Goal: Task Accomplishment & Management: Complete application form

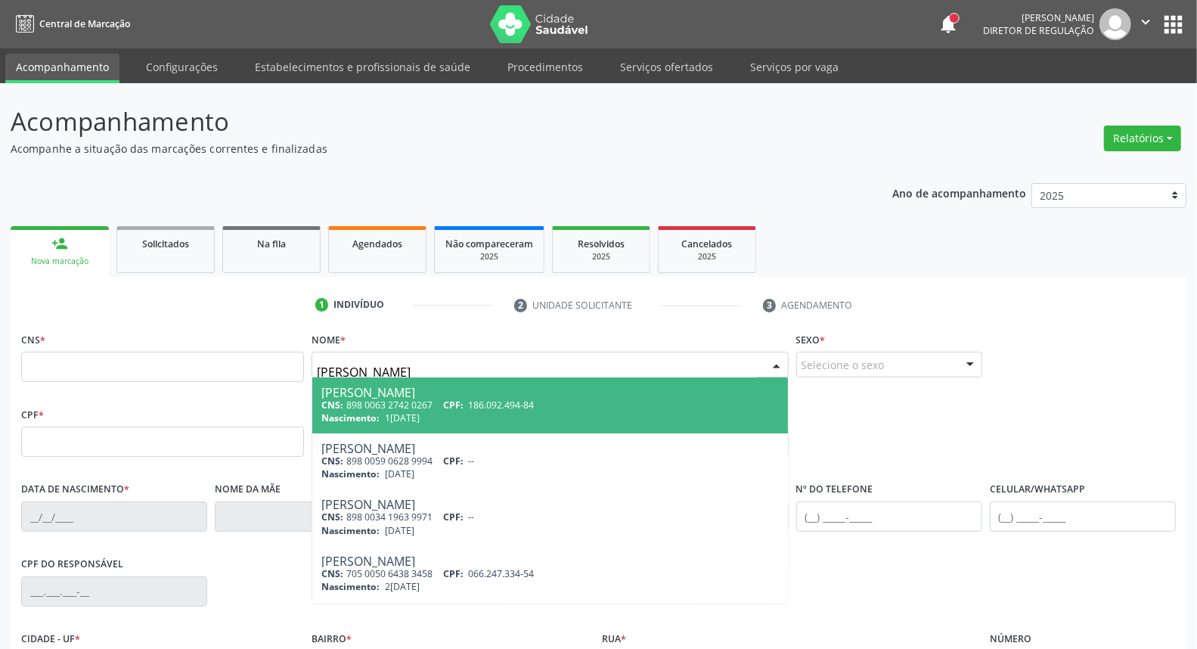
type input "isadora nunes"
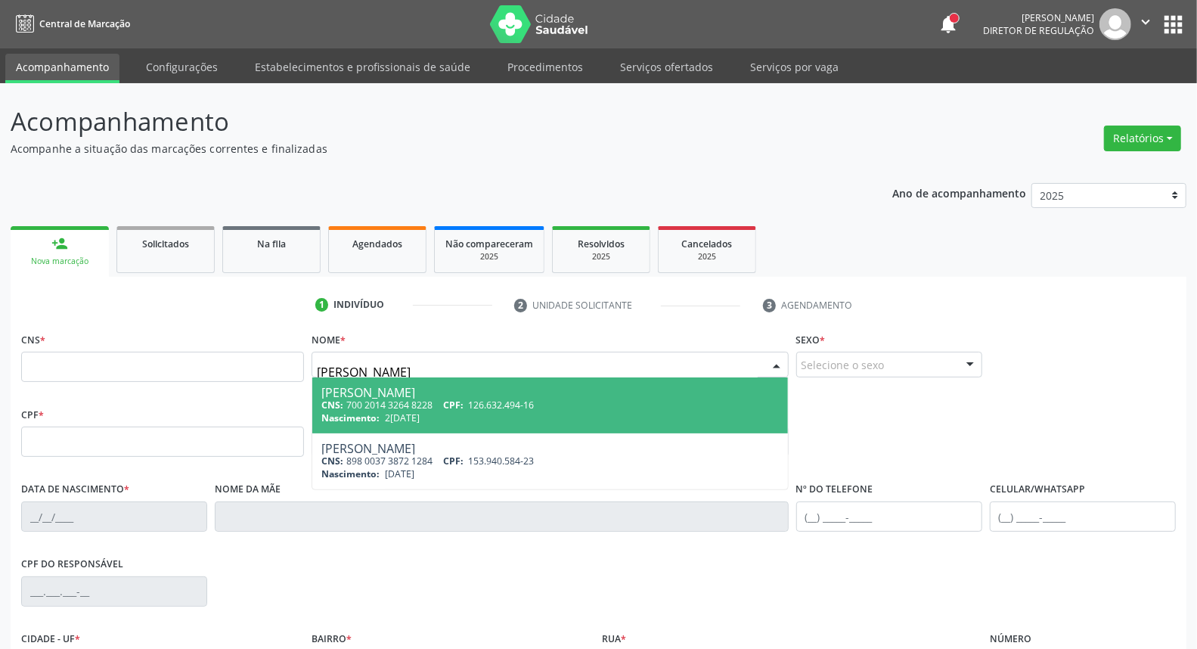
click at [441, 401] on div "CNS: 700 2014 3264 8228 CPF: 126.632.494-16" at bounding box center [549, 404] width 457 height 13
type input "700 2014 3264 8228"
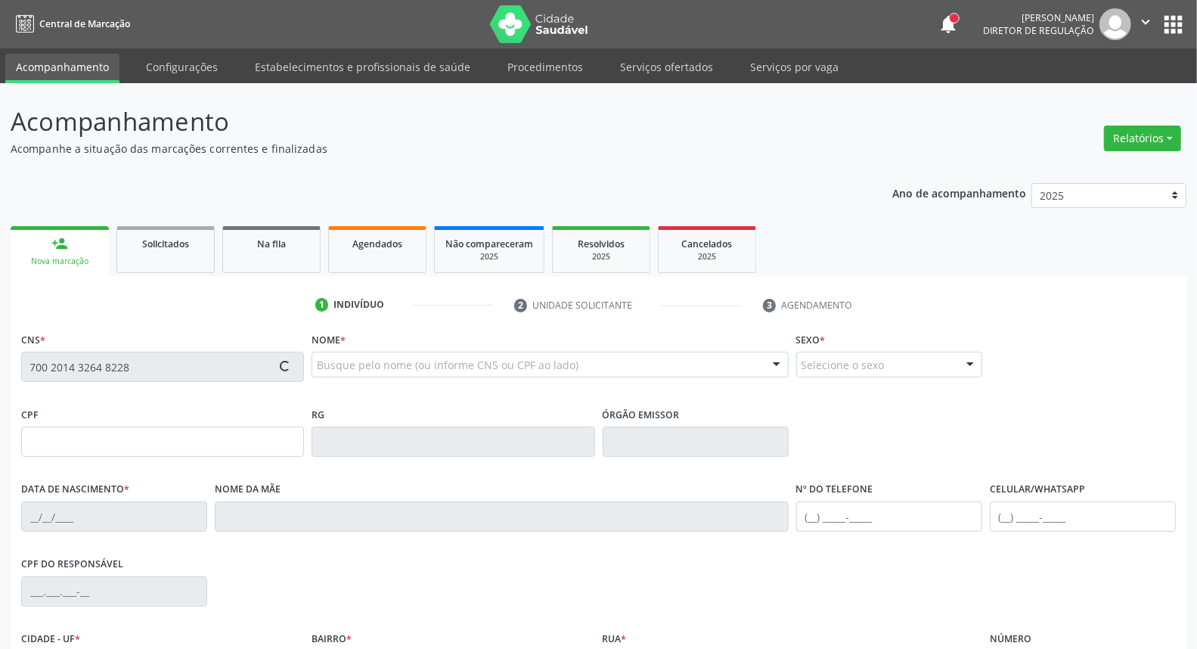
type input "126.632.494-16"
type input "22/07/1998"
type input "Beatriz Nunes Bezerra Pulca"
type input "(87) 99976-2378"
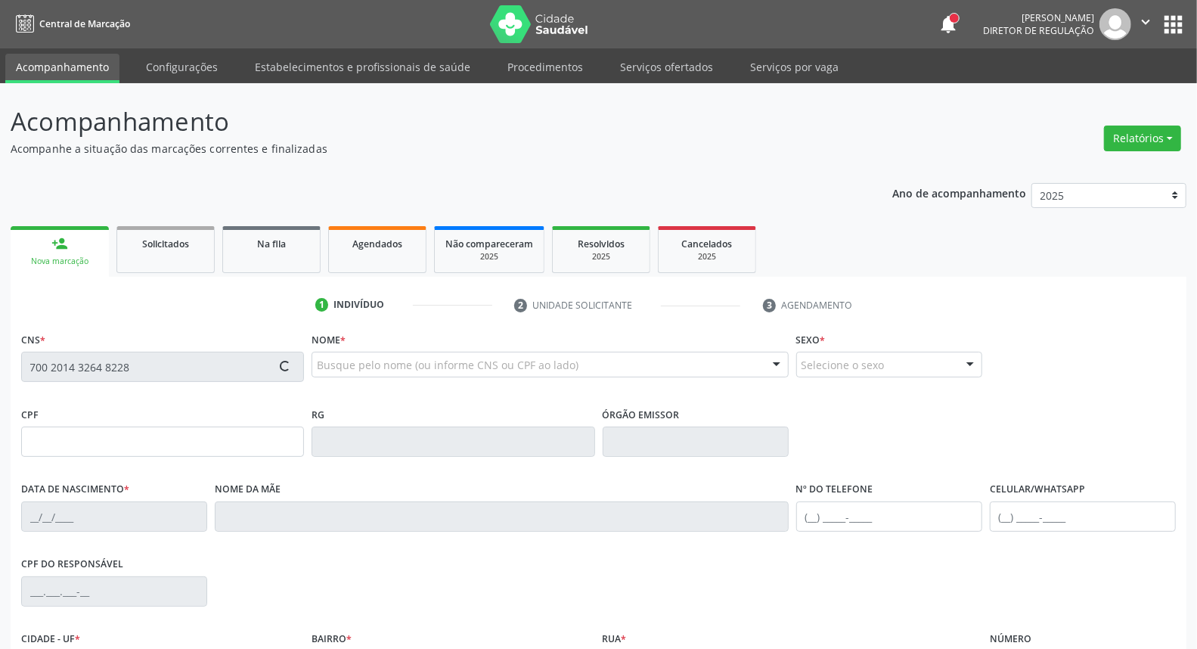
type input "408.021.594-00"
type input "53"
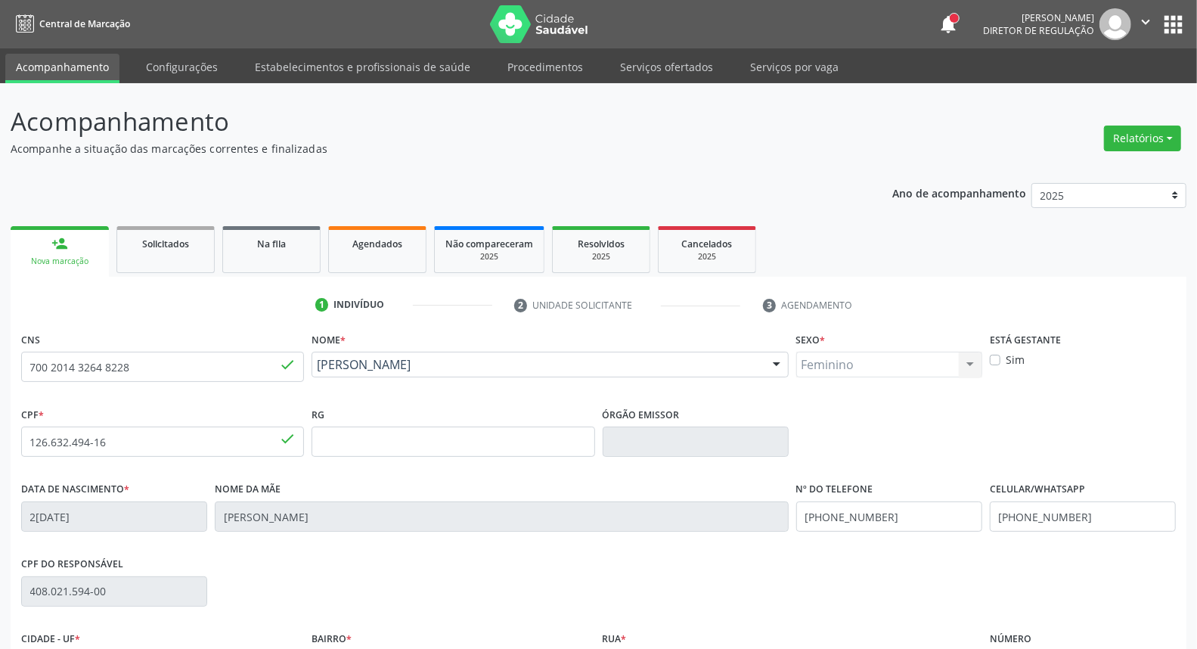
scroll to position [169, 0]
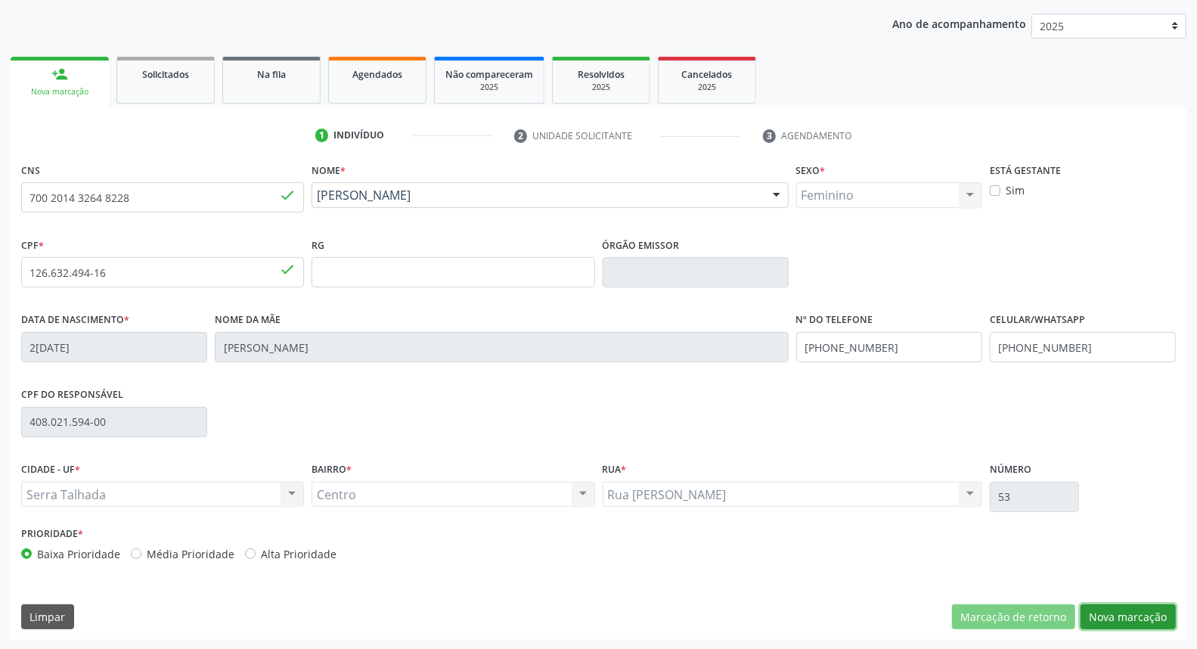
click at [1099, 617] on button "Nova marcação" at bounding box center [1127, 617] width 95 height 26
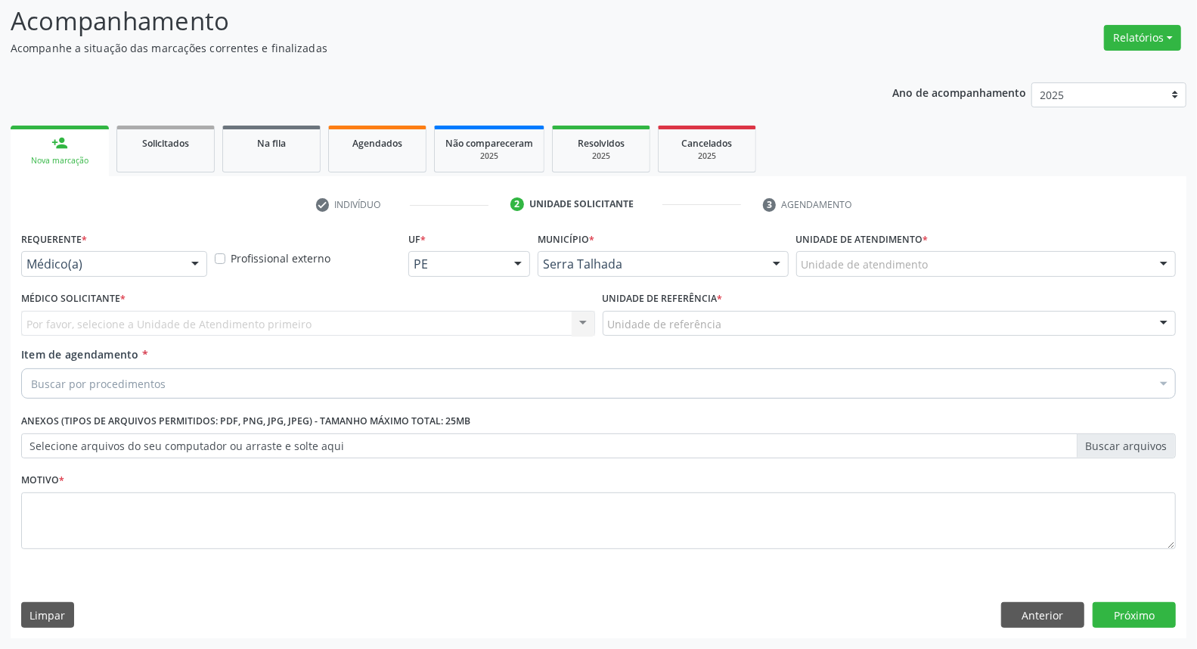
scroll to position [100, 0]
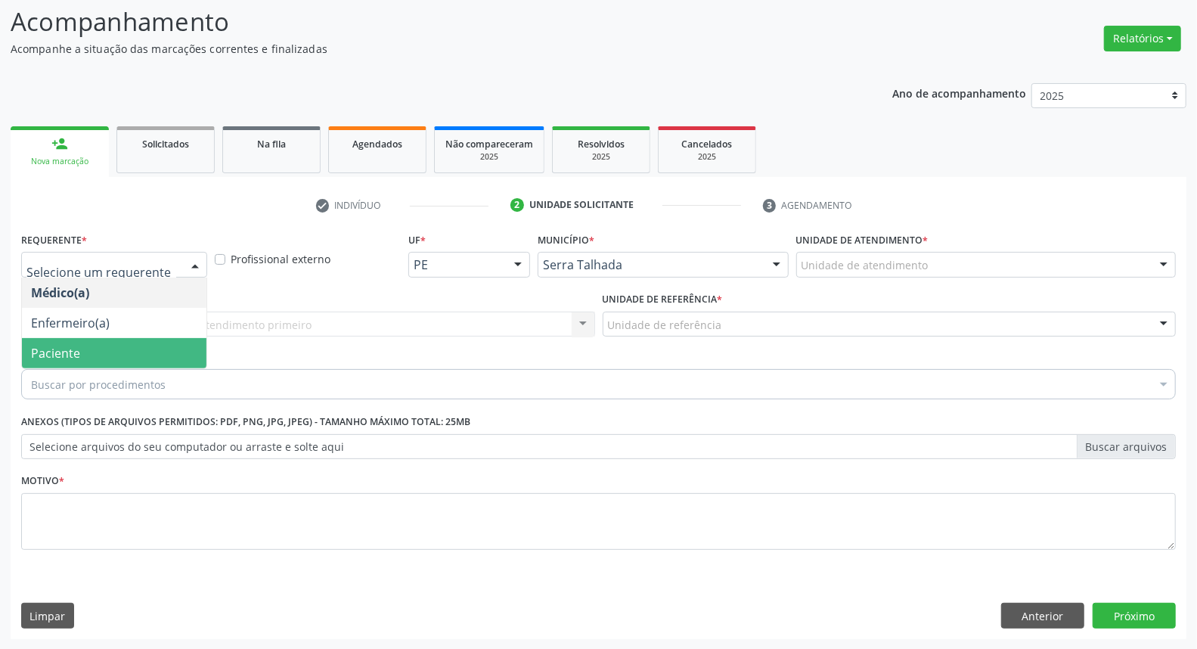
click at [127, 348] on span "Paciente" at bounding box center [114, 353] width 184 height 30
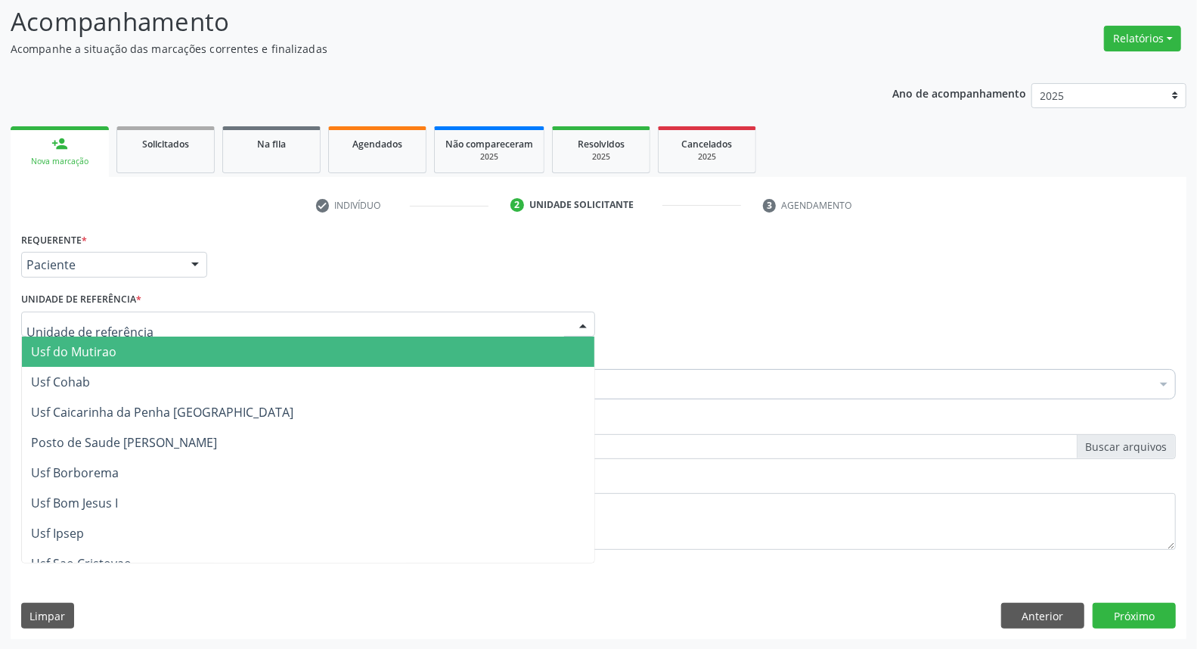
click at [156, 325] on div at bounding box center [308, 324] width 574 height 26
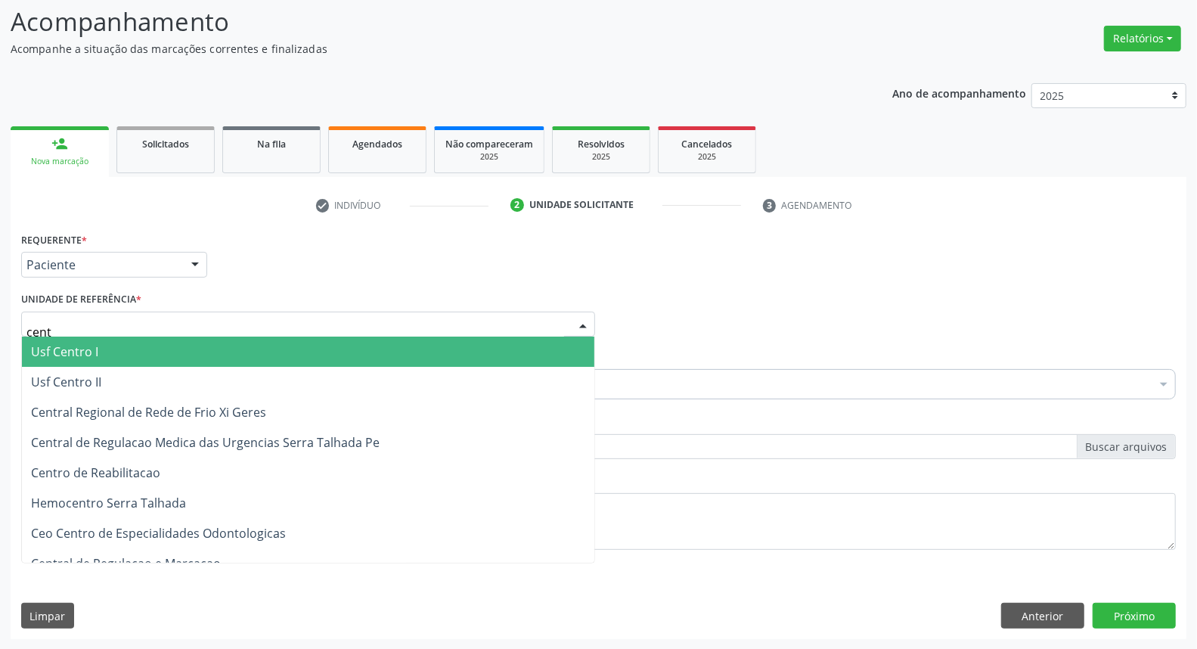
type input "centr"
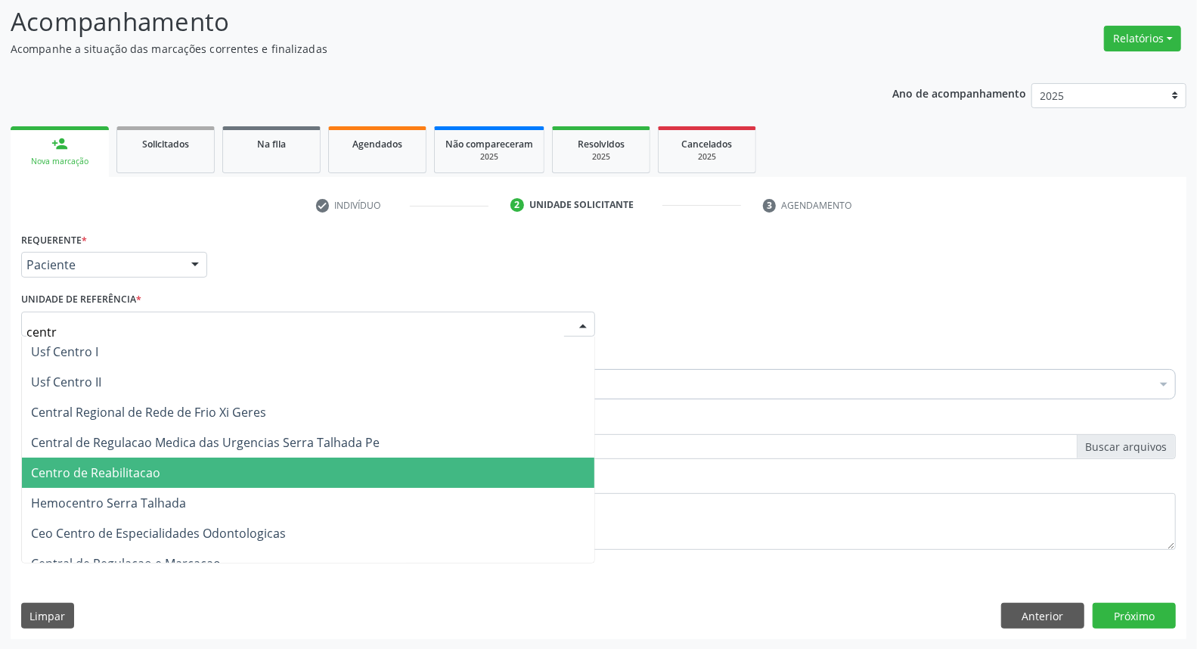
click at [125, 469] on span "Centro de Reabilitacao" at bounding box center [95, 472] width 129 height 17
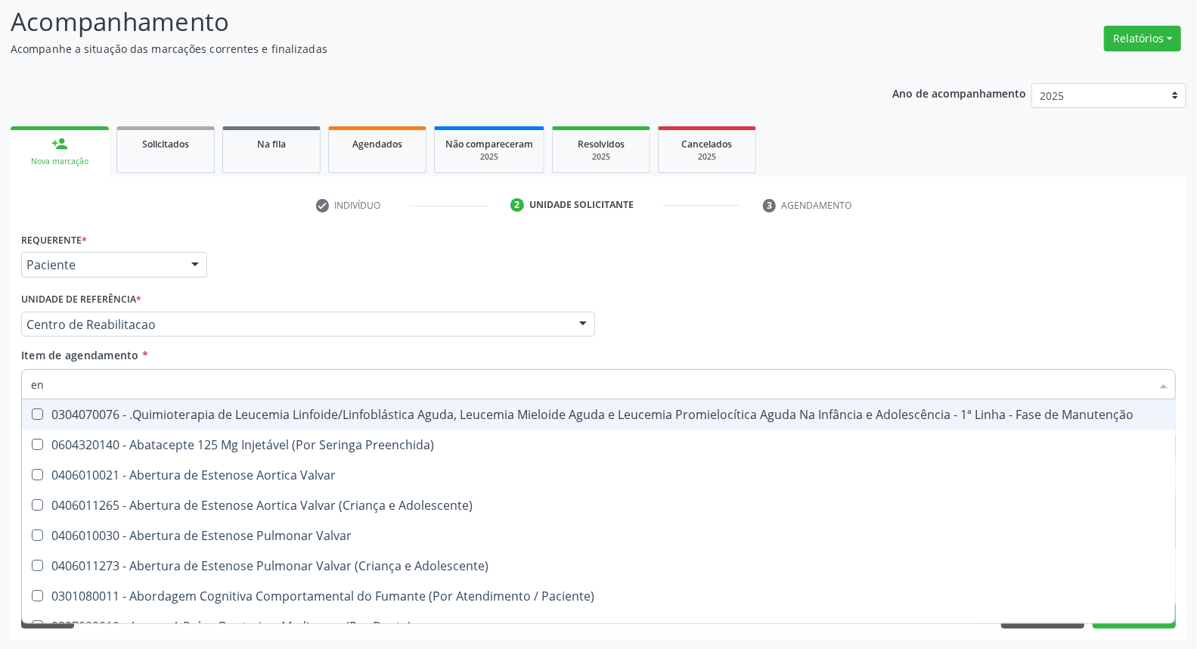
type input "e"
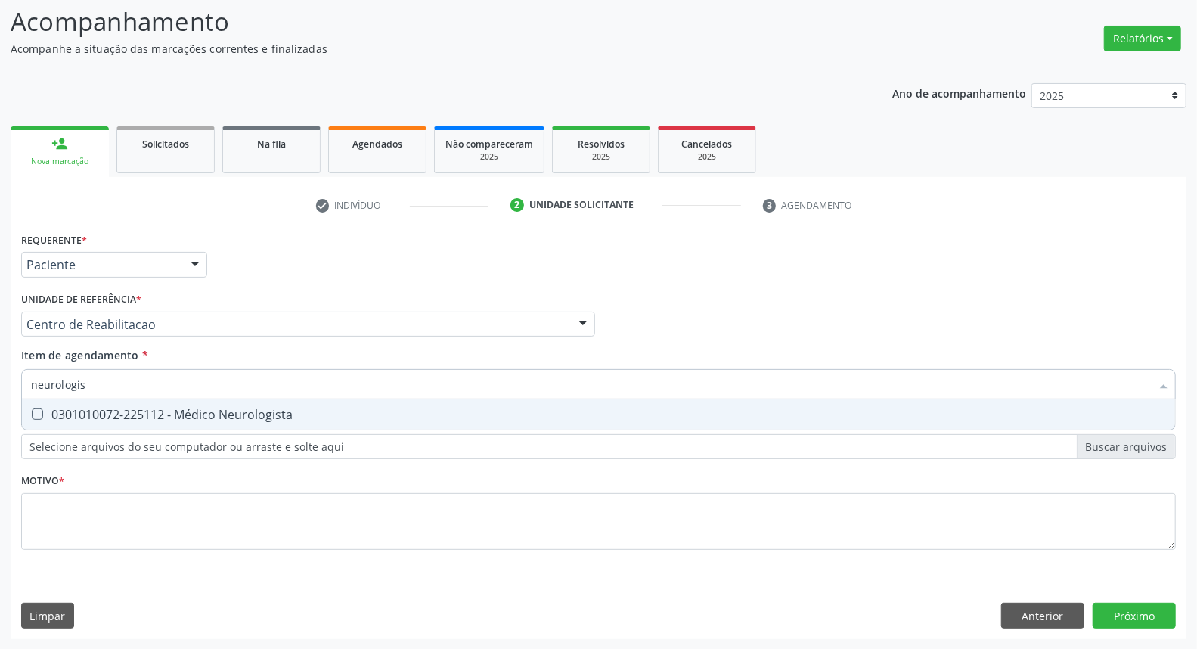
type input "neurologist"
click at [150, 412] on div "0301010072-225112 - Médico Neurologista" at bounding box center [598, 414] width 1135 height 12
checkbox Neurologista "true"
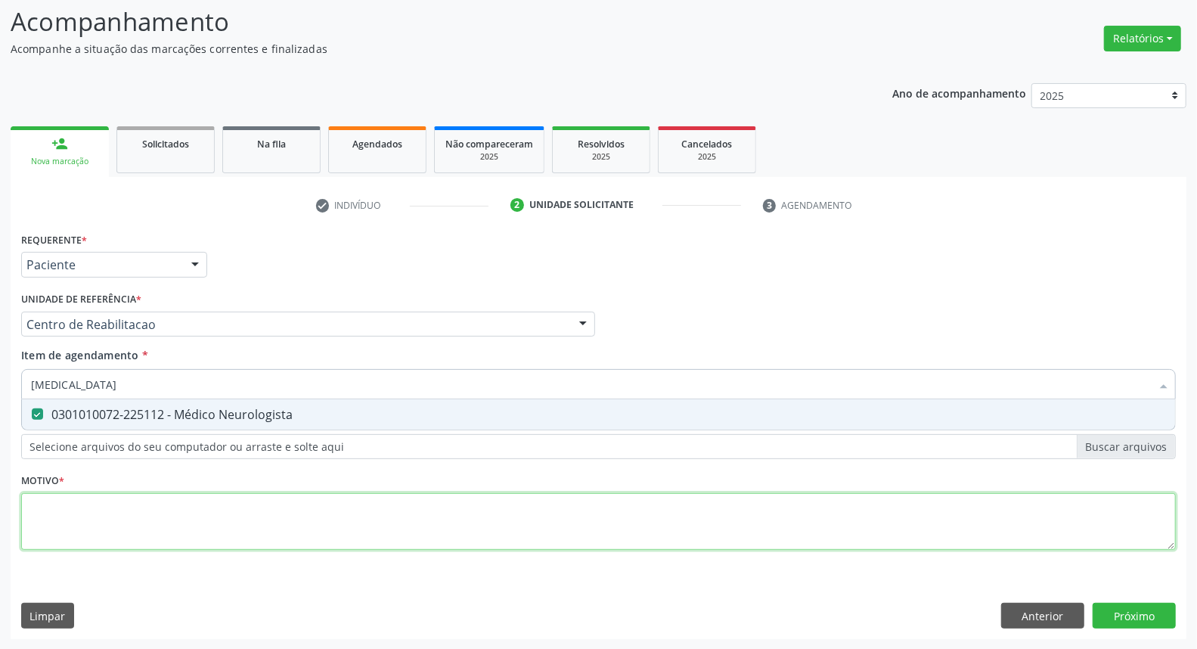
click at [107, 532] on div "Requerente * Paciente Médico(a) Enfermeiro(a) Paciente Nenhum resultado encontr…" at bounding box center [598, 399] width 1154 height 342
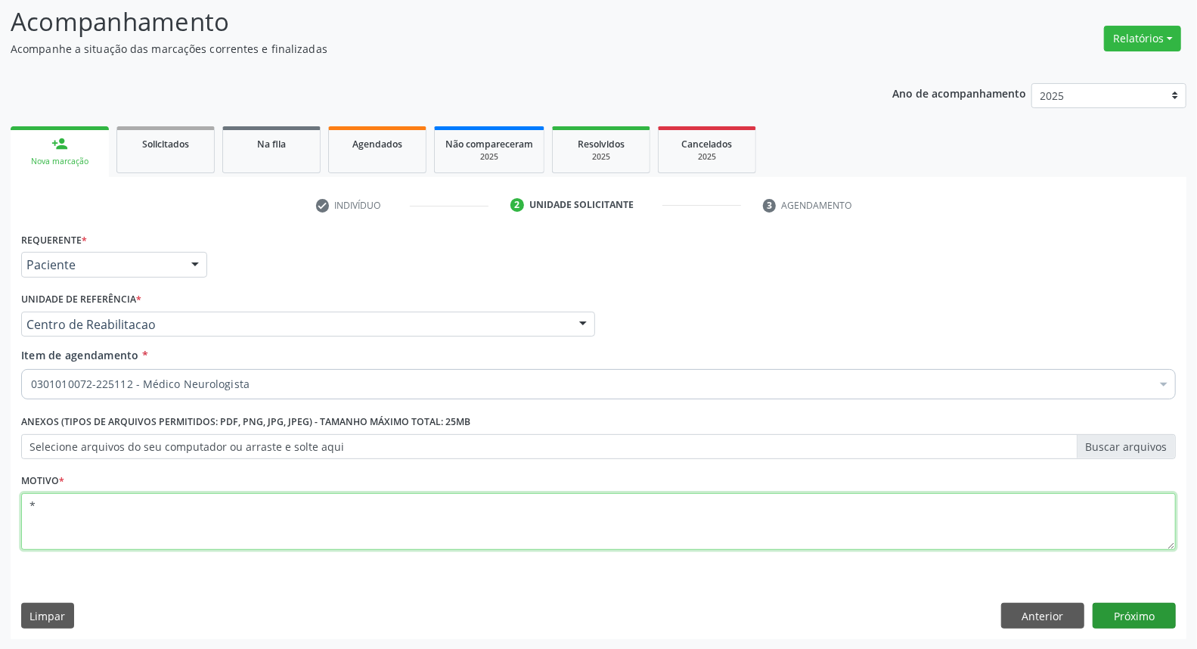
type textarea "*"
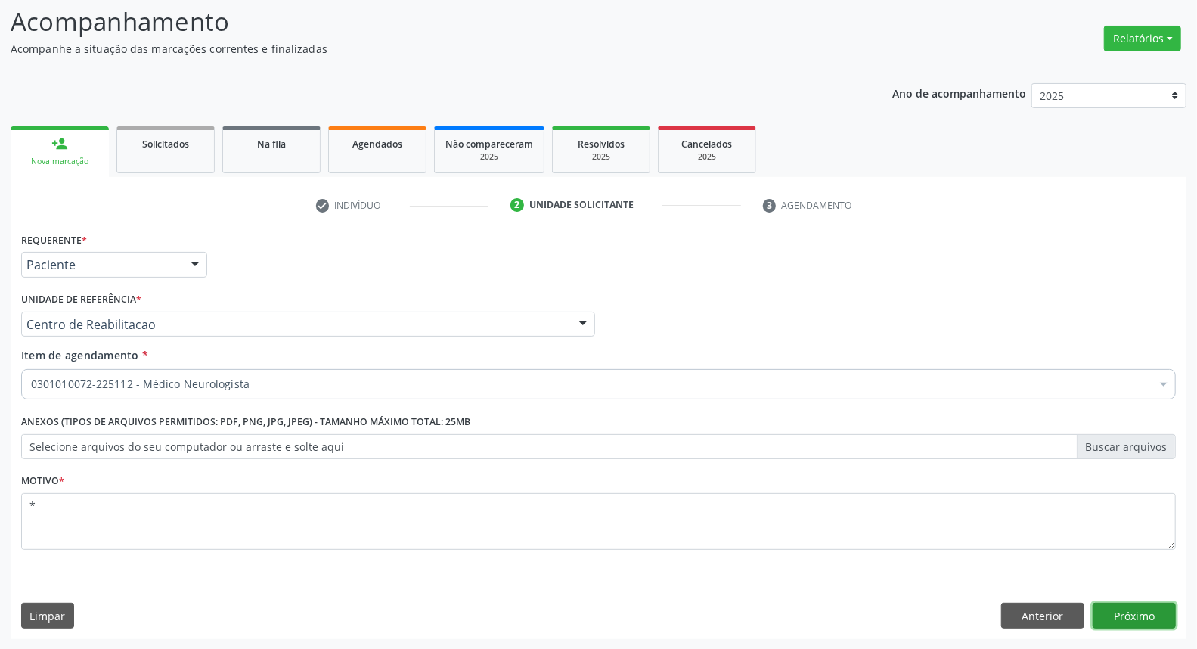
click at [1142, 621] on button "Próximo" at bounding box center [1133, 615] width 83 height 26
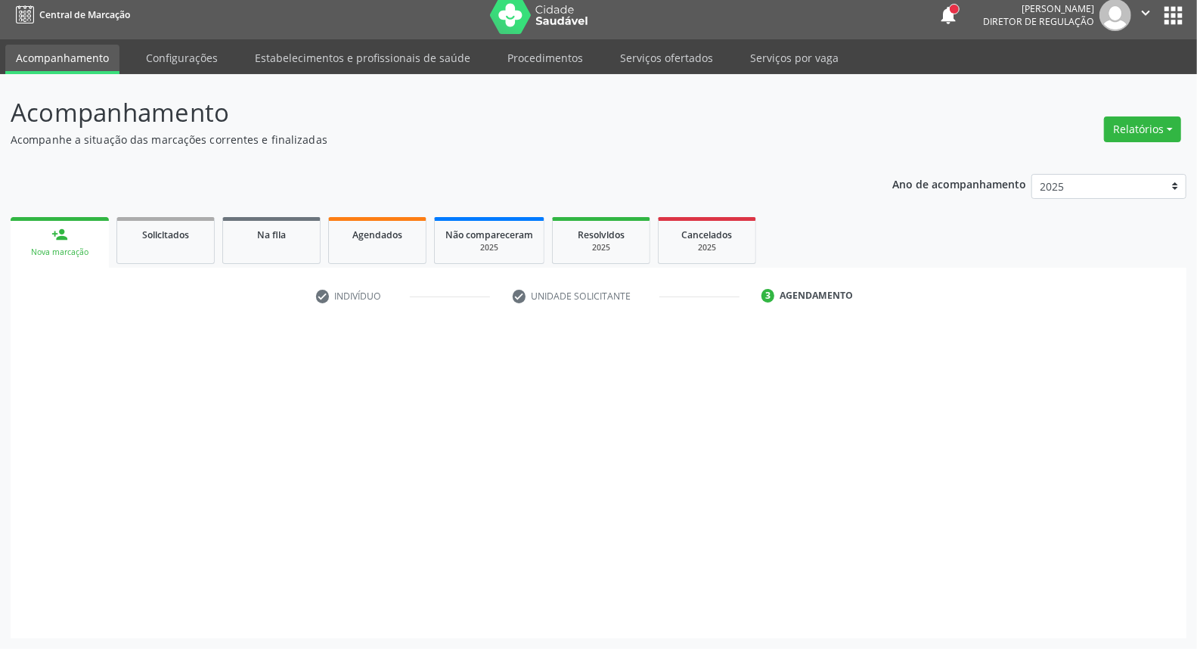
scroll to position [8, 0]
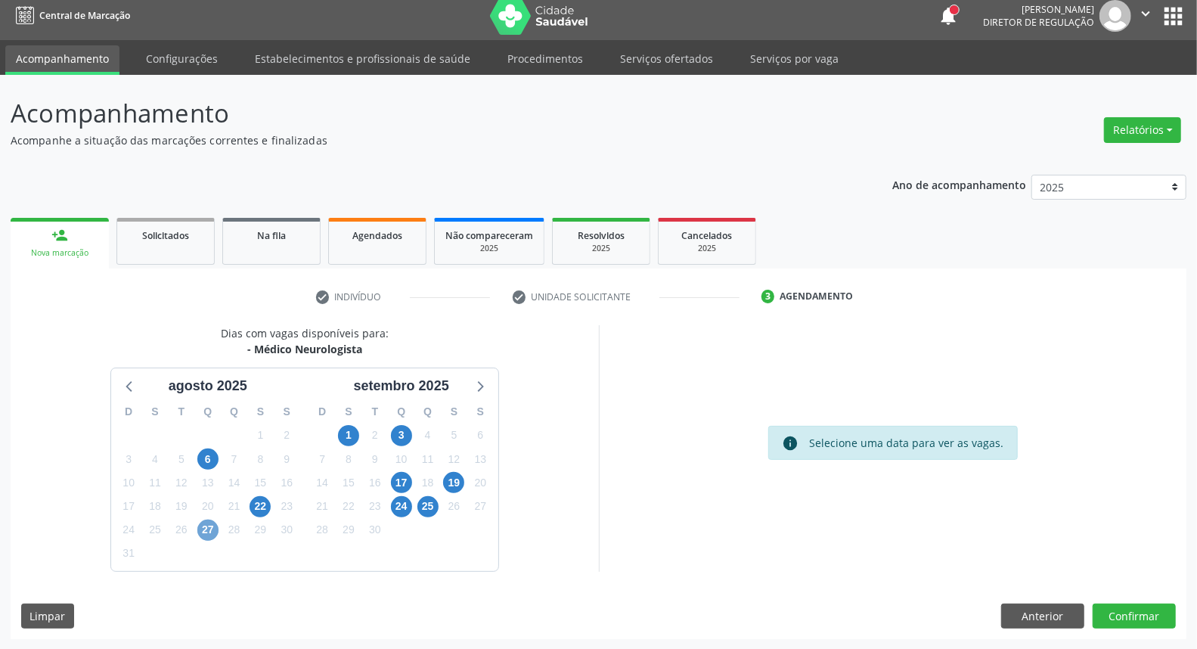
click at [210, 525] on span "27" at bounding box center [207, 529] width 21 height 21
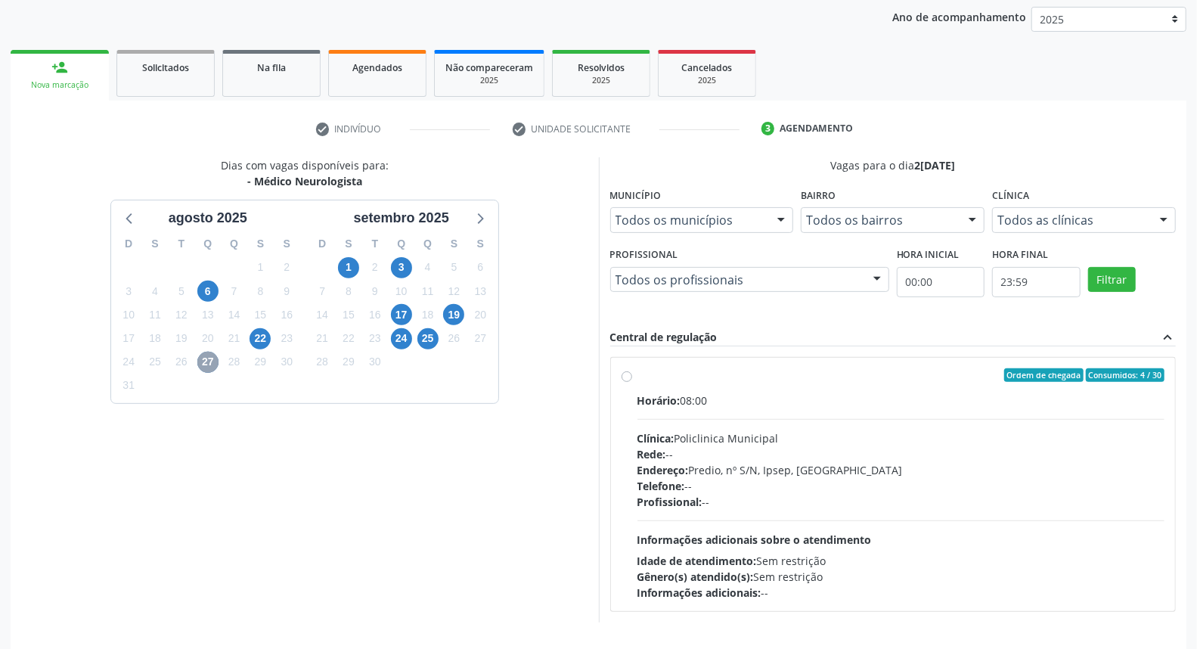
scroll to position [227, 0]
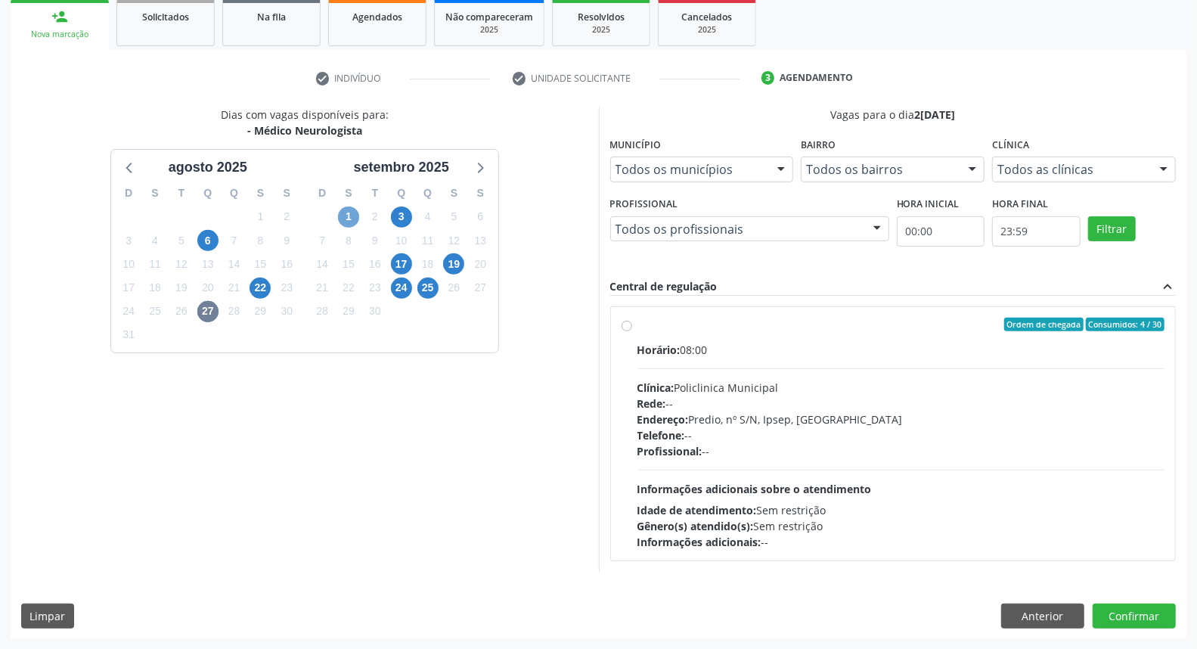
click at [348, 221] on span "1" at bounding box center [348, 216] width 21 height 21
click at [426, 282] on span "25" at bounding box center [427, 287] width 21 height 21
click at [451, 267] on span "19" at bounding box center [453, 263] width 21 height 21
click at [405, 267] on span "17" at bounding box center [401, 263] width 21 height 21
click at [404, 215] on span "3" at bounding box center [401, 216] width 21 height 21
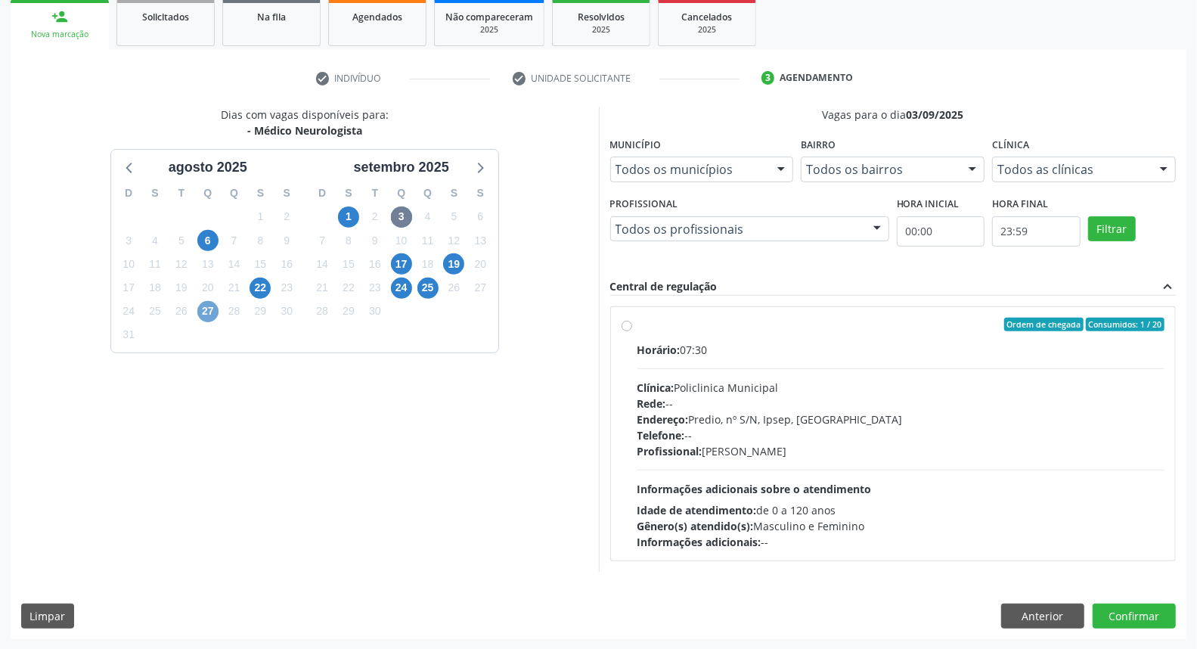
click at [203, 310] on span "27" at bounding box center [207, 311] width 21 height 21
click at [401, 217] on span "3" at bounding box center [401, 216] width 21 height 21
click at [637, 326] on label "Ordem de chegada Consumidos: 1 / 20 Horário: 07:30 Clínica: Policlinica Municip…" at bounding box center [901, 433] width 528 height 232
click at [626, 326] on input "Ordem de chegada Consumidos: 1 / 20 Horário: 07:30 Clínica: Policlinica Municip…" at bounding box center [626, 324] width 11 height 14
radio input "true"
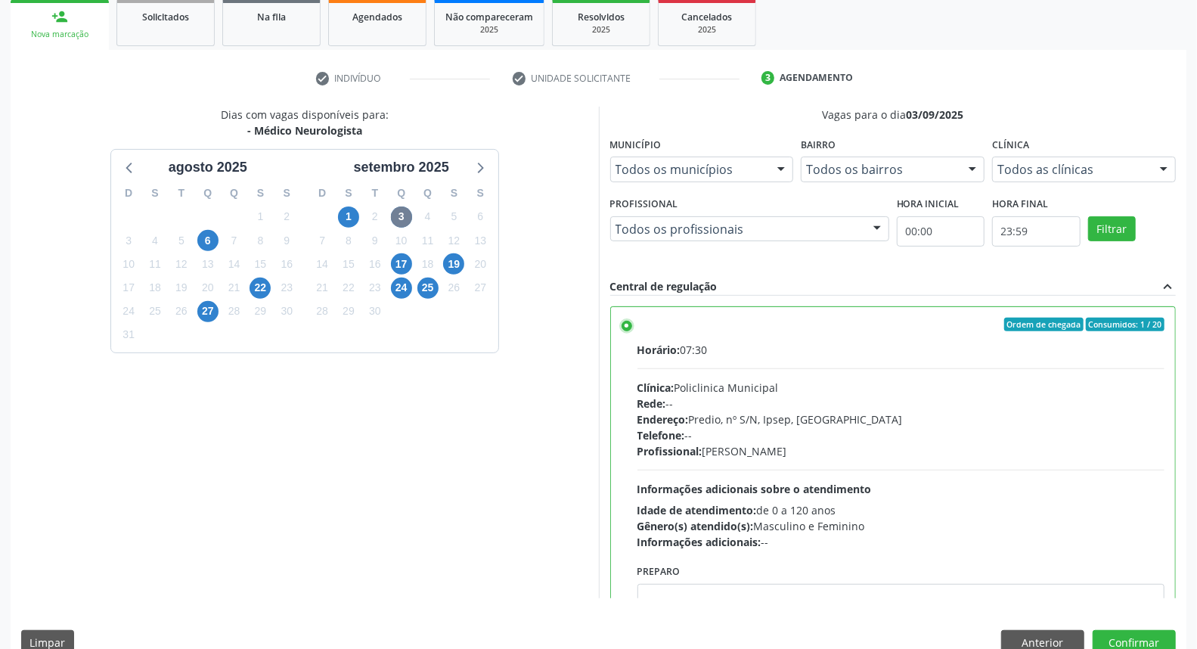
scroll to position [74, 0]
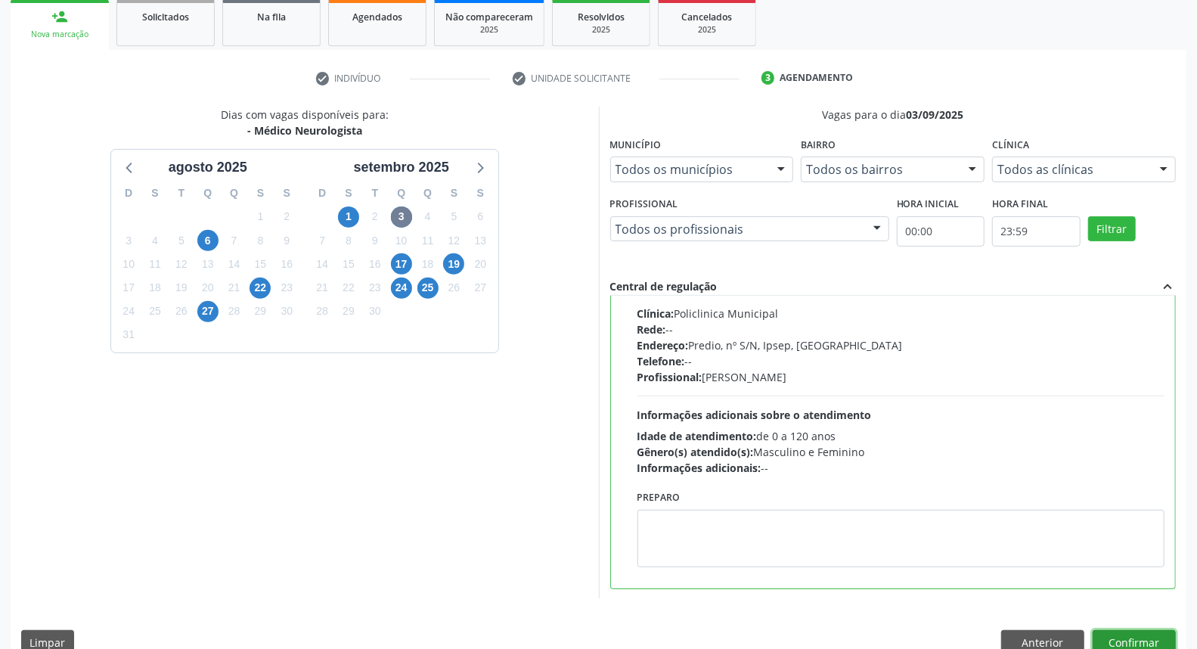
click at [1150, 636] on button "Confirmar" at bounding box center [1133, 643] width 83 height 26
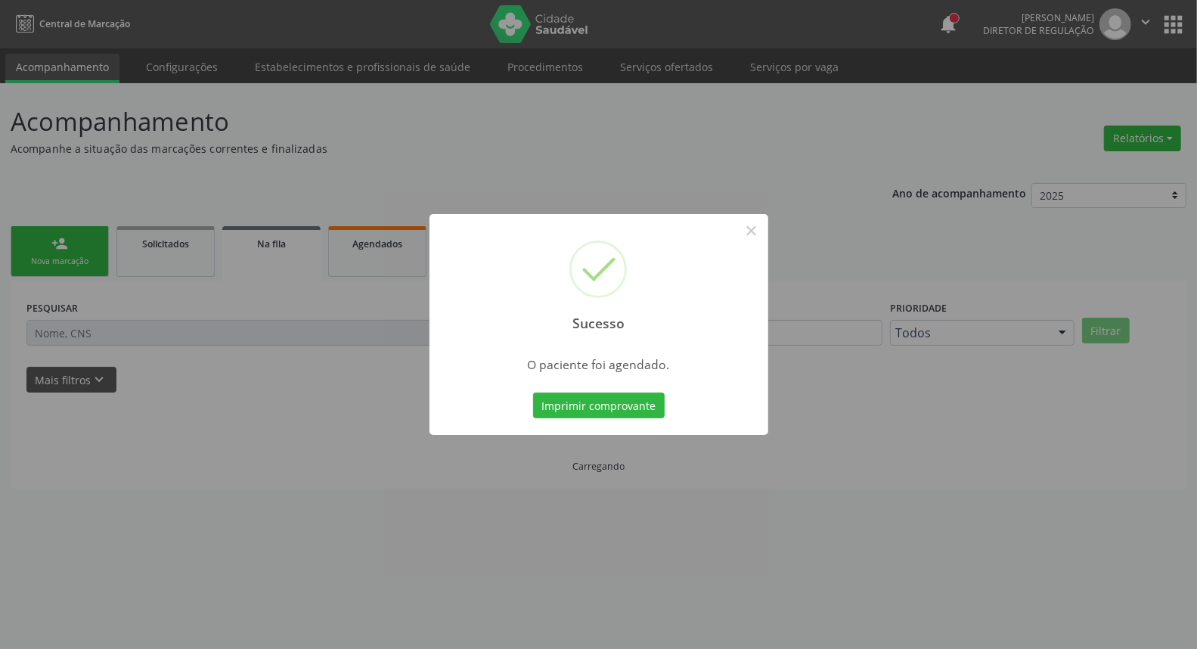
scroll to position [0, 0]
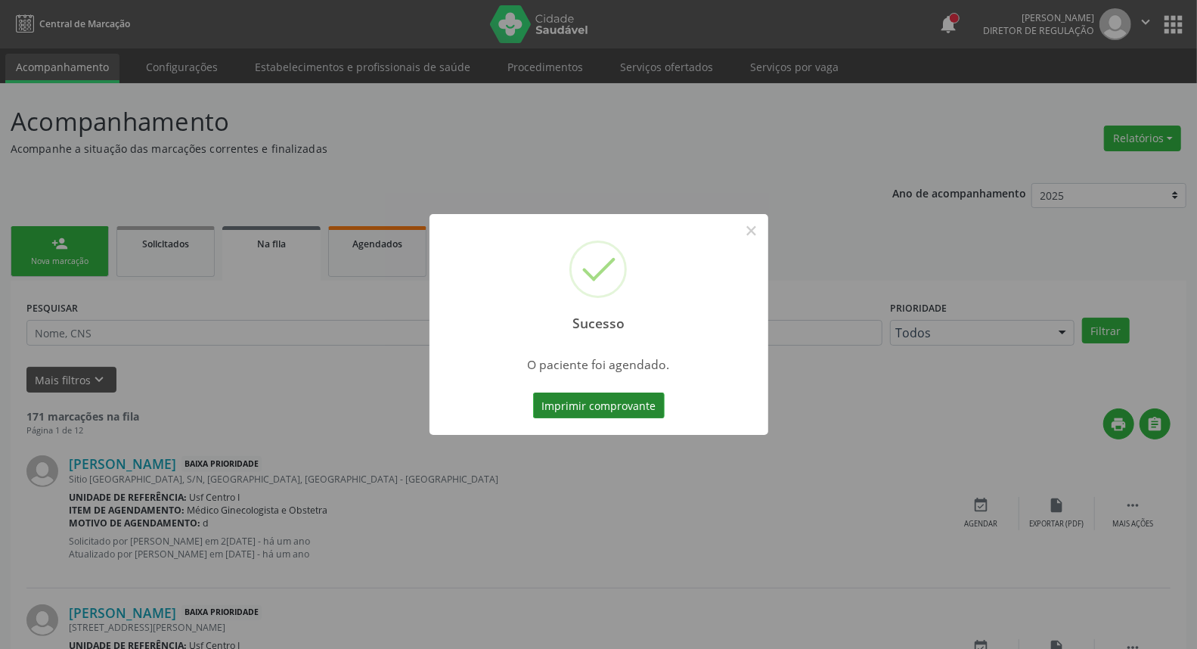
click at [630, 402] on button "Imprimir comprovante" at bounding box center [599, 405] width 132 height 26
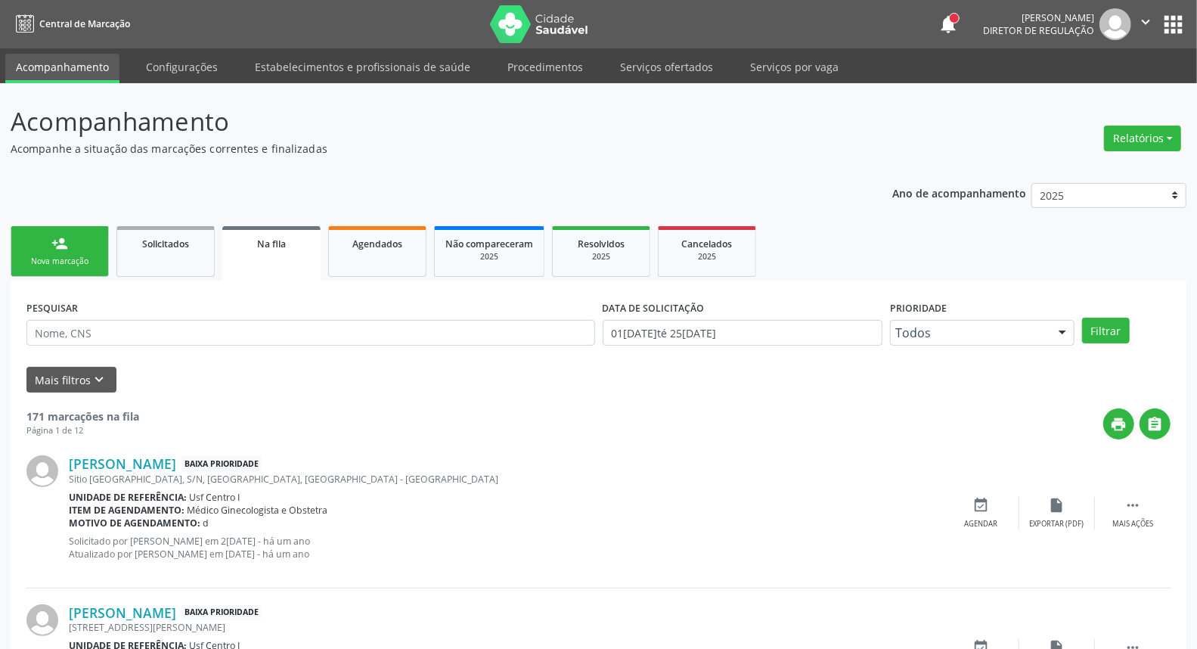
click at [73, 238] on link "person_add Nova marcação" at bounding box center [60, 251] width 98 height 51
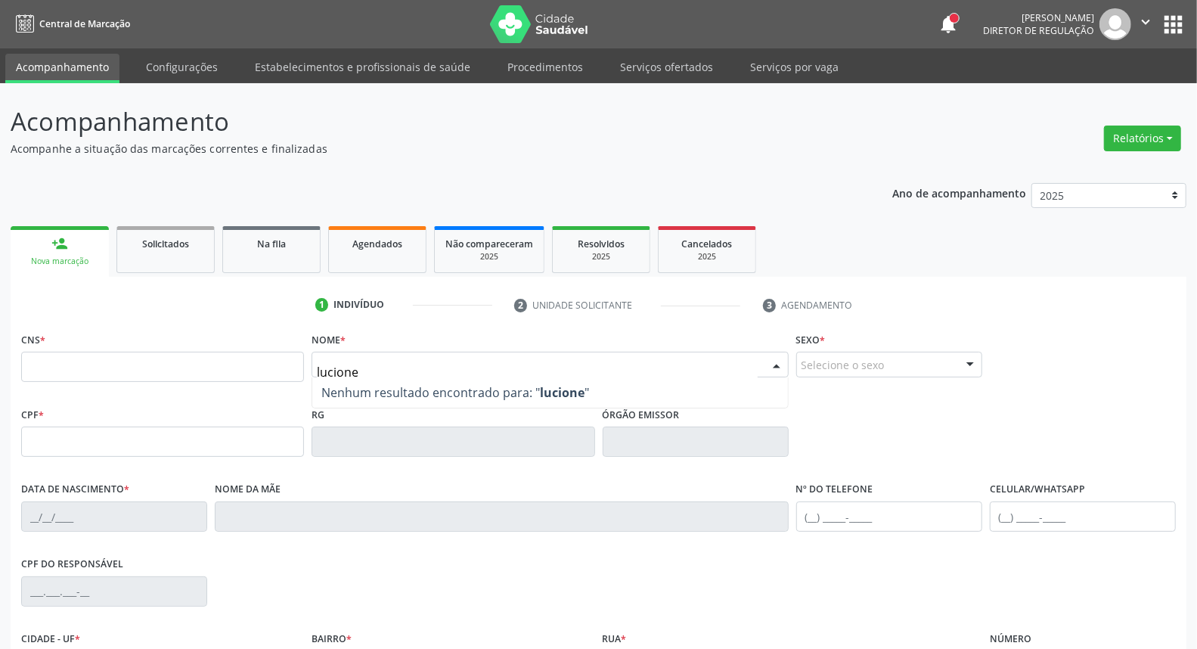
type input "LUCIONE ALVES SANTOS PULÇA"
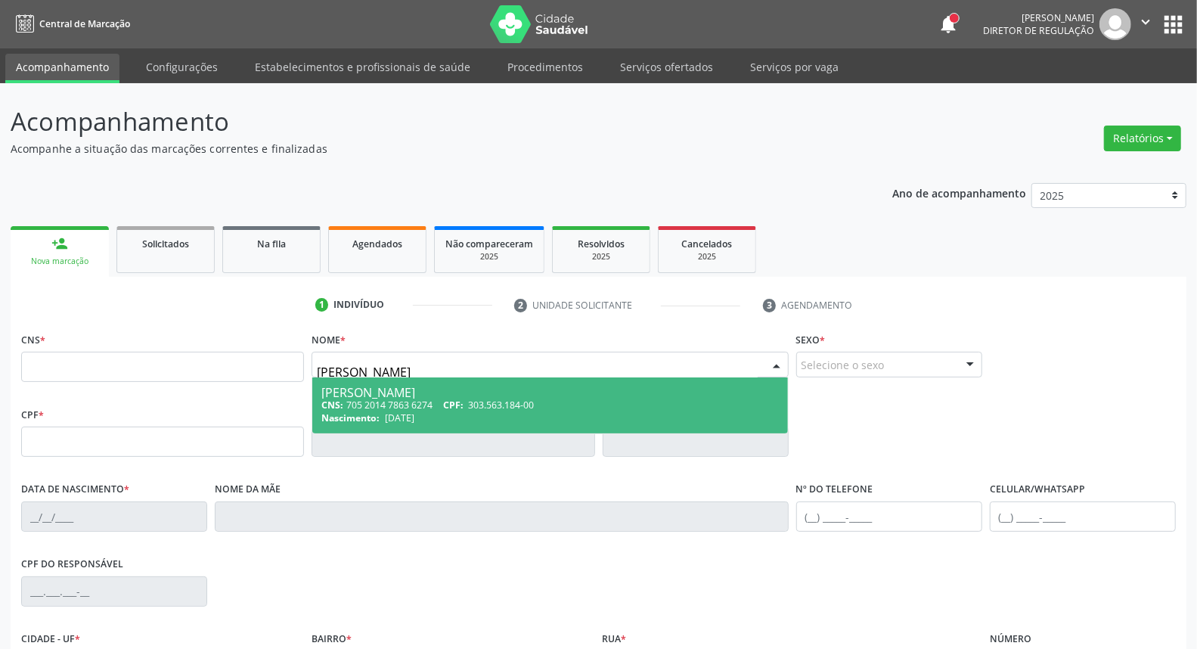
type input "705 2014 7863 6274"
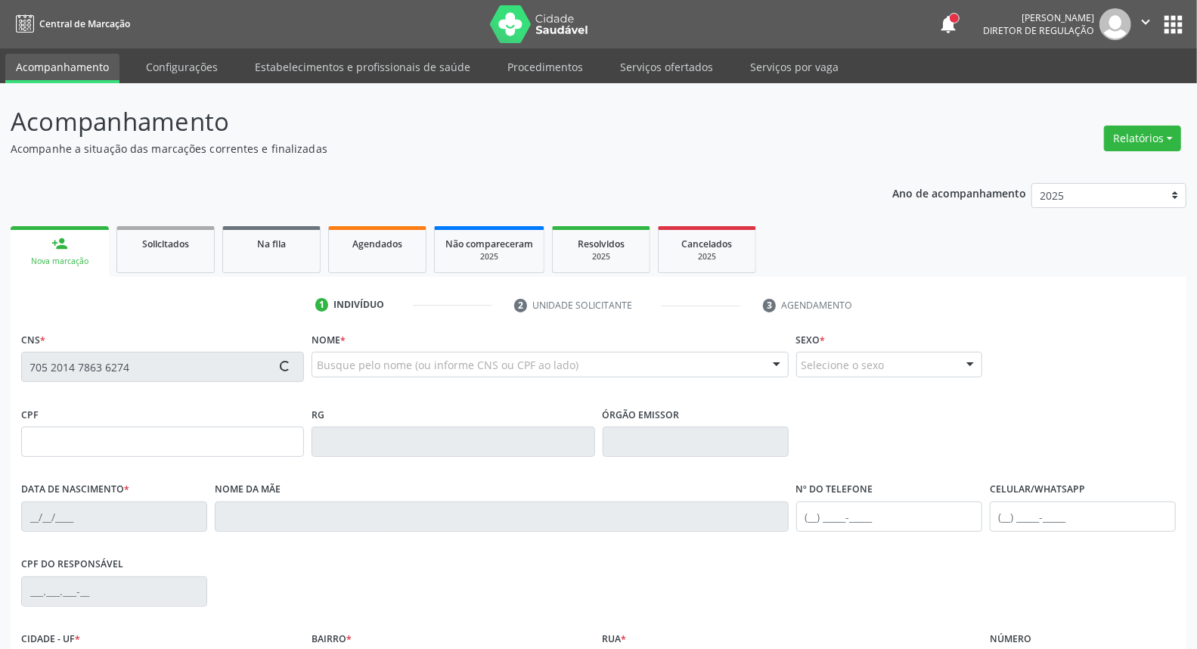
type input "303.563.184-00"
type input "13/05/1962"
type input "Maria Zita Santos Pulca"
type input "(87) 99644-4324"
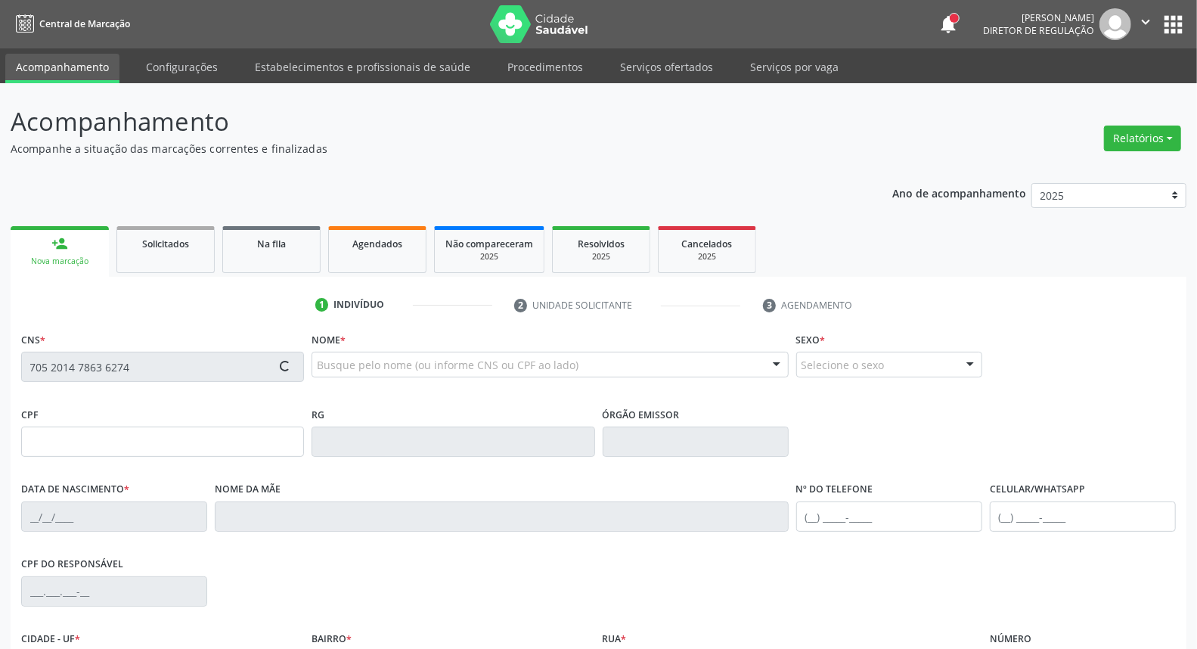
type input "408.021.594-00"
type input "53"
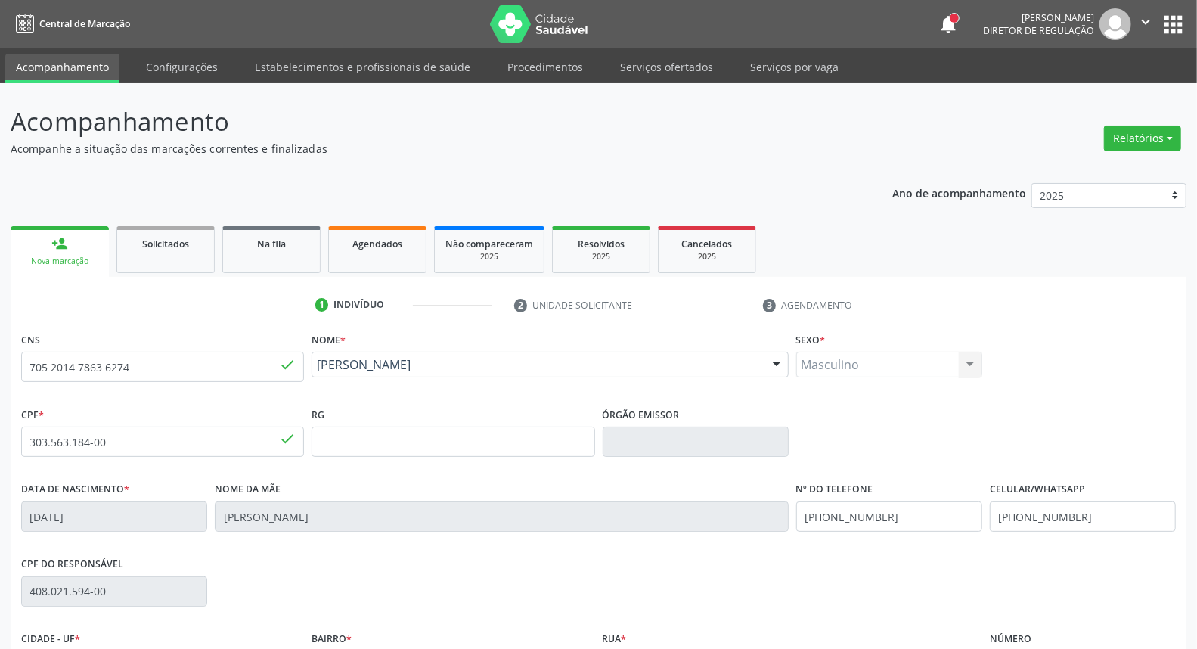
scroll to position [169, 0]
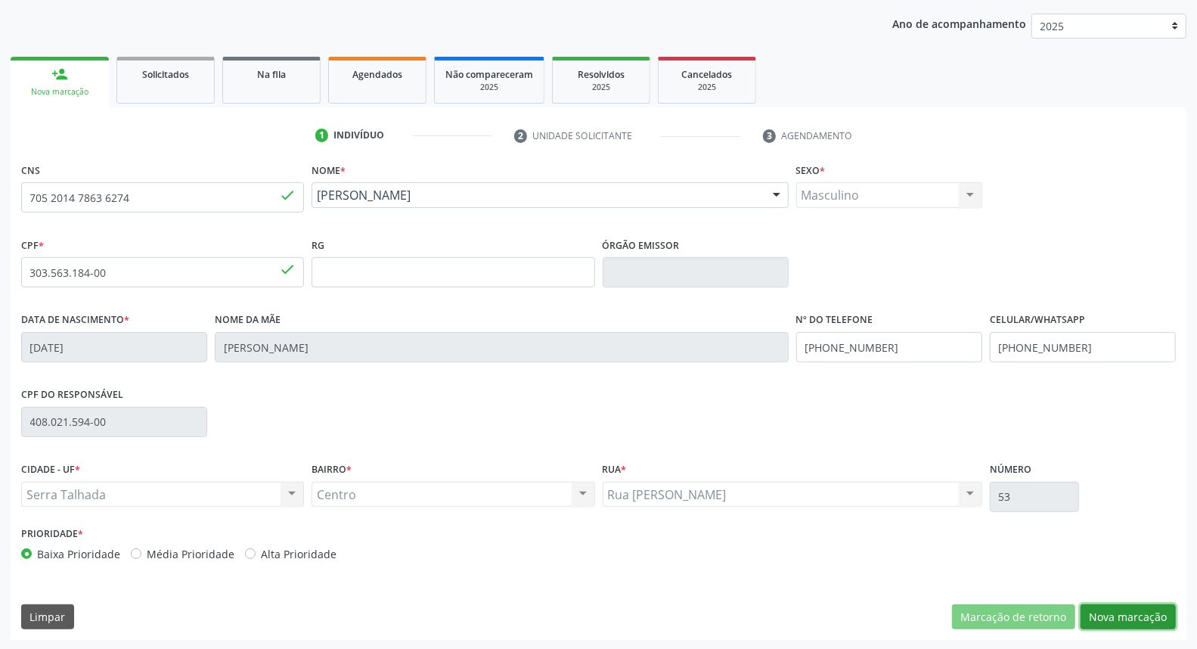
click at [1132, 609] on button "Nova marcação" at bounding box center [1127, 617] width 95 height 26
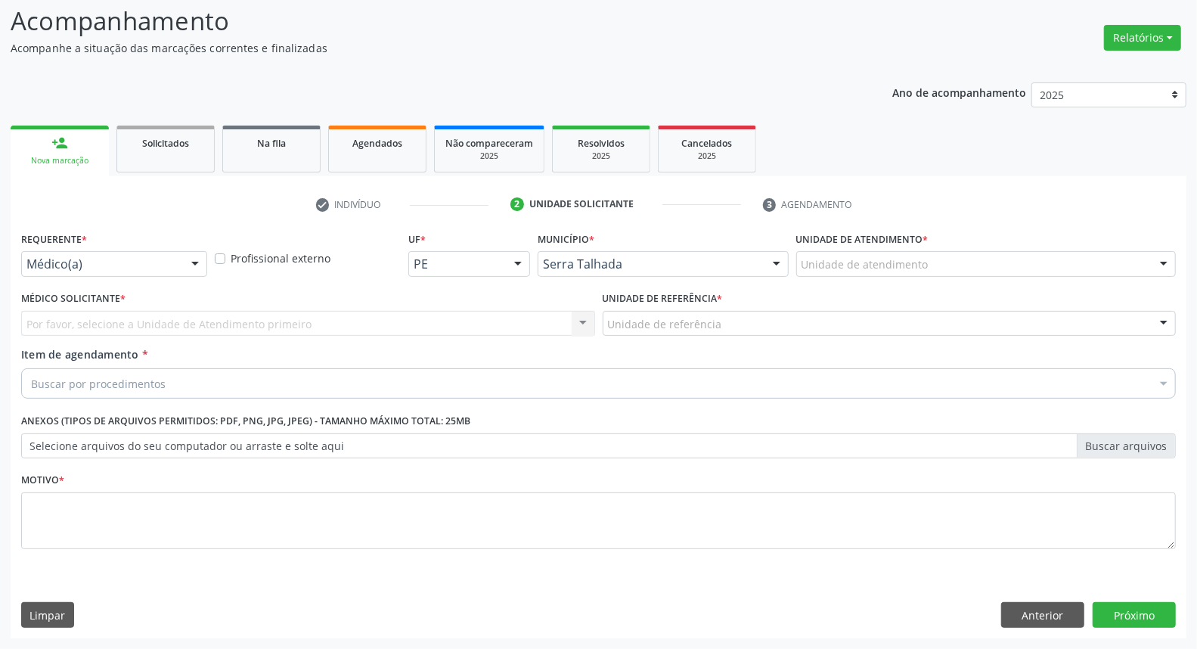
scroll to position [100, 0]
click at [47, 254] on div "Médico(a)" at bounding box center [114, 265] width 186 height 26
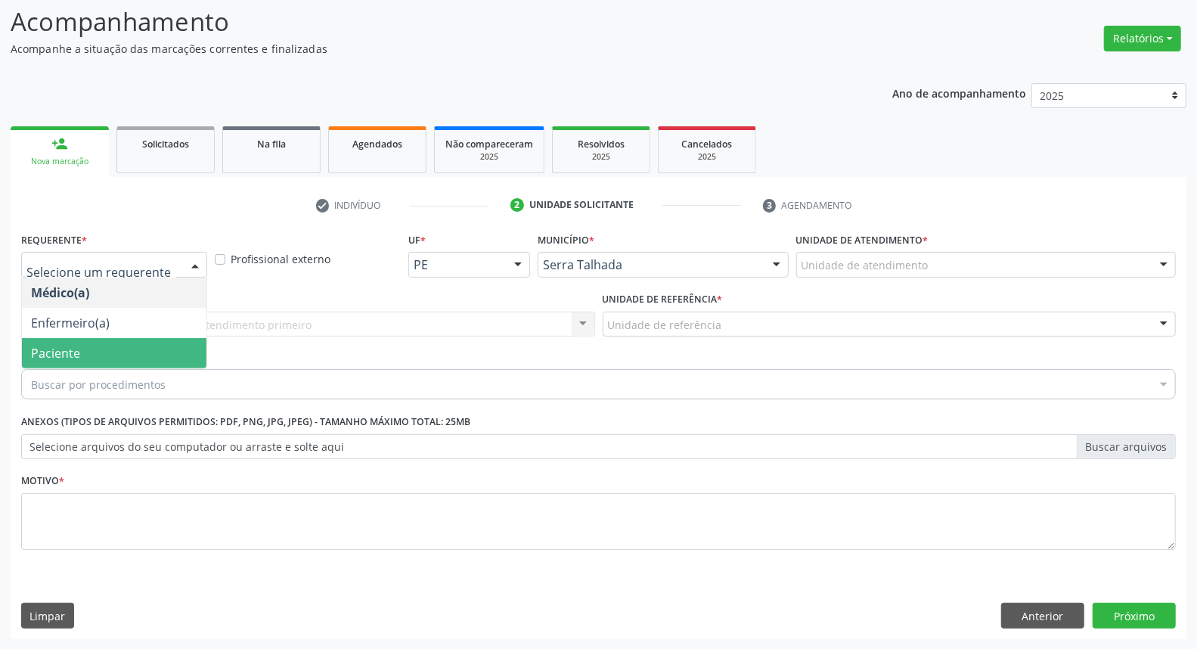
drag, startPoint x: 27, startPoint y: 360, endPoint x: 76, endPoint y: 330, distance: 57.3
click at [29, 358] on span "Paciente" at bounding box center [114, 353] width 184 height 30
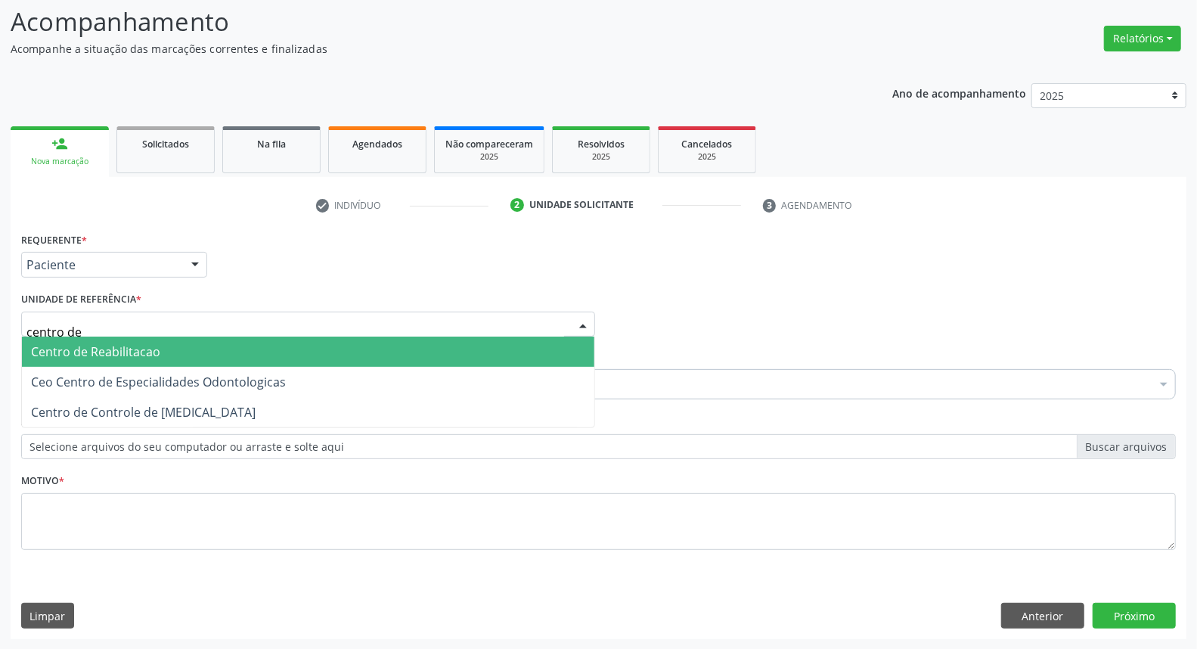
type input "centro de"
click at [122, 357] on span "Centro de Reabilitacao" at bounding box center [95, 351] width 129 height 17
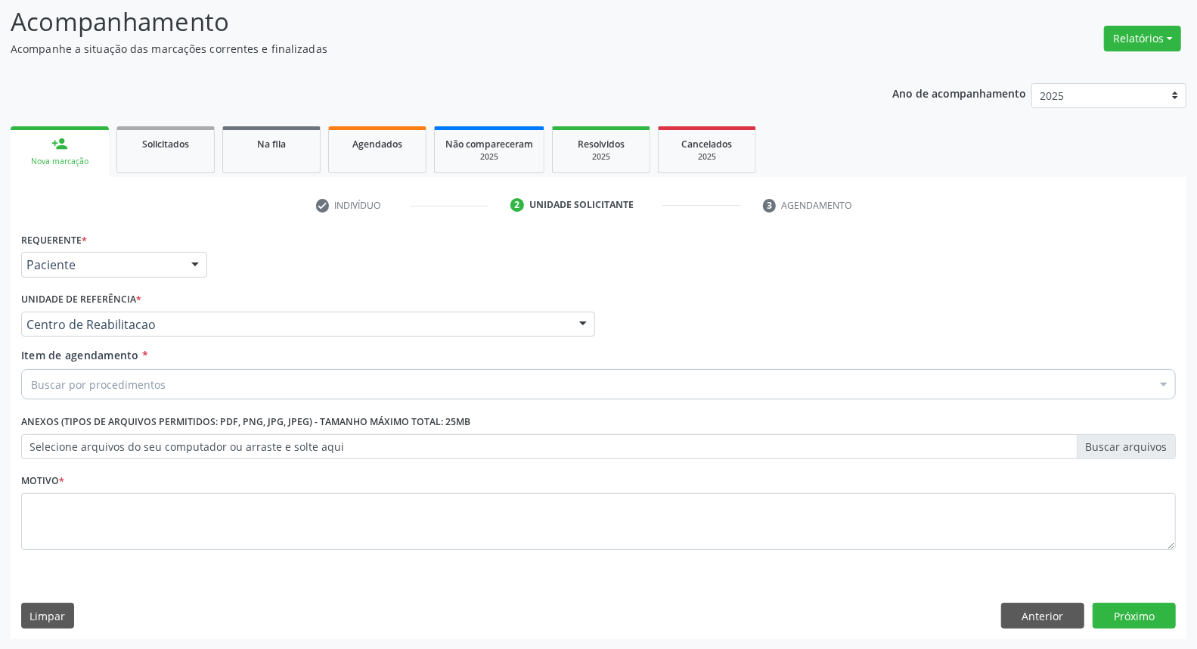
click at [209, 394] on div "Buscar por procedimentos" at bounding box center [598, 384] width 1154 height 30
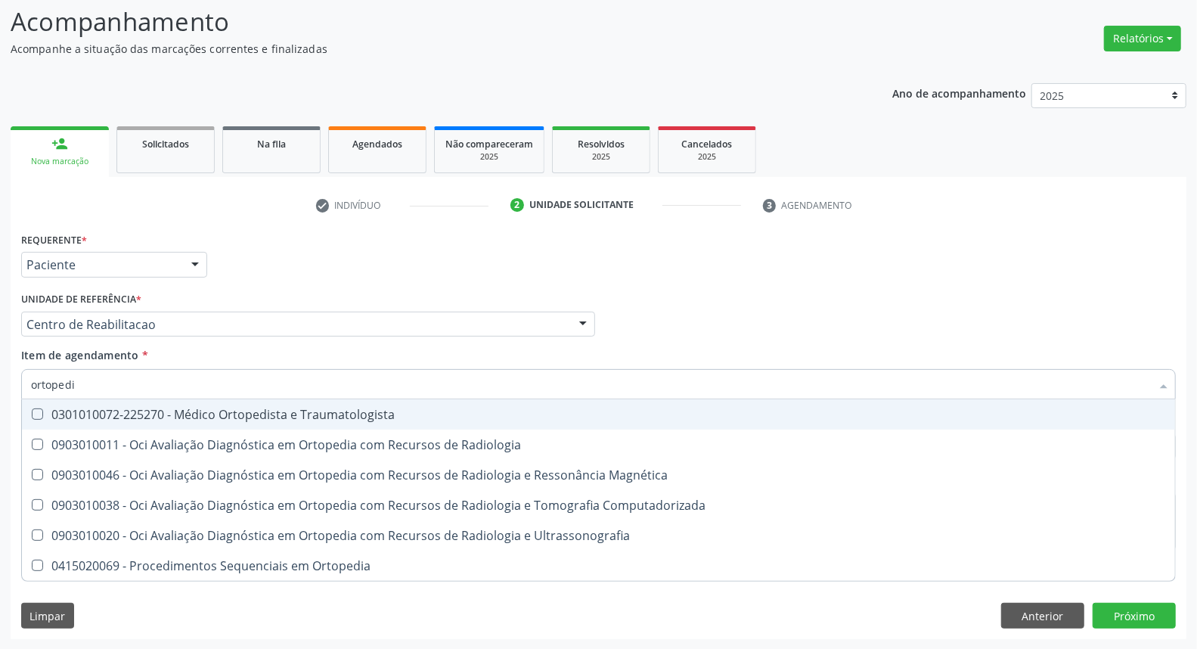
type input "ortopedis"
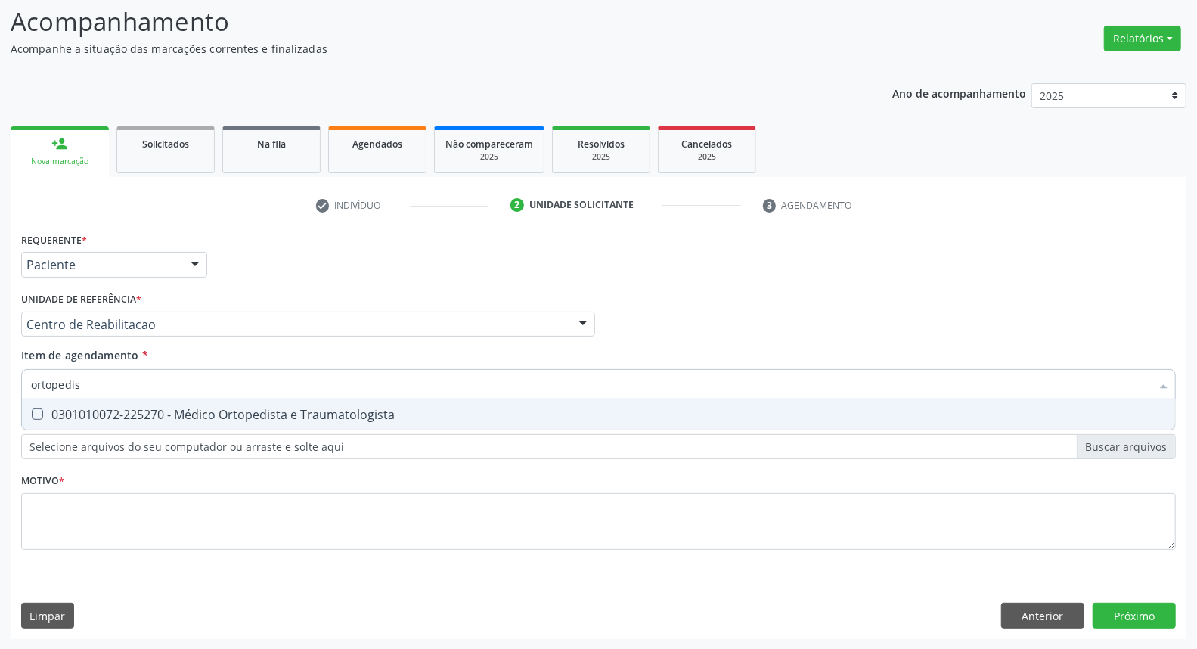
click at [194, 412] on div "0301010072-225270 - Médico Ortopedista e Traumatologista" at bounding box center [598, 414] width 1135 height 12
checkbox Traumatologista "true"
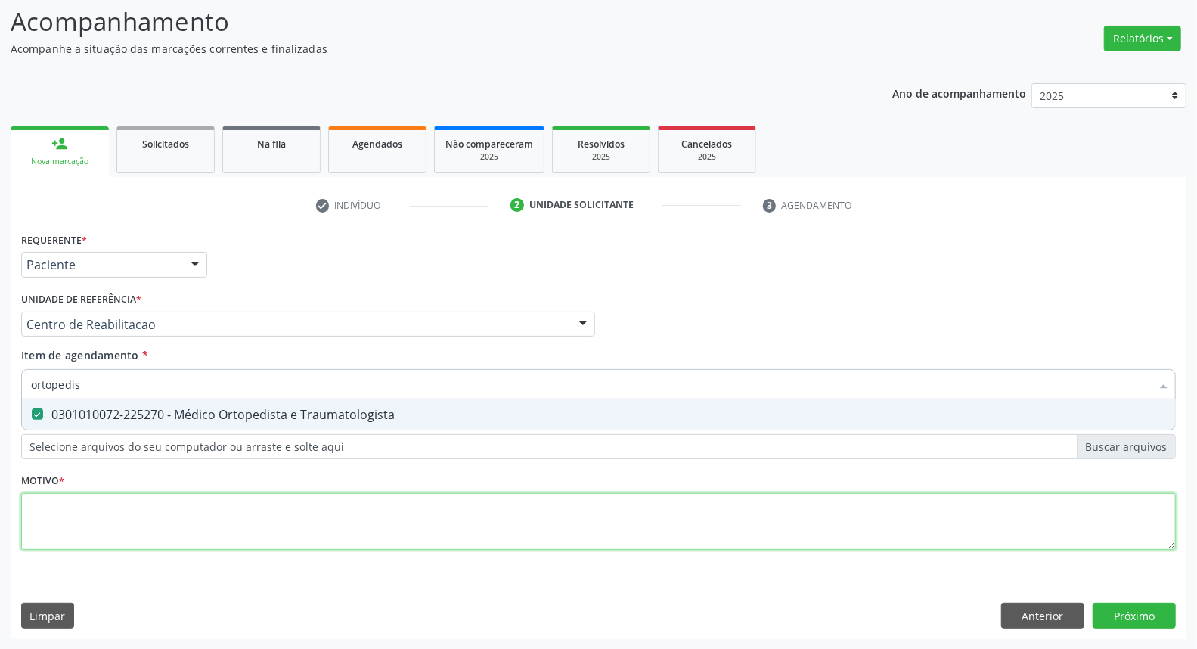
click at [166, 515] on div "Requerente * Paciente Médico(a) Enfermeiro(a) Paciente Nenhum resultado encontr…" at bounding box center [598, 399] width 1154 height 342
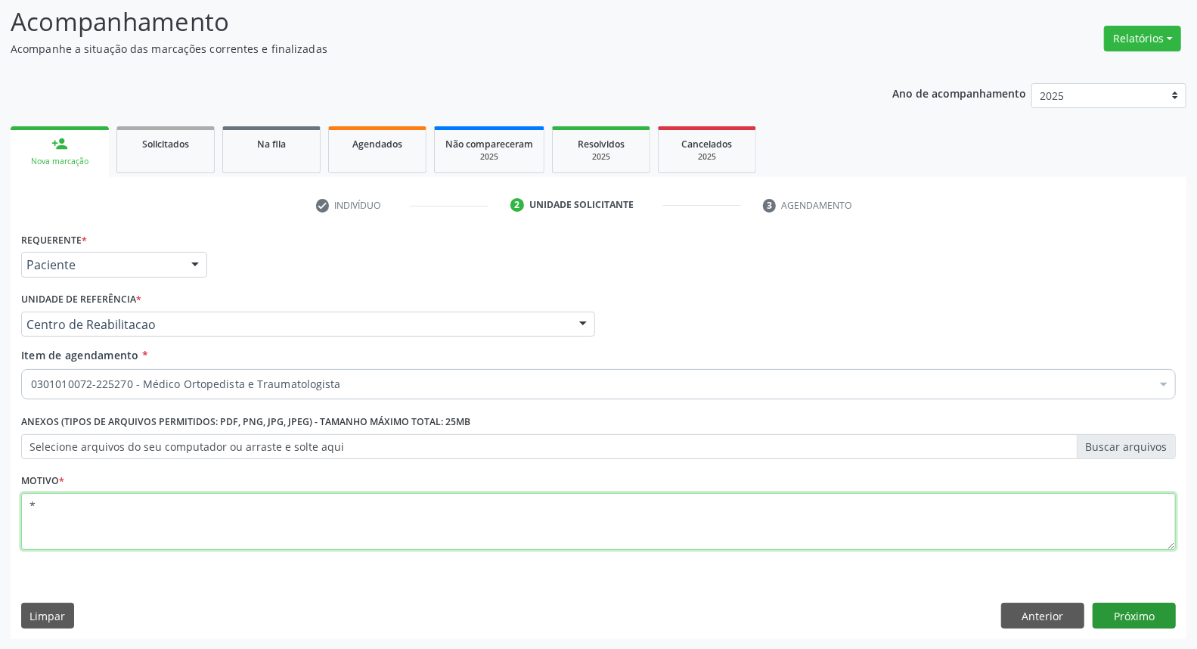
type textarea "*"
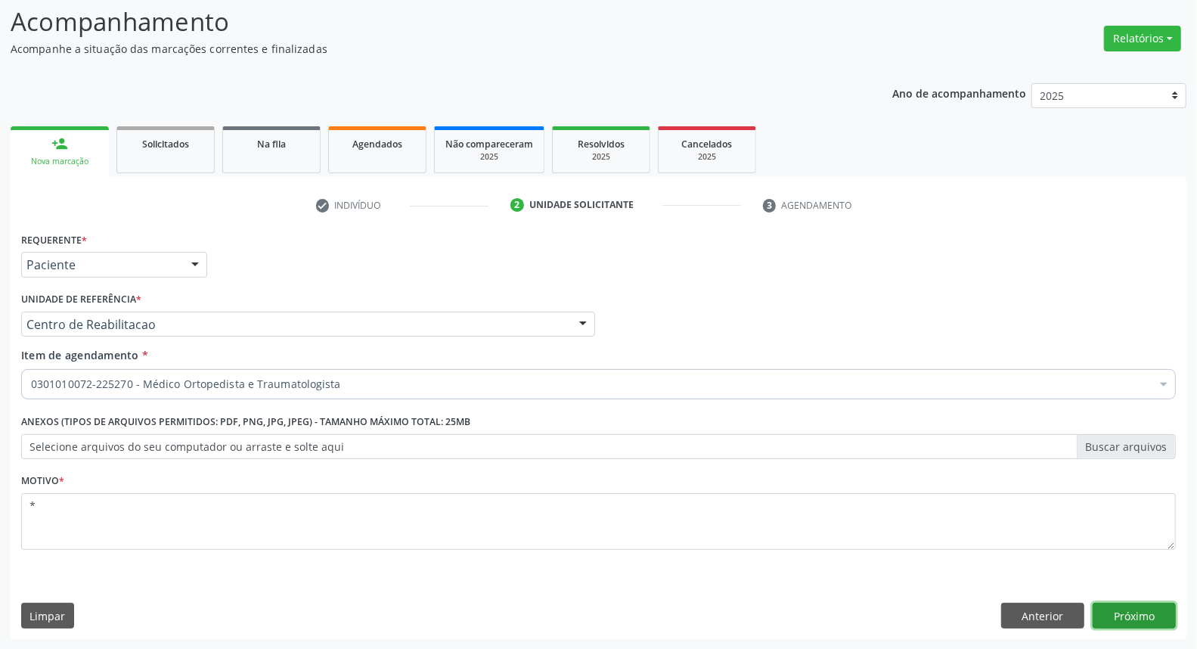
click at [1138, 612] on button "Próximo" at bounding box center [1133, 615] width 83 height 26
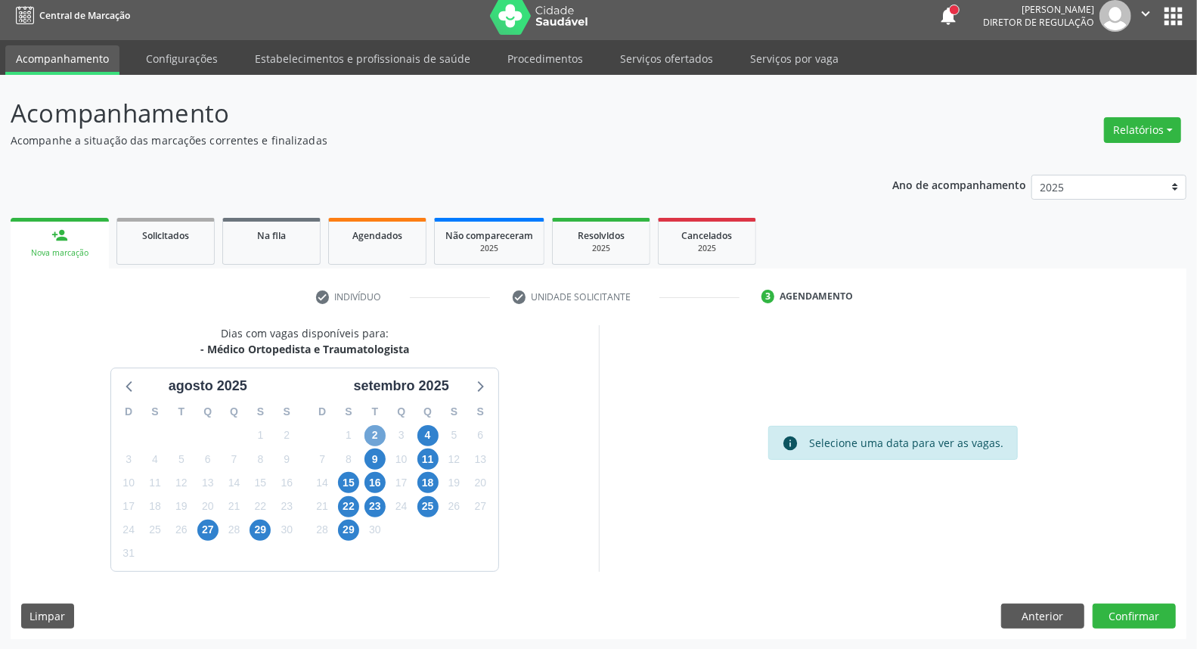
click at [376, 435] on span "2" at bounding box center [374, 435] width 21 height 21
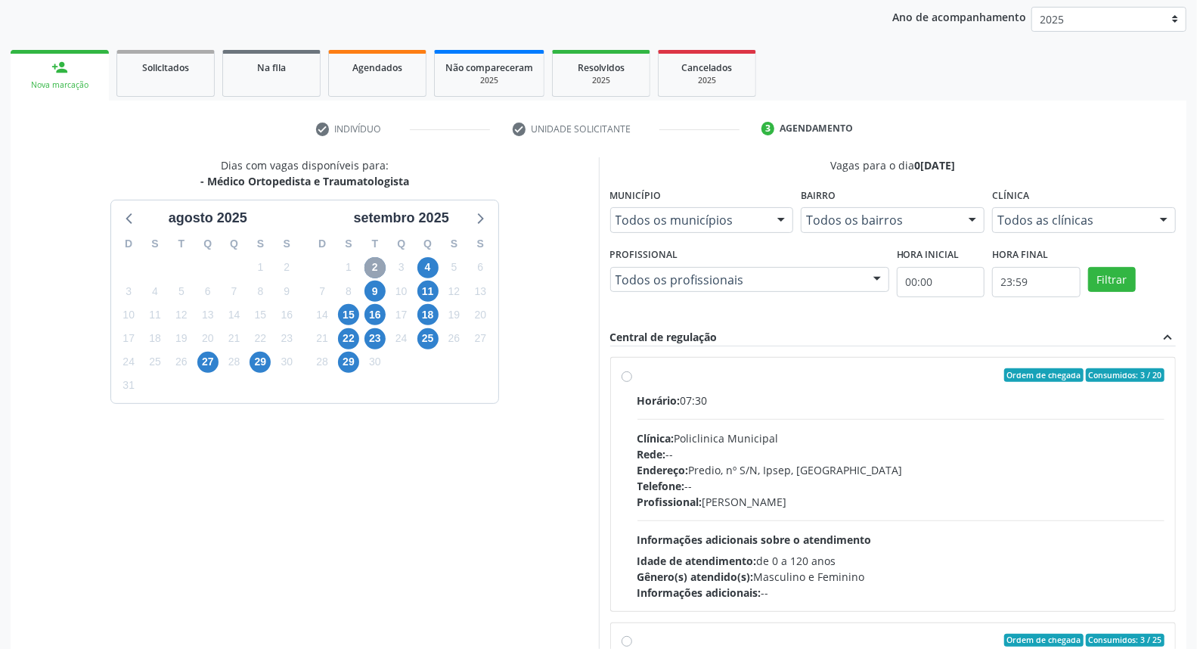
scroll to position [253, 0]
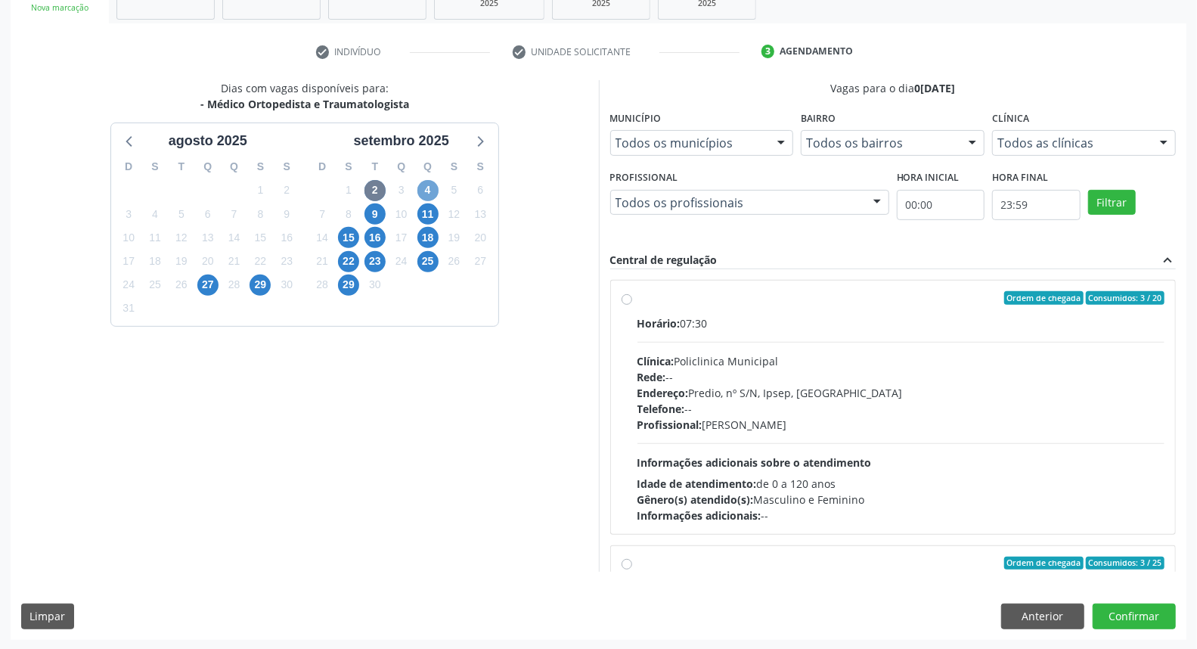
click at [433, 192] on span "4" at bounding box center [427, 190] width 21 height 21
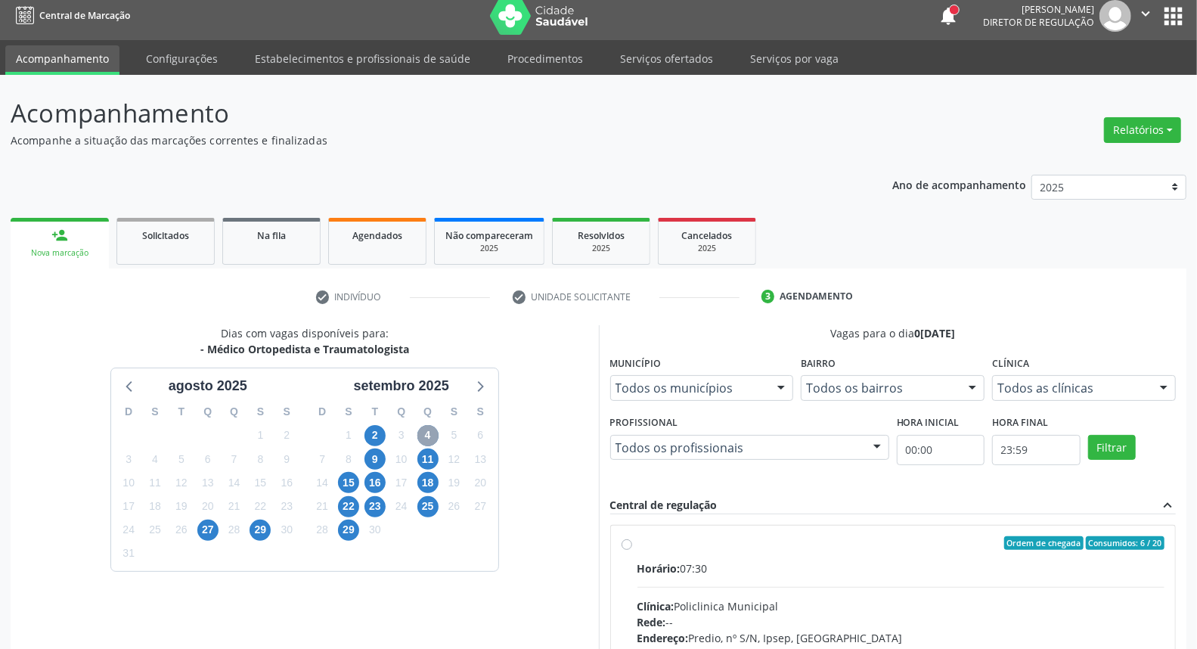
scroll to position [227, 0]
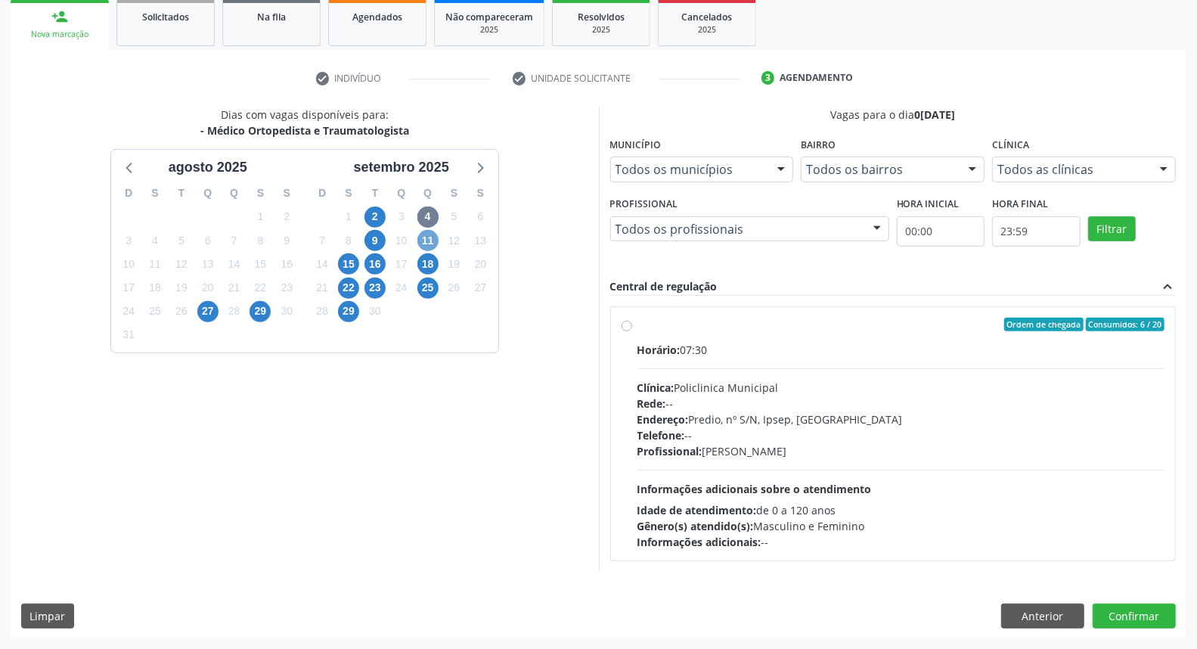
click at [420, 237] on span "11" at bounding box center [427, 240] width 21 height 21
click at [637, 329] on label "Ordem de chegada Consumidos: 1 / 20 Horário: 07:30 Clínica: Policlinica Municip…" at bounding box center [901, 433] width 528 height 232
click at [624, 329] on input "Ordem de chegada Consumidos: 1 / 20 Horário: 07:30 Clínica: Policlinica Municip…" at bounding box center [626, 324] width 11 height 14
radio input "true"
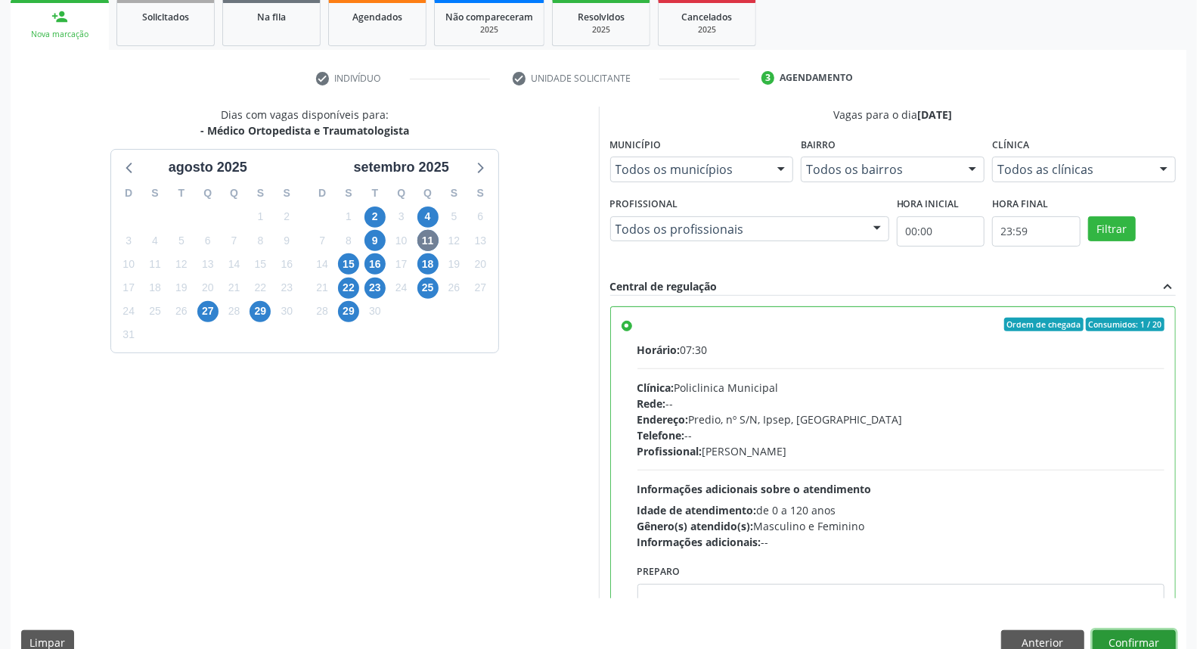
click at [1138, 638] on button "Confirmar" at bounding box center [1133, 643] width 83 height 26
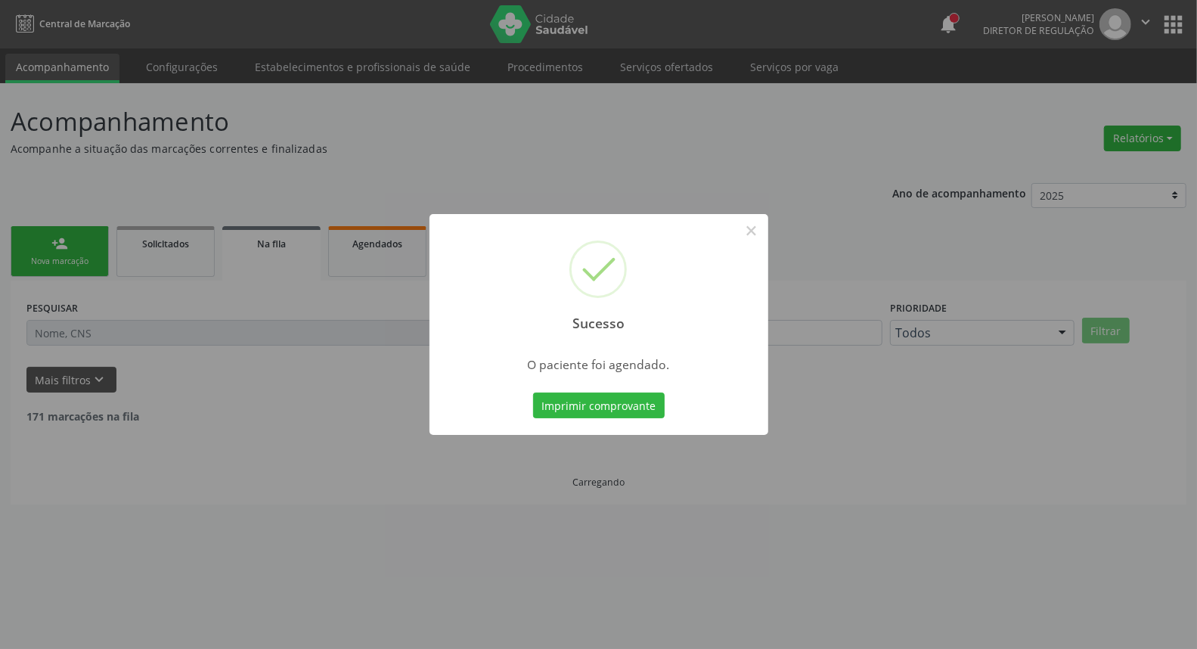
scroll to position [0, 0]
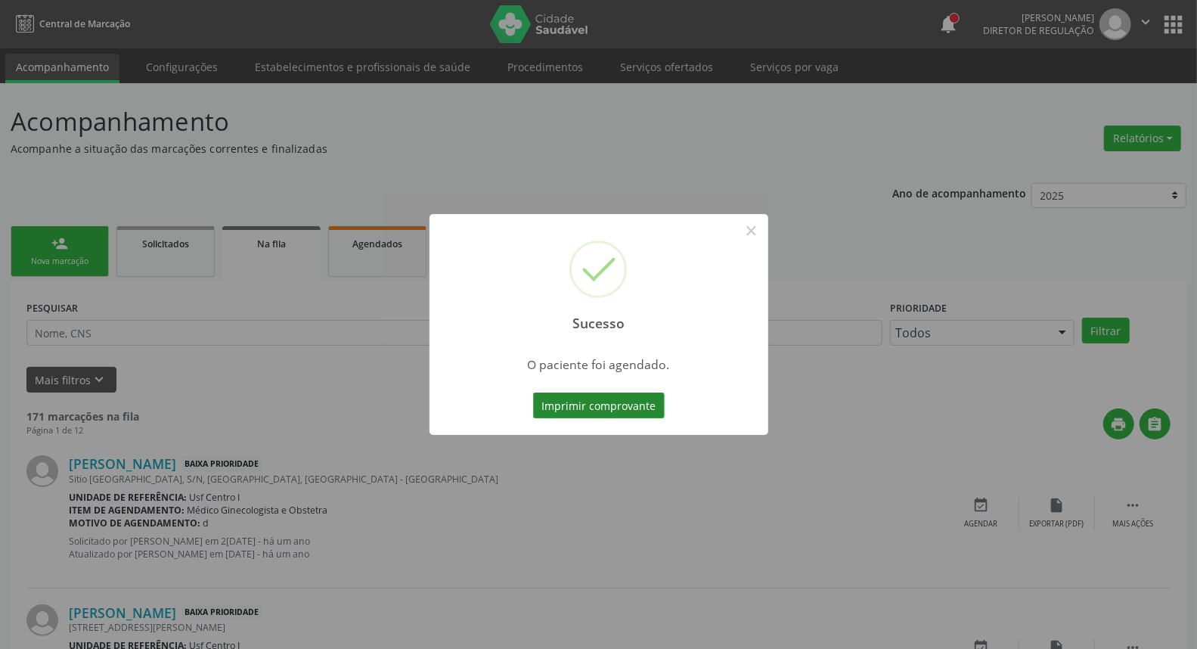
click at [639, 396] on button "Imprimir comprovante" at bounding box center [599, 405] width 132 height 26
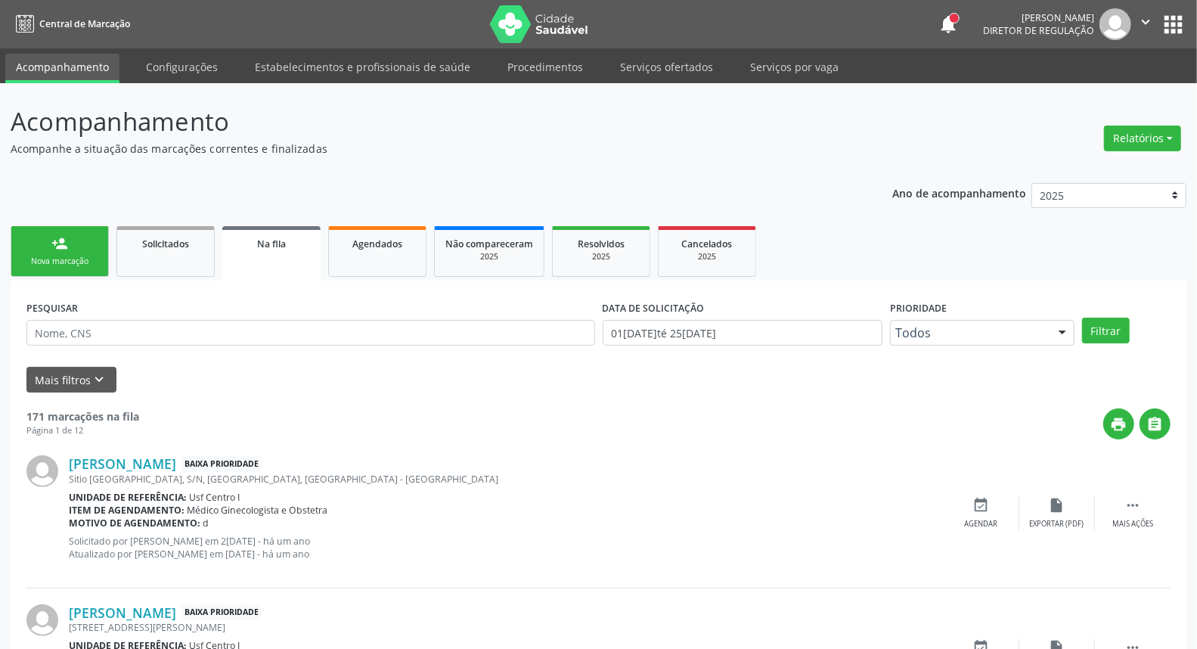
click at [73, 261] on div "Nova marcação" at bounding box center [60, 261] width 76 height 11
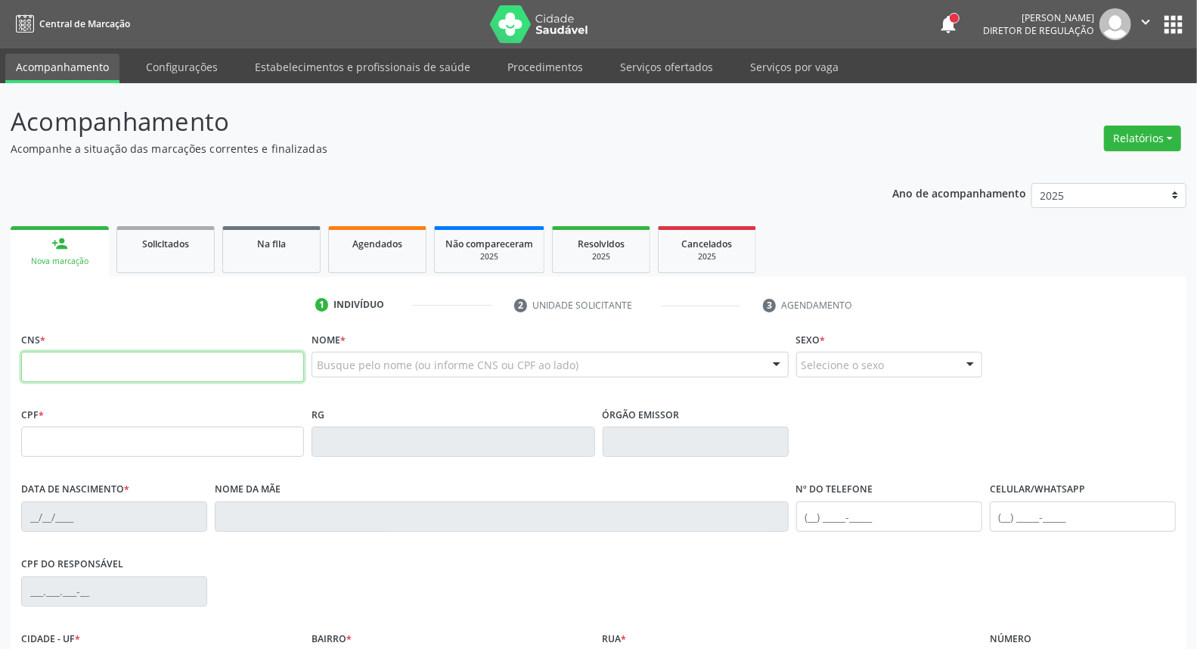
click at [197, 367] on input "text" at bounding box center [162, 367] width 283 height 30
type input "898 0037 2918 4166"
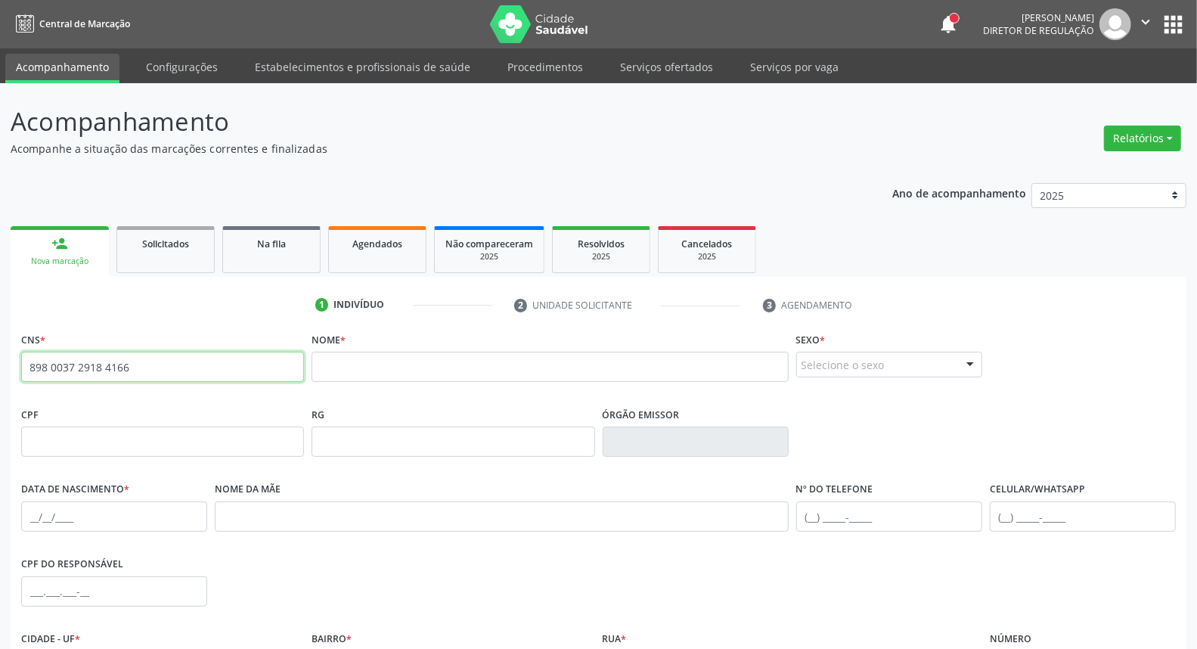
drag, startPoint x: 101, startPoint y: 348, endPoint x: 0, endPoint y: 337, distance: 101.9
click at [0, 337] on div "Acompanhamento Acompanhe a situação das marcações correntes e finalizadas Relat…" at bounding box center [598, 451] width 1197 height 736
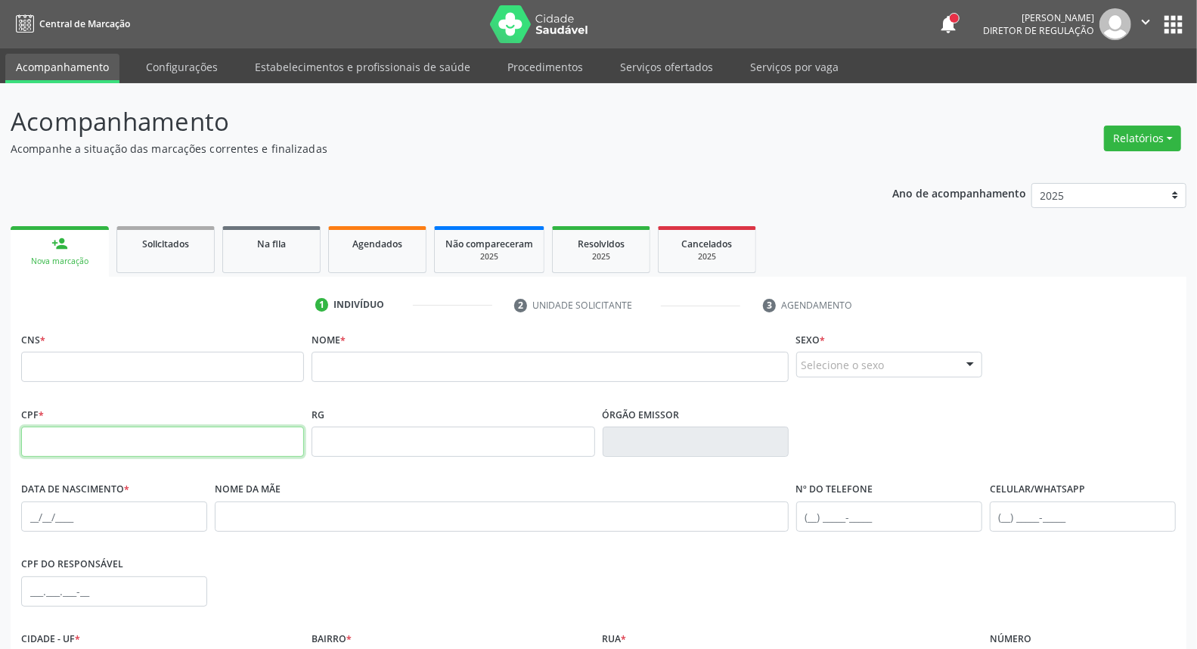
click at [42, 455] on input "text" at bounding box center [162, 441] width 283 height 30
type input "011.332.464-27"
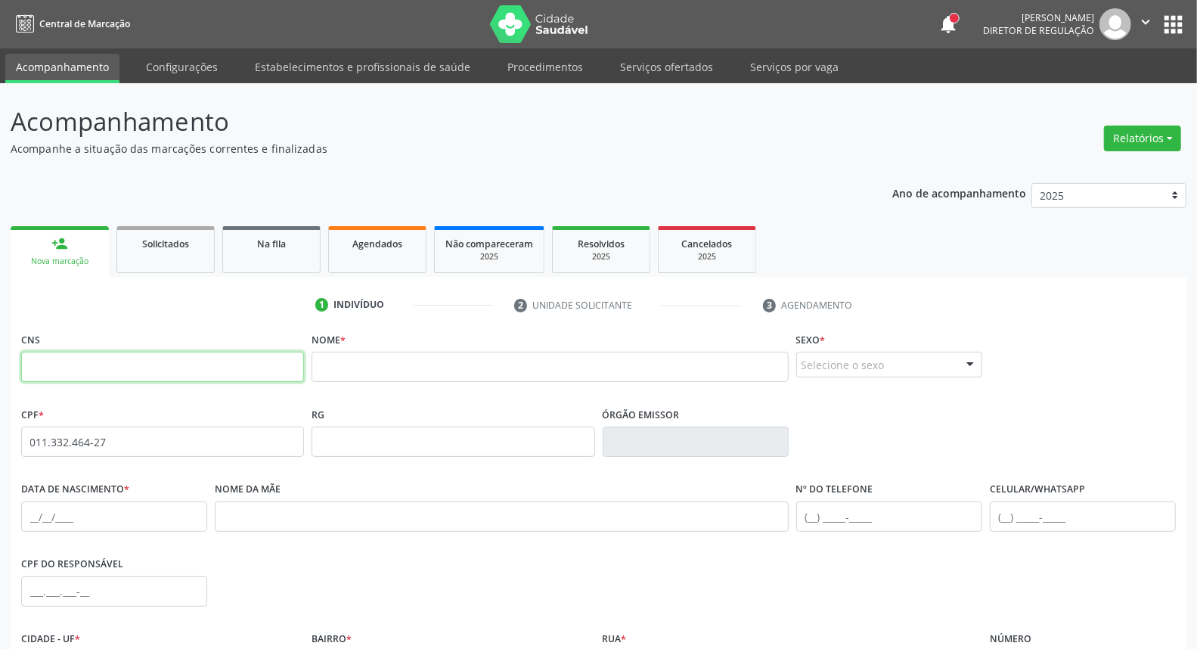
click at [221, 363] on input "text" at bounding box center [162, 367] width 283 height 30
type input "898 0037 2918 4166"
click at [334, 360] on input "text" at bounding box center [549, 367] width 476 height 30
paste input "[PERSON_NAME]"
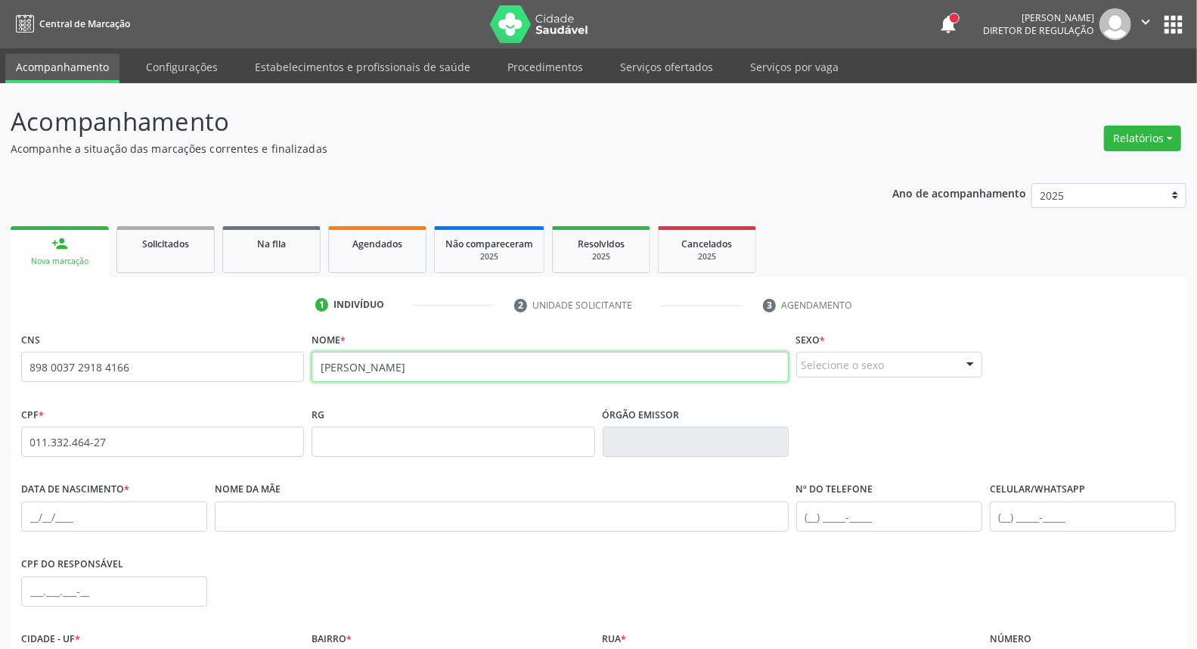
type input "[PERSON_NAME]"
click at [819, 369] on div "Selecione o sexo" at bounding box center [889, 365] width 186 height 26
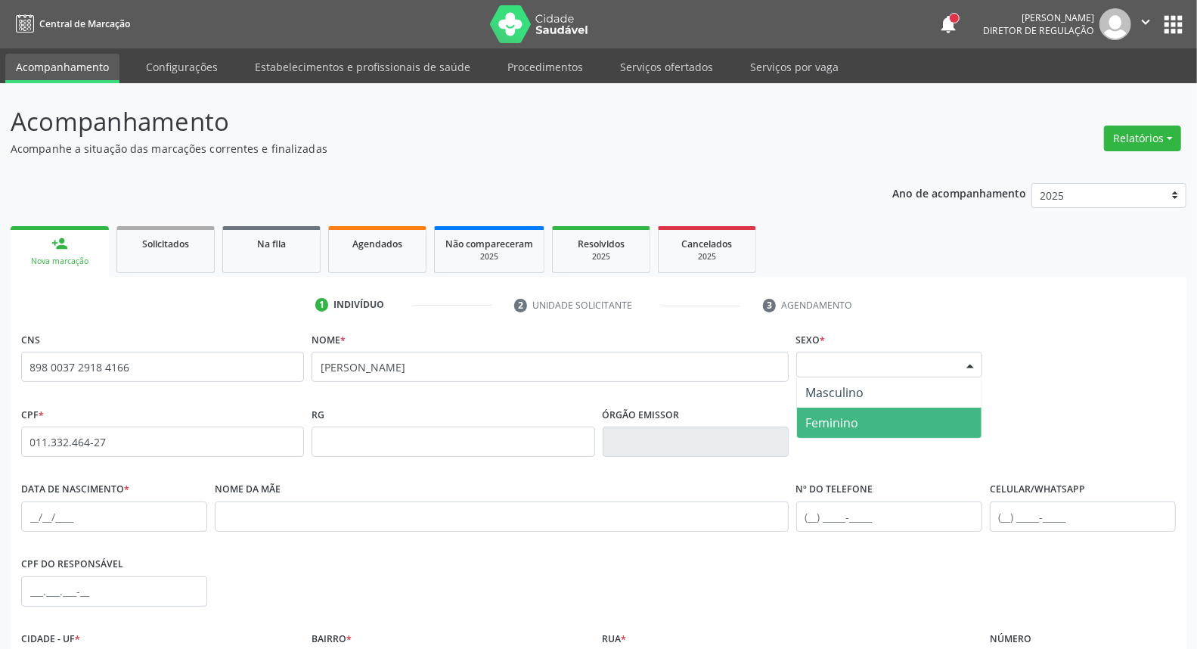
click at [824, 427] on span "Feminino" at bounding box center [832, 422] width 53 height 17
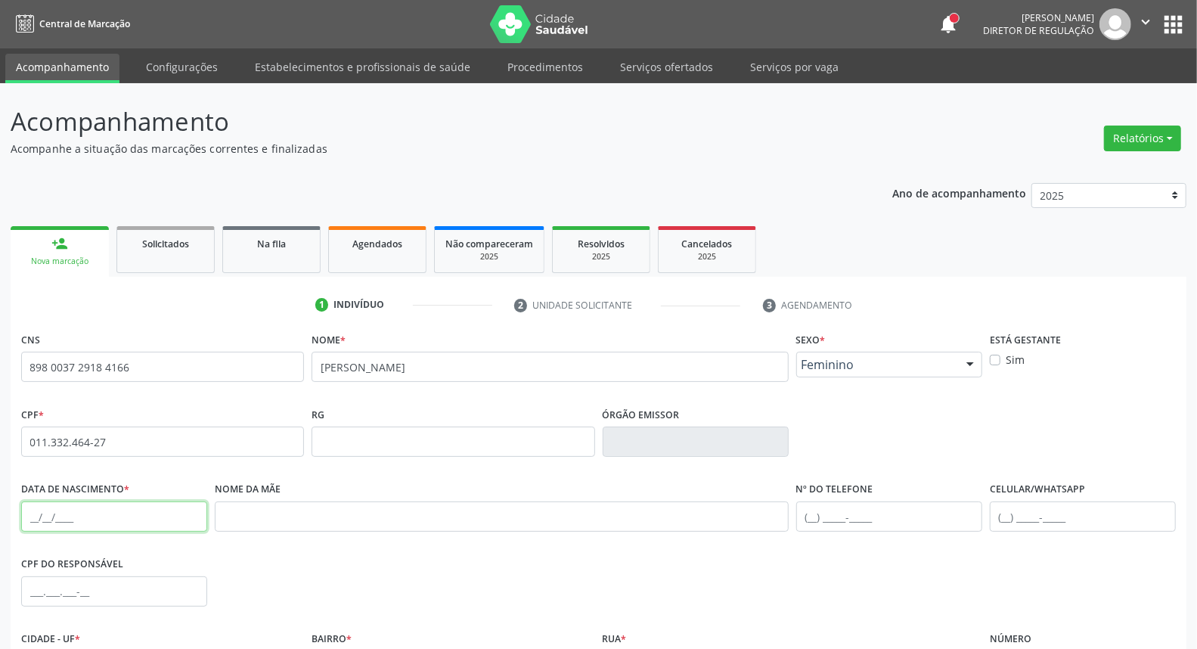
drag, startPoint x: 33, startPoint y: 518, endPoint x: 33, endPoint y: 492, distance: 25.7
click at [33, 517] on input "text" at bounding box center [114, 516] width 186 height 30
type input "23[DATE]"
paste input "Jovenilia [PERSON_NAME]"
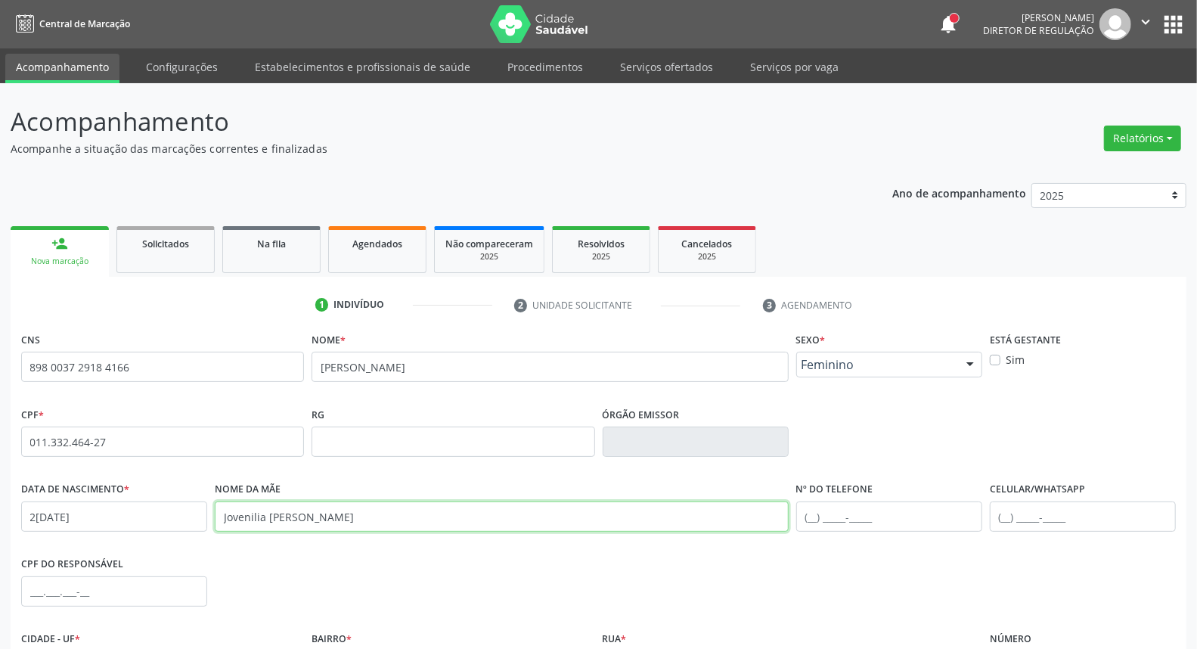
scroll to position [169, 0]
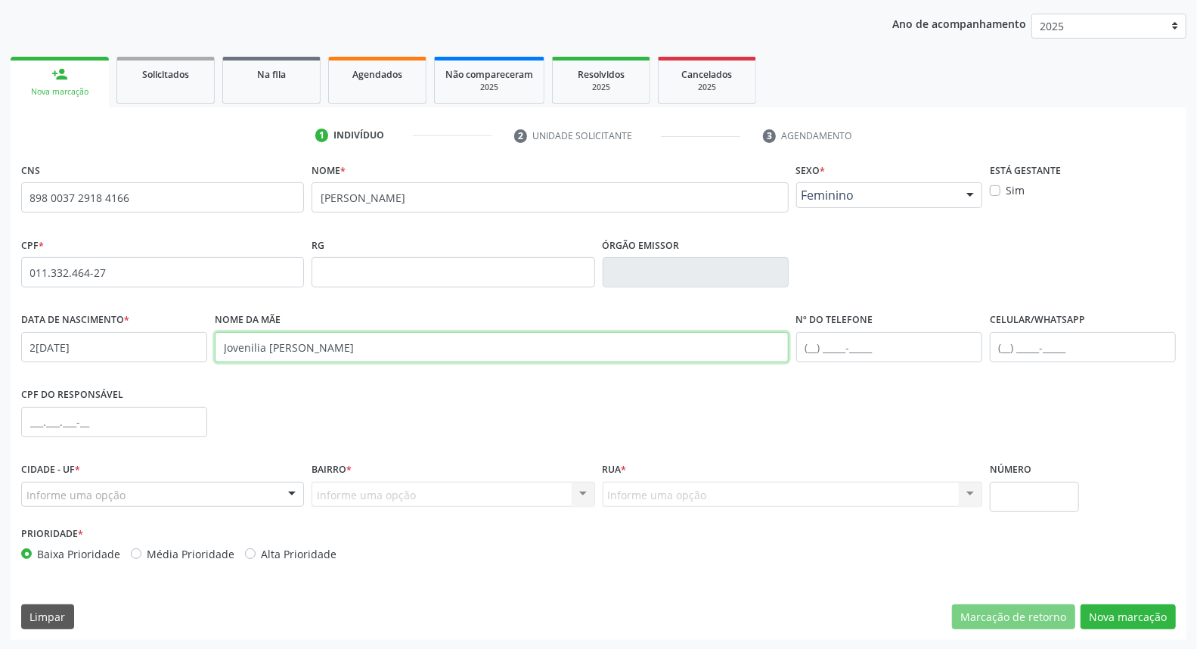
type input "Jovenilia [PERSON_NAME]"
click at [183, 495] on div "Informe uma opção" at bounding box center [162, 495] width 283 height 26
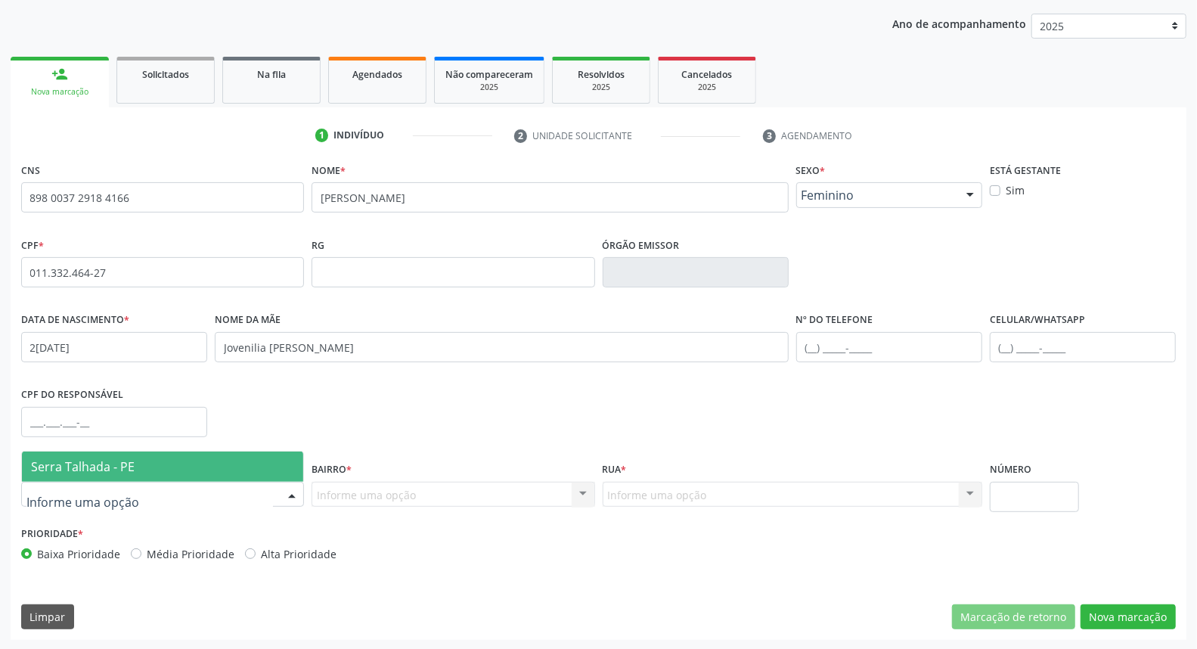
click at [166, 467] on span "Serra Talhada - PE" at bounding box center [162, 466] width 281 height 30
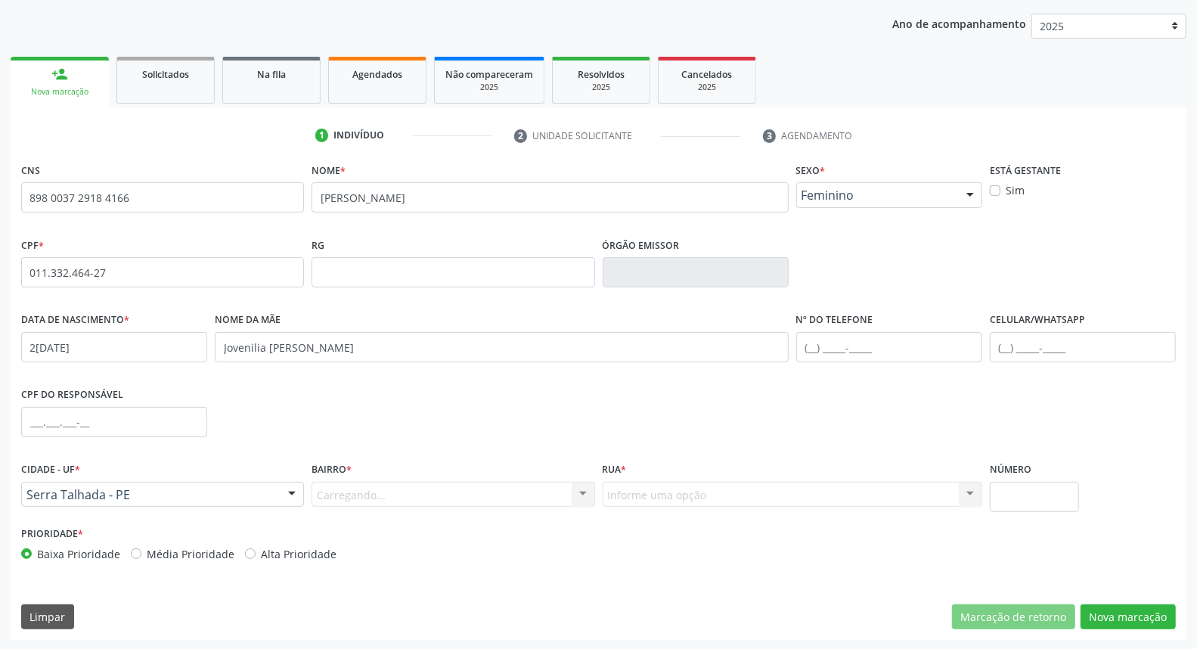
click at [338, 500] on div "Carregando... Nenhum resultado encontrado para: " " Nenhuma opção encontrada. D…" at bounding box center [452, 495] width 283 height 26
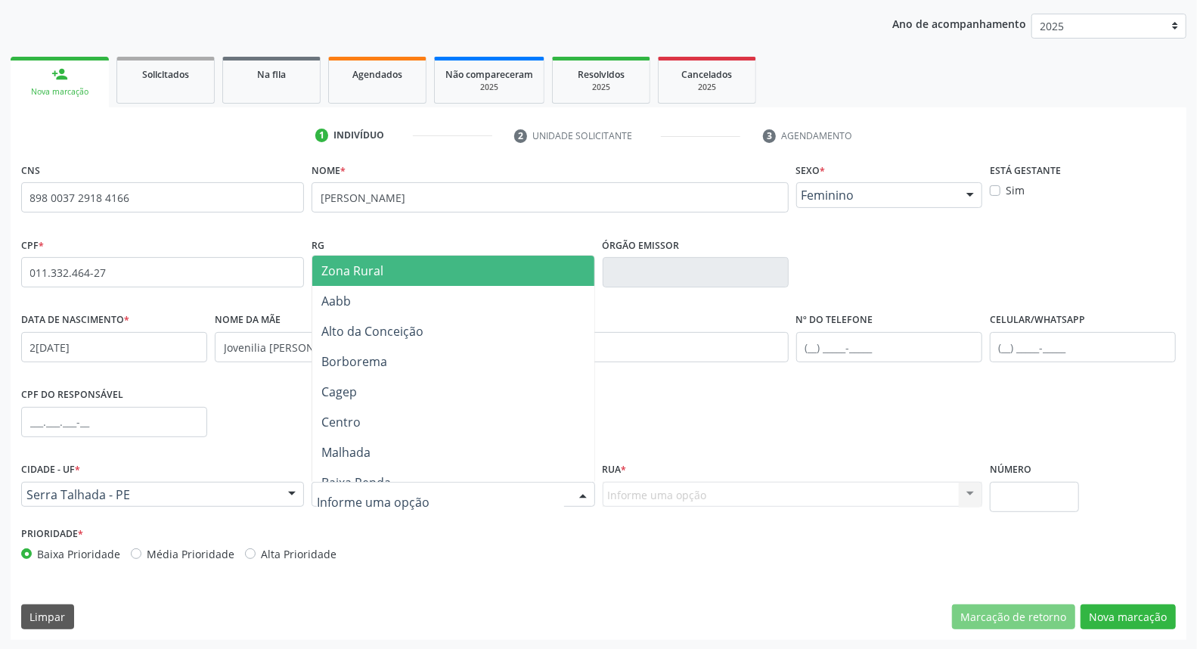
drag, startPoint x: 397, startPoint y: 265, endPoint x: 406, endPoint y: 286, distance: 22.3
click at [398, 270] on span "Zona Rural" at bounding box center [452, 271] width 281 height 30
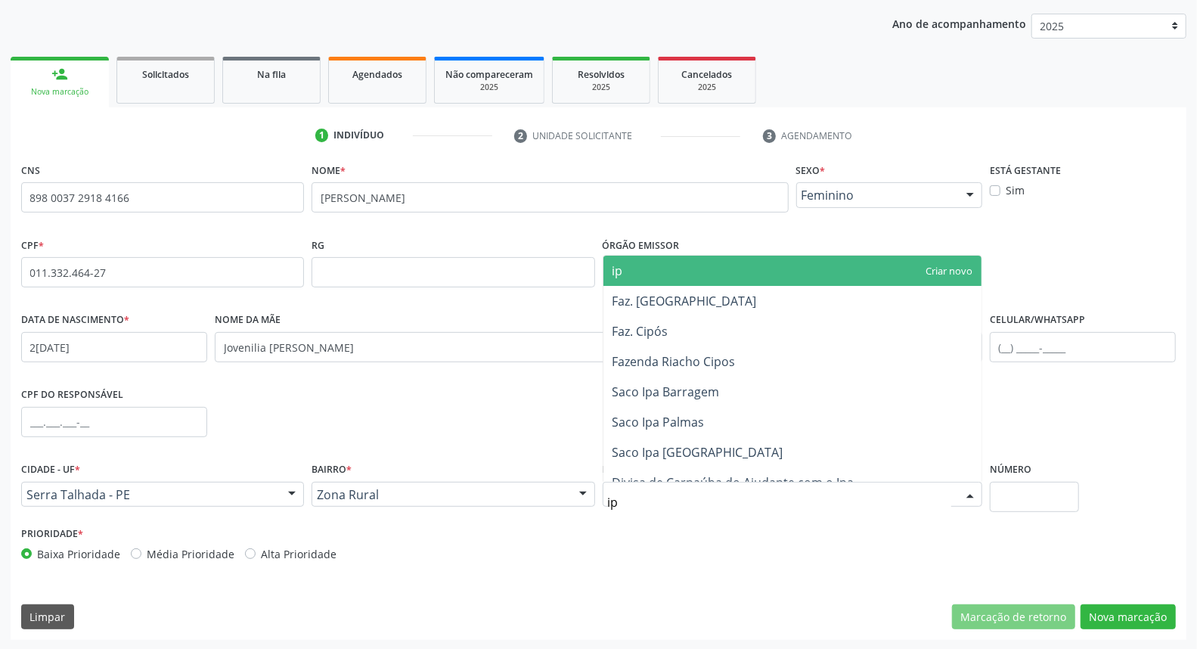
type input "ipa"
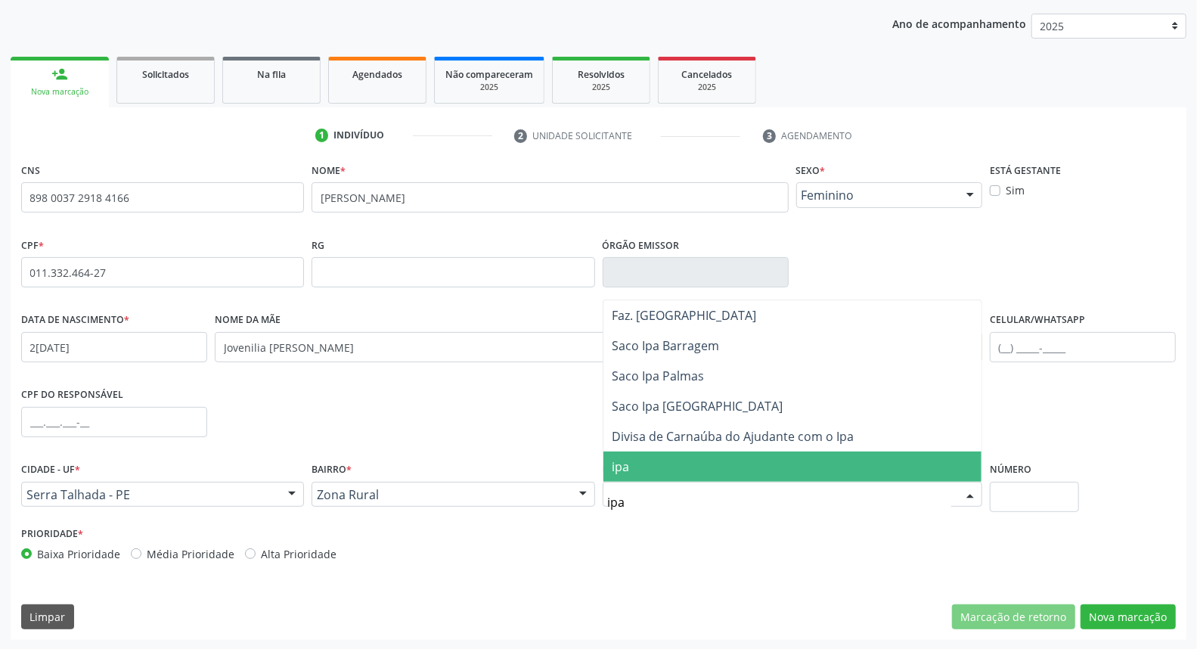
click at [636, 466] on span "ipa" at bounding box center [792, 466] width 378 height 30
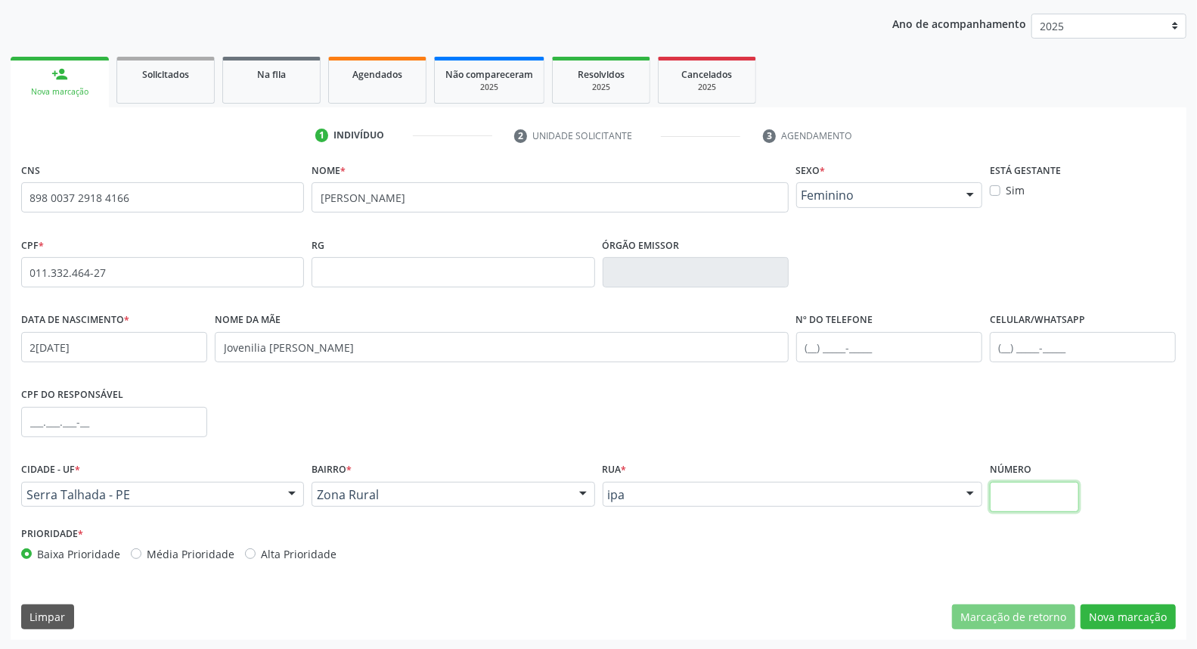
drag, startPoint x: 1059, startPoint y: 491, endPoint x: 1049, endPoint y: 494, distance: 10.3
click at [1055, 493] on input "text" at bounding box center [1034, 497] width 89 height 30
type input "0"
click at [1142, 618] on button "Nova marcação" at bounding box center [1127, 617] width 95 height 26
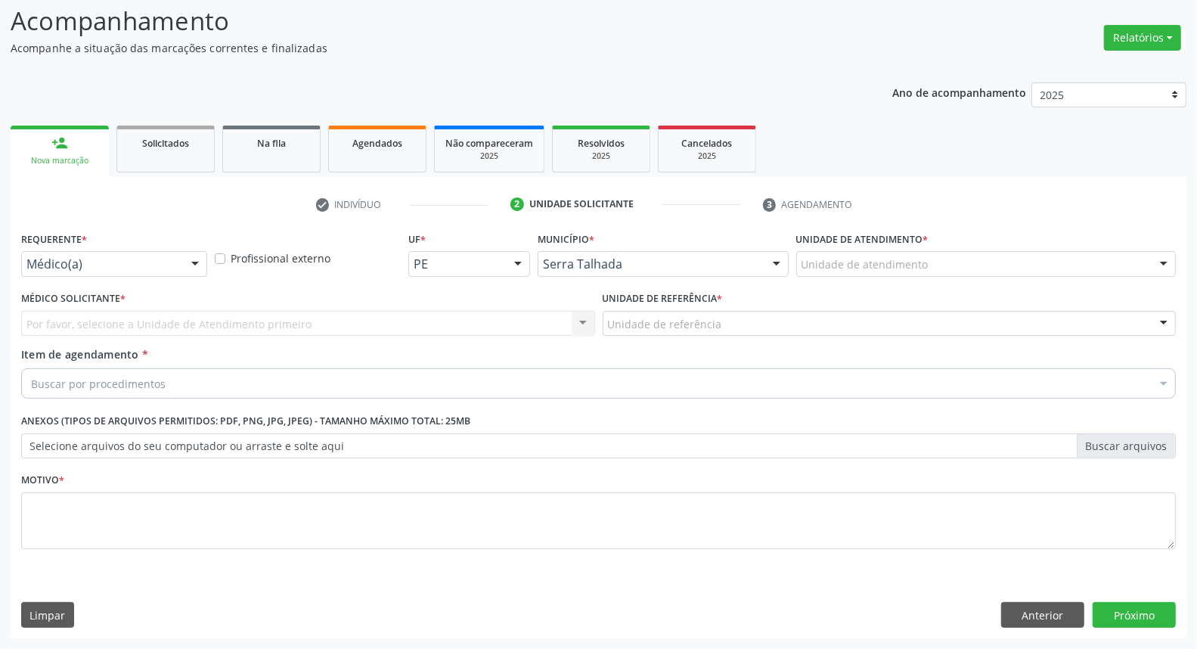
scroll to position [100, 0]
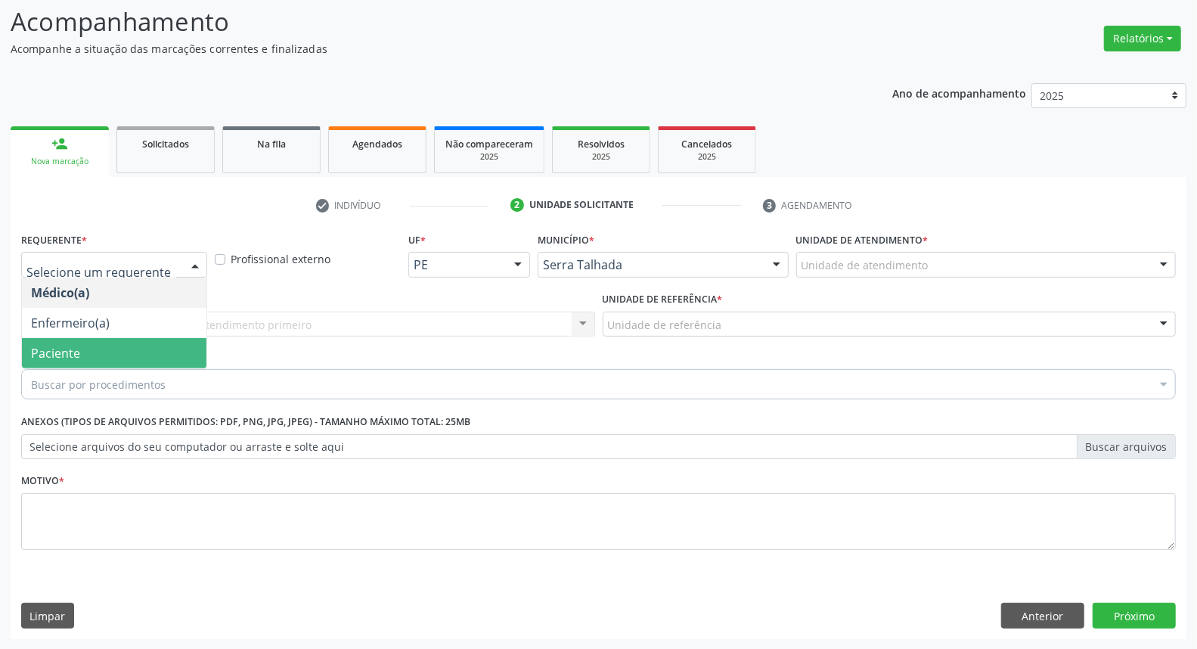
click at [88, 353] on span "Paciente" at bounding box center [114, 353] width 184 height 30
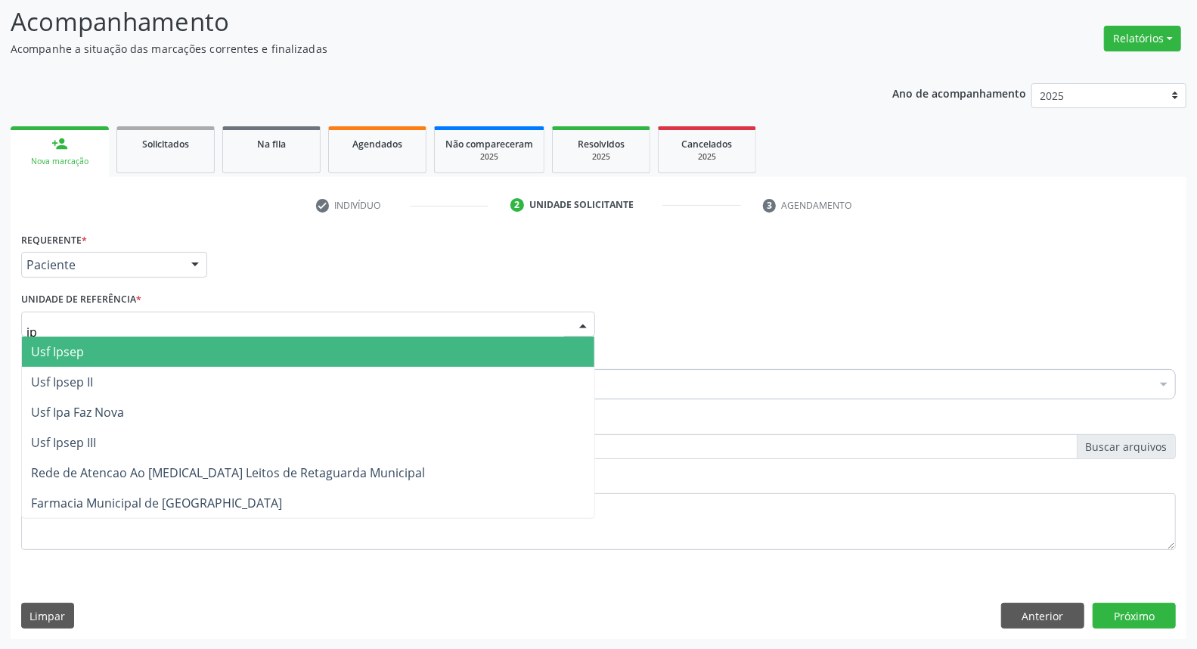
type input "ipa"
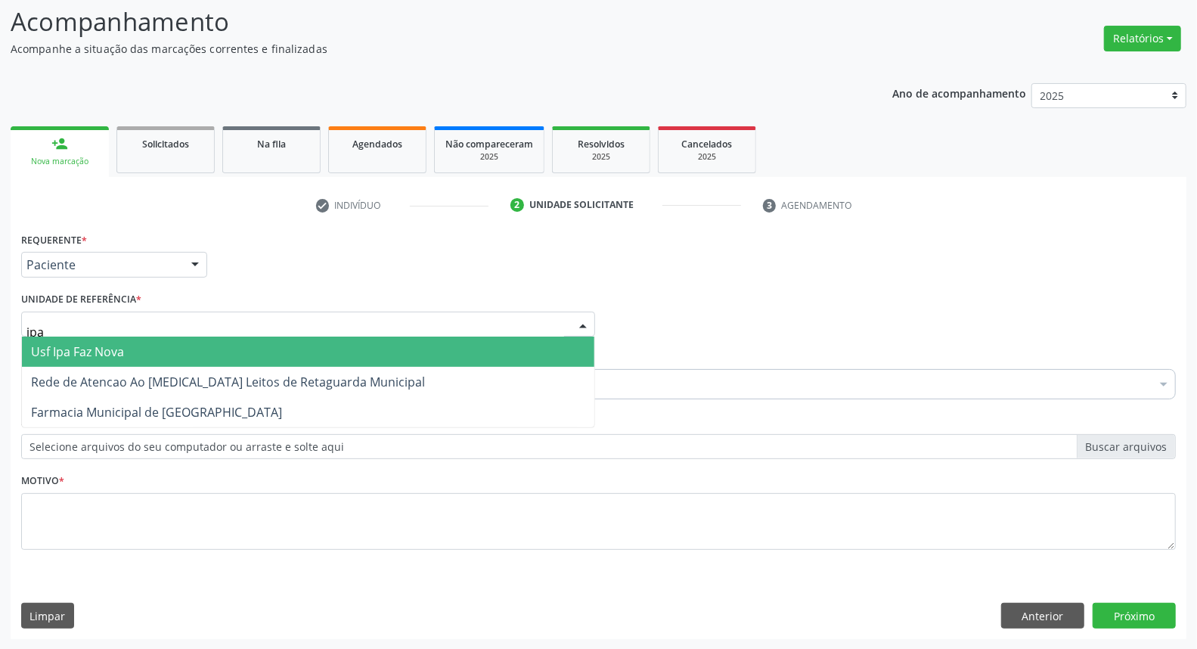
click at [86, 343] on span "Usf Ipa Faz Nova" at bounding box center [77, 351] width 93 height 17
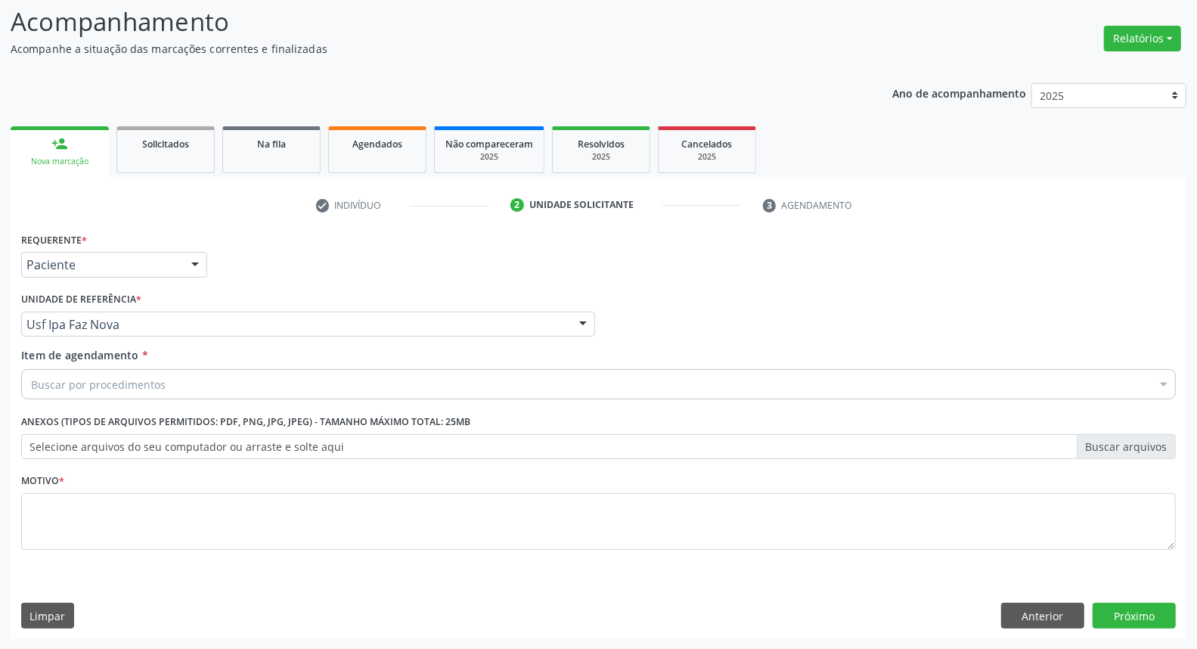
click at [71, 392] on div "Buscar por procedimentos" at bounding box center [598, 384] width 1154 height 30
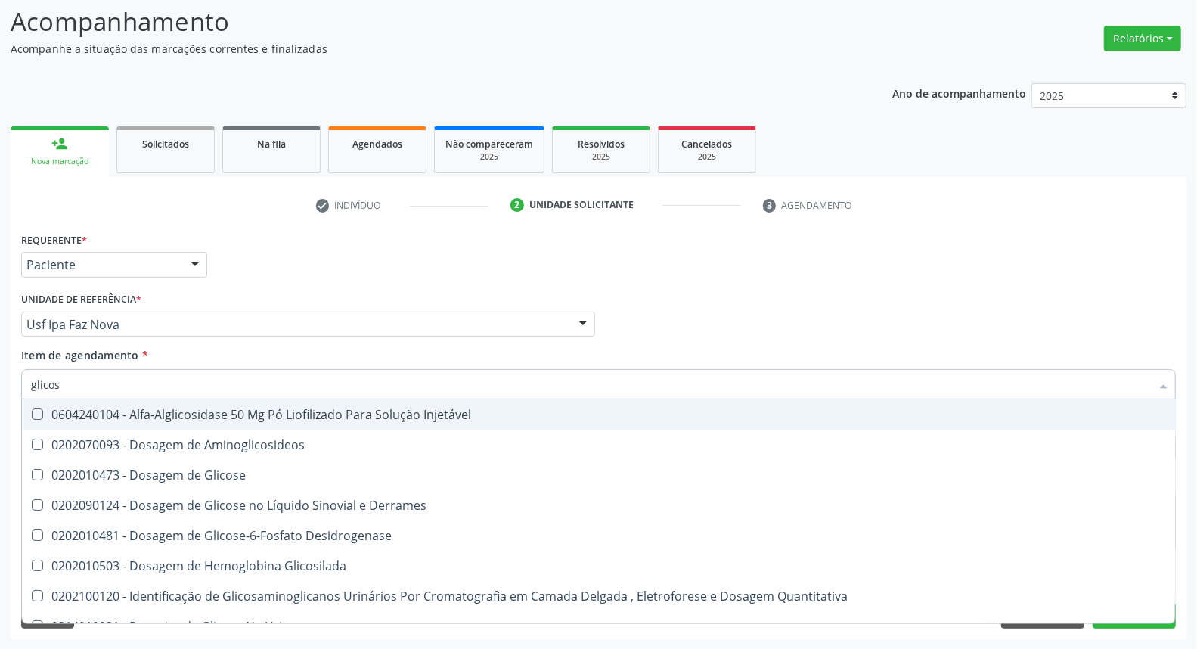
type input "glicose"
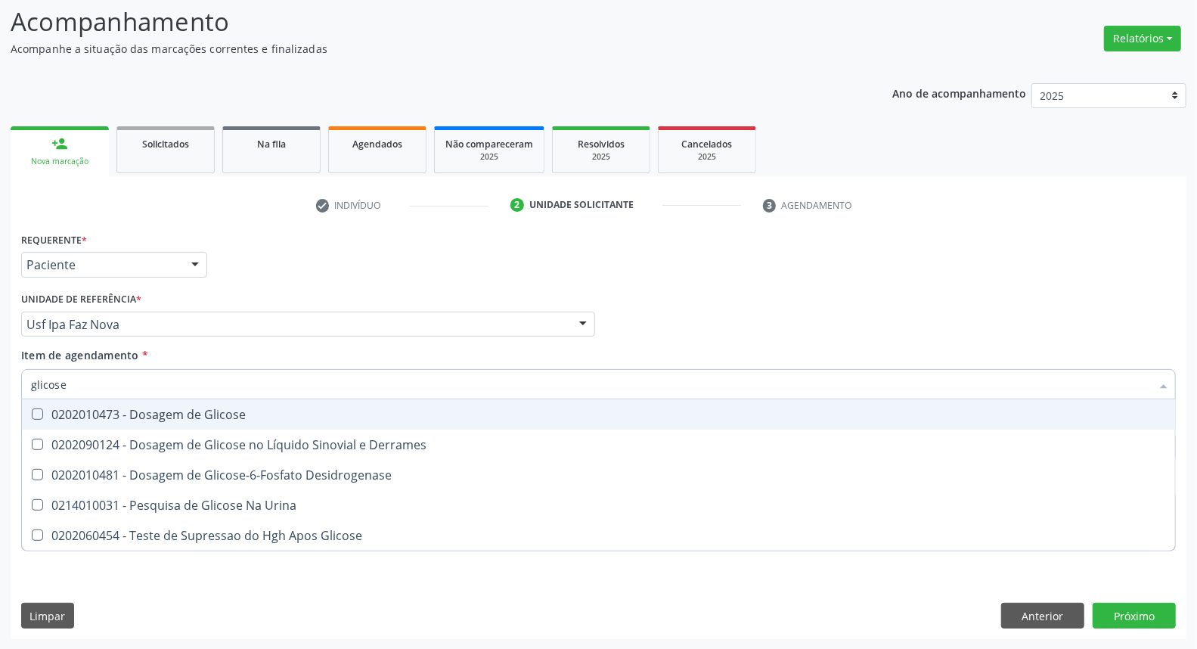
drag, startPoint x: 64, startPoint y: 414, endPoint x: 70, endPoint y: 404, distance: 11.2
click at [67, 408] on div "0202010473 - Dosagem de Glicose" at bounding box center [598, 414] width 1135 height 12
checkbox Glicose "true"
drag, startPoint x: 86, startPoint y: 373, endPoint x: 0, endPoint y: 373, distance: 86.2
click at [0, 373] on div "Acompanhamento Acompanhe a situação das marcações correntes e finalizadas Relat…" at bounding box center [598, 316] width 1197 height 666
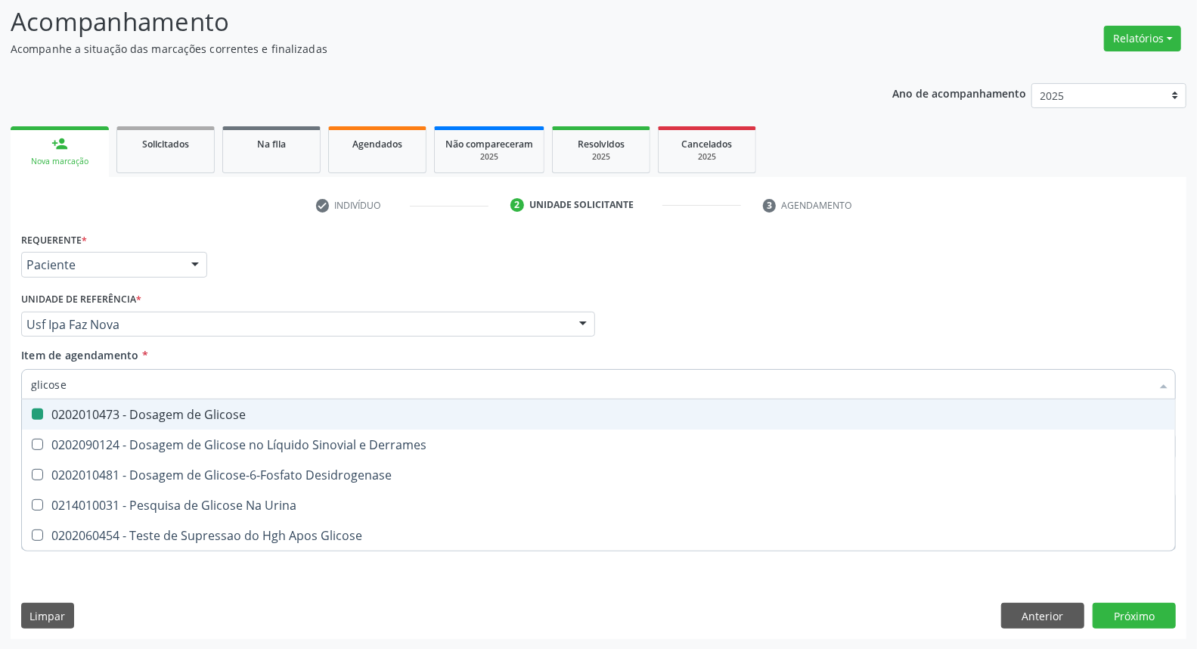
type input "a"
checkbox Glicose "false"
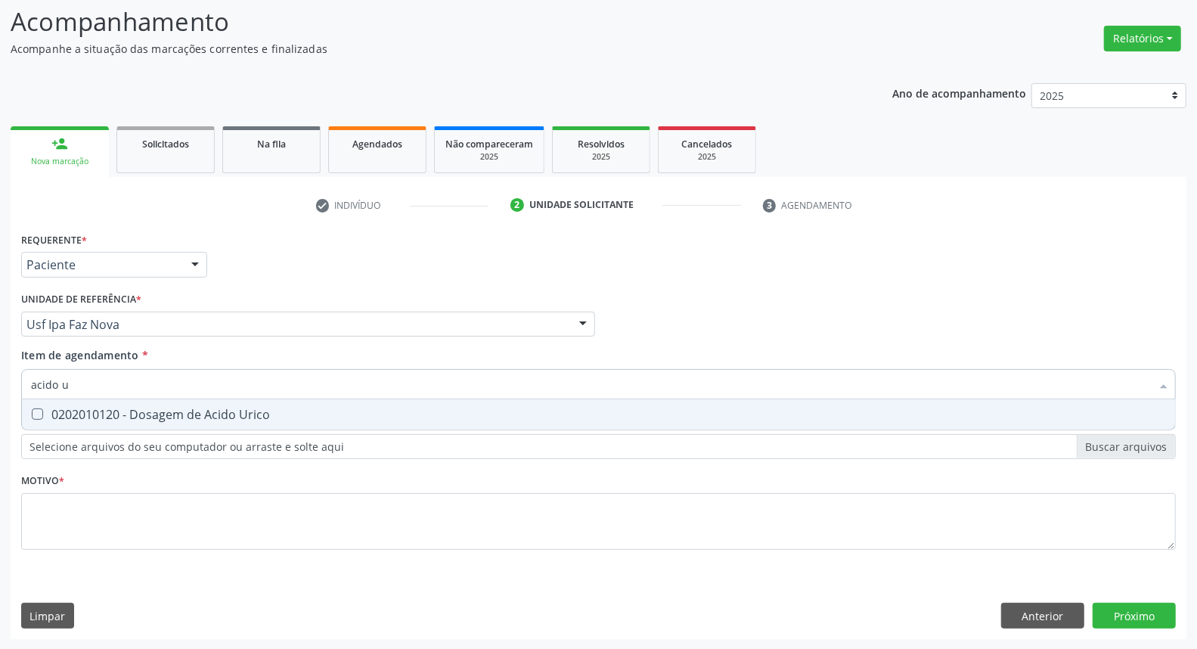
type input "acido ur"
click at [51, 409] on div "0202010120 - Dosagem de Acido Urico" at bounding box center [598, 414] width 1135 height 12
checkbox Urico "true"
drag, startPoint x: 85, startPoint y: 383, endPoint x: 0, endPoint y: 348, distance: 92.5
click at [0, 349] on div "Acompanhamento Acompanhe a situação das marcações correntes e finalizadas Relat…" at bounding box center [598, 316] width 1197 height 666
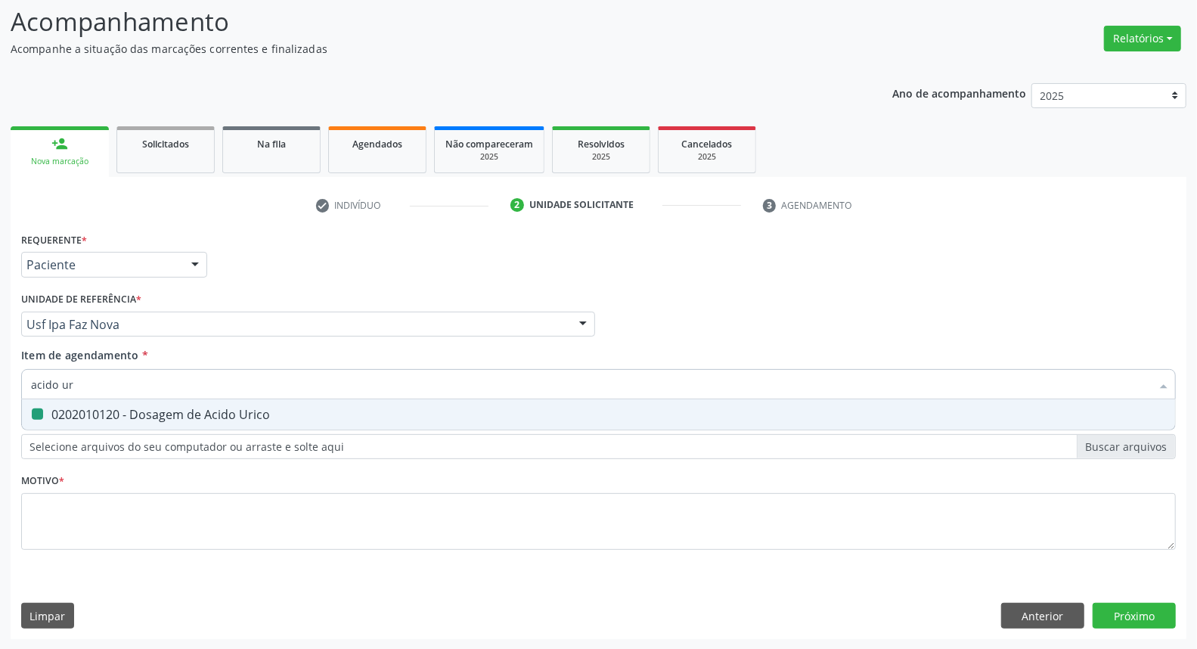
type input "c"
checkbox Urico "false"
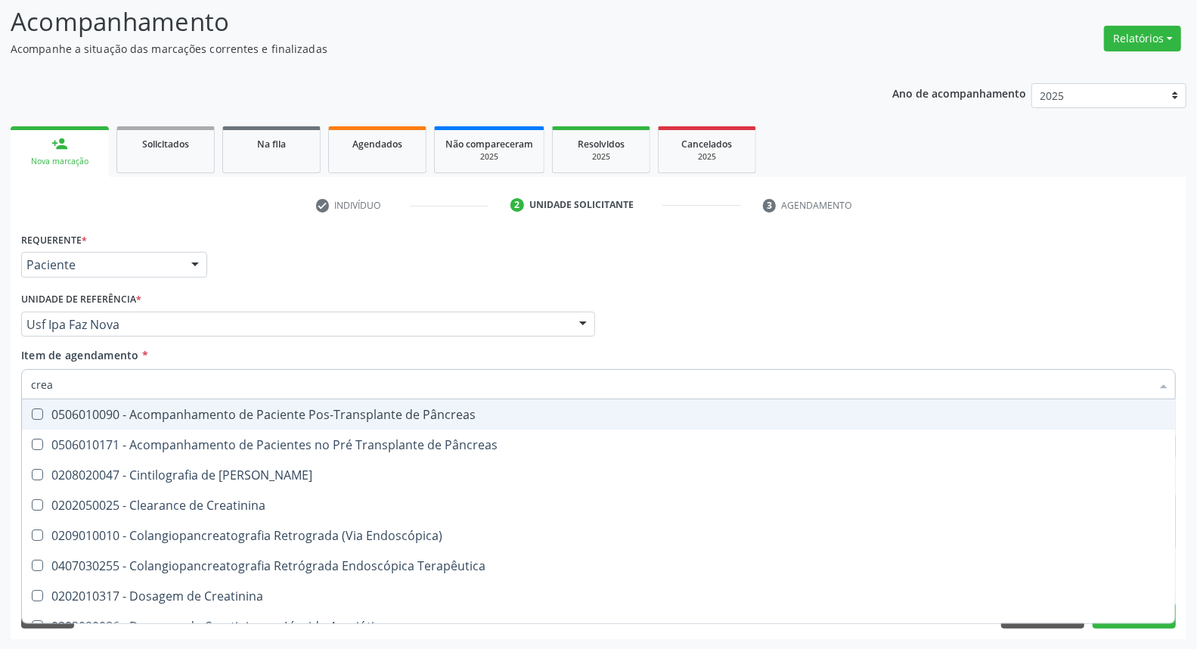
type input "creat"
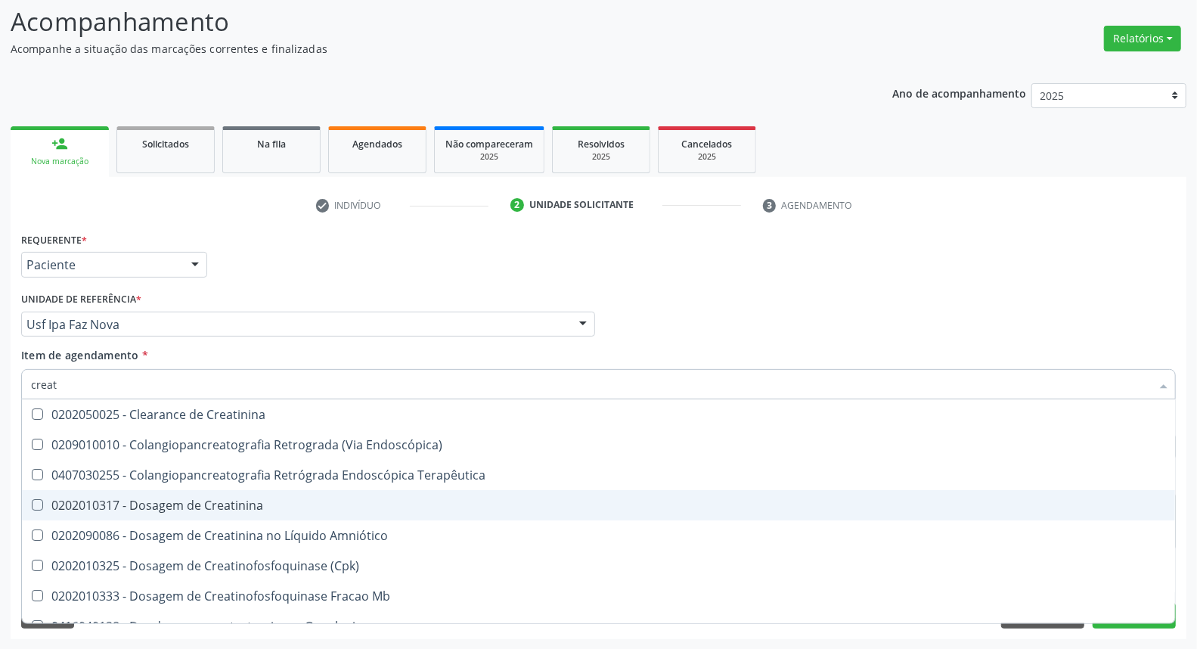
click at [66, 503] on div "0202010317 - Dosagem de Creatinina" at bounding box center [598, 505] width 1135 height 12
checkbox Creatinina "true"
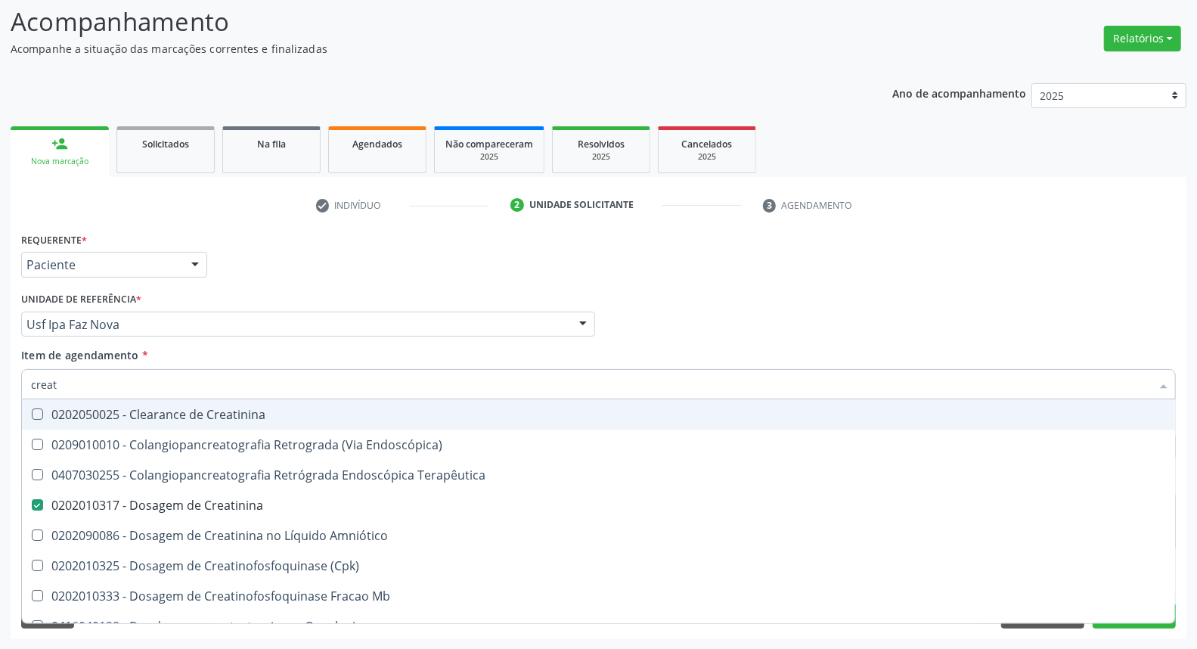
drag, startPoint x: 64, startPoint y: 384, endPoint x: 0, endPoint y: 340, distance: 77.8
click at [0, 342] on div "Acompanhamento Acompanhe a situação das marcações correntes e finalizadas Relat…" at bounding box center [598, 316] width 1197 height 666
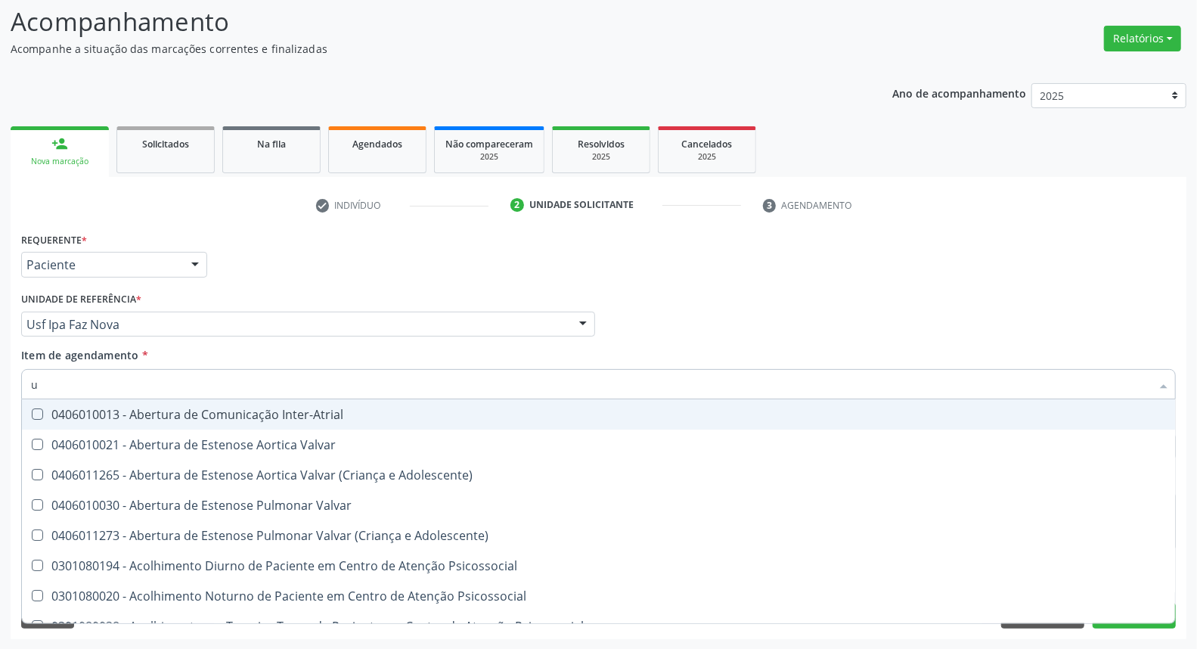
type input "ur"
checkbox Valvar "false"
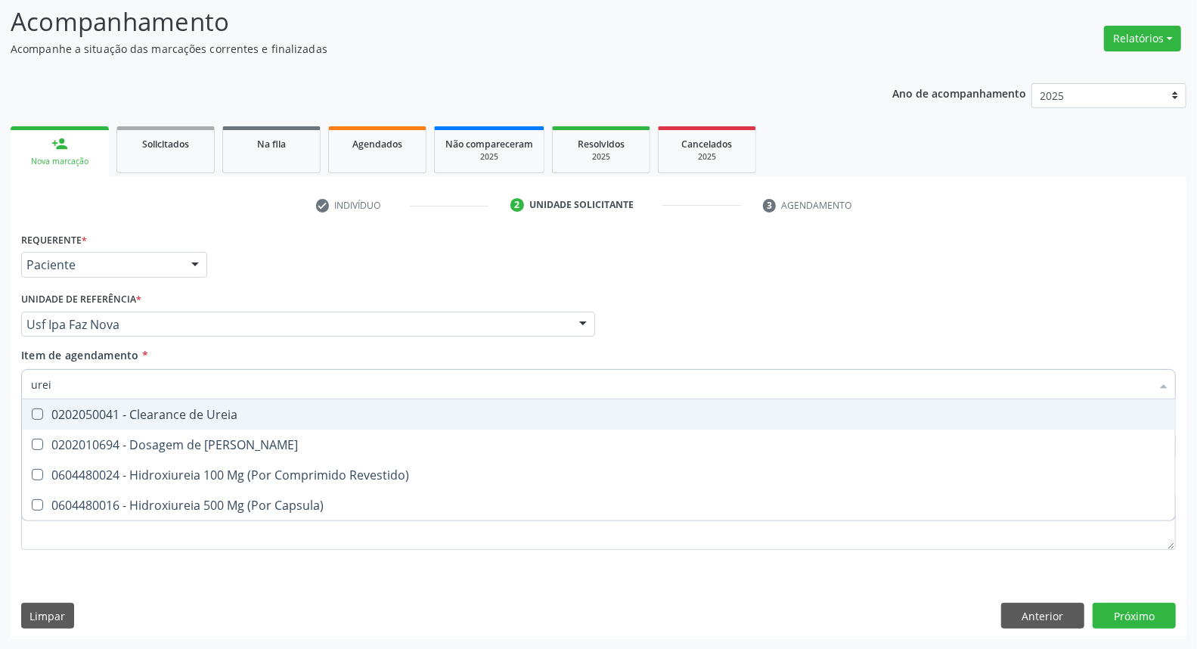
type input "ureia"
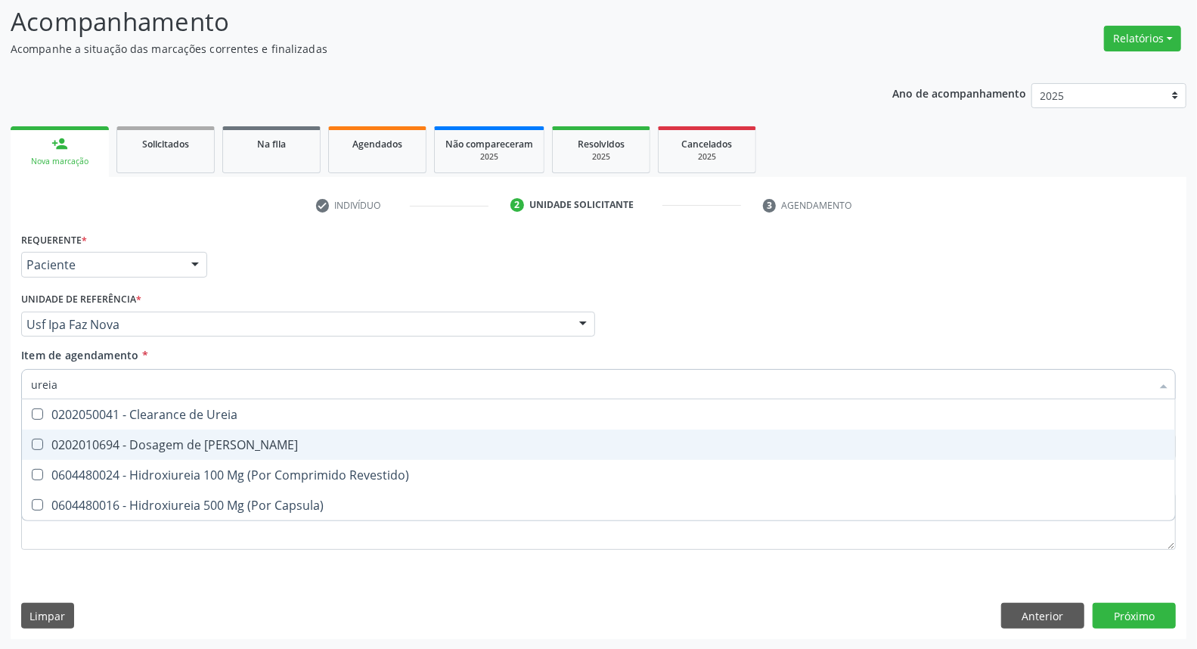
drag, startPoint x: 56, startPoint y: 441, endPoint x: 70, endPoint y: 389, distance: 53.9
click at [60, 431] on span "0202010694 - Dosagem de [PERSON_NAME]" at bounding box center [598, 444] width 1153 height 30
checkbox Ureia "true"
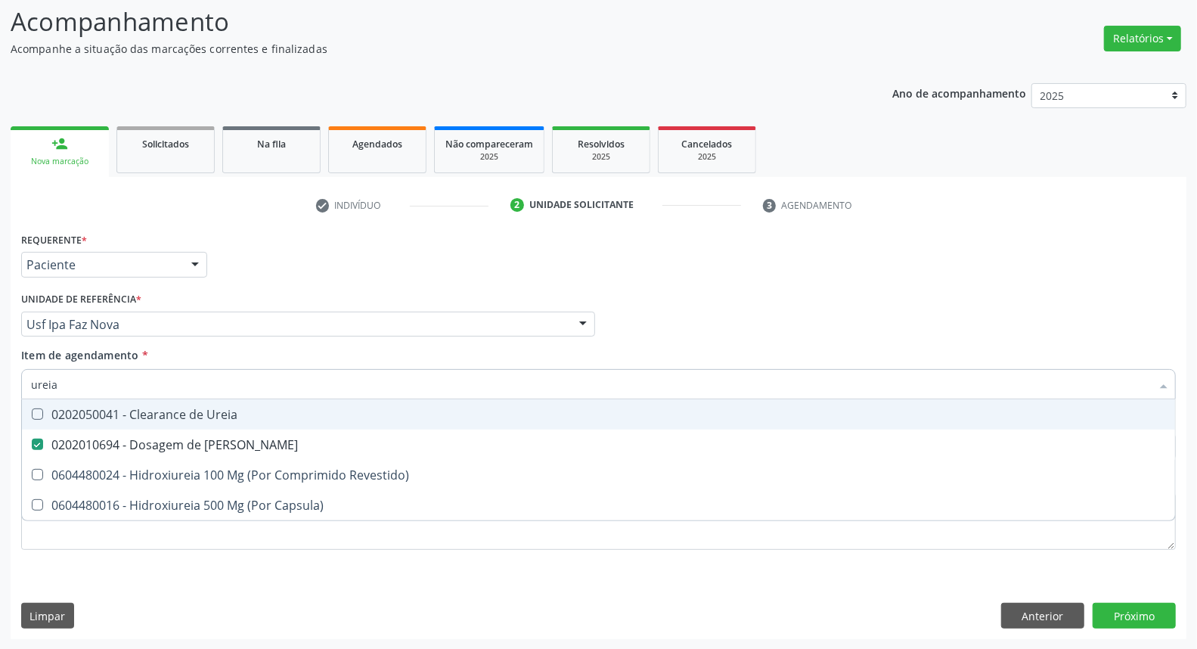
drag, startPoint x: 70, startPoint y: 387, endPoint x: 0, endPoint y: 374, distance: 71.5
click at [0, 374] on div "Acompanhamento Acompanhe a situação das marcações correntes e finalizadas Relat…" at bounding box center [598, 316] width 1197 height 666
type input "c"
checkbox Ureia "false"
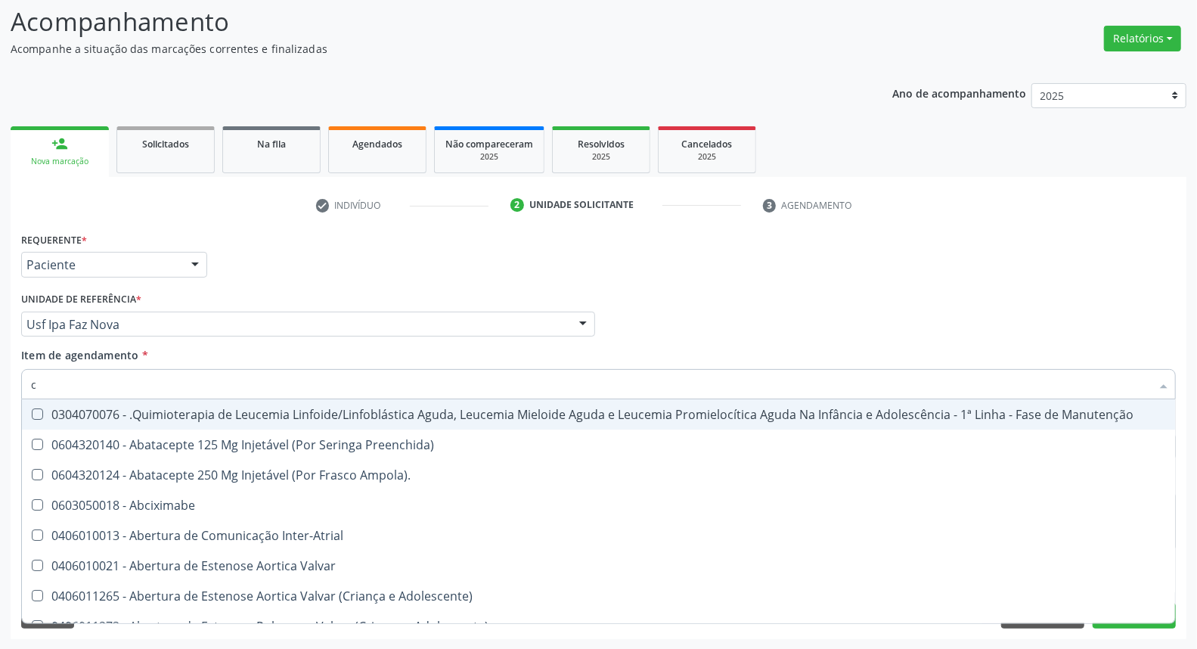
type input "co"
checkbox Único "true"
checkbox Creatinina "true"
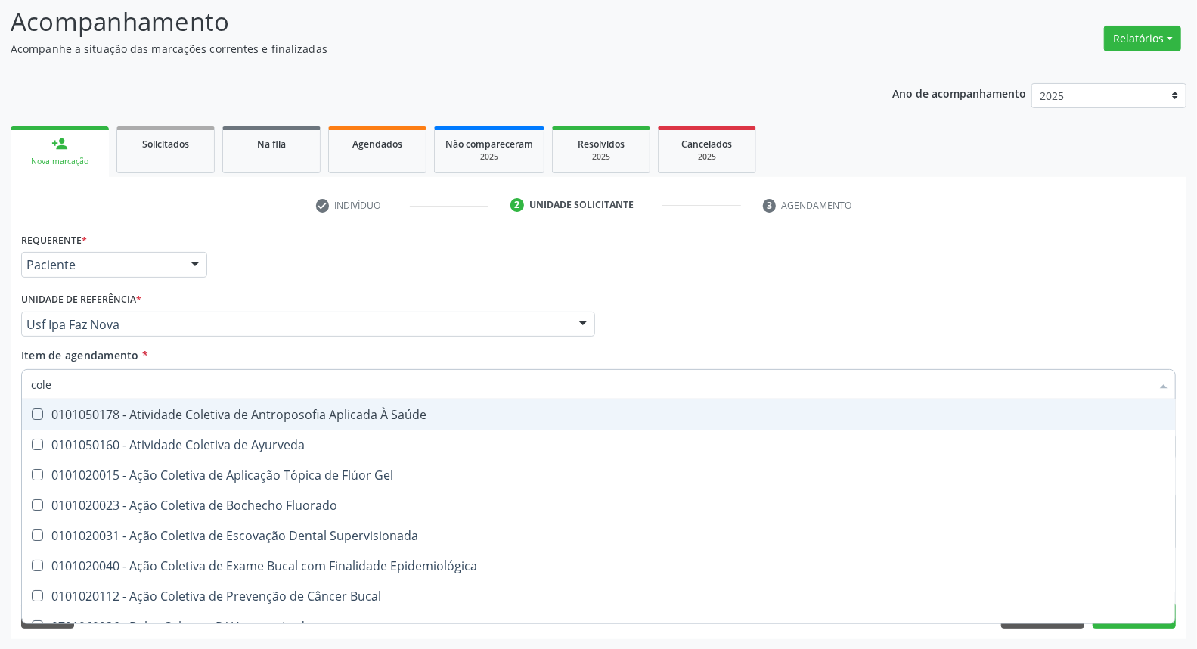
type input "coles"
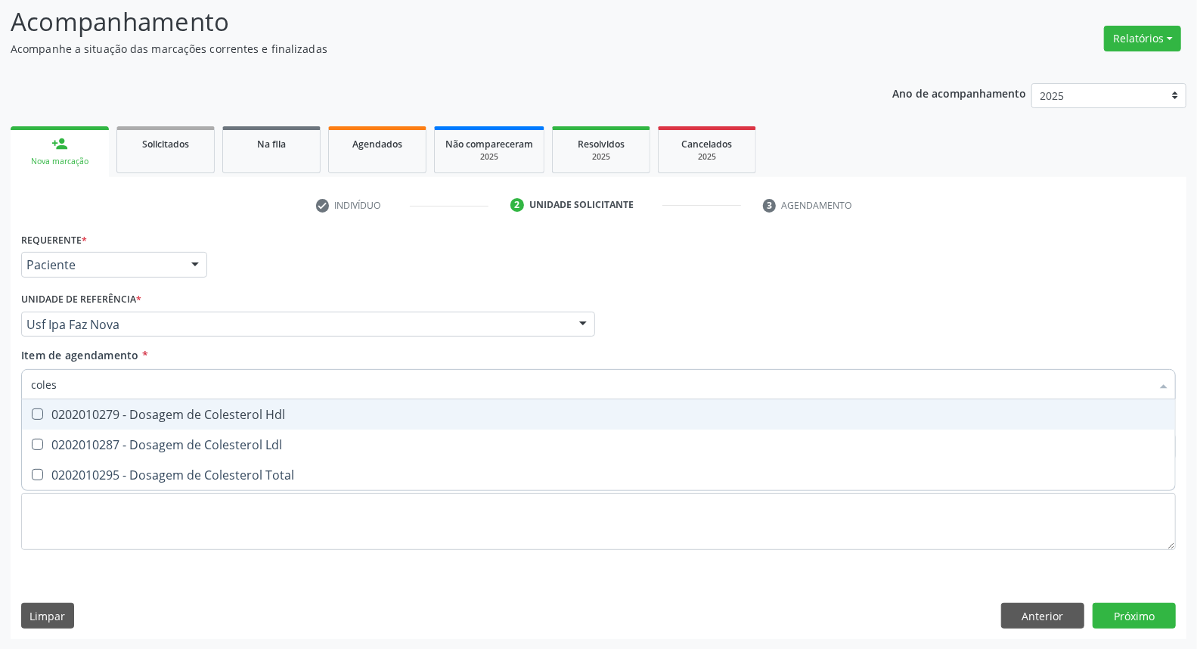
drag, startPoint x: 51, startPoint y: 417, endPoint x: 45, endPoint y: 436, distance: 19.6
click at [51, 420] on span "0202010279 - Dosagem de Colesterol Hdl" at bounding box center [598, 414] width 1153 height 30
checkbox Hdl "true"
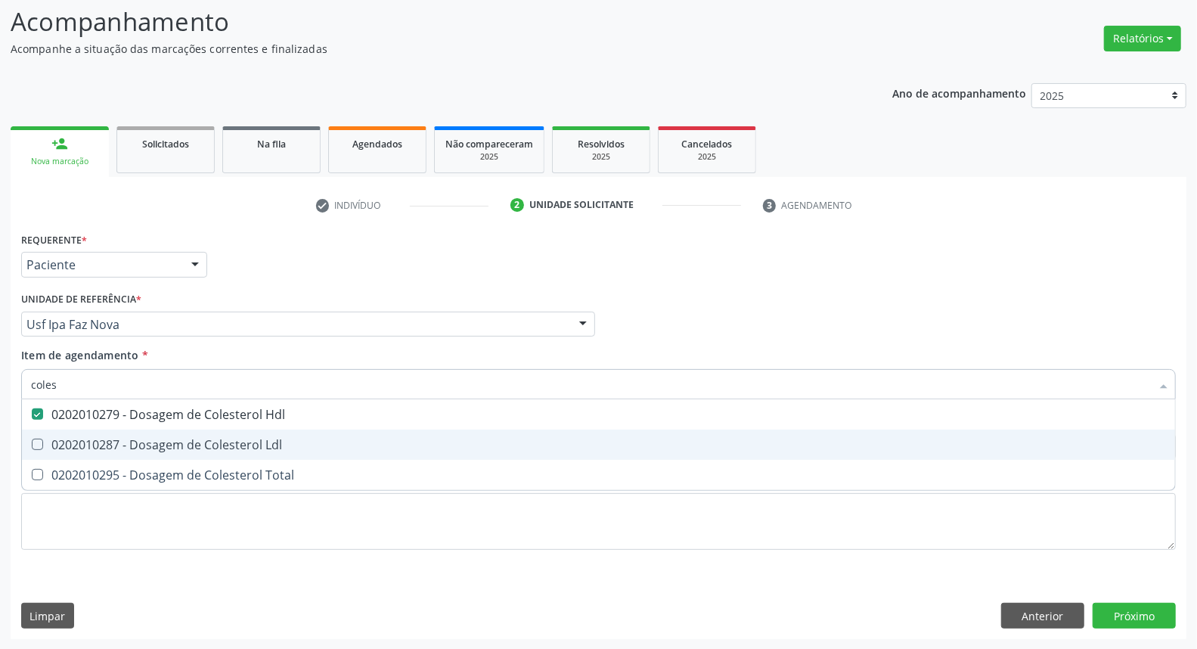
drag, startPoint x: 42, startPoint y: 446, endPoint x: 39, endPoint y: 474, distance: 28.1
click at [42, 452] on span "0202010287 - Dosagem de Colesterol Ldl" at bounding box center [598, 444] width 1153 height 30
checkbox Ldl "true"
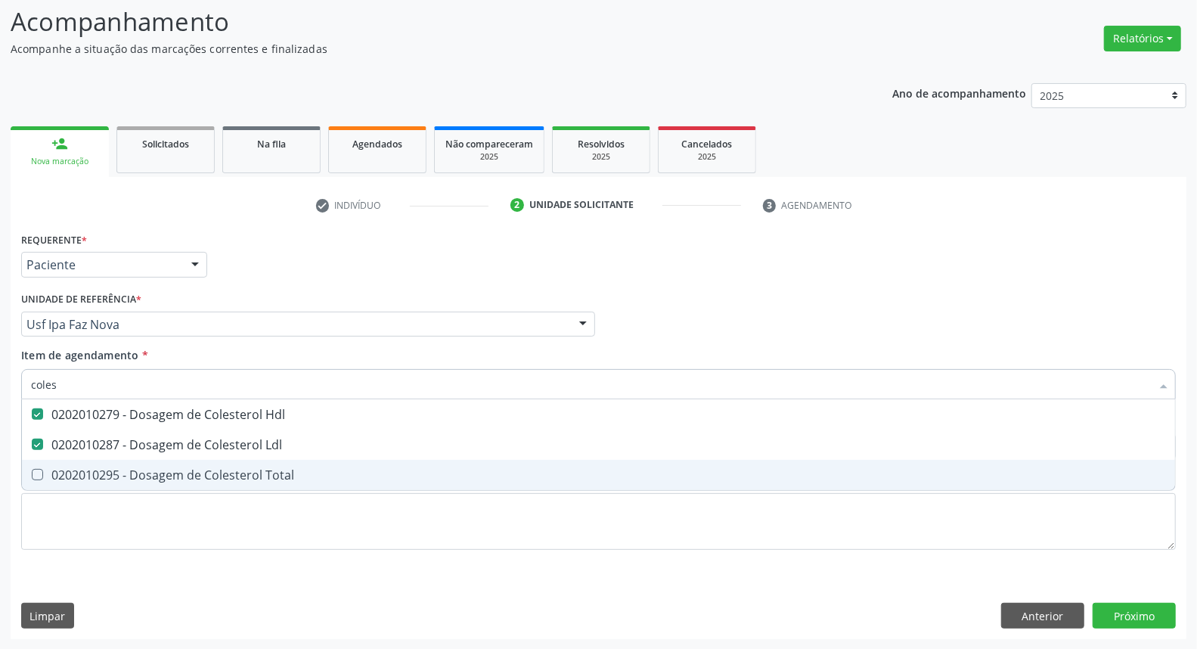
drag, startPoint x: 39, startPoint y: 474, endPoint x: 65, endPoint y: 396, distance: 82.0
click at [42, 470] on Total at bounding box center [37, 474] width 11 height 11
click at [32, 470] on Total "checkbox" at bounding box center [27, 474] width 10 height 10
checkbox Total "true"
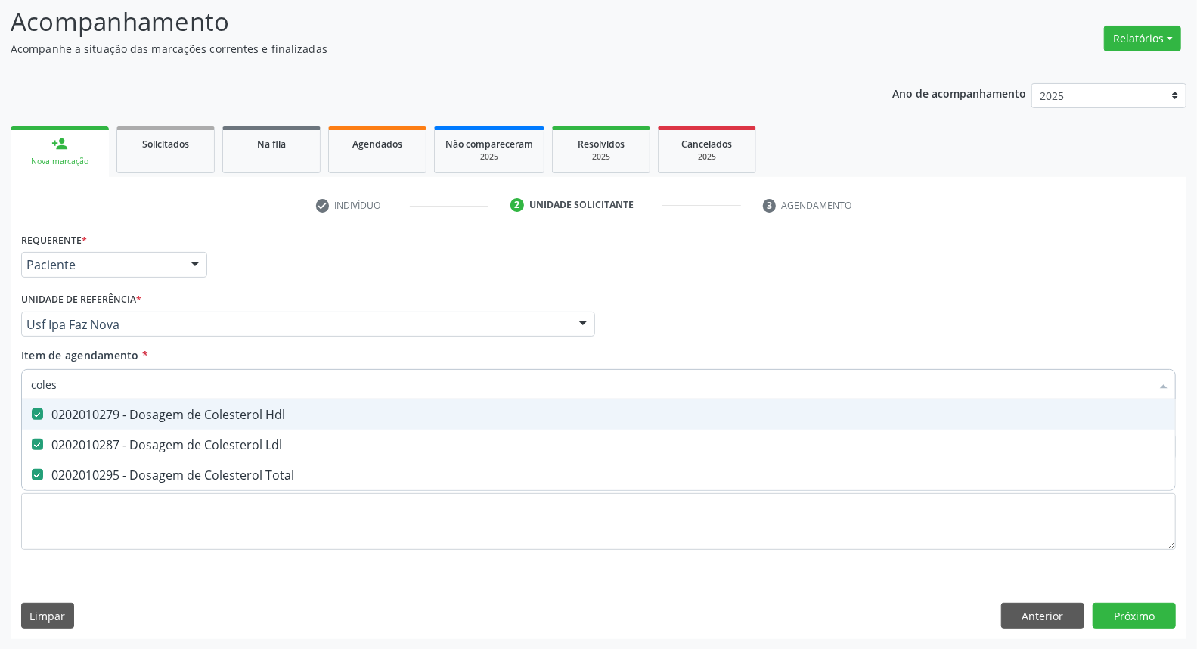
drag, startPoint x: 59, startPoint y: 386, endPoint x: 0, endPoint y: 370, distance: 60.9
click at [0, 370] on div "Acompanhamento Acompanhe a situação das marcações correntes e finalizadas Relat…" at bounding box center [598, 316] width 1197 height 666
type input "b"
checkbox Hdl "false"
checkbox Ldl "false"
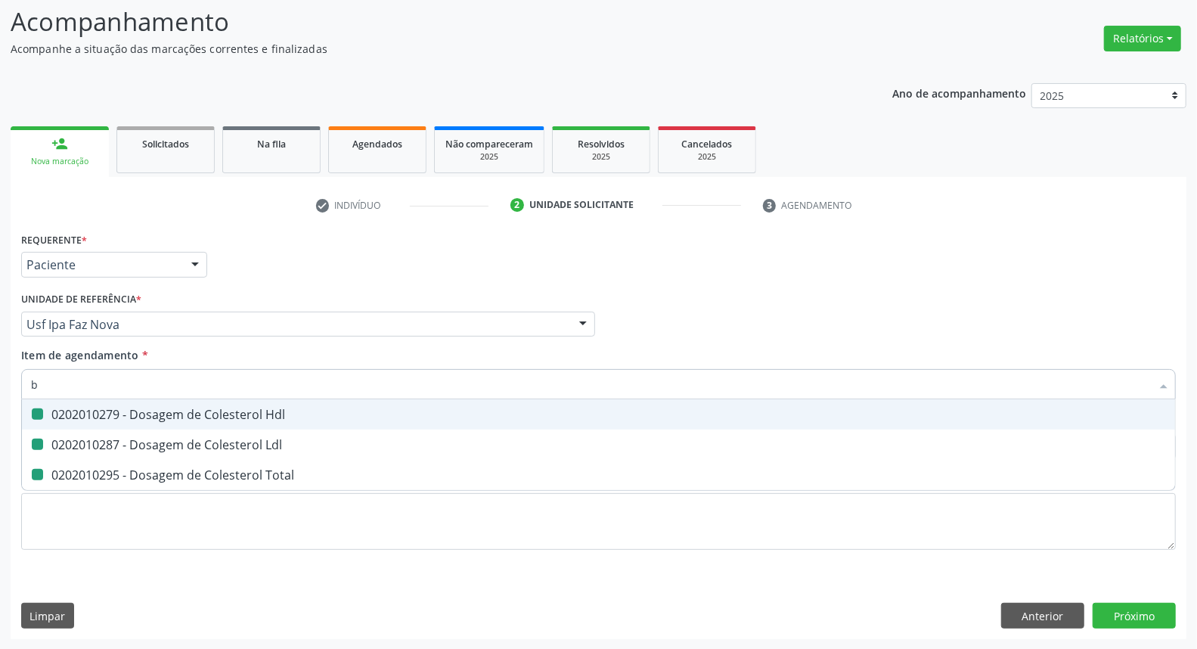
checkbox Total "false"
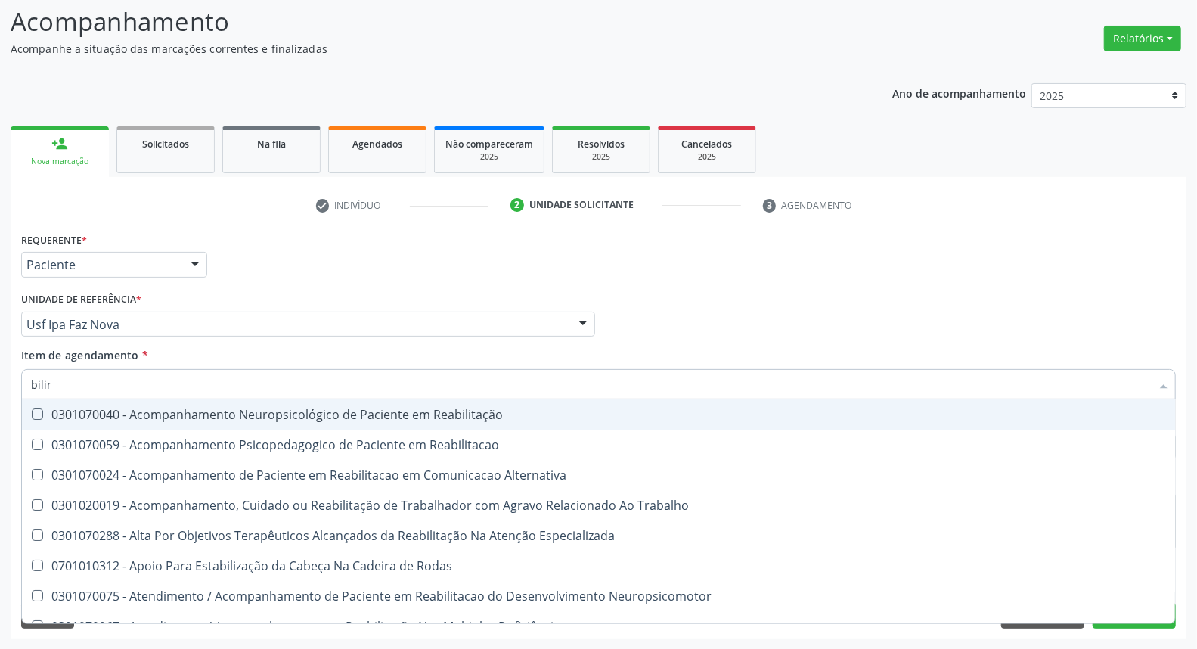
type input "bilirr"
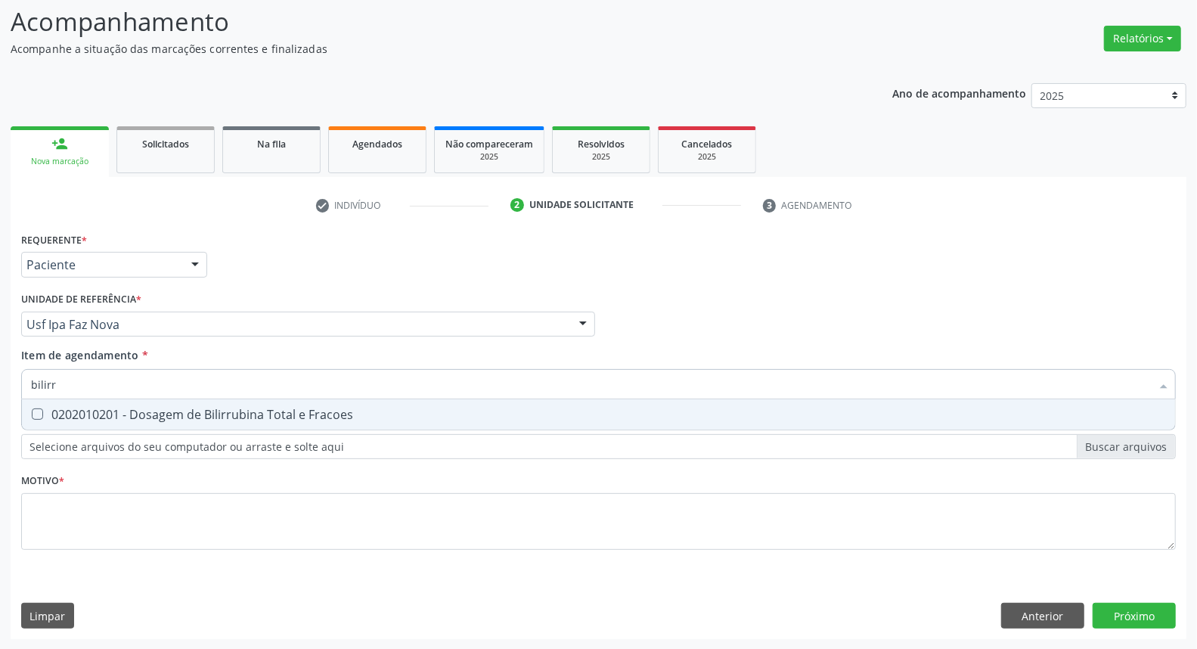
drag, startPoint x: 49, startPoint y: 413, endPoint x: 56, endPoint y: 406, distance: 9.6
click at [51, 410] on div "0202010201 - Dosagem de Bilirrubina Total e Fracoes" at bounding box center [598, 414] width 1135 height 12
checkbox Fracoes "true"
drag, startPoint x: 77, startPoint y: 380, endPoint x: 0, endPoint y: 339, distance: 87.6
click at [0, 343] on div "Acompanhamento Acompanhe a situação das marcações correntes e finalizadas Relat…" at bounding box center [598, 316] width 1197 height 666
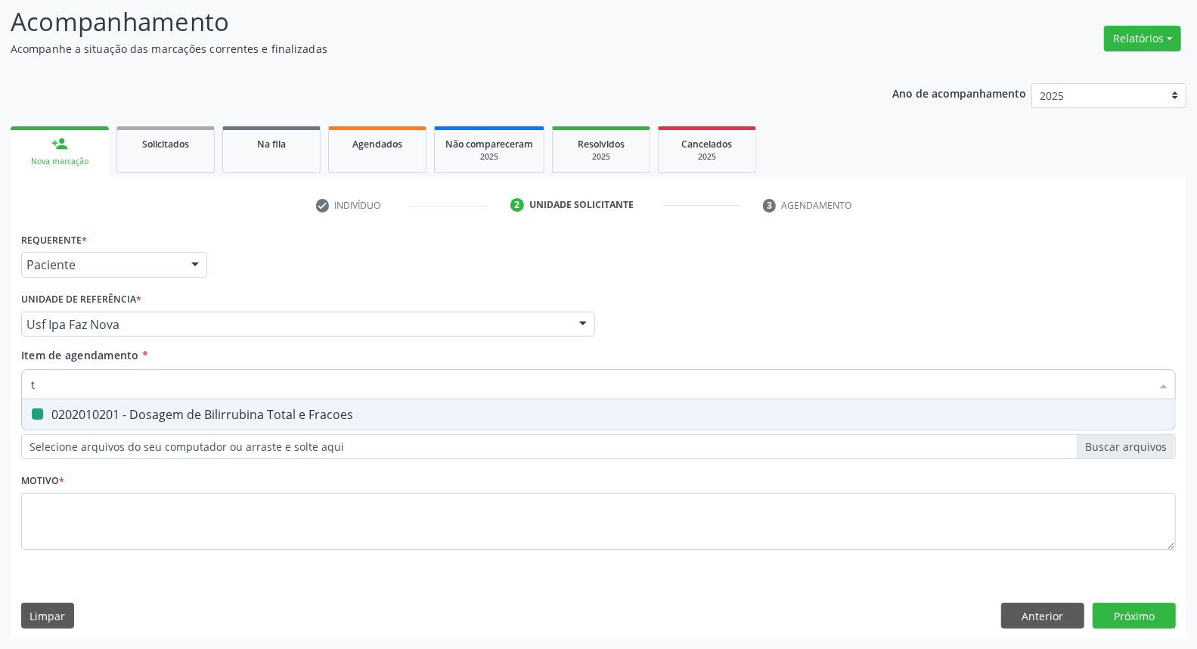
type input "tg"
drag, startPoint x: 77, startPoint y: 407, endPoint x: 55, endPoint y: 437, distance: 37.3
click at [73, 409] on div "0202010643 - Dosagem de Transaminase Glutamico-Oxalacetica (Tgo)" at bounding box center [598, 414] width 1135 height 12
checkbox \(Tgo\) "true"
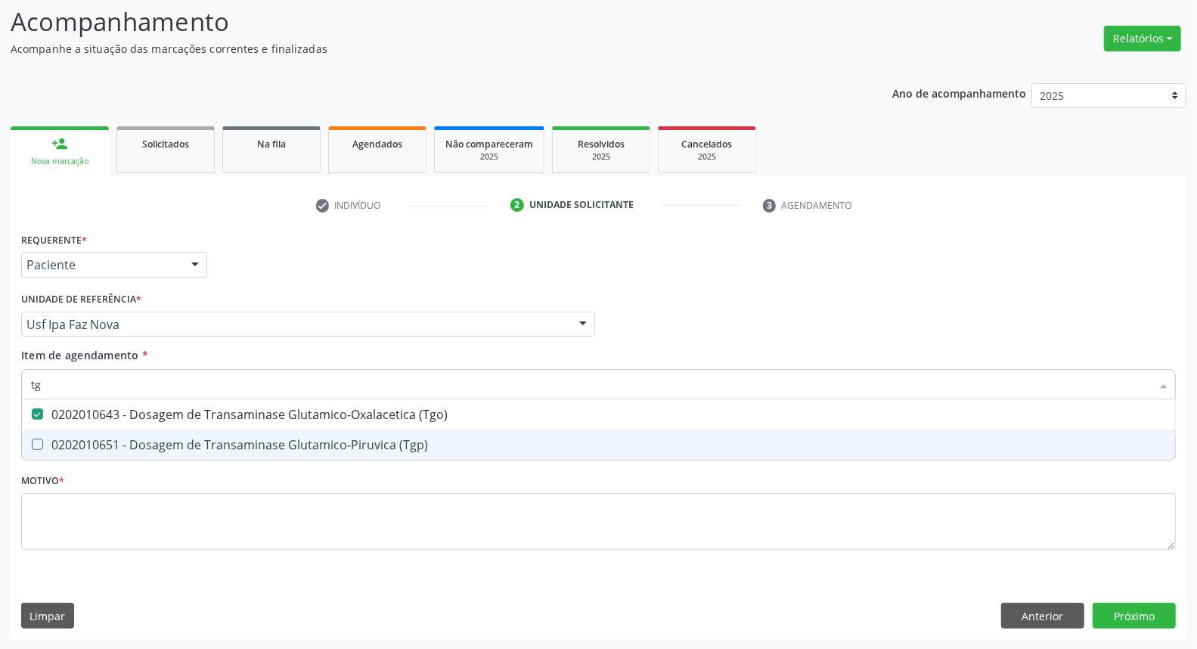
click at [54, 438] on div "0202010651 - Dosagem de Transaminase Glutamico-Piruvica (Tgp)" at bounding box center [598, 444] width 1135 height 12
checkbox \(Tgp\) "true"
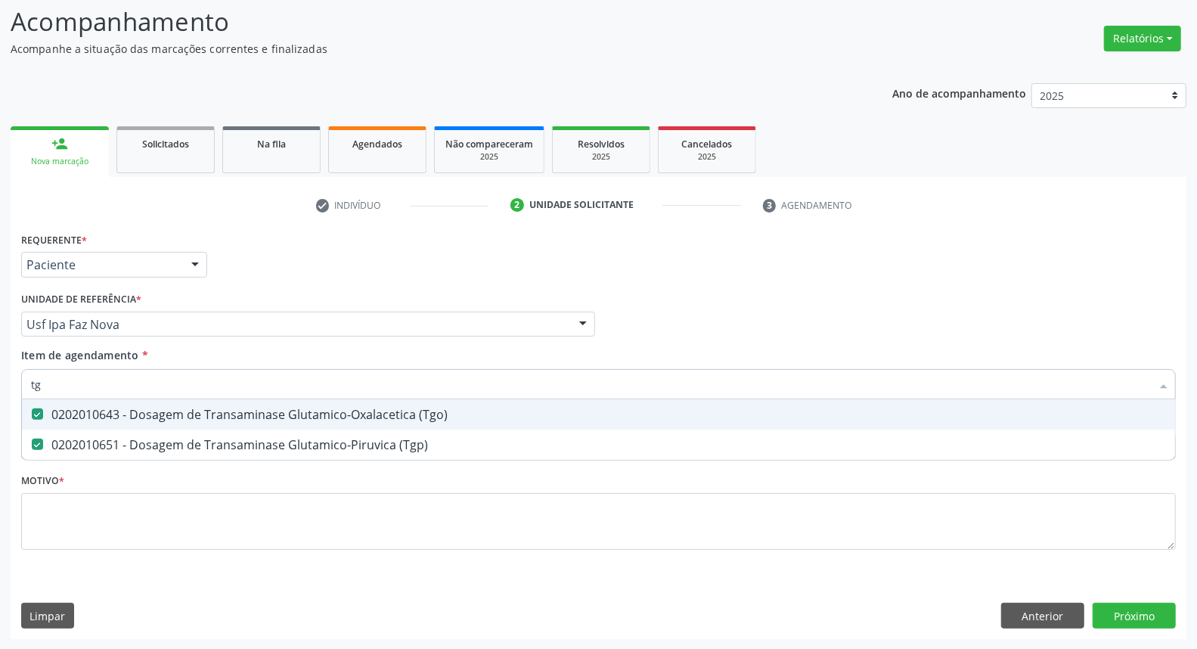
drag, startPoint x: 81, startPoint y: 382, endPoint x: 0, endPoint y: 383, distance: 80.9
click at [0, 383] on div "Acompanhamento Acompanhe a situação das marcações correntes e finalizadas Relat…" at bounding box center [598, 316] width 1197 height 666
type input "t"
checkbox \(Tgo\) "false"
checkbox \(Tgp\) "false"
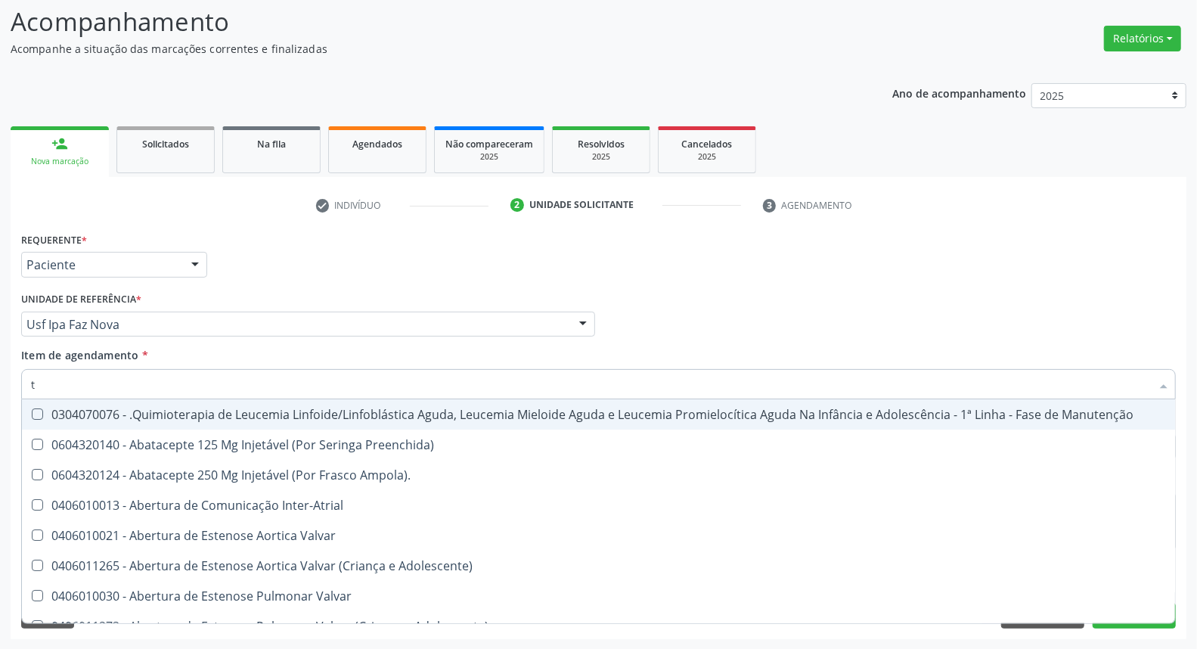
type input "tr"
checkbox Ii\) "true"
checkbox Grupo "true"
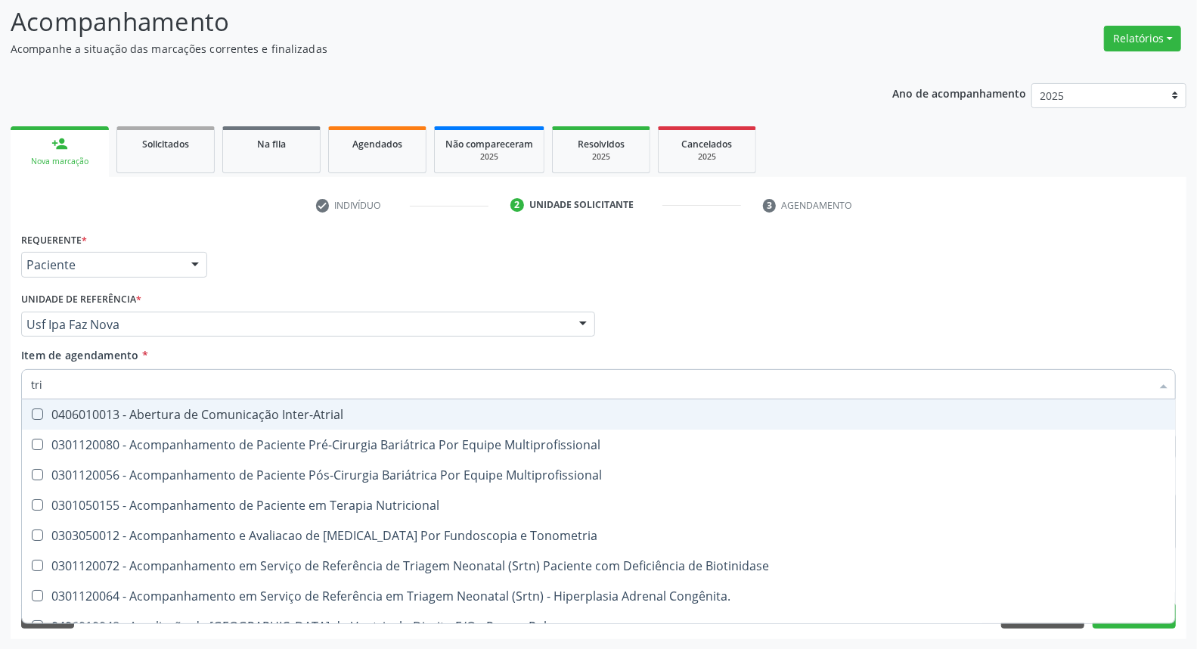
type input "trig"
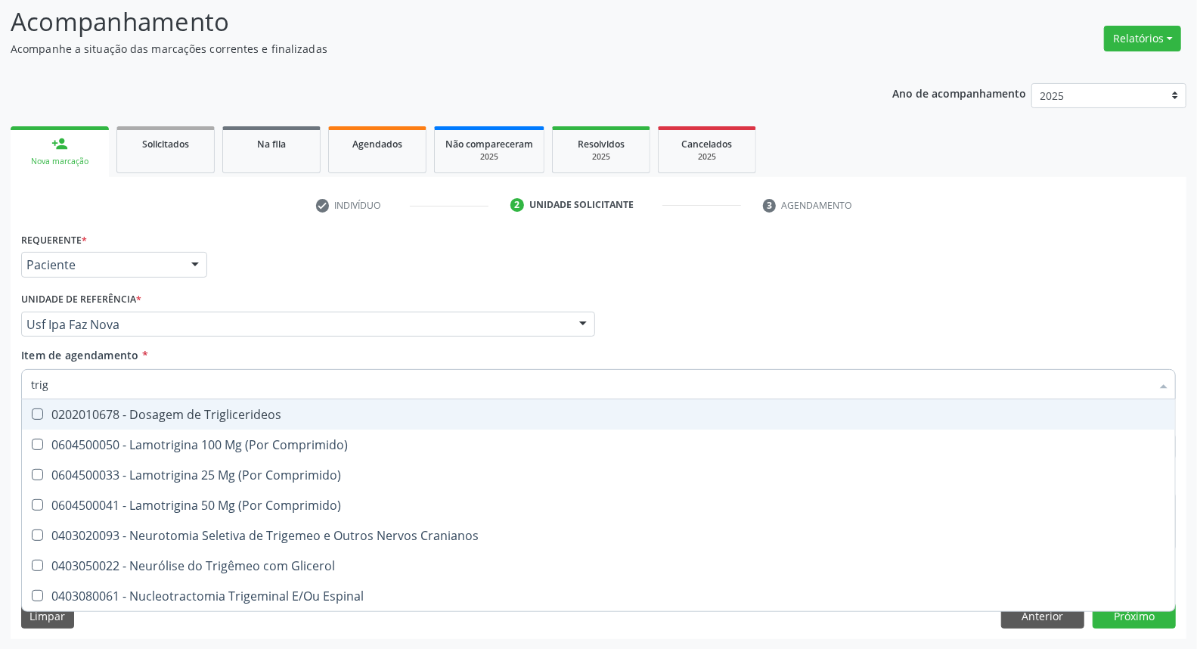
drag, startPoint x: 139, startPoint y: 413, endPoint x: 139, endPoint y: 404, distance: 9.1
click at [139, 410] on div "0202010678 - Dosagem de Triglicerideos" at bounding box center [598, 414] width 1135 height 12
checkbox Triglicerideos "true"
drag, startPoint x: 146, startPoint y: 368, endPoint x: 0, endPoint y: 379, distance: 146.3
click at [0, 379] on div "Acompanhamento Acompanhe a situação das marcações correntes e finalizadas Relat…" at bounding box center [598, 316] width 1197 height 666
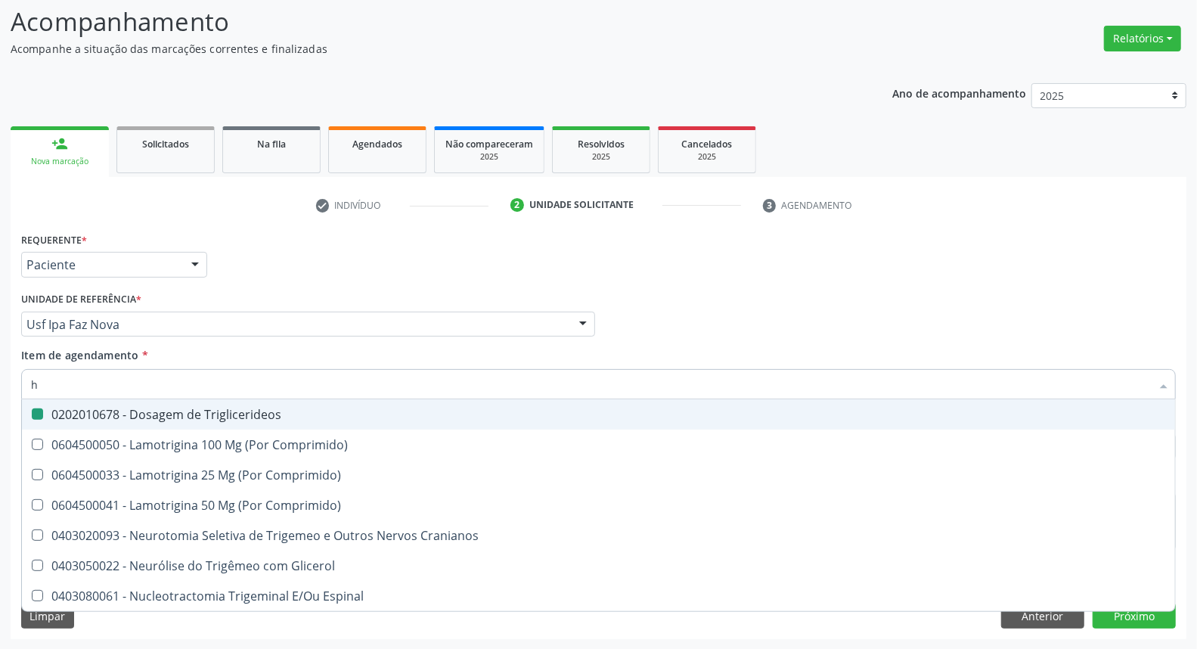
type input "he"
checkbox Triglicerideos "false"
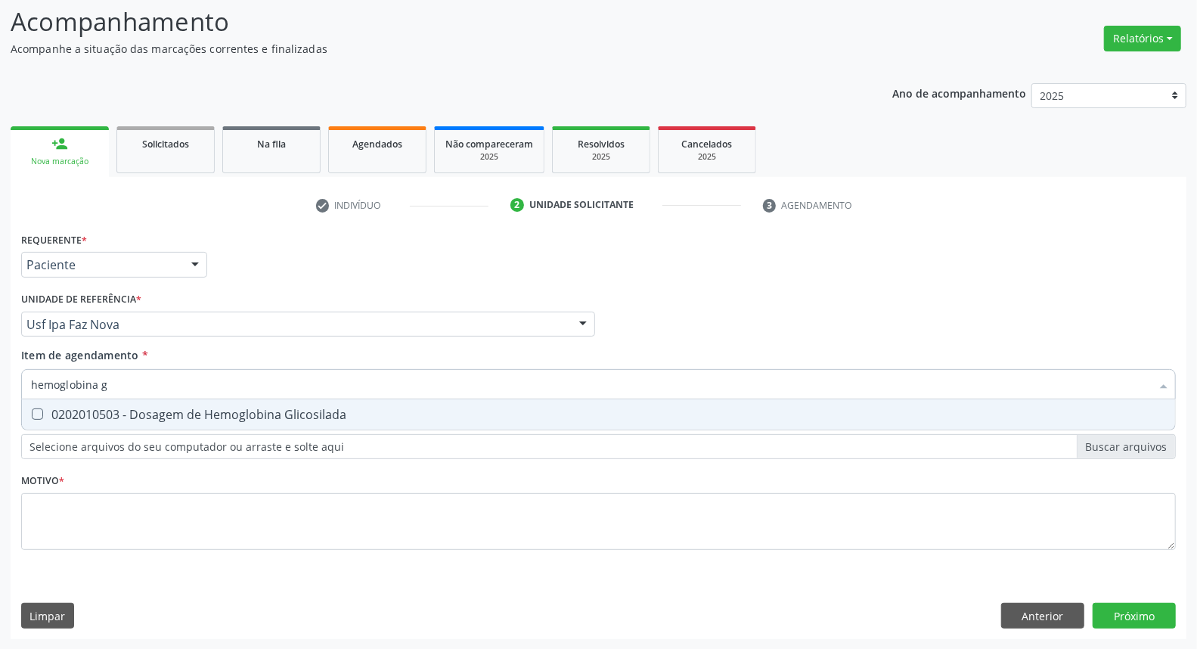
type input "hemoglobina g"
drag, startPoint x: 66, startPoint y: 426, endPoint x: 81, endPoint y: 412, distance: 20.3
click at [72, 423] on span "0202010503 - Dosagem de Hemoglobina Glicosilada" at bounding box center [598, 414] width 1153 height 30
checkbox Glicosilada "true"
click at [0, 374] on div "Acompanhamento Acompanhe a situação das marcações correntes e finalizadas Relat…" at bounding box center [598, 316] width 1197 height 666
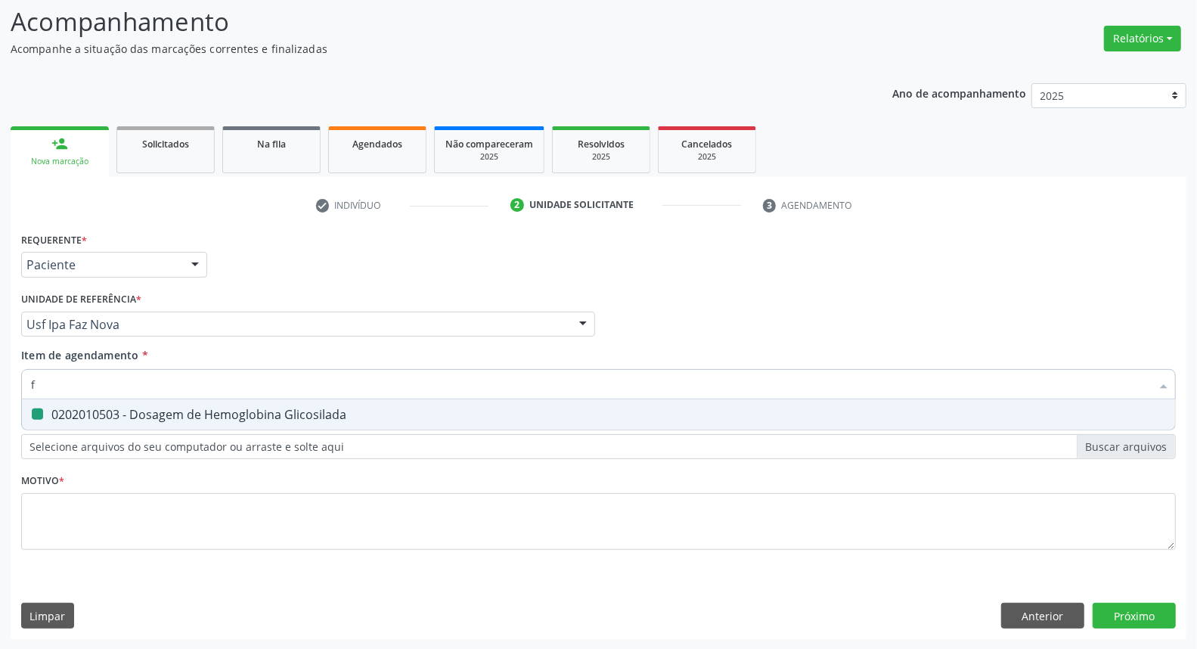
type input "fe"
checkbox Glicosilada "false"
type input "ferritin"
drag, startPoint x: 96, startPoint y: 417, endPoint x: 101, endPoint y: 395, distance: 21.8
click at [98, 411] on div "0202010384 - Dosagem de Ferritina" at bounding box center [598, 414] width 1135 height 12
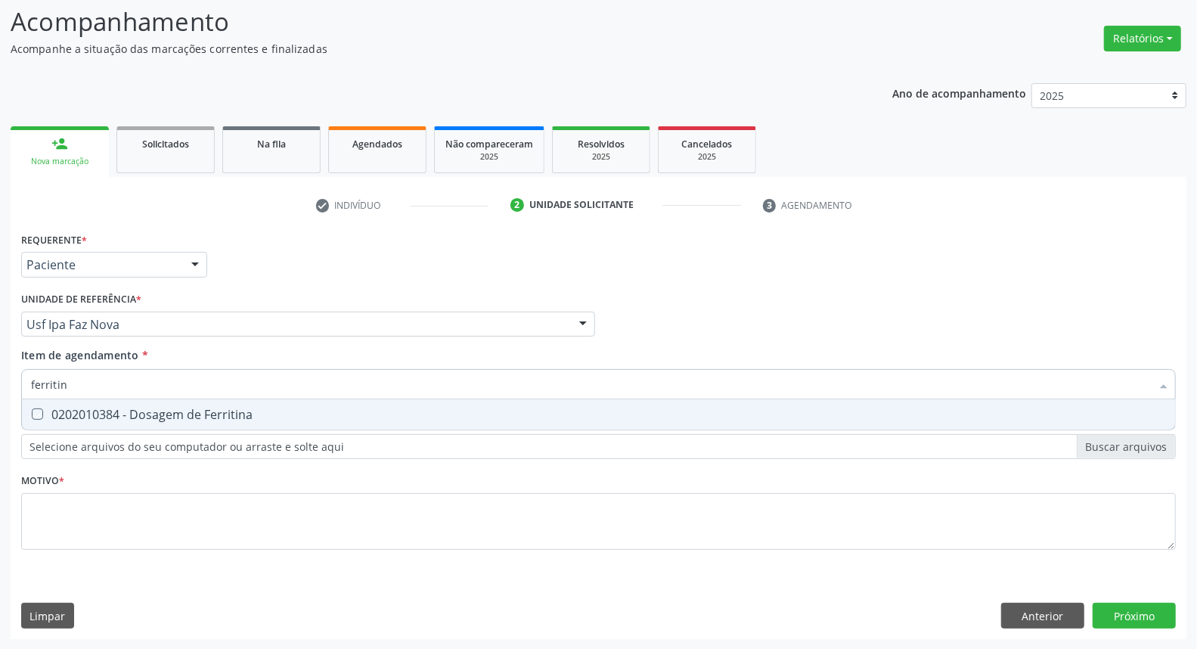
checkbox Ferritina "true"
drag, startPoint x: 104, startPoint y: 386, endPoint x: 0, endPoint y: 378, distance: 103.8
click at [0, 378] on div "Acompanhamento Acompanhe a situação das marcações correntes e finalizadas Relat…" at bounding box center [598, 316] width 1197 height 666
type input "he"
checkbox Ferritina "false"
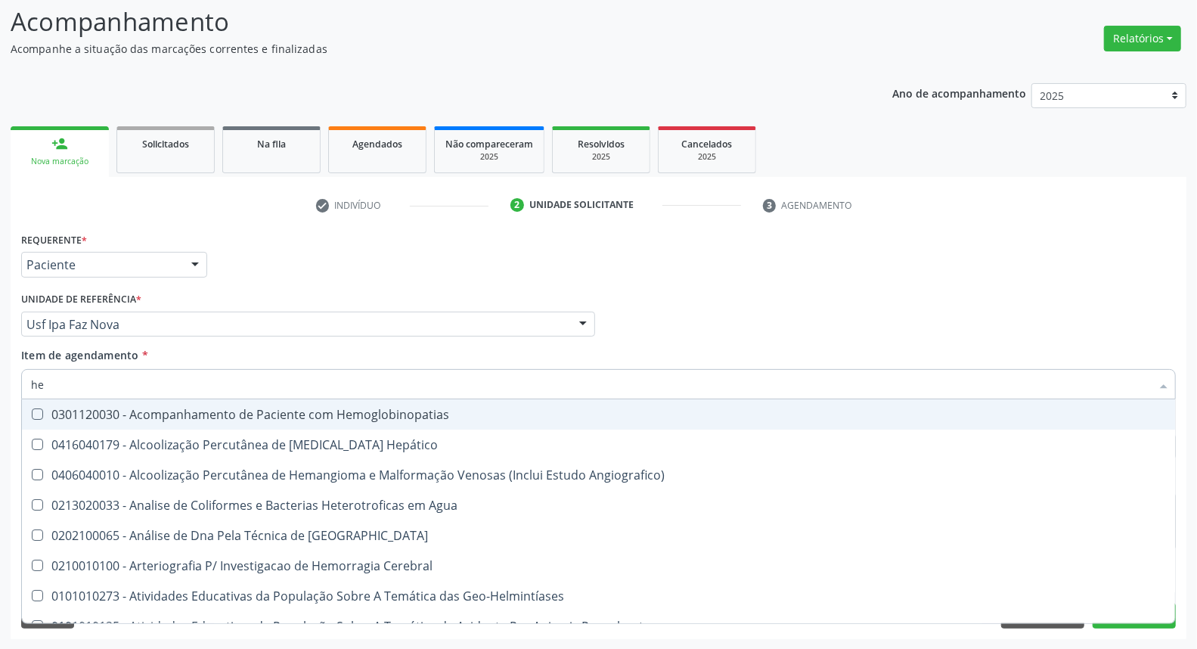
type input "hem"
checkbox \(Qualitativo\) "true"
checkbox Glicosilada "false"
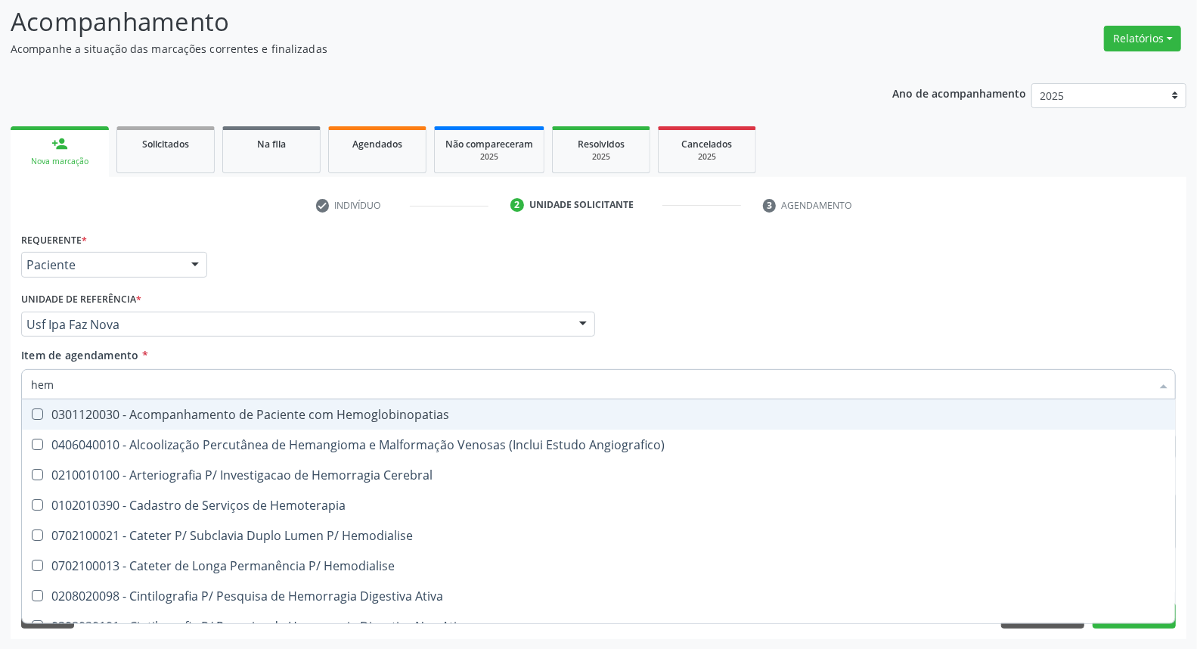
type input "hemo"
checkbox Hemacias "true"
checkbox Glicosilada "false"
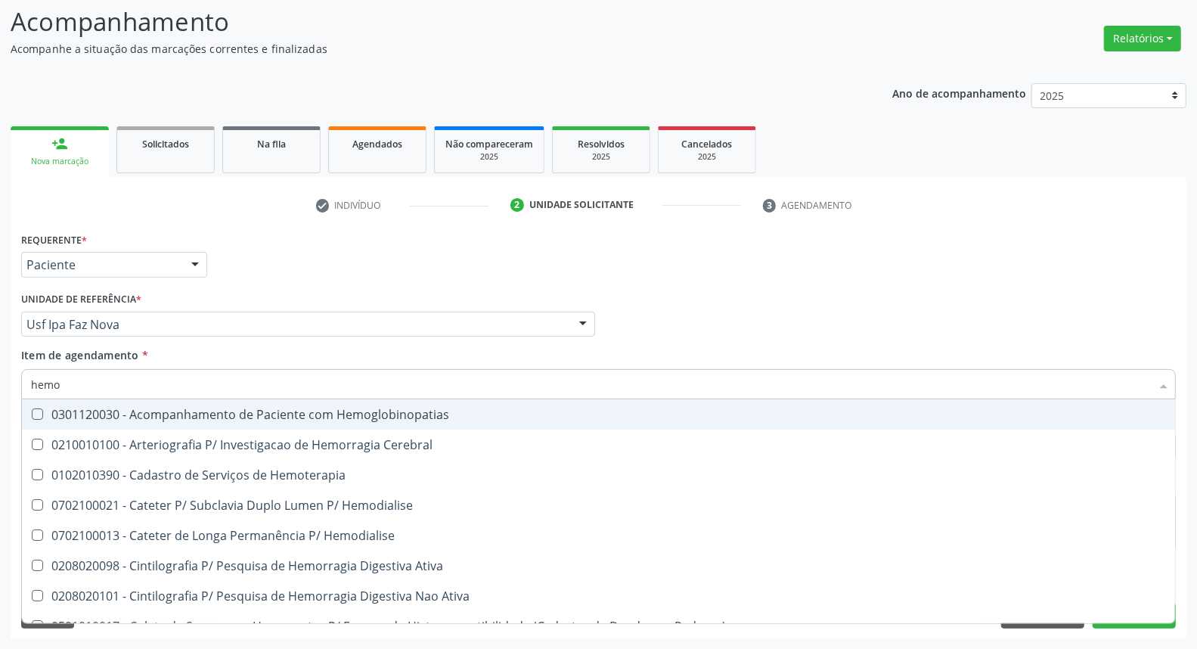
type input "hemog"
checkbox Tardio\) "true"
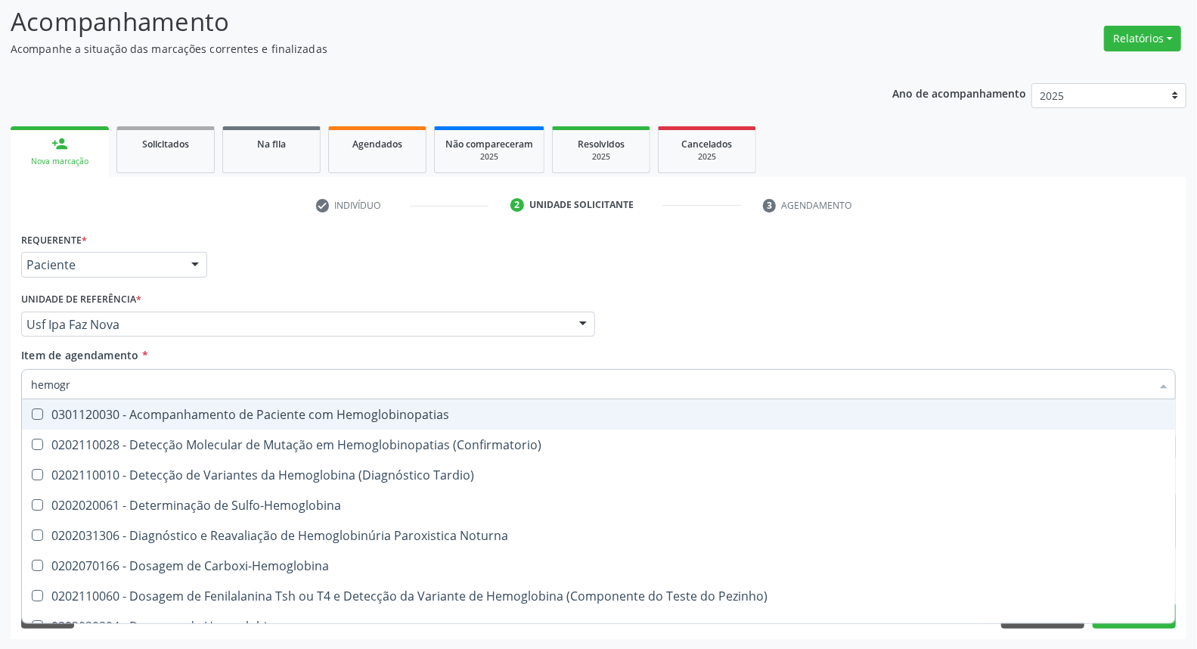
type input "hemogra"
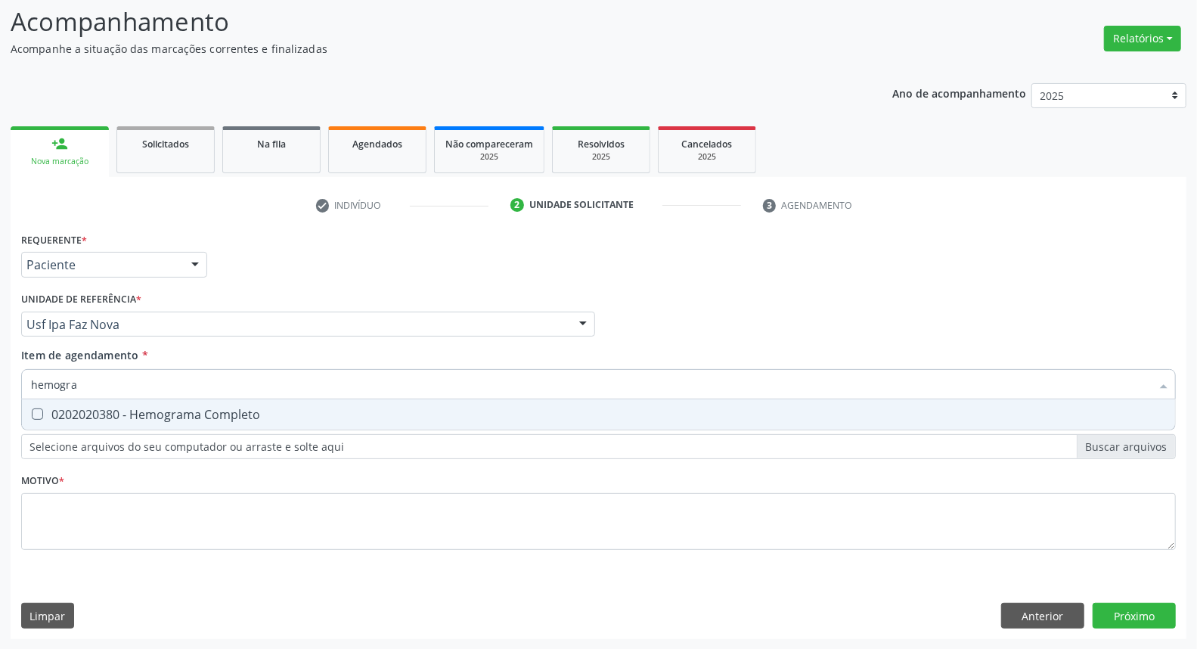
drag, startPoint x: 101, startPoint y: 411, endPoint x: 107, endPoint y: 389, distance: 23.0
click at [104, 403] on span "0202020380 - Hemograma Completo" at bounding box center [598, 414] width 1153 height 30
checkbox Completo "true"
drag, startPoint x: 57, startPoint y: 386, endPoint x: 0, endPoint y: 386, distance: 57.5
click at [0, 386] on div "Acompanhamento Acompanhe a situação das marcações correntes e finalizadas Relat…" at bounding box center [598, 316] width 1197 height 666
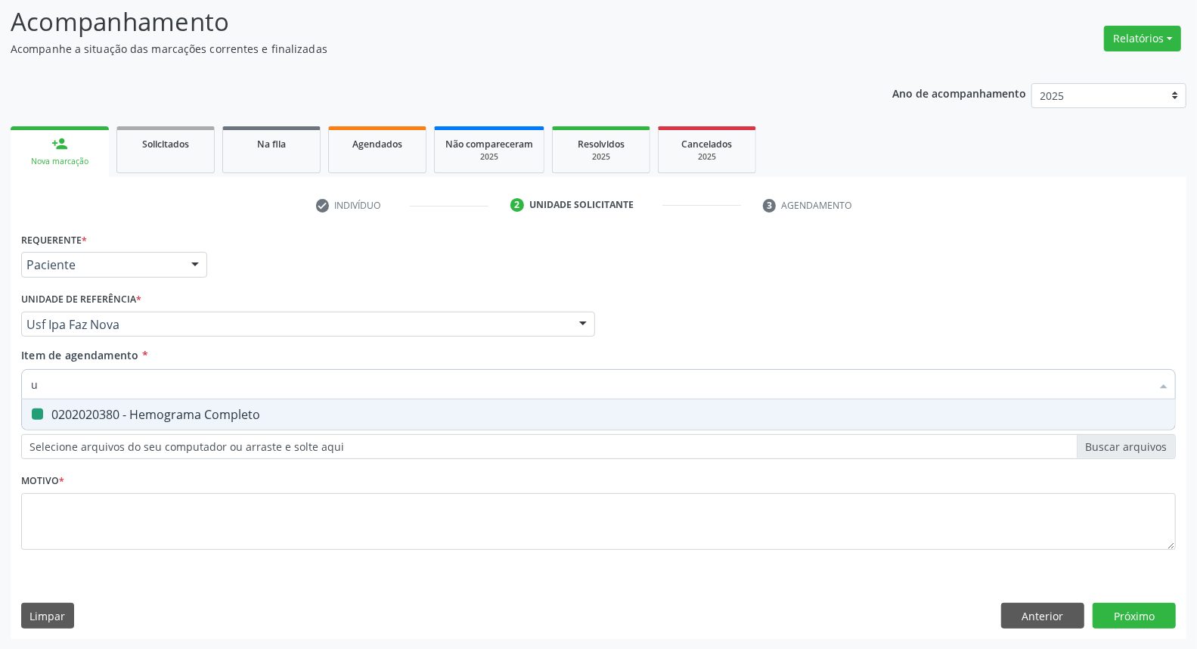
type input "ur"
checkbox Completo "false"
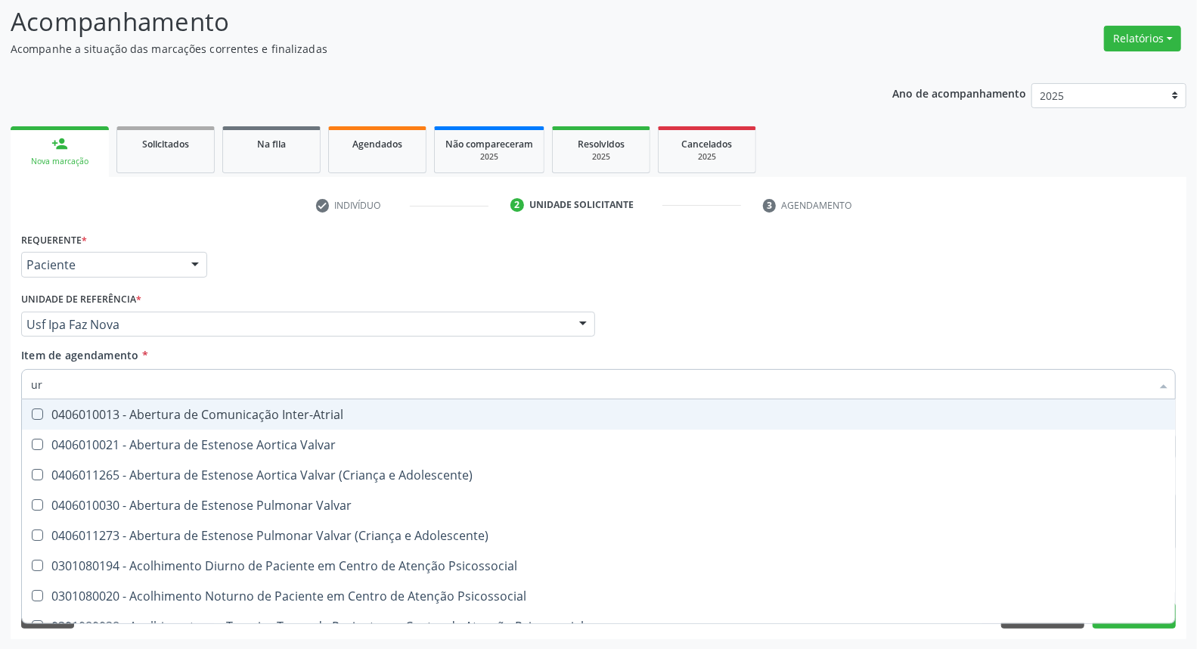
type input "uri"
checkbox B "true"
type input "urin"
checkbox Urico "false"
type input "urina"
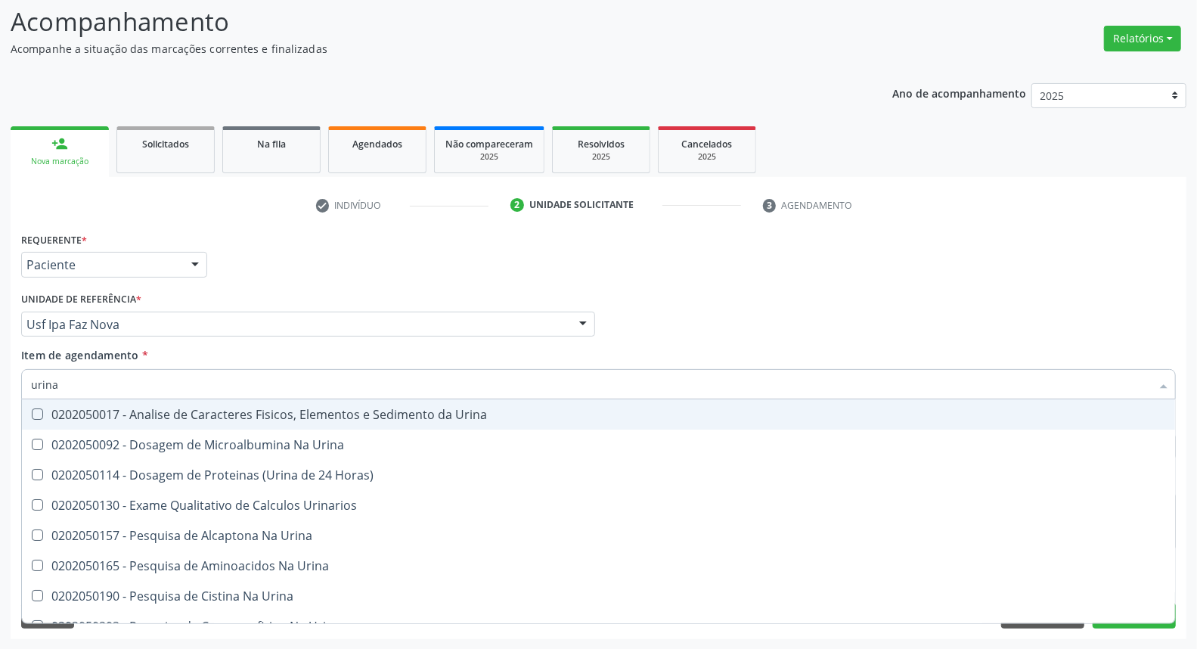
drag, startPoint x: 39, startPoint y: 413, endPoint x: 98, endPoint y: 384, distance: 65.9
click at [43, 410] on div "0202050017 - Analise de Caracteres Fisicos, Elementos e Sedimento da Urina" at bounding box center [598, 414] width 1135 height 12
checkbox Urina "true"
click at [0, 345] on div "Acompanhamento Acompanhe a situação das marcações correntes e finalizadas Relat…" at bounding box center [598, 316] width 1197 height 666
type input "c"
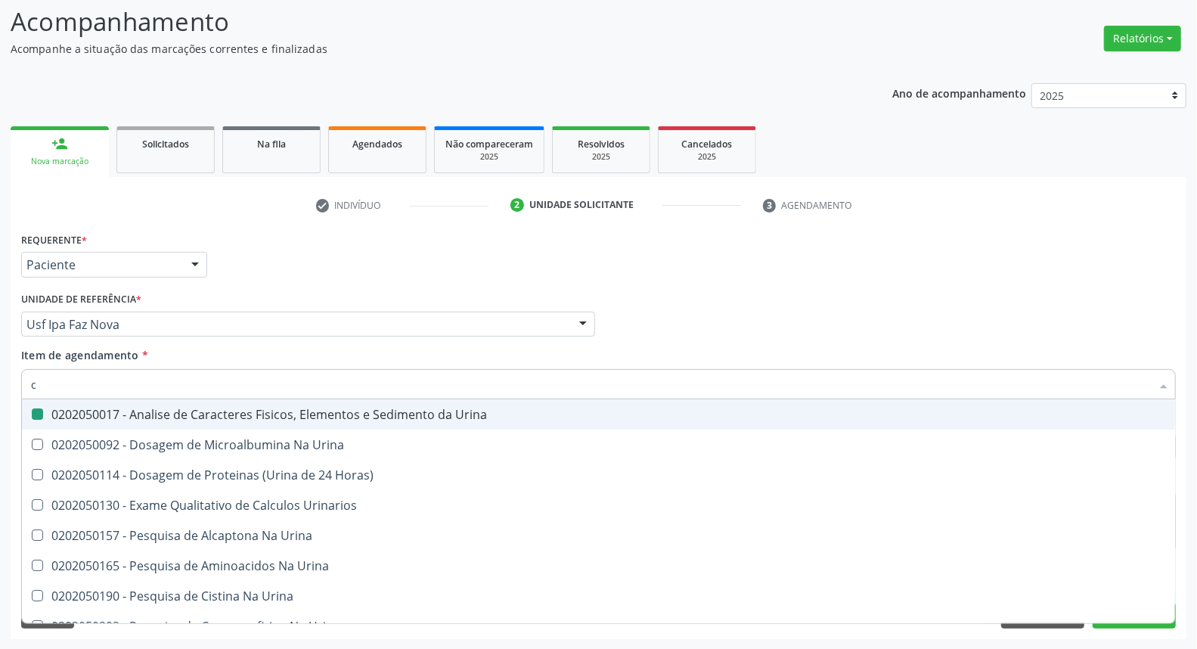
checkbox Urina "false"
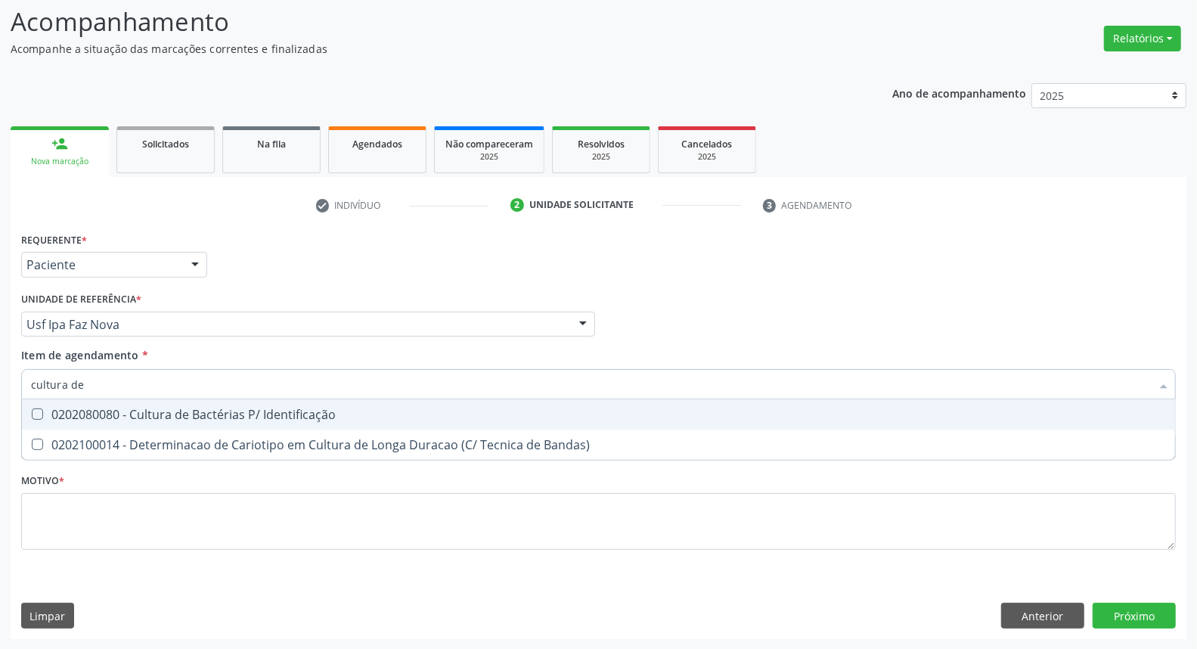
type input "cultura de b"
drag, startPoint x: 74, startPoint y: 412, endPoint x: 91, endPoint y: 397, distance: 22.5
click at [80, 408] on div "0202080080 - Cultura de Bactérias P/ Identificação" at bounding box center [598, 414] width 1135 height 12
checkbox Identificação "true"
drag, startPoint x: 109, startPoint y: 381, endPoint x: 0, endPoint y: 376, distance: 109.0
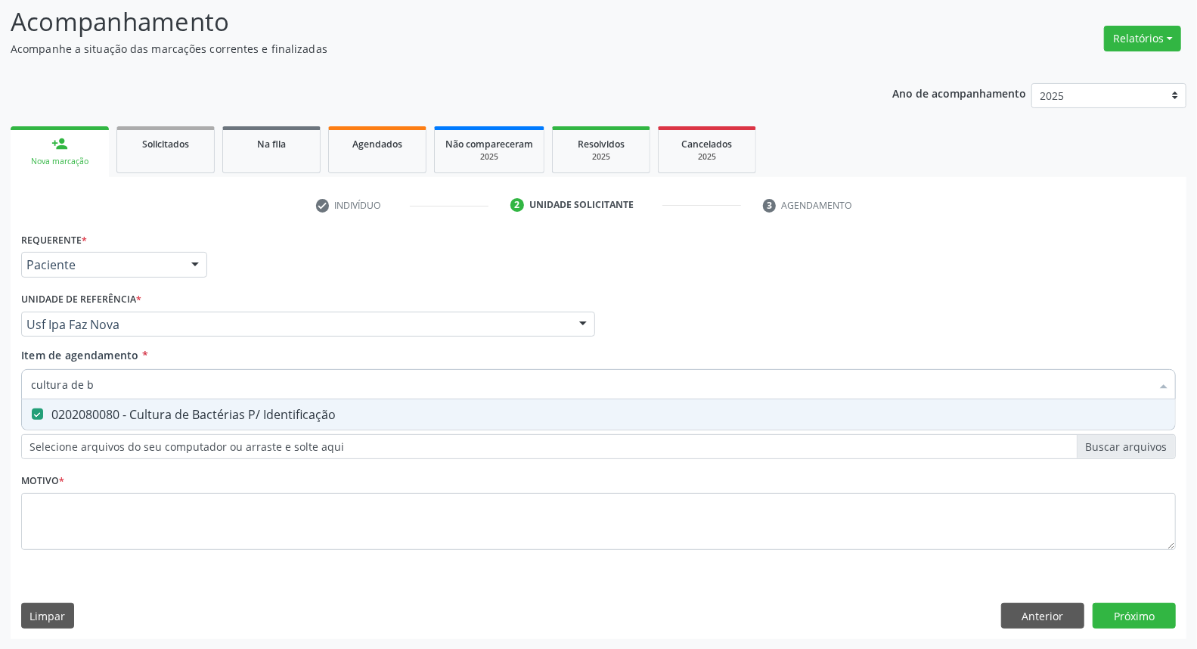
click at [0, 376] on div "Acompanhamento Acompanhe a situação das marcações correntes e finalizadas Relat…" at bounding box center [598, 316] width 1197 height 666
type input "ts"
checkbox Identificação "false"
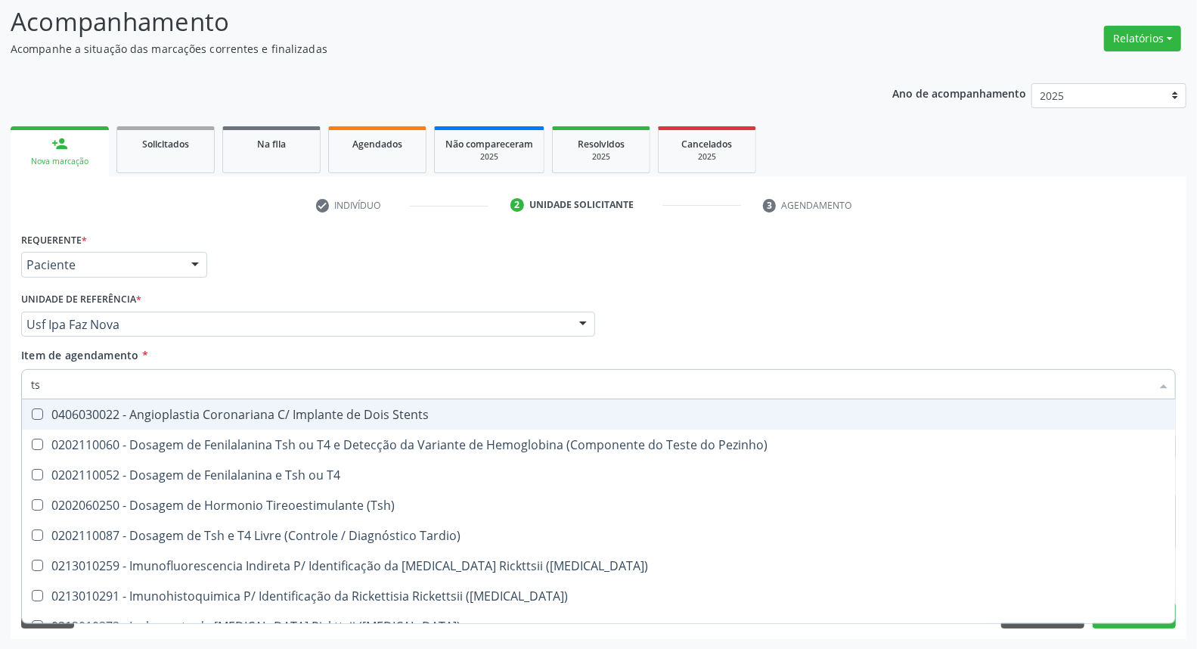
type input "tsh"
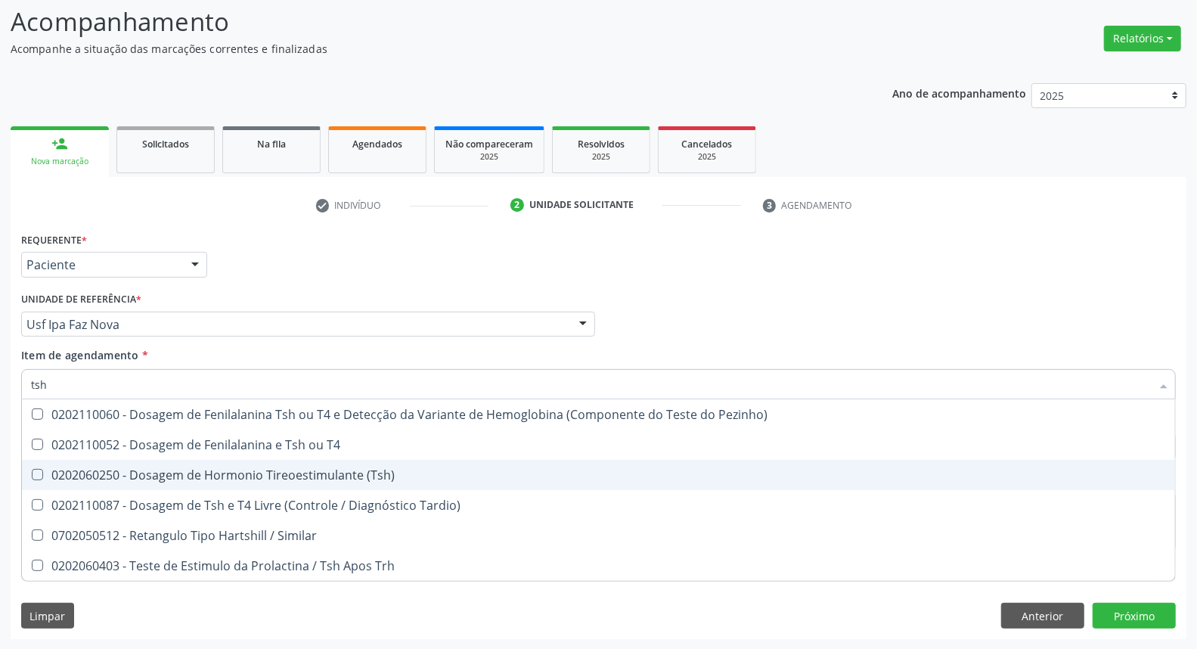
drag, startPoint x: 42, startPoint y: 472, endPoint x: 62, endPoint y: 389, distance: 85.4
click at [42, 463] on span "0202060250 - Dosagem de Hormonio Tireoestimulante (Tsh)" at bounding box center [598, 475] width 1153 height 30
checkbox \(Tsh\) "true"
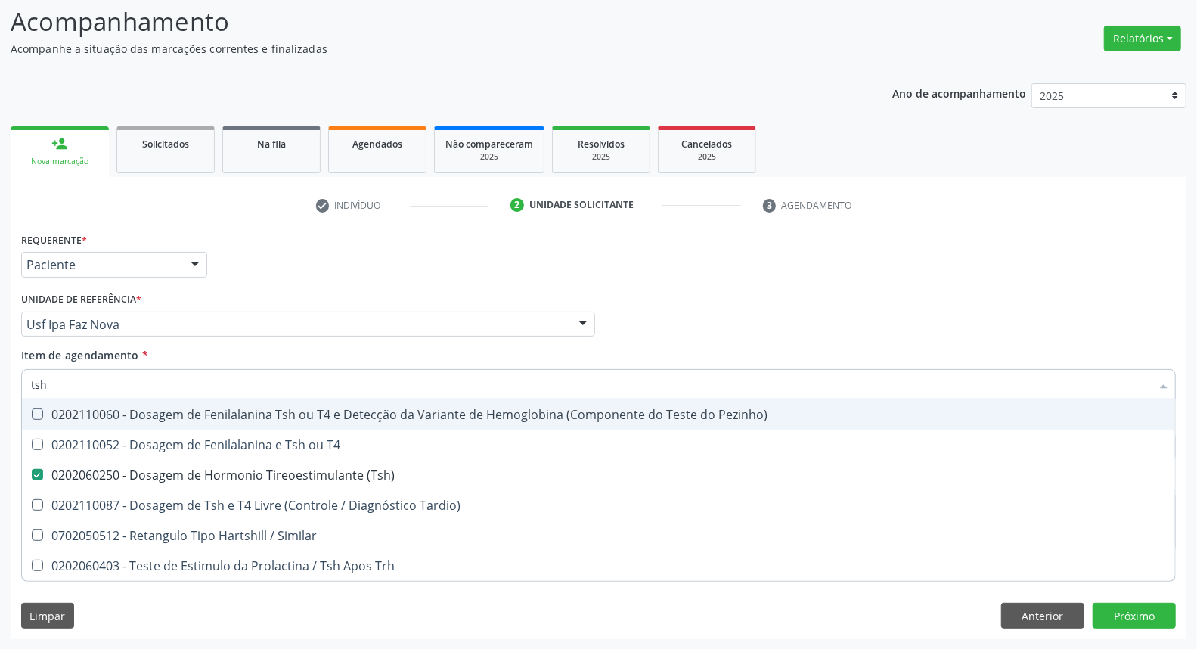
drag, startPoint x: 65, startPoint y: 386, endPoint x: 0, endPoint y: 386, distance: 65.0
click at [0, 386] on div "Acompanhamento Acompanhe a situação das marcações correntes e finalizadas Relat…" at bounding box center [598, 316] width 1197 height 666
type input "t4"
checkbox \(Tsh\) "false"
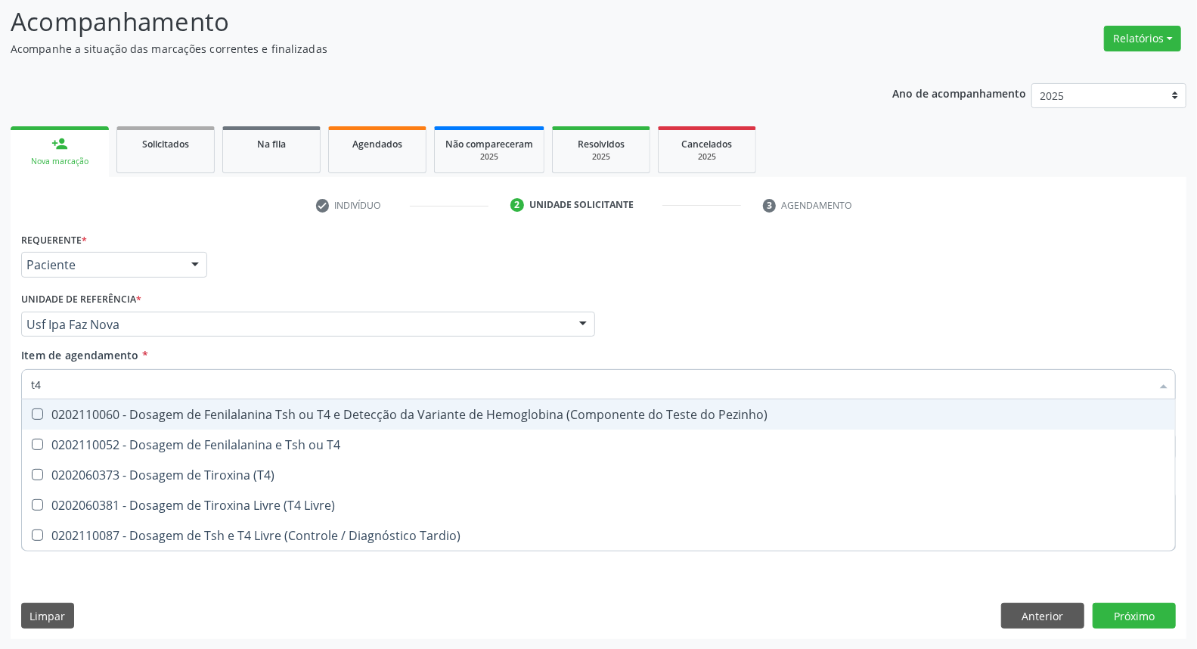
type input "t4 l"
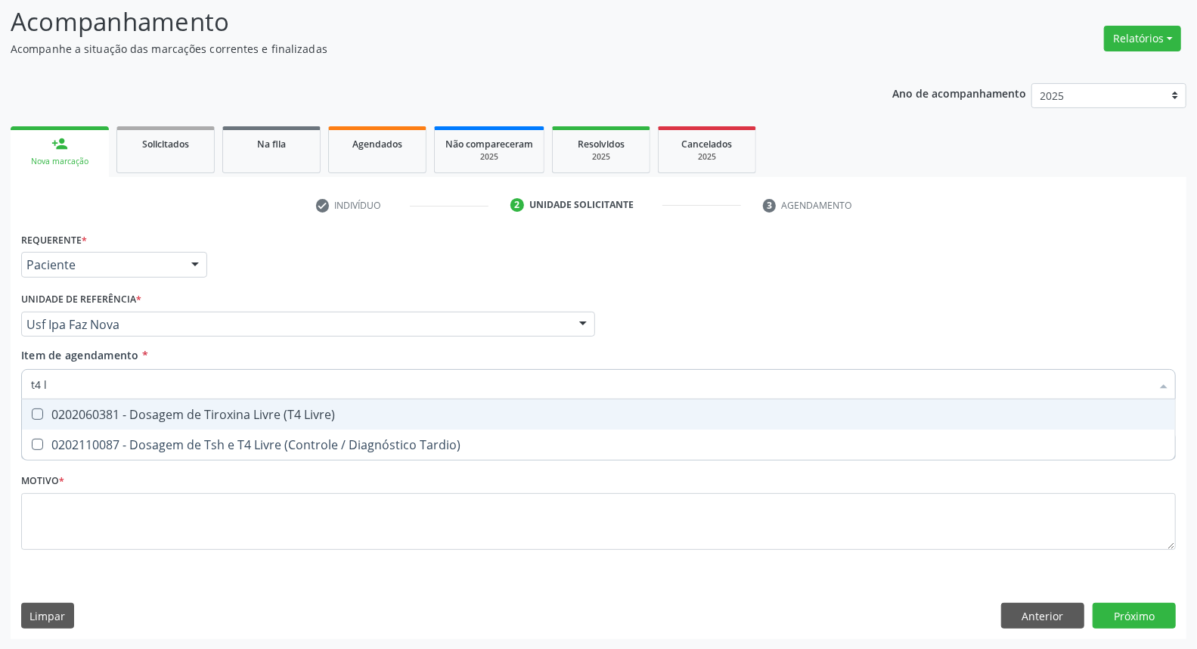
click at [44, 410] on div "0202060381 - Dosagem de Tiroxina Livre (T4 Livre)" at bounding box center [598, 414] width 1135 height 12
checkbox Livre\) "true"
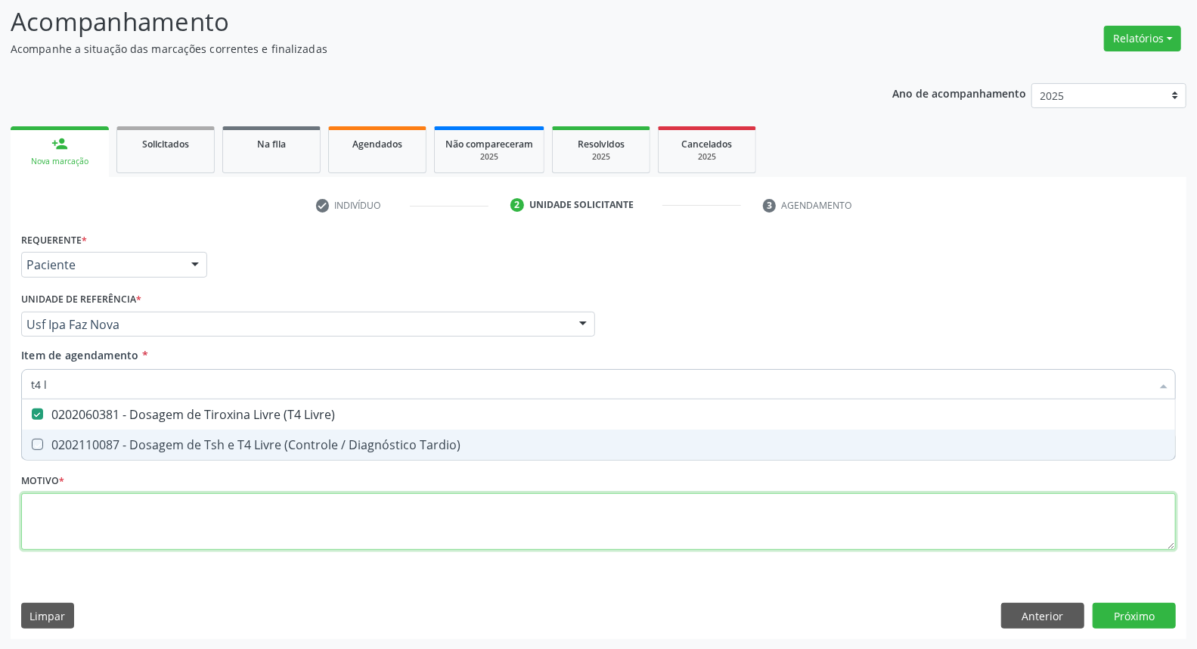
click at [66, 530] on div "Requerente * Paciente Médico(a) Enfermeiro(a) Paciente Nenhum resultado encontr…" at bounding box center [598, 399] width 1154 height 342
checkbox Tardio\) "true"
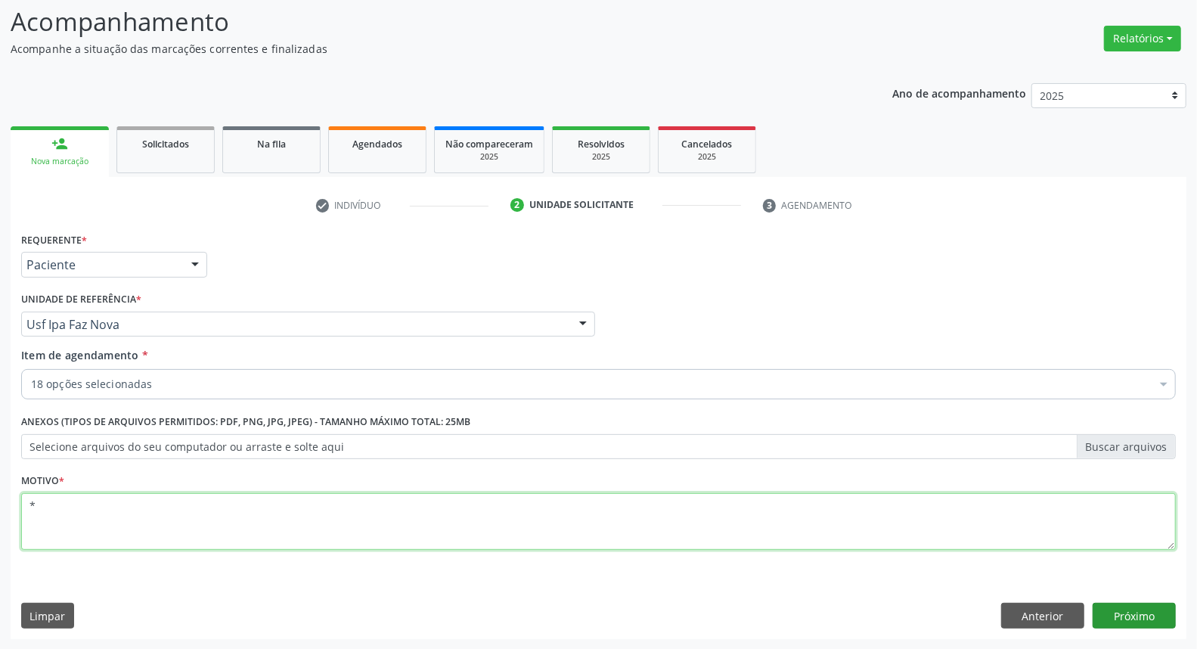
type textarea "*"
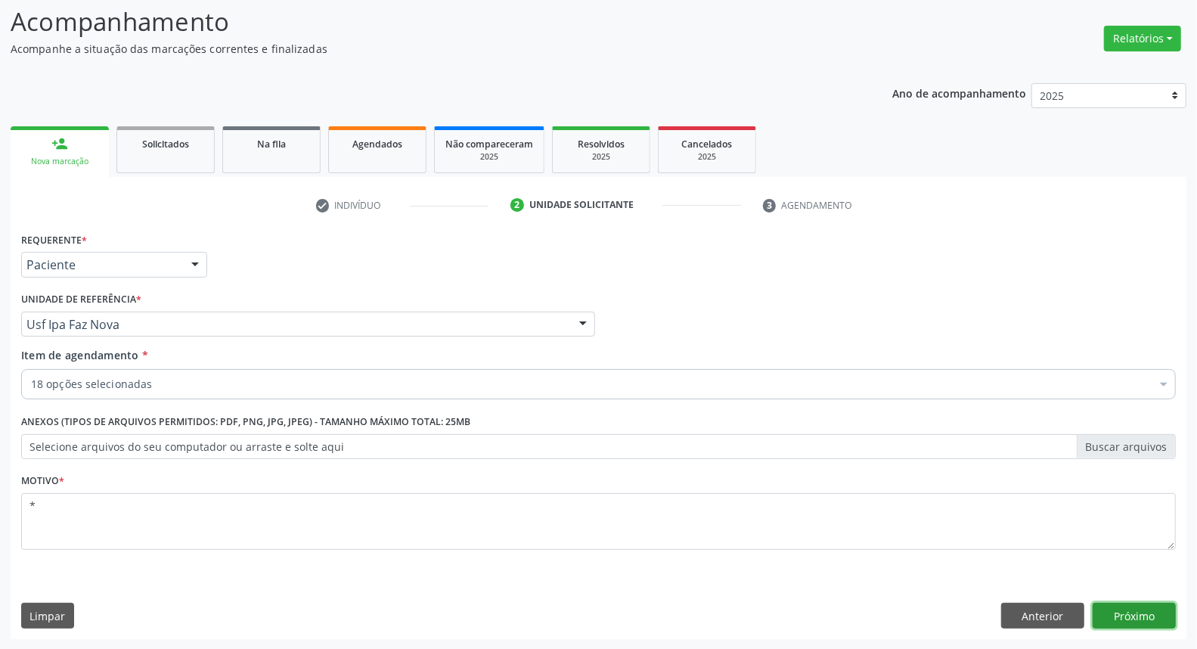
click at [1140, 606] on button "Próximo" at bounding box center [1133, 615] width 83 height 26
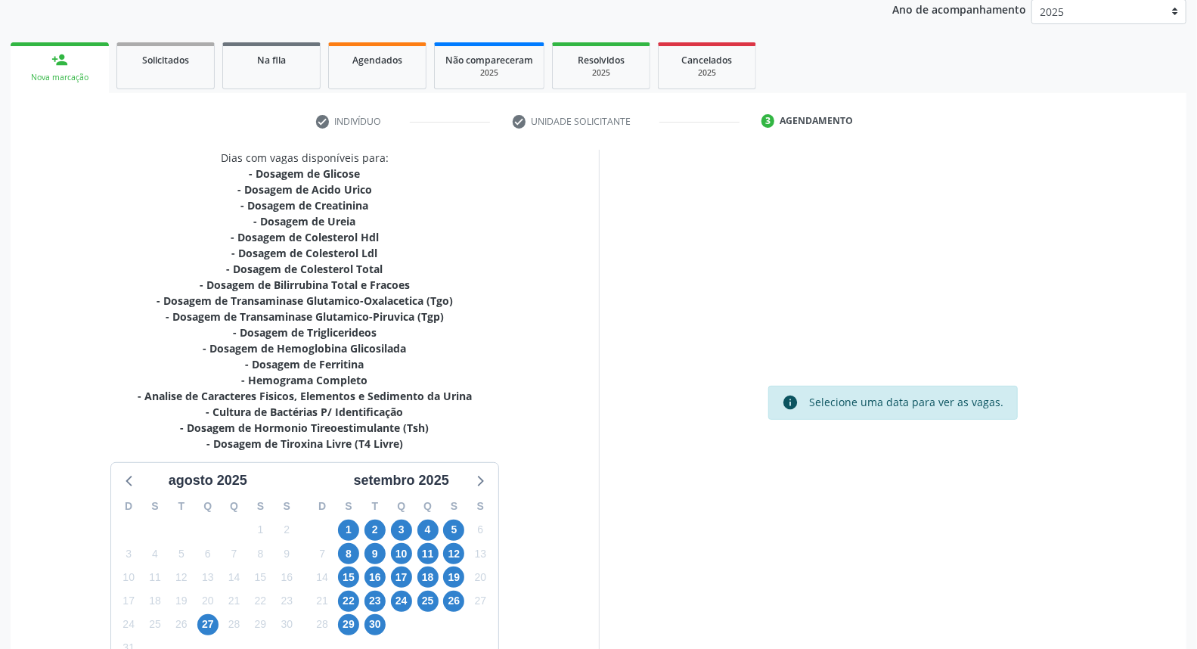
scroll to position [277, 0]
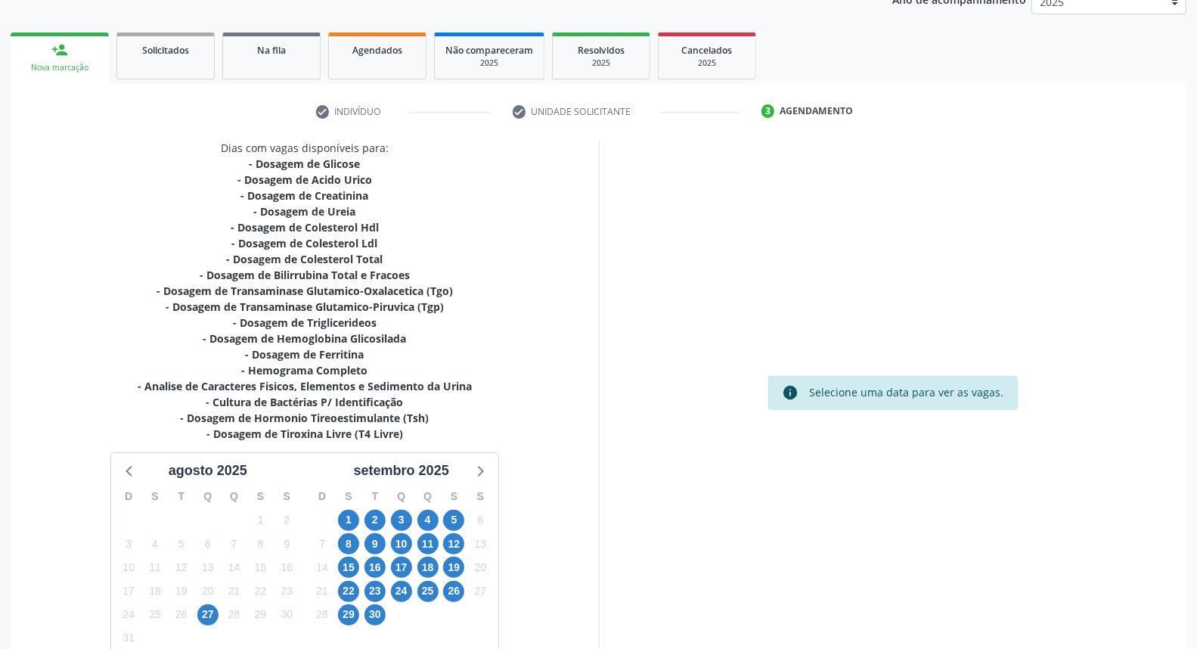
scroll to position [277, 0]
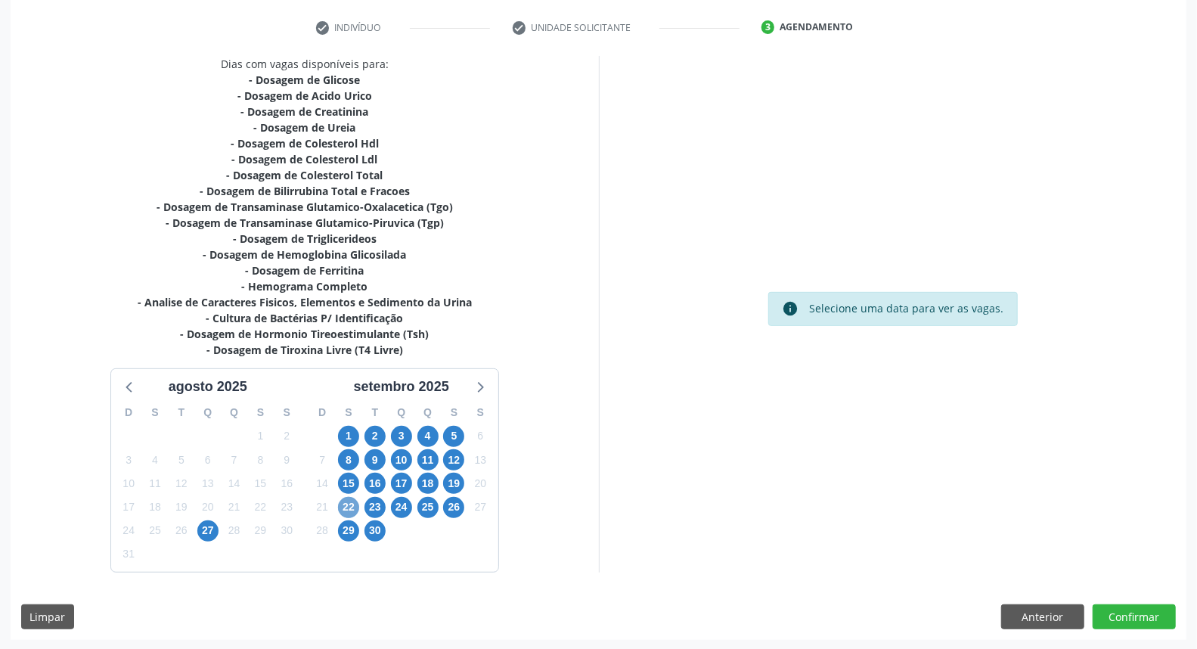
click at [353, 501] on span "22" at bounding box center [348, 507] width 21 height 21
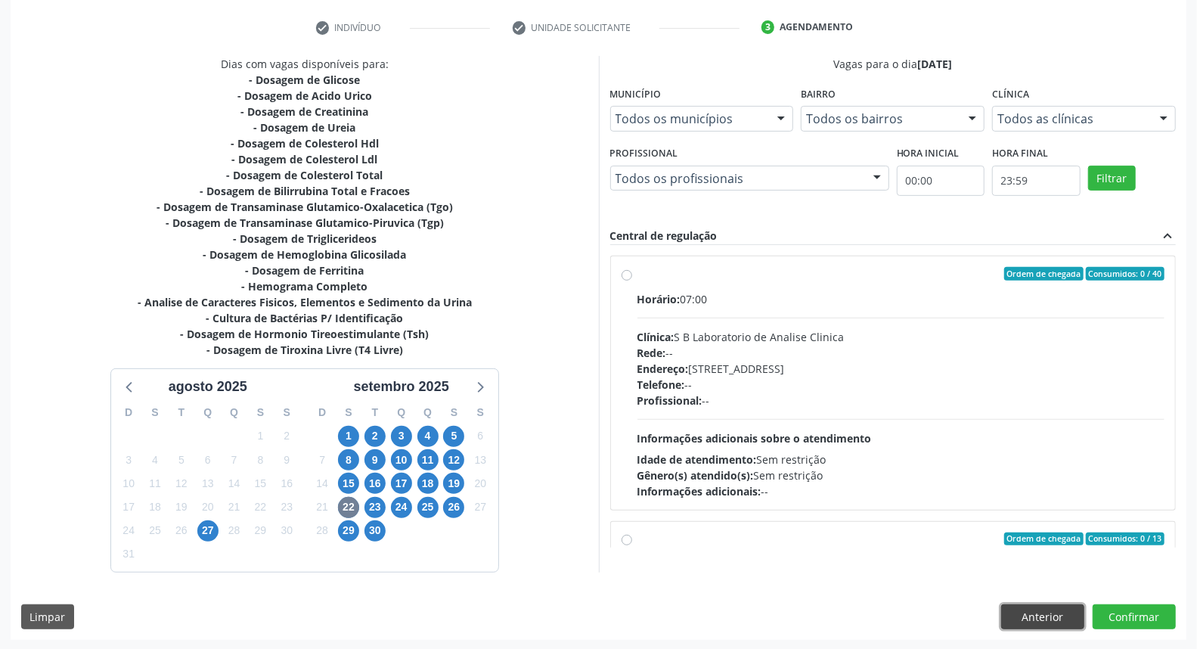
click at [1031, 614] on button "Anterior" at bounding box center [1042, 617] width 83 height 26
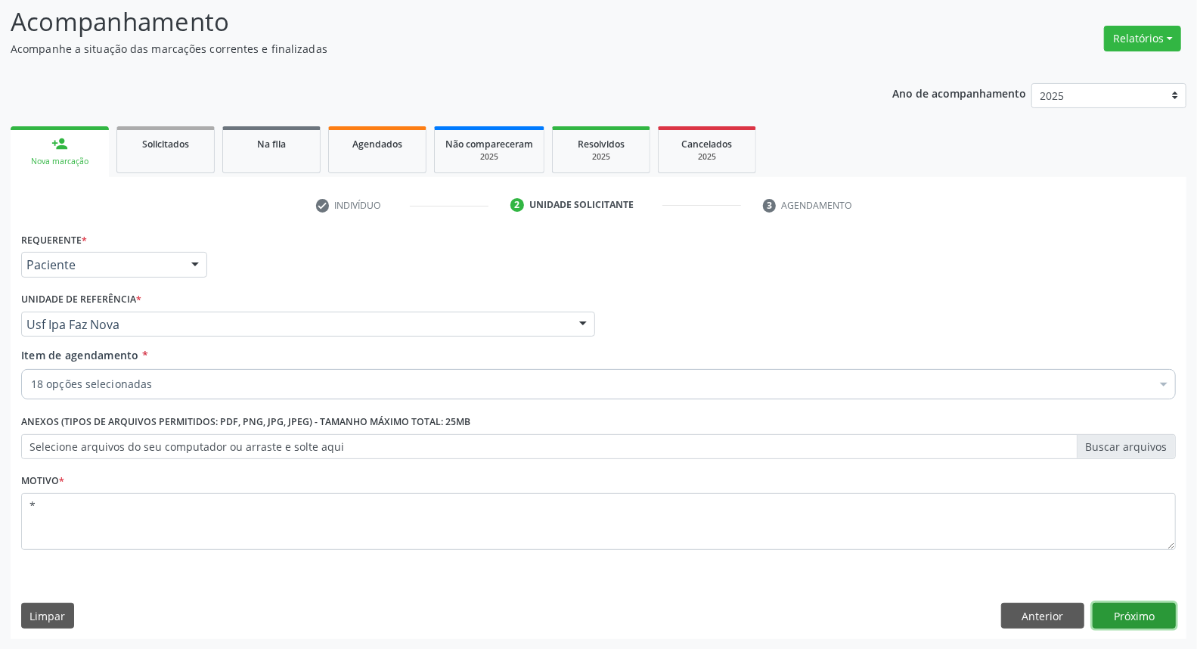
click at [1155, 620] on button "Próximo" at bounding box center [1133, 615] width 83 height 26
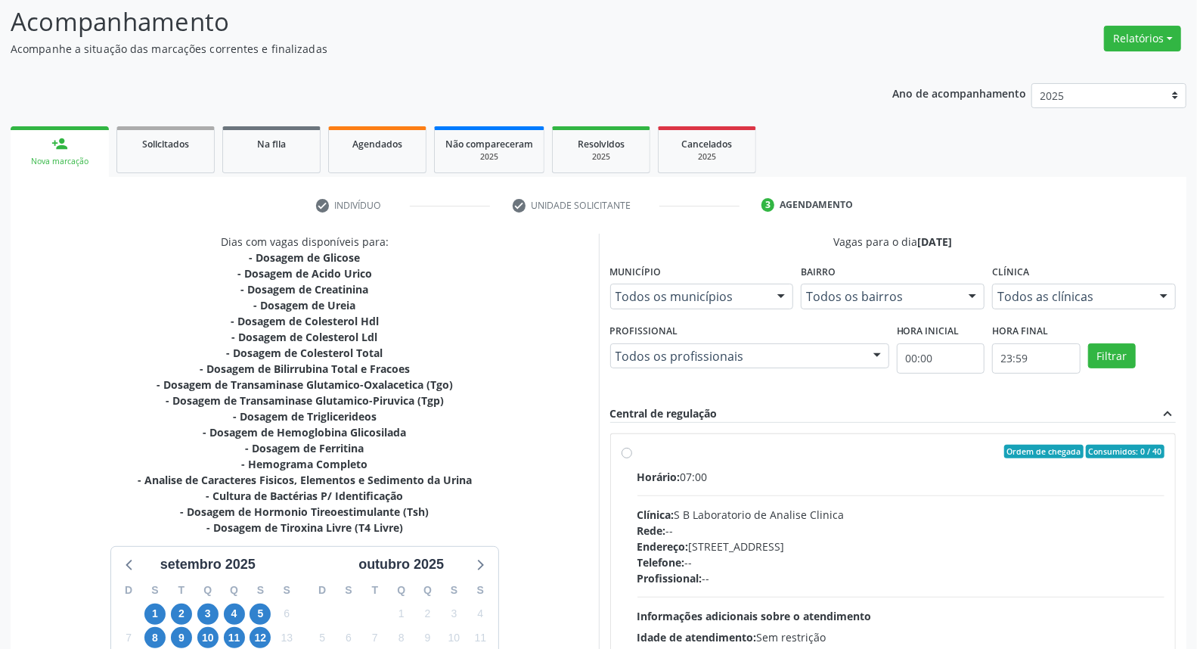
scroll to position [277, 0]
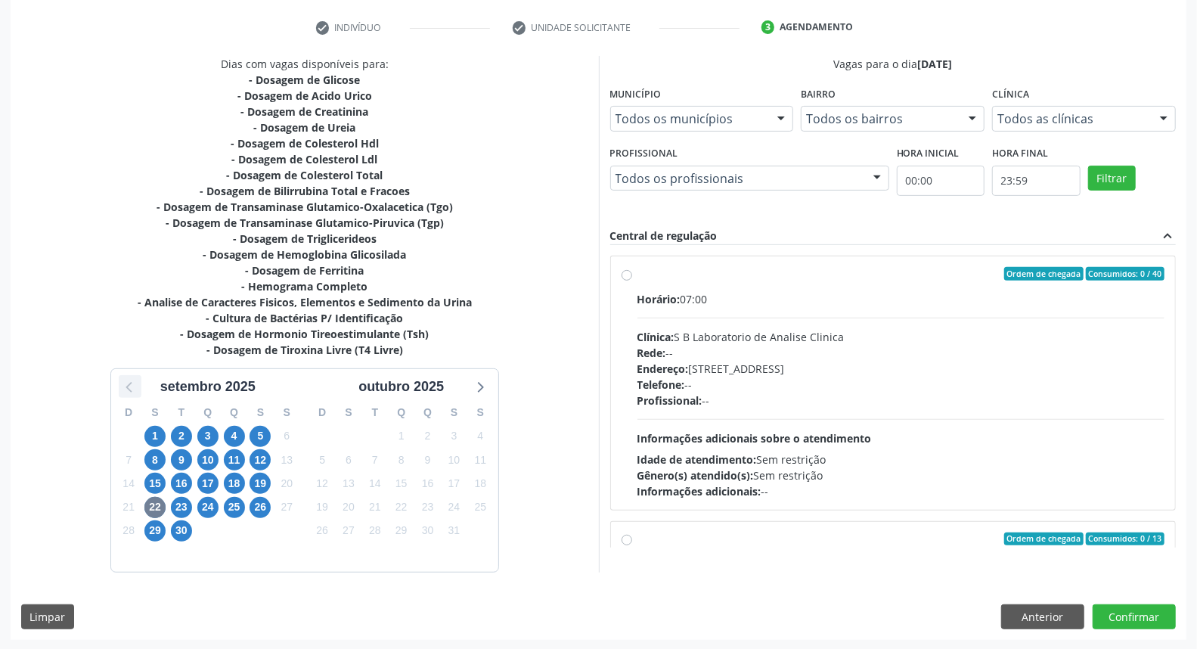
click at [132, 384] on icon at bounding box center [130, 386] width 20 height 20
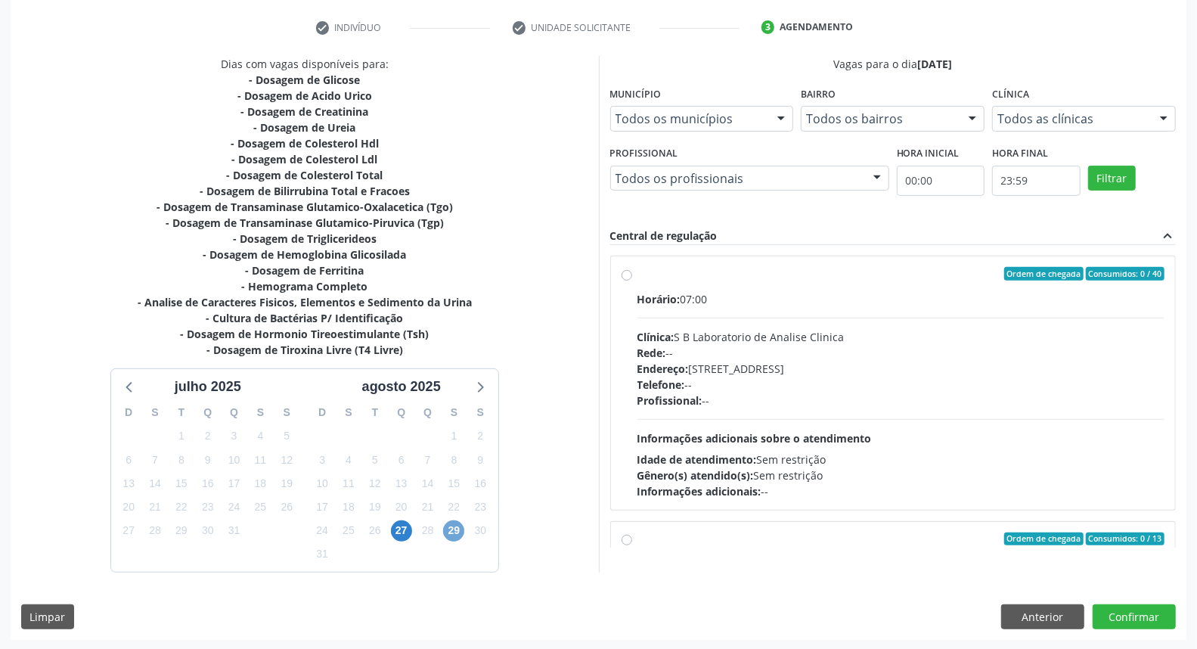
click at [455, 524] on span "29" at bounding box center [453, 530] width 21 height 21
click at [637, 271] on label "Ordem de chegada Consumidos: 0 / 12 Horário: 07:00 Clínica: S B Laboratorio de …" at bounding box center [901, 383] width 528 height 232
click at [626, 271] on input "Ordem de chegada Consumidos: 0 / 12 Horário: 07:00 Clínica: S B Laboratorio de …" at bounding box center [626, 274] width 11 height 14
radio input "true"
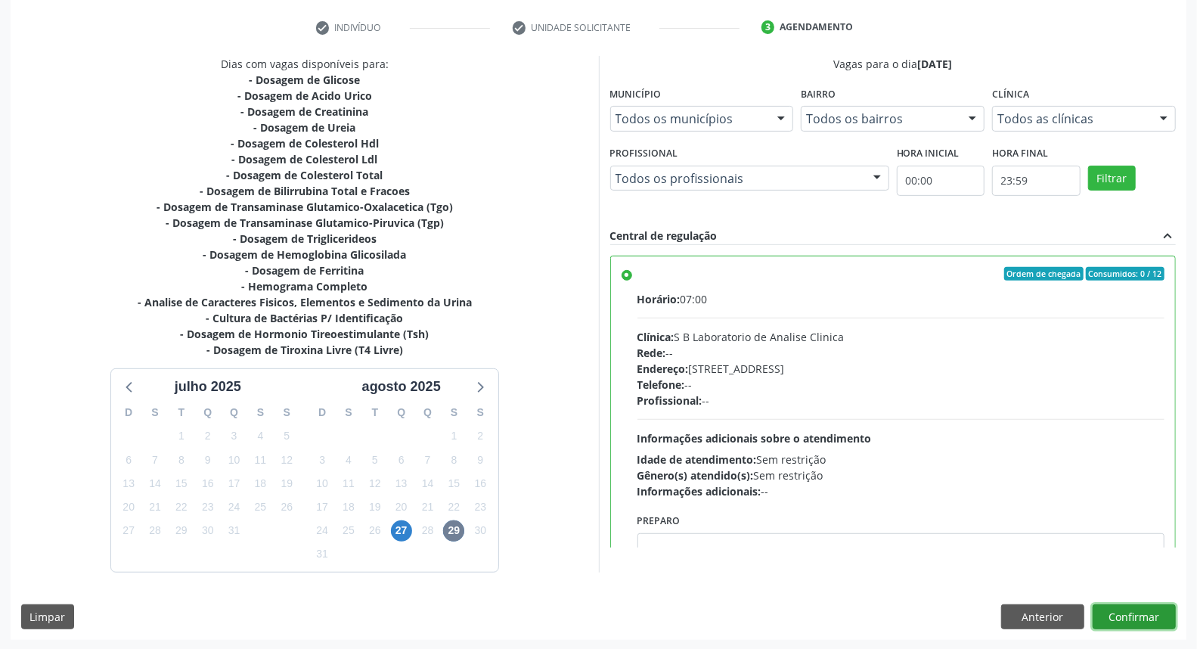
click at [1120, 610] on button "Confirmar" at bounding box center [1133, 617] width 83 height 26
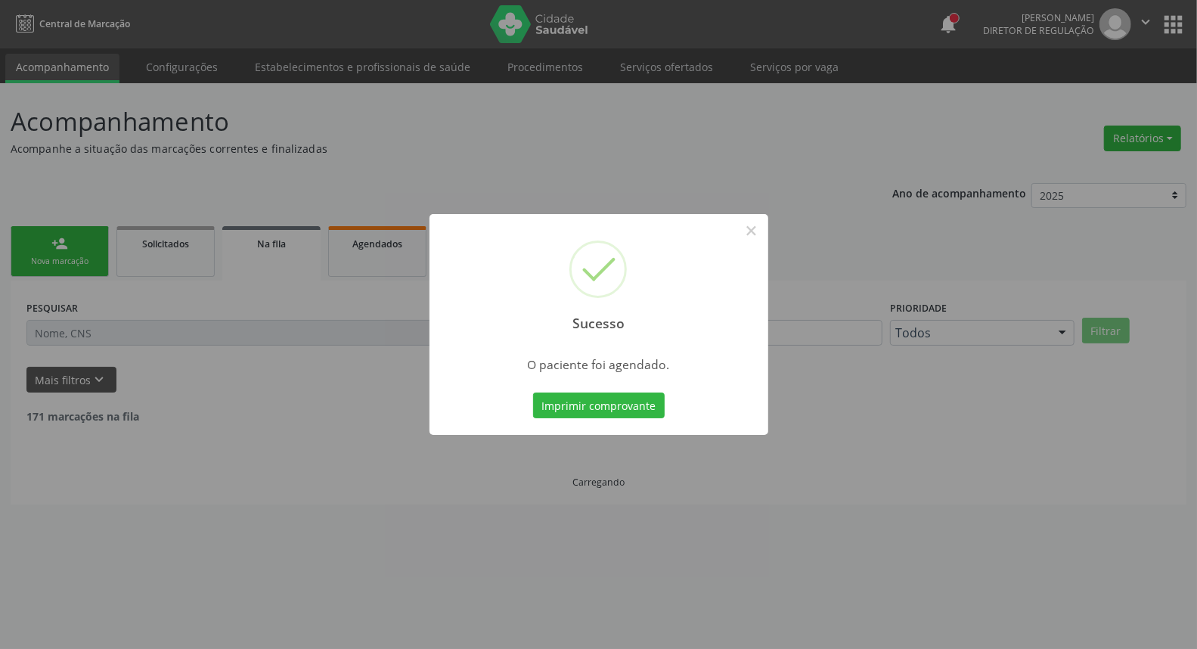
scroll to position [0, 0]
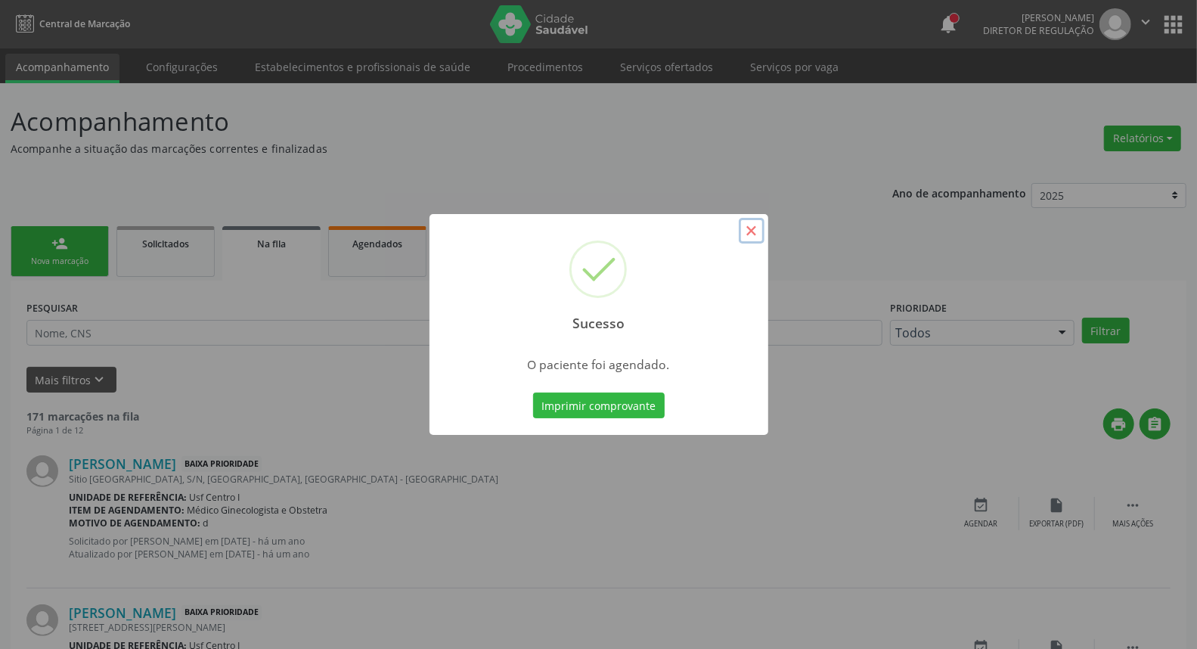
click at [743, 236] on button "×" at bounding box center [752, 231] width 26 height 26
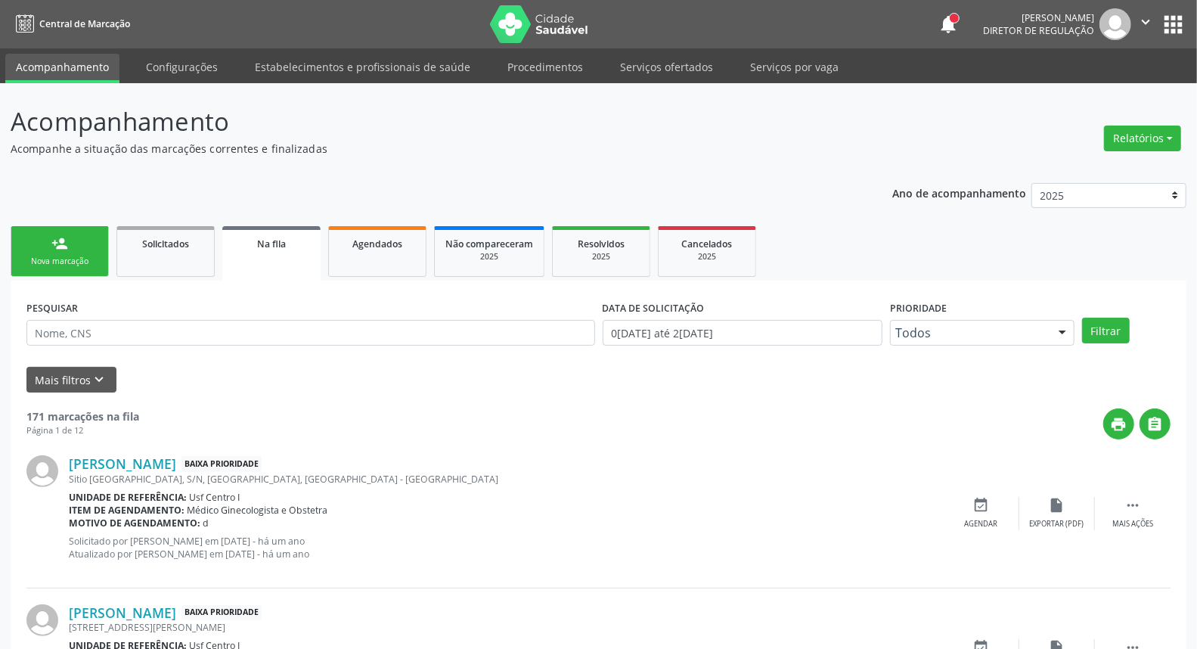
click at [74, 252] on link "person_add Nova marcação" at bounding box center [60, 251] width 98 height 51
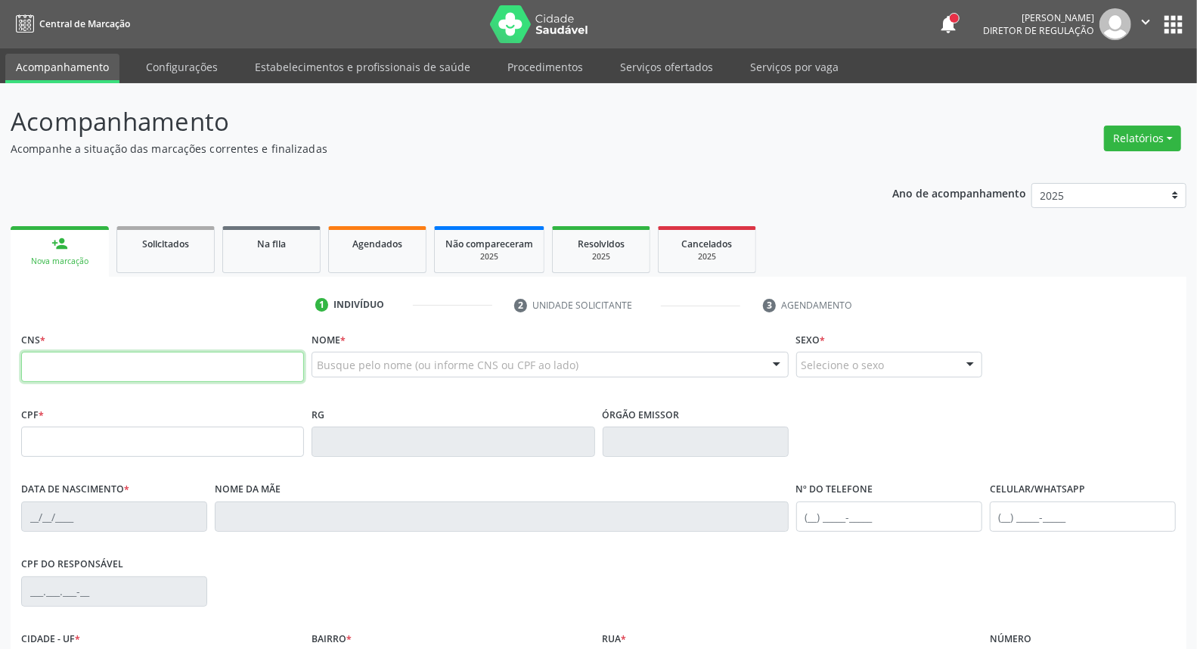
click at [79, 359] on input "text" at bounding box center [162, 367] width 283 height 30
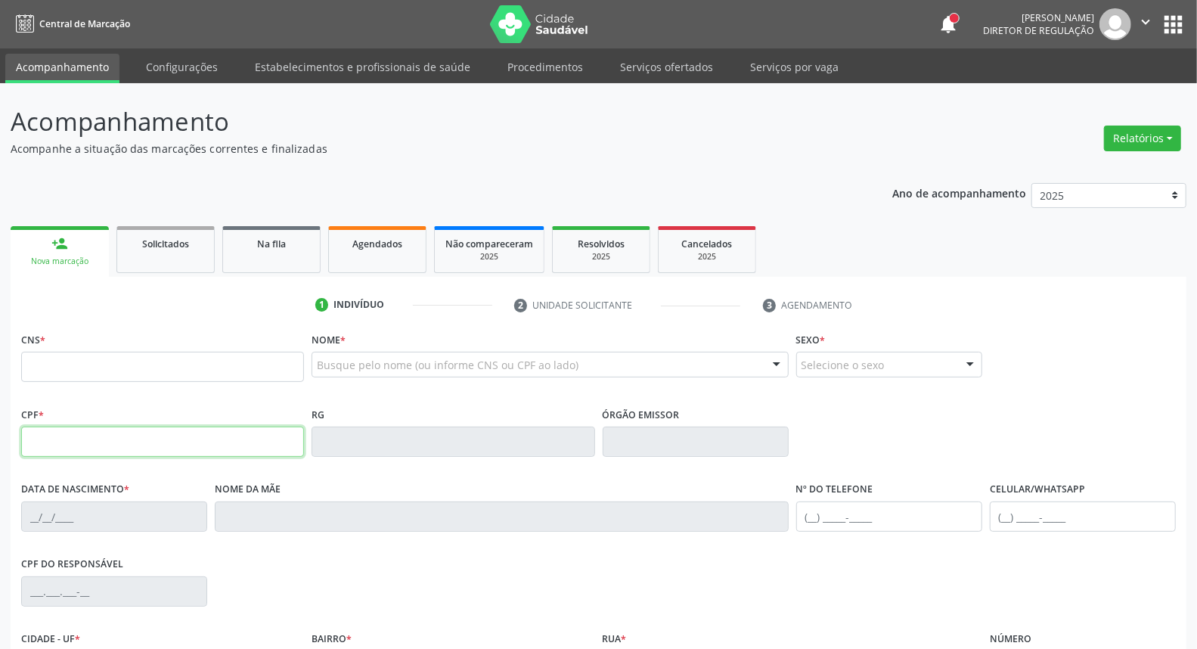
drag, startPoint x: 63, startPoint y: 444, endPoint x: 63, endPoint y: 423, distance: 20.4
click at [63, 438] on input "text" at bounding box center [162, 441] width 283 height 30
type input "100.734.724-41"
type input "702 1097 0014 0199"
type input "1[DATE]"
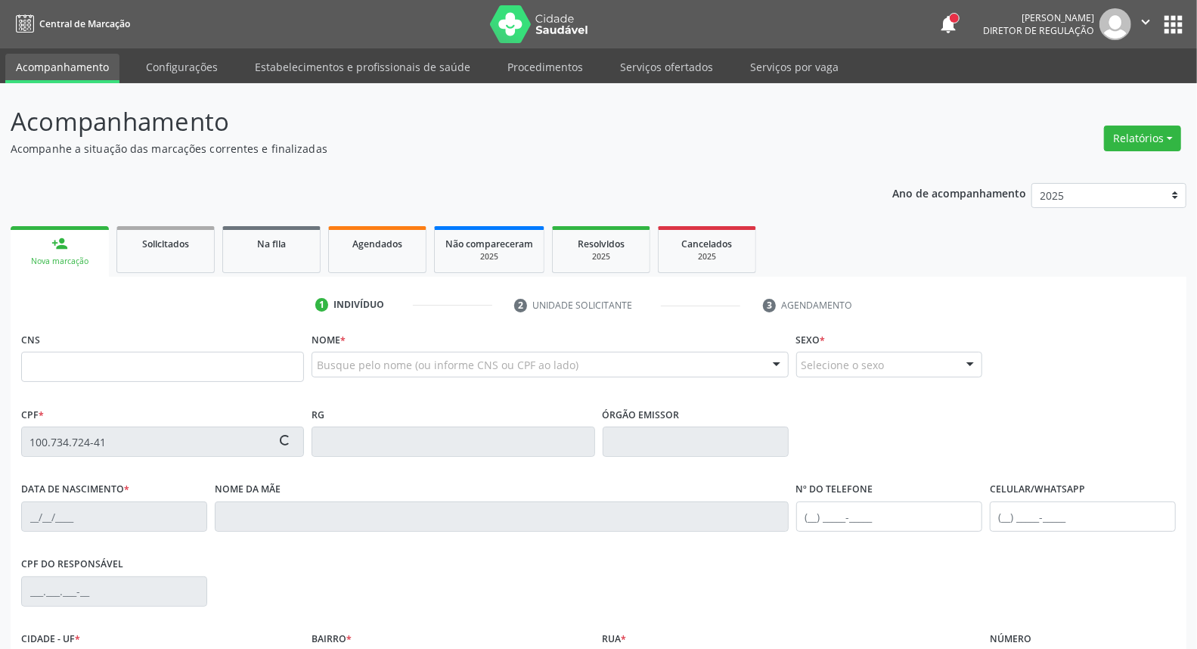
type input "[PERSON_NAME]"
type input "[PHONE_NUMBER]"
type input "408.024.424-04"
type input "S/N"
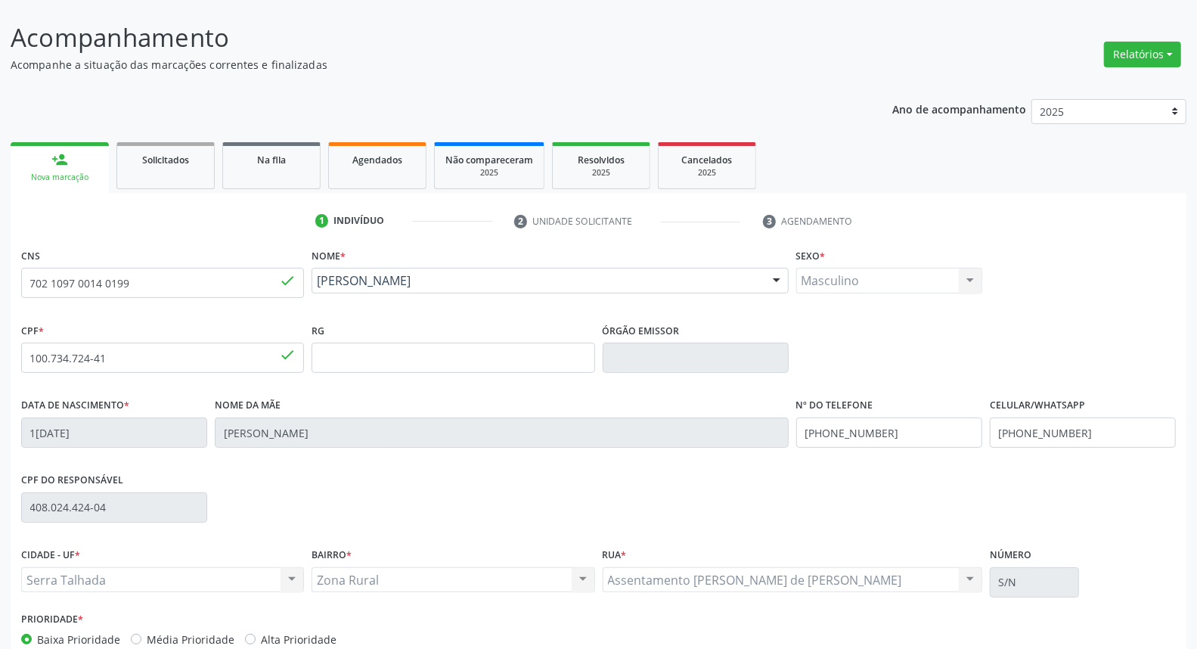
scroll to position [169, 0]
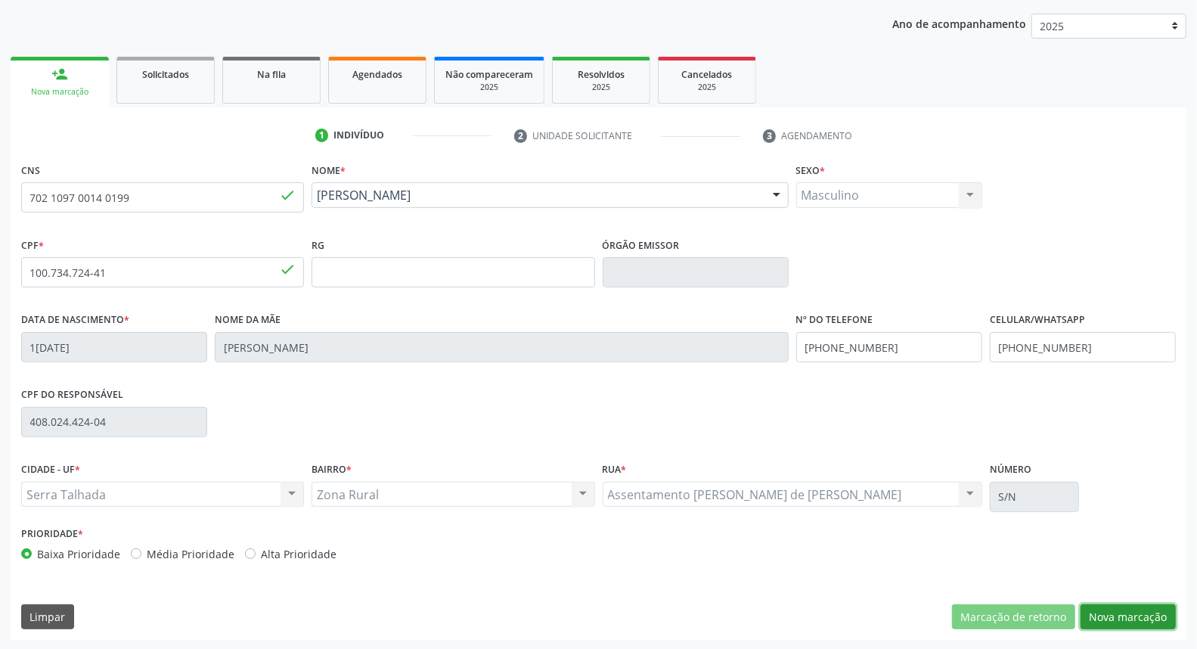
click at [1120, 618] on button "Nova marcação" at bounding box center [1127, 617] width 95 height 26
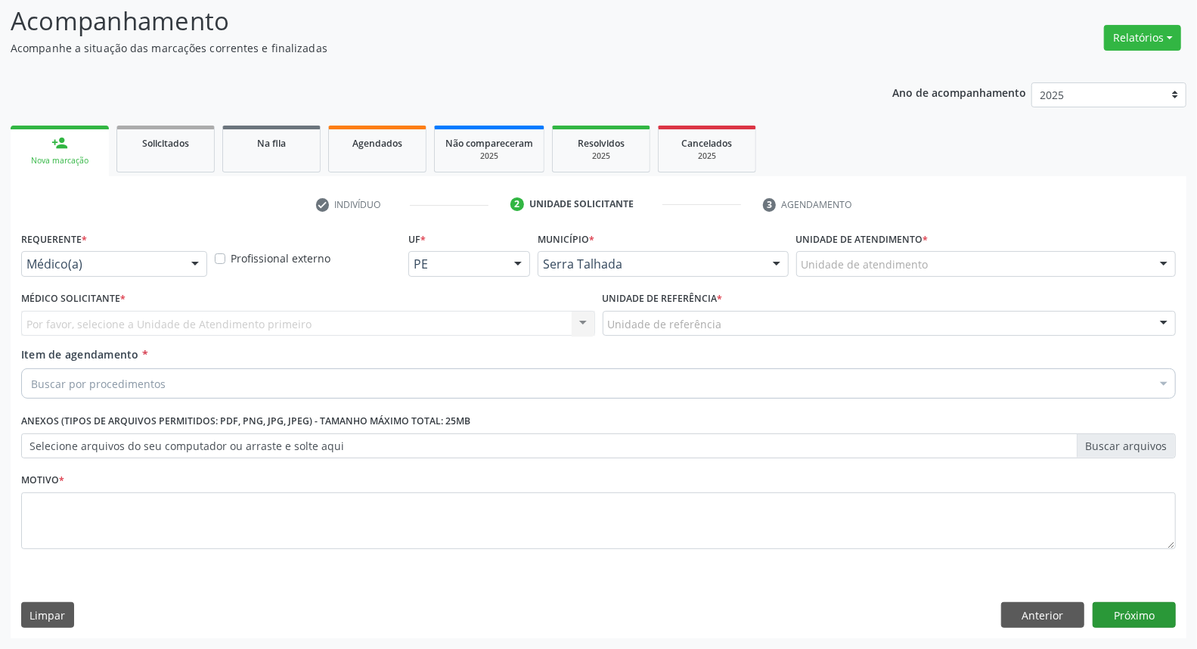
scroll to position [100, 0]
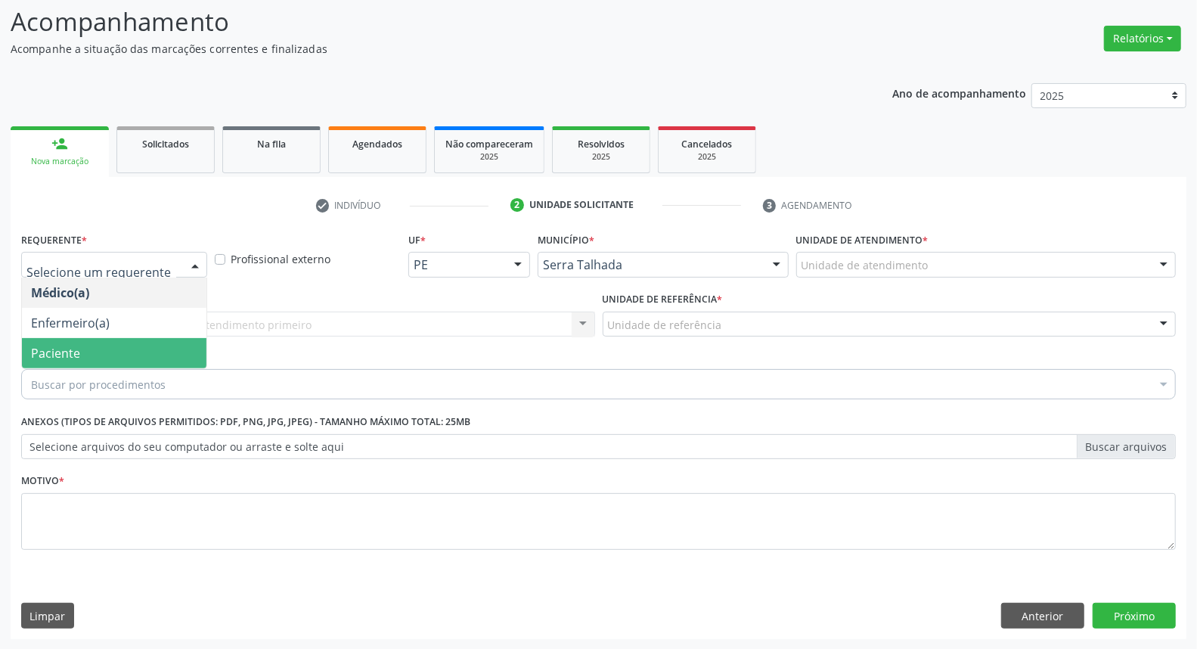
click at [92, 345] on span "Paciente" at bounding box center [114, 353] width 184 height 30
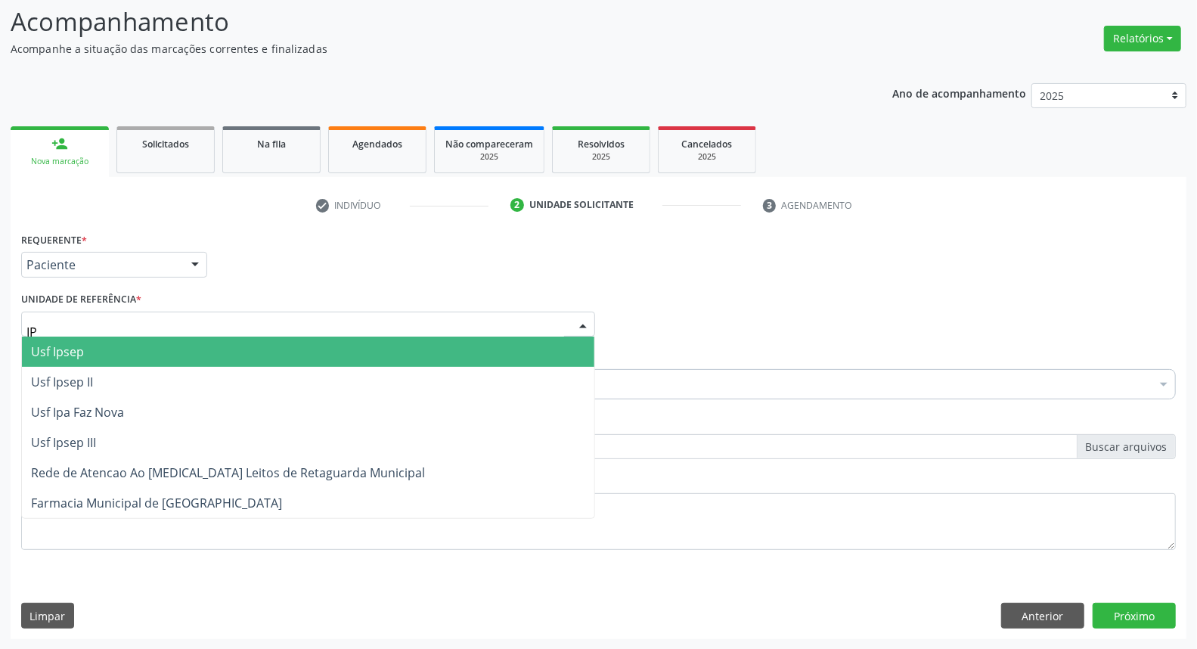
type input "IPA"
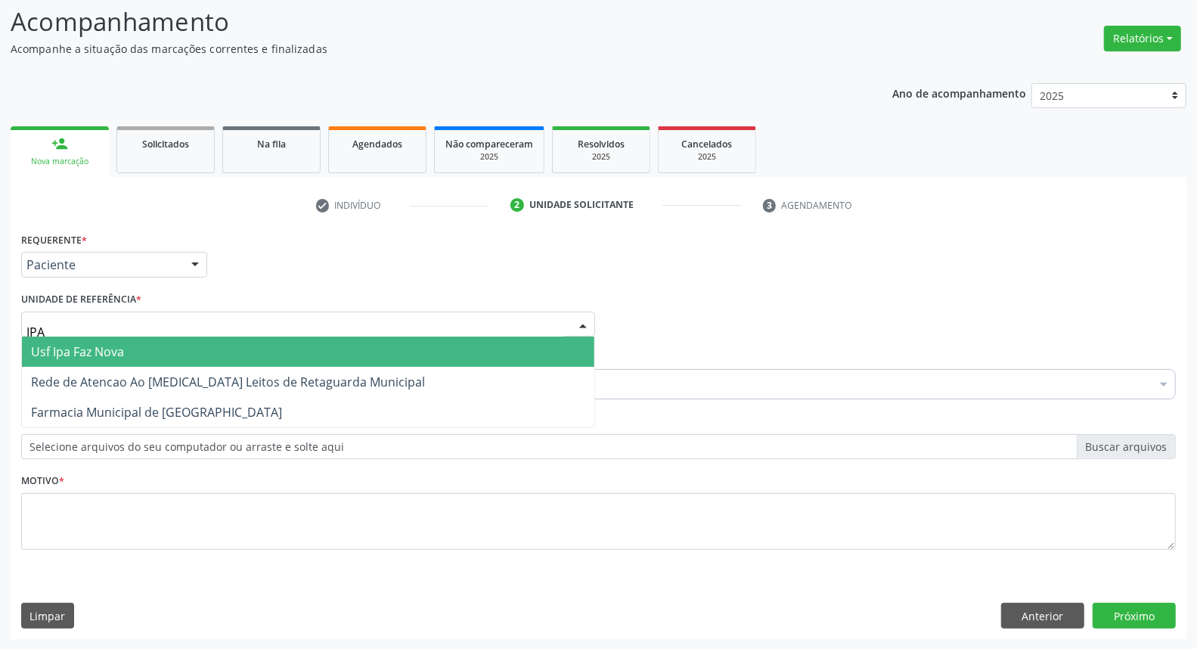
click at [94, 343] on span "Usf Ipa Faz Nova" at bounding box center [77, 351] width 93 height 17
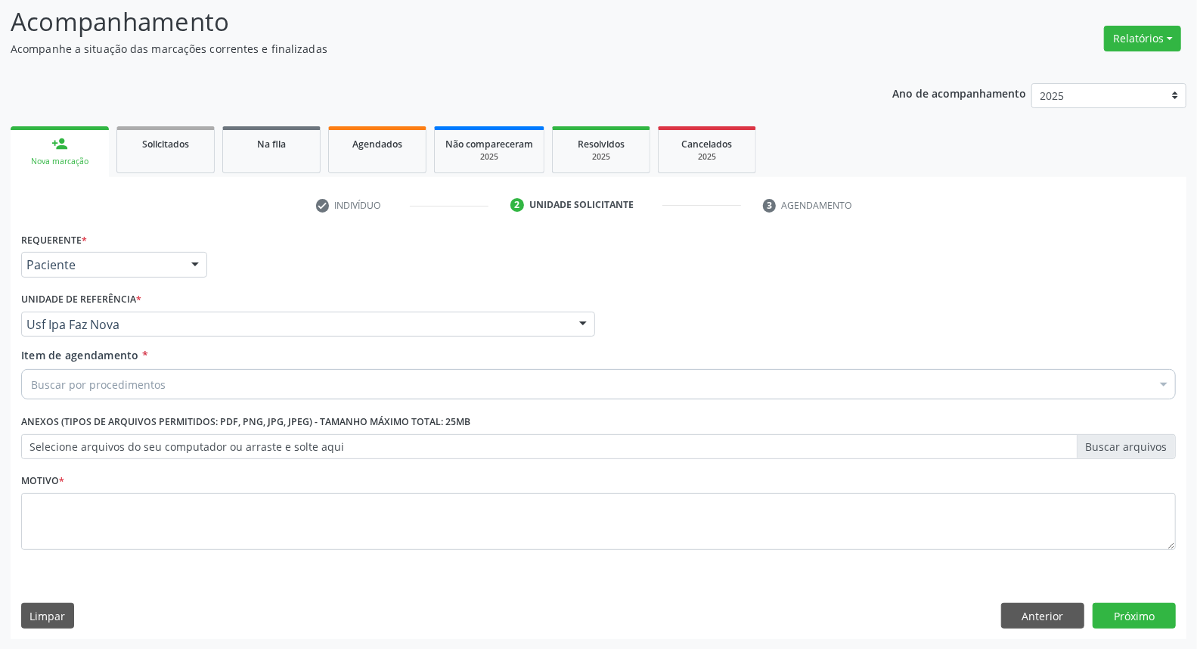
click at [136, 373] on div "Buscar por procedimentos" at bounding box center [598, 384] width 1154 height 30
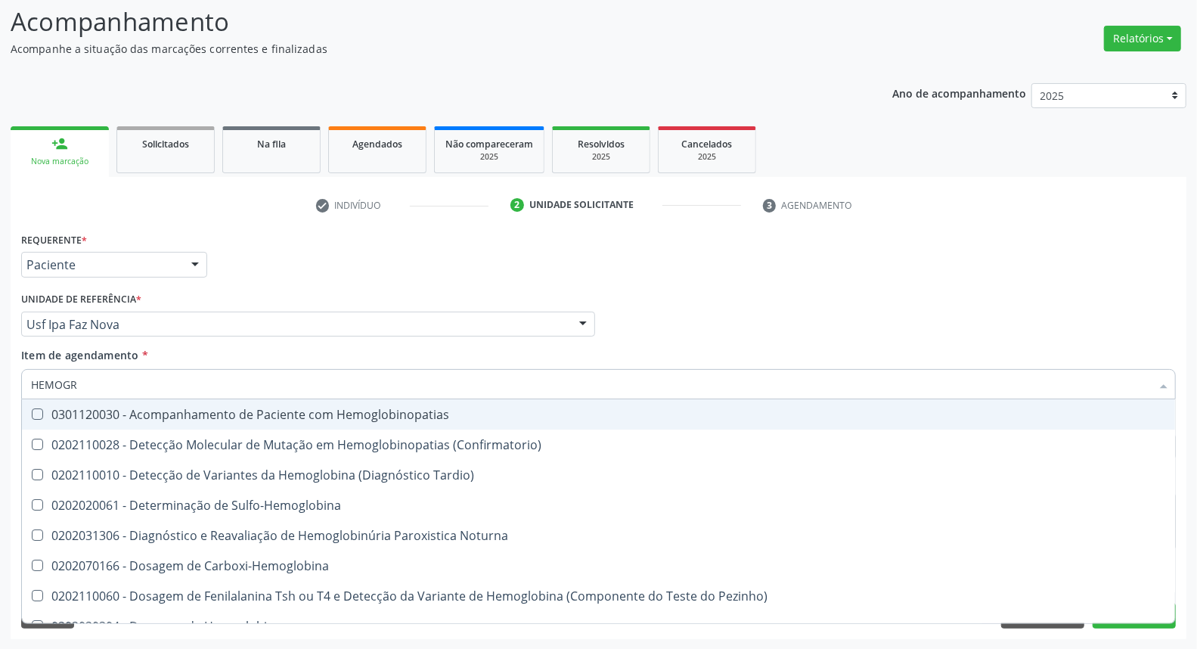
type input "HEMOGRA"
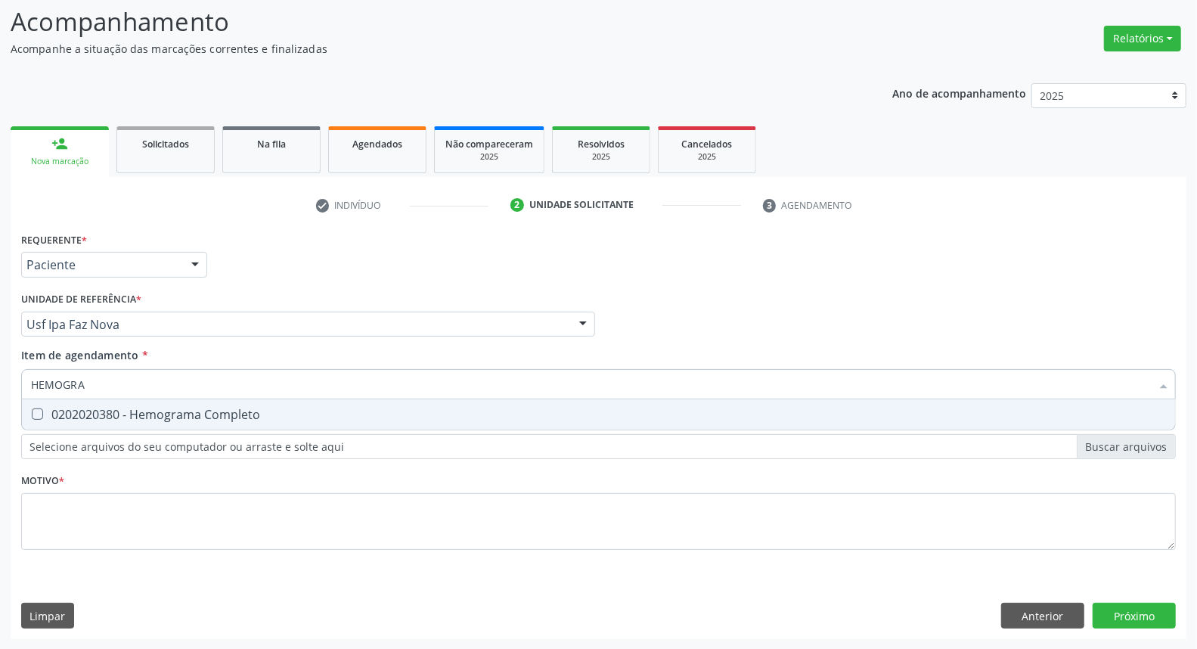
click at [81, 401] on span "0202020380 - Hemograma Completo" at bounding box center [598, 414] width 1153 height 30
checkbox Completo "true"
drag, startPoint x: 35, startPoint y: 379, endPoint x: 0, endPoint y: 333, distance: 57.8
click at [0, 337] on div "Acompanhamento Acompanhe a situação das marcações correntes e finalizadas Relat…" at bounding box center [598, 316] width 1197 height 666
type input "CO"
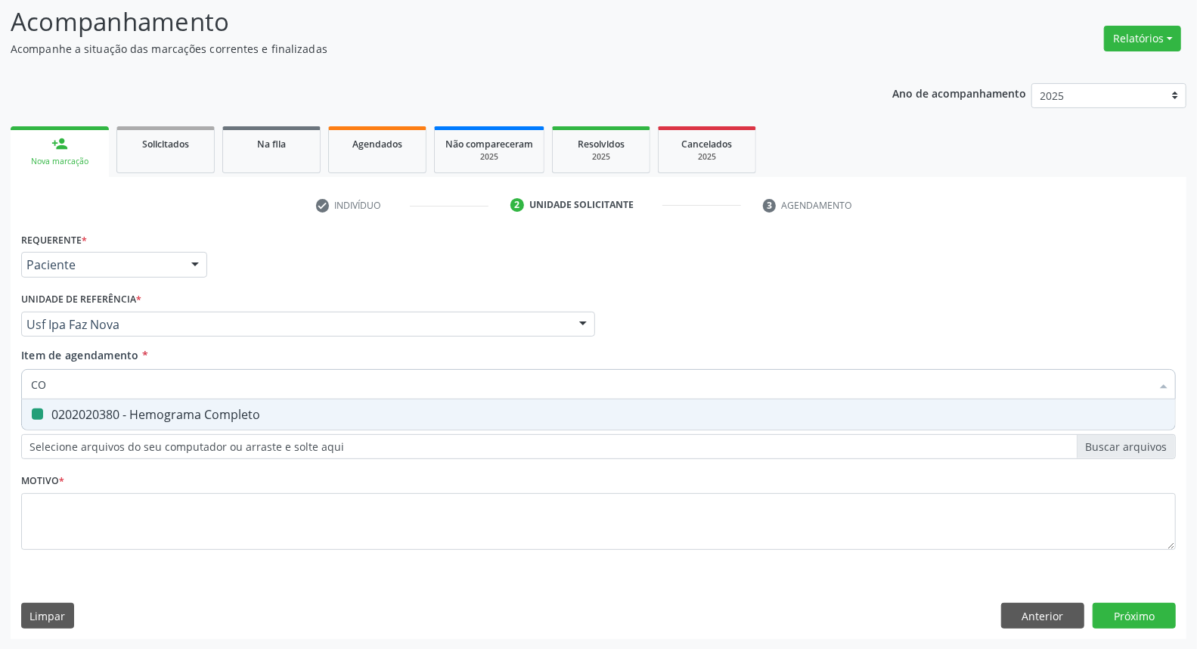
checkbox Completo "false"
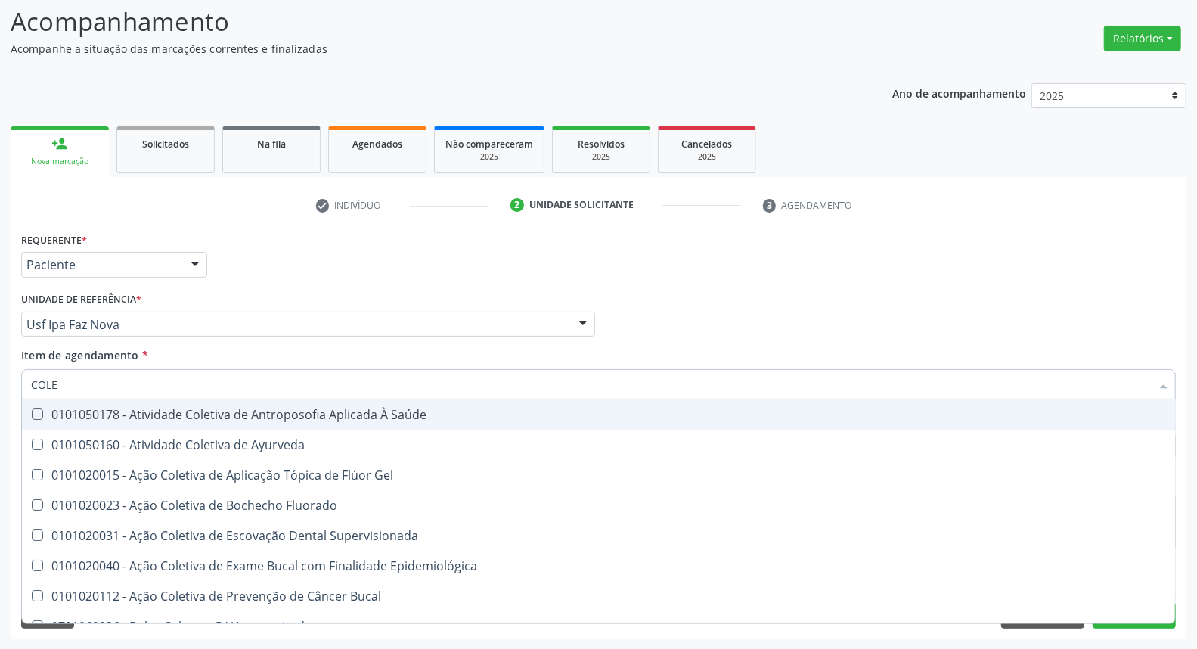
type input "COLES"
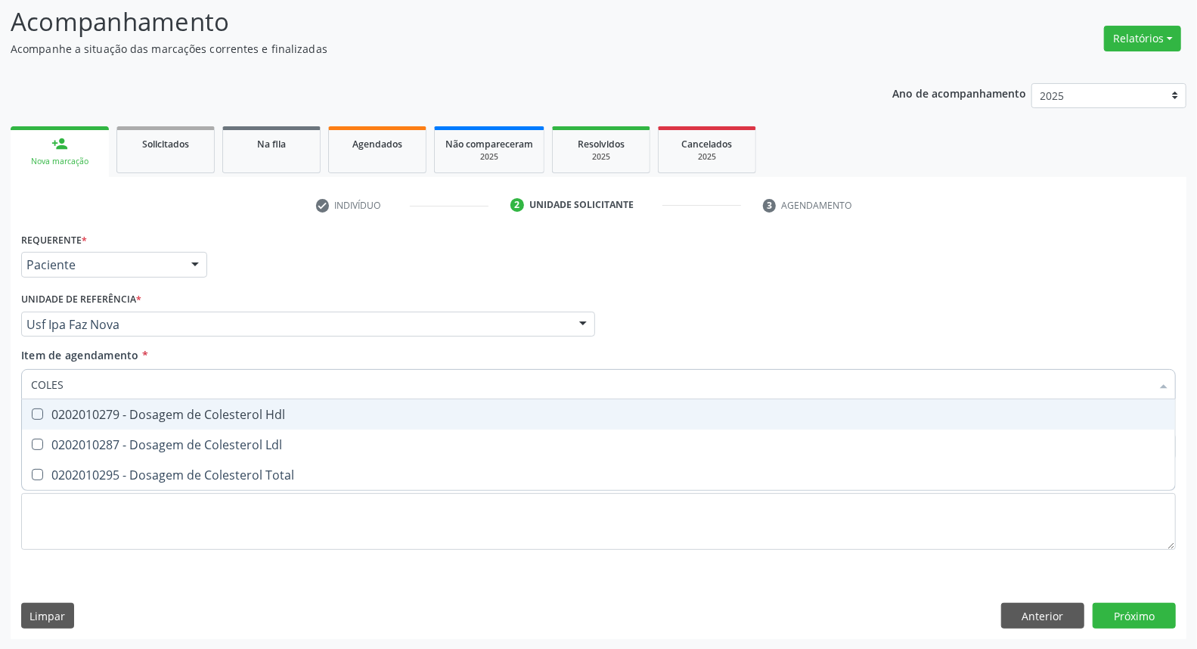
drag, startPoint x: 50, startPoint y: 416, endPoint x: 48, endPoint y: 441, distance: 25.0
click at [48, 423] on span "0202010279 - Dosagem de Colesterol Hdl" at bounding box center [598, 414] width 1153 height 30
checkbox Hdl "true"
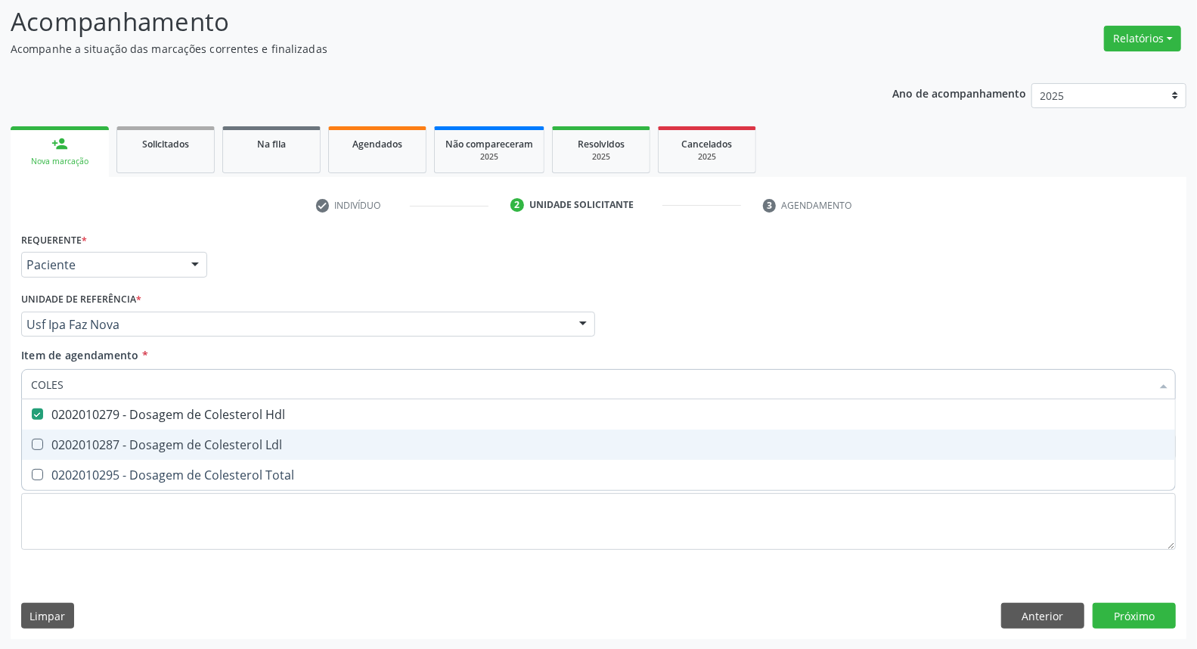
drag, startPoint x: 50, startPoint y: 441, endPoint x: 45, endPoint y: 448, distance: 8.2
click at [47, 446] on div "0202010287 - Dosagem de Colesterol Ldl" at bounding box center [598, 444] width 1135 height 12
checkbox Ldl "true"
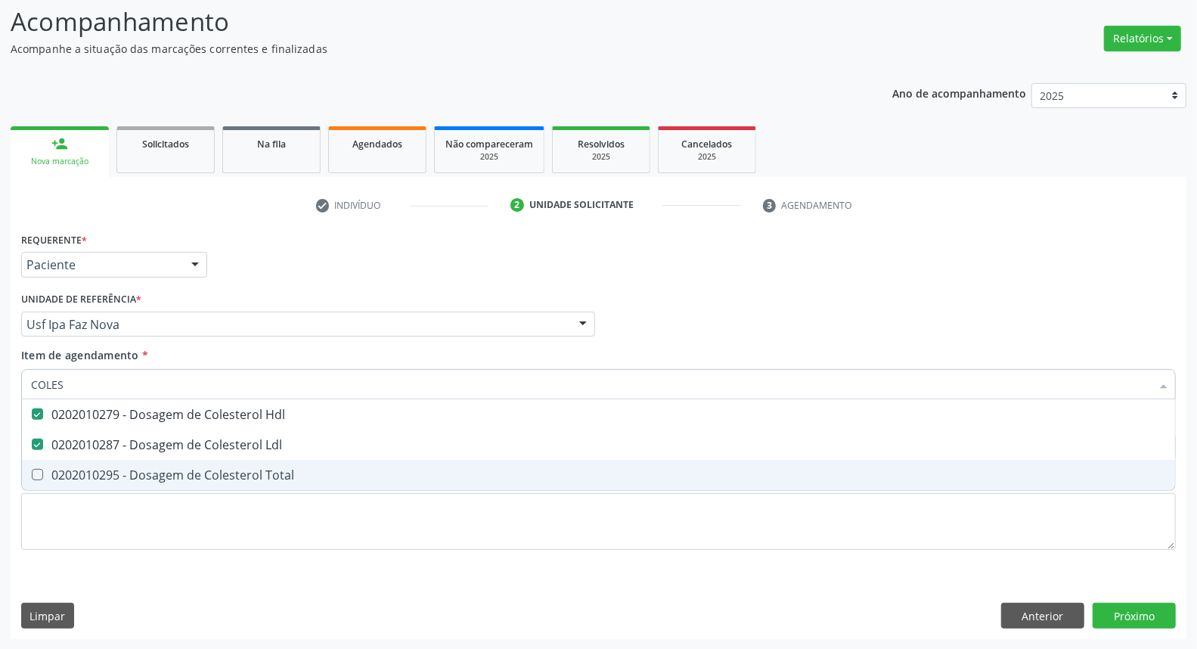
drag, startPoint x: 44, startPoint y: 475, endPoint x: 66, endPoint y: 407, distance: 71.5
click at [48, 464] on span "0202010295 - Dosagem de Colesterol Total" at bounding box center [598, 475] width 1153 height 30
checkbox Total "true"
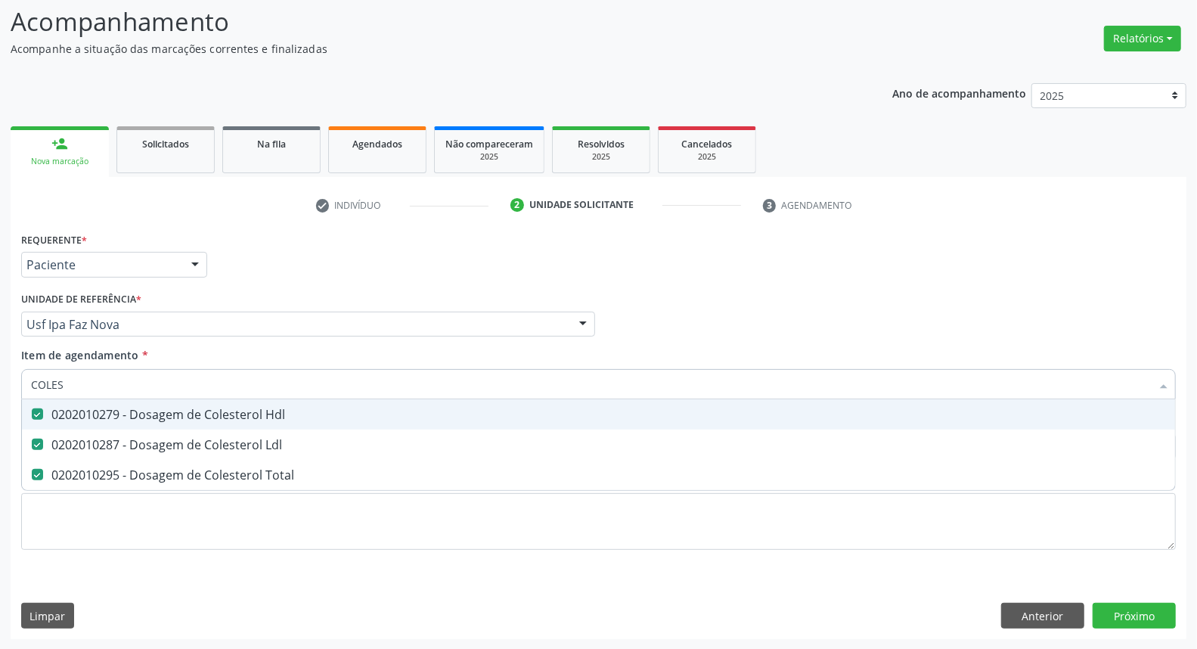
drag, startPoint x: 81, startPoint y: 381, endPoint x: 0, endPoint y: 350, distance: 86.6
click at [0, 359] on div "Acompanhamento Acompanhe a situação das marcações correntes e finalizadas Relat…" at bounding box center [598, 316] width 1197 height 666
type input "T"
checkbox Hdl "false"
checkbox Ldl "false"
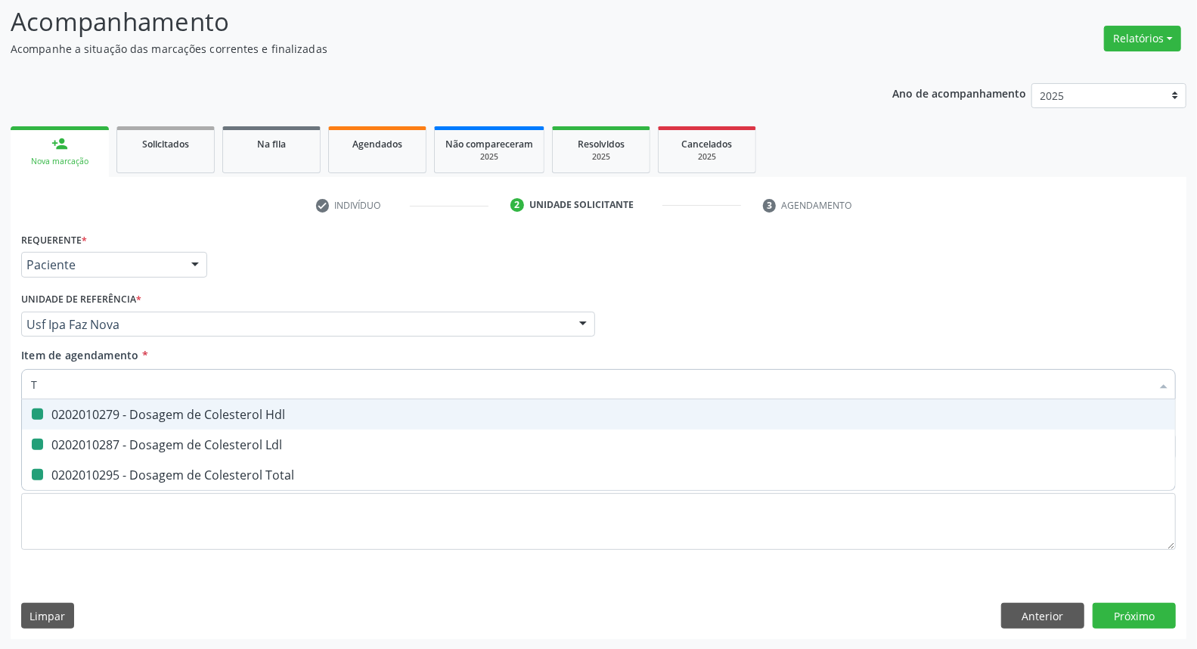
checkbox Total "false"
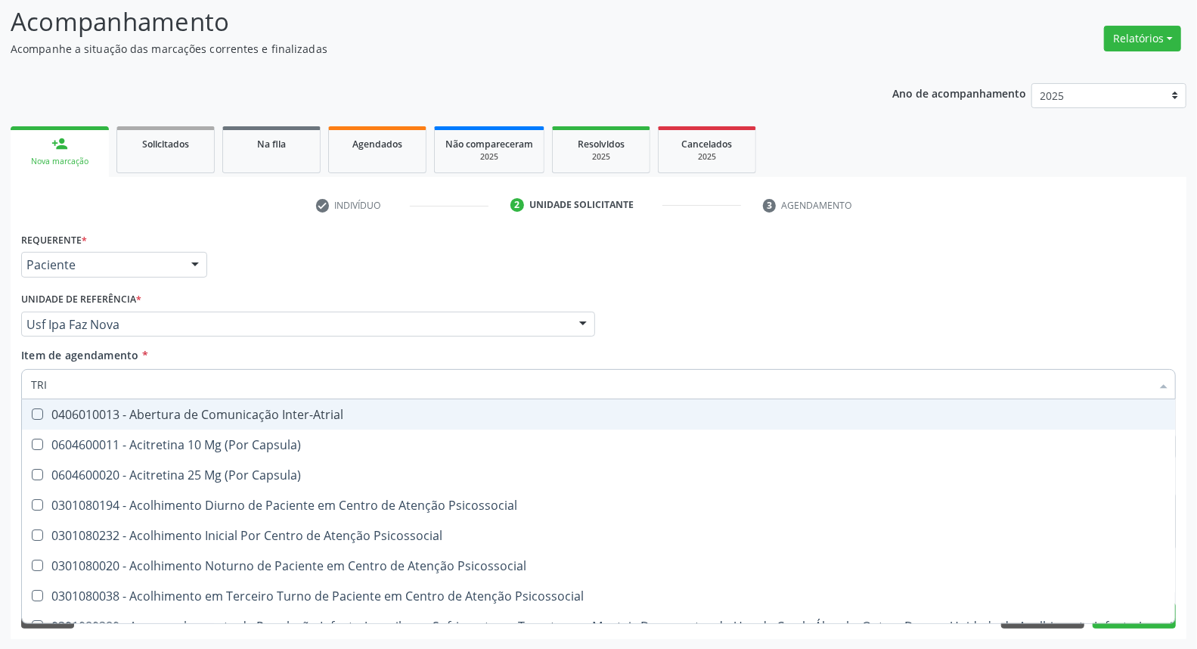
type input "TRIG"
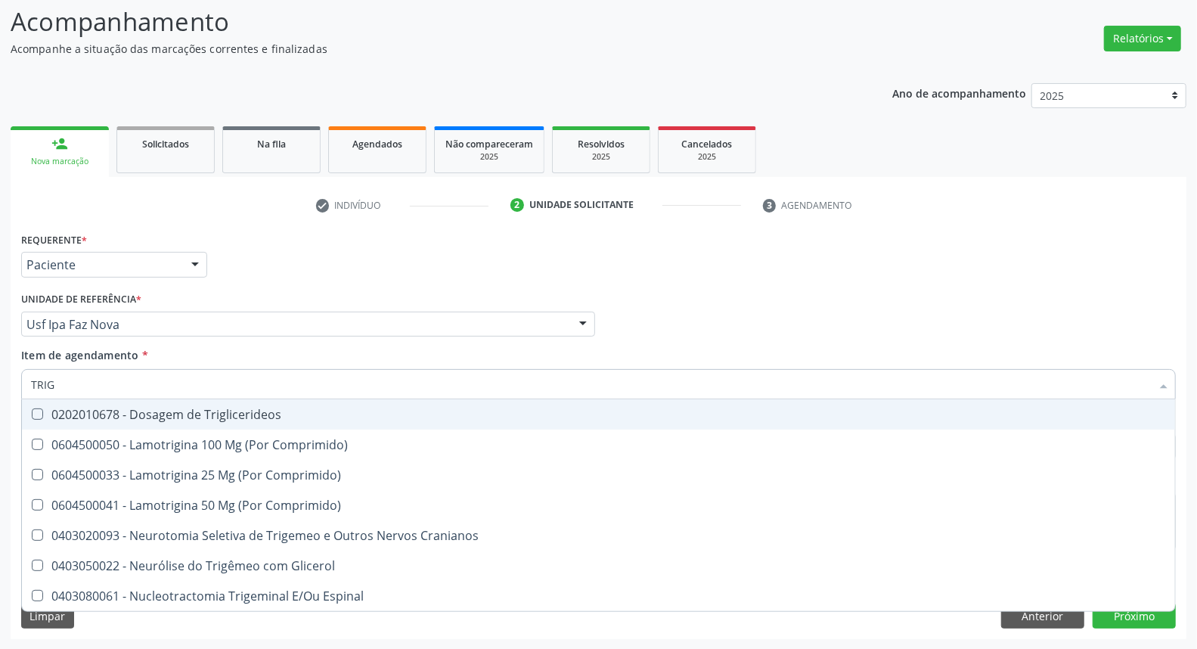
drag, startPoint x: 48, startPoint y: 421, endPoint x: 62, endPoint y: 395, distance: 30.1
click at [48, 417] on span "0202010678 - Dosagem de Triglicerideos" at bounding box center [598, 414] width 1153 height 30
checkbox Triglicerideos "true"
drag, startPoint x: 76, startPoint y: 388, endPoint x: 0, endPoint y: 346, distance: 86.9
click at [0, 361] on div "Acompanhamento Acompanhe a situação das marcações correntes e finalizadas Relat…" at bounding box center [598, 316] width 1197 height 666
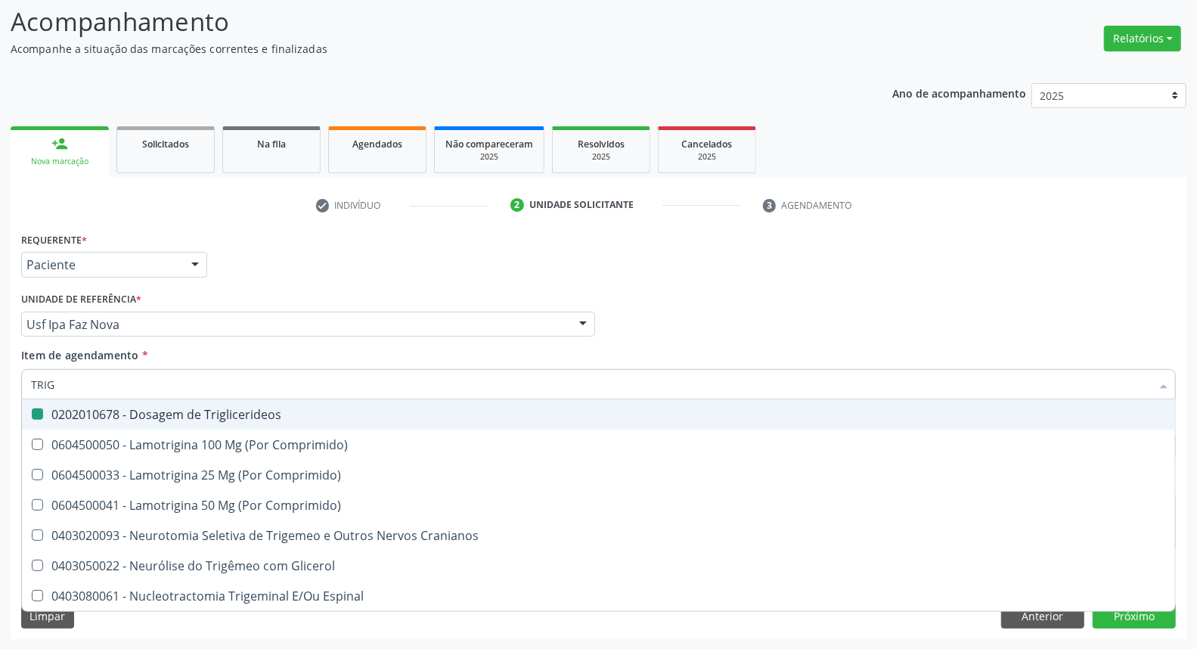
type input "G"
checkbox Triglicerideos "false"
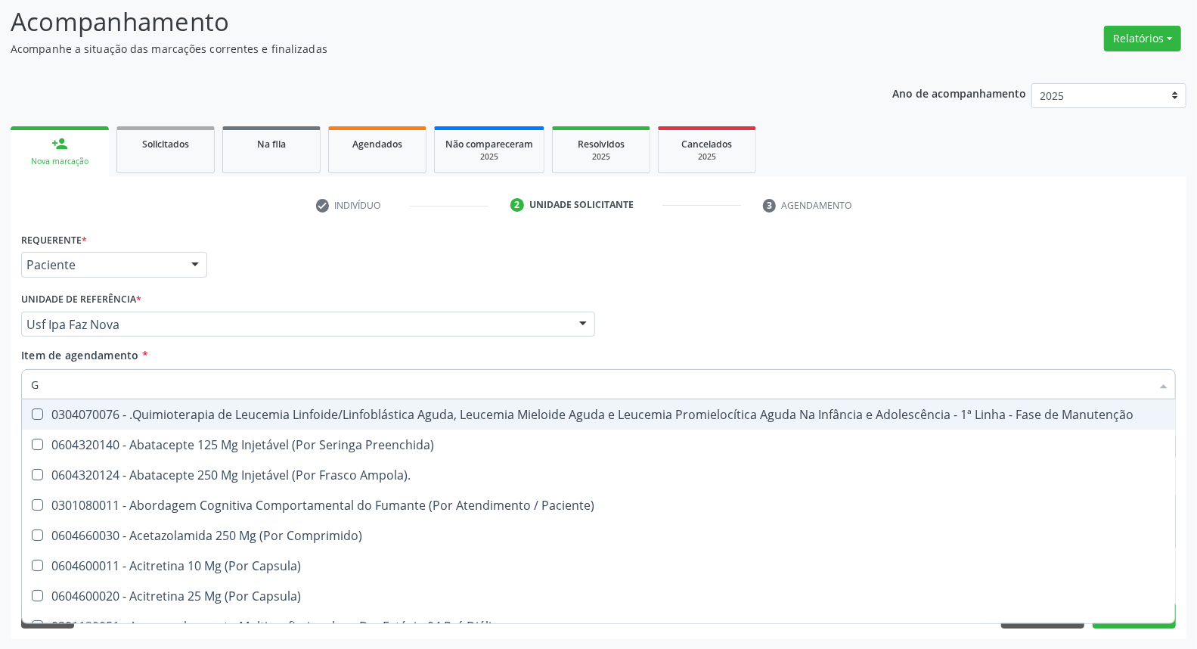
type input "GL"
checkbox Pé "true"
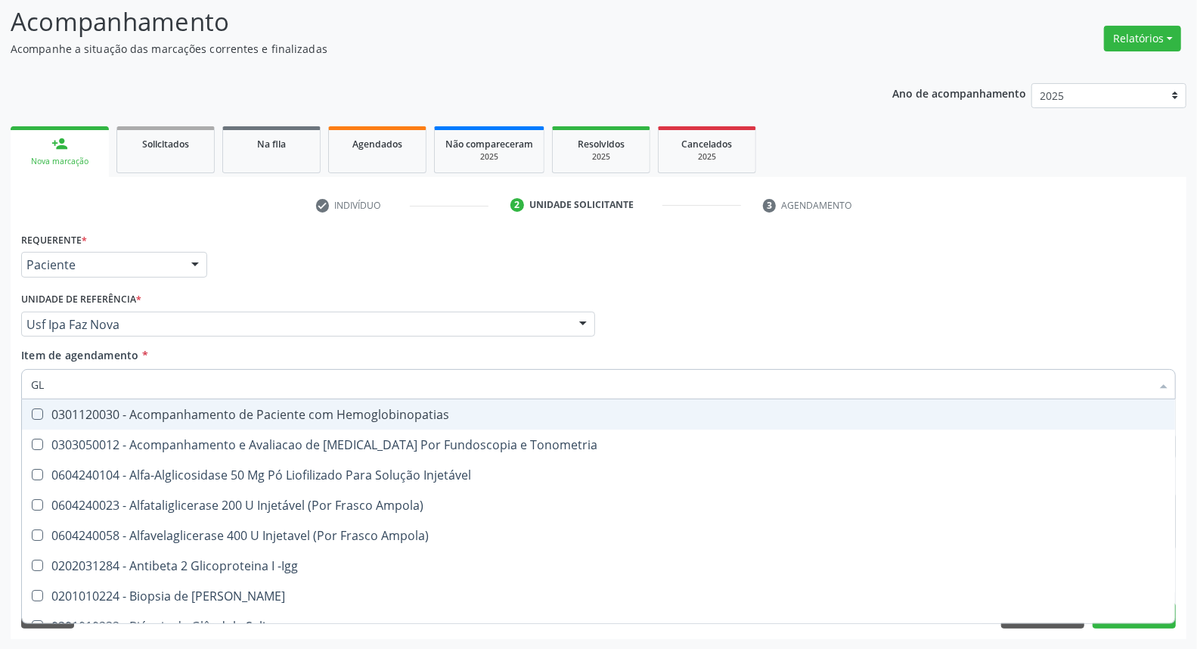
type input "GLI"
checkbox Glomerular "true"
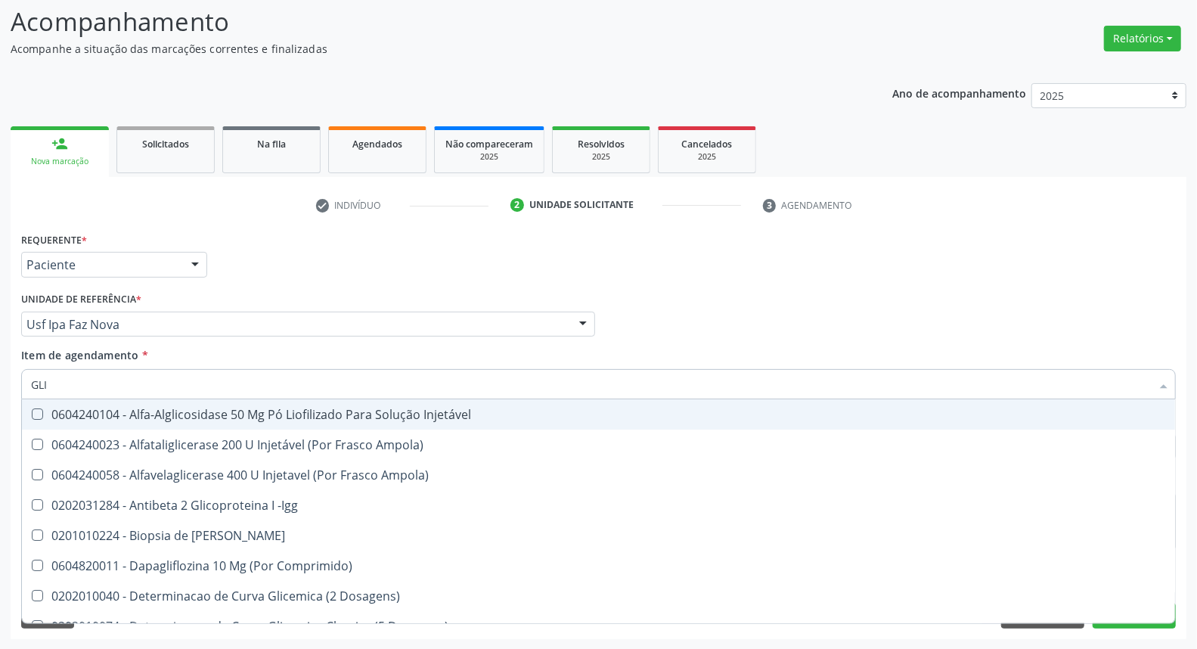
type input "GLIC"
checkbox Derrames "true"
checkbox Triglicerideos "false"
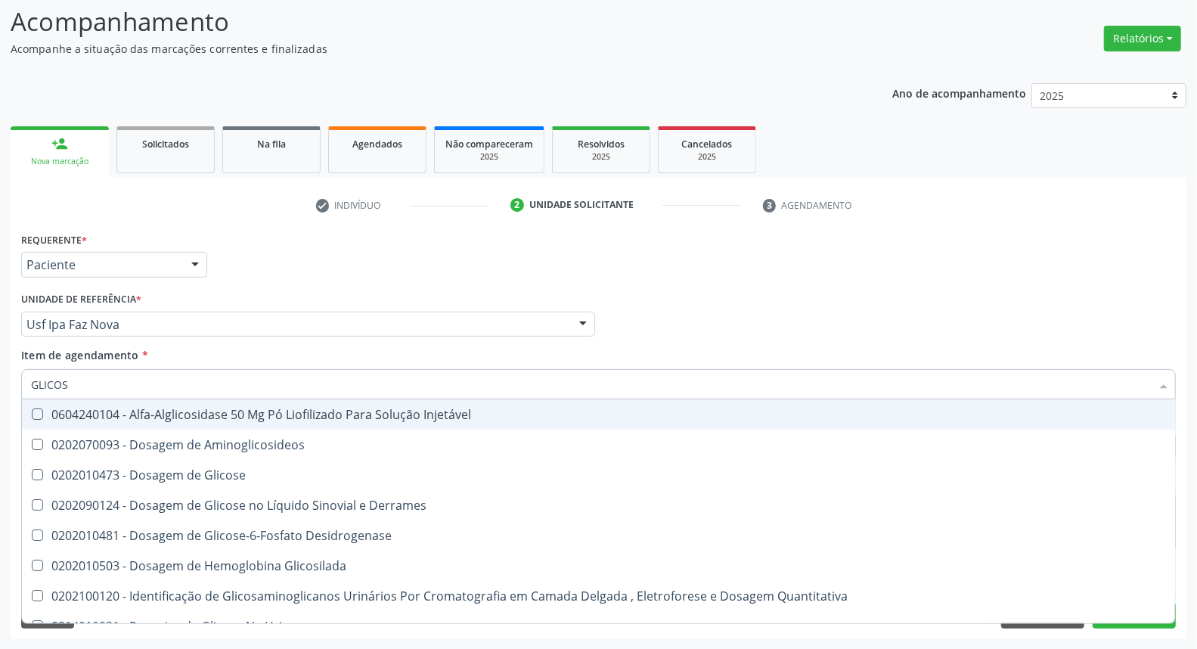
type input "GLICOSE"
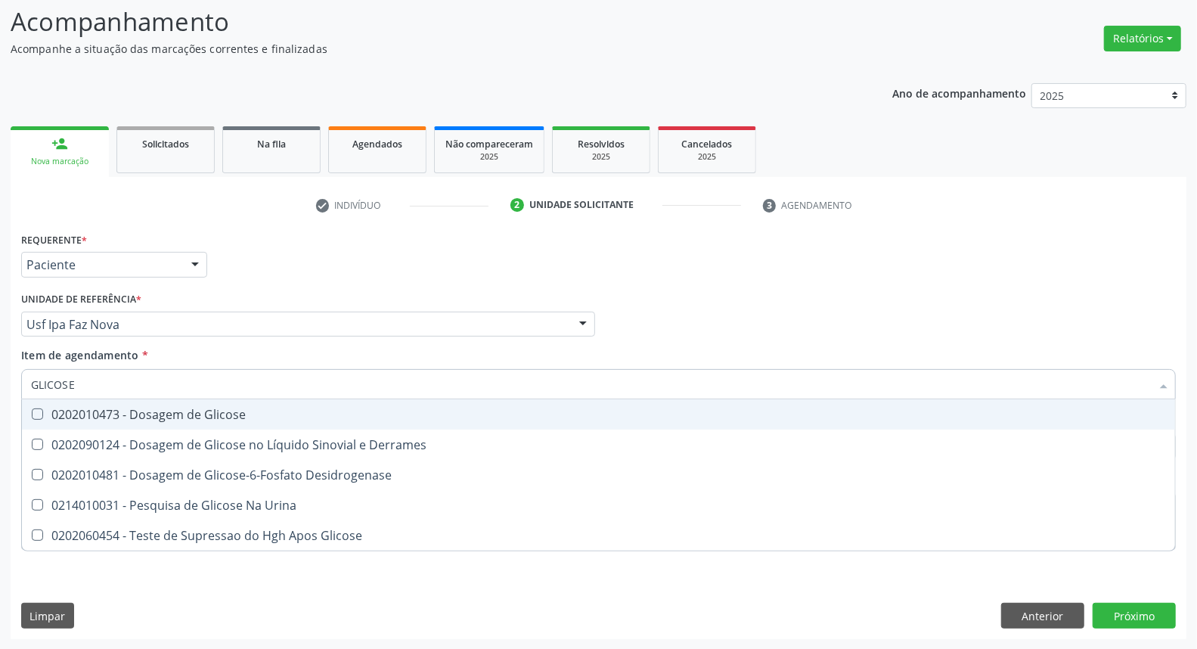
drag, startPoint x: 63, startPoint y: 410, endPoint x: 65, endPoint y: 399, distance: 10.8
click at [62, 408] on div "0202010473 - Dosagem de Glicose" at bounding box center [598, 414] width 1135 height 12
checkbox Glicose "true"
click at [0, 364] on div "Acompanhamento Acompanhe a situação das marcações correntes e finalizadas Relat…" at bounding box center [598, 316] width 1197 height 666
type input "HE"
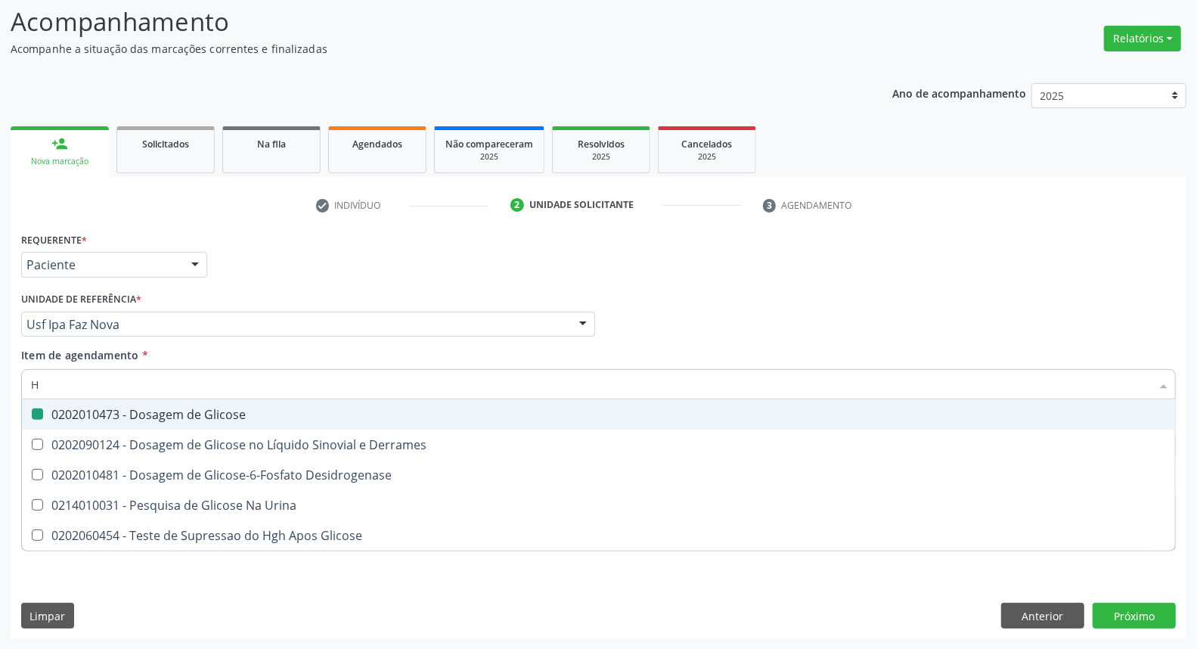
checkbox Glicose "false"
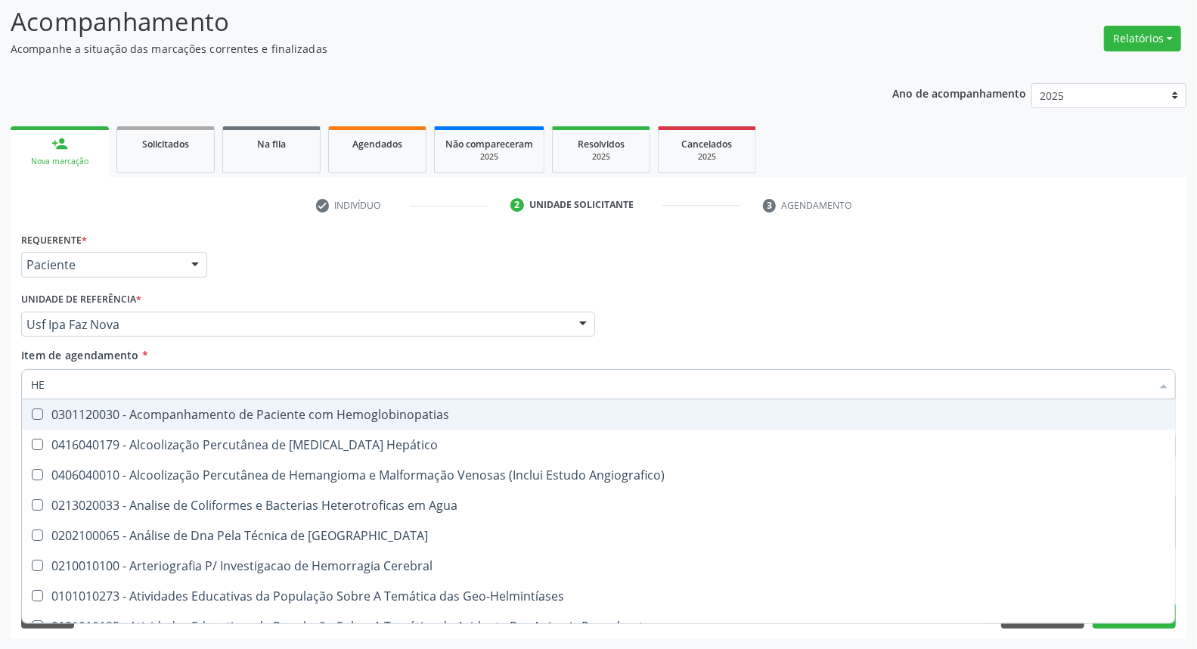
type input "HEM"
checkbox II "true"
checkbox Completo "false"
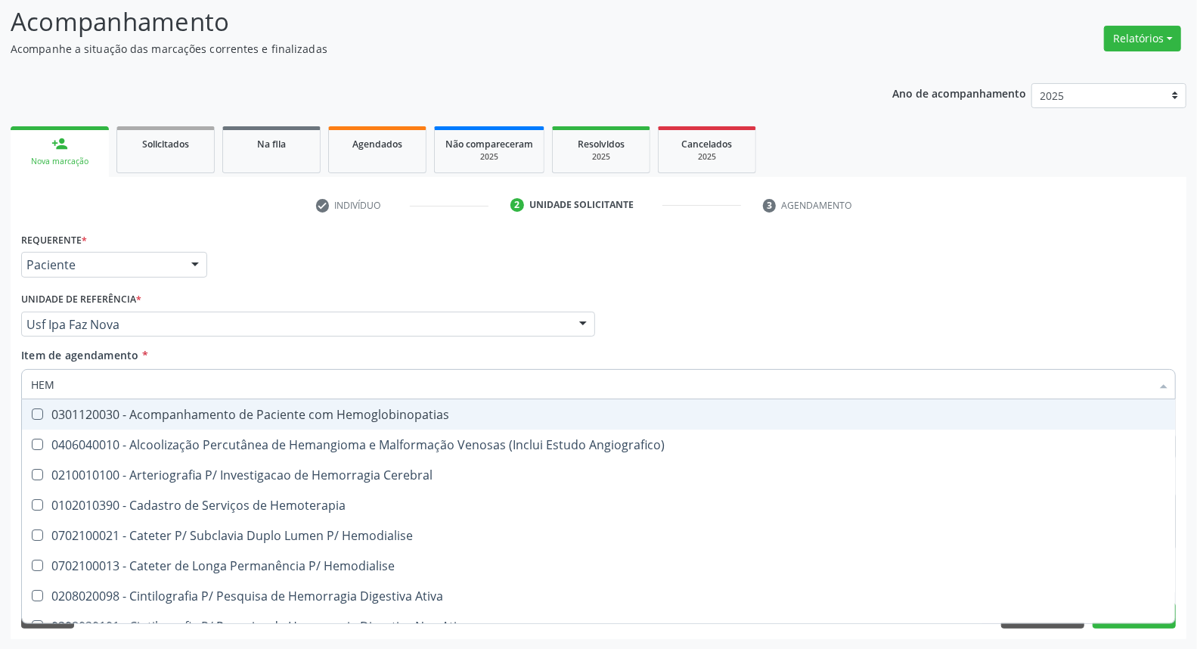
type input "HEMO"
checkbox Retro-Retal "true"
checkbox Completo "false"
type input "HEMOG"
checkbox Monopolar "true"
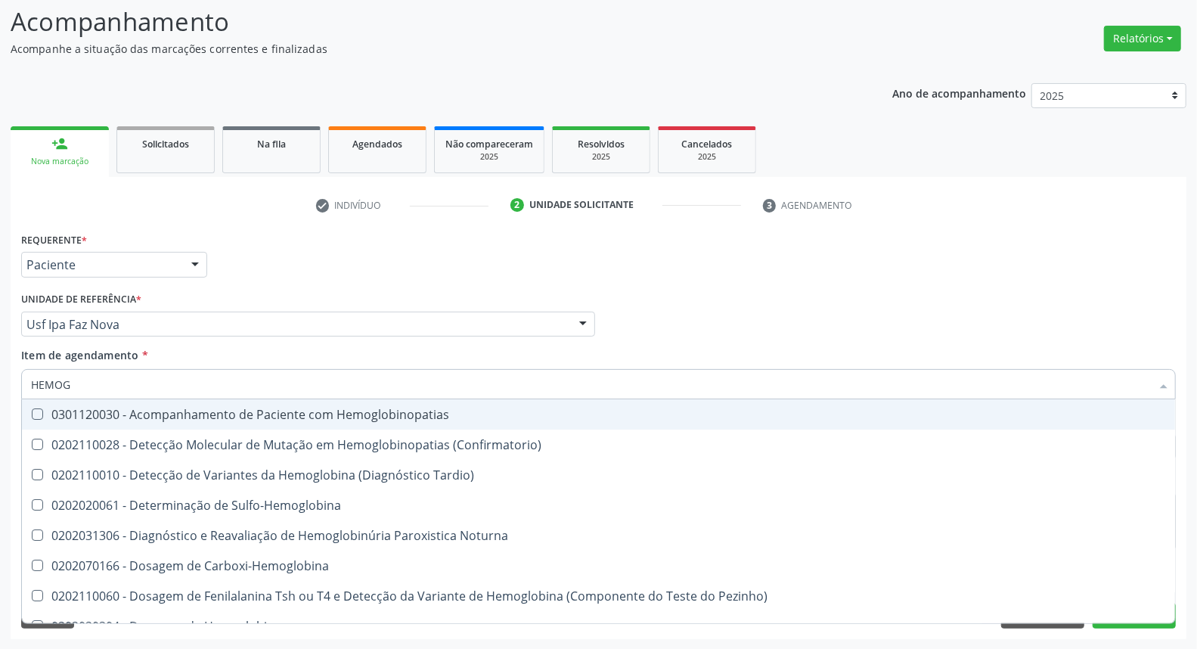
type input "HEMOGL"
checkbox Completo "false"
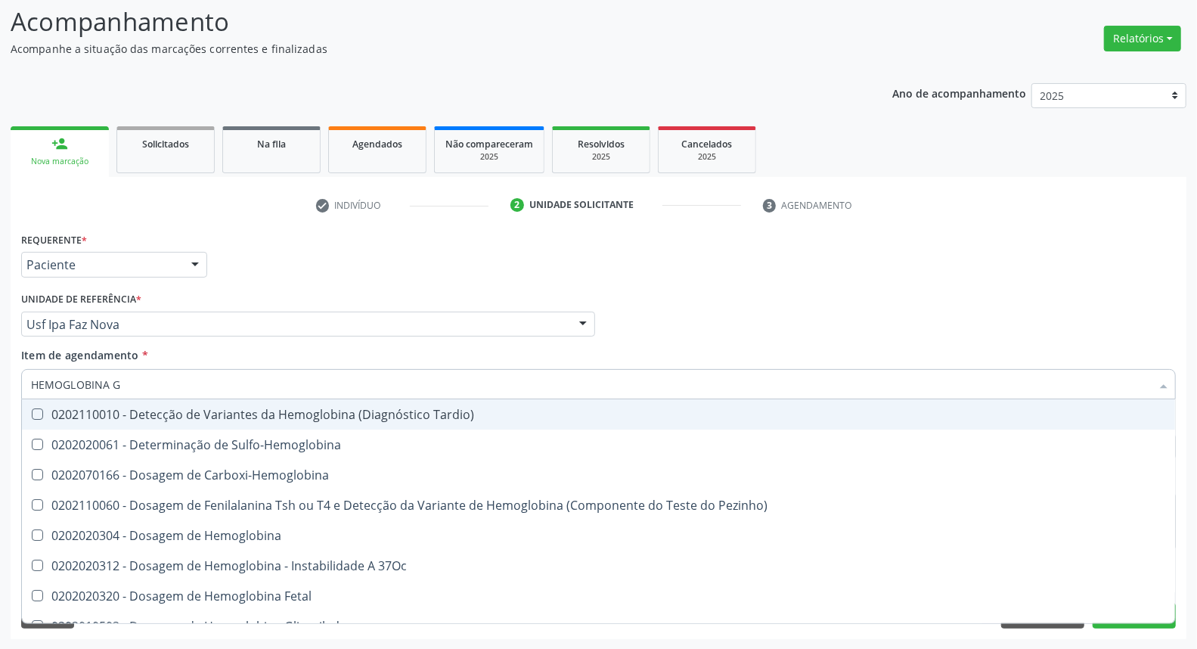
type input "HEMOGLOBINA G"
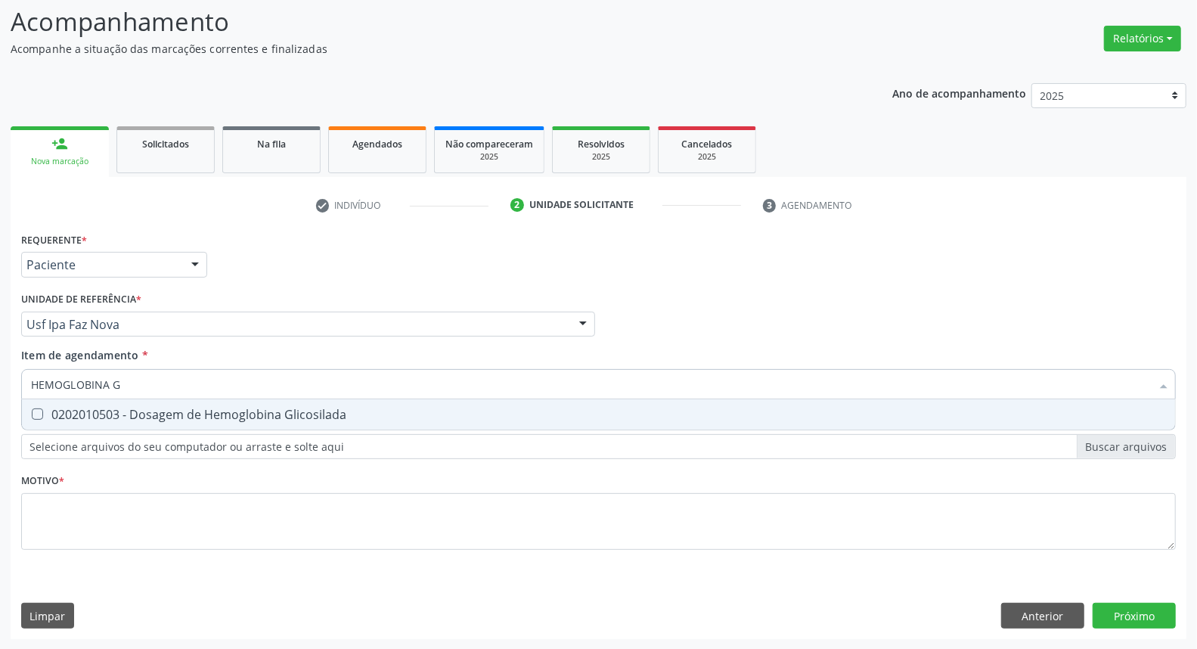
drag, startPoint x: 42, startPoint y: 420, endPoint x: 125, endPoint y: 395, distance: 87.8
click at [44, 417] on span "0202010503 - Dosagem de Hemoglobina Glicosilada" at bounding box center [598, 414] width 1153 height 30
checkbox Glicosilada "true"
drag, startPoint x: 110, startPoint y: 389, endPoint x: 0, endPoint y: 381, distance: 109.9
click at [0, 381] on div "Acompanhamento Acompanhe a situação das marcações correntes e finalizadas Relat…" at bounding box center [598, 316] width 1197 height 666
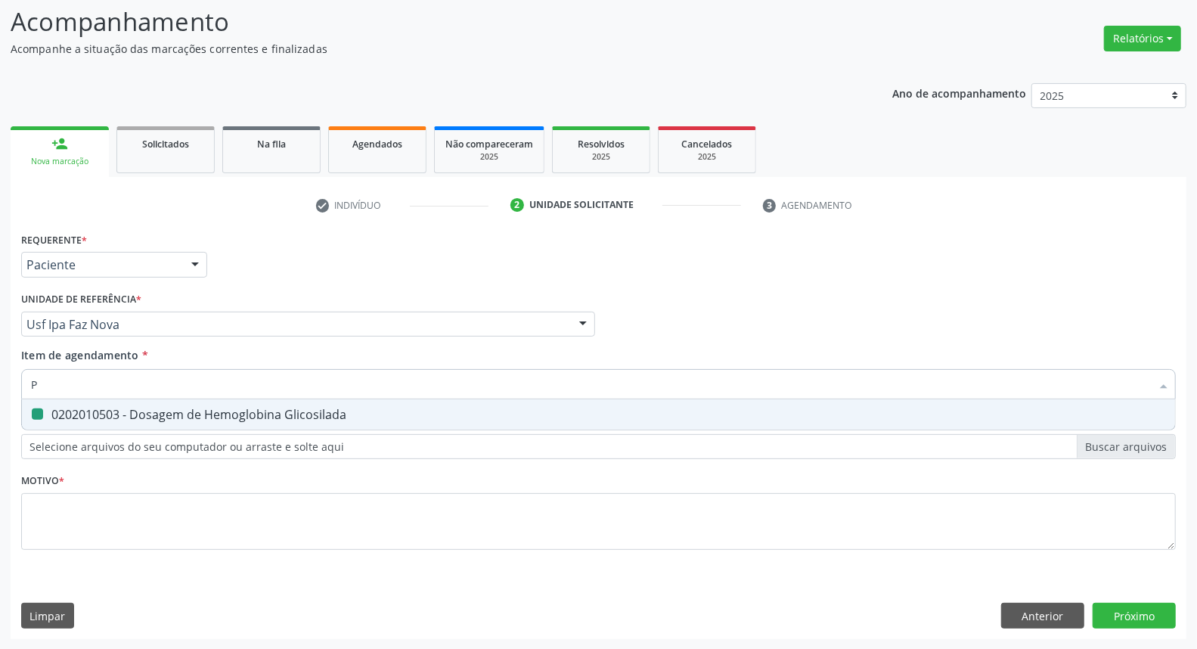
type input "PS"
checkbox Glicosilada "false"
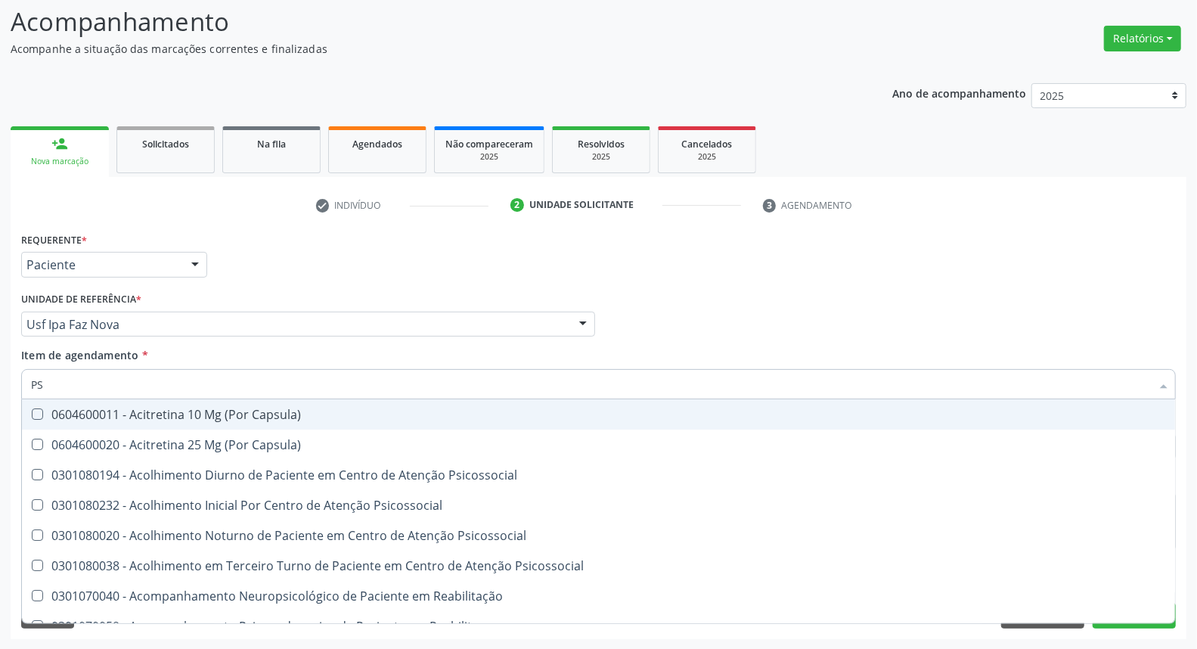
type input "PSA"
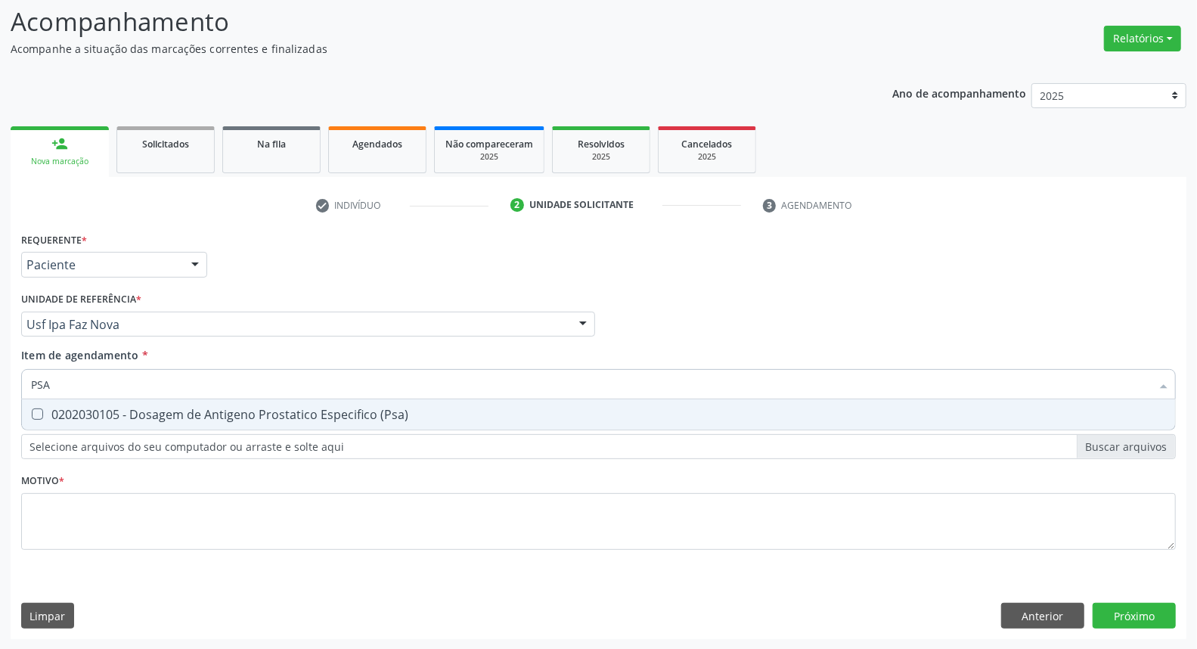
click at [61, 417] on div "0202030105 - Dosagem de Antigeno Prostatico Especifico (Psa)" at bounding box center [598, 414] width 1135 height 12
checkbox \(Psa\) "true"
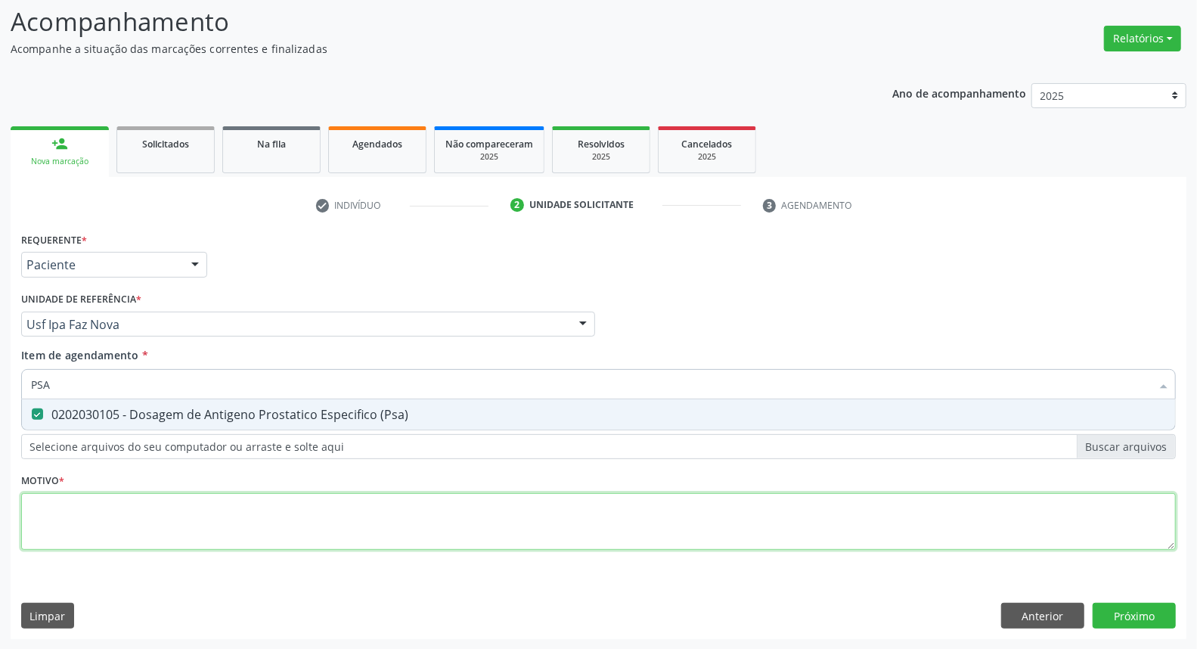
click at [54, 518] on div "Requerente * Paciente Médico(a) Enfermeiro(a) Paciente Nenhum resultado encontr…" at bounding box center [598, 399] width 1154 height 342
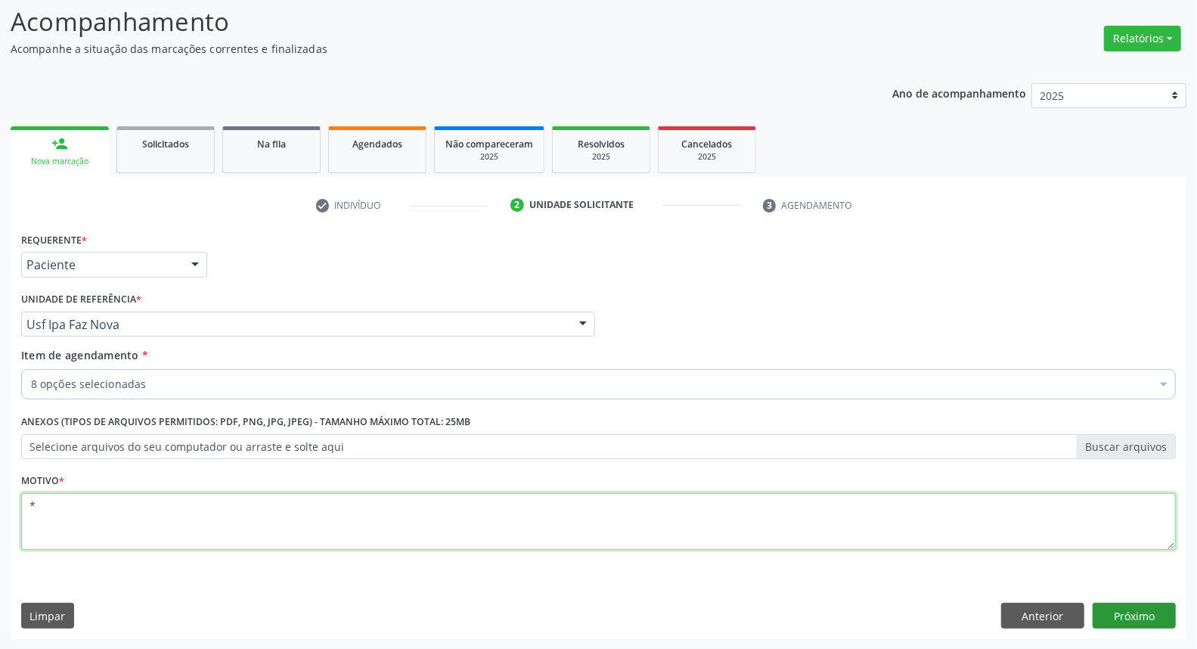
type textarea "*"
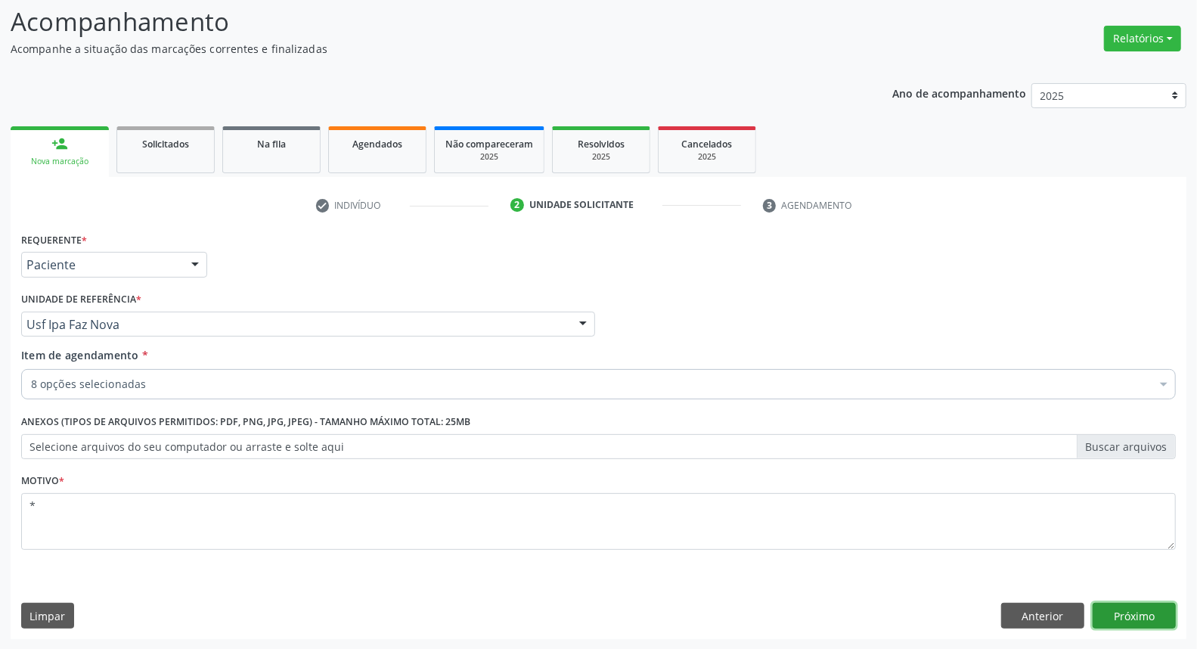
click at [1167, 602] on button "Próximo" at bounding box center [1133, 615] width 83 height 26
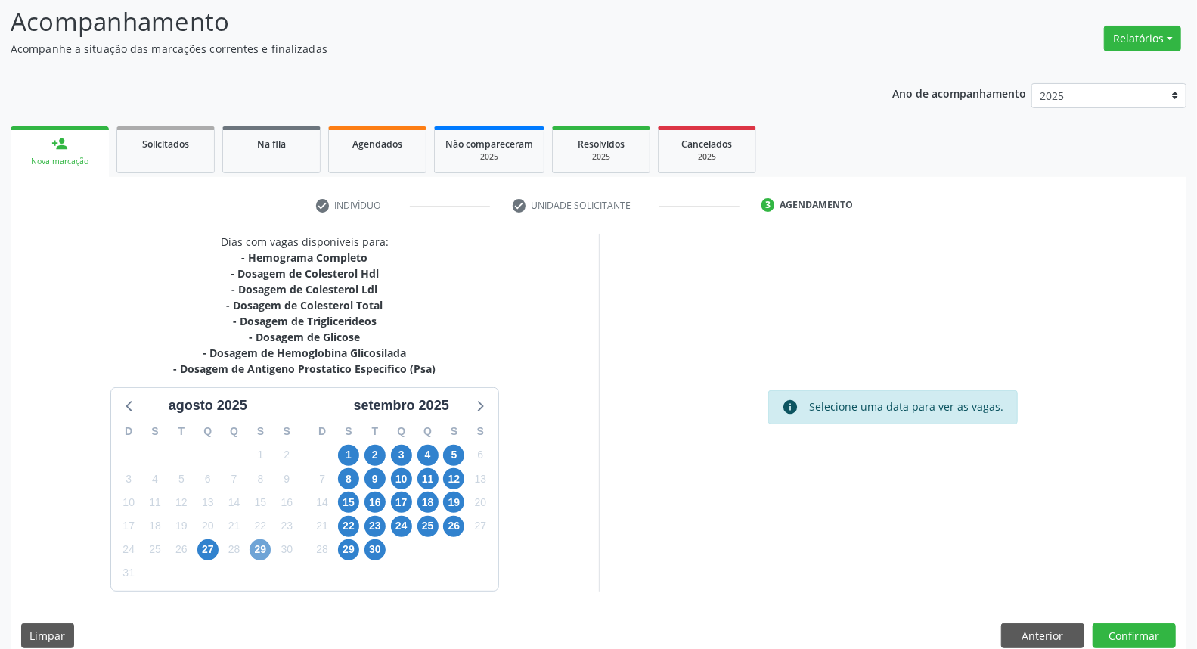
click at [268, 545] on span "29" at bounding box center [259, 549] width 21 height 21
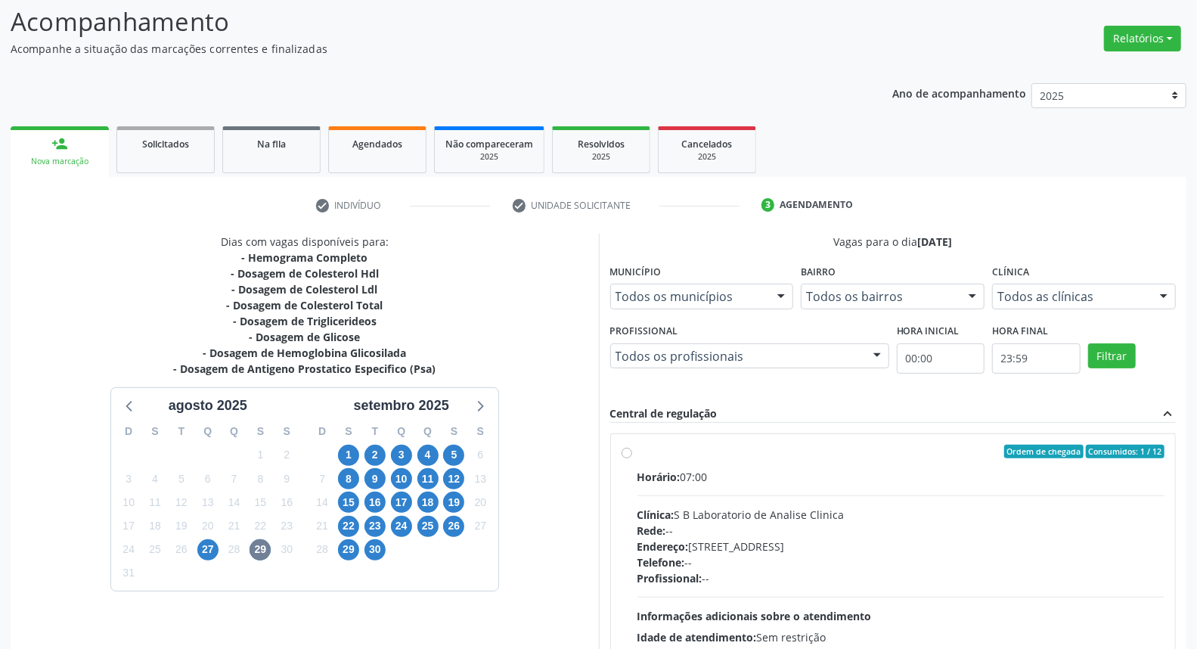
click at [637, 454] on label "Ordem de chegada Consumidos: 1 / 12 Horário: 07:00 Clínica: S B Laboratorio de …" at bounding box center [901, 560] width 528 height 232
click at [624, 454] on input "Ordem de chegada Consumidos: 1 / 12 Horário: 07:00 Clínica: S B Laboratorio de …" at bounding box center [626, 451] width 11 height 14
radio input "true"
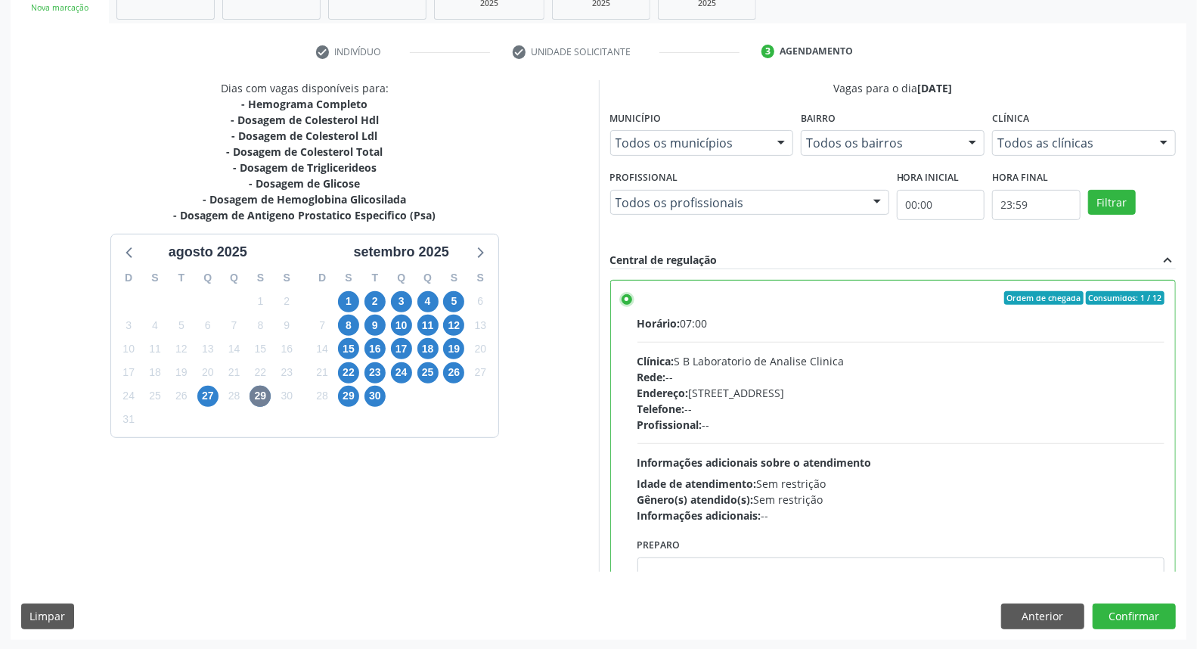
scroll to position [74, 0]
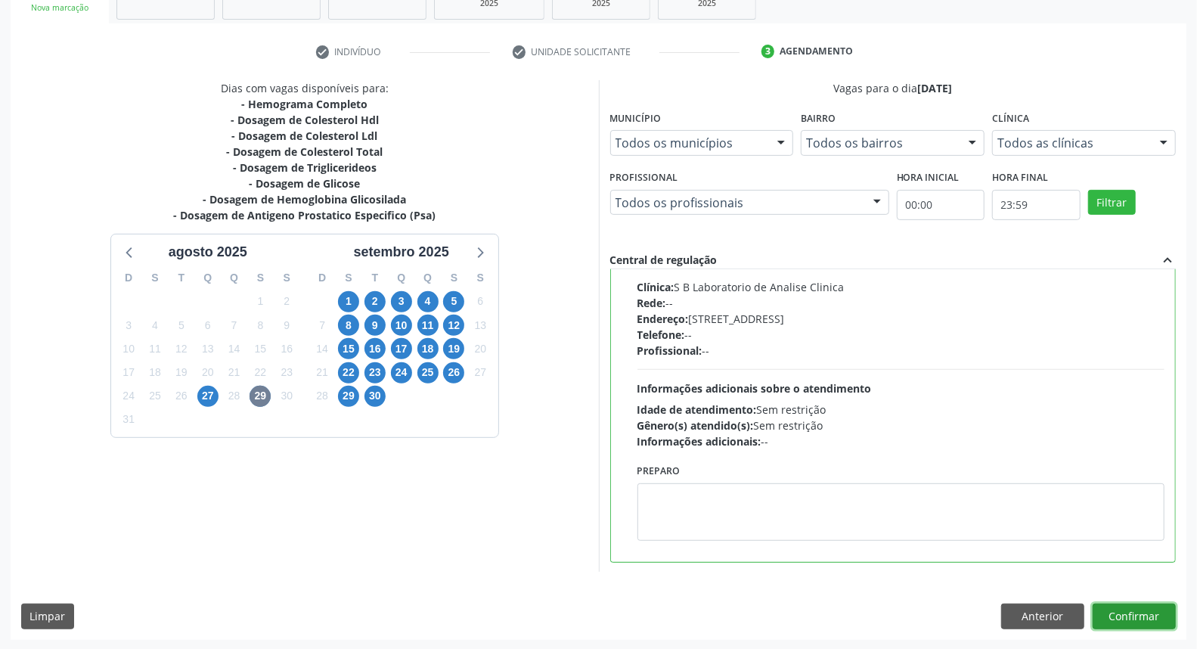
click at [1144, 624] on button "Confirmar" at bounding box center [1133, 616] width 83 height 26
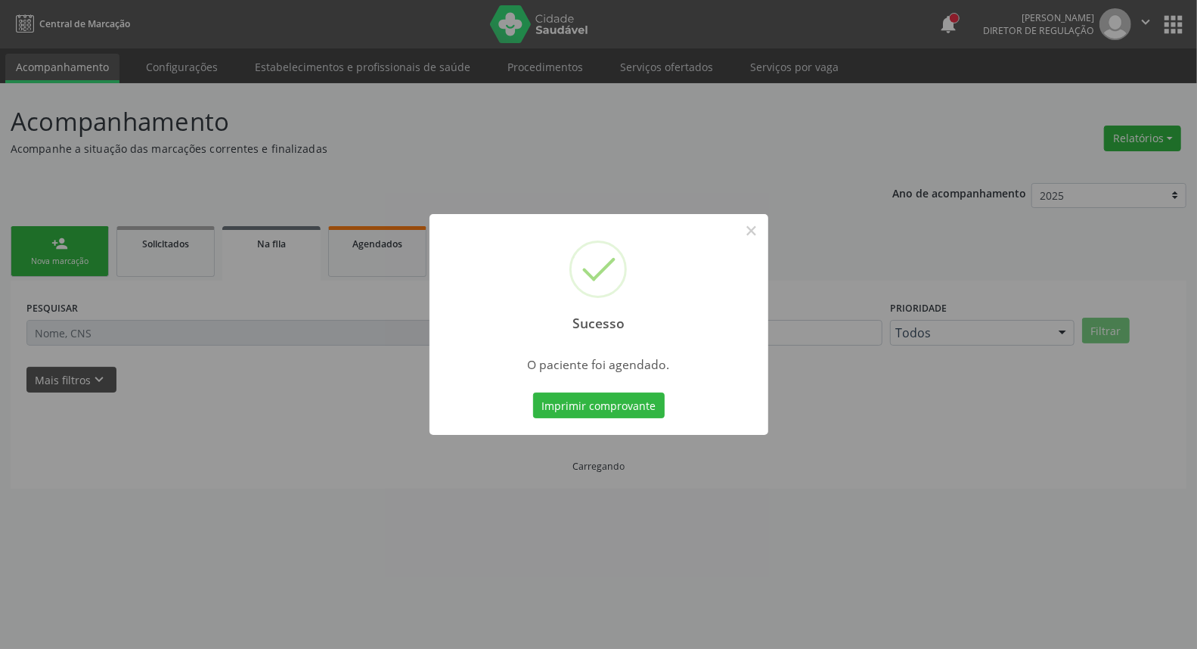
scroll to position [0, 0]
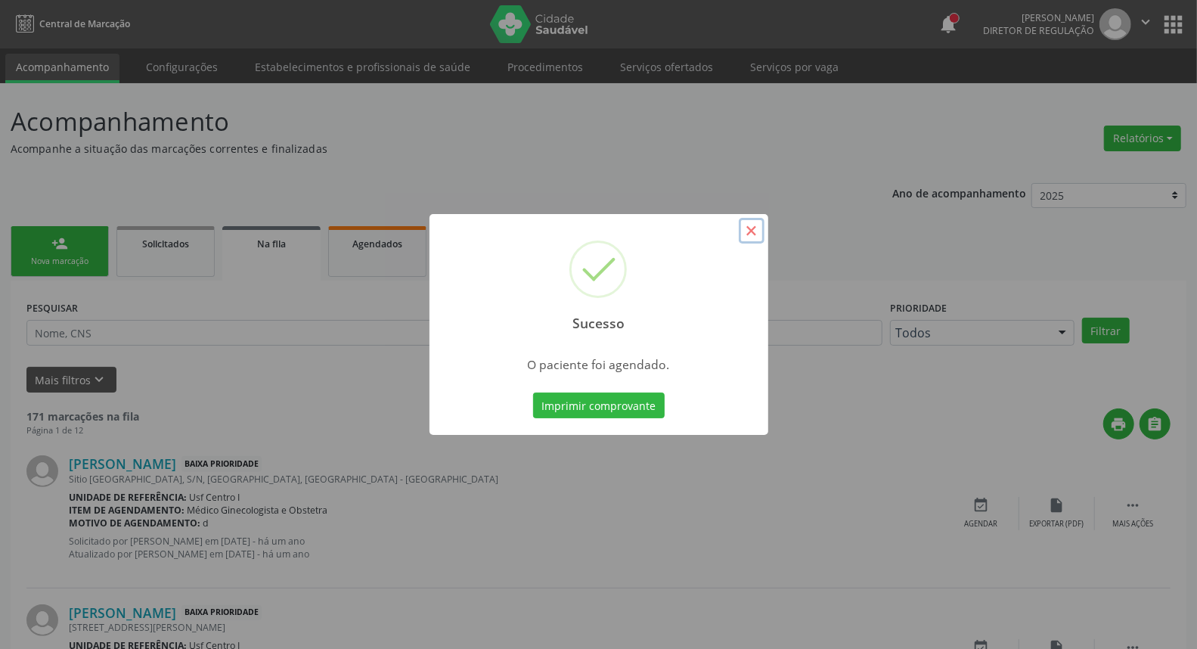
click at [751, 231] on button "×" at bounding box center [752, 231] width 26 height 26
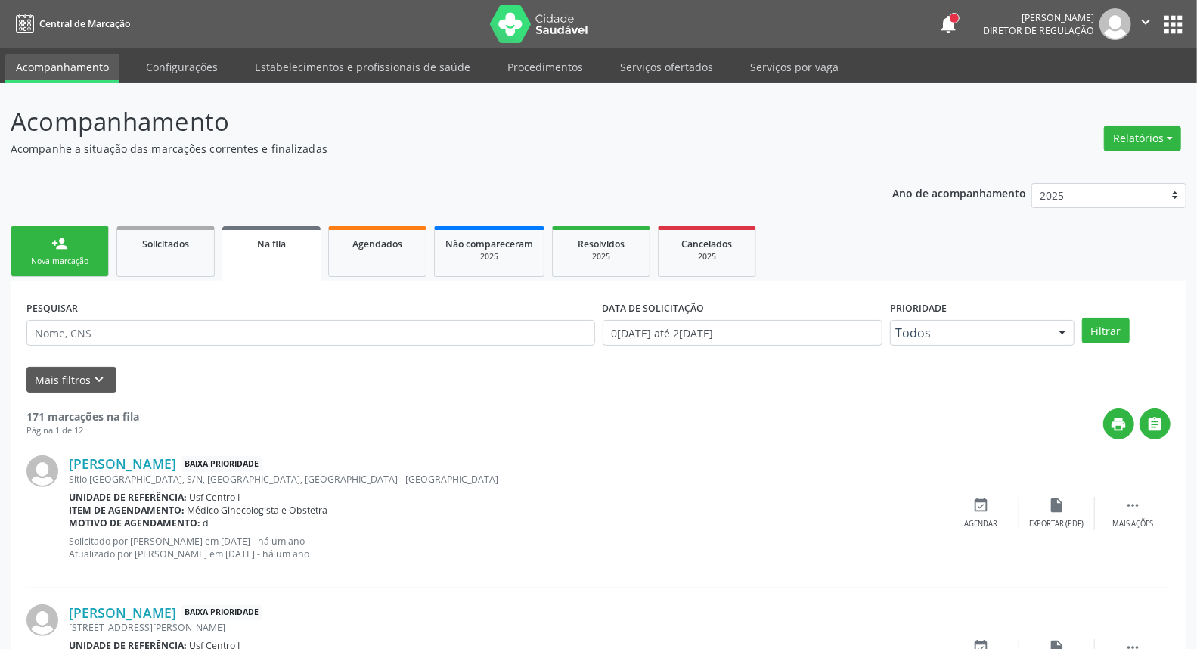
click at [69, 250] on link "person_add Nova marcação" at bounding box center [60, 251] width 98 height 51
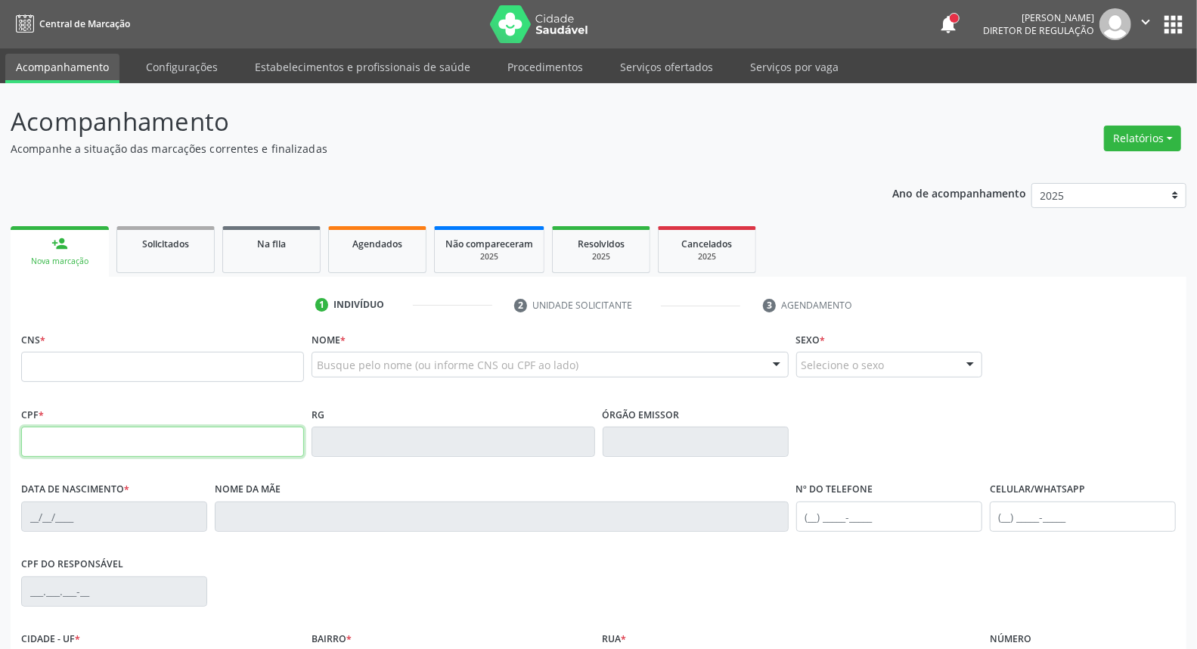
click at [80, 446] on input "text" at bounding box center [162, 441] width 283 height 30
type input "114.293.454-38"
type input "165 5290 6456 0001"
type input "[DATE]"
type input "[PERSON_NAME]"
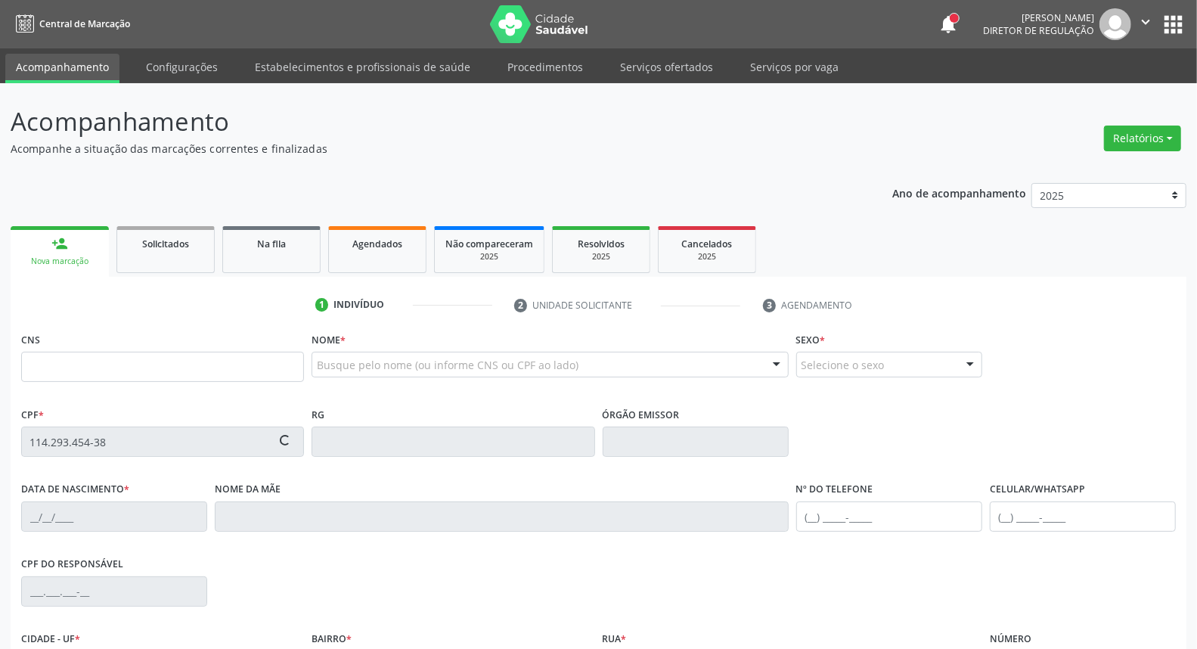
type input "[PHONE_NUMBER]"
type input "S/N"
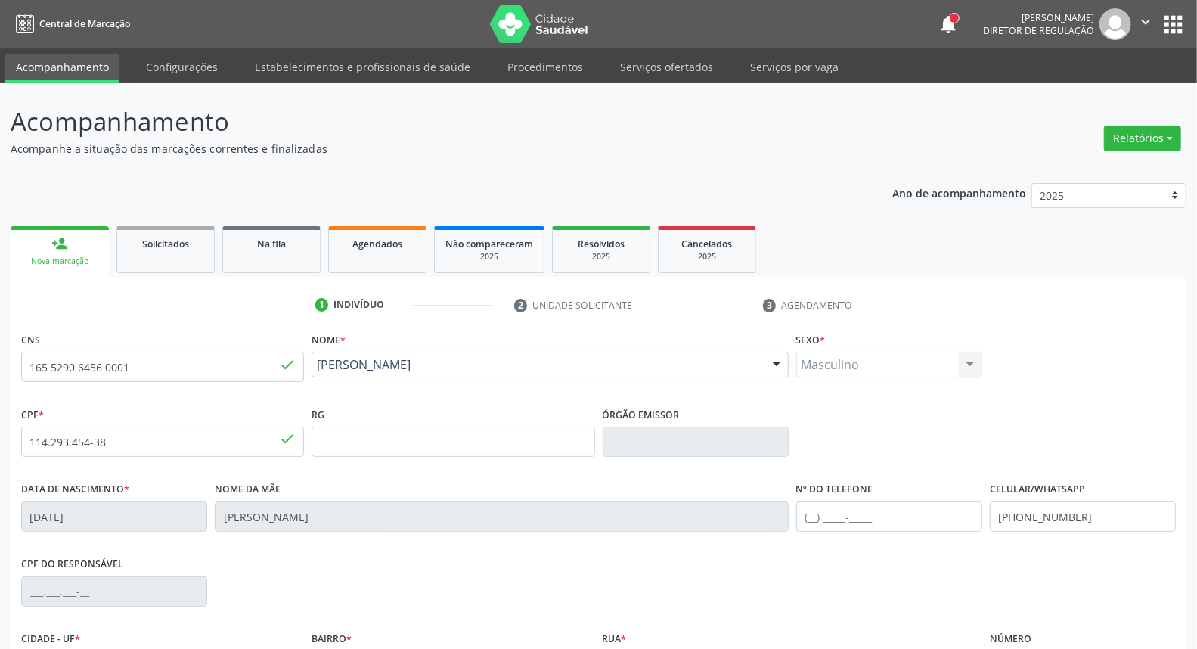
scroll to position [169, 0]
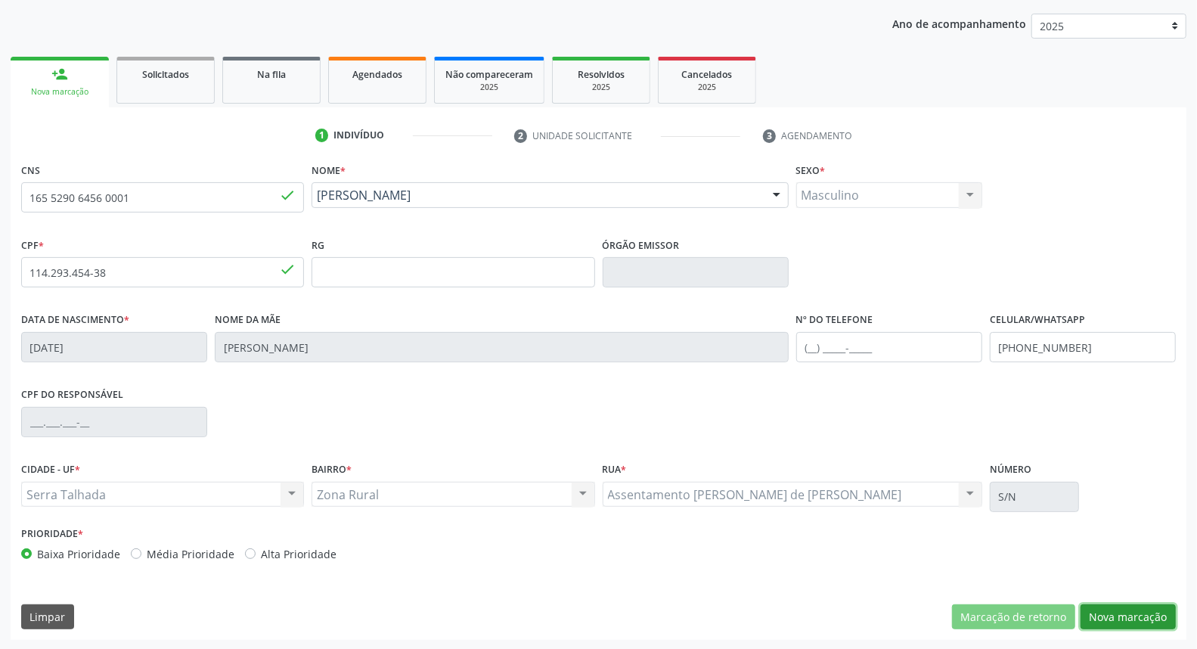
click at [1141, 610] on button "Nova marcação" at bounding box center [1127, 617] width 95 height 26
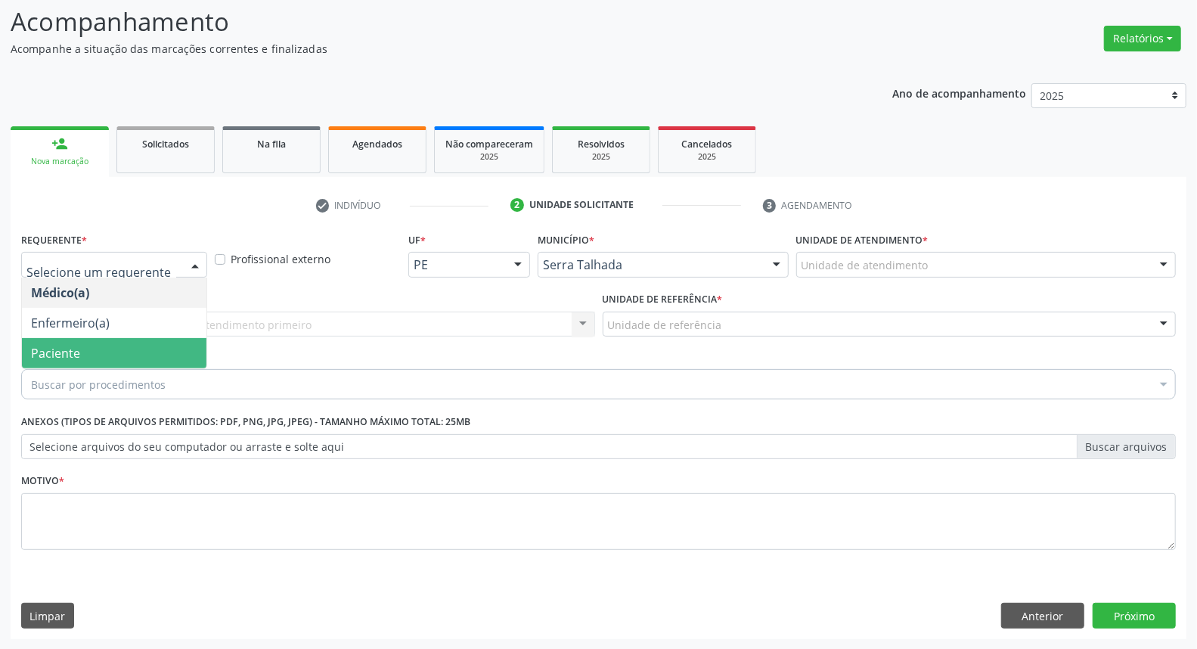
click at [76, 345] on span "Paciente" at bounding box center [55, 353] width 49 height 17
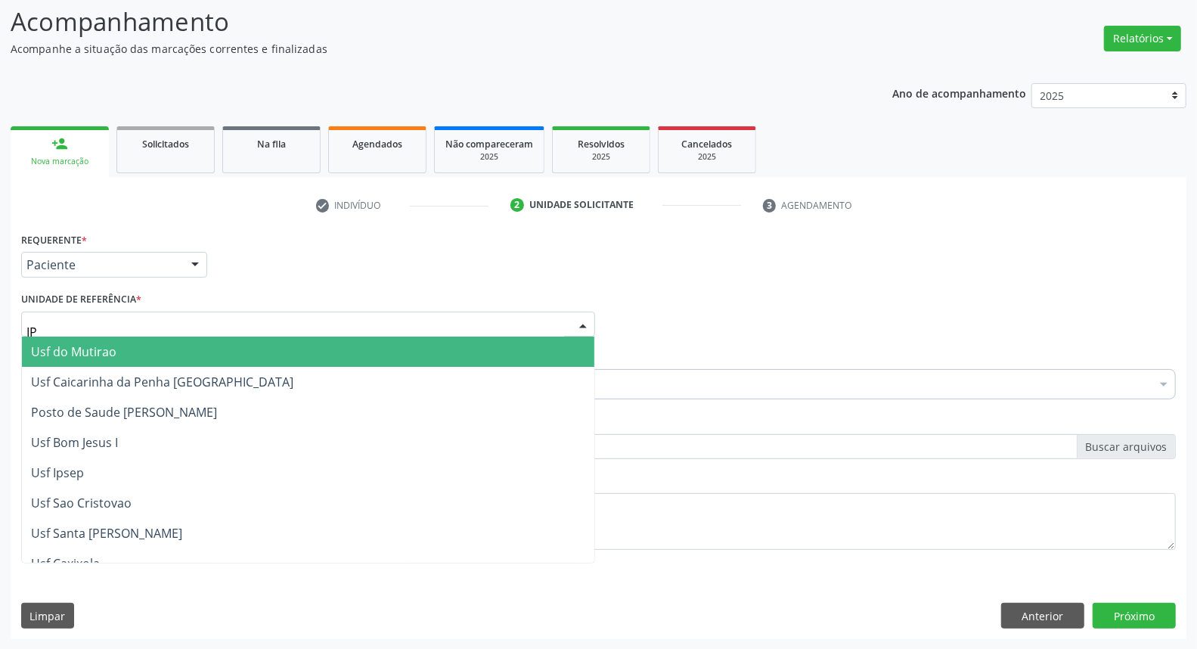
type input "IPA"
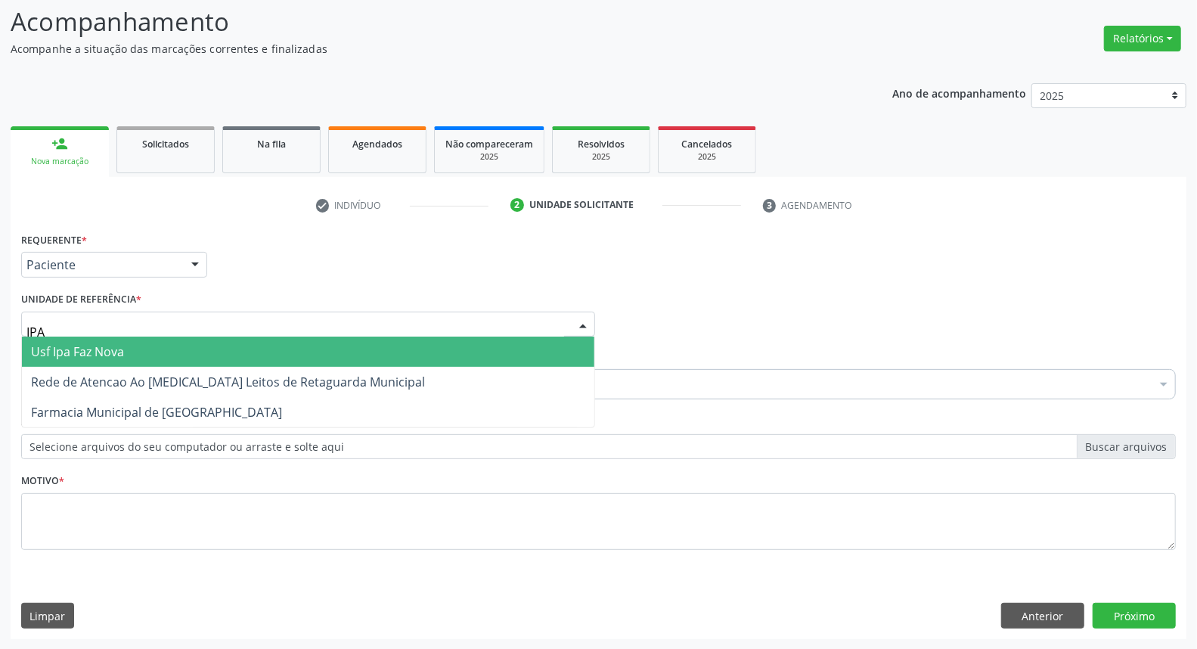
click at [89, 352] on span "Usf Ipa Faz Nova" at bounding box center [77, 351] width 93 height 17
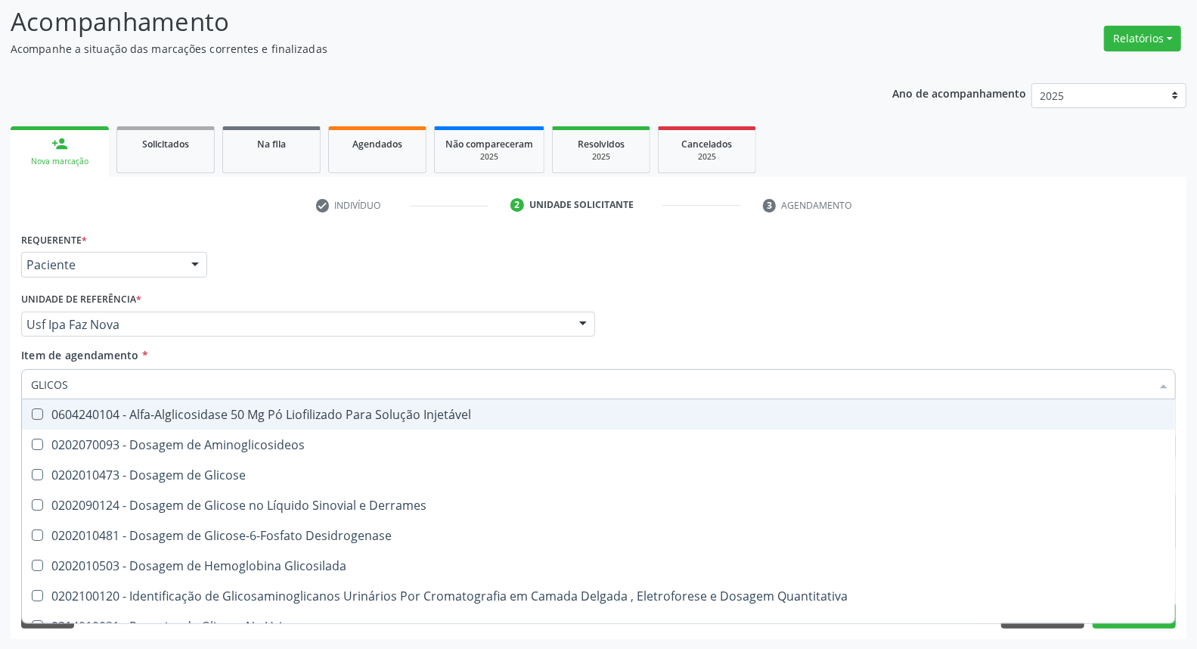
type input "GLICOSE"
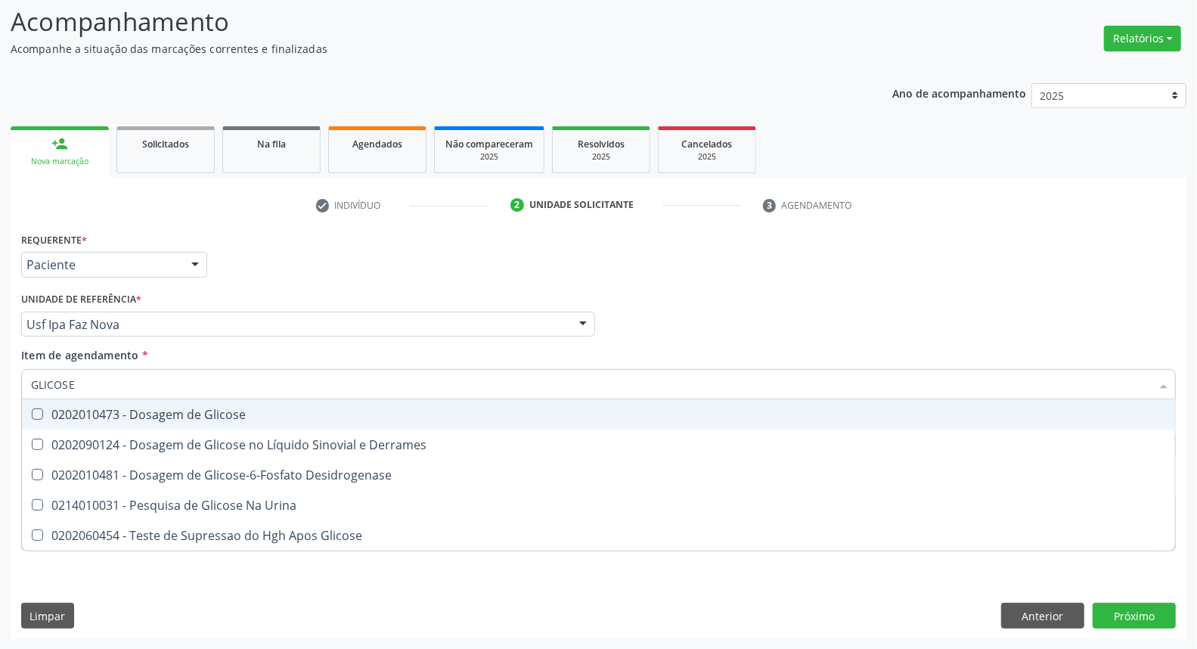
drag, startPoint x: 98, startPoint y: 414, endPoint x: 107, endPoint y: 388, distance: 27.7
click at [97, 410] on div "0202010473 - Dosagem de Glicose" at bounding box center [598, 414] width 1135 height 12
checkbox Glicose "true"
drag, startPoint x: 0, startPoint y: 384, endPoint x: 0, endPoint y: 376, distance: 8.3
click at [0, 378] on div "Acompanhamento Acompanhe a situação das marcações correntes e finalizadas Relat…" at bounding box center [598, 316] width 1197 height 666
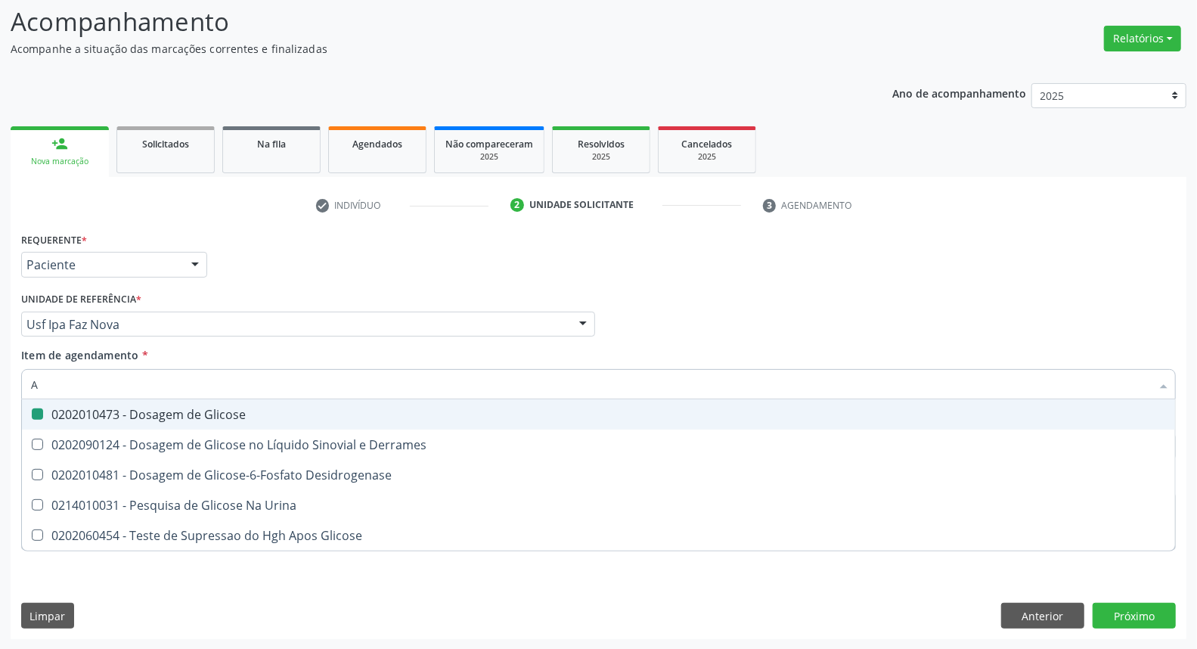
type input "AC"
checkbox Glicose "false"
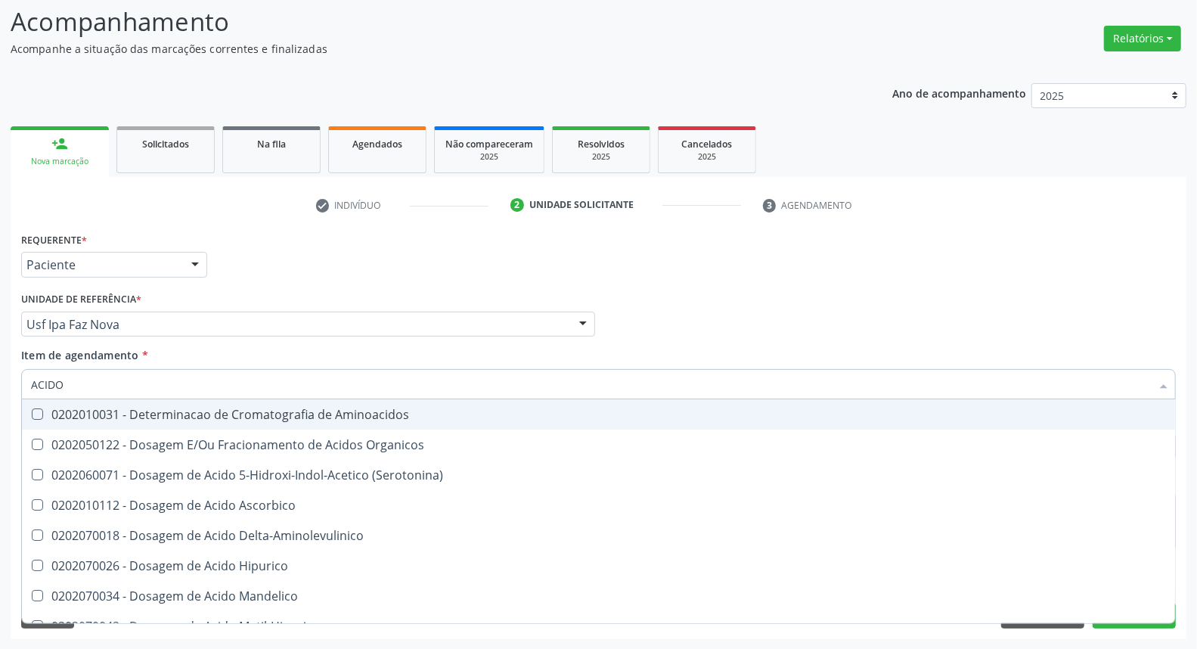
type input "ACIDO U"
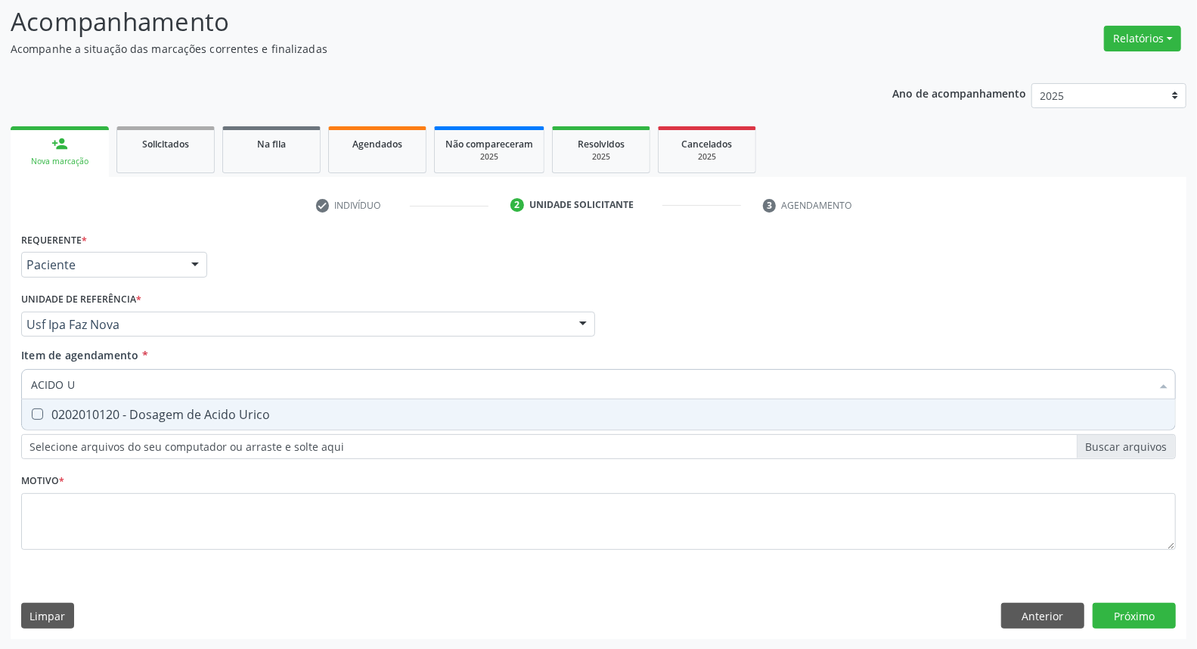
drag, startPoint x: 303, startPoint y: 417, endPoint x: 300, endPoint y: 383, distance: 34.2
click at [303, 414] on div "0202010120 - Dosagem de Acido Urico" at bounding box center [598, 414] width 1135 height 12
checkbox Urico "true"
click at [300, 375] on input "ACIDO U" at bounding box center [591, 384] width 1120 height 30
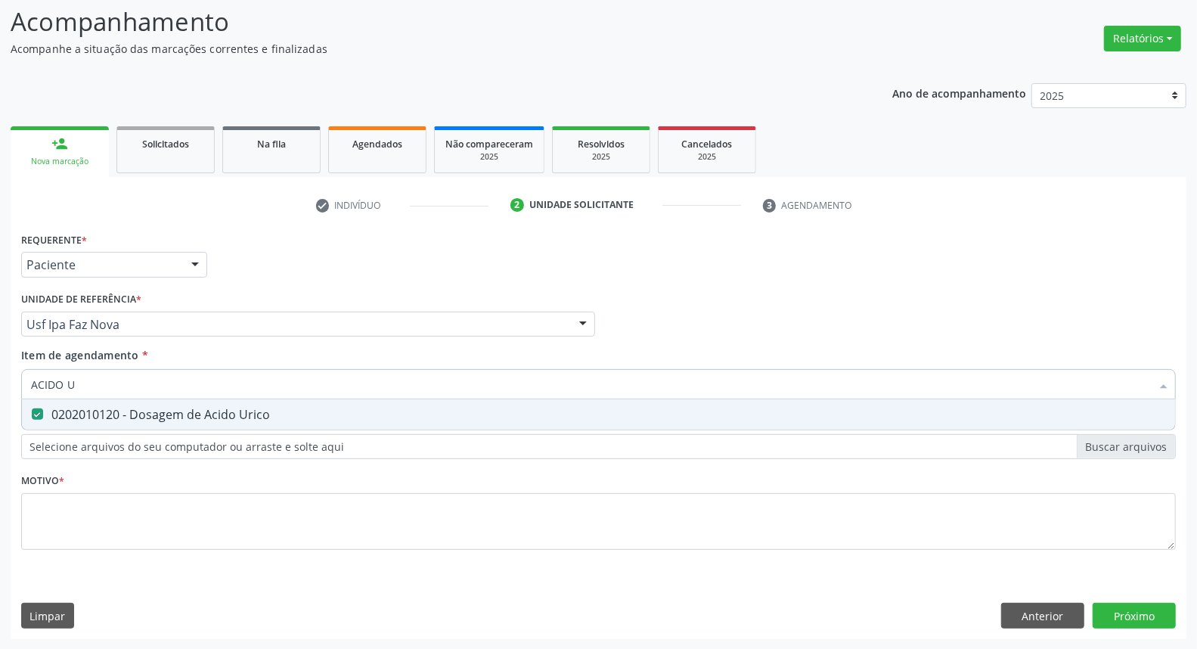
click at [300, 375] on input "ACIDO U" at bounding box center [591, 384] width 1120 height 30
type input "C"
checkbox Urico "false"
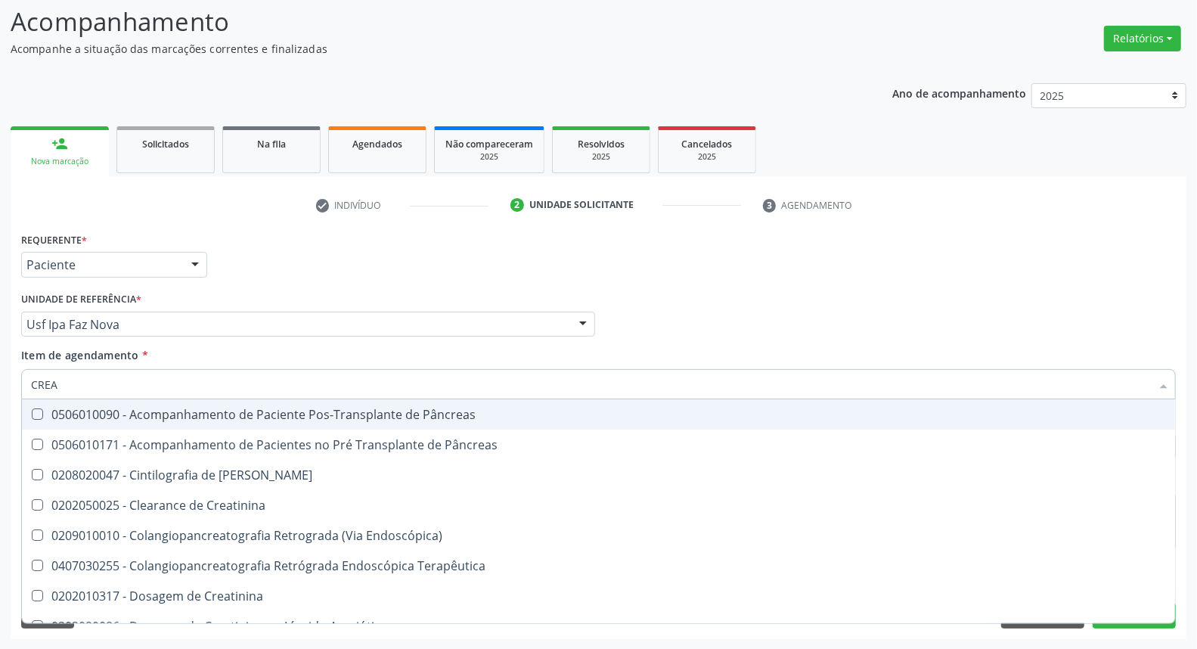
type input "CREAT"
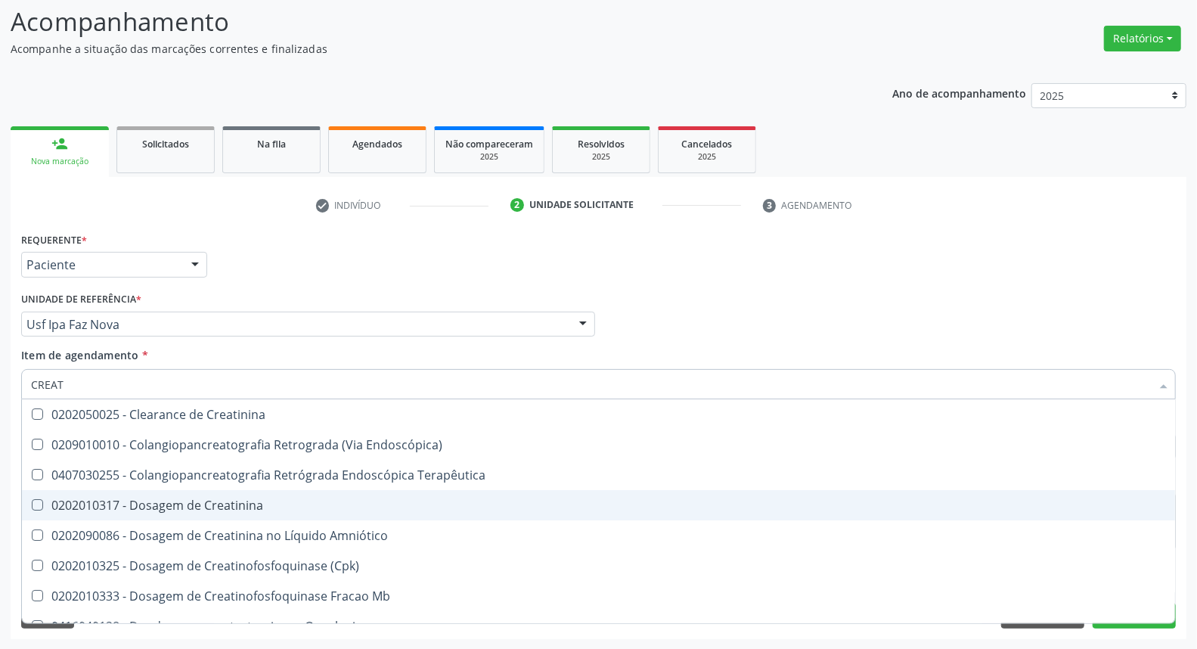
drag, startPoint x: 130, startPoint y: 502, endPoint x: 130, endPoint y: 388, distance: 114.1
click at [130, 485] on ul "Desfazer seleção 0202050025 - Clearance de Creatinina 0209010010 - Colangiopanc…" at bounding box center [598, 656] width 1153 height 514
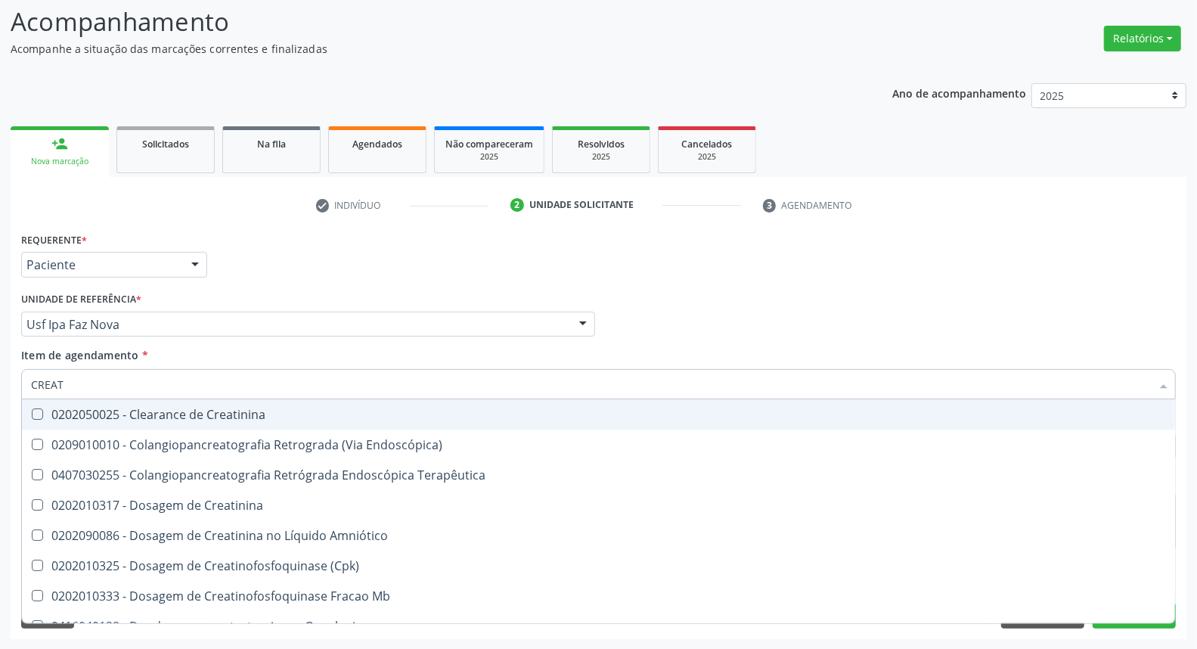
click at [0, 361] on div "Acompanhamento Acompanhe a situação das marcações correntes e finalizadas Relat…" at bounding box center [598, 316] width 1197 height 666
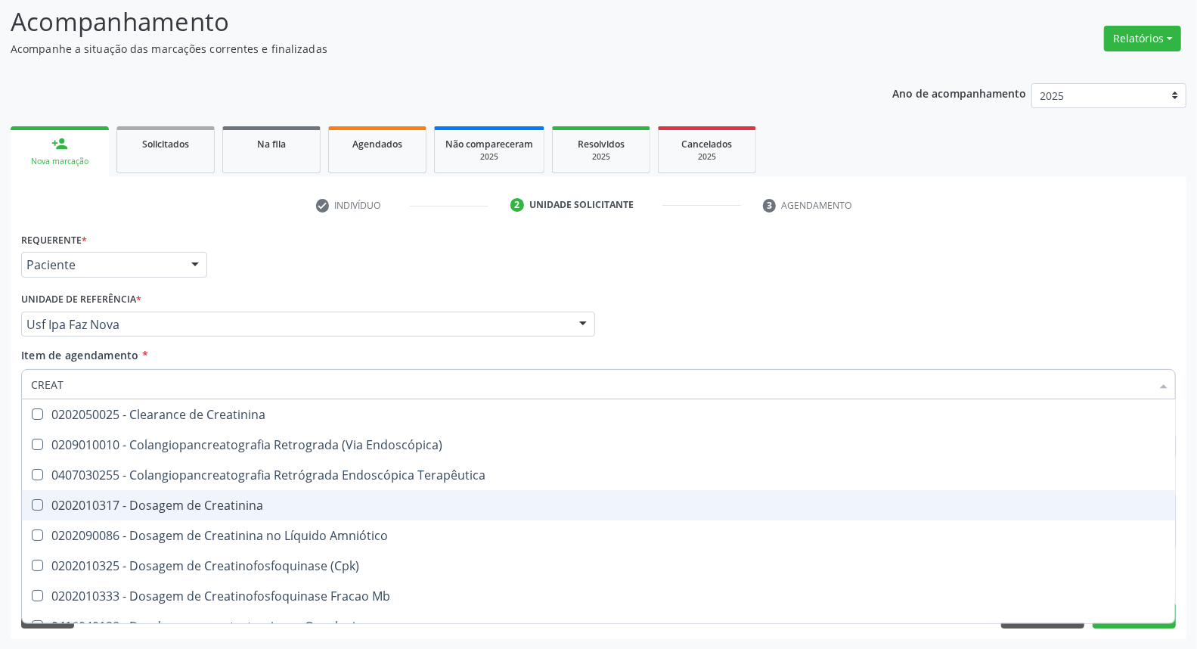
drag, startPoint x: 89, startPoint y: 504, endPoint x: 87, endPoint y: 467, distance: 37.1
click at [89, 503] on div "0202010317 - Dosagem de Creatinina" at bounding box center [598, 505] width 1135 height 12
checkbox Creatinina "true"
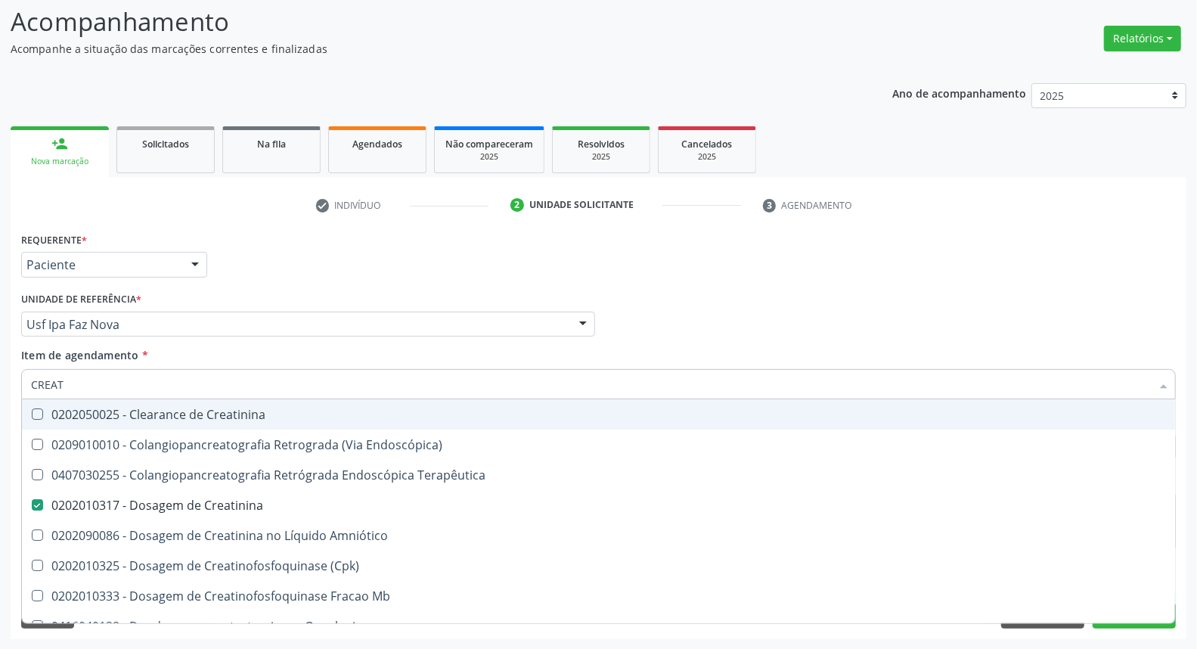
type input "U"
checkbox Creatinina "false"
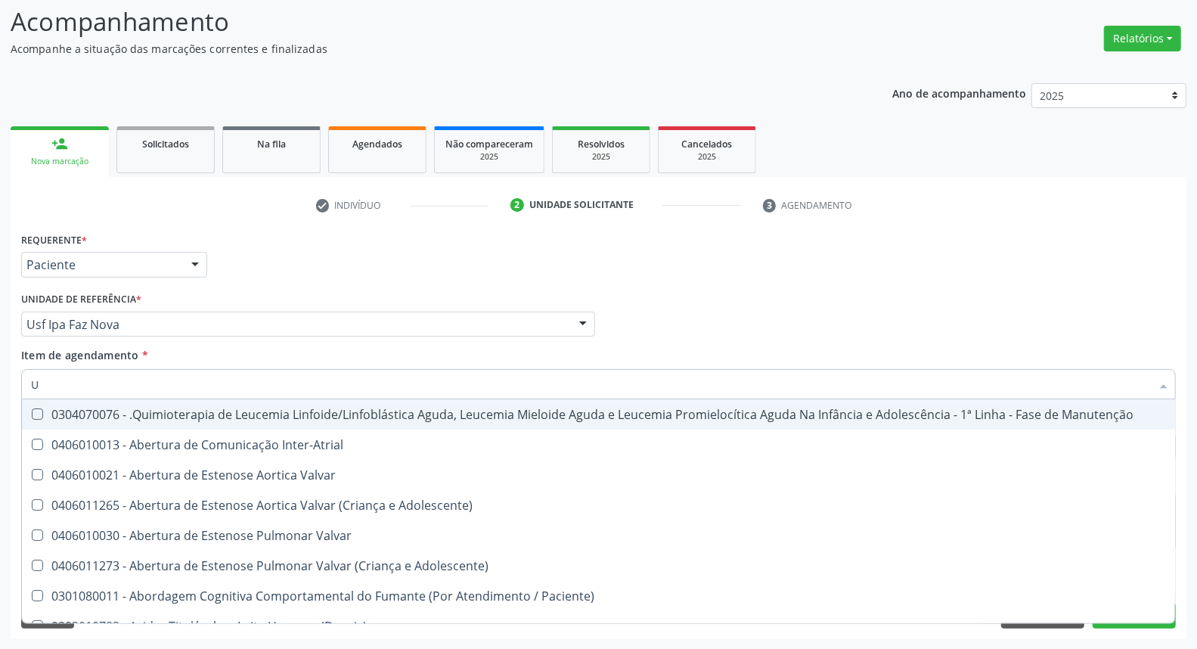
type input "UR"
checkbox B "true"
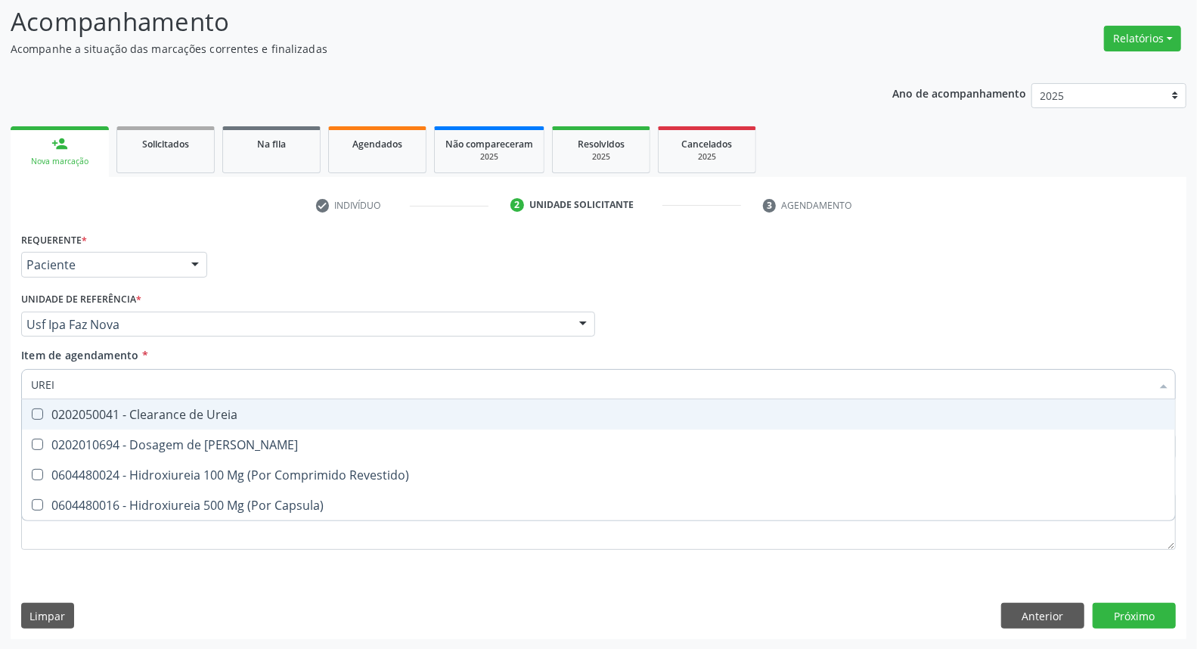
type input "UREIA"
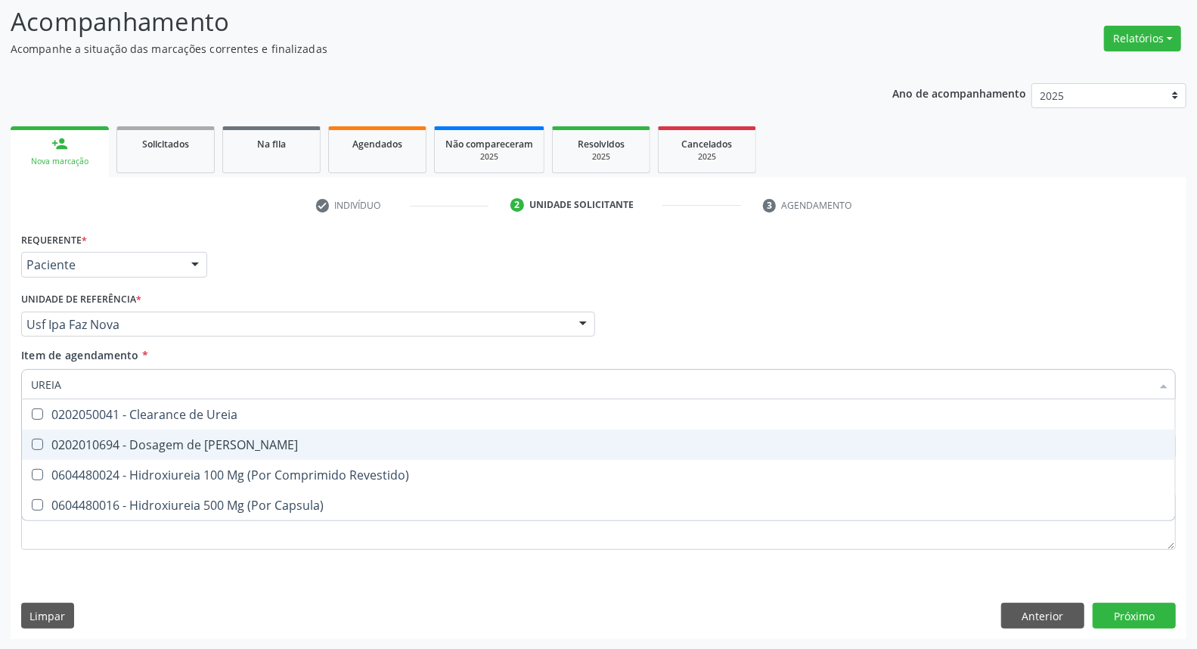
drag, startPoint x: 94, startPoint y: 449, endPoint x: 92, endPoint y: 439, distance: 9.9
click at [92, 444] on div "0202010694 - Dosagem de [PERSON_NAME]" at bounding box center [598, 444] width 1135 height 12
checkbox Ureia "true"
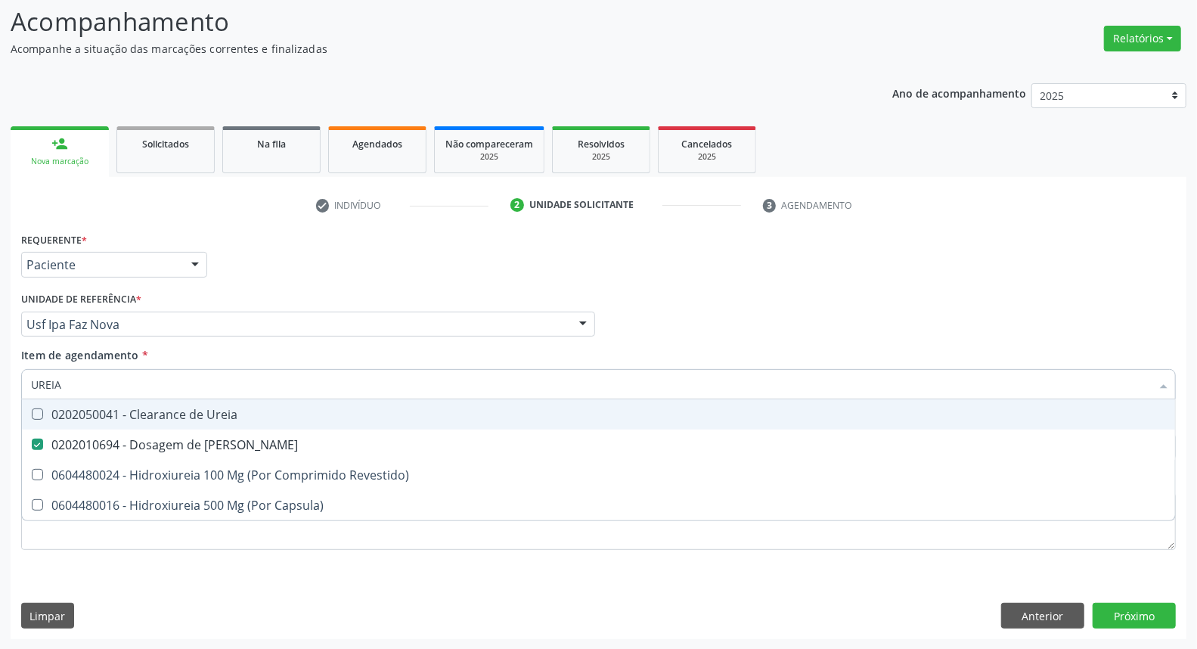
click at [0, 367] on div "Acompanhamento Acompanhe a situação das marcações correntes e finalizadas Relat…" at bounding box center [598, 316] width 1197 height 666
type input "CO"
checkbox Ureia "false"
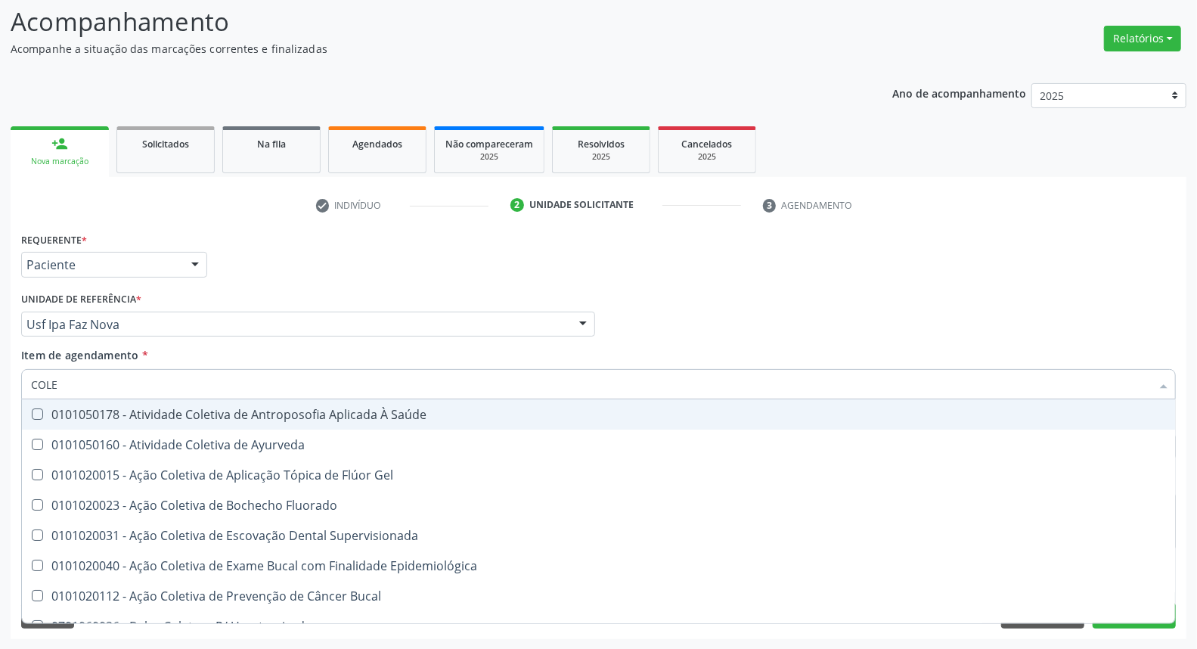
type input "COLES"
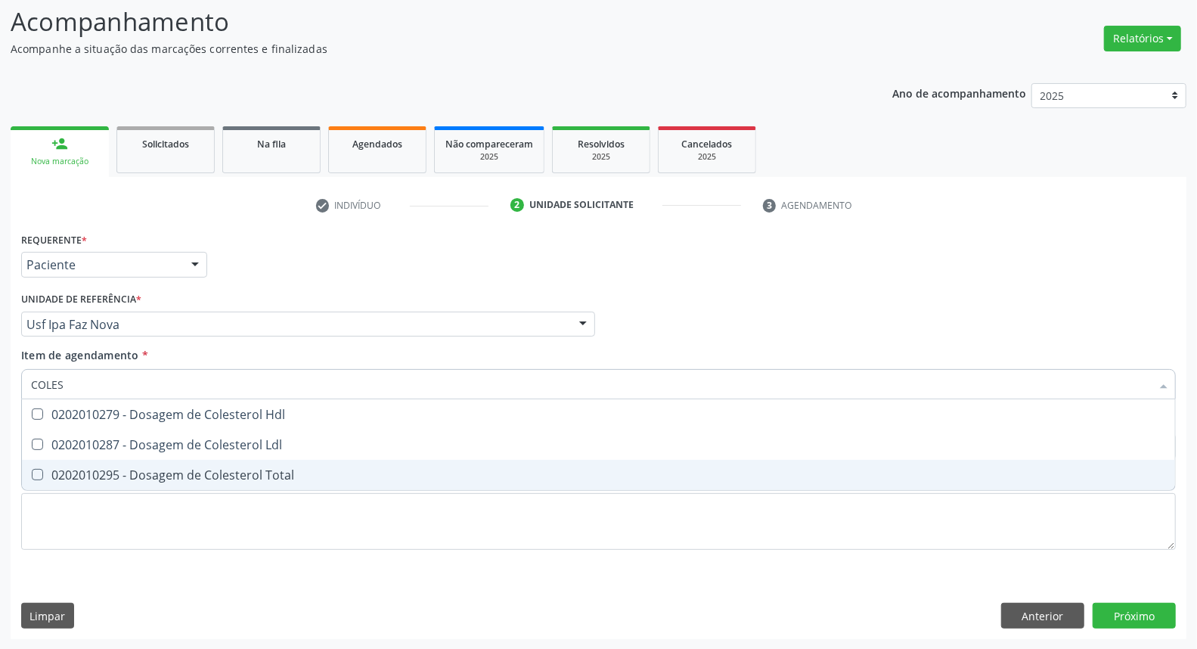
drag, startPoint x: 40, startPoint y: 480, endPoint x: 39, endPoint y: 466, distance: 13.6
click at [39, 476] on span "0202010295 - Dosagem de Colesterol Total" at bounding box center [598, 475] width 1153 height 30
checkbox Total "true"
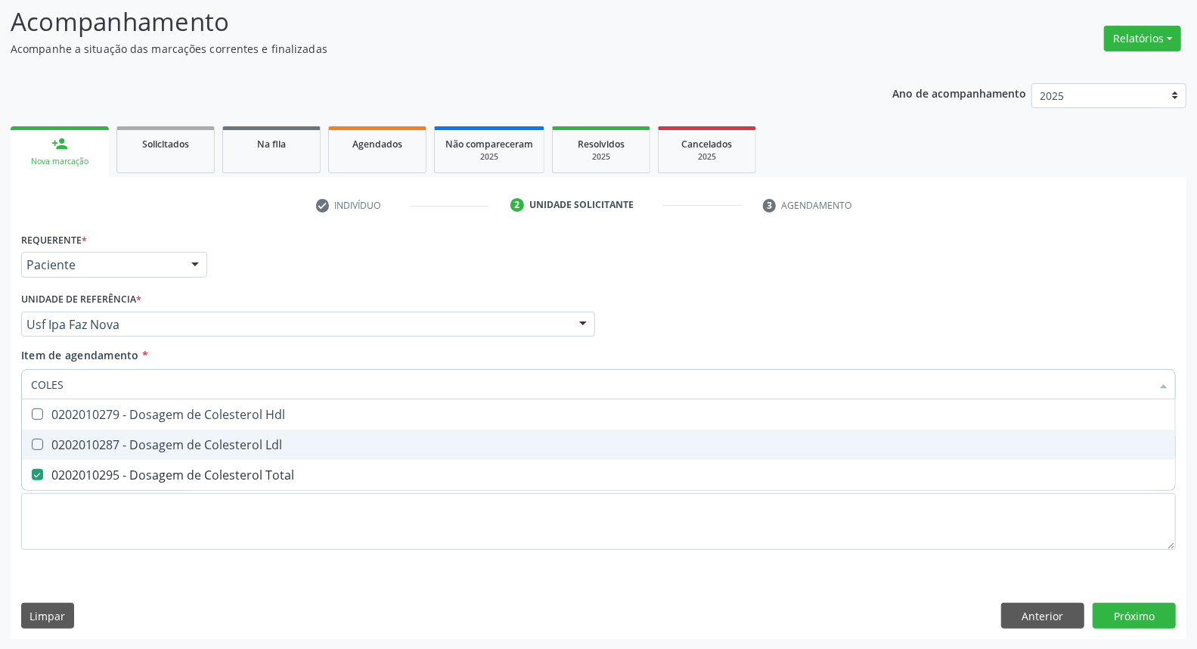
drag, startPoint x: 48, startPoint y: 442, endPoint x: 53, endPoint y: 416, distance: 26.8
click at [48, 441] on div "0202010287 - Dosagem de Colesterol Ldl" at bounding box center [598, 444] width 1135 height 12
checkbox Ldl "true"
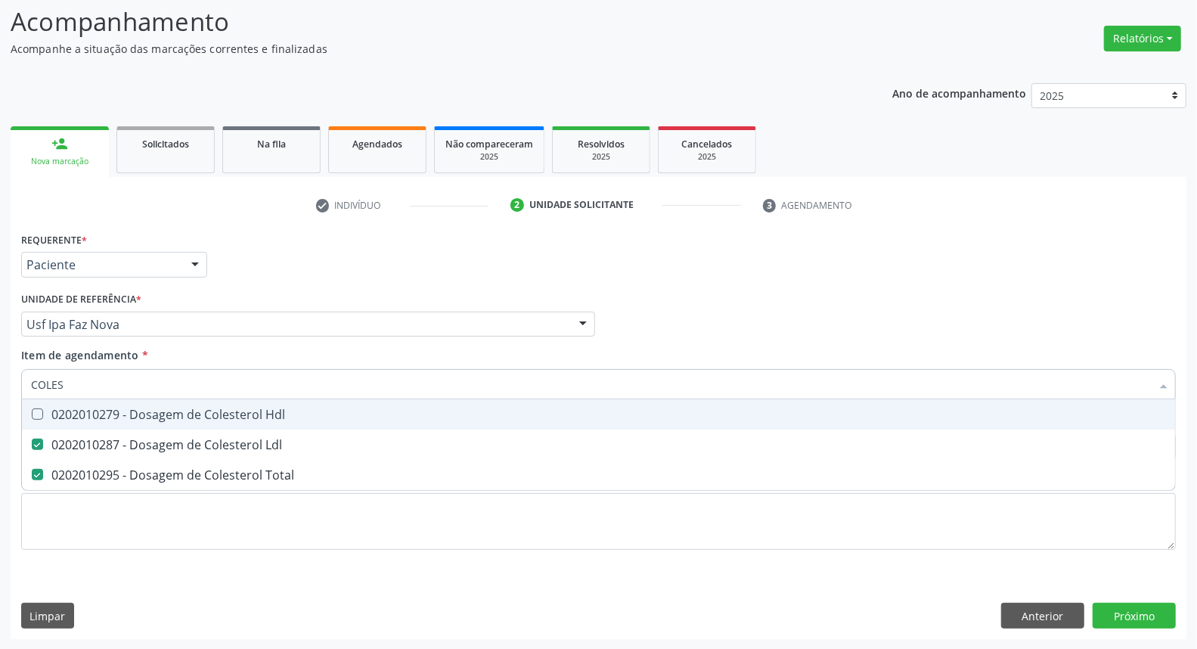
click at [53, 414] on div "0202010279 - Dosagem de Colesterol Hdl" at bounding box center [598, 414] width 1135 height 12
checkbox Hdl "true"
drag, startPoint x: 77, startPoint y: 392, endPoint x: 0, endPoint y: 383, distance: 77.6
click at [0, 383] on div "Acompanhamento Acompanhe a situação das marcações correntes e finalizadas Relat…" at bounding box center [598, 316] width 1197 height 666
type input "T"
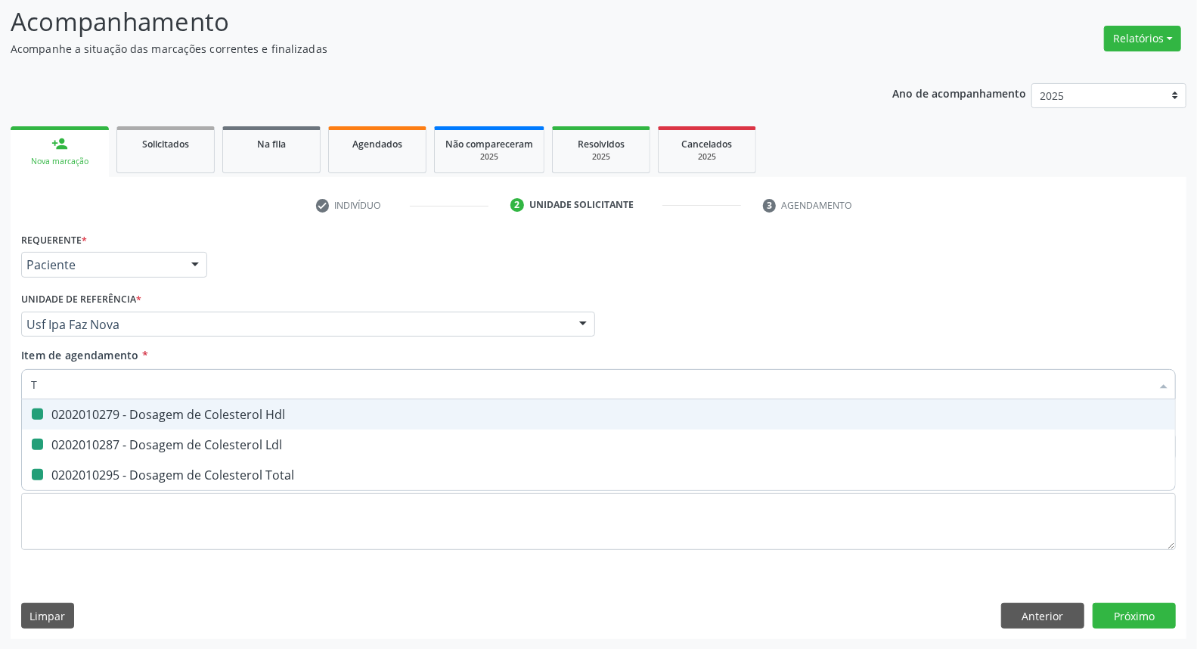
checkbox Hdl "false"
checkbox Ldl "false"
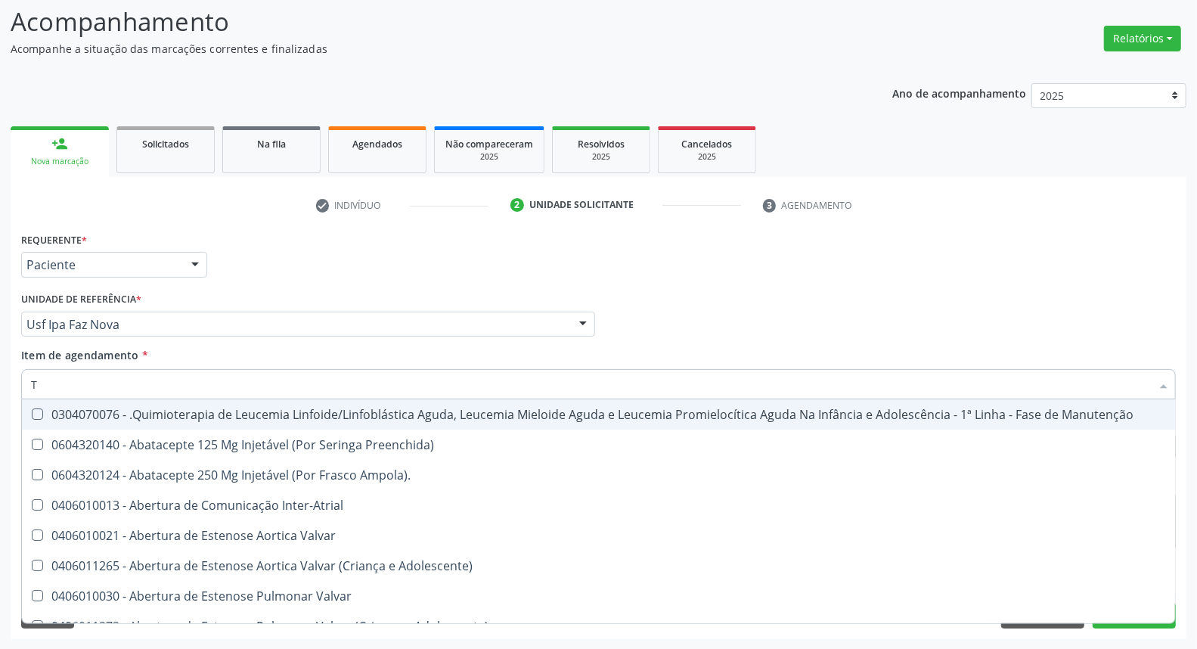
type input "TG"
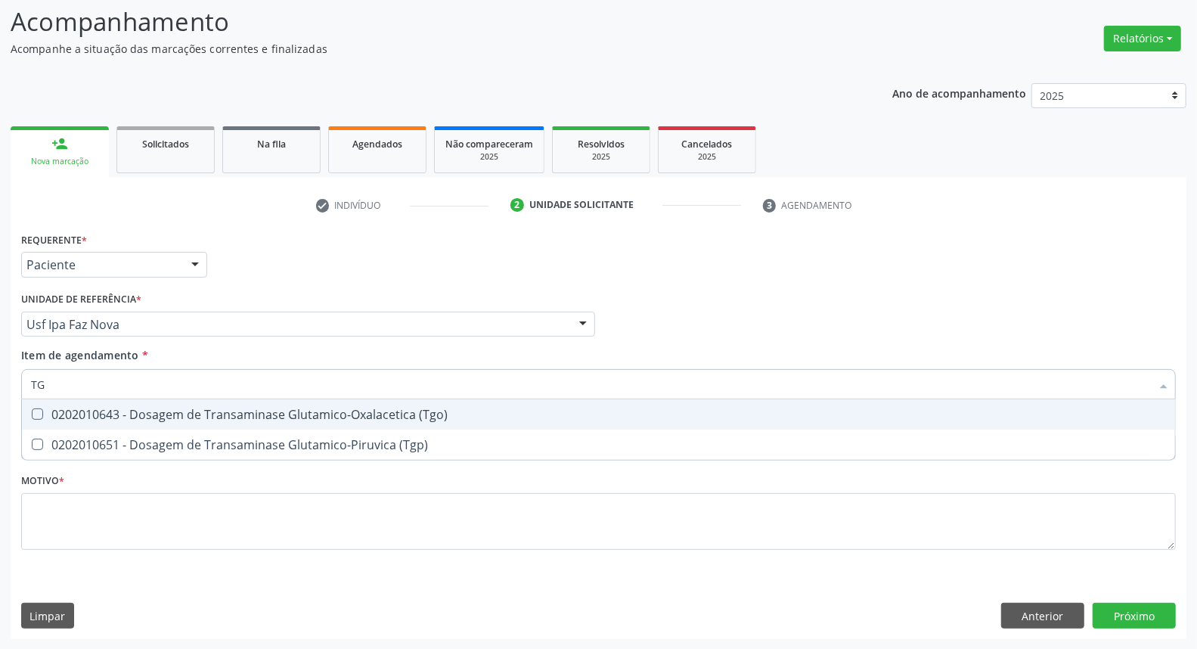
drag, startPoint x: 38, startPoint y: 413, endPoint x: 39, endPoint y: 442, distance: 29.5
click at [39, 414] on \(Tgo\) at bounding box center [37, 413] width 11 height 11
click at [32, 414] on \(Tgo\) "checkbox" at bounding box center [27, 414] width 10 height 10
checkbox \(Tgo\) "true"
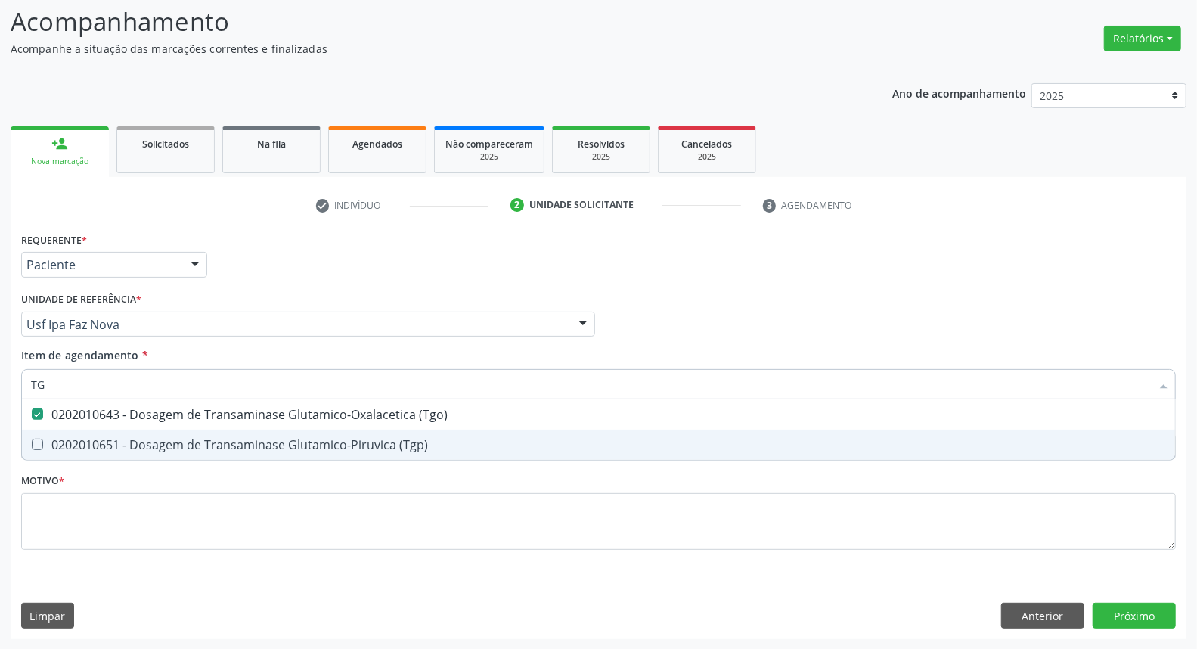
drag, startPoint x: 39, startPoint y: 443, endPoint x: 47, endPoint y: 418, distance: 26.3
click at [42, 429] on span "0202010651 - Dosagem de Transaminase Glutamico-Piruvica (Tgp)" at bounding box center [598, 444] width 1153 height 30
checkbox \(Tgp\) "true"
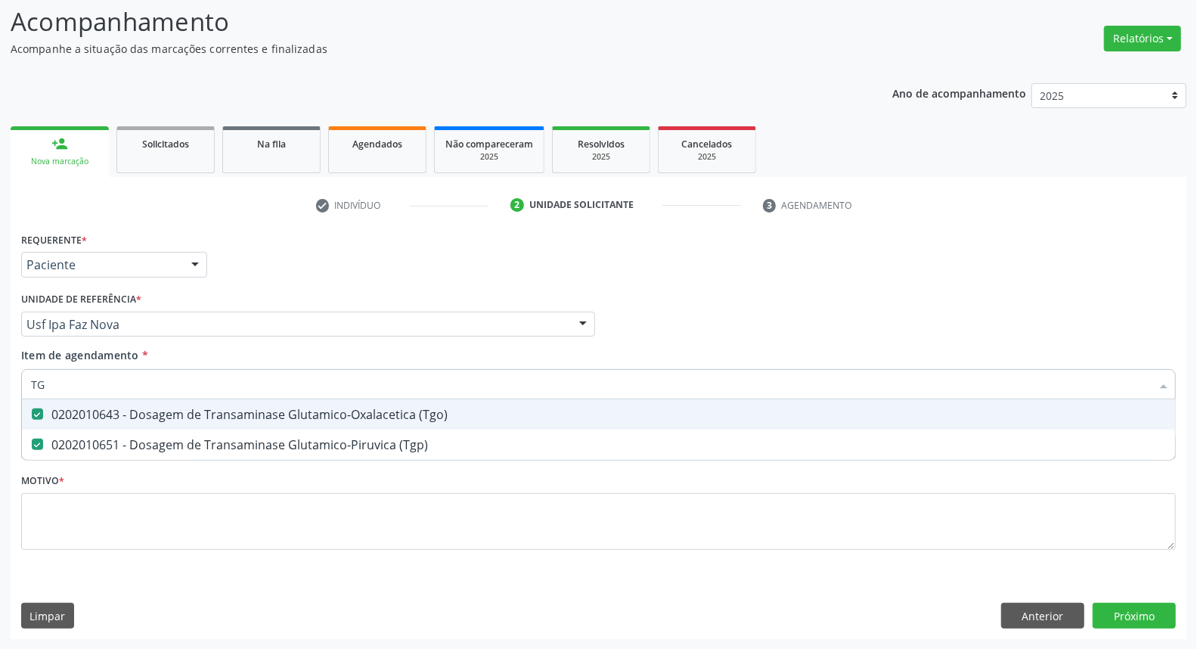
drag, startPoint x: 59, startPoint y: 383, endPoint x: 0, endPoint y: 379, distance: 59.1
click at [0, 381] on div "Acompanhamento Acompanhe a situação das marcações correntes e finalizadas Relat…" at bounding box center [598, 316] width 1197 height 666
type input "TR"
checkbox \(Tgo\) "false"
checkbox \(Tgp\) "false"
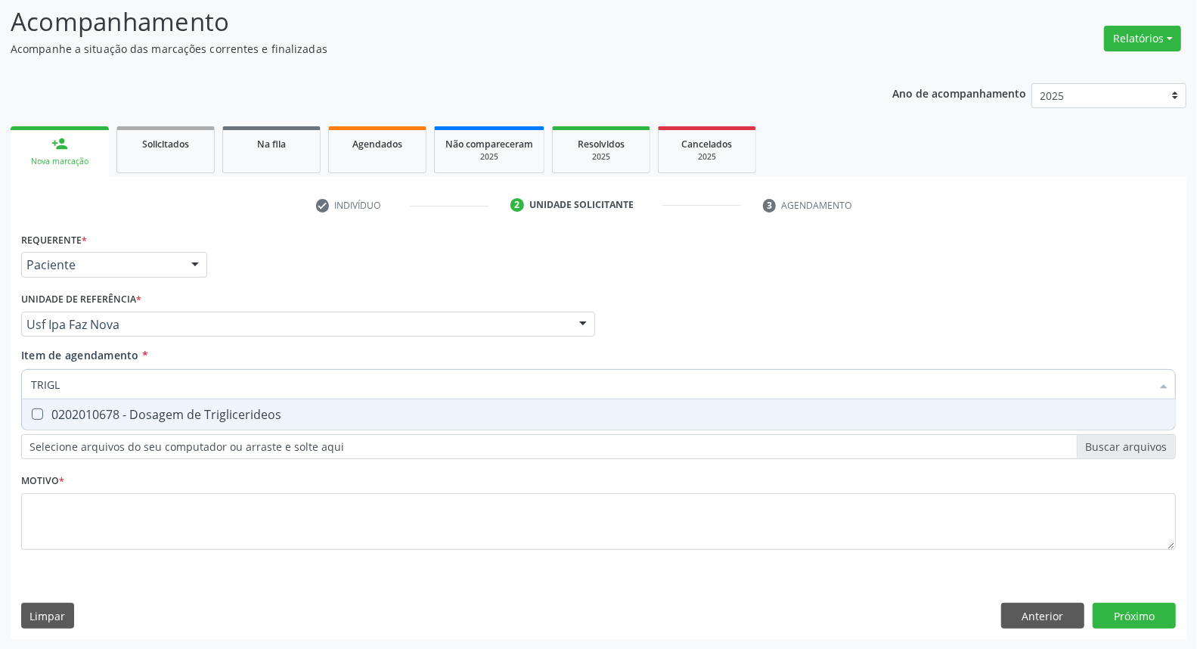
type input "TRIGLI"
drag, startPoint x: 91, startPoint y: 417, endPoint x: 101, endPoint y: 389, distance: 28.9
click at [91, 414] on div "0202010678 - Dosagem de Triglicerideos" at bounding box center [598, 414] width 1135 height 12
checkbox Triglicerideos "true"
drag, startPoint x: 80, startPoint y: 376, endPoint x: 0, endPoint y: 356, distance: 82.5
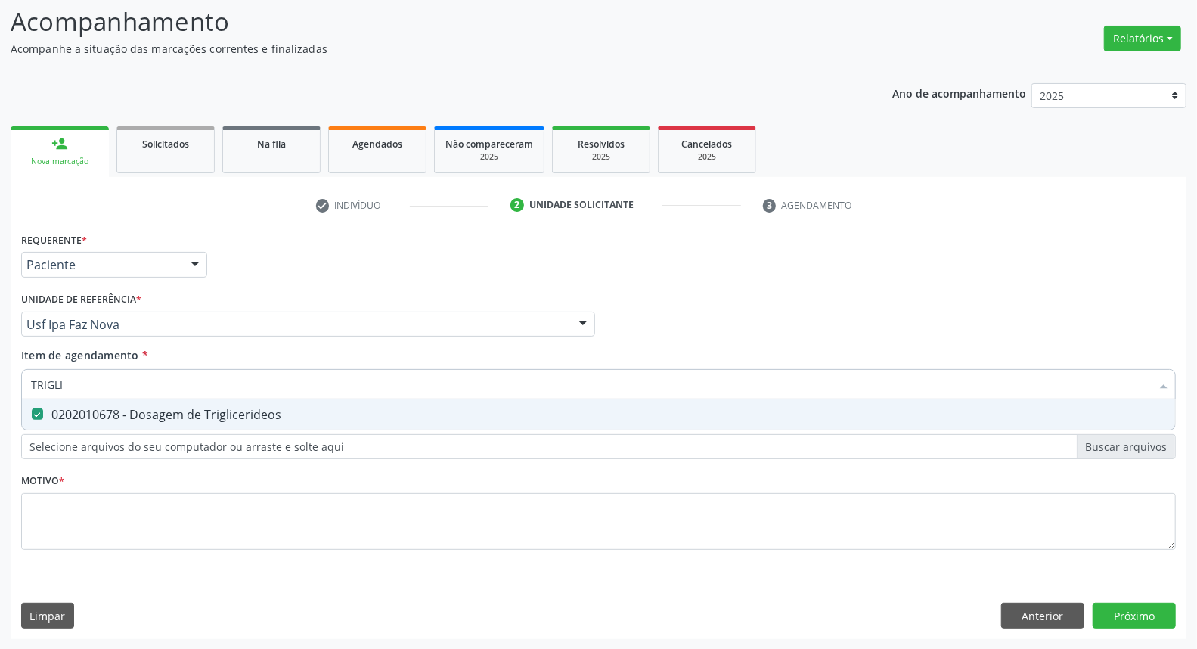
click at [0, 356] on div "Acompanhamento Acompanhe a situação das marcações correntes e finalizadas Relat…" at bounding box center [598, 316] width 1197 height 666
type input "HE"
checkbox Triglicerideos "false"
type input "HEMOGLOBINA G"
drag, startPoint x: 61, startPoint y: 411, endPoint x: 91, endPoint y: 395, distance: 34.5
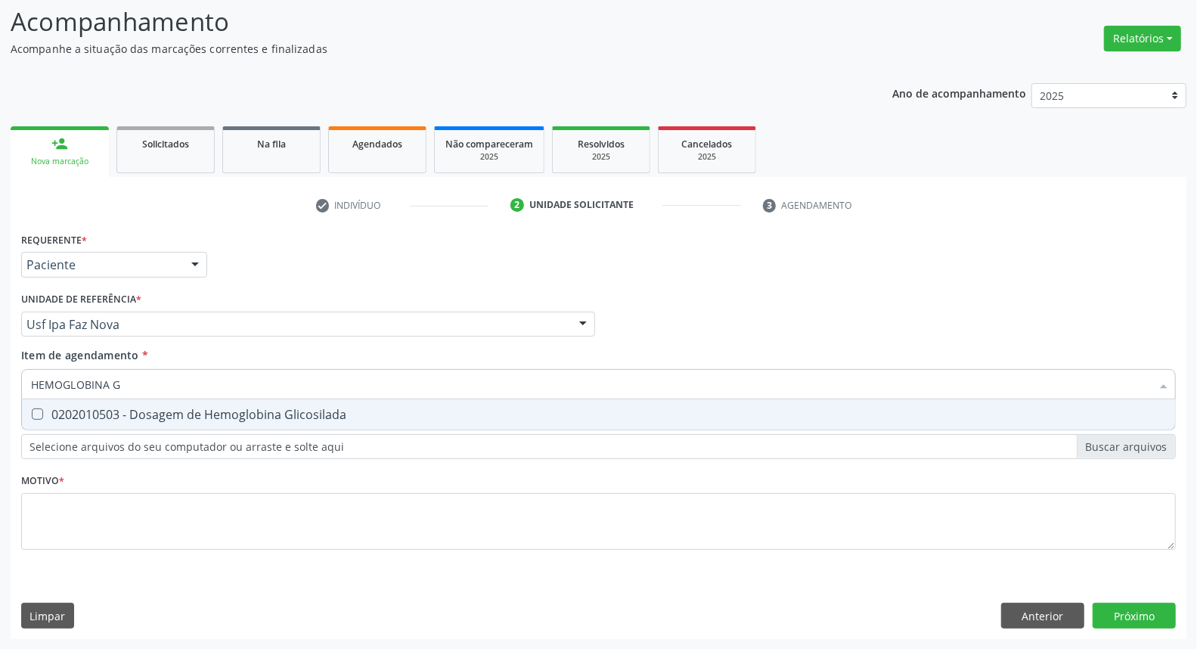
click at [61, 410] on div "0202010503 - Dosagem de Hemoglobina Glicosilada" at bounding box center [598, 414] width 1135 height 12
checkbox Glicosilada "true"
drag, startPoint x: 92, startPoint y: 379, endPoint x: 0, endPoint y: 358, distance: 94.5
click at [0, 358] on div "Acompanhamento Acompanhe a situação das marcações correntes e finalizadas Relat…" at bounding box center [598, 316] width 1197 height 666
type input "G"
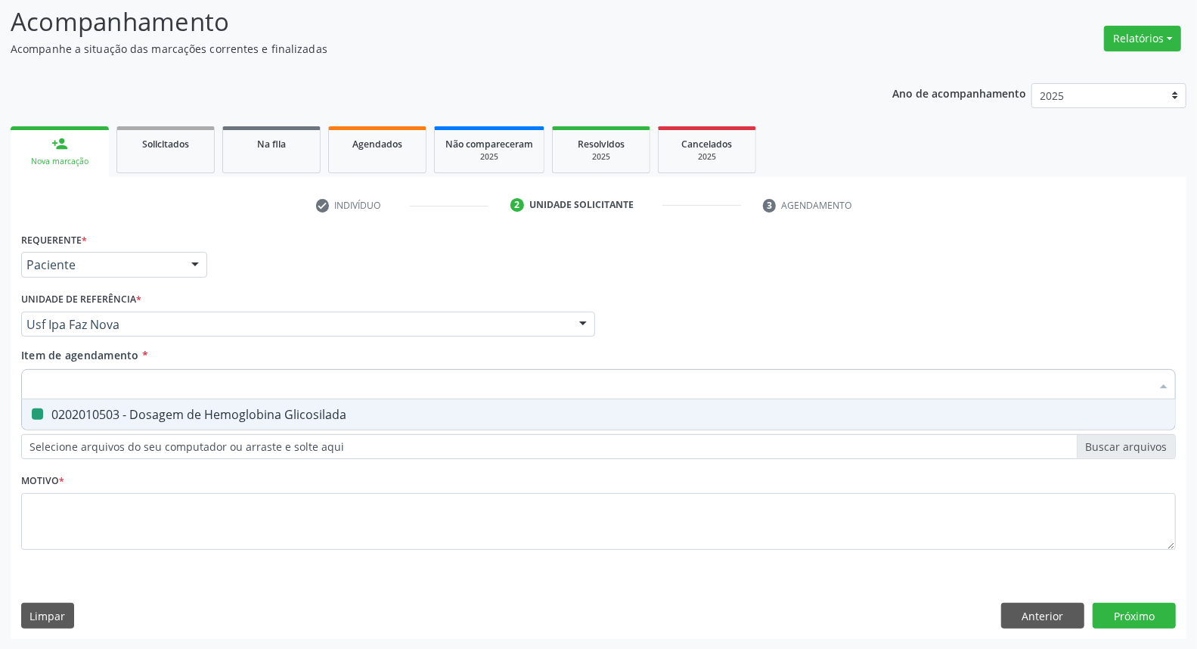
checkbox Glicosilada "false"
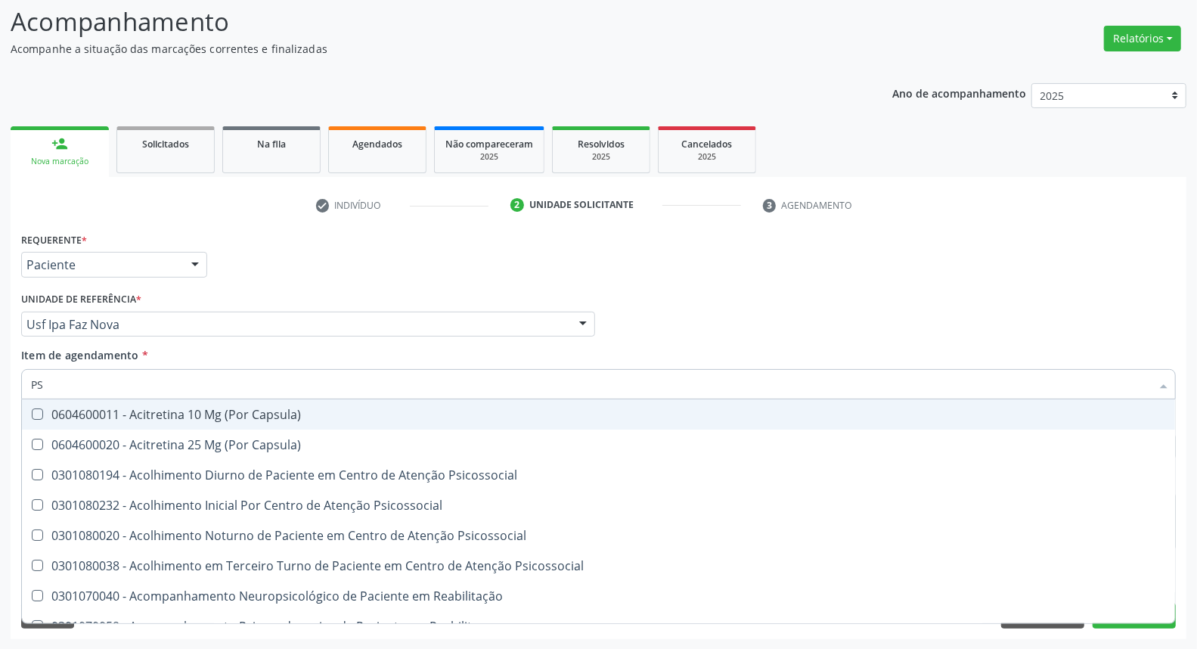
type input "PSA"
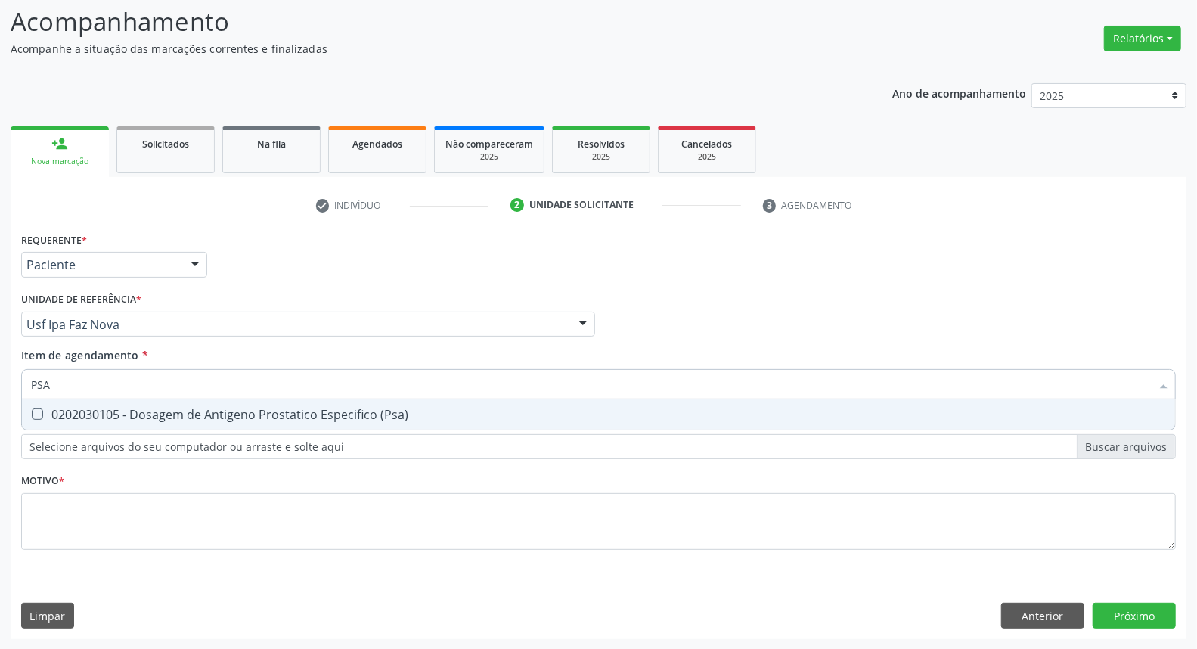
drag, startPoint x: 237, startPoint y: 412, endPoint x: 240, endPoint y: 386, distance: 25.9
click at [237, 411] on div "0202030105 - Dosagem de Antigeno Prostatico Especifico (Psa)" at bounding box center [598, 414] width 1135 height 12
checkbox \(Psa\) "true"
click at [244, 378] on input "PSA" at bounding box center [591, 384] width 1120 height 30
click at [245, 378] on input "PSA" at bounding box center [591, 384] width 1120 height 30
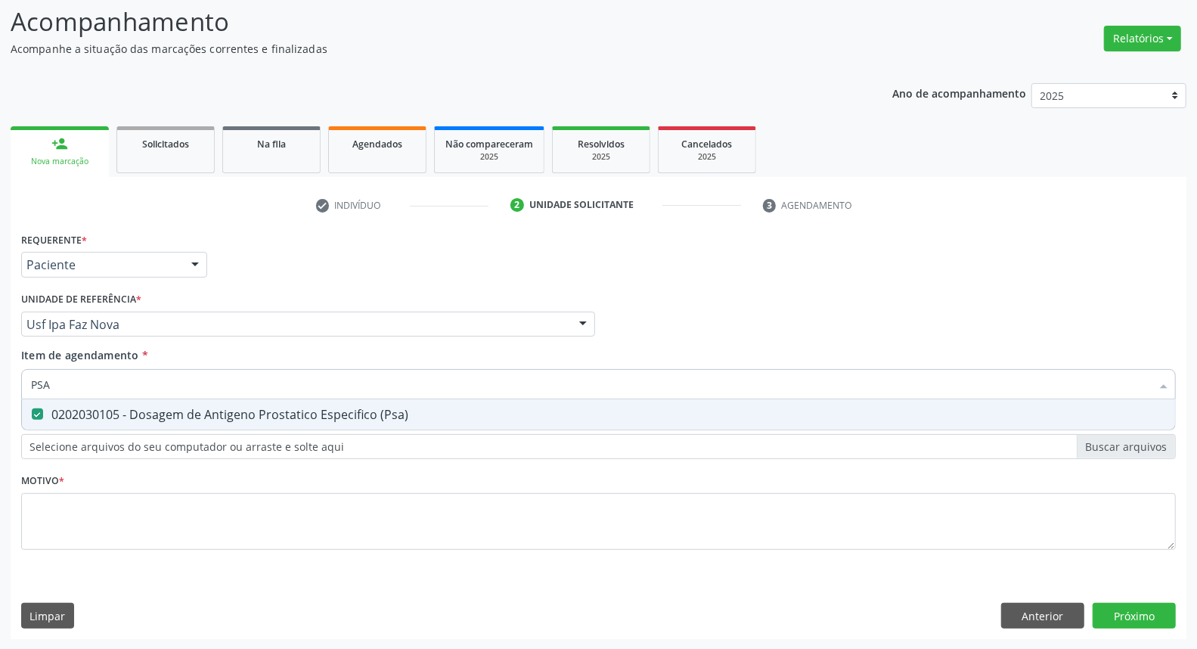
click at [245, 378] on input "PSA" at bounding box center [591, 384] width 1120 height 30
type input "HE"
checkbox \(Psa\) "false"
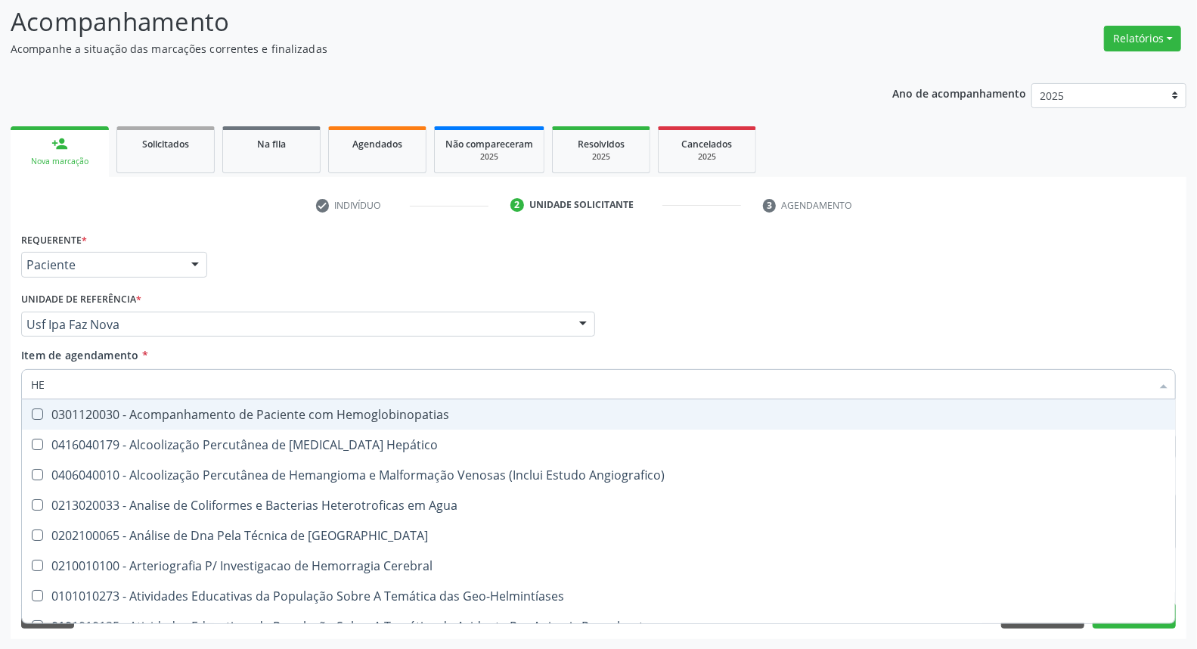
type input "HEM"
checkbox \(Qualitativo\) "true"
checkbox Glicosilada "false"
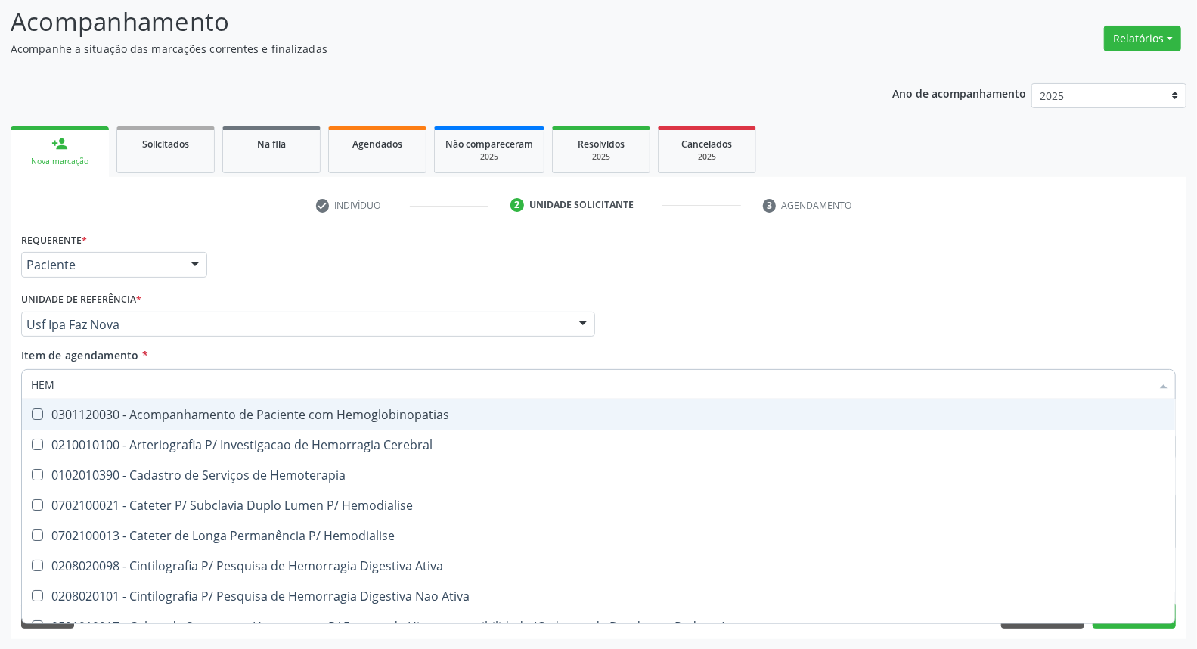
type input "HEMO"
checkbox Glicosilada "true"
checkbox Semana\) "false"
type input "HEMOG"
checkbox Tardio\) "true"
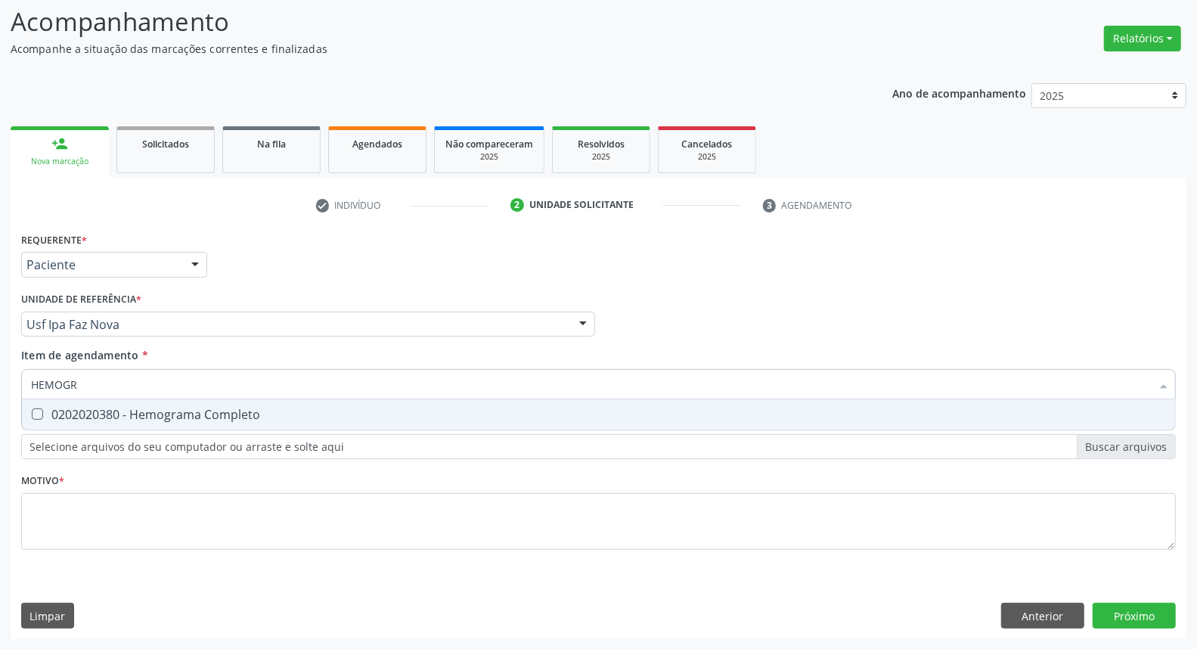
type input "HEMOGRA"
drag, startPoint x: 117, startPoint y: 412, endPoint x: 124, endPoint y: 391, distance: 22.2
click at [116, 409] on div "0202020380 - Hemograma Completo" at bounding box center [598, 414] width 1135 height 12
checkbox Completo "true"
drag, startPoint x: 125, startPoint y: 386, endPoint x: 63, endPoint y: 380, distance: 63.0
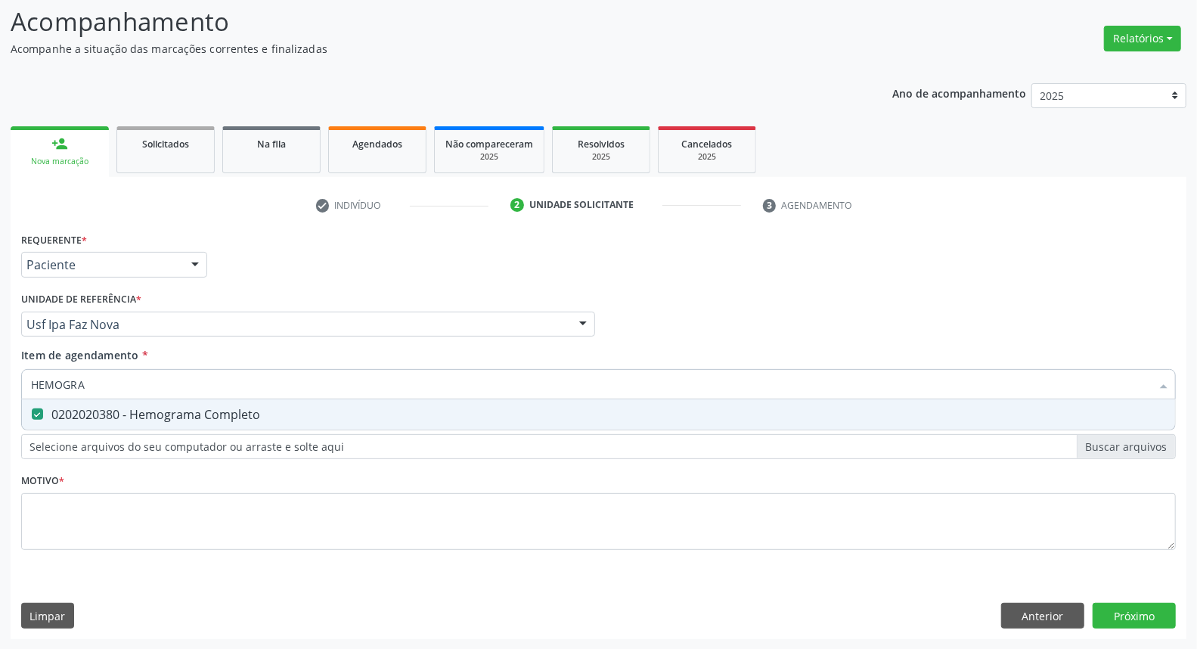
click at [63, 380] on input "HEMOGRA" at bounding box center [591, 384] width 1120 height 30
click at [86, 387] on input "HEMOGRA" at bounding box center [591, 384] width 1120 height 30
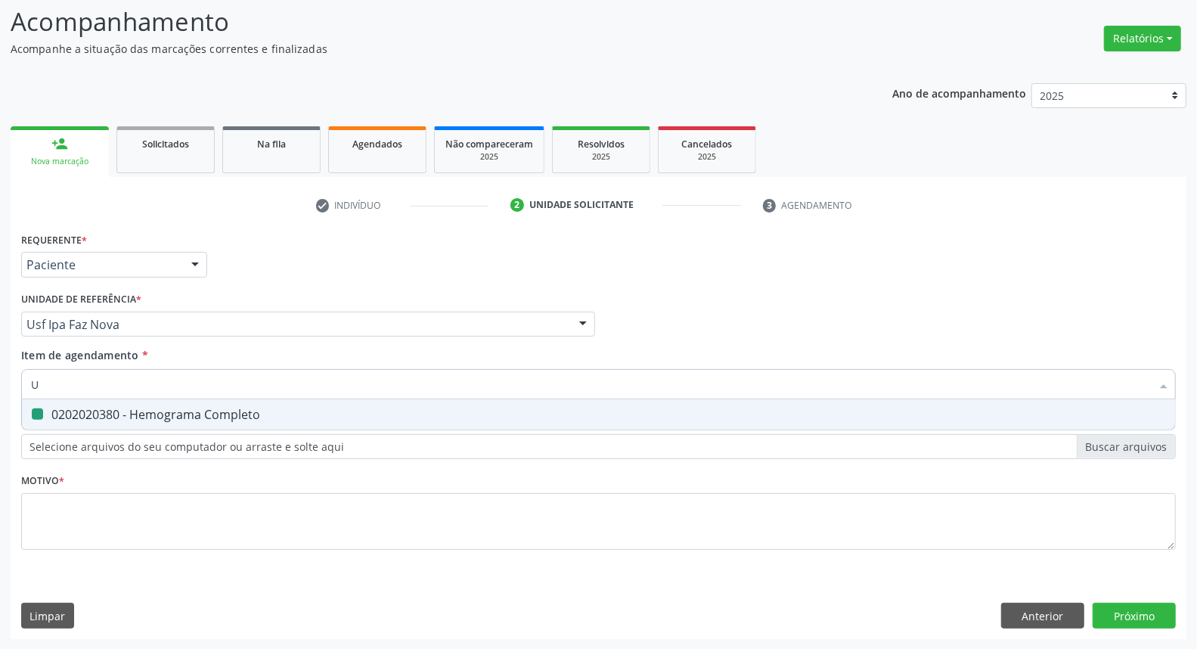
type input "UR"
checkbox Completo "false"
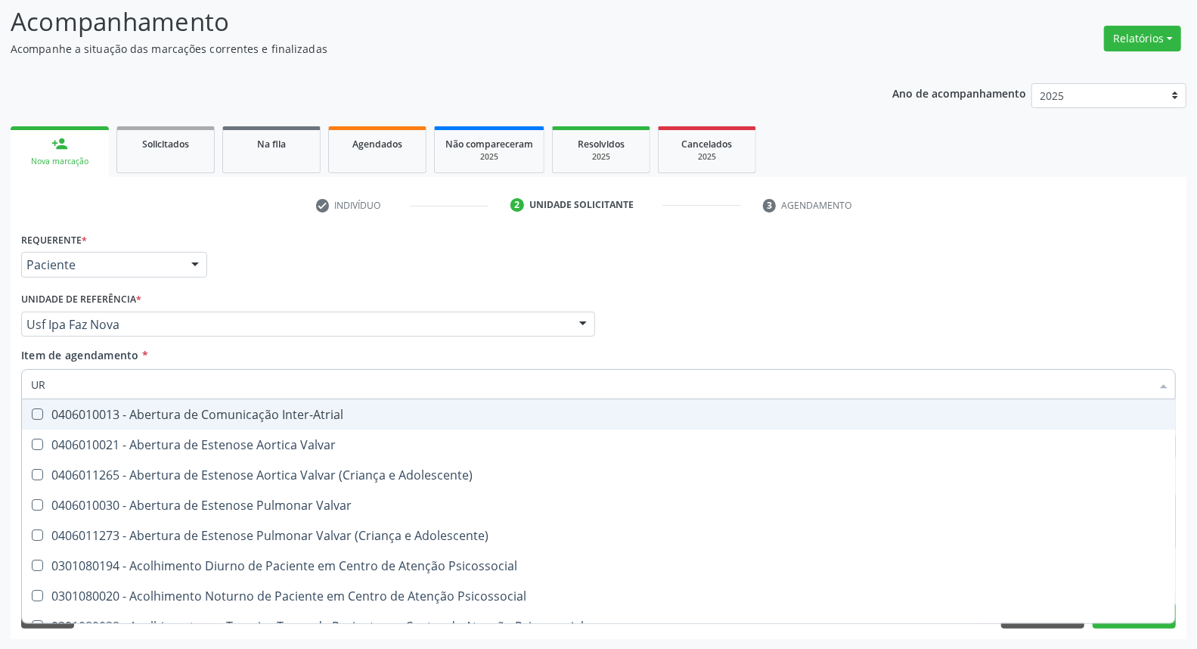
type input "URI"
checkbox B "true"
type input "URIN"
checkbox Urico "false"
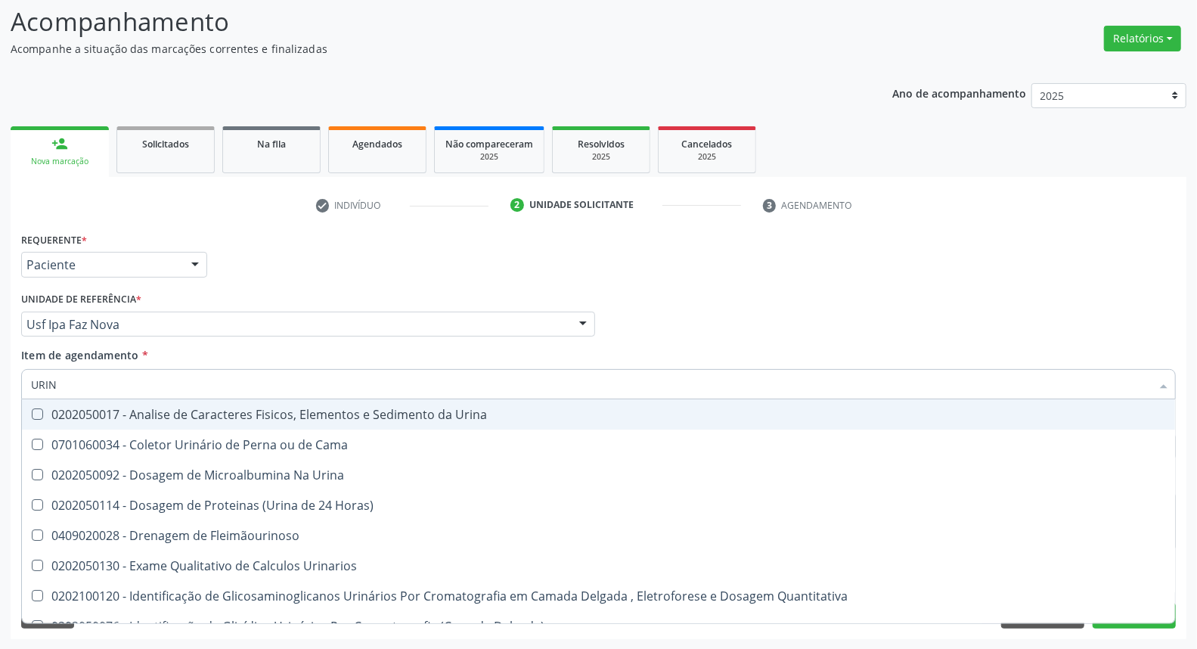
type input "URINA"
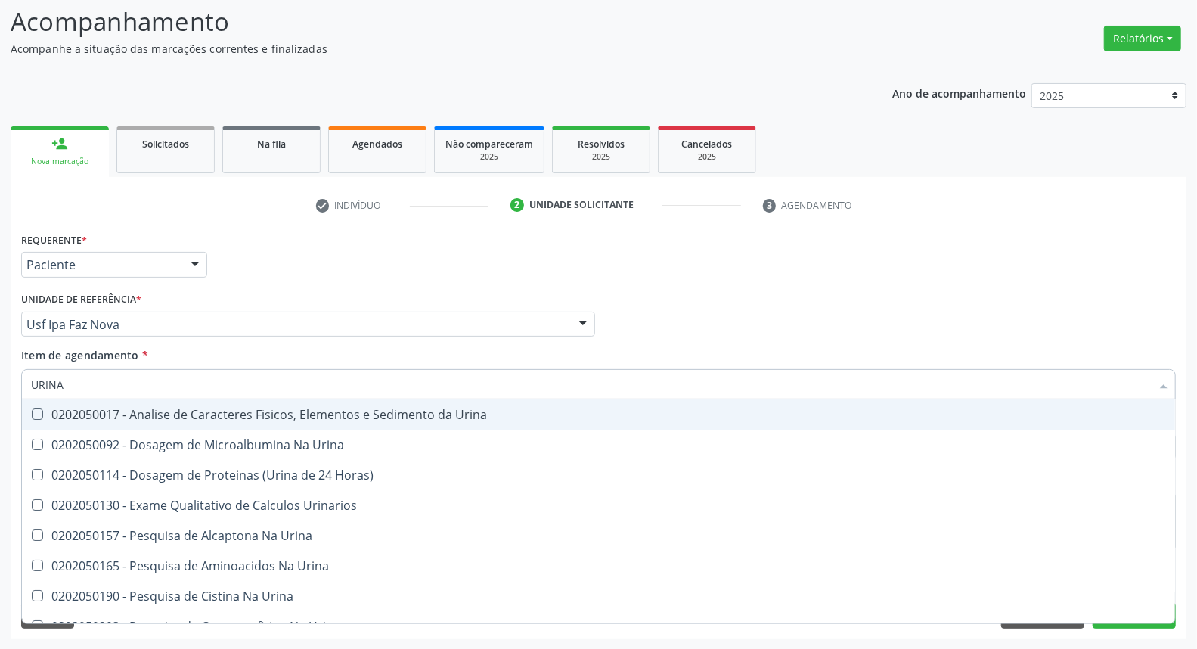
click at [76, 404] on span "0202050017 - Analise de Caracteres Fisicos, Elementos e Sedimento da Urina" at bounding box center [598, 414] width 1153 height 30
checkbox Urina "true"
click at [96, 384] on input "URINA" at bounding box center [591, 384] width 1120 height 30
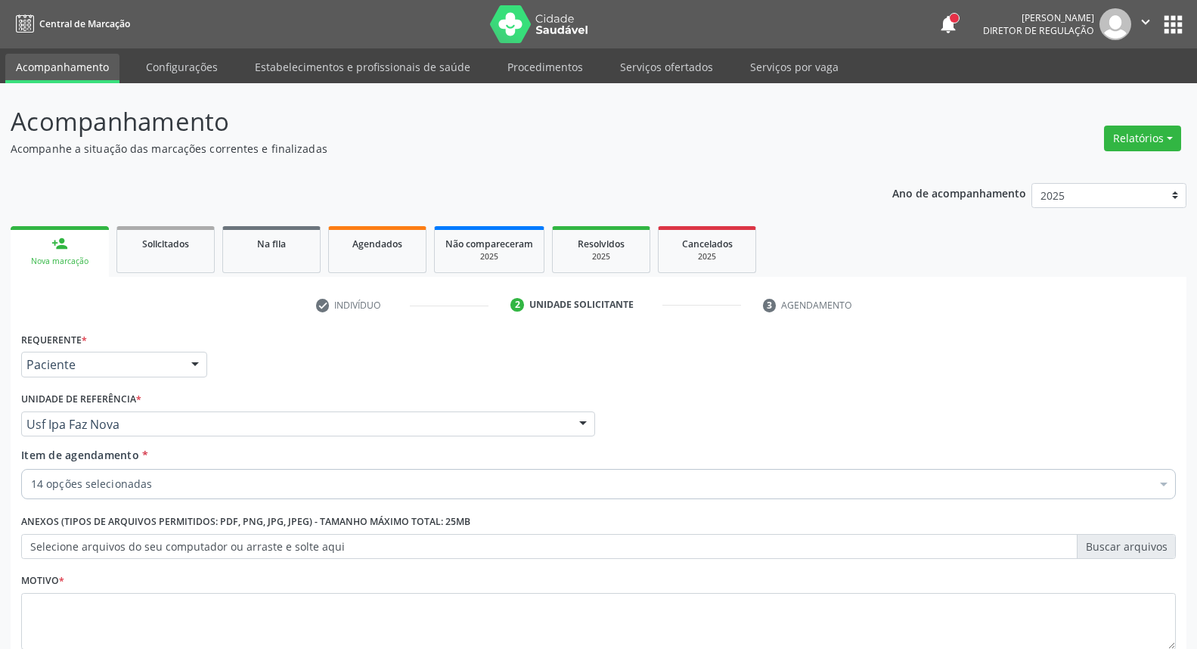
scroll to position [100, 0]
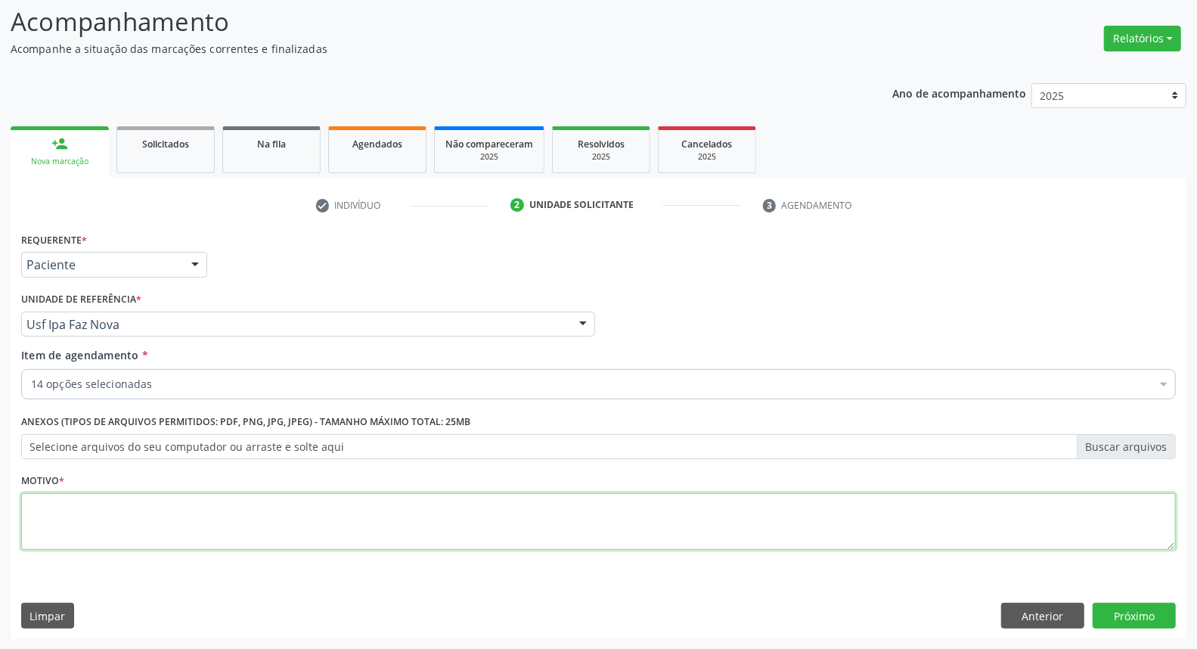
click at [531, 504] on textarea at bounding box center [598, 521] width 1154 height 57
type textarea "*"
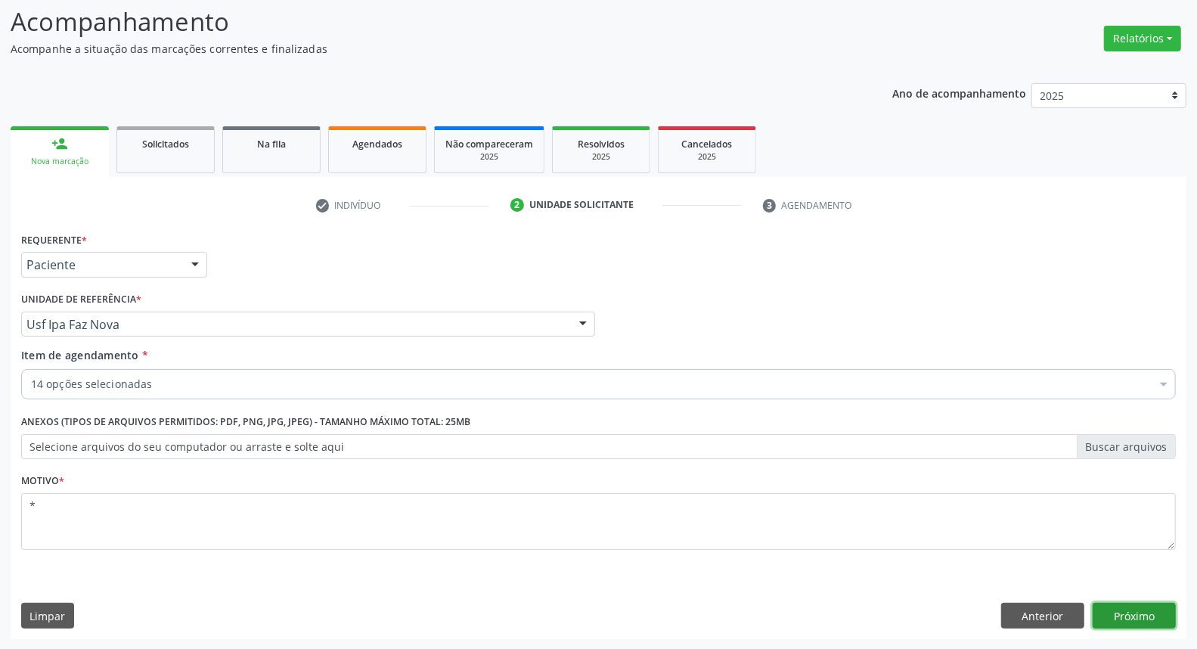
click at [1146, 612] on button "Próximo" at bounding box center [1133, 615] width 83 height 26
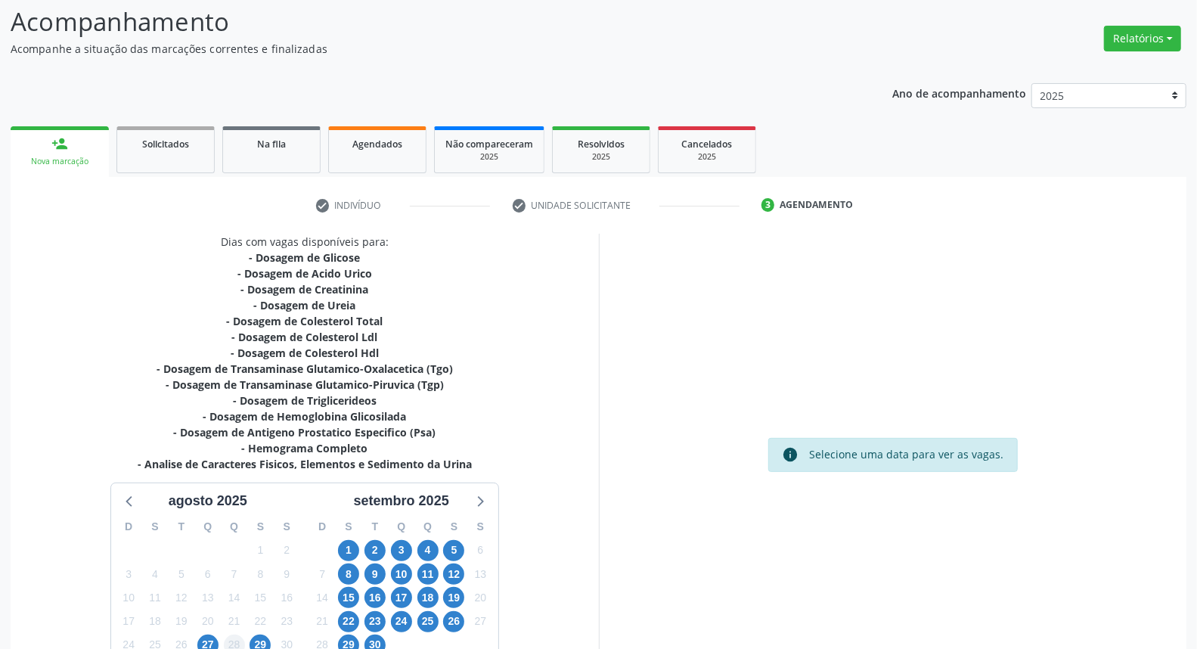
scroll to position [214, 0]
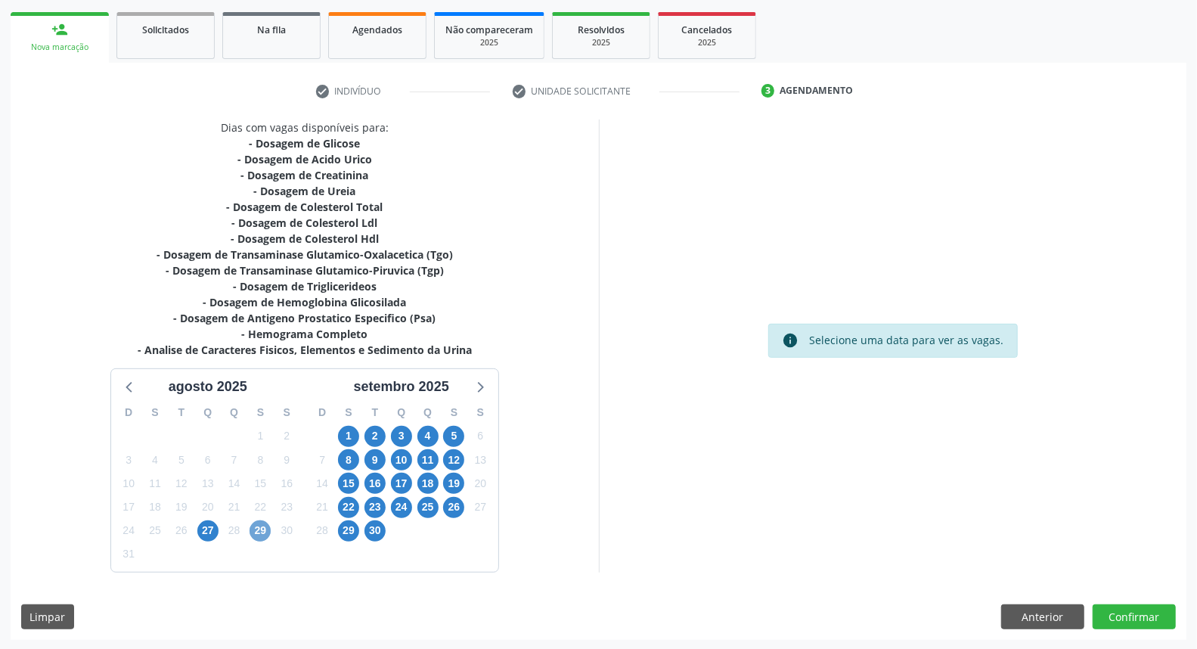
drag, startPoint x: 262, startPoint y: 525, endPoint x: 616, endPoint y: 373, distance: 384.7
click at [265, 525] on span "29" at bounding box center [259, 530] width 21 height 21
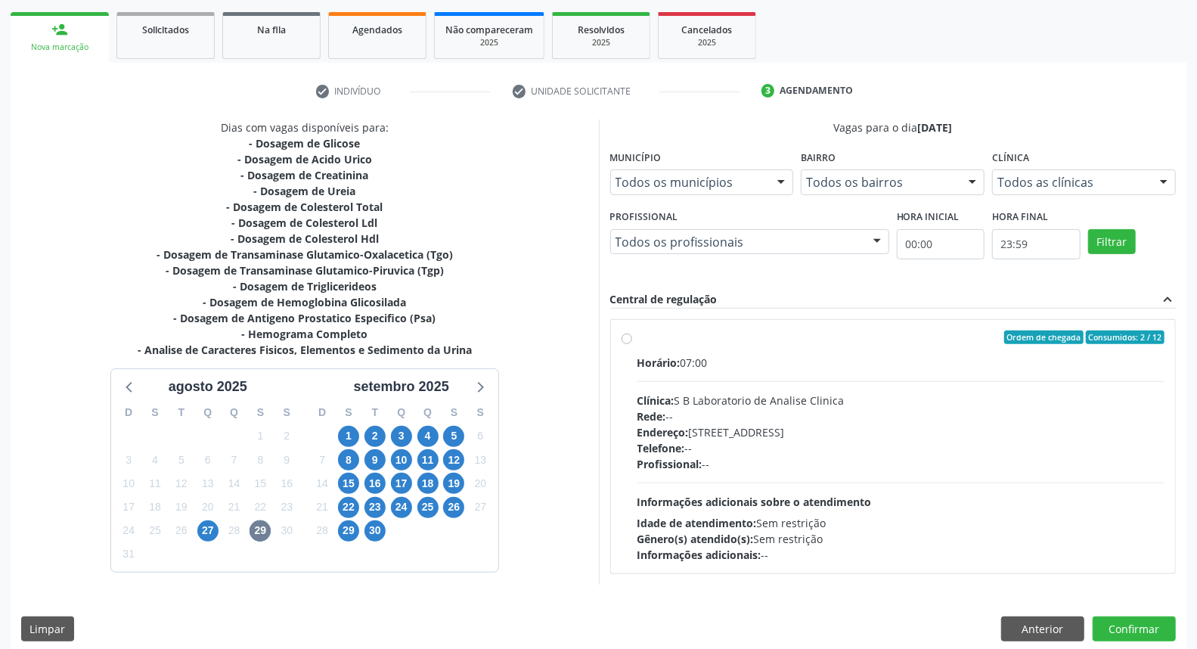
click at [637, 333] on label "Ordem de chegada Consumidos: 2 / 12 Horário: 07:00 Clínica: S B Laboratorio de …" at bounding box center [901, 446] width 528 height 232
click at [629, 333] on input "Ordem de chegada Consumidos: 2 / 12 Horário: 07:00 Clínica: S B Laboratorio de …" at bounding box center [626, 337] width 11 height 14
radio input "true"
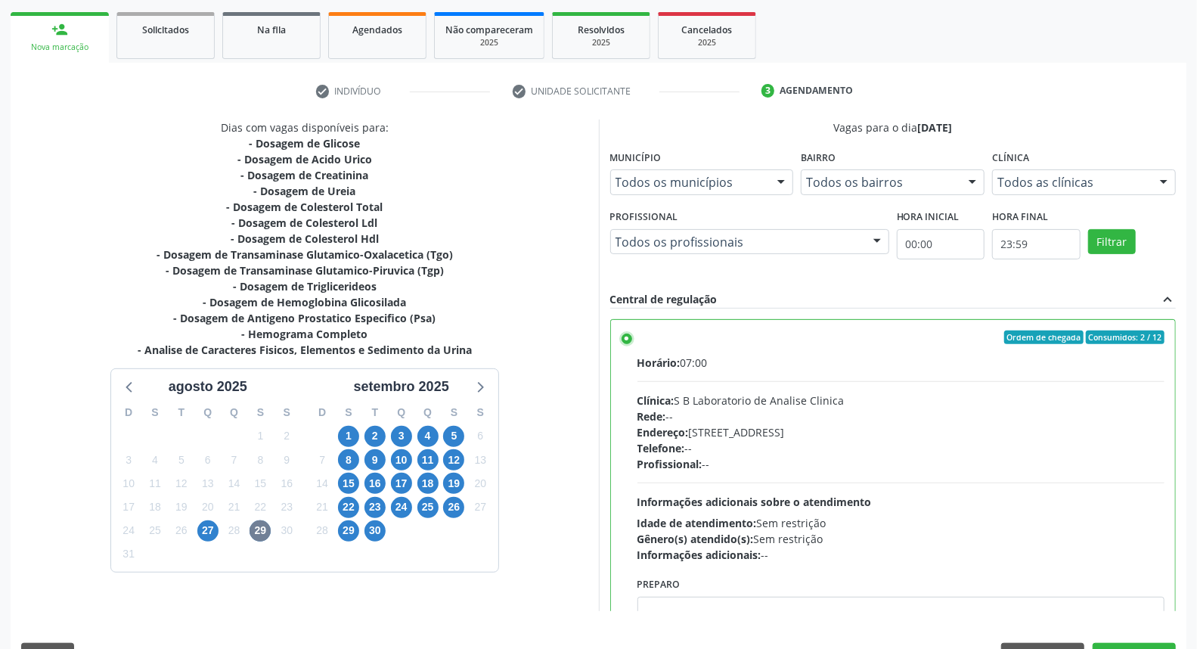
scroll to position [74, 0]
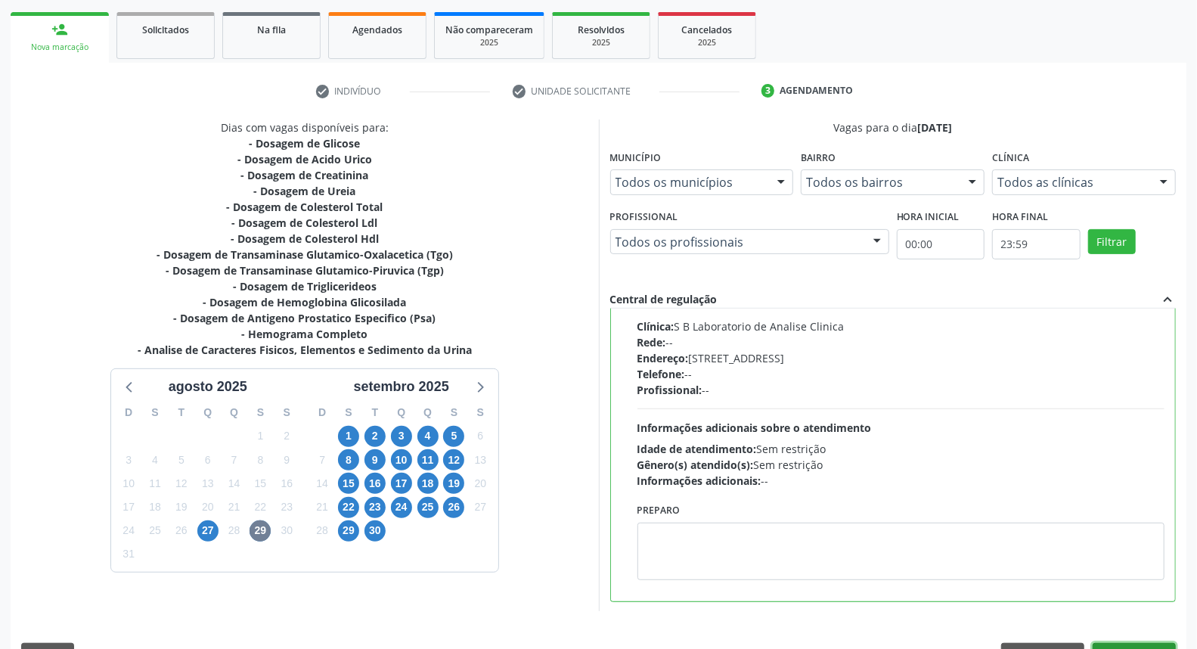
click at [1138, 644] on button "Confirmar" at bounding box center [1133, 656] width 83 height 26
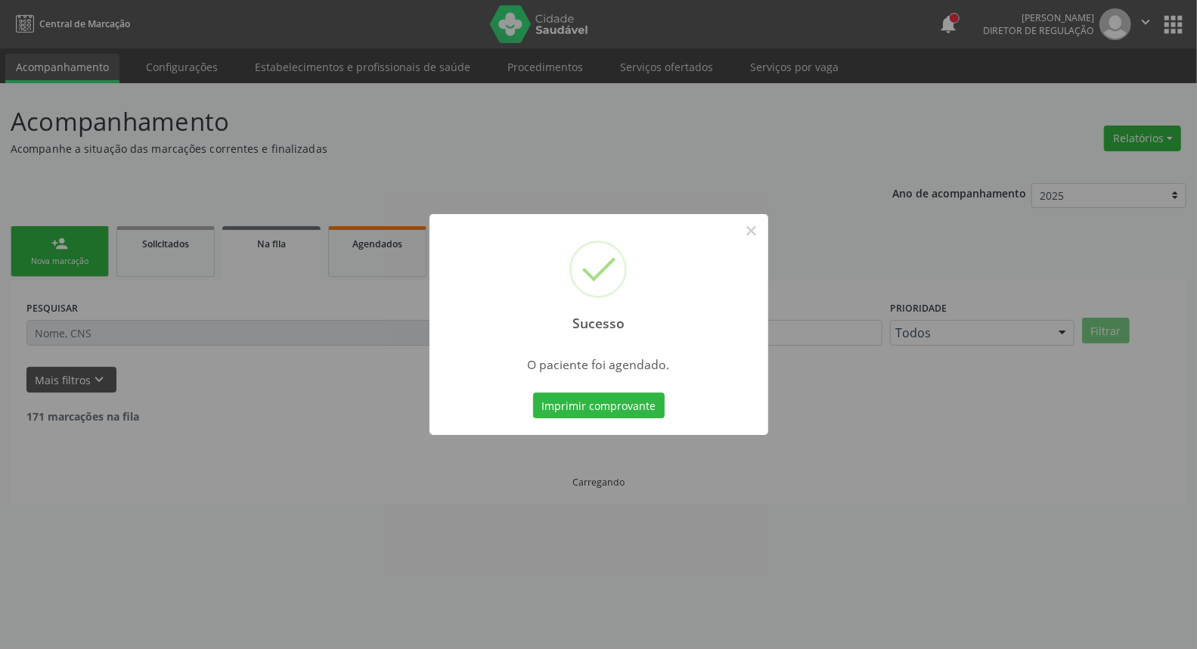
scroll to position [0, 0]
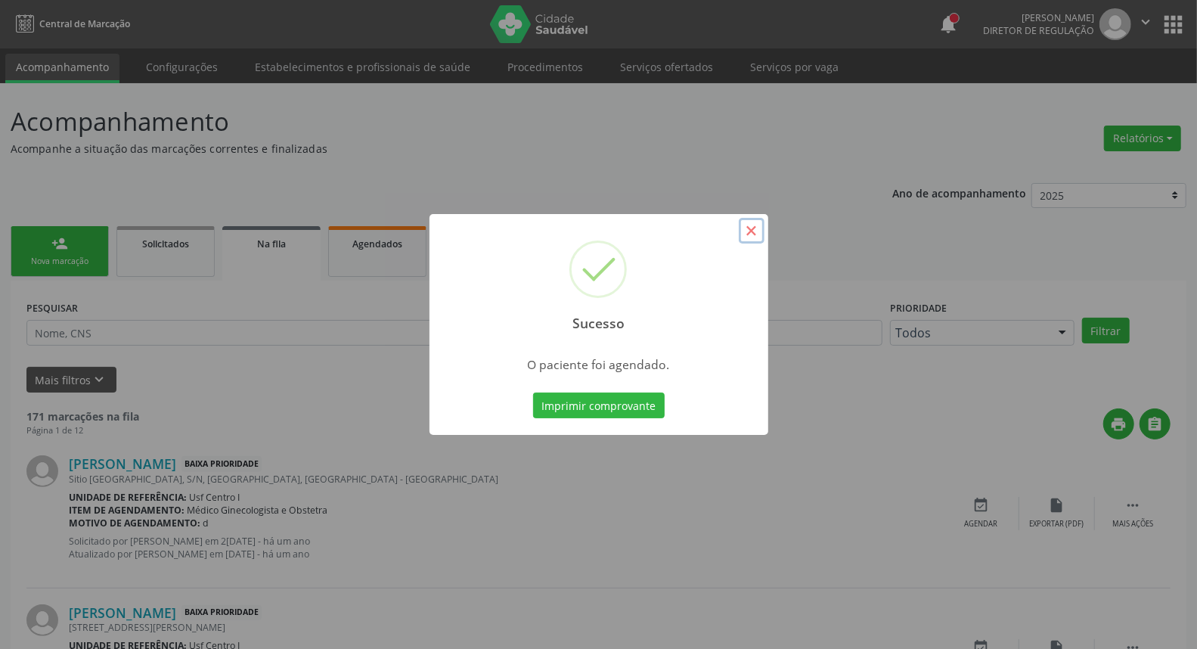
click at [762, 229] on button "×" at bounding box center [752, 231] width 26 height 26
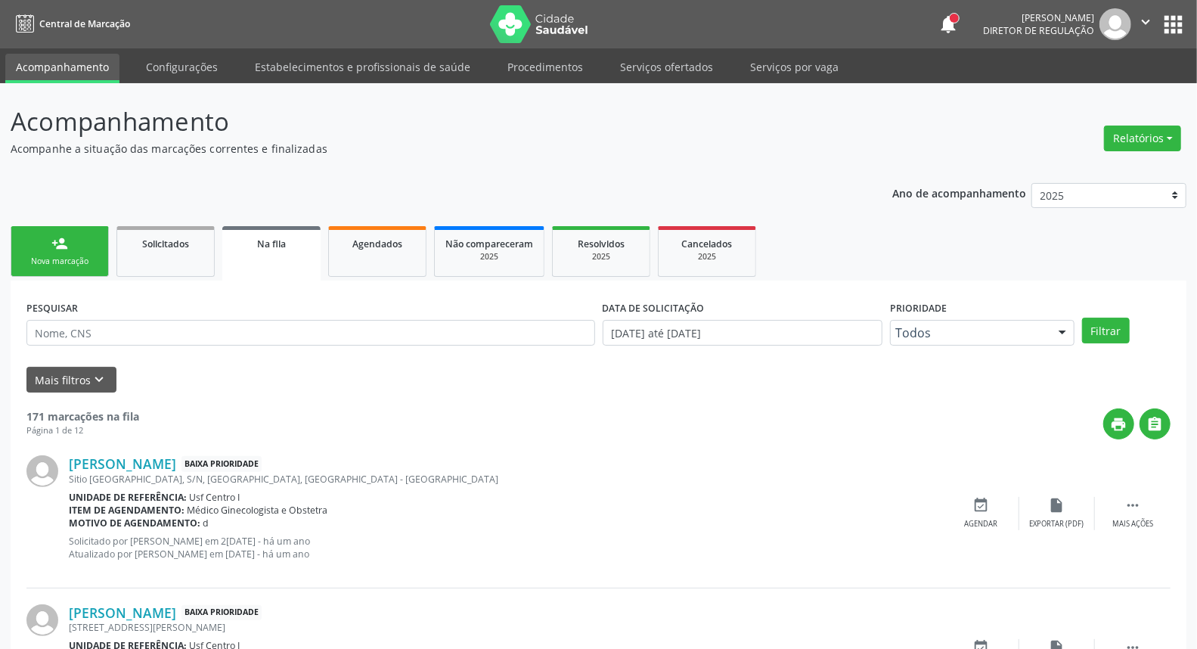
click at [84, 249] on link "person_add Nova marcação" at bounding box center [60, 251] width 98 height 51
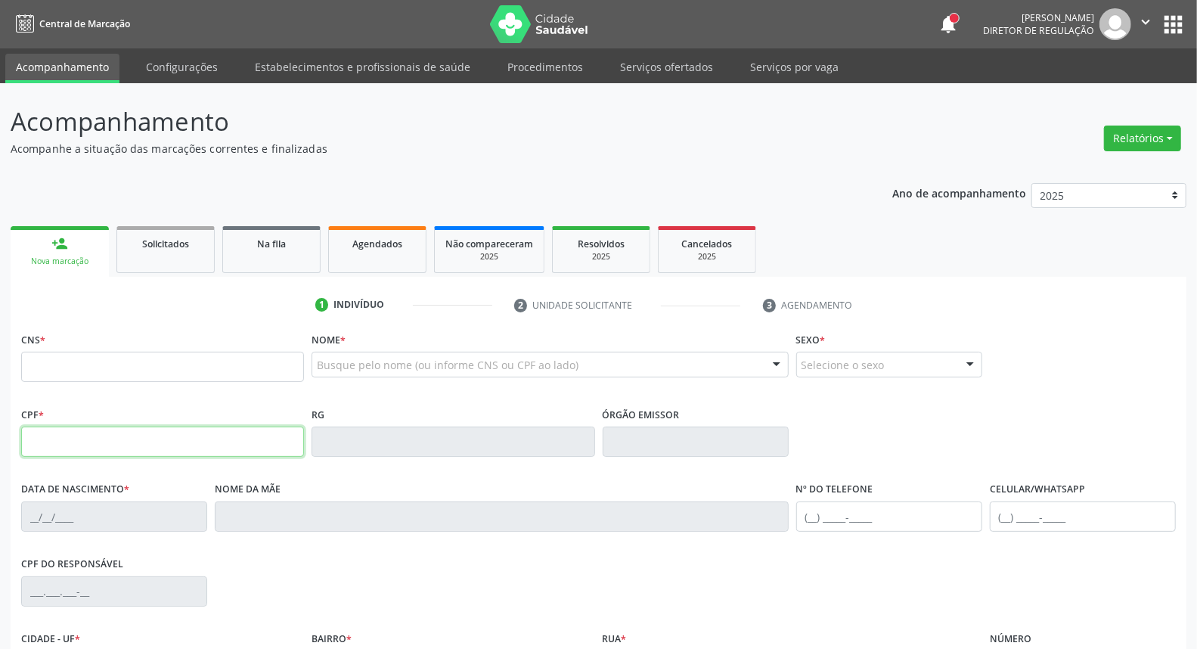
drag, startPoint x: 63, startPoint y: 444, endPoint x: 73, endPoint y: 417, distance: 28.9
click at [63, 444] on input "text" at bounding box center [162, 441] width 283 height 30
type input "919.536.854-04"
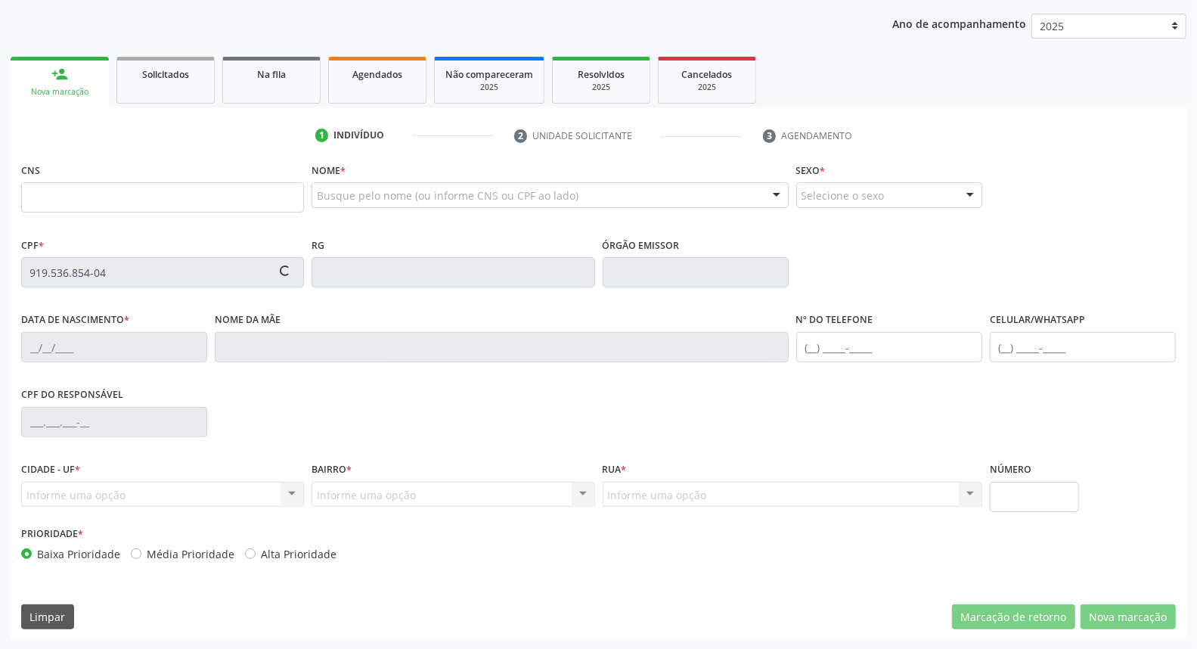
type input "702 6012 5437 7242"
type input "21/11/1968"
type input "Maria Pereira dos Santos"
type input "(87) 9876-5987"
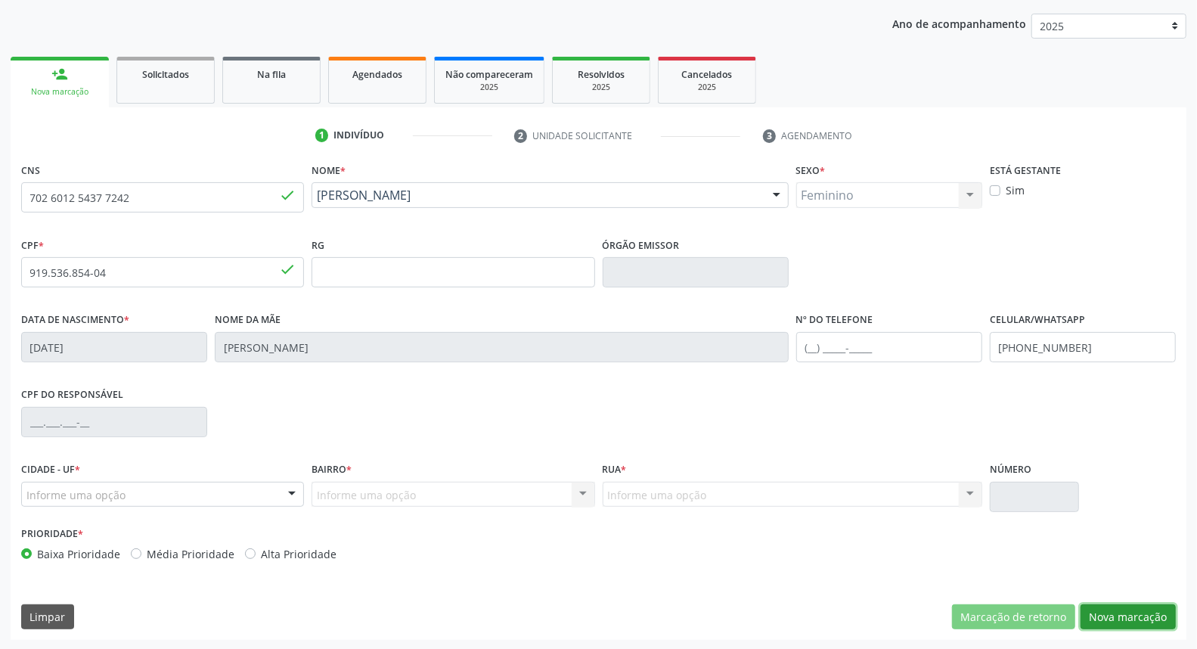
click at [1122, 610] on button "Nova marcação" at bounding box center [1127, 617] width 95 height 26
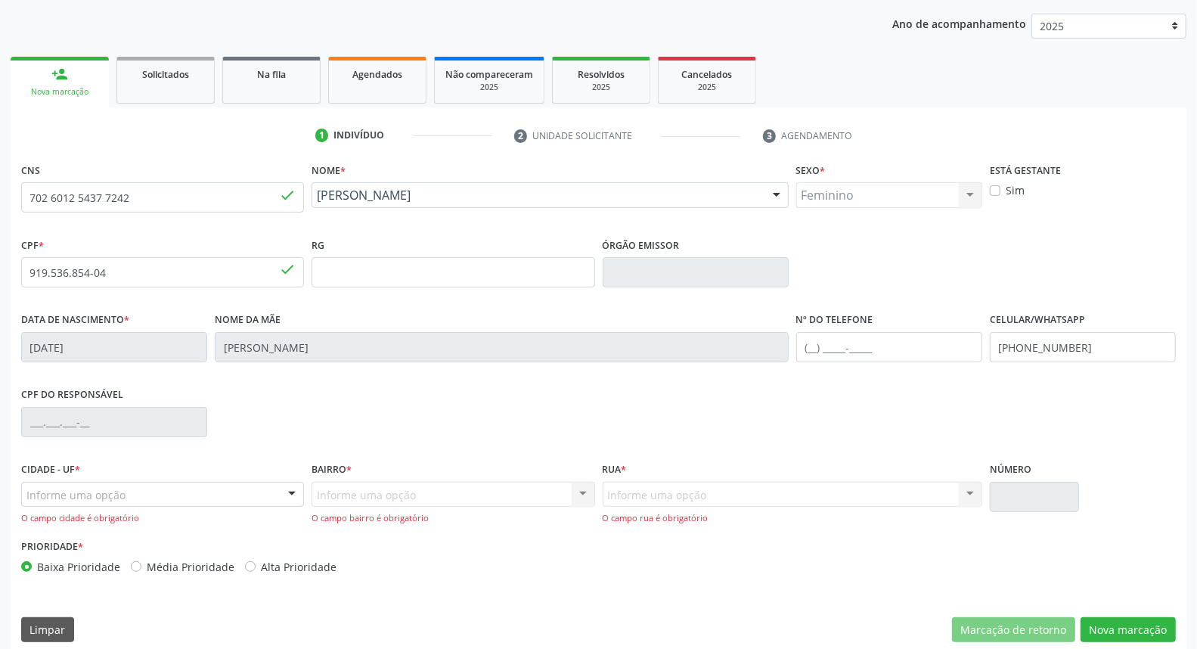
drag, startPoint x: 203, startPoint y: 488, endPoint x: 203, endPoint y: 461, distance: 27.2
click at [203, 488] on div "Informe uma opção" at bounding box center [162, 495] width 283 height 26
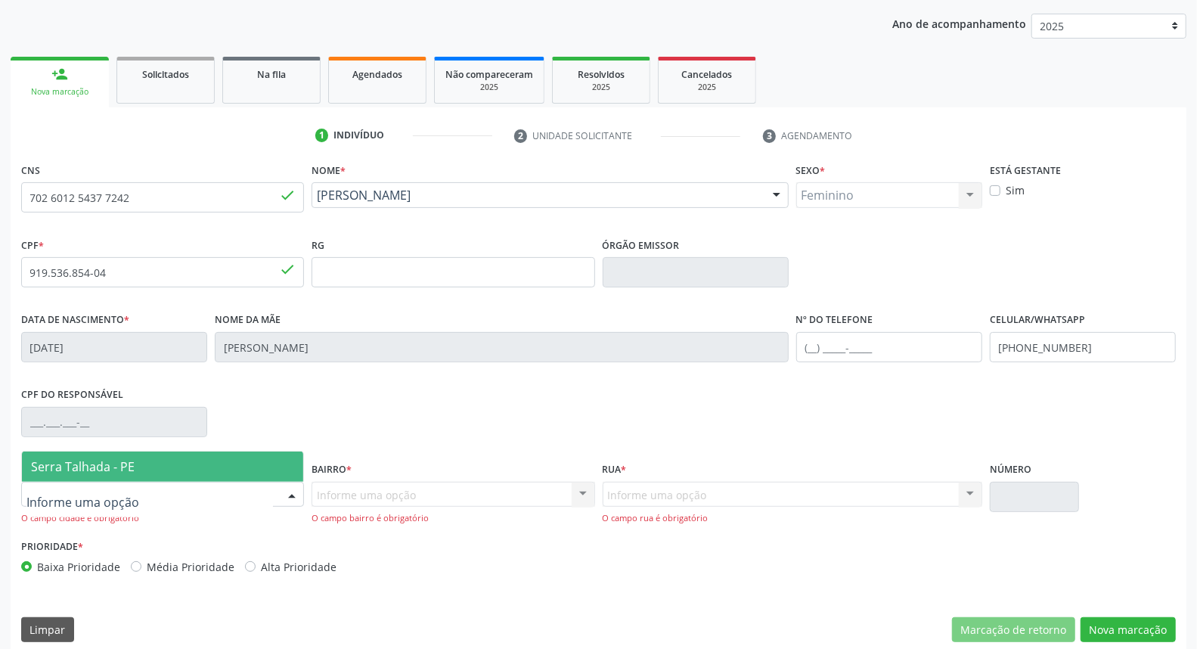
click at [184, 466] on span "Serra Talhada - PE" at bounding box center [162, 466] width 281 height 30
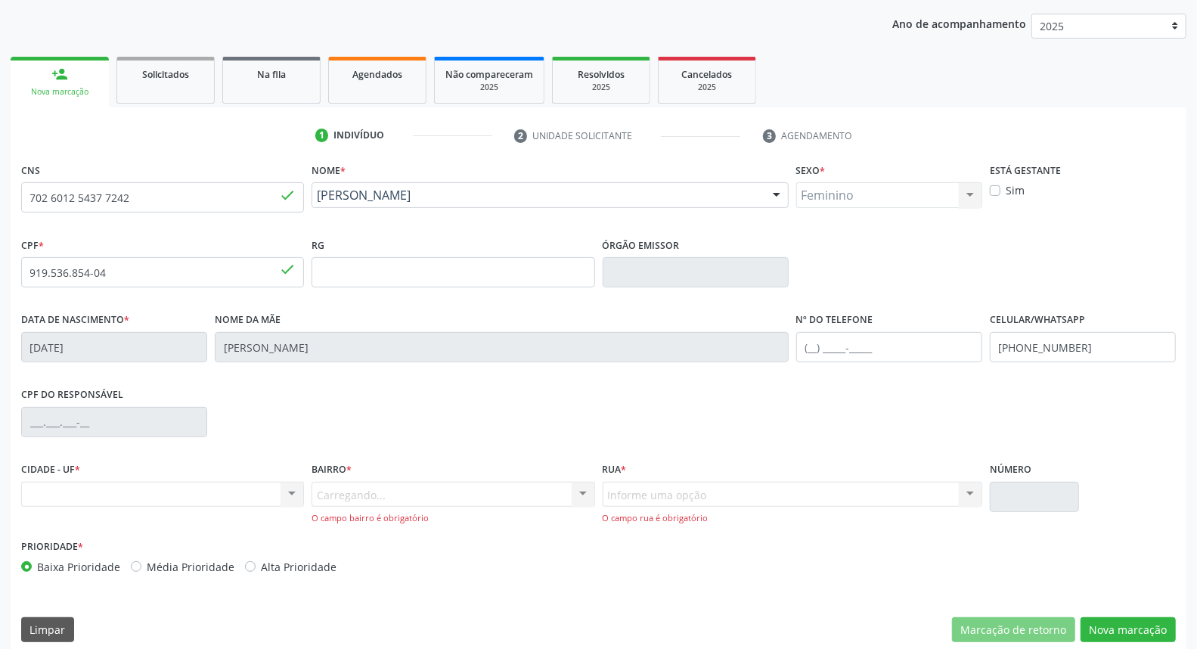
click at [352, 494] on div "Carregando... Nenhum resultado encontrado para: " " Nenhuma opção encontrada. D…" at bounding box center [452, 503] width 283 height 43
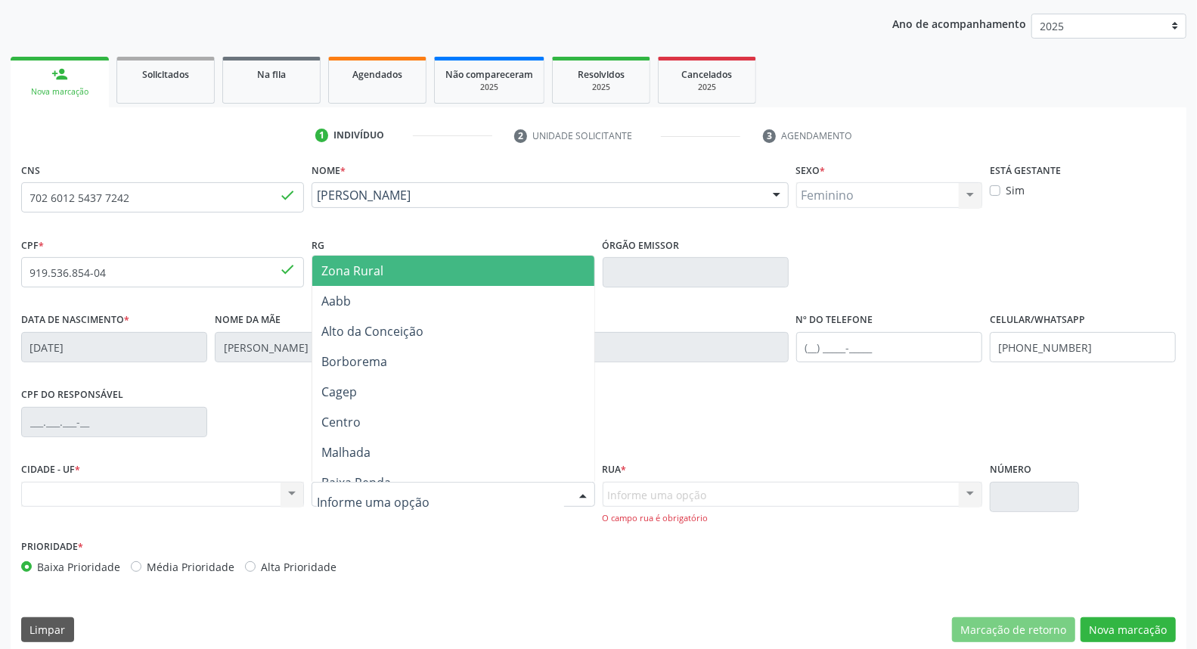
click at [388, 274] on span "Zona Rural" at bounding box center [452, 271] width 281 height 30
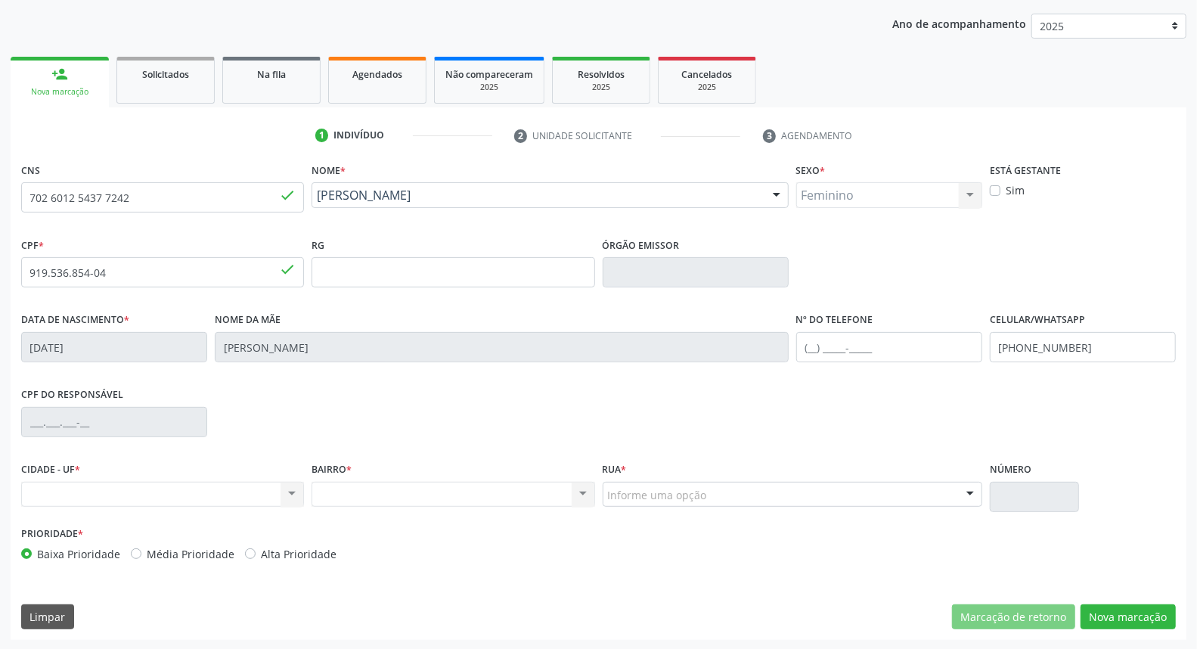
click at [757, 493] on div "Informe uma opção" at bounding box center [791, 495] width 379 height 26
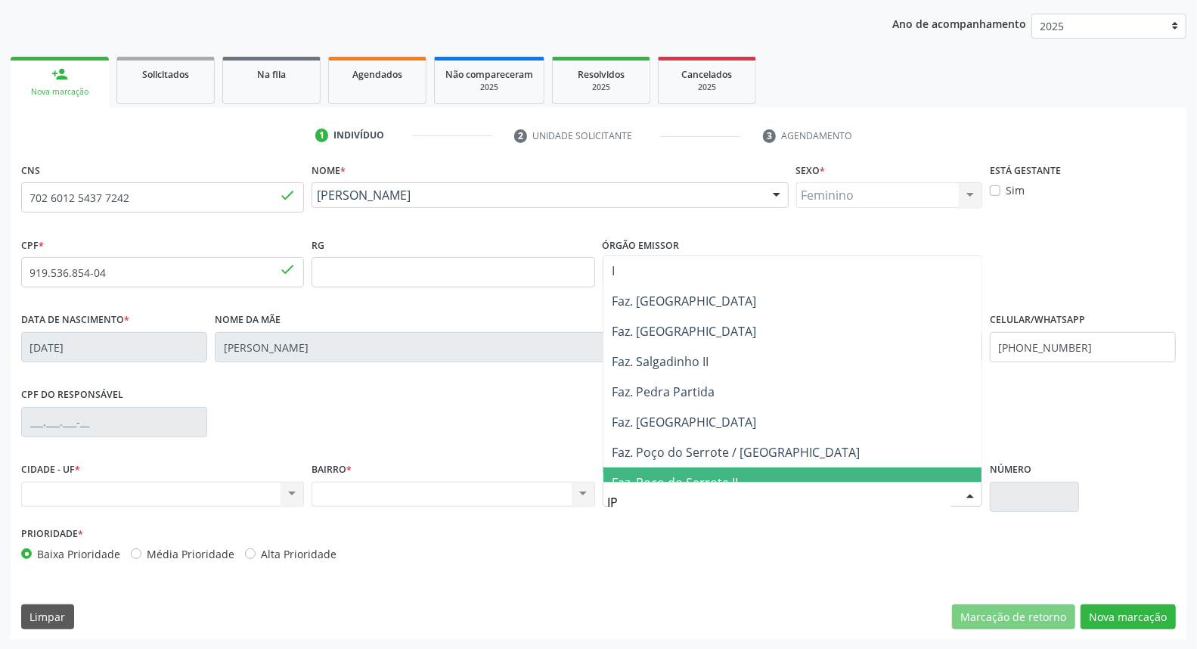
type input "IPA"
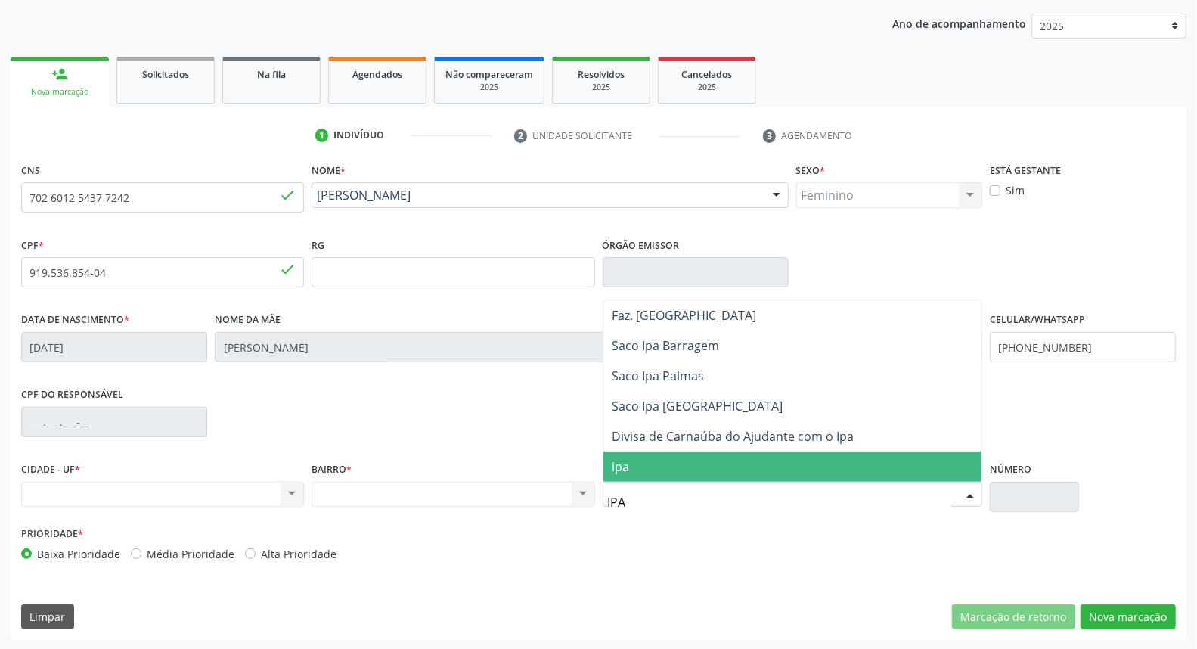
click at [766, 466] on span "ipa" at bounding box center [792, 466] width 378 height 30
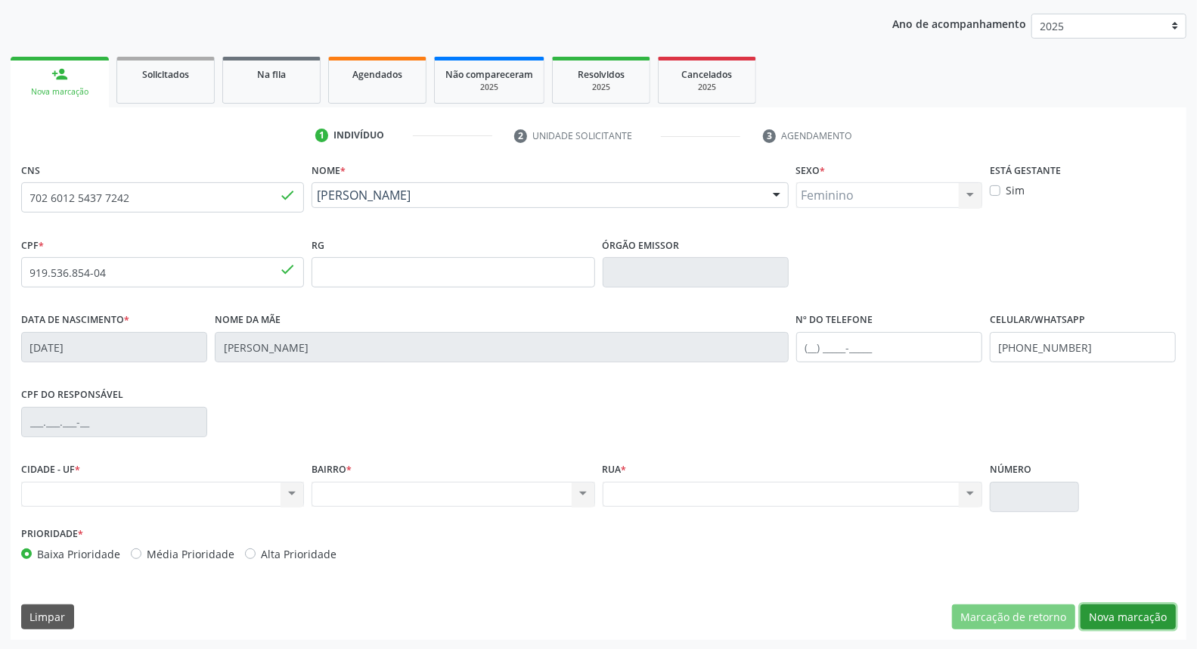
click at [1157, 614] on button "Nova marcação" at bounding box center [1127, 617] width 95 height 26
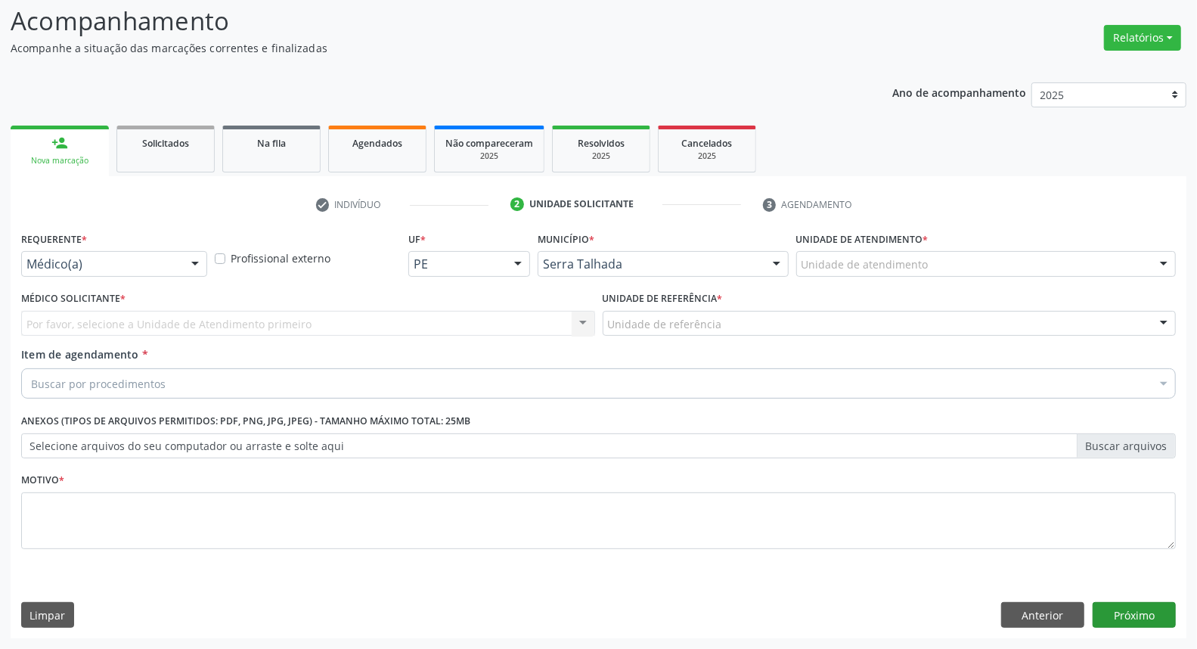
scroll to position [100, 0]
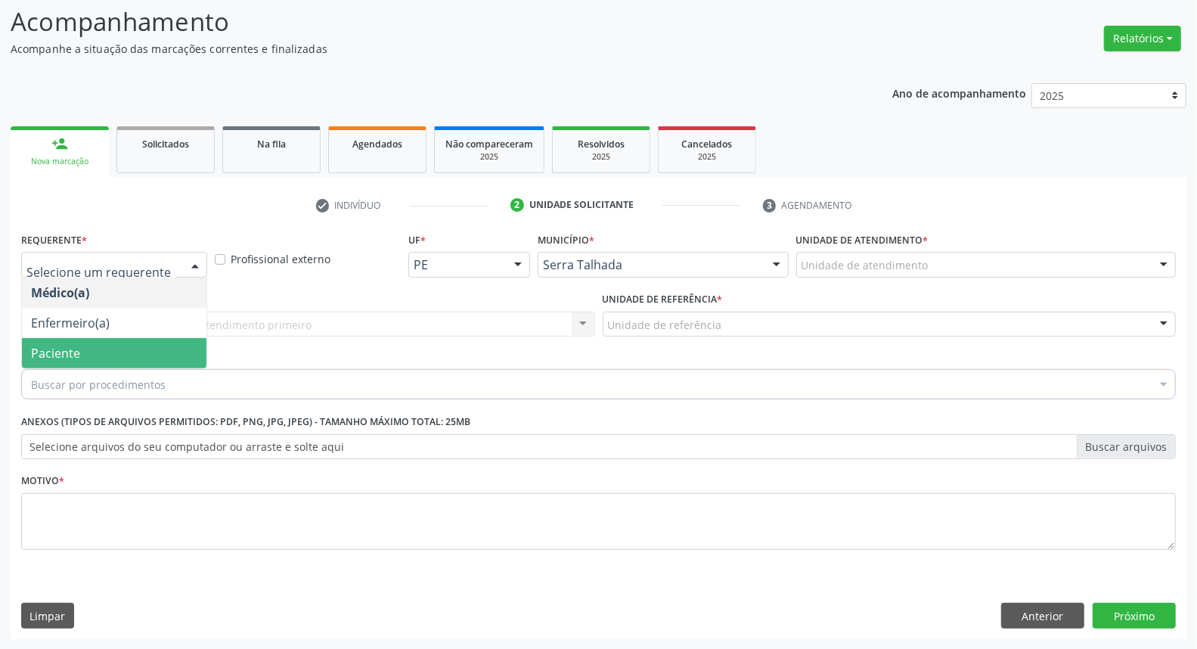
drag, startPoint x: 74, startPoint y: 355, endPoint x: 86, endPoint y: 331, distance: 27.0
click at [77, 348] on span "Paciente" at bounding box center [55, 353] width 49 height 17
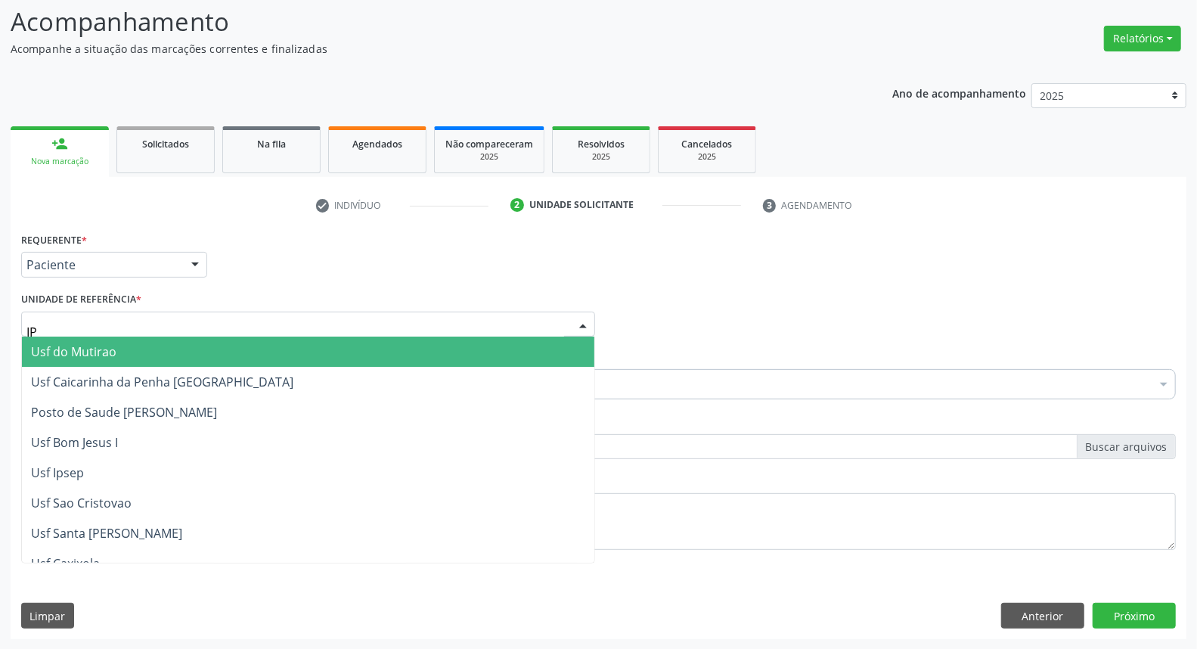
type input "IPA"
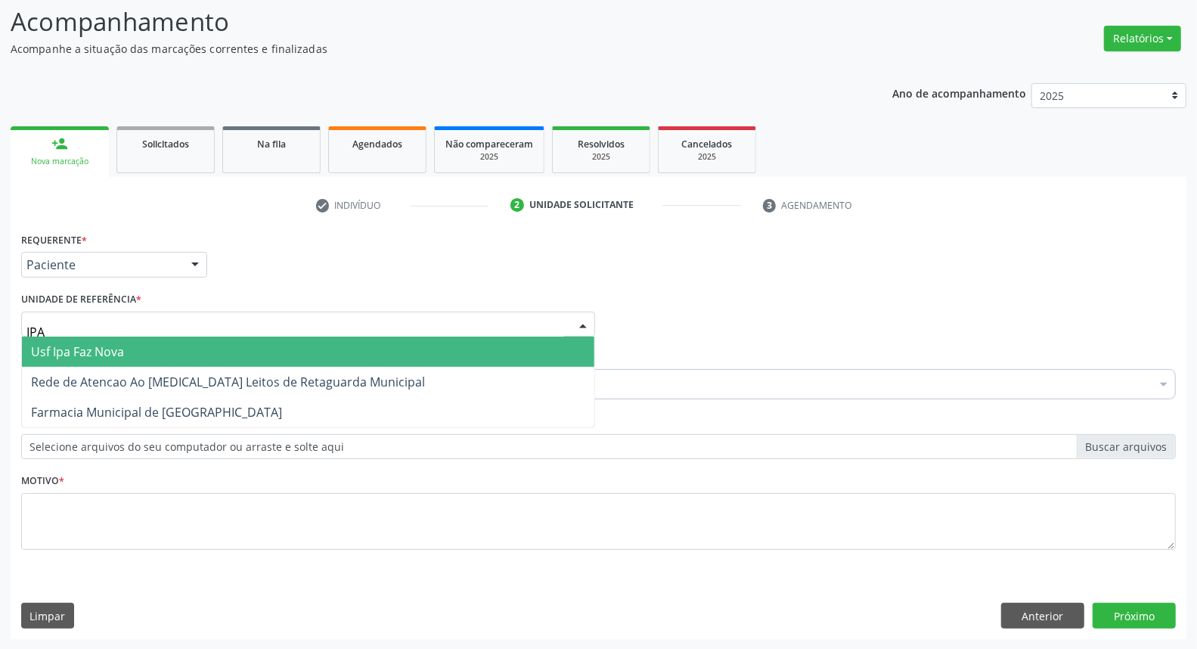
click at [35, 356] on span "Usf Ipa Faz Nova" at bounding box center [77, 351] width 93 height 17
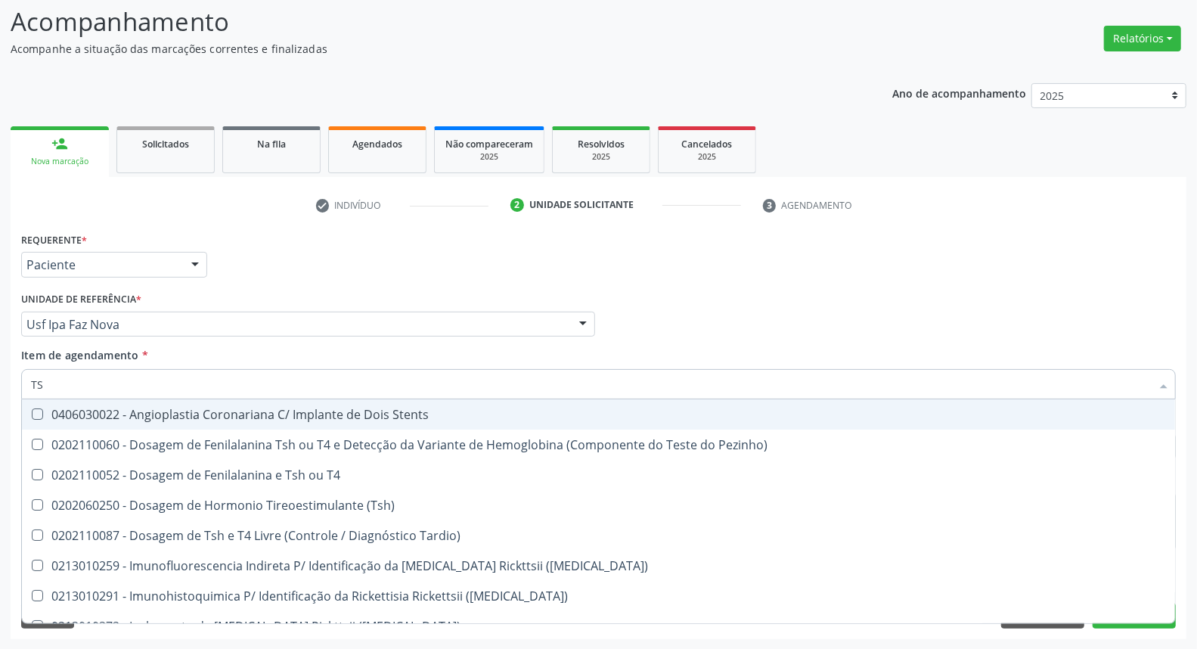
type input "TSH"
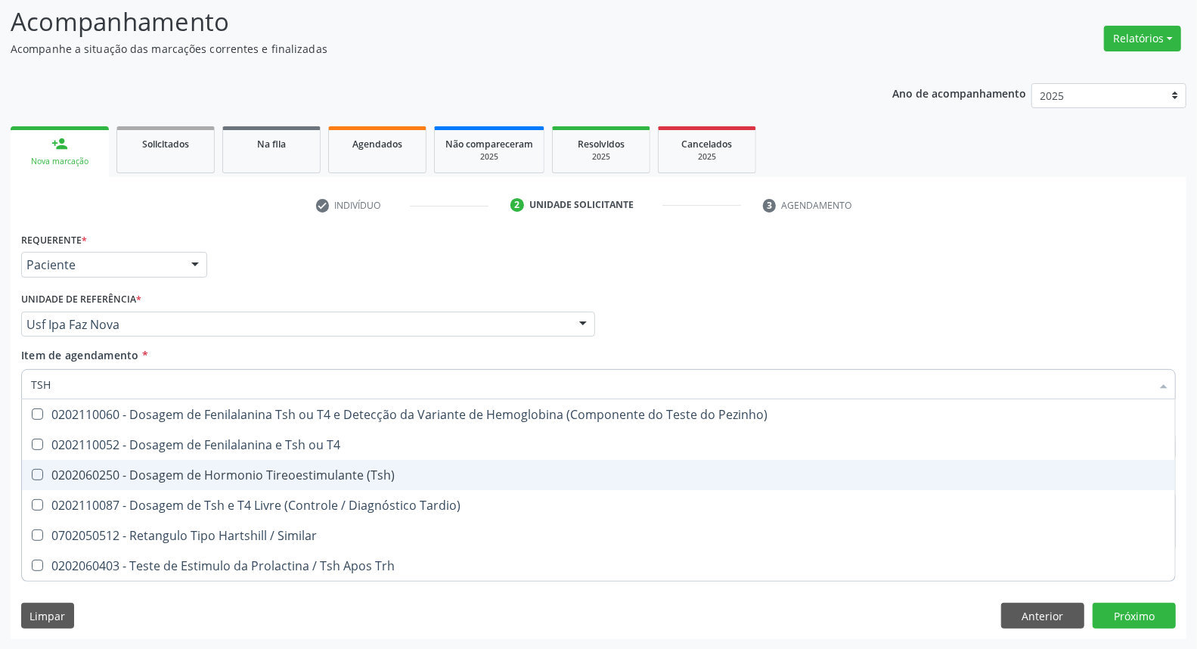
drag, startPoint x: 93, startPoint y: 472, endPoint x: 94, endPoint y: 413, distance: 58.2
click at [93, 464] on span "0202060250 - Dosagem de Hormonio Tireoestimulante (Tsh)" at bounding box center [598, 475] width 1153 height 30
checkbox \(Tsh\) "true"
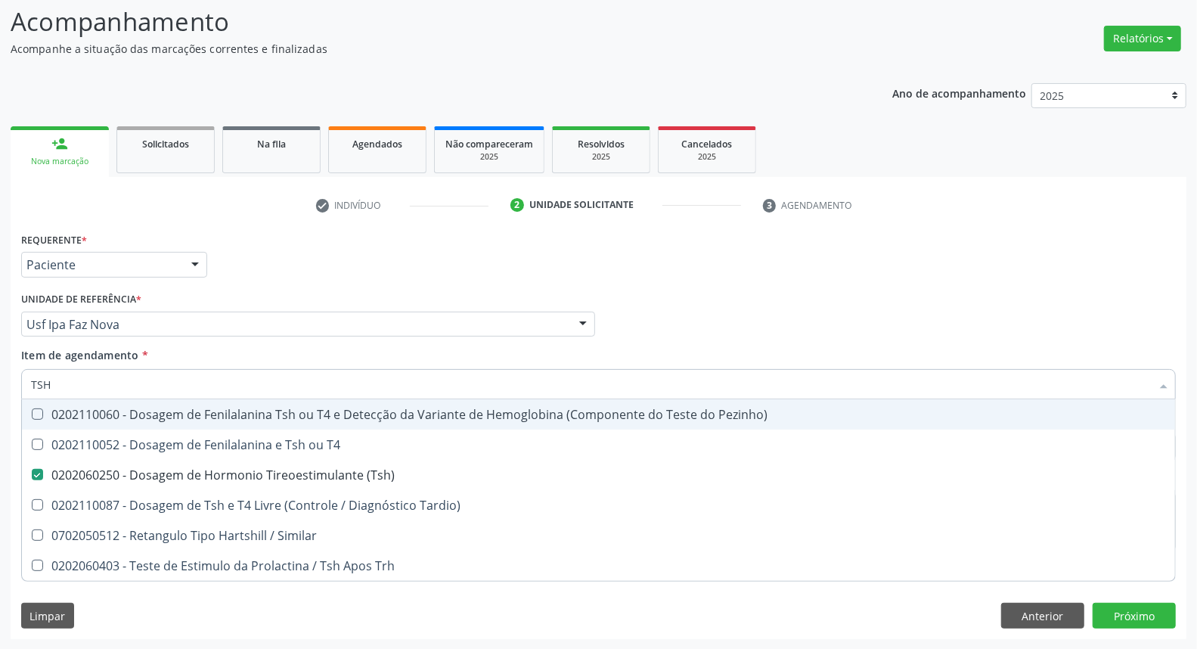
drag, startPoint x: 0, startPoint y: 392, endPoint x: 0, endPoint y: 378, distance: 13.6
click at [0, 378] on div "Acompanhamento Acompanhe a situação das marcações correntes e finalizadas Relat…" at bounding box center [598, 316] width 1197 height 666
type input "T"
checkbox \(Tsh\) "false"
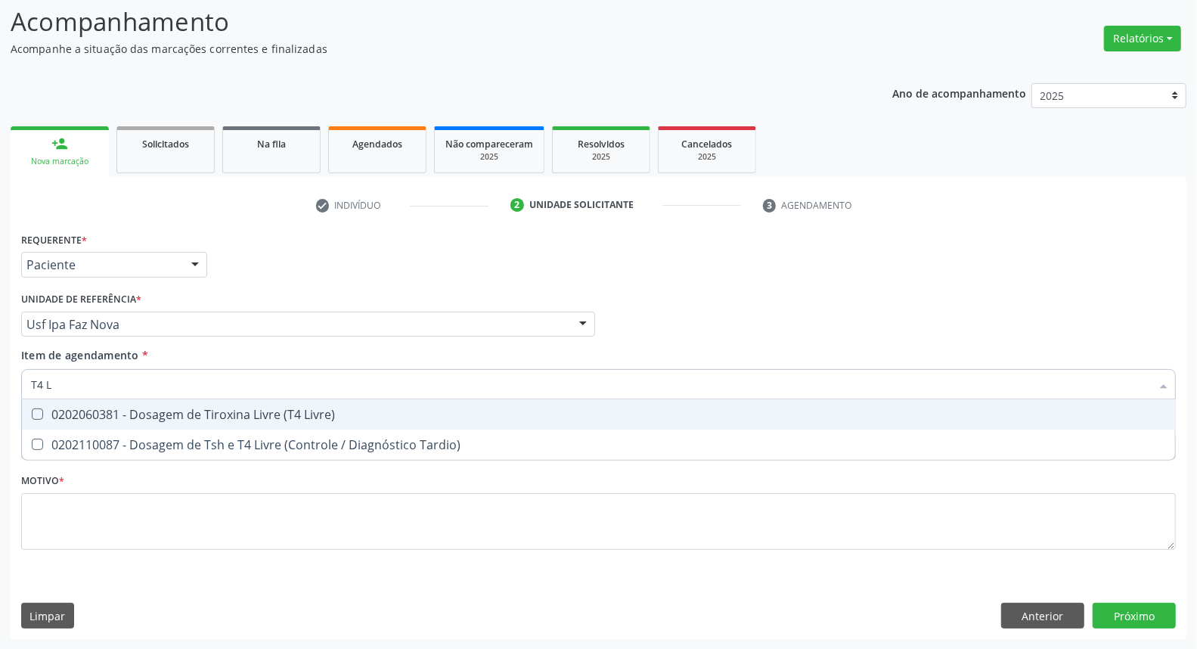
type input "T4 L"
drag, startPoint x: 44, startPoint y: 413, endPoint x: 60, endPoint y: 395, distance: 24.6
click at [51, 408] on div "0202060381 - Dosagem de Tiroxina Livre (T4 Livre)" at bounding box center [598, 414] width 1135 height 12
checkbox Livre\) "true"
drag, startPoint x: 49, startPoint y: 381, endPoint x: 0, endPoint y: 363, distance: 52.4
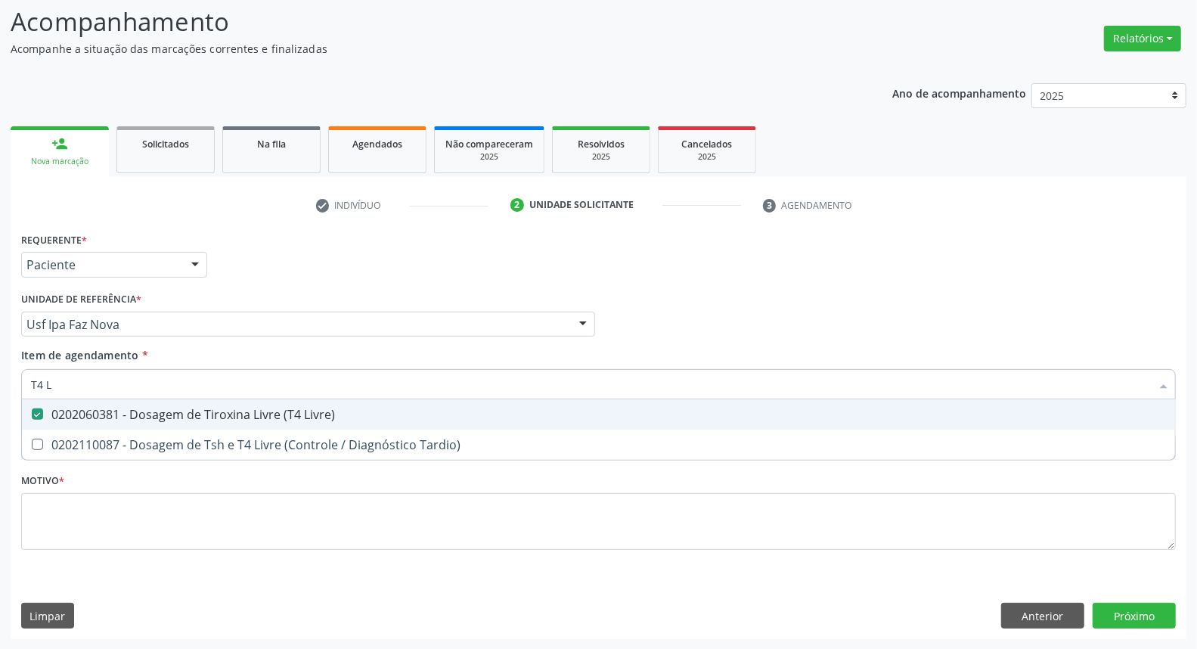
click at [0, 363] on div "Acompanhamento Acompanhe a situação das marcações correntes e finalizadas Relat…" at bounding box center [598, 316] width 1197 height 666
type input "T"
checkbox Livre\) "false"
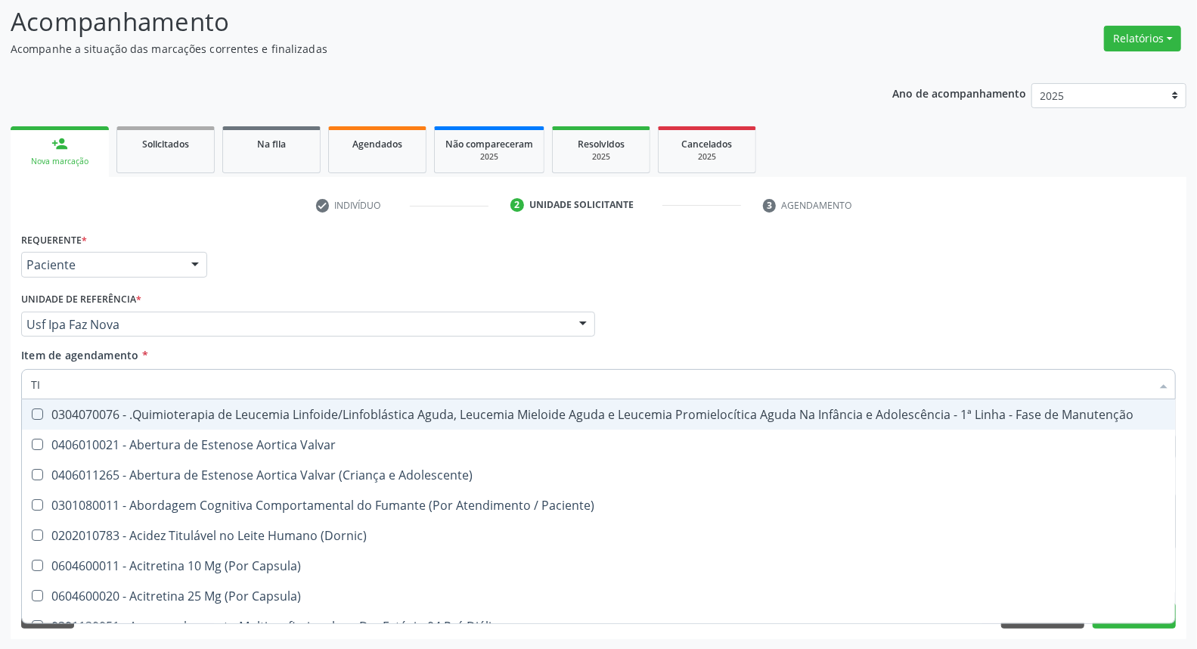
type input "TIR"
checkbox Biotinidase "true"
checkbox I\) "true"
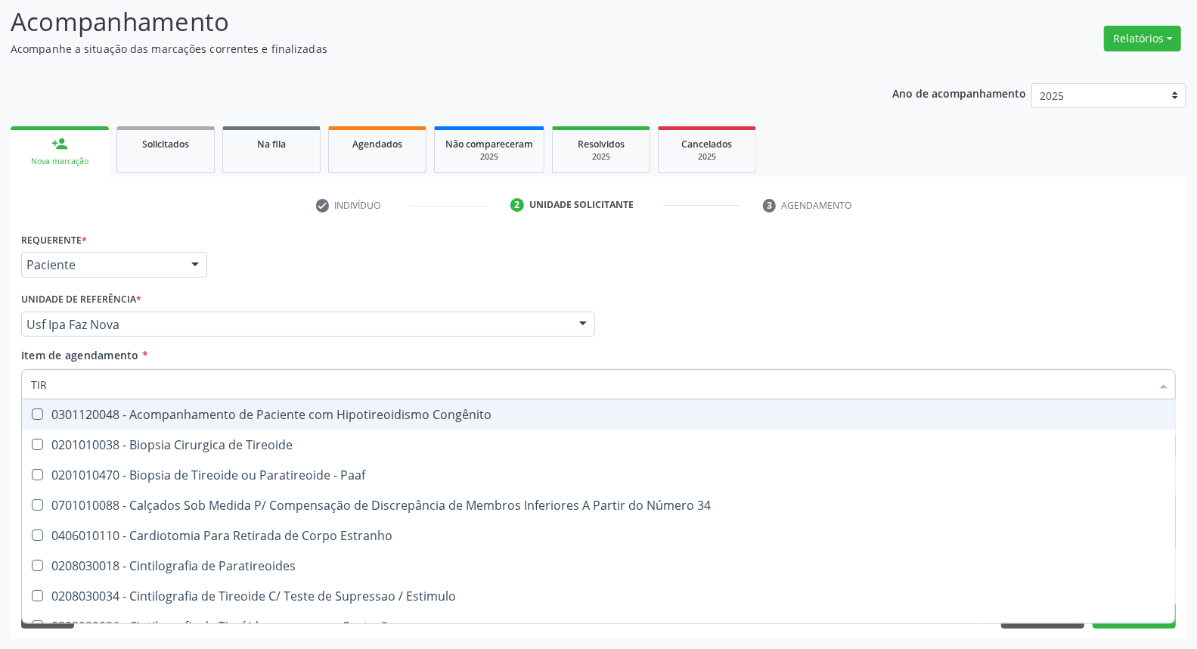
type input "TIRE"
checkbox Estimulo "true"
checkbox \(Tsh\) "false"
checkbox Livre\) "false"
type input "TIREO"
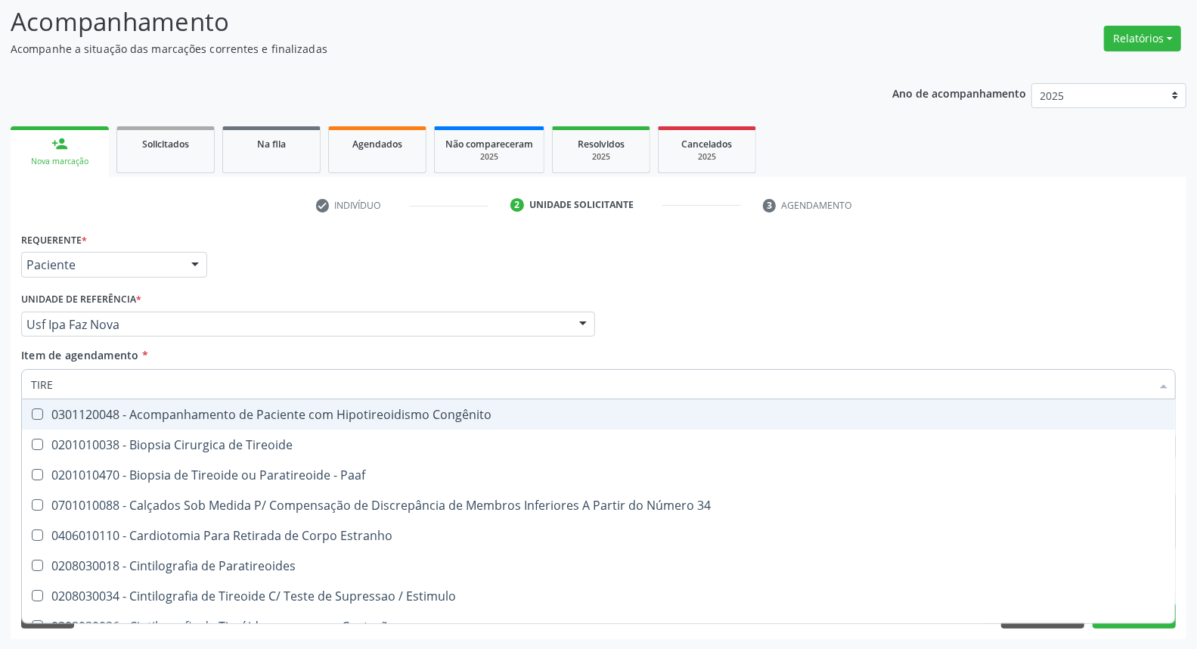
checkbox Paratireoides "true"
checkbox Estimulo "false"
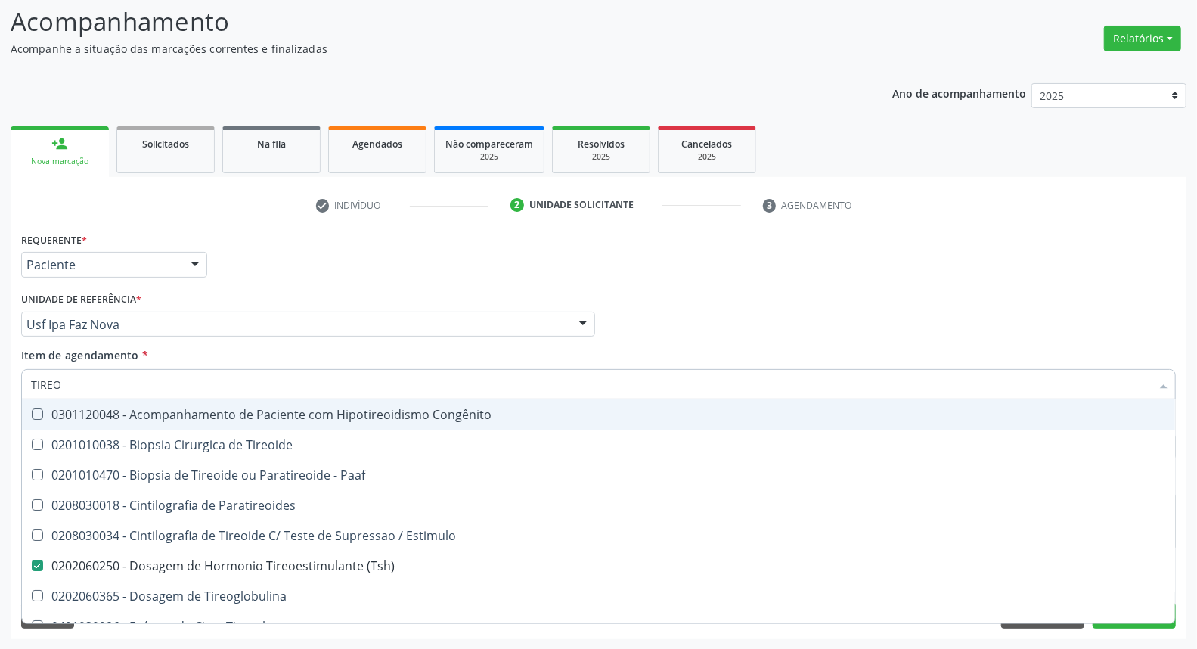
type input "TIREOG"
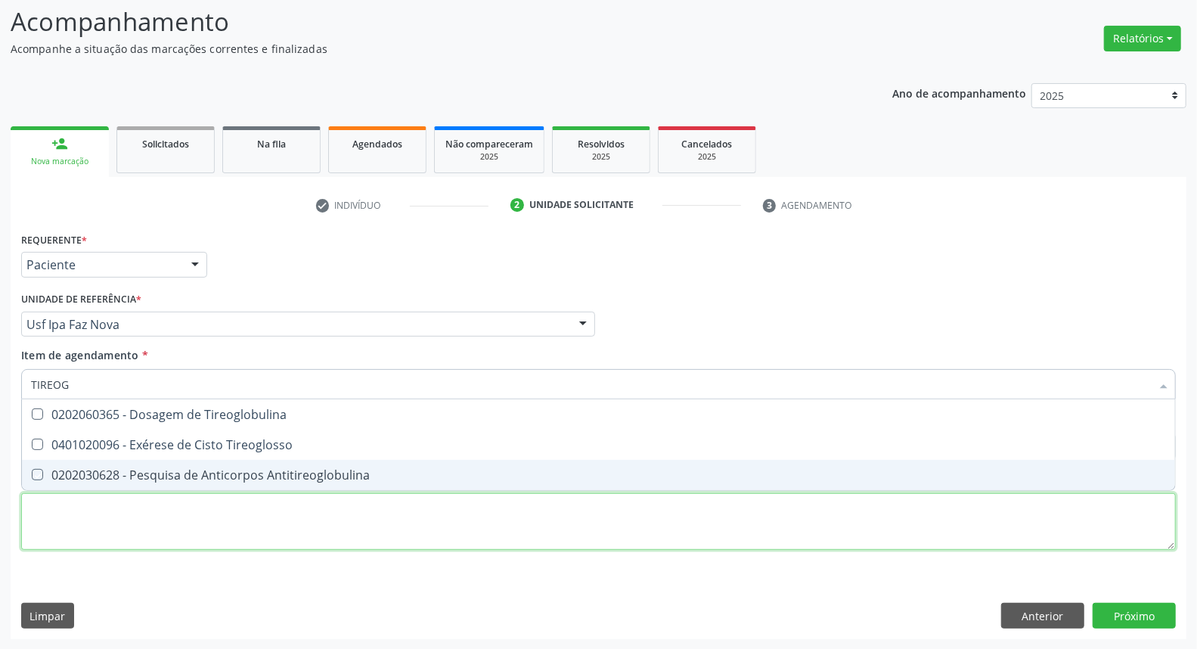
click at [88, 513] on div "Requerente * Paciente Médico(a) Enfermeiro(a) Paciente Nenhum resultado encontr…" at bounding box center [598, 399] width 1154 height 342
checkbox Tireoglosso "true"
checkbox Antitireoglobulina "true"
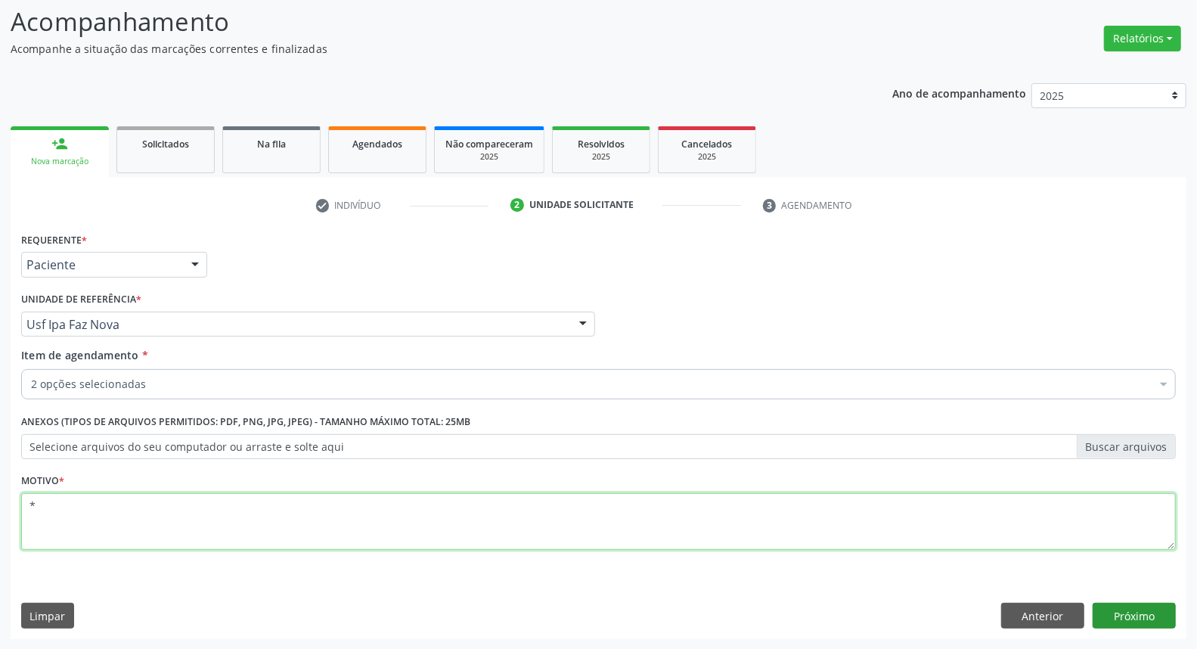
type textarea "*"
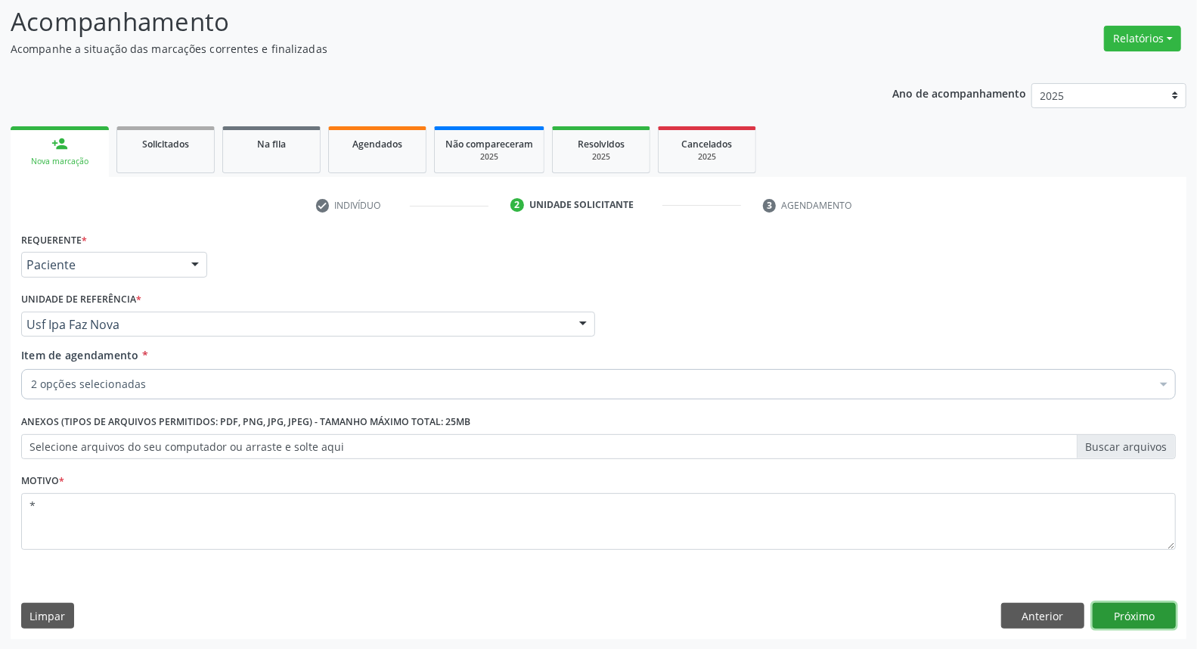
click at [1127, 616] on button "Próximo" at bounding box center [1133, 615] width 83 height 26
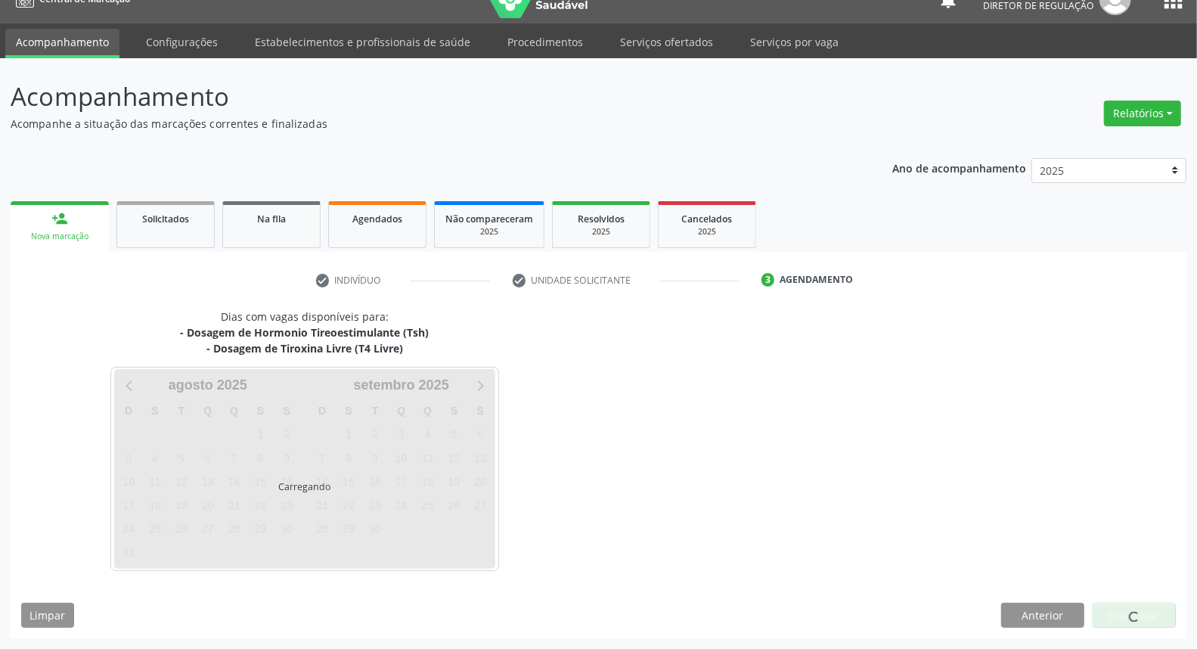
scroll to position [24, 0]
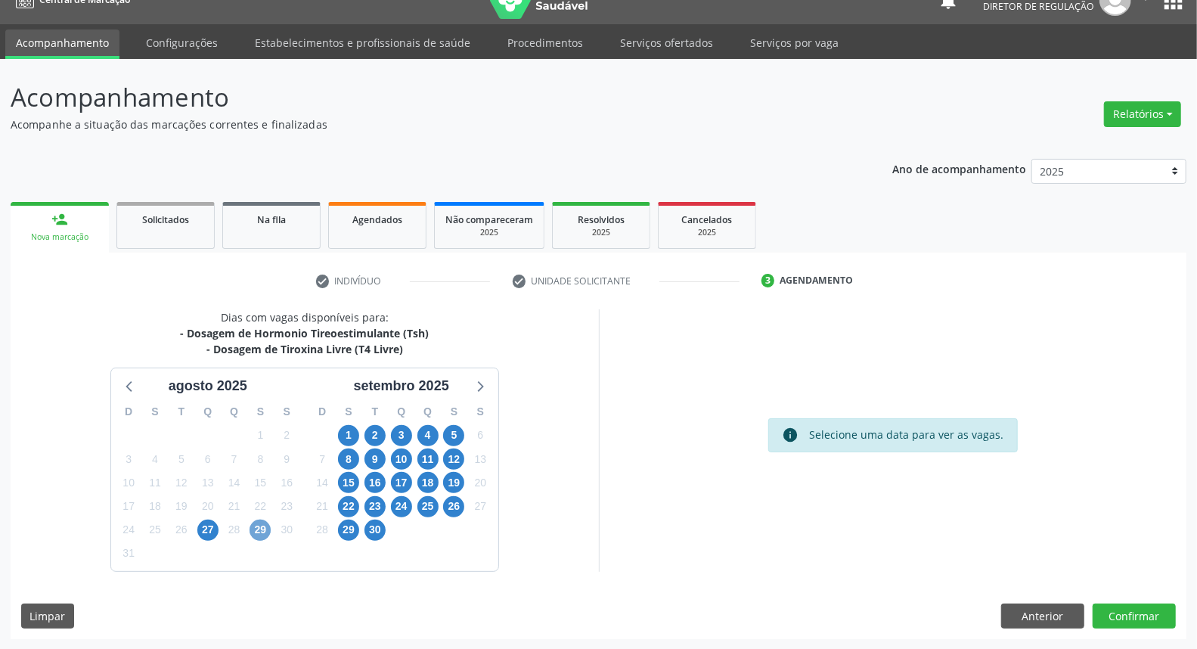
click at [265, 525] on span "29" at bounding box center [259, 529] width 21 height 21
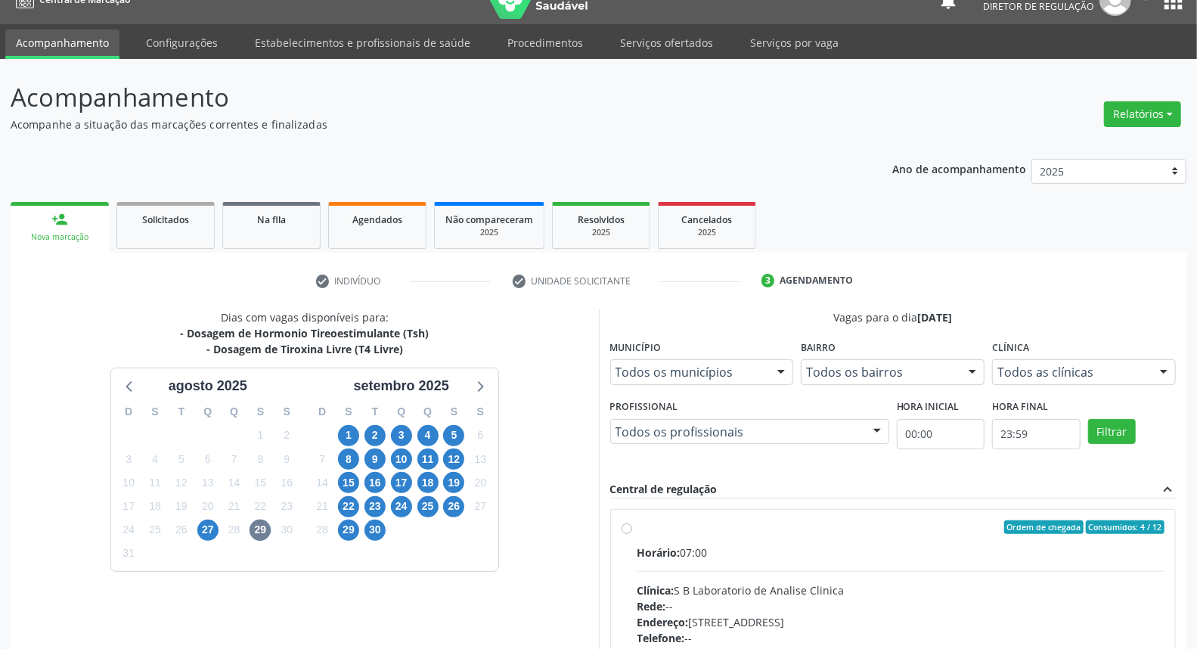
drag, startPoint x: 625, startPoint y: 525, endPoint x: 794, endPoint y: 457, distance: 182.2
click at [637, 525] on label "Ordem de chegada Consumidos: 4 / 12 Horário: 07:00 Clínica: S B Laboratorio de …" at bounding box center [901, 636] width 528 height 232
click at [628, 525] on input "Ordem de chegada Consumidos: 4 / 12 Horário: 07:00 Clínica: S B Laboratorio de …" at bounding box center [626, 527] width 11 height 14
radio input "true"
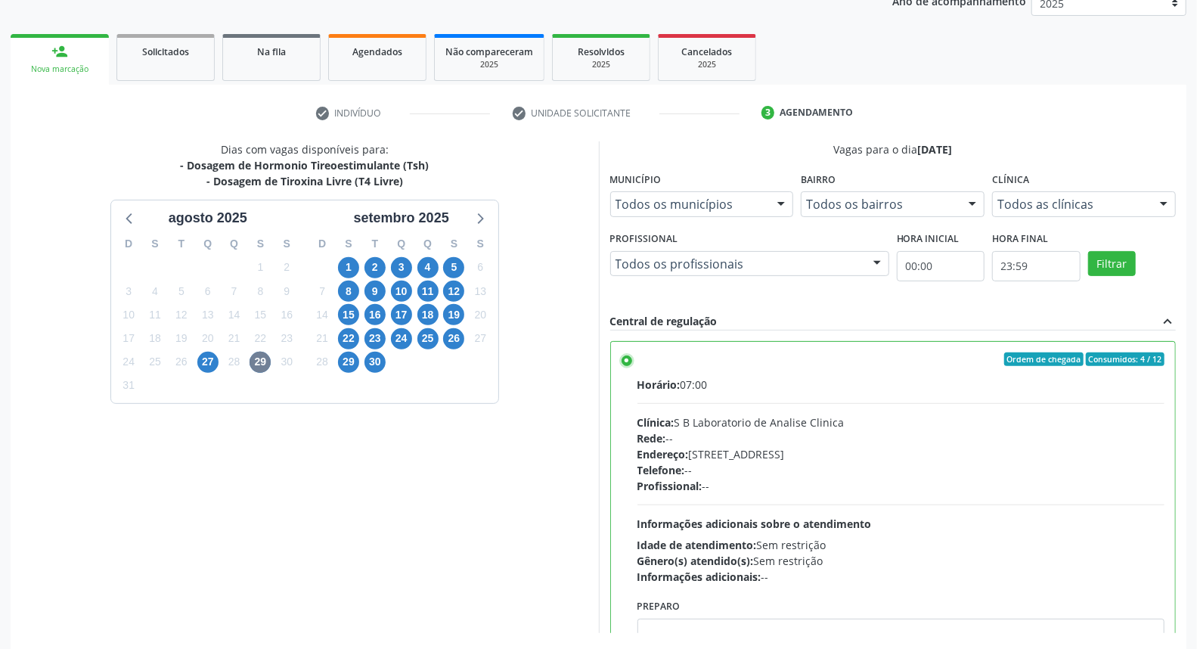
scroll to position [253, 0]
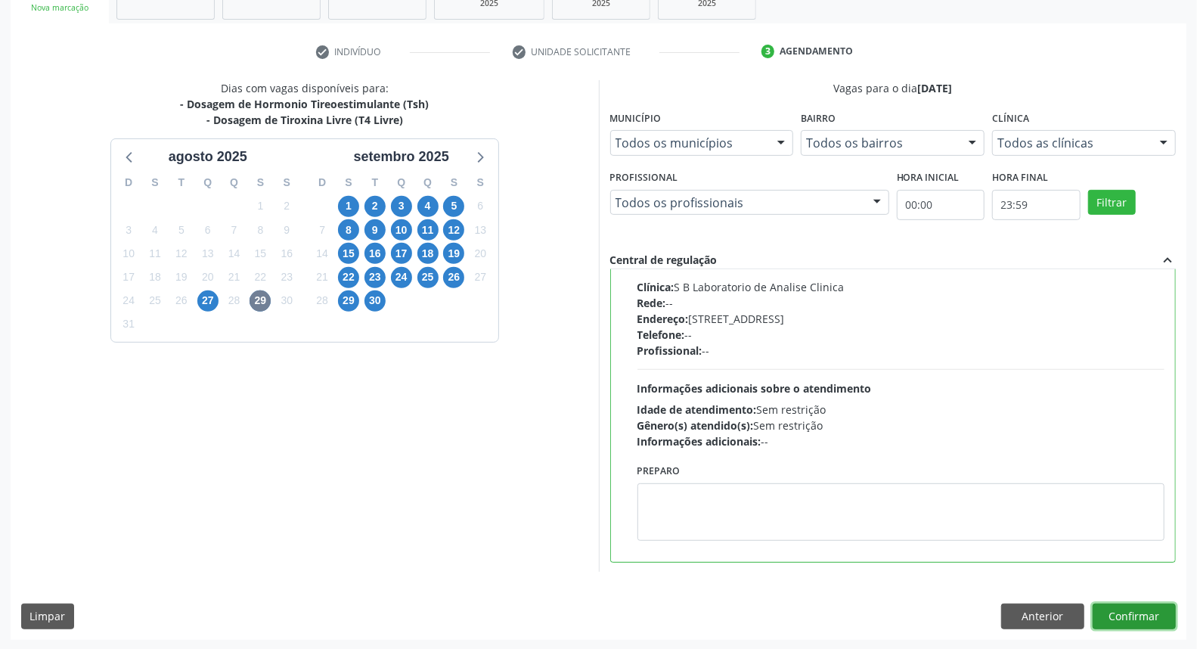
click at [1167, 613] on button "Confirmar" at bounding box center [1133, 616] width 83 height 26
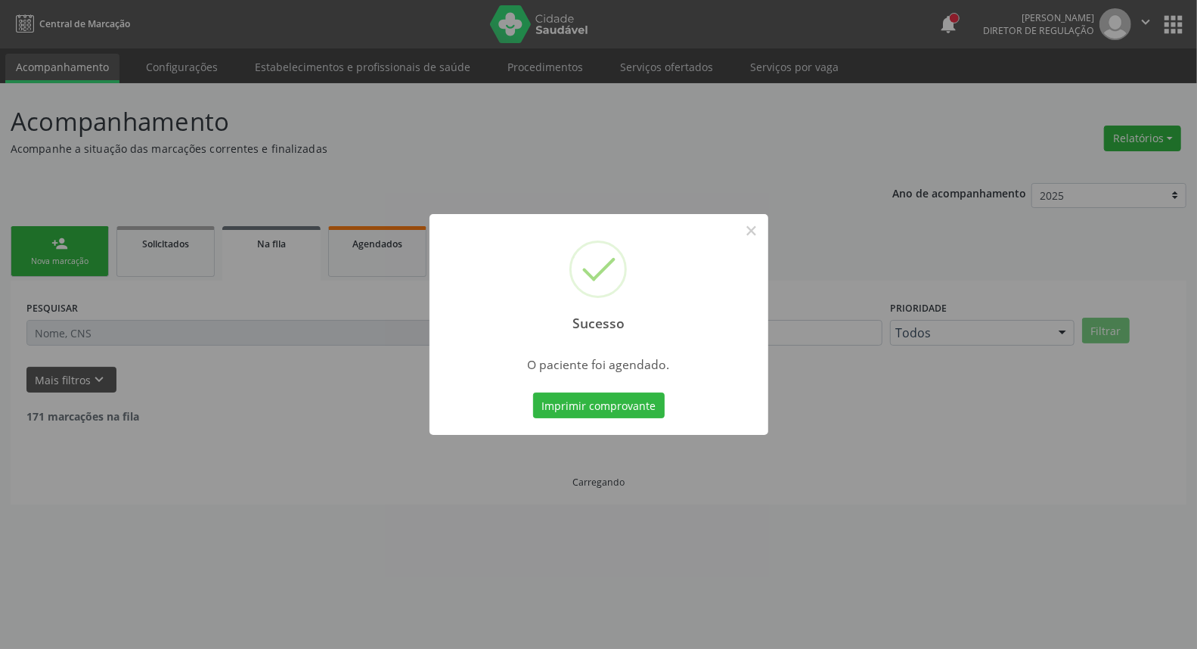
scroll to position [0, 0]
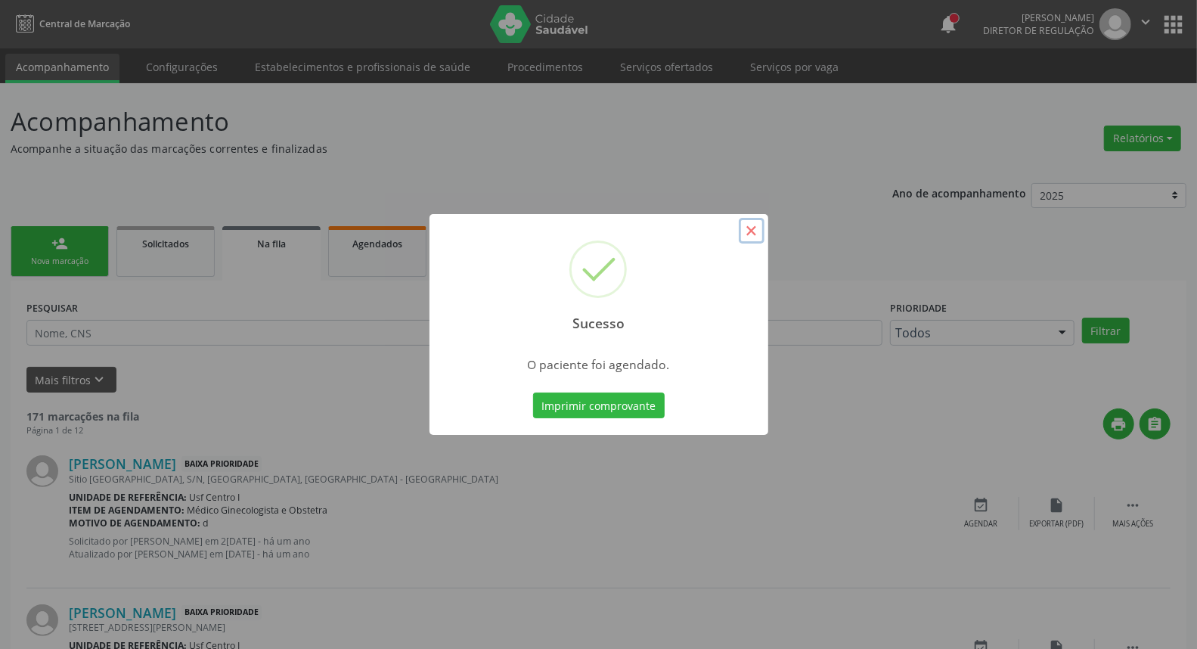
drag, startPoint x: 748, startPoint y: 231, endPoint x: 265, endPoint y: 246, distance: 483.3
click at [747, 231] on button "×" at bounding box center [752, 231] width 26 height 26
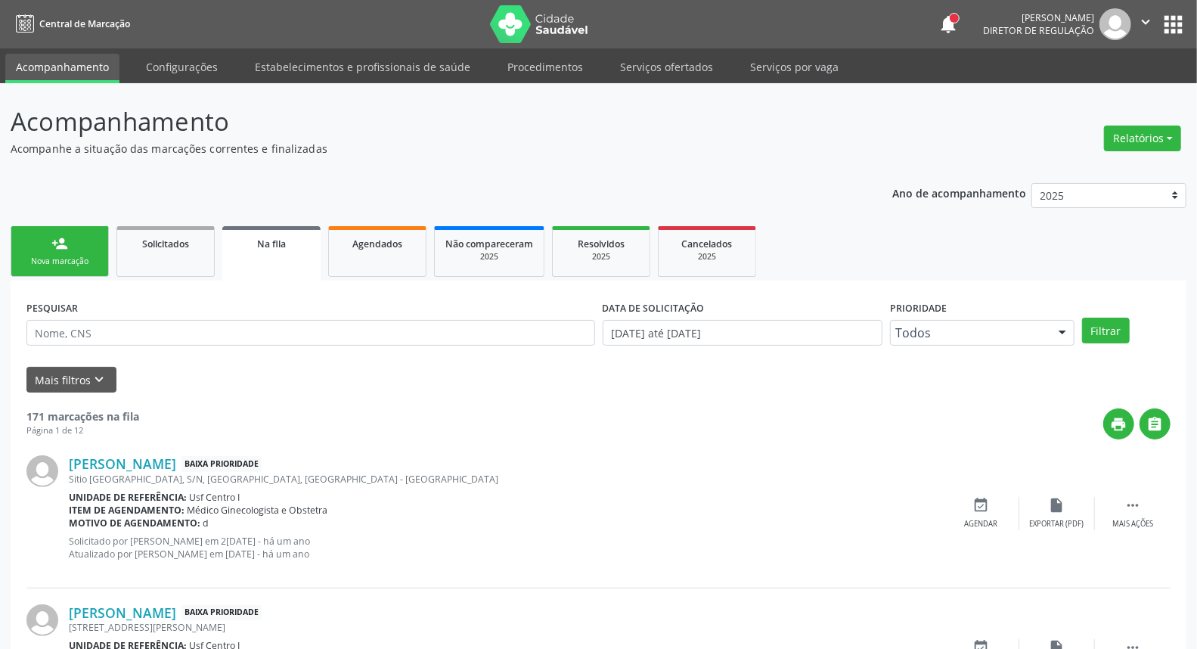
click at [88, 246] on link "person_add Nova marcação" at bounding box center [60, 251] width 98 height 51
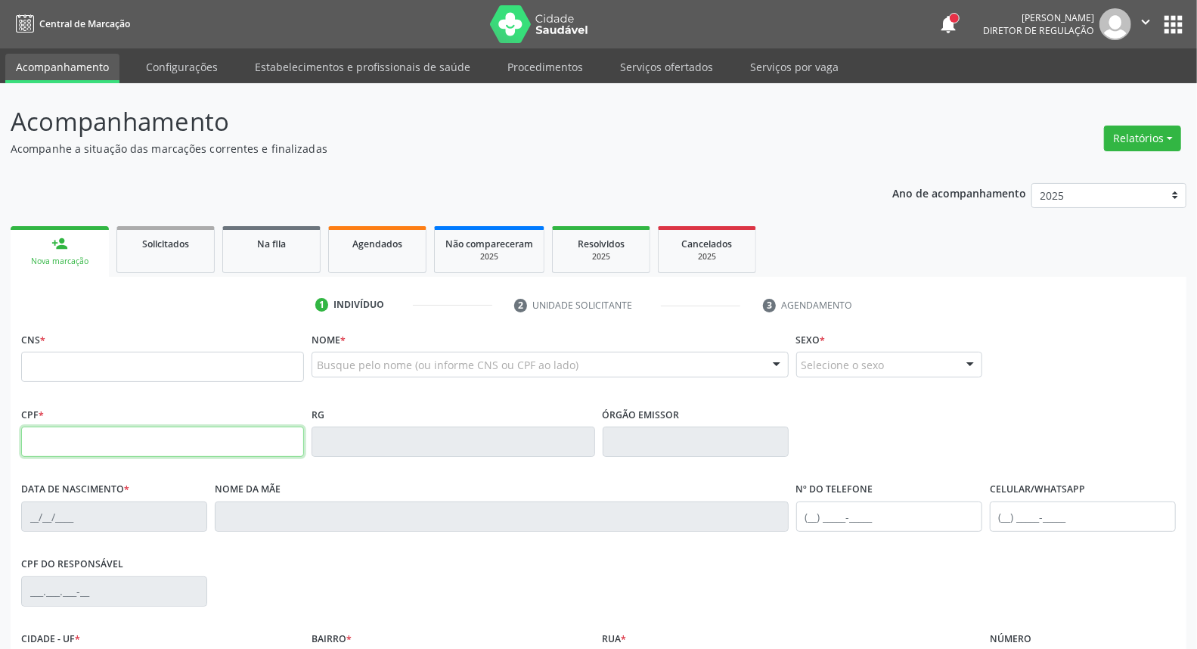
drag, startPoint x: 57, startPoint y: 444, endPoint x: 62, endPoint y: 432, distance: 13.6
click at [57, 441] on input "text" at bounding box center [162, 441] width 283 height 30
type input "052.518.044-31"
type input "160 9056 1186 0003"
type input "27/08/1983"
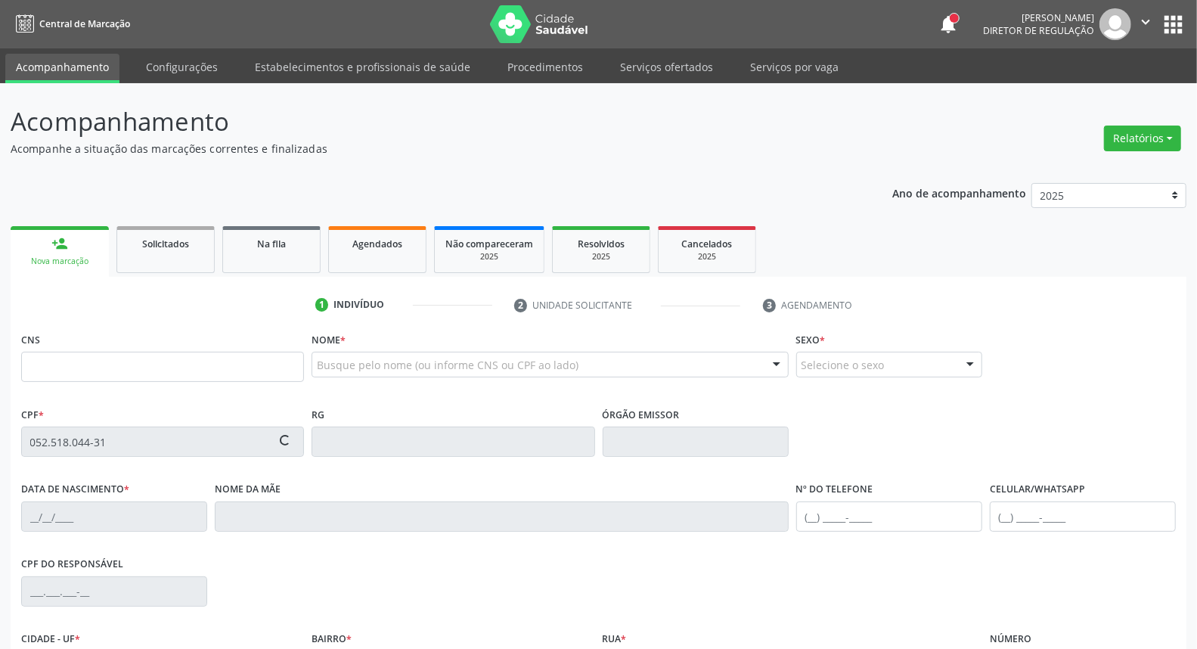
type input "(87) 9000-0100"
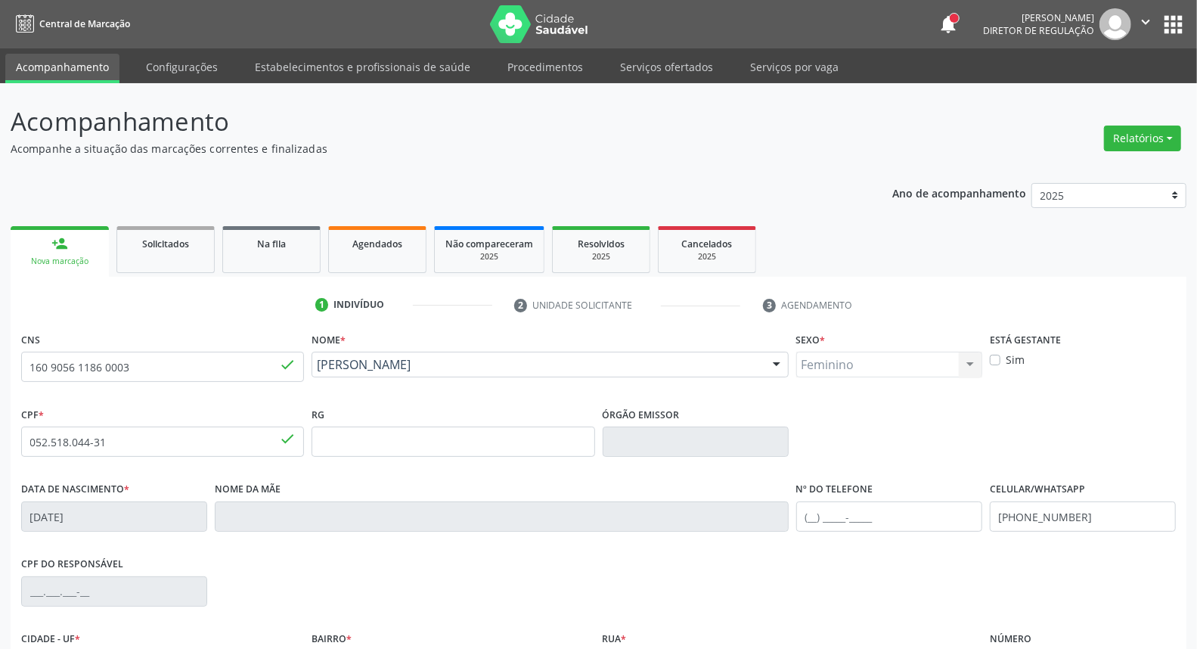
scroll to position [169, 0]
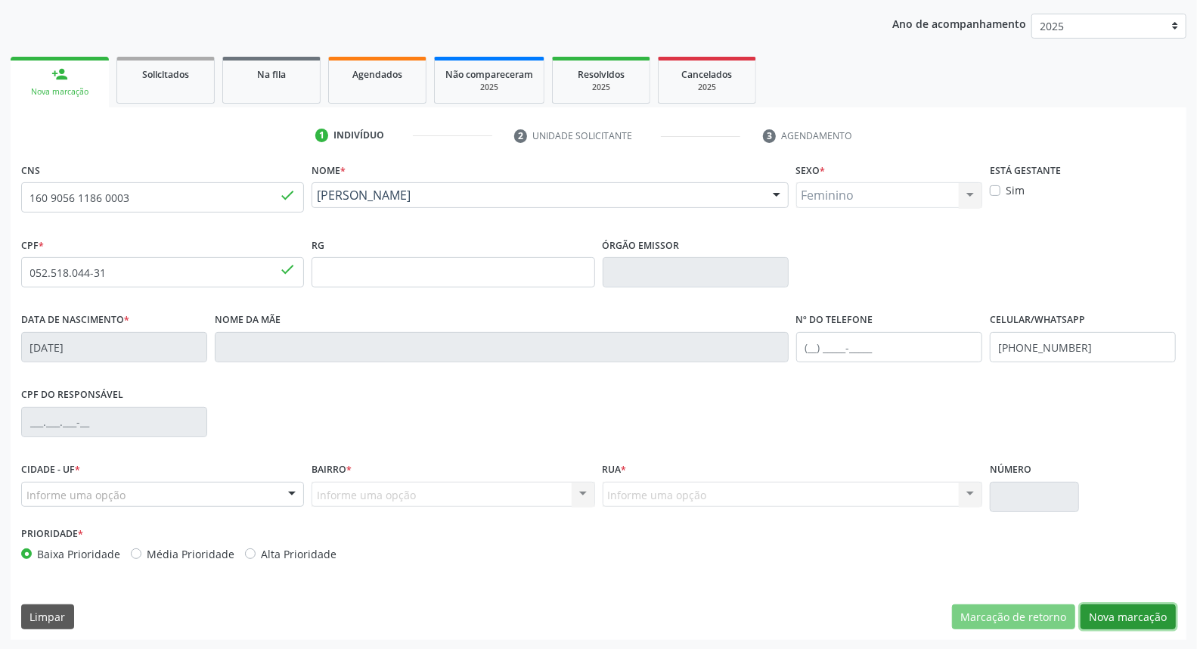
click at [1143, 618] on button "Nova marcação" at bounding box center [1127, 617] width 95 height 26
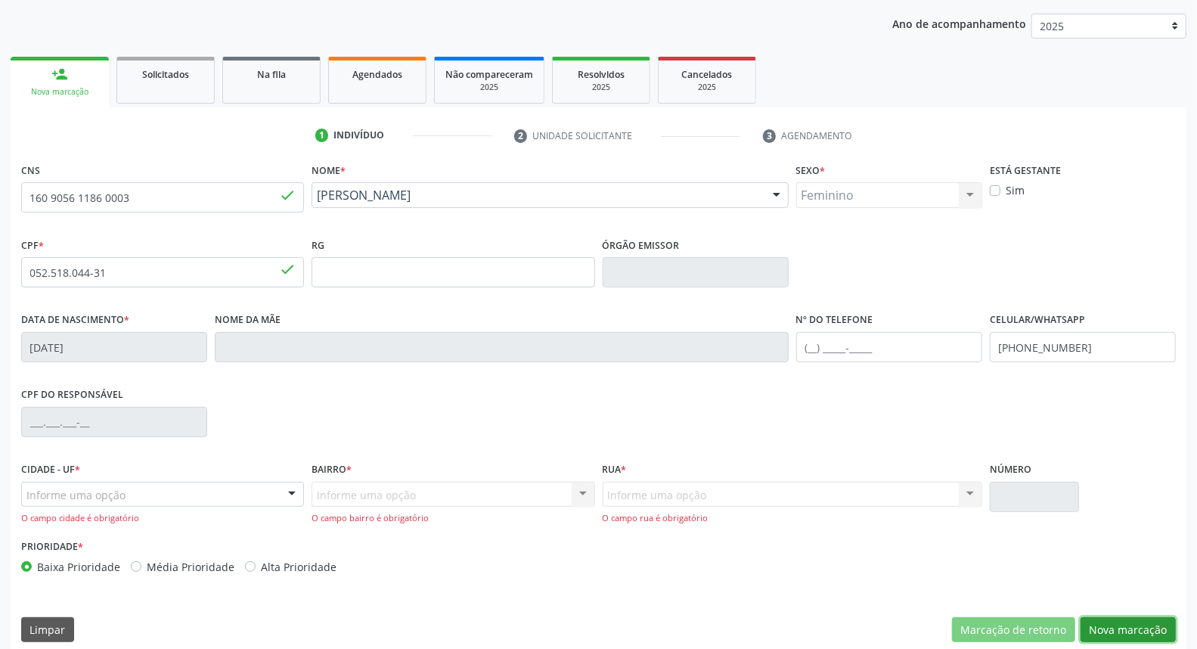
click at [1144, 618] on button "Nova marcação" at bounding box center [1127, 630] width 95 height 26
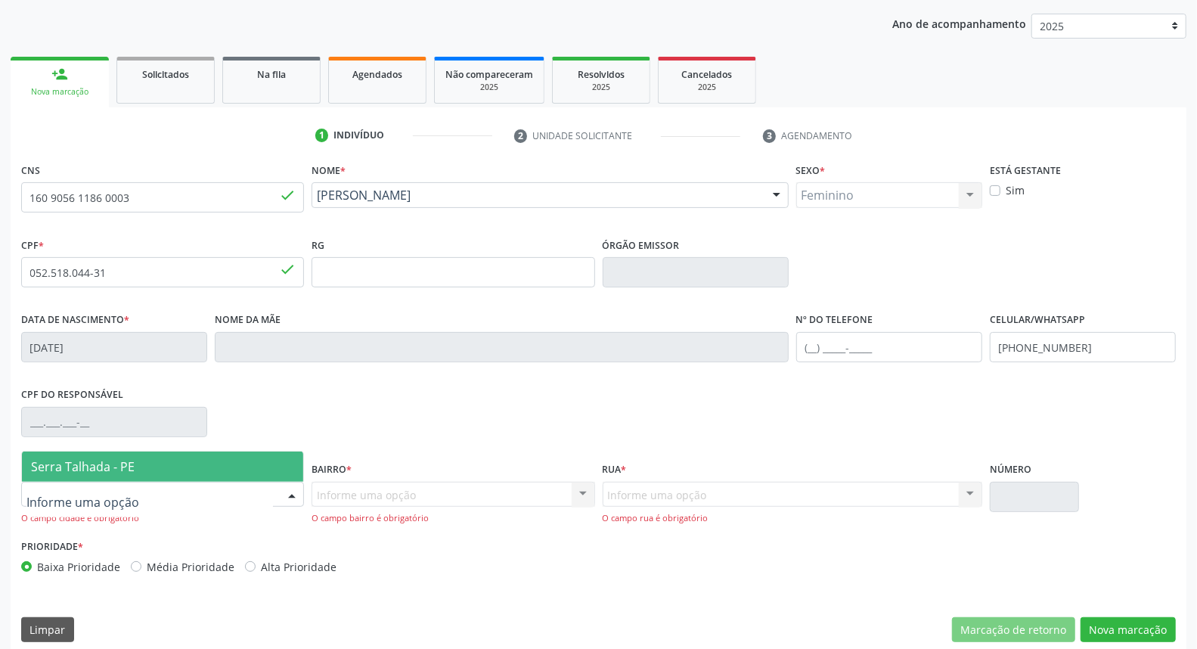
click at [138, 494] on div at bounding box center [162, 495] width 283 height 26
drag, startPoint x: 146, startPoint y: 463, endPoint x: 321, endPoint y: 499, distance: 178.4
click at [149, 463] on span "Serra Talhada - PE" at bounding box center [162, 466] width 281 height 30
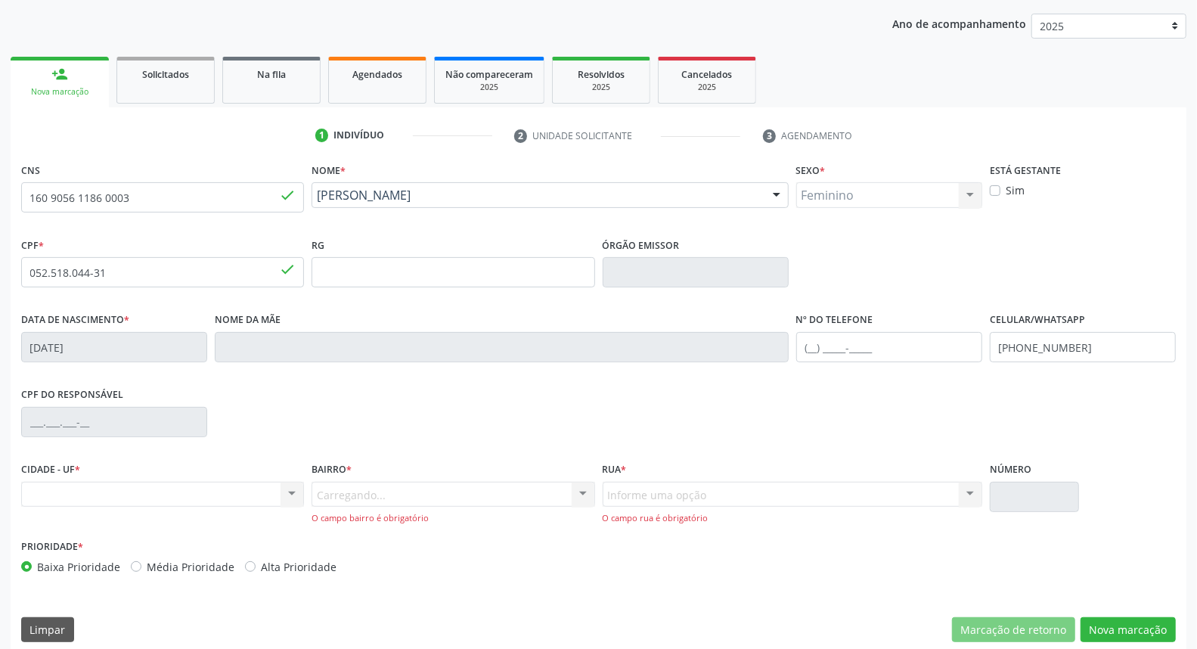
click at [336, 494] on div "Carregando... Nenhum resultado encontrado para: " " Nenhuma opção encontrada. D…" at bounding box center [452, 503] width 283 height 43
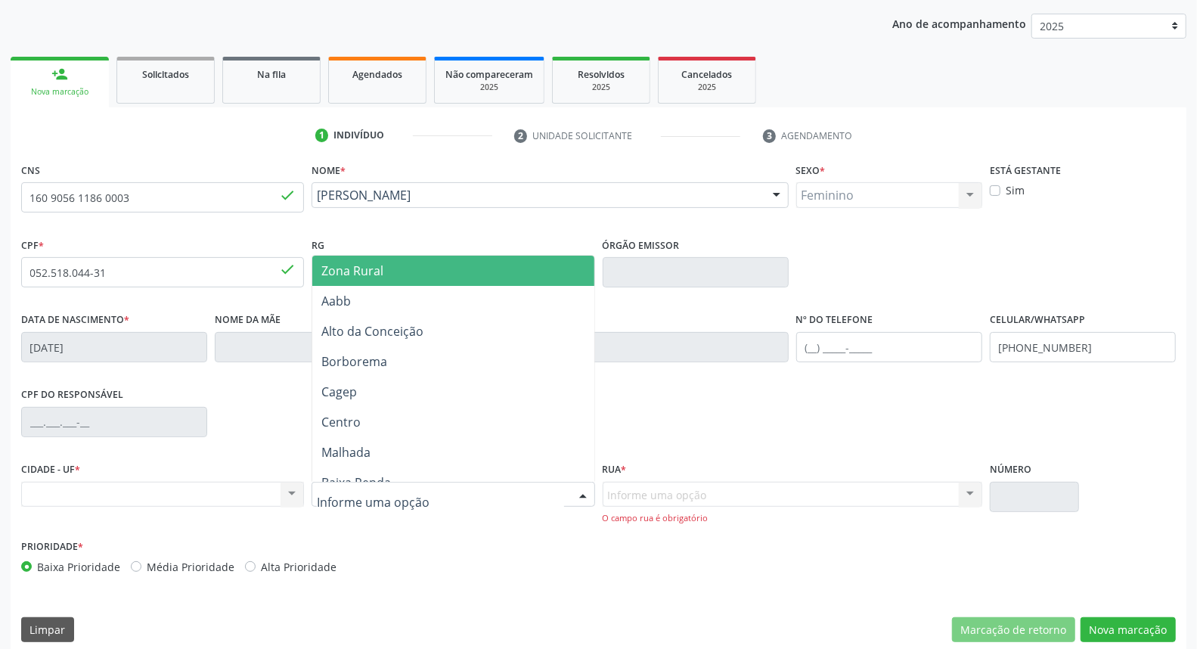
drag, startPoint x: 447, startPoint y: 259, endPoint x: 573, endPoint y: 345, distance: 152.9
click at [447, 260] on span "Zona Rural" at bounding box center [452, 271] width 281 height 30
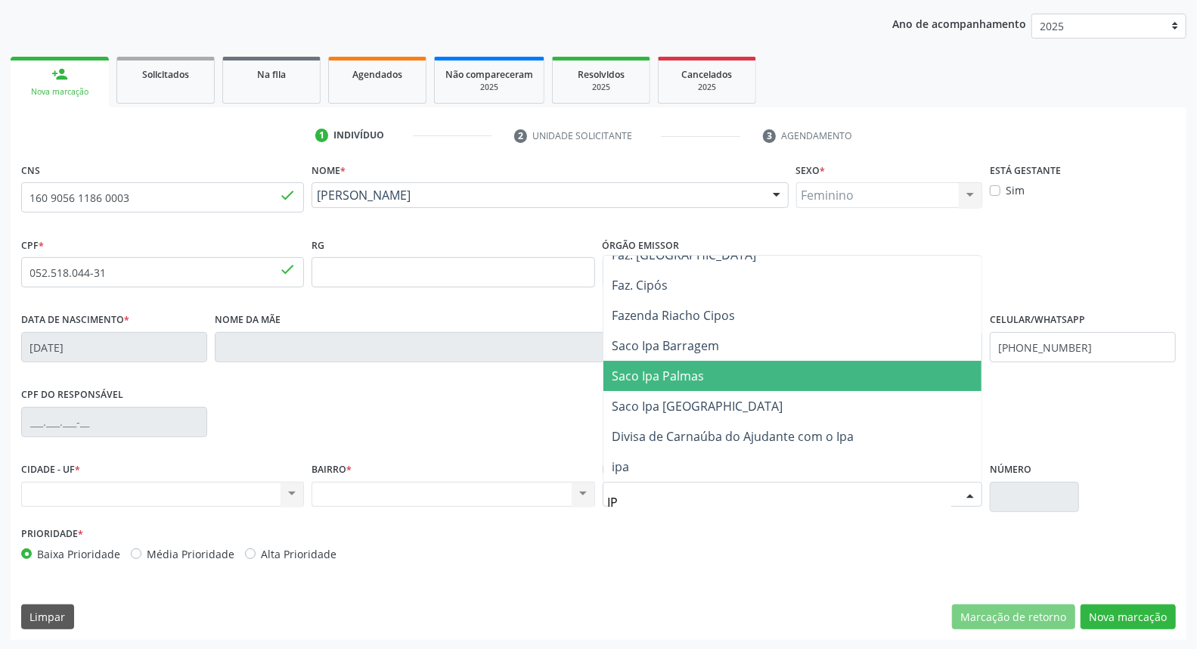
scroll to position [0, 0]
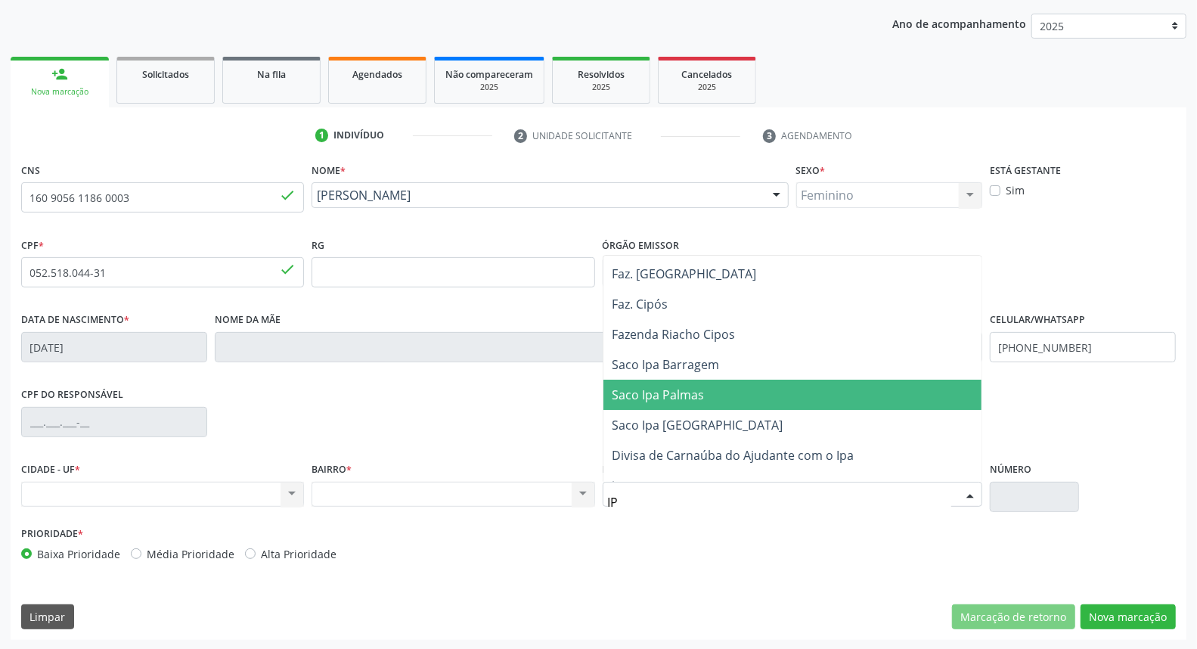
type input "IPA"
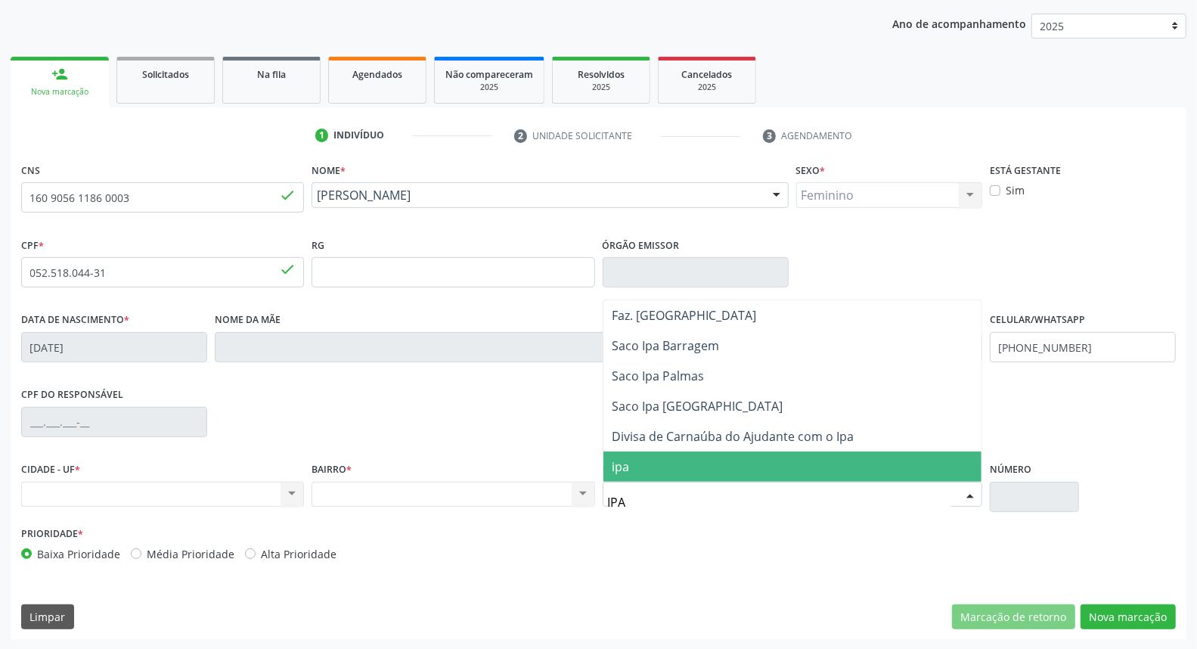
click at [646, 460] on span "ipa" at bounding box center [792, 466] width 378 height 30
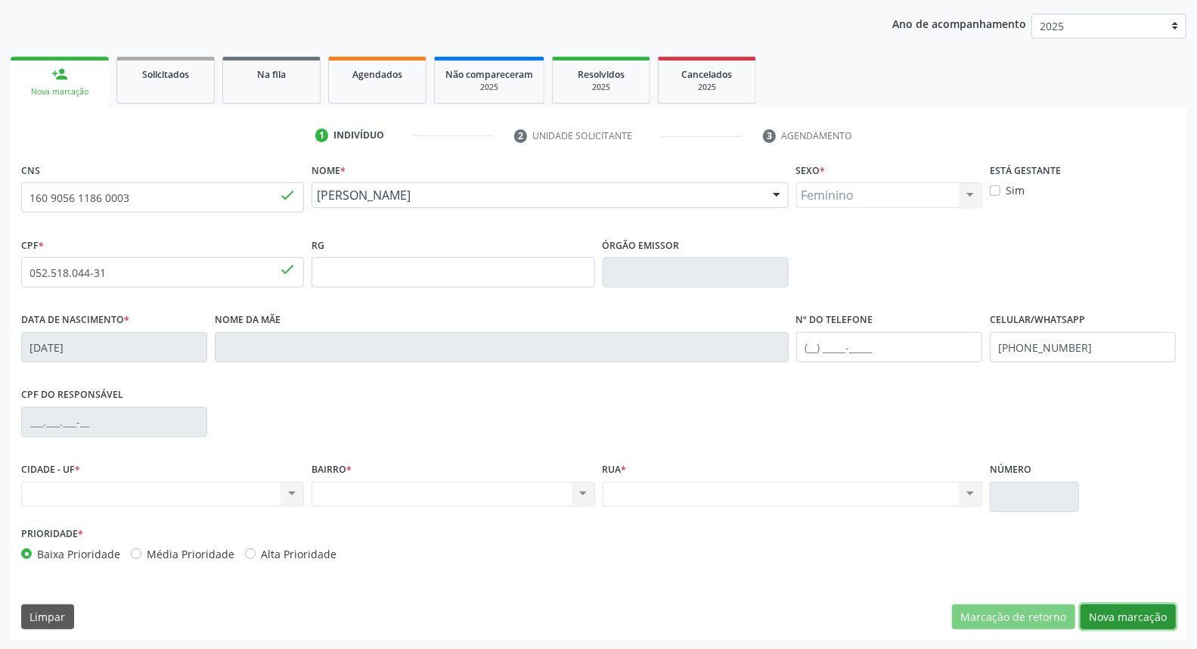
click at [1151, 611] on button "Nova marcação" at bounding box center [1127, 617] width 95 height 26
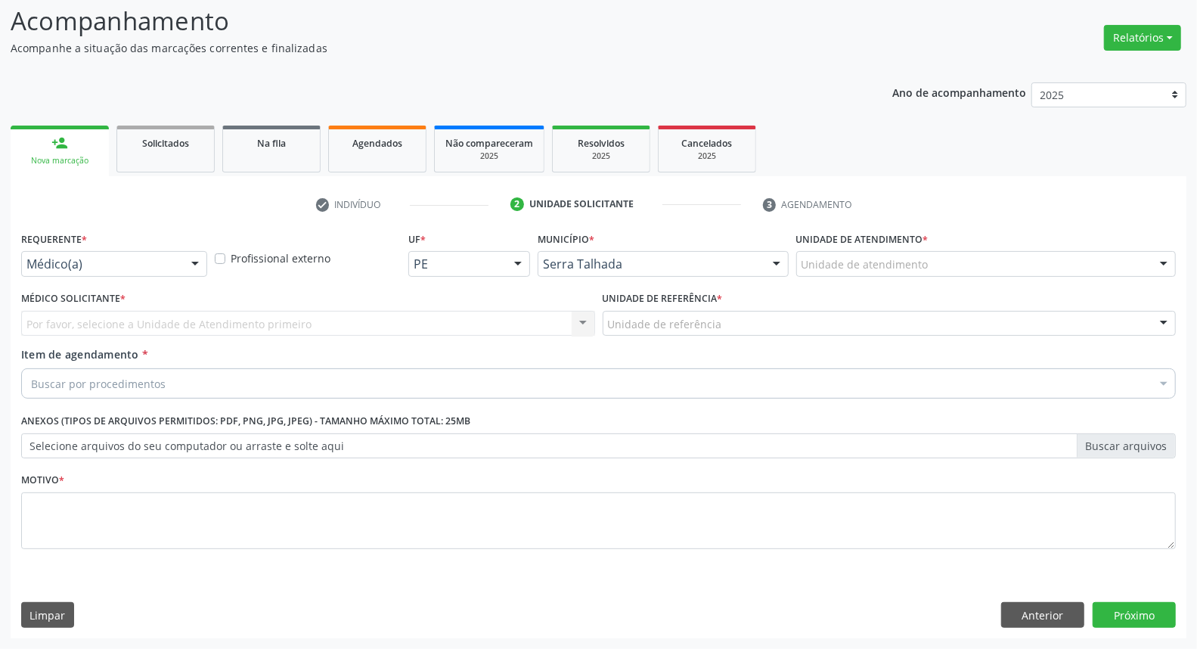
scroll to position [100, 0]
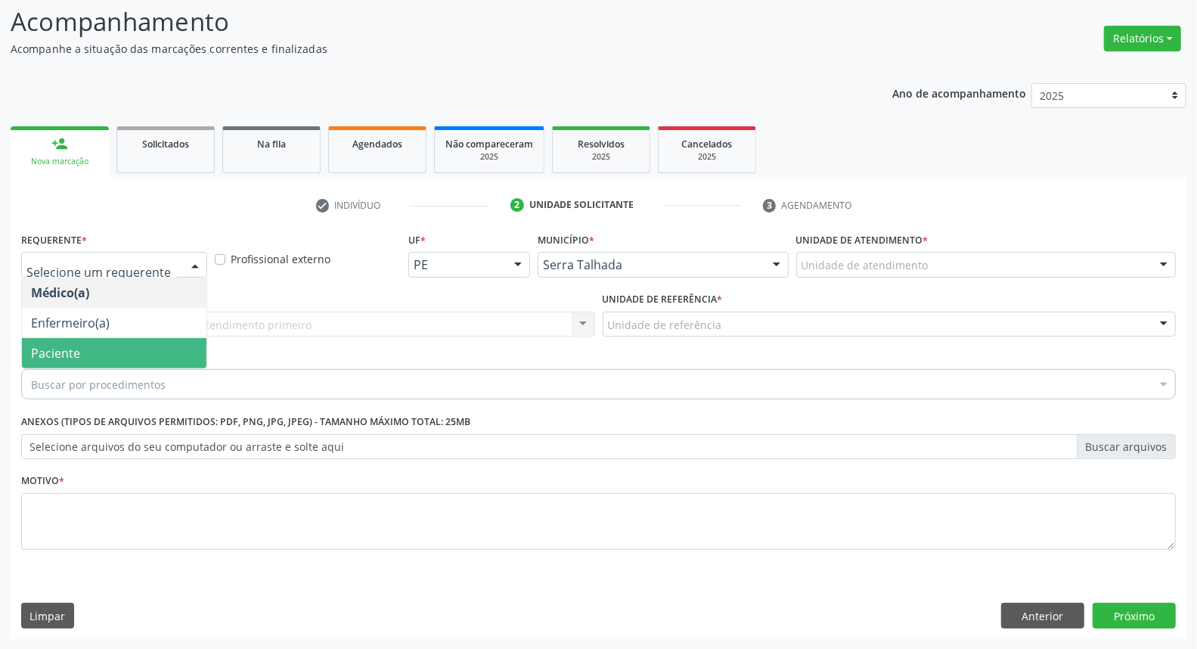
drag, startPoint x: 99, startPoint y: 353, endPoint x: 101, endPoint y: 333, distance: 19.8
click at [99, 348] on span "Paciente" at bounding box center [114, 353] width 184 height 30
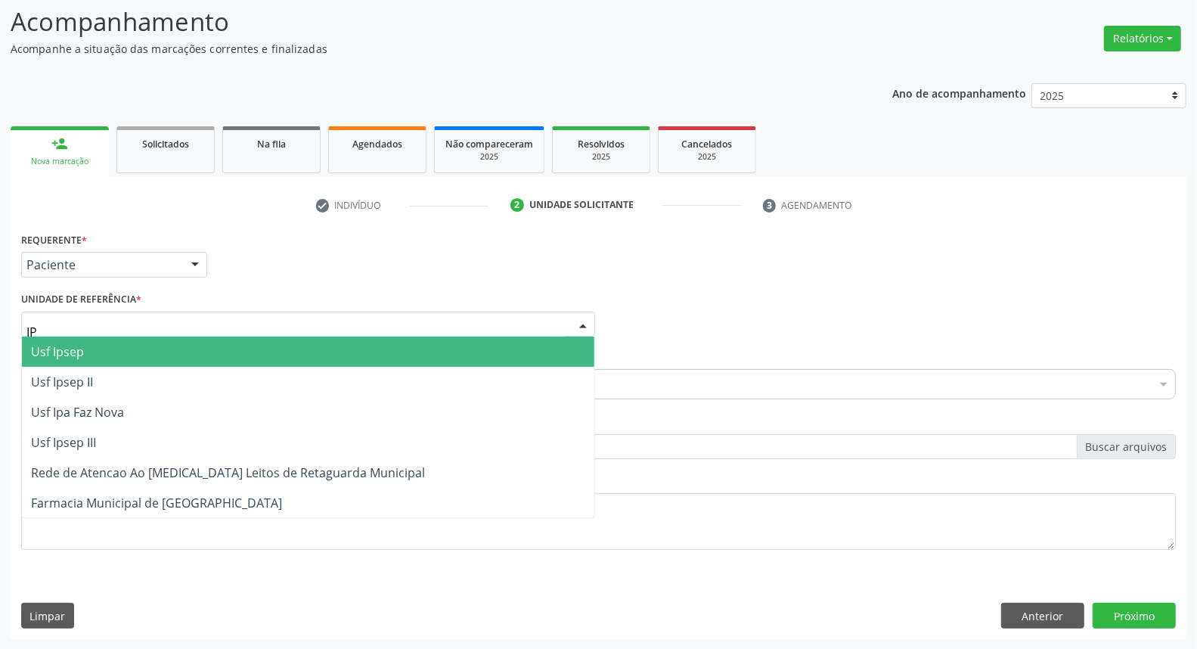
type input "IPA"
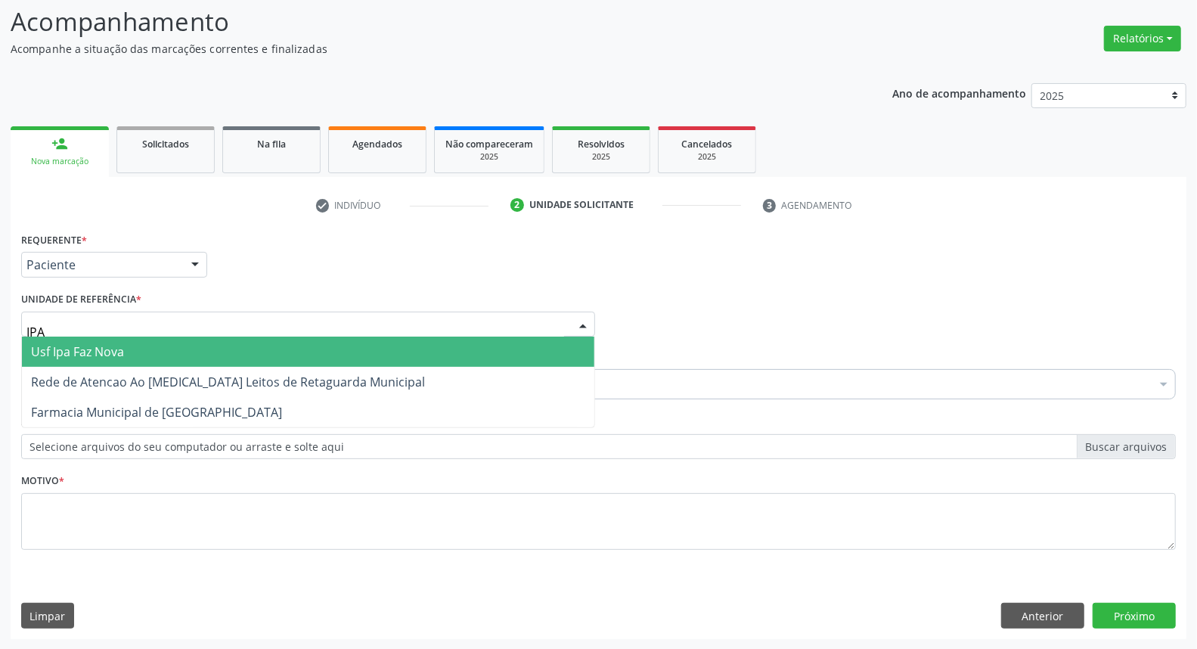
click at [113, 352] on span "Usf Ipa Faz Nova" at bounding box center [77, 351] width 93 height 17
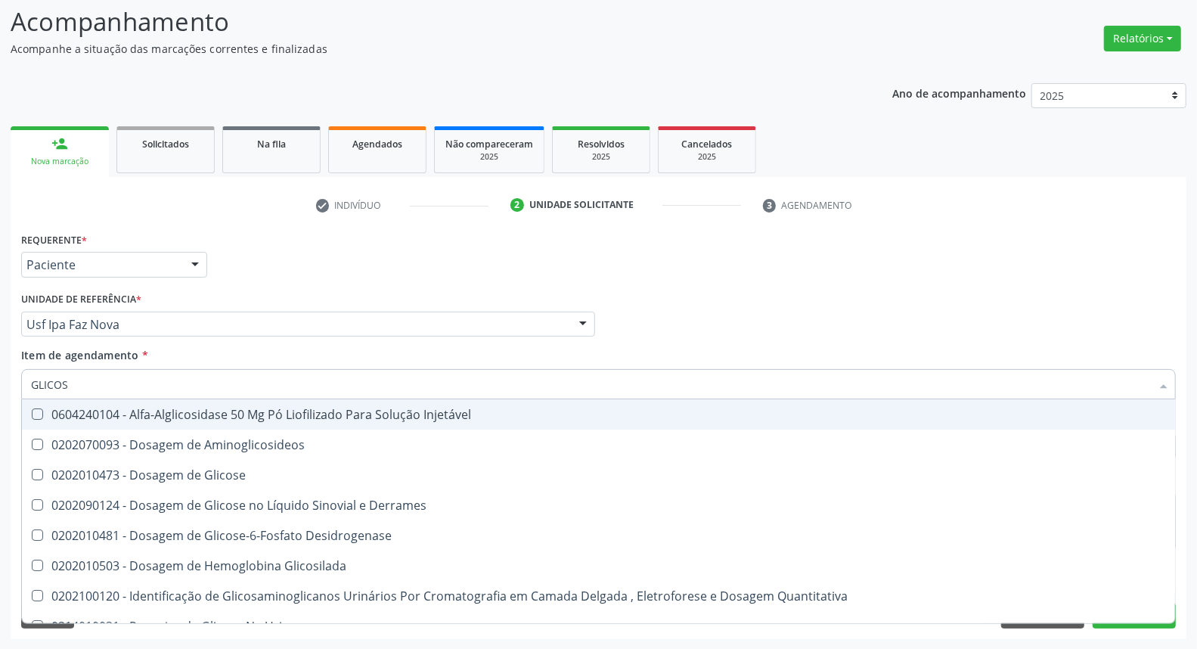
type input "GLICOSE"
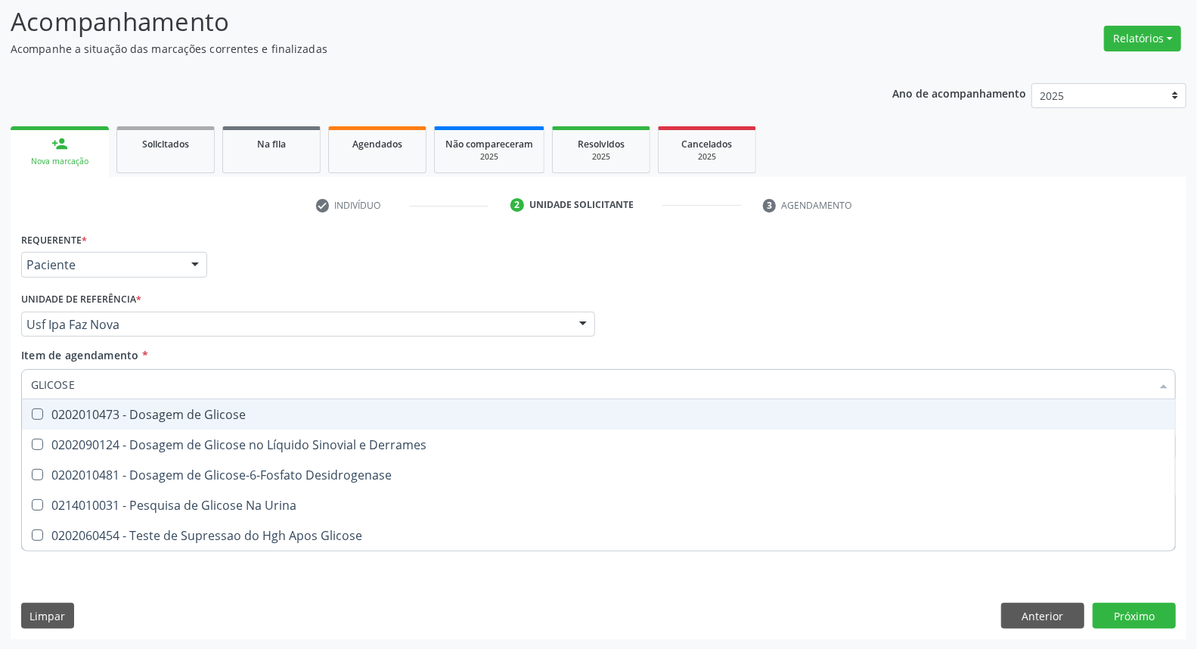
drag, startPoint x: 99, startPoint y: 411, endPoint x: 107, endPoint y: 397, distance: 16.2
click at [96, 410] on div "0202010473 - Dosagem de Glicose" at bounding box center [598, 414] width 1135 height 12
checkbox Glicose "true"
drag, startPoint x: 125, startPoint y: 376, endPoint x: 0, endPoint y: 345, distance: 128.5
click at [0, 352] on div "Acompanhamento Acompanhe a situação das marcações correntes e finalizadas Relat…" at bounding box center [598, 316] width 1197 height 666
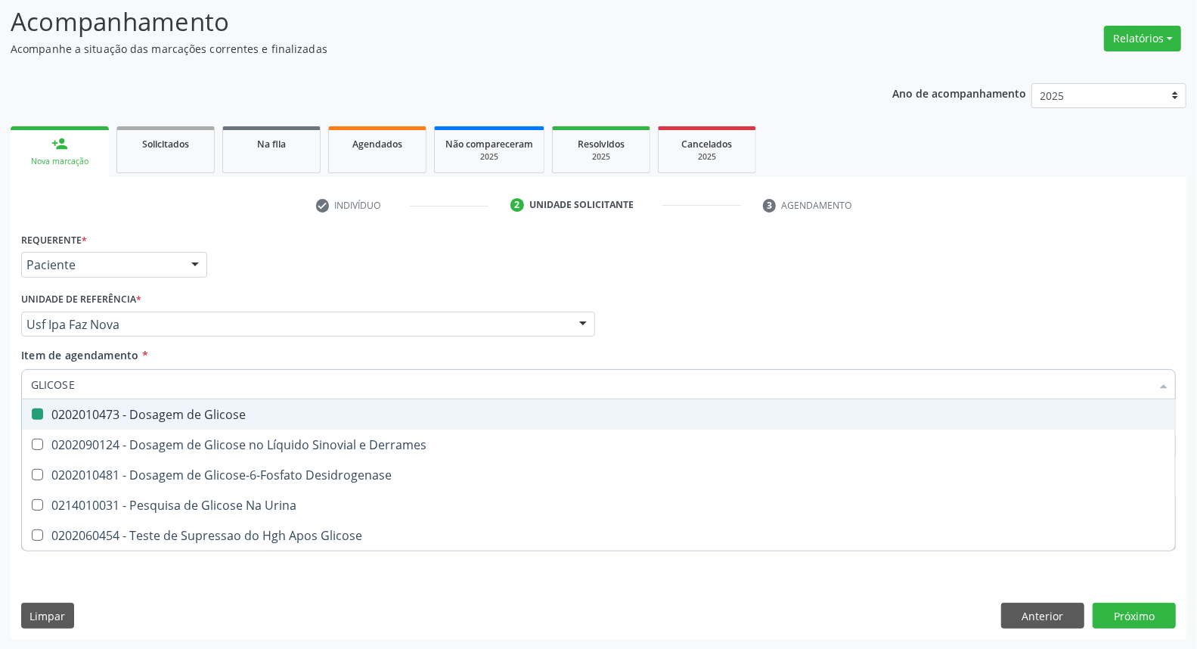
type input "A"
checkbox Glicose "false"
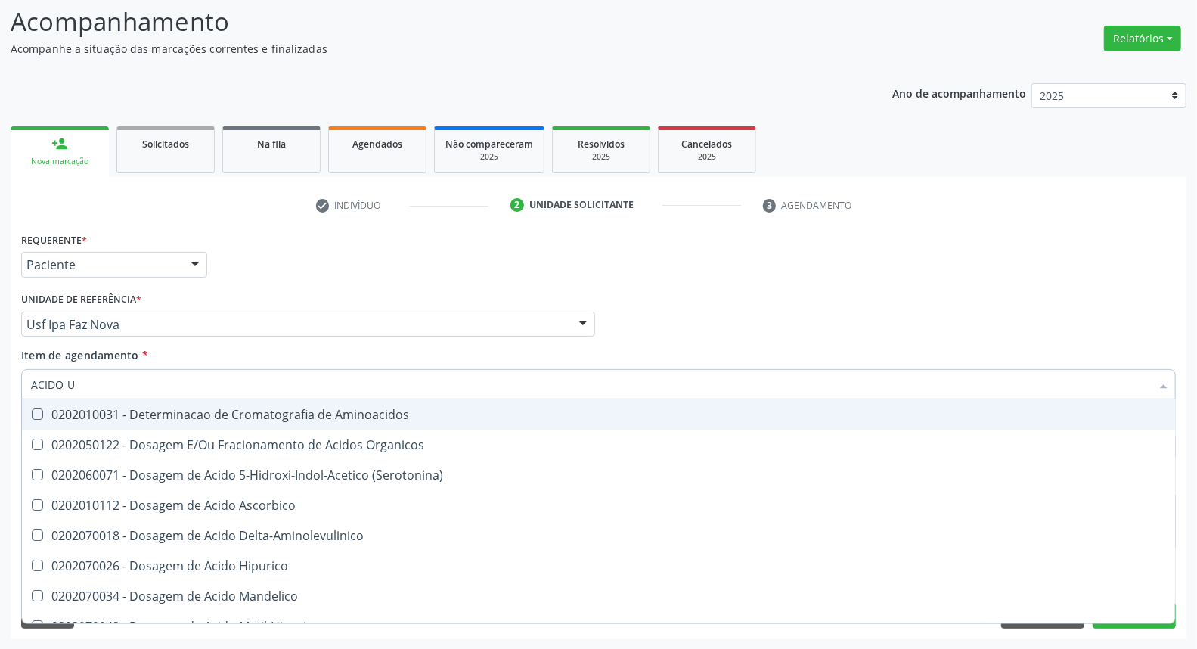
type input "ACIDO U"
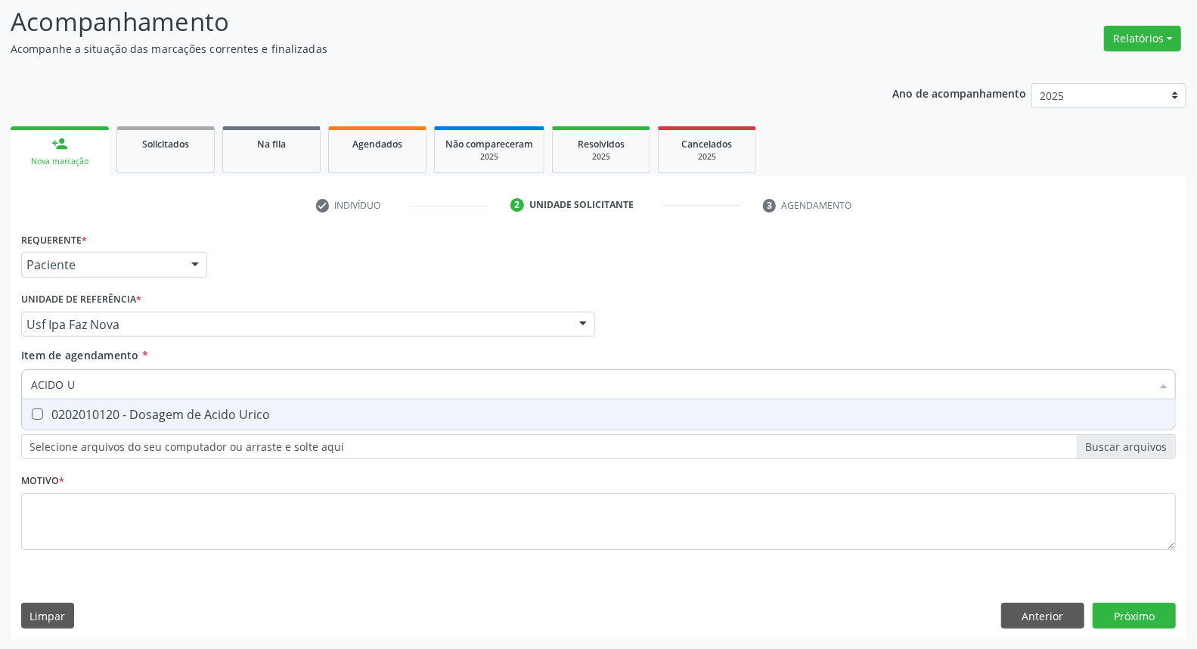
click at [127, 410] on div "0202010120 - Dosagem de Acido Urico" at bounding box center [598, 414] width 1135 height 12
checkbox Urico "true"
click at [134, 380] on input "ACIDO U" at bounding box center [591, 384] width 1120 height 30
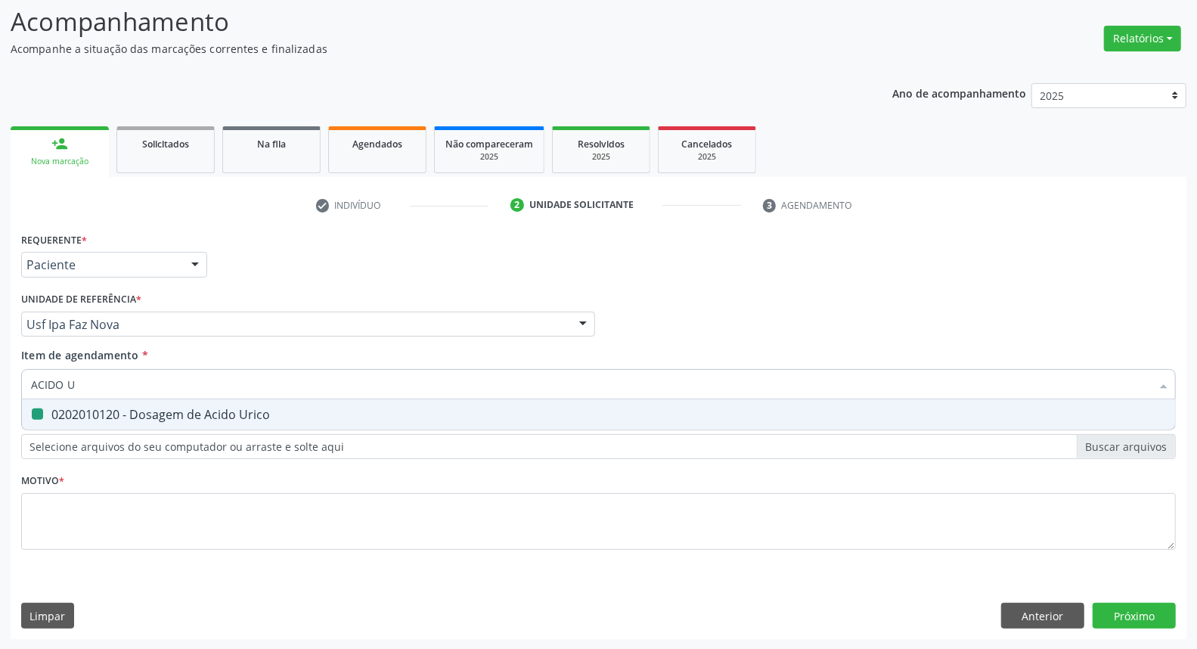
type input "C"
checkbox Urico "false"
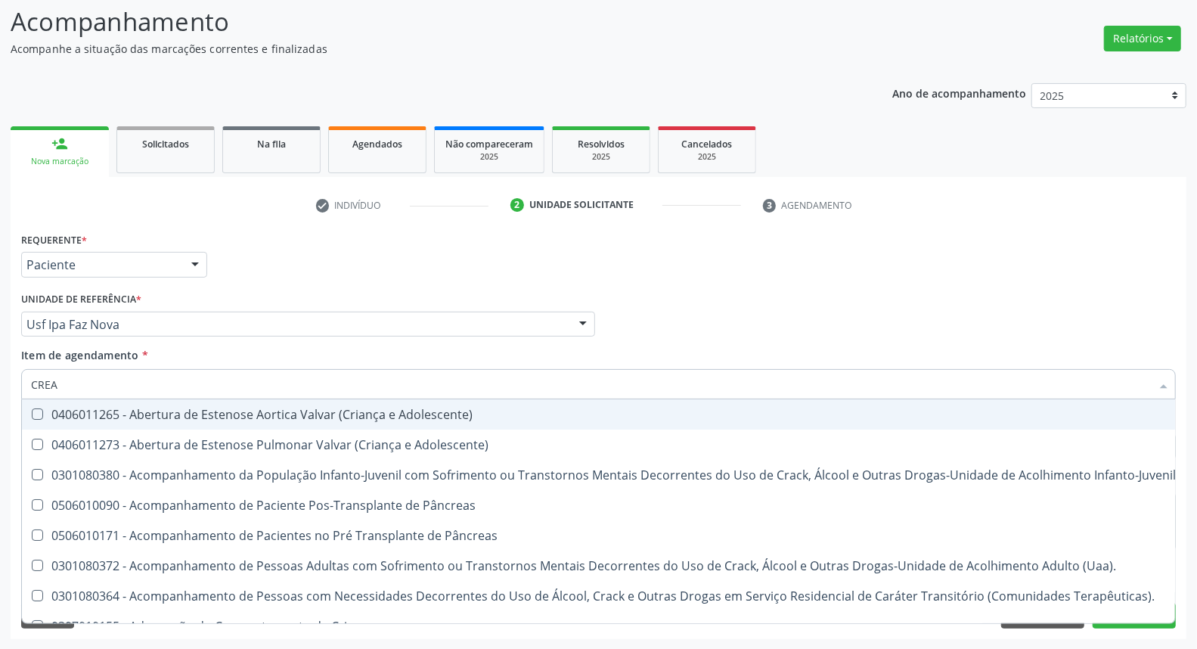
type input "CREAT"
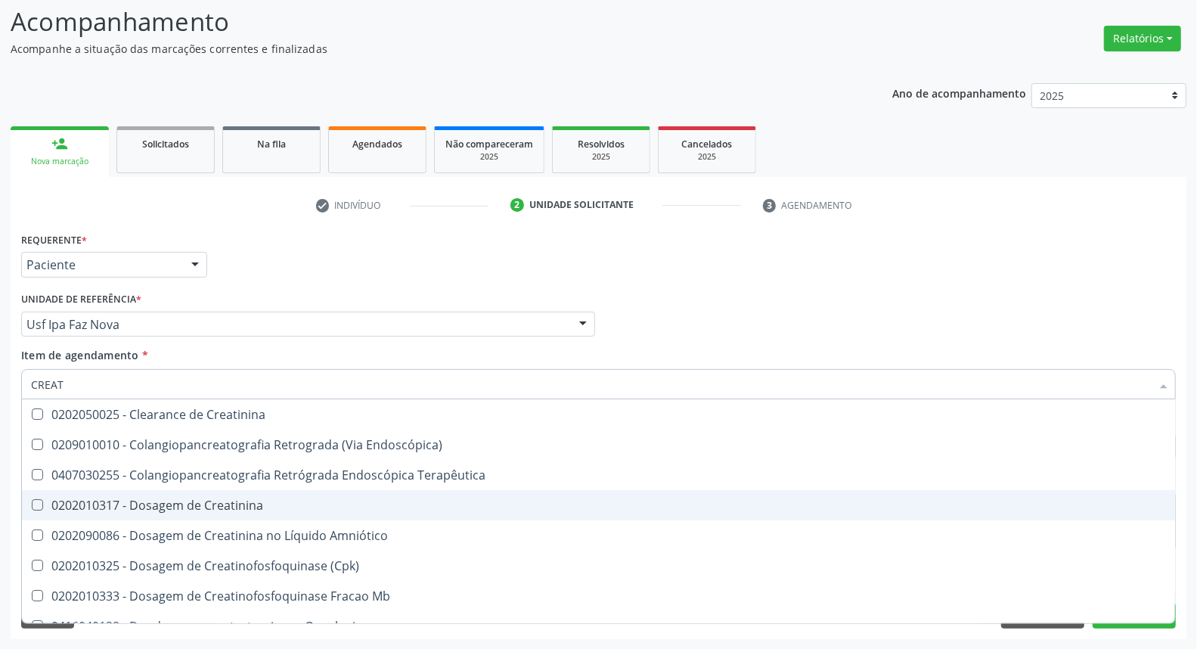
drag, startPoint x: 124, startPoint y: 506, endPoint x: 64, endPoint y: 380, distance: 139.7
click at [124, 504] on div "0202010317 - Dosagem de Creatinina" at bounding box center [598, 505] width 1135 height 12
checkbox Creatinina "true"
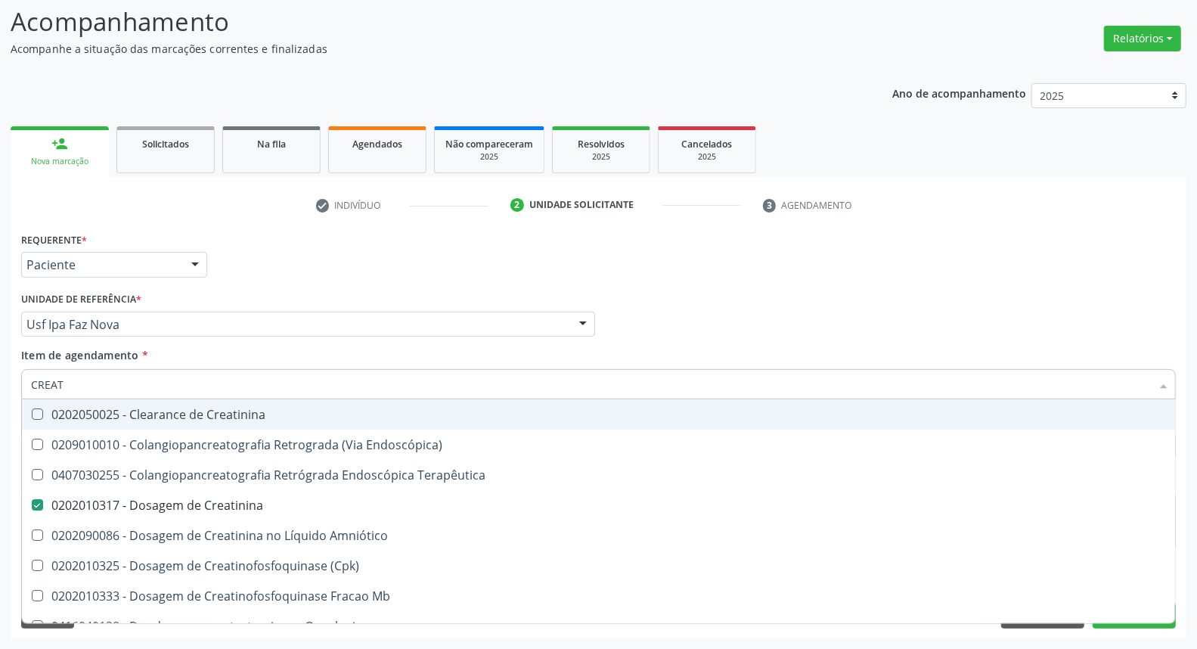
drag, startPoint x: 76, startPoint y: 379, endPoint x: 0, endPoint y: 360, distance: 78.8
click at [0, 360] on div "Acompanhamento Acompanhe a situação das marcações correntes e finalizadas Relat…" at bounding box center [598, 316] width 1197 height 666
type input "U"
checkbox Creatinina "false"
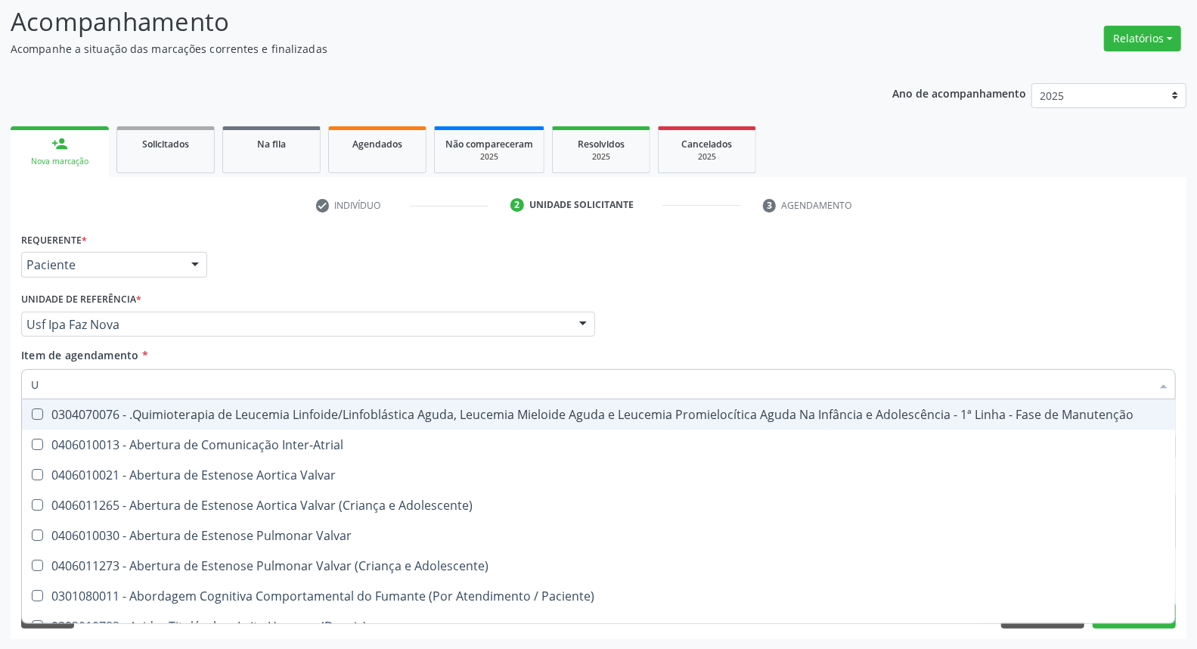
type input "UR"
checkbox B "true"
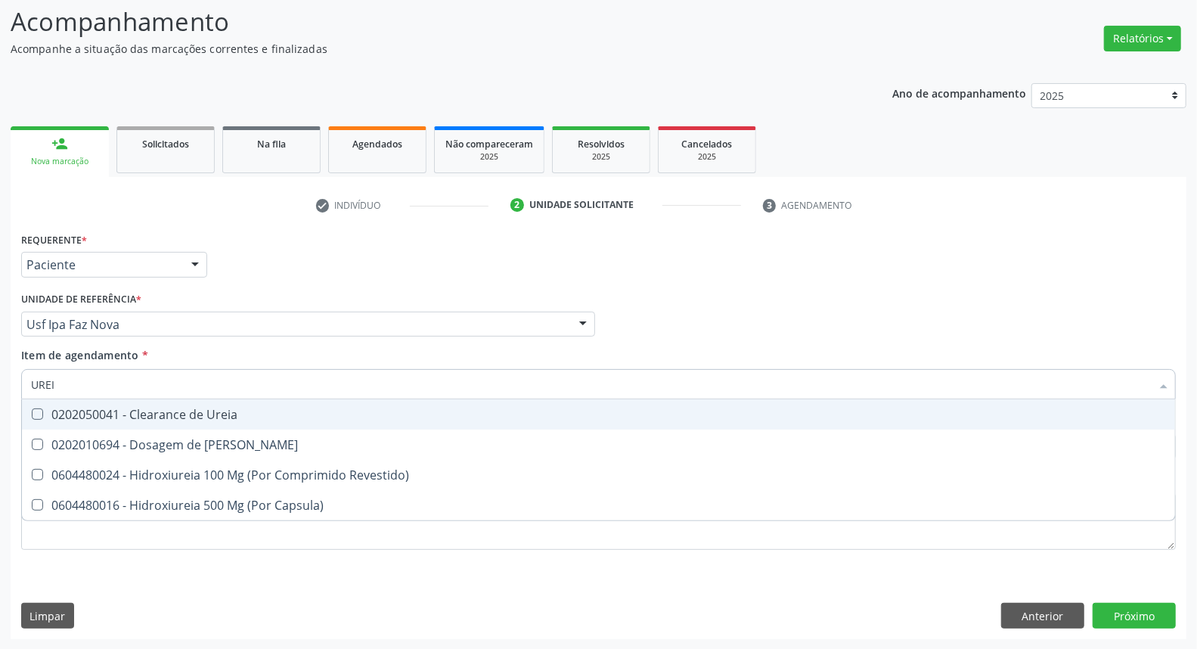
type input "UREIA"
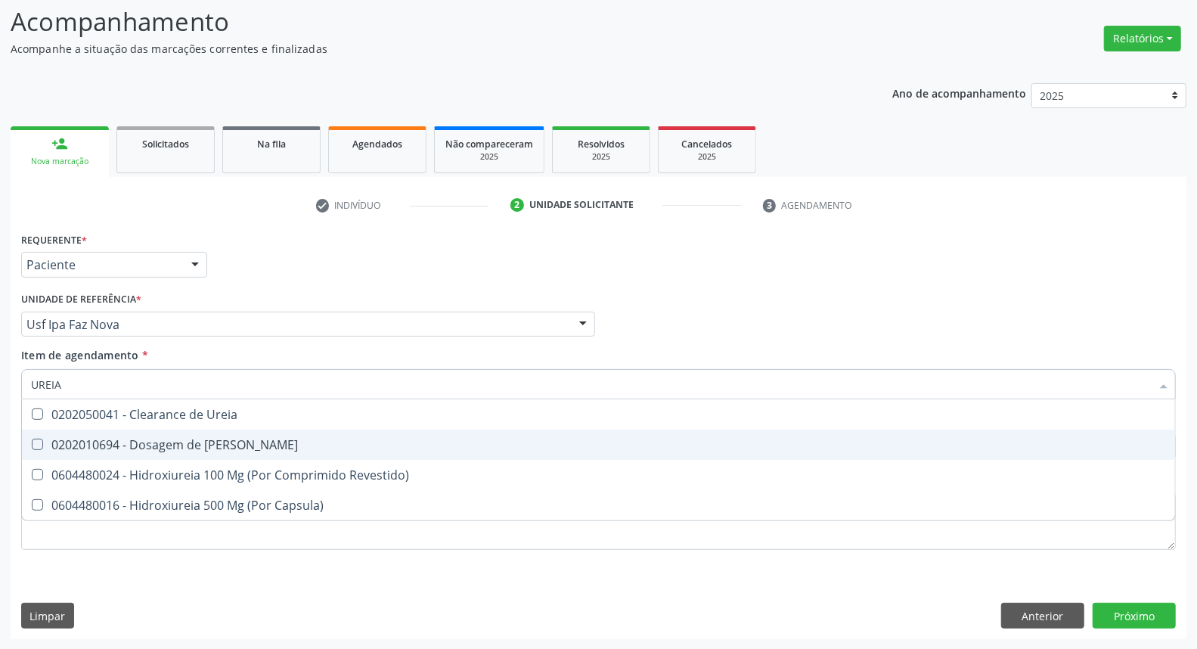
drag, startPoint x: 39, startPoint y: 440, endPoint x: 41, endPoint y: 429, distance: 11.6
click at [38, 438] on Ureia at bounding box center [37, 443] width 11 height 11
click at [32, 439] on Ureia "checkbox" at bounding box center [27, 444] width 10 height 10
checkbox Ureia "true"
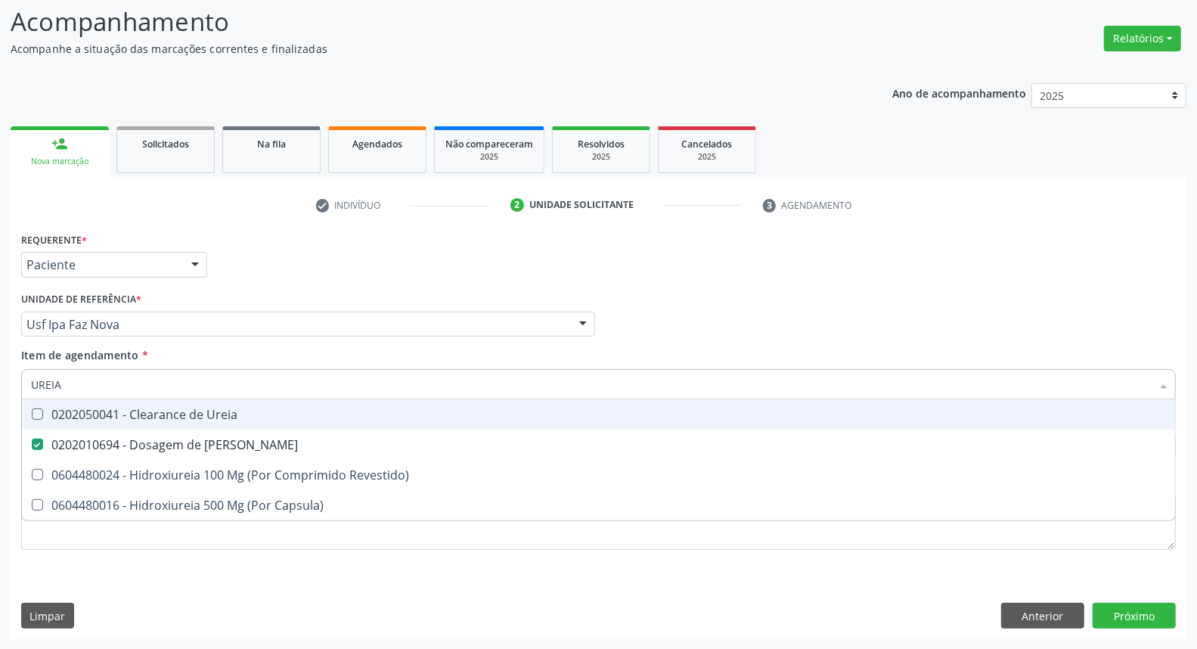
drag, startPoint x: 106, startPoint y: 379, endPoint x: 0, endPoint y: 358, distance: 107.9
click at [0, 361] on div "Acompanhamento Acompanhe a situação das marcações correntes e finalizadas Relat…" at bounding box center [598, 316] width 1197 height 666
type input "C"
checkbox Ureia "false"
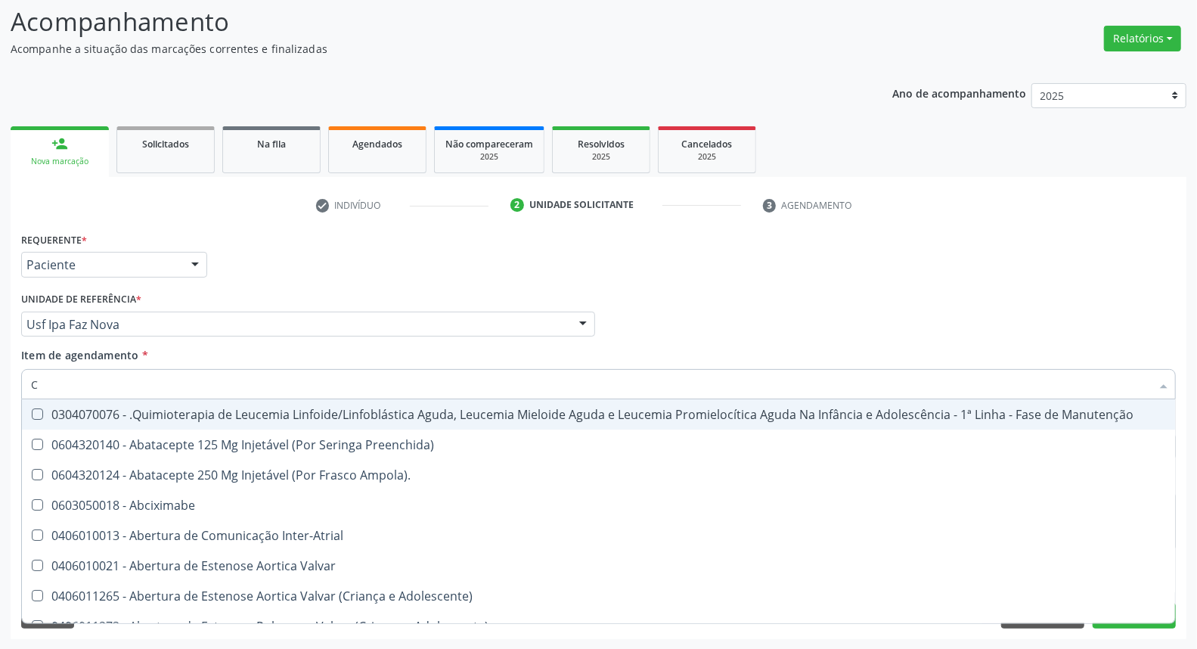
type input "CO"
checkbox Único "true"
checkbox Creatinina "true"
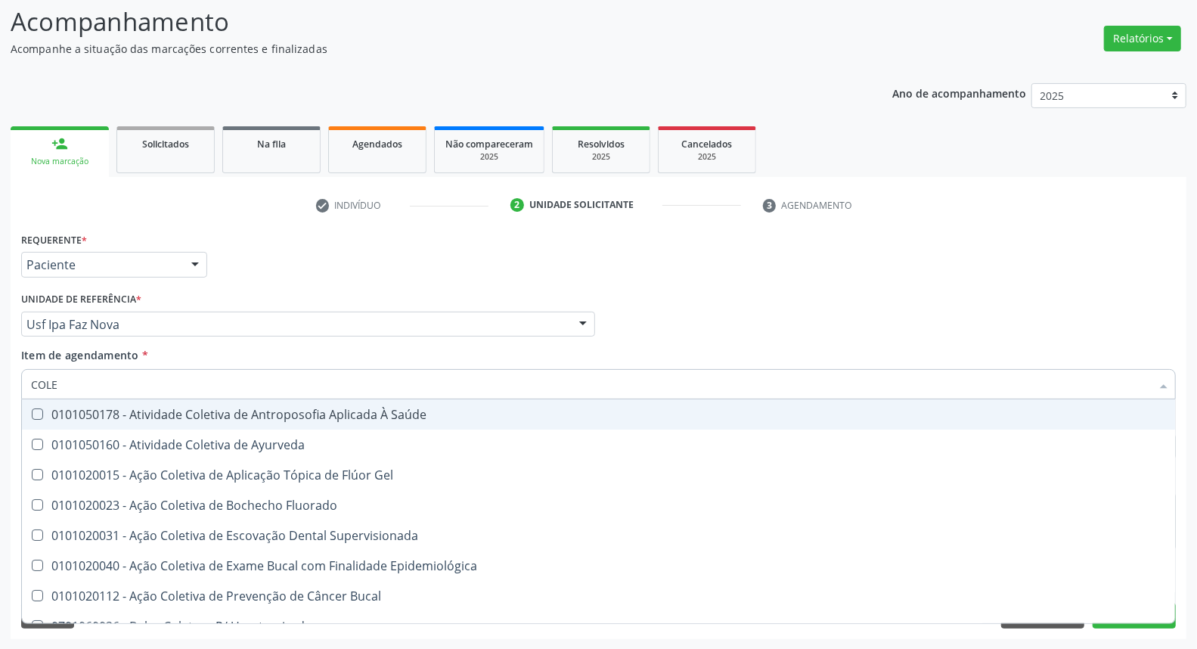
type input "COLES"
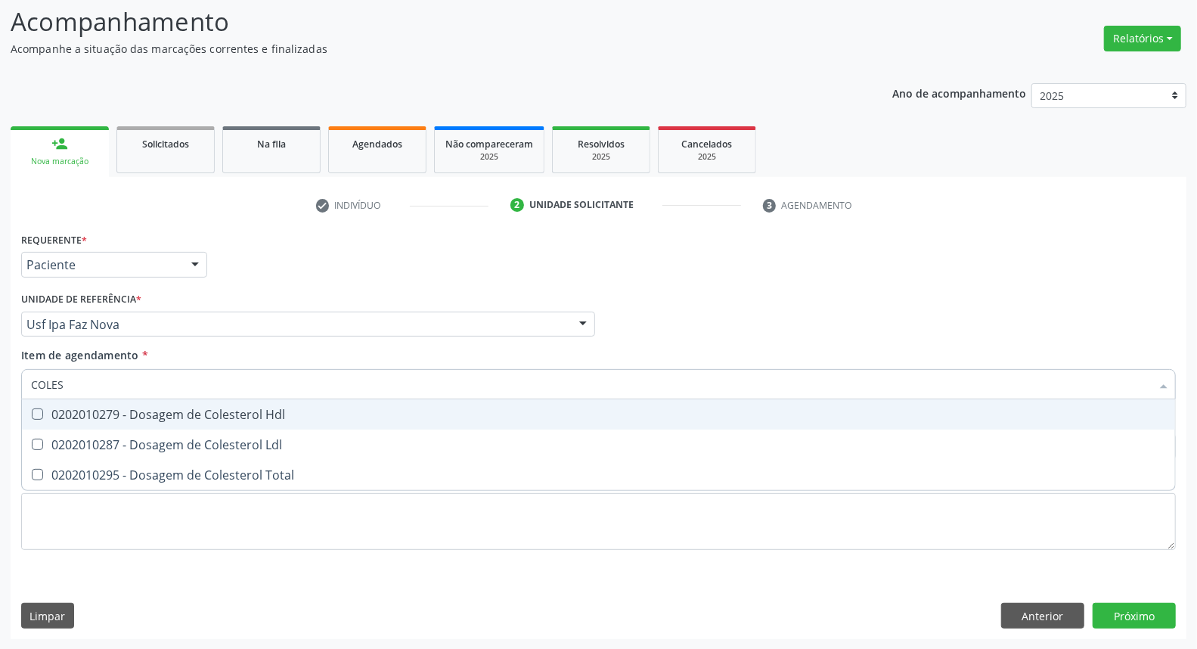
drag, startPoint x: 125, startPoint y: 407, endPoint x: 110, endPoint y: 432, distance: 29.2
click at [125, 408] on div "0202010279 - Dosagem de Colesterol Hdl" at bounding box center [598, 414] width 1135 height 12
checkbox Hdl "true"
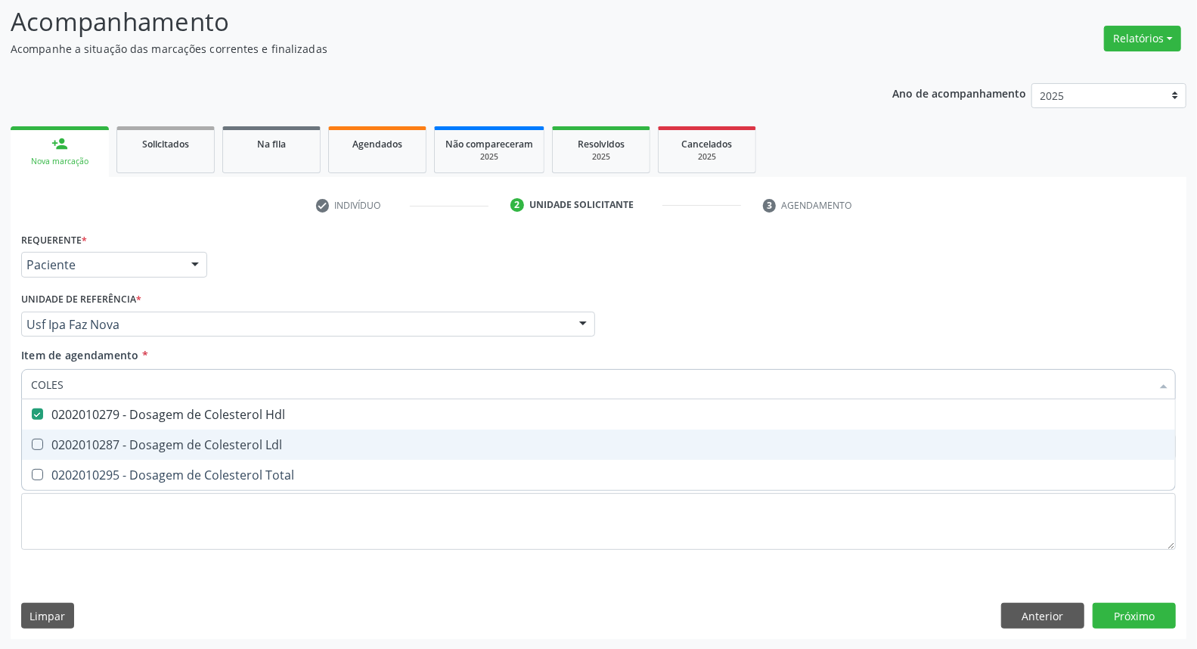
drag, startPoint x: 104, startPoint y: 447, endPoint x: 104, endPoint y: 474, distance: 27.2
click at [104, 454] on span "0202010287 - Dosagem de Colesterol Ldl" at bounding box center [598, 444] width 1153 height 30
checkbox Ldl "true"
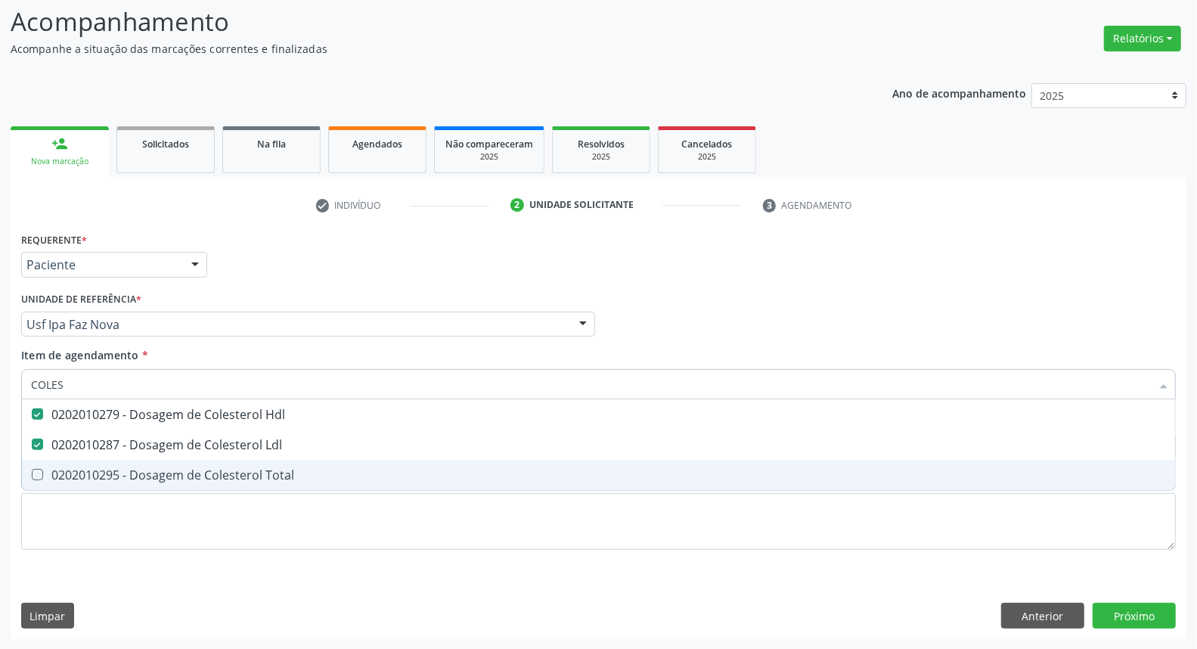
drag, startPoint x: 104, startPoint y: 476, endPoint x: 124, endPoint y: 411, distance: 67.9
click at [107, 469] on div "0202010295 - Dosagem de Colesterol Total" at bounding box center [598, 475] width 1135 height 12
checkbox Total "true"
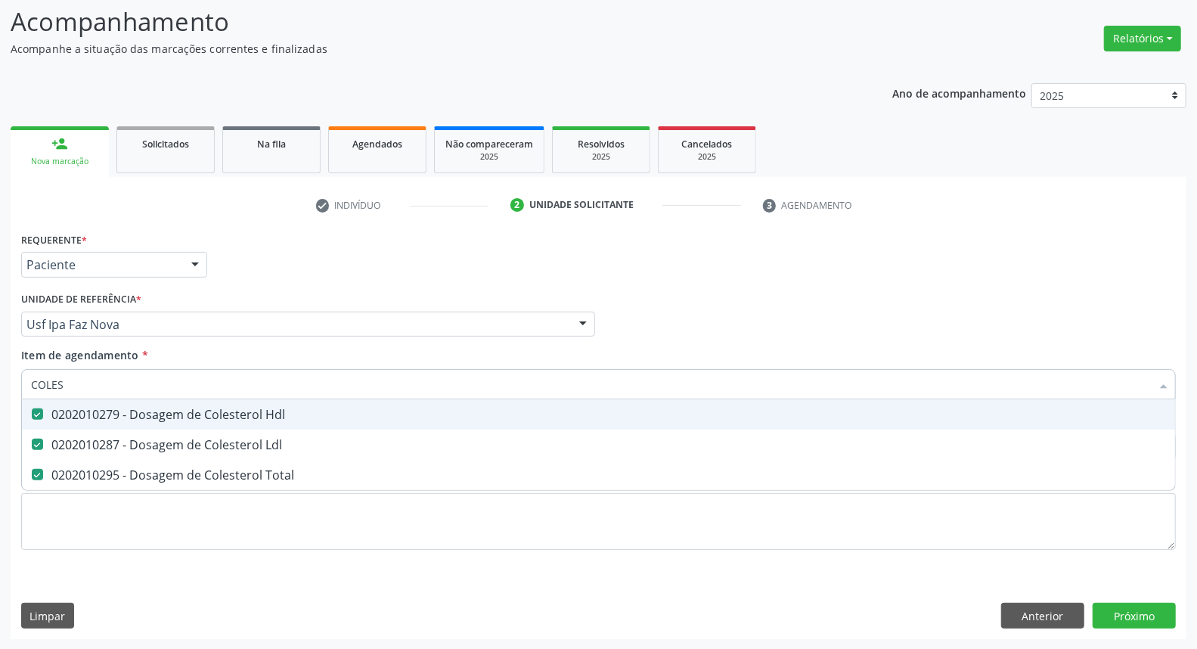
drag, startPoint x: 125, startPoint y: 389, endPoint x: 0, endPoint y: 398, distance: 125.1
click at [0, 398] on div "Acompanhamento Acompanhe a situação das marcações correntes e finalizadas Relat…" at bounding box center [598, 316] width 1197 height 666
type input "TR"
checkbox Hdl "false"
checkbox Ldl "false"
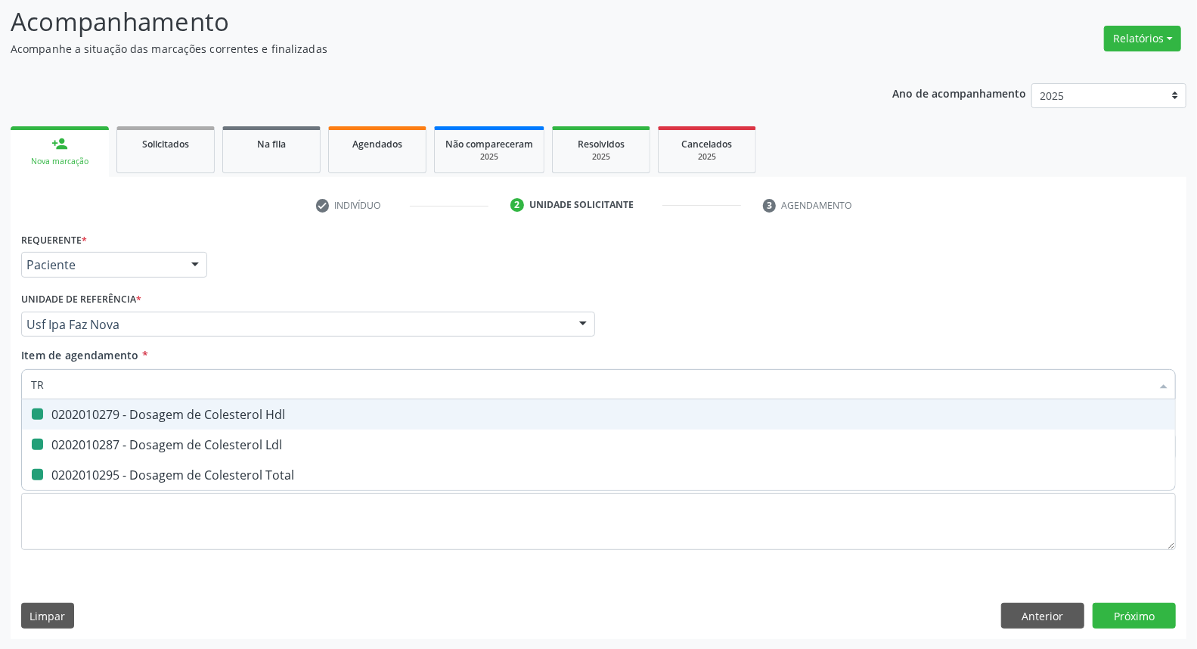
checkbox Total "false"
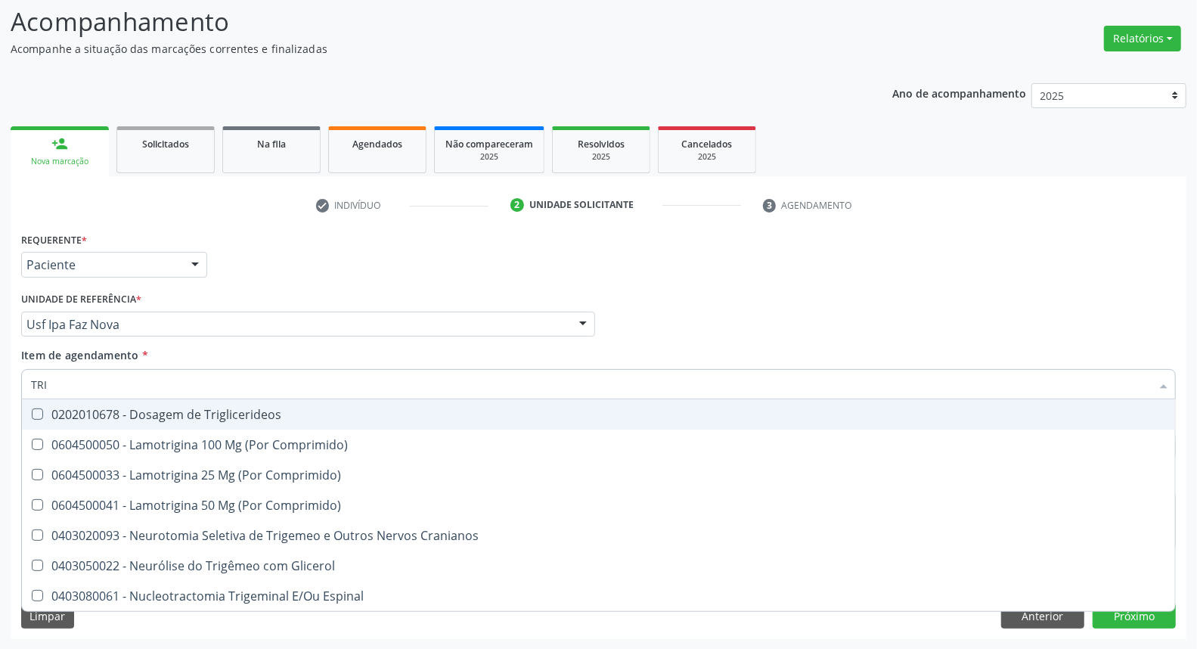
type input "TRIG"
click at [59, 411] on div "0202010678 - Dosagem de Triglicerideos" at bounding box center [598, 414] width 1135 height 12
checkbox Triglicerideos "true"
click at [0, 369] on div "Acompanhamento Acompanhe a situação das marcações correntes e finalizadas Relat…" at bounding box center [598, 316] width 1197 height 666
type input "HE"
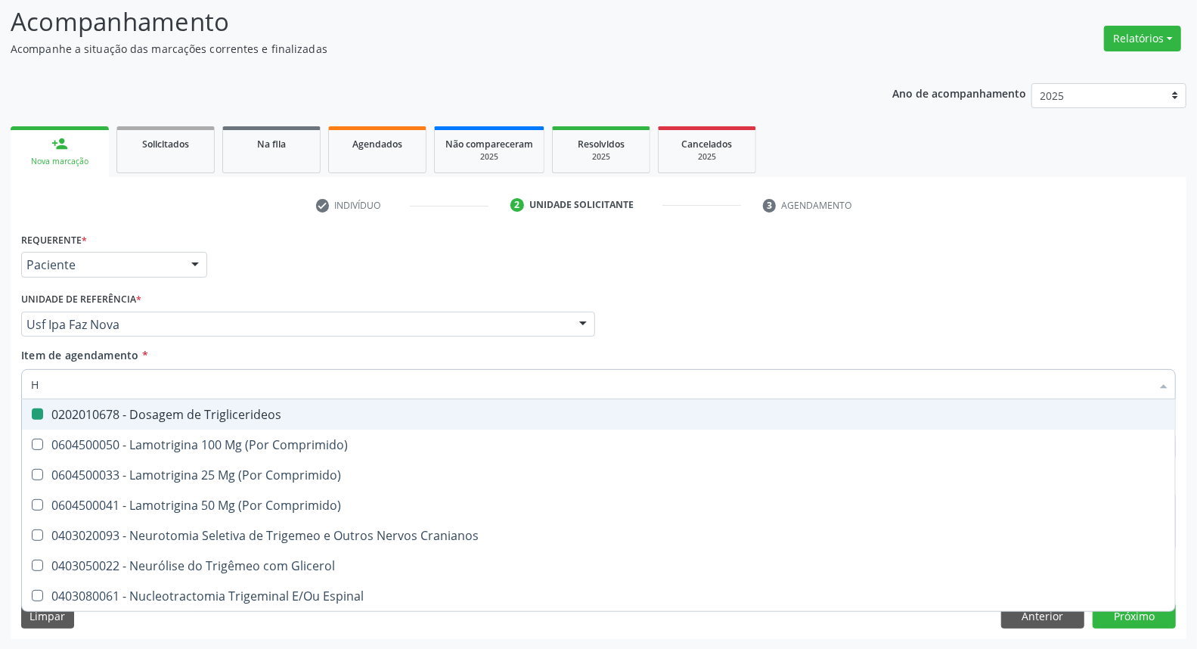
checkbox Triglicerideos "false"
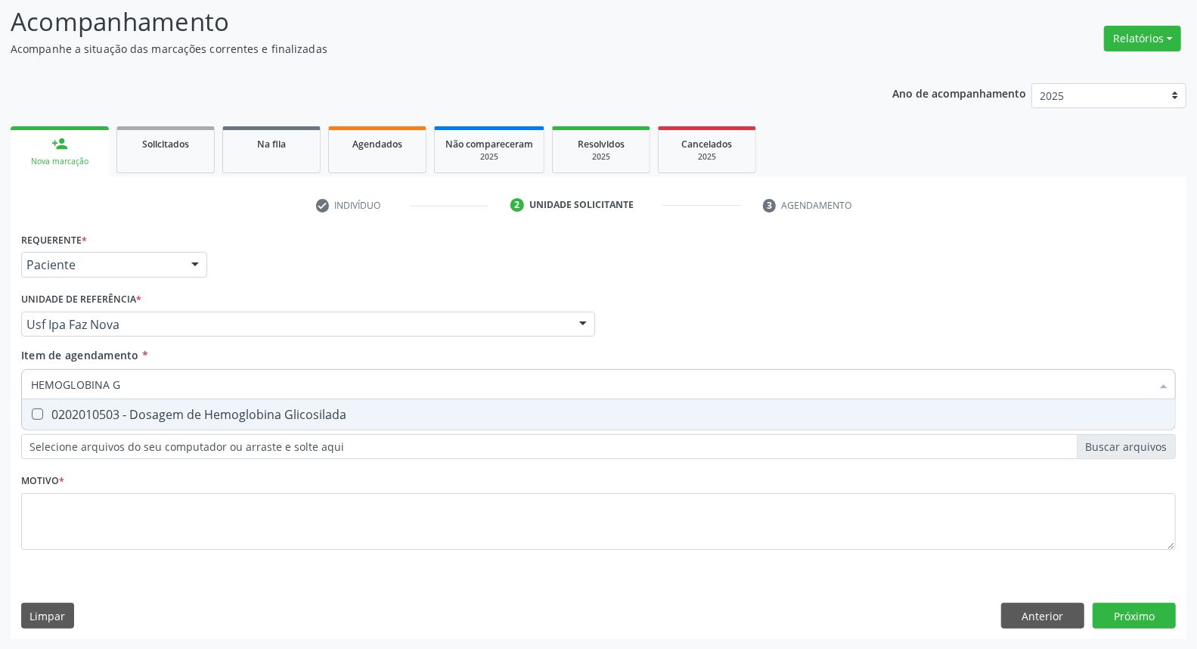
type input "HEMOGLOBINA G"
drag, startPoint x: 42, startPoint y: 417, endPoint x: 61, endPoint y: 409, distance: 20.6
click at [55, 410] on div "0202010503 - Dosagem de Hemoglobina Glicosilada" at bounding box center [598, 414] width 1135 height 12
checkbox Glicosilada "true"
drag, startPoint x: 118, startPoint y: 380, endPoint x: 0, endPoint y: 380, distance: 117.9
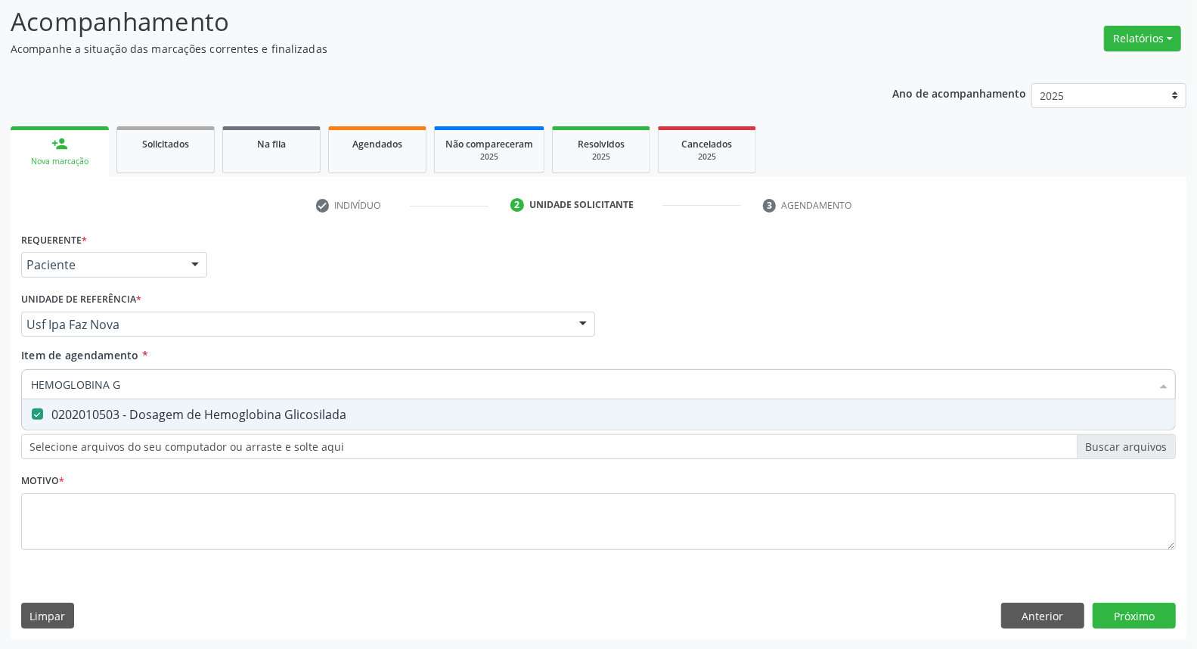
click at [0, 380] on div "Acompanhamento Acompanhe a situação das marcações correntes e finalizadas Relat…" at bounding box center [598, 316] width 1197 height 666
type input "HE"
checkbox Glicosilada "false"
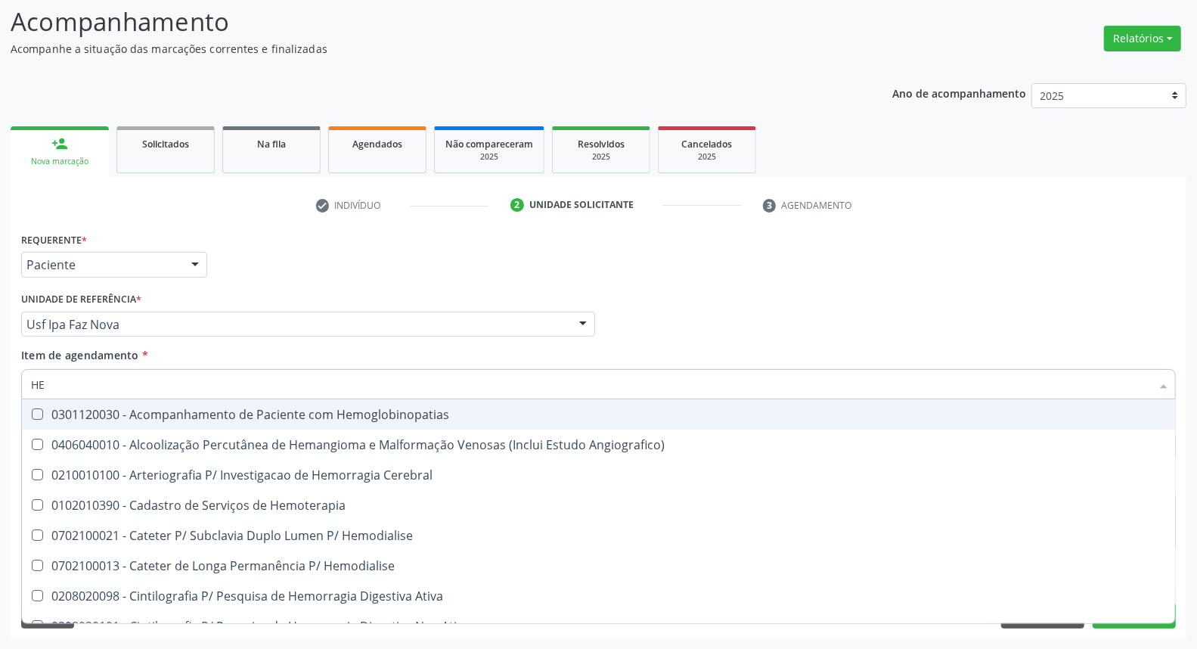
type input "HEM"
checkbox Glicosilada "true"
checkbox Hematocrito "false"
type input "HEMO"
checkbox Hemacias "true"
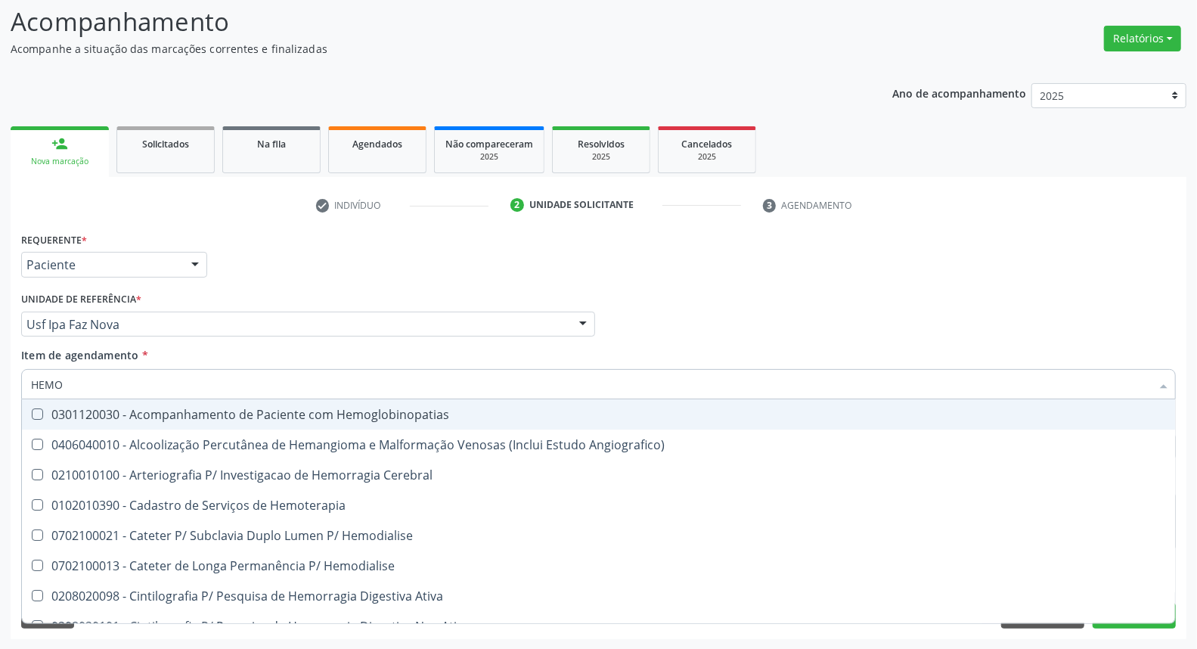
checkbox Glicosilada "false"
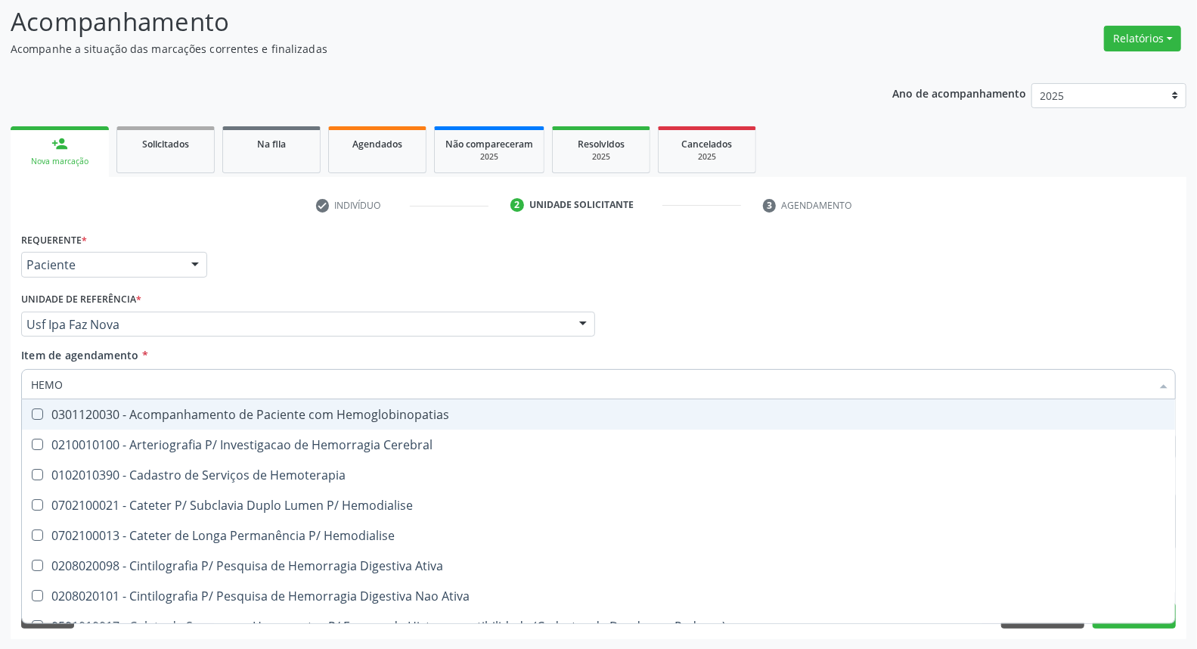
type input "HEMOG"
checkbox Tardio\) "true"
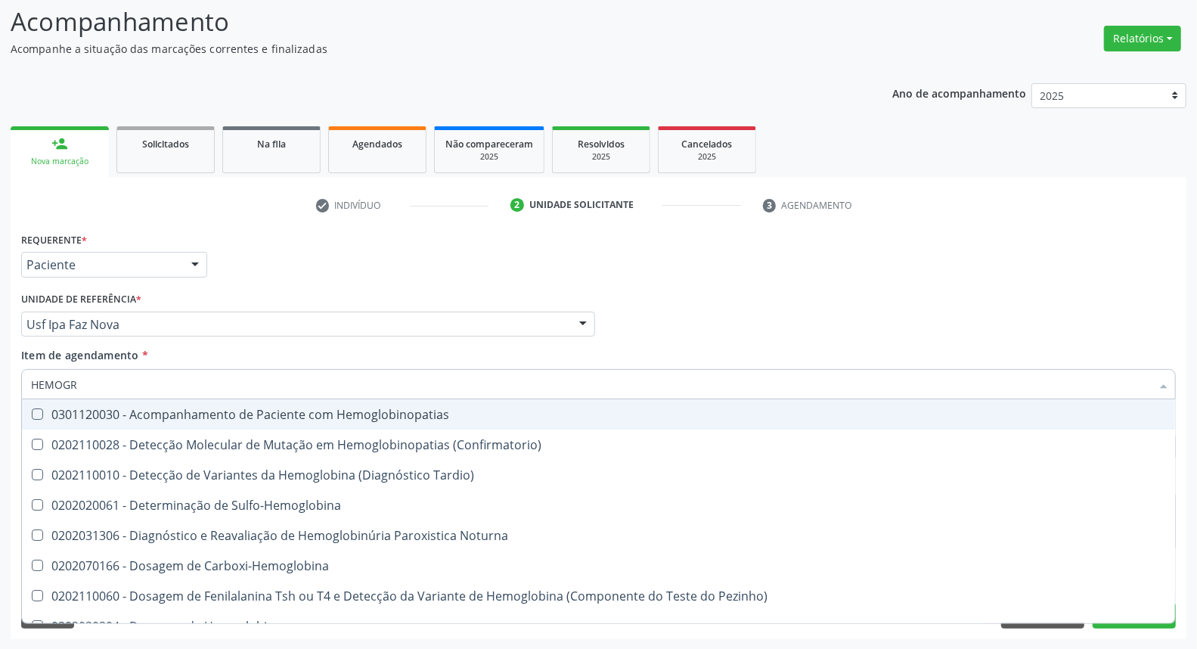
type input "HEMOGRA"
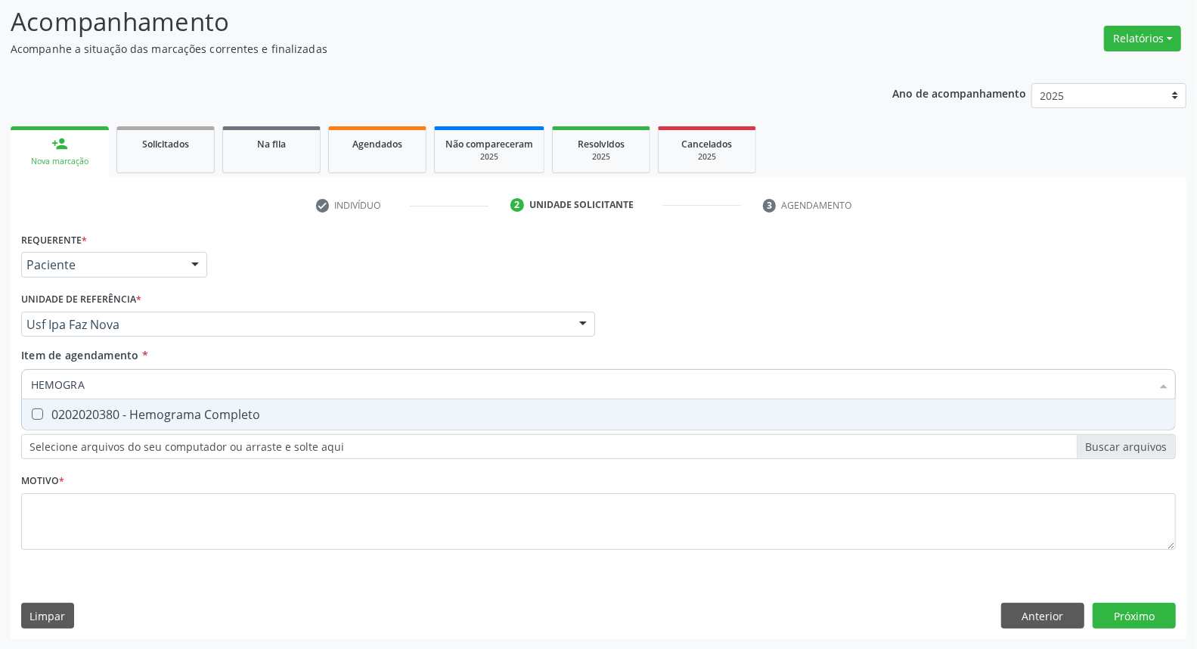
click at [63, 417] on div "0202020380 - Hemograma Completo" at bounding box center [598, 414] width 1135 height 12
checkbox Completo "true"
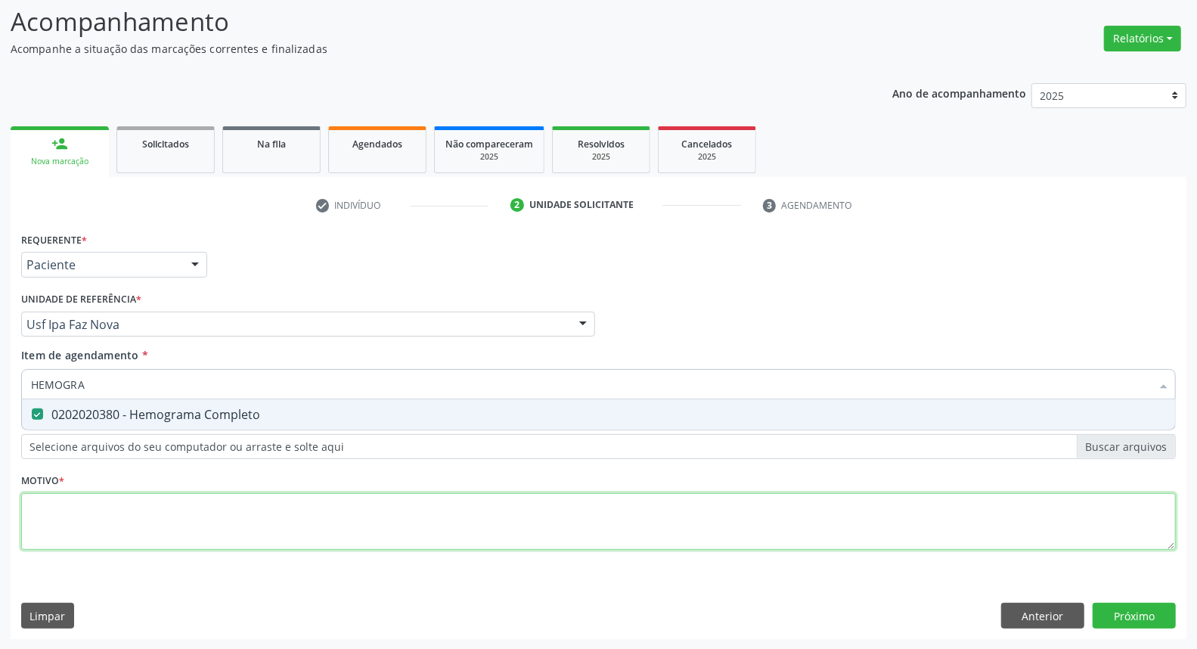
click at [65, 509] on div "Requerente * Paciente Médico(a) Enfermeiro(a) Paciente Nenhum resultado encontr…" at bounding box center [598, 399] width 1154 height 342
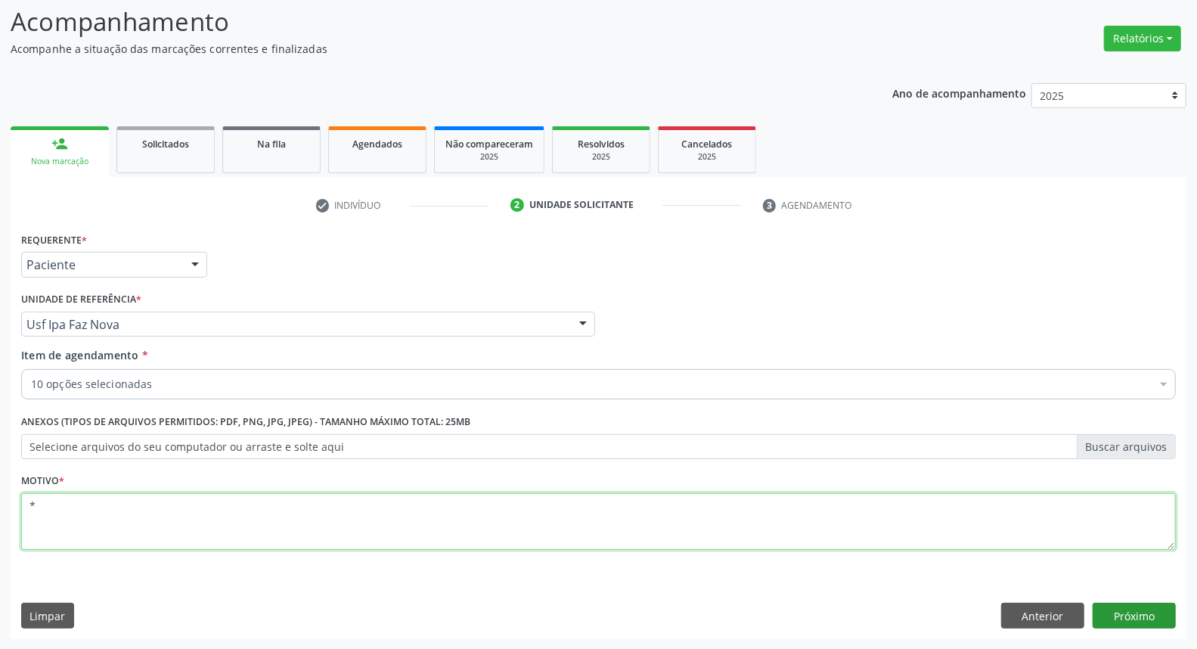
type textarea "*"
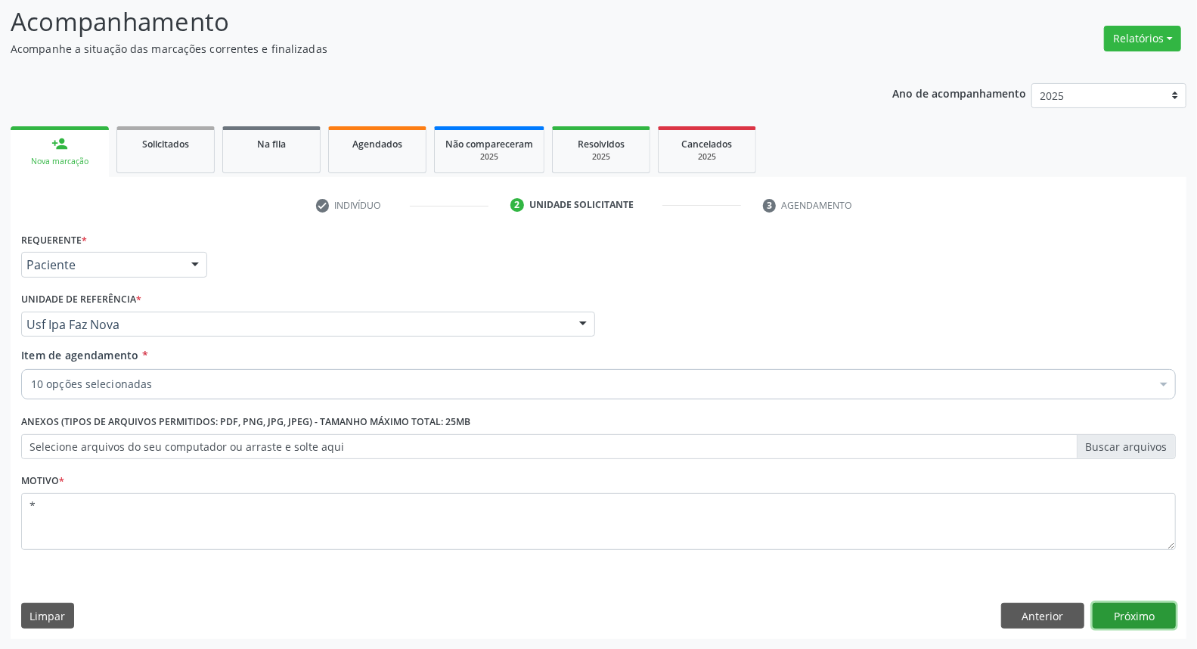
click at [1123, 609] on button "Próximo" at bounding box center [1133, 615] width 83 height 26
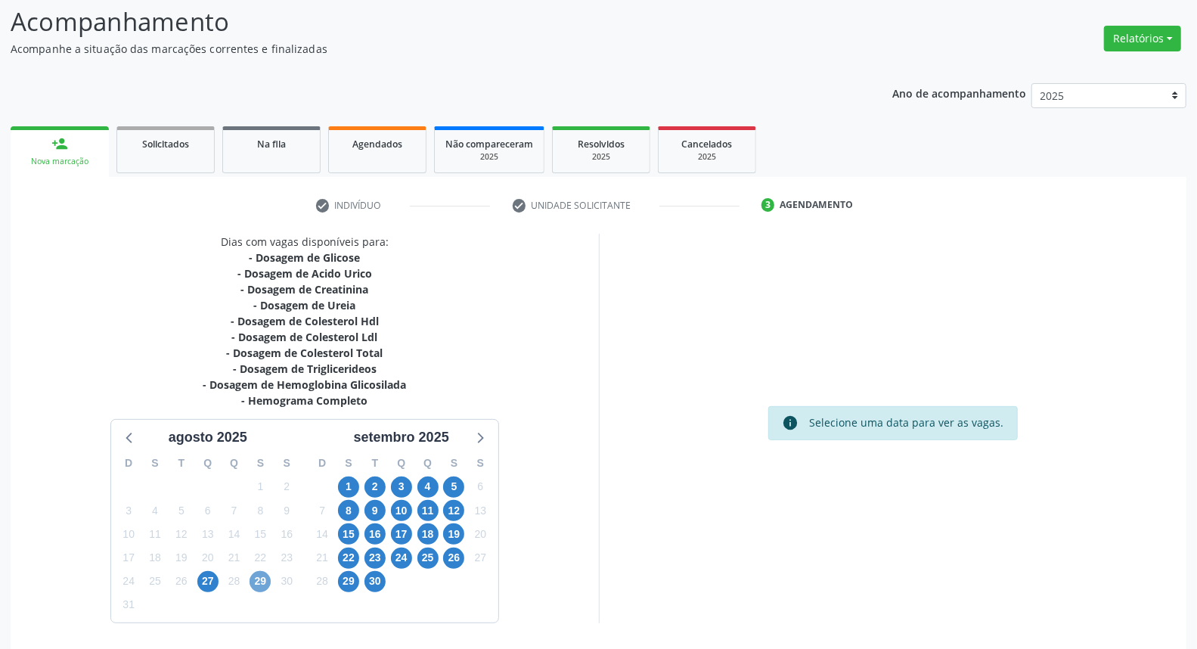
click at [262, 578] on span "29" at bounding box center [259, 581] width 21 height 21
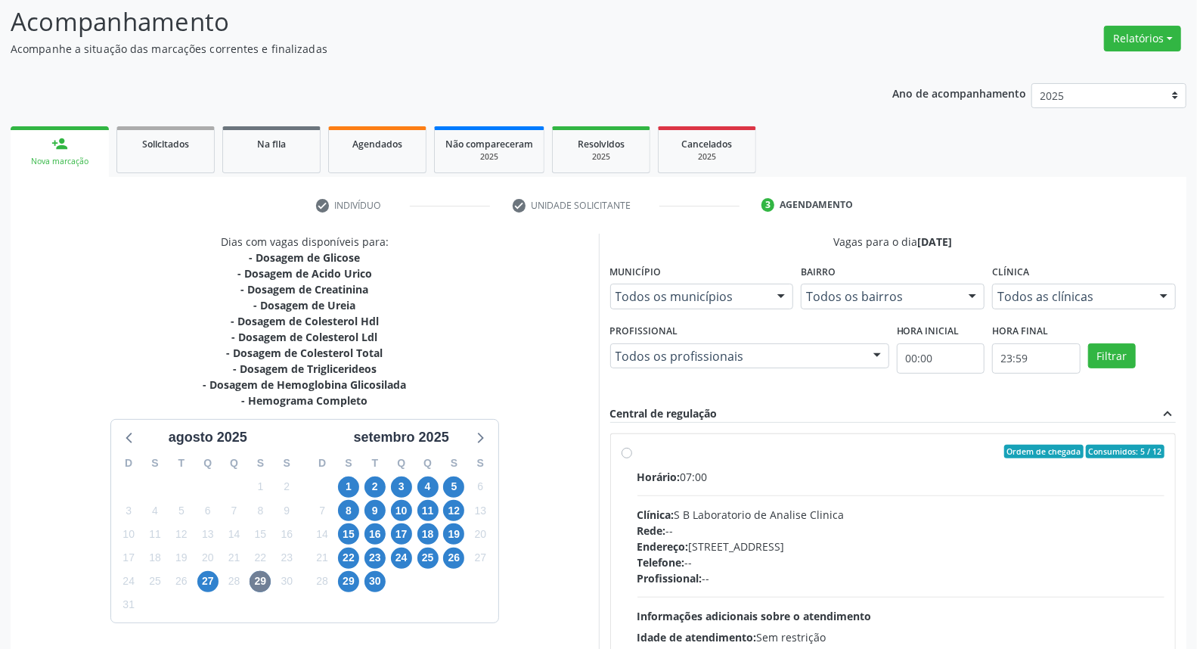
click at [637, 452] on label "Ordem de chegada Consumidos: 5 / 12 Horário: 07:00 Clínica: S B Laboratorio de …" at bounding box center [901, 560] width 528 height 232
click at [626, 452] on input "Ordem de chegada Consumidos: 5 / 12 Horário: 07:00 Clínica: S B Laboratorio de …" at bounding box center [626, 451] width 11 height 14
radio input "true"
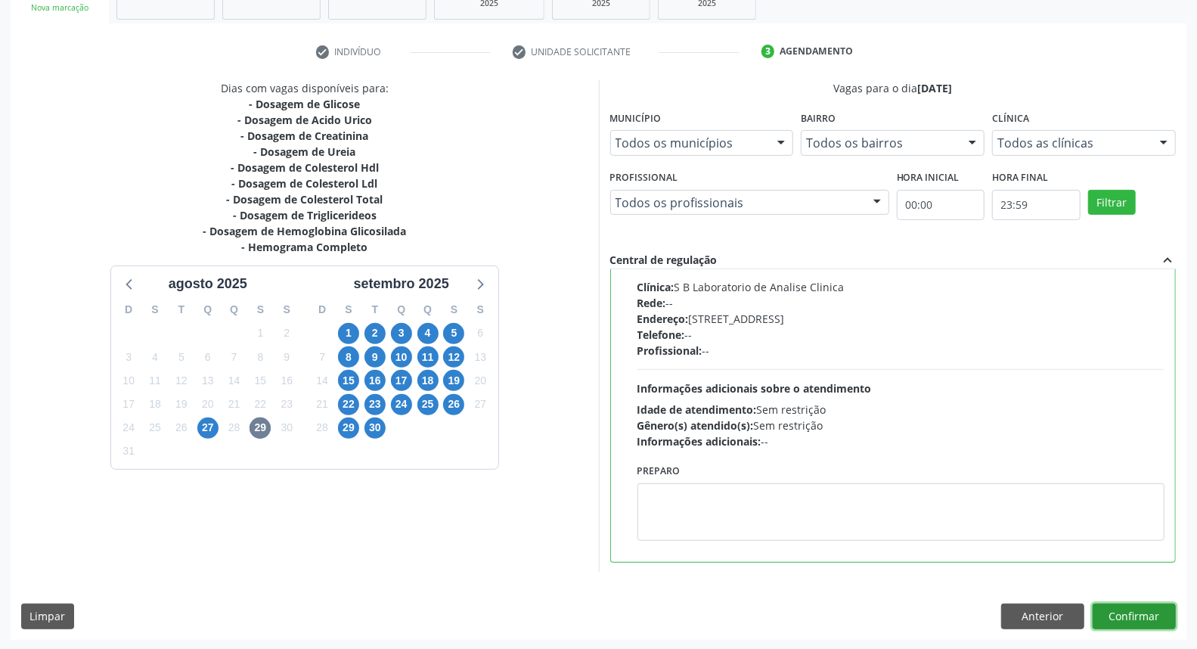
click at [1132, 618] on button "Confirmar" at bounding box center [1133, 616] width 83 height 26
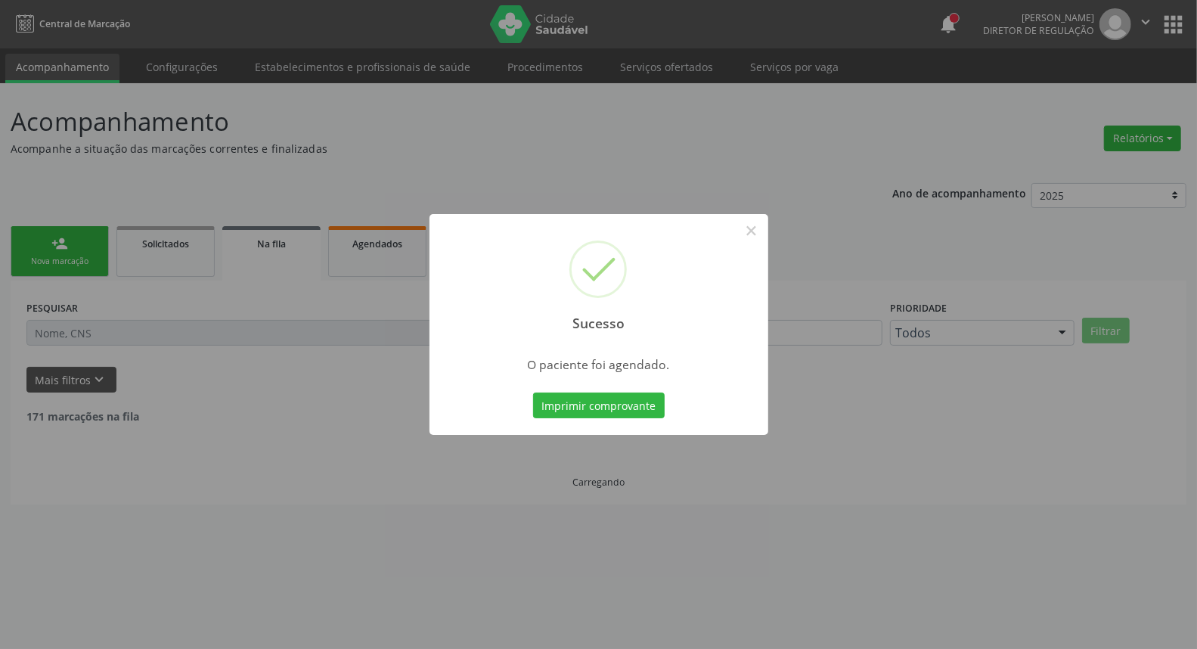
scroll to position [0, 0]
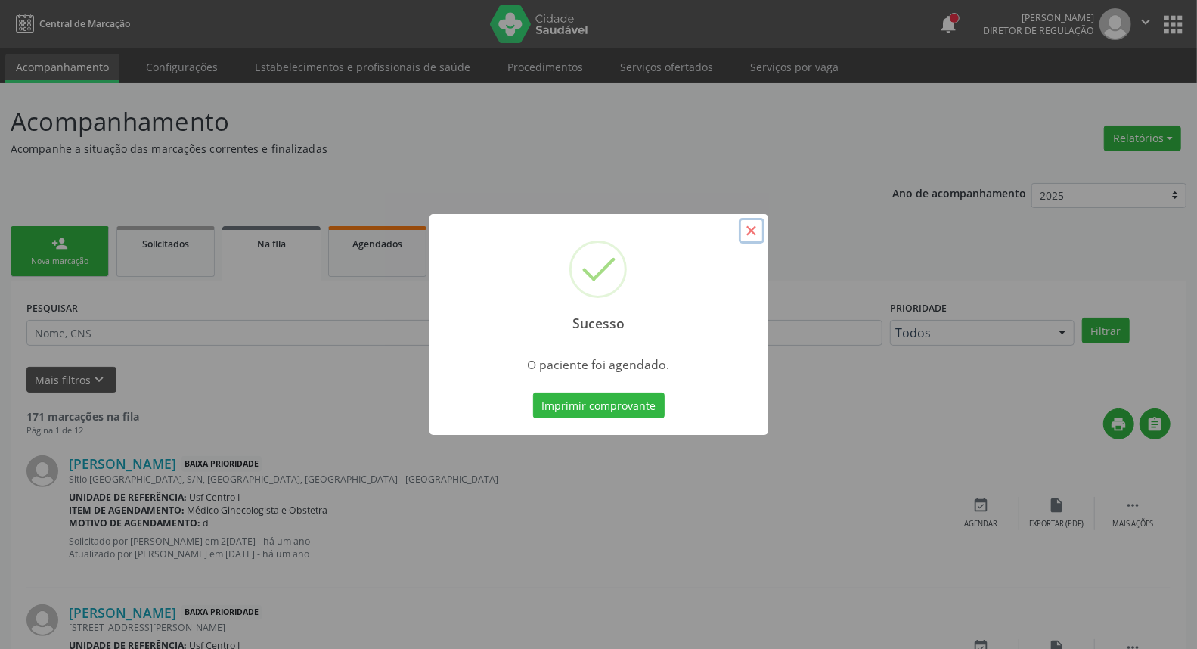
click at [754, 225] on button "×" at bounding box center [752, 231] width 26 height 26
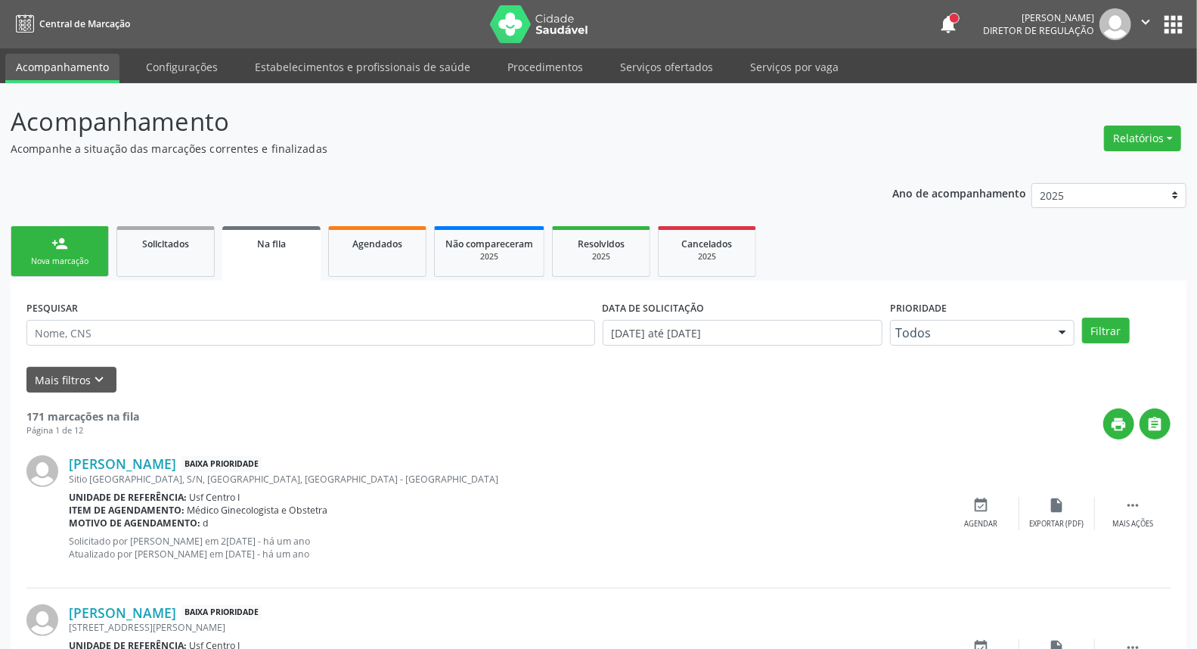
click at [72, 239] on link "person_add Nova marcação" at bounding box center [60, 251] width 98 height 51
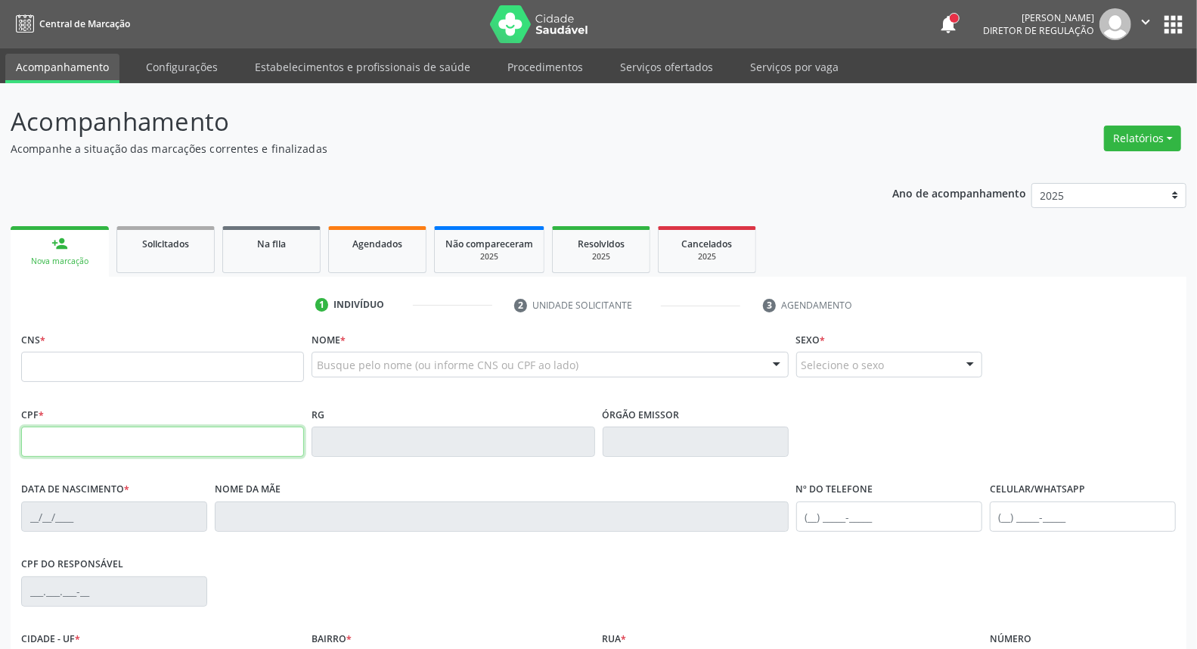
click at [35, 433] on input "text" at bounding box center [162, 441] width 283 height 30
type input "177.527.304-08"
type input "700 3029 4910 3431"
type input "20/07/2021"
type input "Isabel Cristina de Souza e Silva"
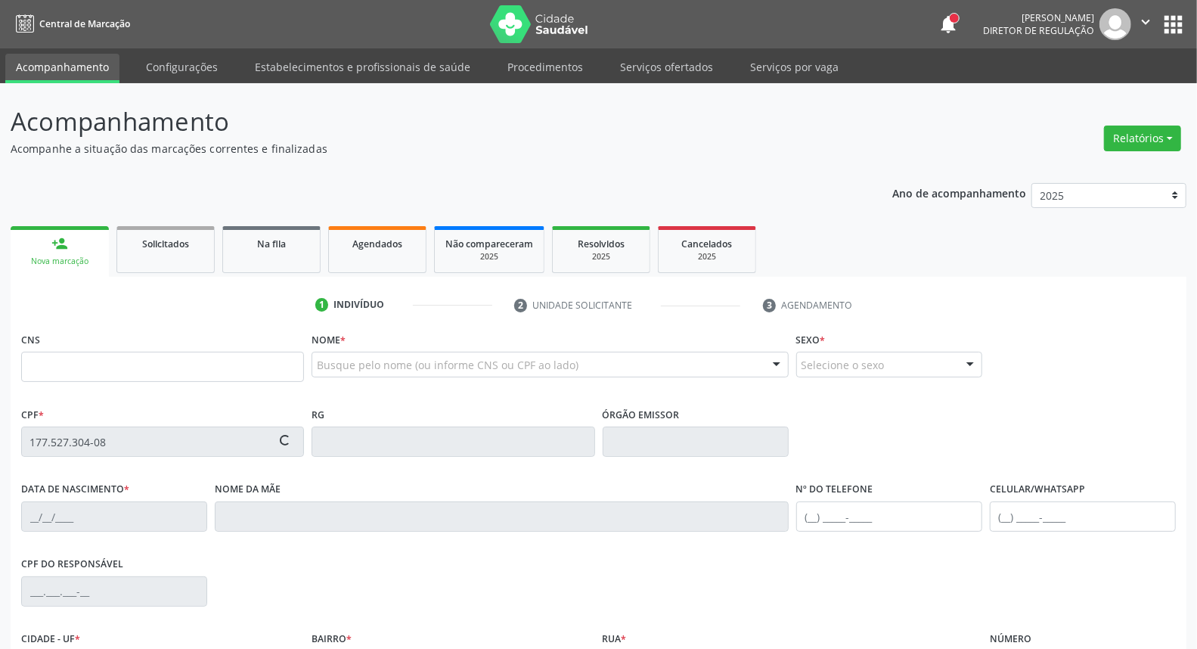
type input "(87) 98162-0259"
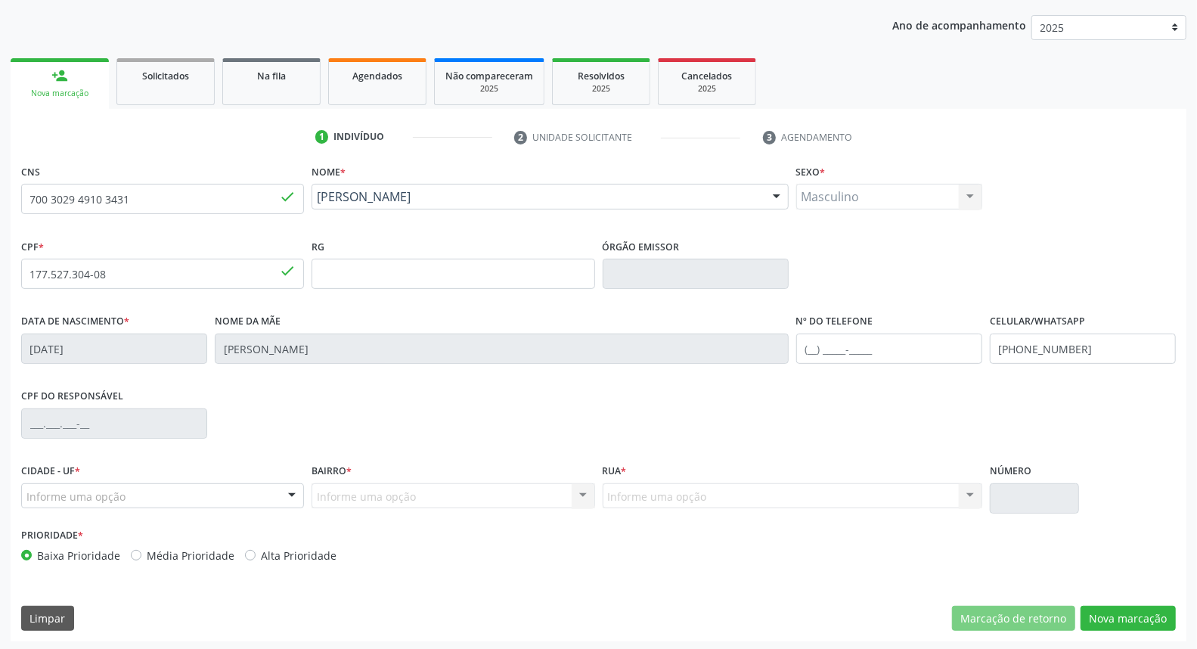
scroll to position [169, 0]
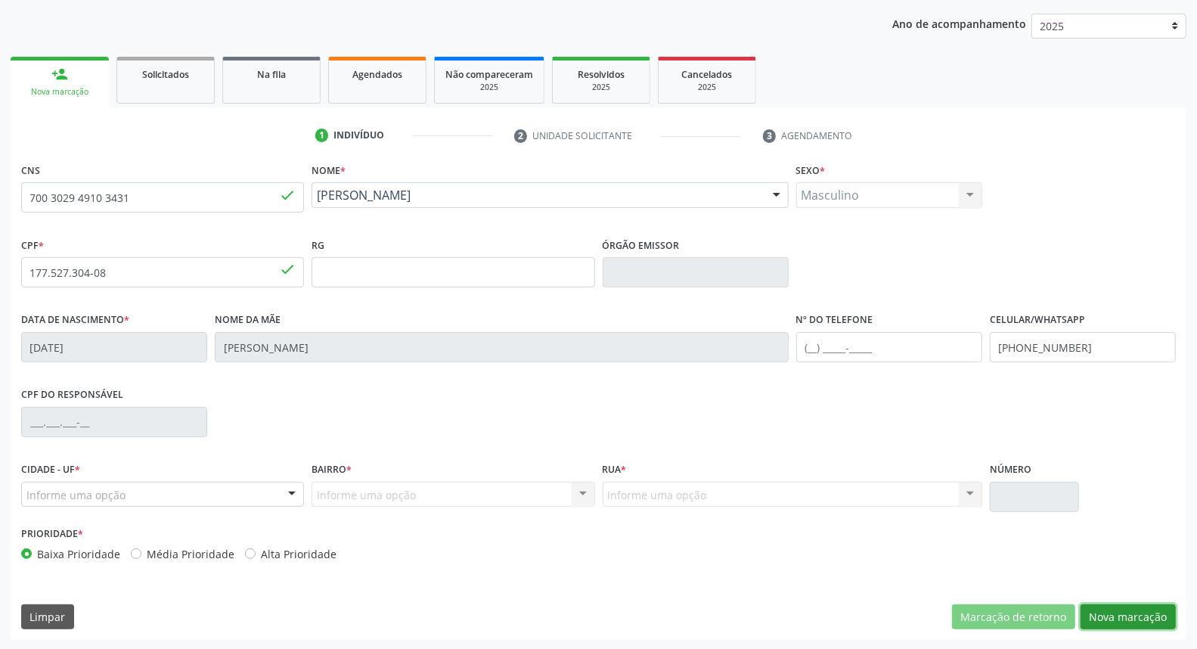
click at [1132, 605] on button "Nova marcação" at bounding box center [1127, 617] width 95 height 26
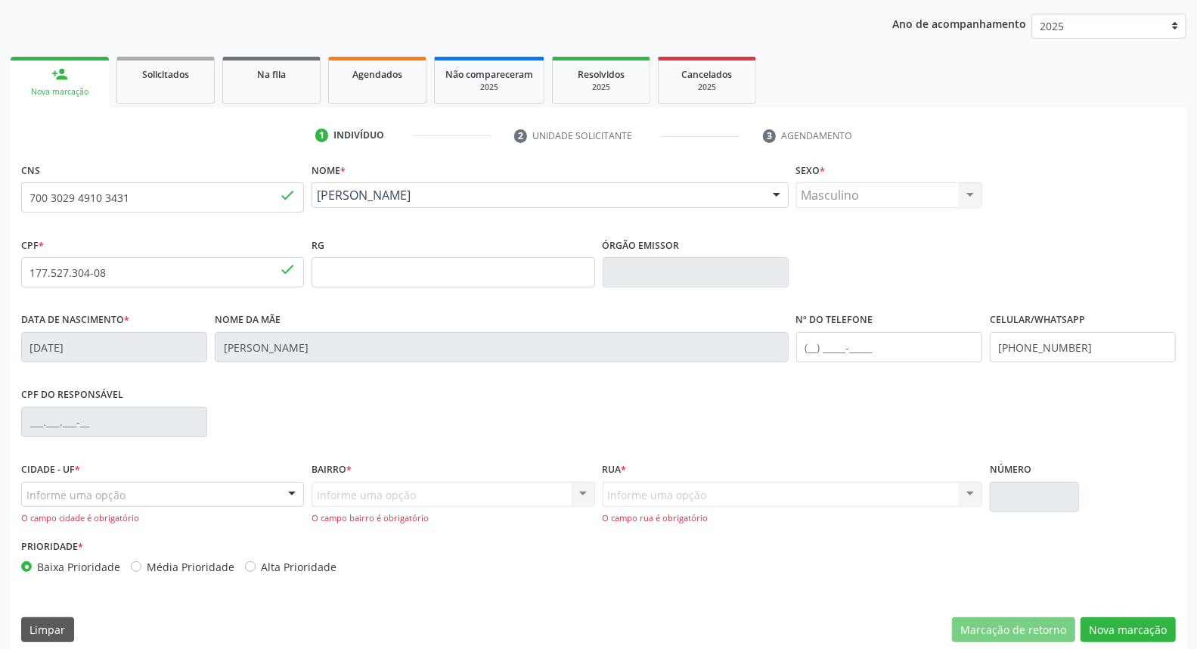
click at [191, 491] on div "Informe uma opção" at bounding box center [162, 495] width 283 height 26
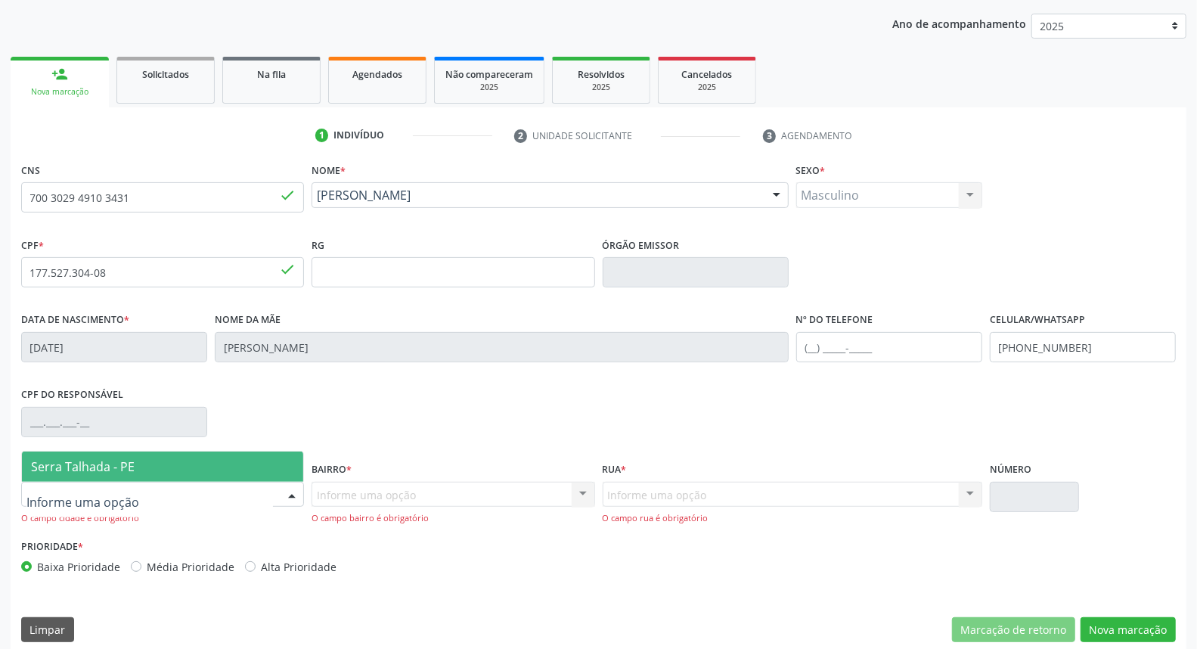
drag, startPoint x: 172, startPoint y: 463, endPoint x: 318, endPoint y: 487, distance: 148.5
click at [184, 464] on span "Serra Talhada - PE" at bounding box center [162, 466] width 281 height 30
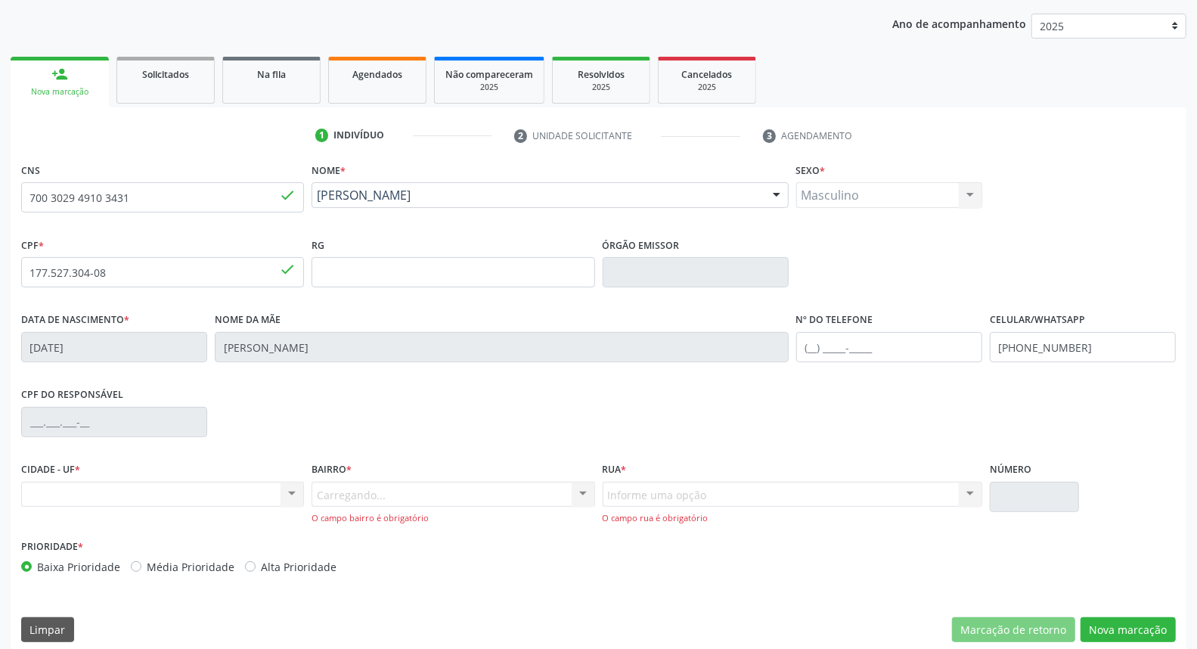
click at [337, 493] on div "Carregando... Nenhum resultado encontrado para: " " Nenhuma opção encontrada. D…" at bounding box center [452, 503] width 283 height 43
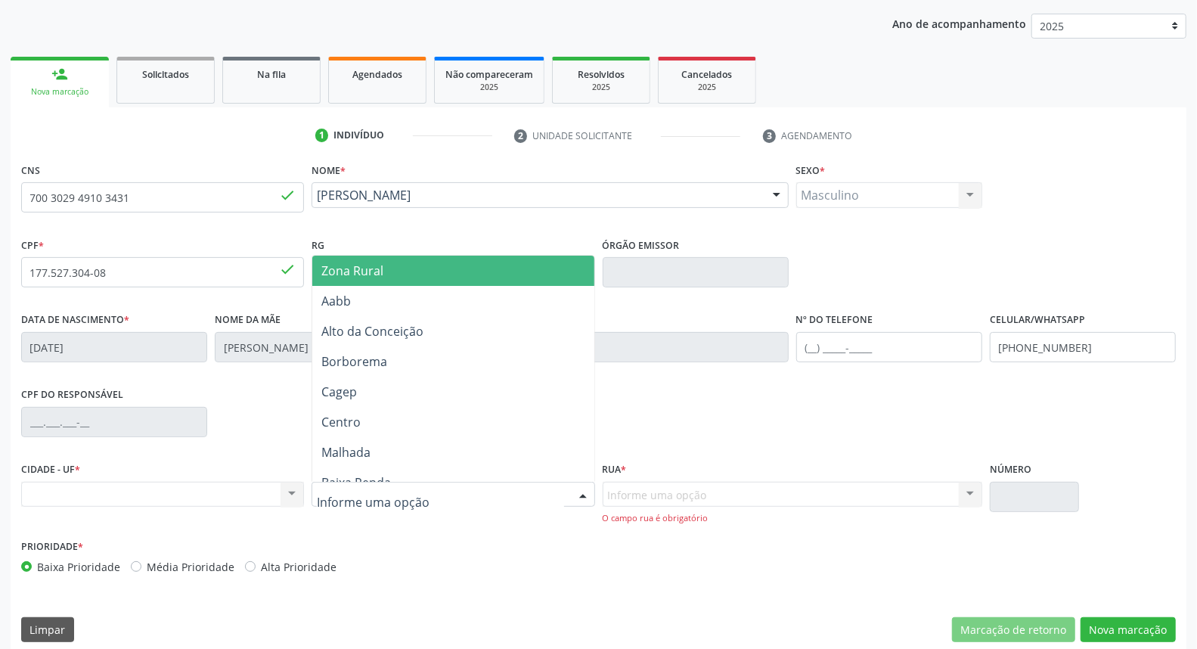
click at [402, 269] on span "Zona Rural" at bounding box center [452, 271] width 281 height 30
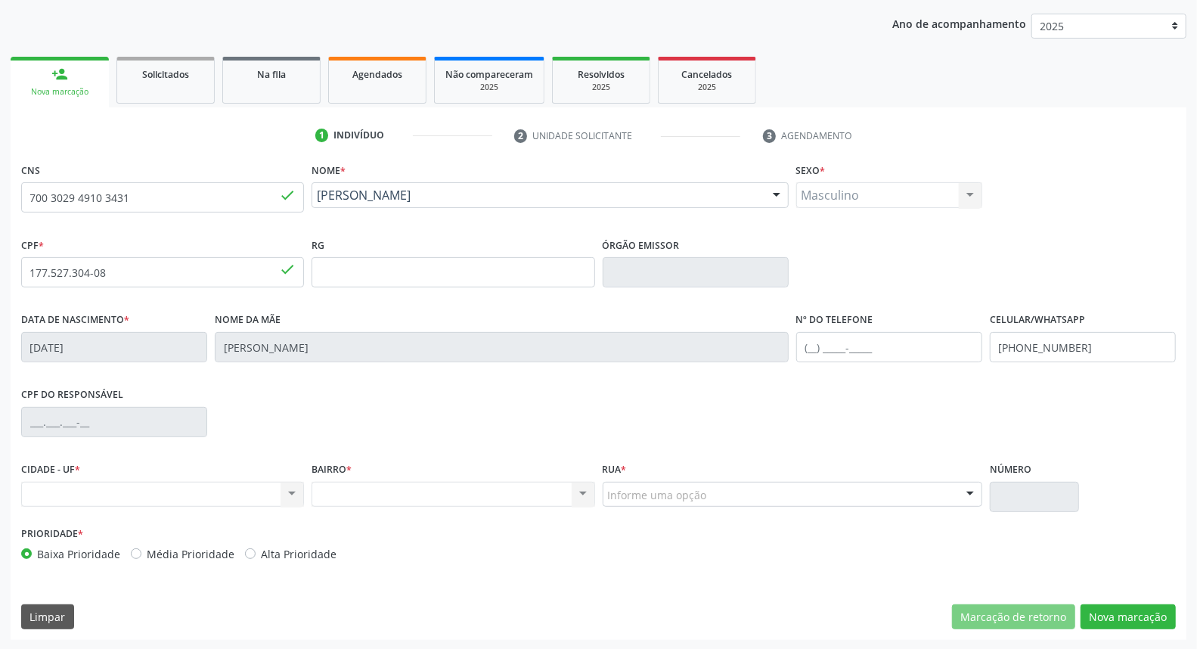
click at [729, 484] on div "Informe uma opção" at bounding box center [791, 495] width 379 height 26
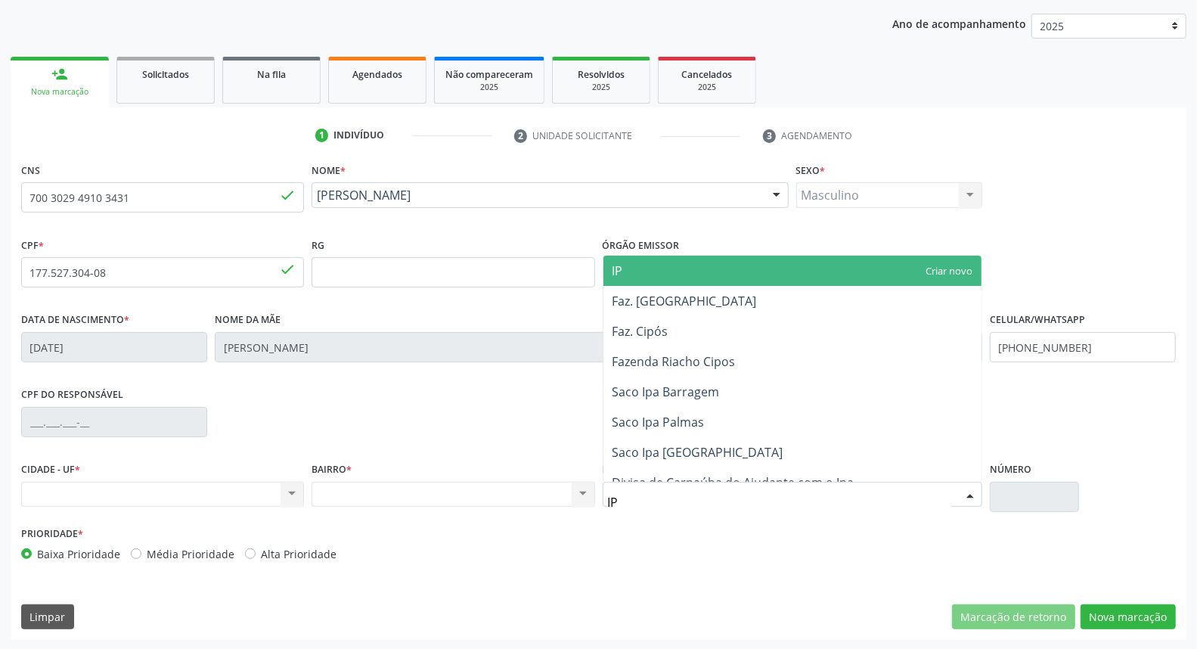
type input "IPA"
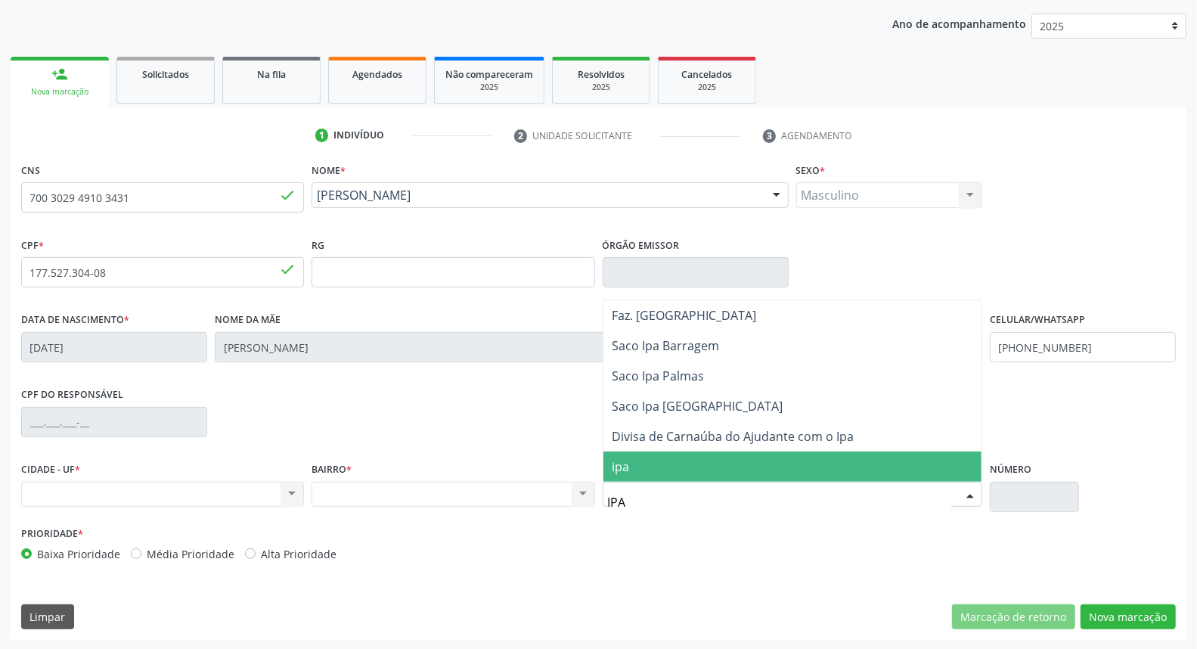
click at [698, 467] on span "ipa" at bounding box center [792, 466] width 378 height 30
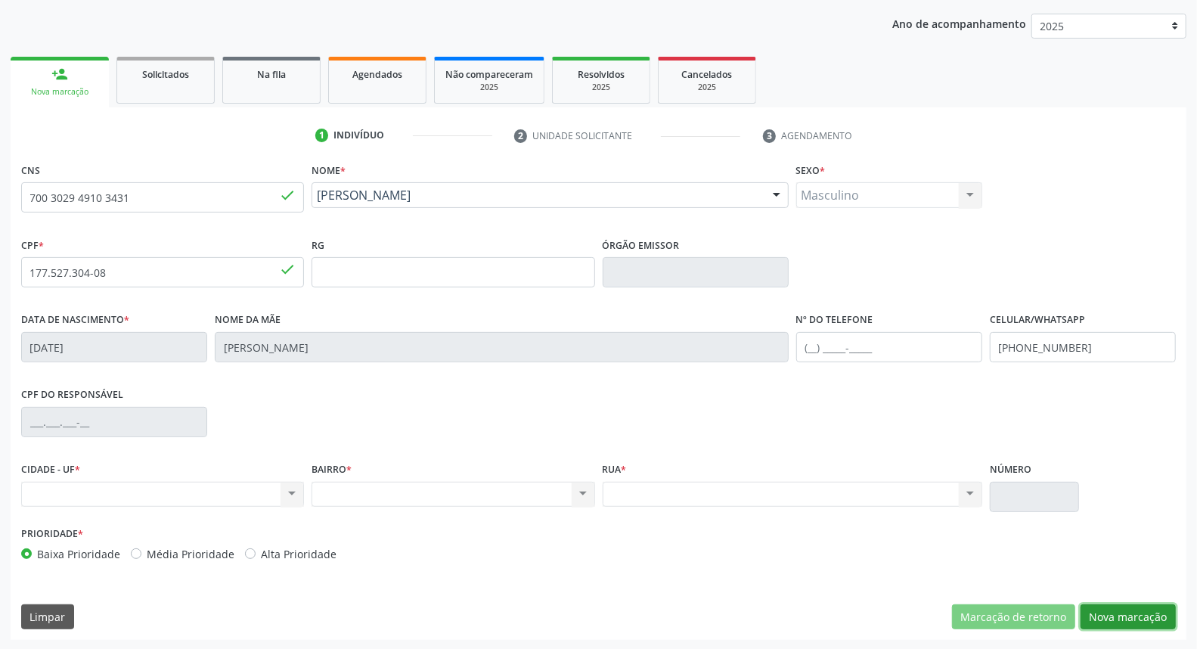
click at [1107, 613] on button "Nova marcação" at bounding box center [1127, 617] width 95 height 26
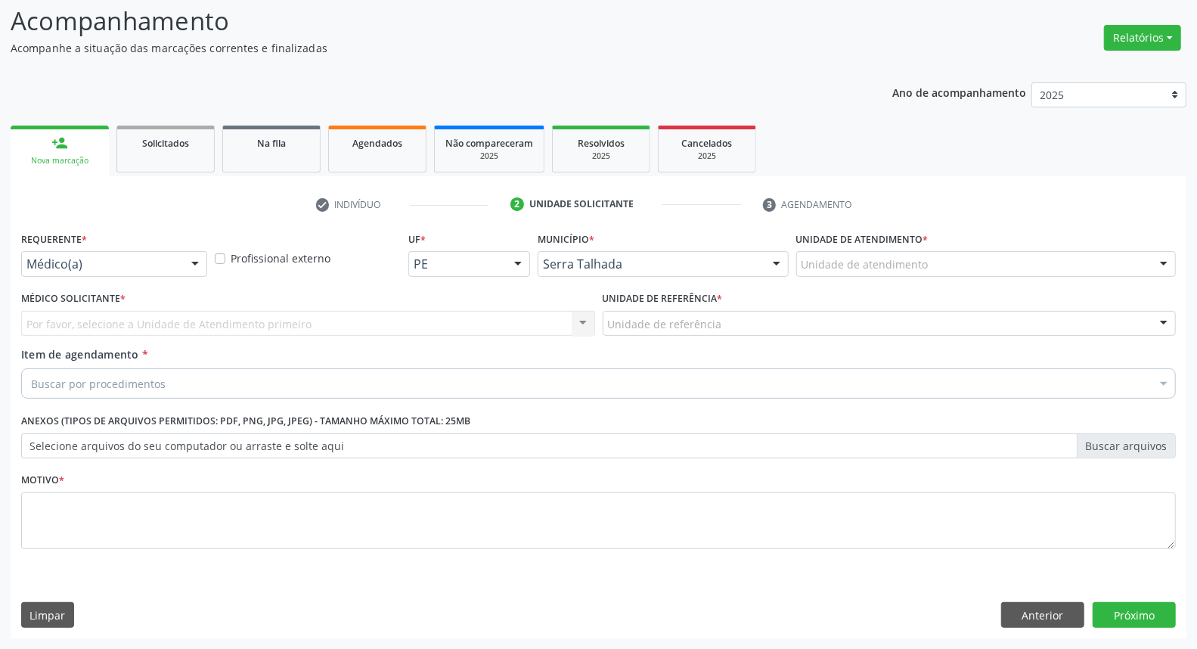
scroll to position [100, 0]
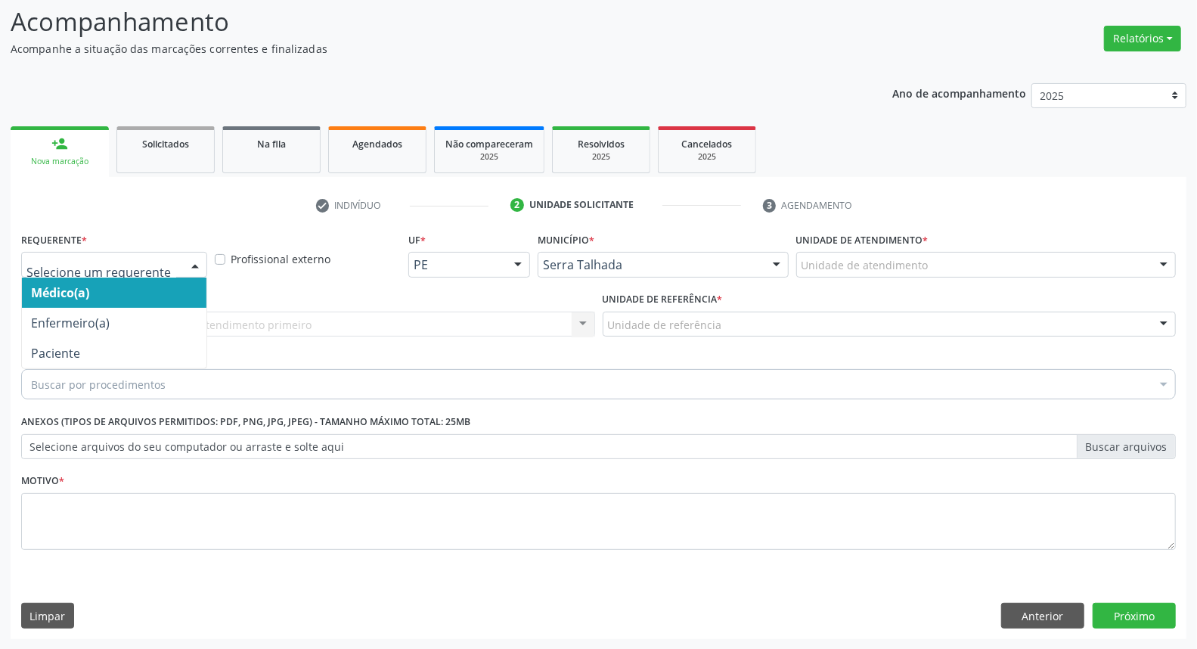
click at [190, 262] on div at bounding box center [195, 265] width 23 height 26
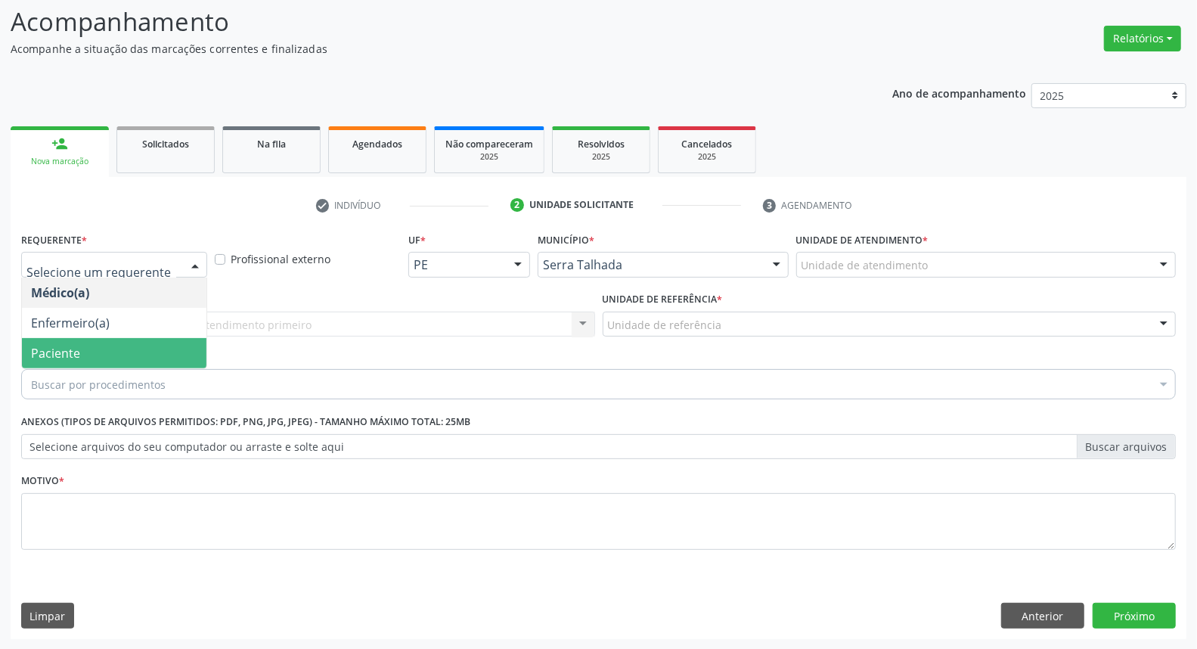
click at [160, 348] on span "Paciente" at bounding box center [114, 353] width 184 height 30
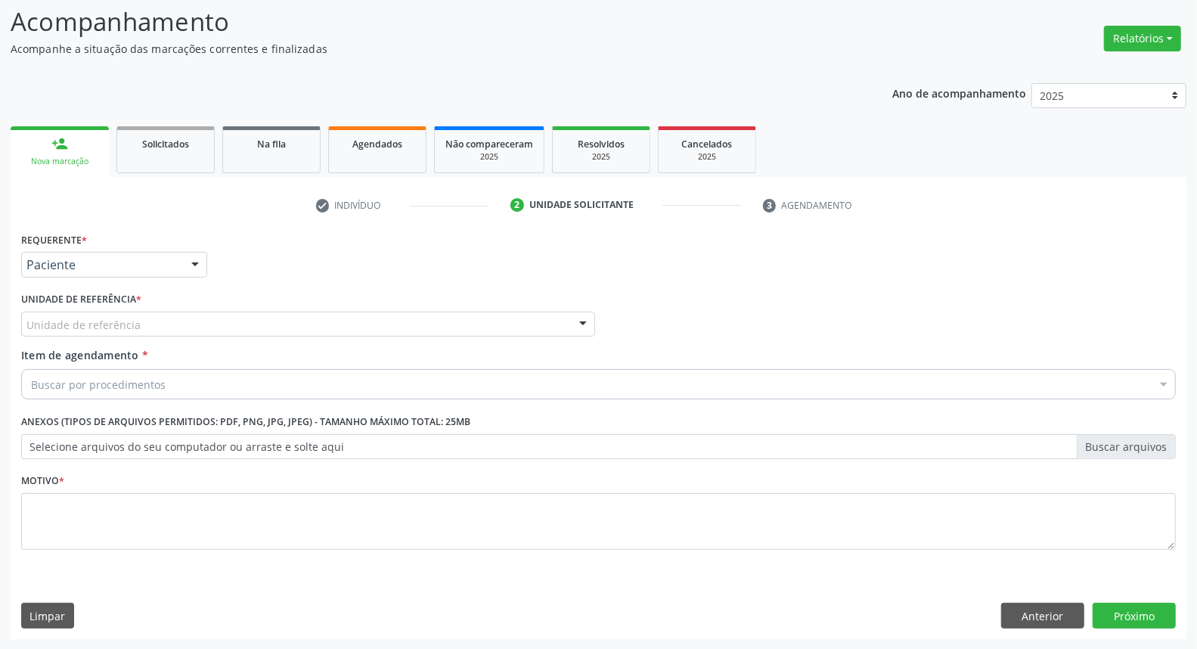
click at [157, 319] on div "Unidade de referência" at bounding box center [308, 324] width 574 height 26
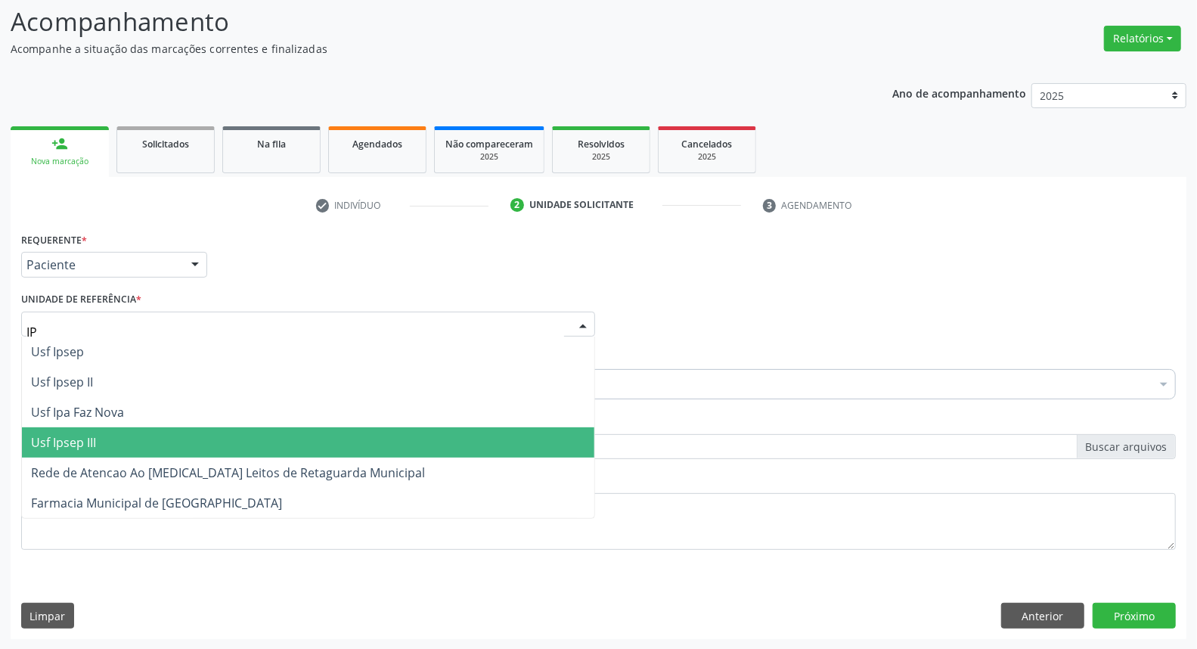
scroll to position [0, 0]
type input "IPA"
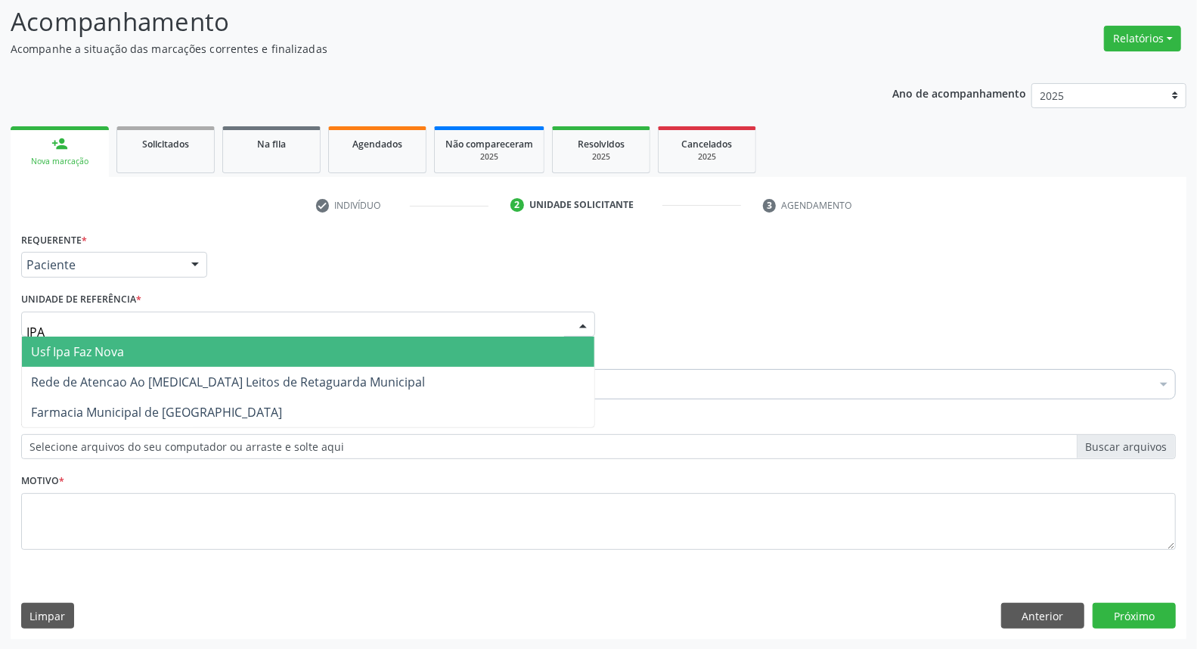
click at [119, 351] on span "Usf Ipa Faz Nova" at bounding box center [77, 351] width 93 height 17
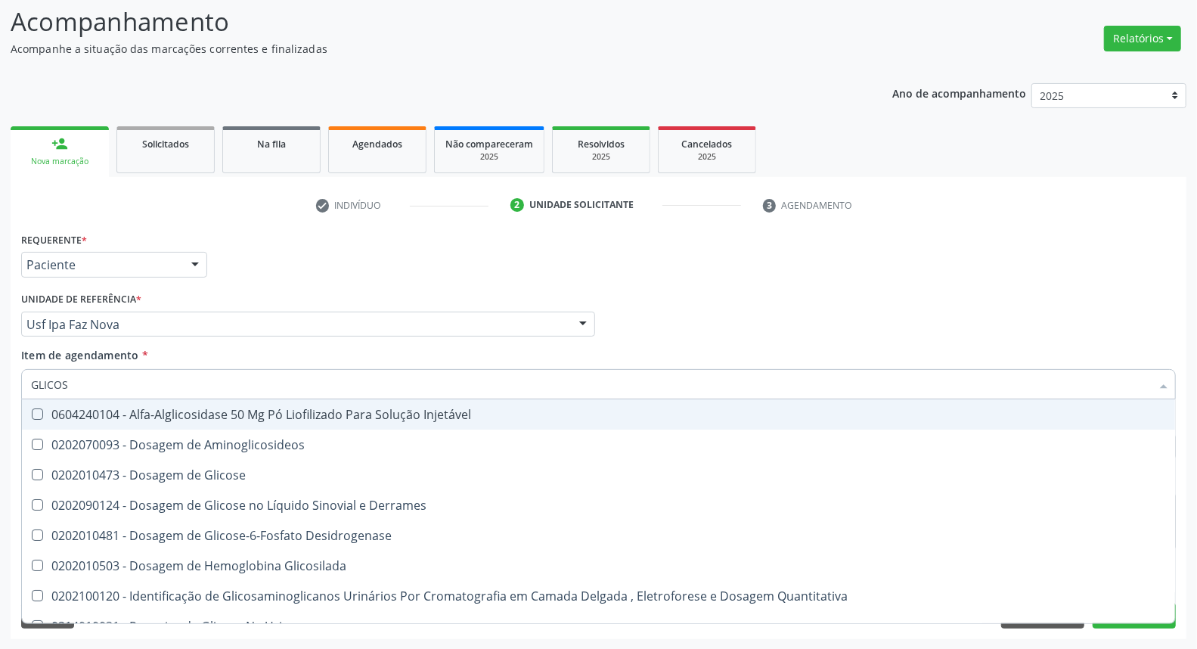
type input "GLICOSE"
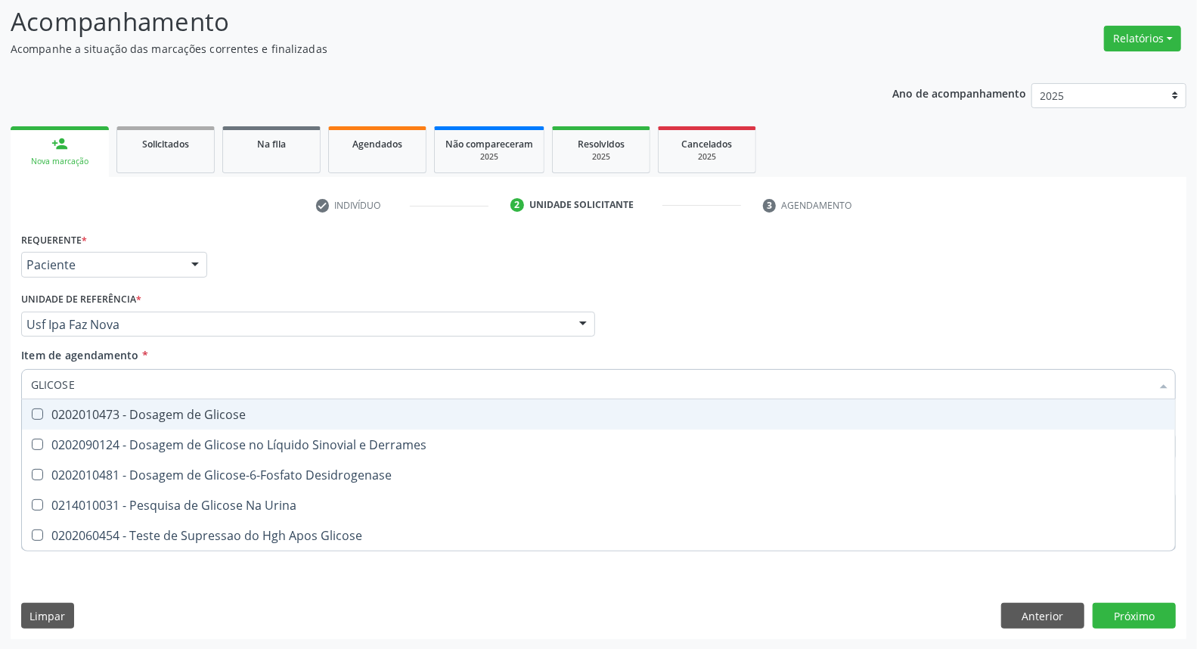
drag, startPoint x: 107, startPoint y: 417, endPoint x: 107, endPoint y: 407, distance: 10.6
click at [107, 412] on div "0202010473 - Dosagem de Glicose" at bounding box center [598, 414] width 1135 height 12
checkbox Glicose "true"
drag, startPoint x: 113, startPoint y: 382, endPoint x: 0, endPoint y: 369, distance: 114.1
click at [0, 373] on div "Acompanhamento Acompanhe a situação das marcações correntes e finalizadas Relat…" at bounding box center [598, 316] width 1197 height 666
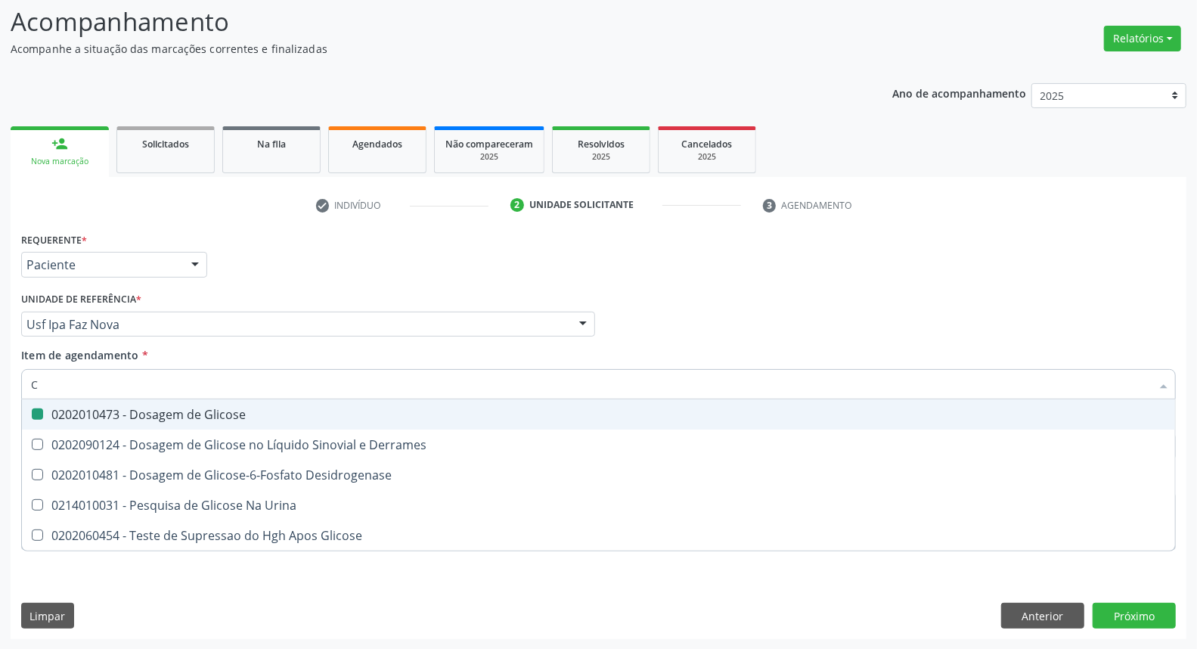
type input "CO"
checkbox Glicose "false"
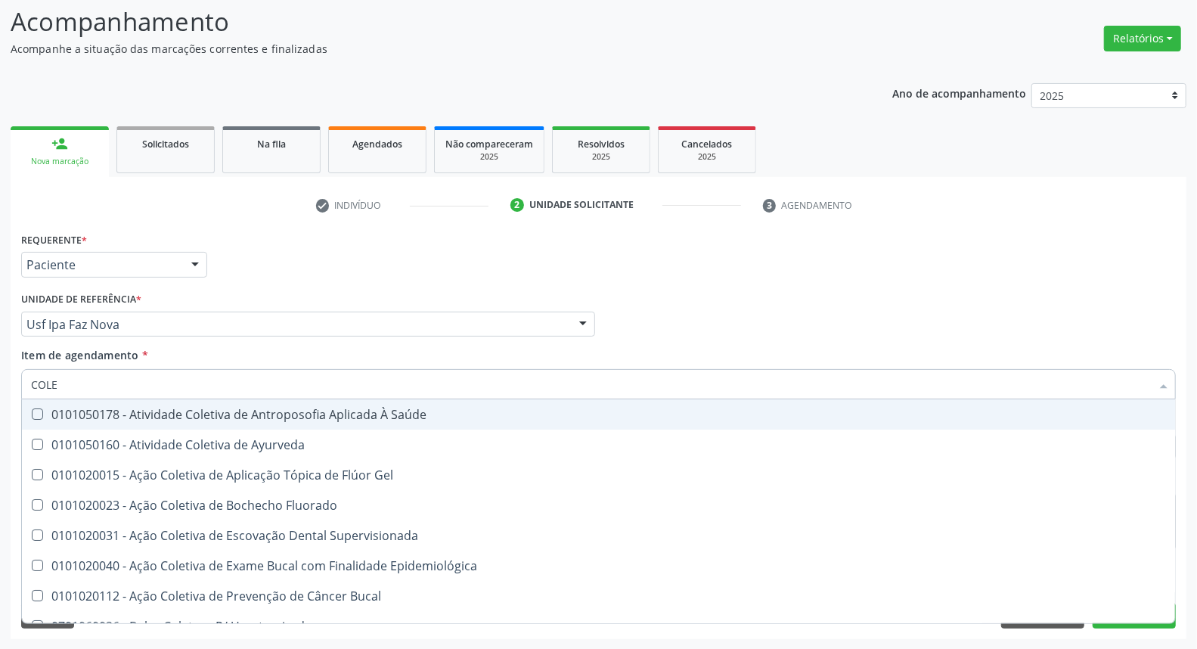
type input "COLES"
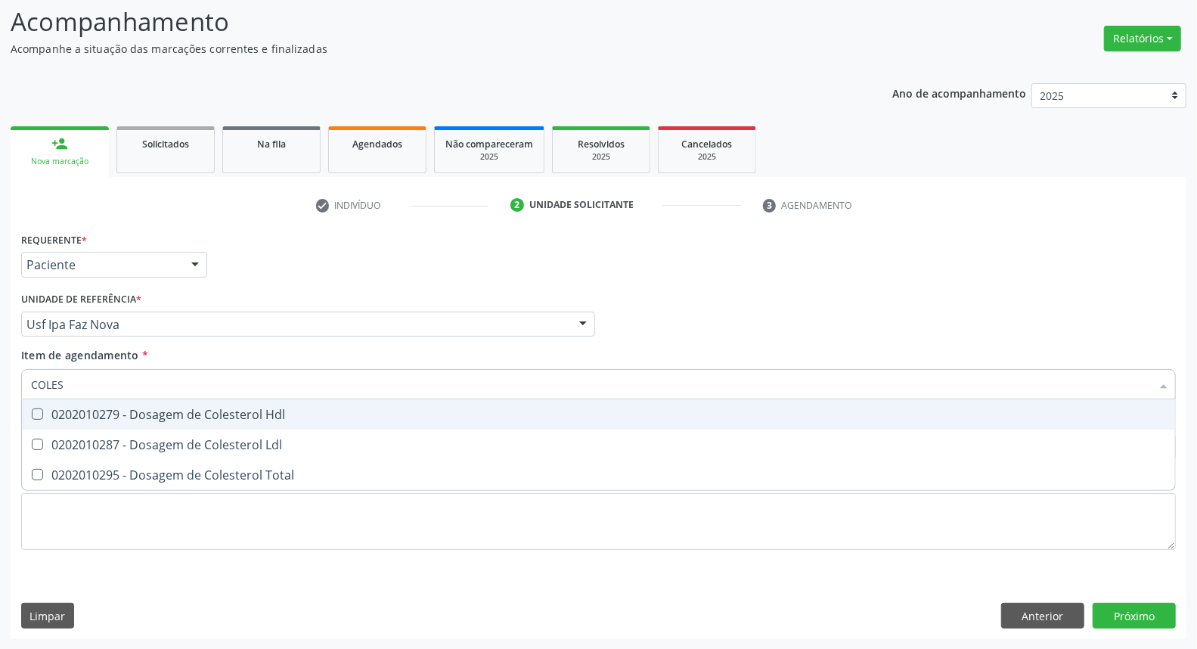
drag, startPoint x: 51, startPoint y: 416, endPoint x: 51, endPoint y: 426, distance: 10.6
click at [51, 423] on span "0202010279 - Dosagem de Colesterol Hdl" at bounding box center [598, 414] width 1153 height 30
checkbox Hdl "true"
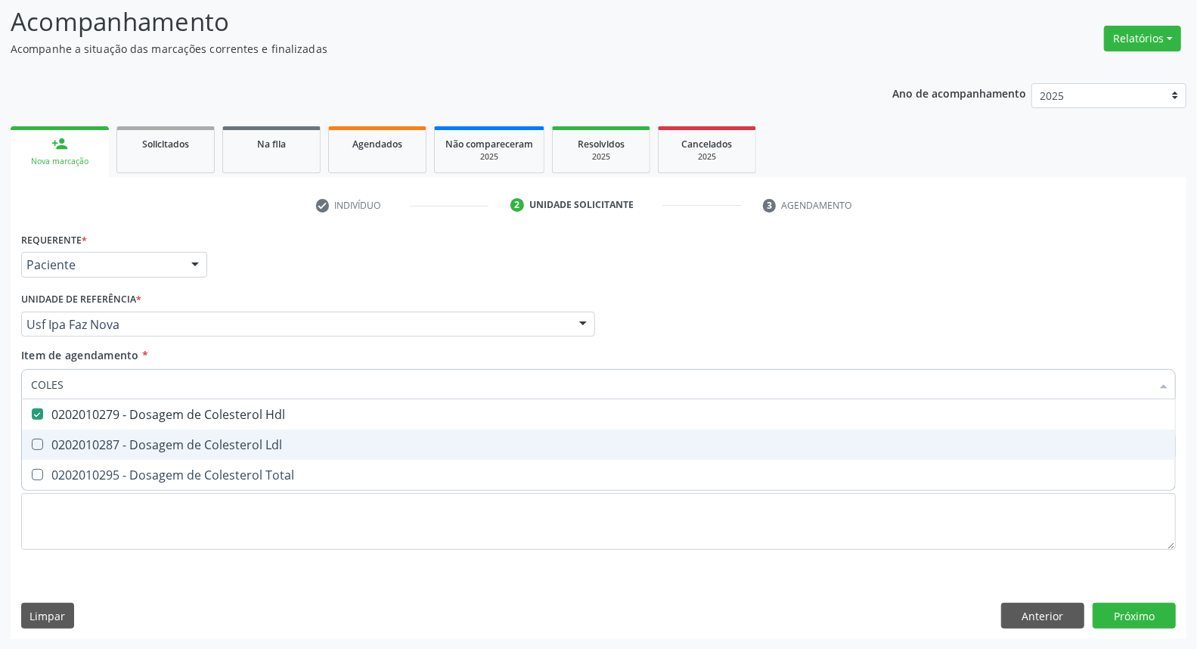
drag, startPoint x: 54, startPoint y: 450, endPoint x: 53, endPoint y: 473, distance: 23.5
click at [54, 456] on span "0202010287 - Dosagem de Colesterol Ldl" at bounding box center [598, 444] width 1153 height 30
checkbox Ldl "true"
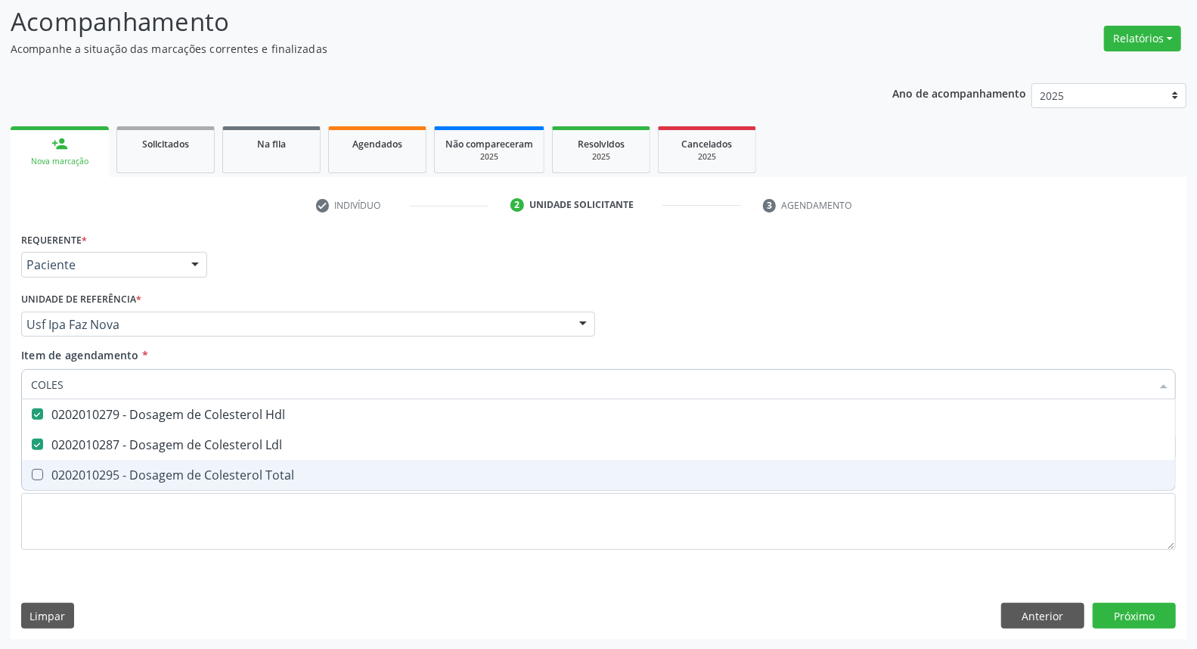
drag, startPoint x: 53, startPoint y: 473, endPoint x: 82, endPoint y: 398, distance: 80.2
click at [56, 462] on span "0202010295 - Dosagem de Colesterol Total" at bounding box center [598, 475] width 1153 height 30
checkbox Total "true"
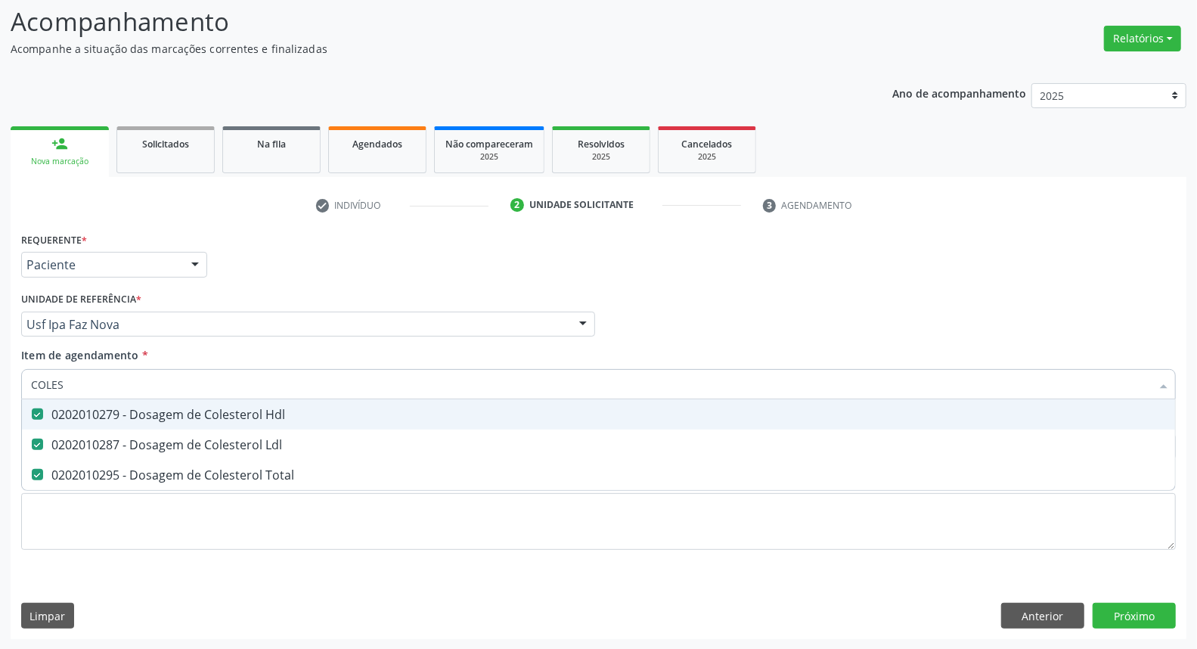
click at [0, 383] on div "Acompanhamento Acompanhe a situação das marcações correntes e finalizadas Relat…" at bounding box center [598, 316] width 1197 height 666
type input "TR"
checkbox Hdl "false"
checkbox Ldl "false"
checkbox Total "false"
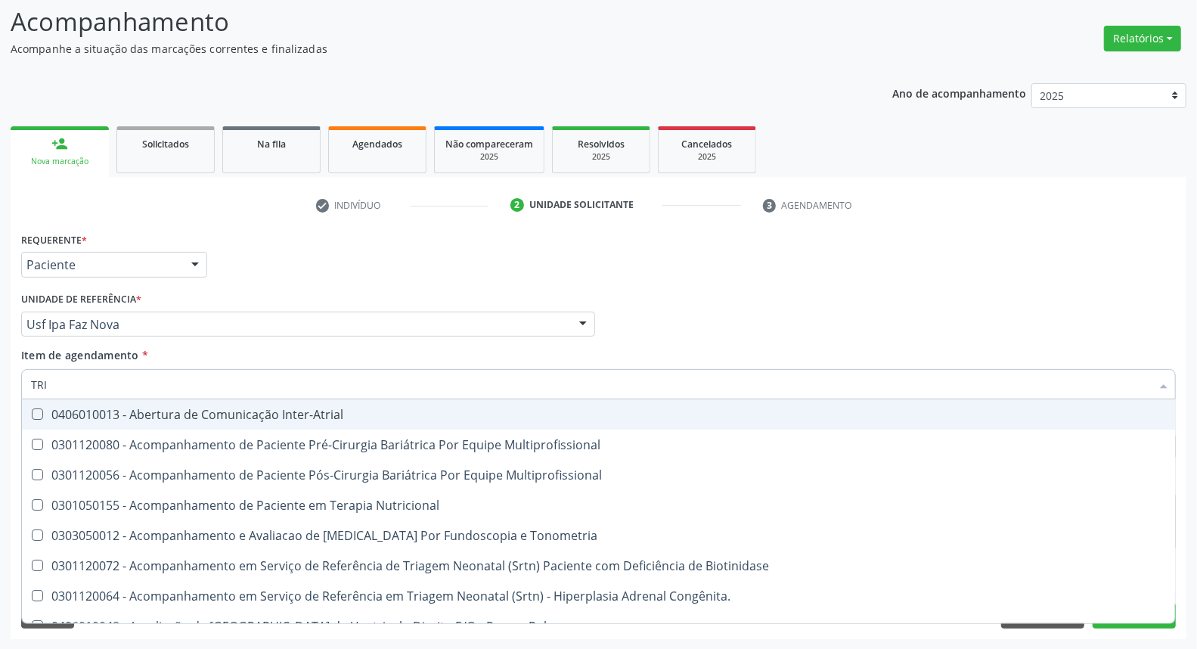
type input "TRIG"
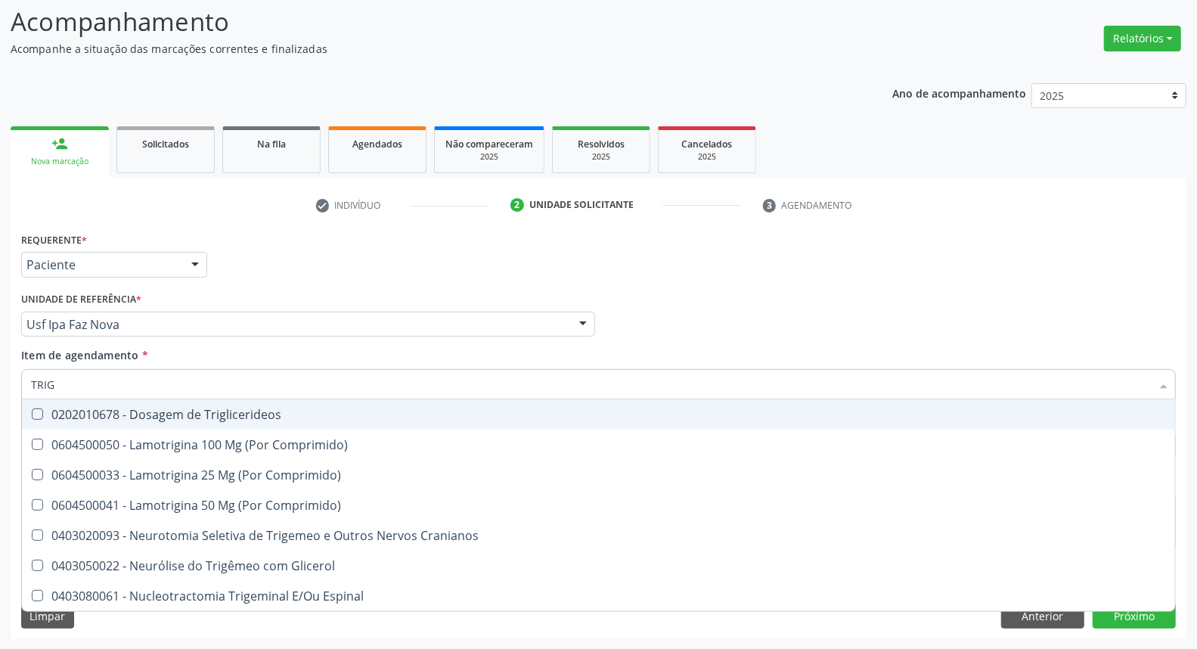
click at [62, 408] on div "0202010678 - Dosagem de Triglicerideos" at bounding box center [598, 414] width 1135 height 12
checkbox Triglicerideos "true"
drag, startPoint x: 71, startPoint y: 391, endPoint x: 0, endPoint y: 359, distance: 77.8
click at [0, 360] on div "Acompanhamento Acompanhe a situação das marcações correntes e finalizadas Relat…" at bounding box center [598, 316] width 1197 height 666
type input "HE"
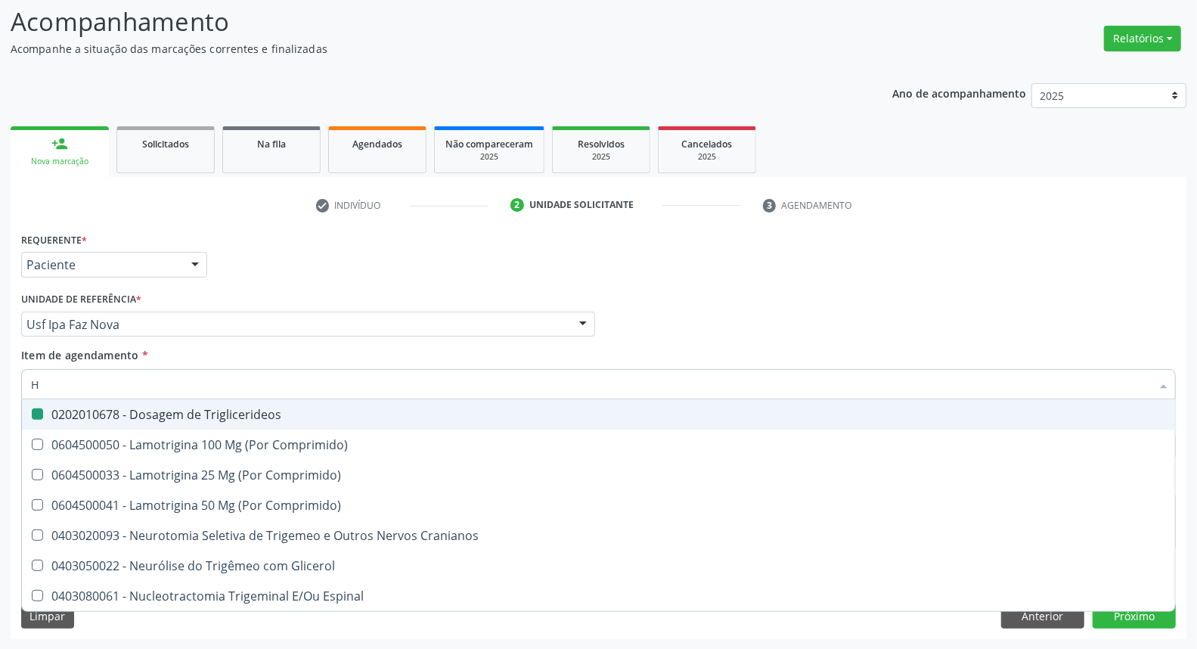
checkbox Triglicerideos "false"
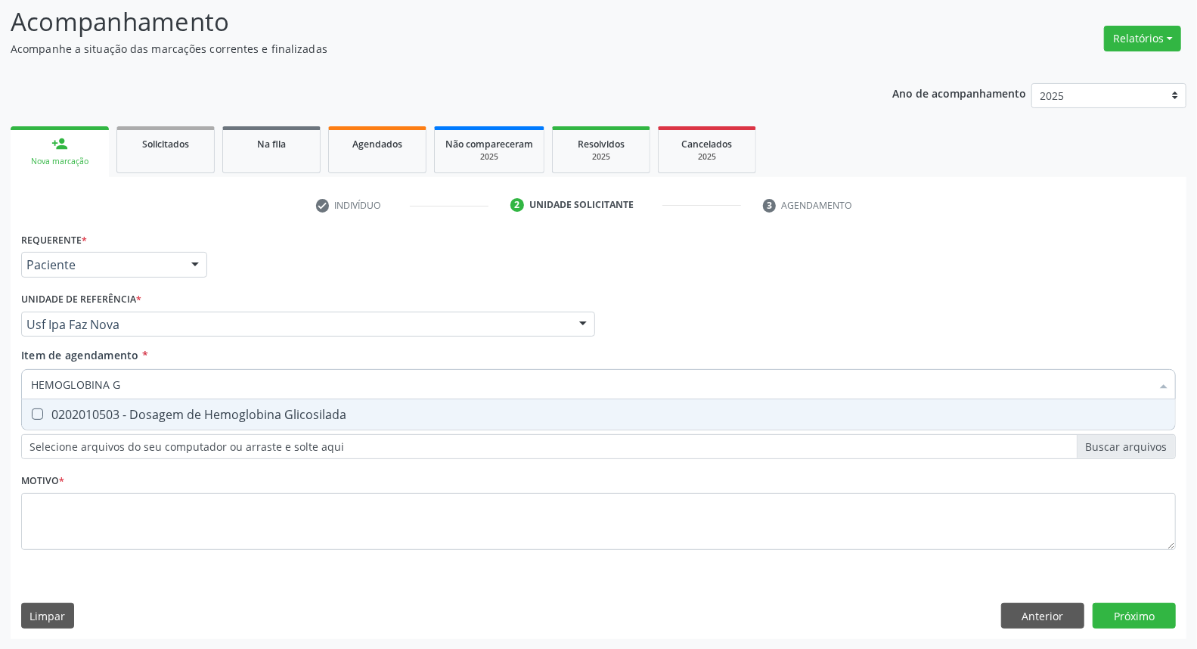
type input "HEMOGLOBINA G"
drag, startPoint x: 59, startPoint y: 411, endPoint x: 131, endPoint y: 389, distance: 75.3
click at [66, 409] on div "0202010503 - Dosagem de Hemoglobina Glicosilada" at bounding box center [598, 414] width 1135 height 12
checkbox Glicosilada "true"
click at [0, 384] on div "Acompanhamento Acompanhe a situação das marcações correntes e finalizadas Relat…" at bounding box center [598, 316] width 1197 height 666
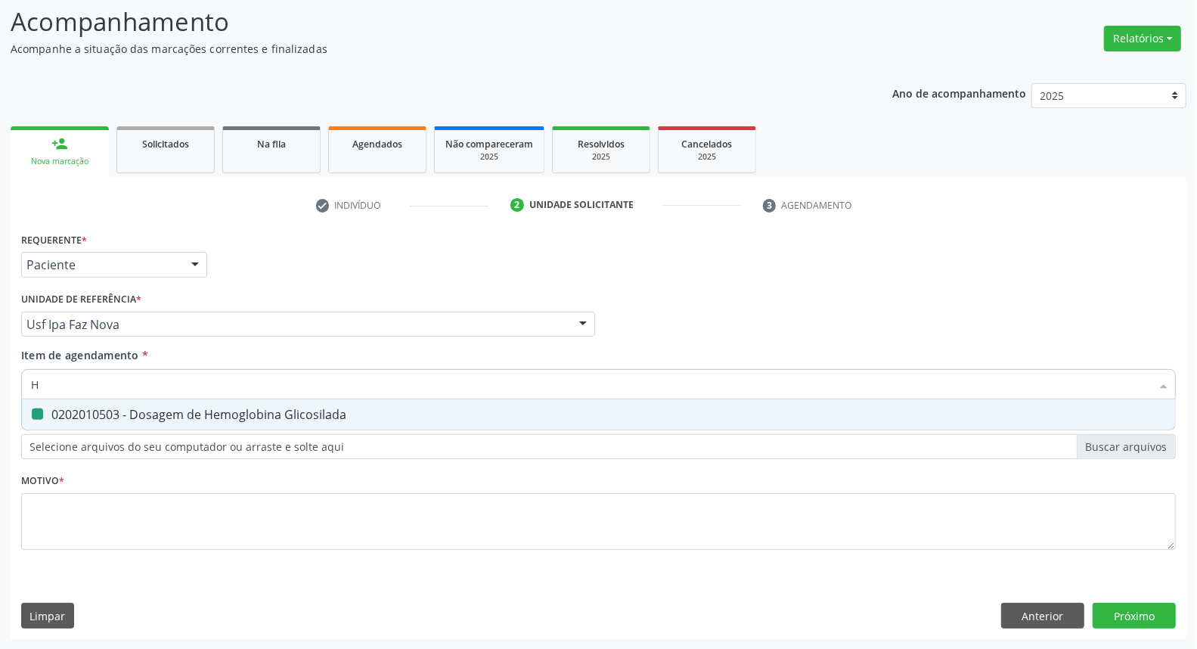
type input "HE"
checkbox Glicosilada "false"
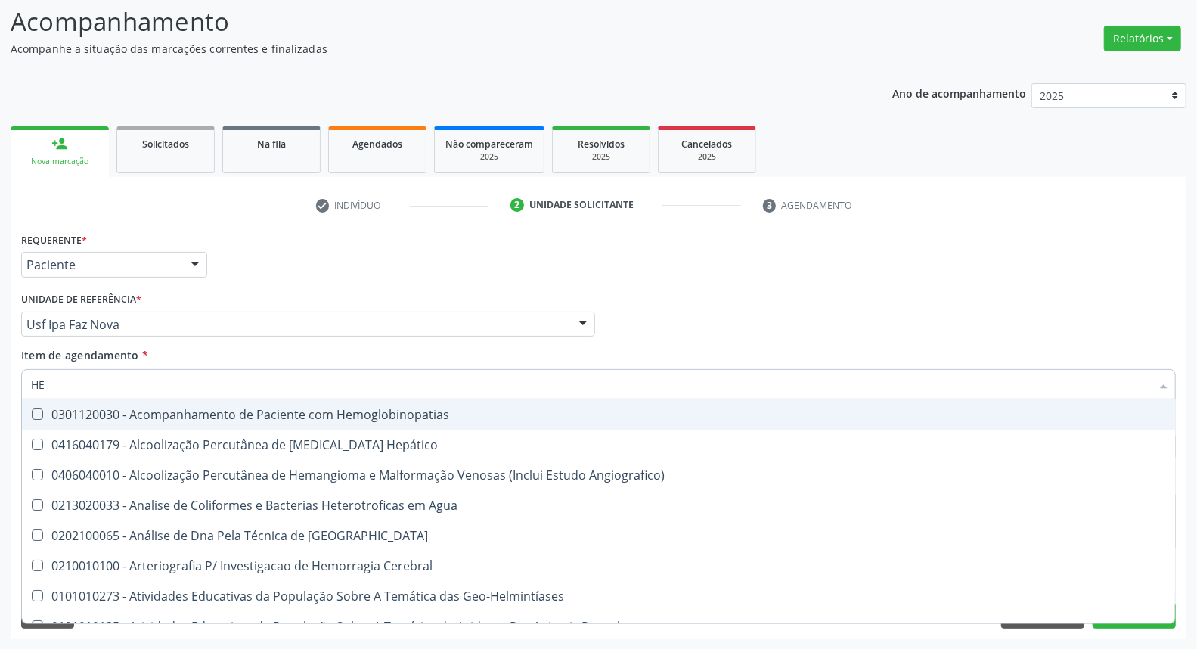
type input "HEM"
checkbox \(Qualitativo\) "true"
checkbox Glicosilada "false"
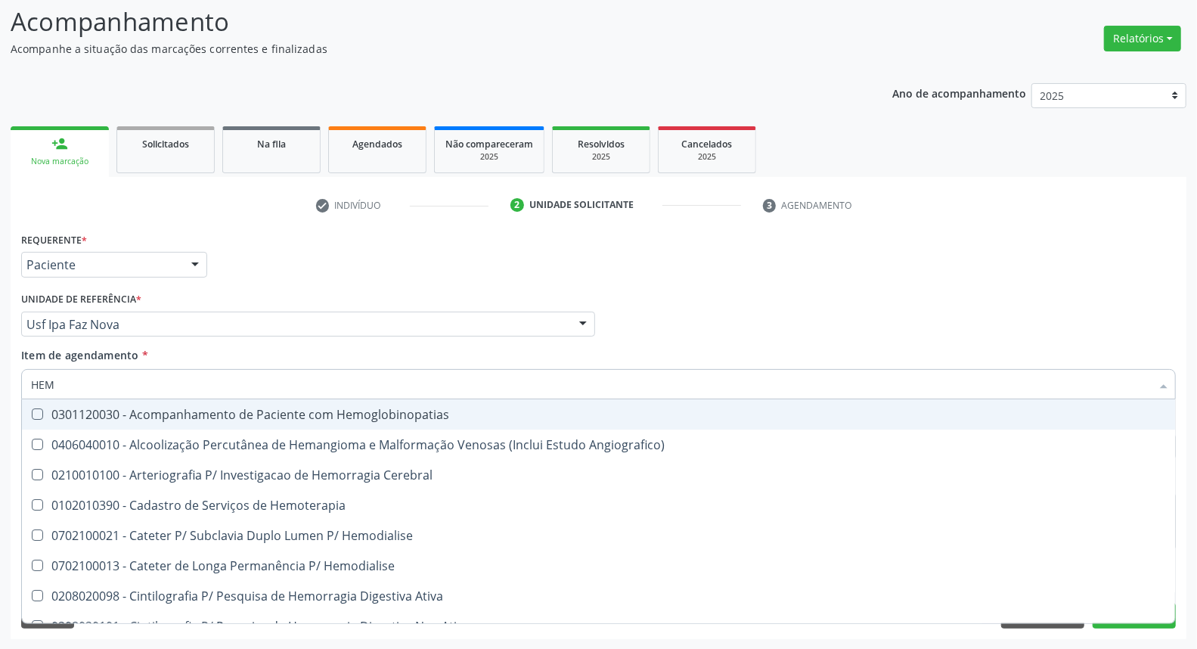
type input "HEMO"
checkbox Hemacias "true"
checkbox Glicosilada "false"
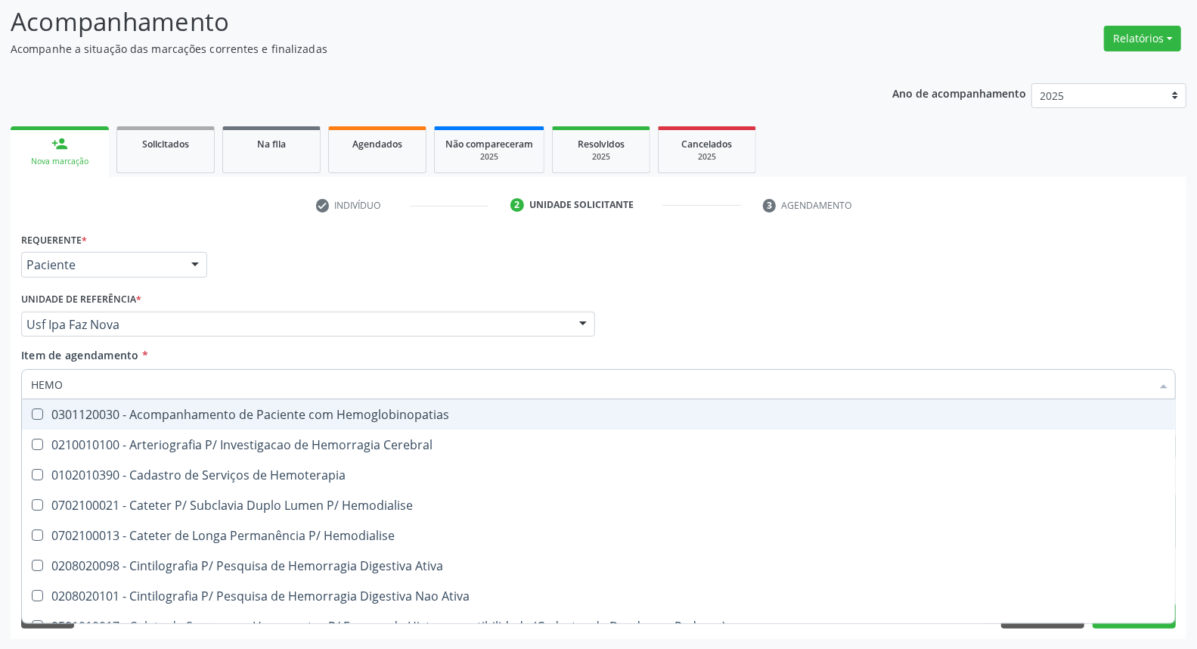
type input "HEMOG"
checkbox Tardio\) "true"
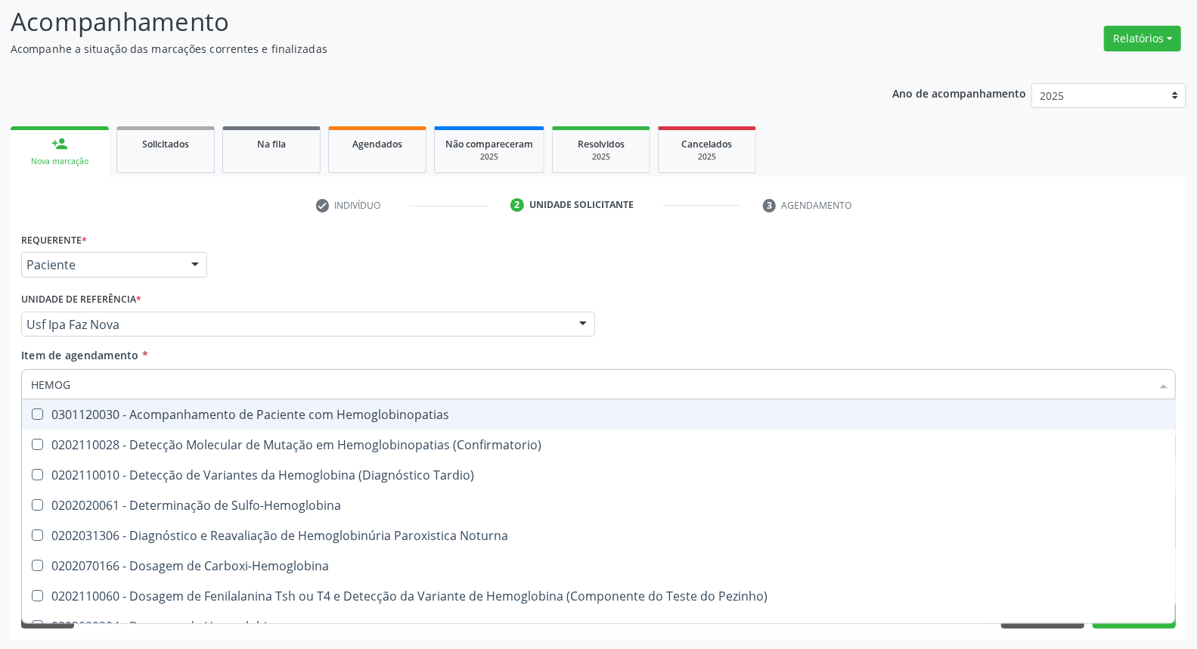
type input "HEMOGR"
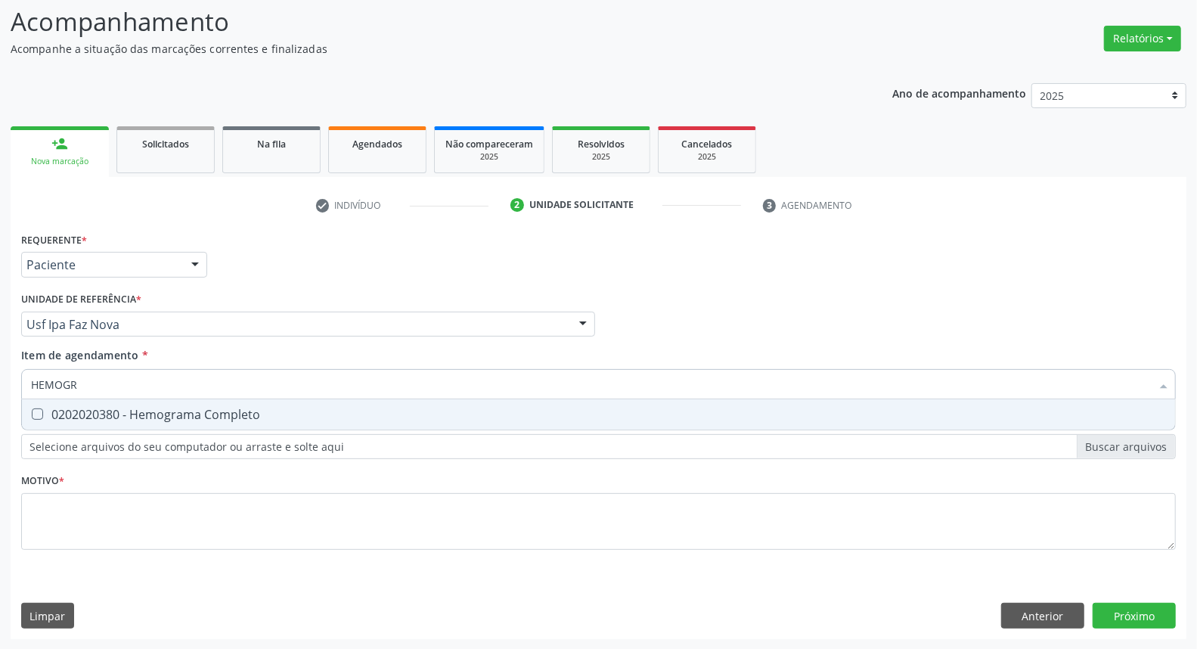
click at [57, 408] on div "0202020380 - Hemograma Completo" at bounding box center [598, 414] width 1135 height 12
checkbox Completo "true"
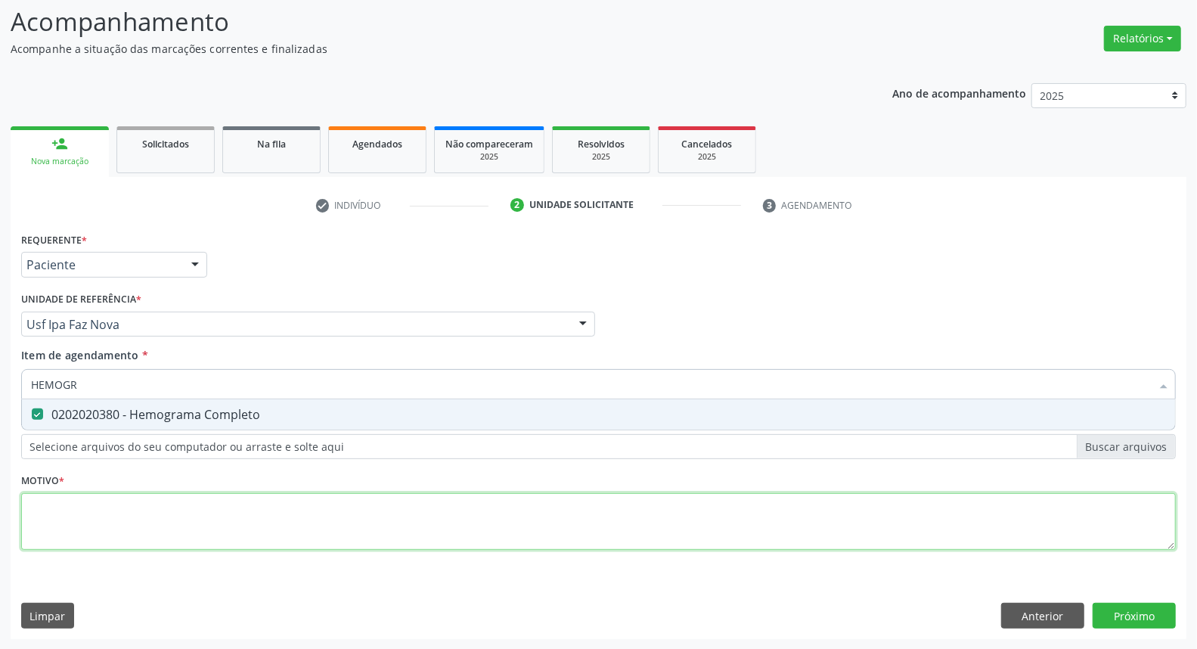
click at [70, 529] on div "Requerente * Paciente Médico(a) Enfermeiro(a) Paciente Nenhum resultado encontr…" at bounding box center [598, 399] width 1154 height 342
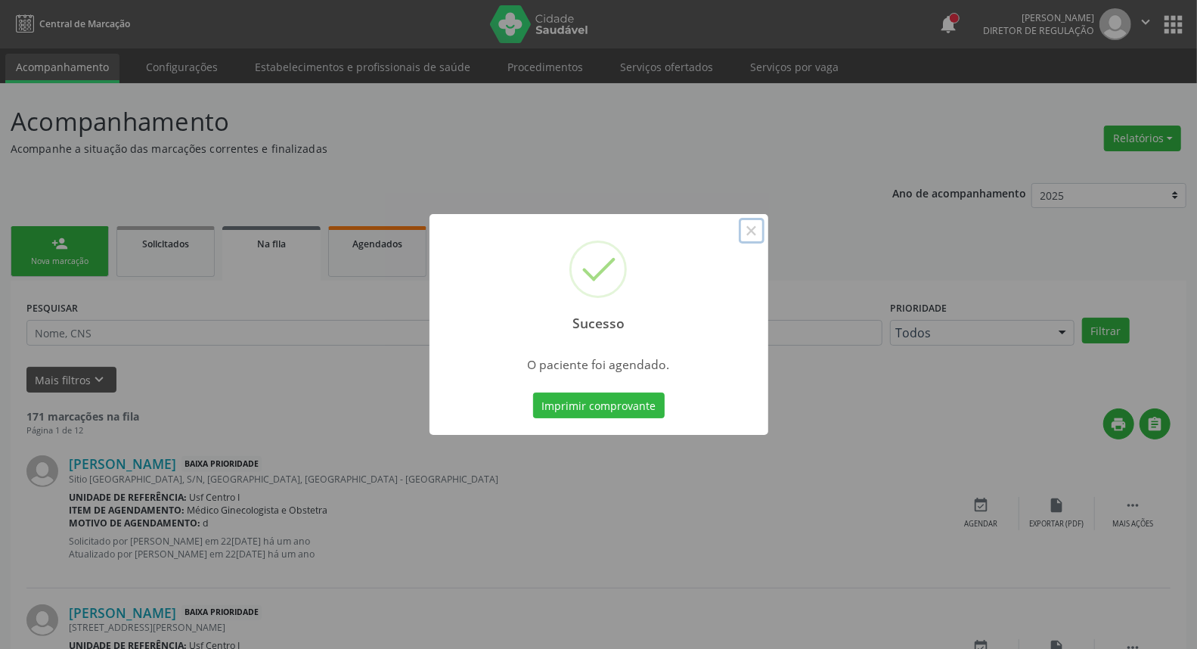
drag, startPoint x: 749, startPoint y: 235, endPoint x: 472, endPoint y: 216, distance: 278.1
click at [731, 237] on div "Sucesso ×" at bounding box center [598, 279] width 339 height 130
click at [753, 232] on button "×" at bounding box center [752, 231] width 26 height 26
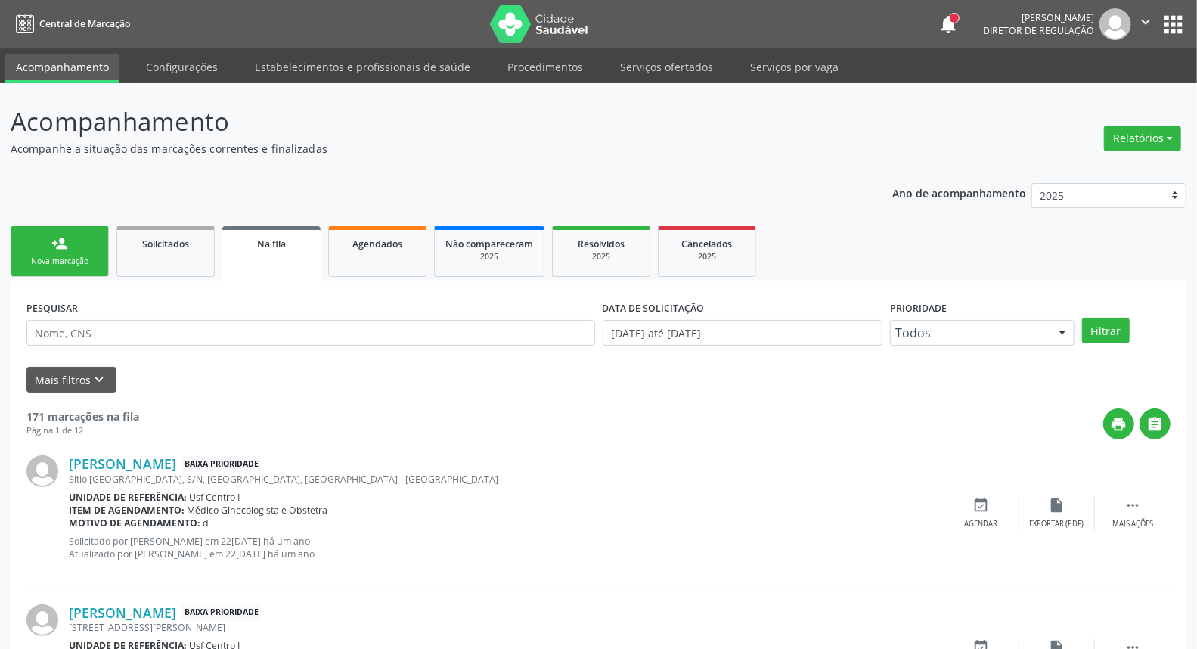
click at [46, 249] on link "person_add Nova marcação" at bounding box center [60, 251] width 98 height 51
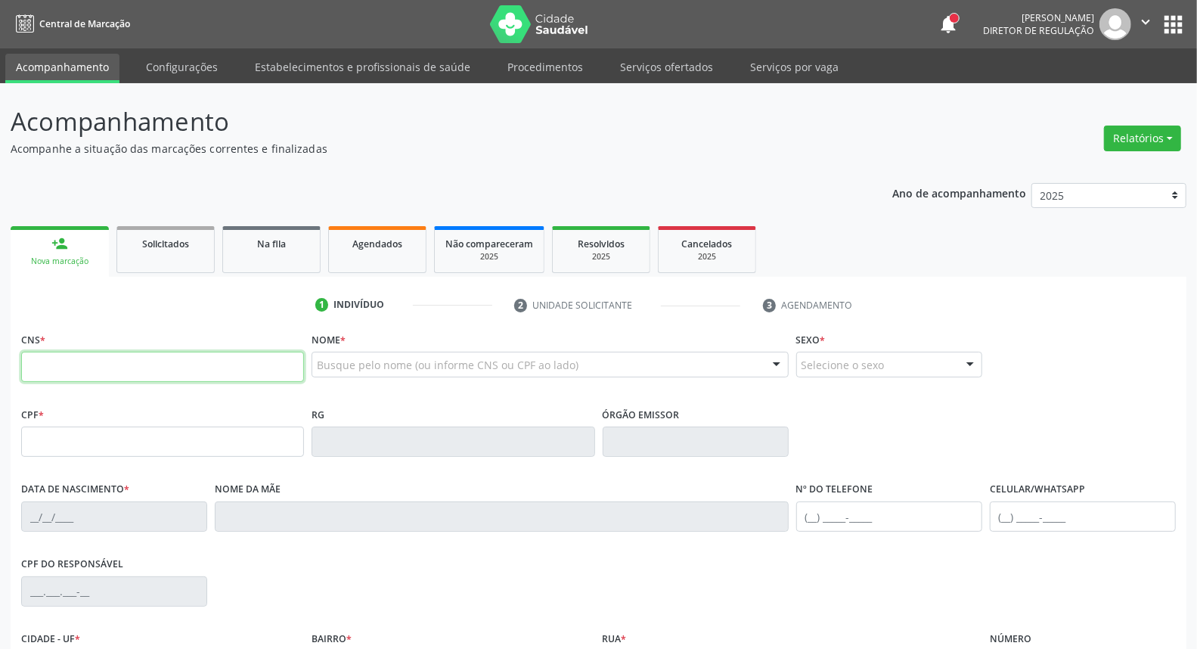
click at [136, 358] on input "text" at bounding box center [162, 367] width 283 height 30
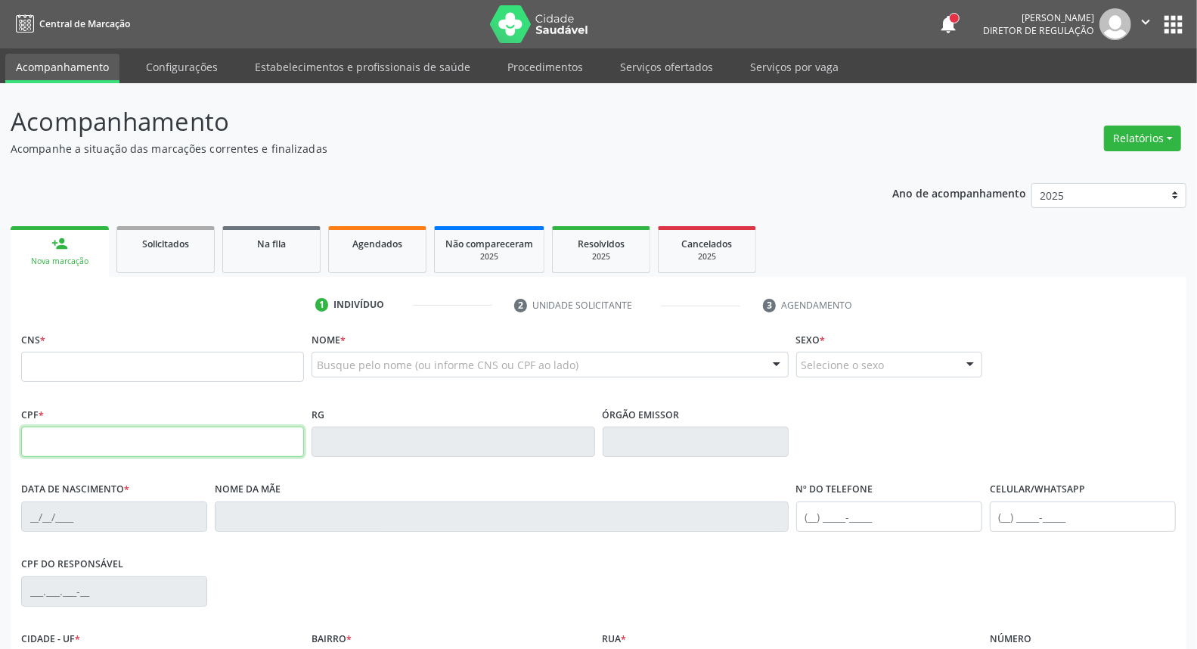
click at [74, 441] on input "text" at bounding box center [162, 441] width 283 height 30
type input "054.163.365-10"
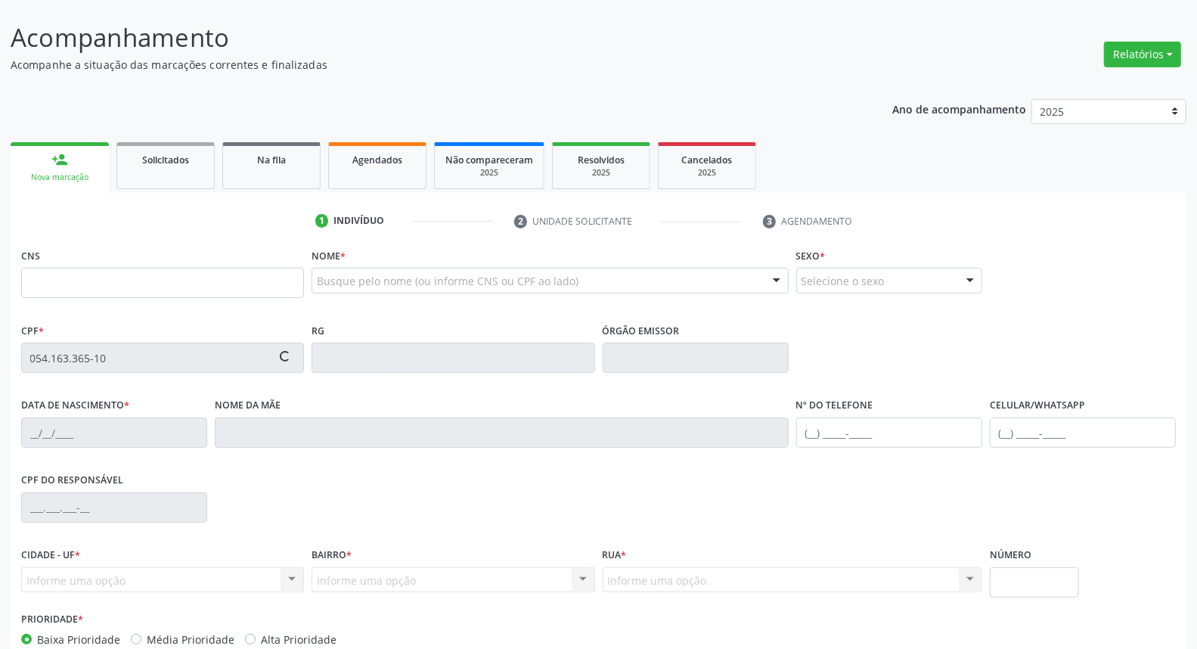
scroll to position [169, 0]
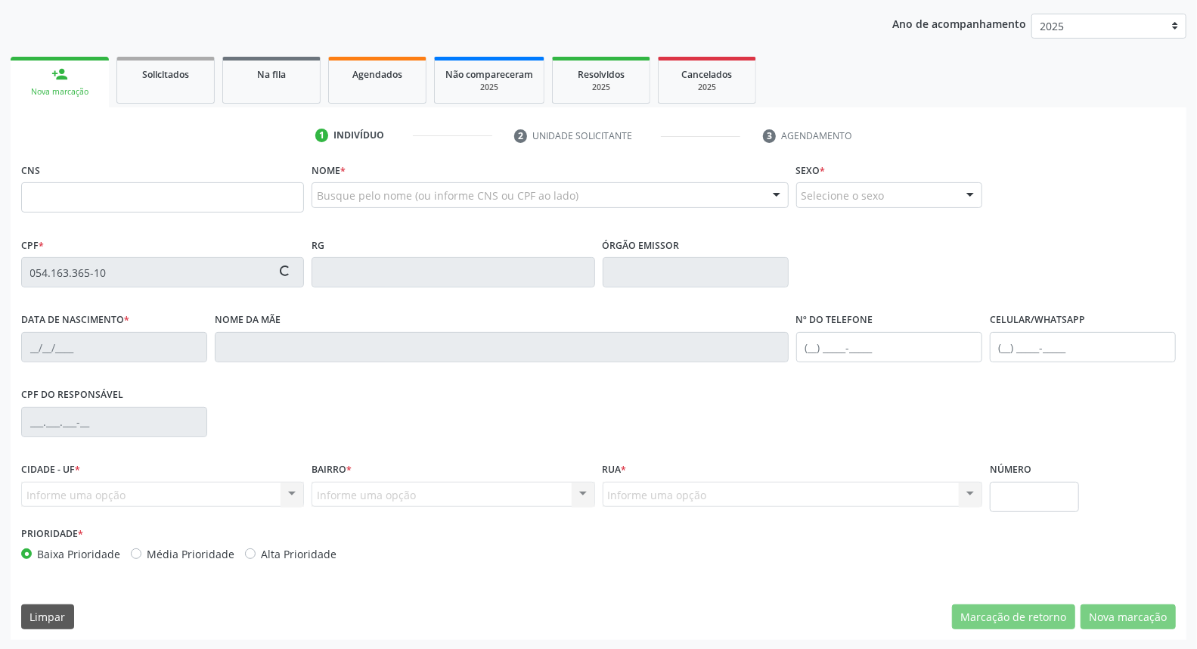
type input "700 6004 5602 1662"
type input "07/04/1987"
type input "Geilza de Souza e Silva"
type input "(87) 99813-8625"
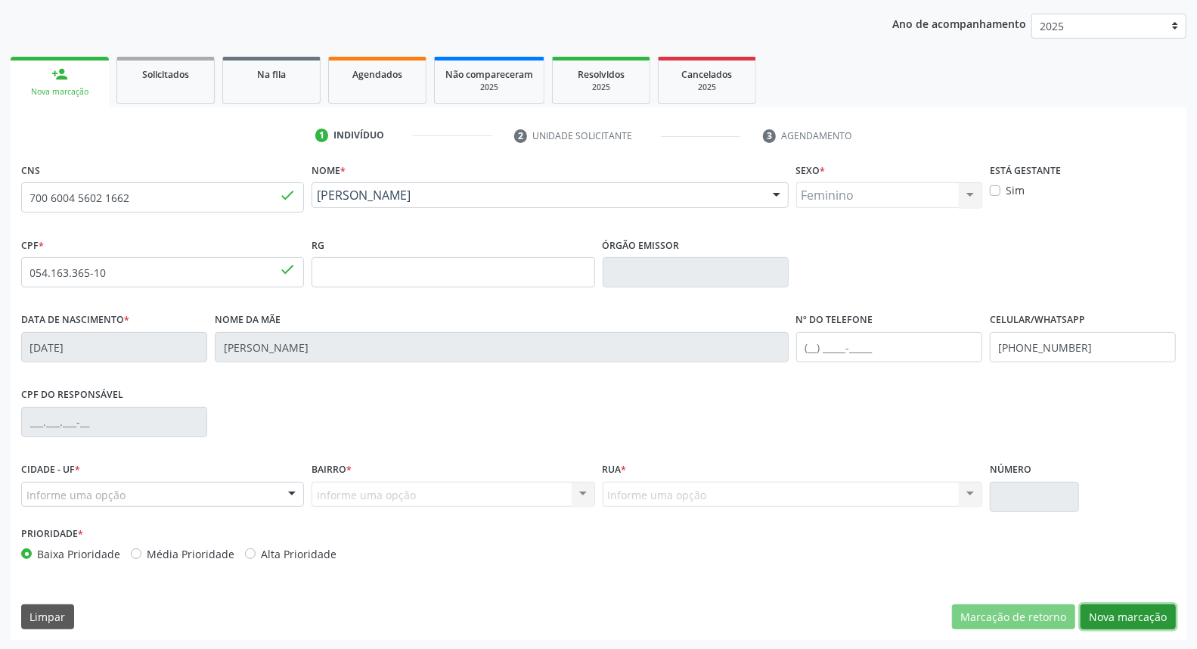
click at [1121, 614] on button "Nova marcação" at bounding box center [1127, 617] width 95 height 26
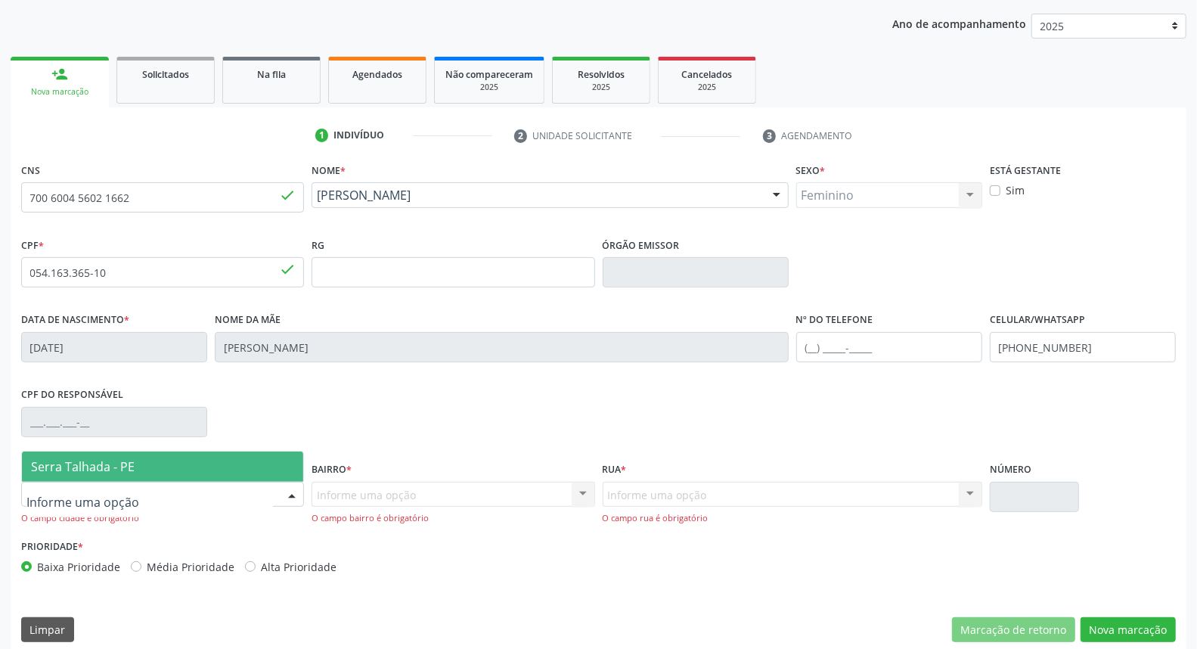
click at [80, 462] on span "Serra Talhada - PE" at bounding box center [83, 466] width 104 height 17
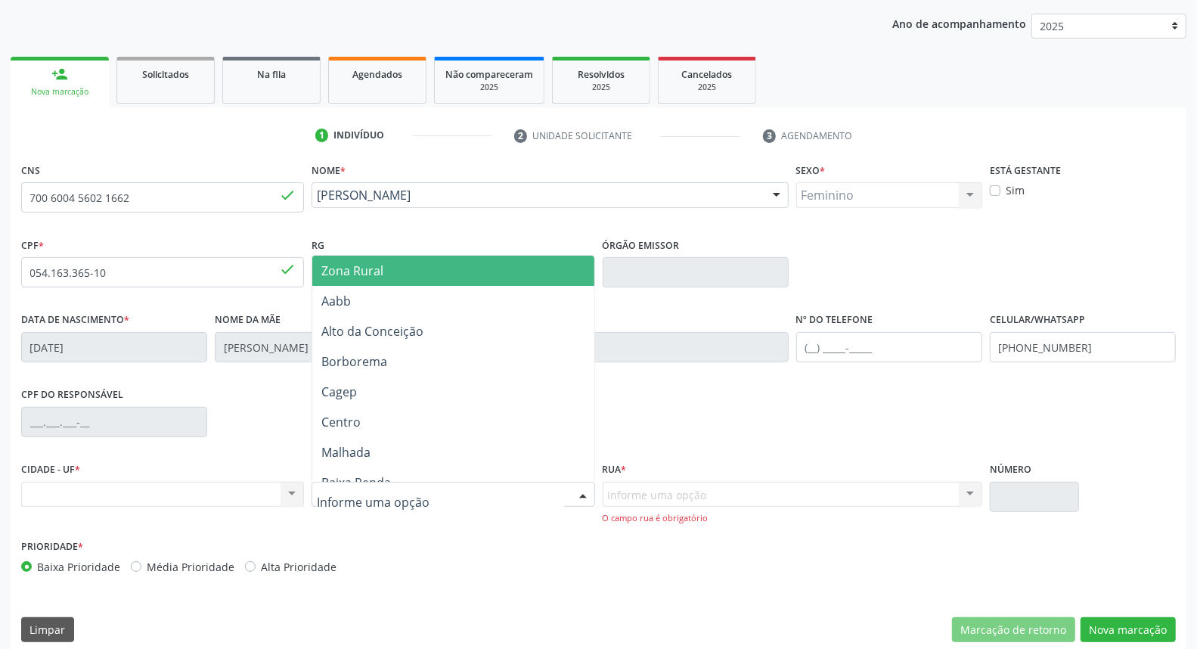
drag, startPoint x: 408, startPoint y: 263, endPoint x: 655, endPoint y: 436, distance: 301.8
click at [410, 267] on span "Zona Rural" at bounding box center [452, 271] width 281 height 30
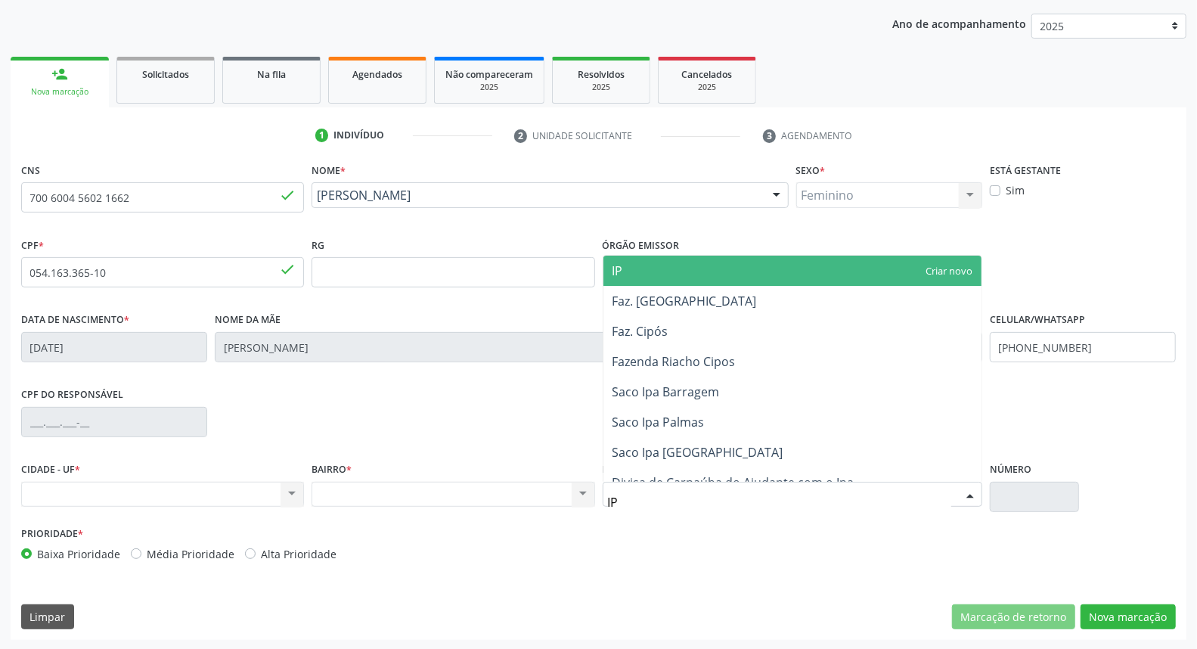
type input "IPA"
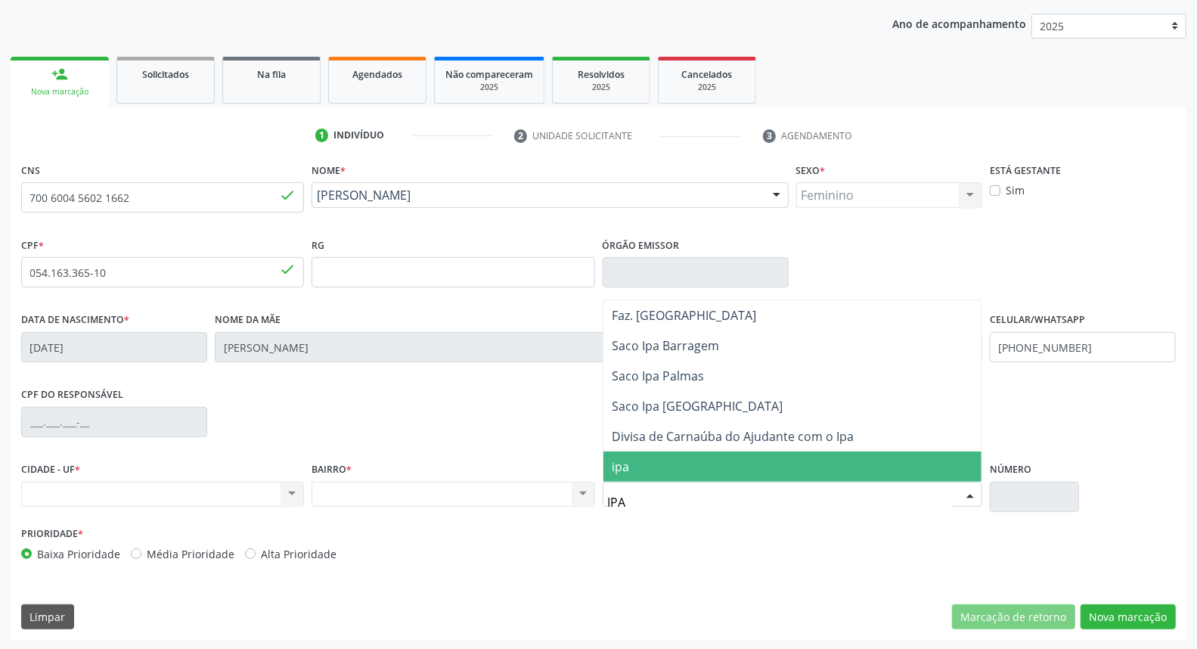
click at [705, 473] on span "ipa" at bounding box center [792, 466] width 378 height 30
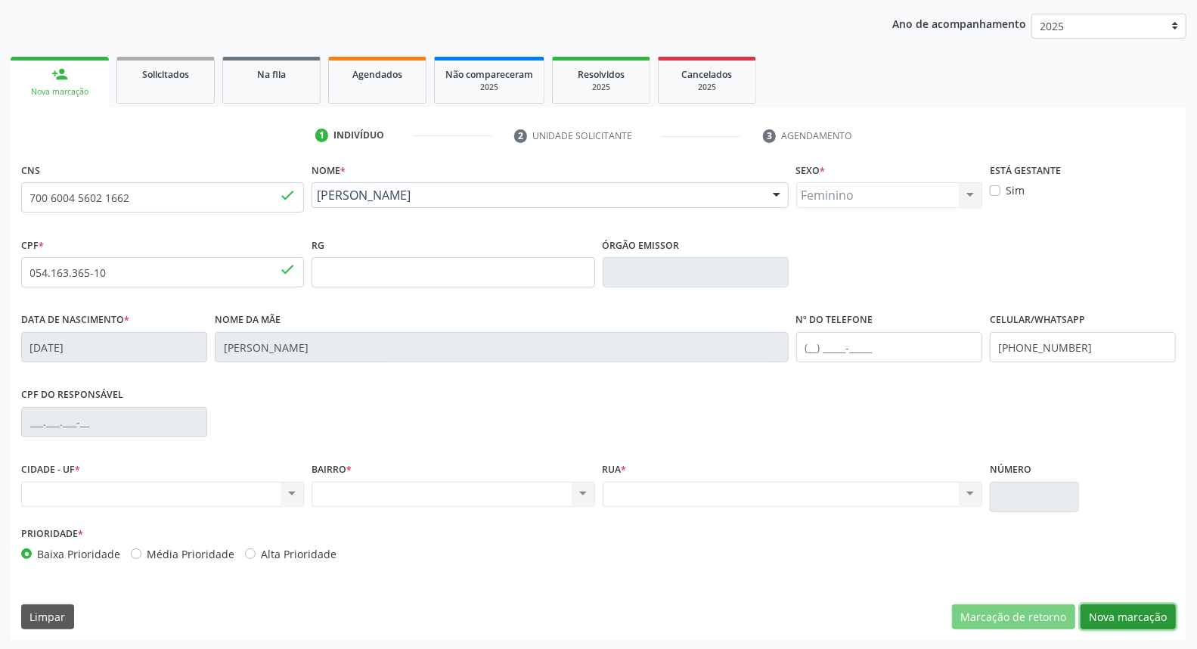
click at [1123, 620] on button "Nova marcação" at bounding box center [1127, 617] width 95 height 26
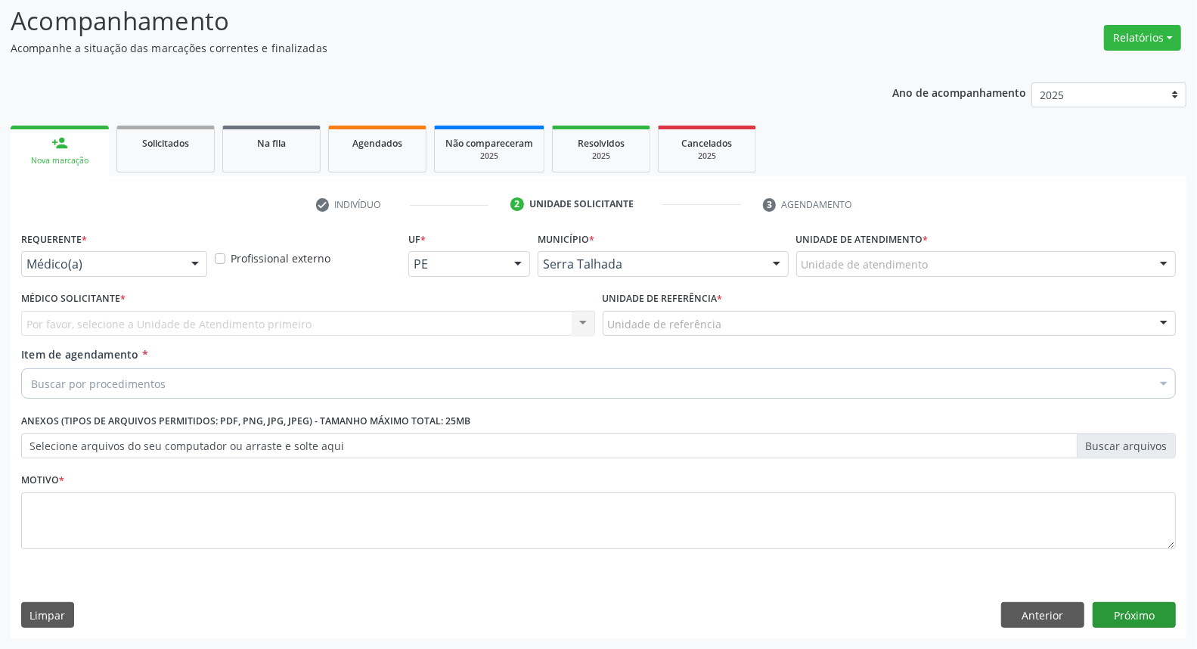
scroll to position [100, 0]
drag, startPoint x: 129, startPoint y: 260, endPoint x: 129, endPoint y: 283, distance: 22.7
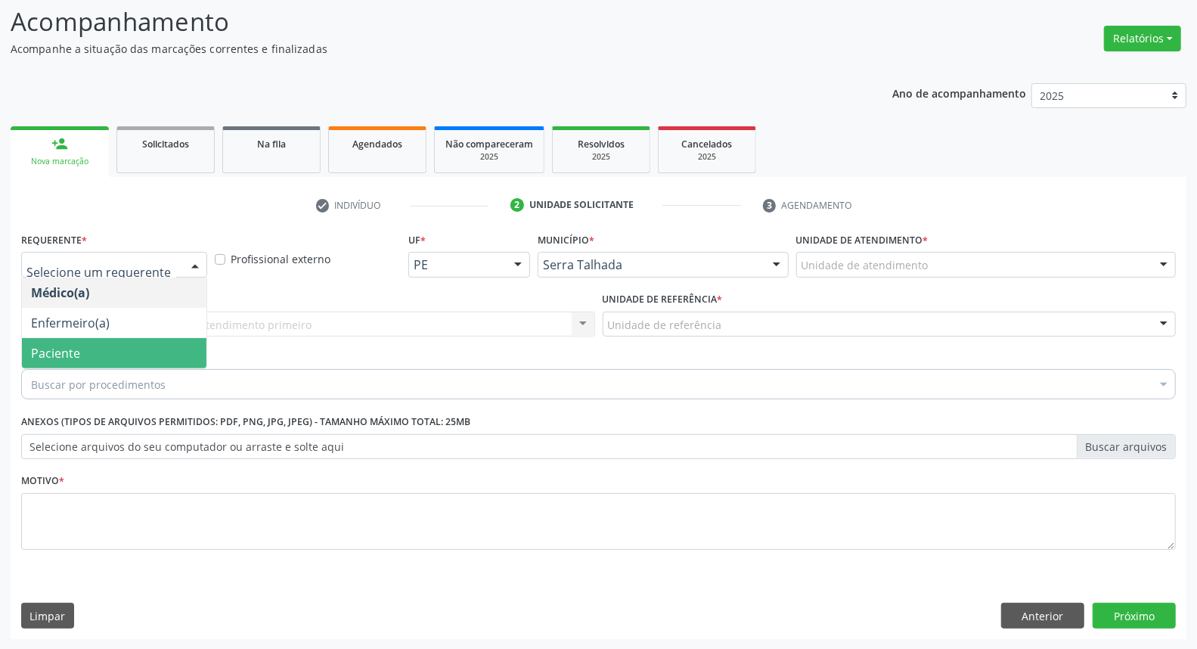
drag, startPoint x: 104, startPoint y: 349, endPoint x: 138, endPoint y: 324, distance: 43.2
click at [107, 348] on span "Paciente" at bounding box center [114, 353] width 184 height 30
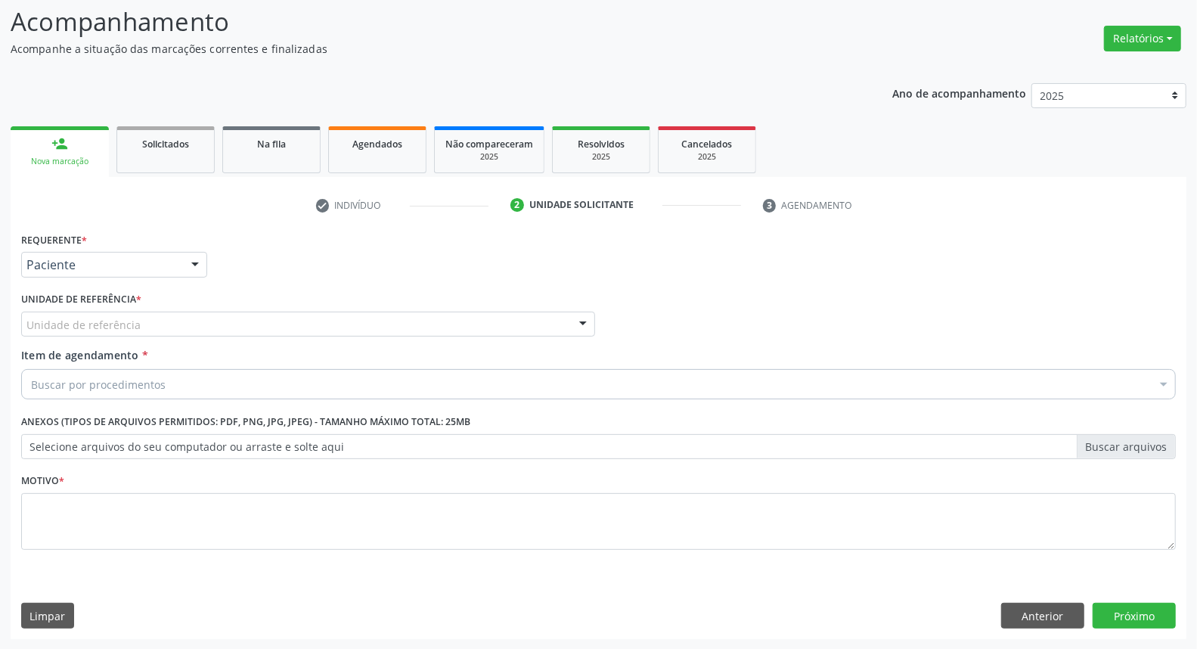
click at [137, 333] on div "Unidade de referência" at bounding box center [308, 324] width 574 height 26
click at [0, 326] on div "Acompanhamento Acompanhe a situação das marcações correntes e finalizadas Relat…" at bounding box center [598, 316] width 1197 height 666
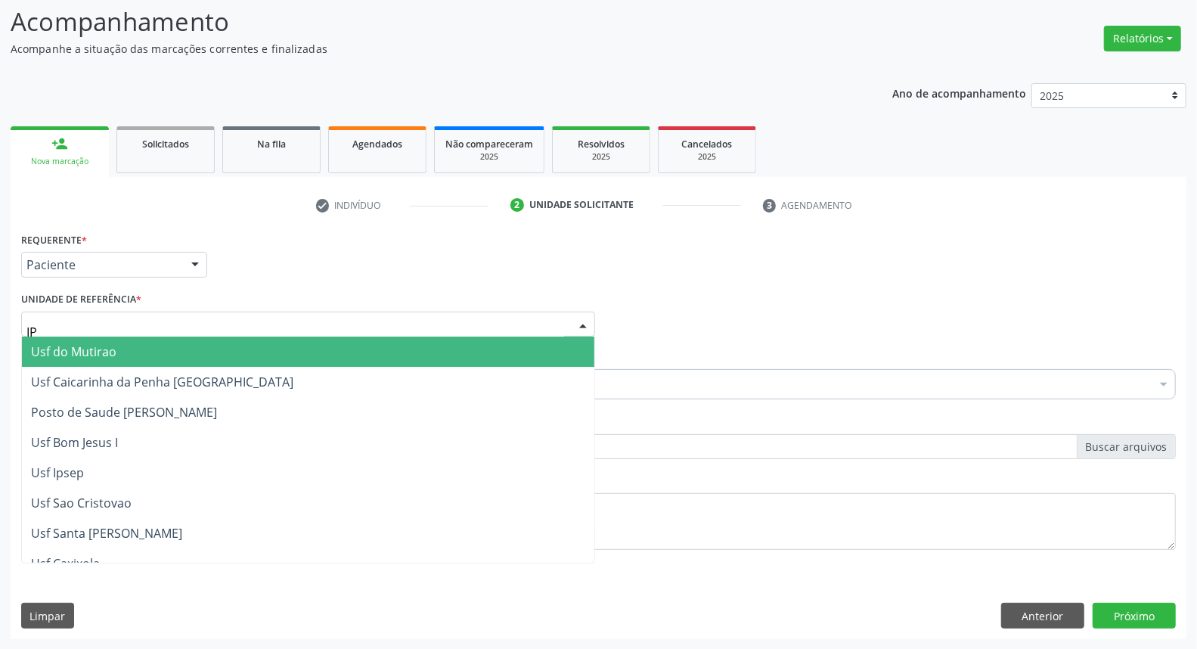
type input "IPA"
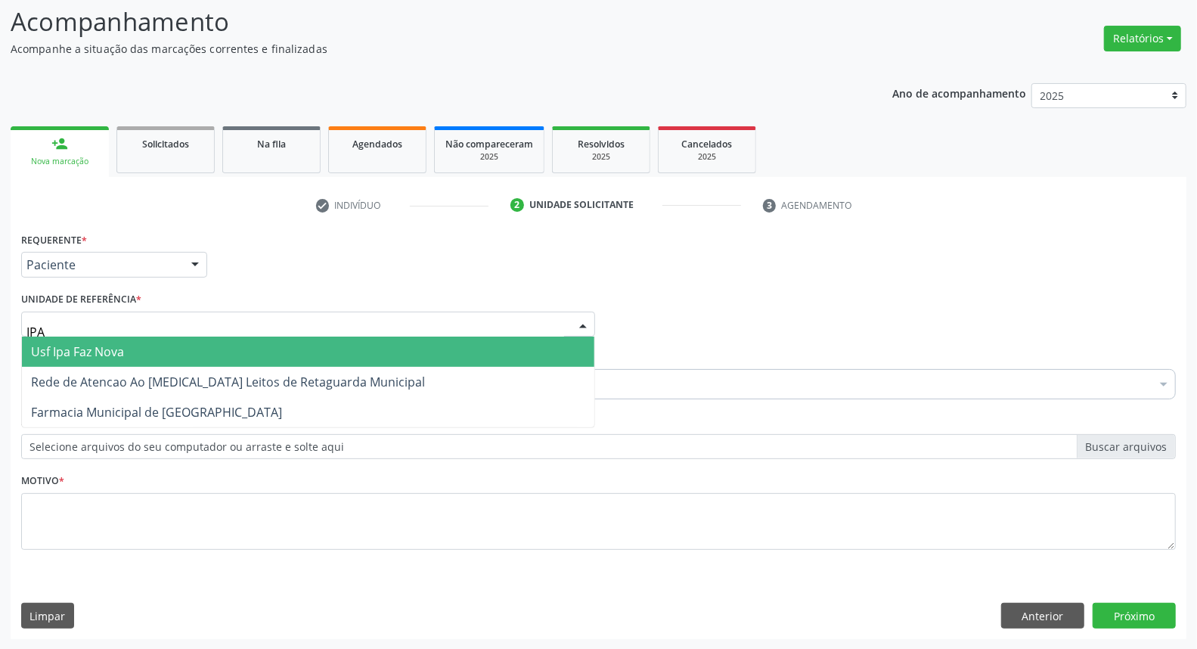
click at [60, 352] on span "Usf Ipa Faz Nova" at bounding box center [77, 351] width 93 height 17
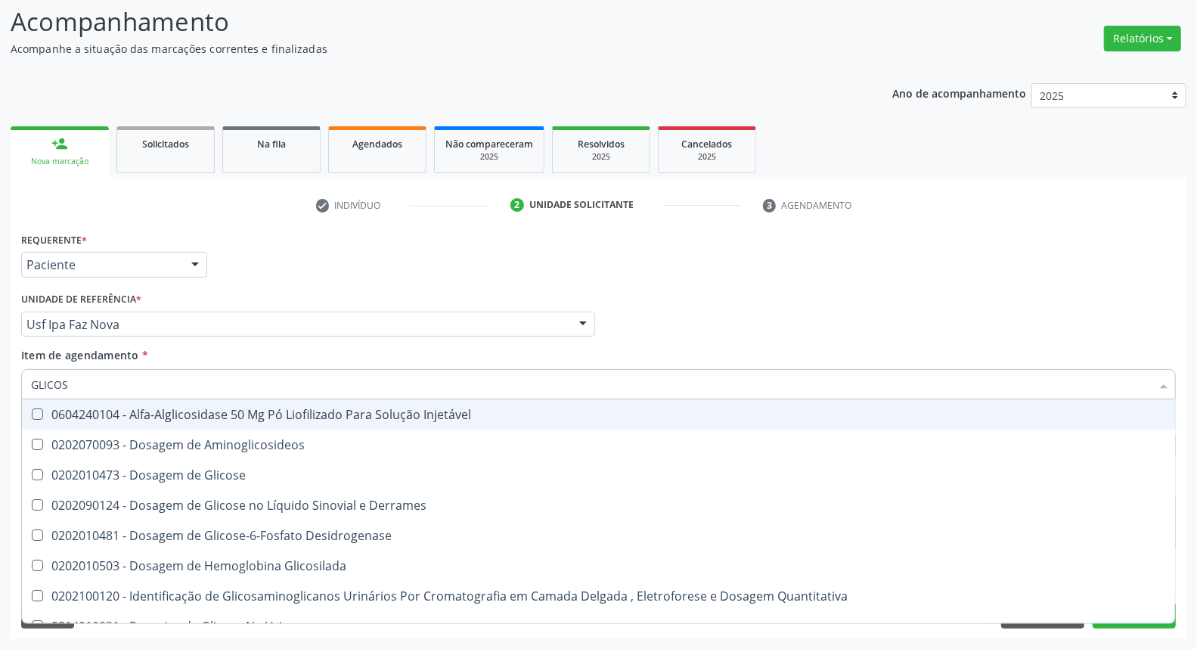
type input "GLICOSE"
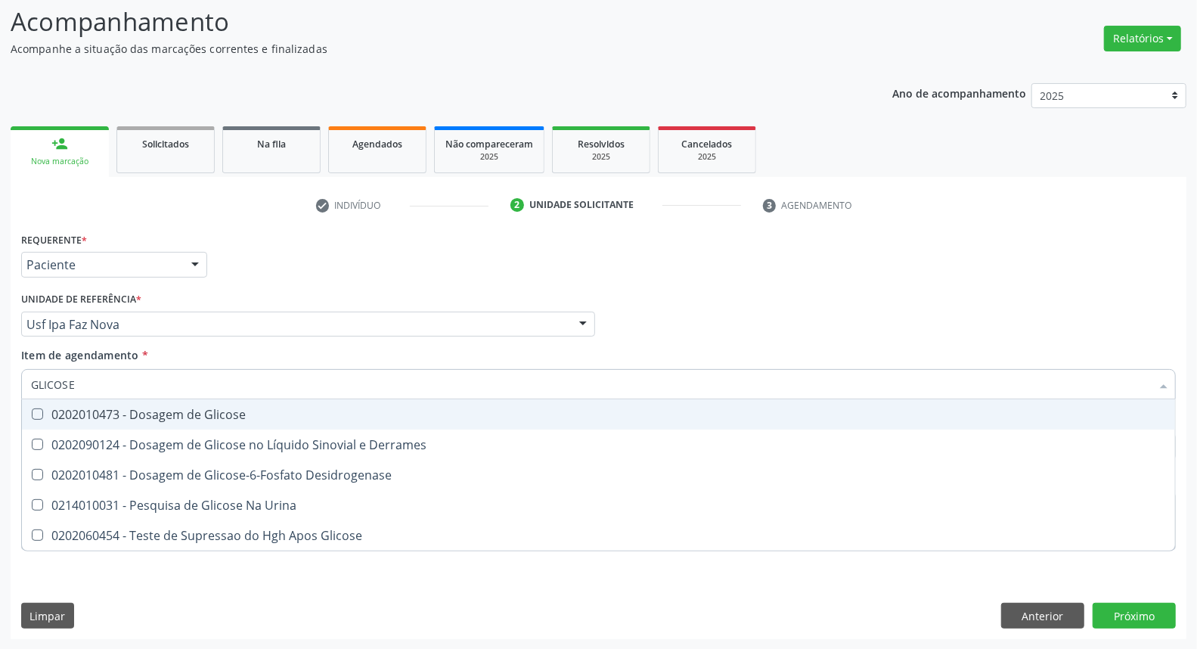
click at [147, 409] on div "0202010473 - Dosagem de Glicose" at bounding box center [598, 414] width 1135 height 12
checkbox Glicose "true"
click at [0, 384] on div "Acompanhamento Acompanhe a situação das marcações correntes e finalizadas Relat…" at bounding box center [598, 316] width 1197 height 666
type input "A"
checkbox Glicose "false"
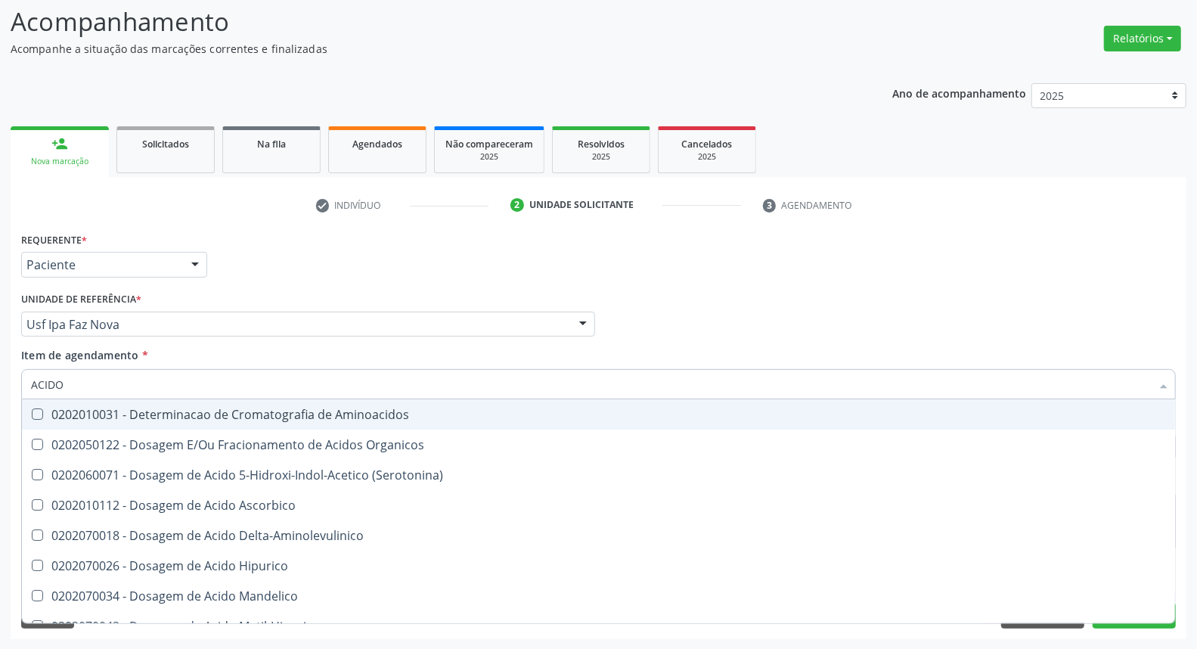
type input "ACIDO U"
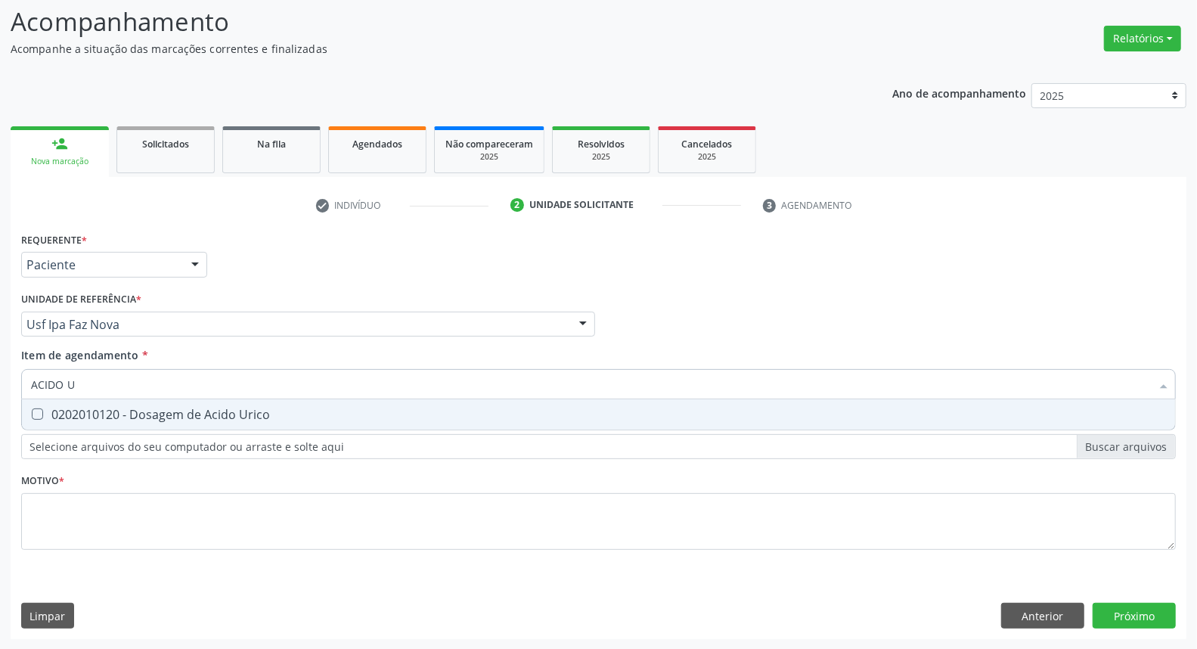
click at [51, 408] on div "0202010120 - Dosagem de Acido Urico" at bounding box center [598, 414] width 1135 height 12
checkbox Urico "true"
drag, startPoint x: 86, startPoint y: 386, endPoint x: 0, endPoint y: 357, distance: 91.1
click at [0, 359] on div "Acompanhamento Acompanhe a situação das marcações correntes e finalizadas Relat…" at bounding box center [598, 316] width 1197 height 666
type input "C"
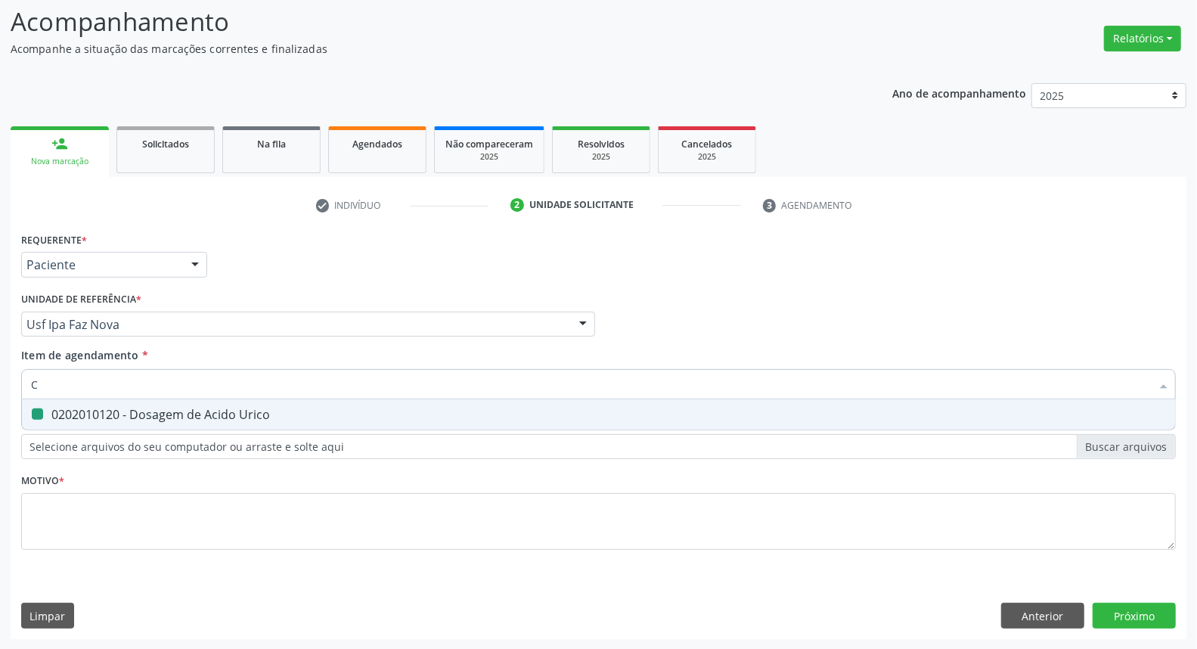
checkbox Urico "false"
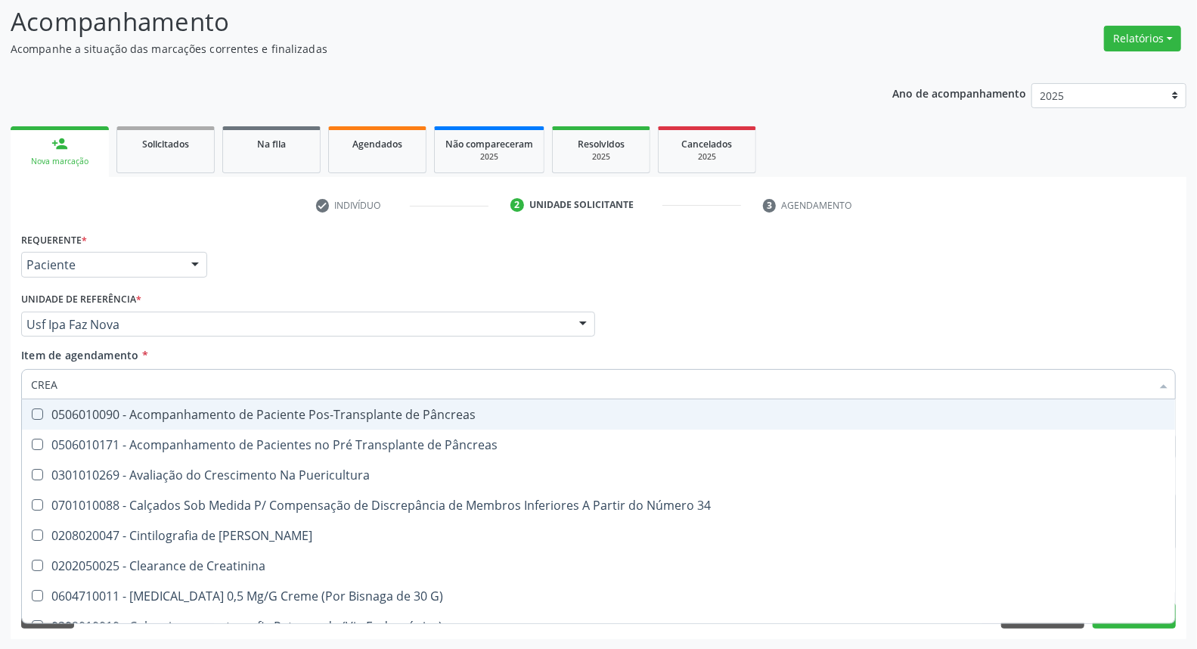
type input "CREAT"
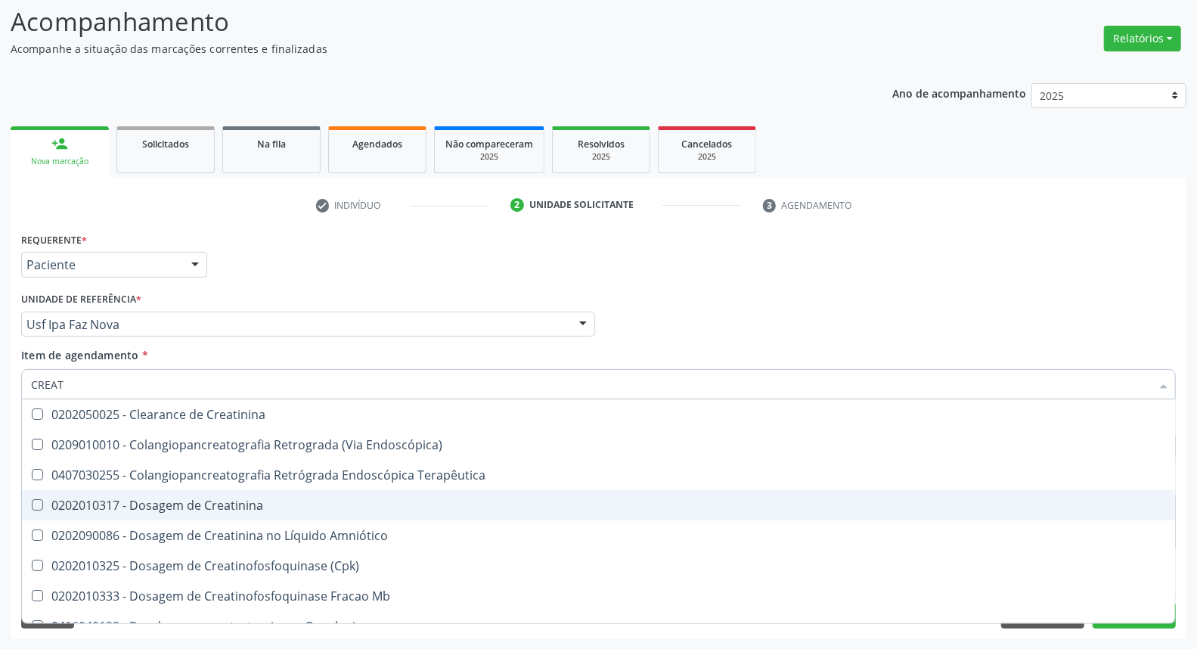
drag, startPoint x: 119, startPoint y: 503, endPoint x: 119, endPoint y: 401, distance: 102.8
click at [122, 485] on ul "Desfazer seleção 0202050025 - Clearance de Creatinina 0209010010 - Colangiopanc…" at bounding box center [598, 656] width 1153 height 514
drag, startPoint x: 83, startPoint y: 497, endPoint x: 70, endPoint y: 424, distance: 74.4
click at [79, 492] on span "0202010317 - Dosagem de Creatinina" at bounding box center [598, 505] width 1153 height 30
checkbox Creatinina "true"
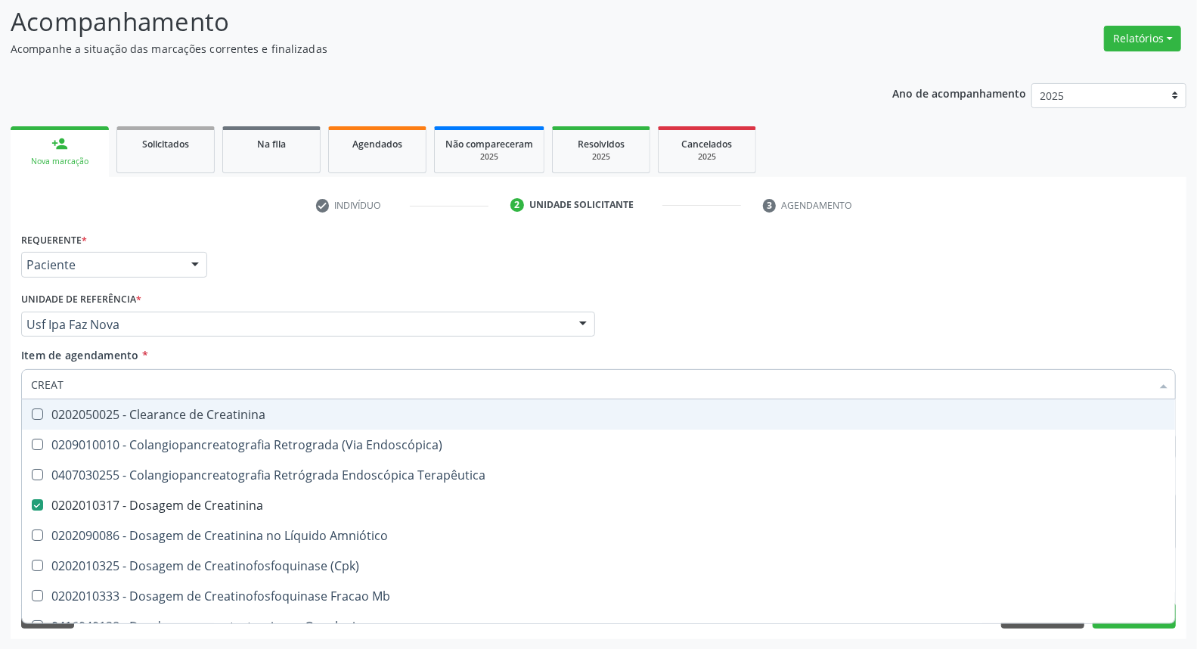
drag, startPoint x: 73, startPoint y: 383, endPoint x: 0, endPoint y: 358, distance: 76.7
click at [0, 358] on div "Acompanhamento Acompanhe a situação das marcações correntes e finalizadas Relat…" at bounding box center [598, 316] width 1197 height 666
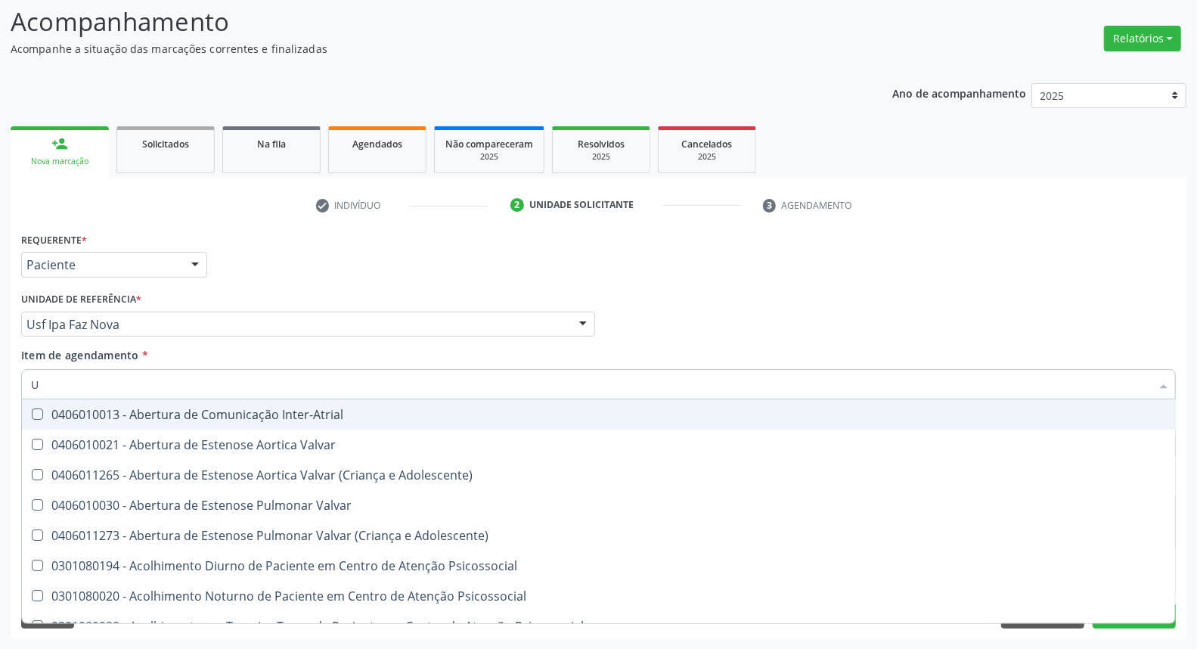
type input "UR"
checkbox Valvar "false"
type input "UREI"
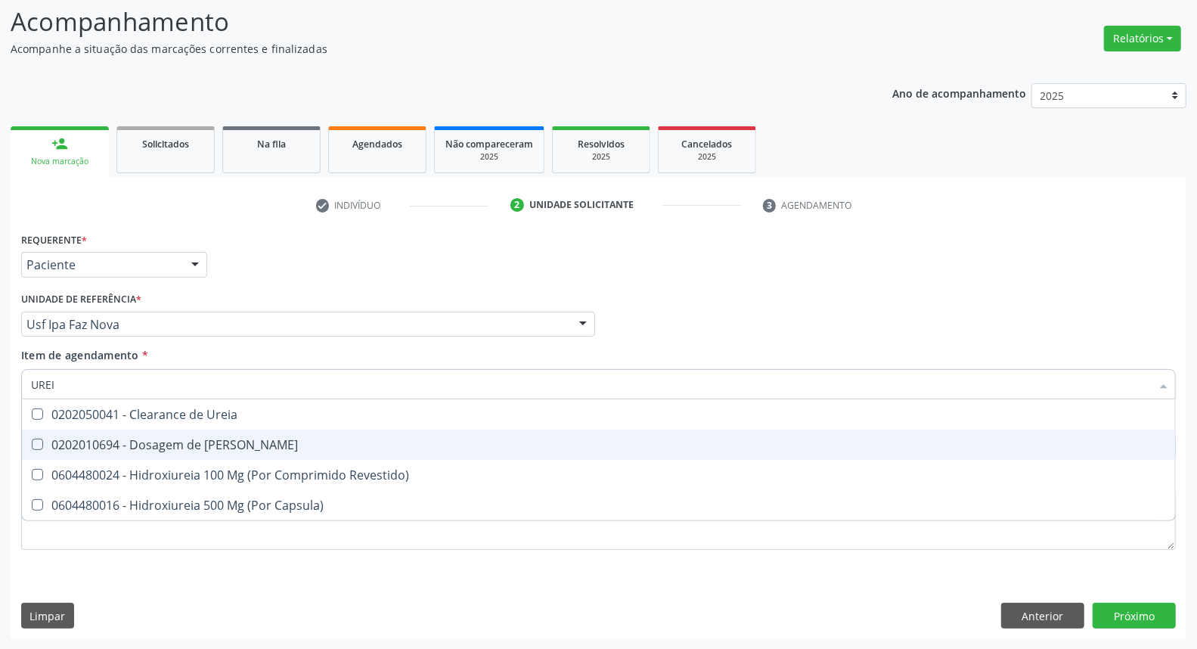
click at [62, 438] on div "0202010694 - Dosagem de [PERSON_NAME]" at bounding box center [598, 444] width 1135 height 12
checkbox Ureia "true"
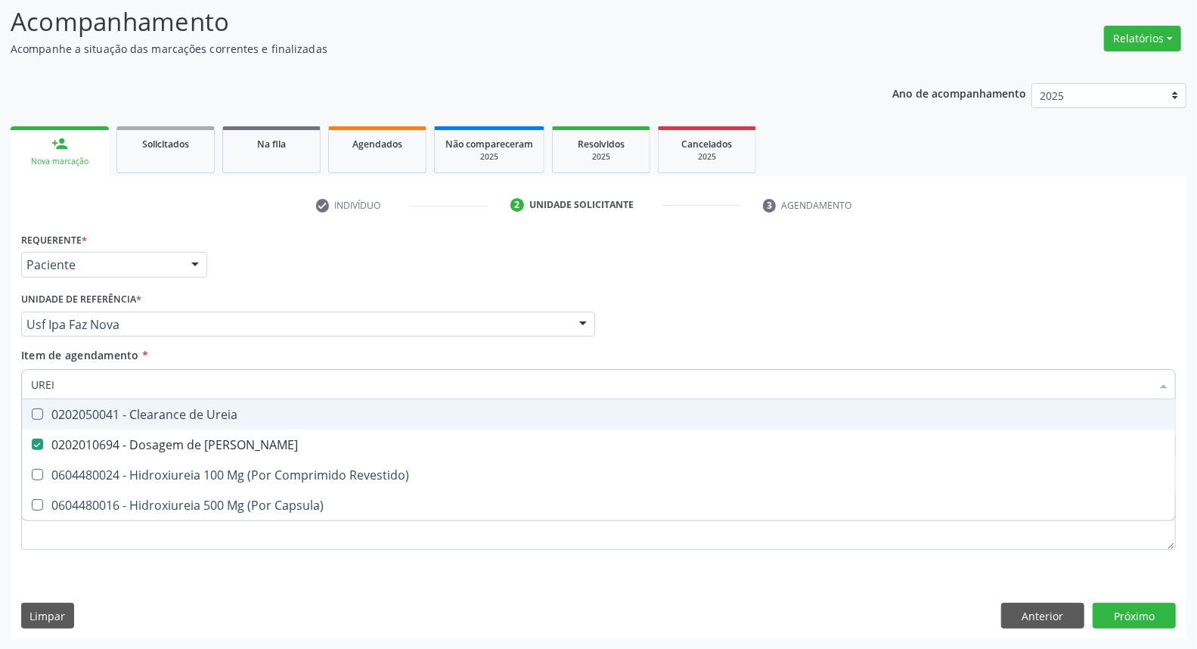
drag, startPoint x: 72, startPoint y: 382, endPoint x: 0, endPoint y: 367, distance: 73.4
click at [0, 367] on div "Acompanhamento Acompanhe a situação das marcações correntes e finalizadas Relat…" at bounding box center [598, 316] width 1197 height 666
type input "C"
checkbox Ureia "false"
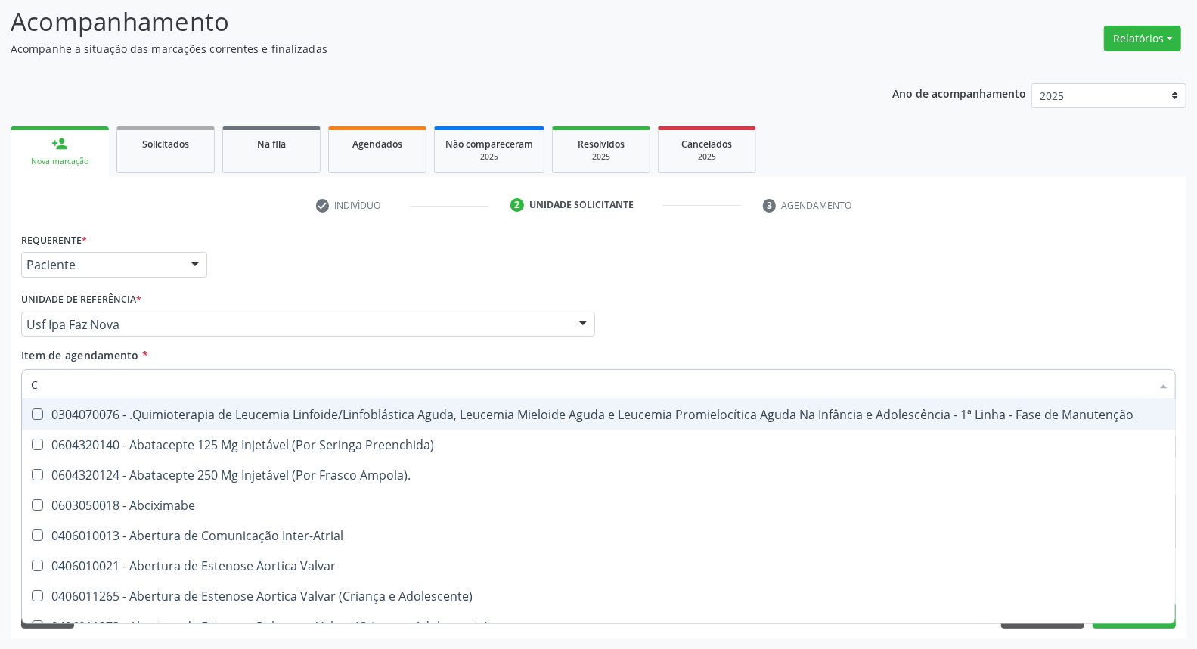
type input "CO"
checkbox Único "true"
checkbox Creatinina "true"
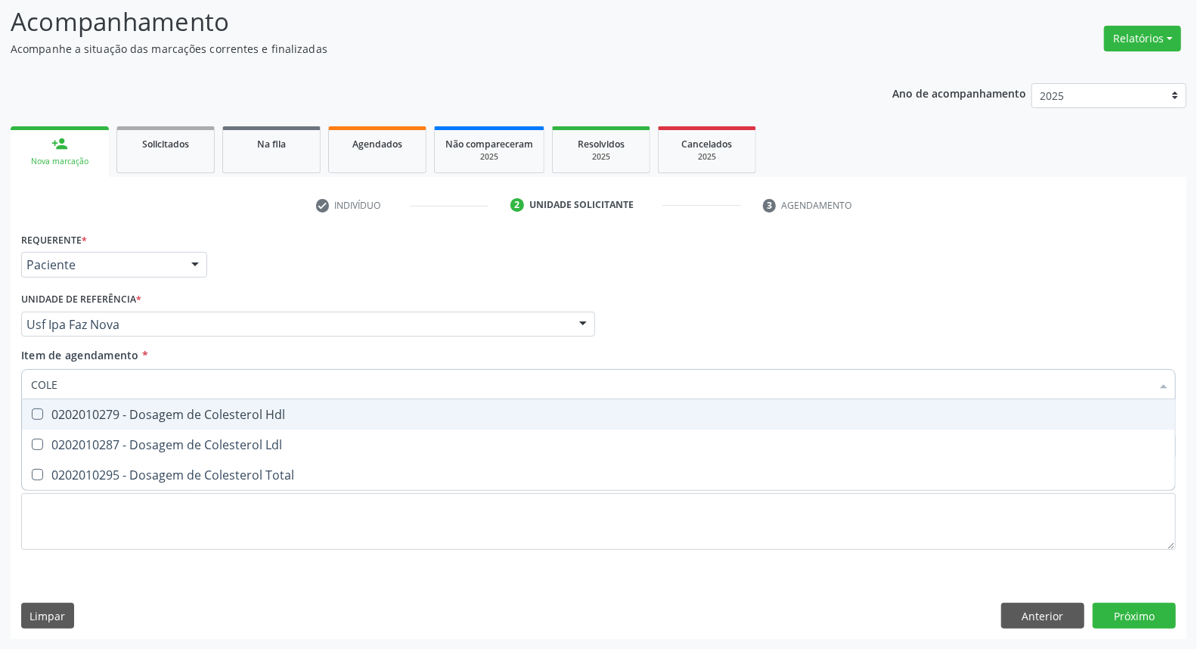
type input "COLES"
drag, startPoint x: 54, startPoint y: 408, endPoint x: 53, endPoint y: 441, distance: 32.5
click at [54, 410] on div "0202010279 - Dosagem de Colesterol Hdl" at bounding box center [598, 414] width 1135 height 12
checkbox Hdl "true"
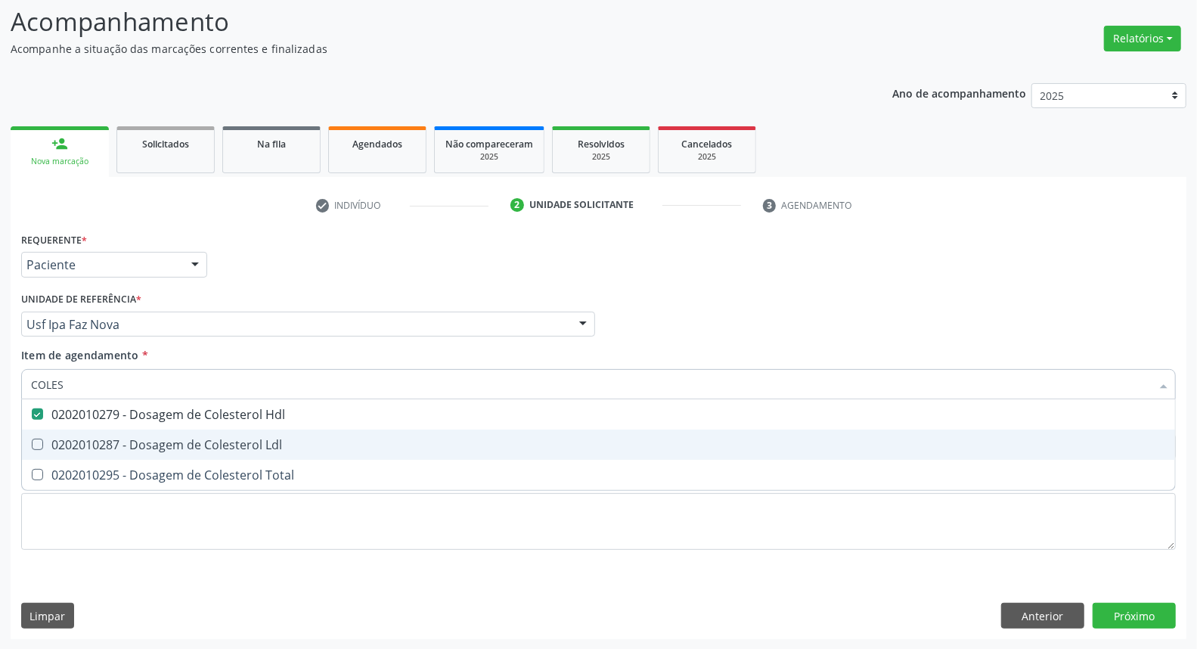
drag, startPoint x: 51, startPoint y: 443, endPoint x: 48, endPoint y: 466, distance: 23.6
click at [51, 448] on div "0202010287 - Dosagem de Colesterol Ldl" at bounding box center [598, 444] width 1135 height 12
checkbox Ldl "true"
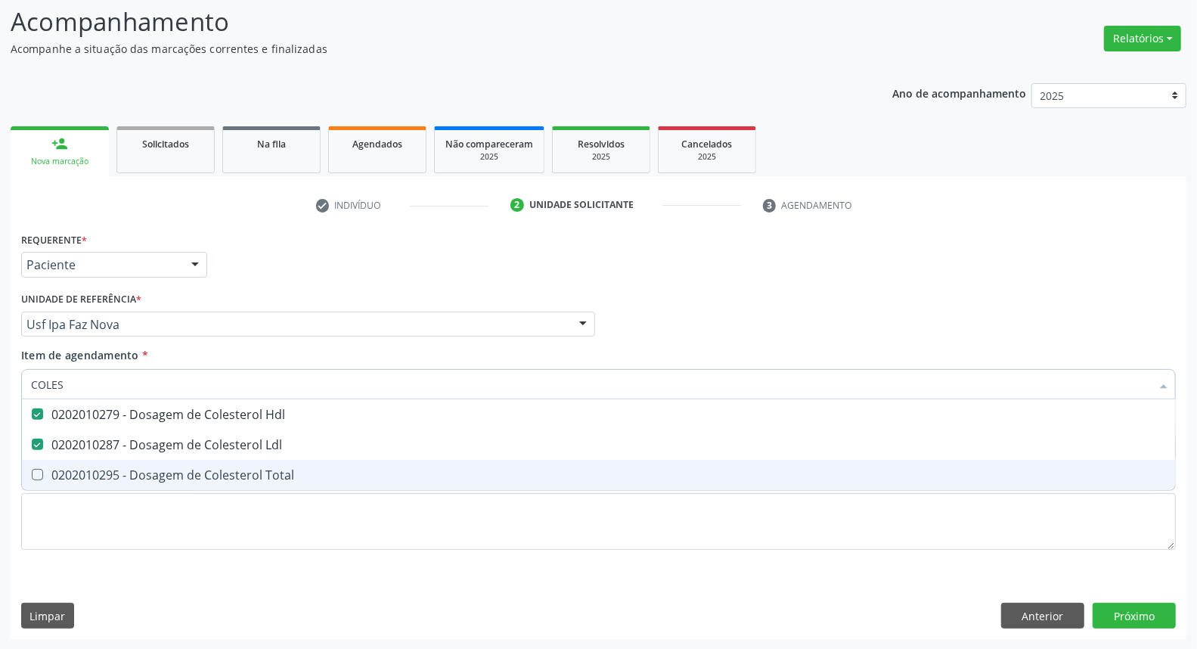
drag, startPoint x: 43, startPoint y: 472, endPoint x: 73, endPoint y: 416, distance: 63.9
click at [50, 457] on ul "Desfazer seleção 0202010279 - Dosagem de Colesterol Hdl 0202010287 - Dosagem de…" at bounding box center [598, 444] width 1153 height 91
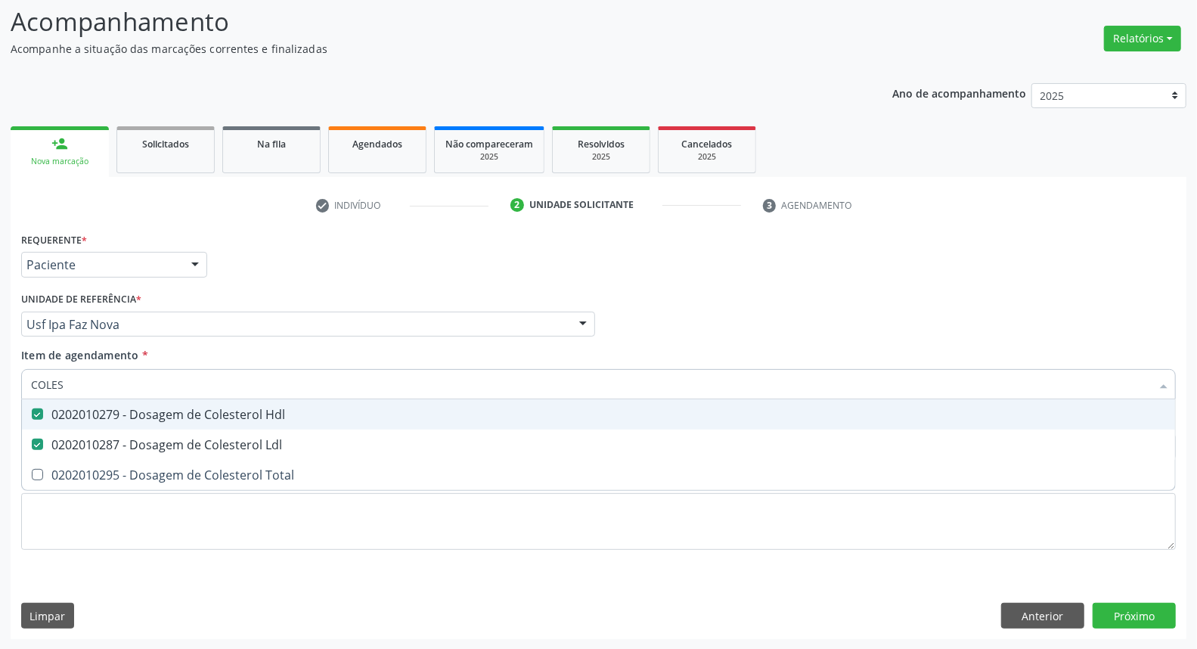
click at [79, 383] on input "COLES" at bounding box center [591, 384] width 1120 height 30
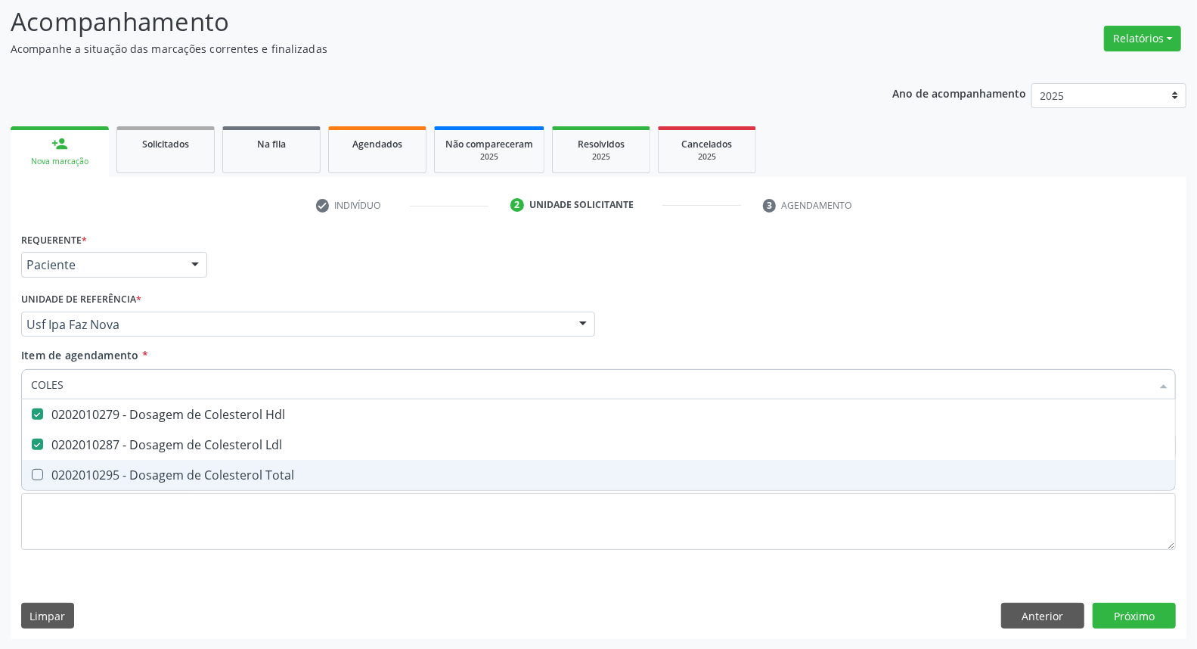
click at [73, 479] on div "0202010295 - Dosagem de Colesterol Total" at bounding box center [598, 475] width 1135 height 12
checkbox Total "true"
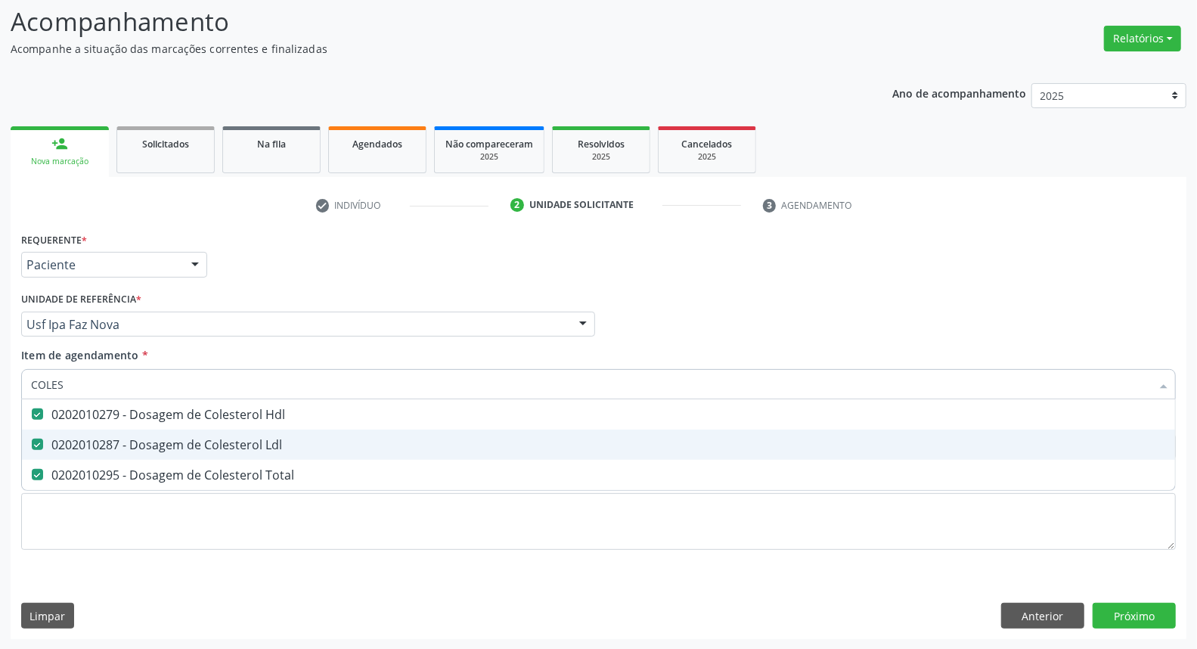
drag, startPoint x: 80, startPoint y: 367, endPoint x: 6, endPoint y: 371, distance: 74.2
click at [0, 371] on div "Acompanhamento Acompanhe a situação das marcações correntes e finalizadas Relat…" at bounding box center [598, 316] width 1197 height 666
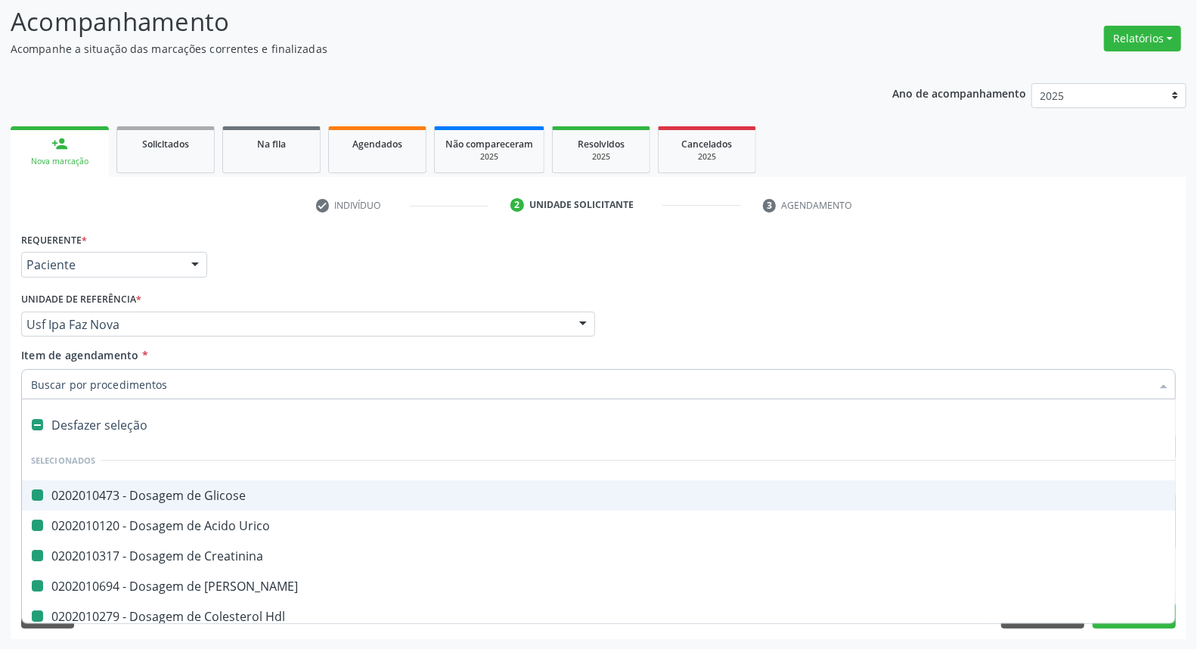
type input "B"
checkbox Glicose "false"
checkbox Urico "false"
checkbox Creatinina "false"
checkbox Ureia "false"
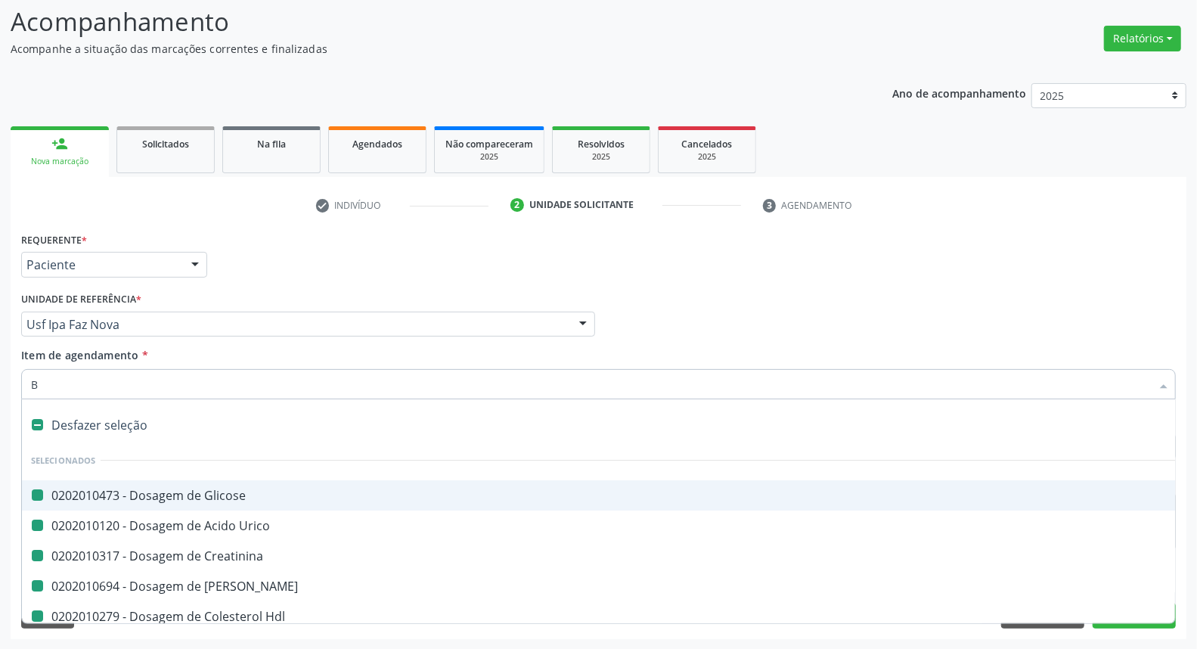
checkbox Hdl "false"
checkbox Ldl "false"
checkbox Total "false"
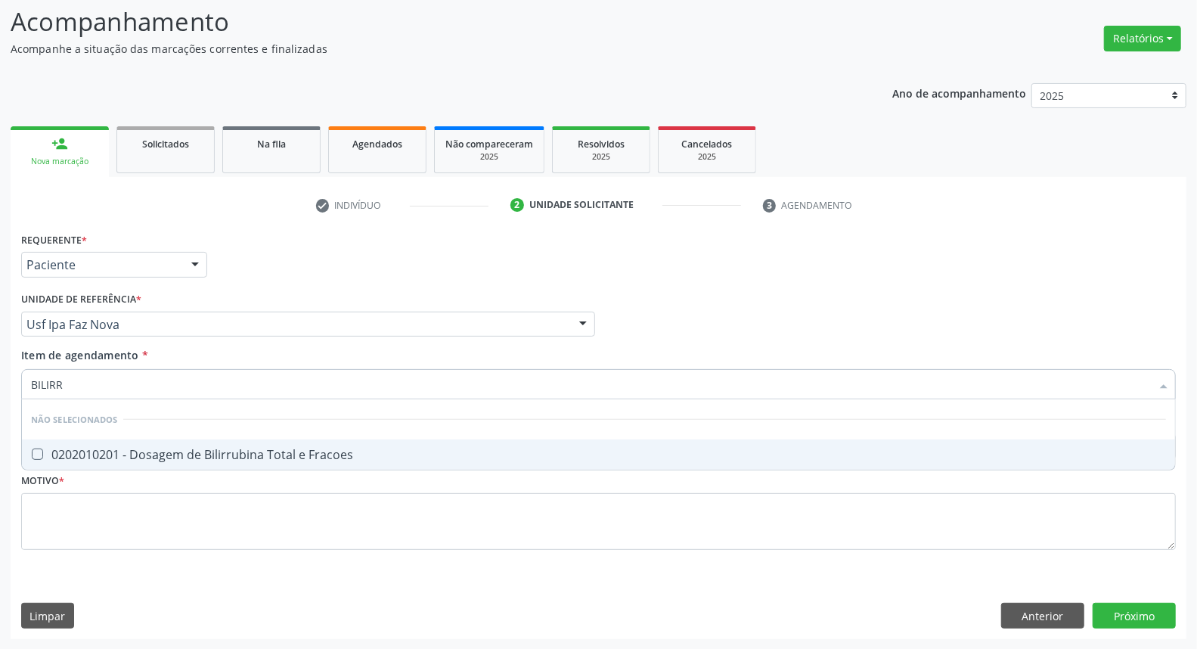
type input "BILIRRU"
drag, startPoint x: 94, startPoint y: 454, endPoint x: 99, endPoint y: 404, distance: 49.4
click at [94, 451] on div "0202010201 - Dosagem de Bilirrubina Total e Fracoes" at bounding box center [598, 454] width 1135 height 12
checkbox Fracoes "true"
drag, startPoint x: 94, startPoint y: 389, endPoint x: 0, endPoint y: 378, distance: 94.3
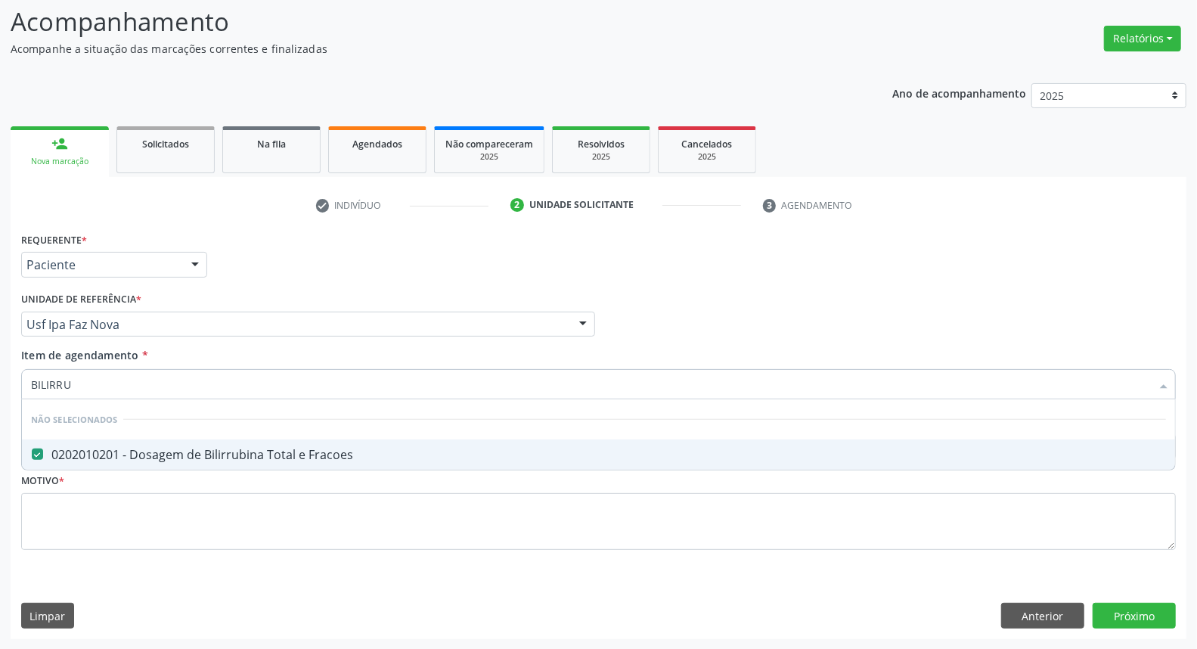
click at [0, 378] on div "Acompanhamento Acompanhe a situação das marcações correntes e finalizadas Relat…" at bounding box center [598, 316] width 1197 height 666
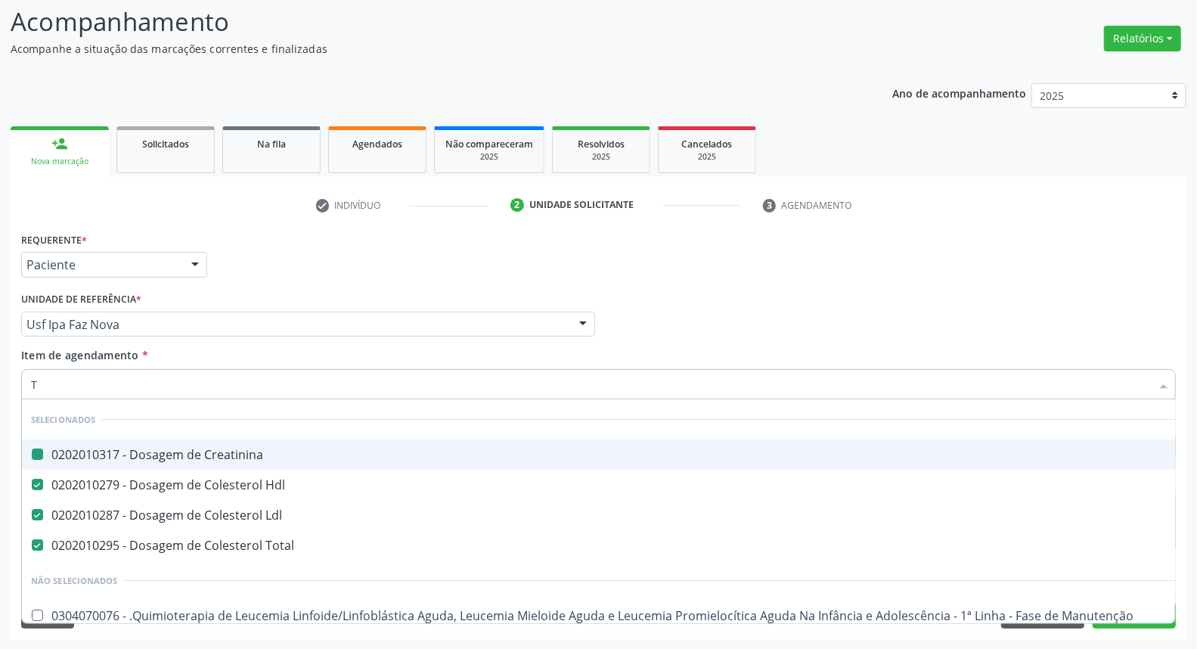
type input "TG"
checkbox Creatinina "false"
checkbox Hdl "false"
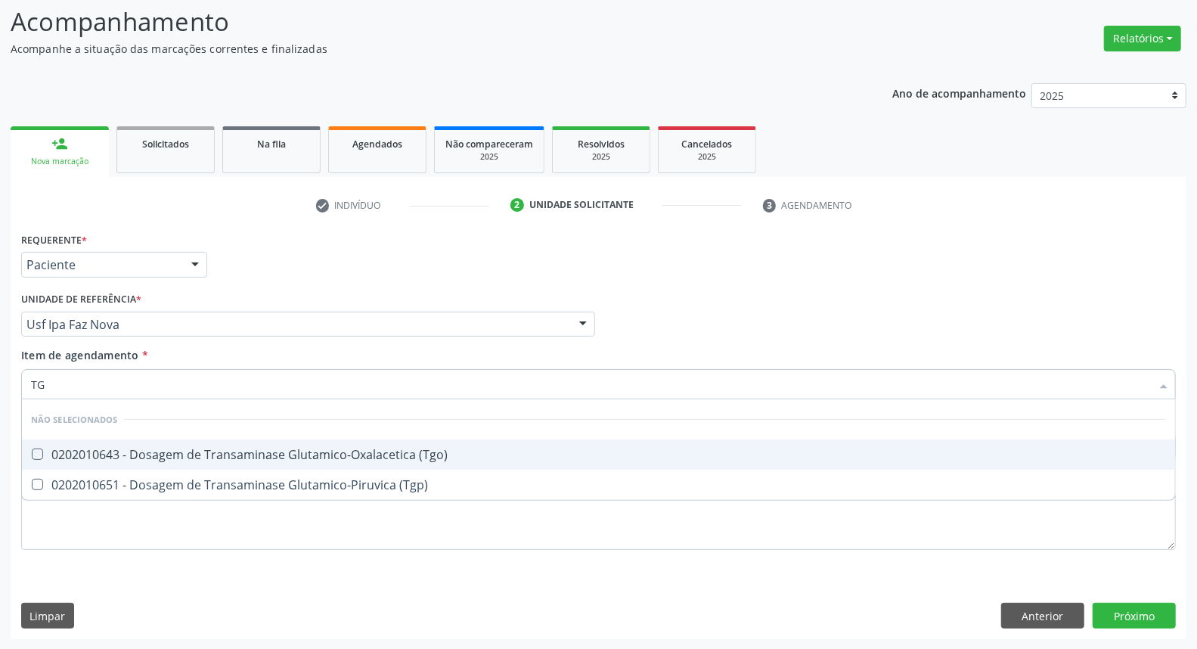
click at [42, 451] on \(Tgo\) at bounding box center [37, 453] width 11 height 11
click at [32, 451] on \(Tgo\) "checkbox" at bounding box center [27, 454] width 10 height 10
checkbox \(Tgo\) "true"
drag, startPoint x: 76, startPoint y: 389, endPoint x: 0, endPoint y: 389, distance: 75.6
click at [0, 389] on div "Acompanhamento Acompanhe a situação das marcações correntes e finalizadas Relat…" at bounding box center [598, 316] width 1197 height 666
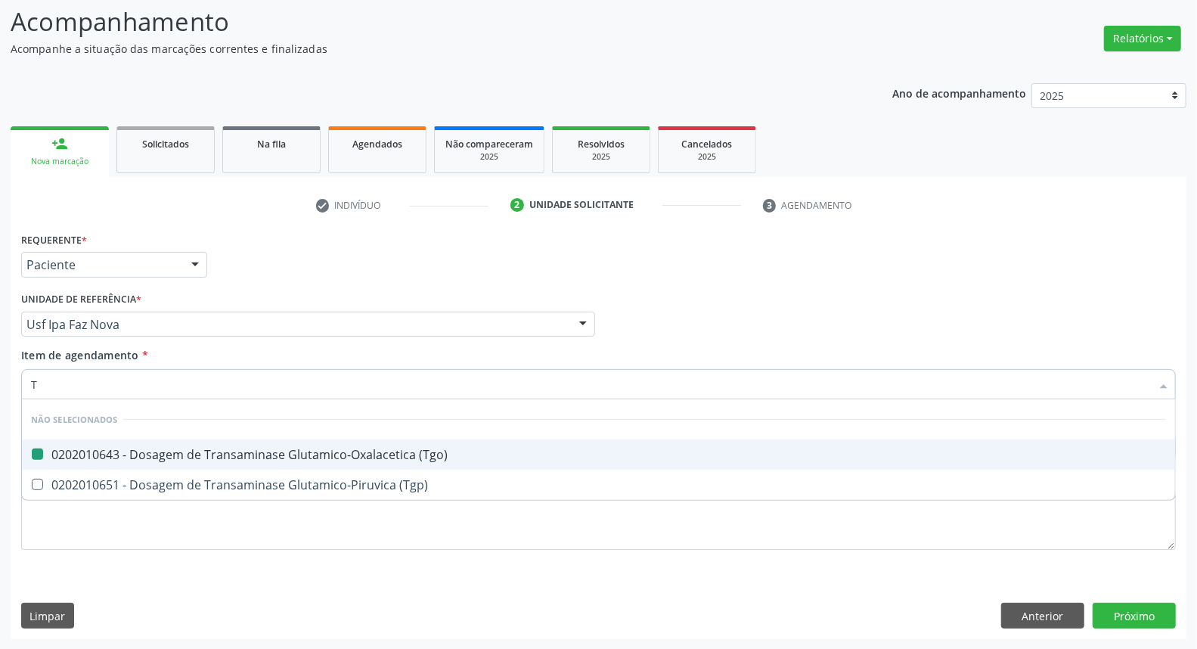
type input "TR"
checkbox \(Tgo\) "false"
checkbox \(Tgp\) "false"
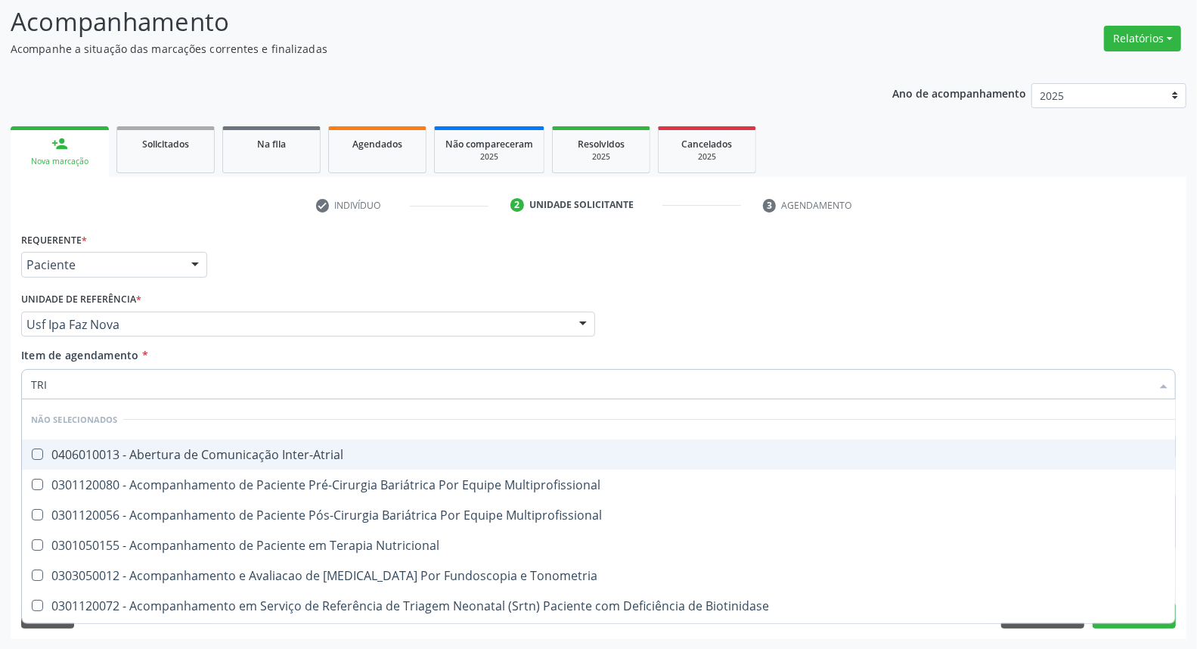
type input "TRIG"
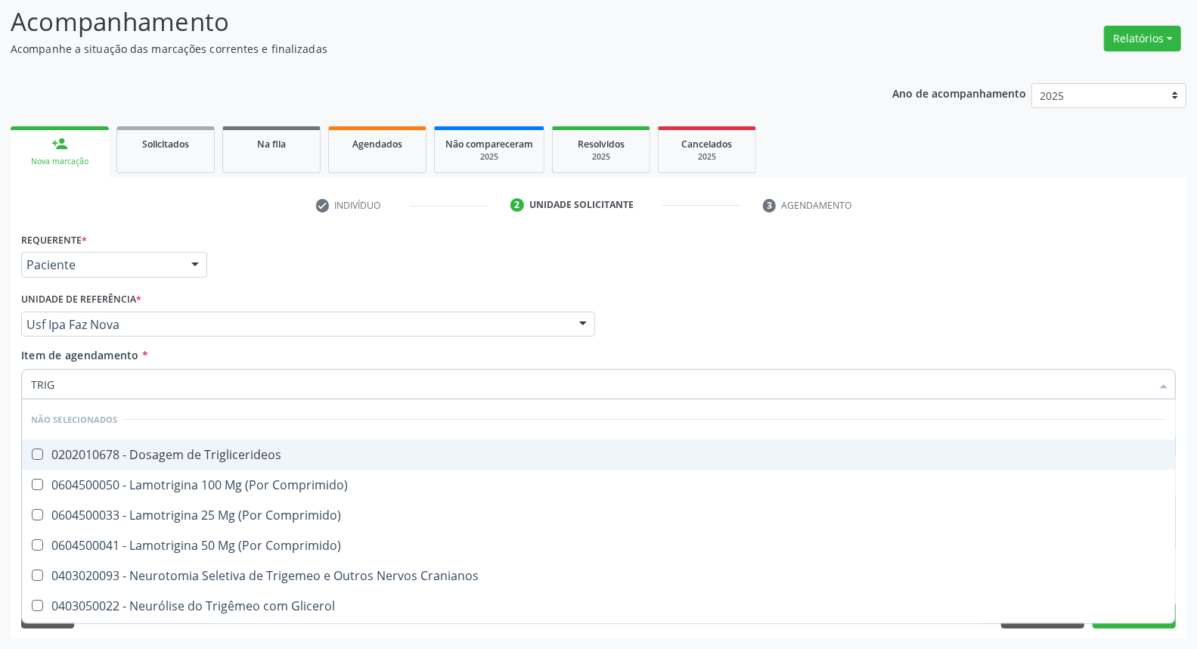
drag, startPoint x: 74, startPoint y: 451, endPoint x: 79, endPoint y: 434, distance: 18.2
click at [74, 448] on div "0202010678 - Dosagem de Triglicerideos" at bounding box center [598, 454] width 1135 height 12
checkbox Triglicerideos "true"
drag, startPoint x: 88, startPoint y: 378, endPoint x: 0, endPoint y: 383, distance: 88.6
click at [0, 383] on div "Acompanhamento Acompanhe a situação das marcações correntes e finalizadas Relat…" at bounding box center [598, 316] width 1197 height 666
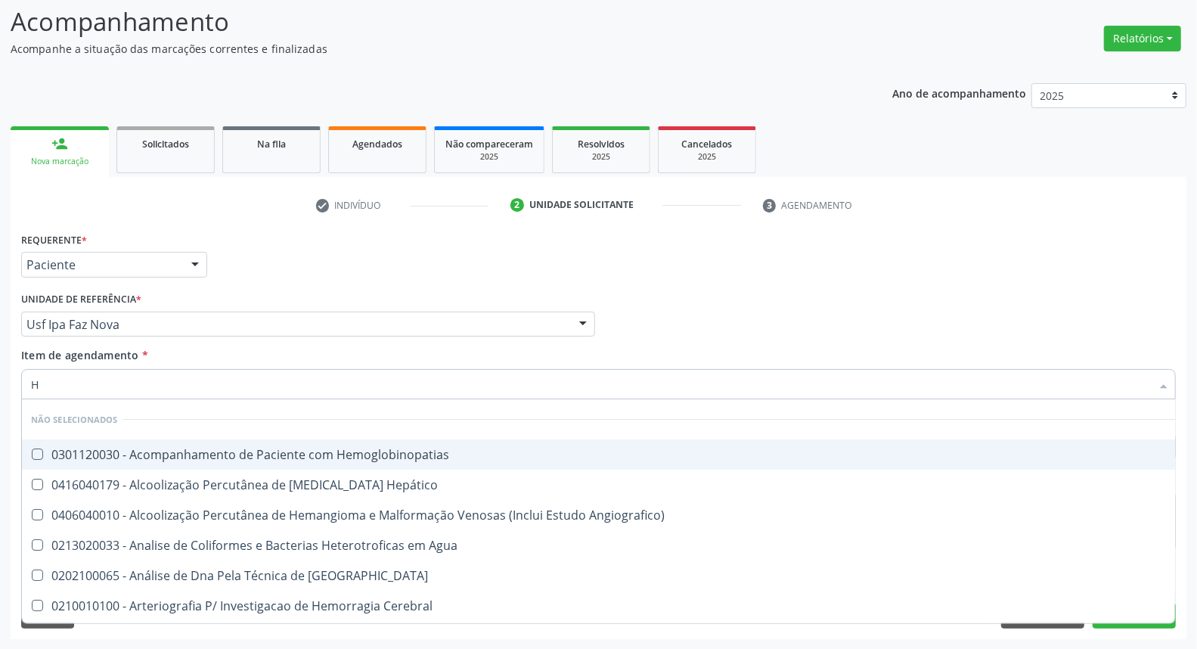
type input "HE"
checkbox Hemoglobinopatias "false"
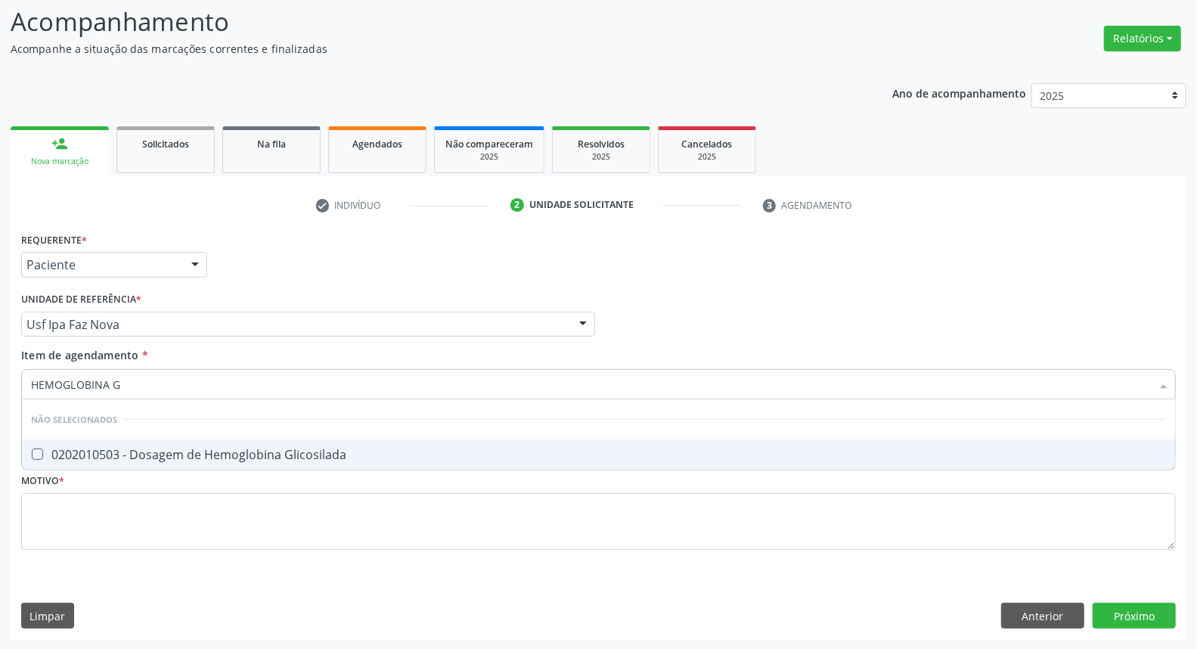
type input "HEMOGLOBINA G"
drag, startPoint x: 63, startPoint y: 452, endPoint x: 138, endPoint y: 386, distance: 99.6
click at [70, 443] on span "0202010503 - Dosagem de Hemoglobina Glicosilada" at bounding box center [598, 454] width 1153 height 30
checkbox Glicosilada "true"
drag, startPoint x: 141, startPoint y: 386, endPoint x: 0, endPoint y: 386, distance: 141.4
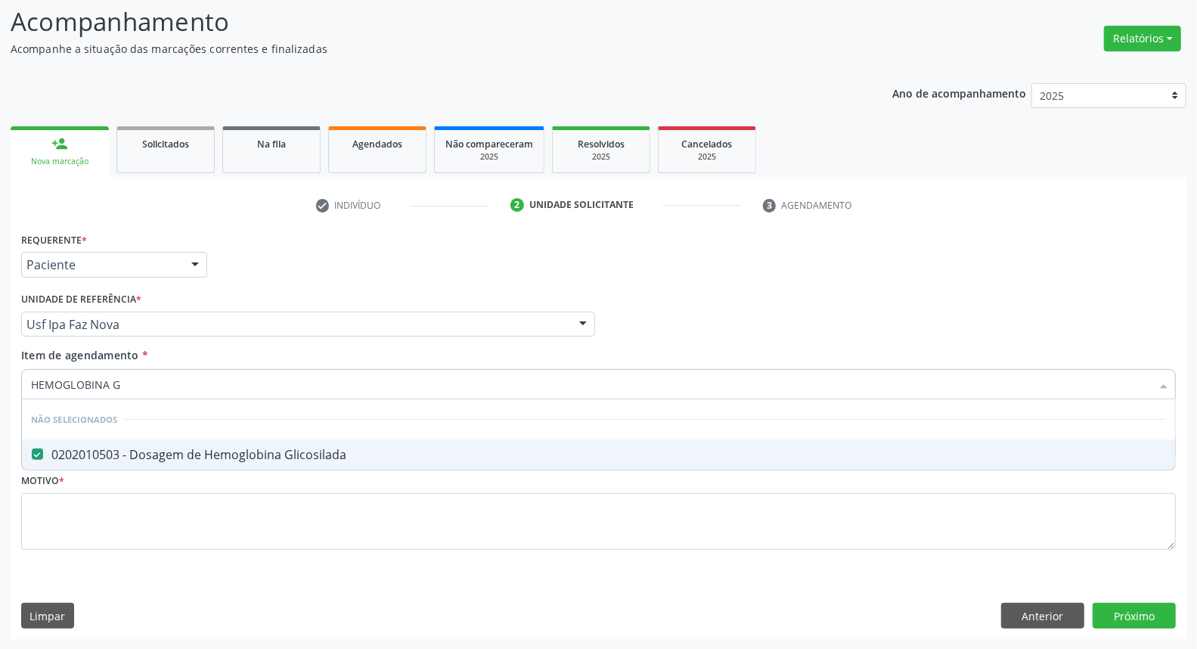
click at [0, 386] on div "Acompanhamento Acompanhe a situação das marcações correntes e finalizadas Relat…" at bounding box center [598, 316] width 1197 height 666
type input "HE"
checkbox Glicosilada "false"
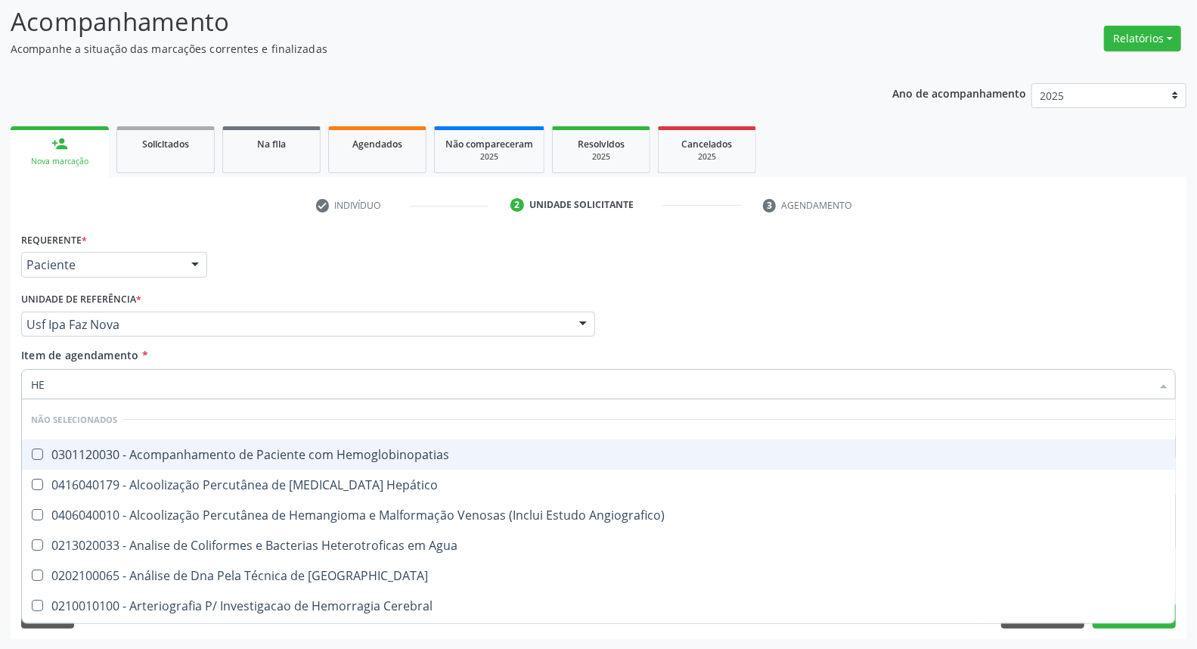
type input "HEM"
checkbox \(Qualitativo\) "true"
checkbox Glicosilada "false"
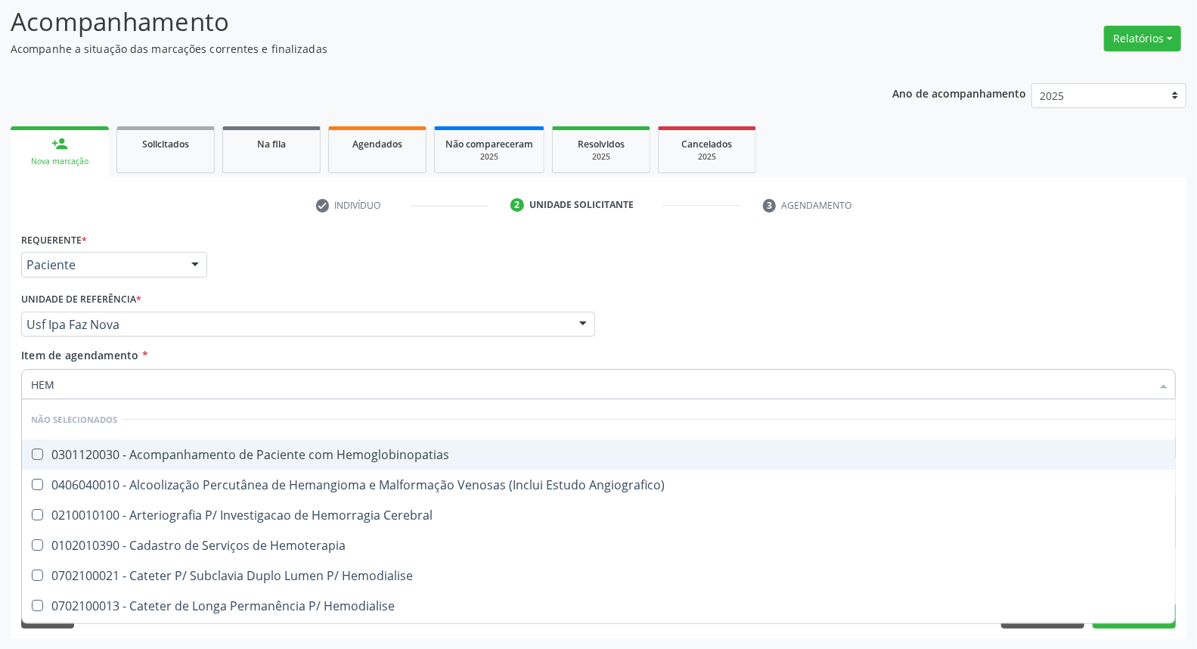
type input "HEMO"
checkbox Hemacias "true"
checkbox Glicosilada "false"
type input "HEMOG"
checkbox Tardio\) "true"
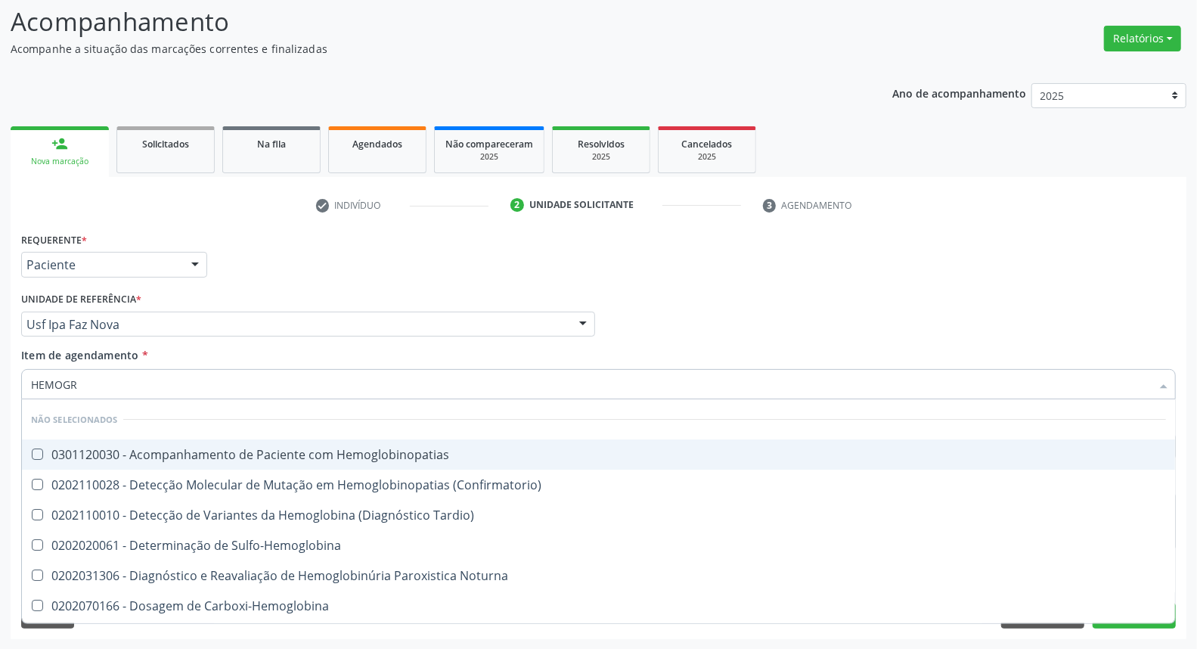
type input "HEMOGRA"
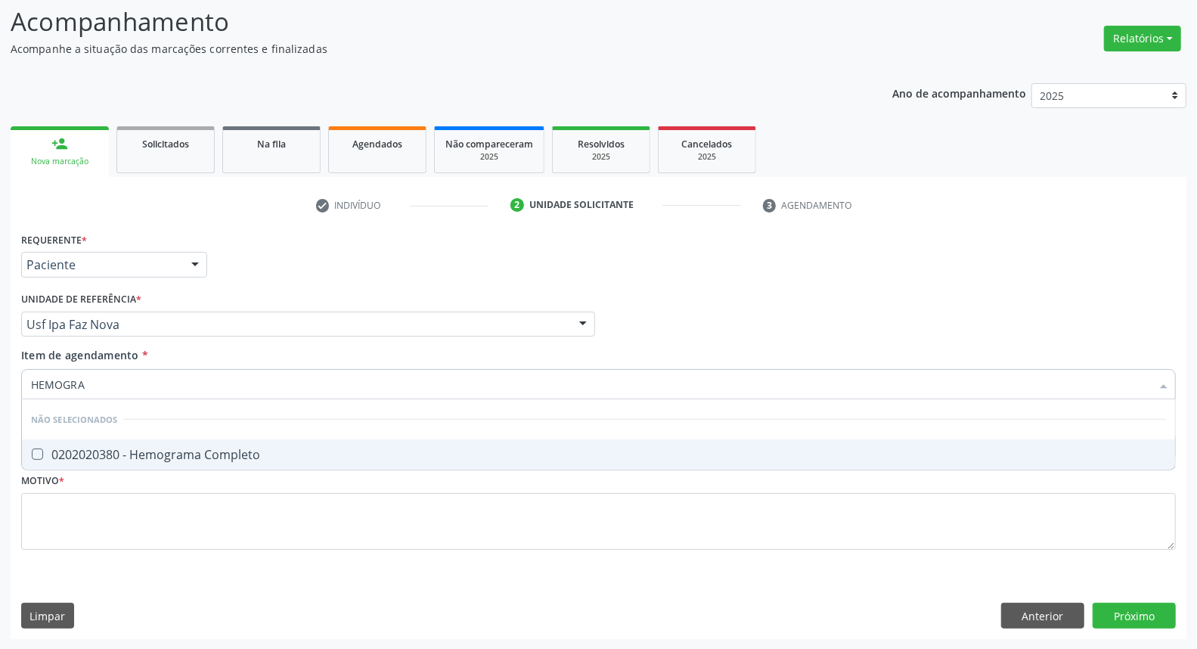
drag, startPoint x: 42, startPoint y: 457, endPoint x: 48, endPoint y: 447, distance: 12.2
click at [44, 452] on div "0202020380 - Hemograma Completo" at bounding box center [598, 454] width 1135 height 12
checkbox Completo "true"
drag, startPoint x: 100, startPoint y: 383, endPoint x: 0, endPoint y: 376, distance: 100.0
click at [0, 376] on div "Acompanhamento Acompanhe a situação das marcações correntes e finalizadas Relat…" at bounding box center [598, 316] width 1197 height 666
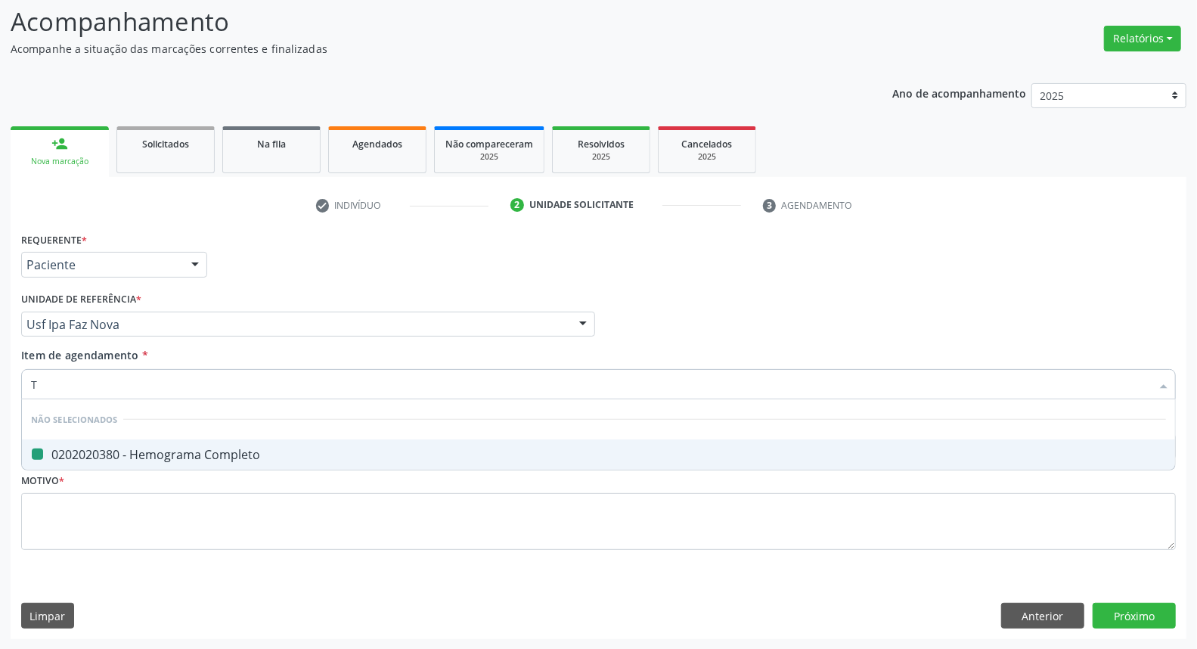
type input "TS"
checkbox Completo "false"
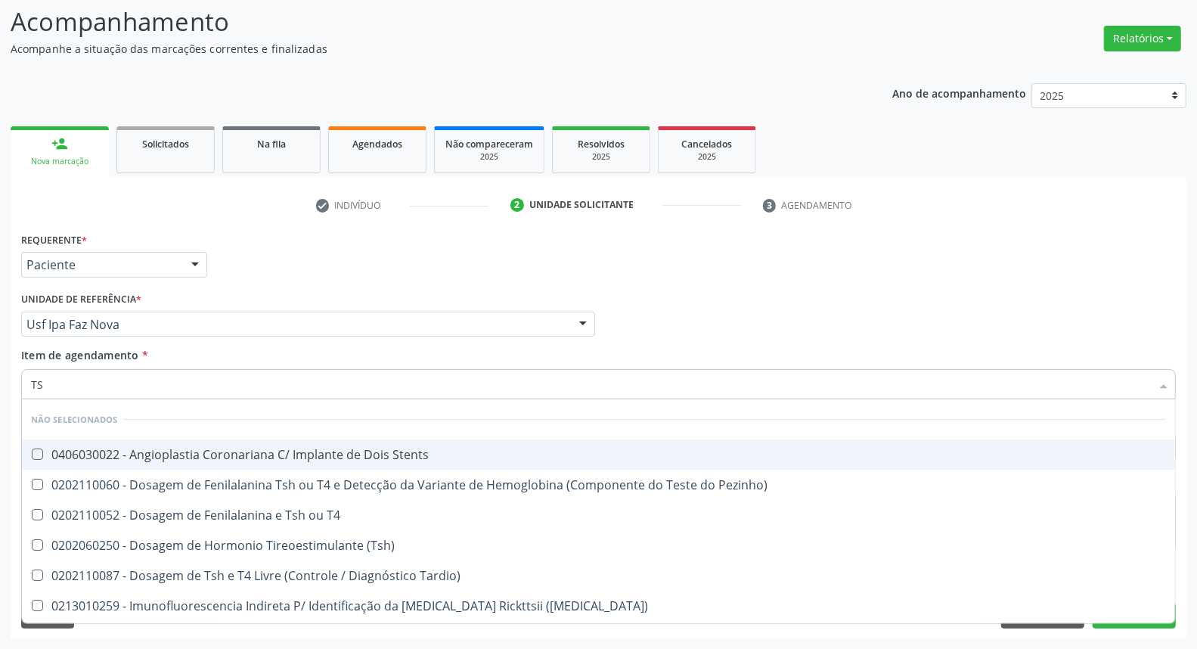
type input "TSH"
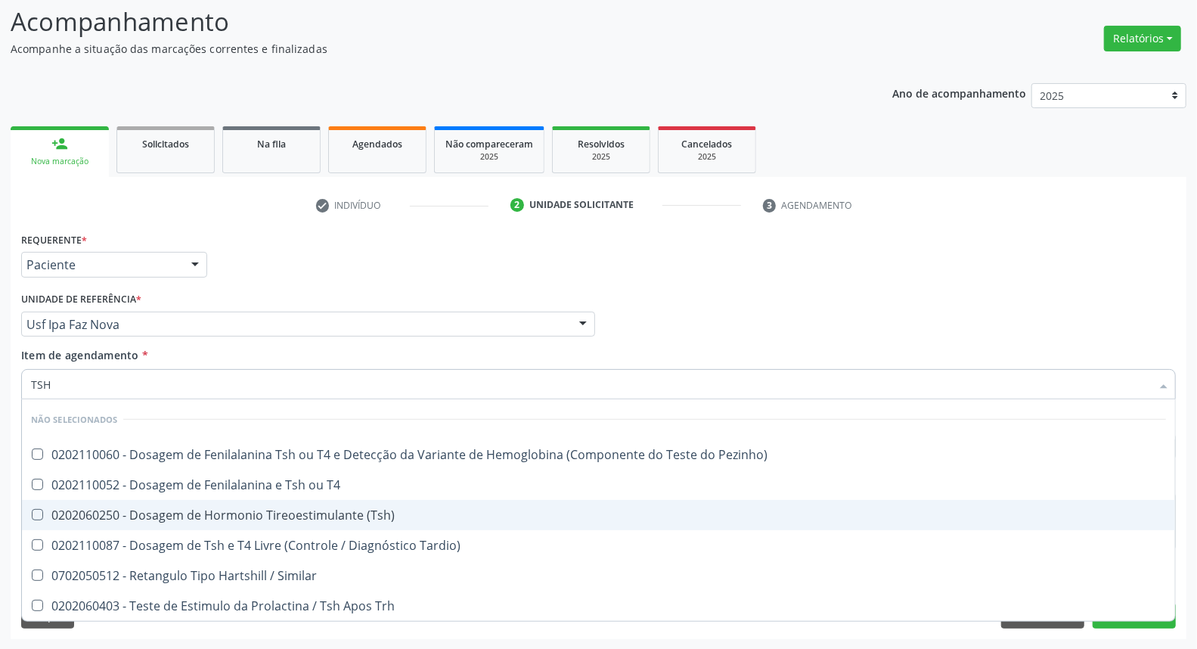
drag, startPoint x: 91, startPoint y: 509, endPoint x: 107, endPoint y: 434, distance: 76.7
click at [89, 495] on ul "Desfazer seleção Não selecionados 0202110060 - Dosagem de Fenilalanina Tsh ou T…" at bounding box center [598, 509] width 1153 height 221
click at [58, 517] on div "0202060250 - Dosagem de Hormonio Tireoestimulante (Tsh)" at bounding box center [598, 515] width 1135 height 12
checkbox \(Tsh\) "true"
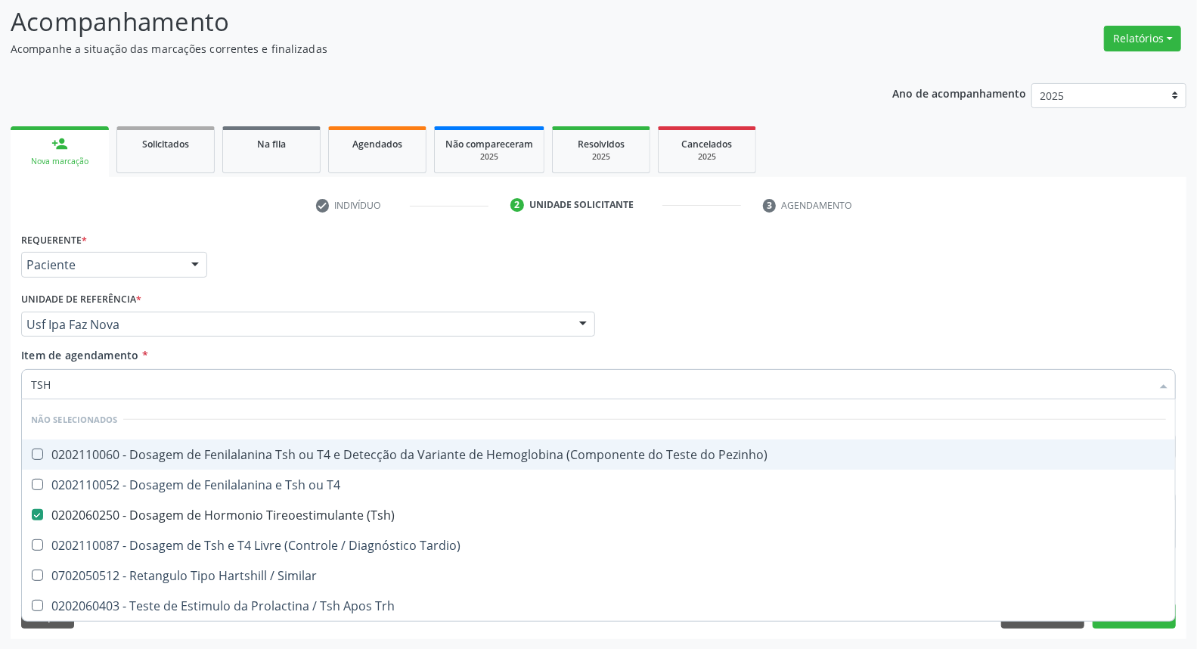
drag, startPoint x: 85, startPoint y: 386, endPoint x: 2, endPoint y: 386, distance: 83.2
click at [2, 386] on div "Acompanhamento Acompanhe a situação das marcações correntes e finalizadas Relat…" at bounding box center [598, 316] width 1197 height 666
type input "T"
checkbox Pezinho\) "true"
checkbox T4 "true"
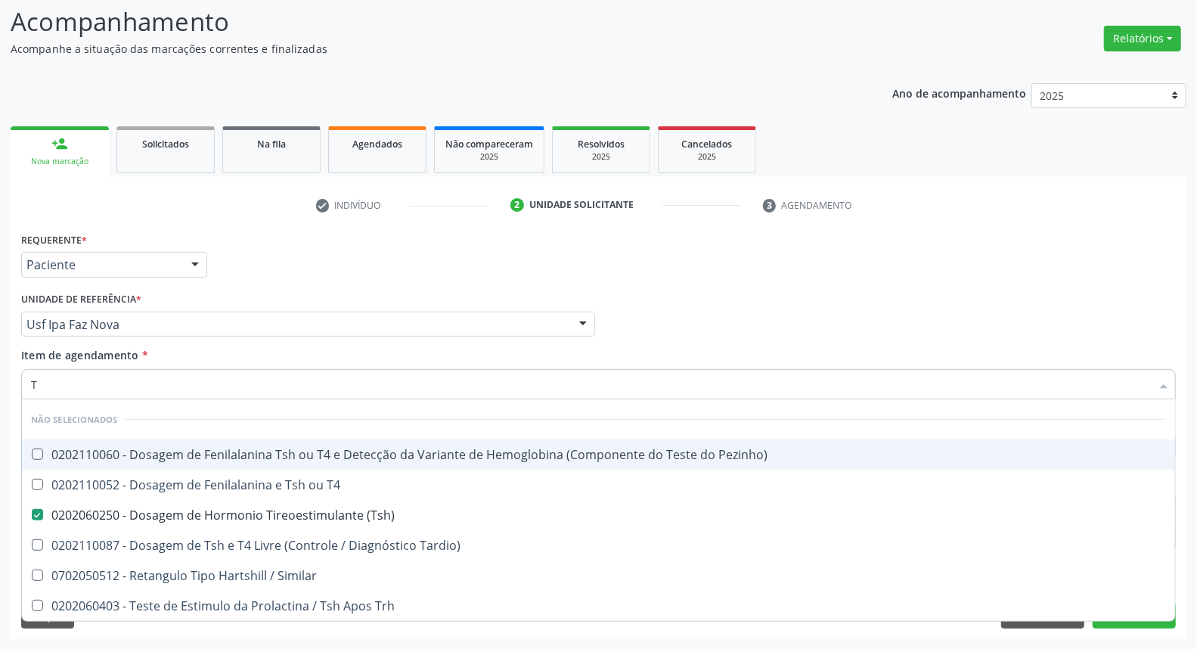
checkbox Tardio\) "true"
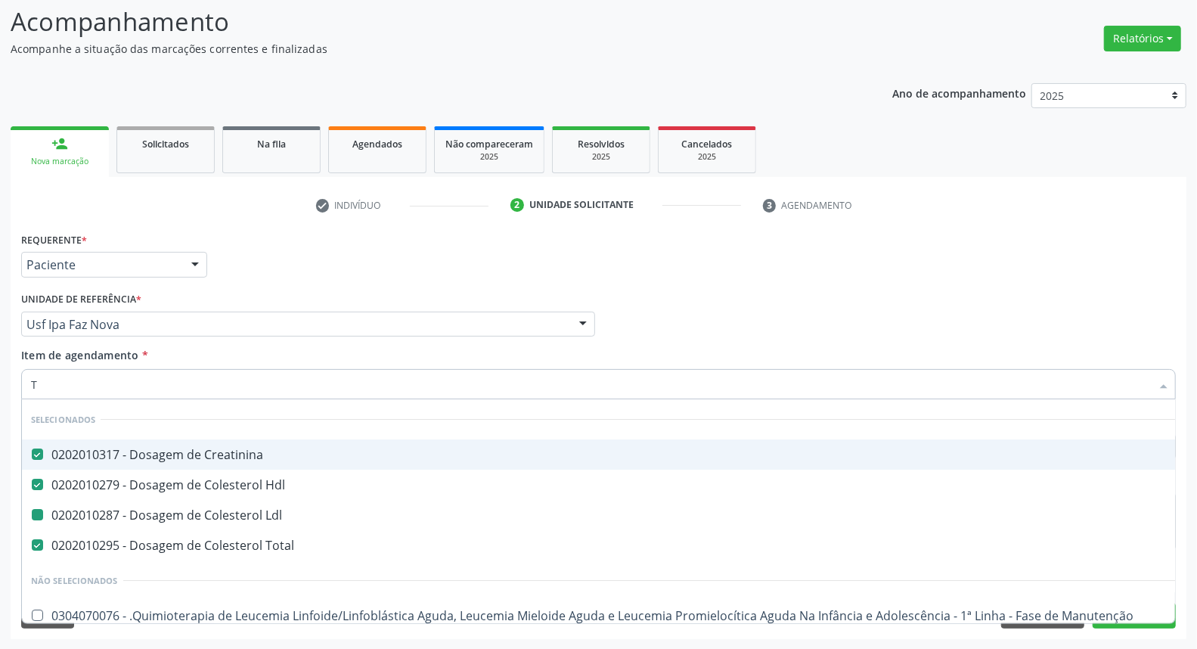
type input "T4"
checkbox Creatinina "false"
checkbox Hdl "false"
checkbox Ldl "false"
checkbox Total "false"
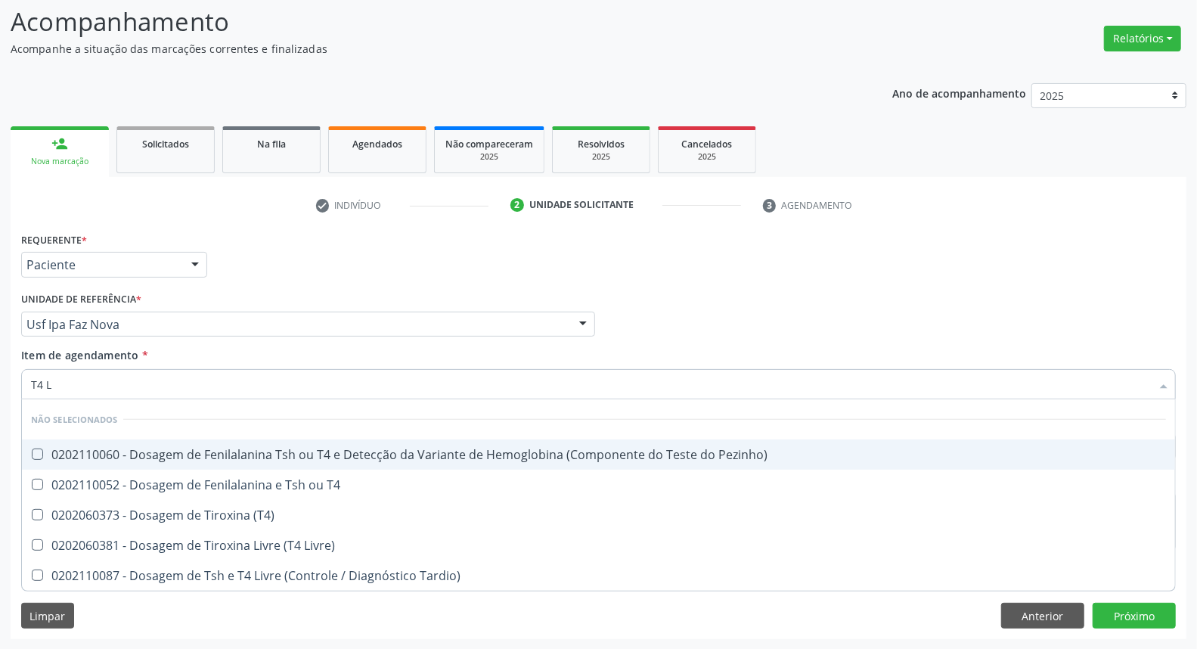
type input "T4 L"
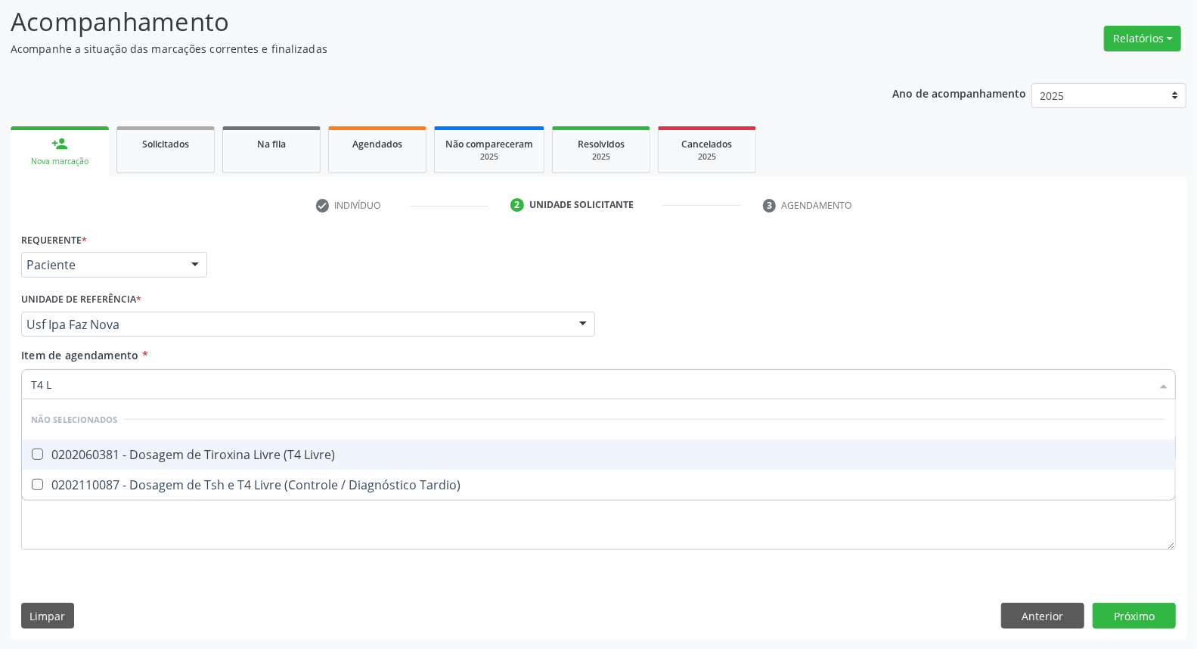
click at [153, 449] on div "0202060381 - Dosagem de Tiroxina Livre (T4 Livre)" at bounding box center [598, 454] width 1135 height 12
checkbox Livre\) "true"
click at [17, 384] on div "Item de agendamento * T4 L Desfazer seleção Não selecionados 0202060381 - Dosag…" at bounding box center [598, 376] width 1162 height 58
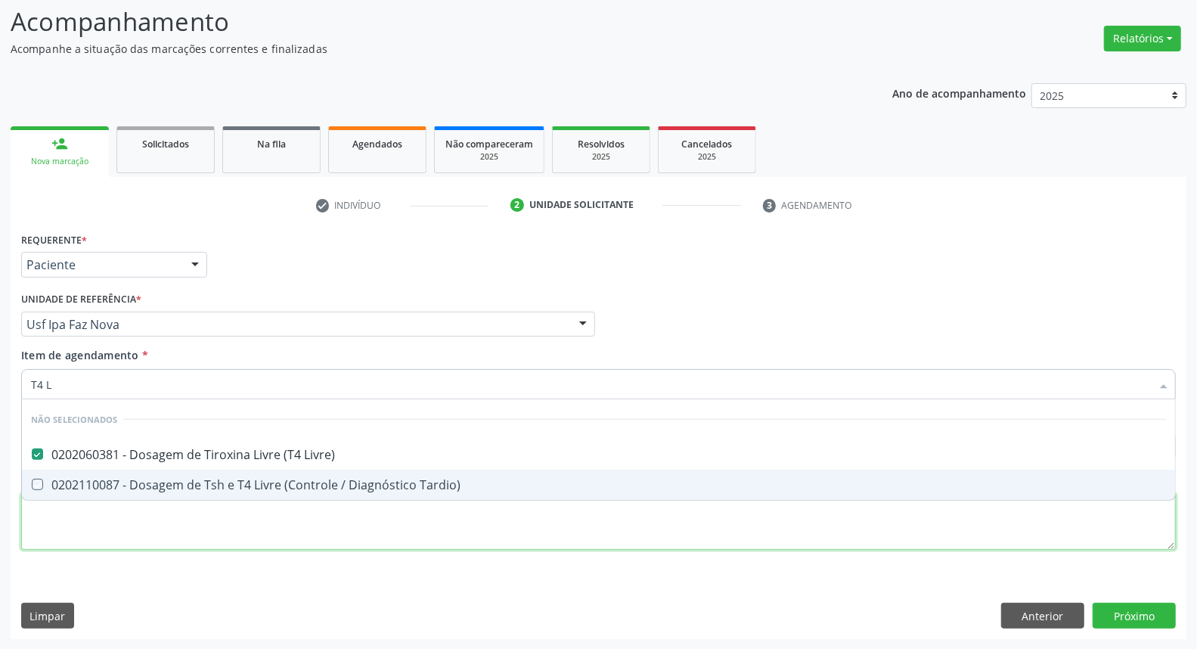
click at [479, 525] on div "Requerente * Paciente Médico(a) Enfermeiro(a) Paciente Nenhum resultado encontr…" at bounding box center [598, 399] width 1154 height 342
checkbox Tardio\) "true"
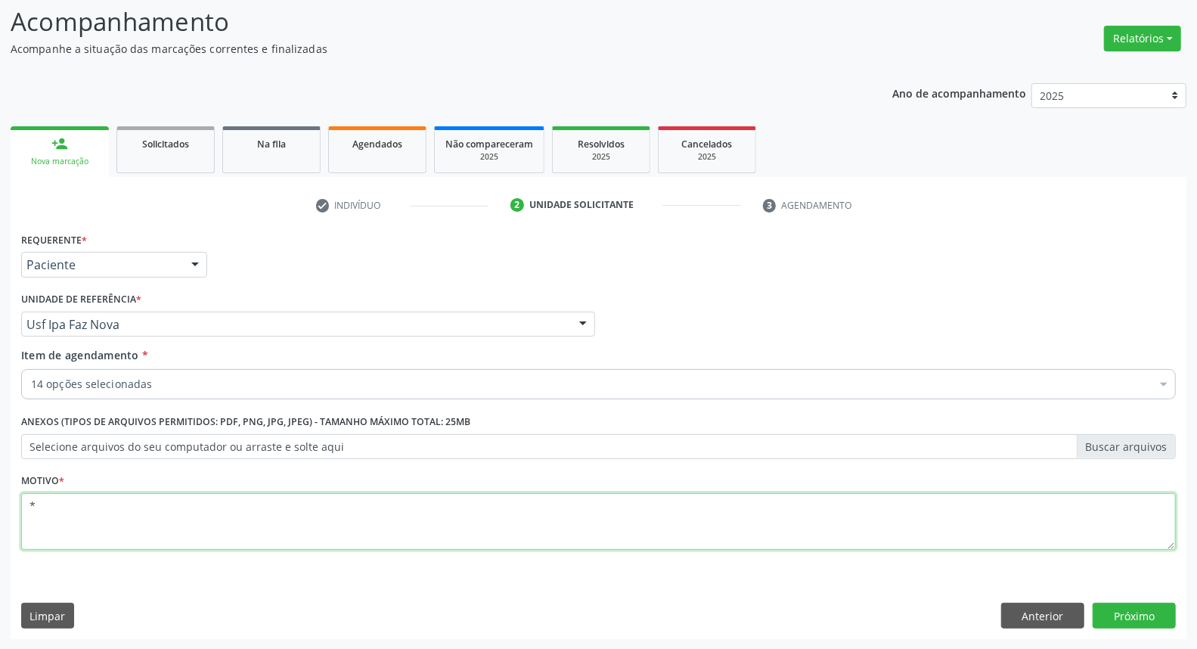
type textarea "*"
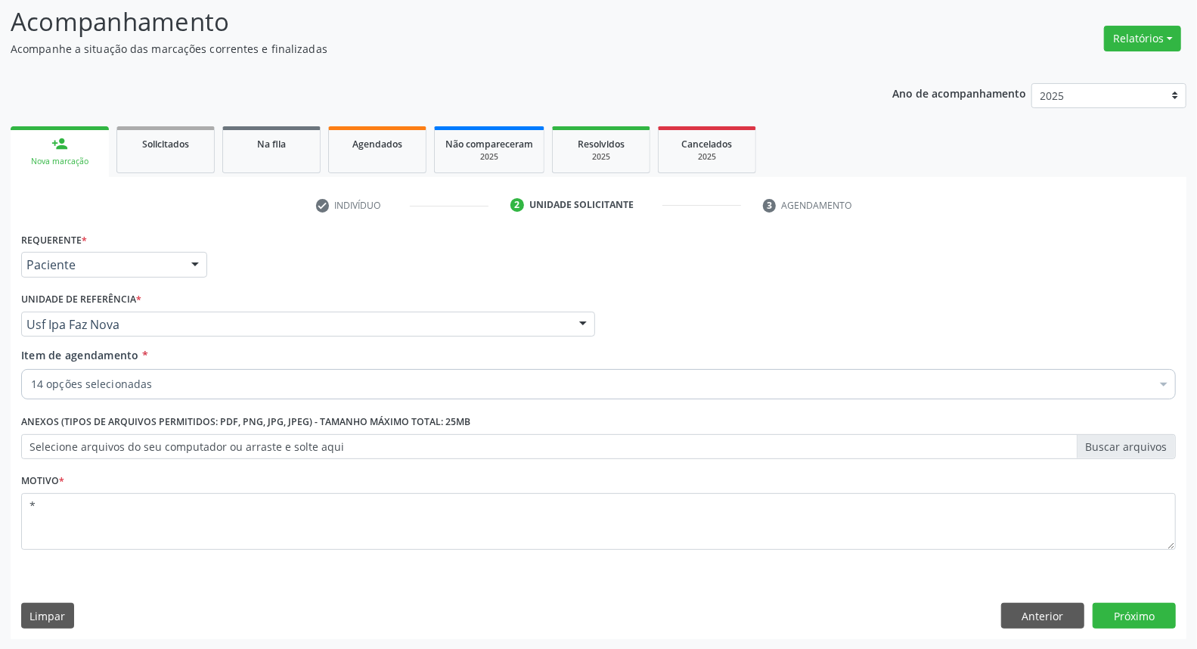
click at [1177, 615] on div "Requerente * Paciente Médico(a) Enfermeiro(a) Paciente Nenhum resultado encontr…" at bounding box center [598, 433] width 1175 height 410
click at [1172, 615] on button "Próximo" at bounding box center [1133, 615] width 83 height 26
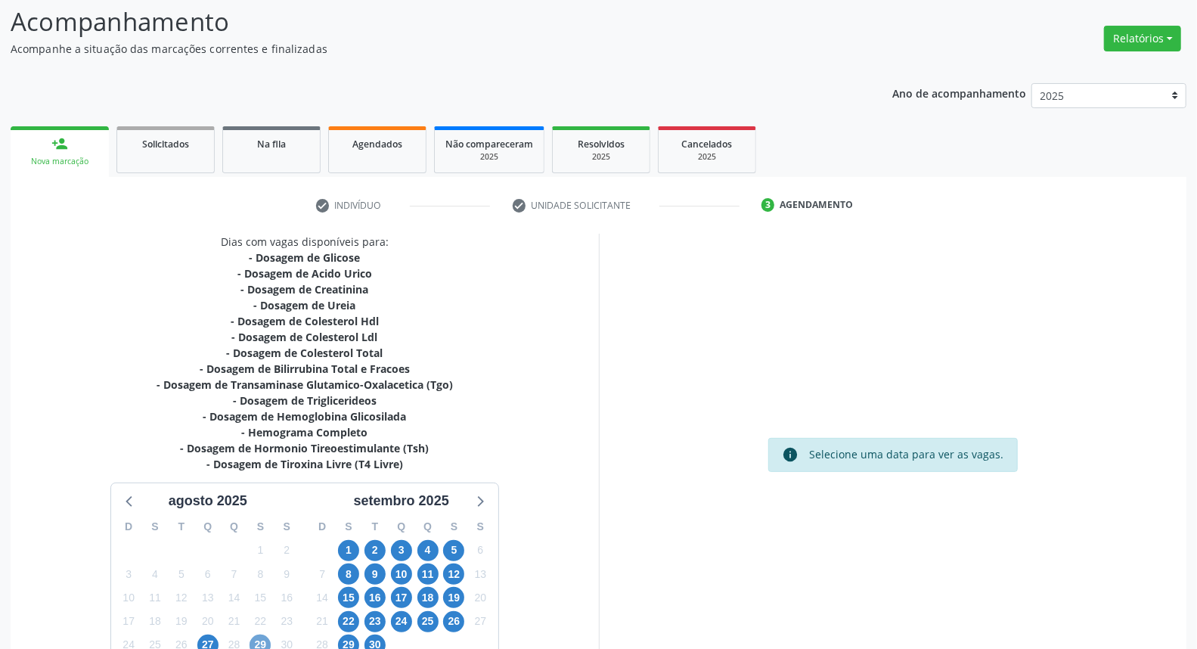
click at [260, 640] on span "29" at bounding box center [259, 644] width 21 height 21
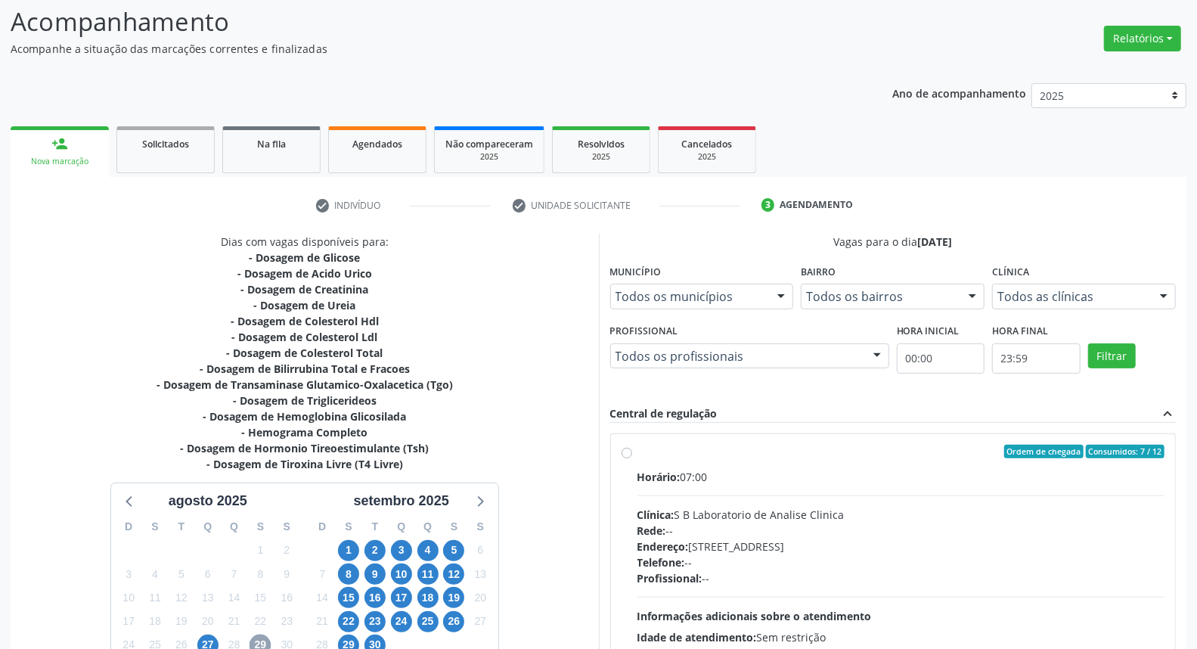
scroll to position [184, 0]
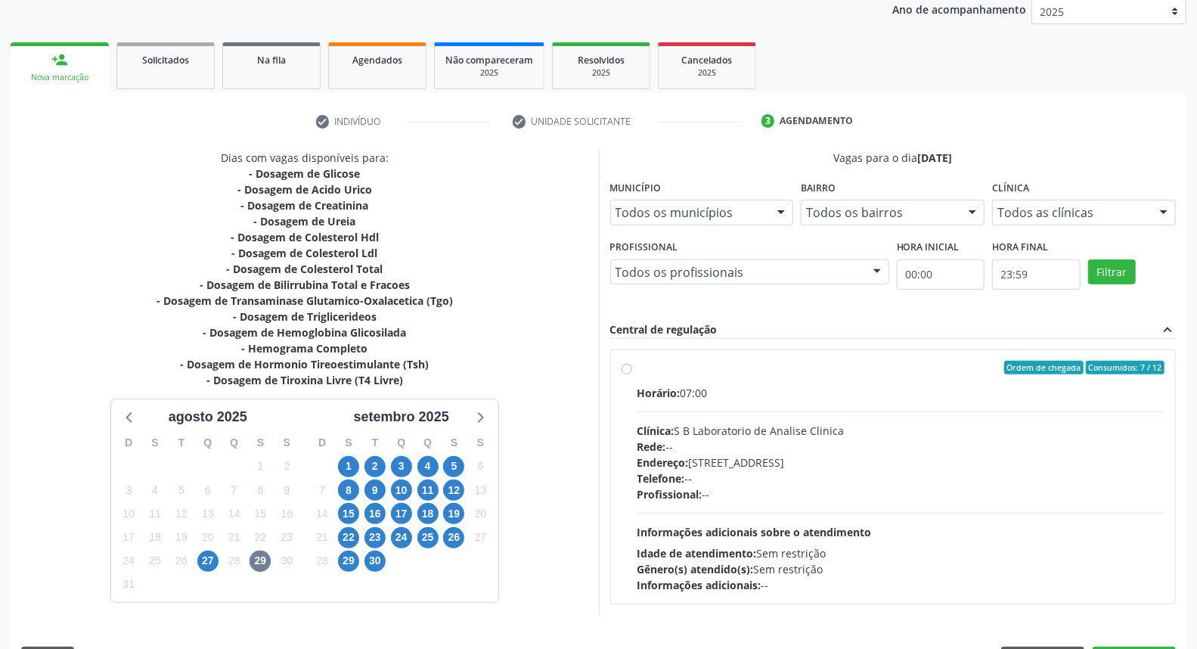
click at [637, 367] on label "Ordem de chegada Consumidos: 7 / 12 Horário: 07:00 Clínica: S B Laboratorio de …" at bounding box center [901, 477] width 528 height 232
click at [626, 367] on input "Ordem de chegada Consumidos: 7 / 12 Horário: 07:00 Clínica: S B Laboratorio de …" at bounding box center [626, 368] width 11 height 14
radio input "true"
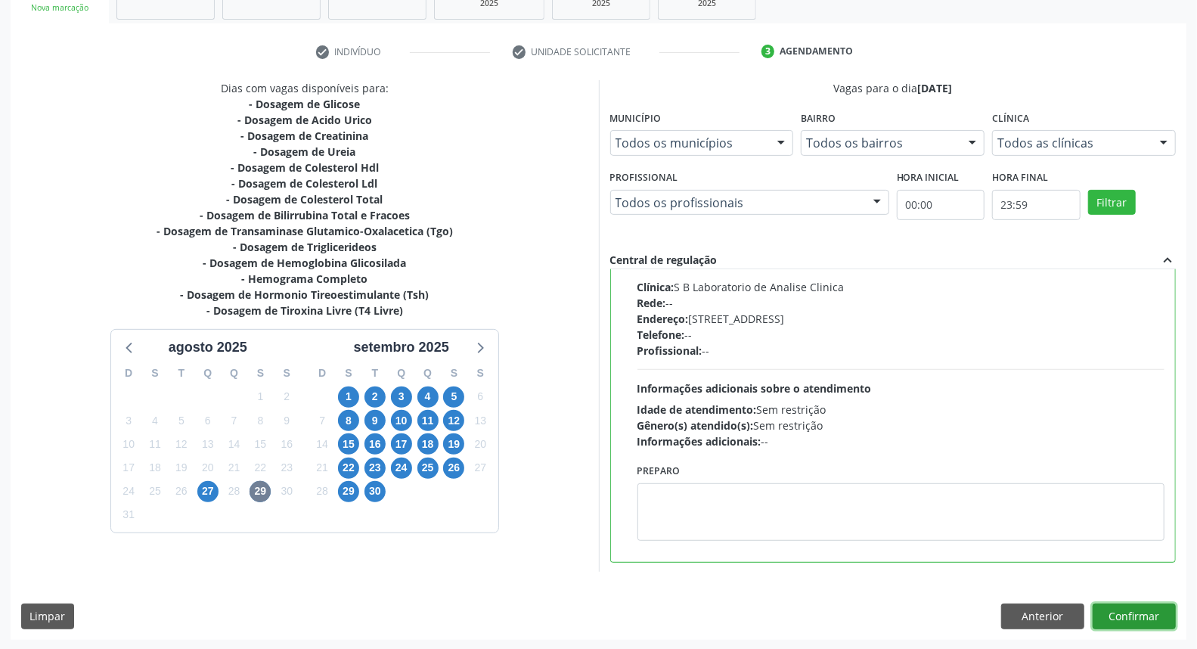
click at [1165, 617] on button "Confirmar" at bounding box center [1133, 616] width 83 height 26
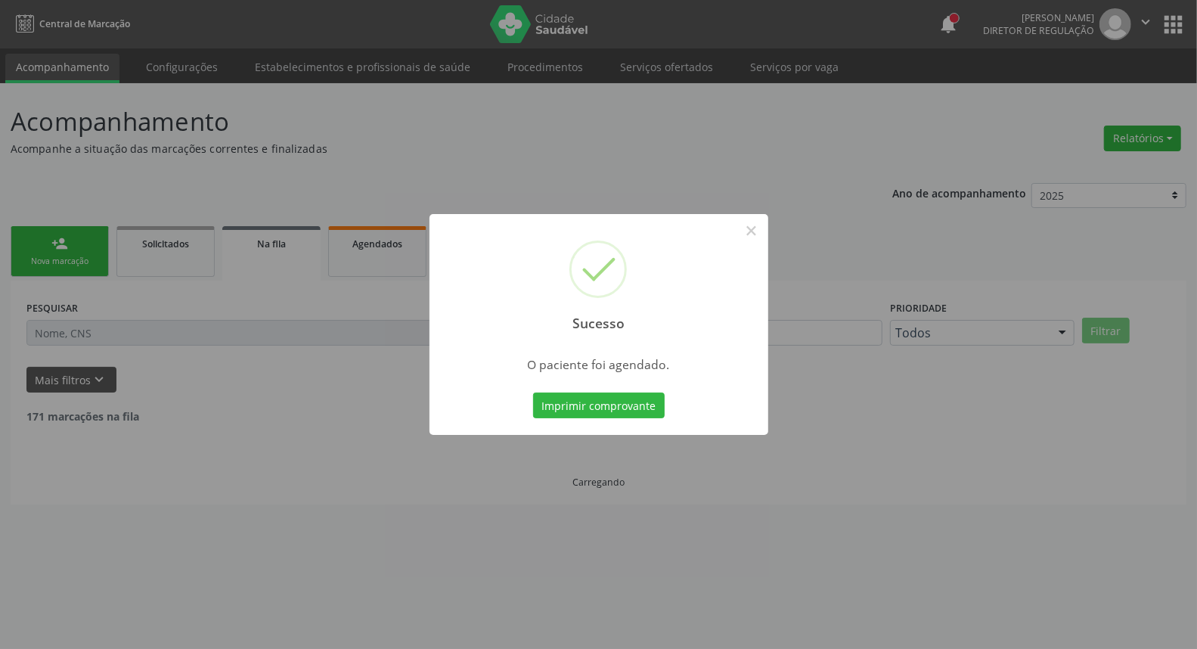
scroll to position [0, 0]
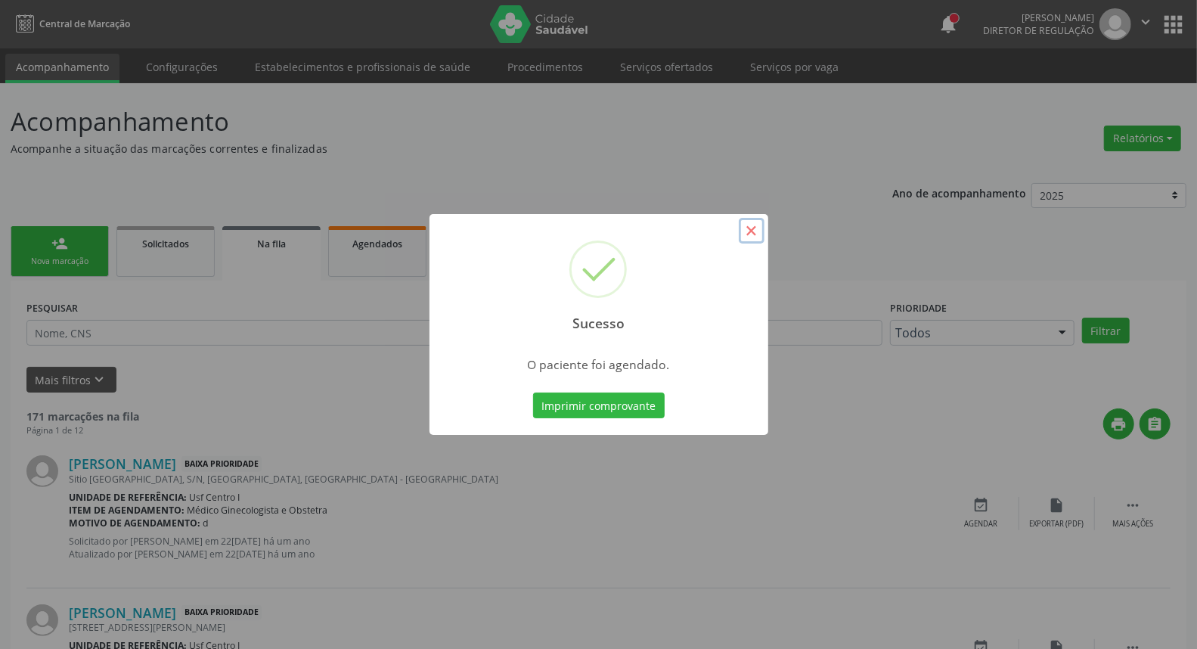
click at [748, 238] on button "×" at bounding box center [752, 231] width 26 height 26
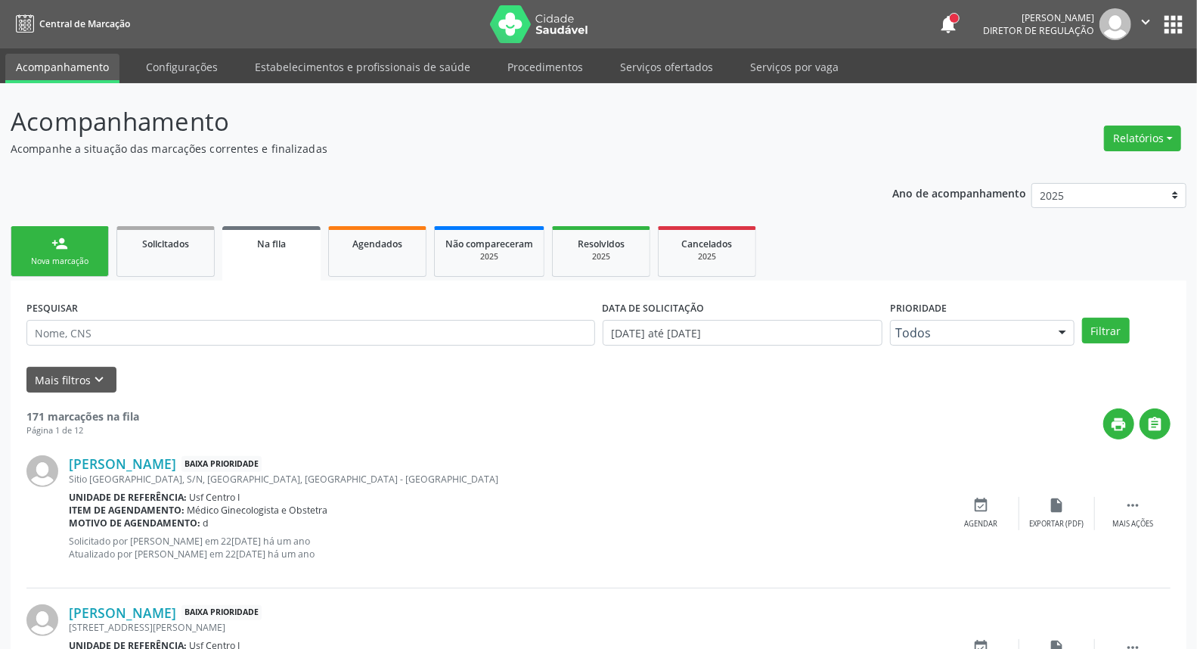
click at [67, 256] on div "Nova marcação" at bounding box center [60, 261] width 76 height 11
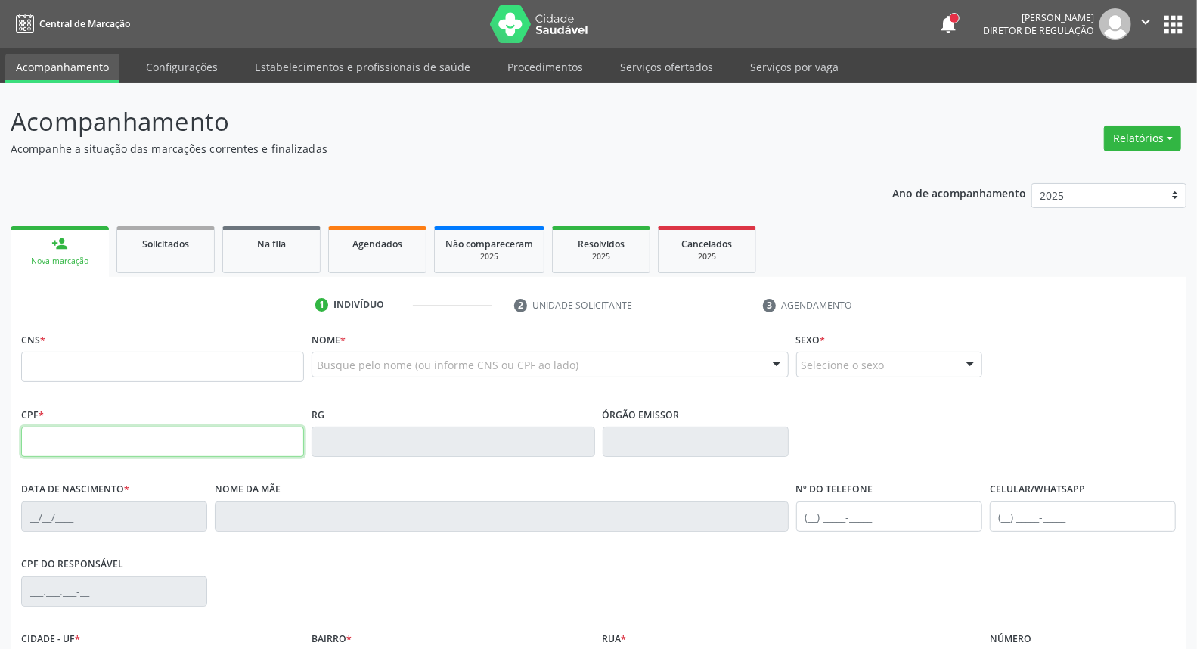
click at [112, 444] on input "text" at bounding box center [162, 441] width 283 height 30
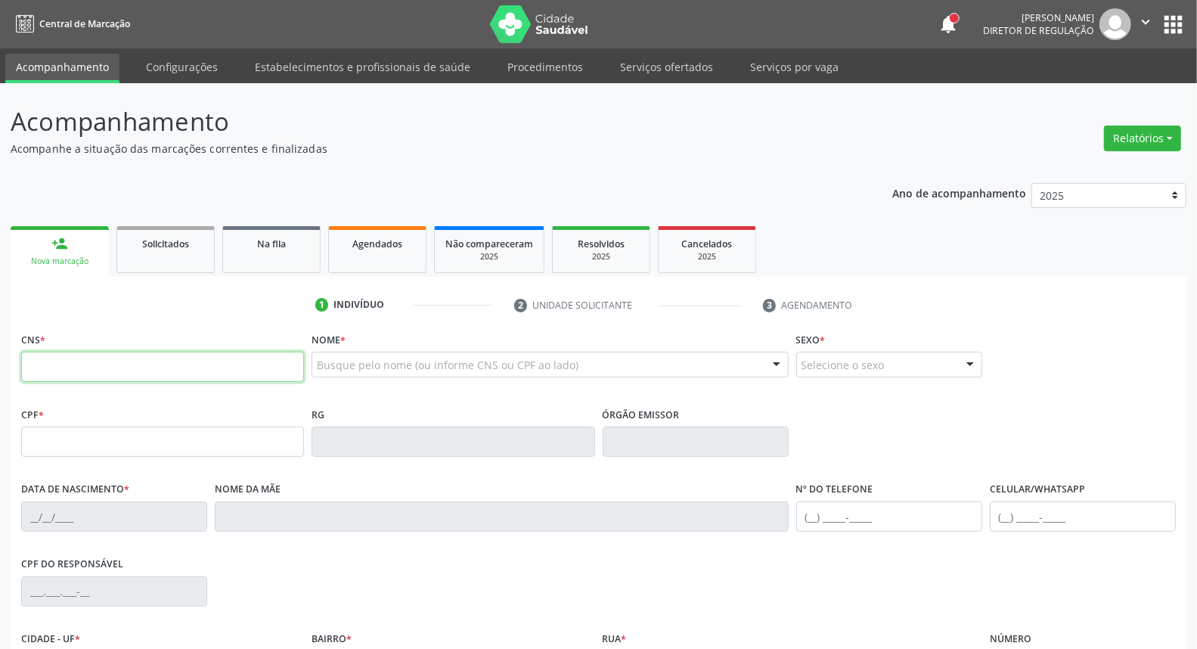
click at [79, 355] on input "text" at bounding box center [162, 367] width 283 height 30
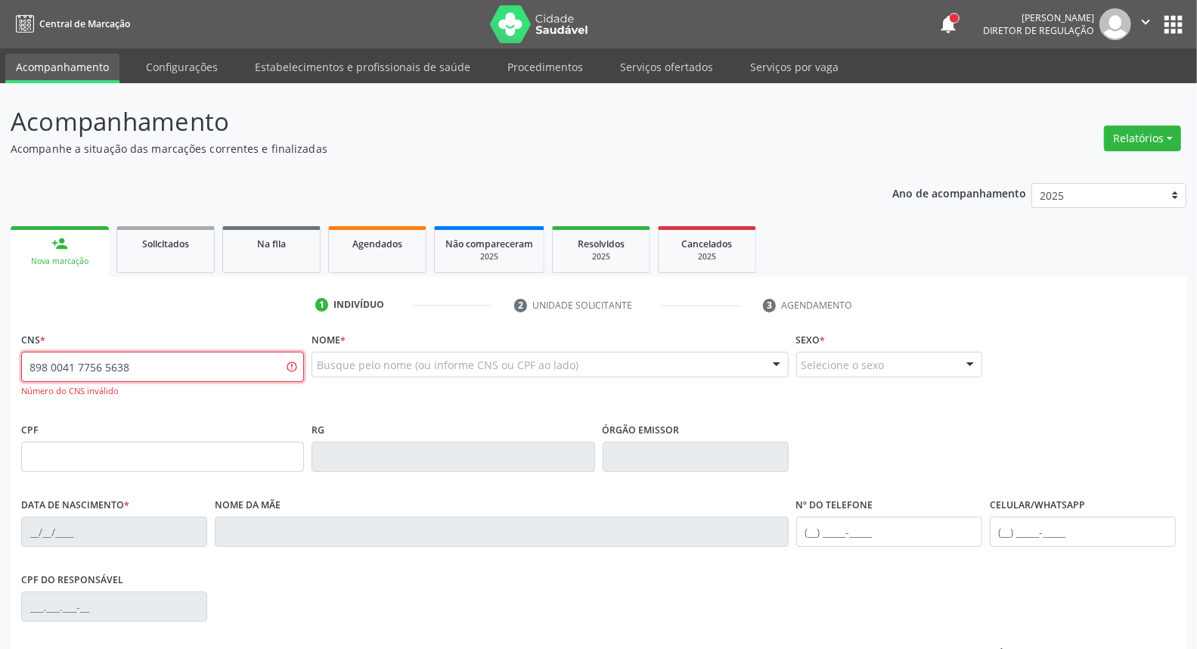
type input "898 0041 7756 5638"
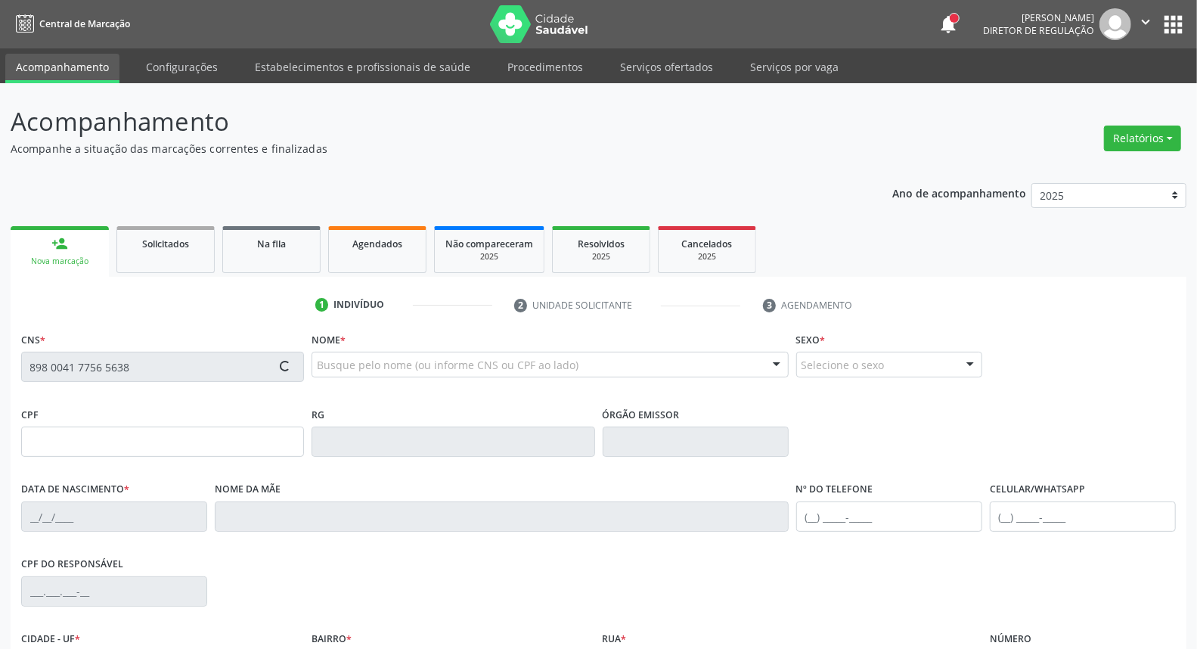
type input "170.505.154-50"
type input "03/11/2013"
type input "Juliana Pereira do Nascimento"
type input "(87) 98148-4113"
type input "123.126.824-78"
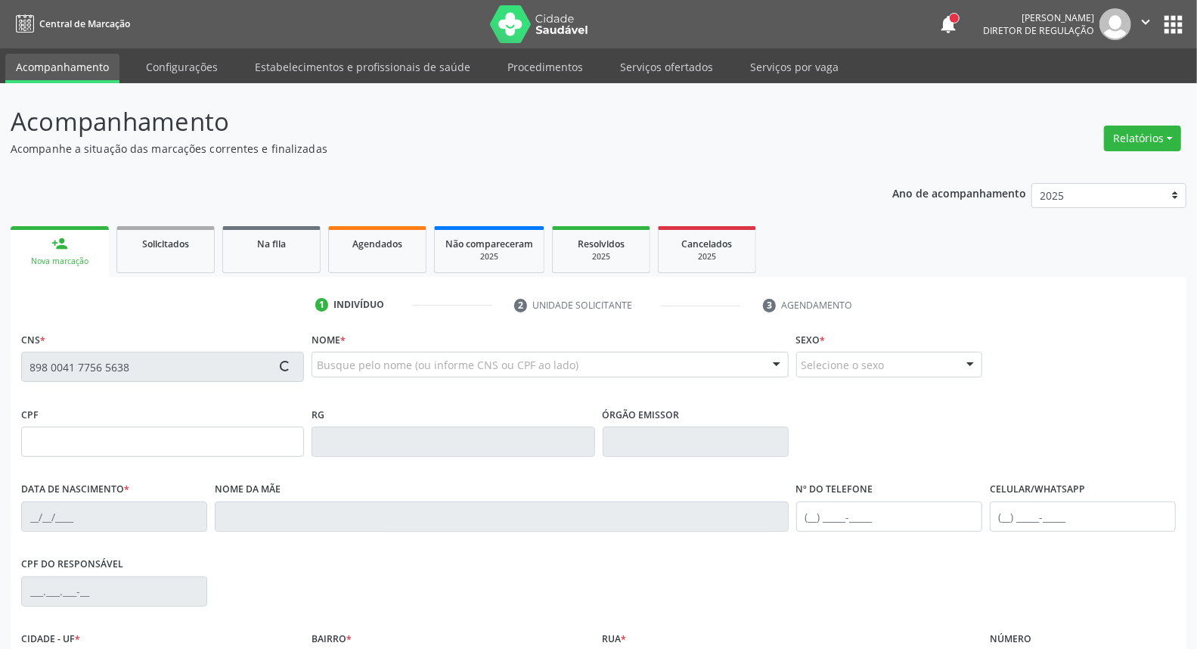
type input "60"
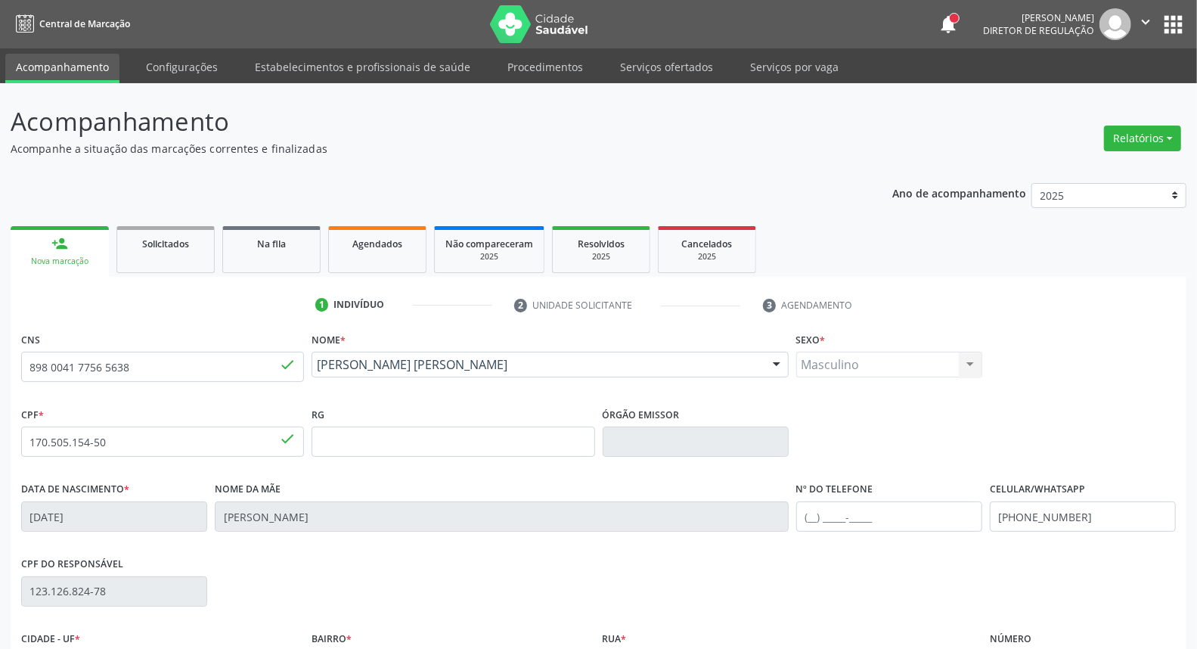
scroll to position [168, 0]
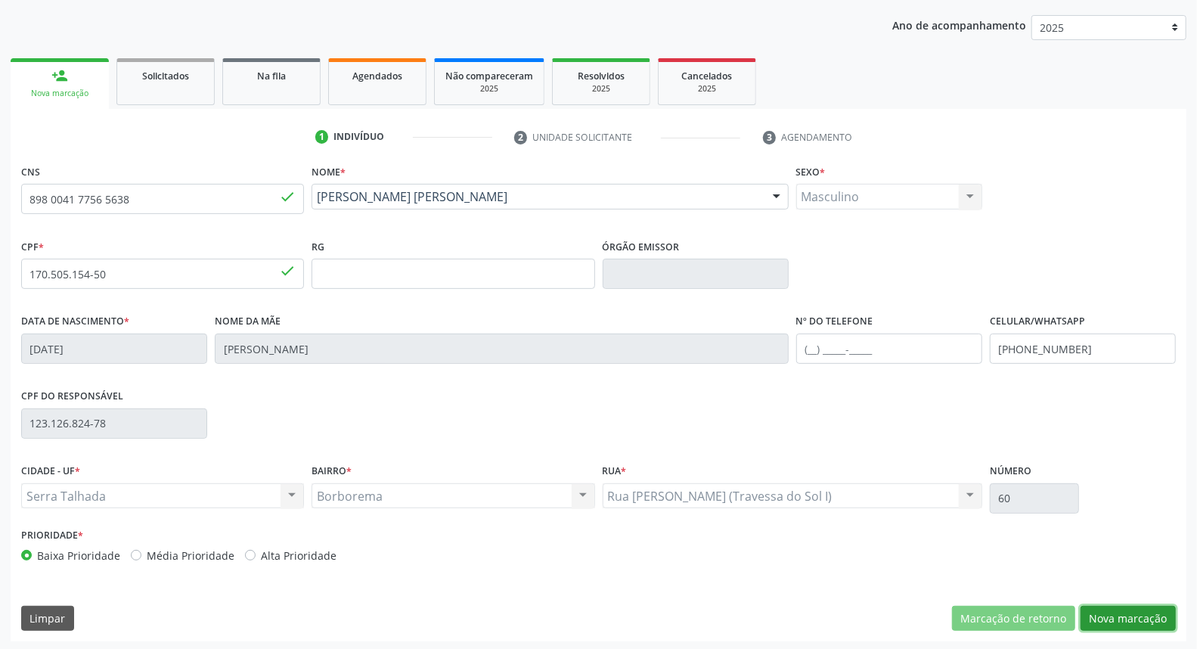
click at [1153, 621] on button "Nova marcação" at bounding box center [1127, 619] width 95 height 26
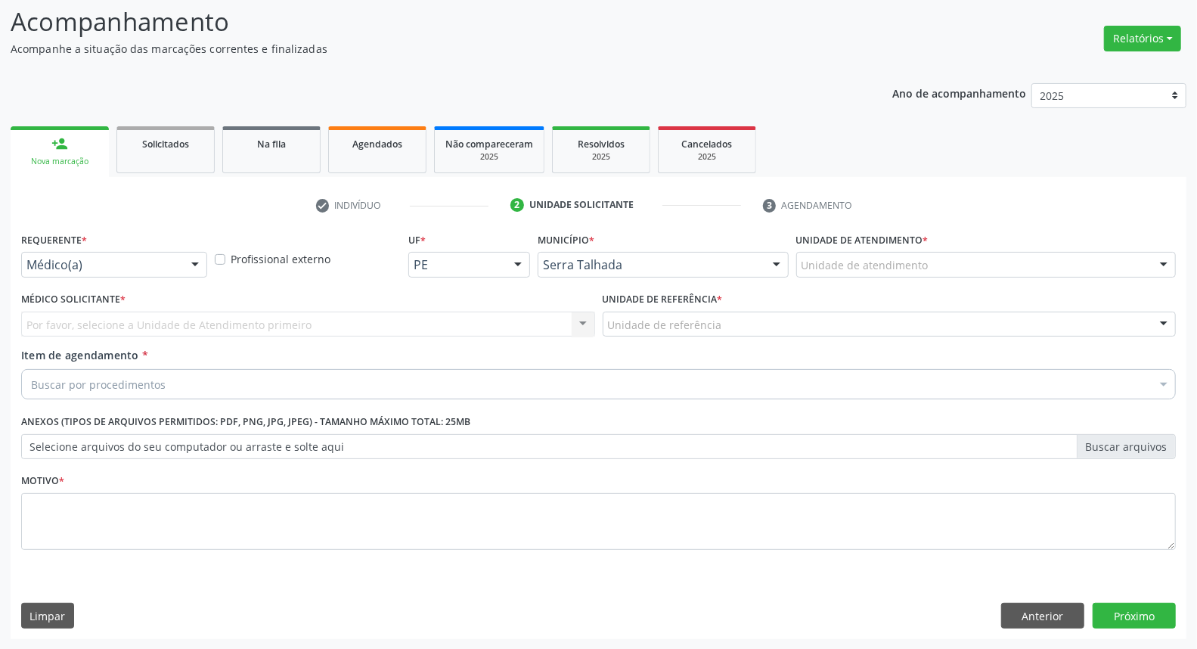
drag, startPoint x: 129, startPoint y: 259, endPoint x: 135, endPoint y: 335, distance: 75.8
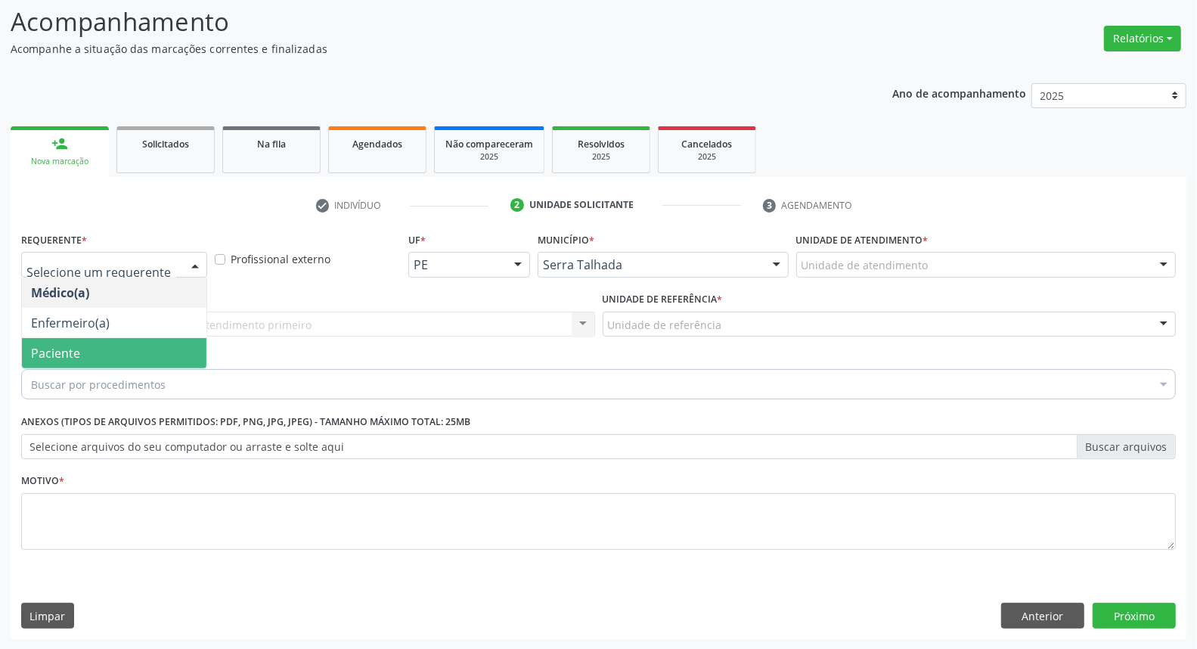
drag, startPoint x: 132, startPoint y: 351, endPoint x: 160, endPoint y: 330, distance: 34.6
click at [133, 348] on span "Paciente" at bounding box center [114, 353] width 184 height 30
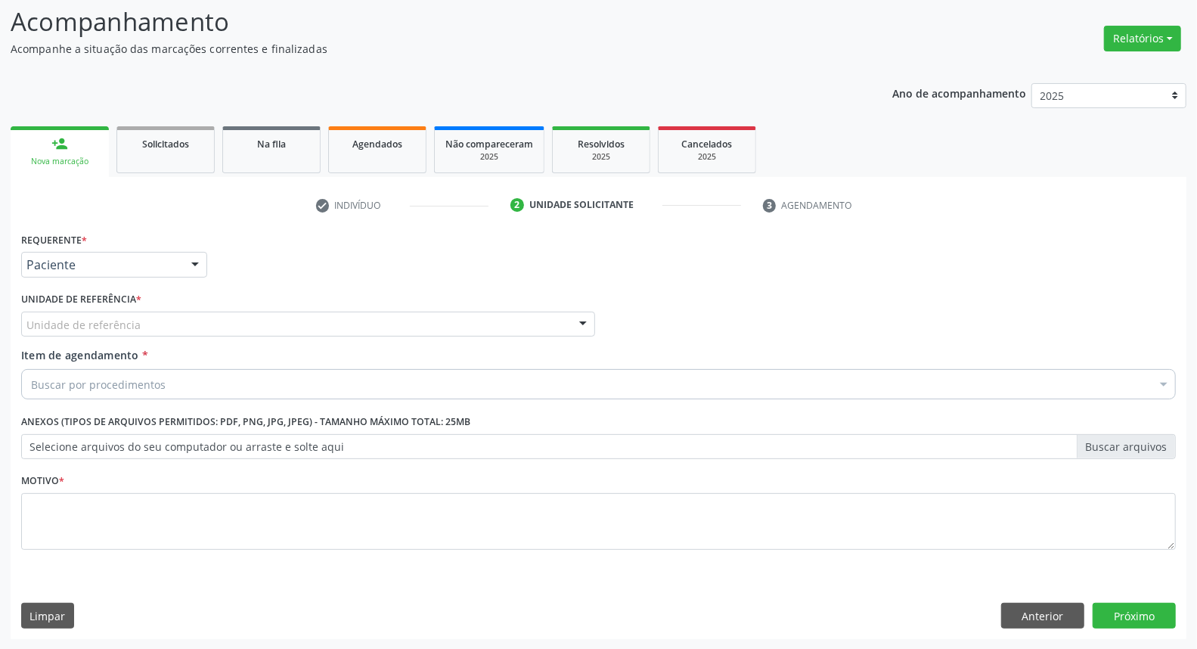
click at [163, 326] on div "Unidade de referência" at bounding box center [308, 324] width 574 height 26
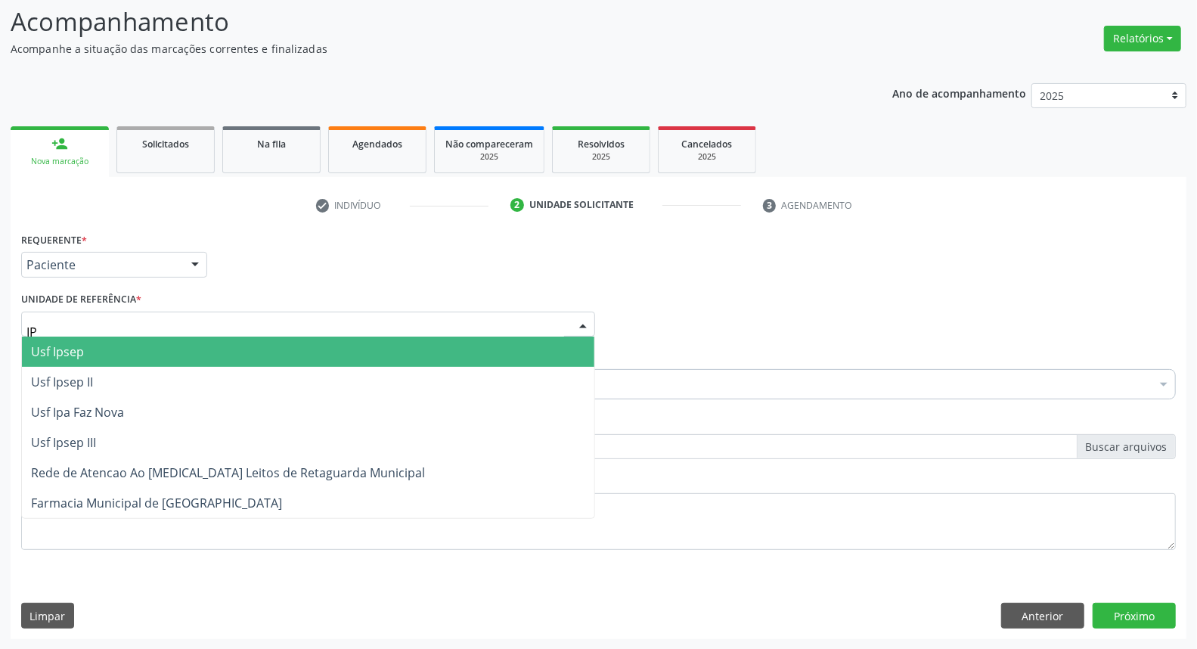
type input "IPA"
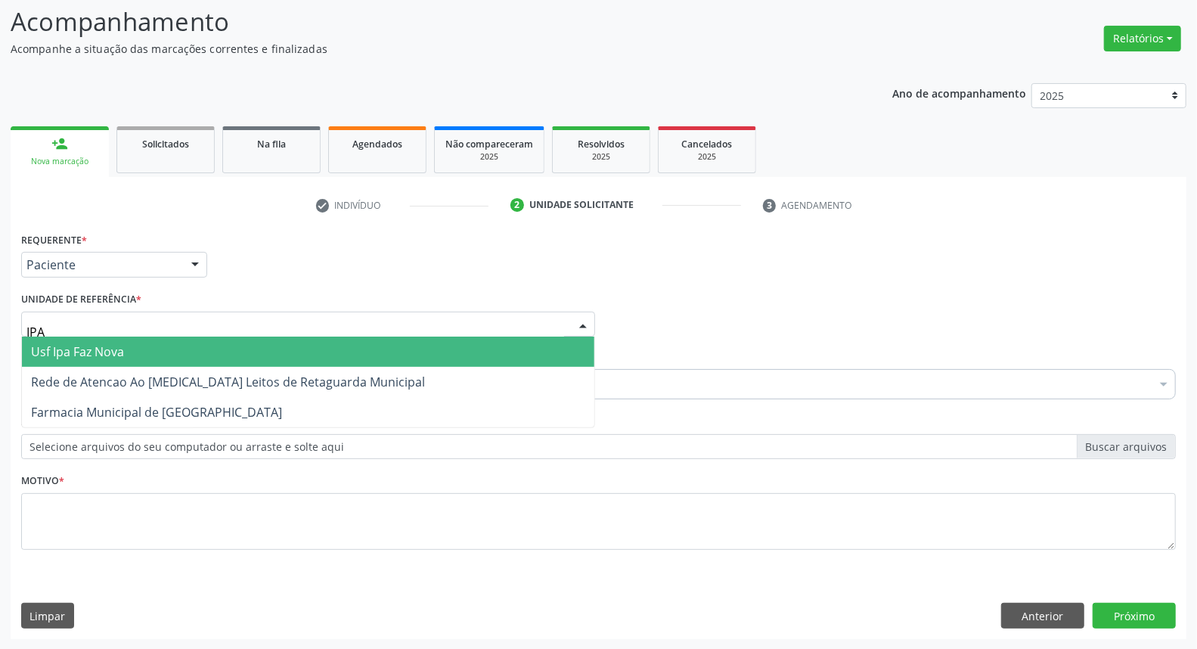
click at [175, 343] on span "Usf Ipa Faz Nova" at bounding box center [308, 351] width 572 height 30
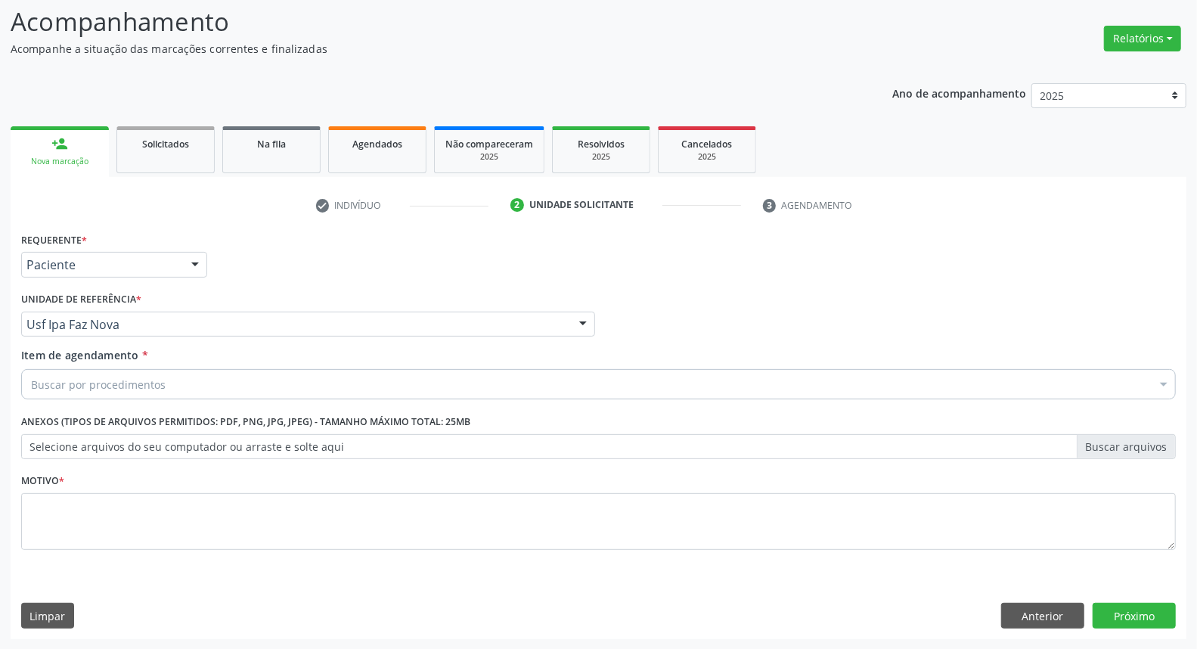
click at [170, 386] on div "Buscar por procedimentos" at bounding box center [598, 384] width 1154 height 30
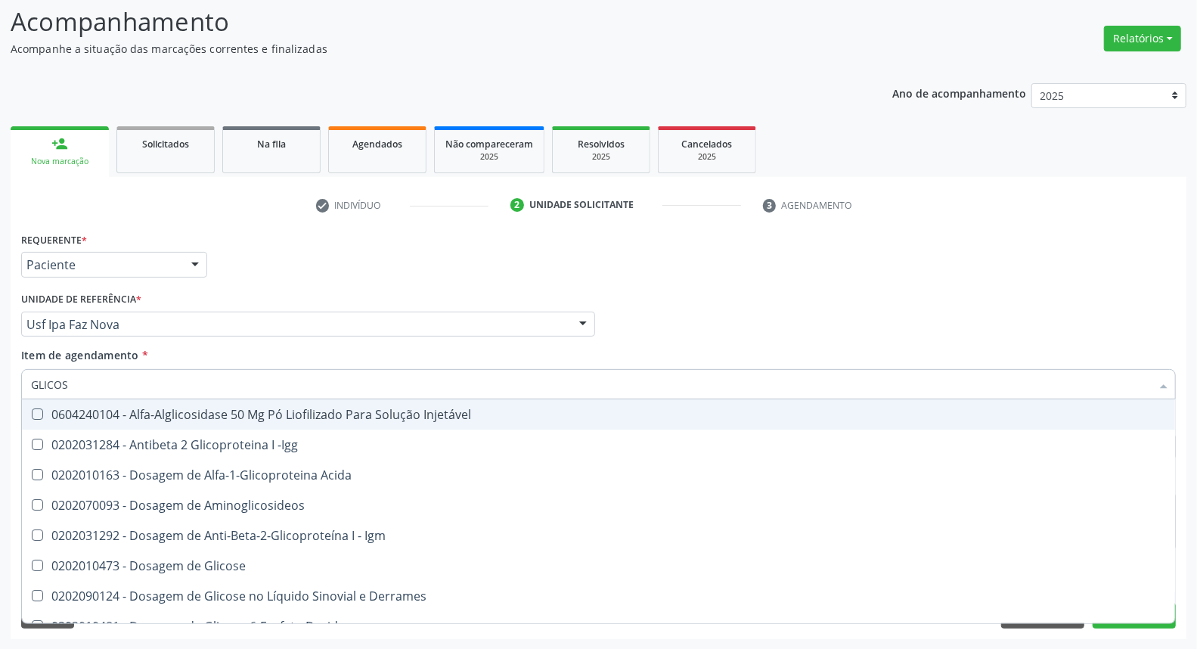
type input "GLICOSE"
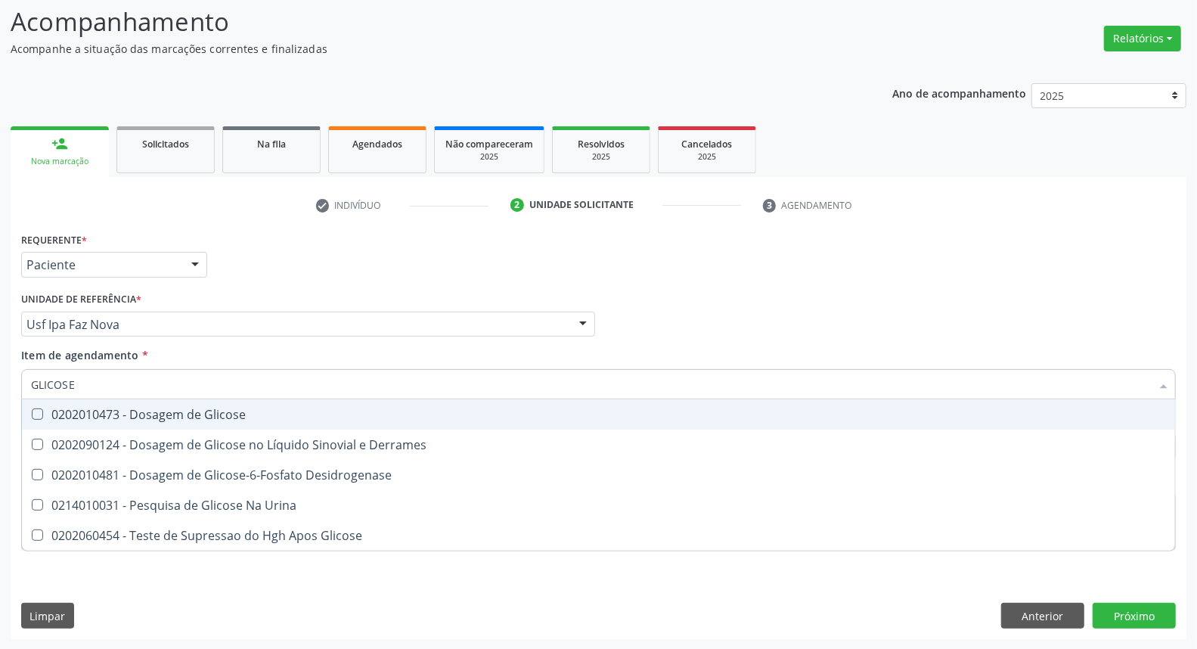
click at [202, 411] on div "0202010473 - Dosagem de Glicose" at bounding box center [598, 414] width 1135 height 12
checkbox Glicose "true"
click at [194, 389] on input "GLICOSE" at bounding box center [591, 384] width 1120 height 30
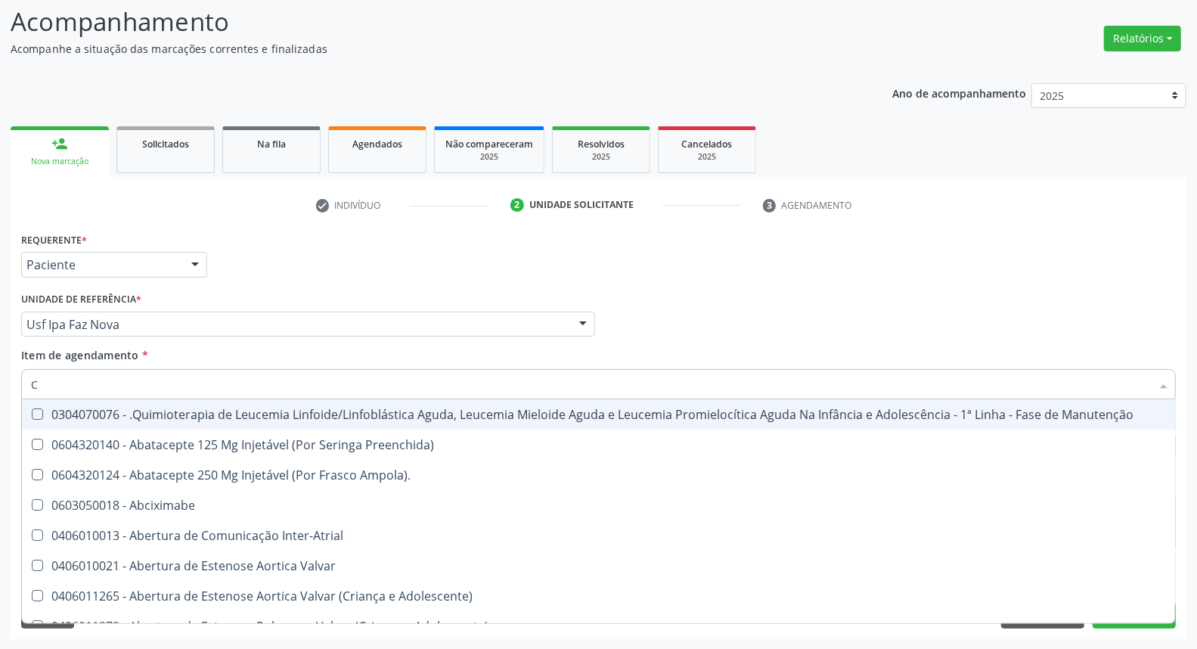
type input "CO"
checkbox Manutenção "false"
checkbox Creatinina "true"
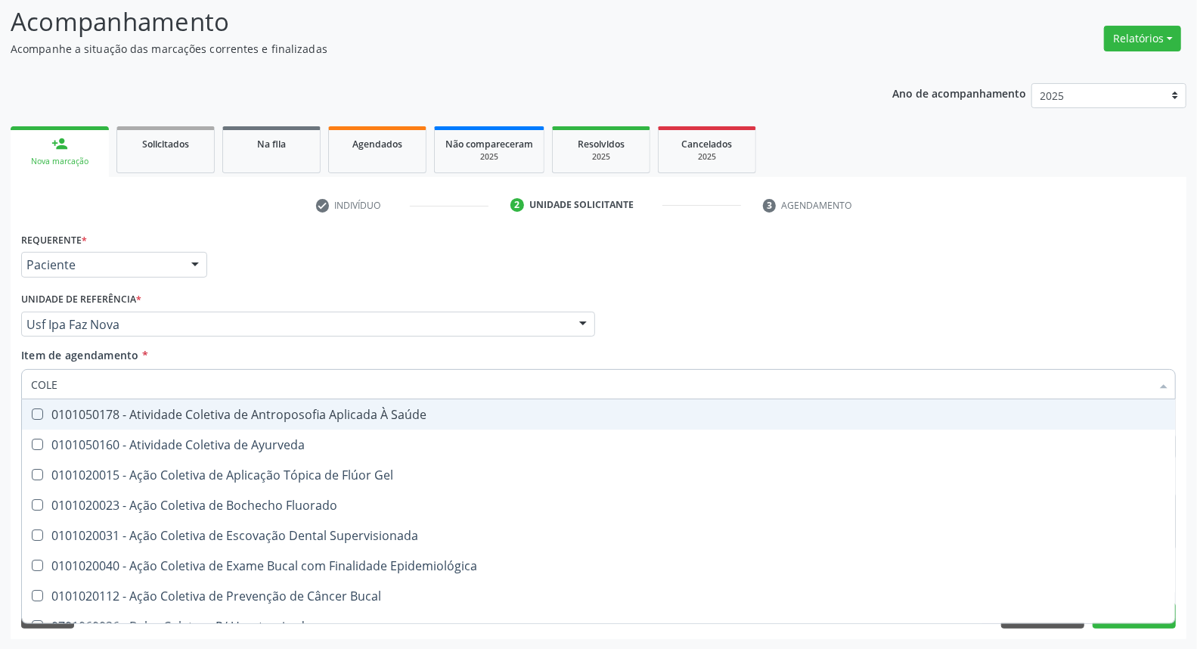
type input "COLES"
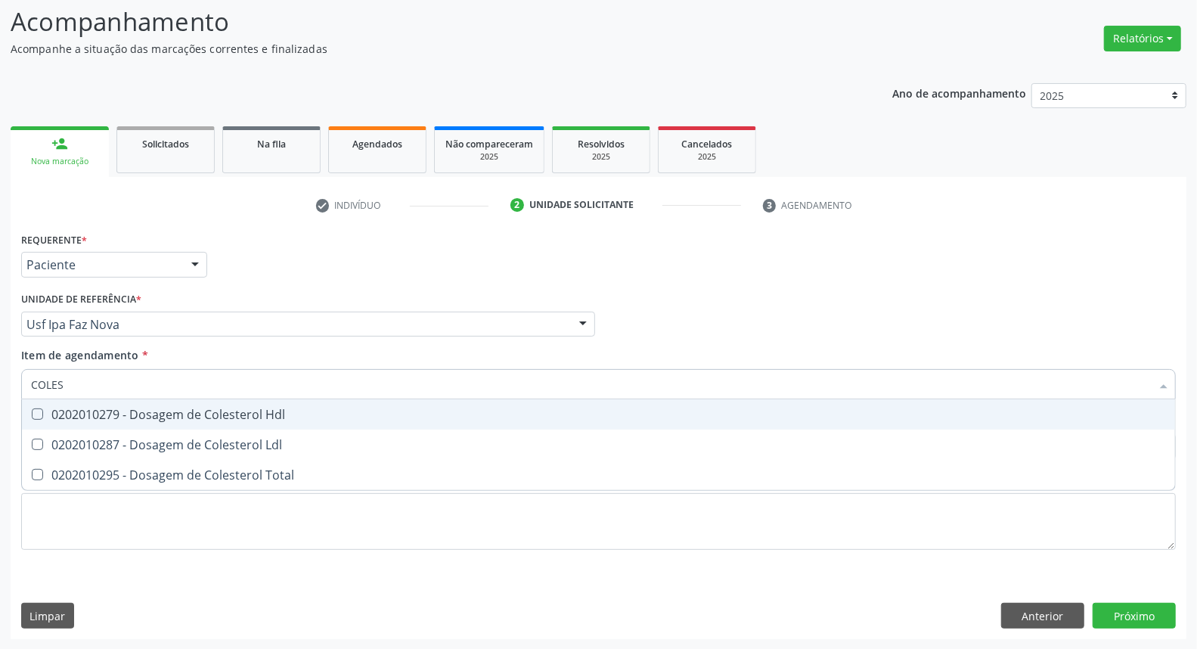
drag, startPoint x: 163, startPoint y: 410, endPoint x: 147, endPoint y: 444, distance: 37.5
click at [159, 418] on div "0202010279 - Dosagem de Colesterol Hdl" at bounding box center [598, 414] width 1135 height 12
checkbox Hdl "true"
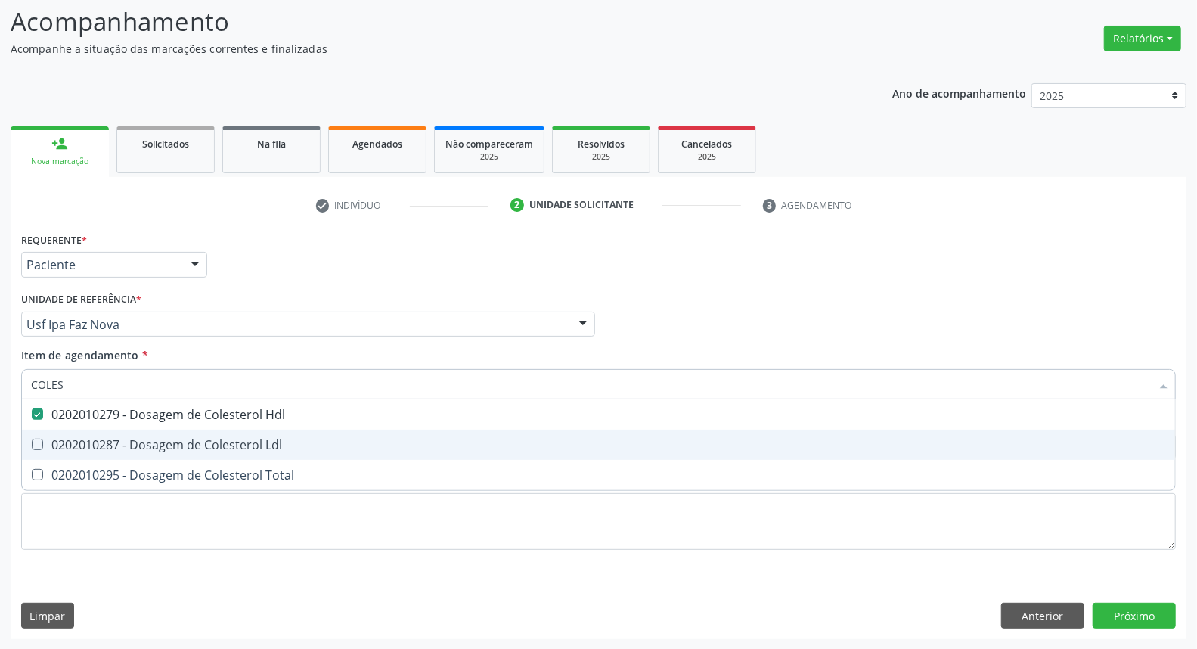
click at [146, 448] on div "0202010287 - Dosagem de Colesterol Ldl" at bounding box center [598, 444] width 1135 height 12
checkbox Ldl "true"
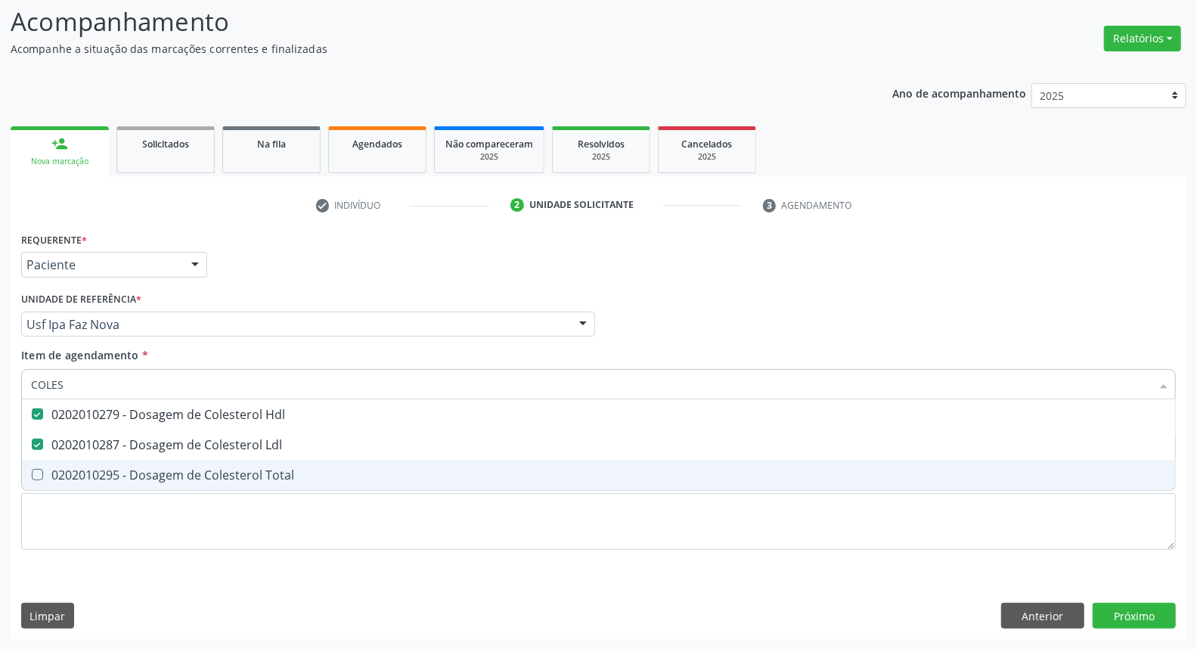
drag, startPoint x: 141, startPoint y: 474, endPoint x: 156, endPoint y: 414, distance: 61.4
click at [144, 461] on span "0202010295 - Dosagem de Colesterol Total" at bounding box center [598, 475] width 1153 height 30
checkbox Total "true"
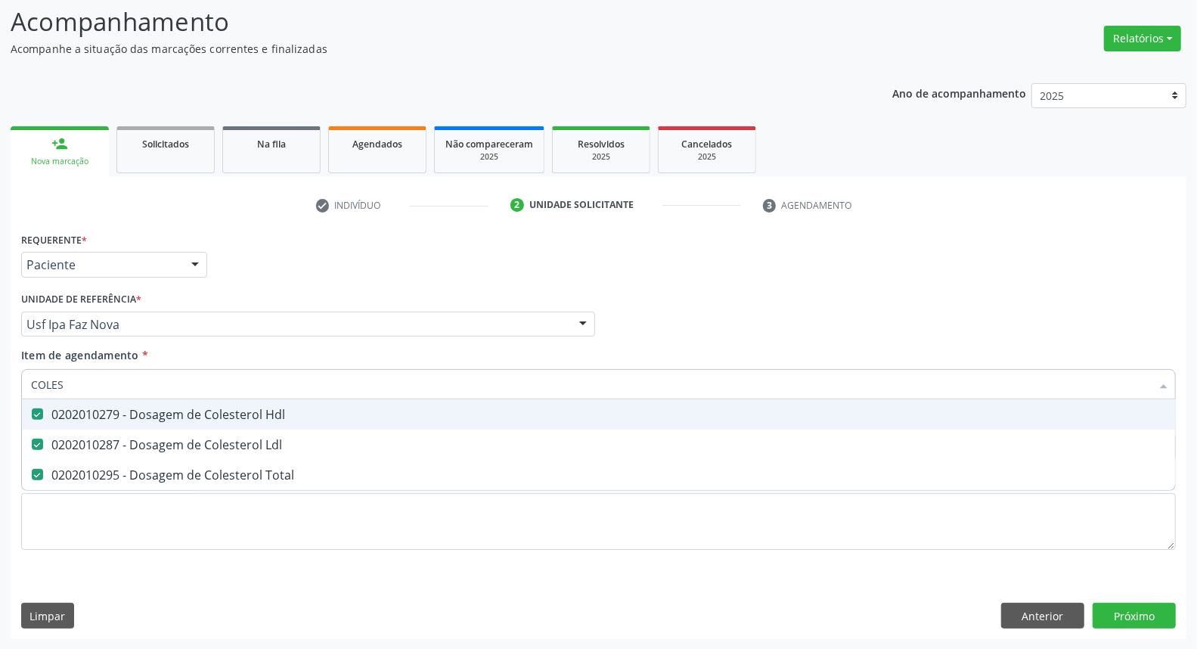
click at [149, 386] on input "COLES" at bounding box center [591, 384] width 1120 height 30
type input "TR"
checkbox Hdl "false"
checkbox Ldl "false"
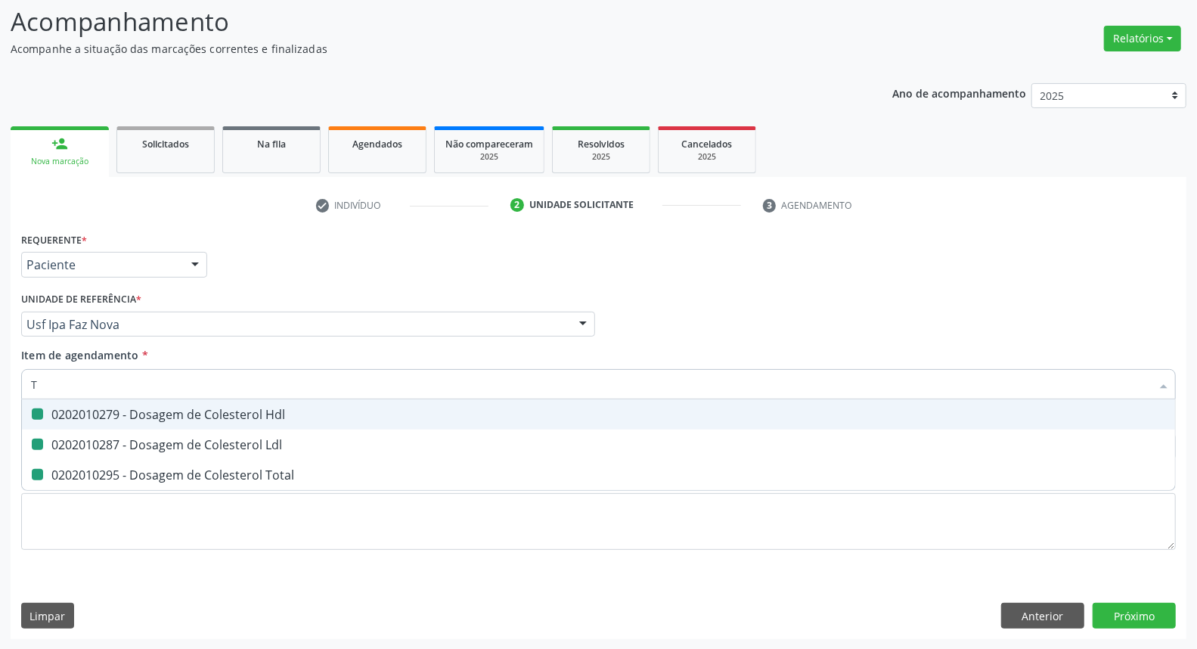
checkbox Total "false"
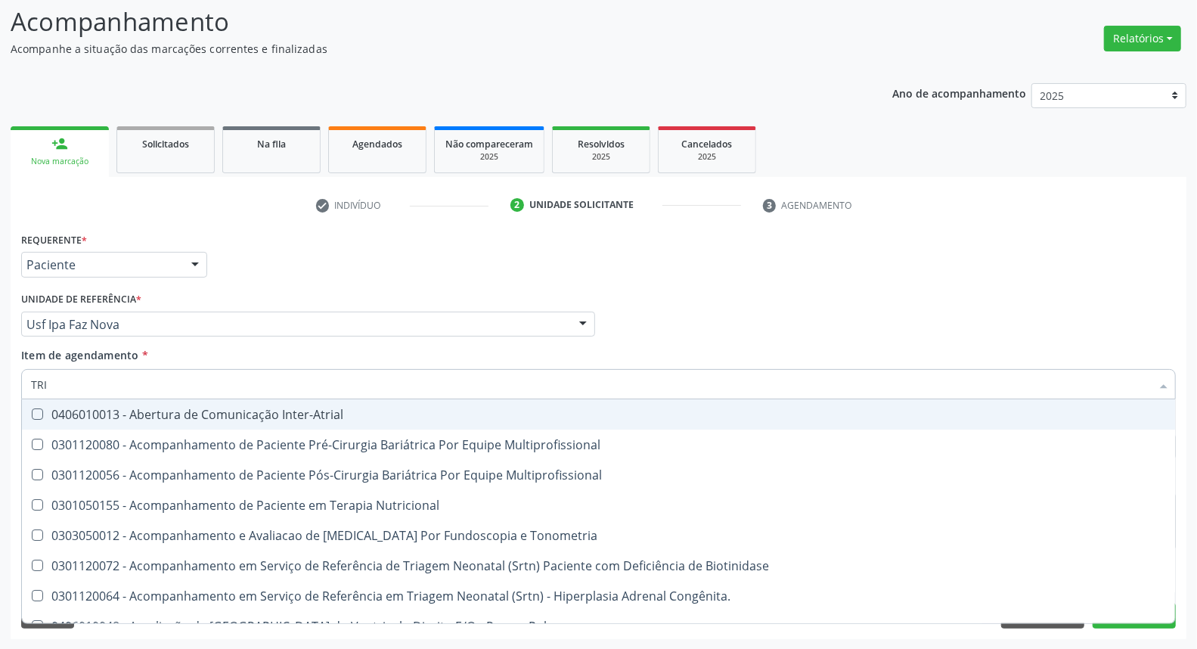
type input "TRIG"
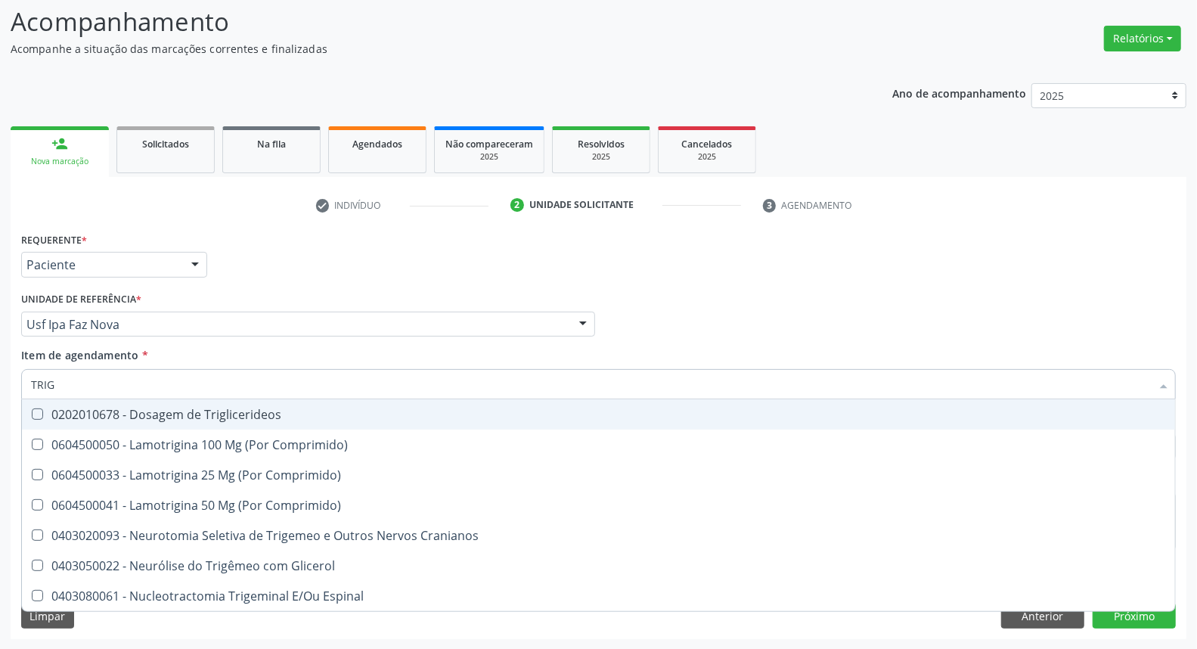
drag, startPoint x: 136, startPoint y: 410, endPoint x: 142, endPoint y: 396, distance: 15.6
click at [138, 408] on div "0202010678 - Dosagem de Triglicerideos" at bounding box center [598, 414] width 1135 height 12
checkbox Triglicerideos "true"
click at [151, 378] on input "TRIG" at bounding box center [591, 384] width 1120 height 30
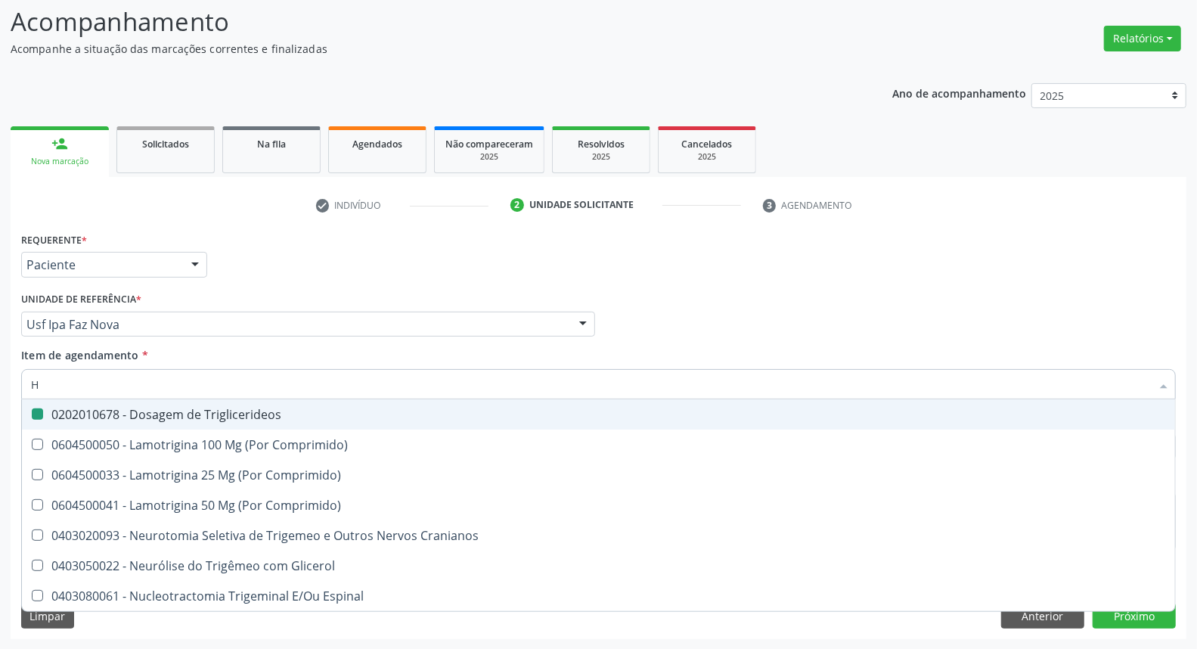
type input "HE"
checkbox Triglicerideos "false"
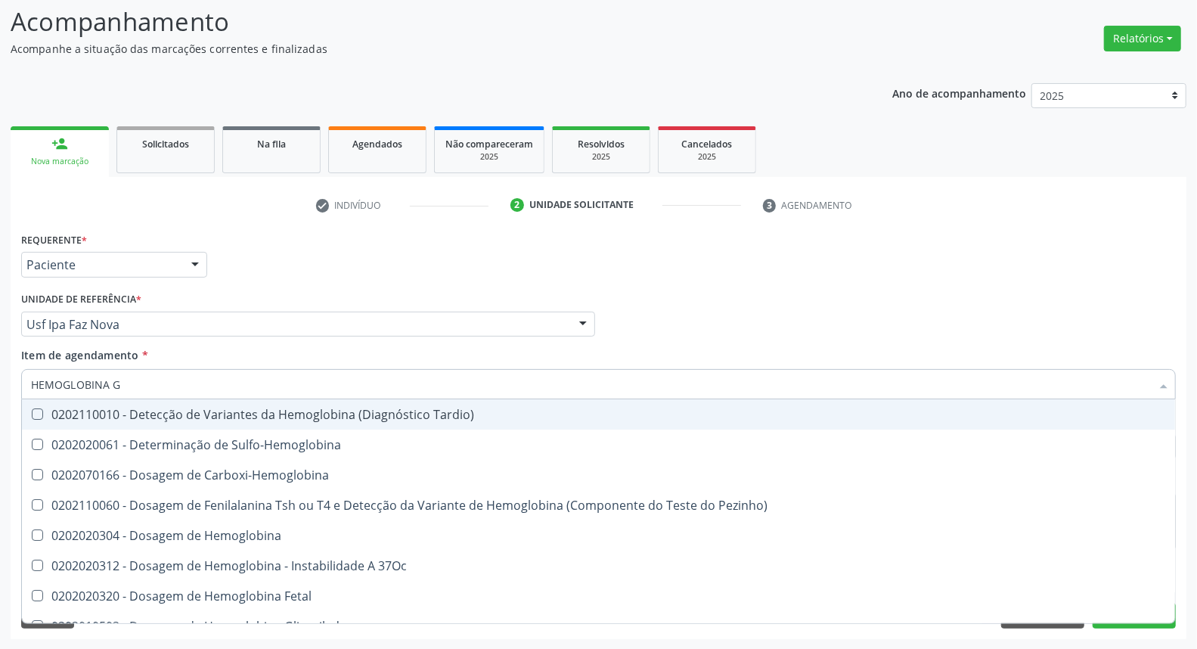
type input "HEMOGLOBINA G"
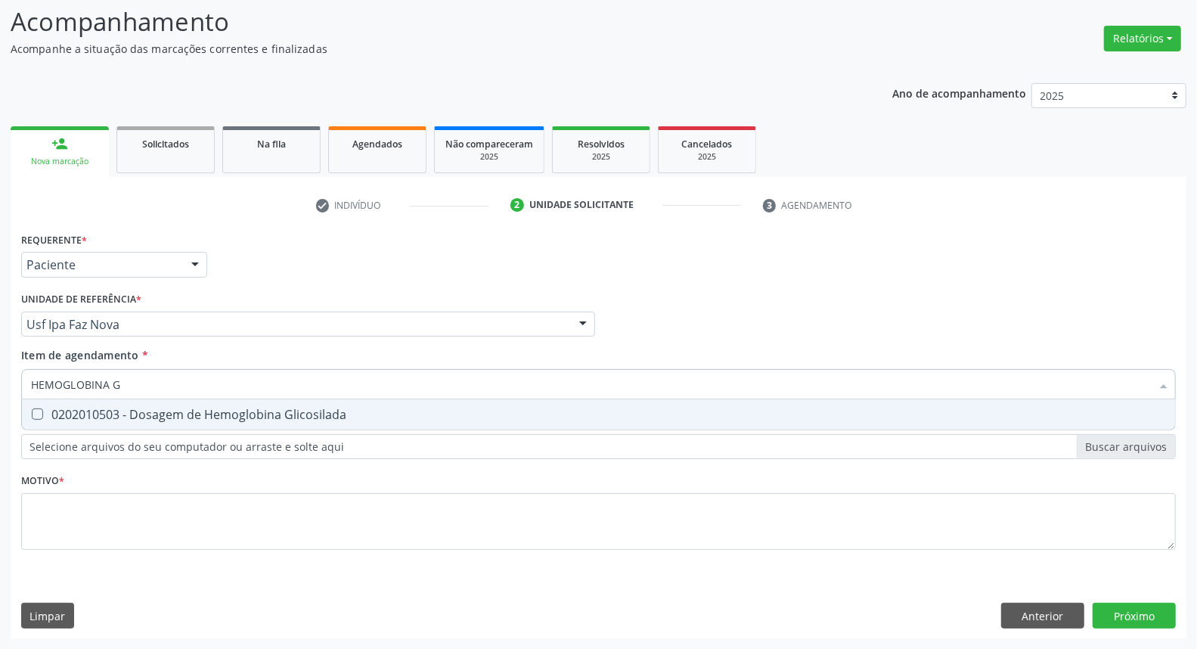
drag, startPoint x: 163, startPoint y: 410, endPoint x: 162, endPoint y: 388, distance: 22.0
click at [162, 408] on div "0202010503 - Dosagem de Hemoglobina Glicosilada" at bounding box center [598, 414] width 1135 height 12
checkbox Glicosilada "true"
click at [161, 386] on input "HEMOGLOBINA G" at bounding box center [591, 384] width 1120 height 30
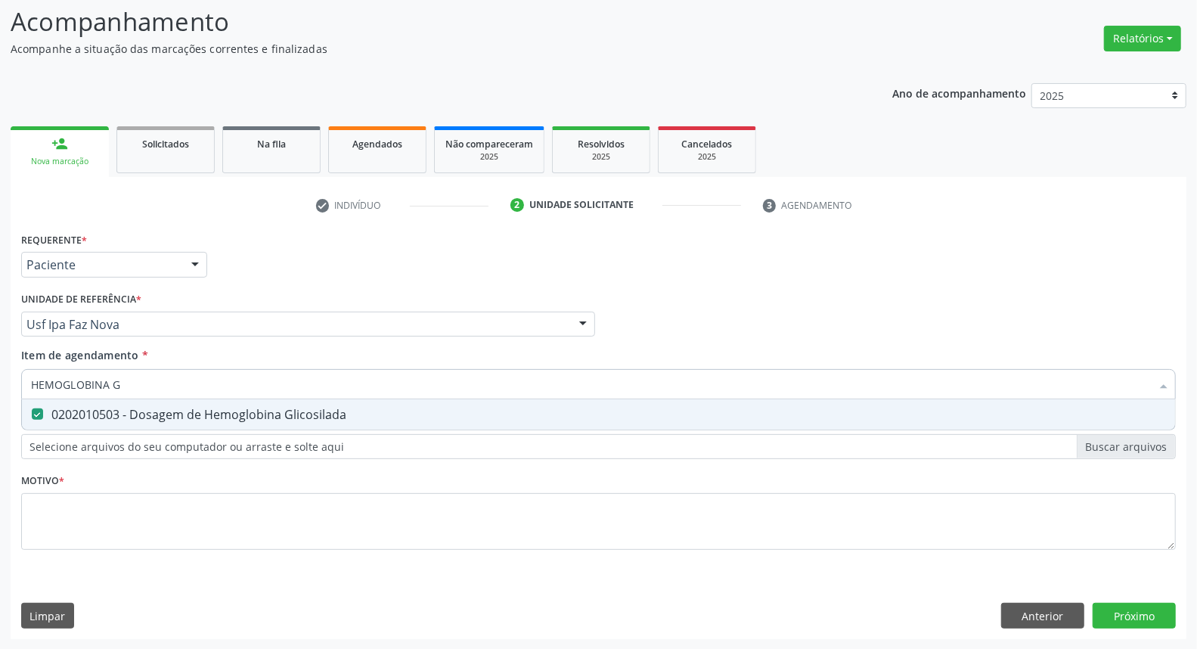
click at [161, 386] on input "HEMOGLOBINA G" at bounding box center [591, 384] width 1120 height 30
type input "H"
checkbox Glicosilada "false"
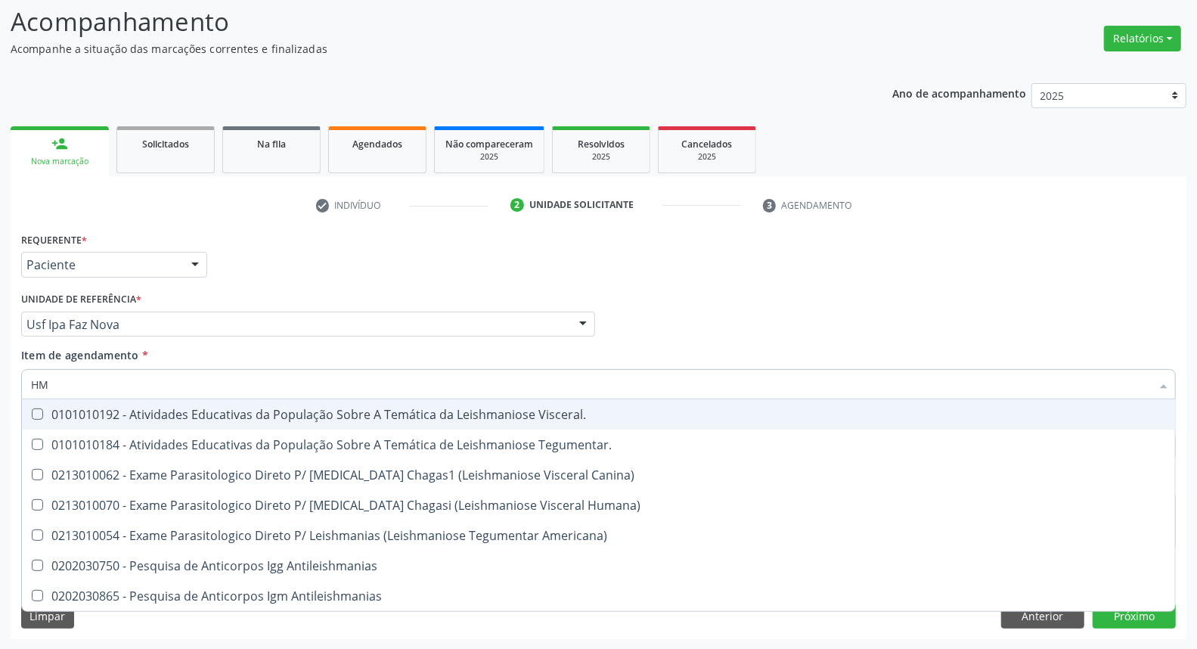
type input "H"
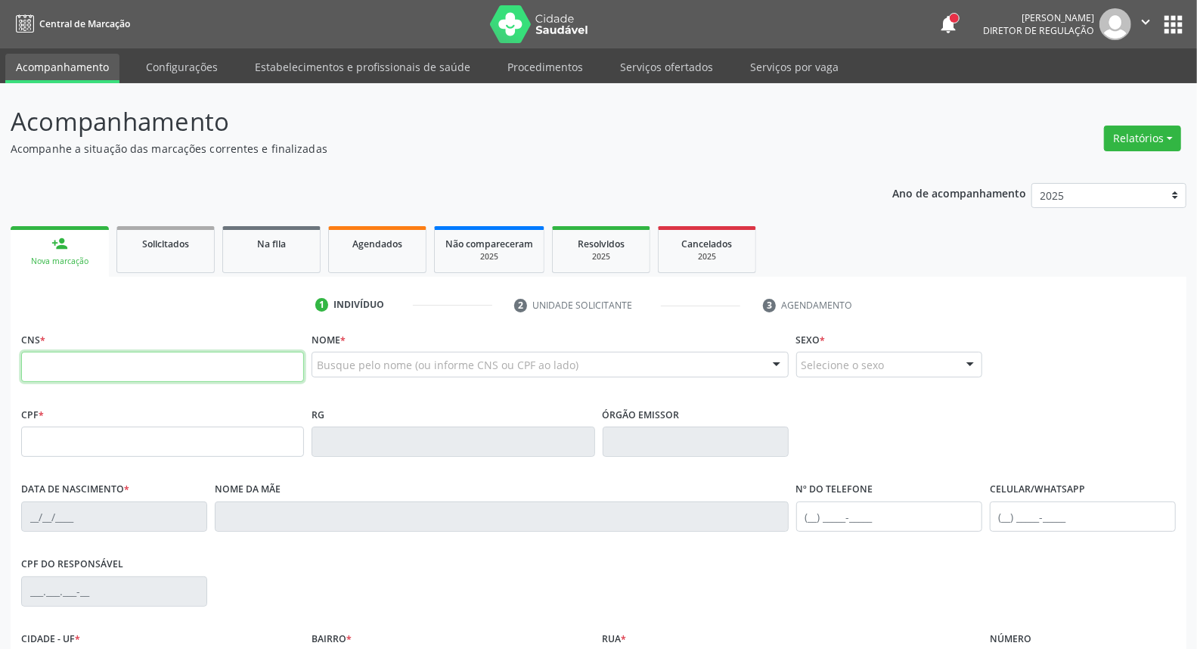
click at [38, 358] on input "text" at bounding box center [162, 367] width 283 height 30
type input "898 0051 6408 1131"
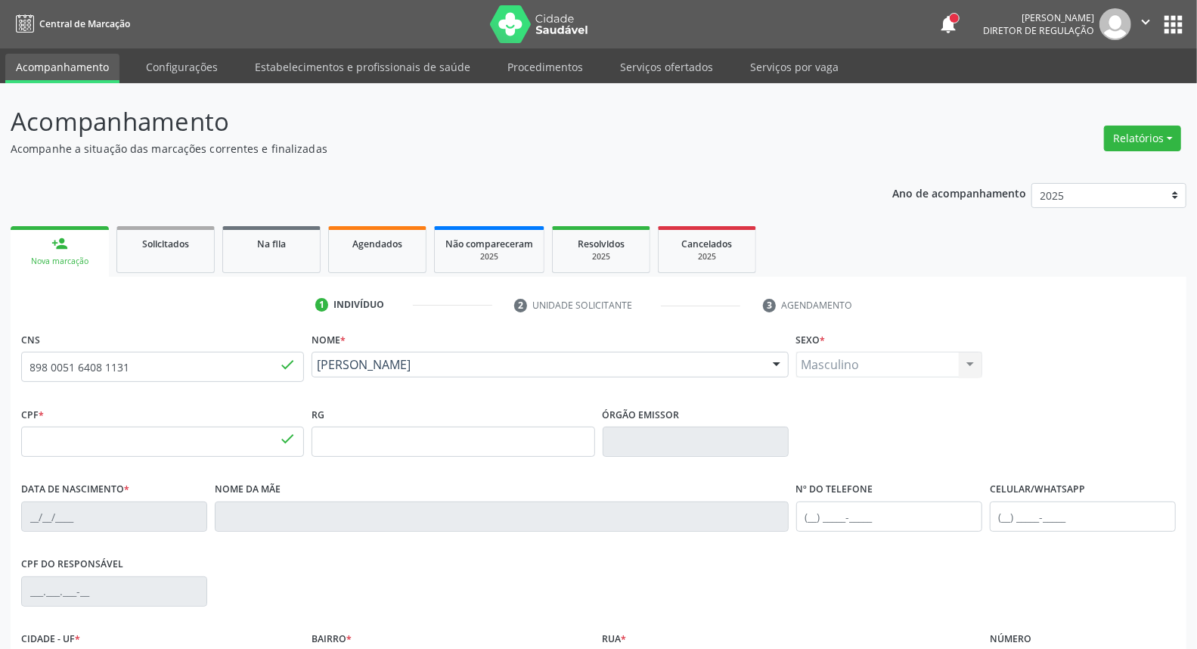
type input "145.214.494-09"
type input "27/03/2017"
type input "Juliana Pereira do Nascimento"
type input "(87) 98148-4113"
type input "123.126.824-78"
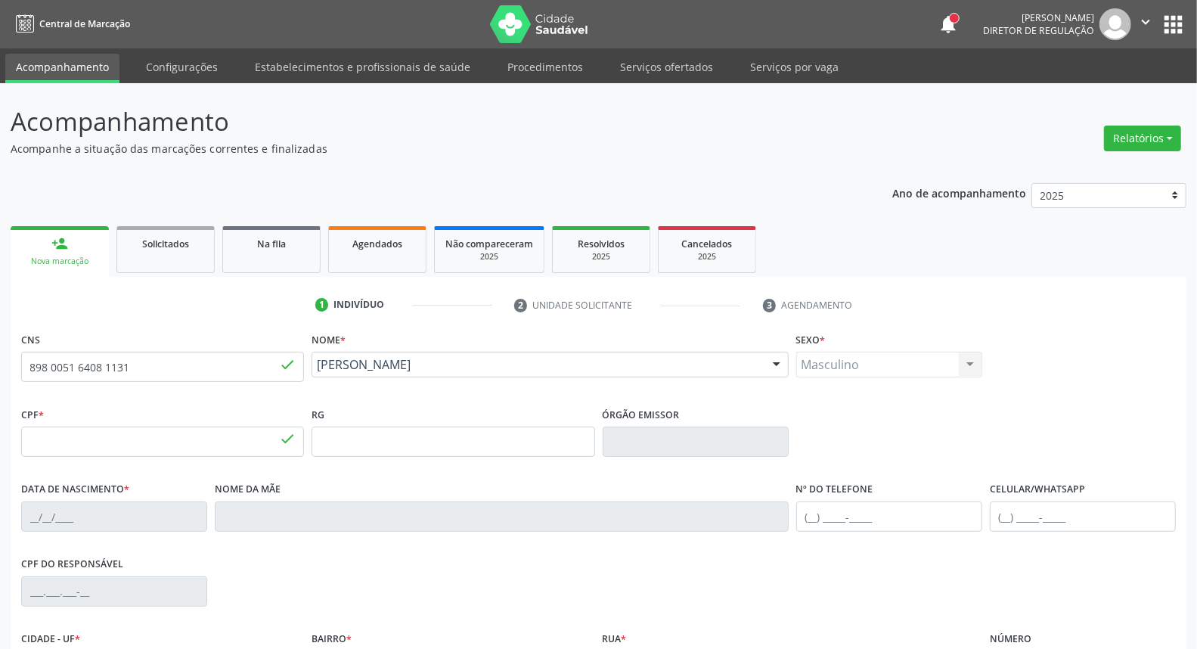
type input "60"
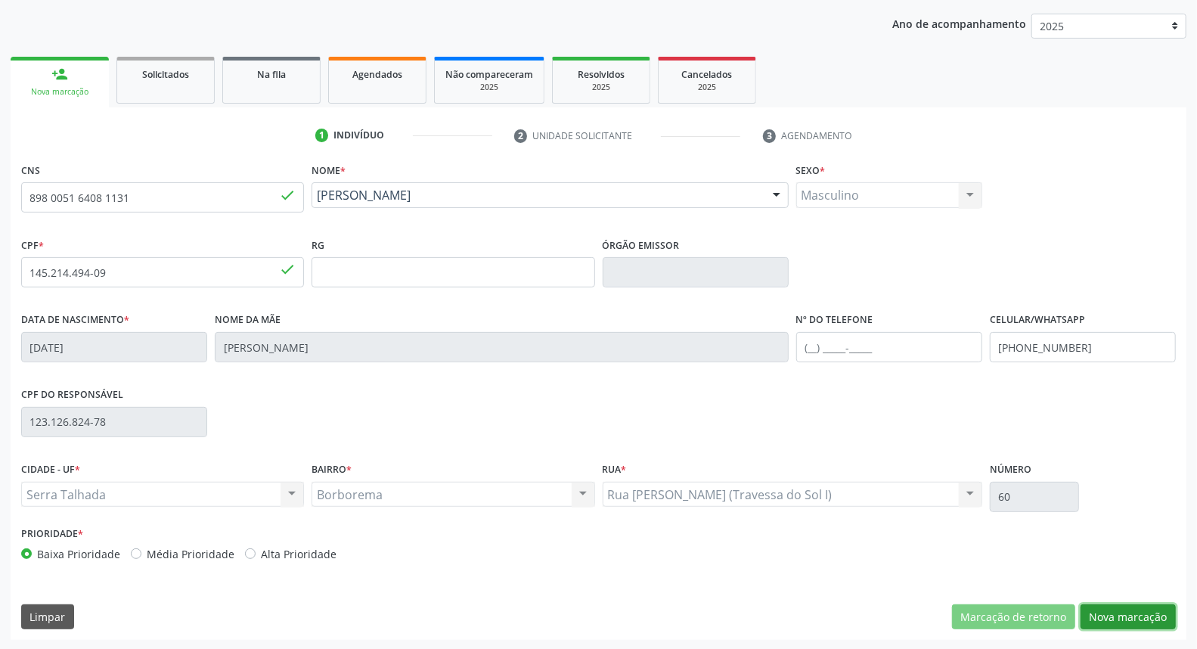
click at [1113, 613] on button "Nova marcação" at bounding box center [1127, 617] width 95 height 26
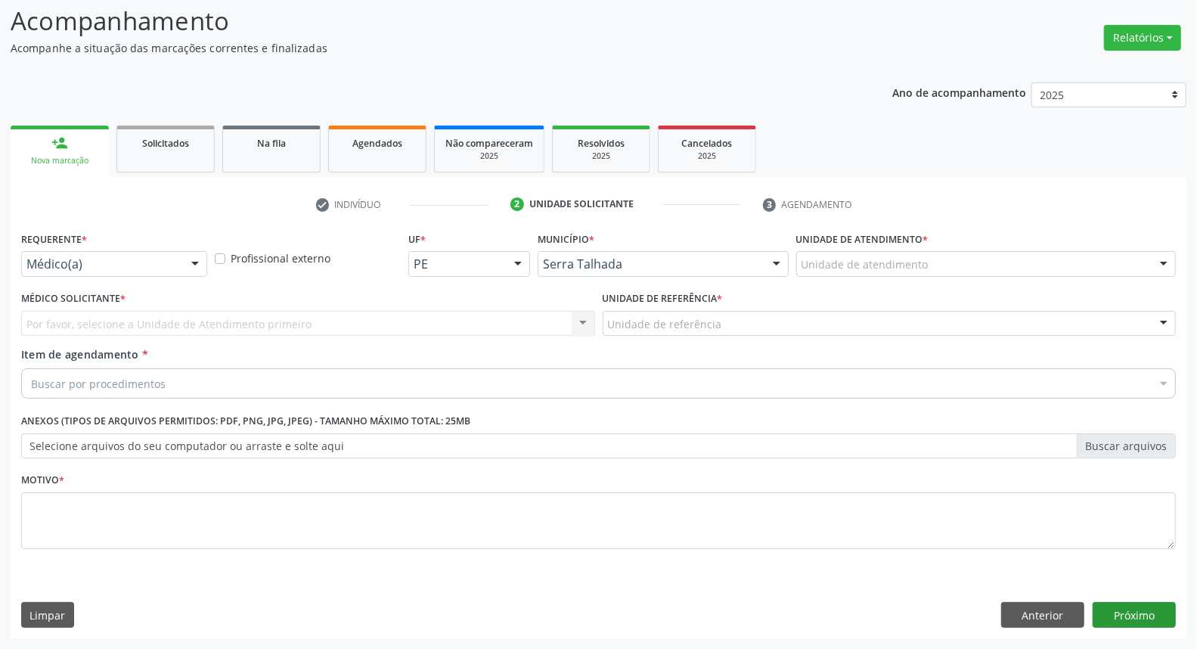
scroll to position [100, 0]
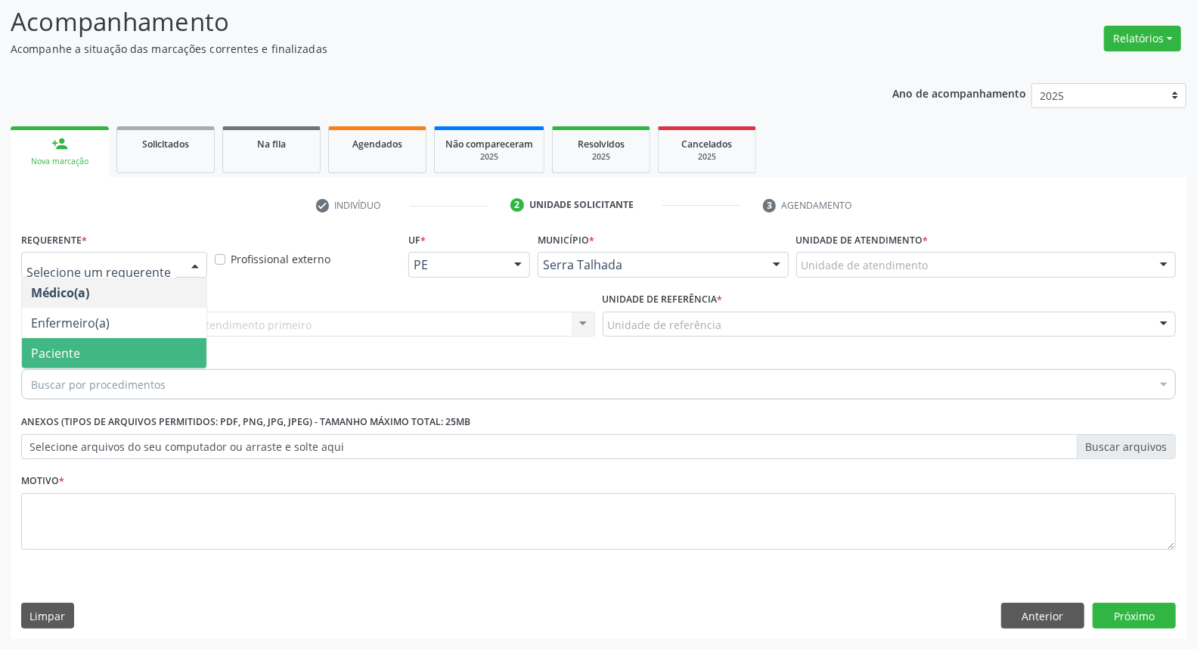
click at [89, 354] on span "Paciente" at bounding box center [114, 353] width 184 height 30
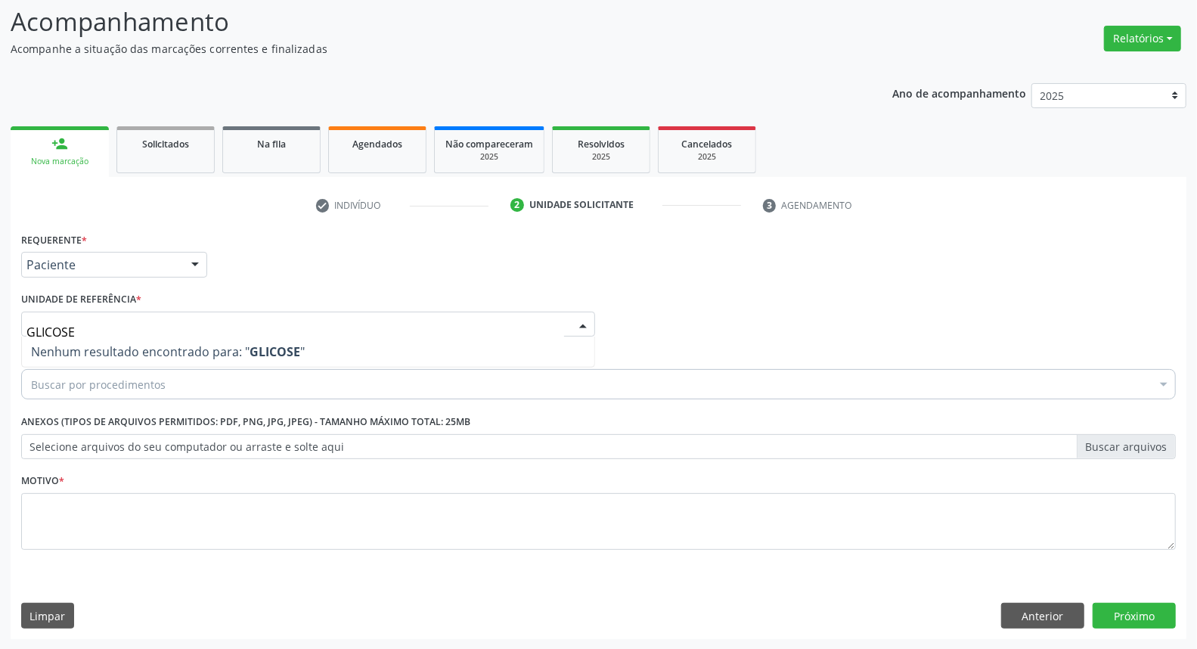
drag, startPoint x: 123, startPoint y: 324, endPoint x: 0, endPoint y: 289, distance: 128.0
click at [0, 292] on div "Acompanhamento Acompanhe a situação das marcações correntes e finalizadas Relat…" at bounding box center [598, 316] width 1197 height 666
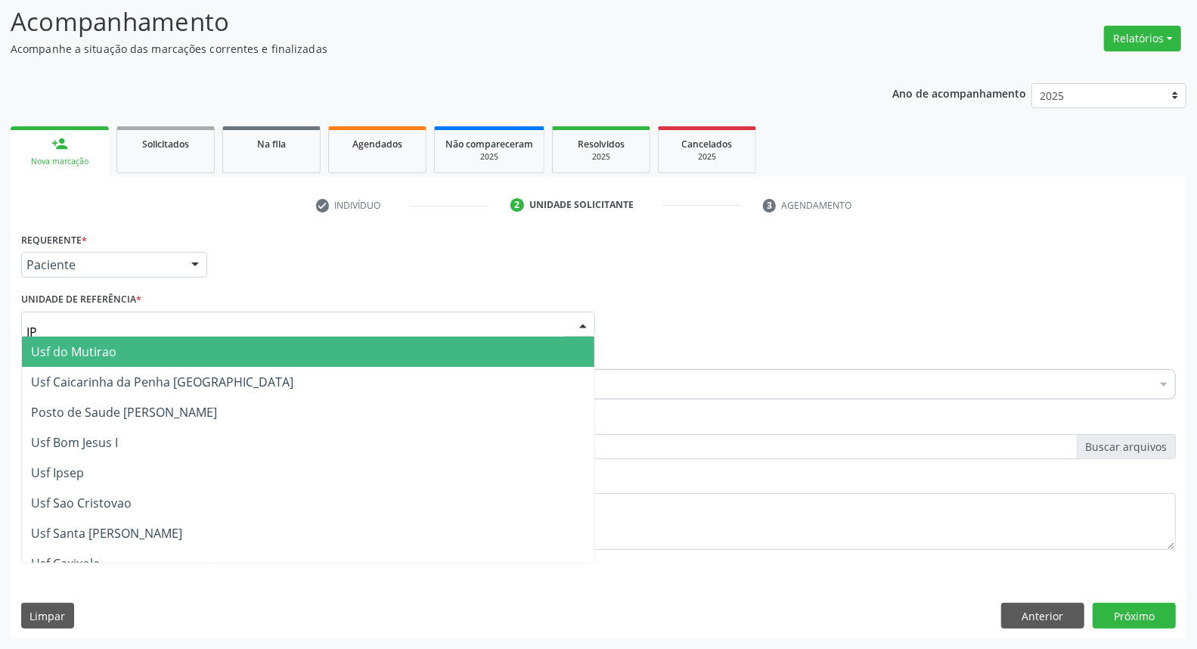
type input "IPA"
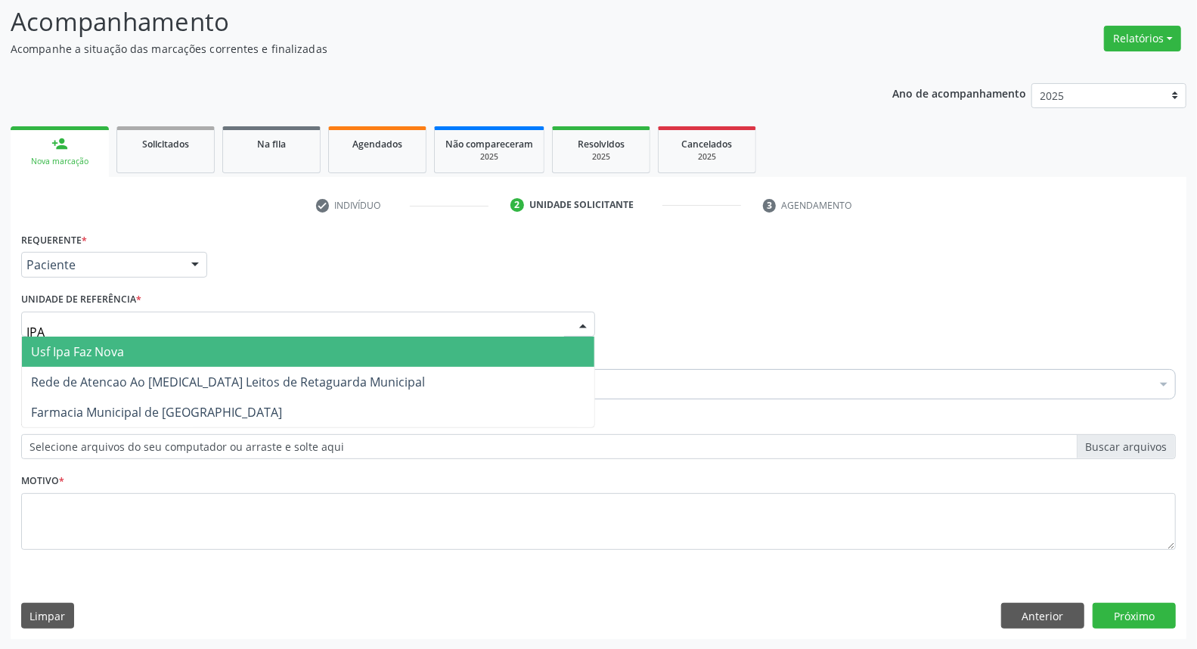
click at [40, 352] on span "Usf Ipa Faz Nova" at bounding box center [77, 351] width 93 height 17
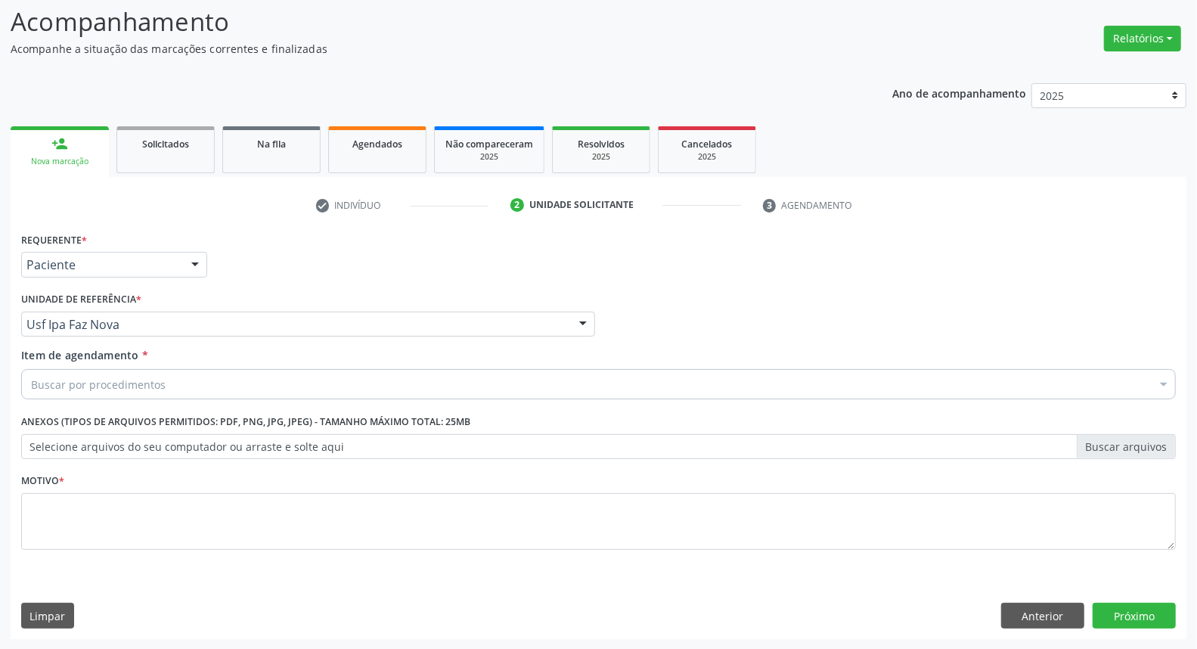
drag, startPoint x: 43, startPoint y: 384, endPoint x: 31, endPoint y: 373, distance: 16.6
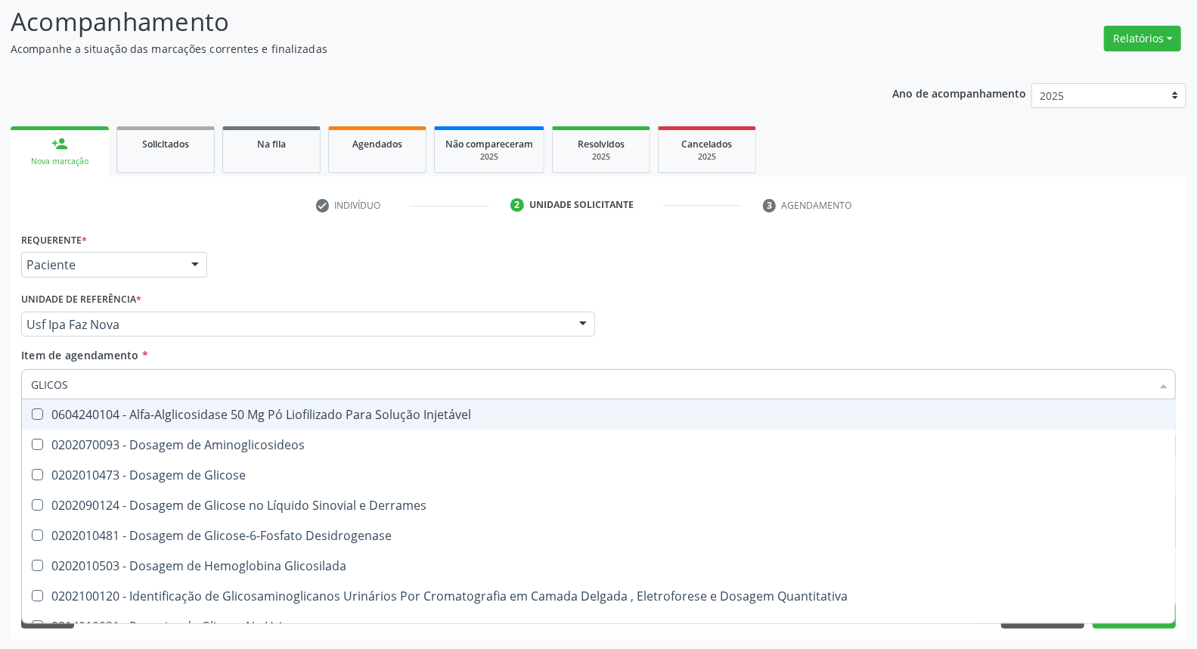
type input "GLICOSE"
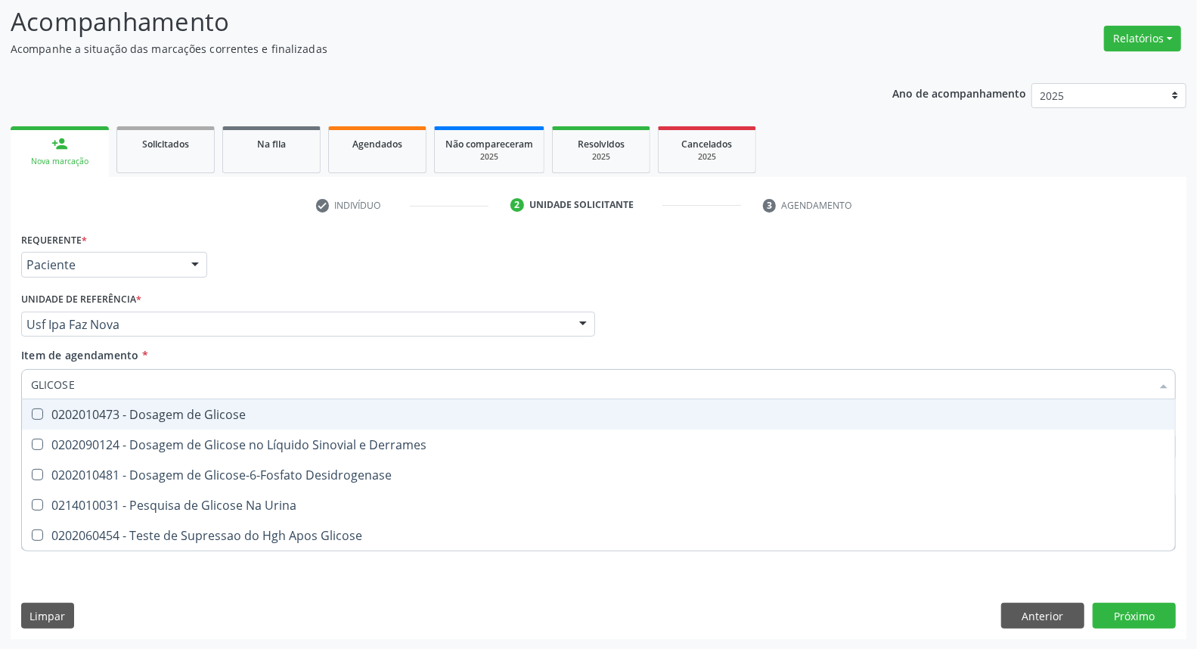
drag, startPoint x: 67, startPoint y: 410, endPoint x: 101, endPoint y: 380, distance: 46.1
click at [69, 408] on div "0202010473 - Dosagem de Glicose" at bounding box center [598, 414] width 1135 height 12
checkbox Glicose "true"
drag, startPoint x: 103, startPoint y: 379, endPoint x: 0, endPoint y: 364, distance: 103.8
click at [0, 365] on div "Acompanhamento Acompanhe a situação das marcações correntes e finalizadas Relat…" at bounding box center [598, 316] width 1197 height 666
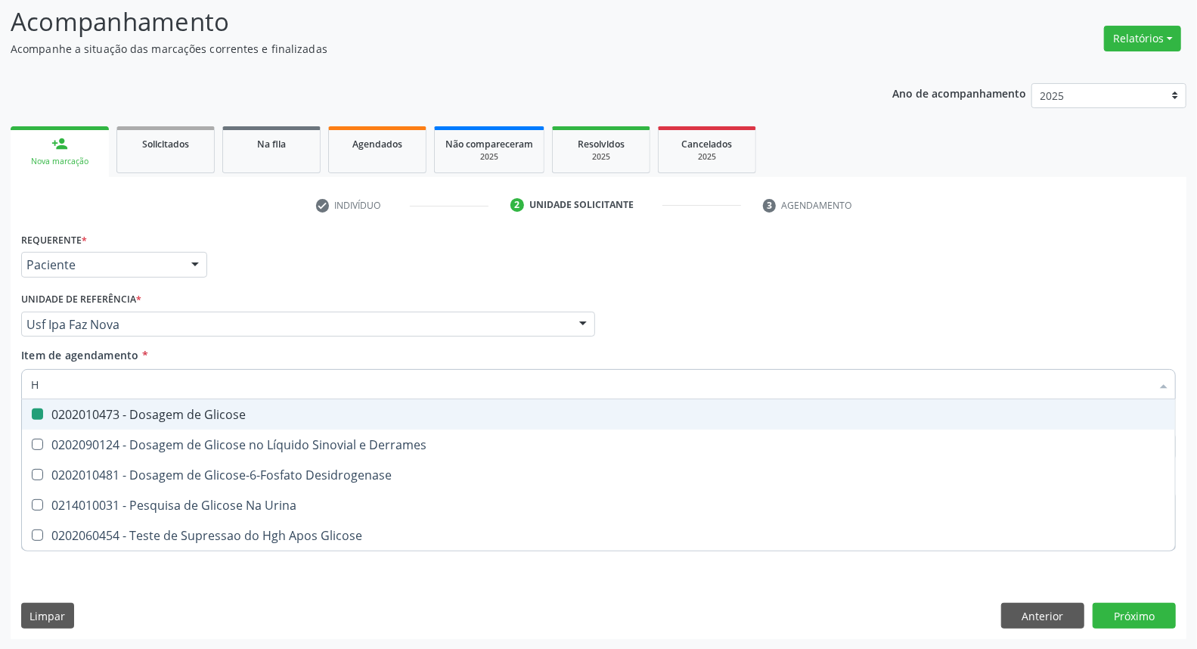
type input "HE"
checkbox Glicose "false"
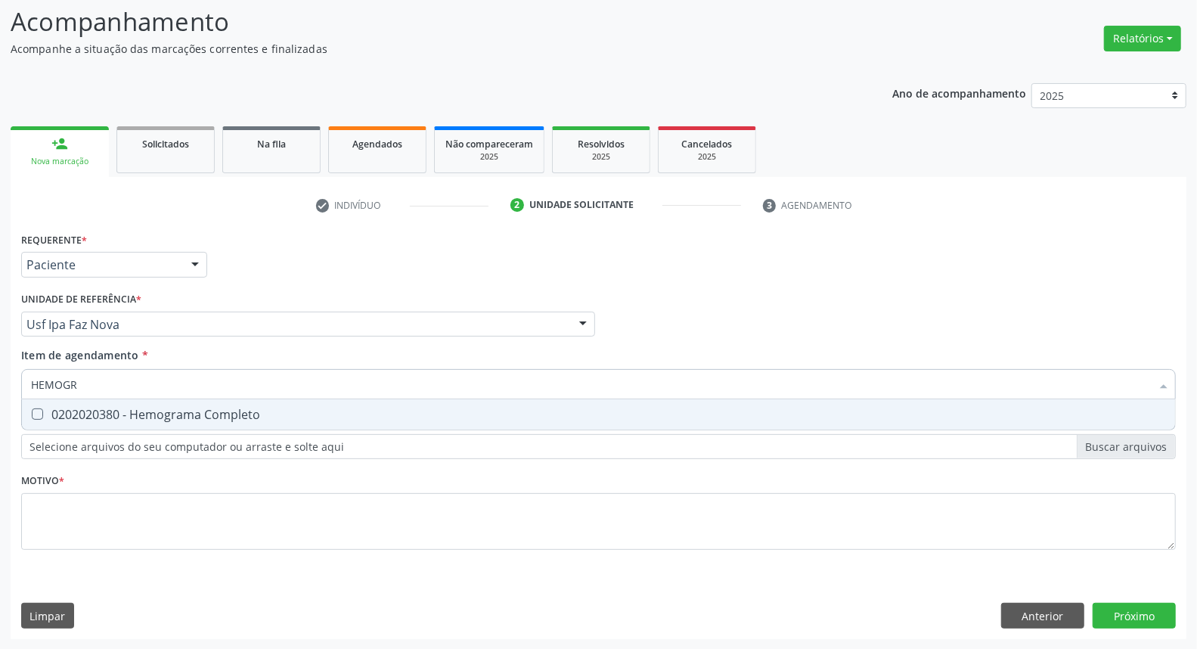
type input "HEMOGRA"
drag, startPoint x: 61, startPoint y: 410, endPoint x: 119, endPoint y: 386, distance: 62.3
click at [73, 404] on span "0202020380 - Hemograma Completo" at bounding box center [598, 414] width 1153 height 30
checkbox Completo "true"
drag, startPoint x: 123, startPoint y: 383, endPoint x: 0, endPoint y: 326, distance: 135.6
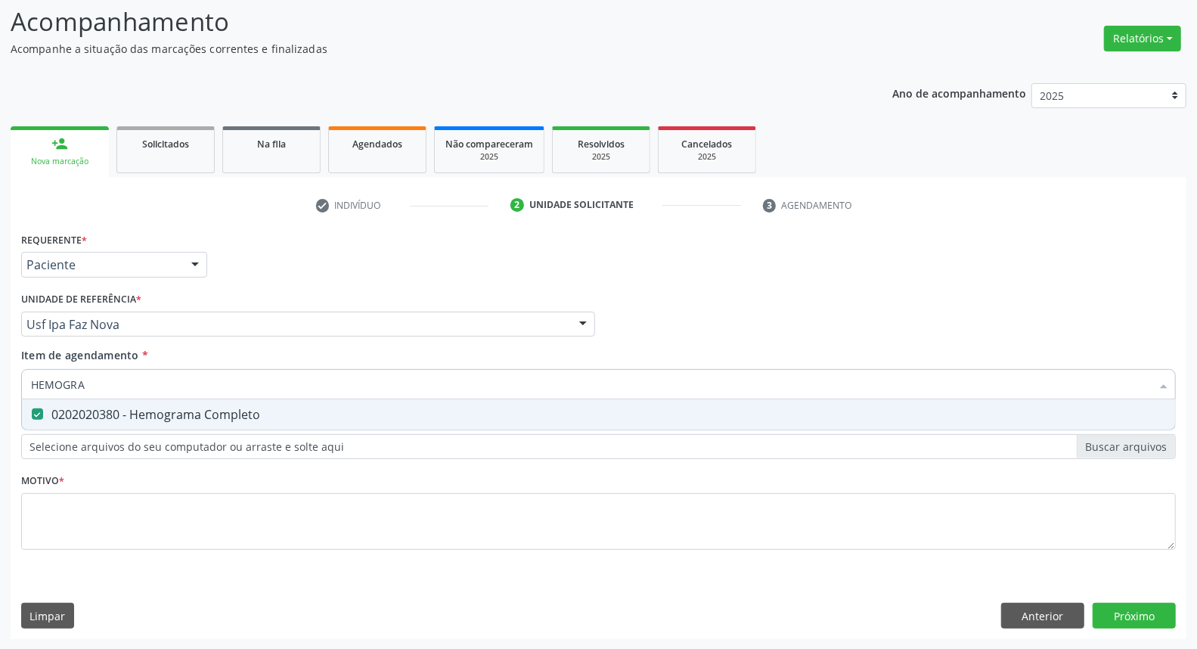
click at [0, 326] on div "Acompanhamento Acompanhe a situação das marcações correntes e finalizadas Relat…" at bounding box center [598, 316] width 1197 height 666
type input "CO"
checkbox Completo "false"
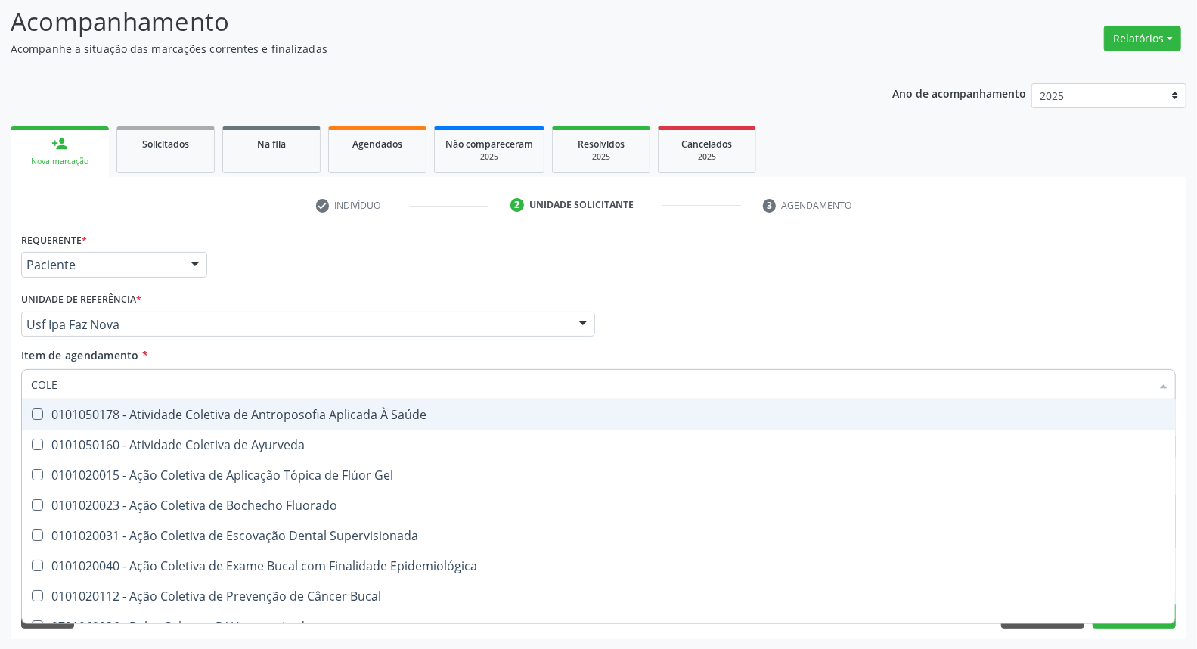
type input "COLES"
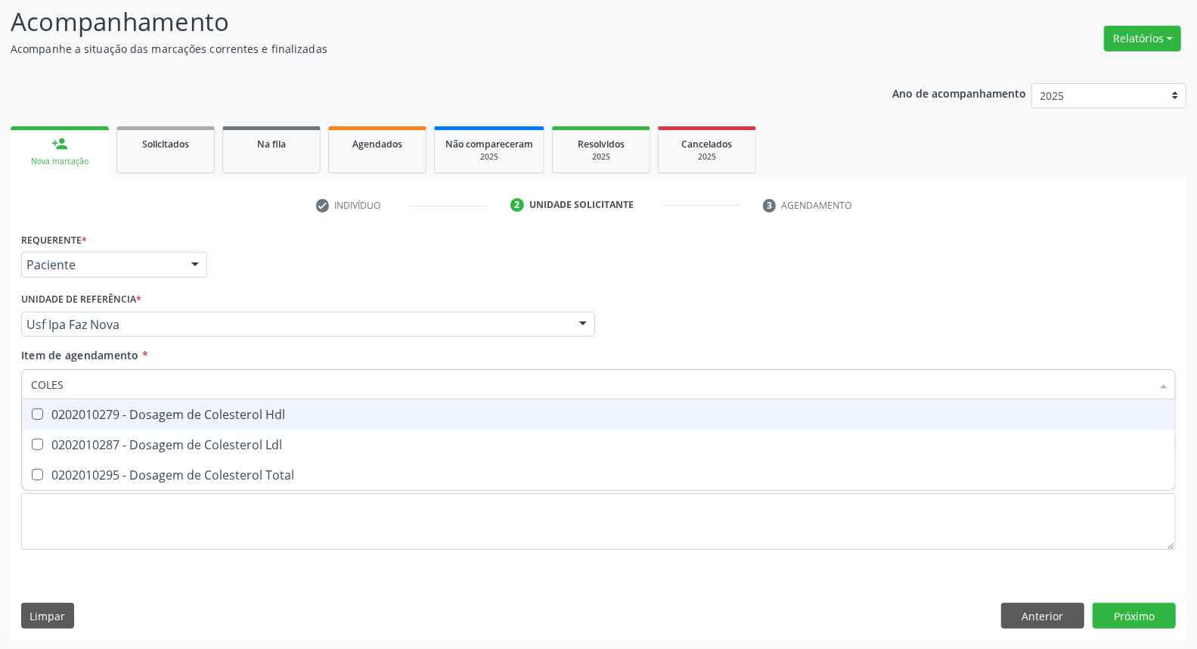
drag, startPoint x: 42, startPoint y: 413, endPoint x: 43, endPoint y: 435, distance: 21.9
click at [43, 421] on span "0202010279 - Dosagem de Colesterol Hdl" at bounding box center [598, 414] width 1153 height 30
checkbox Hdl "true"
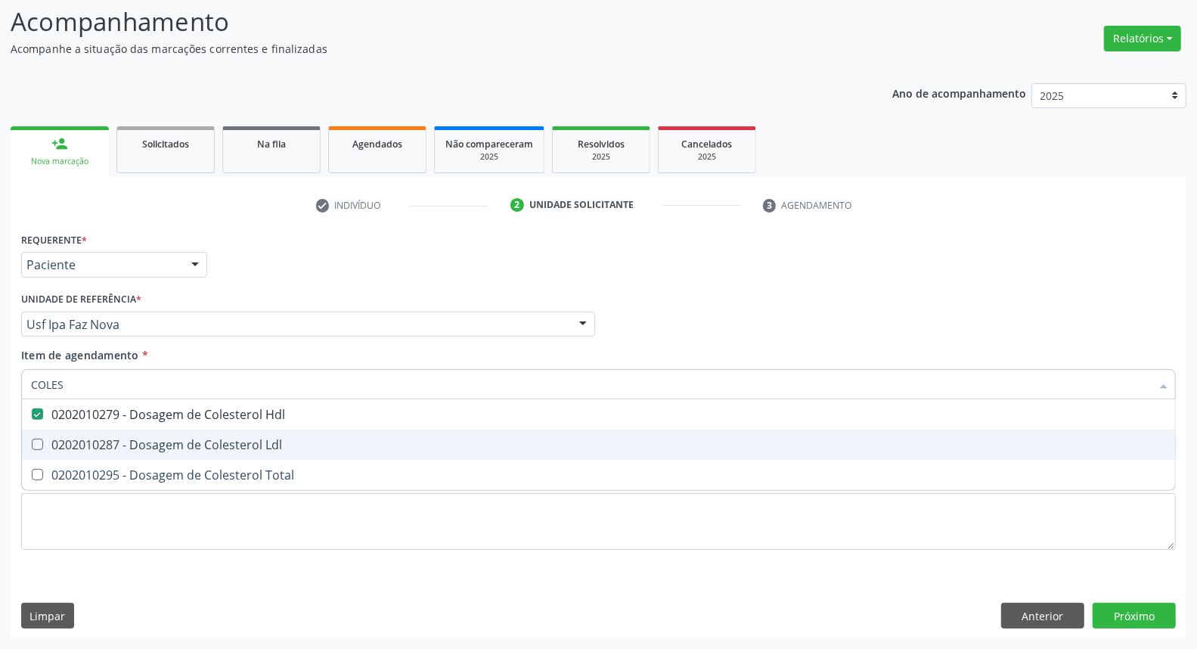
drag, startPoint x: 44, startPoint y: 449, endPoint x: 46, endPoint y: 463, distance: 13.8
click at [43, 449] on div "0202010287 - Dosagem de Colesterol Ldl" at bounding box center [598, 444] width 1135 height 12
checkbox Ldl "true"
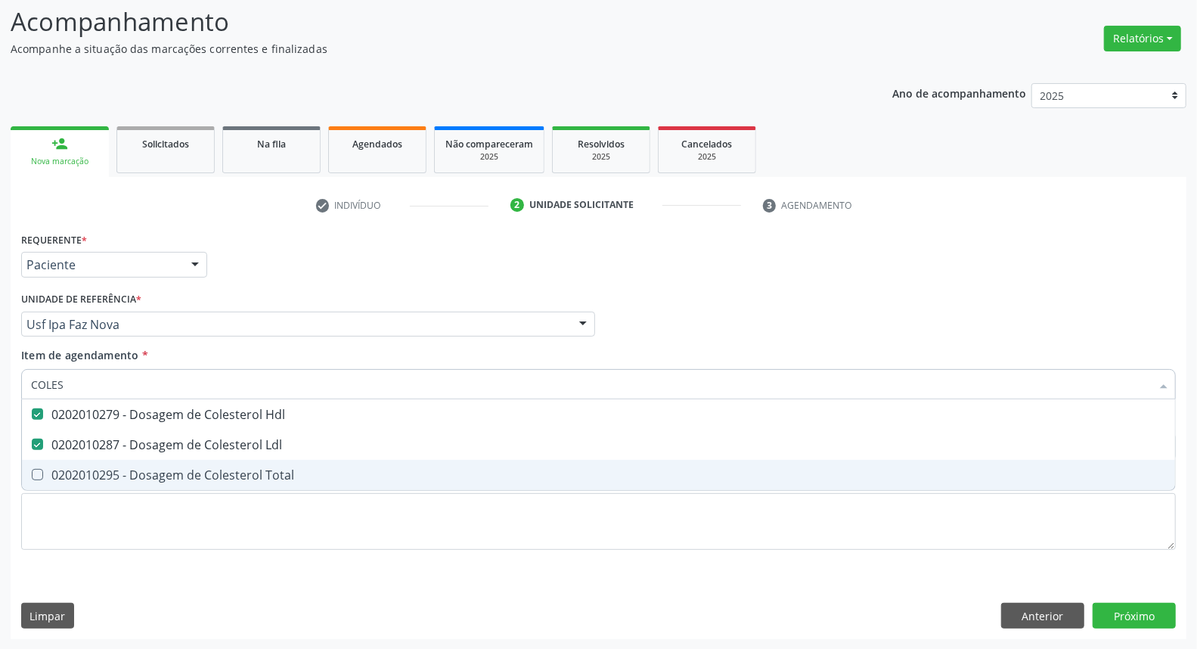
drag, startPoint x: 46, startPoint y: 472, endPoint x: 64, endPoint y: 435, distance: 41.9
click at [50, 457] on ul "Desfazer seleção 0202010279 - Dosagem de Colesterol Hdl 0202010287 - Dosagem de…" at bounding box center [598, 444] width 1153 height 91
drag, startPoint x: 39, startPoint y: 472, endPoint x: 85, endPoint y: 395, distance: 89.8
click at [41, 469] on Total at bounding box center [37, 474] width 11 height 11
click at [32, 469] on Total "checkbox" at bounding box center [27, 474] width 10 height 10
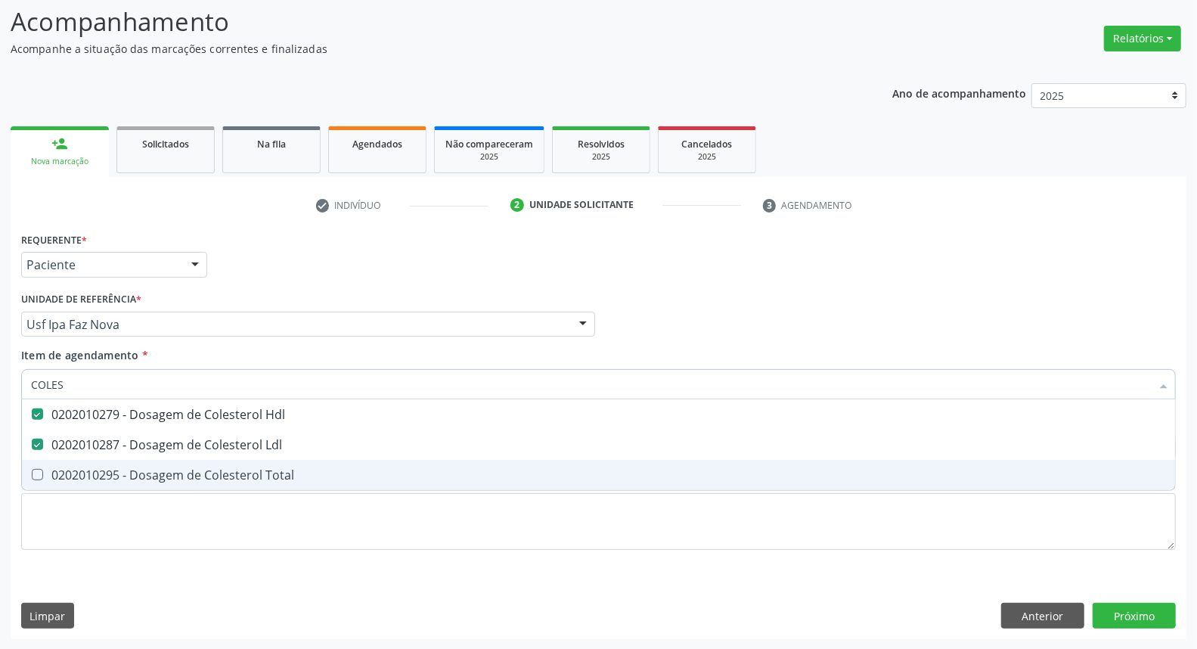
checkbox Total "true"
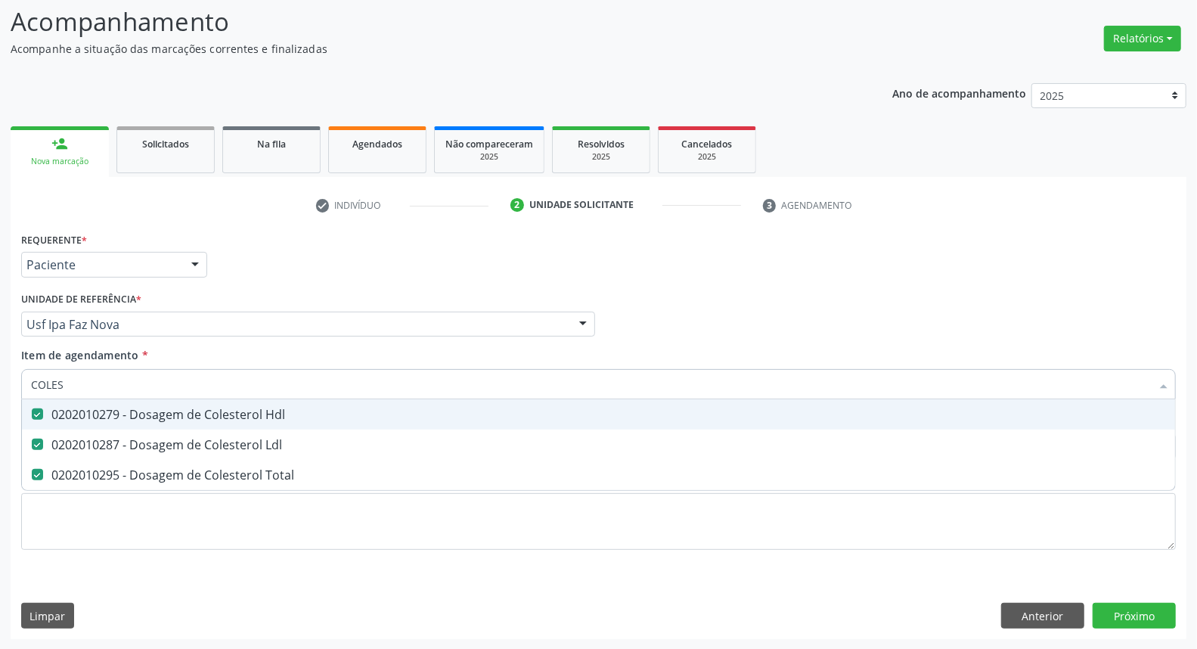
drag, startPoint x: 0, startPoint y: 369, endPoint x: 0, endPoint y: 333, distance: 35.5
click at [0, 333] on div "Acompanhamento Acompanhe a situação das marcações correntes e finalizadas Relat…" at bounding box center [598, 316] width 1197 height 666
type input "TRIG"
checkbox Hdl "false"
checkbox Ldl "false"
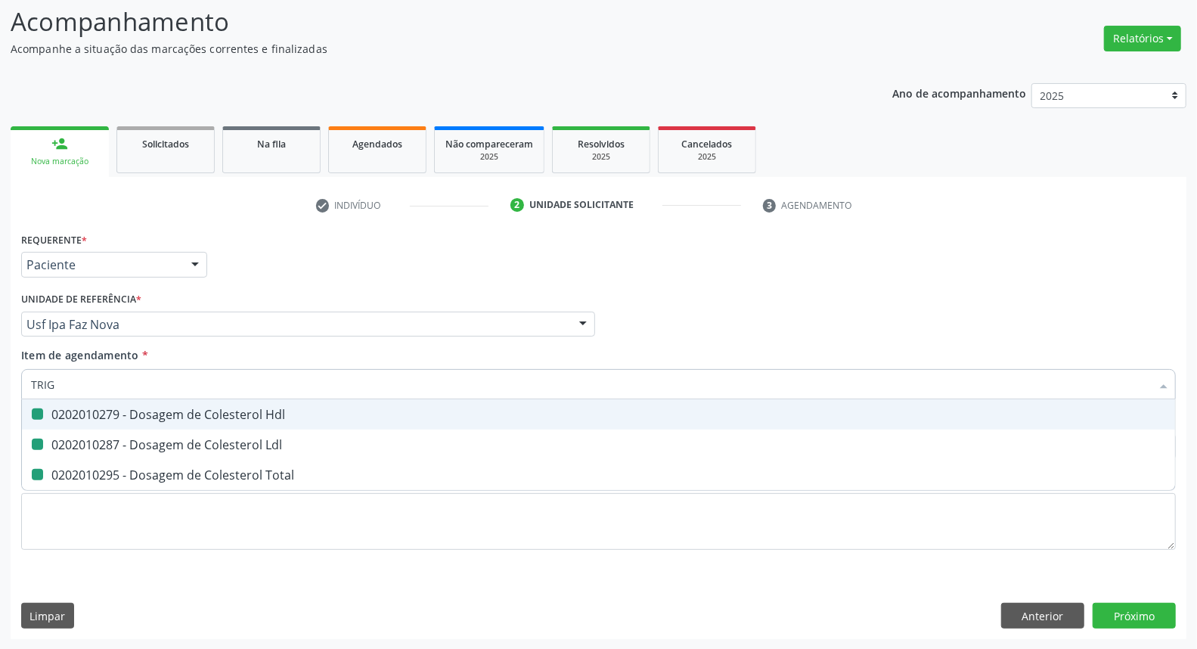
checkbox Total "false"
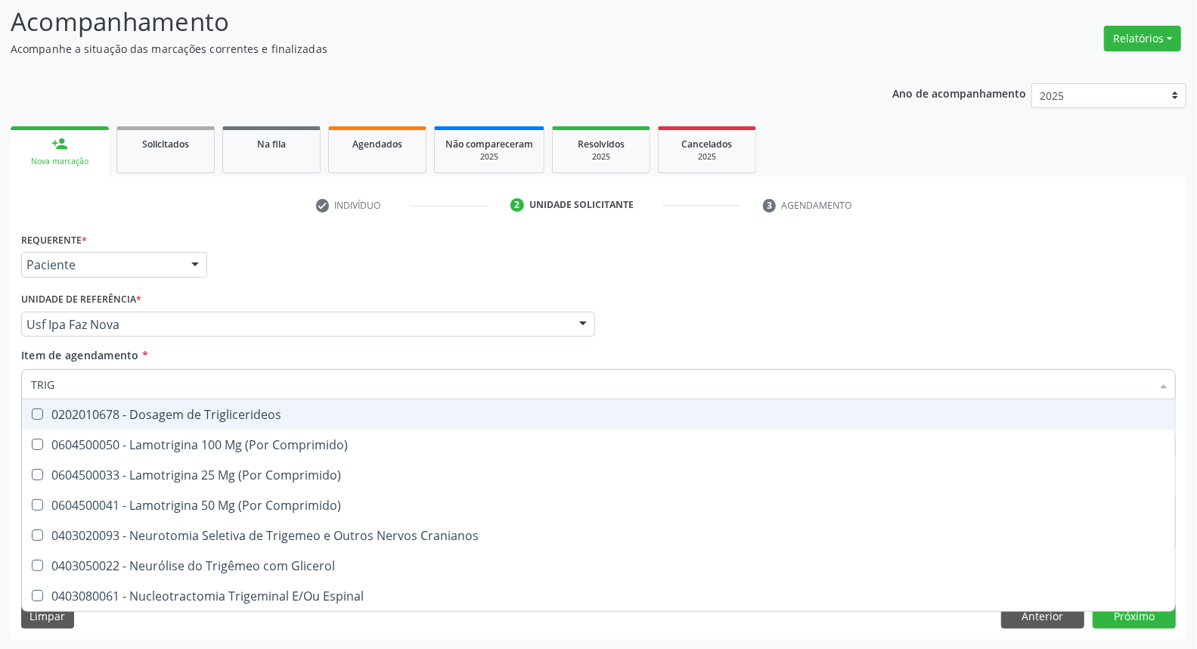
drag, startPoint x: 82, startPoint y: 420, endPoint x: 85, endPoint y: 399, distance: 20.6
click at [83, 416] on div "0202010678 - Dosagem de Triglicerideos" at bounding box center [598, 414] width 1135 height 12
checkbox Triglicerideos "true"
click at [0, 369] on div "Acompanhamento Acompanhe a situação das marcações correntes e finalizadas Relat…" at bounding box center [598, 316] width 1197 height 666
type input "HE"
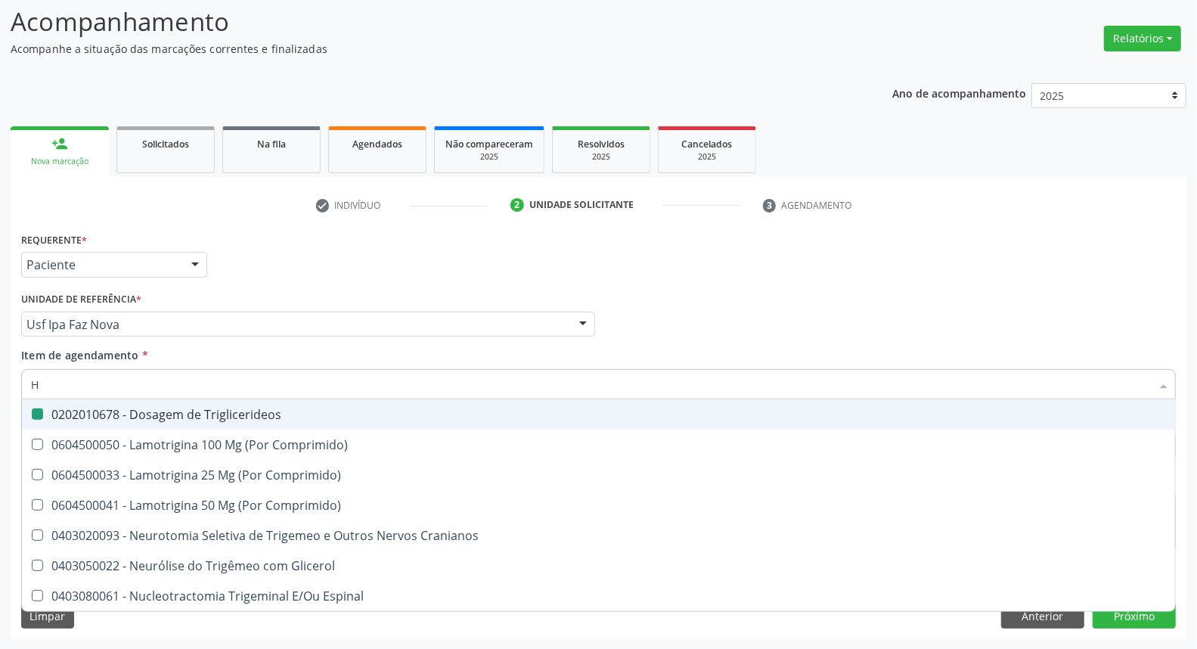
checkbox Triglicerideos "false"
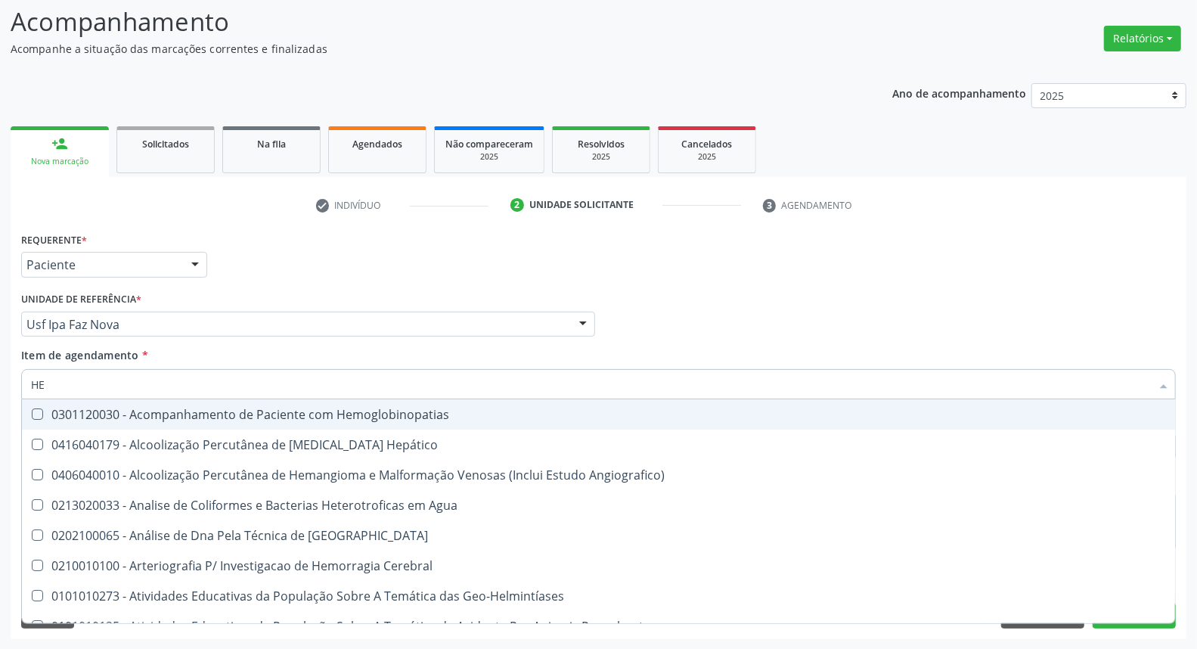
type input "HEM"
checkbox II "true"
checkbox Completo "false"
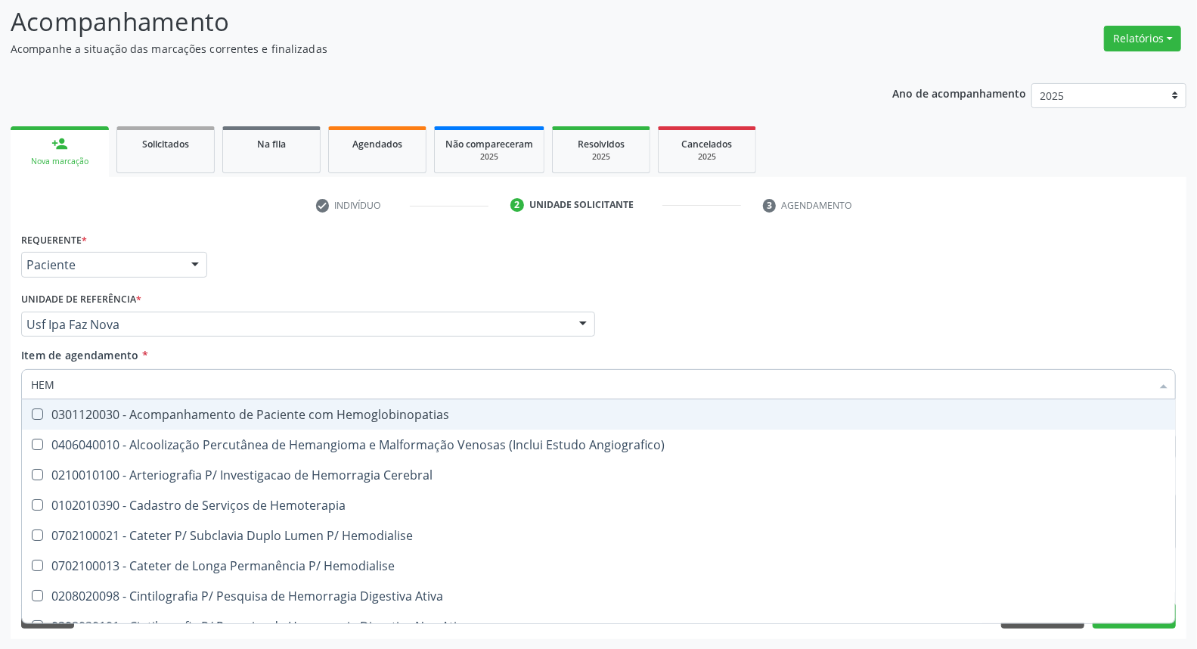
type input "HEMO"
checkbox Retro-Retal "true"
checkbox Completo "false"
type input "HEMOG"
checkbox Monopolar "true"
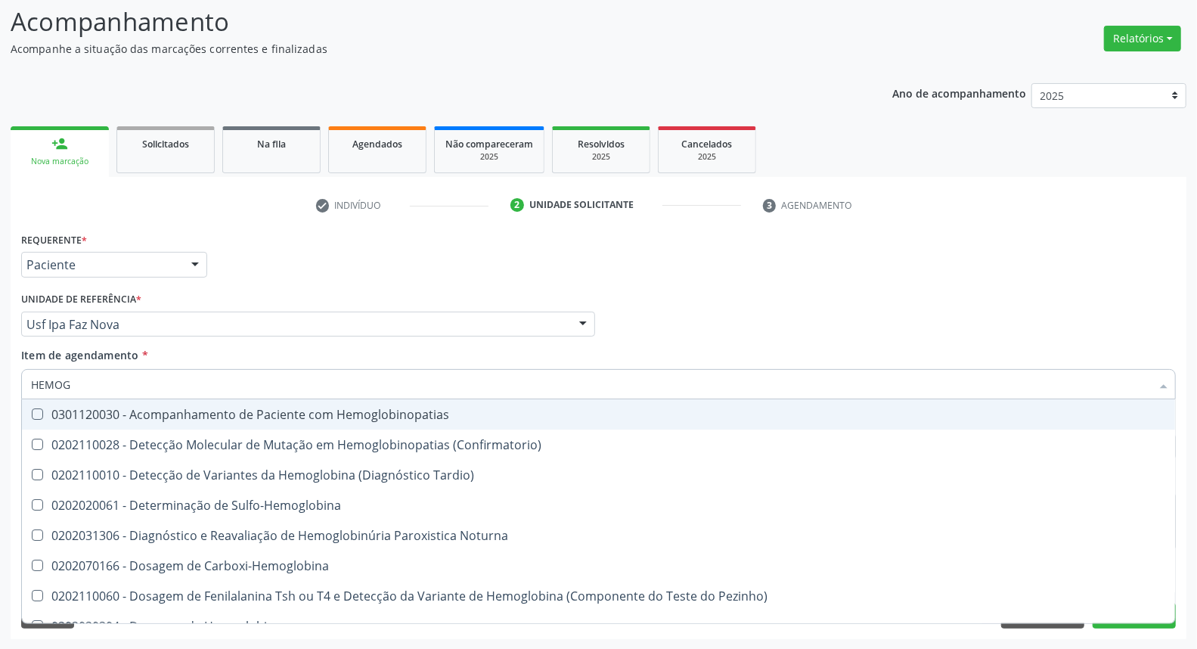
type input "HEMOGL"
checkbox Completo "false"
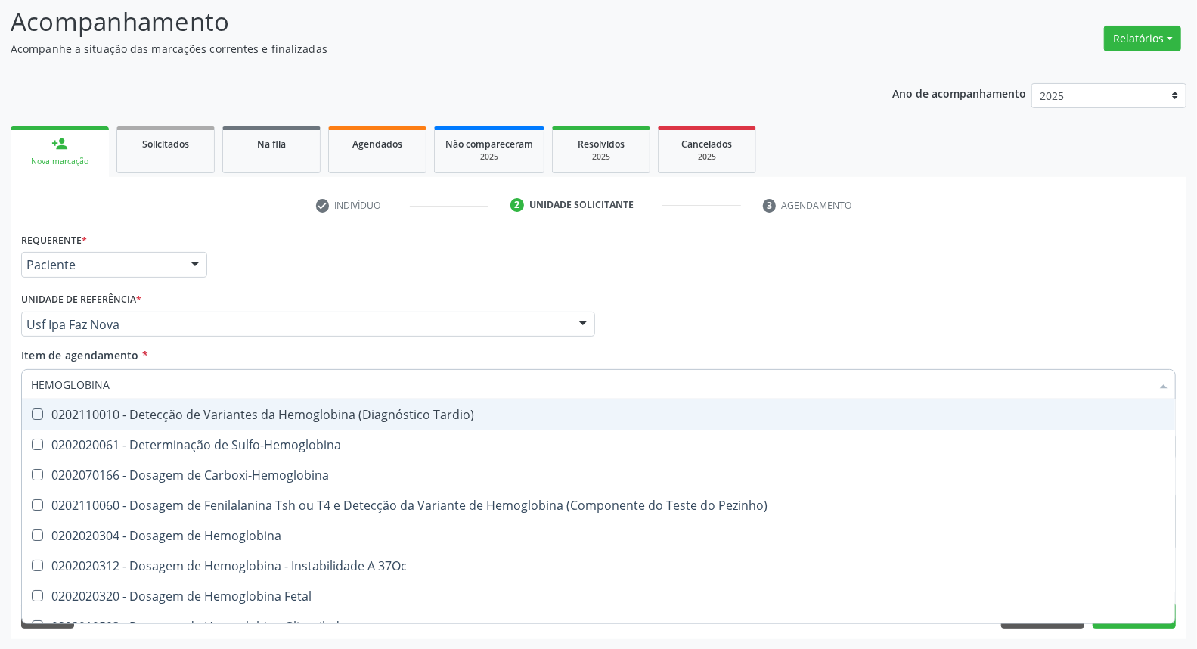
type input "HEMOGLOBINA G"
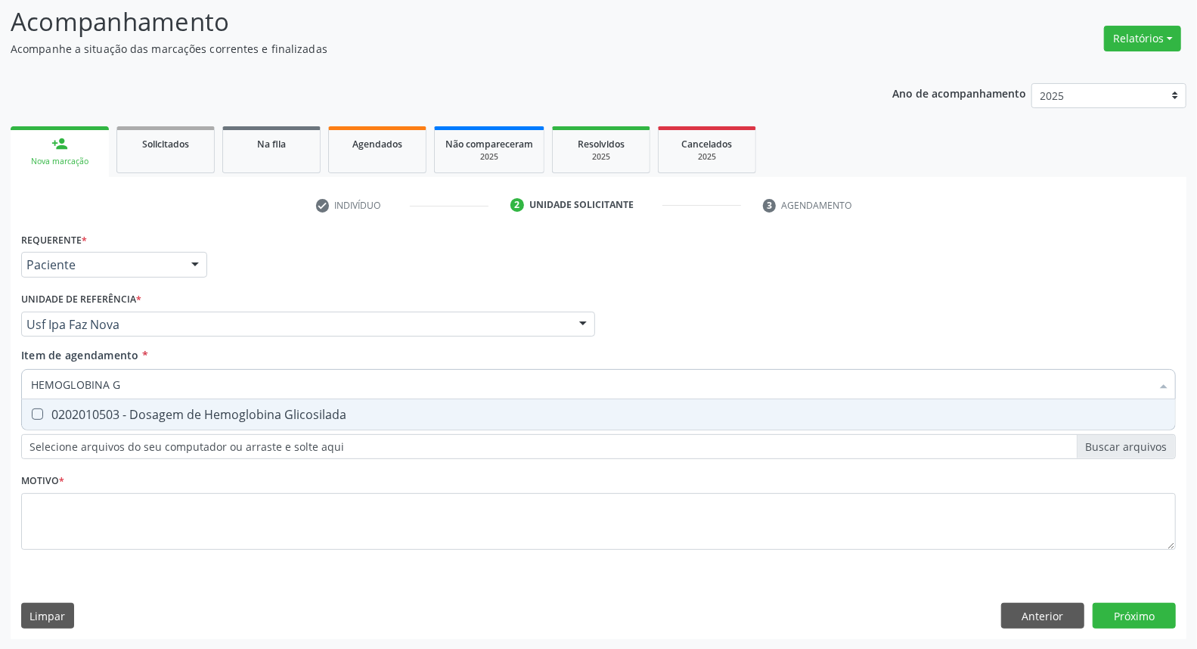
drag, startPoint x: 141, startPoint y: 407, endPoint x: 156, endPoint y: 395, distance: 18.9
click at [141, 408] on div "0202010503 - Dosagem de Hemoglobina Glicosilada" at bounding box center [598, 414] width 1135 height 12
checkbox Glicosilada "true"
click at [166, 386] on input "HEMOGLOBINA G" at bounding box center [591, 384] width 1120 height 30
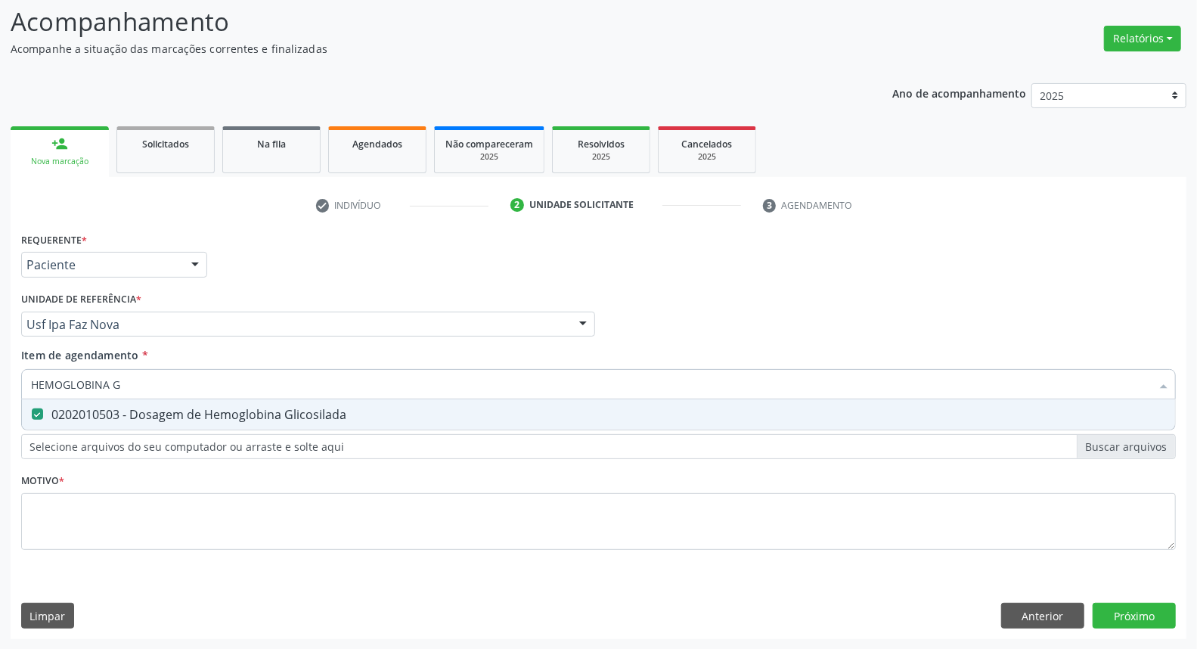
click at [166, 386] on input "HEMOGLOBINA G" at bounding box center [591, 384] width 1120 height 30
type input "UR"
checkbox Glicosilada "false"
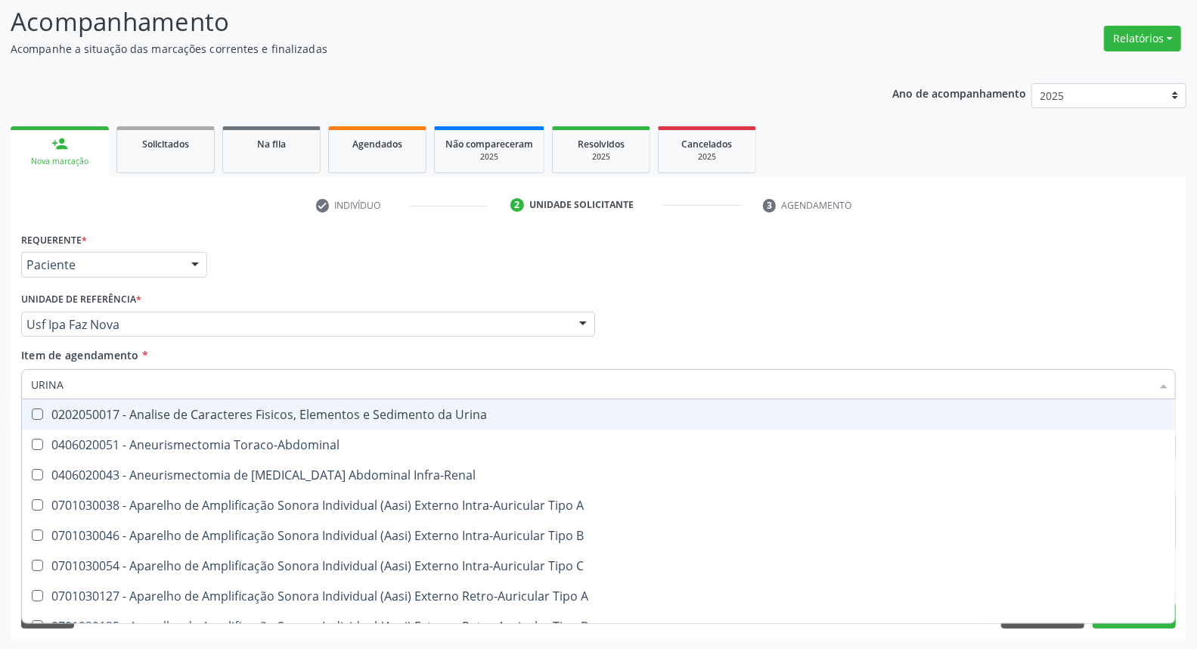
type input "URINA"
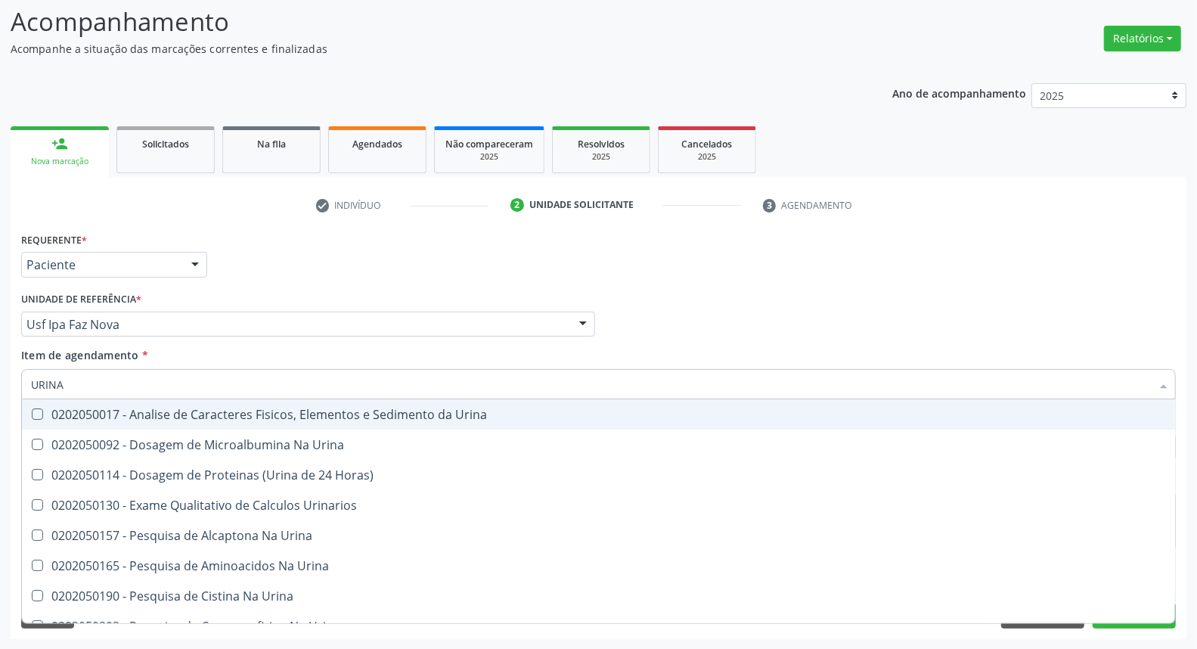
drag, startPoint x: 161, startPoint y: 413, endPoint x: 172, endPoint y: 396, distance: 19.7
click at [161, 411] on div "0202050017 - Analise de Caracteres Fisicos, Elementos e Sedimento da Urina" at bounding box center [598, 414] width 1135 height 12
checkbox Urina "true"
click at [176, 386] on input "URINA" at bounding box center [591, 384] width 1120 height 30
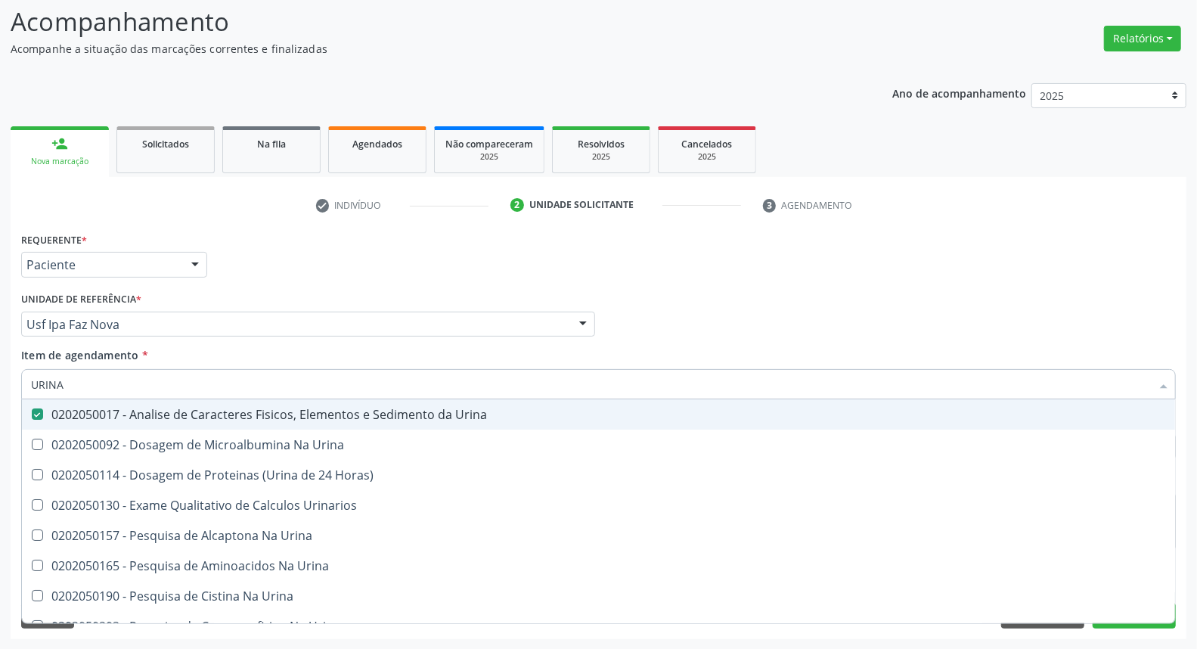
click at [176, 386] on input "URINA" at bounding box center [591, 384] width 1120 height 30
type input "P"
checkbox Urina "false"
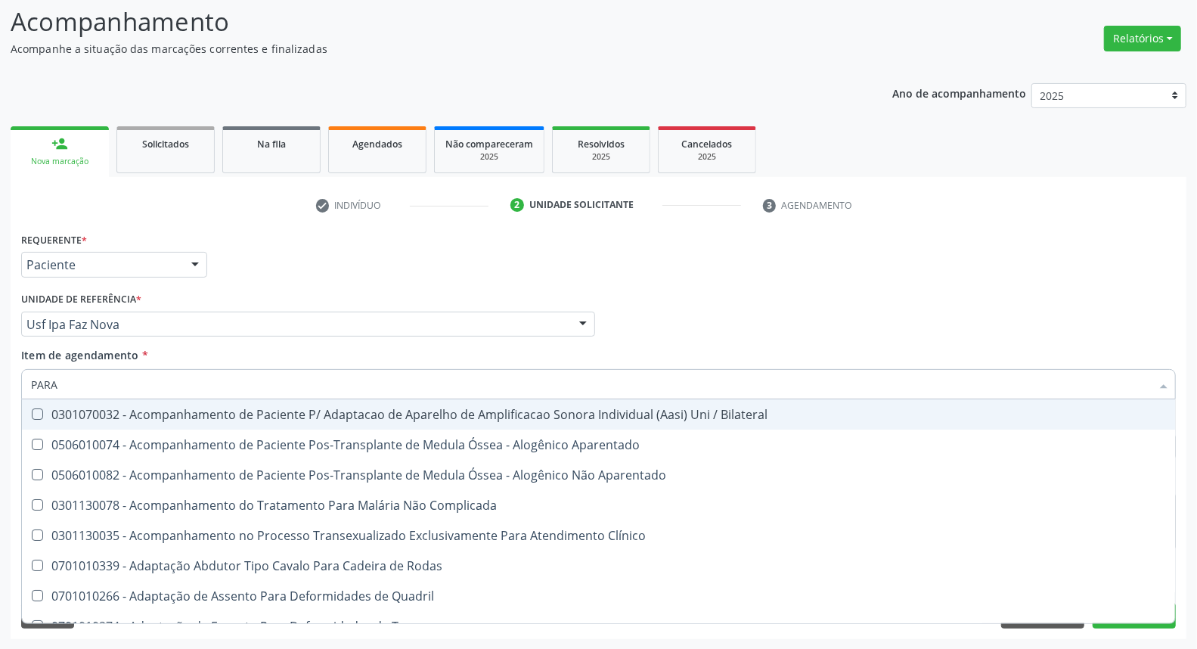
type input "PARAS"
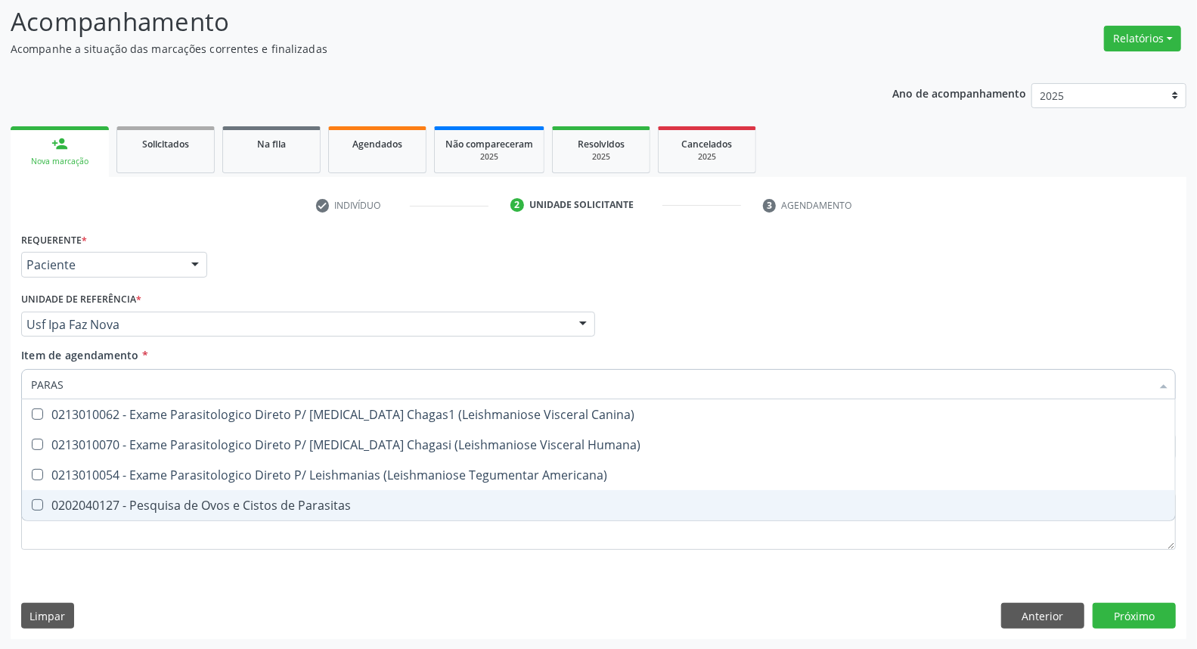
drag, startPoint x: 138, startPoint y: 502, endPoint x: 129, endPoint y: 519, distance: 19.6
click at [138, 503] on div "0202040127 - Pesquisa de Ovos e Cistos de Parasitas" at bounding box center [598, 505] width 1135 height 12
checkbox Parasitas "true"
drag, startPoint x: 119, startPoint y: 534, endPoint x: 114, endPoint y: 525, distance: 10.8
click at [117, 534] on div "Requerente * Paciente Médico(a) Enfermeiro(a) Paciente Nenhum resultado encontr…" at bounding box center [598, 399] width 1154 height 342
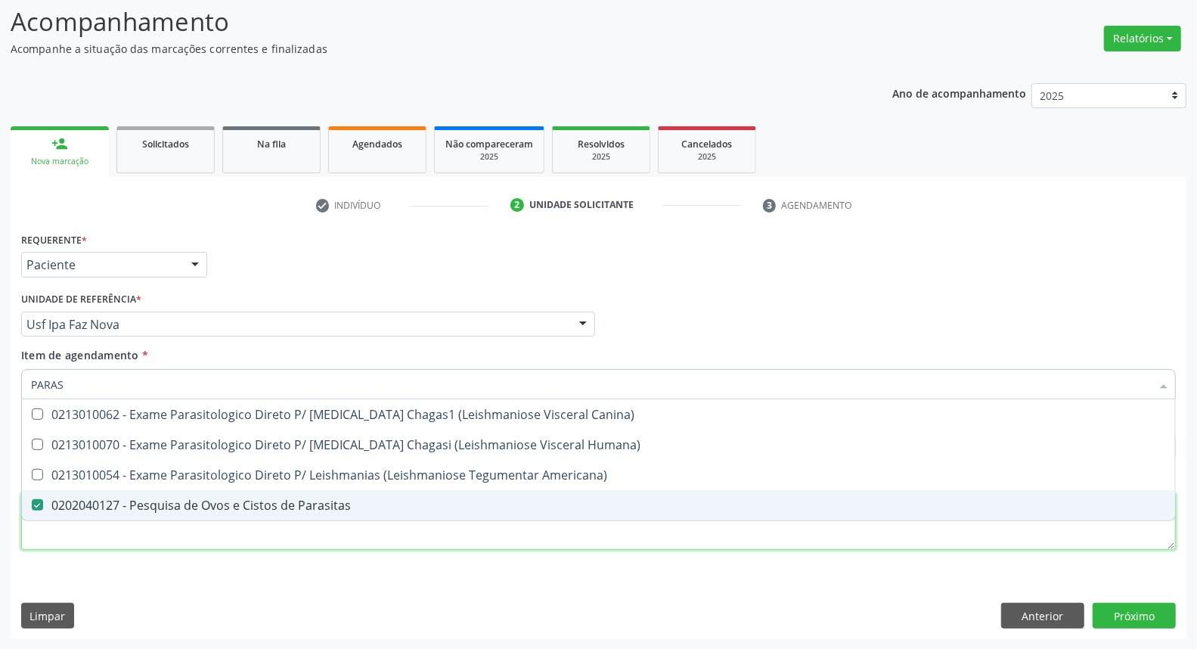
checkbox Humana\) "true"
checkbox Americana\) "true"
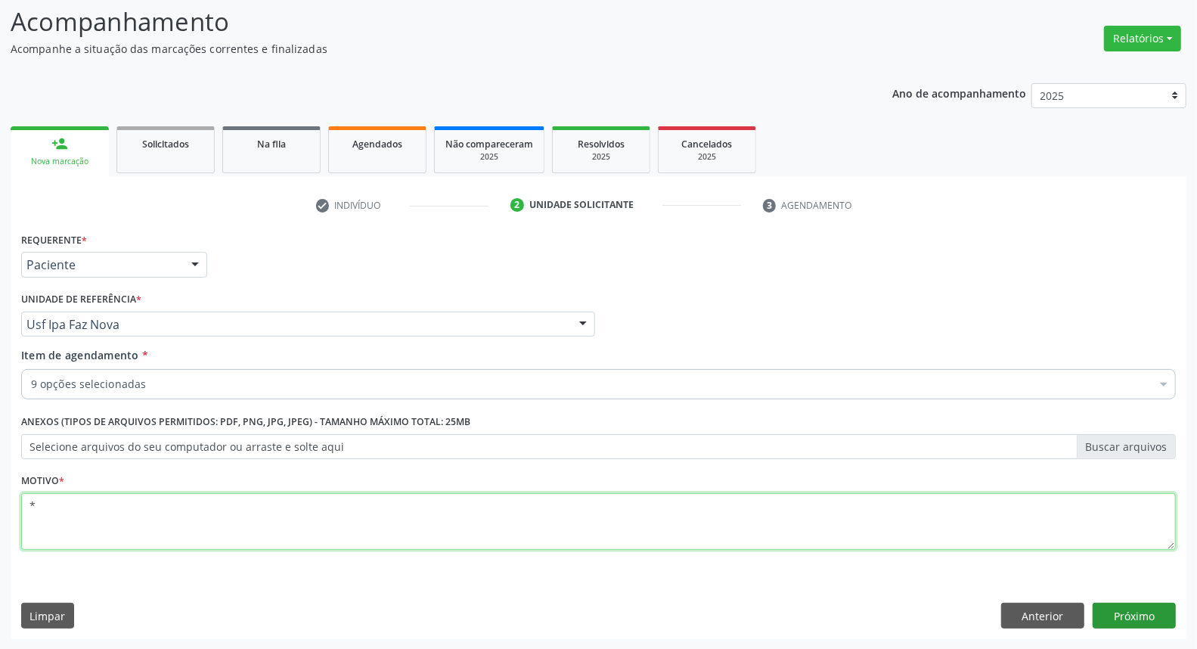
type textarea "*"
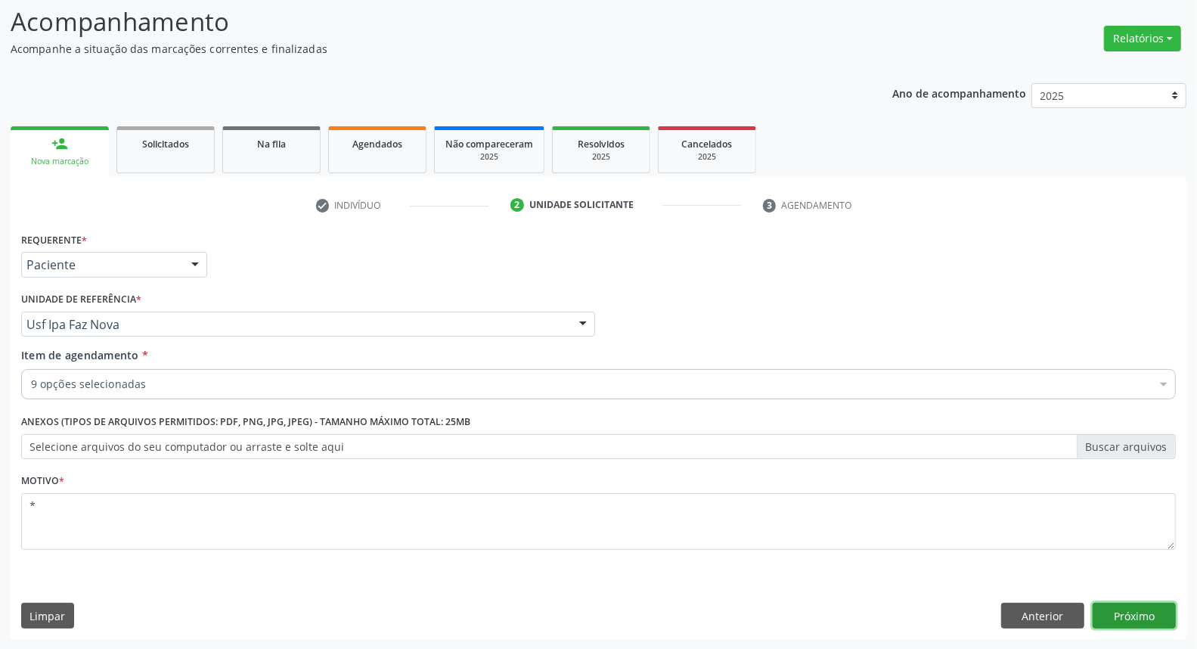
click at [1130, 613] on button "Próximo" at bounding box center [1133, 615] width 83 height 26
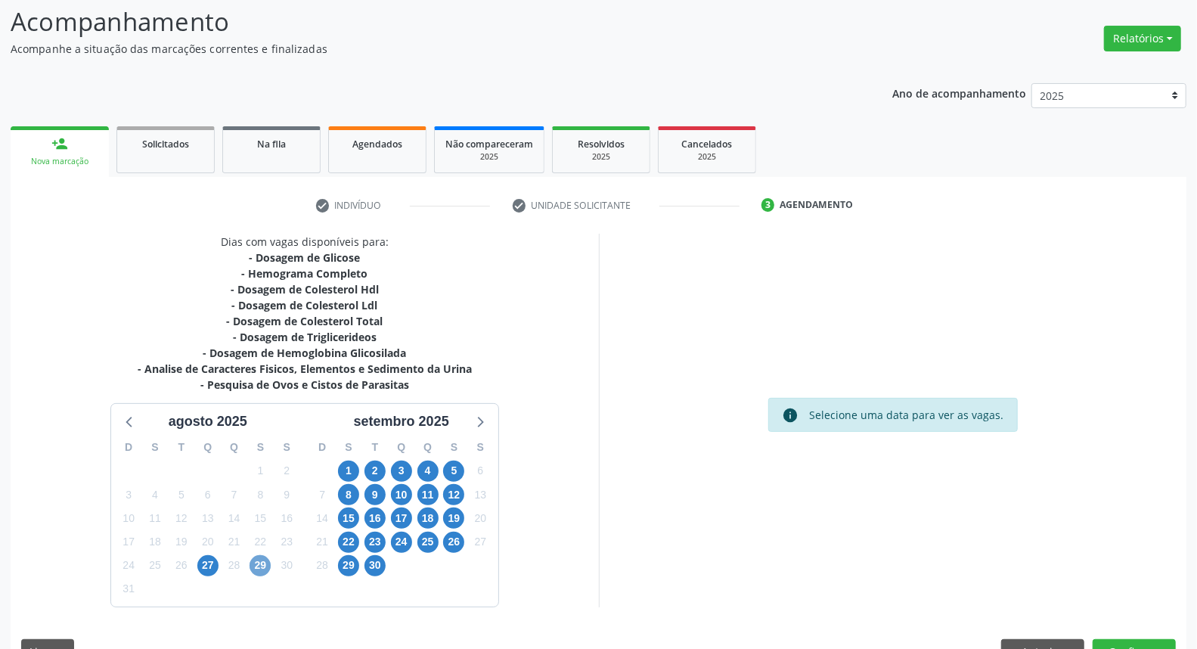
click at [259, 567] on span "29" at bounding box center [259, 565] width 21 height 21
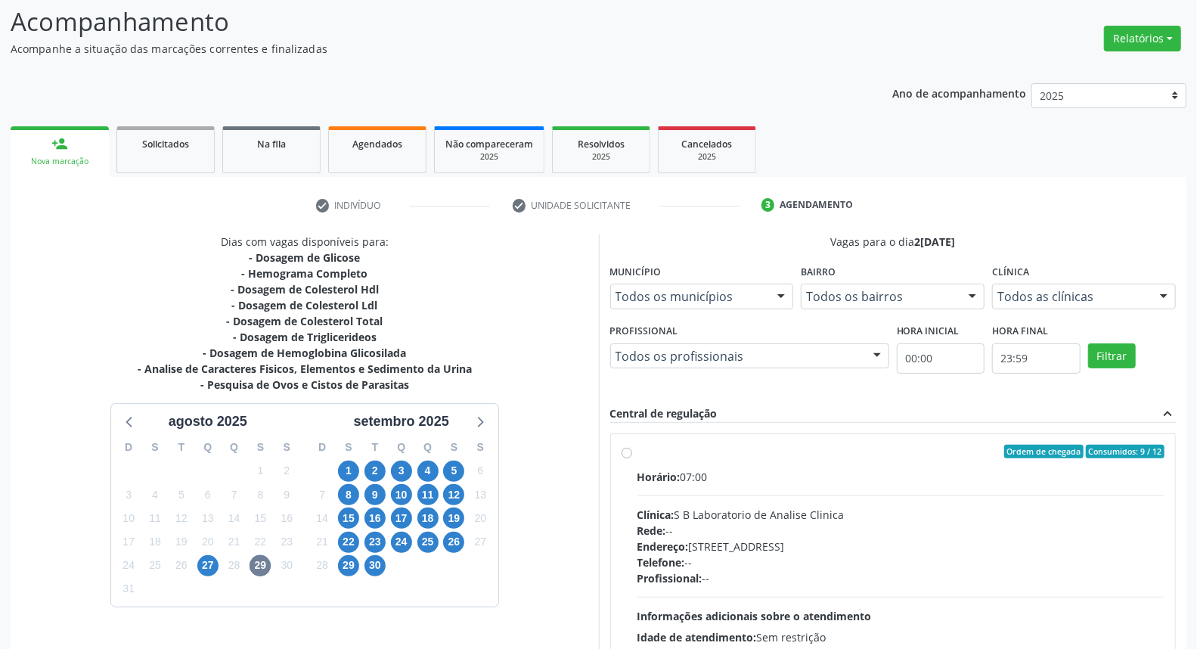
click at [637, 450] on label "Ordem de chegada Consumidos: 9 / 12 Horário: 07:00 Clínica: S B Laboratorio de …" at bounding box center [901, 560] width 528 height 232
click at [625, 450] on input "Ordem de chegada Consumidos: 9 / 12 Horário: 07:00 Clínica: S B Laboratorio de …" at bounding box center [626, 451] width 11 height 14
radio input "true"
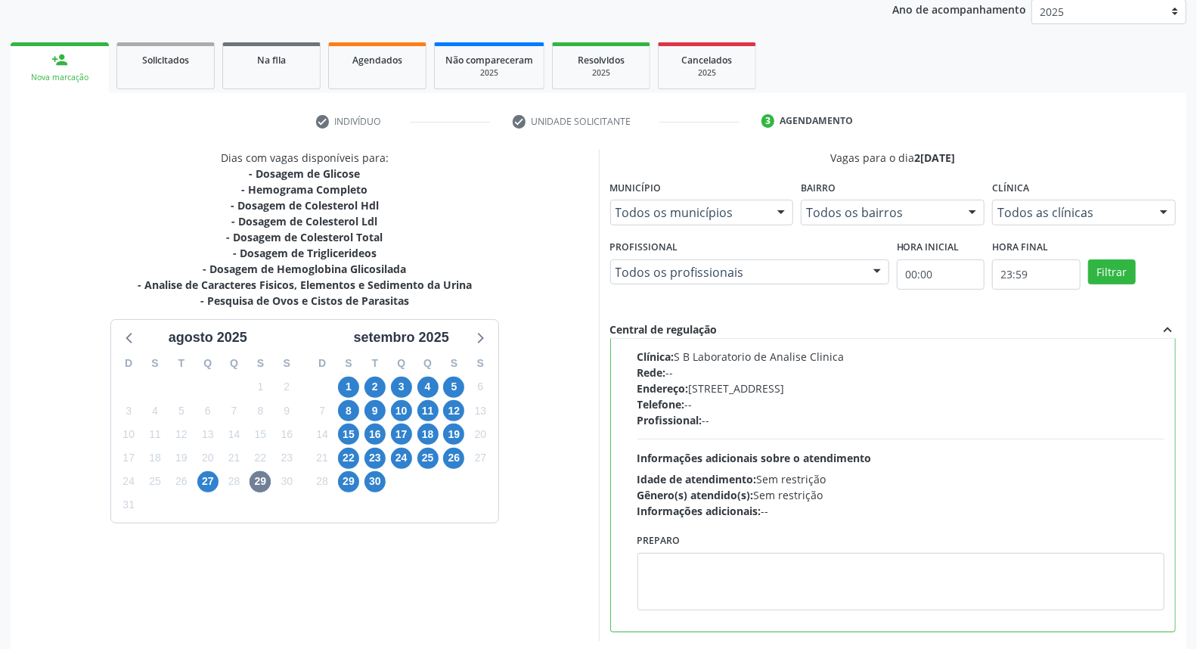
scroll to position [253, 0]
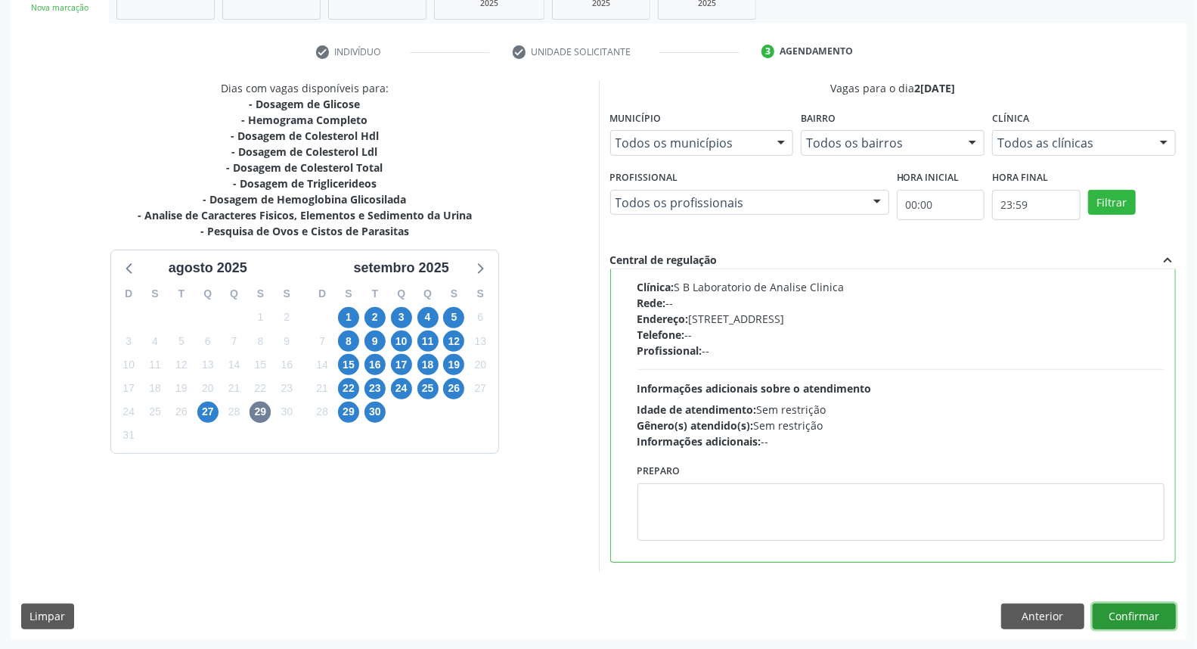
click at [1144, 620] on button "Confirmar" at bounding box center [1133, 616] width 83 height 26
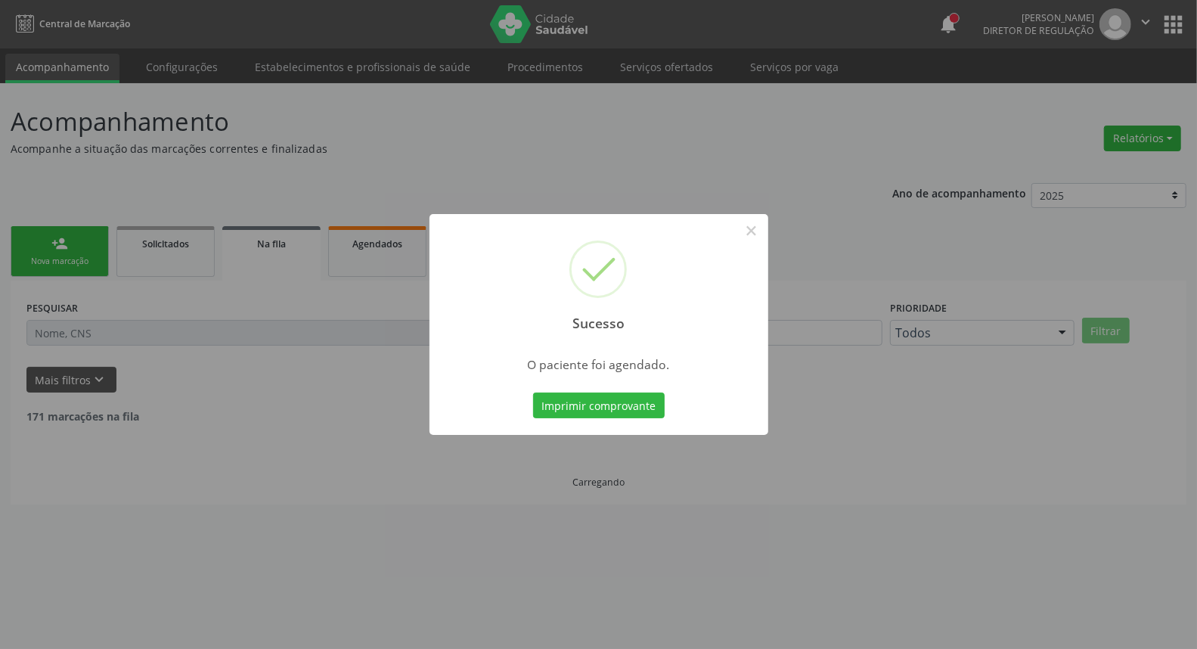
scroll to position [0, 0]
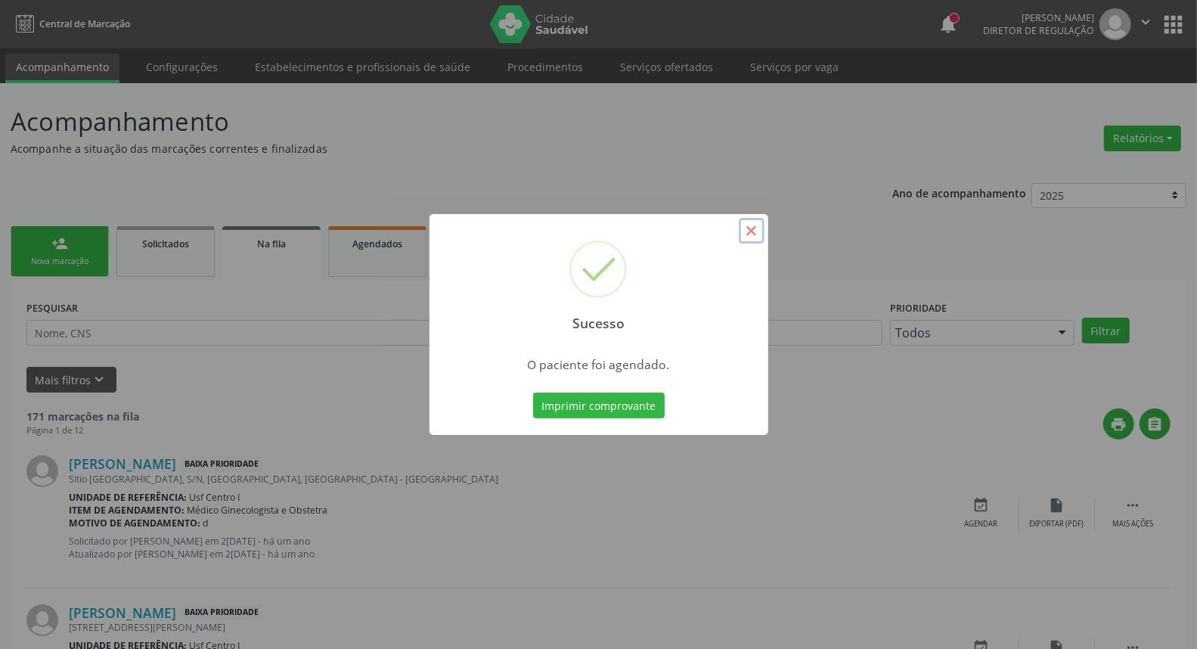
click at [751, 228] on button "×" at bounding box center [752, 231] width 26 height 26
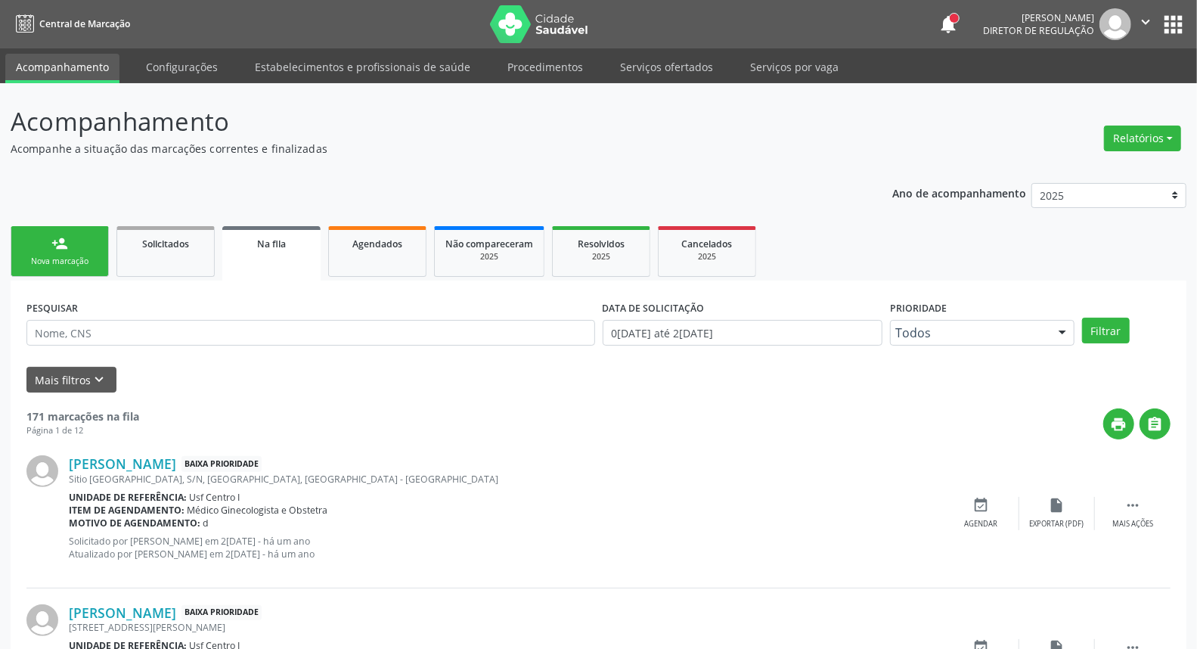
drag, startPoint x: 39, startPoint y: 231, endPoint x: 47, endPoint y: 249, distance: 20.6
click at [40, 232] on link "person_add Nova marcação" at bounding box center [60, 251] width 98 height 51
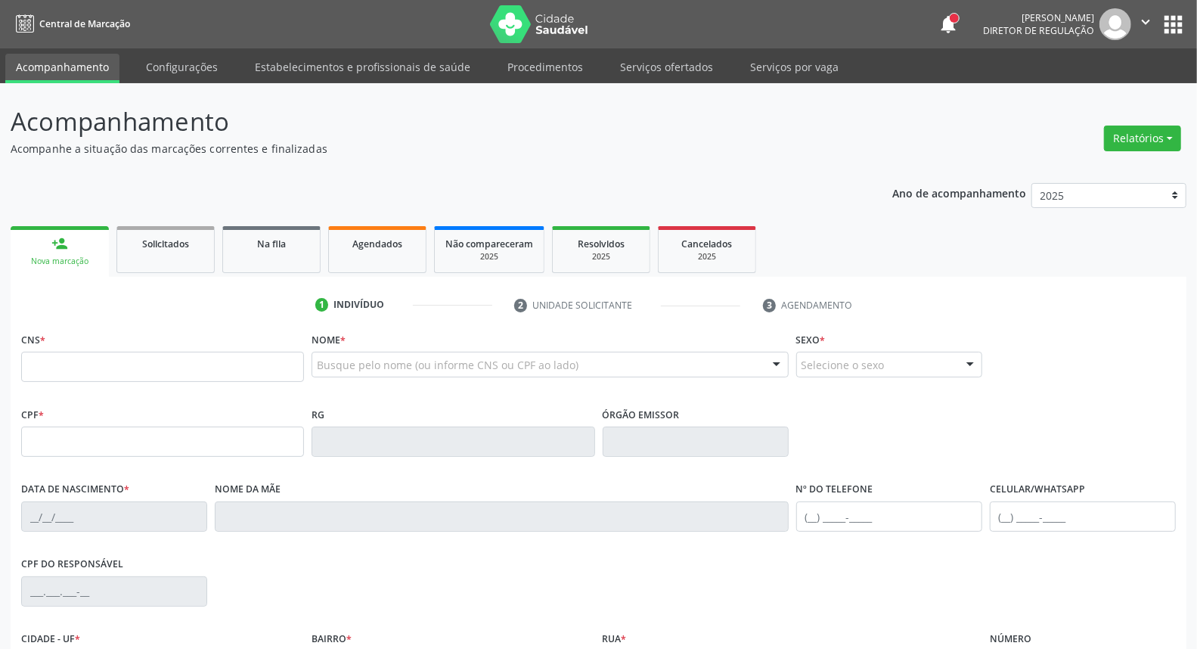
drag, startPoint x: 47, startPoint y: 249, endPoint x: 61, endPoint y: 269, distance: 24.3
click at [48, 249] on link "person_add Nova marcação" at bounding box center [60, 251] width 98 height 51
click at [77, 437] on input "text" at bounding box center [162, 441] width 283 height 30
type input "844.015.834-34"
type input "700 4054 0206 9043"
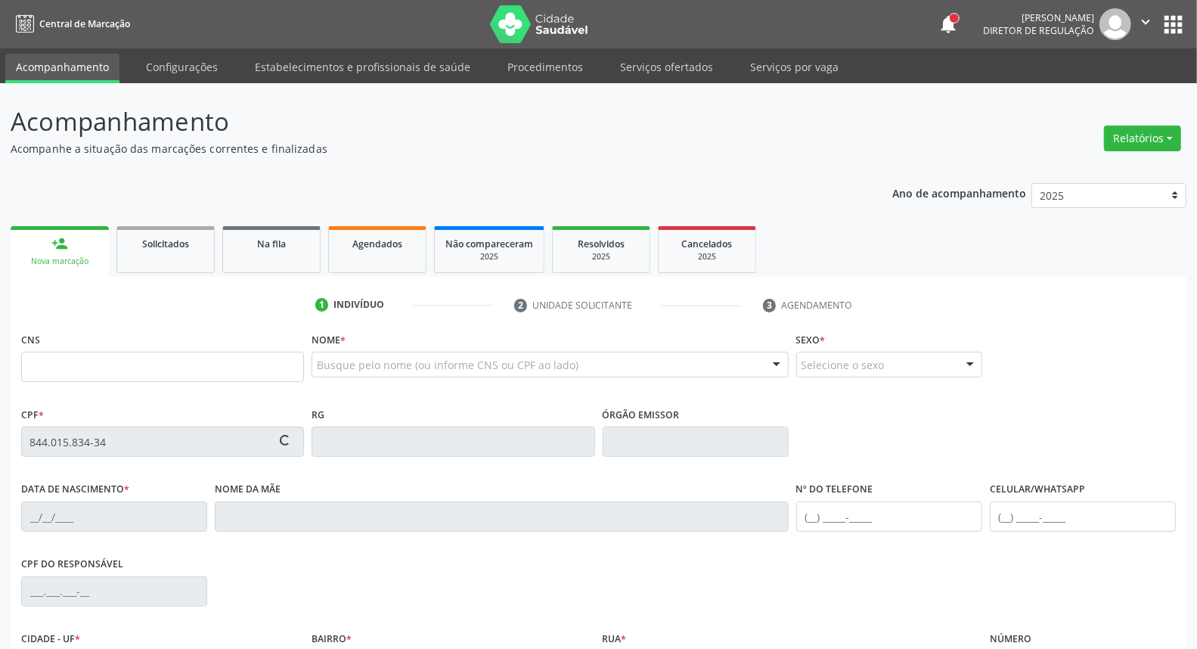
type input "13/01/1970"
type input "Neuza Maria da Silva"
type input "(87) 99992-9646"
type input "026.410.554-06"
type input "S/N"
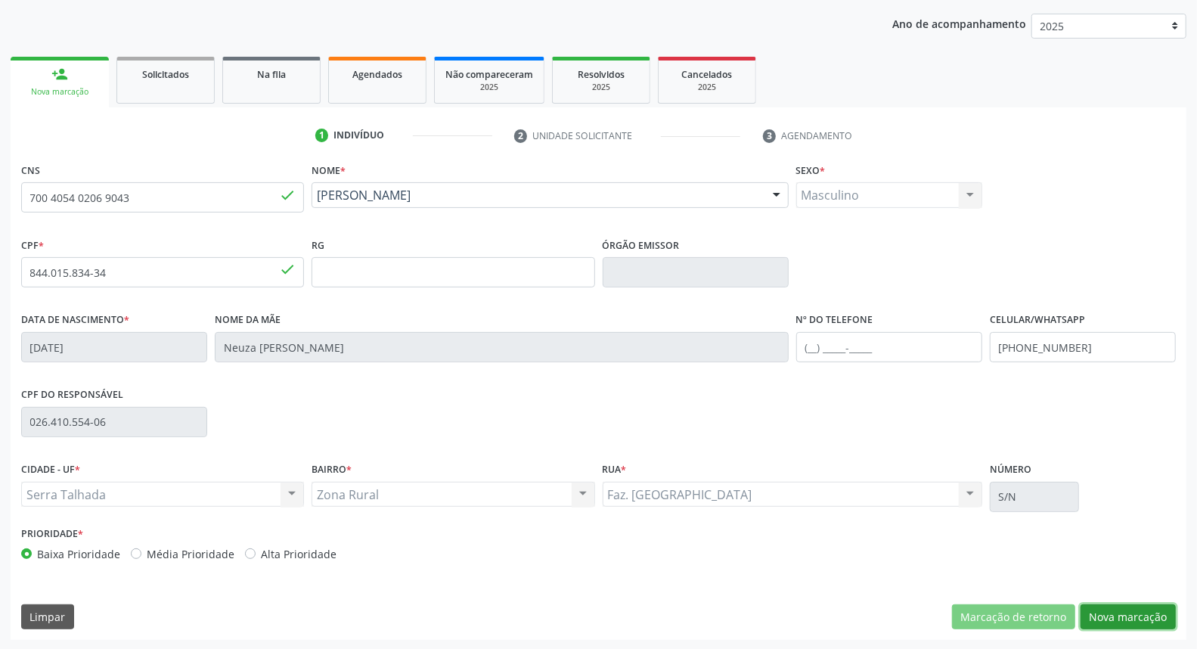
click at [1139, 615] on button "Nova marcação" at bounding box center [1127, 617] width 95 height 26
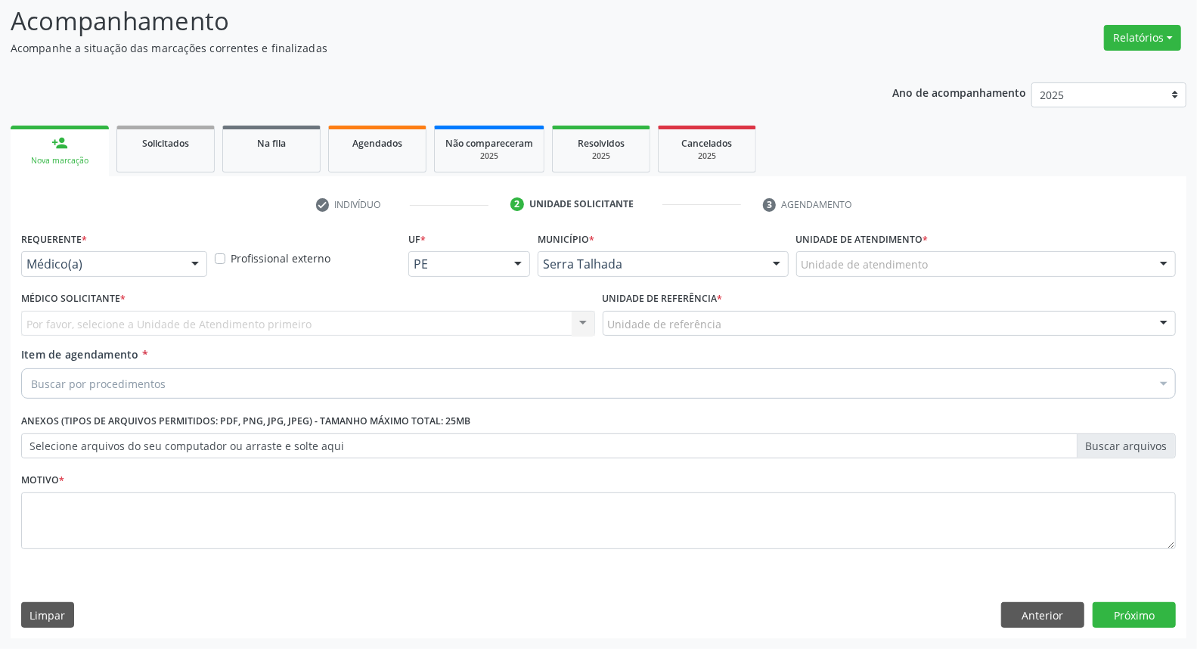
scroll to position [100, 0]
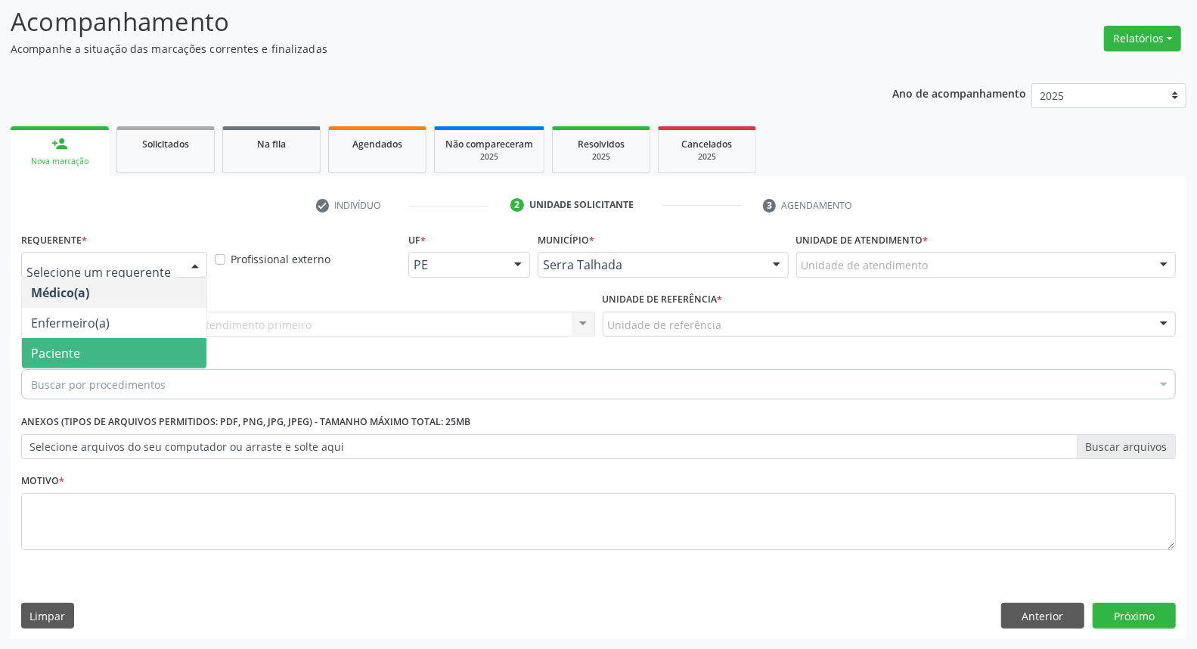
click at [133, 357] on span "Paciente" at bounding box center [114, 353] width 184 height 30
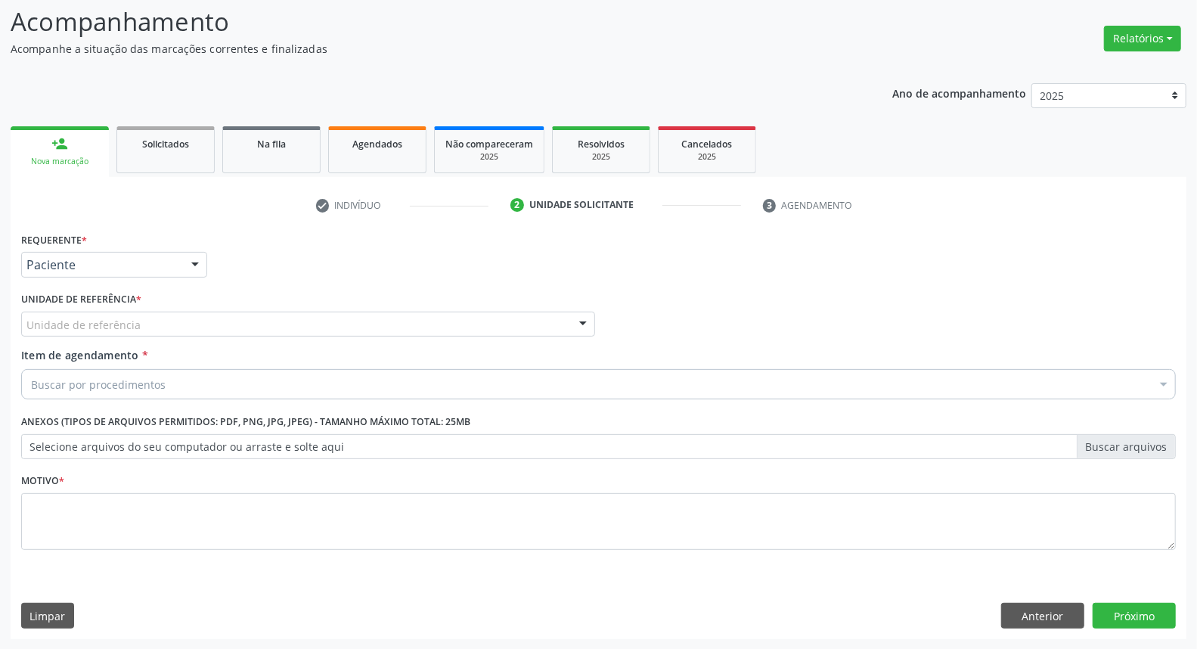
click at [147, 327] on div "Unidade de referência" at bounding box center [308, 324] width 574 height 26
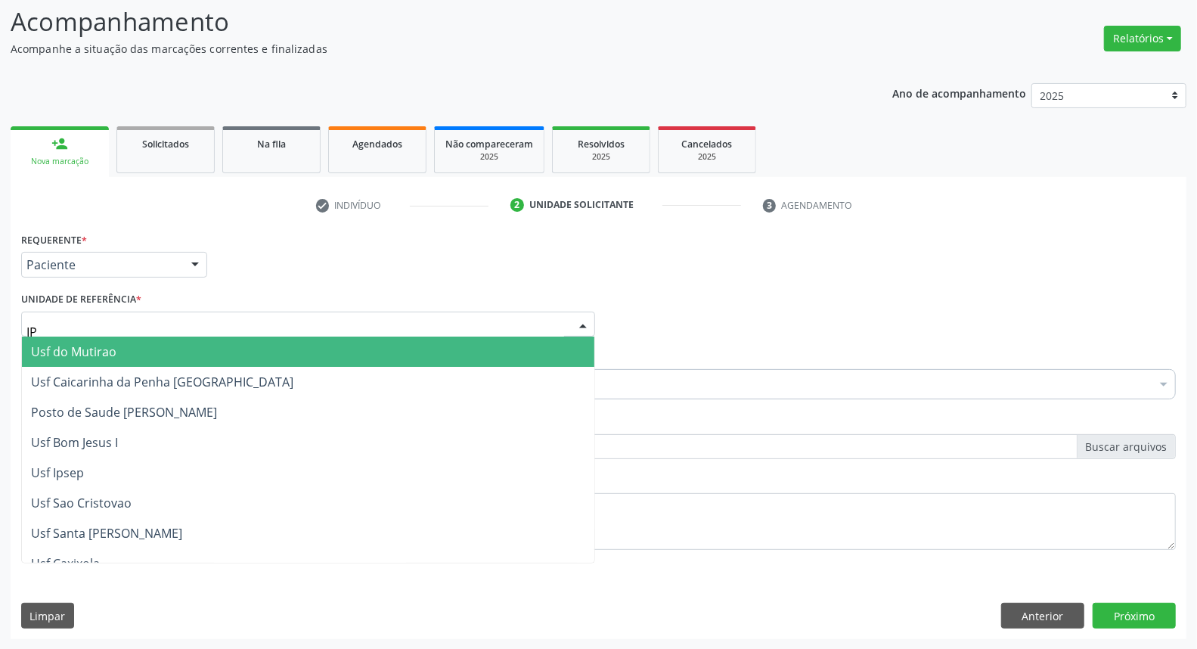
type input "IPA"
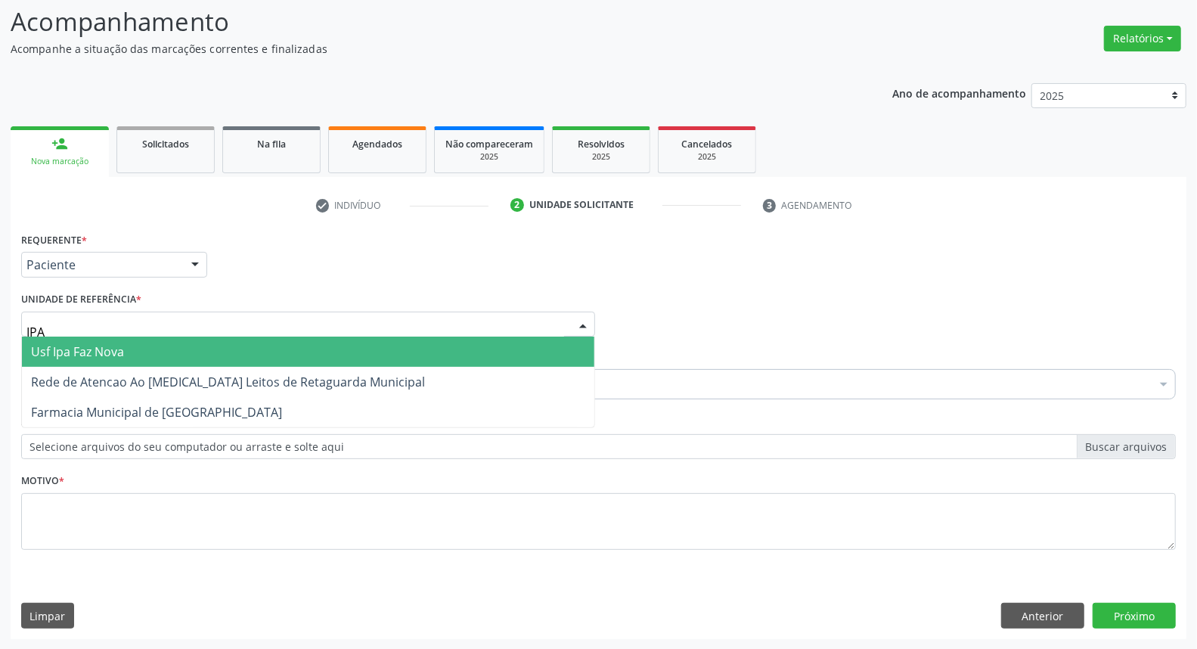
click at [157, 359] on span "Usf Ipa Faz Nova" at bounding box center [308, 351] width 572 height 30
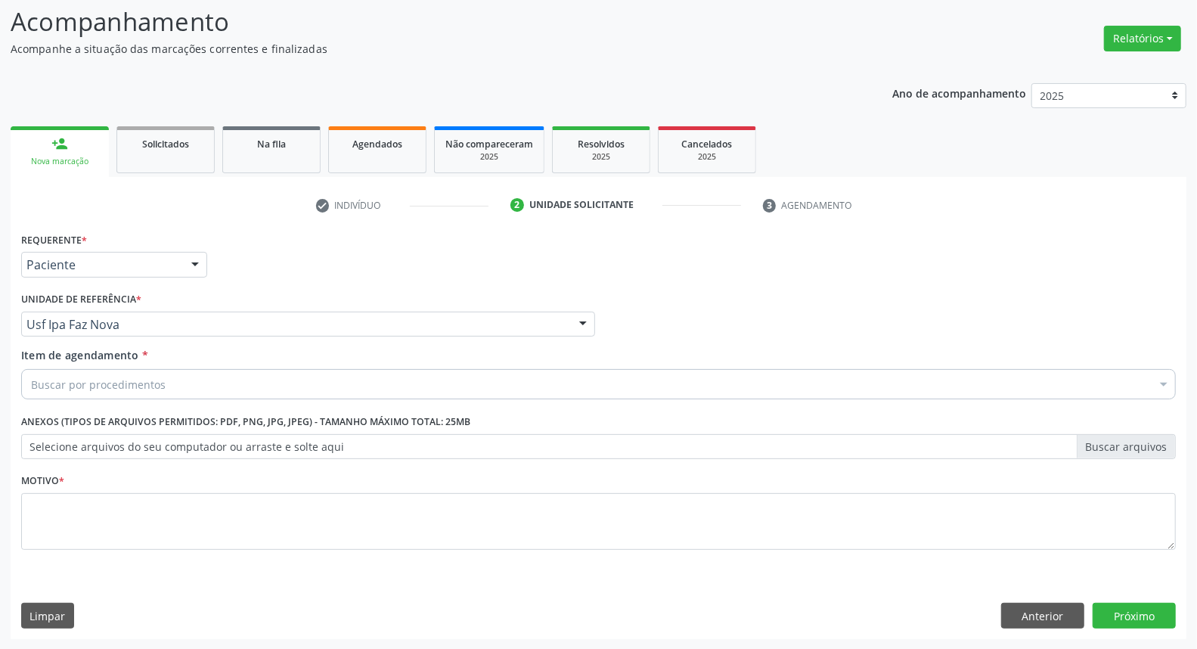
click at [185, 383] on div "Buscar por procedimentos" at bounding box center [598, 384] width 1154 height 30
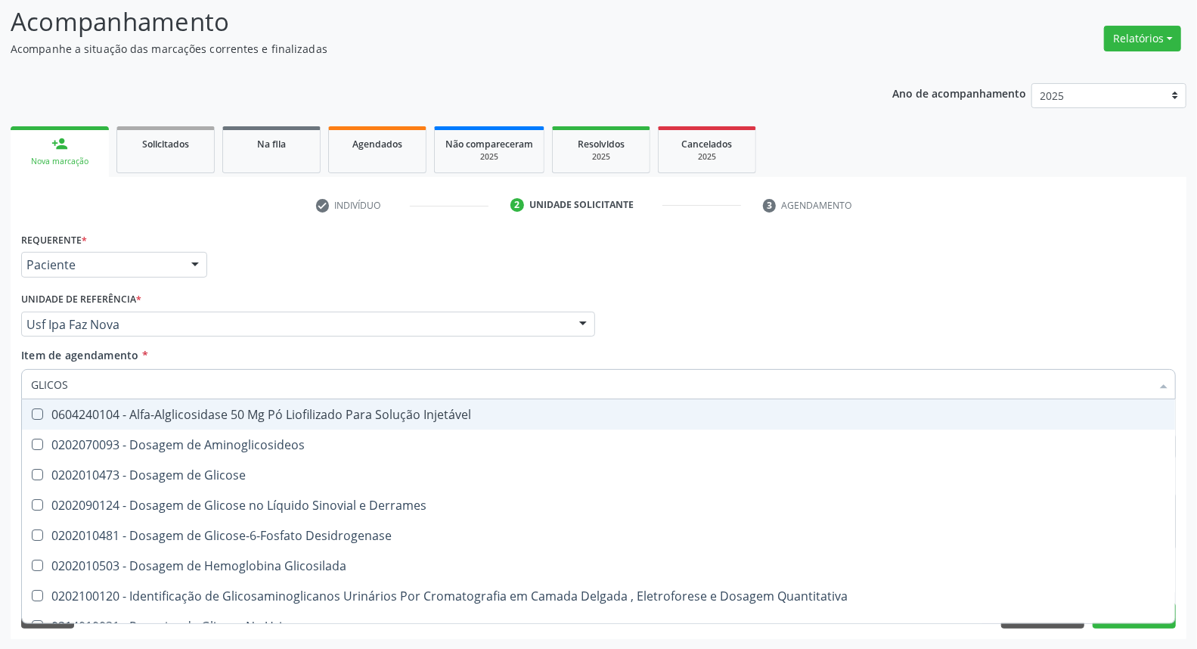
type input "GLICOSE"
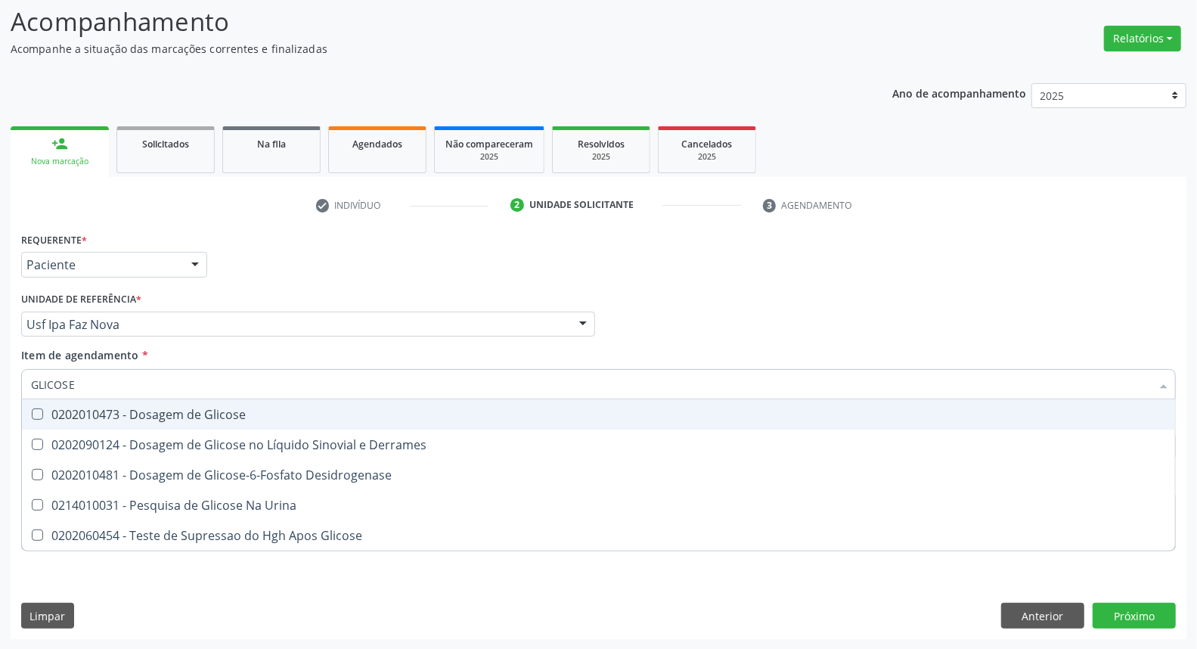
drag, startPoint x: 202, startPoint y: 411, endPoint x: 201, endPoint y: 386, distance: 25.7
click at [202, 410] on div "0202010473 - Dosagem de Glicose" at bounding box center [598, 414] width 1135 height 12
checkbox Glicose "true"
click at [203, 382] on input "GLICOSE" at bounding box center [591, 384] width 1120 height 30
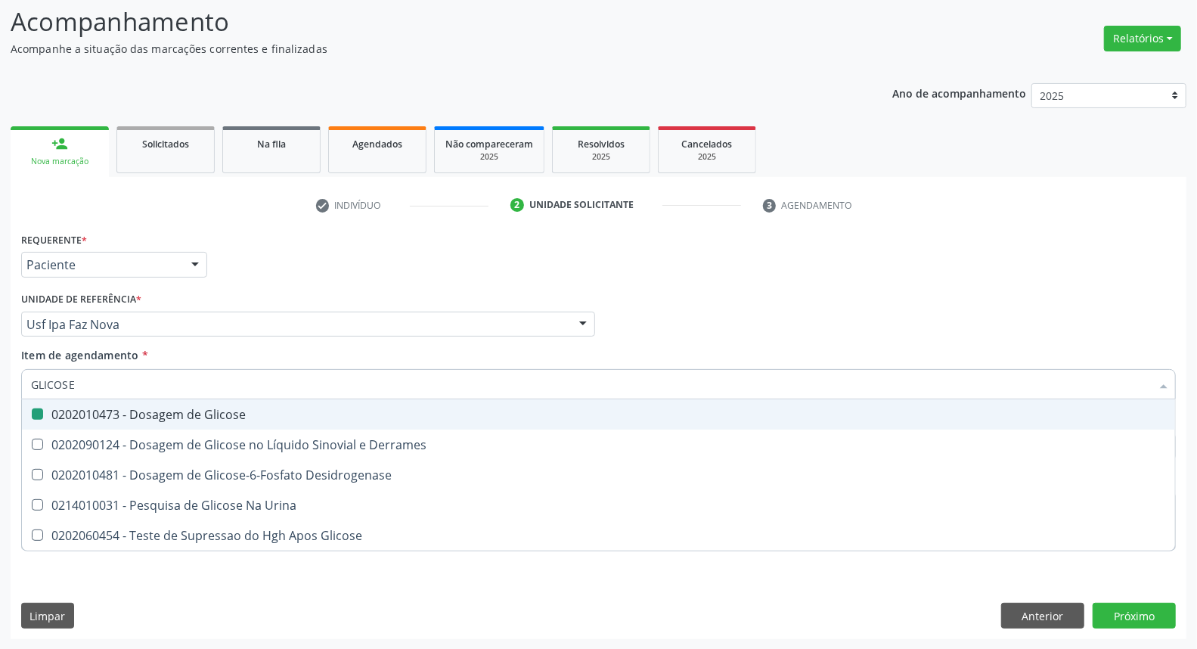
type input "A"
checkbox Glicose "false"
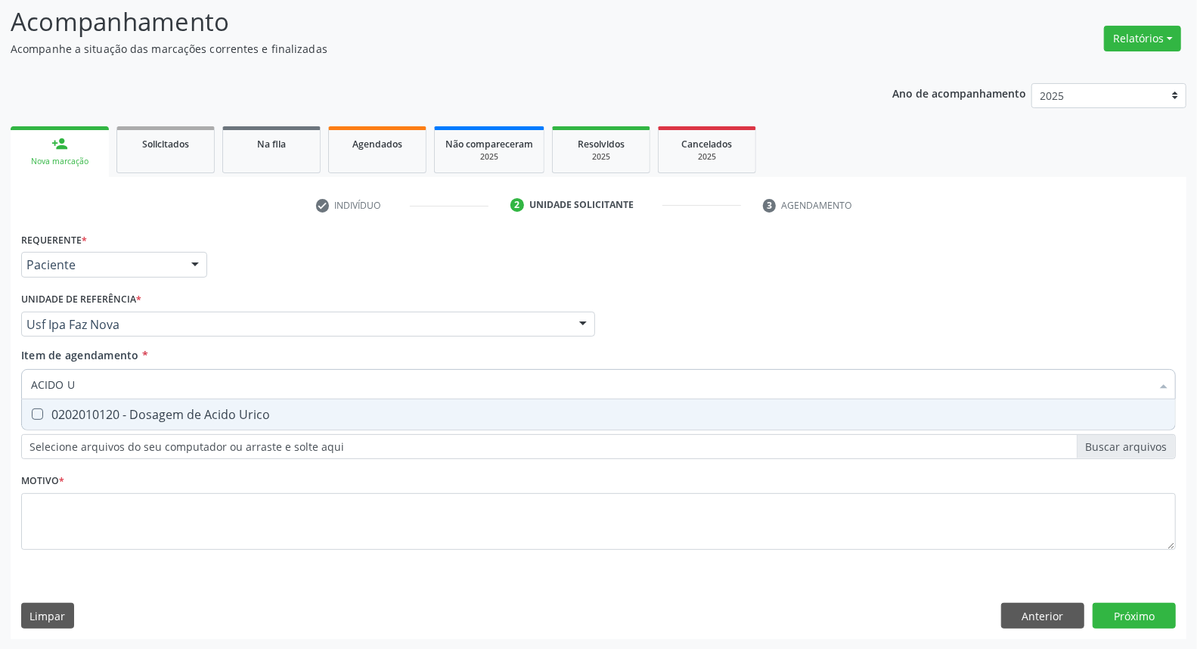
type input "ACIDO U"
drag, startPoint x: 218, startPoint y: 418, endPoint x: 225, endPoint y: 392, distance: 27.3
click at [219, 414] on div "0202010120 - Dosagem de Acido Urico" at bounding box center [598, 414] width 1135 height 12
checkbox Urico "true"
click at [225, 388] on input "ACIDO U" at bounding box center [591, 384] width 1120 height 30
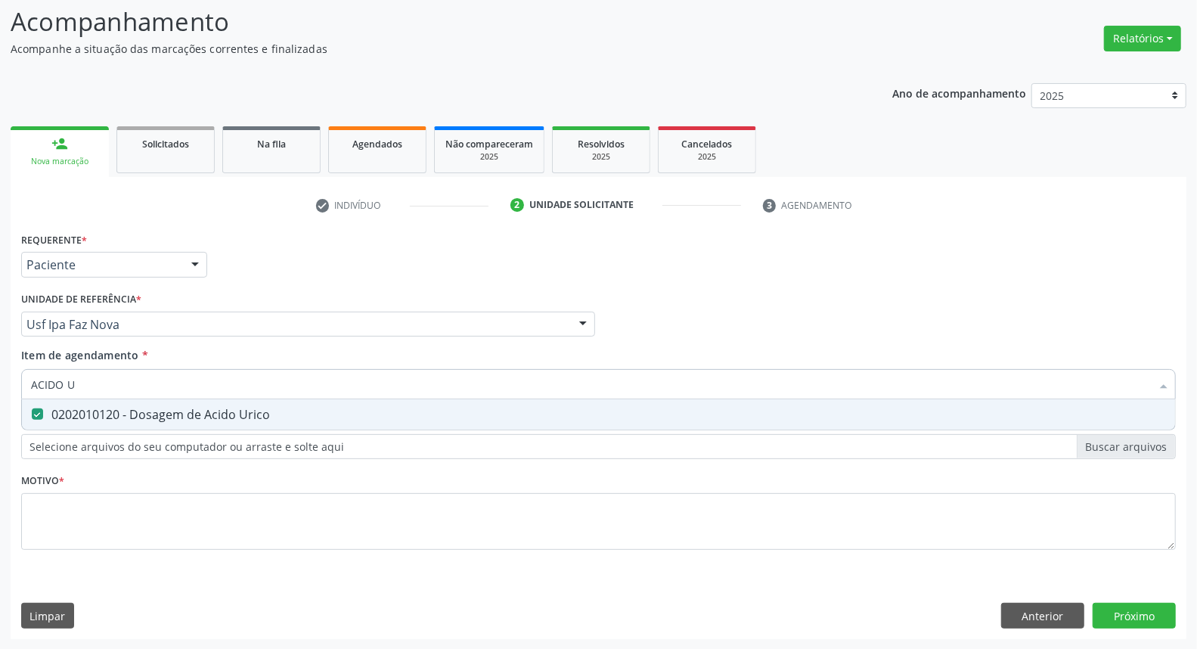
click at [225, 388] on input "ACIDO U" at bounding box center [591, 384] width 1120 height 30
type input "C"
checkbox Urico "false"
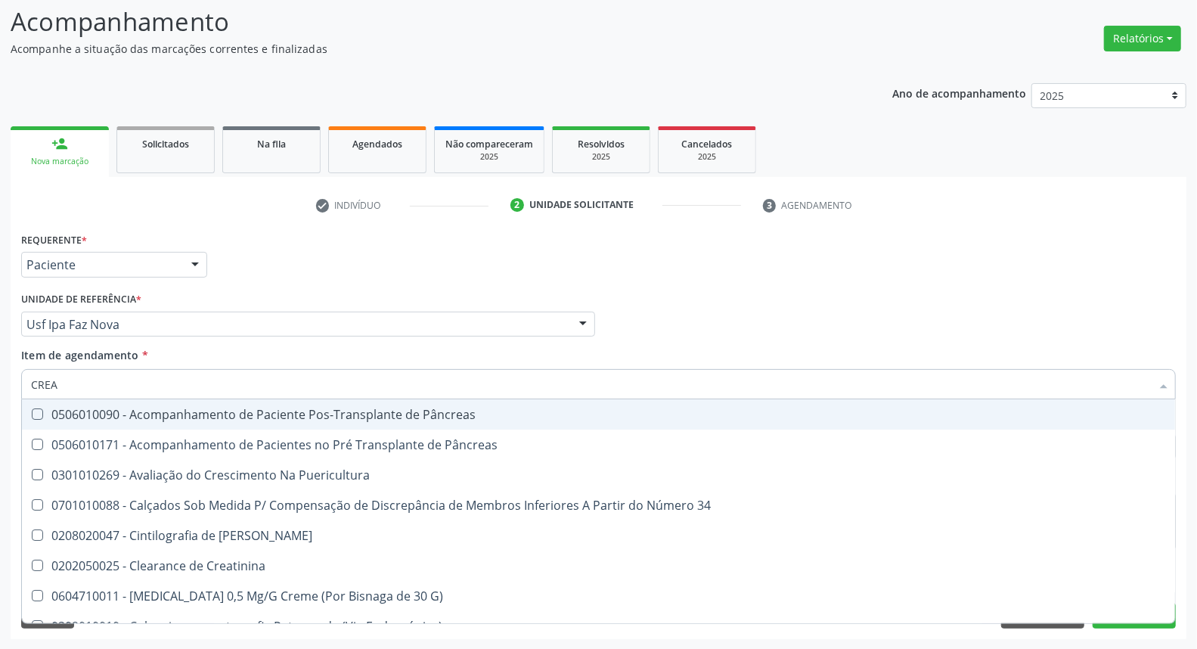
type input "CREAT"
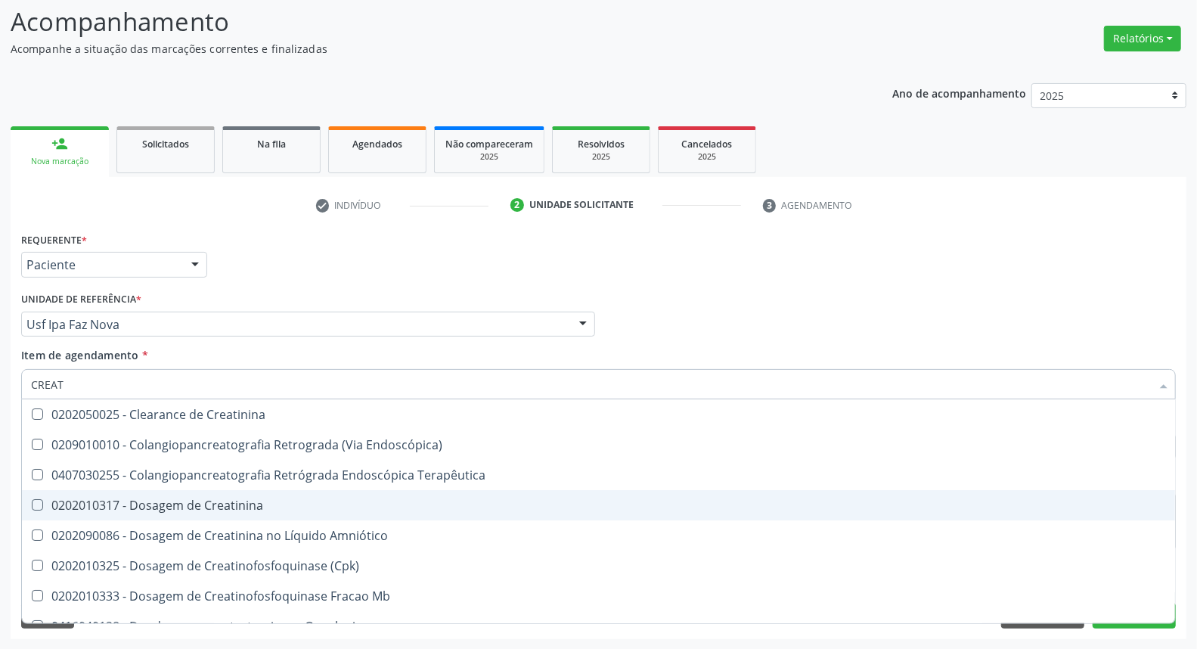
drag, startPoint x: 184, startPoint y: 504, endPoint x: 165, endPoint y: 409, distance: 97.1
click at [178, 484] on ul "Desfazer seleção 0202050025 - Clearance de Creatinina 0209010010 - Colangiopanc…" at bounding box center [598, 656] width 1153 height 514
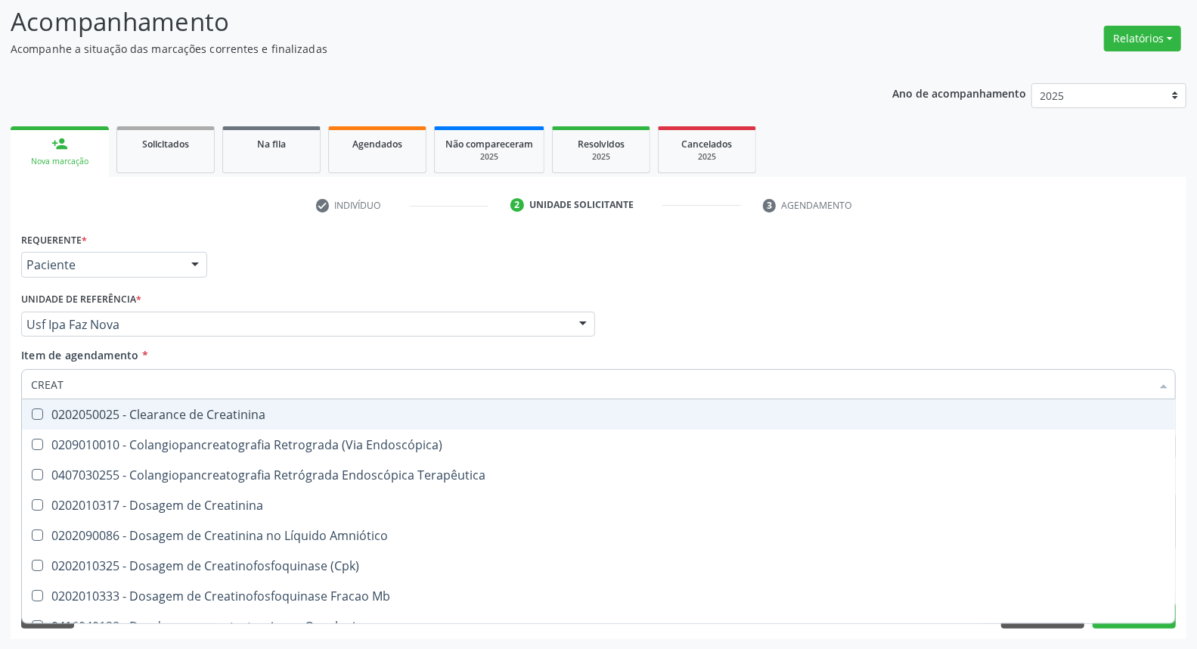
click at [163, 395] on input "CREAT" at bounding box center [591, 384] width 1120 height 30
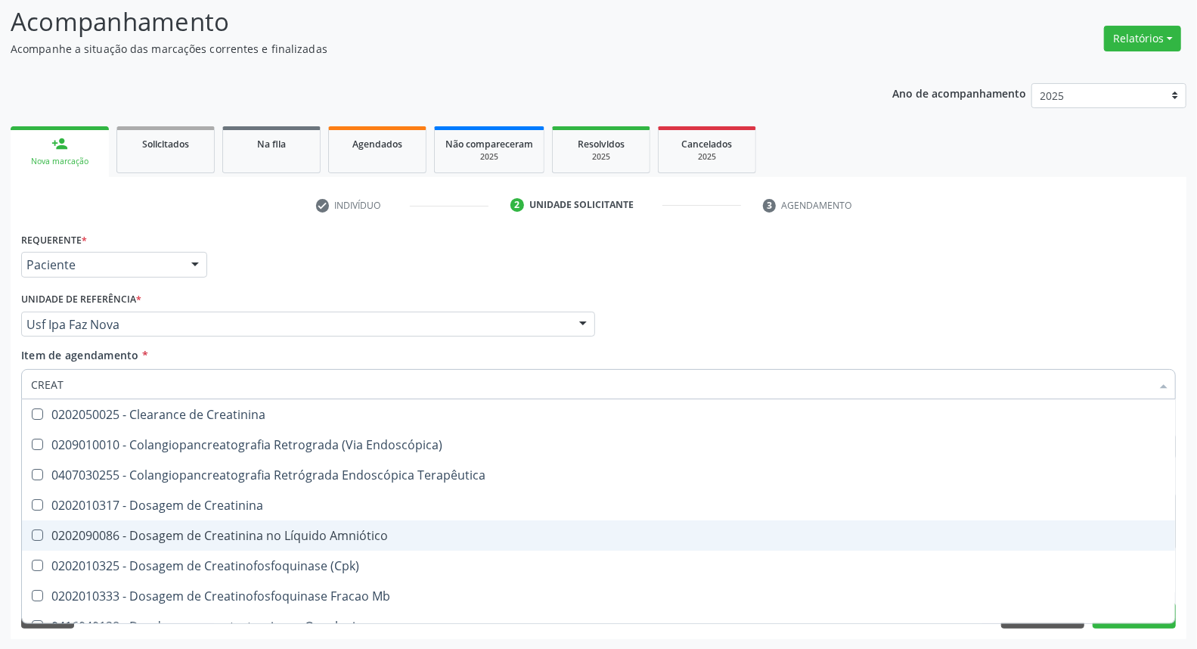
click at [147, 522] on span "0202090086 - Dosagem de Creatinina no Líquido Amniótico" at bounding box center [598, 535] width 1153 height 30
checkbox Amniótico "true"
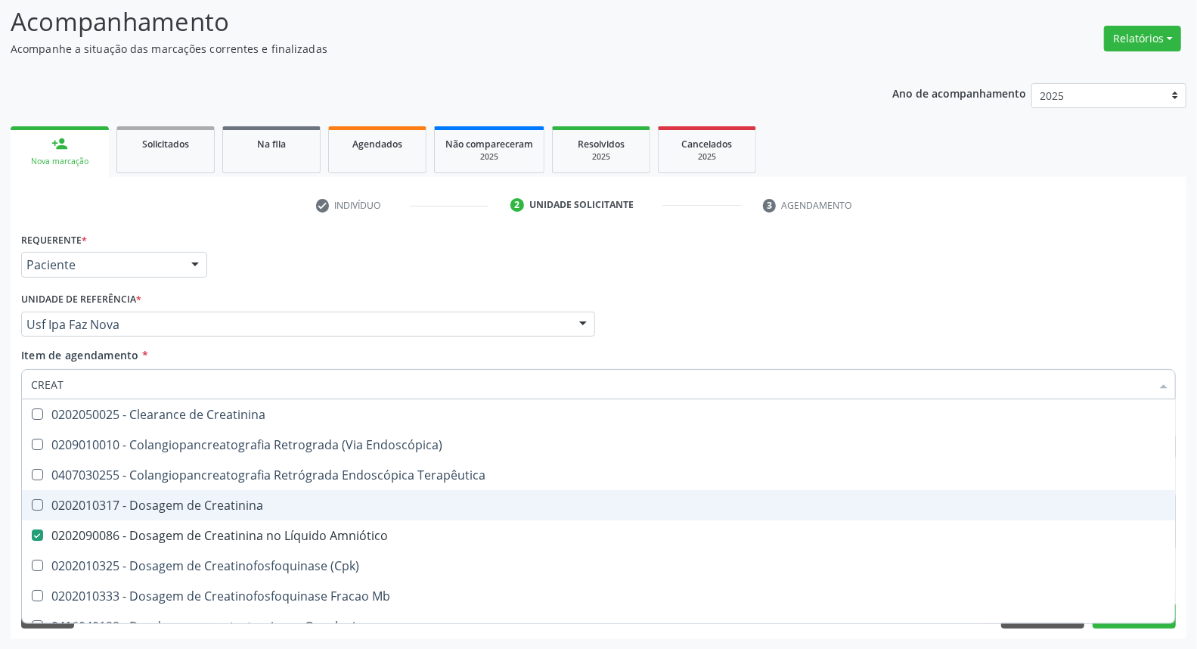
drag, startPoint x: 147, startPoint y: 501, endPoint x: 147, endPoint y: 519, distance: 18.1
click at [147, 502] on div "0202010317 - Dosagem de Creatinina" at bounding box center [598, 505] width 1135 height 12
checkbox Creatinina "true"
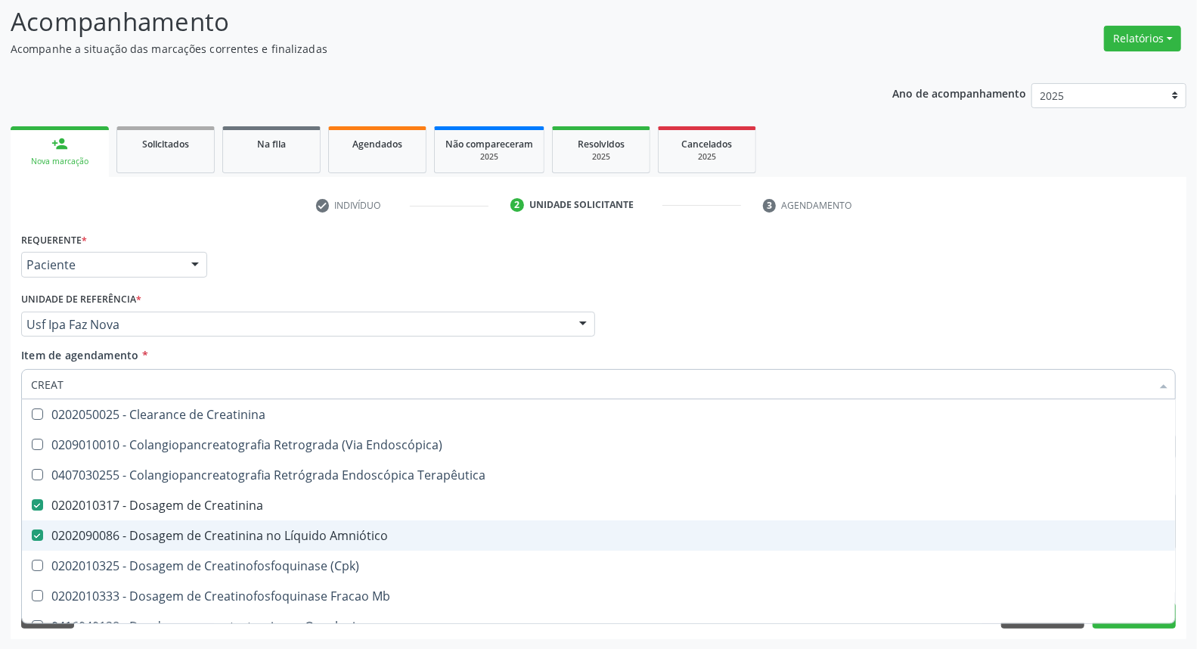
click at [147, 524] on span "0202090086 - Dosagem de Creatinina no Líquido Amniótico" at bounding box center [598, 535] width 1153 height 30
checkbox Amniótico "false"
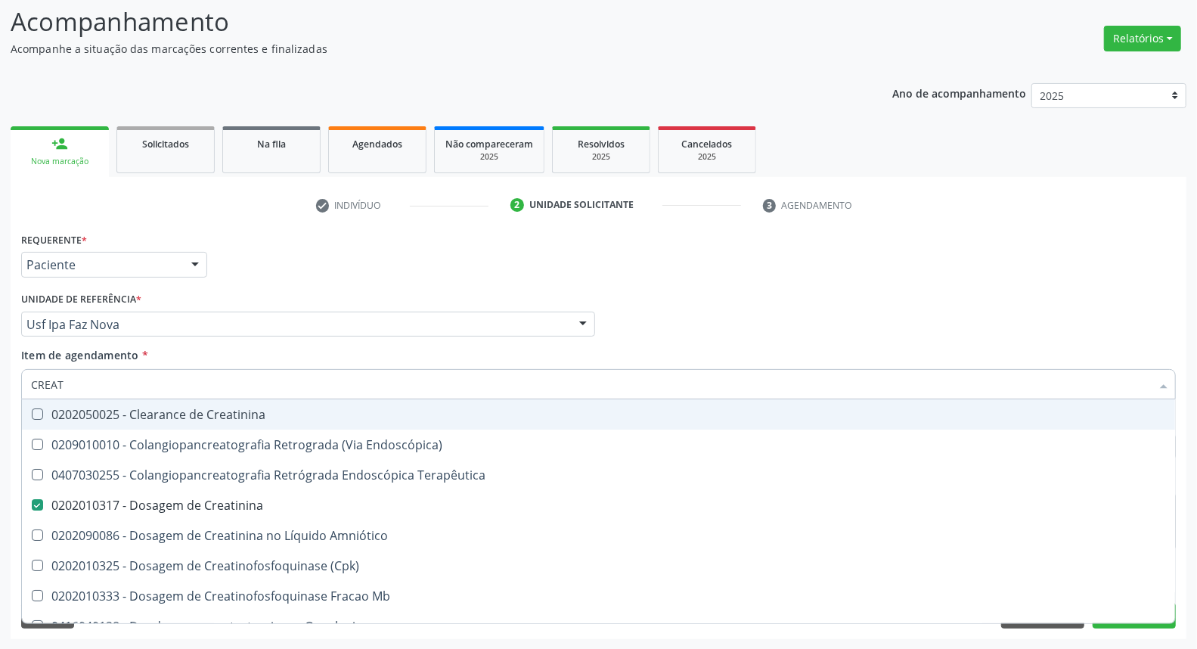
click at [165, 386] on input "CREAT" at bounding box center [591, 384] width 1120 height 30
type input "UR"
checkbox Creatinina "false"
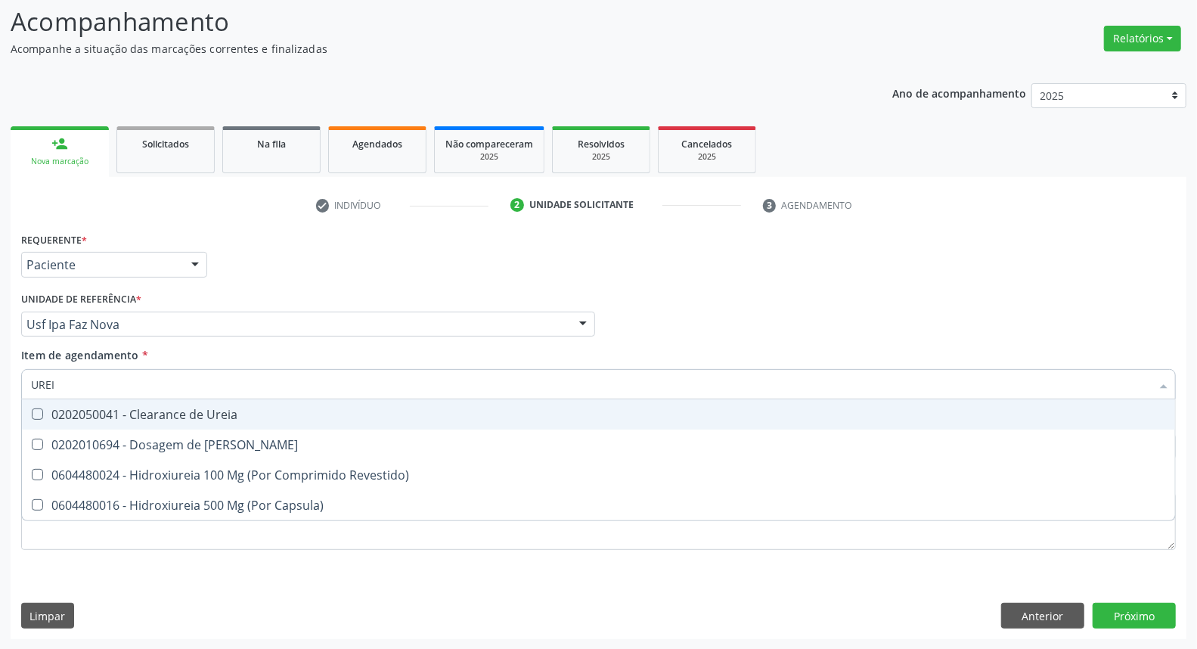
type input "UREIA"
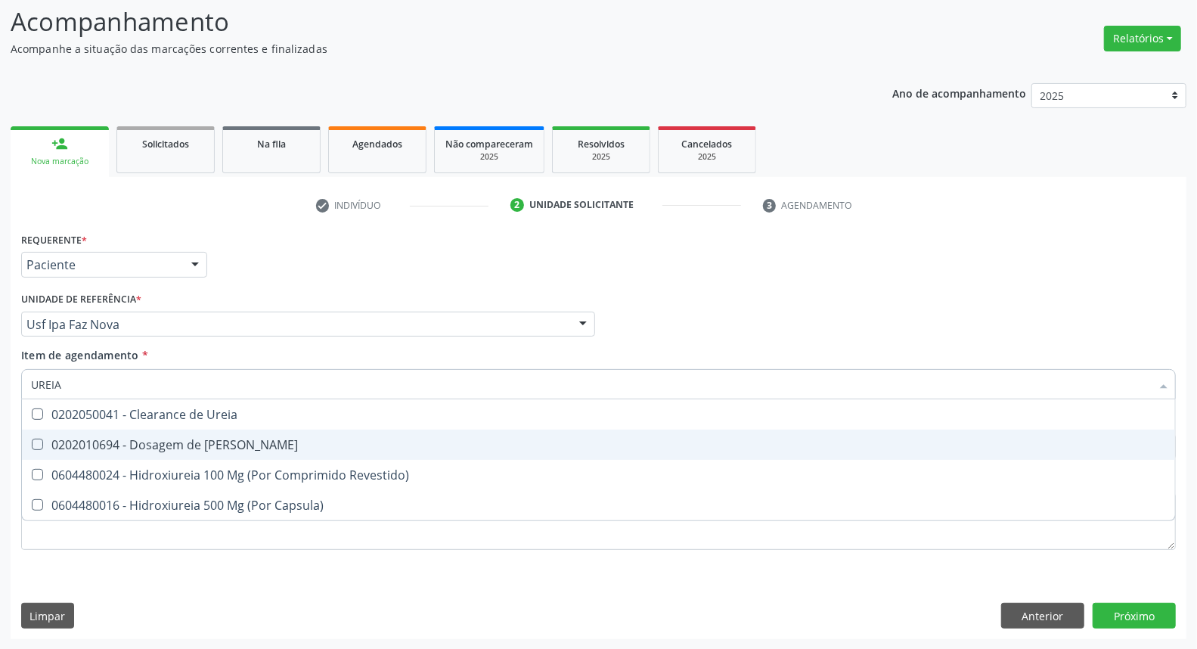
click at [194, 450] on div "0202010694 - Dosagem de [PERSON_NAME]" at bounding box center [598, 444] width 1135 height 12
checkbox Ureia "true"
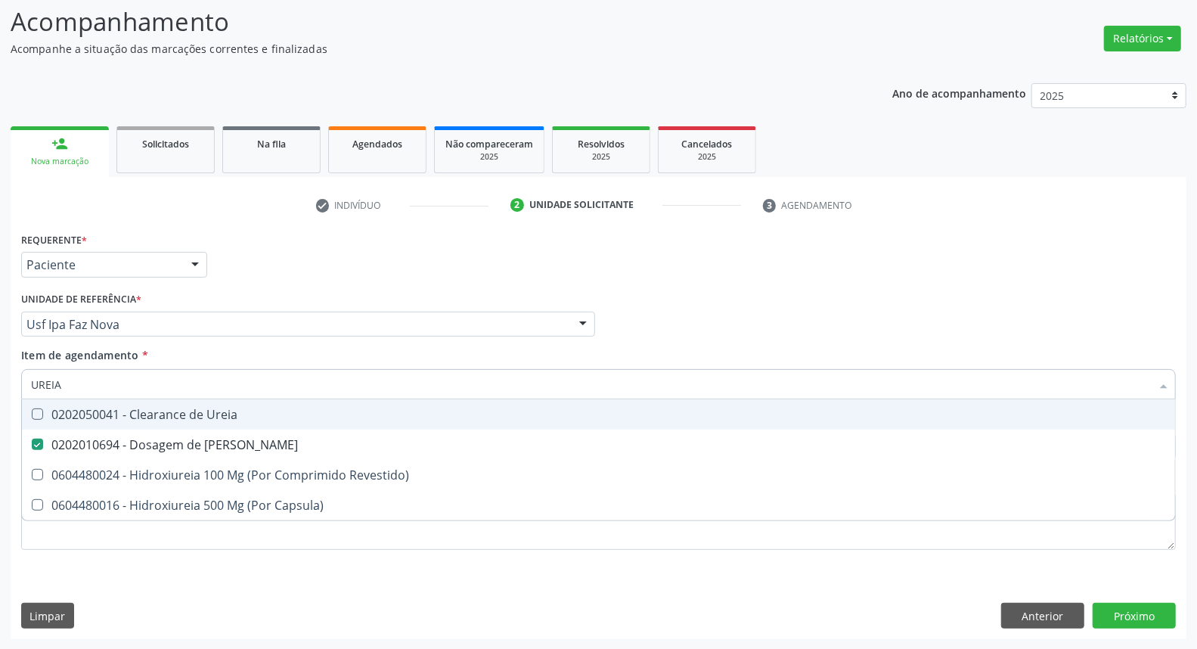
click at [193, 383] on input "UREIA" at bounding box center [591, 384] width 1120 height 30
type input "C"
checkbox Ureia "false"
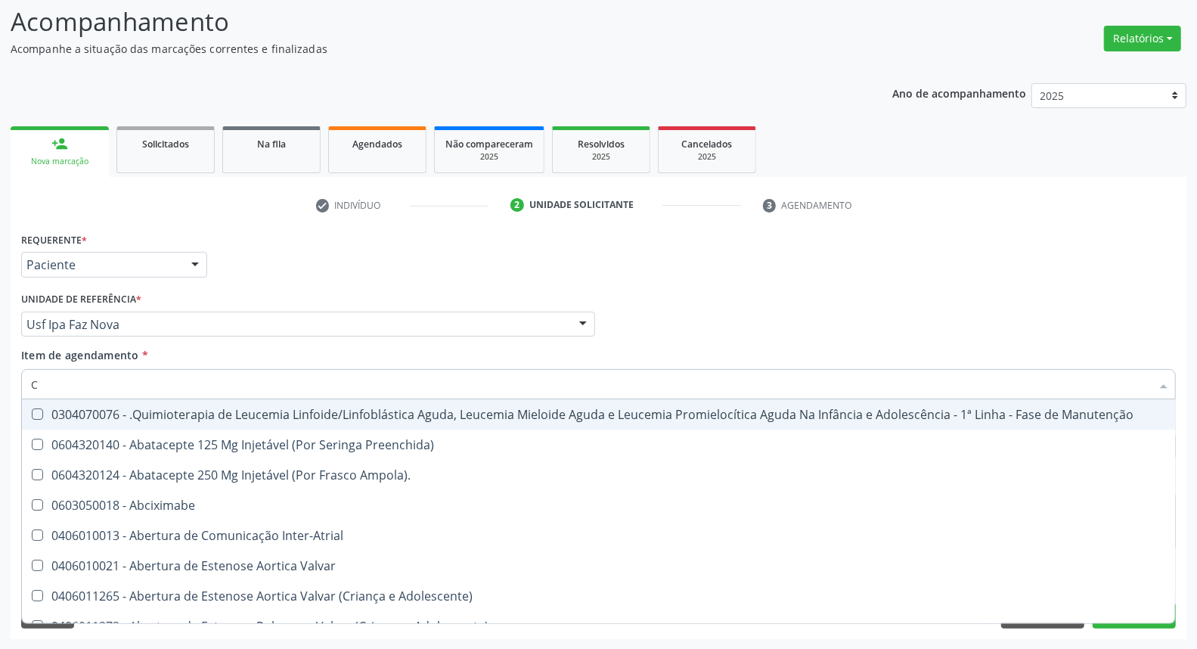
type input "CO"
checkbox Único "true"
checkbox Creatinina "true"
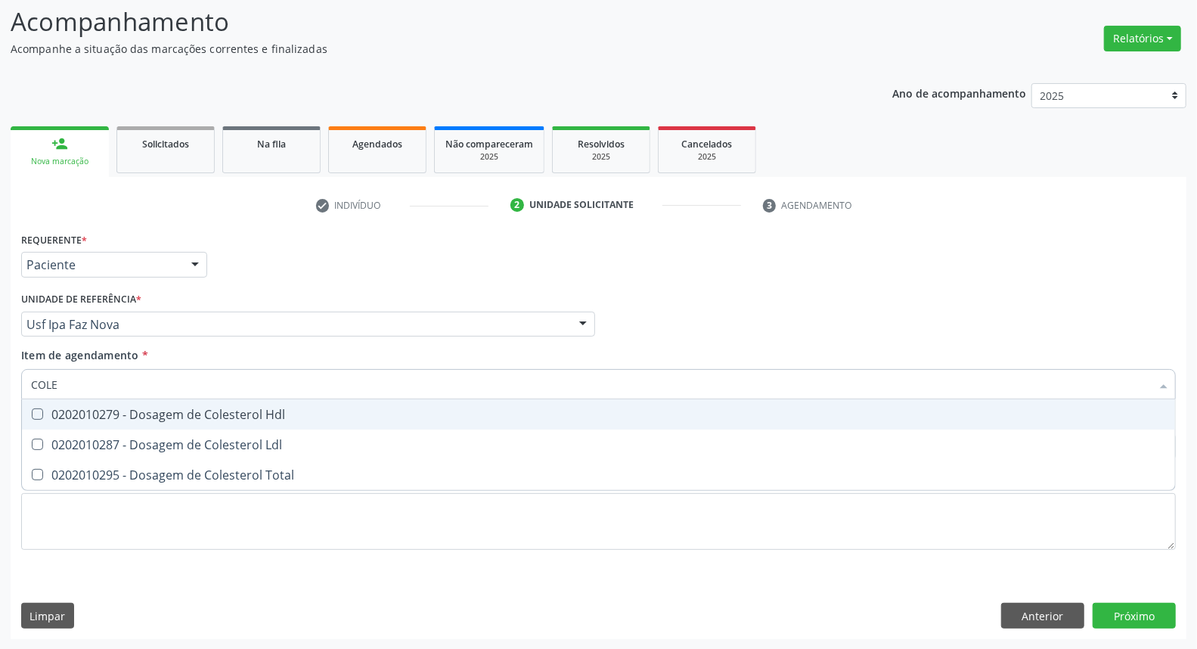
type input "COLES"
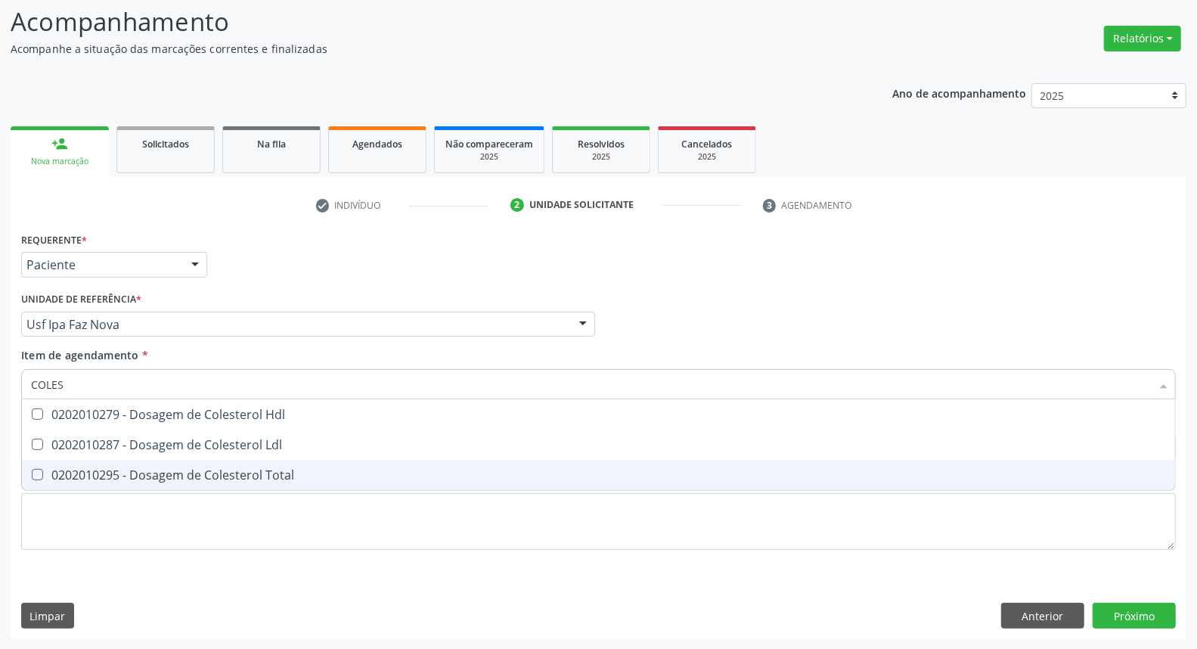
click at [160, 474] on div "0202010295 - Dosagem de Colesterol Total" at bounding box center [598, 475] width 1135 height 12
checkbox Total "true"
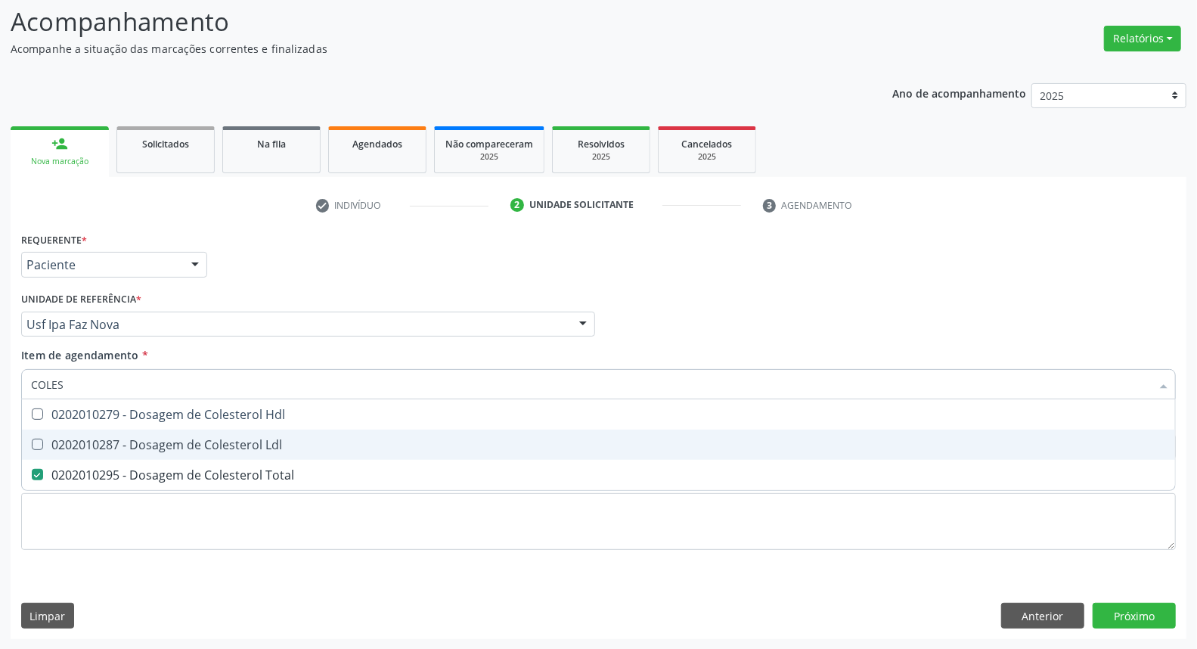
drag, startPoint x: 161, startPoint y: 438, endPoint x: 163, endPoint y: 395, distance: 43.1
click at [163, 431] on span "0202010287 - Dosagem de Colesterol Ldl" at bounding box center [598, 444] width 1153 height 30
checkbox Ldl "true"
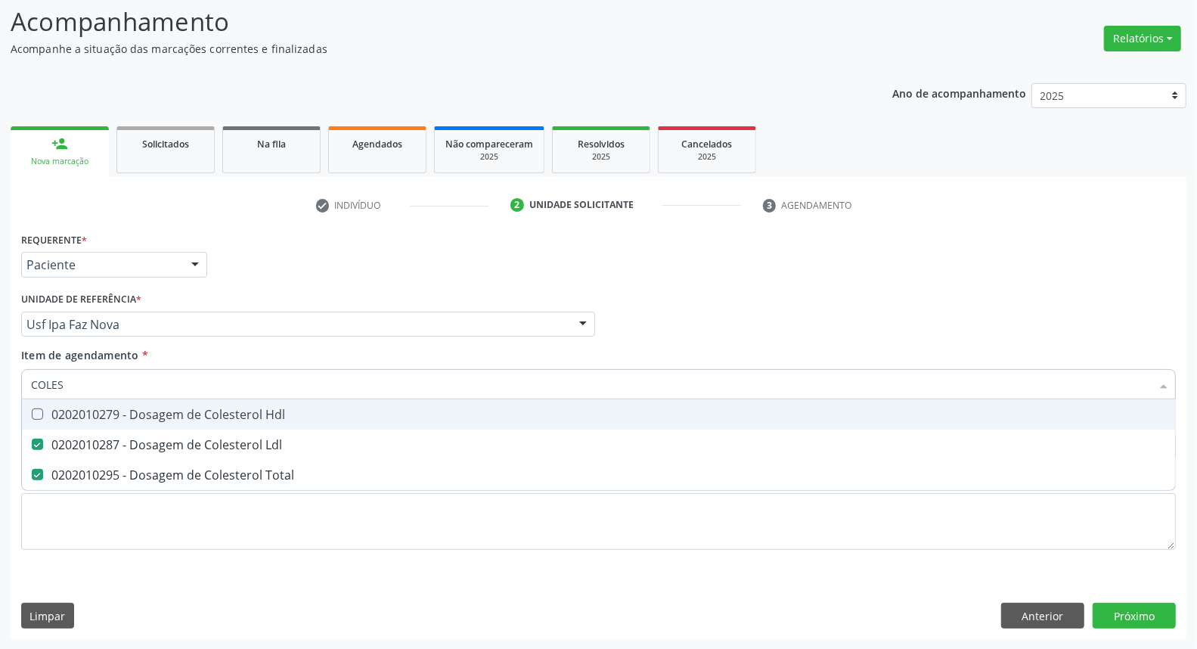
click at [163, 410] on div "0202010279 - Dosagem de Colesterol Hdl" at bounding box center [598, 414] width 1135 height 12
checkbox Hdl "true"
click at [180, 379] on input "COLES" at bounding box center [591, 384] width 1120 height 30
type input "TR"
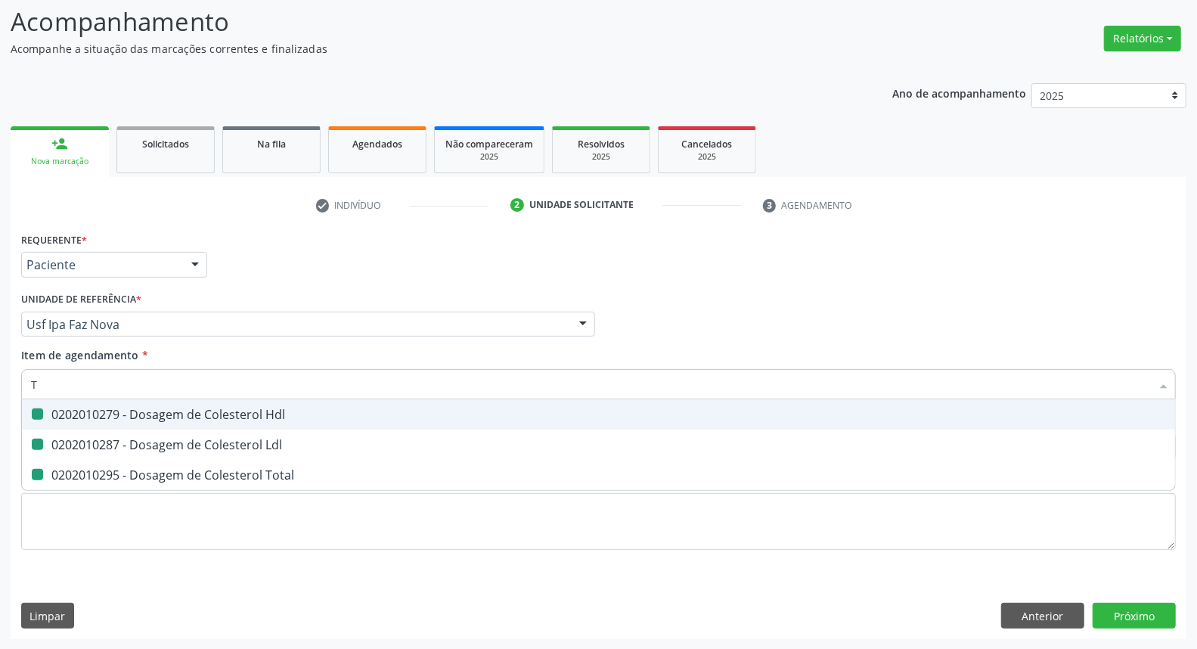
checkbox Hdl "false"
checkbox Ldl "false"
checkbox Total "false"
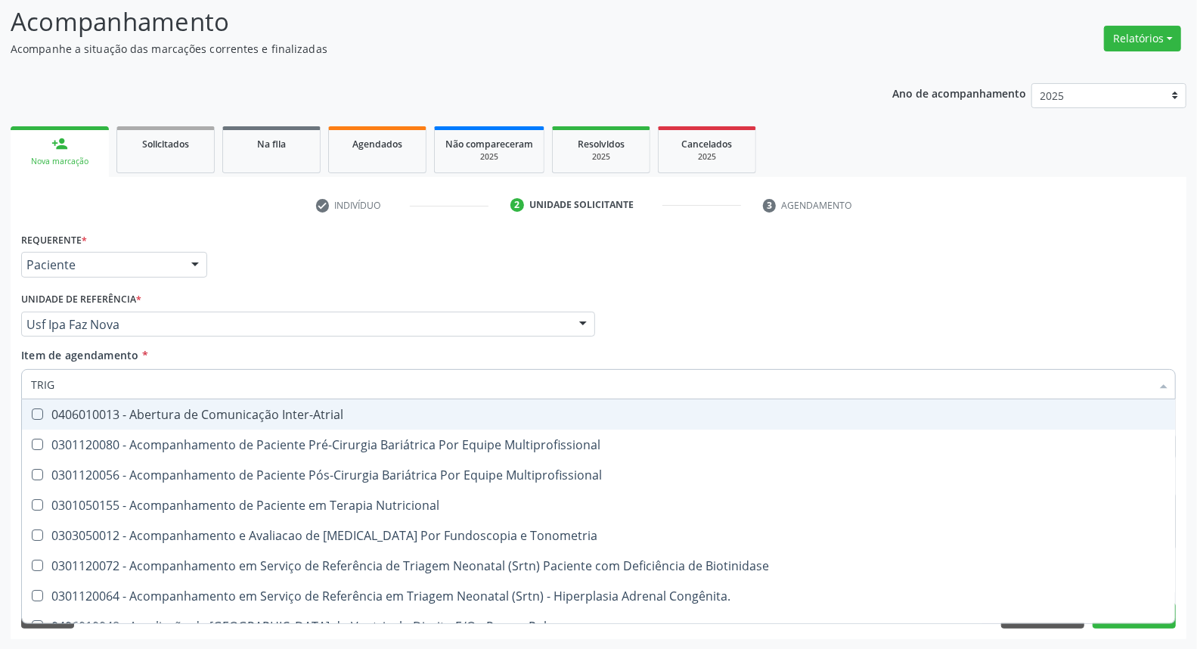
type input "TRIGL"
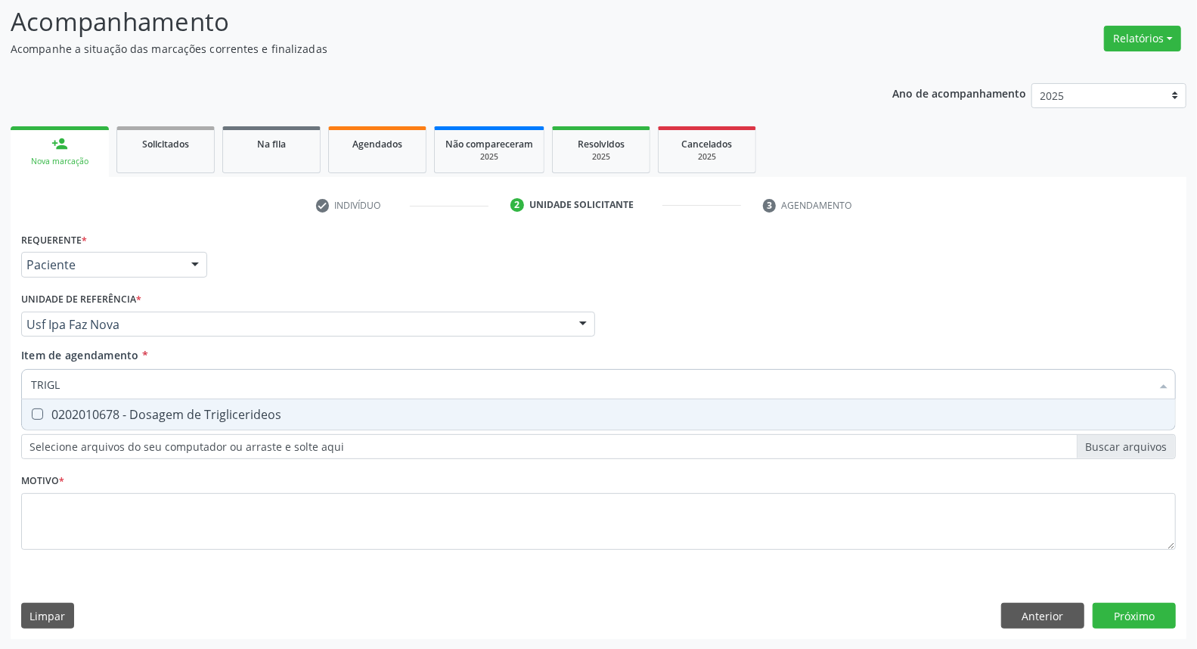
click at [179, 399] on span "0202010678 - Dosagem de Triglicerideos" at bounding box center [598, 414] width 1153 height 30
checkbox Triglicerideos "true"
click at [181, 383] on input "TRIGL" at bounding box center [591, 384] width 1120 height 30
type input "H"
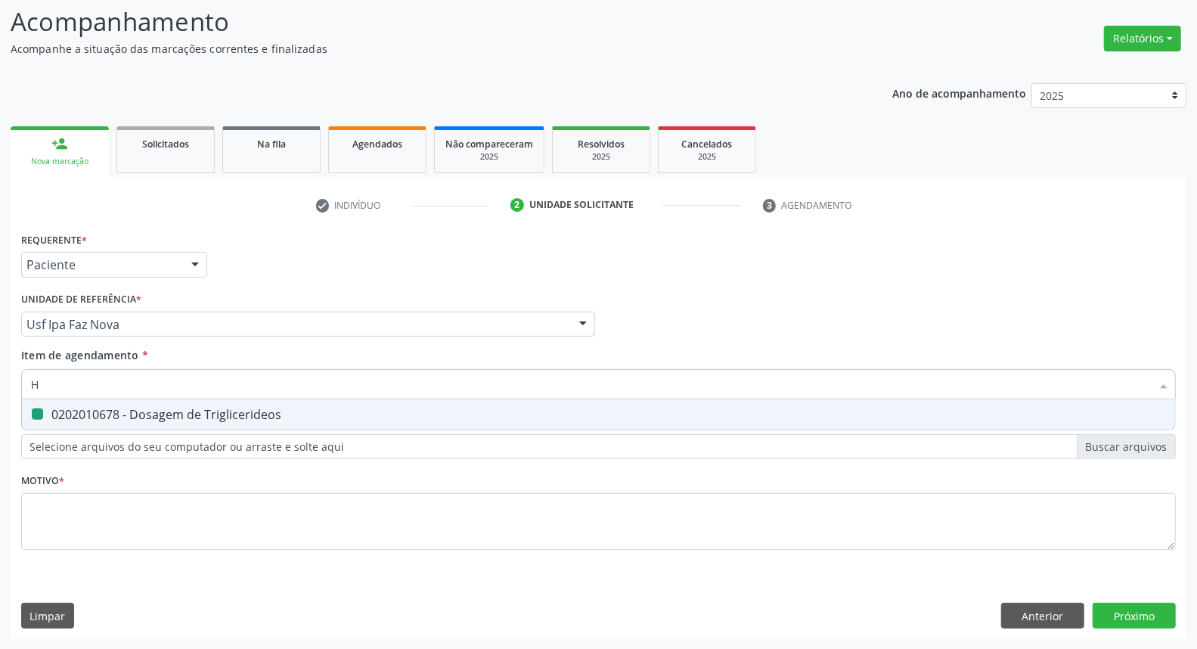
checkbox Triglicerideos "false"
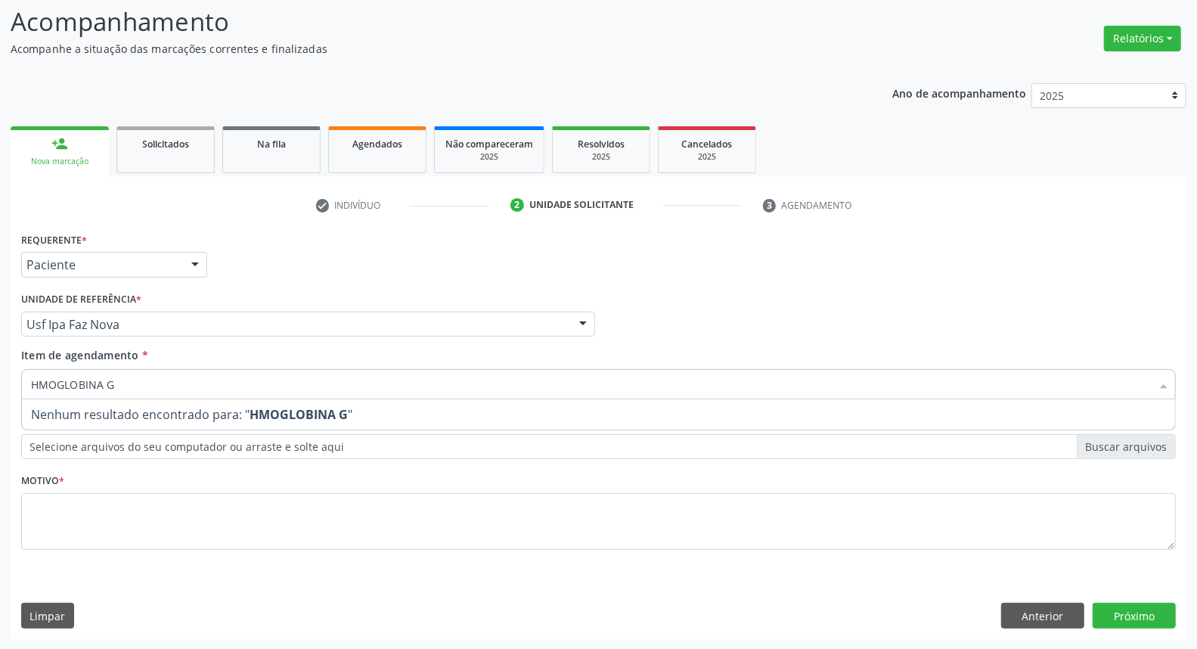
click at [38, 384] on input "HMOGLOBINA G" at bounding box center [591, 384] width 1120 height 30
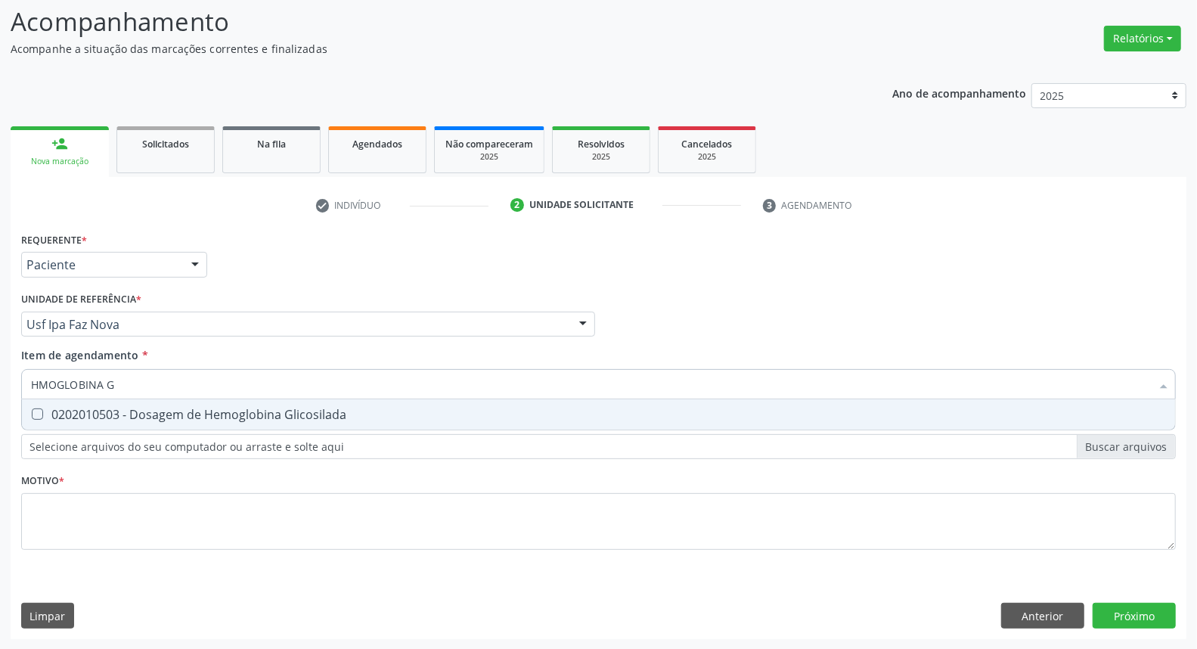
type input "HEMOGLOBINA G"
click at [108, 413] on div "0202010503 - Dosagem de Hemoglobina Glicosilada" at bounding box center [598, 414] width 1135 height 12
checkbox Glicosilada "true"
drag, startPoint x: 142, startPoint y: 379, endPoint x: 0, endPoint y: 379, distance: 142.1
click at [0, 379] on div "Acompanhamento Acompanhe a situação das marcações correntes e finalizadas Relat…" at bounding box center [598, 316] width 1197 height 666
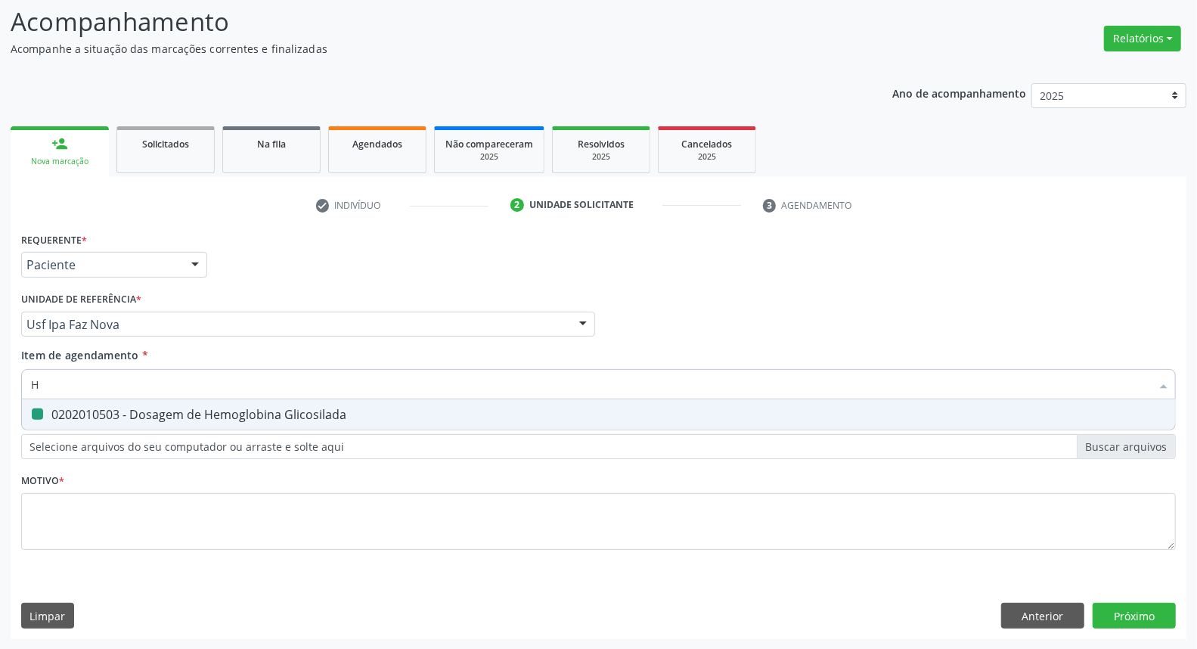
type input "HE"
checkbox Glicosilada "false"
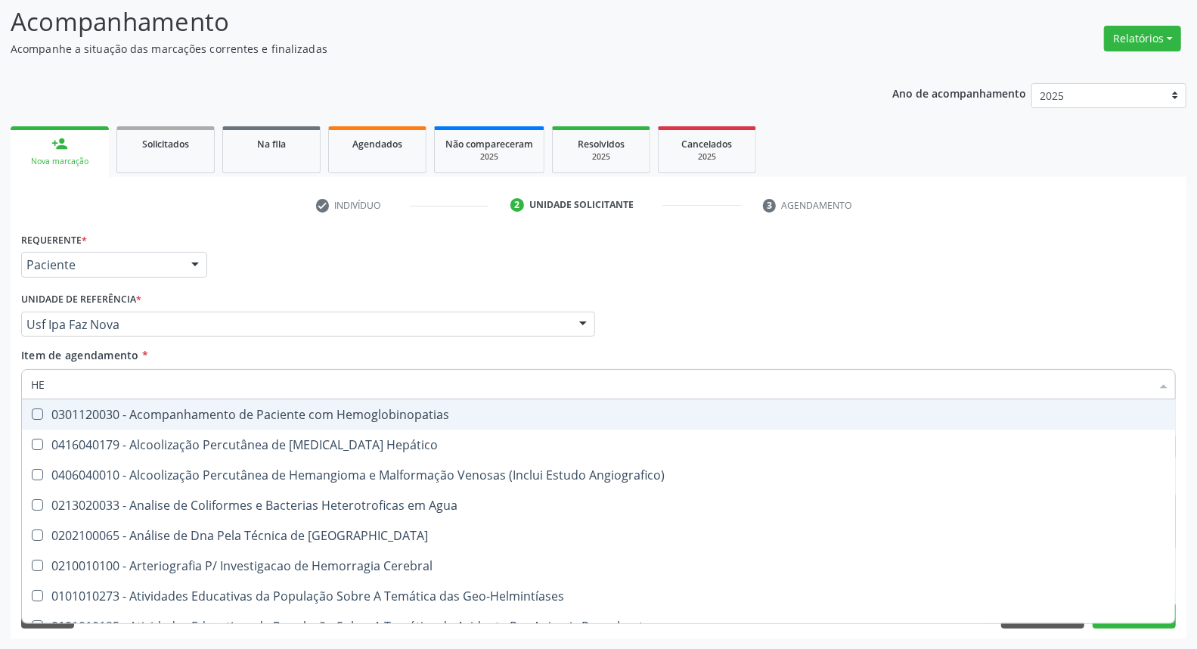
type input "HEM"
checkbox \(Qualitativo\) "true"
checkbox Glicosilada "false"
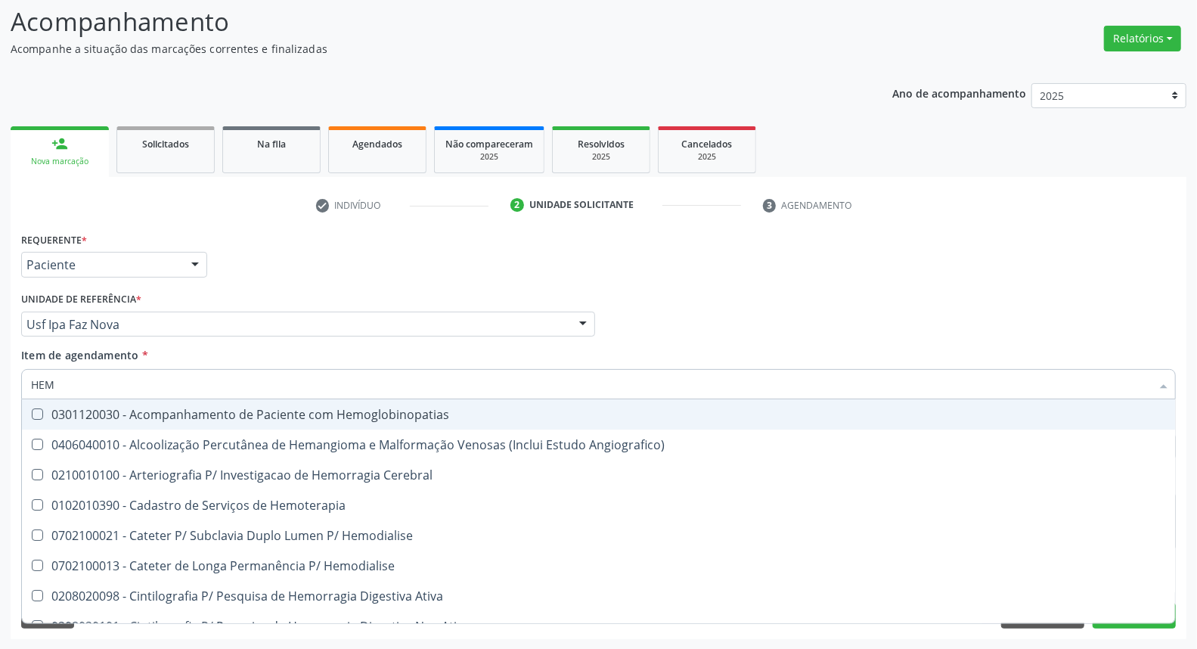
type input "HEMO"
checkbox Hemacias "true"
checkbox Glicosilada "false"
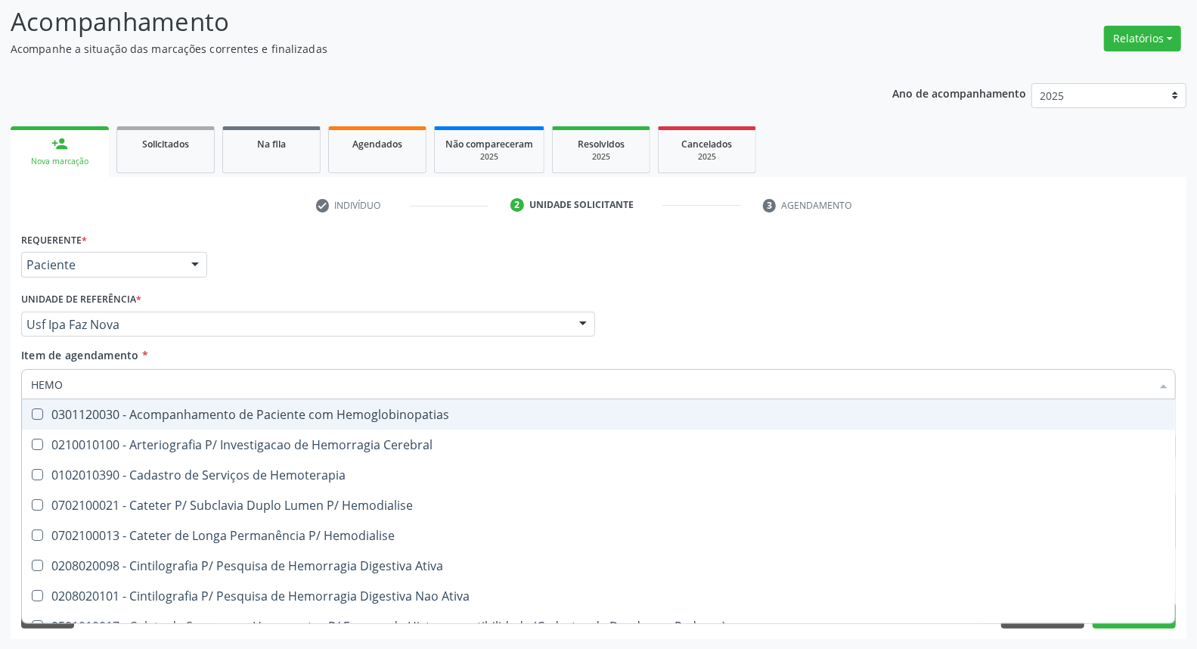
type input "HEMOG"
checkbox Tardio\) "true"
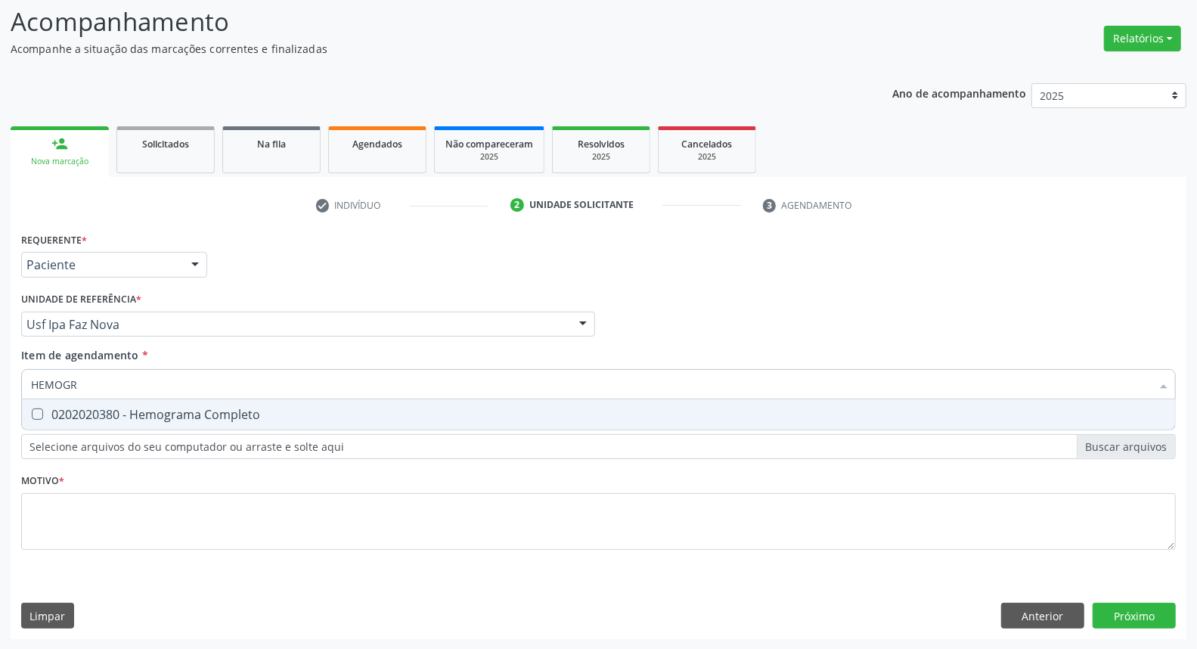
type input "HEMOGRA"
drag, startPoint x: 43, startPoint y: 412, endPoint x: 84, endPoint y: 388, distance: 47.4
click at [44, 412] on div "0202020380 - Hemograma Completo" at bounding box center [598, 414] width 1135 height 12
checkbox Completo "true"
drag, startPoint x: 109, startPoint y: 380, endPoint x: 0, endPoint y: 369, distance: 109.4
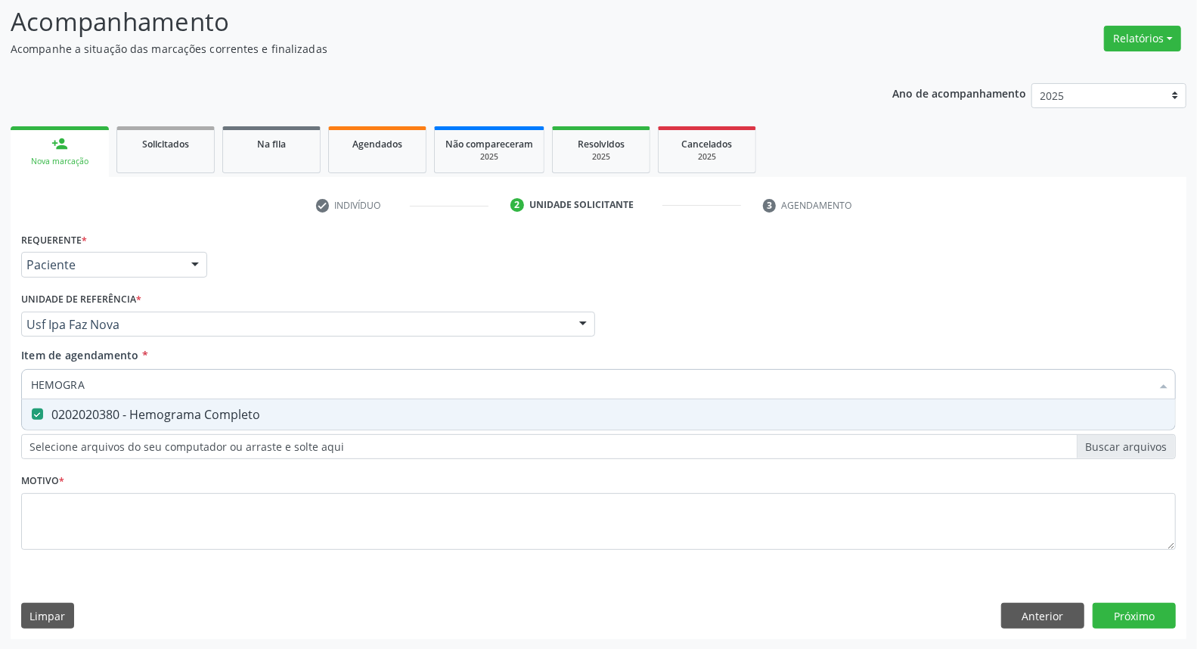
click at [0, 370] on div "Acompanhamento Acompanhe a situação das marcações correntes e finalizadas Relat…" at bounding box center [598, 316] width 1197 height 666
type input "U"
checkbox Completo "false"
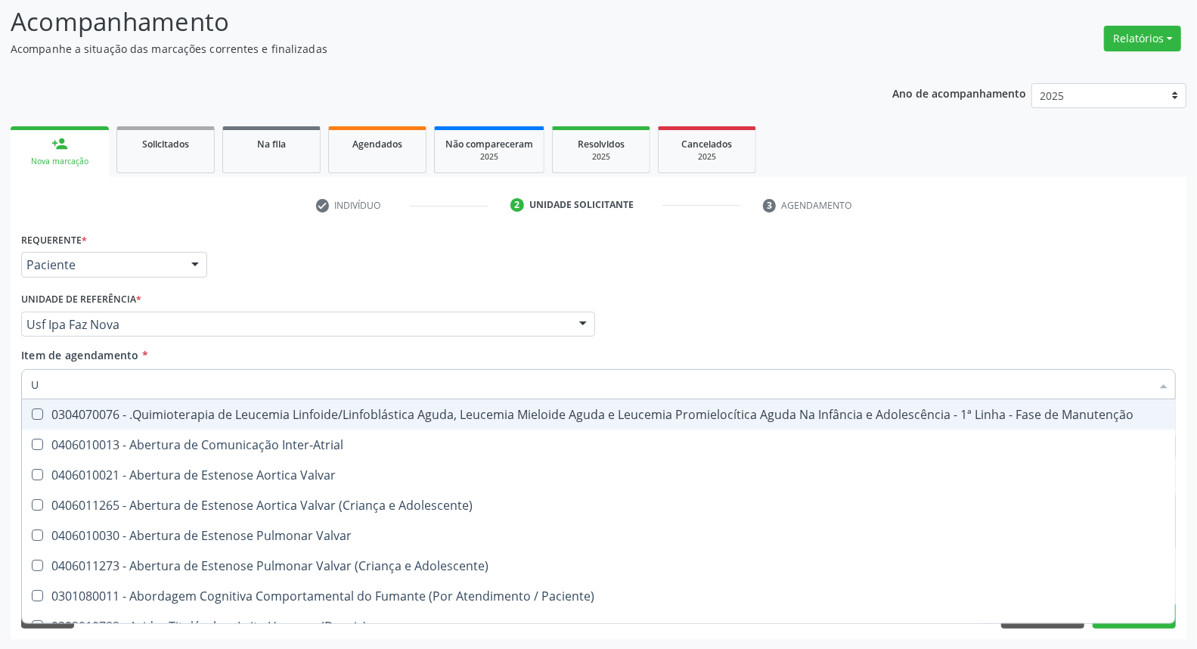
type input "UR"
checkbox B "true"
checkbox Coagulação\ "true"
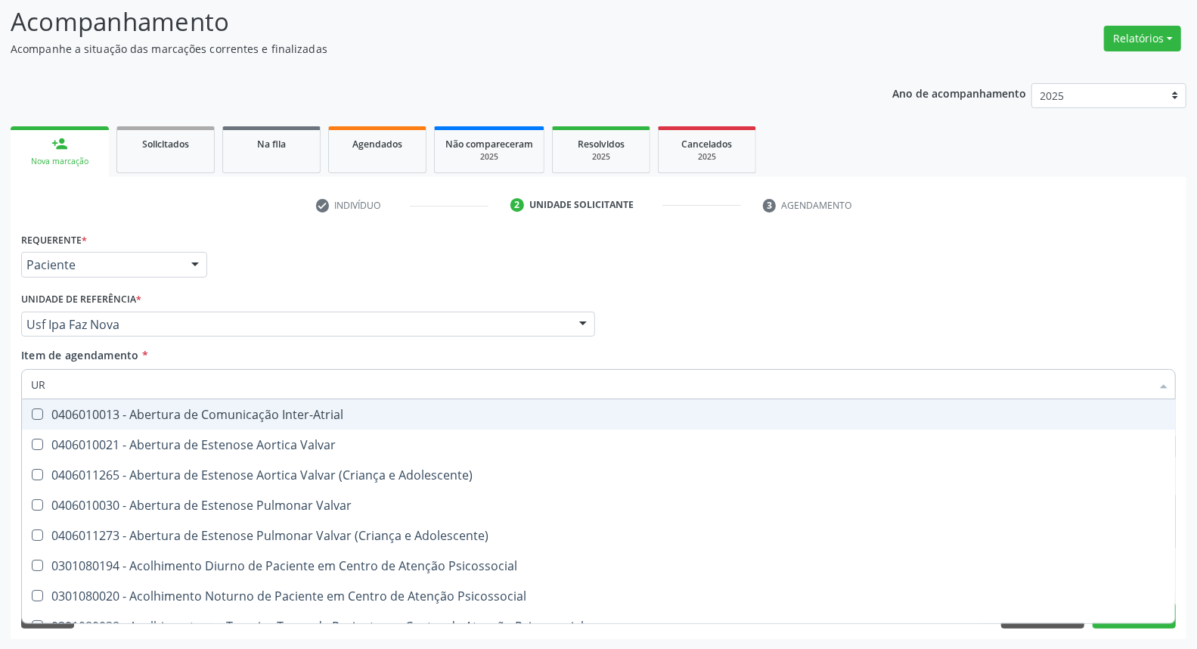
type input "URI"
checkbox B "true"
type input "URIN"
checkbox B "false"
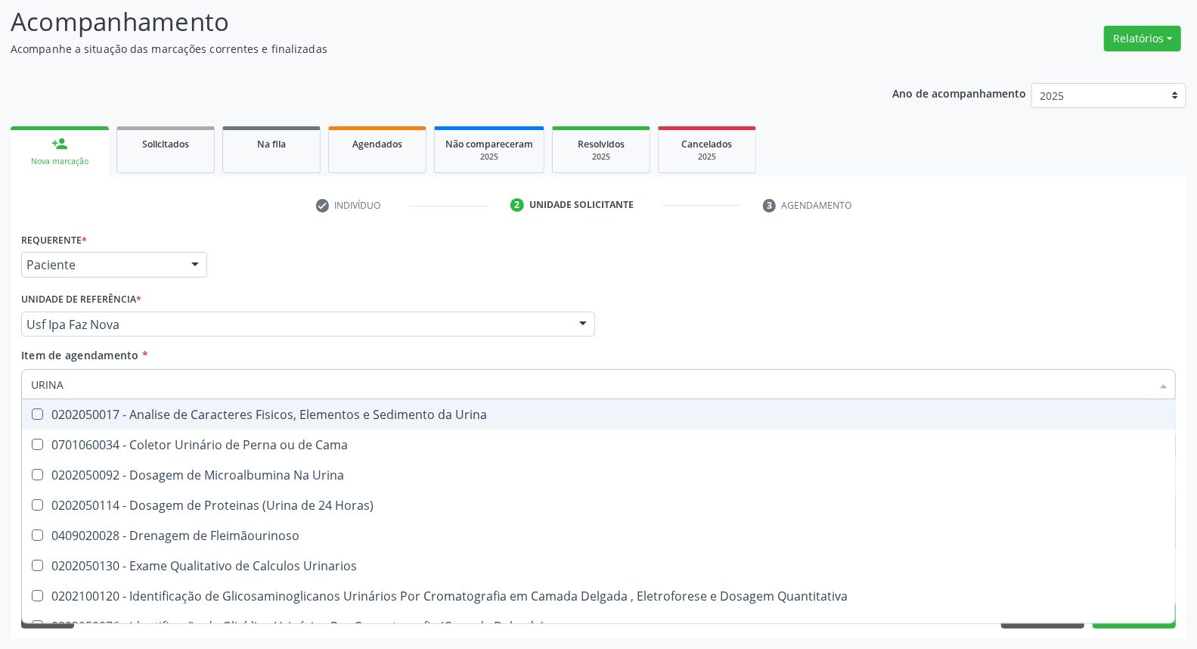
type input "URINA"
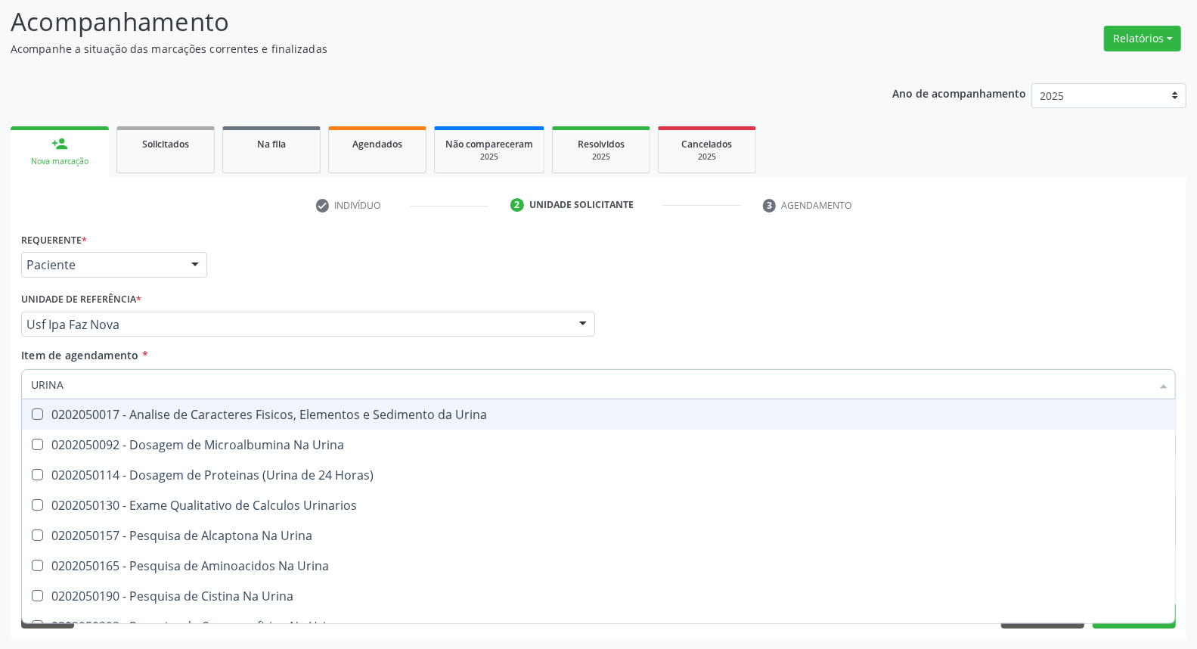
drag, startPoint x: 106, startPoint y: 408, endPoint x: 106, endPoint y: 381, distance: 27.2
click at [106, 408] on div "0202050017 - Analise de Caracteres Fisicos, Elementos e Sedimento da Urina" at bounding box center [598, 414] width 1135 height 12
checkbox Urina "true"
drag, startPoint x: 107, startPoint y: 378, endPoint x: 0, endPoint y: 376, distance: 107.4
click at [0, 378] on div "Acompanhamento Acompanhe a situação das marcações correntes e finalizadas Relat…" at bounding box center [598, 316] width 1197 height 666
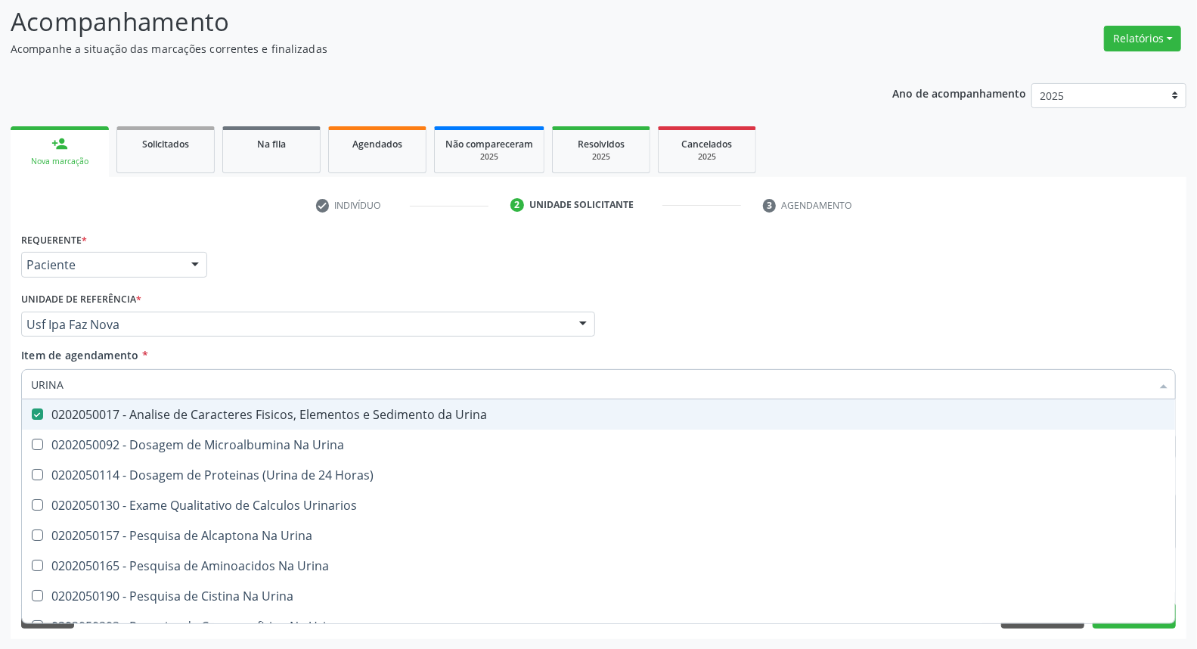
drag, startPoint x: 814, startPoint y: 333, endPoint x: 671, endPoint y: 606, distance: 308.0
click at [814, 335] on div "Médico Solicitante Por favor, selecione a Unidade de Atendimento primeiro Nenhu…" at bounding box center [598, 317] width 1162 height 59
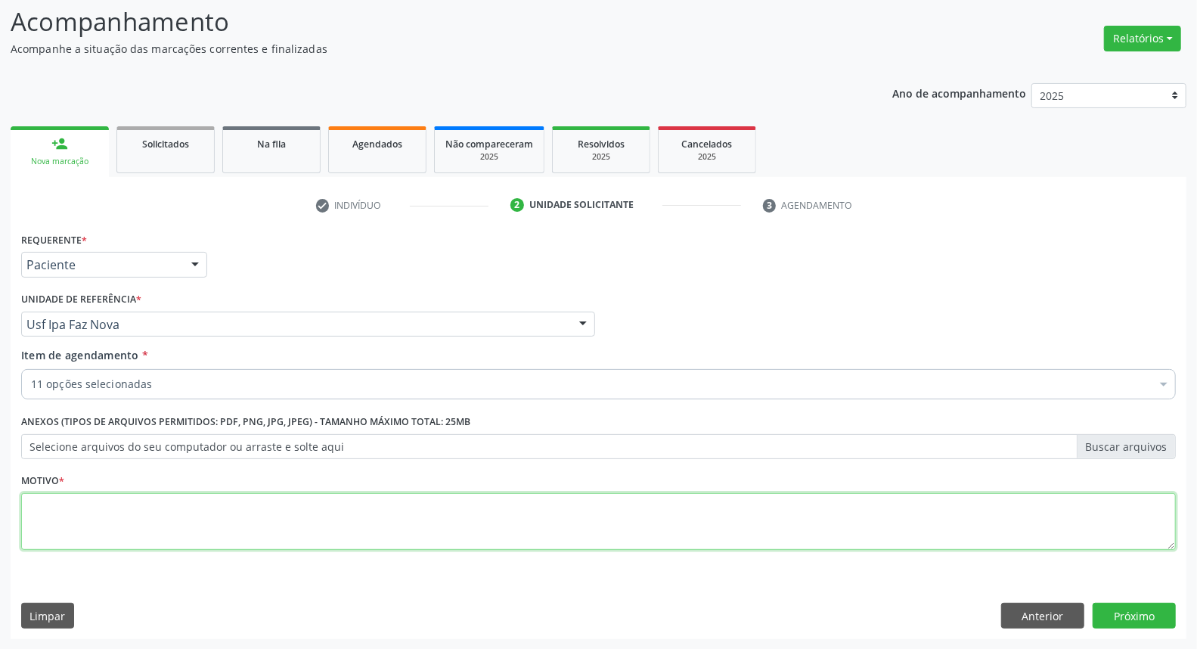
click at [298, 540] on textarea at bounding box center [598, 521] width 1154 height 57
type textarea "*"
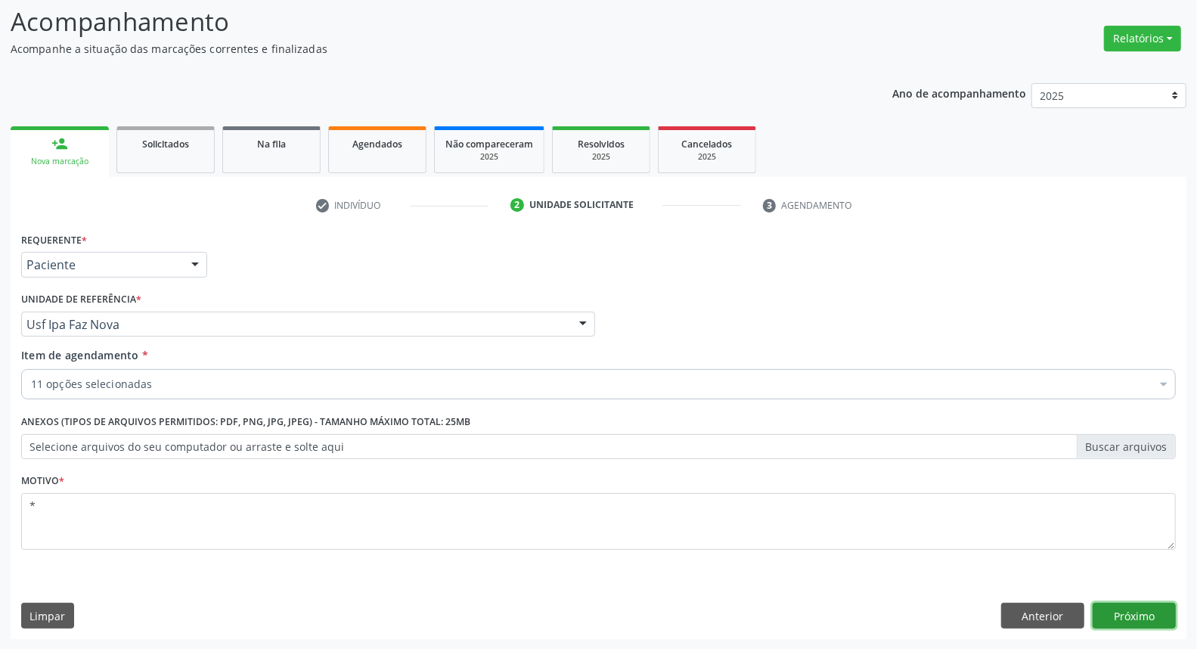
drag, startPoint x: 1167, startPoint y: 616, endPoint x: 1153, endPoint y: 624, distance: 16.2
click at [1153, 624] on button "Próximo" at bounding box center [1133, 615] width 83 height 26
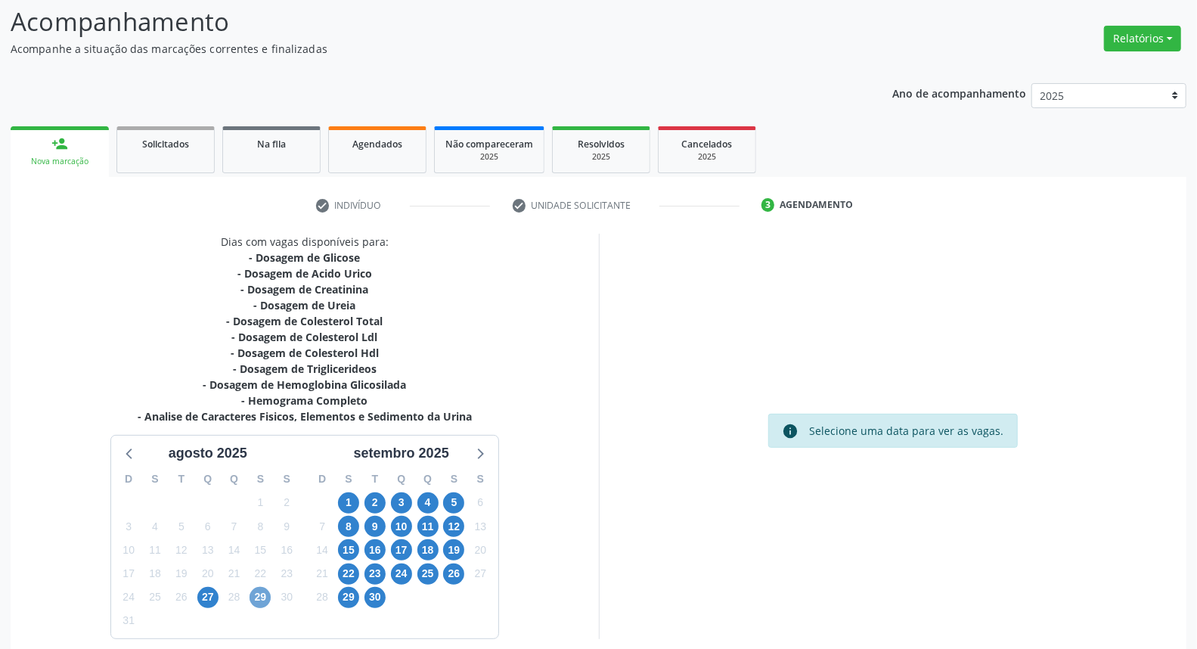
drag, startPoint x: 269, startPoint y: 594, endPoint x: 300, endPoint y: 567, distance: 41.2
click at [268, 594] on span "29" at bounding box center [259, 597] width 21 height 21
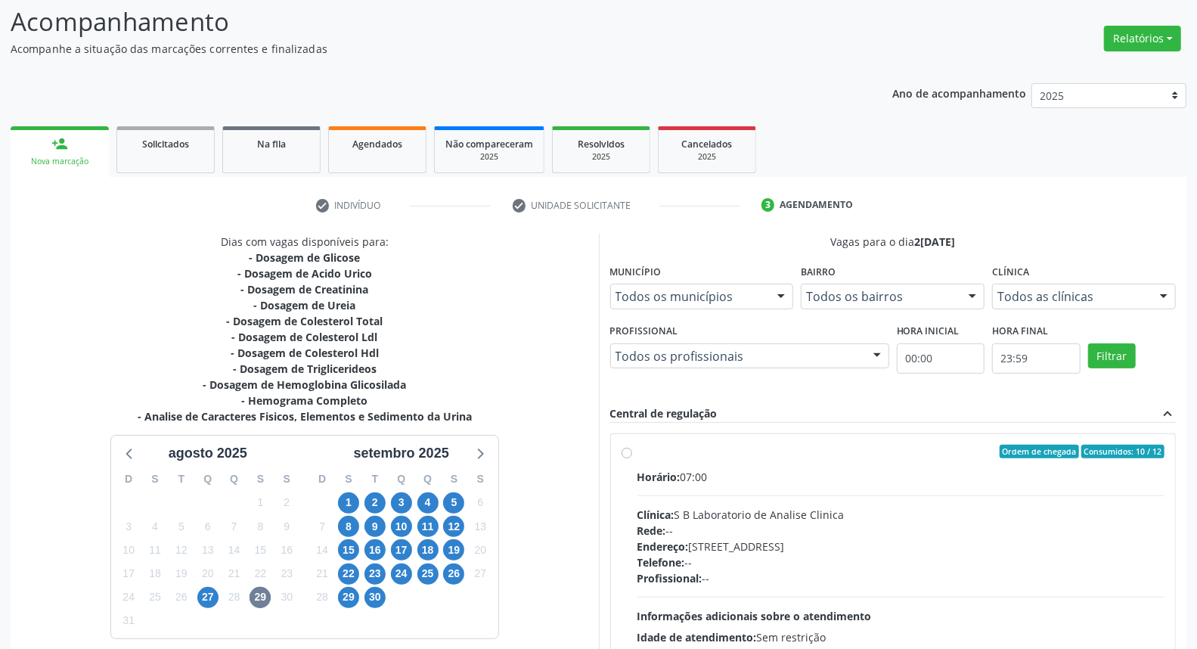
click at [637, 451] on label "Ordem de chegada Consumidos: 10 / 12 Horário: 07:00 Clínica: S B Laboratorio de…" at bounding box center [901, 560] width 528 height 232
click at [627, 451] on input "Ordem de chegada Consumidos: 10 / 12 Horário: 07:00 Clínica: S B Laboratorio de…" at bounding box center [626, 451] width 11 height 14
radio input "true"
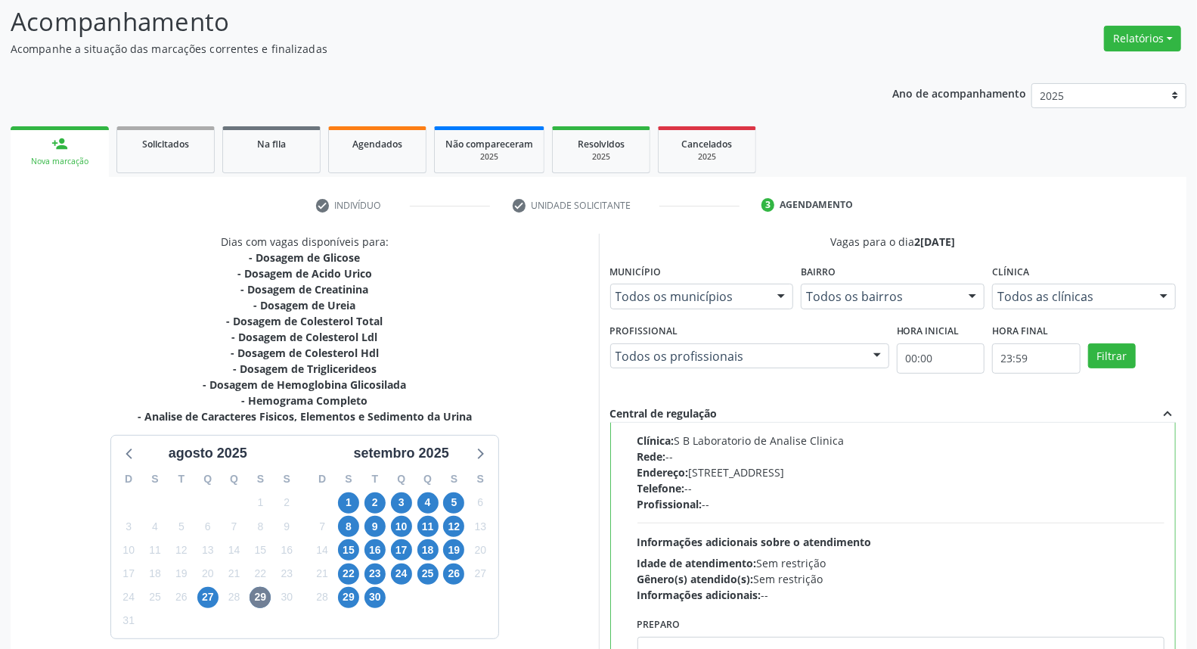
scroll to position [253, 0]
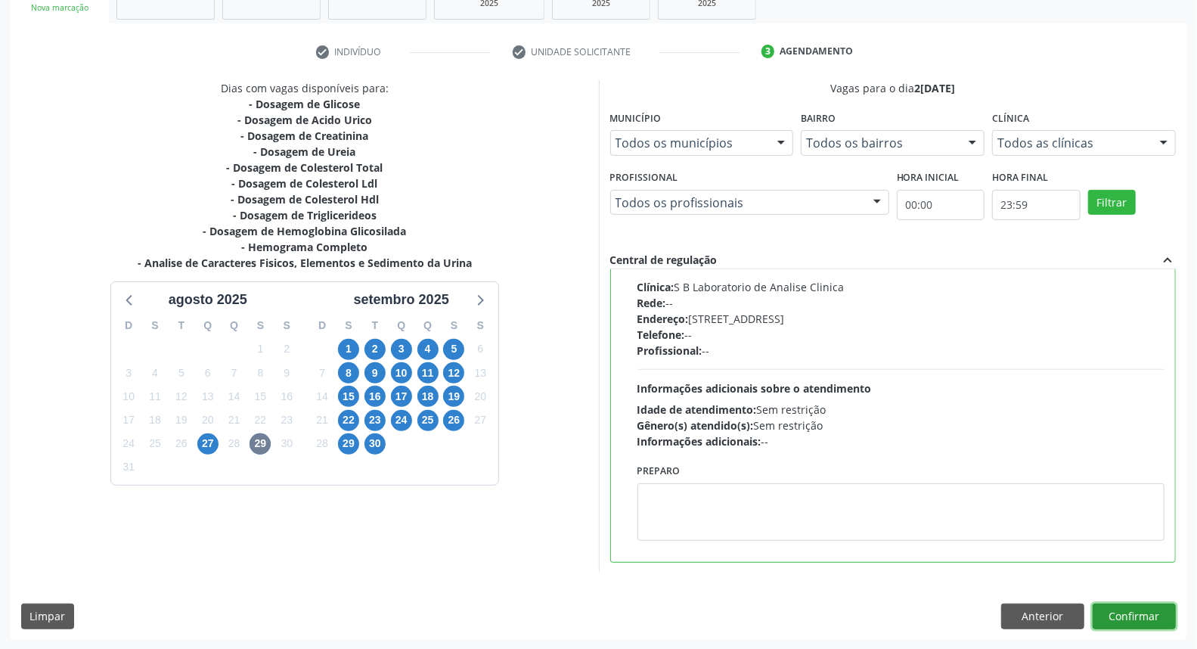
click at [1120, 613] on button "Confirmar" at bounding box center [1133, 616] width 83 height 26
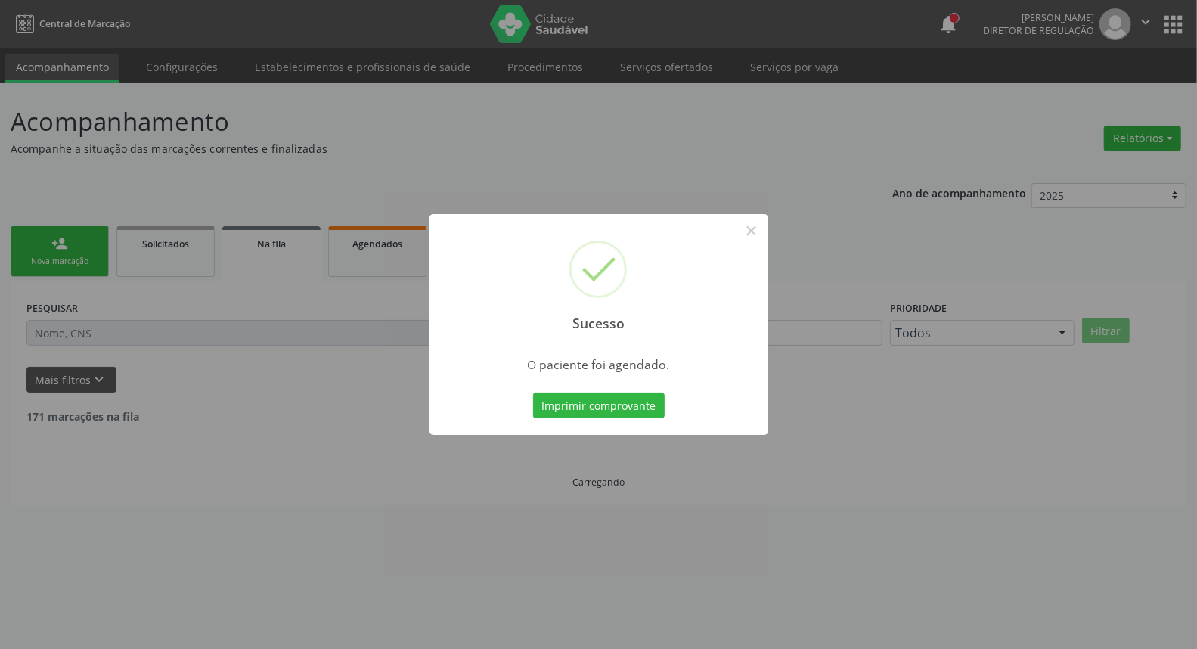
scroll to position [0, 0]
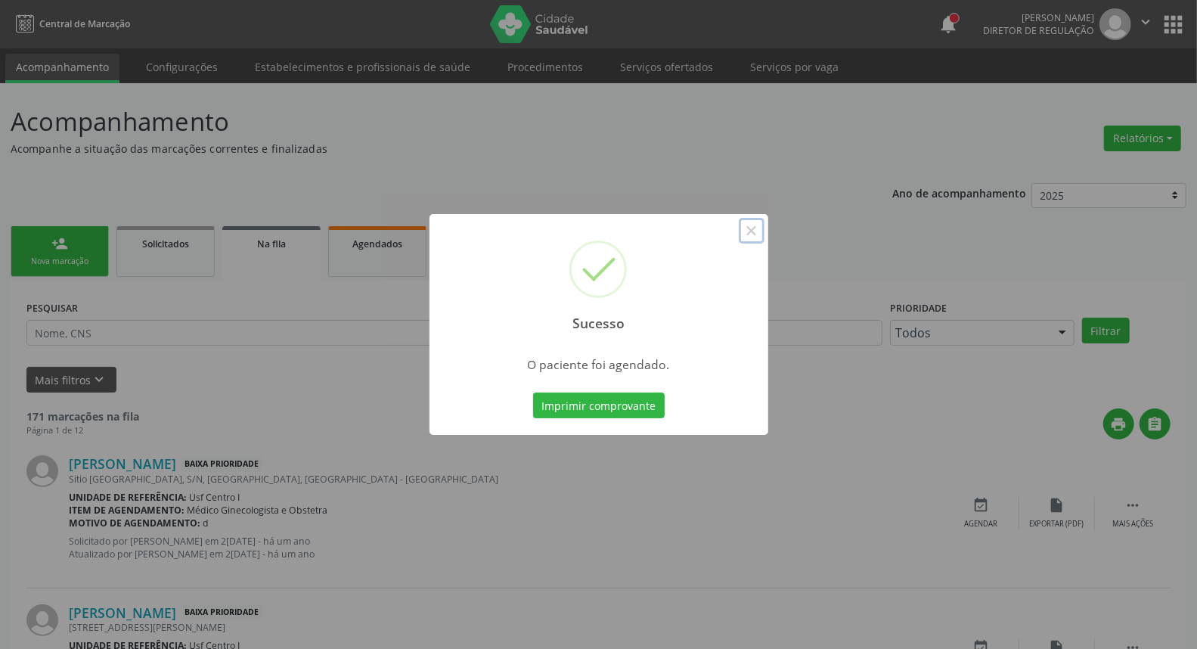
drag, startPoint x: 752, startPoint y: 228, endPoint x: 345, endPoint y: 205, distance: 407.3
click at [749, 225] on button "×" at bounding box center [752, 231] width 26 height 26
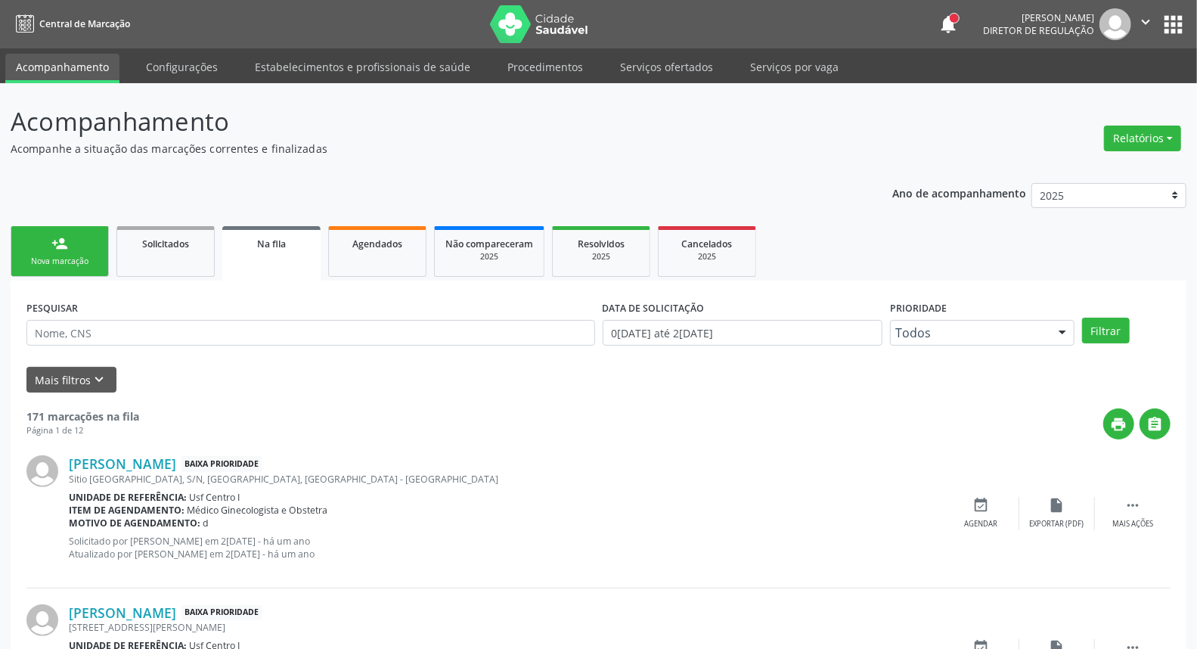
click at [49, 257] on div "Nova marcação" at bounding box center [60, 261] width 76 height 11
click at [73, 239] on link "person_add Nova marcação" at bounding box center [60, 251] width 98 height 51
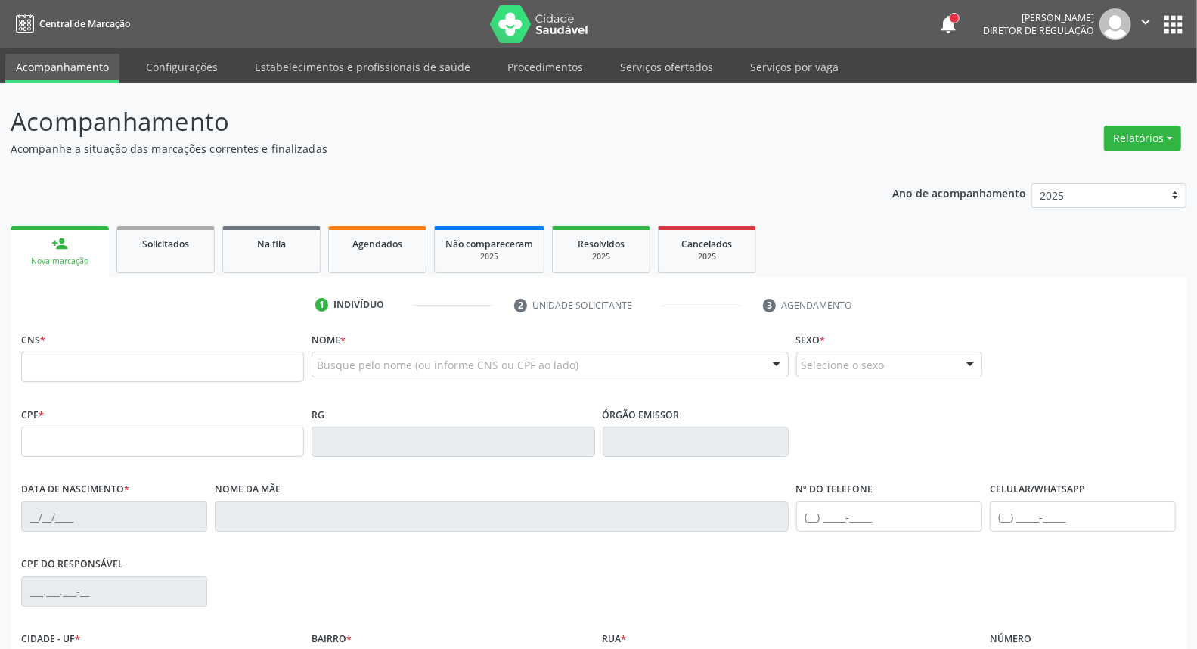
drag, startPoint x: 61, startPoint y: 459, endPoint x: 63, endPoint y: 449, distance: 9.9
click at [60, 458] on fieldset "CPF *" at bounding box center [162, 435] width 283 height 64
click at [63, 442] on input "text" at bounding box center [162, 441] width 283 height 30
type input "072.828.974-17"
type input "702 0018 2537 2080"
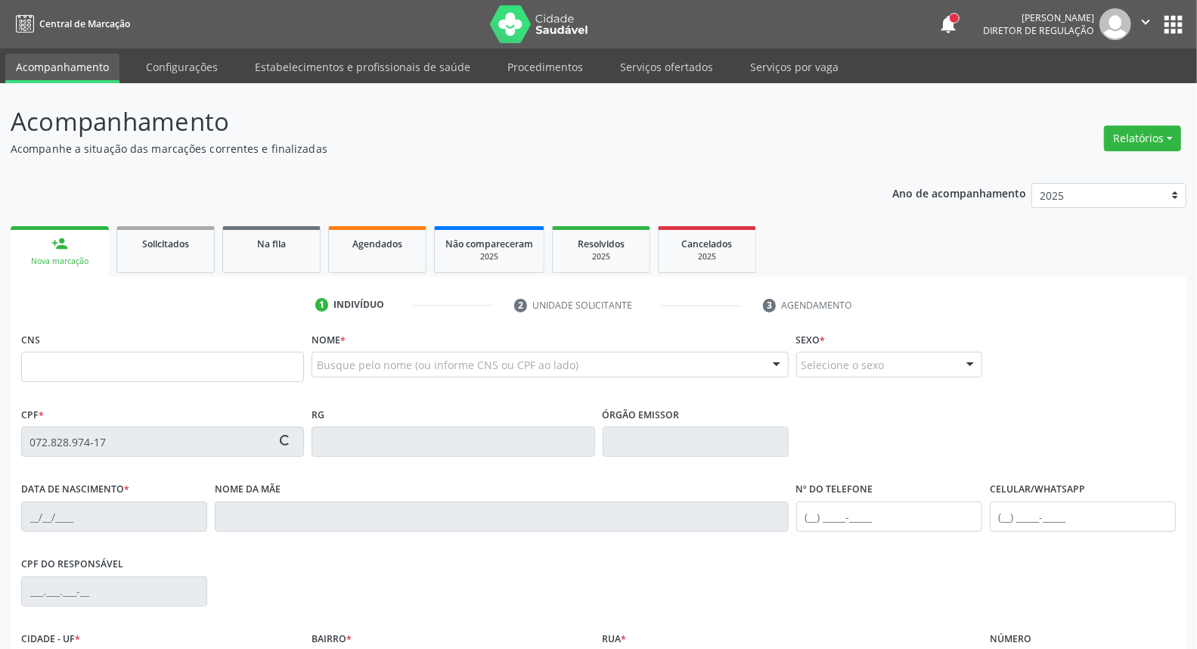
type input "30/05/1987"
type input "Zenilda Candido dos Santos"
type input "(87) 98134-1971"
type input "S/N"
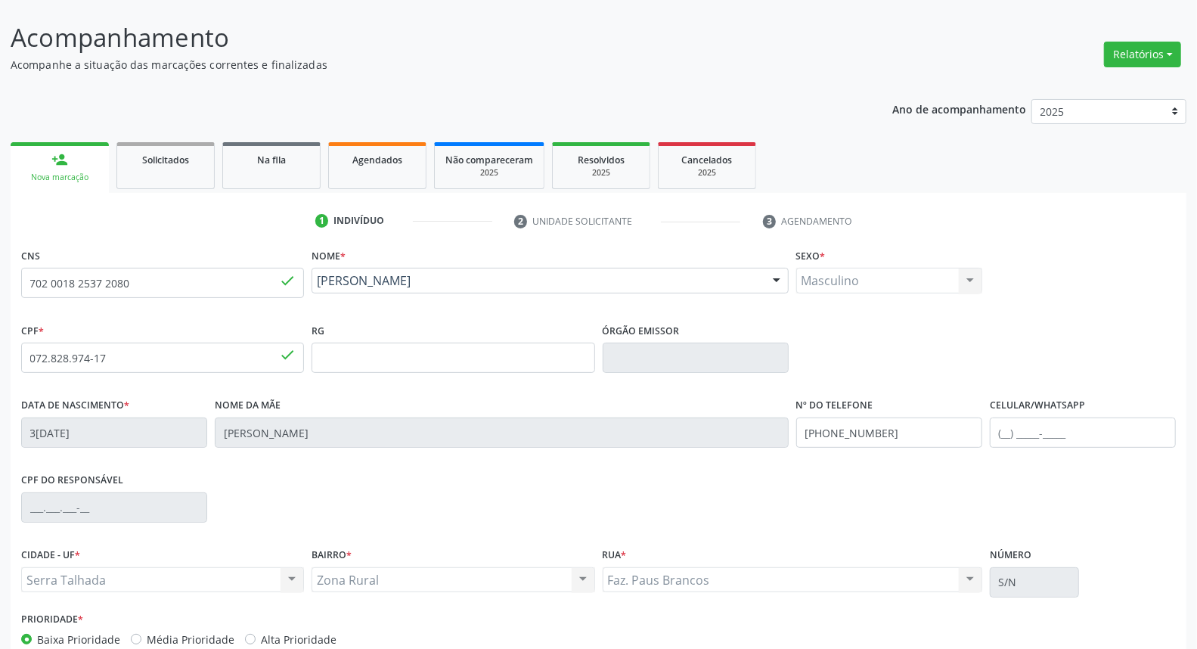
scroll to position [169, 0]
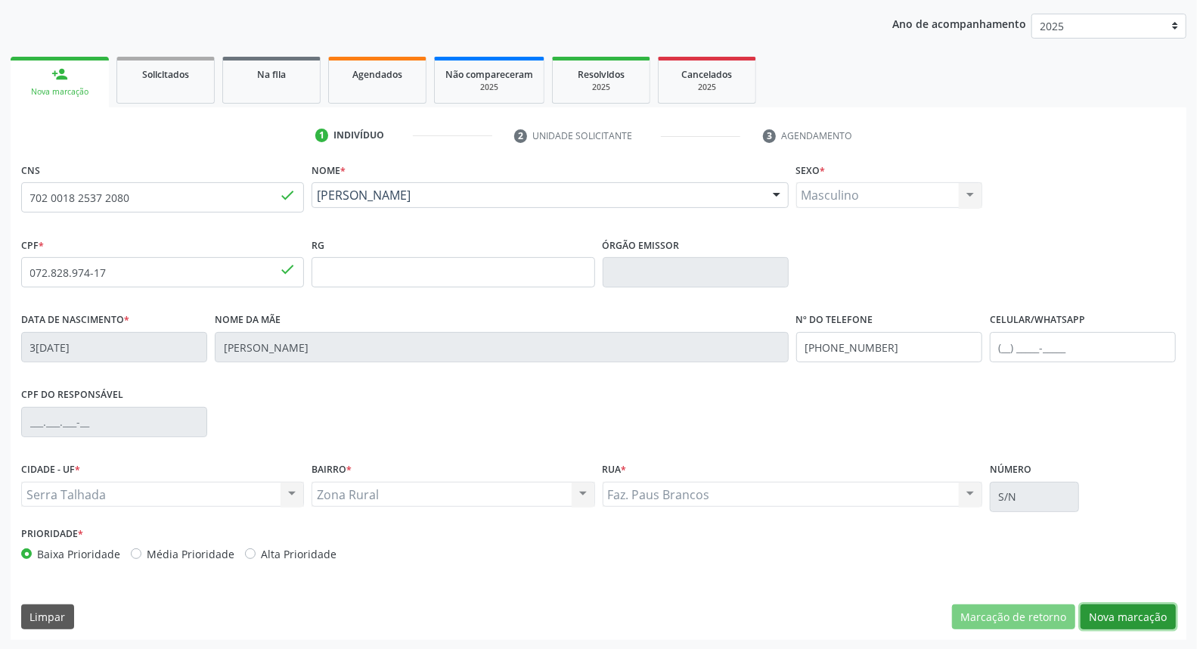
click at [1114, 615] on button "Nova marcação" at bounding box center [1127, 617] width 95 height 26
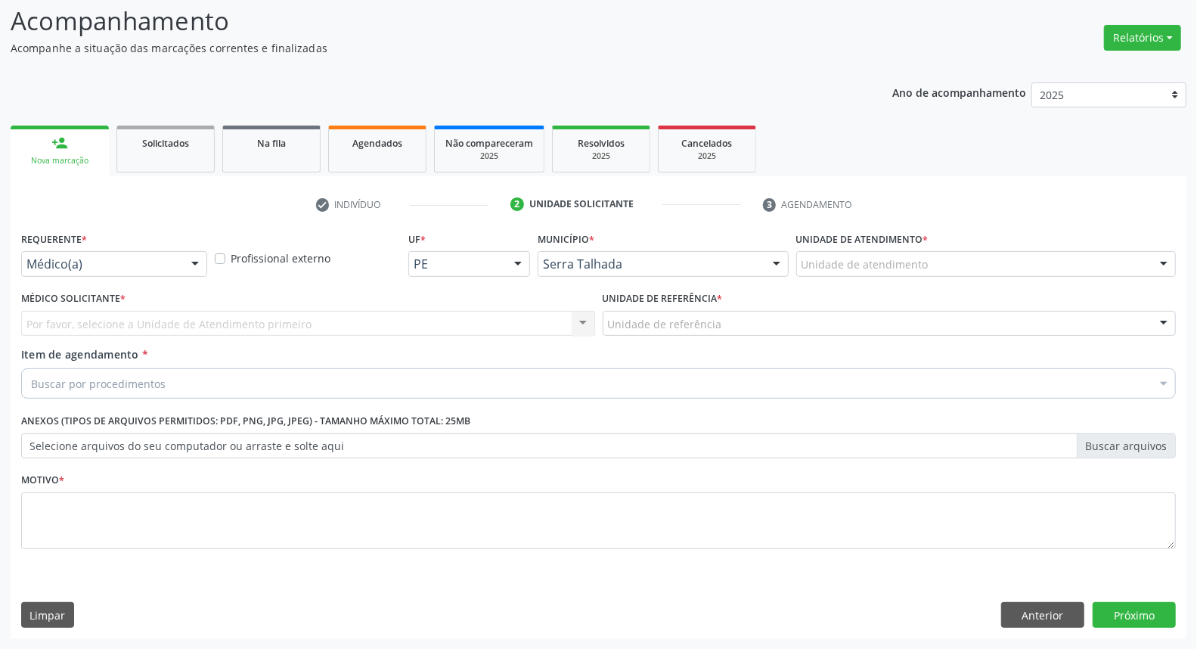
scroll to position [100, 0]
drag, startPoint x: 170, startPoint y: 262, endPoint x: 172, endPoint y: 282, distance: 20.5
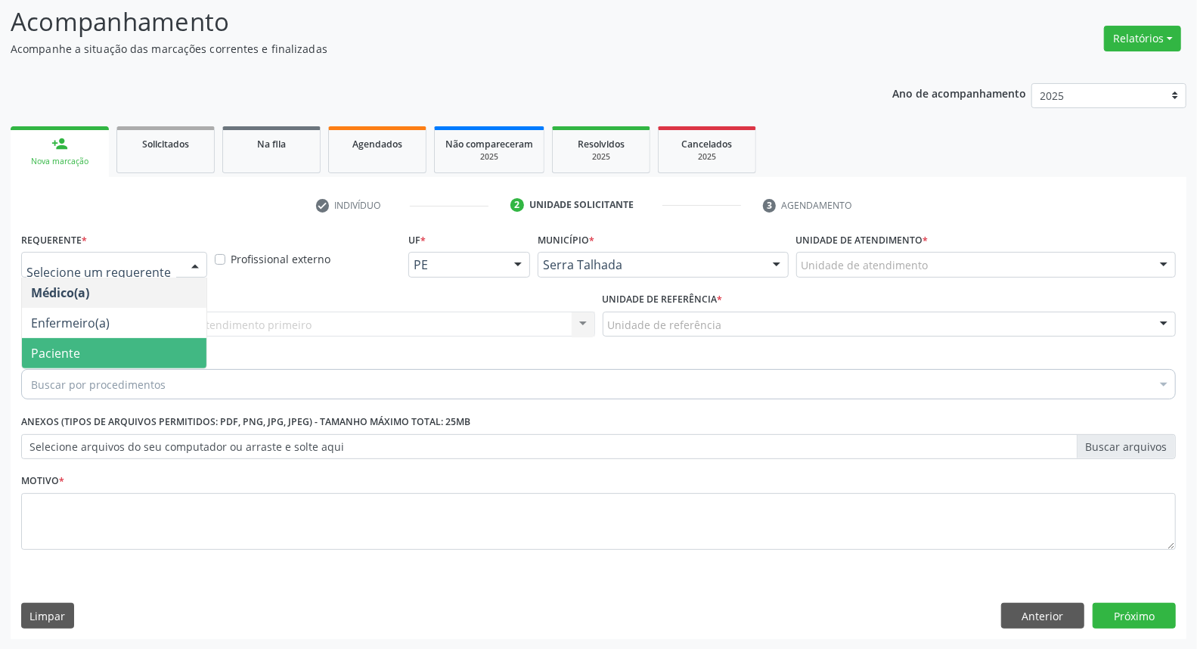
click at [160, 356] on span "Paciente" at bounding box center [114, 353] width 184 height 30
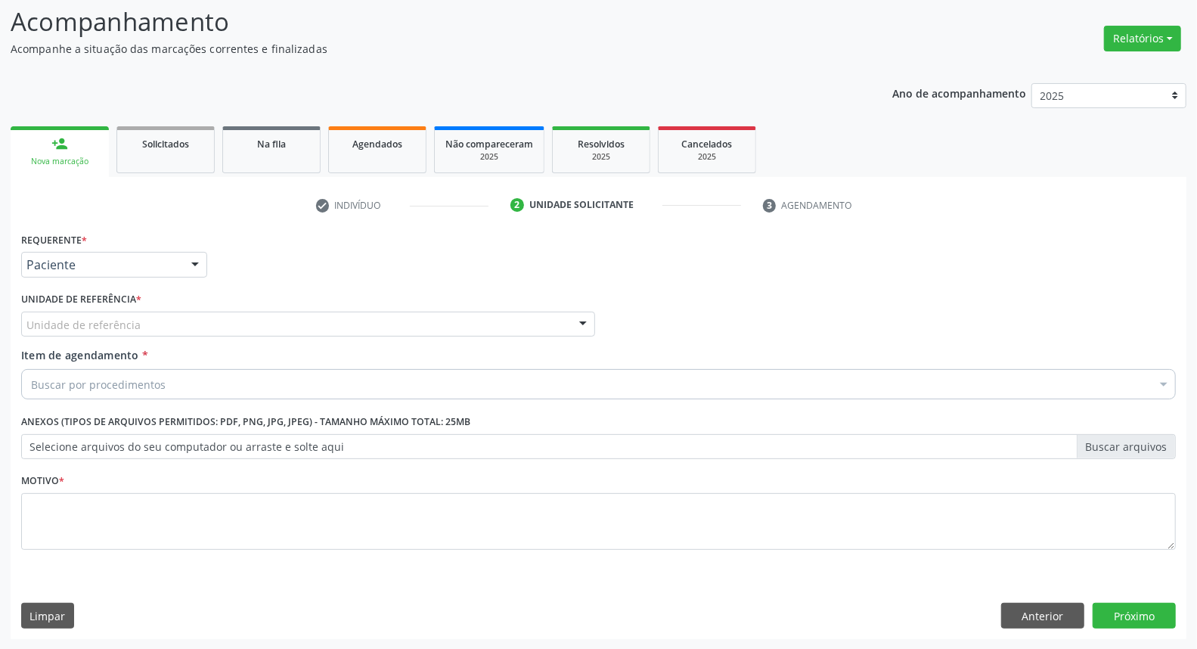
click at [178, 325] on div "Unidade de referência" at bounding box center [308, 324] width 574 height 26
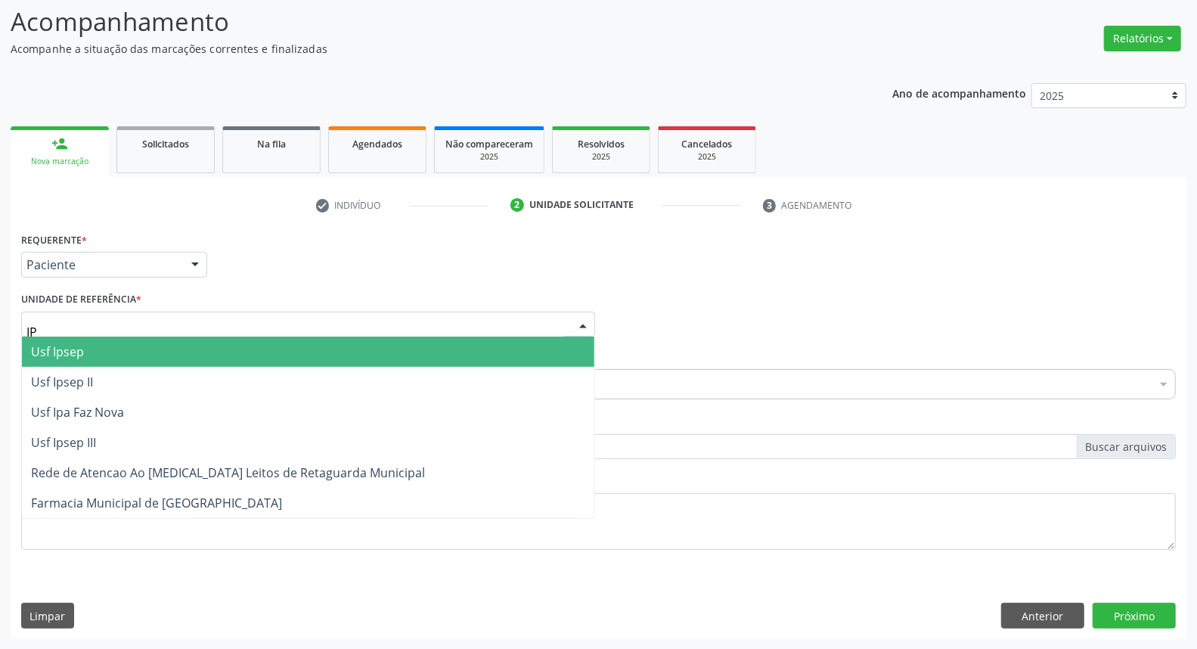
type input "IPA"
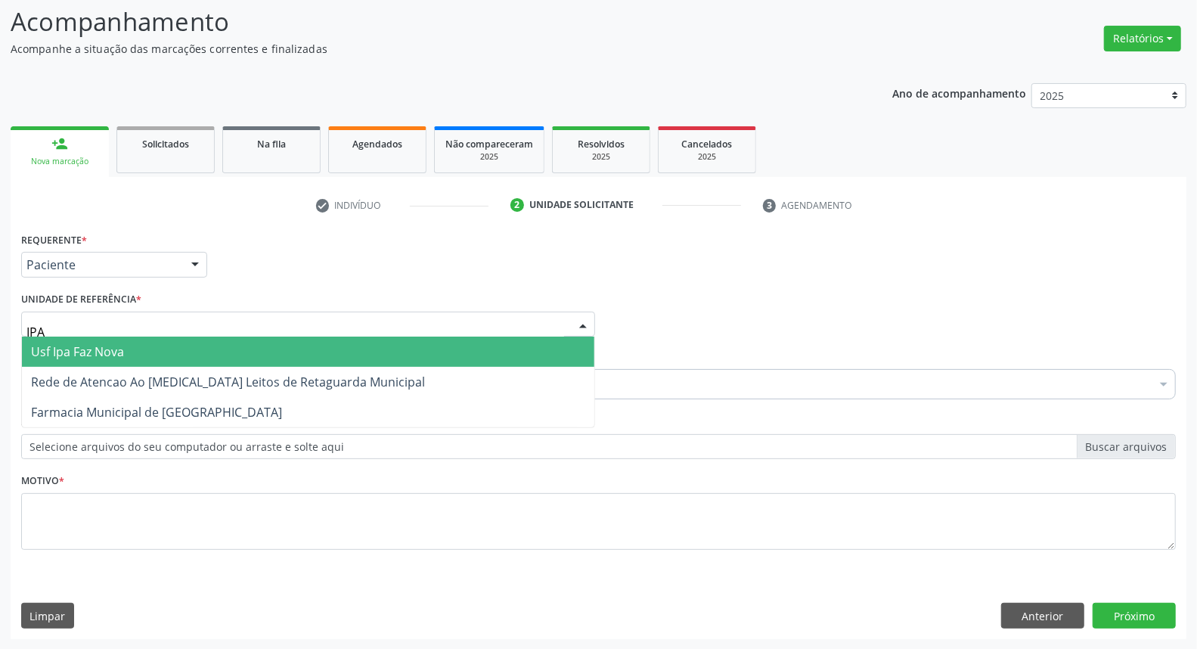
click at [179, 352] on span "Usf Ipa Faz Nova" at bounding box center [308, 351] width 572 height 30
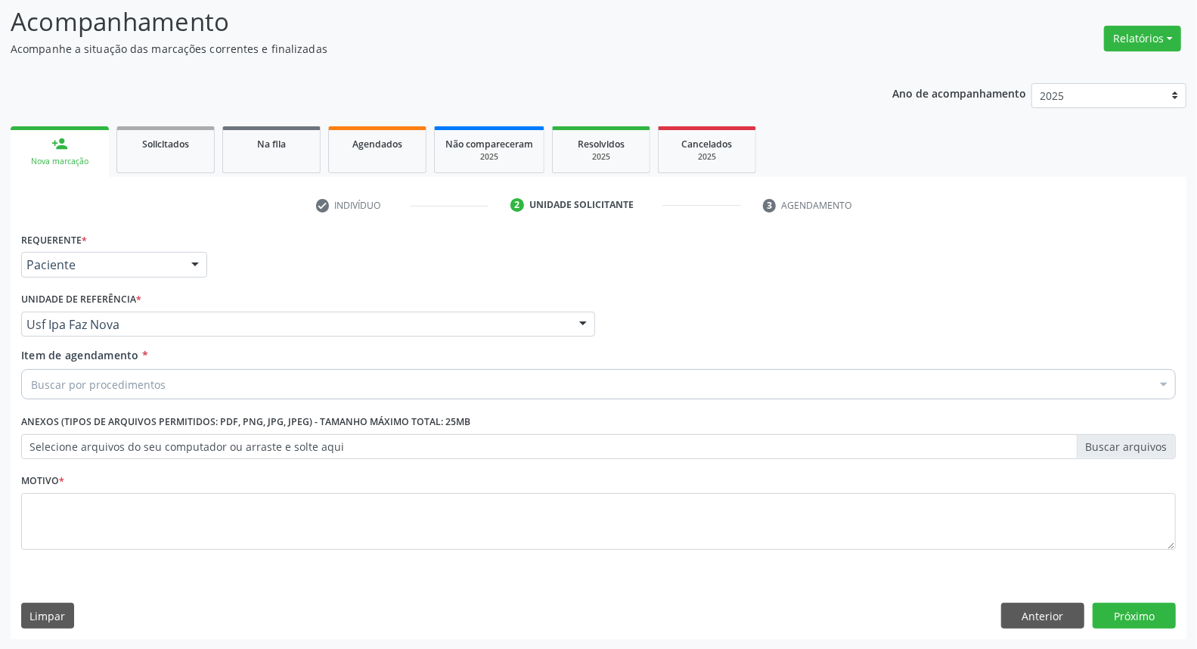
click at [172, 388] on div "Buscar por procedimentos" at bounding box center [598, 384] width 1154 height 30
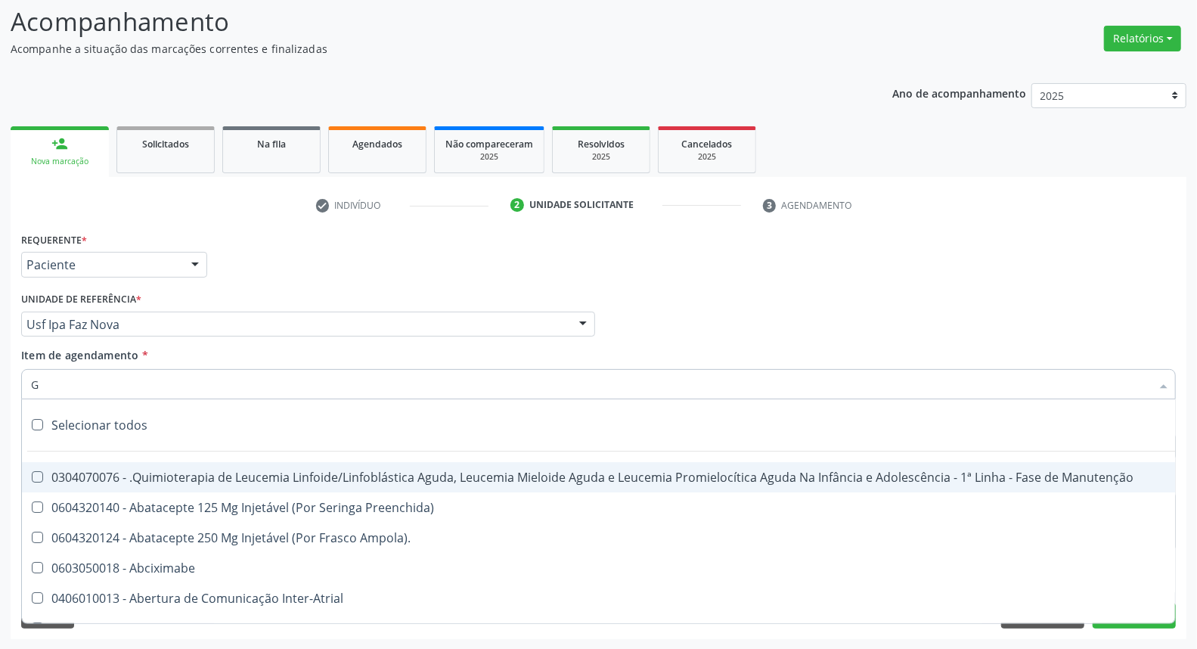
type input "GL"
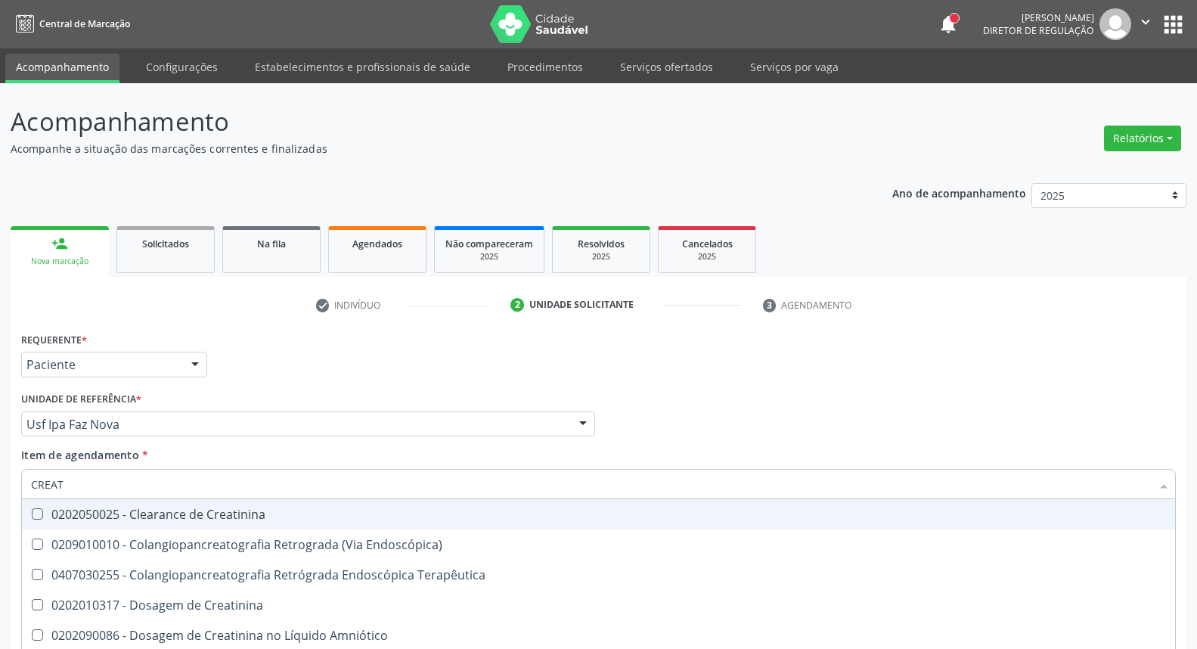
scroll to position [100, 0]
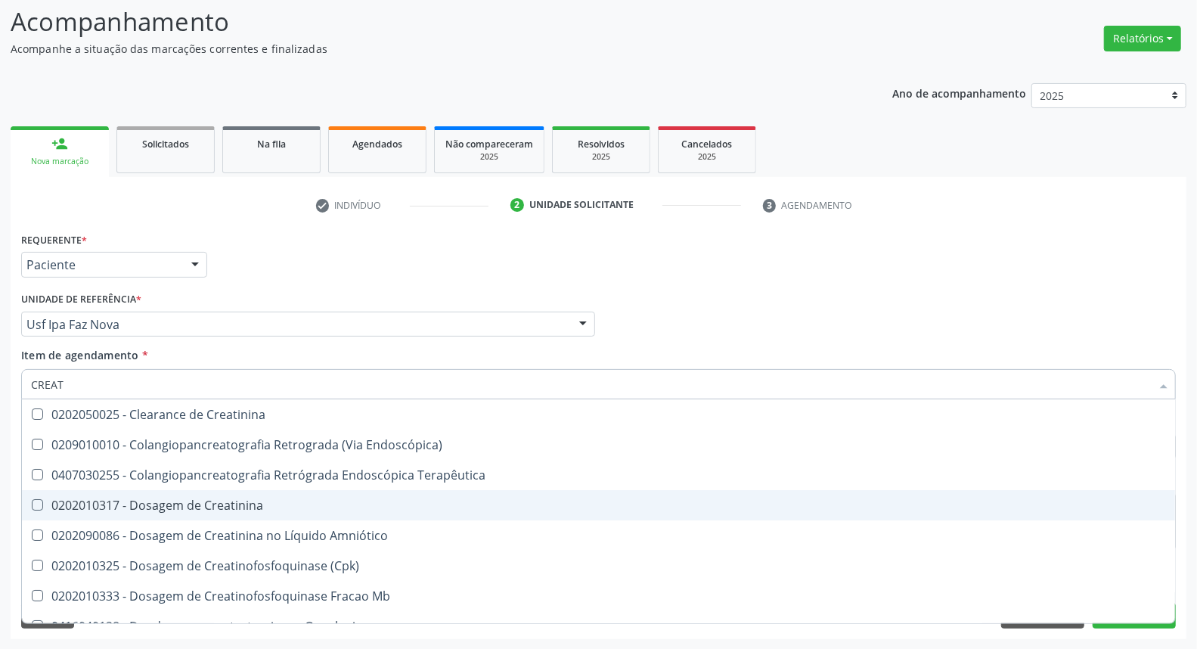
drag, startPoint x: 107, startPoint y: 499, endPoint x: 123, endPoint y: 447, distance: 54.7
click at [107, 490] on span "0202010317 - Dosagem de Creatinina" at bounding box center [598, 505] width 1153 height 30
checkbox Creatinina "true"
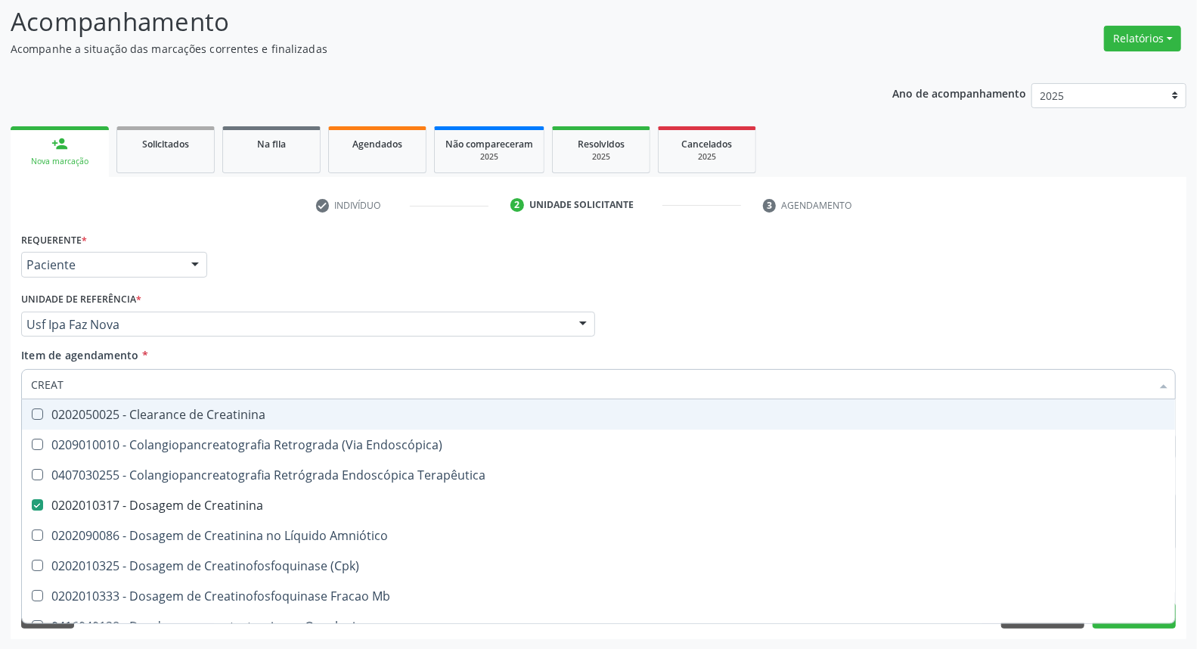
click at [134, 388] on input "CREAT" at bounding box center [591, 384] width 1120 height 30
click at [133, 388] on input "CREAT" at bounding box center [591, 384] width 1120 height 30
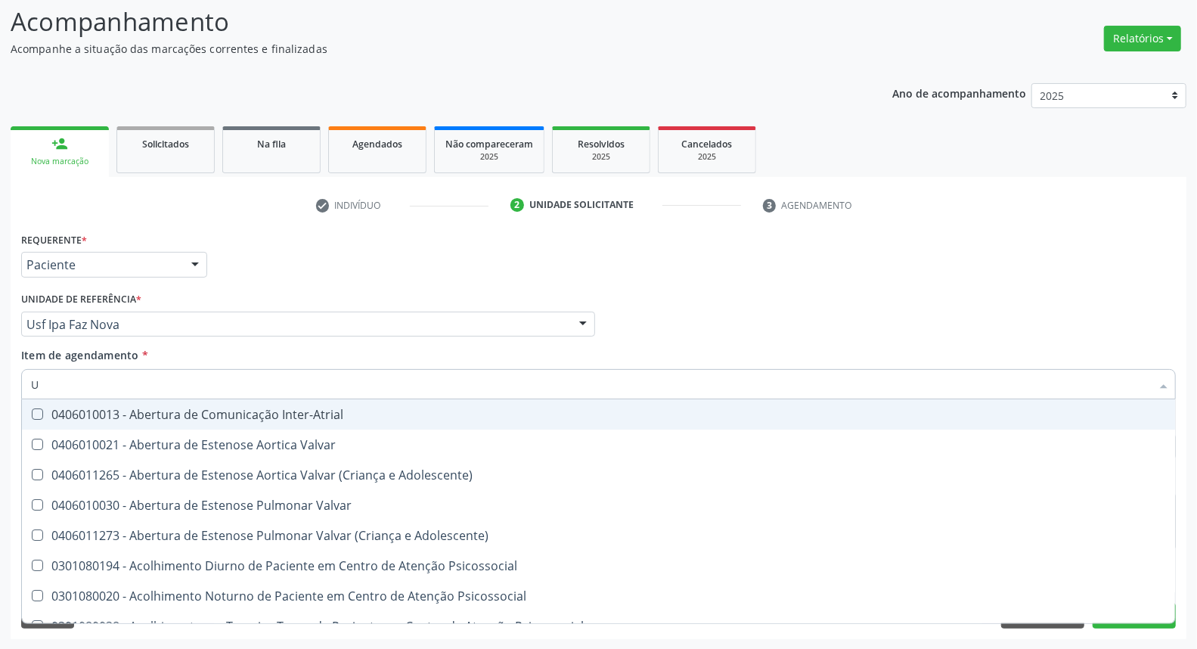
type input "UR"
checkbox Valvar "false"
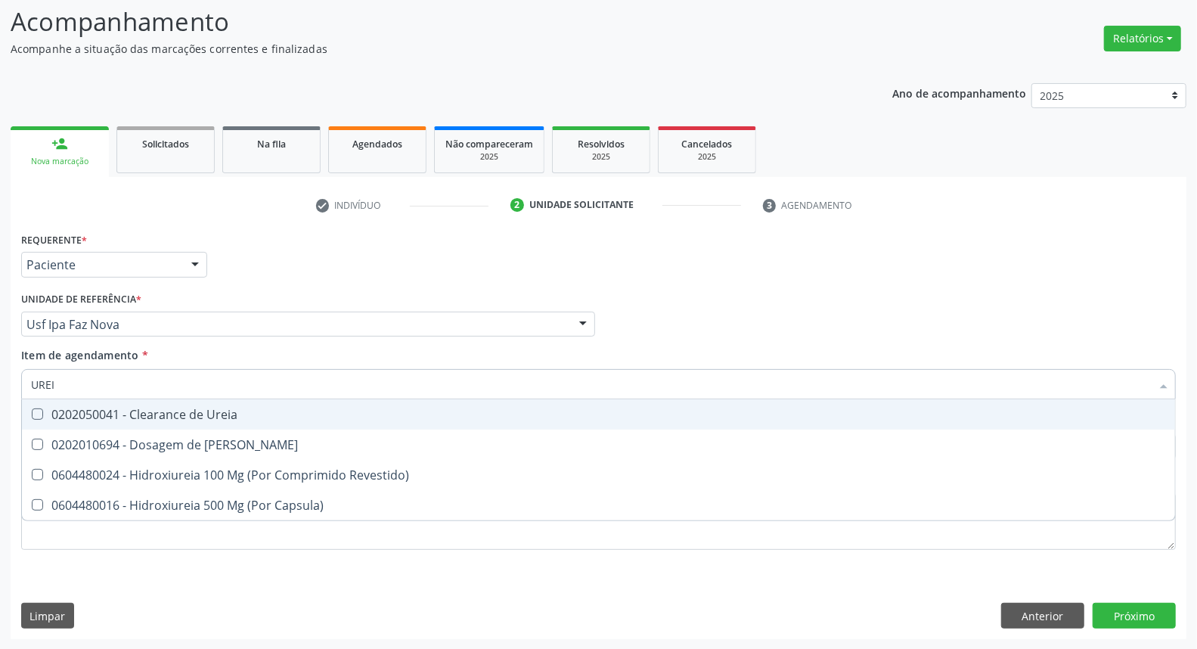
type input "UREIA"
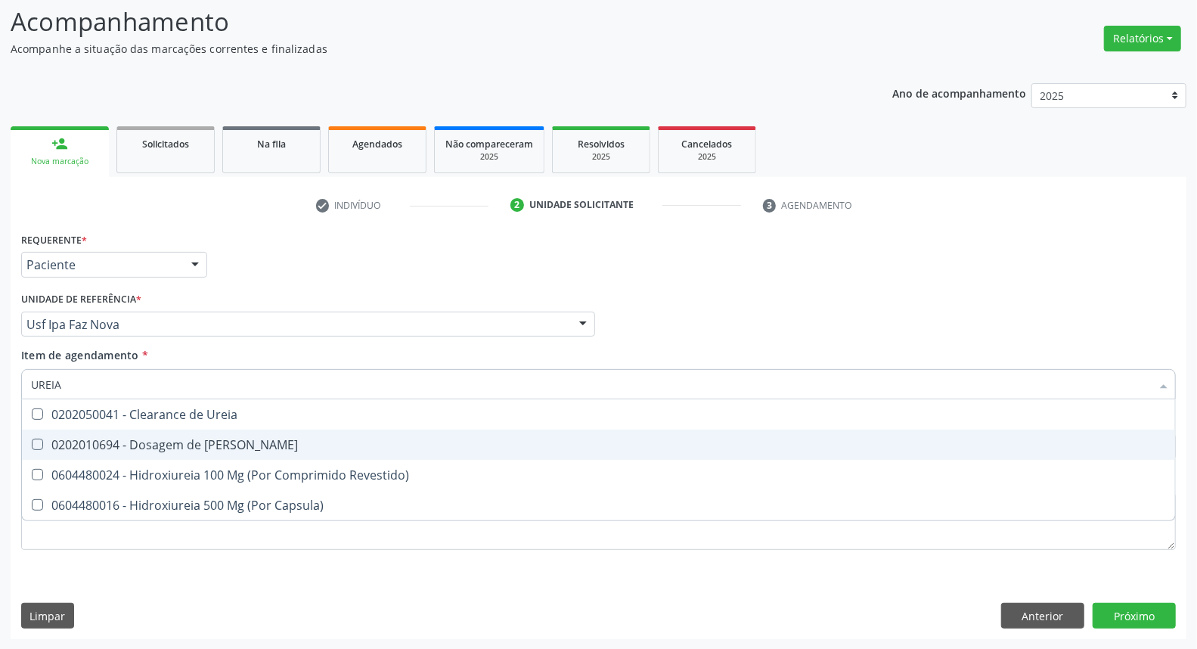
click at [130, 449] on div "0202010694 - Dosagem de [PERSON_NAME]" at bounding box center [598, 444] width 1135 height 12
checkbox Ureia "true"
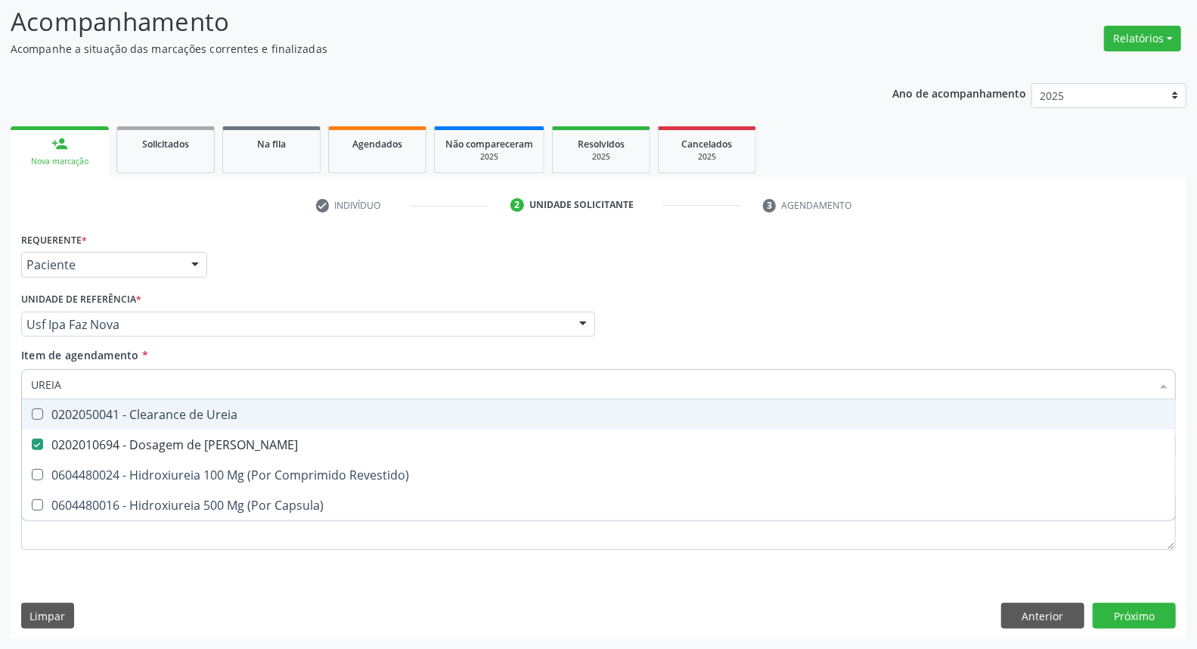
click at [146, 382] on input "UREIA" at bounding box center [591, 384] width 1120 height 30
type input "C"
checkbox Ureia "false"
type input "COLES"
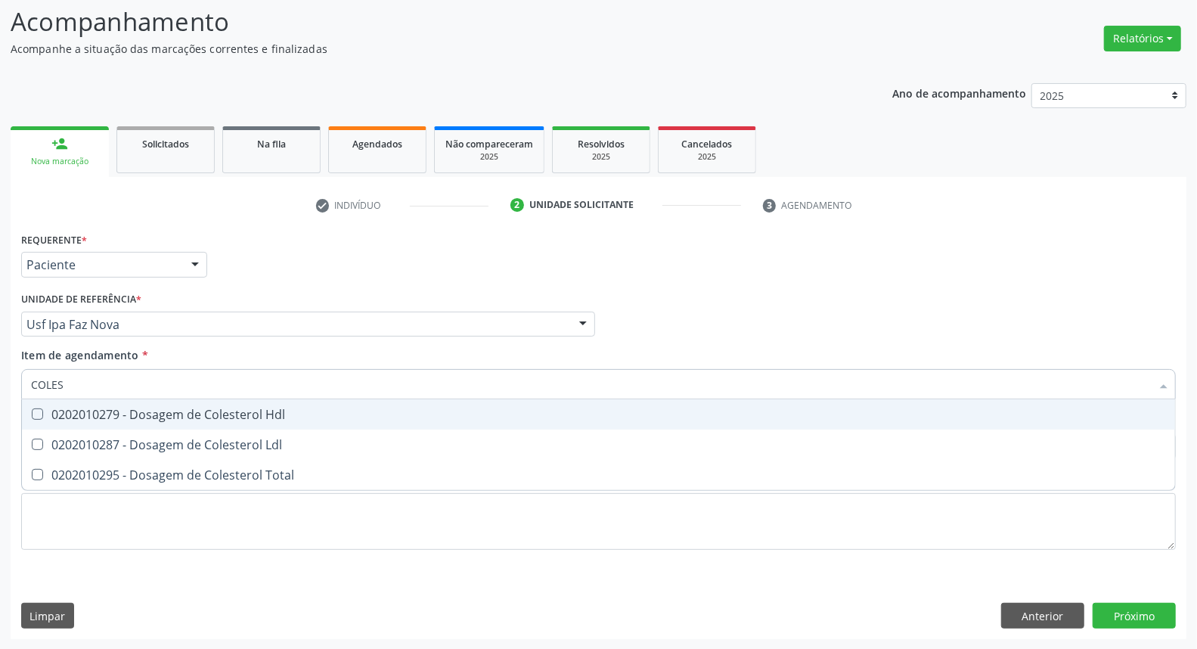
drag, startPoint x: 157, startPoint y: 418, endPoint x: 152, endPoint y: 439, distance: 21.8
click at [155, 427] on span "0202010279 - Dosagem de Colesterol Hdl" at bounding box center [598, 414] width 1153 height 30
checkbox Hdl "true"
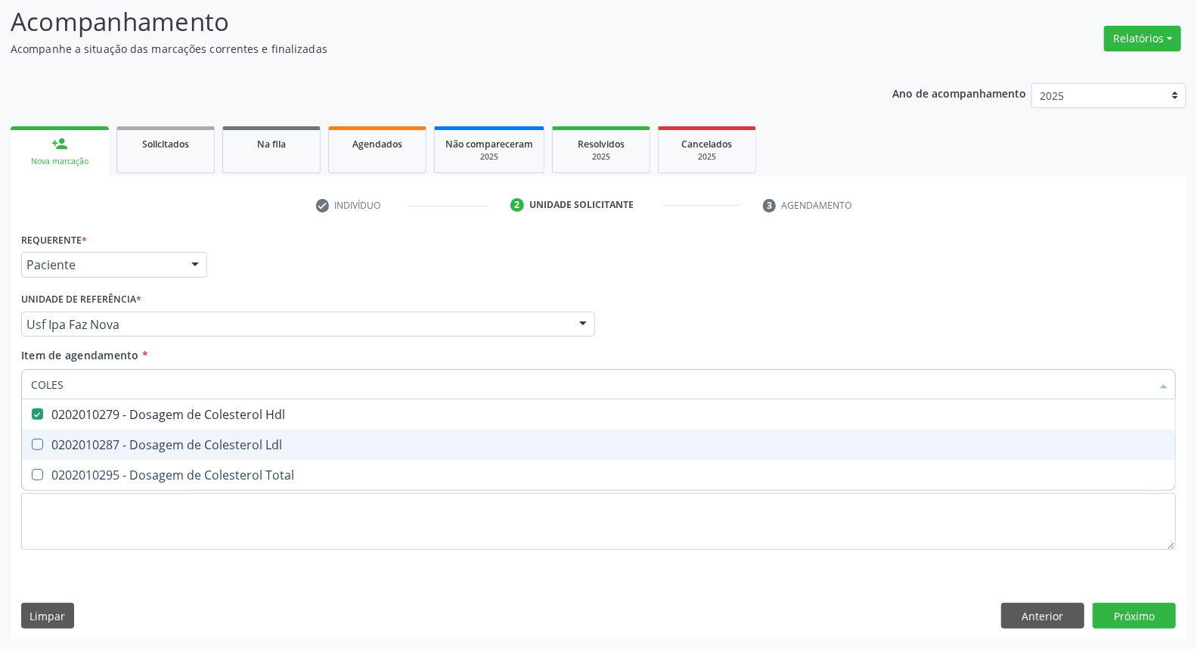
click at [151, 449] on div "0202010287 - Dosagem de Colesterol Ldl" at bounding box center [598, 444] width 1135 height 12
checkbox Ldl "true"
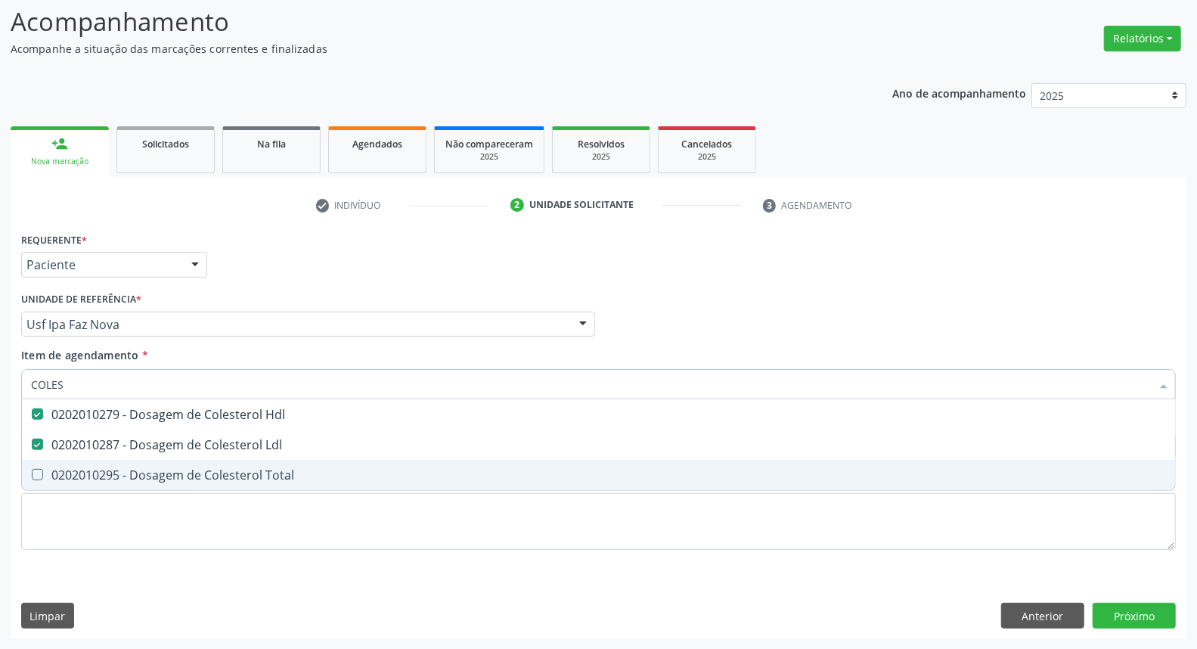
click at [150, 457] on ul "Desfazer seleção 0202010279 - Dosagem de Colesterol Hdl 0202010287 - Dosagem de…" at bounding box center [598, 444] width 1153 height 91
drag, startPoint x: 132, startPoint y: 467, endPoint x: 145, endPoint y: 402, distance: 66.3
click at [136, 451] on ul "Desfazer seleção 0202010279 - Dosagem de Colesterol Hdl 0202010287 - Dosagem de…" at bounding box center [598, 444] width 1153 height 91
drag, startPoint x: 131, startPoint y: 481, endPoint x: 133, endPoint y: 469, distance: 11.6
click at [132, 478] on span "0202010295 - Dosagem de Colesterol Total" at bounding box center [598, 475] width 1153 height 30
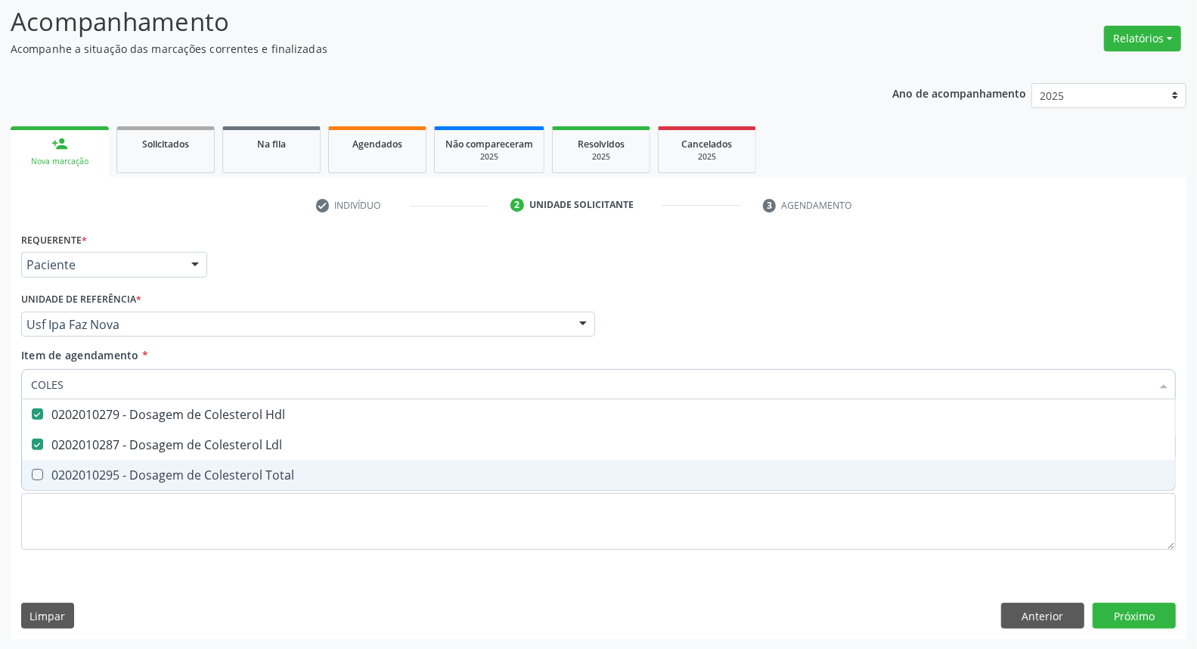
checkbox Total "true"
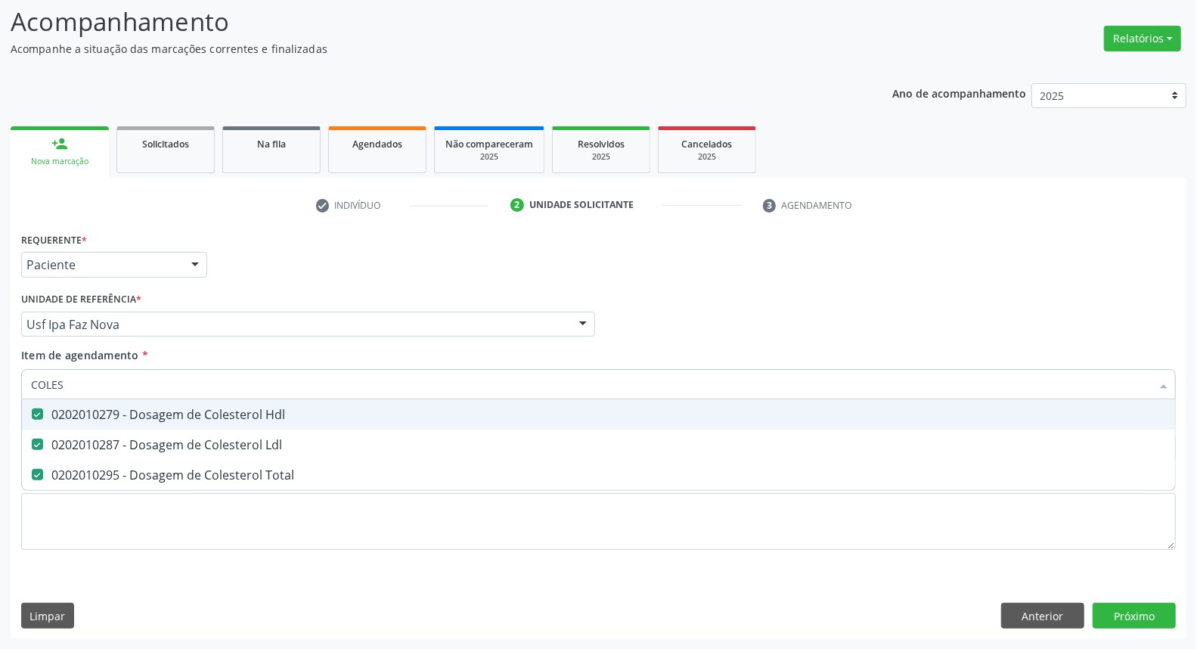
click at [144, 384] on input "COLES" at bounding box center [591, 384] width 1120 height 30
type input "BI"
checkbox Hdl "false"
checkbox Ldl "false"
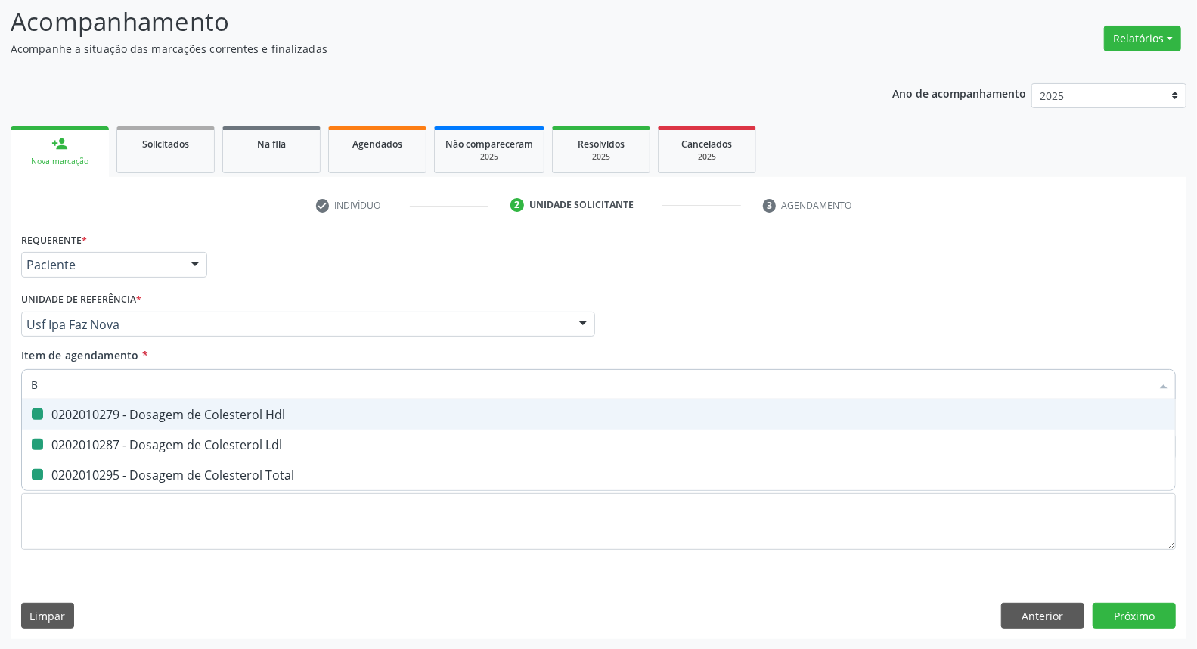
checkbox Total "false"
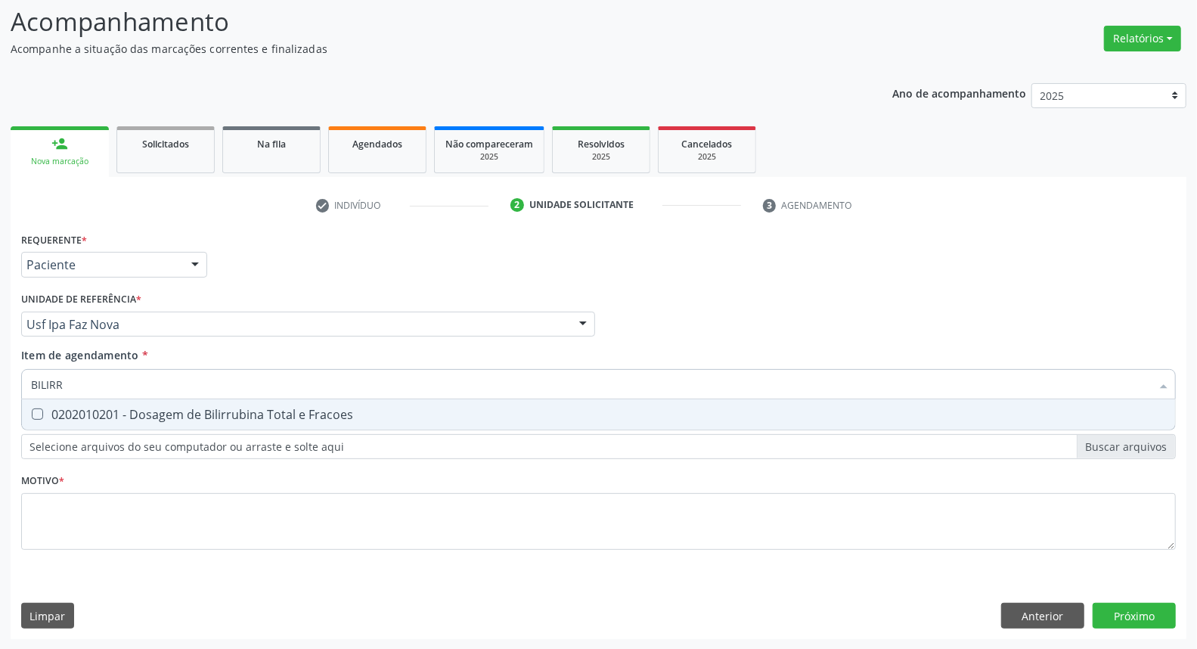
type input "BILIRRU"
drag, startPoint x: 123, startPoint y: 417, endPoint x: 127, endPoint y: 376, distance: 40.2
click at [123, 413] on div "0202010201 - Dosagem de Bilirrubina Total e Fracoes" at bounding box center [598, 414] width 1135 height 12
checkbox Fracoes "true"
click at [129, 375] on input "BILIRRU" at bounding box center [591, 384] width 1120 height 30
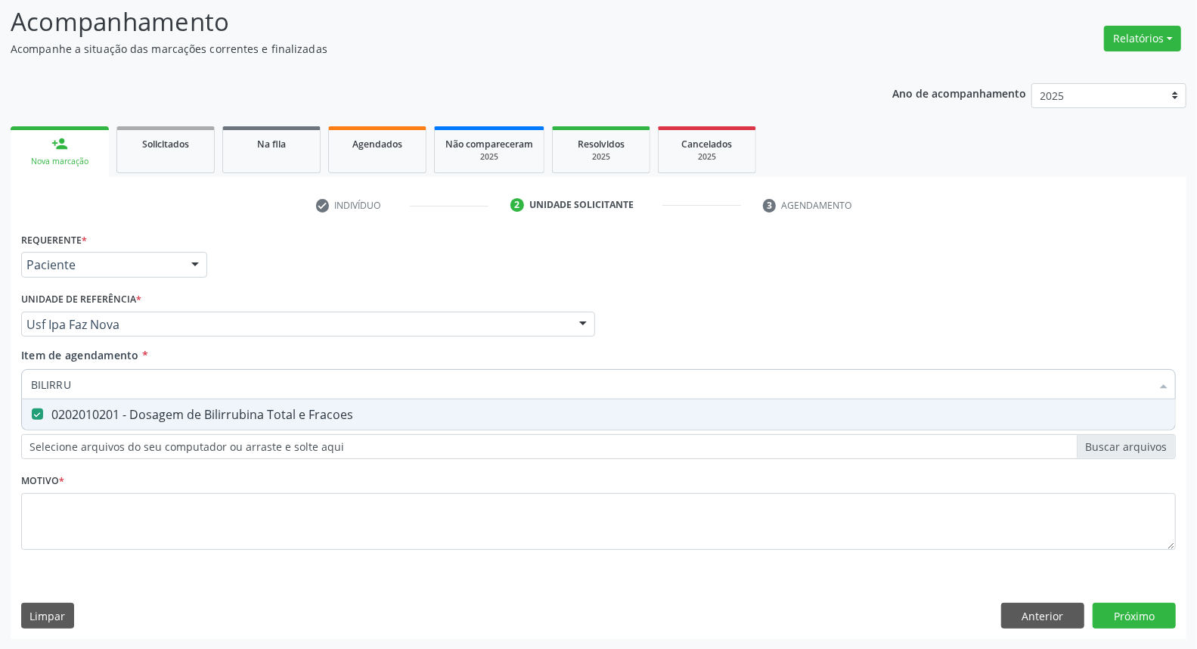
click at [129, 375] on input "BILIRRU" at bounding box center [591, 384] width 1120 height 30
type input "T"
checkbox Fracoes "false"
type input "TG"
click at [101, 408] on div "0202010643 - Dosagem de Transaminase Glutamico-Oxalacetica (Tgo)" at bounding box center [598, 414] width 1135 height 12
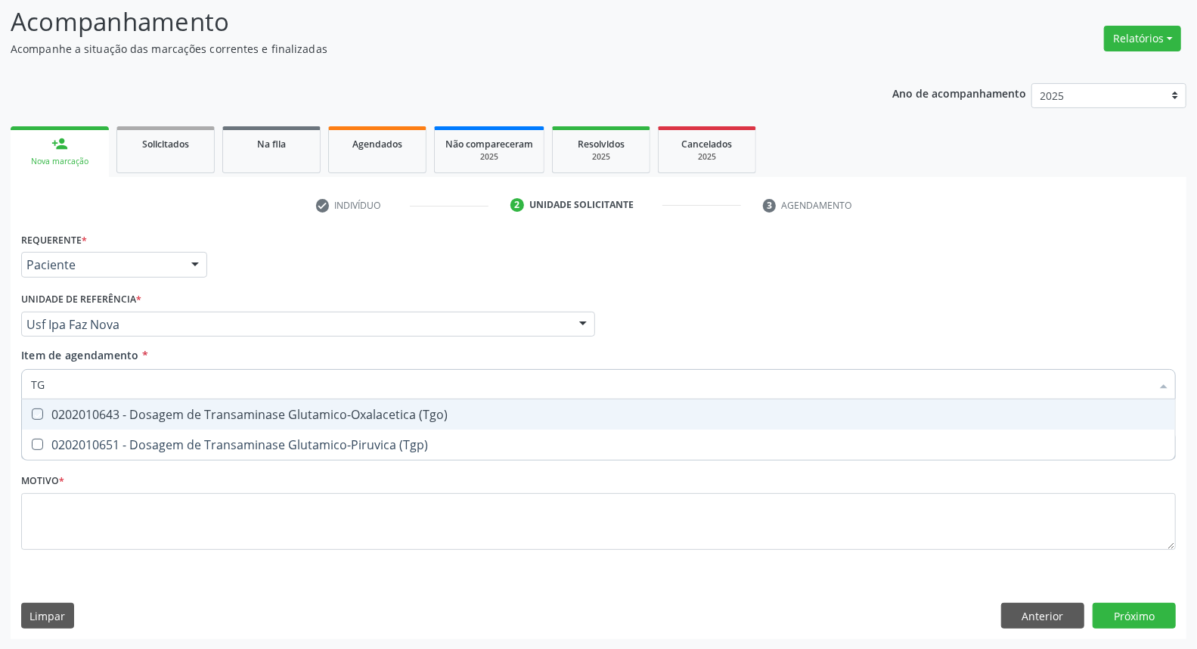
checkbox \(Tgo\) "true"
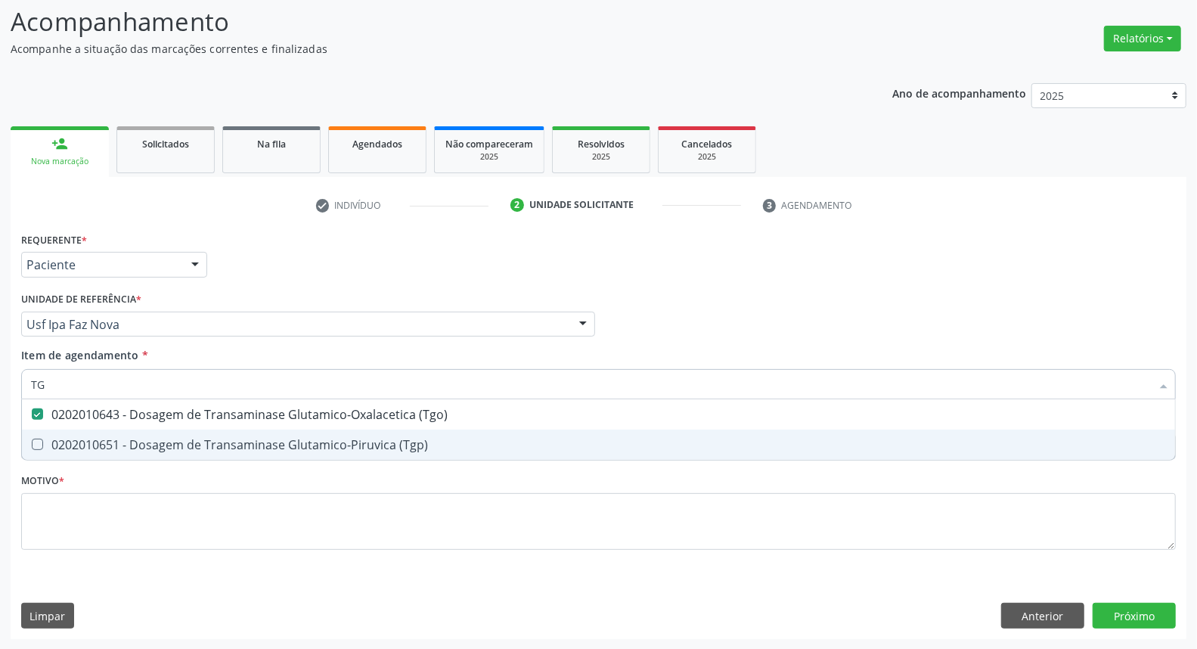
drag, startPoint x: 100, startPoint y: 444, endPoint x: 97, endPoint y: 404, distance: 39.4
click at [100, 443] on div "0202010651 - Dosagem de Transaminase Glutamico-Piruvica (Tgp)" at bounding box center [598, 444] width 1135 height 12
checkbox \(Tgp\) "true"
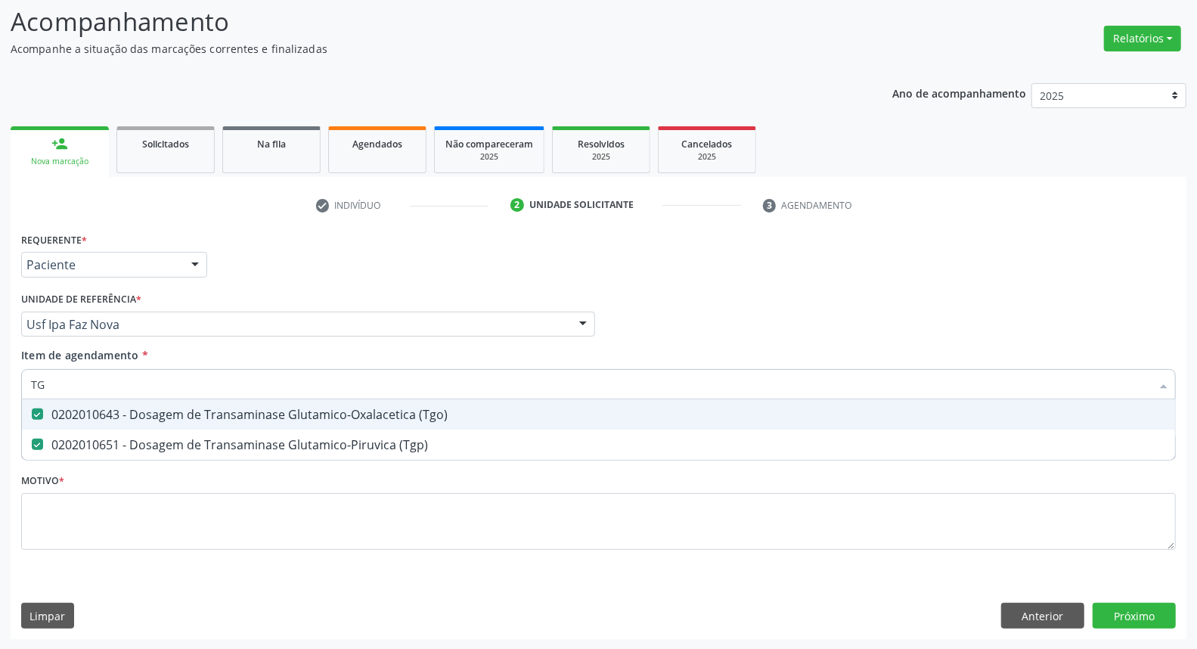
click at [108, 389] on input "TG" at bounding box center [591, 384] width 1120 height 30
click at [107, 388] on input "TG" at bounding box center [591, 384] width 1120 height 30
type input "T"
checkbox \(Tgo\) "false"
checkbox \(Tgp\) "false"
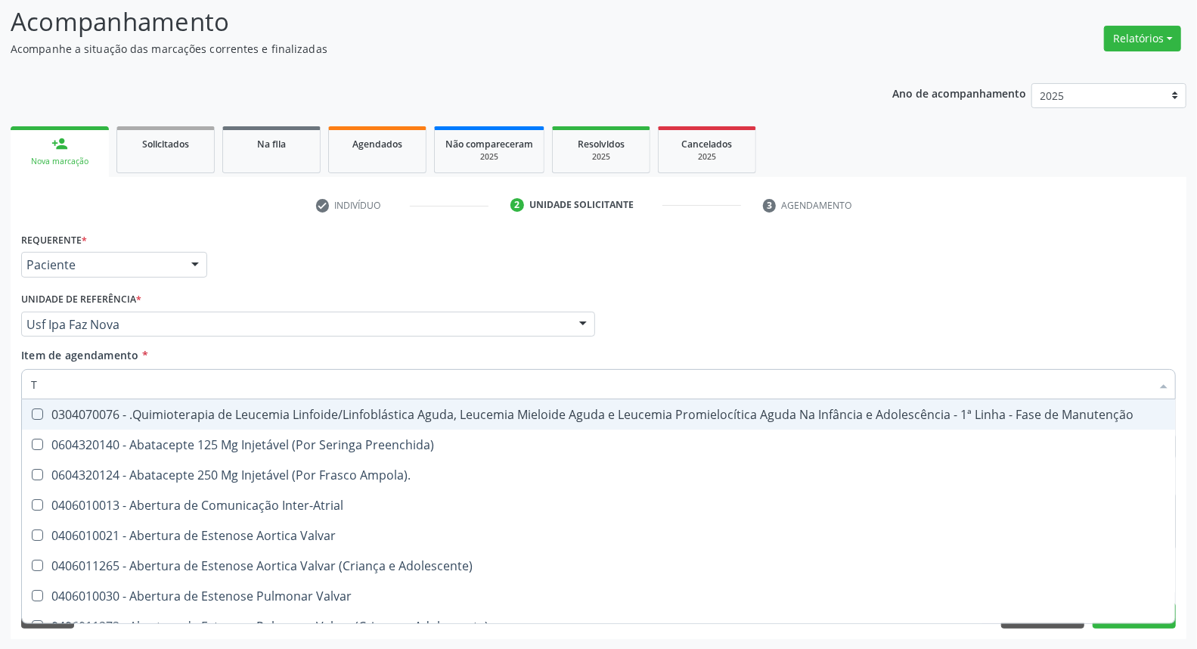
type input "TR"
checkbox Ii\) "true"
checkbox Grupo "true"
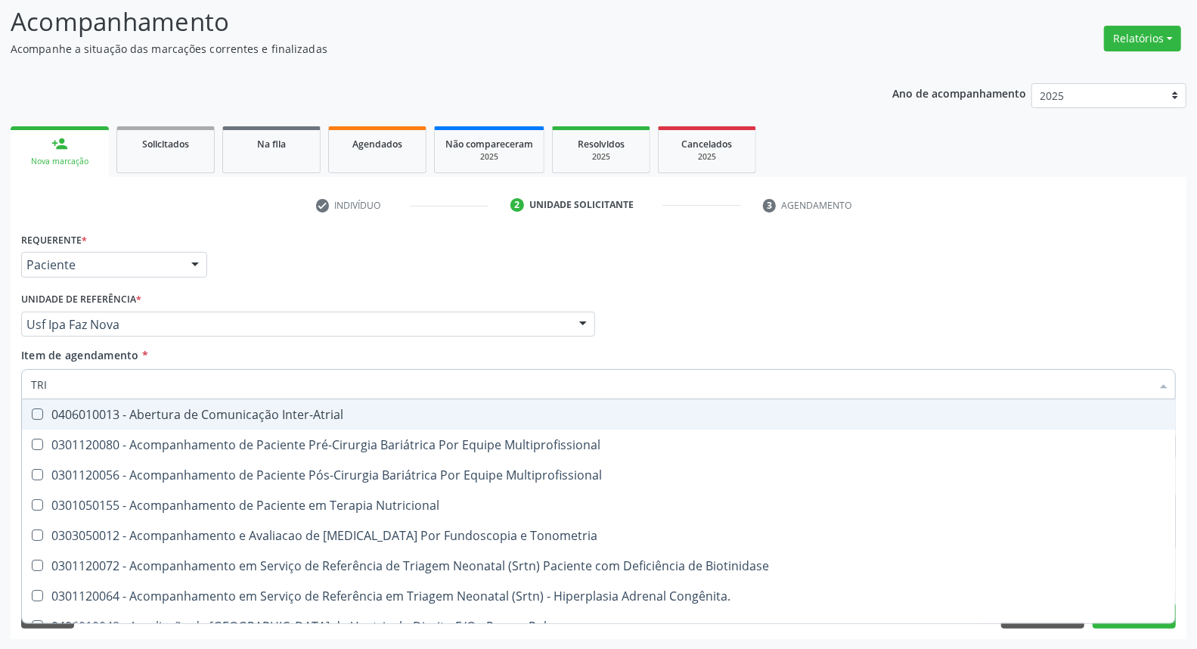
type input "TRIG"
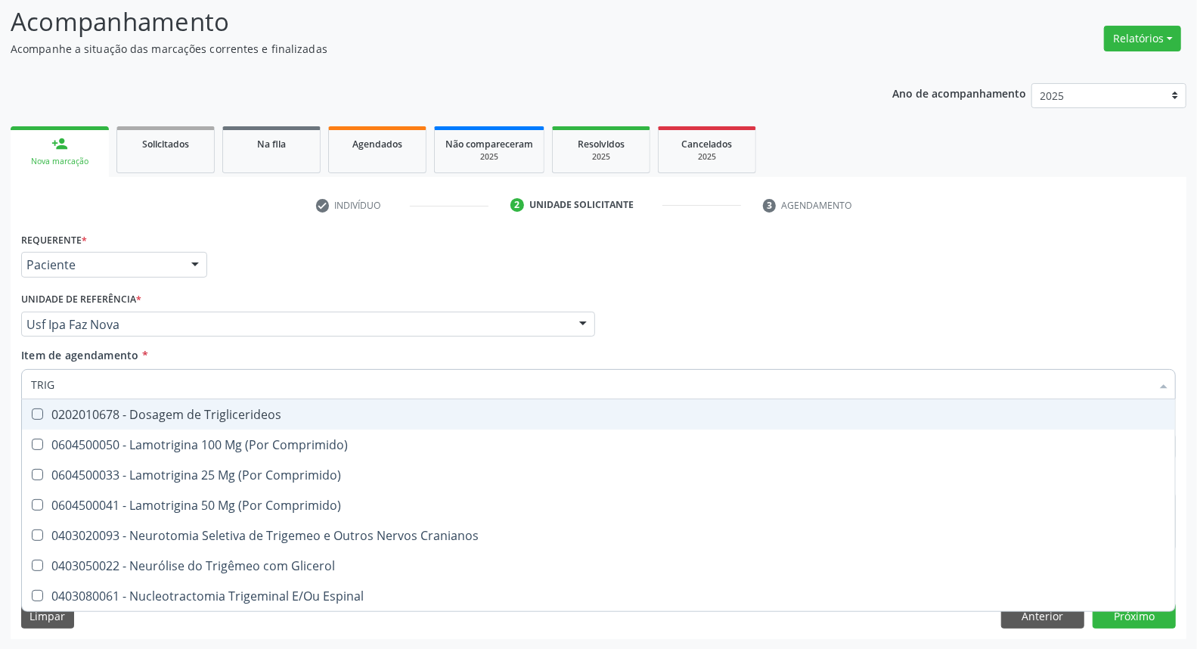
drag, startPoint x: 117, startPoint y: 417, endPoint x: 121, endPoint y: 392, distance: 25.2
click at [117, 414] on div "0202010678 - Dosagem de Triglicerideos" at bounding box center [598, 414] width 1135 height 12
checkbox Triglicerideos "true"
click at [125, 386] on input "TRIG" at bounding box center [591, 384] width 1120 height 30
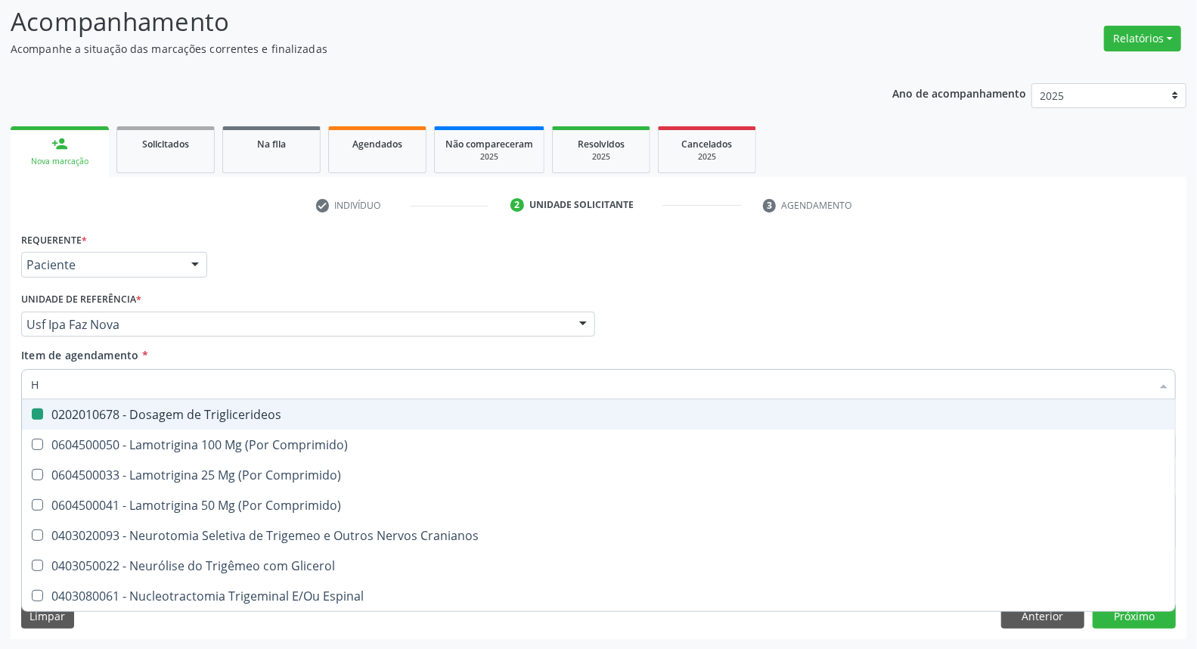
type input "HE"
checkbox Triglicerideos "false"
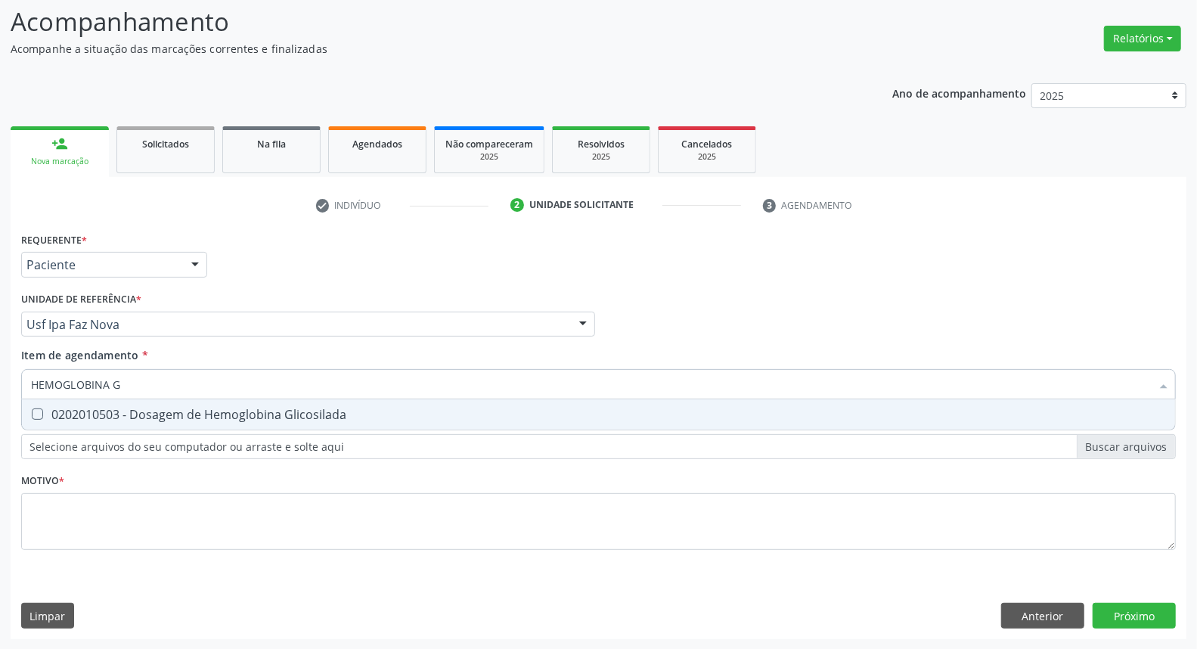
type input "HEMOGLOBINA G"
drag, startPoint x: 119, startPoint y: 408, endPoint x: 136, endPoint y: 389, distance: 25.7
click at [123, 403] on span "0202010503 - Dosagem de Hemoglobina Glicosilada" at bounding box center [598, 414] width 1153 height 30
checkbox Glicosilada "true"
click at [142, 382] on input "HEMOGLOBINA G" at bounding box center [591, 384] width 1120 height 30
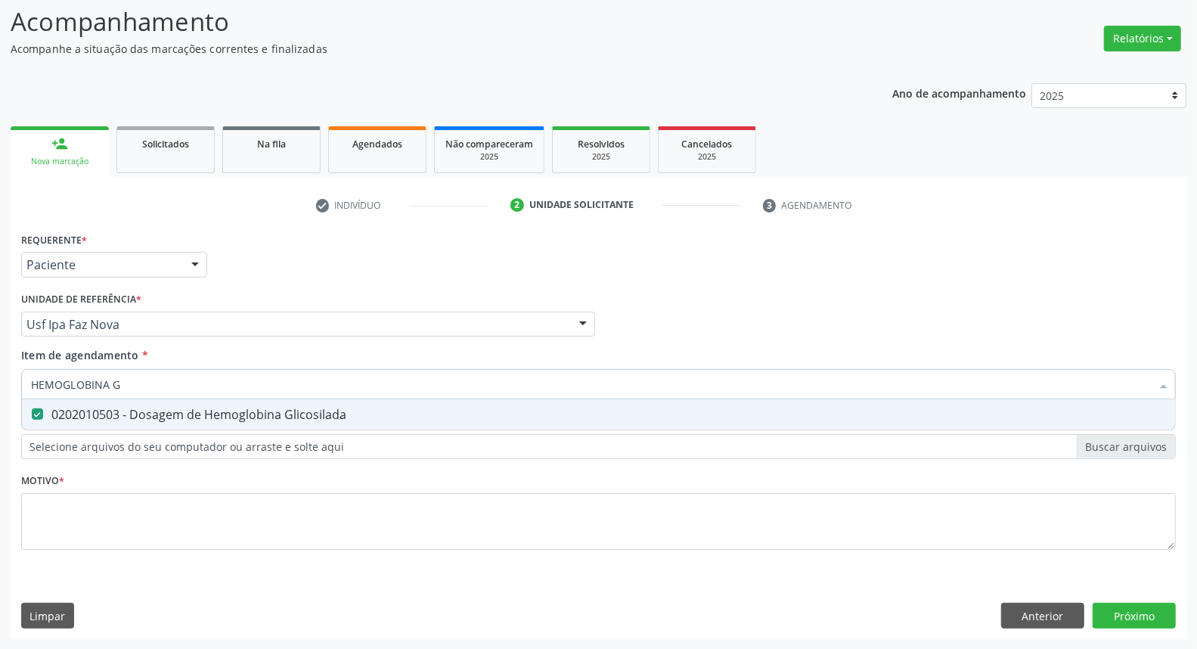
click at [142, 382] on input "HEMOGLOBINA G" at bounding box center [591, 384] width 1120 height 30
type input "HE"
checkbox Glicosilada "false"
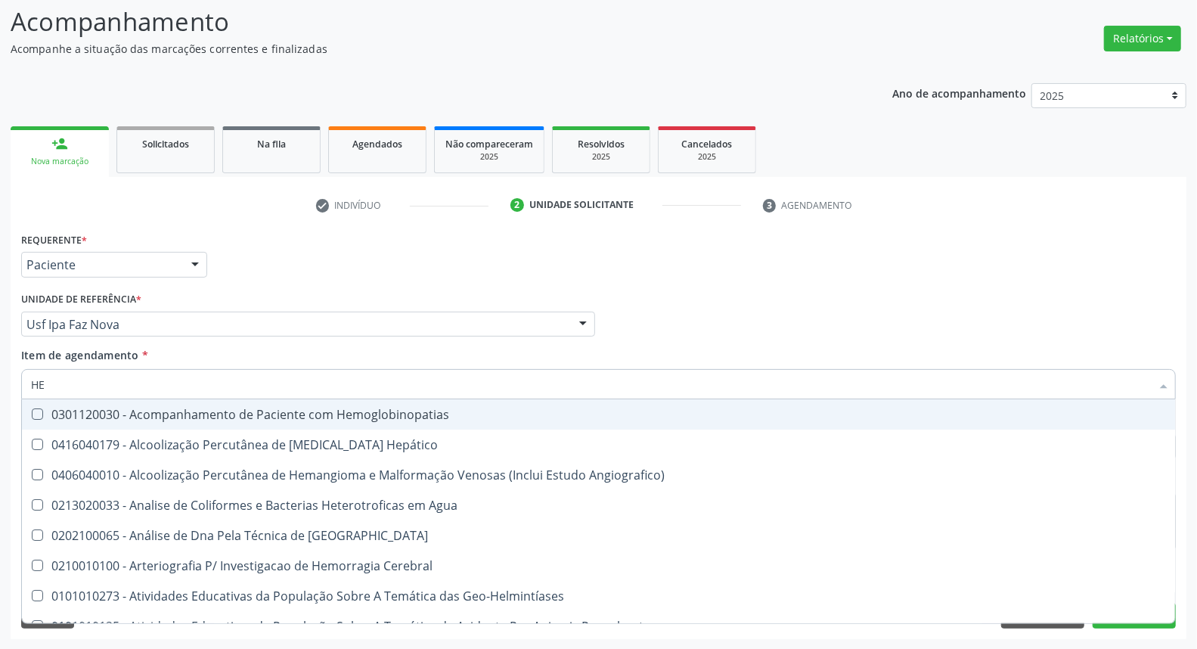
type input "HEM"
checkbox \(Qualitativo\) "true"
checkbox Glicosilada "false"
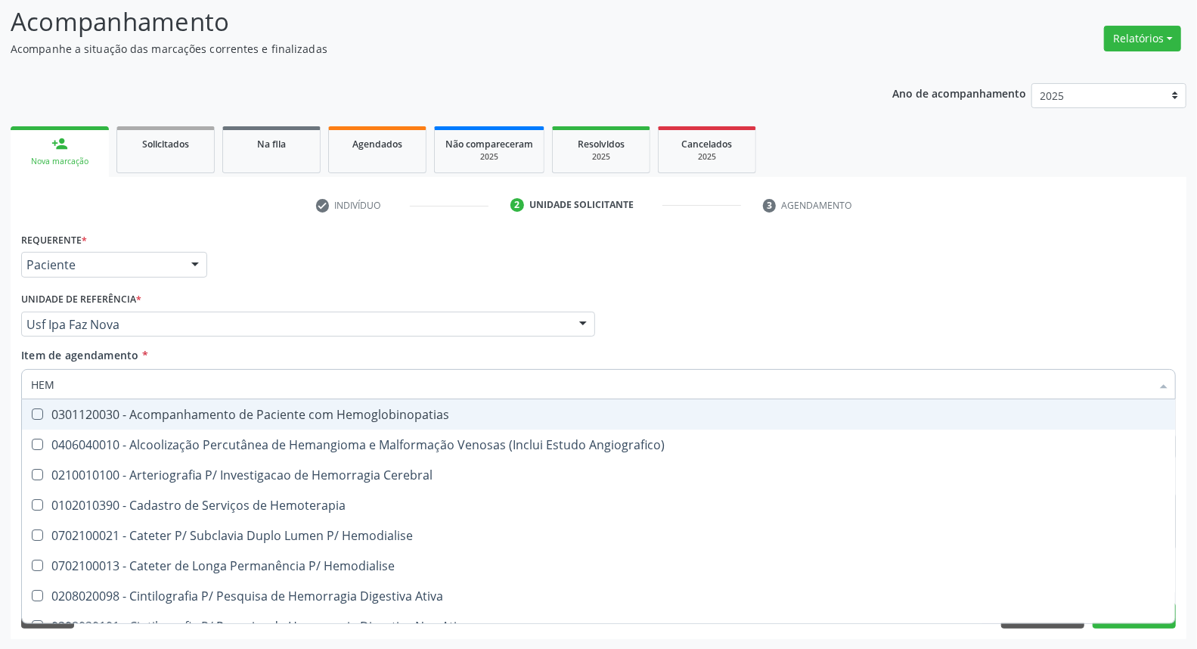
type input "HEMO"
checkbox Hemacias "true"
checkbox Glicosilada "false"
type input "HEMOG"
checkbox Oncologia "true"
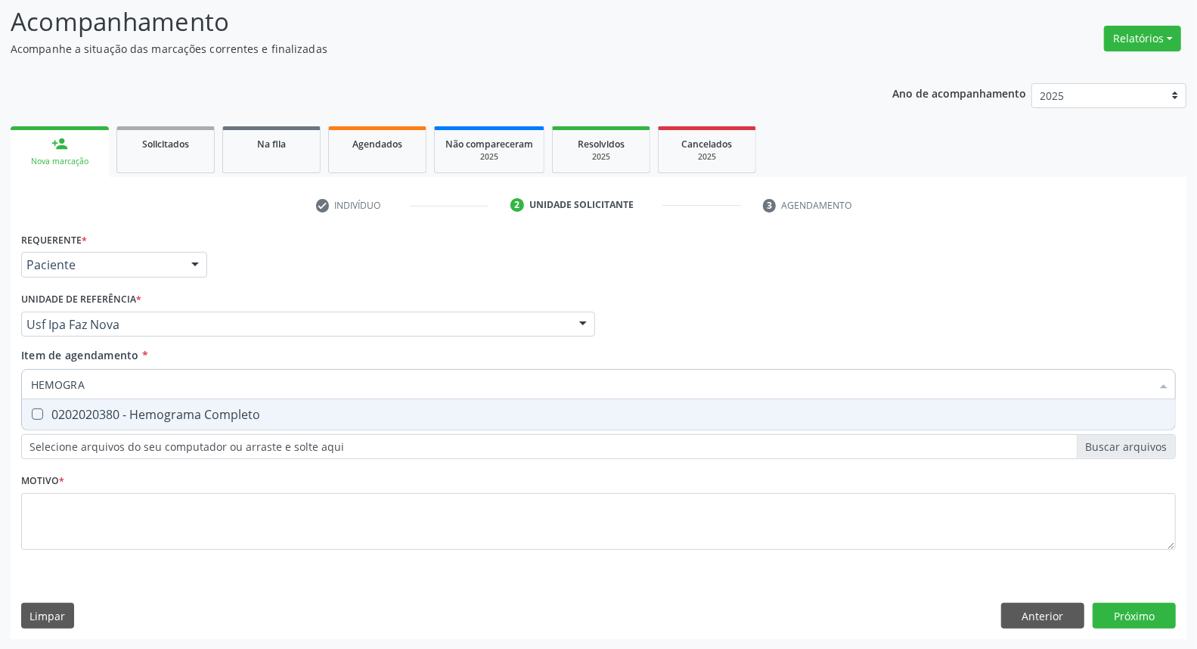
type input "HEMOGRAM"
click at [123, 417] on div "0202020380 - Hemograma Completo" at bounding box center [598, 414] width 1135 height 12
checkbox Completo "true"
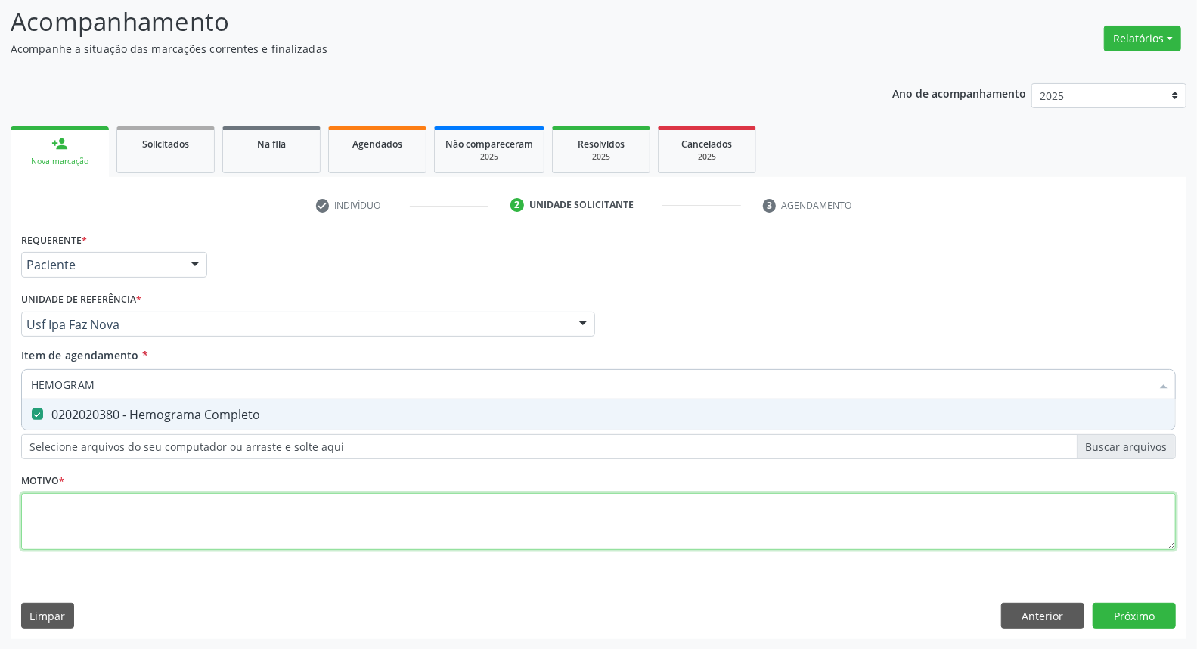
click at [117, 512] on div "Requerente * Paciente Médico(a) Enfermeiro(a) Paciente Nenhum resultado encontr…" at bounding box center [598, 399] width 1154 height 342
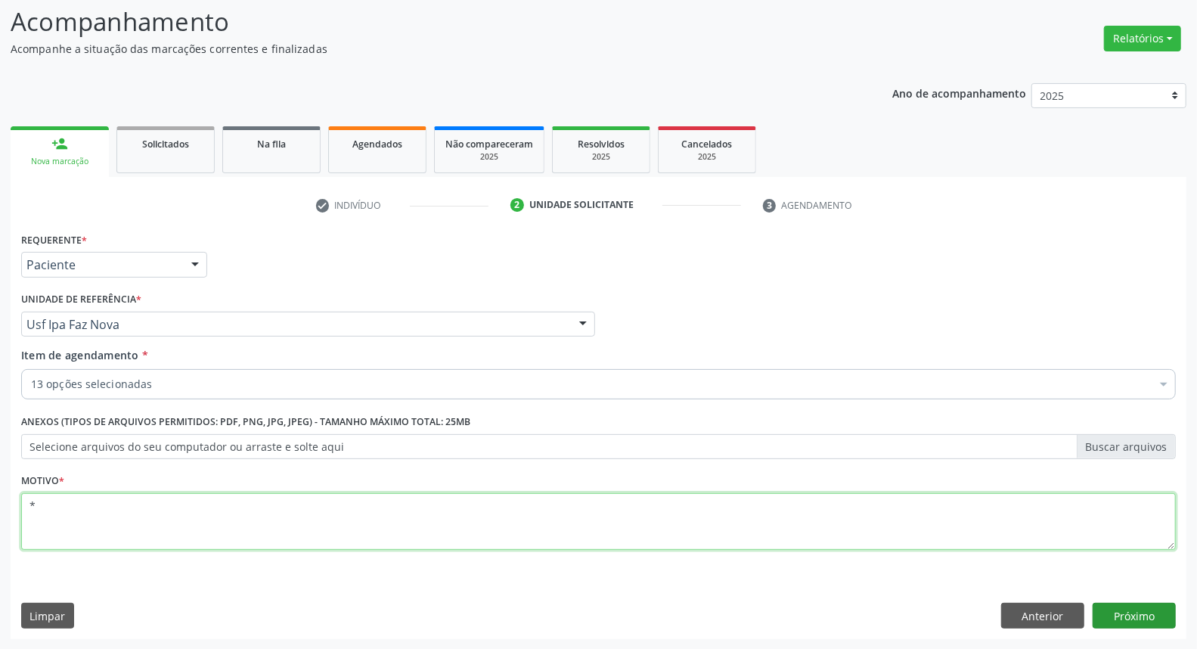
type textarea "*"
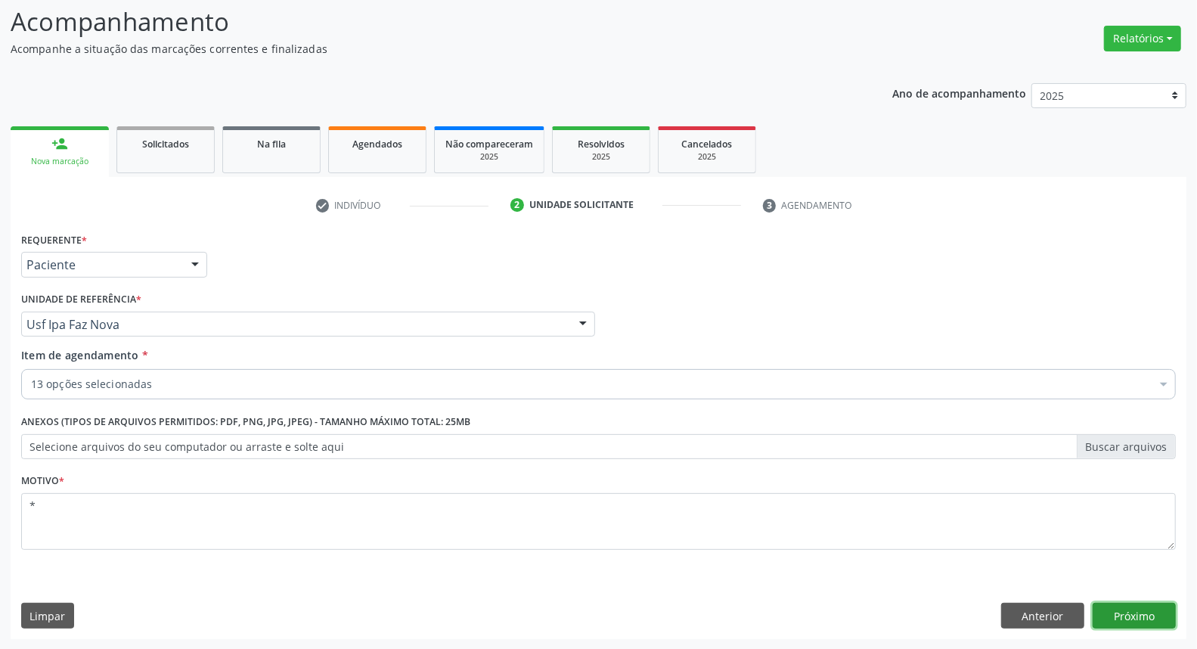
click at [1120, 621] on button "Próximo" at bounding box center [1133, 615] width 83 height 26
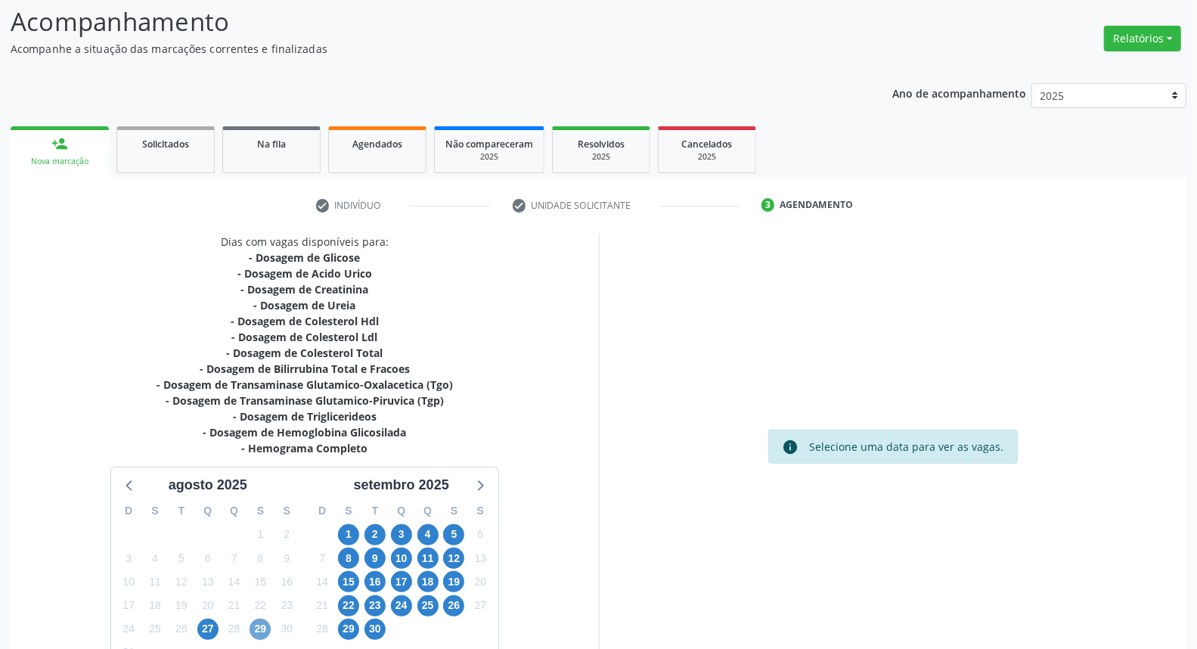
click at [254, 630] on span "29" at bounding box center [259, 628] width 21 height 21
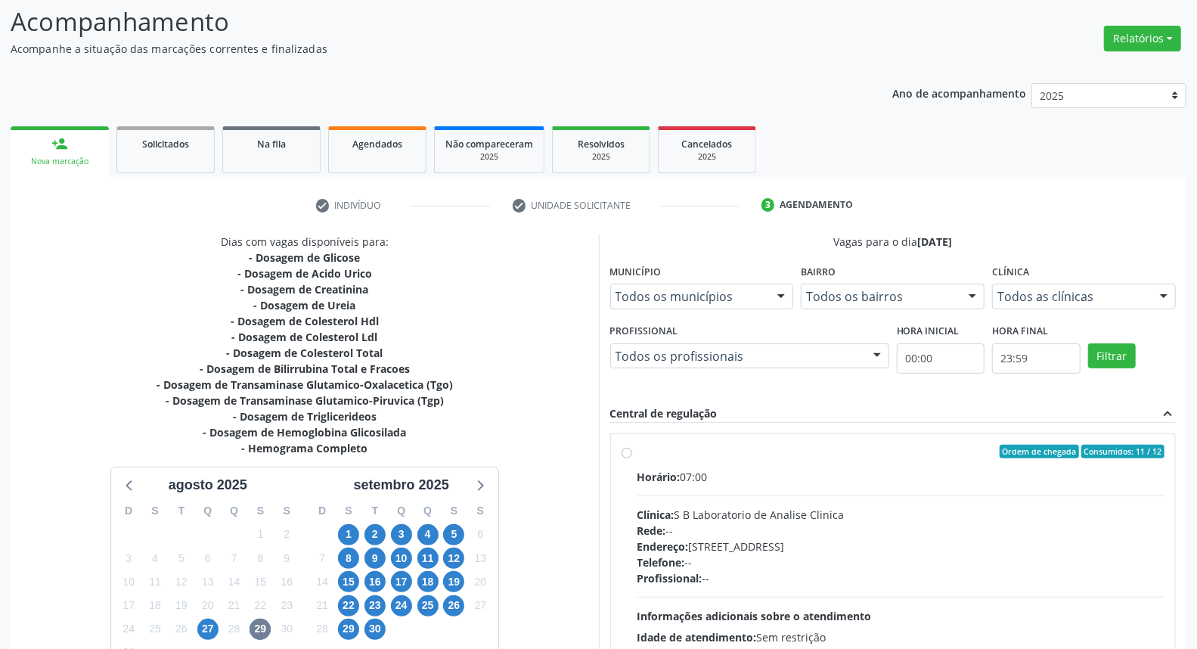
drag, startPoint x: 627, startPoint y: 451, endPoint x: 714, endPoint y: 365, distance: 121.9
click at [637, 451] on label "Ordem de chegada Consumidos: 11 / 12 Horário: 07:00 Clínica: S B Laboratorio de…" at bounding box center [901, 560] width 528 height 232
click at [626, 451] on input "Ordem de chegada Consumidos: 11 / 12 Horário: 07:00 Clínica: S B Laboratorio de…" at bounding box center [626, 451] width 11 height 14
radio input "true"
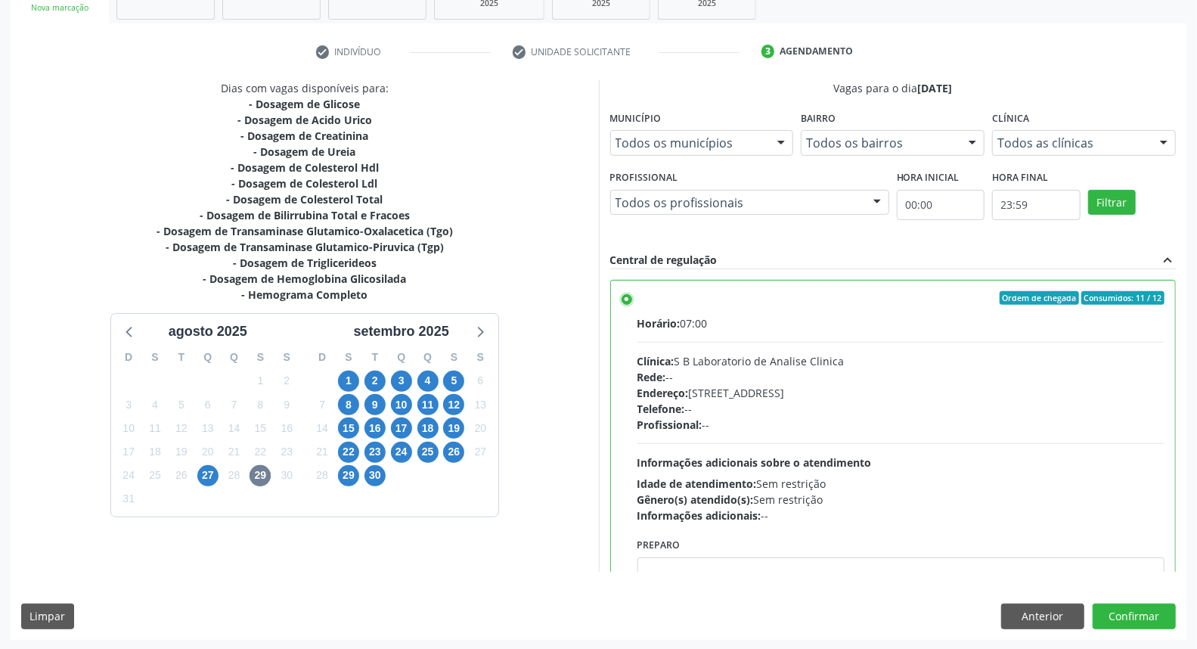
scroll to position [74, 0]
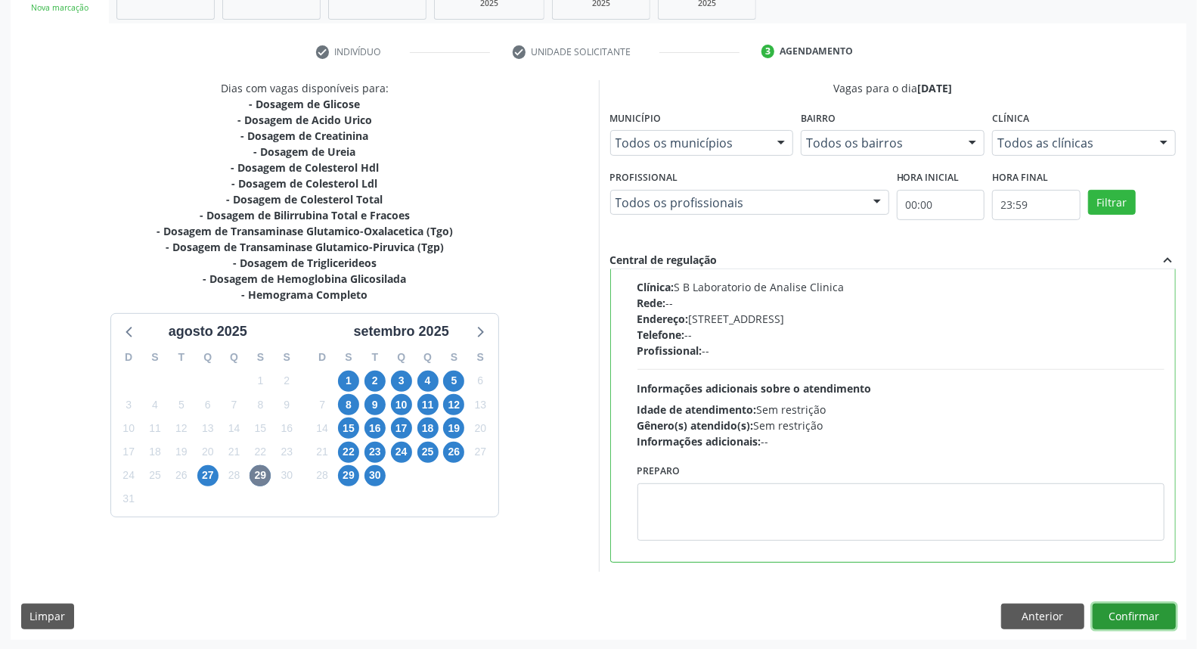
click at [1112, 622] on button "Confirmar" at bounding box center [1133, 616] width 83 height 26
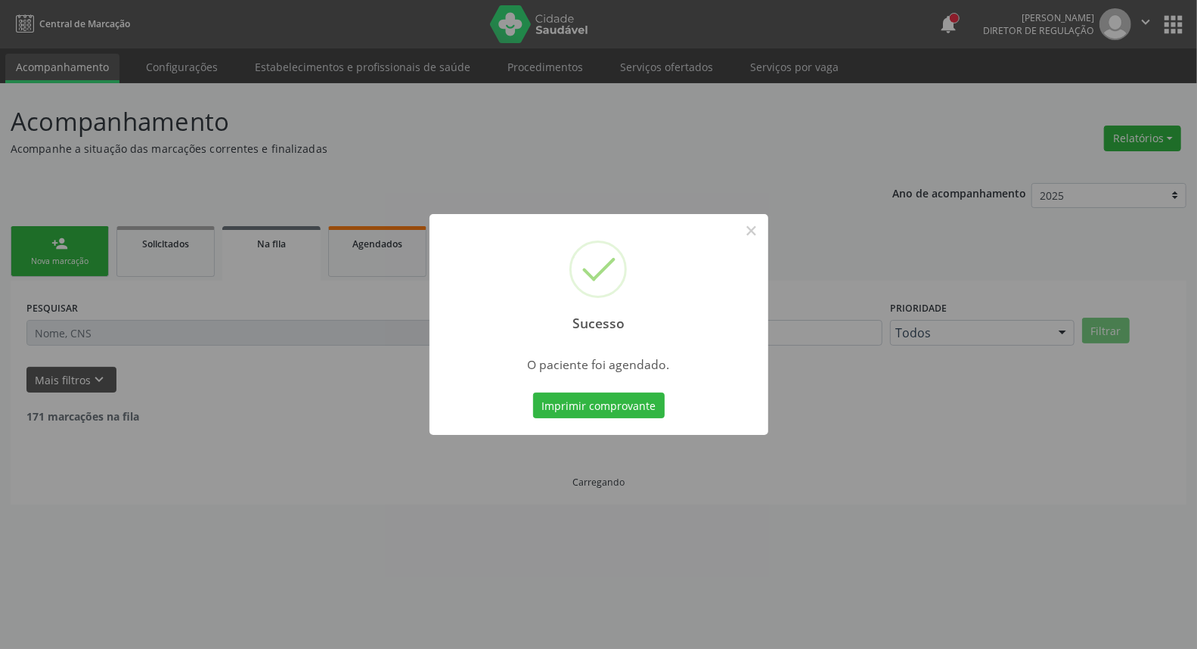
scroll to position [0, 0]
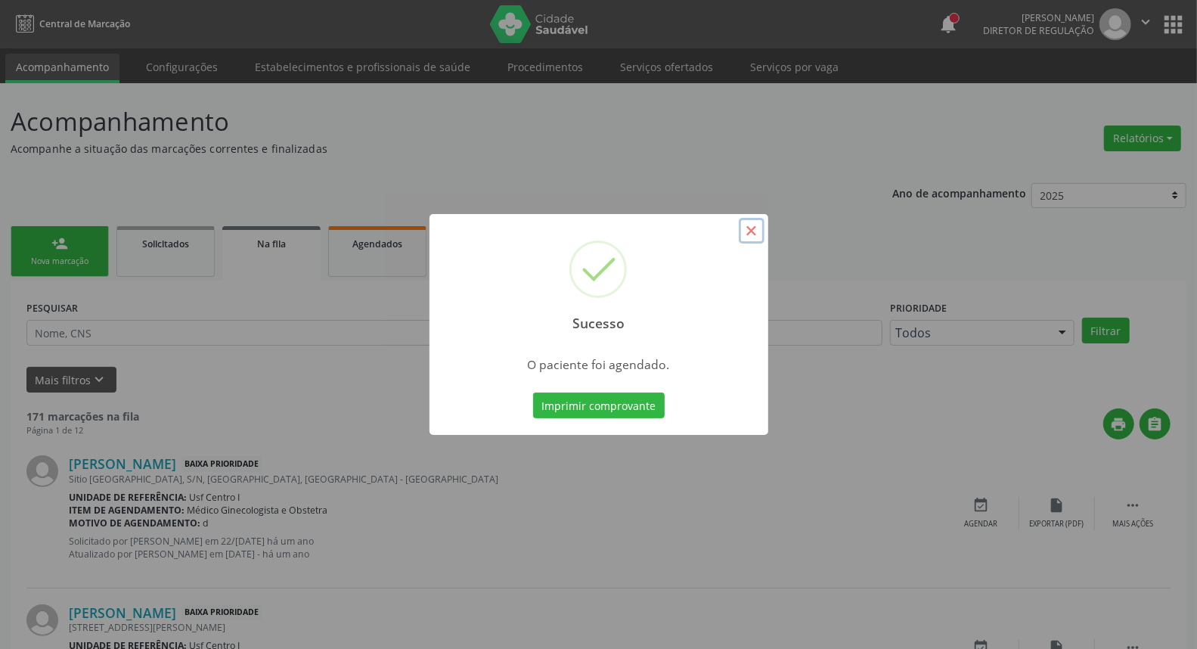
click at [751, 232] on button "×" at bounding box center [752, 231] width 26 height 26
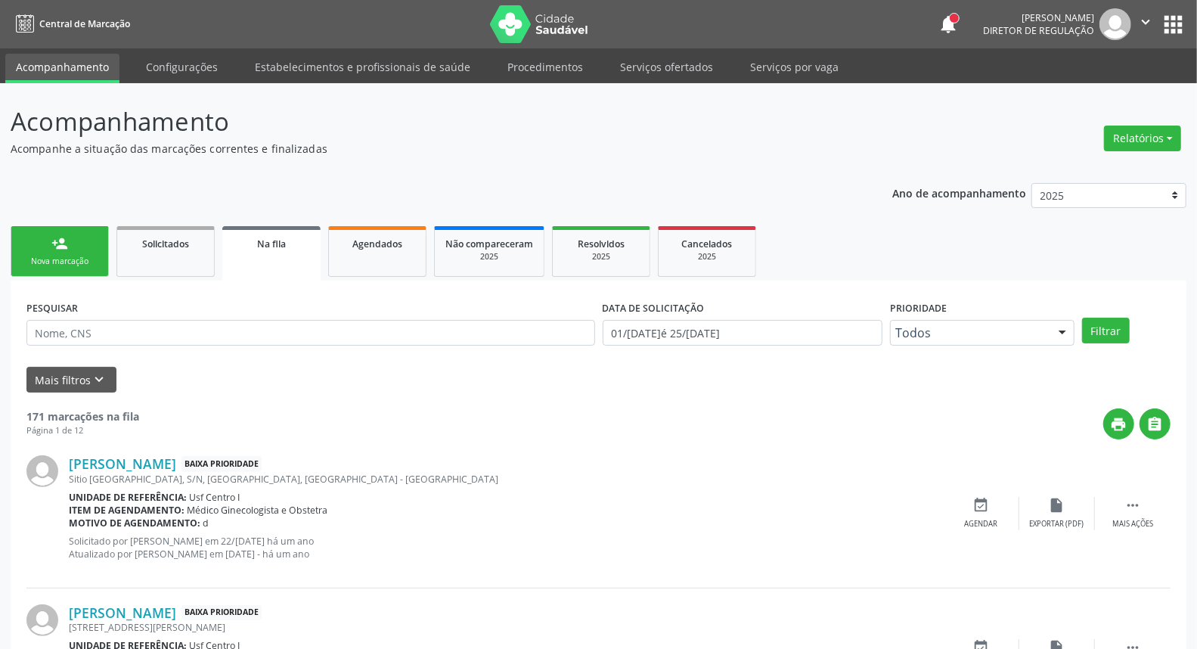
click at [78, 236] on link "person_add Nova marcação" at bounding box center [60, 251] width 98 height 51
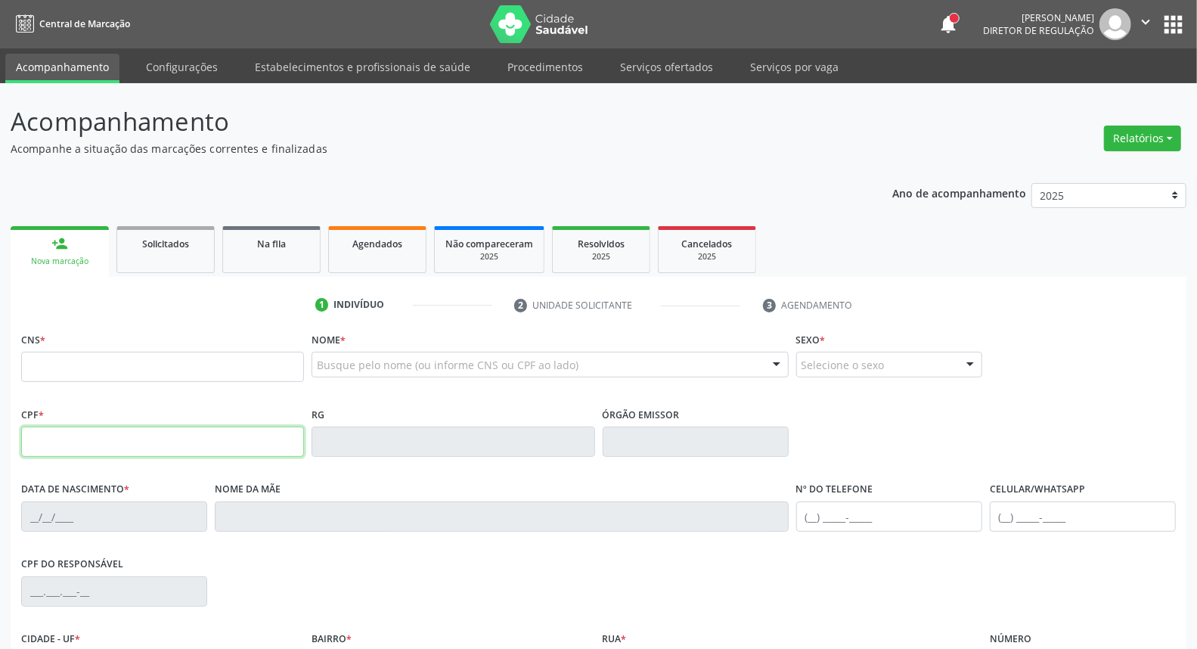
drag, startPoint x: 178, startPoint y: 438, endPoint x: 171, endPoint y: 435, distance: 8.5
click at [176, 438] on input "text" at bounding box center [162, 441] width 283 height 30
type input "109.802.844-90"
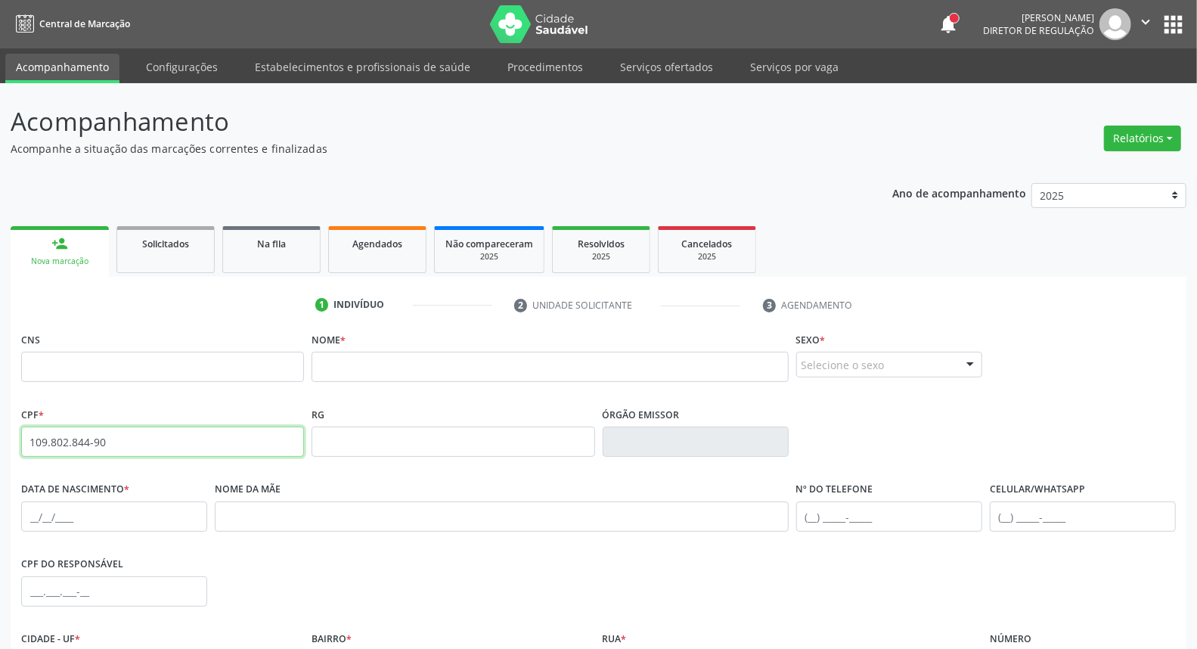
drag, startPoint x: 132, startPoint y: 444, endPoint x: 0, endPoint y: 440, distance: 131.6
click at [0, 440] on div "Acompanhamento Acompanhe a situação das marcações correntes e finalizadas Relat…" at bounding box center [598, 451] width 1197 height 736
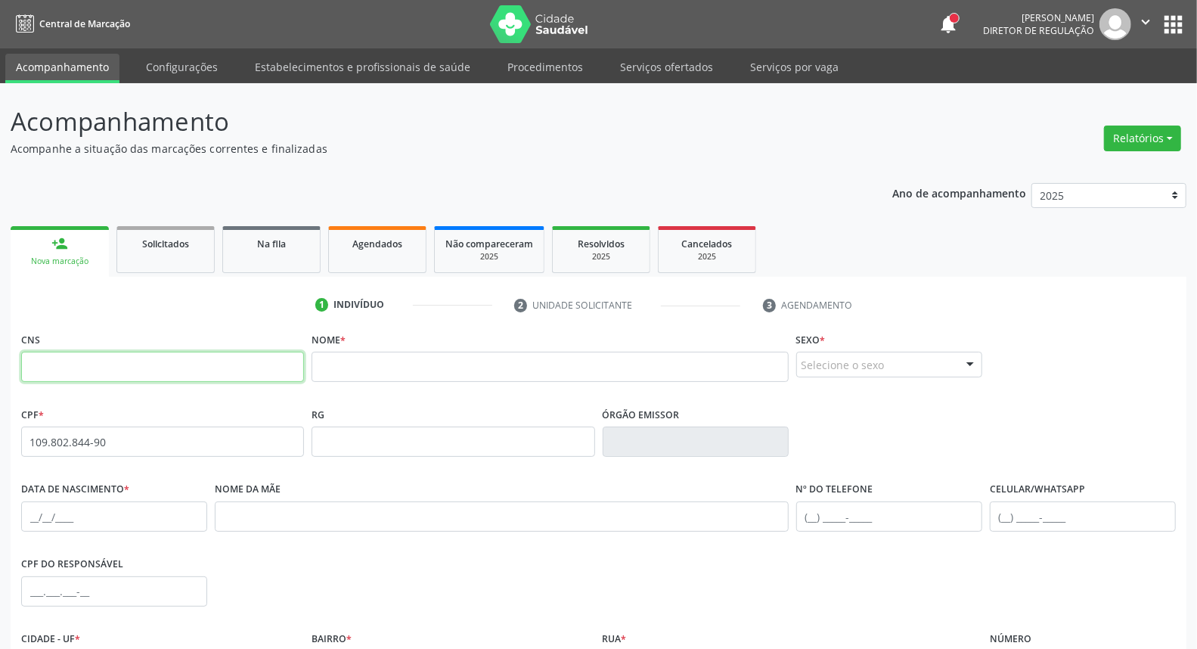
click at [122, 364] on input "text" at bounding box center [162, 367] width 283 height 30
drag, startPoint x: 151, startPoint y: 358, endPoint x: 0, endPoint y: 361, distance: 151.2
click at [0, 361] on div "Acompanhamento Acompanhe a situação das marcações correntes e finalizadas Relat…" at bounding box center [598, 451] width 1197 height 736
paste input "01 6171"
type input "708 5003 6701 6171"
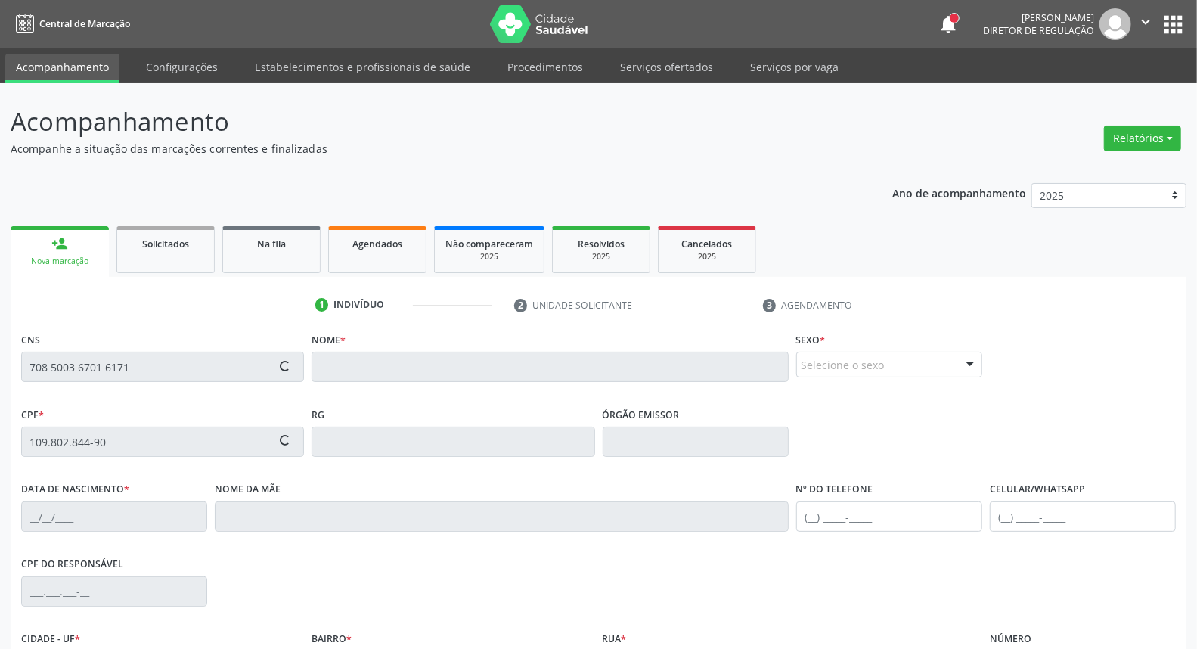
type input "[DATE]"
type input "[PERSON_NAME]"
type input "(87) 99638-4621"
type input "882.632.664-91"
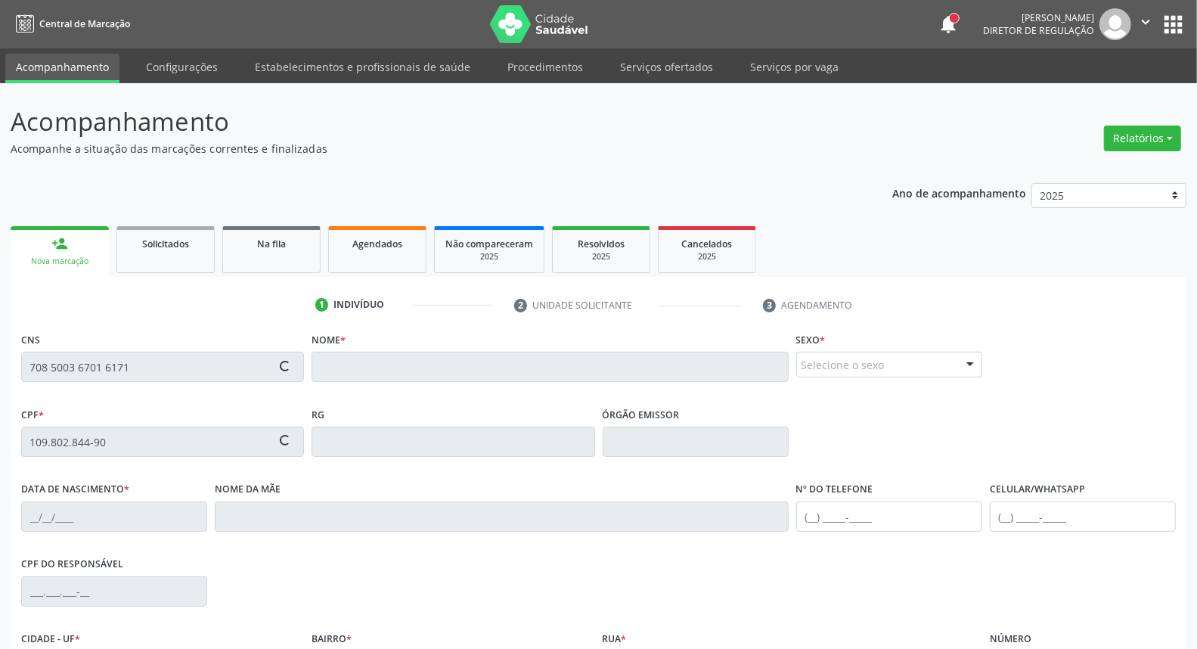
type input "285"
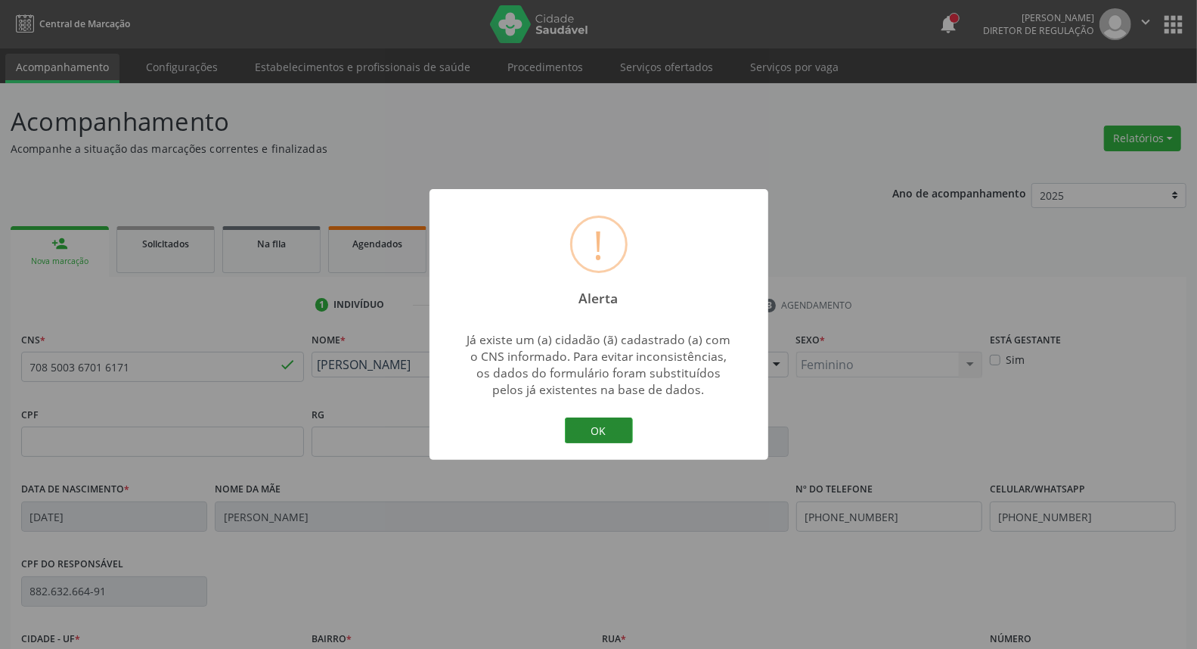
click at [593, 440] on button "OK" at bounding box center [599, 430] width 68 height 26
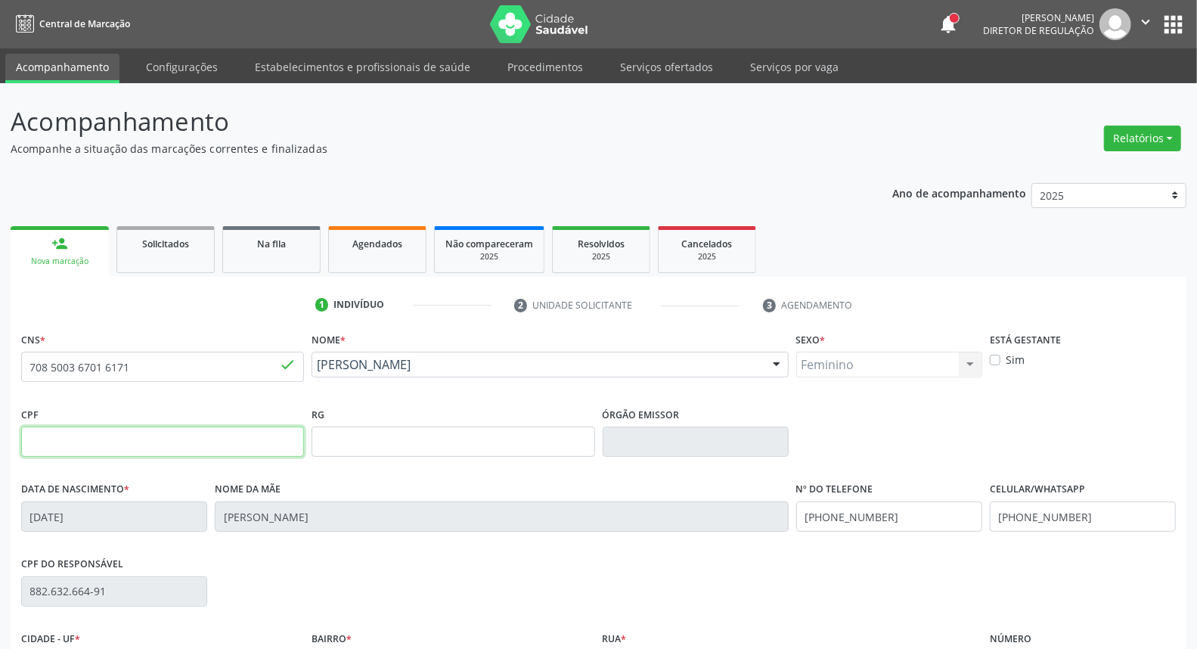
click at [219, 448] on input "text" at bounding box center [162, 441] width 283 height 30
type input "109.802.844-90"
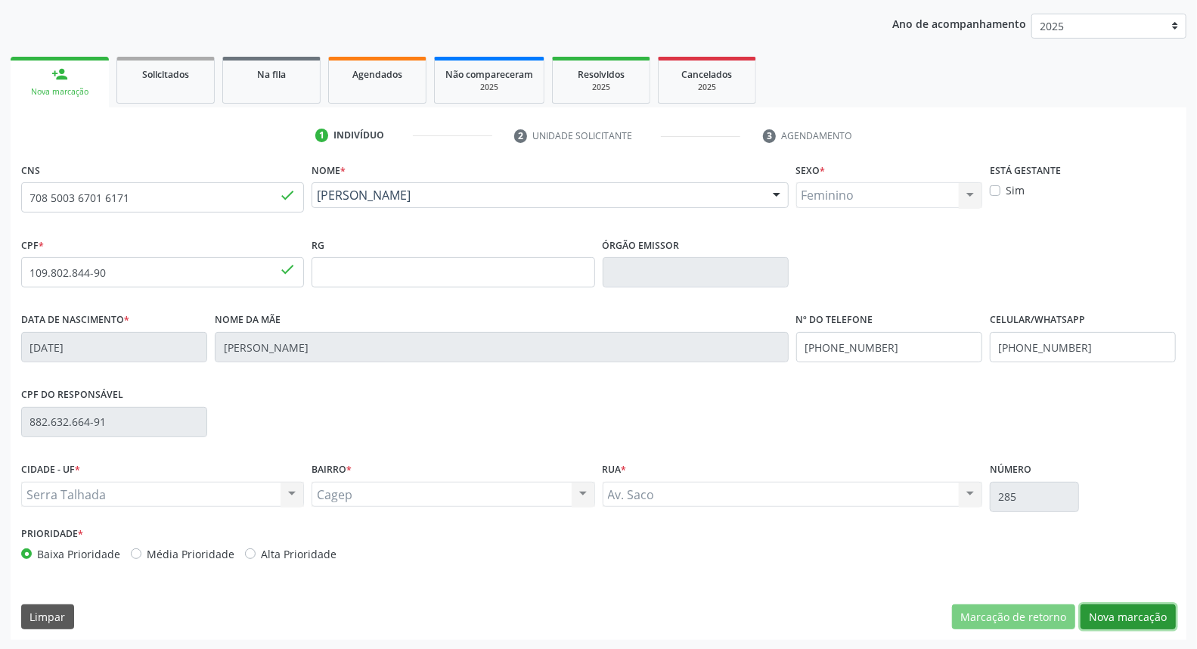
click at [1123, 621] on button "Nova marcação" at bounding box center [1127, 617] width 95 height 26
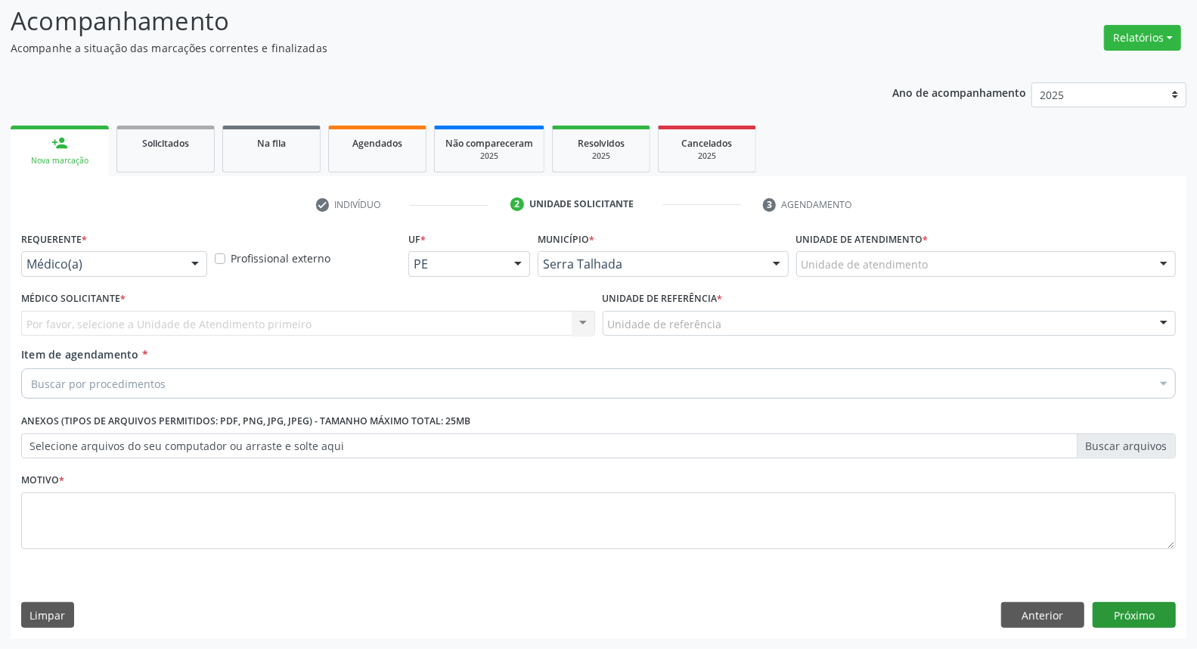
scroll to position [100, 0]
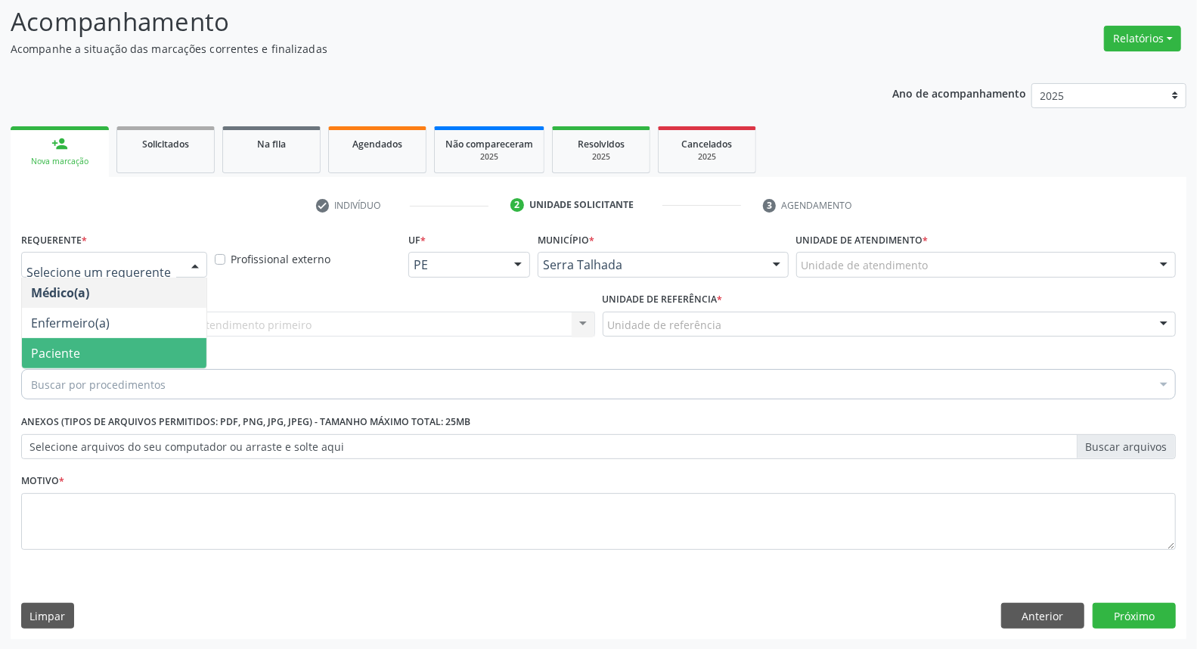
click at [149, 354] on span "Paciente" at bounding box center [114, 353] width 184 height 30
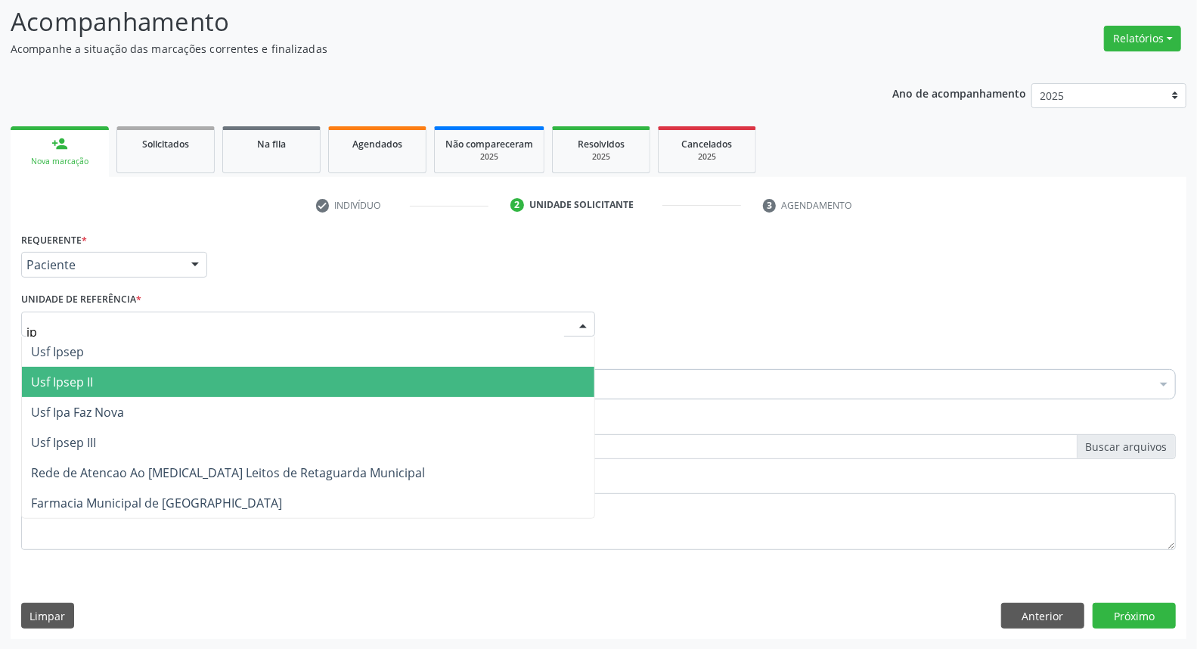
type input "ipa"
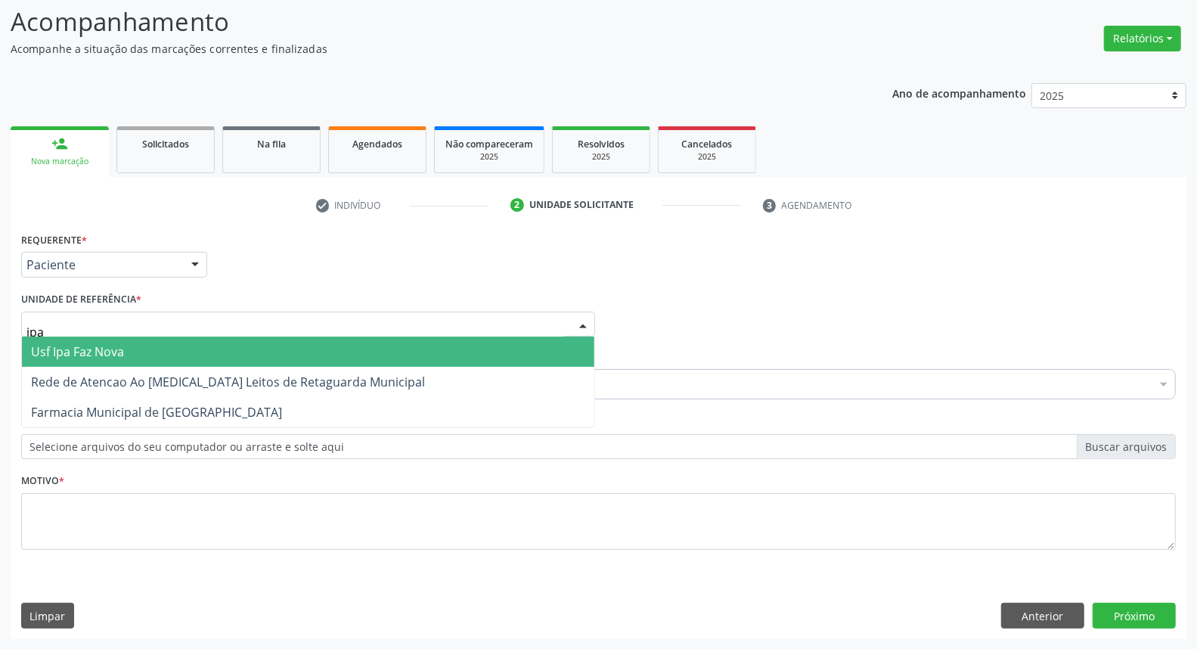
click at [113, 346] on span "Usf Ipa Faz Nova" at bounding box center [77, 351] width 93 height 17
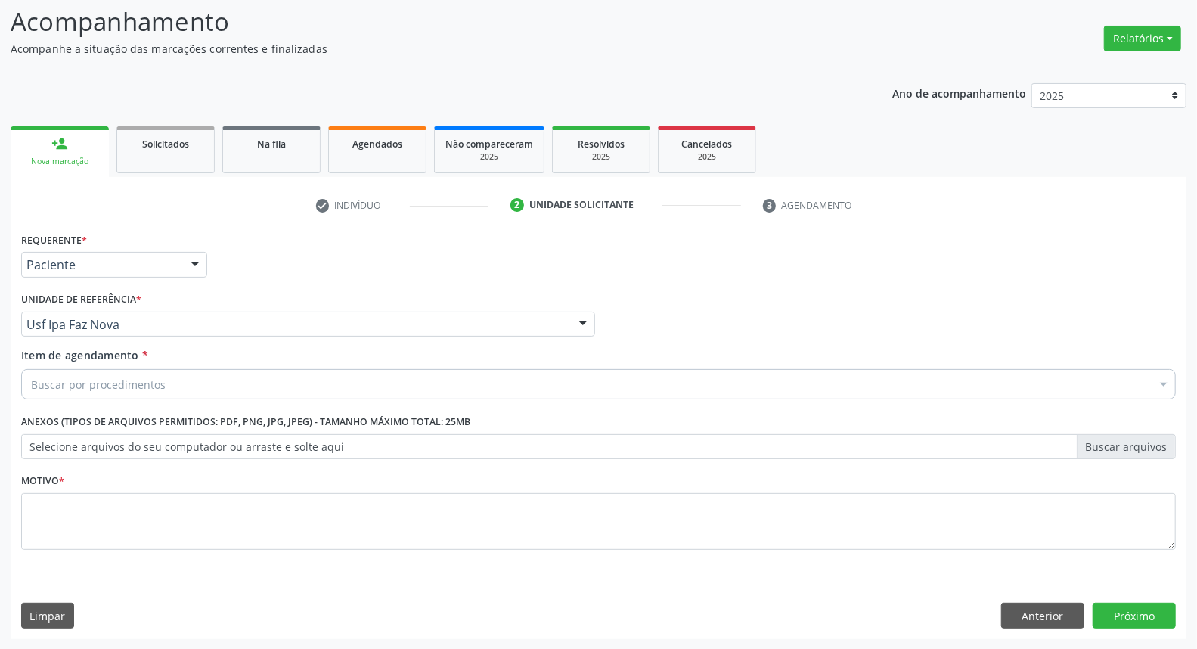
drag, startPoint x: 305, startPoint y: 379, endPoint x: 292, endPoint y: 379, distance: 12.9
click at [303, 379] on div "Buscar por procedimentos" at bounding box center [598, 384] width 1154 height 30
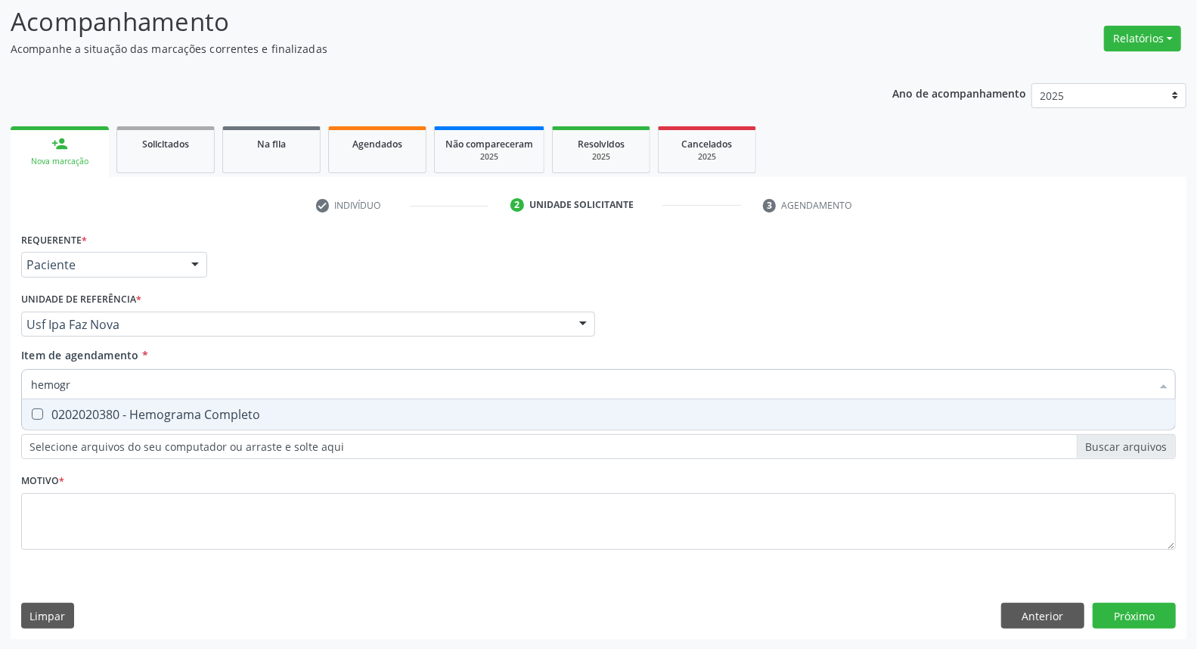
type input "hemogra"
drag, startPoint x: 257, startPoint y: 417, endPoint x: 255, endPoint y: 404, distance: 13.0
click at [257, 416] on div "0202020380 - Hemograma Completo" at bounding box center [598, 414] width 1135 height 12
checkbox Completo "true"
click at [252, 386] on input "hemogra" at bounding box center [591, 384] width 1120 height 30
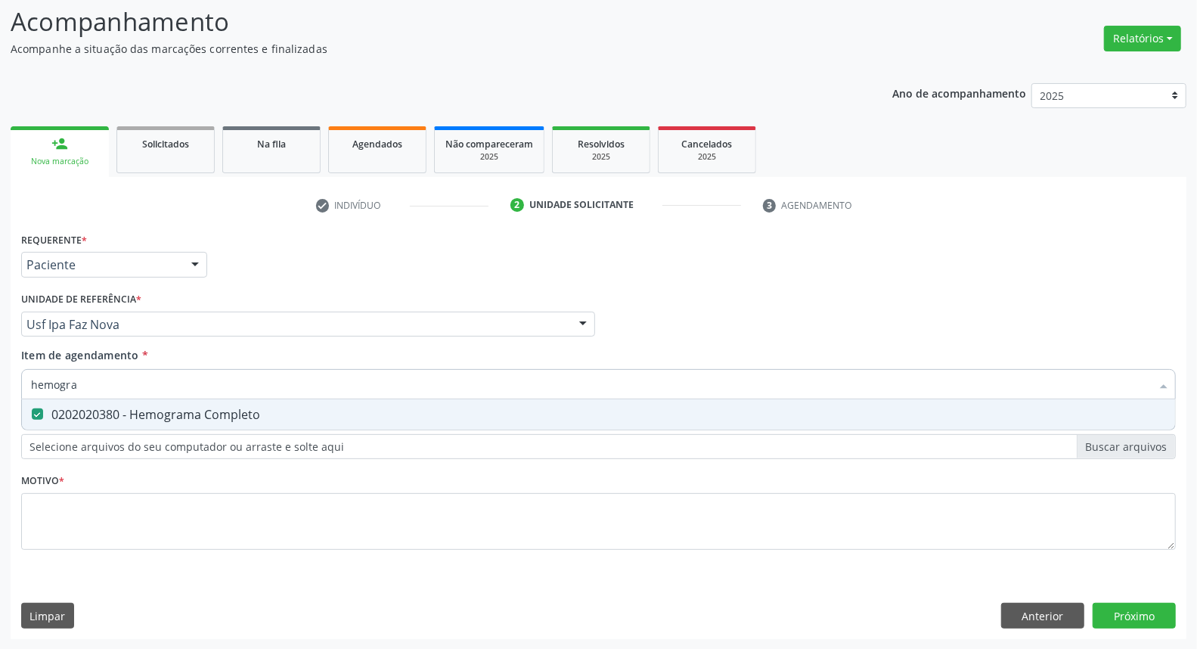
click at [252, 386] on input "hemogra" at bounding box center [591, 384] width 1120 height 30
type input "ur"
checkbox Completo "false"
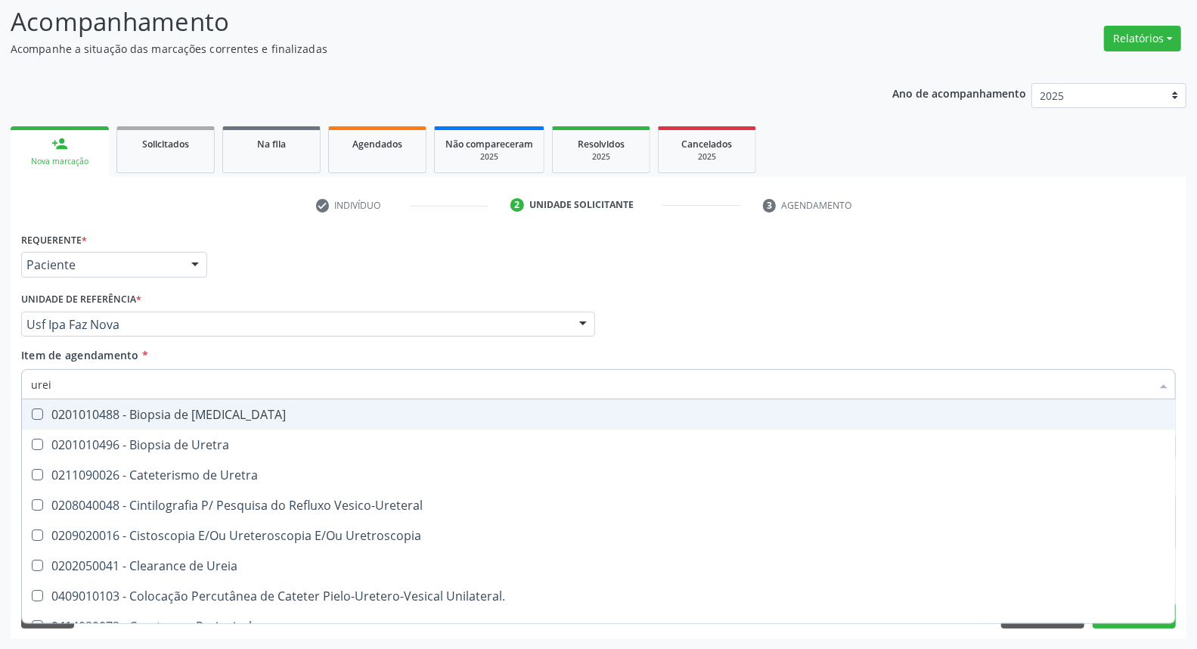
type input "ureia"
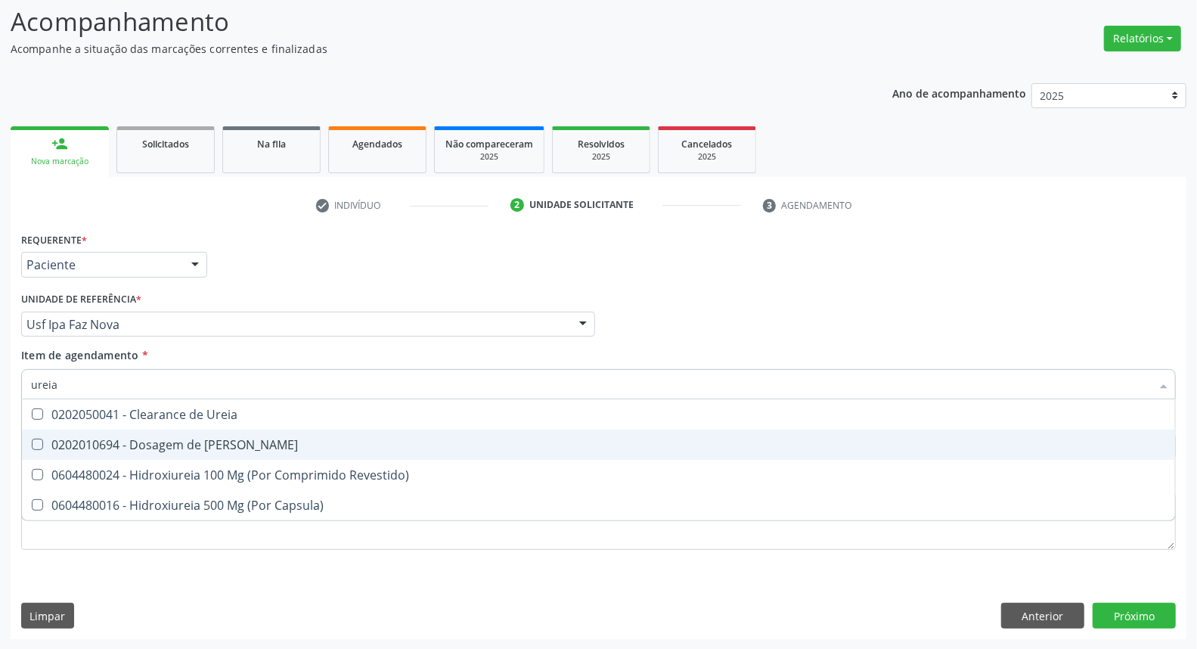
drag, startPoint x: 252, startPoint y: 454, endPoint x: 251, endPoint y: 442, distance: 11.4
click at [252, 454] on span "0202010694 - Dosagem de [PERSON_NAME]" at bounding box center [598, 444] width 1153 height 30
checkbox Ureia "true"
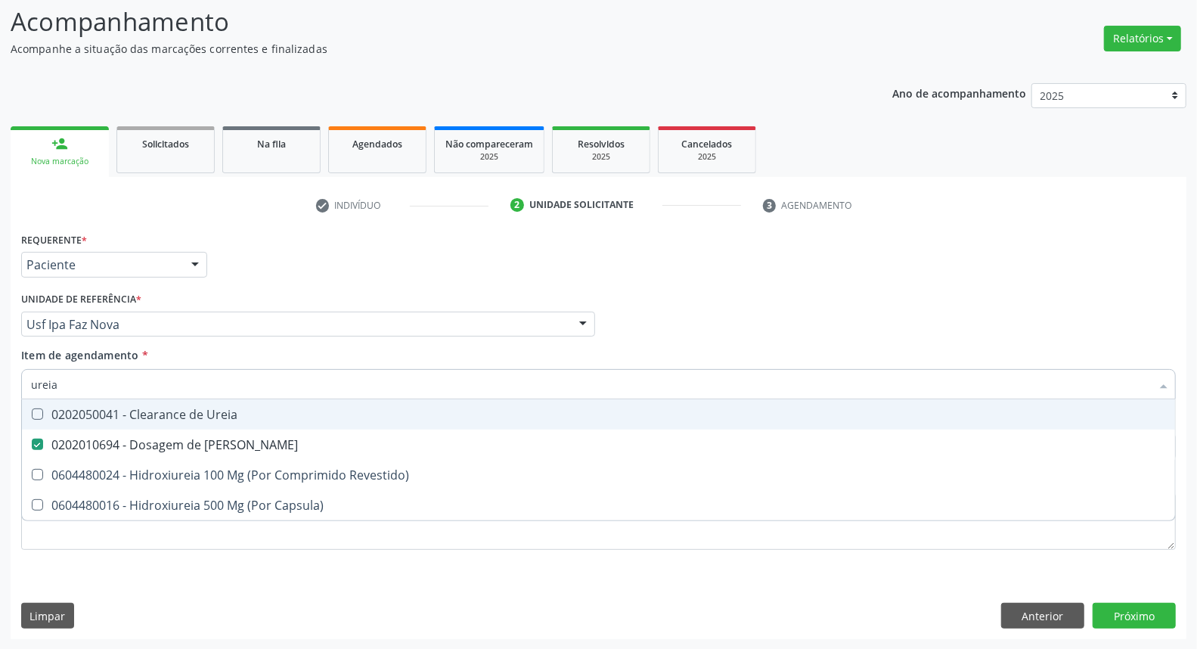
click at [255, 393] on input "ureia" at bounding box center [591, 384] width 1120 height 30
type input "c"
checkbox Ureia "false"
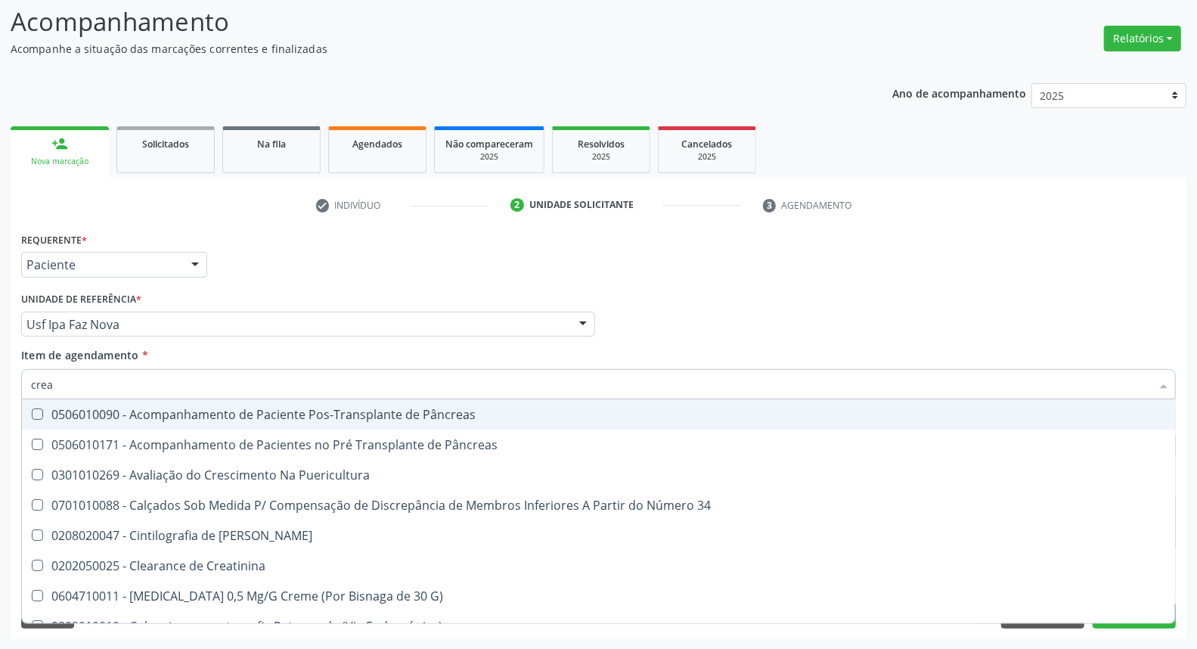
type input "creat"
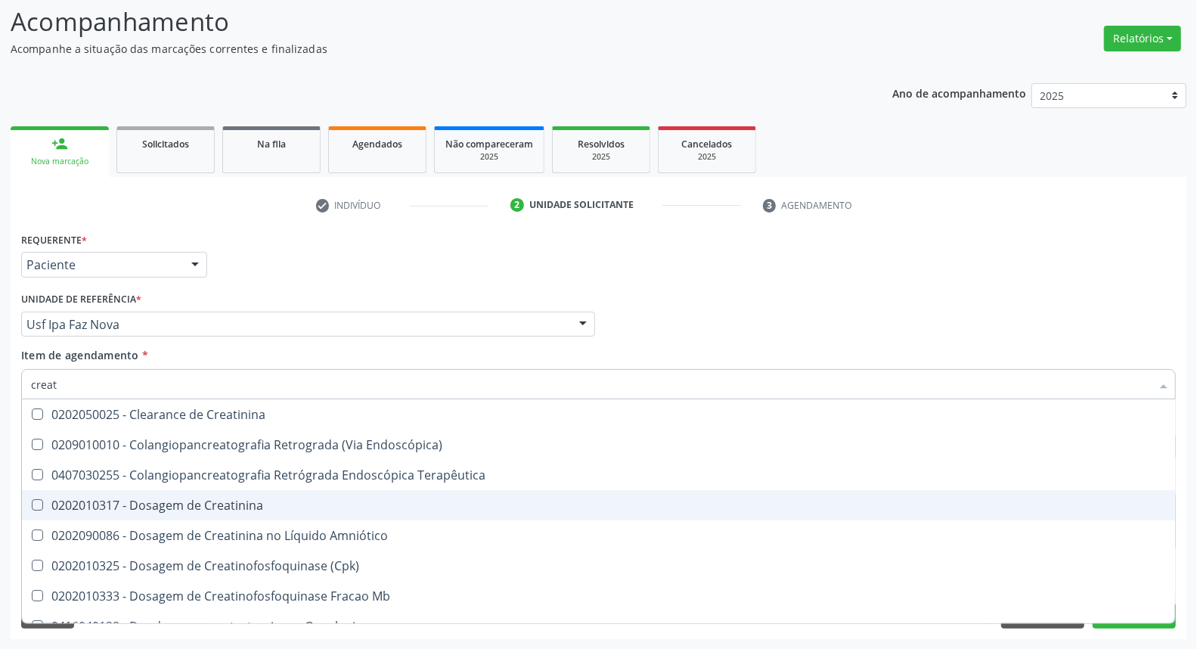
drag, startPoint x: 181, startPoint y: 497, endPoint x: 181, endPoint y: 464, distance: 33.3
click at [181, 499] on div "0202010317 - Dosagem de Creatinina" at bounding box center [598, 505] width 1135 height 12
checkbox Creatinina "true"
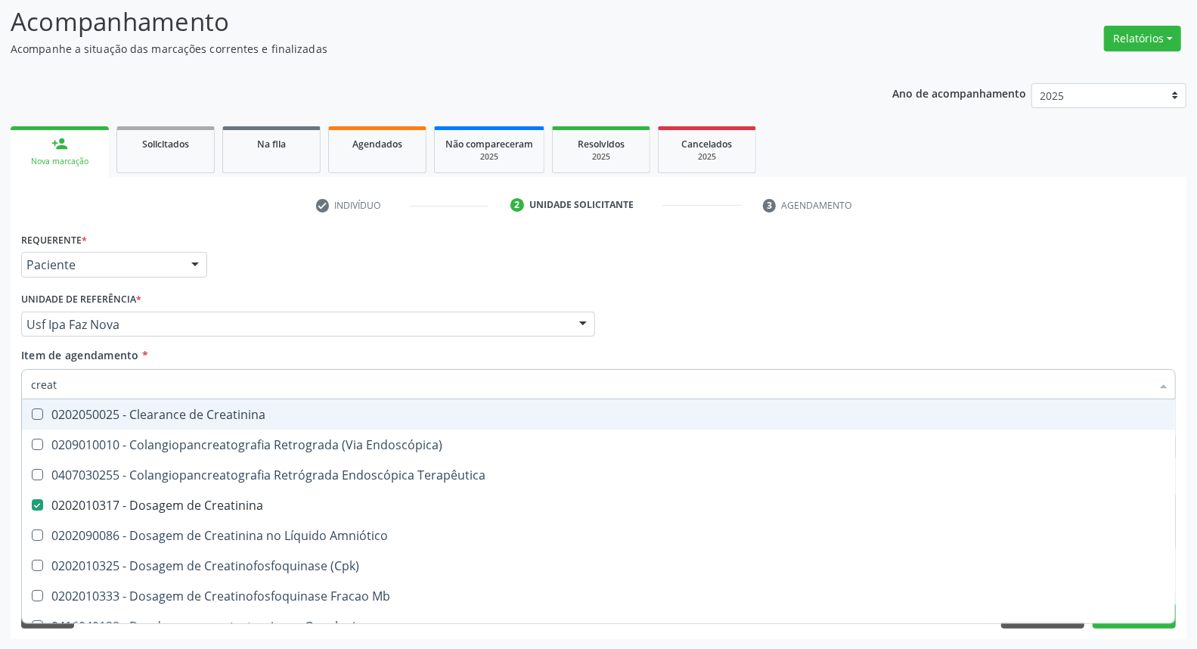
click at [184, 386] on input "creat" at bounding box center [591, 384] width 1120 height 30
type input "t"
checkbox Creatinina "false"
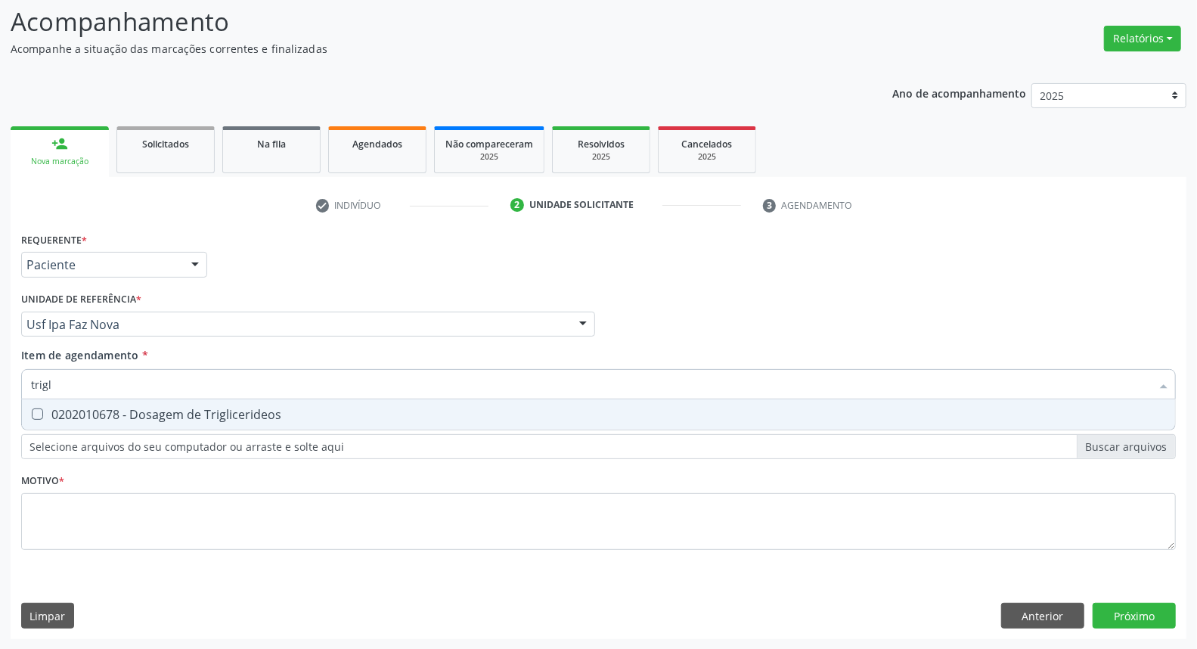
type input "trigli"
click at [184, 418] on div "0202010678 - Dosagem de Triglicerideos" at bounding box center [598, 414] width 1135 height 12
checkbox Triglicerideos "true"
click at [194, 369] on input "trigli" at bounding box center [591, 384] width 1120 height 30
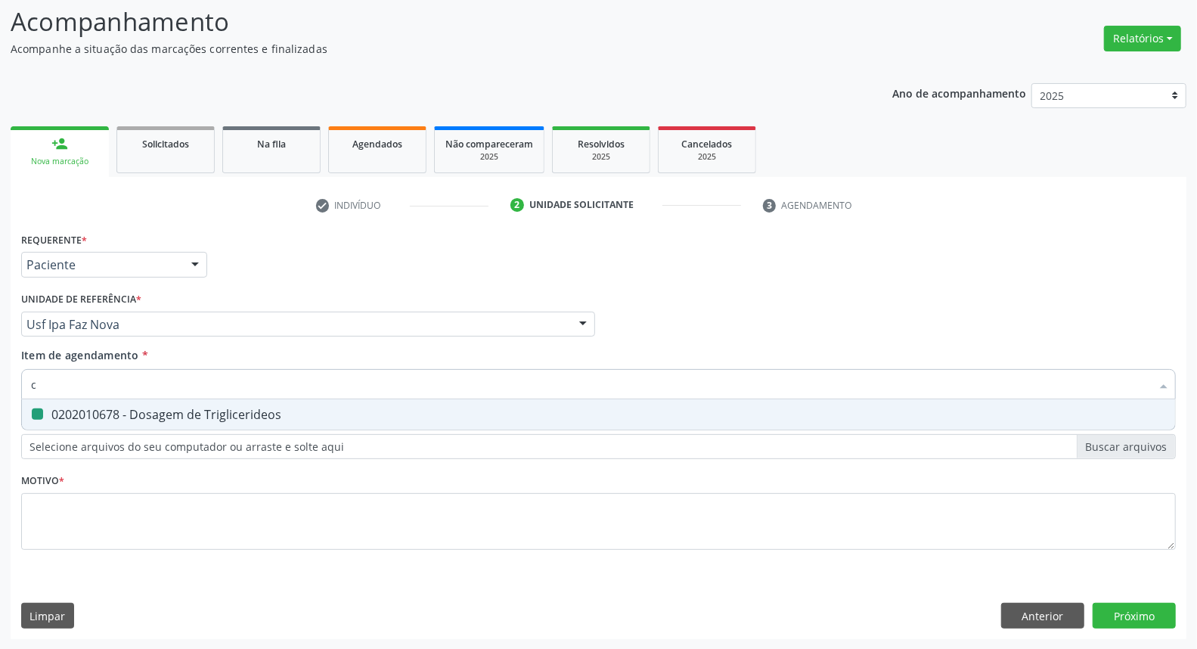
type input "co"
checkbox Triglicerideos "false"
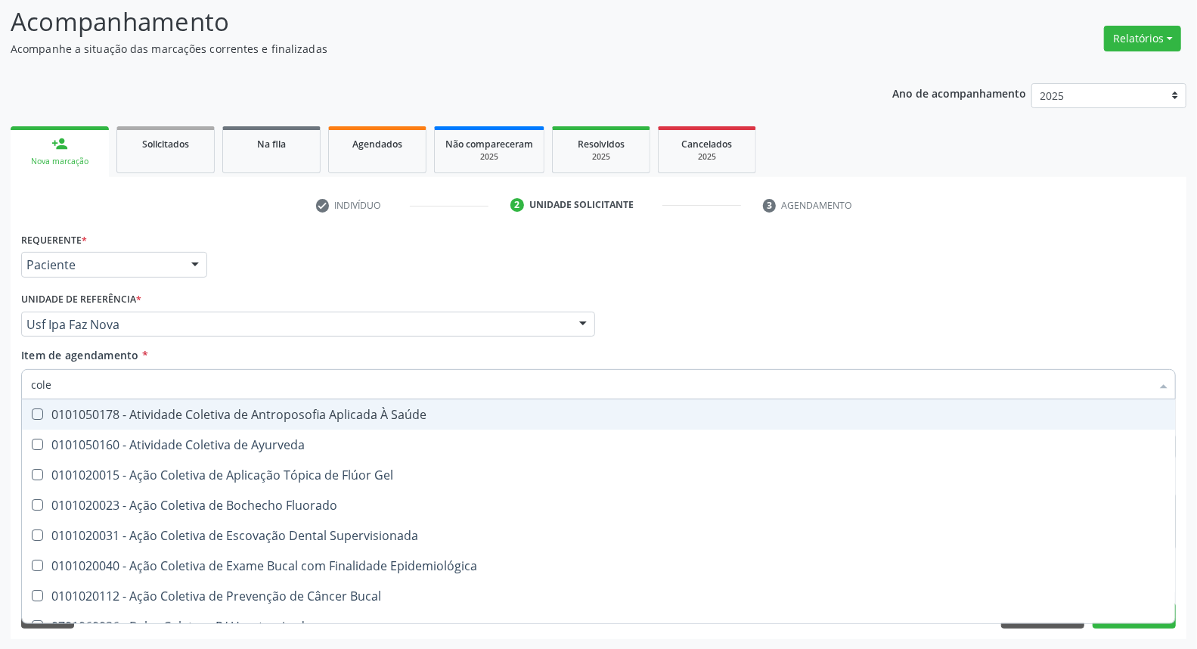
type input "coles"
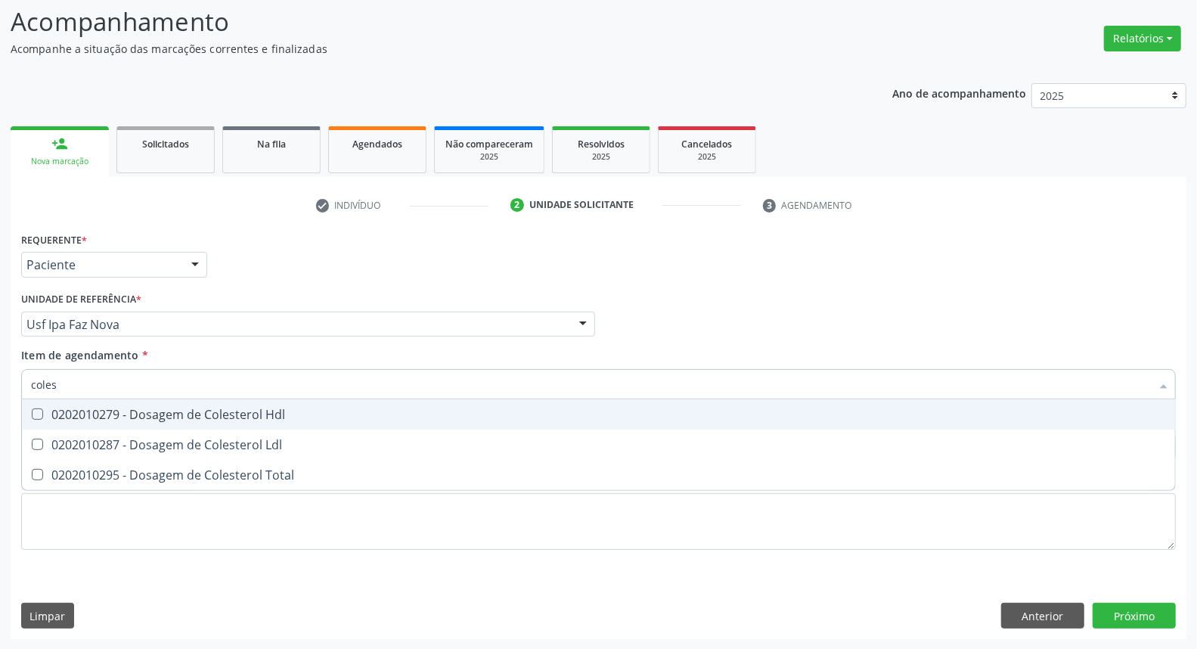
drag, startPoint x: 187, startPoint y: 417, endPoint x: 185, endPoint y: 439, distance: 22.8
click at [187, 420] on div "0202010279 - Dosagem de Colesterol Hdl" at bounding box center [598, 414] width 1135 height 12
checkbox Hdl "true"
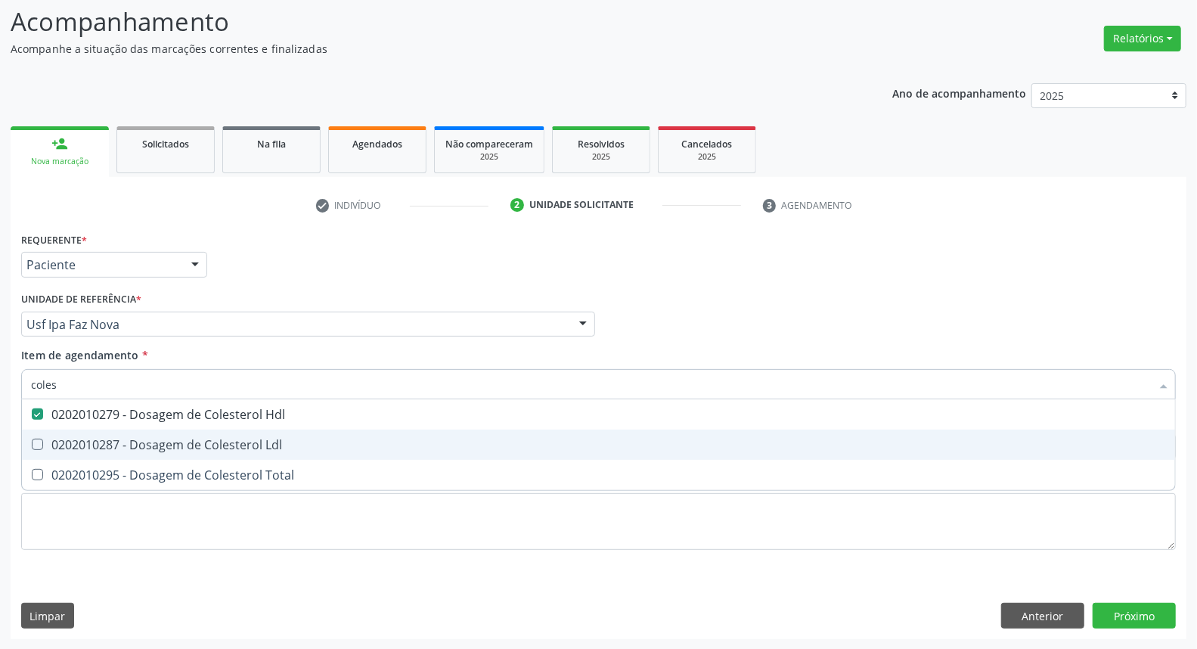
click at [185, 441] on div "0202010287 - Dosagem de Colesterol Ldl" at bounding box center [598, 444] width 1135 height 12
checkbox Ldl "true"
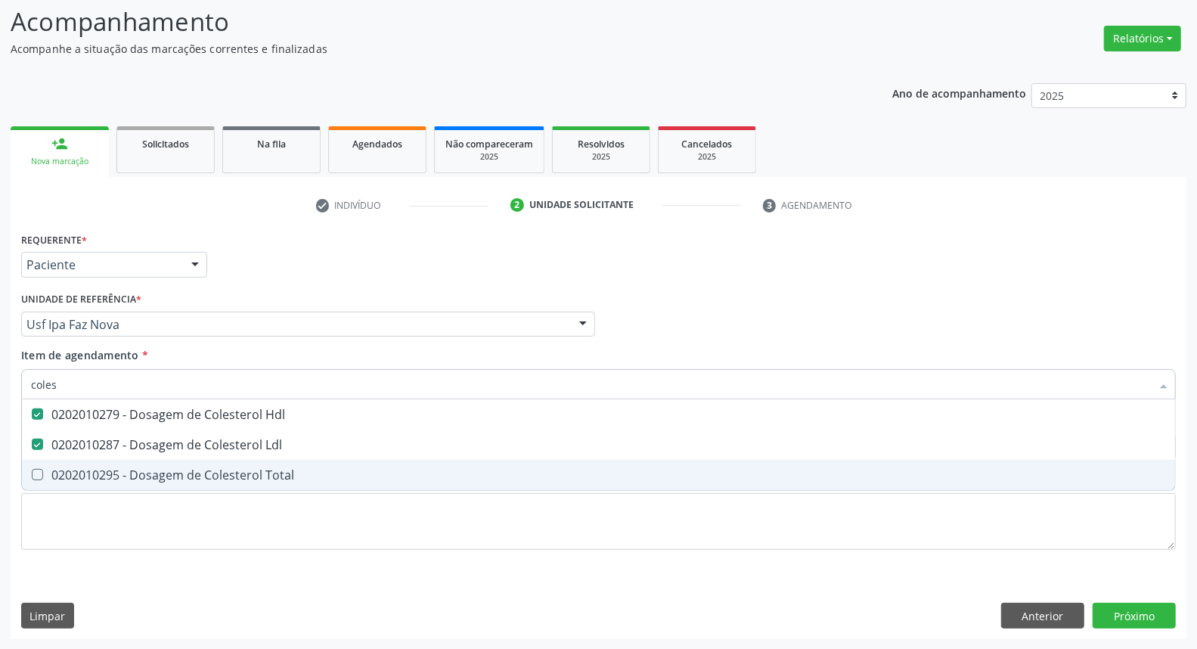
drag, startPoint x: 180, startPoint y: 467, endPoint x: 189, endPoint y: 417, distance: 51.5
click at [180, 460] on span "0202010295 - Dosagem de Colesterol Total" at bounding box center [598, 475] width 1153 height 30
checkbox Total "true"
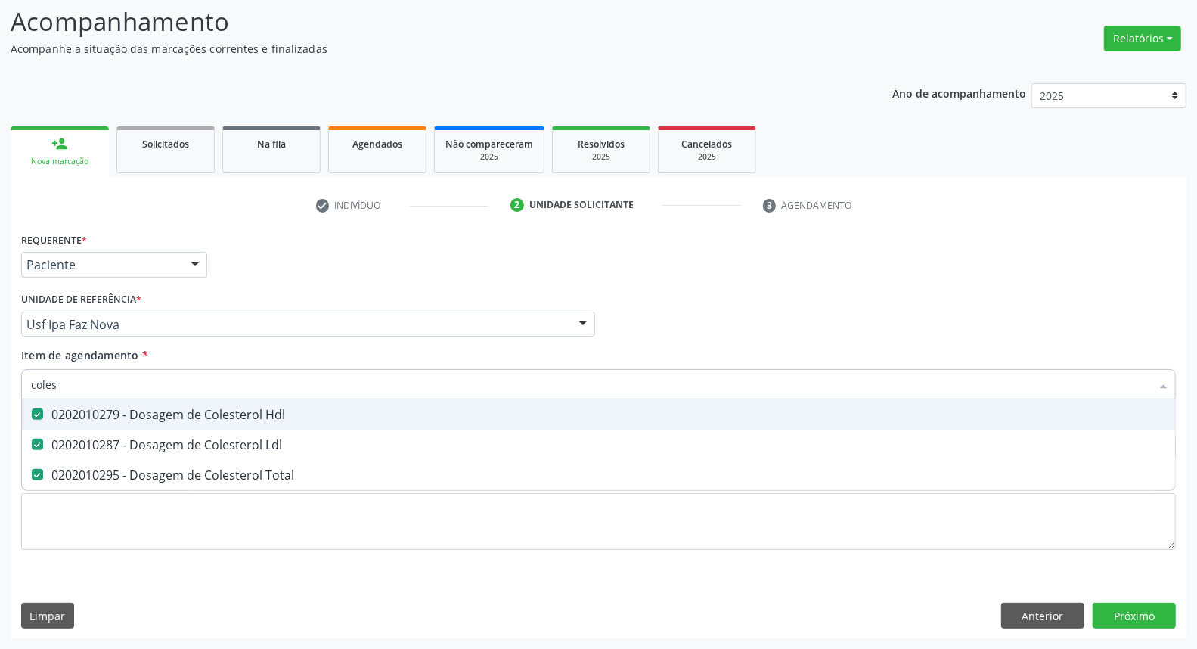
click at [191, 379] on input "coles" at bounding box center [591, 384] width 1120 height 30
type input "g"
checkbox Hdl "false"
checkbox Ldl "false"
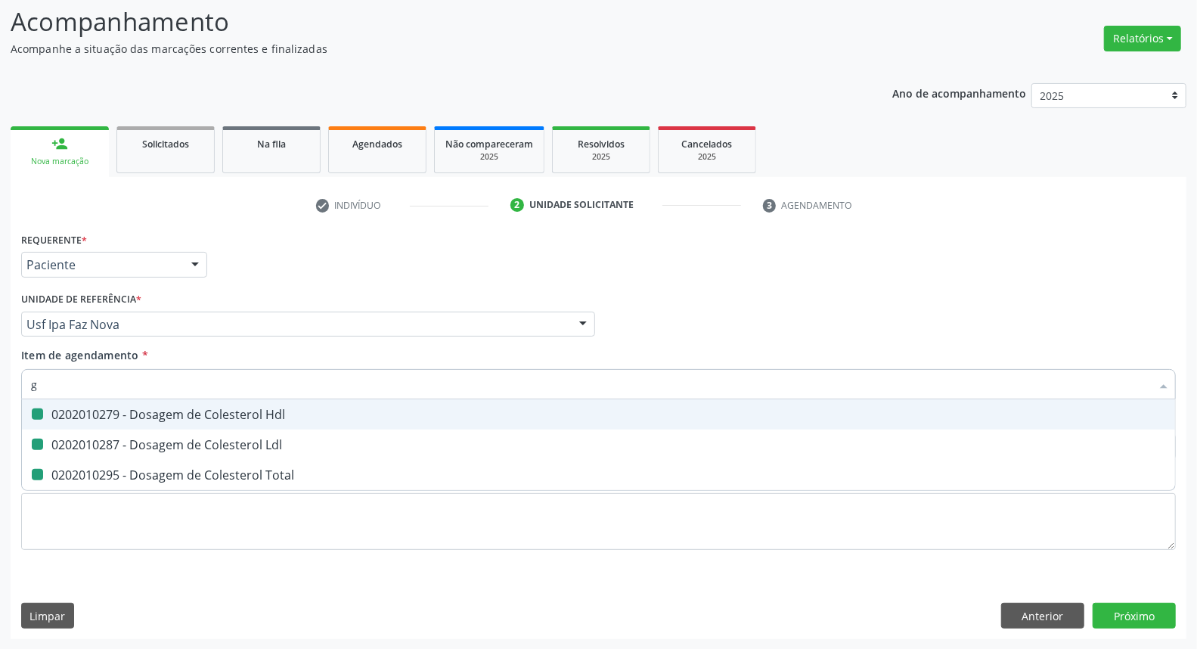
checkbox Total "false"
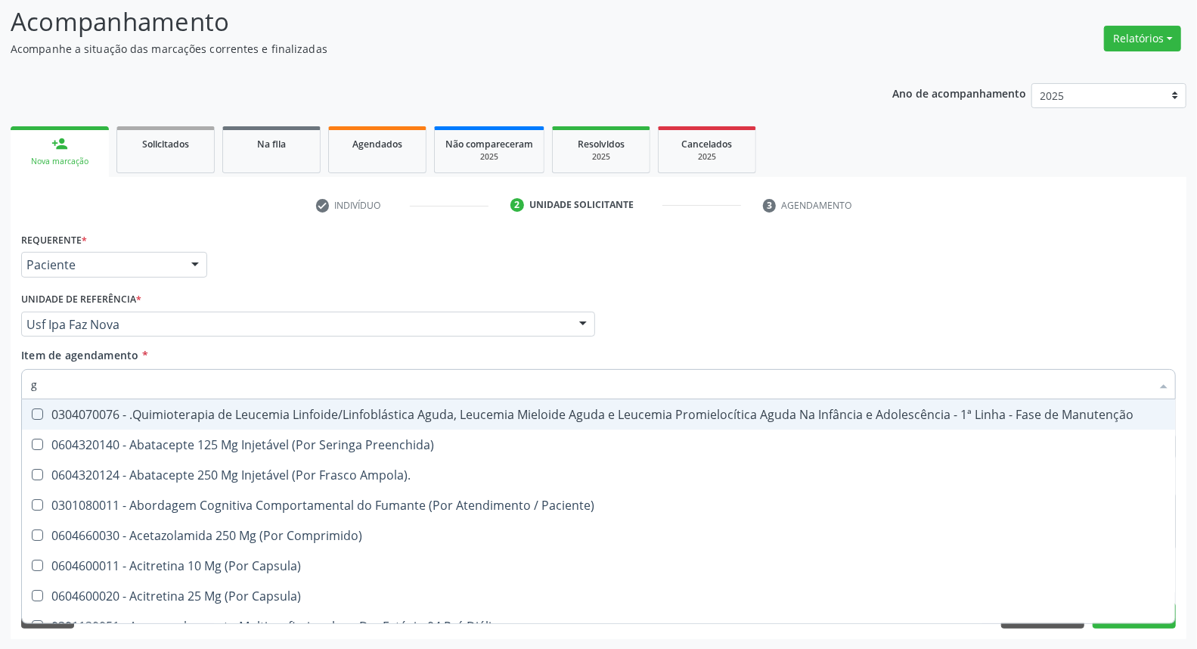
type input "gl"
checkbox Pé "true"
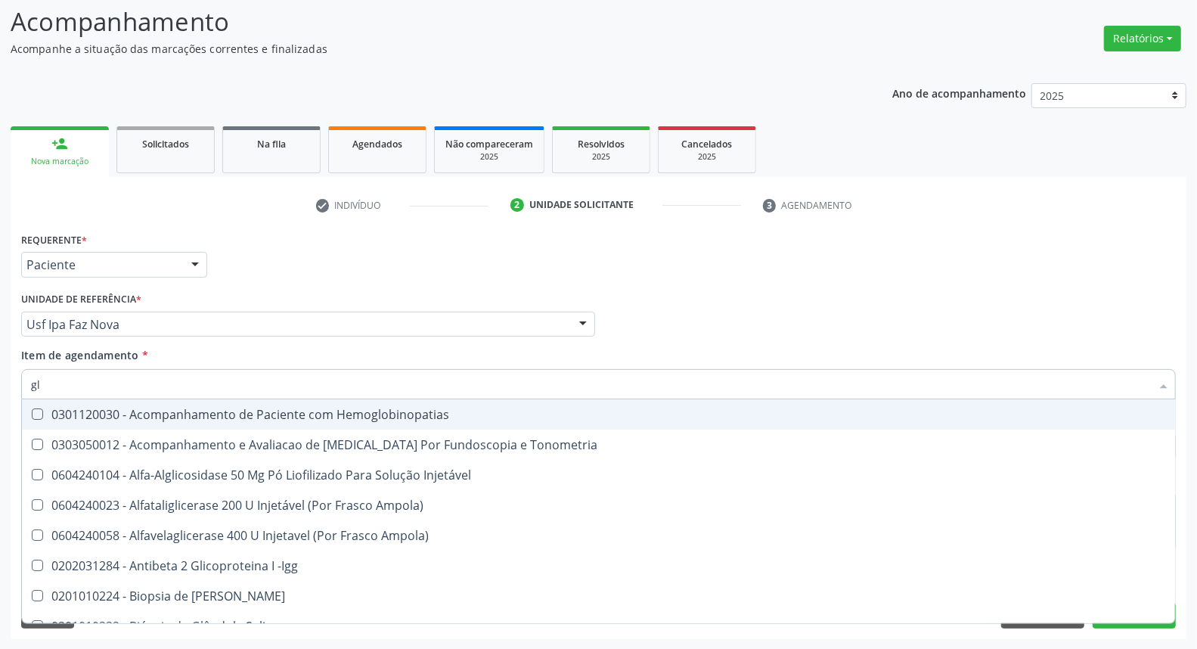
type input "gli"
checkbox Glomerular "true"
type input "glic"
checkbox Tardio\) "true"
checkbox Glomerular "false"
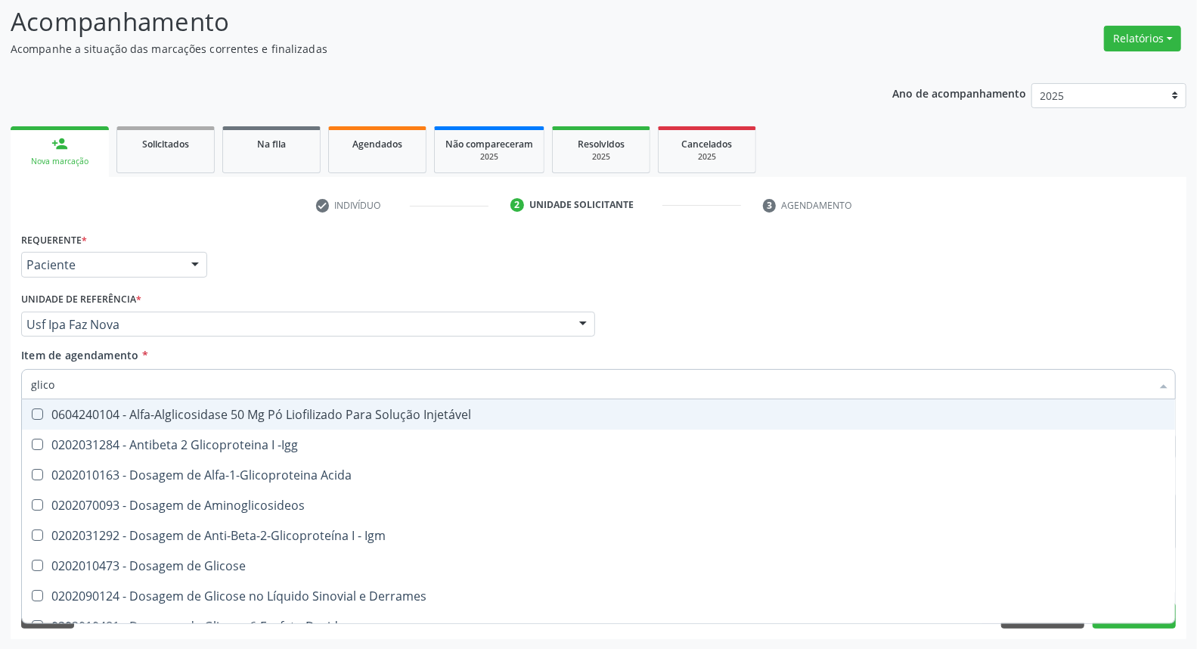
type input "glicos"
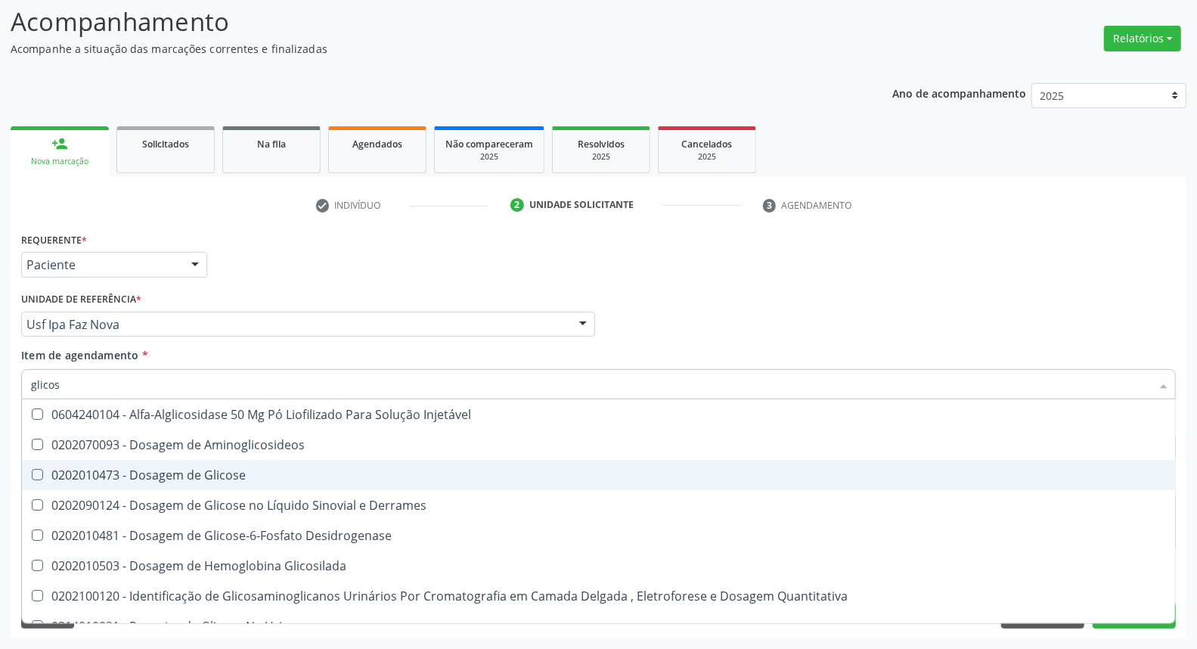
drag, startPoint x: 163, startPoint y: 473, endPoint x: 172, endPoint y: 438, distance: 35.9
click at [163, 472] on div "0202010473 - Dosagem de Glicose" at bounding box center [598, 475] width 1135 height 12
checkbox Glicose "true"
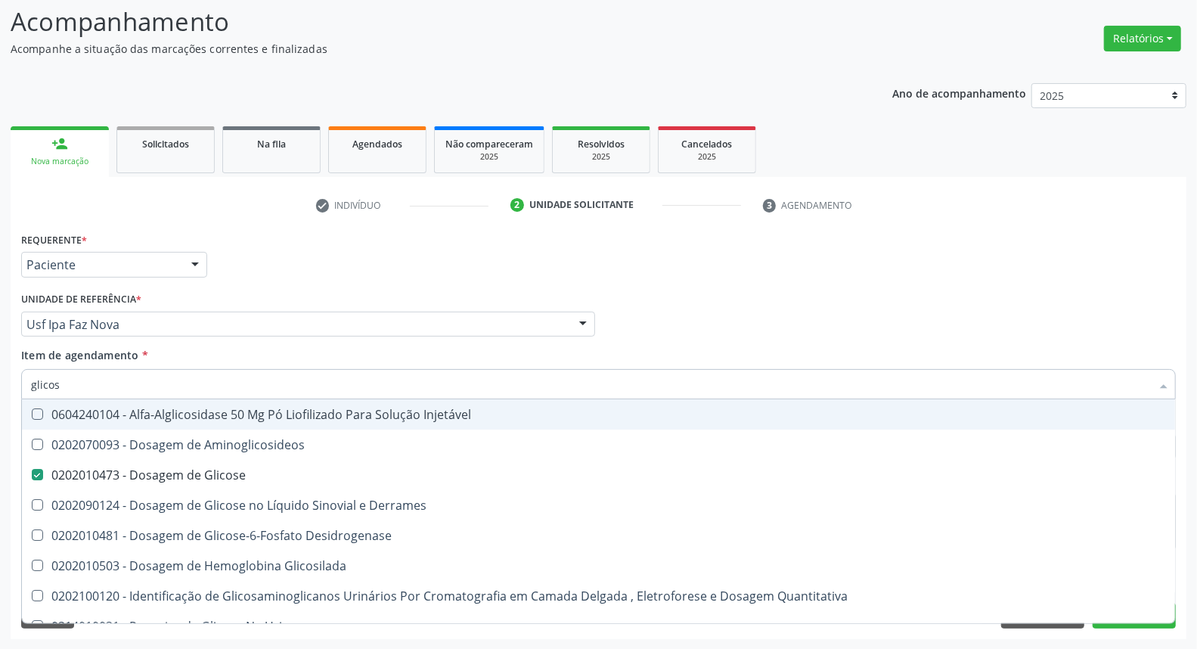
click at [187, 389] on input "glicos" at bounding box center [591, 384] width 1120 height 30
type input "h"
checkbox Glicose "false"
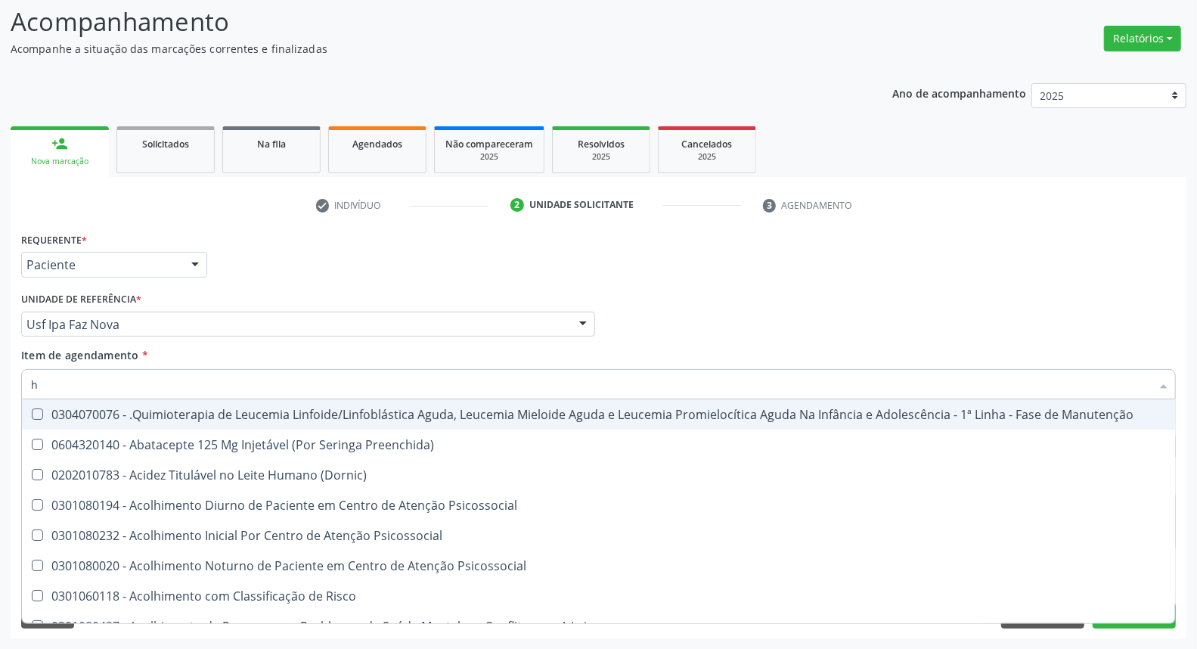
type input "he"
checkbox Removível "true"
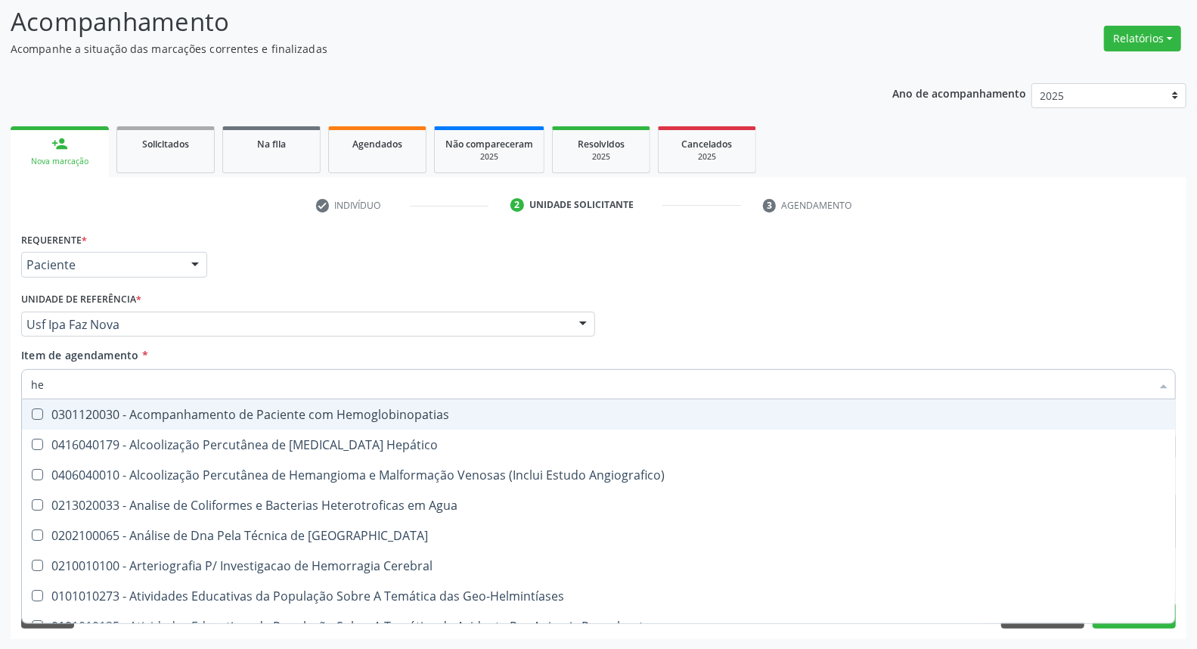
type input "hem"
checkbox II "true"
checkbox Completo "false"
type input "hemo"
checkbox Hemácias "true"
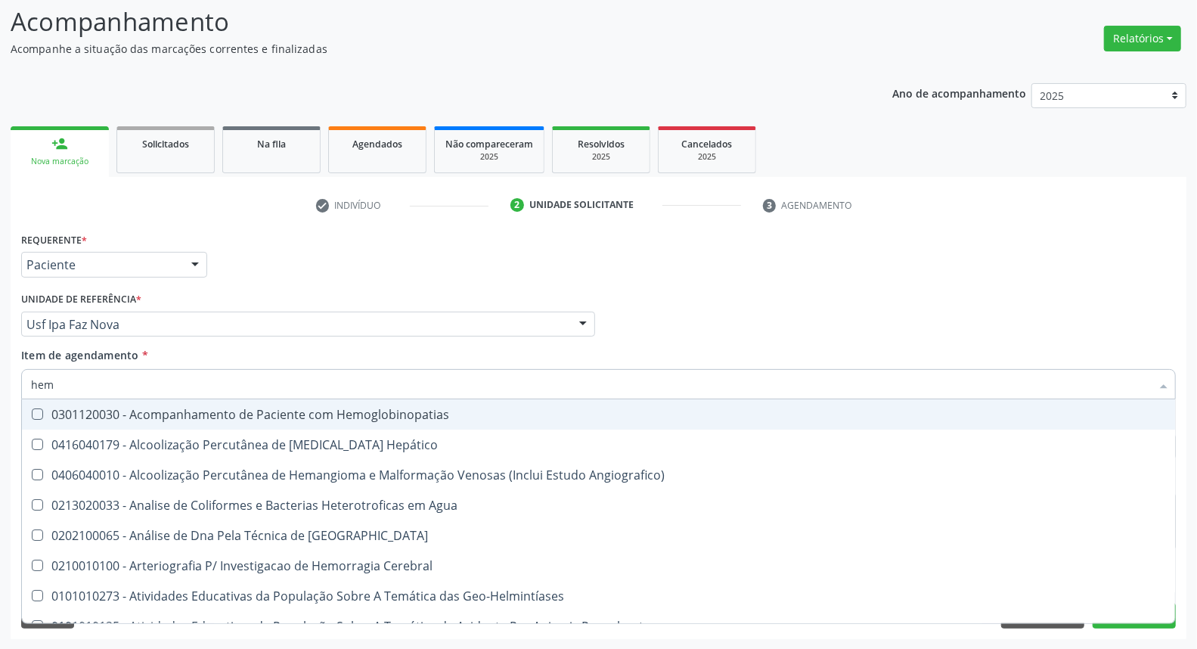
checkbox II "false"
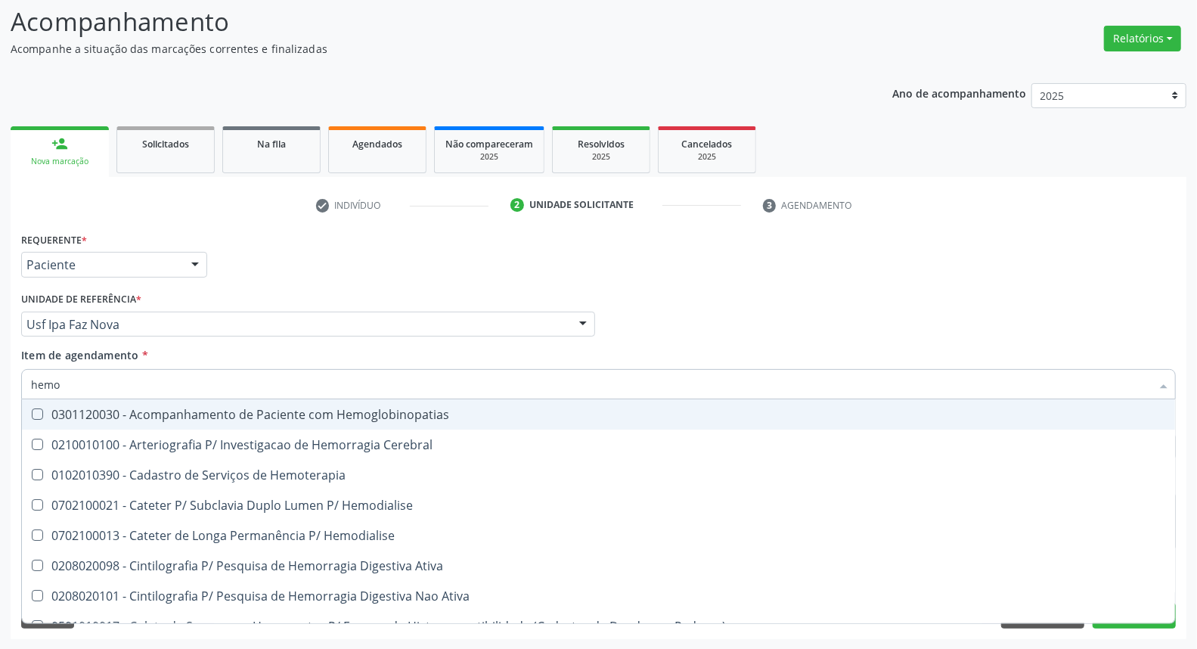
type input "hemog"
checkbox Carboxi-Hemoglobina "true"
type input "hemogl"
checkbox Carboxi-Hemoglobina "false"
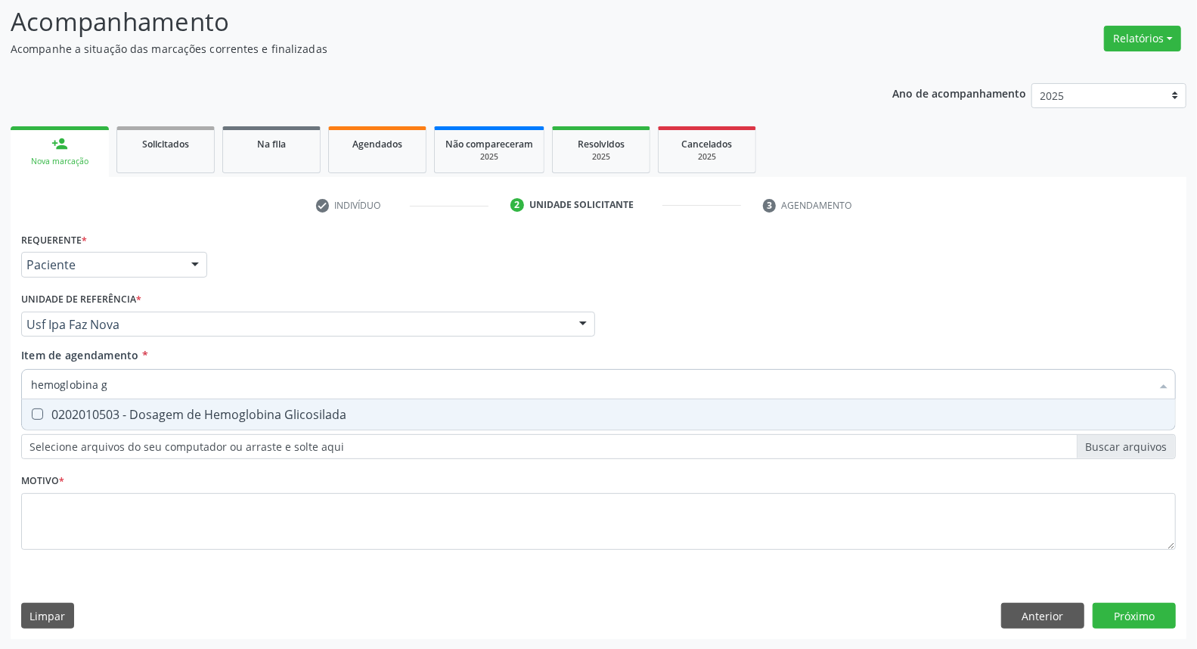
type input "hemoglobina g"
click at [79, 408] on div "0202010503 - Dosagem de Hemoglobina Glicosilada" at bounding box center [598, 414] width 1135 height 12
checkbox Glicosilada "true"
drag, startPoint x: 131, startPoint y: 383, endPoint x: 0, endPoint y: 355, distance: 133.7
click at [0, 356] on div "Acompanhamento Acompanhe a situação das marcações correntes e finalizadas Relat…" at bounding box center [598, 316] width 1197 height 666
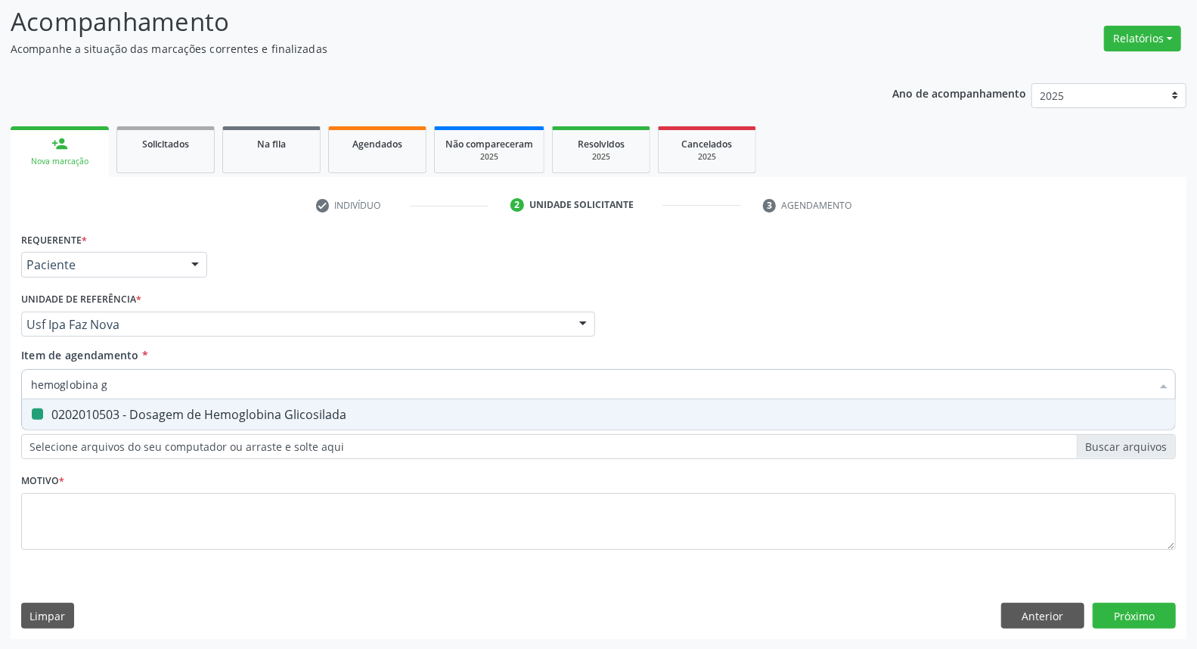
type input "f"
checkbox Glicosilada "false"
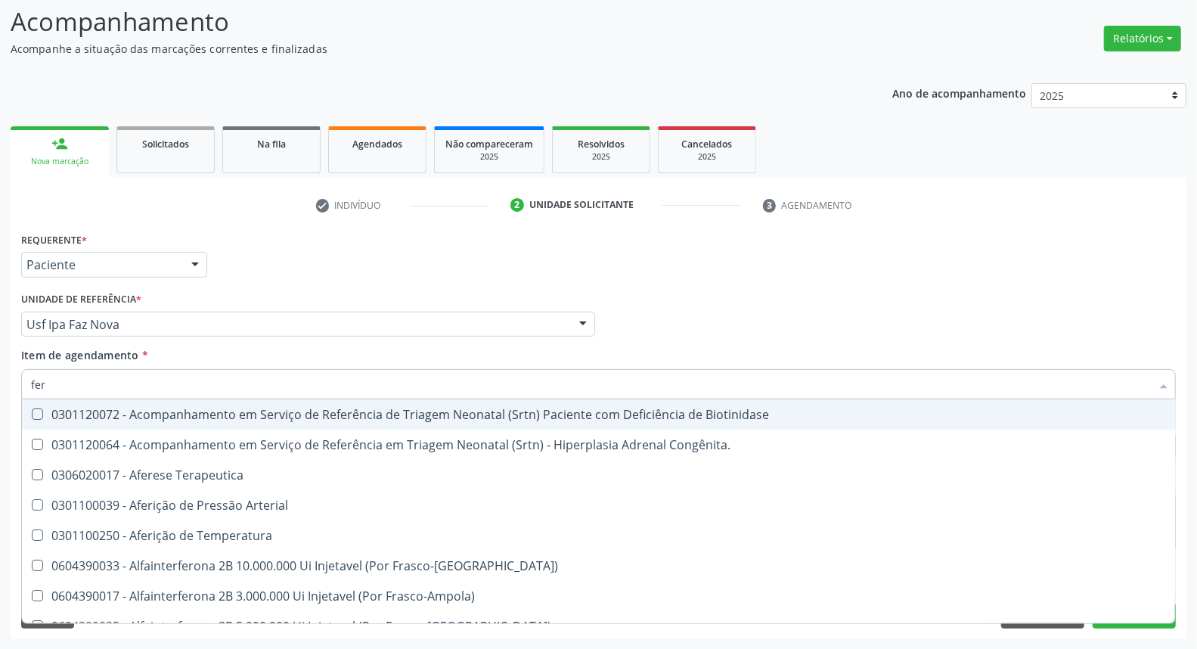
type input "ferr"
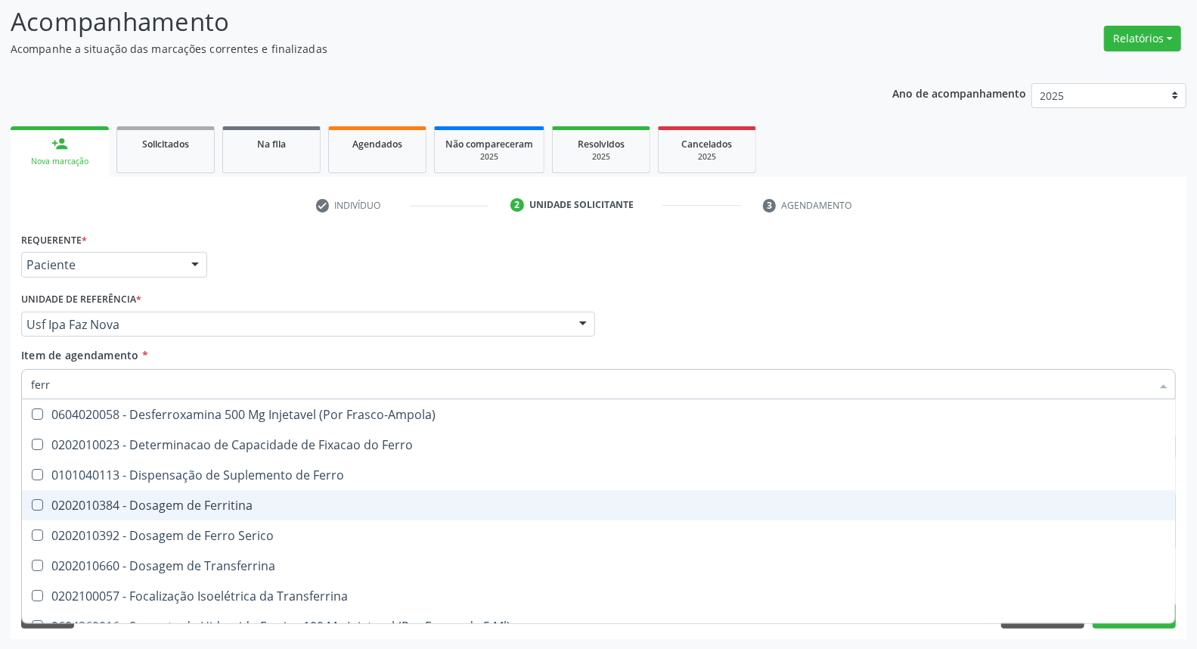
click at [93, 506] on div "0202010384 - Dosagem de Ferritina" at bounding box center [598, 505] width 1135 height 12
checkbox Ferritina "true"
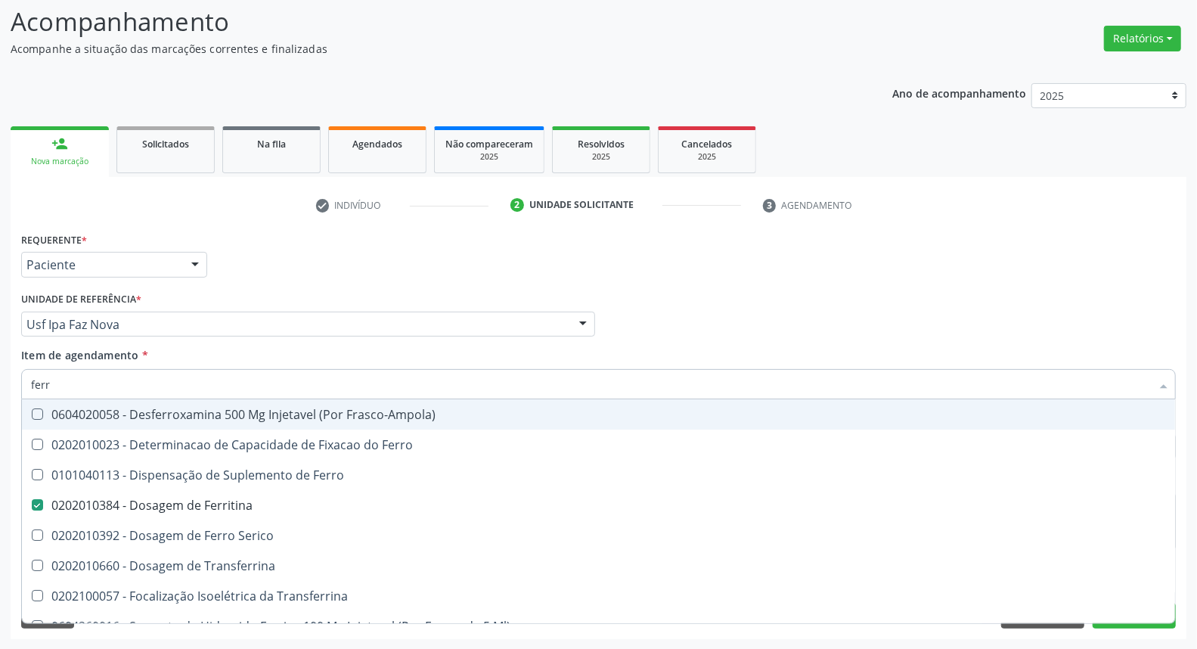
click at [494, 351] on div "Item de agendamento * ferr Desfazer seleção 0604020058 - Desferroxamina 500 Mg …" at bounding box center [598, 371] width 1154 height 48
checkbox Ferro "true"
checkbox Serico "true"
checkbox Transferrina "true"
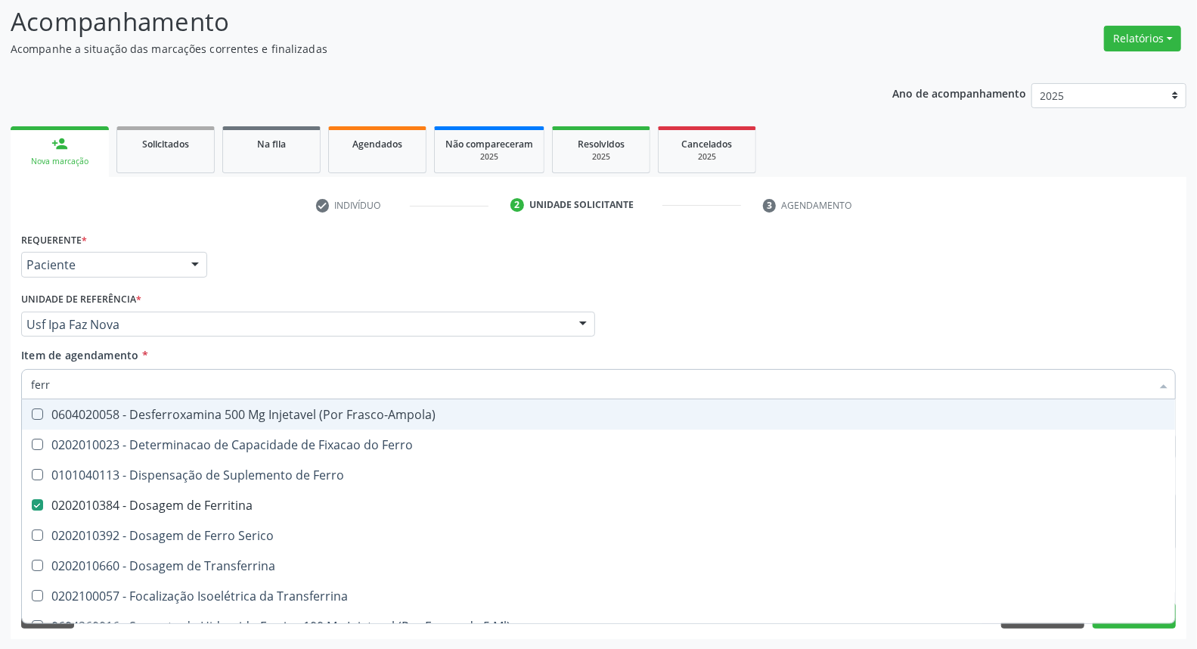
checkbox Transferrina "true"
checkbox Ml\) "true"
checkbox \(Nefroplastia\) "true"
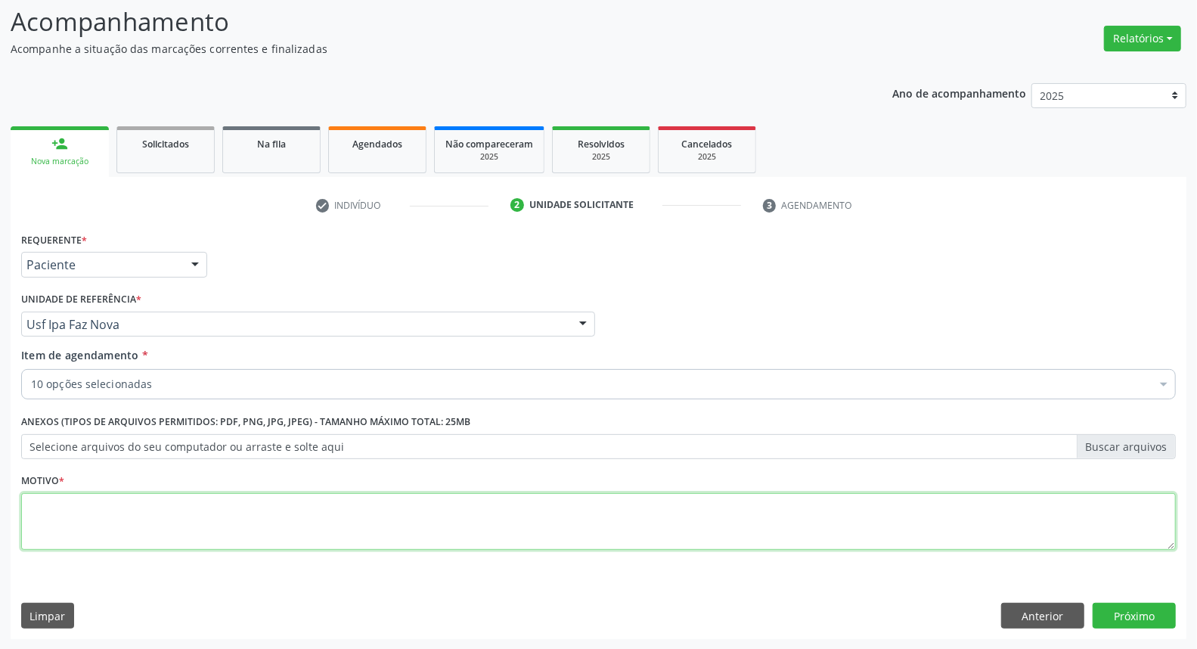
click at [330, 510] on textarea at bounding box center [598, 521] width 1154 height 57
type textarea "*"
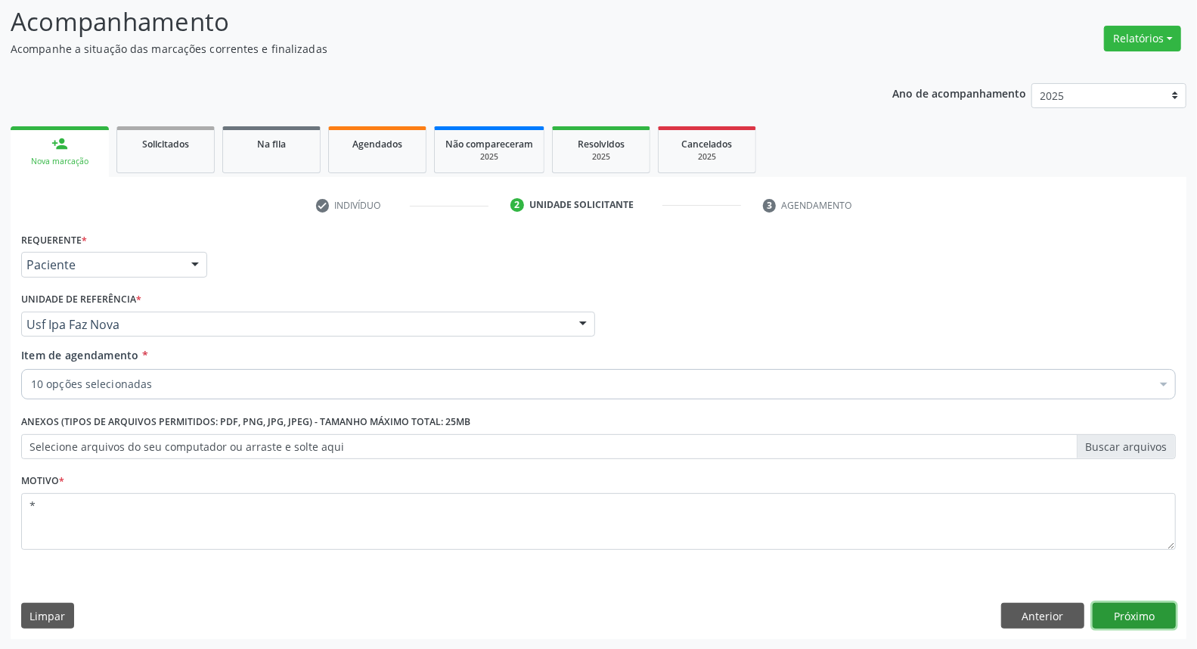
click at [1138, 609] on button "Próximo" at bounding box center [1133, 615] width 83 height 26
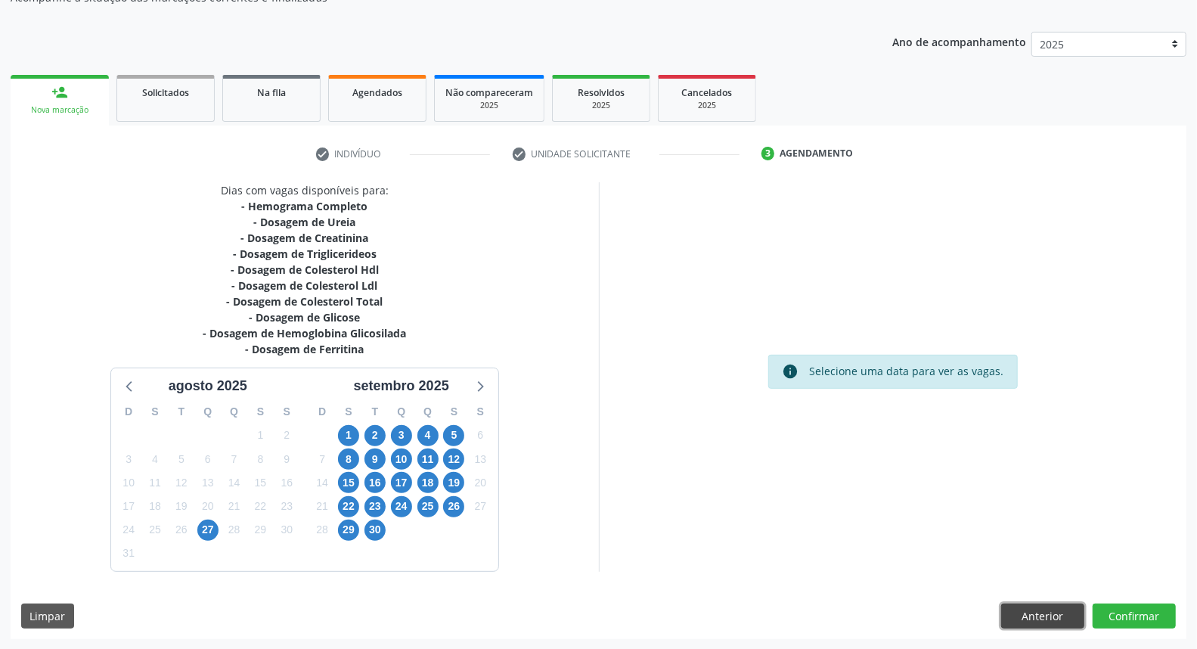
click at [1038, 612] on button "Anterior" at bounding box center [1042, 616] width 83 height 26
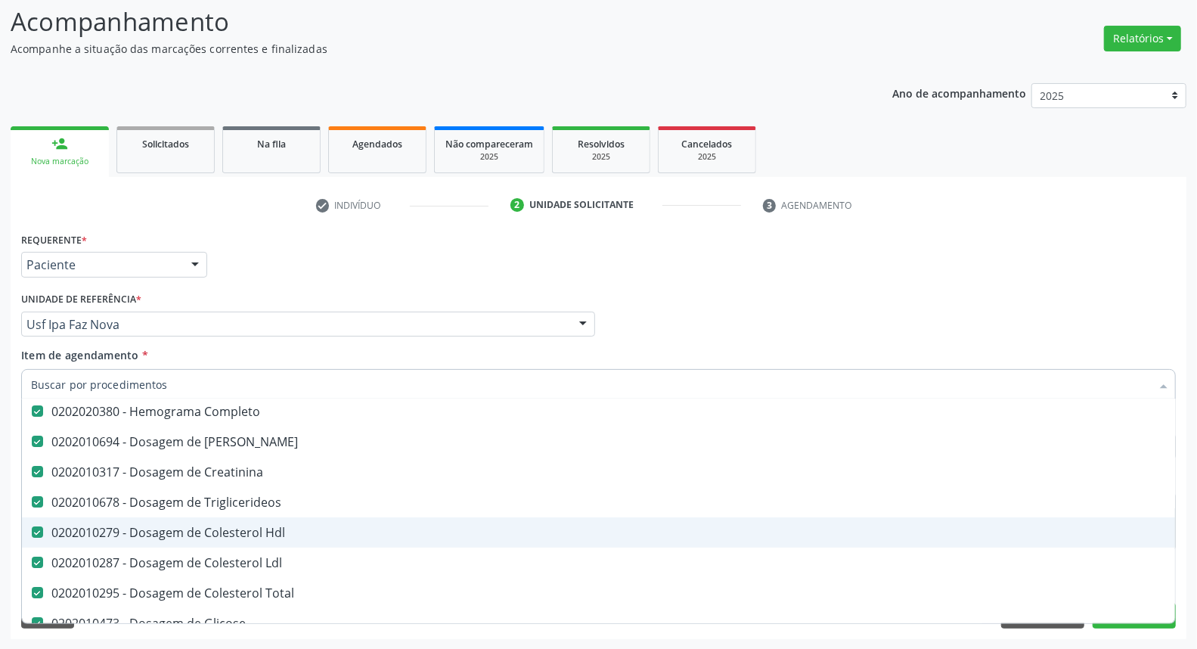
scroll to position [252, 0]
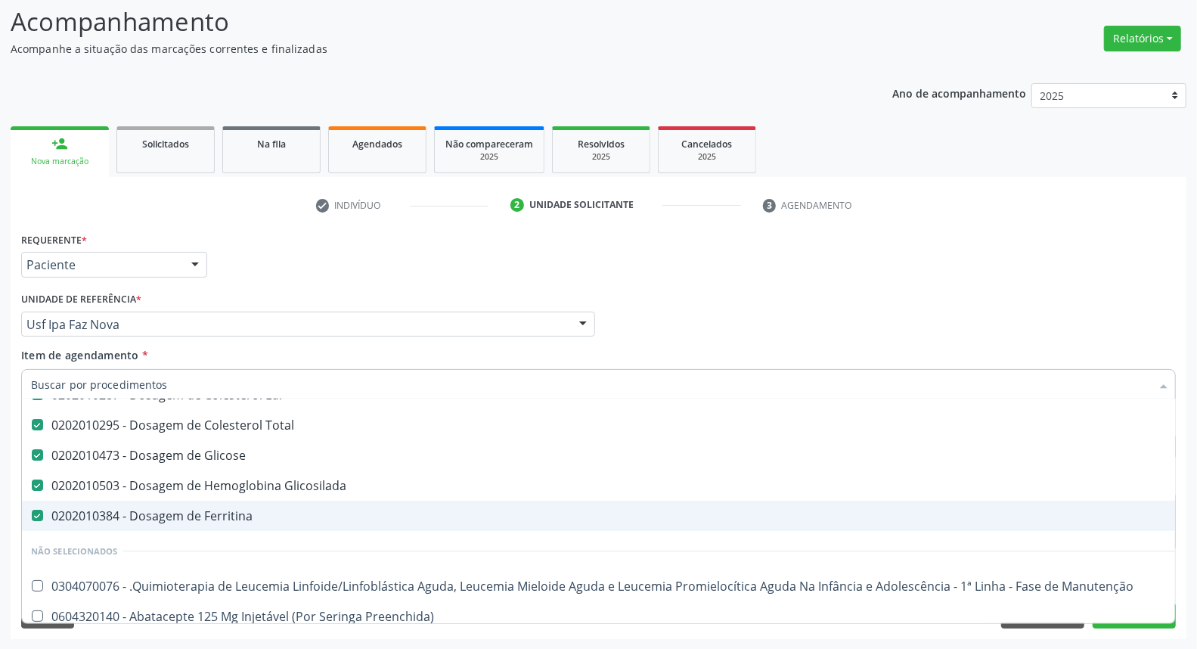
click at [206, 512] on div "0202010384 - Dosagem de Ferritina" at bounding box center [619, 516] width 1177 height 12
checkbox Ferritina "false"
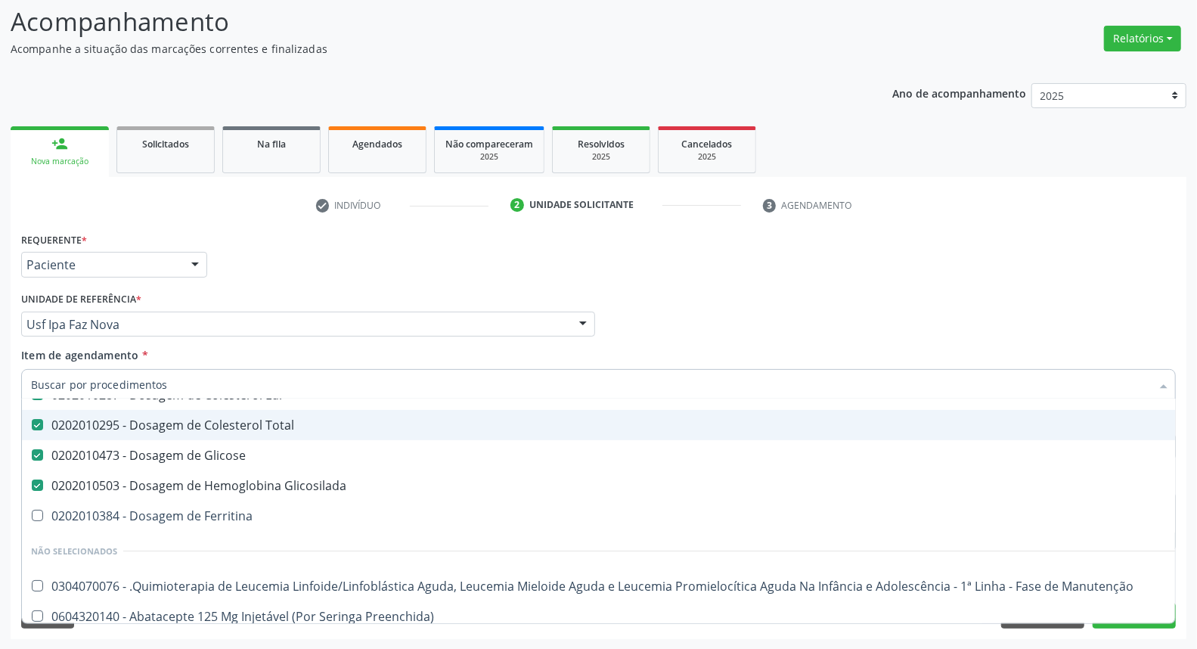
drag, startPoint x: 720, startPoint y: 274, endPoint x: 773, endPoint y: 403, distance: 139.3
click at [720, 277] on div "Requerente * Paciente Médico(a) Enfermeiro(a) Paciente Nenhum resultado encontr…" at bounding box center [598, 257] width 1162 height 59
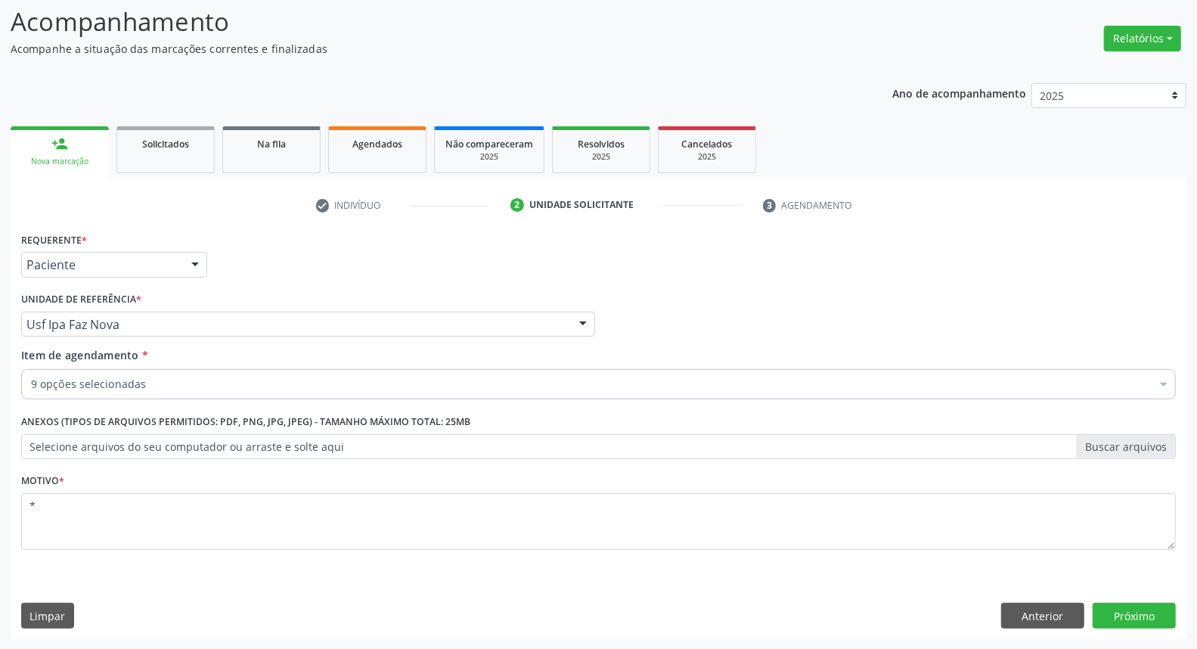
scroll to position [0, 0]
click at [1162, 611] on button "Próximo" at bounding box center [1133, 615] width 83 height 26
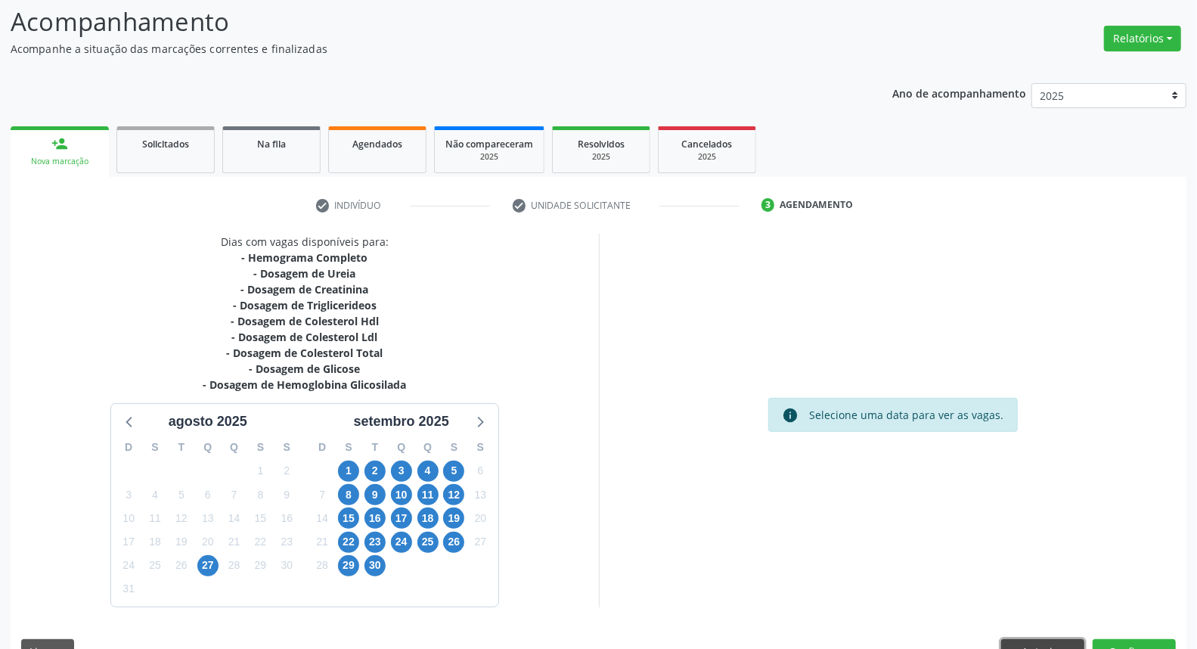
click at [1053, 639] on button "Anterior" at bounding box center [1042, 652] width 83 height 26
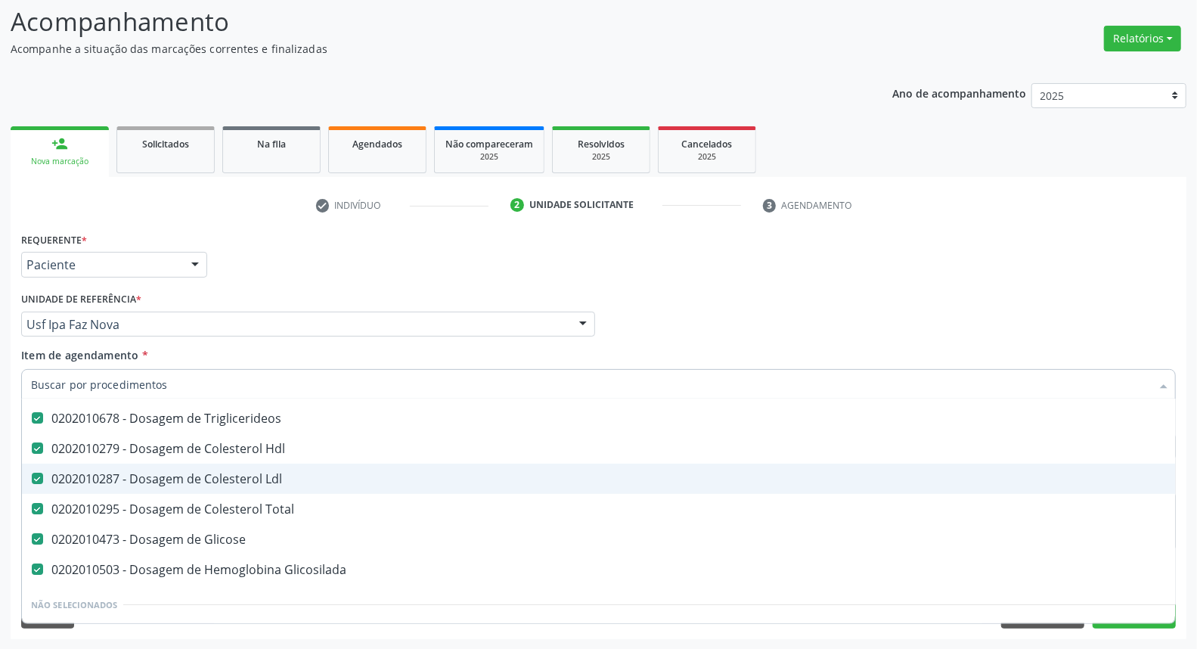
scroll to position [84, 0]
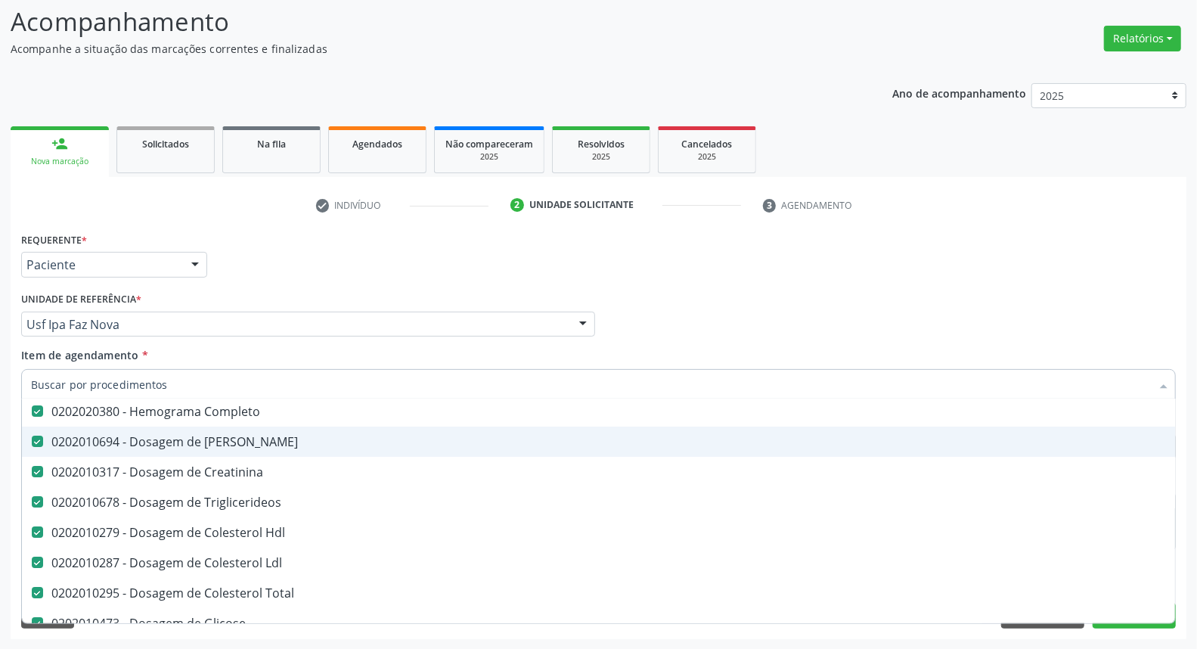
drag, startPoint x: 258, startPoint y: 450, endPoint x: 289, endPoint y: 450, distance: 31.0
click at [259, 450] on span "0202010694 - Dosagem de [PERSON_NAME]" at bounding box center [619, 441] width 1195 height 30
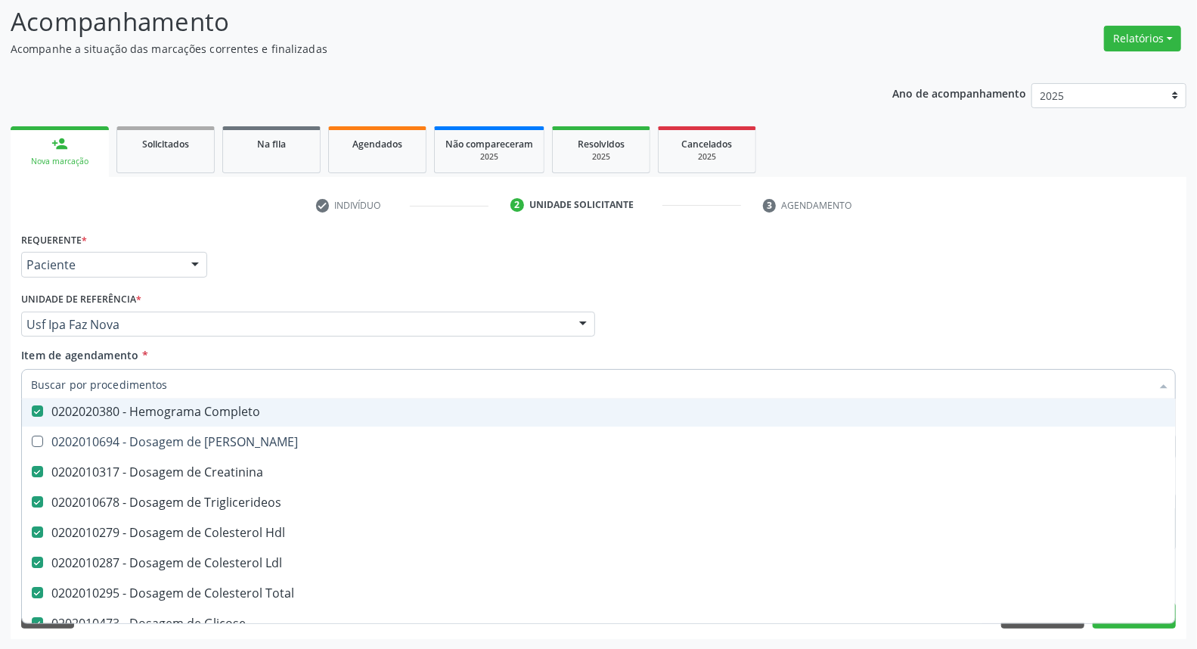
drag, startPoint x: 850, startPoint y: 302, endPoint x: 871, endPoint y: 374, distance: 74.7
click at [850, 308] on div "Médico Solicitante Por favor, selecione a Unidade de Atendimento primeiro Nenhu…" at bounding box center [598, 317] width 1162 height 59
checkbox Ureia "true"
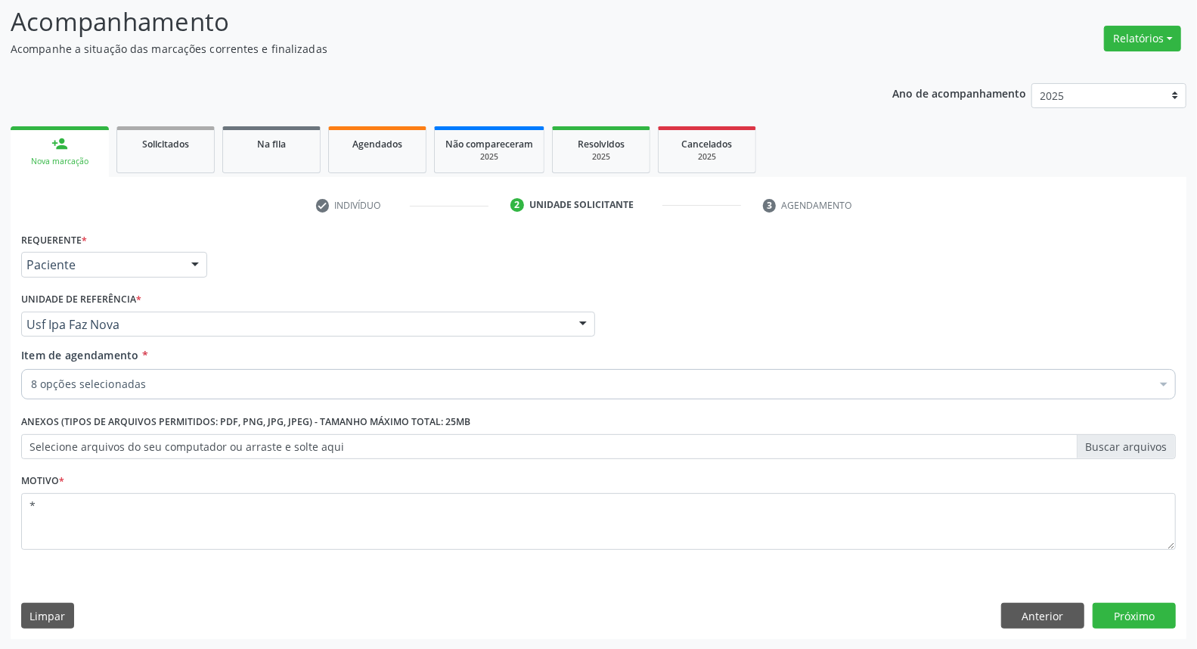
scroll to position [0, 0]
click at [1119, 609] on button "Próximo" at bounding box center [1133, 615] width 83 height 26
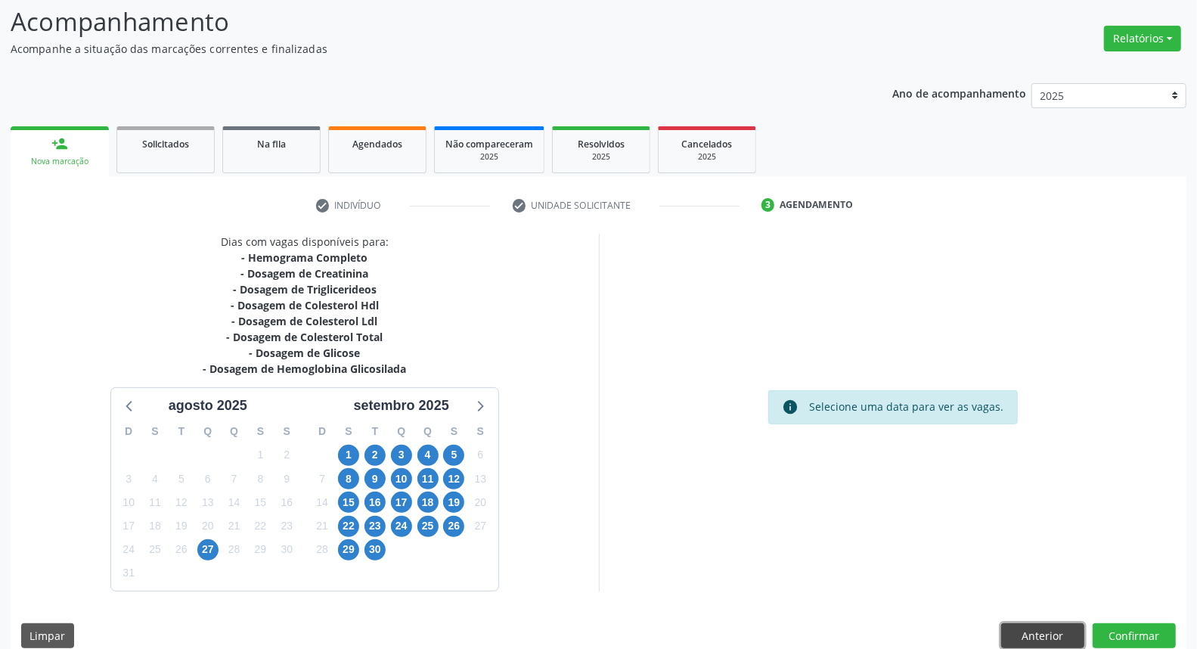
click at [1052, 636] on button "Anterior" at bounding box center [1042, 636] width 83 height 26
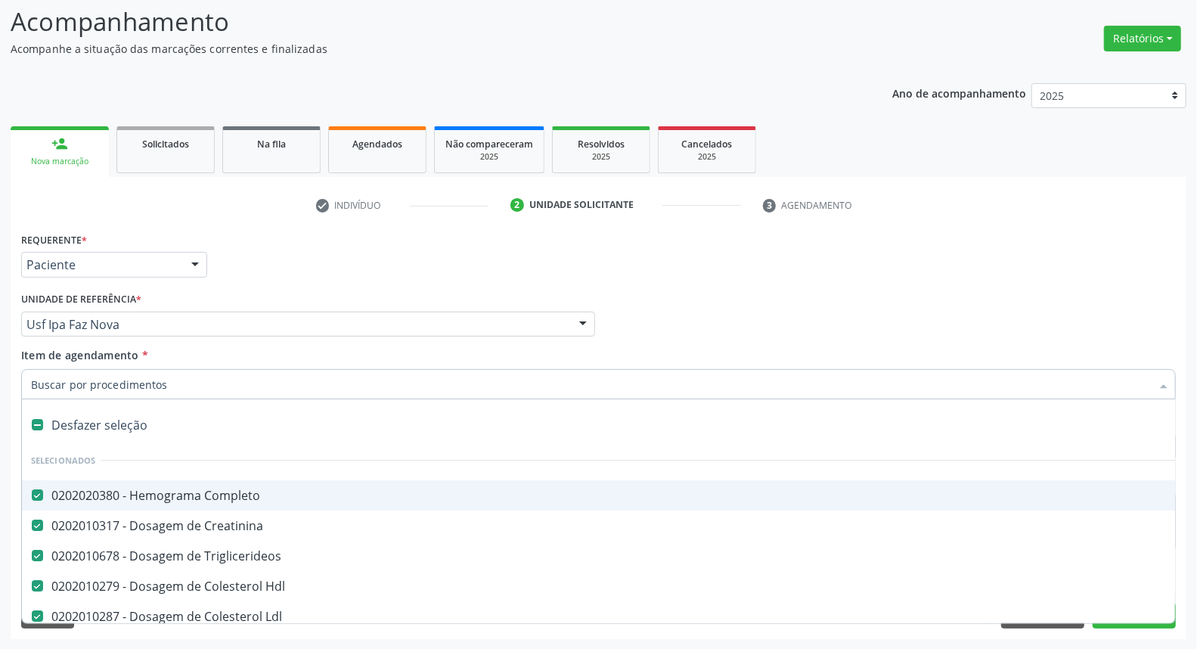
click at [147, 384] on input "Item de agendamento *" at bounding box center [591, 384] width 1120 height 30
type input "u"
checkbox Completo "false"
checkbox Creatinina "false"
checkbox Triglicerideos "false"
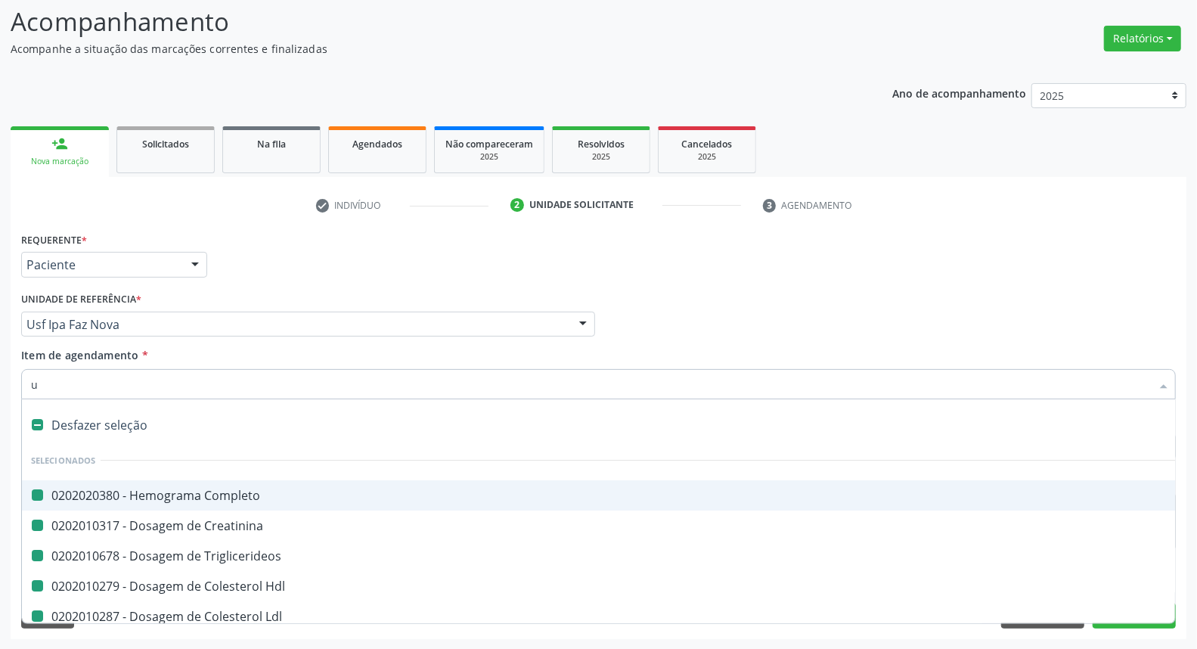
checkbox Hdl "false"
checkbox Ldl "false"
checkbox Total "false"
checkbox Glicose "false"
checkbox Glicosilada "false"
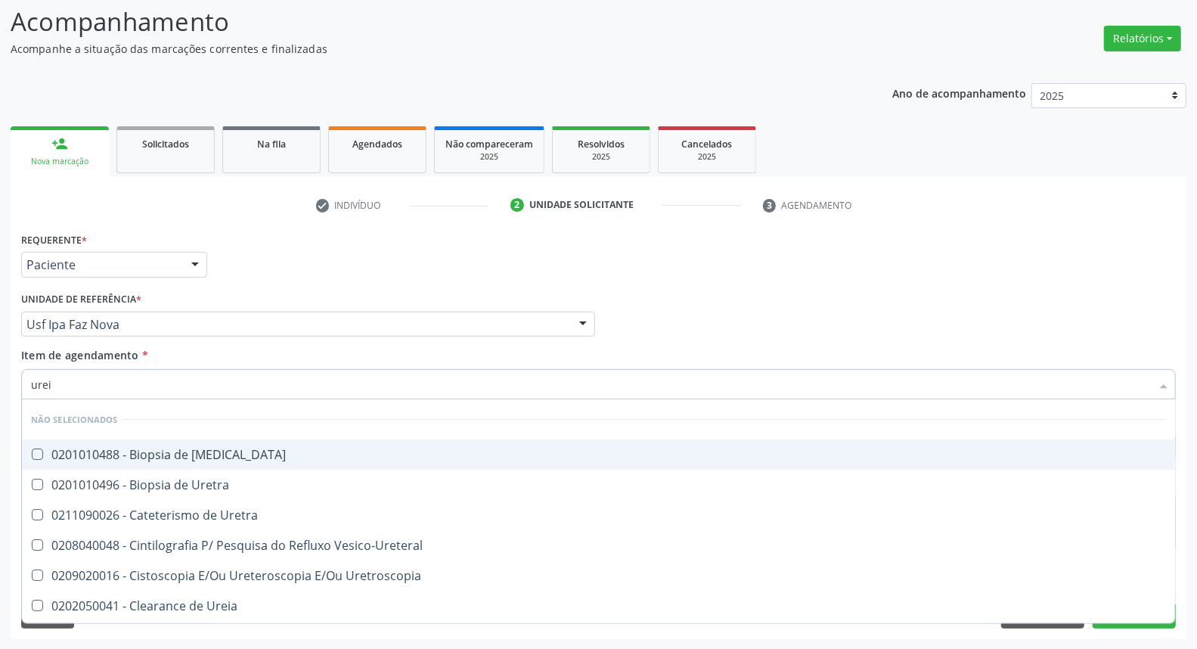
type input "ureia"
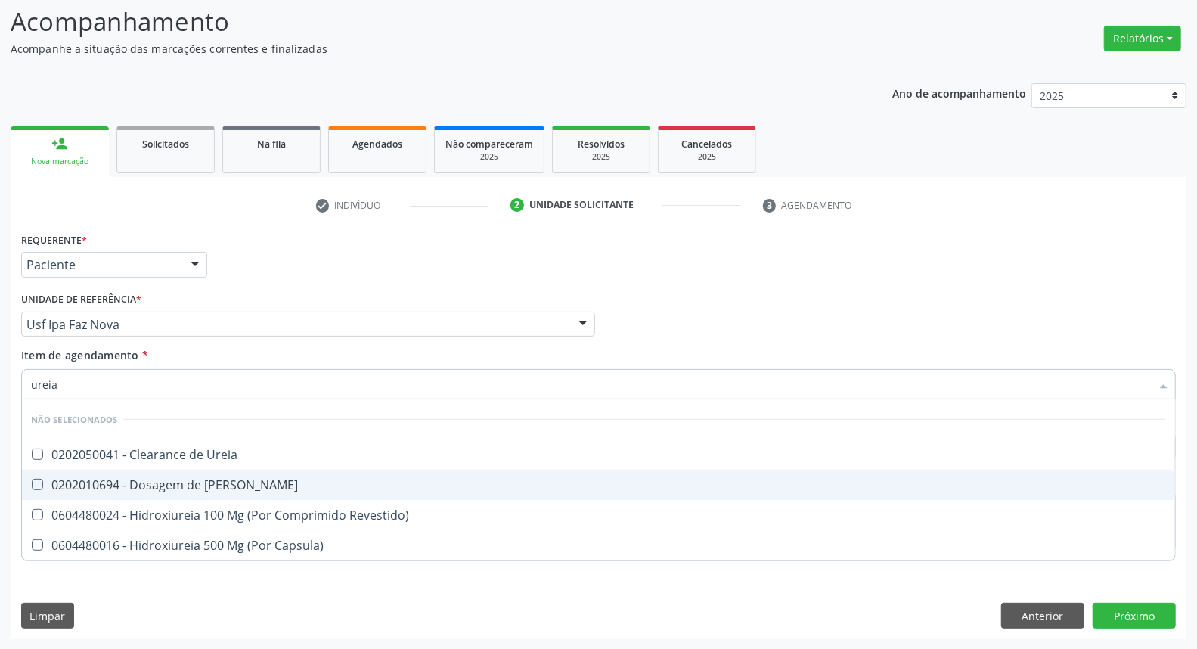
drag, startPoint x: 203, startPoint y: 484, endPoint x: 538, endPoint y: 387, distance: 349.3
click at [203, 482] on div "0202010694 - Dosagem de [PERSON_NAME]" at bounding box center [598, 485] width 1135 height 12
checkbox Ureia "true"
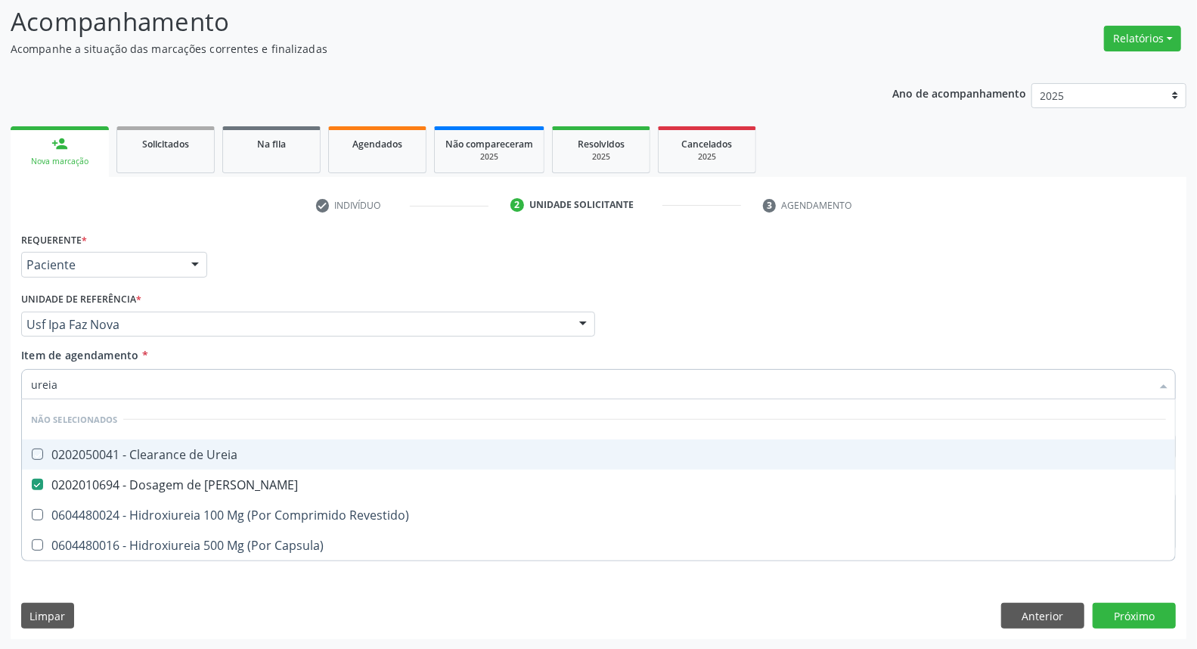
click at [779, 315] on div "Médico Solicitante Por favor, selecione a Unidade de Atendimento primeiro Nenhu…" at bounding box center [598, 317] width 1162 height 59
checkbox Ureia "true"
checkbox Revestido\) "true"
checkbox Capsula\) "true"
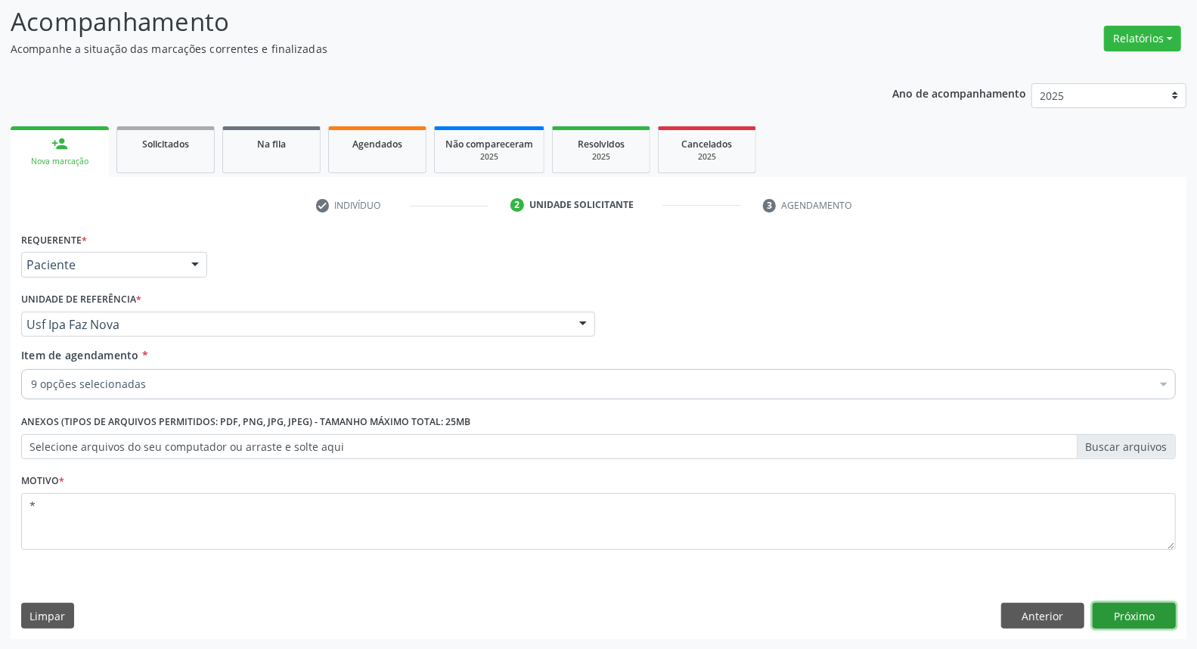
click at [1115, 617] on button "Próximo" at bounding box center [1133, 615] width 83 height 26
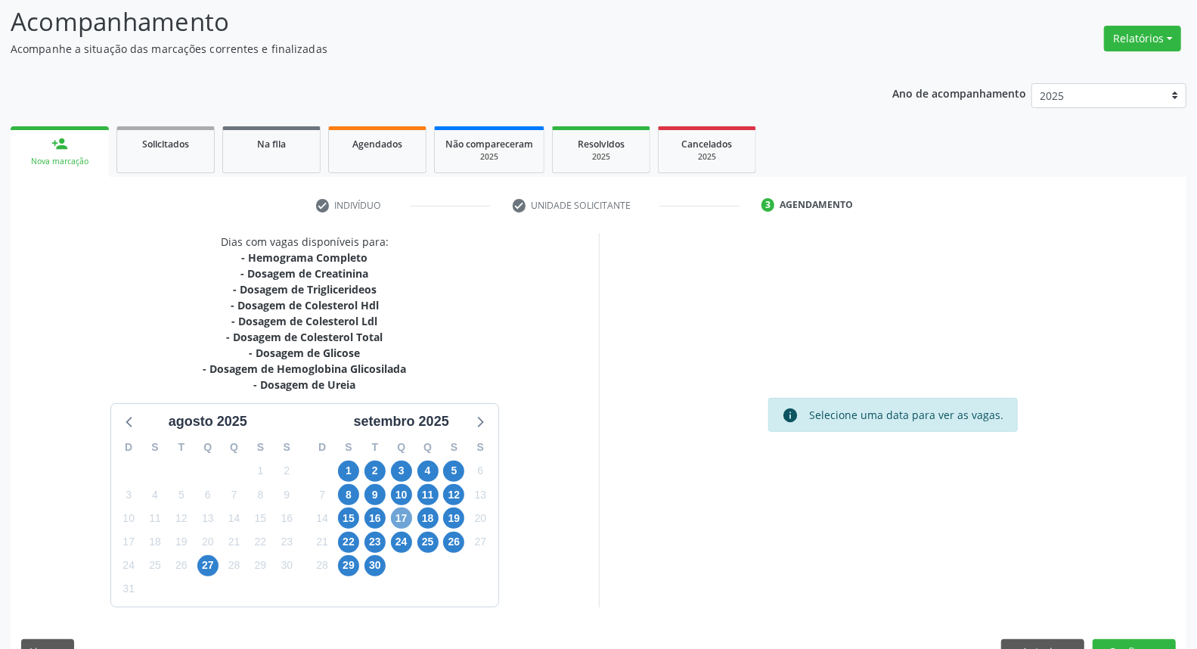
click at [401, 510] on span "17" at bounding box center [401, 517] width 21 height 21
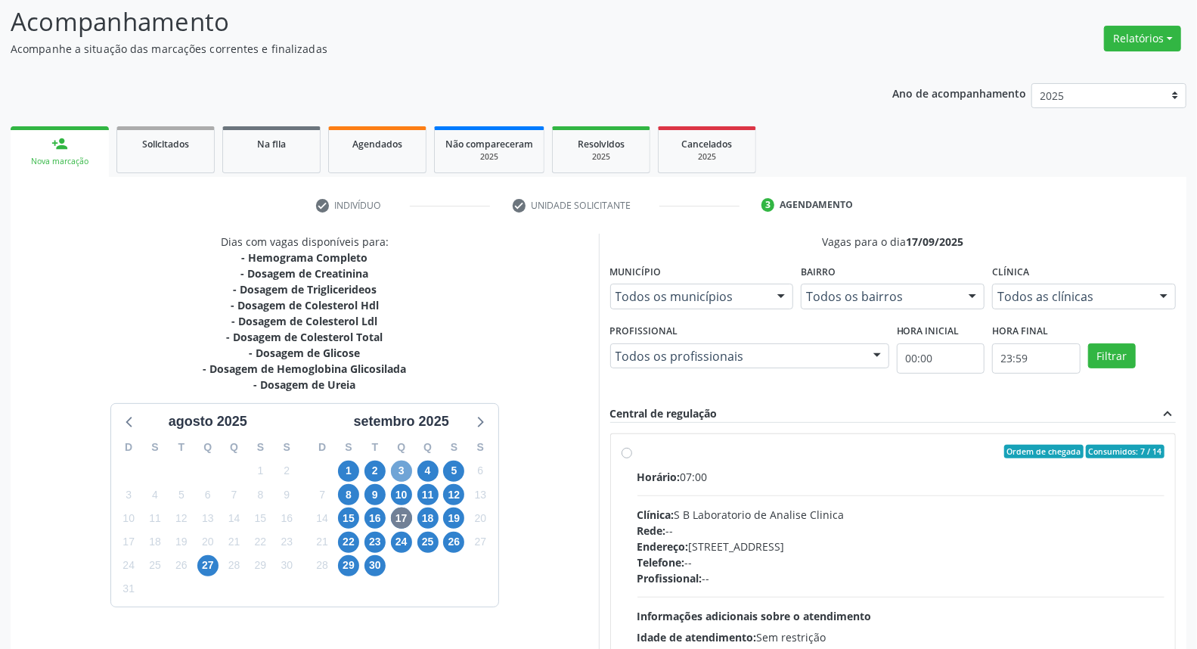
click at [402, 477] on span "3" at bounding box center [401, 470] width 21 height 21
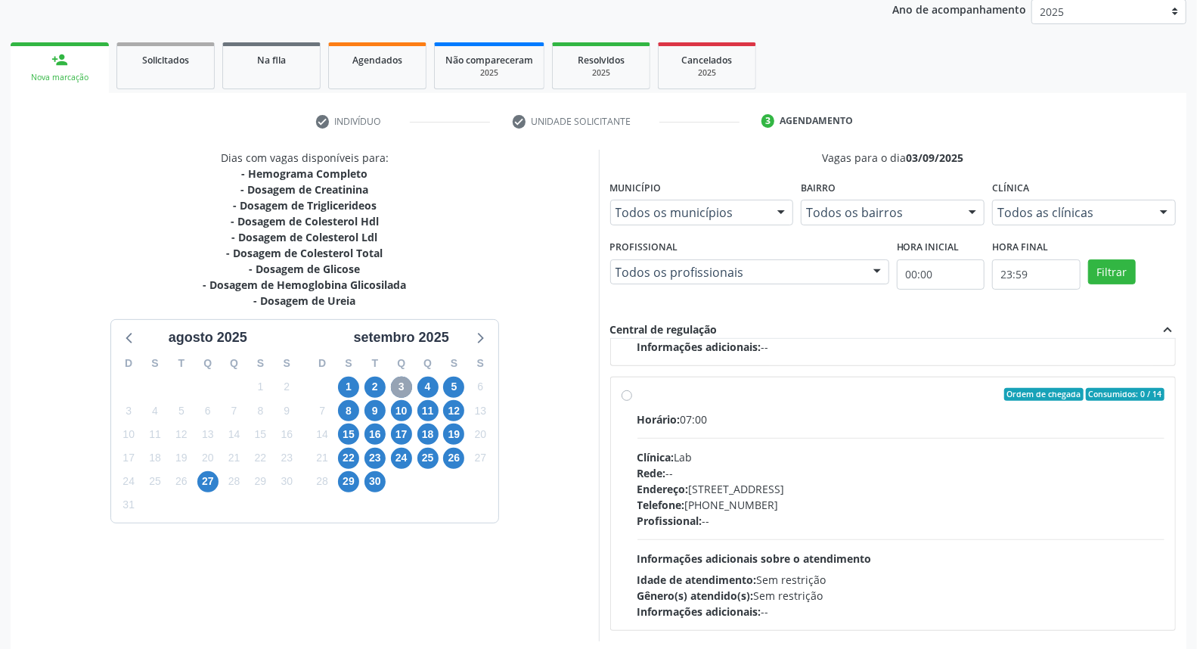
scroll to position [253, 0]
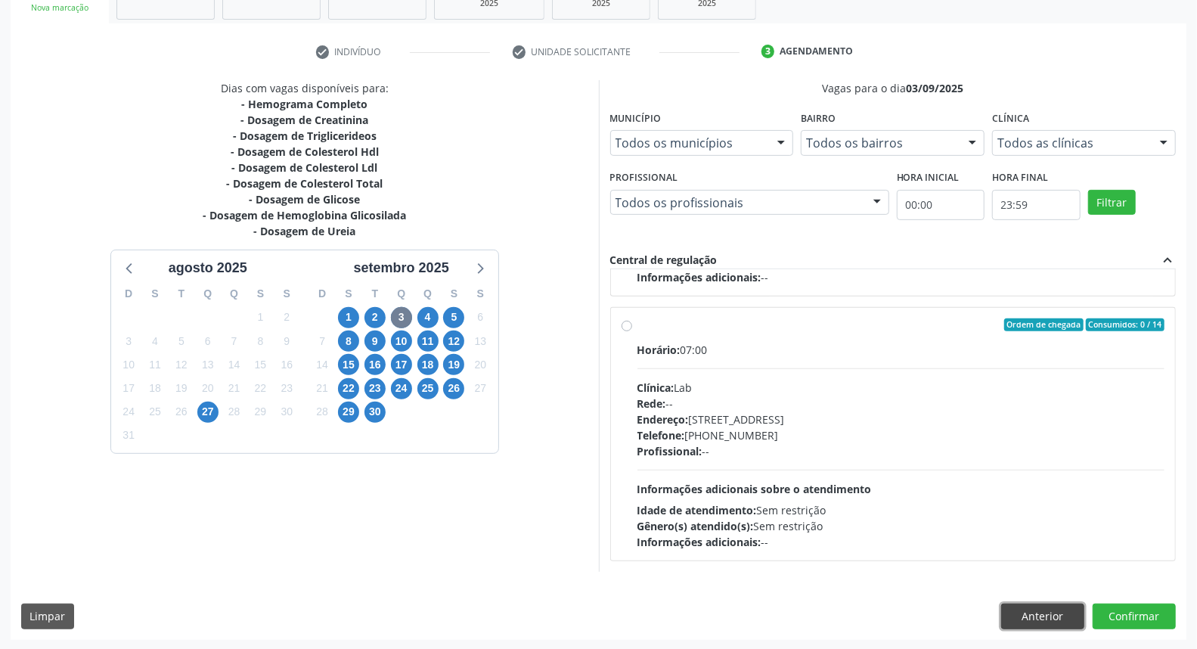
click at [1056, 609] on button "Anterior" at bounding box center [1042, 616] width 83 height 26
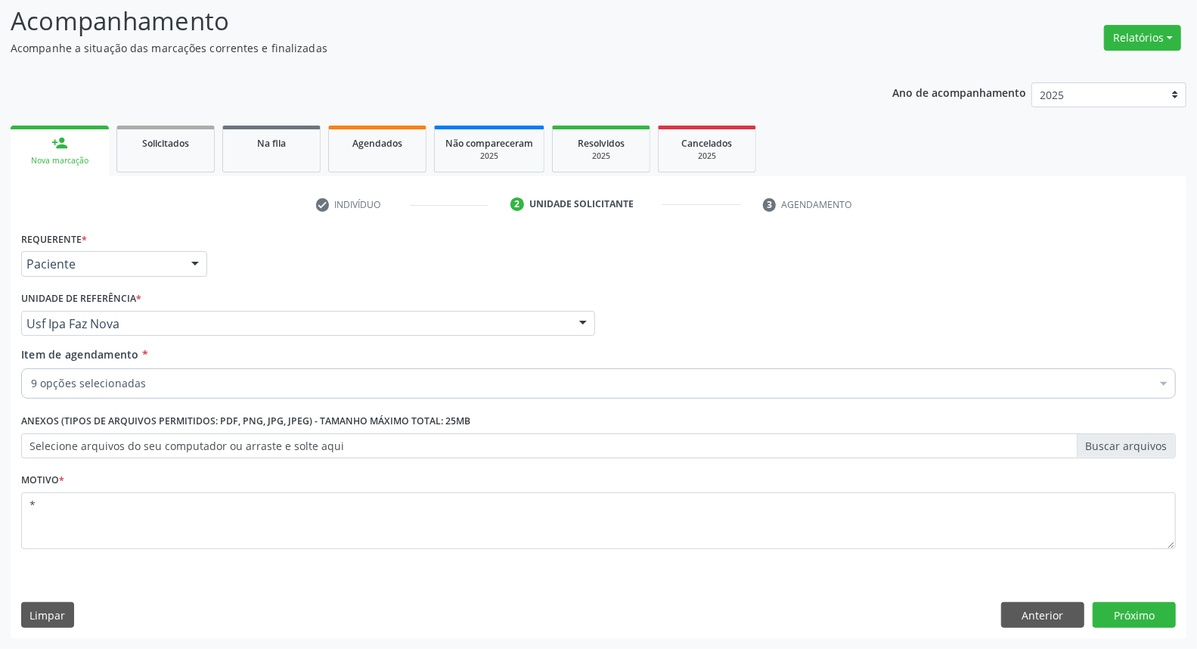
scroll to position [100, 0]
click at [1157, 612] on button "Próximo" at bounding box center [1133, 615] width 83 height 26
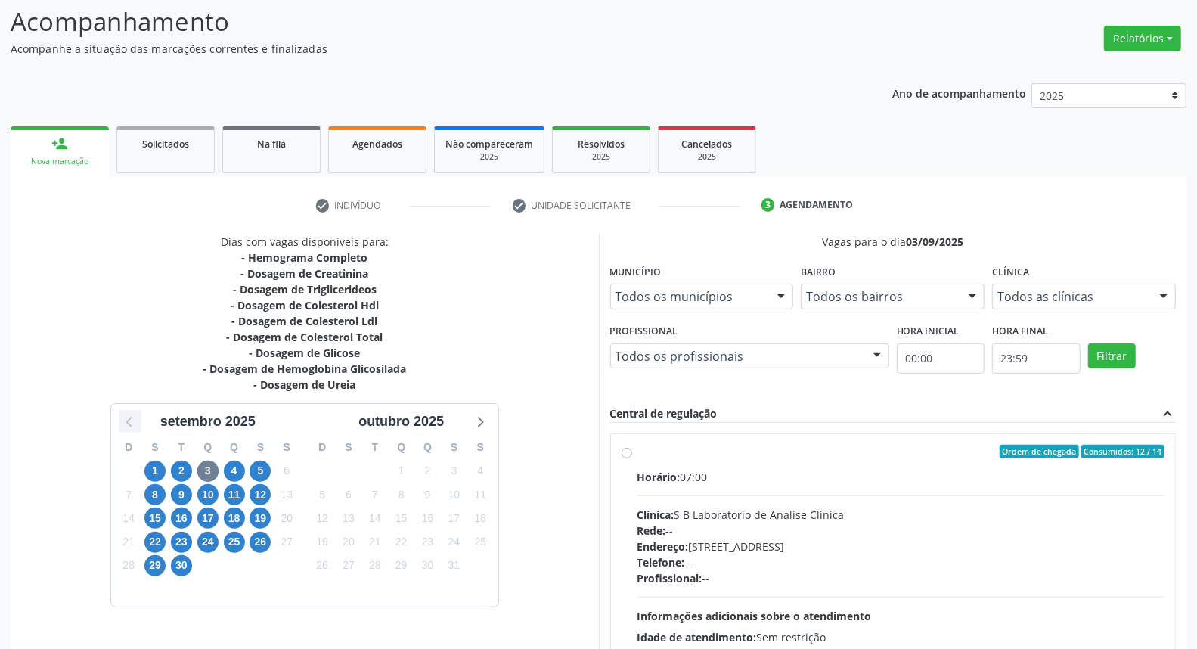
click at [129, 423] on icon at bounding box center [130, 421] width 20 height 20
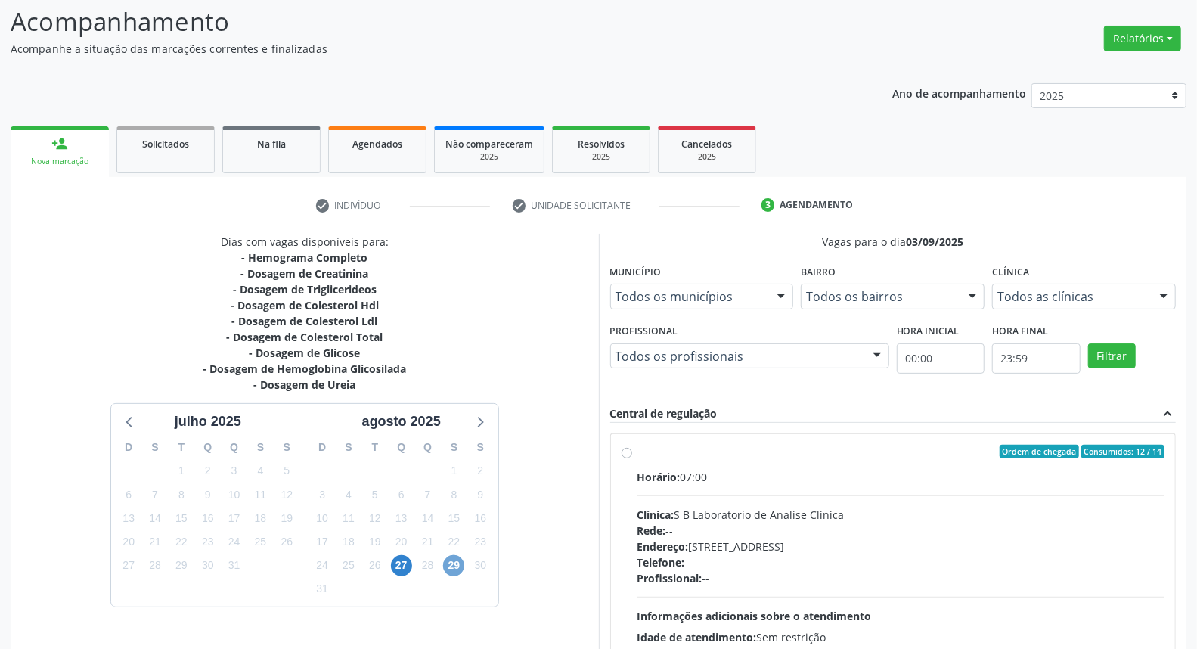
click at [450, 565] on span "29" at bounding box center [453, 565] width 21 height 21
click at [637, 448] on label "Ordem de chegada Consumidos: 12 / 14 Horário: 07:00 Clínica: S B Laboratorio de…" at bounding box center [901, 560] width 528 height 232
click at [627, 448] on input "Ordem de chegada Consumidos: 12 / 14 Horário: 07:00 Clínica: S B Laboratorio de…" at bounding box center [626, 451] width 11 height 14
radio input "true"
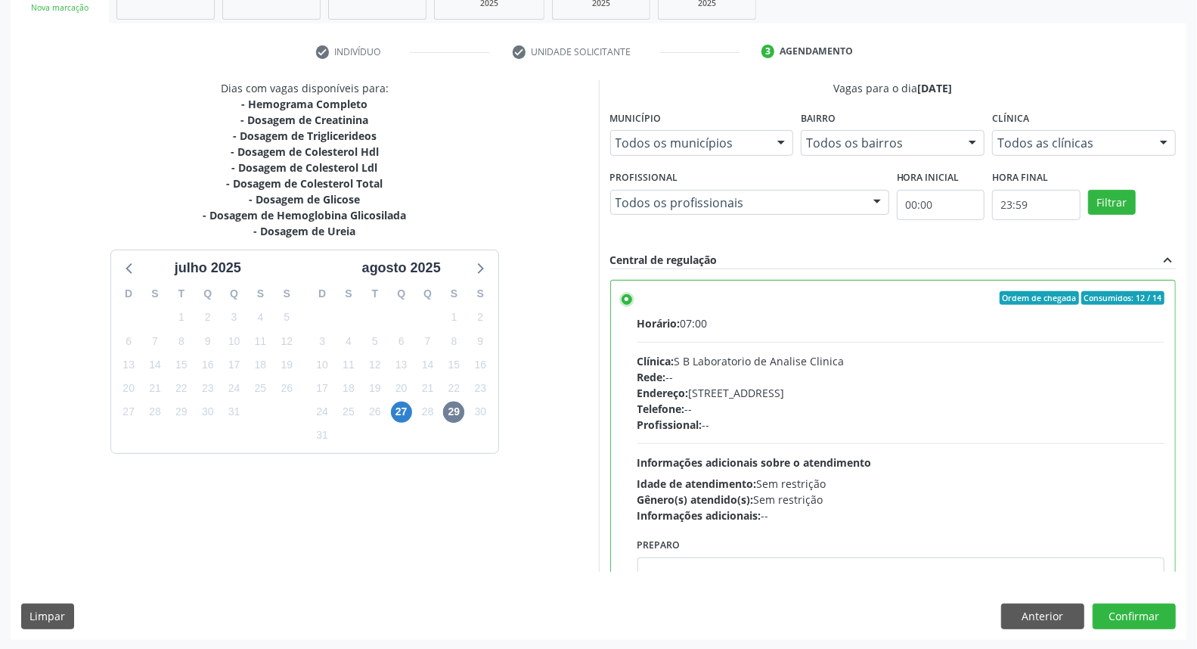
scroll to position [74, 0]
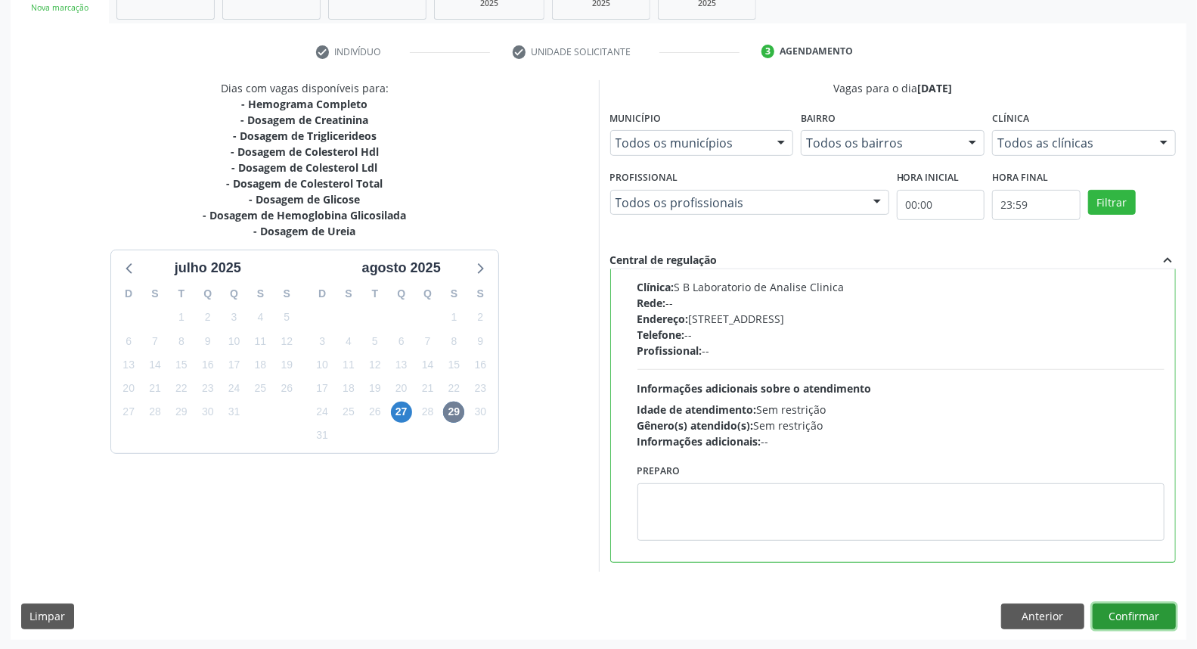
click at [1141, 621] on button "Confirmar" at bounding box center [1133, 616] width 83 height 26
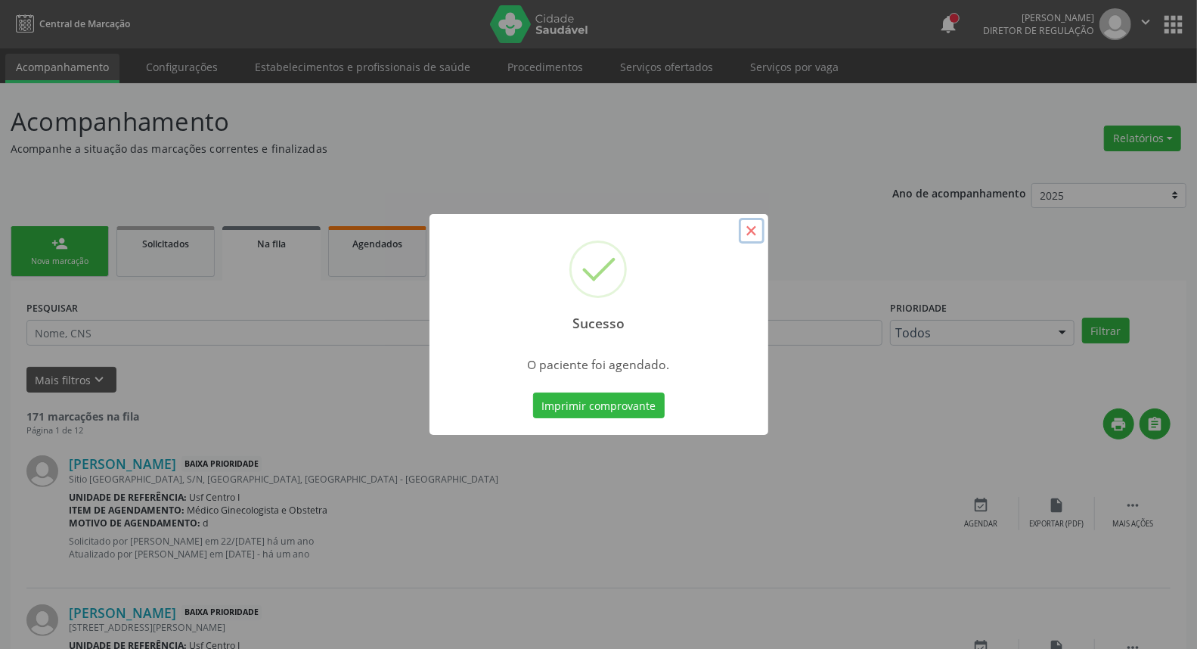
click at [746, 230] on button "×" at bounding box center [752, 231] width 26 height 26
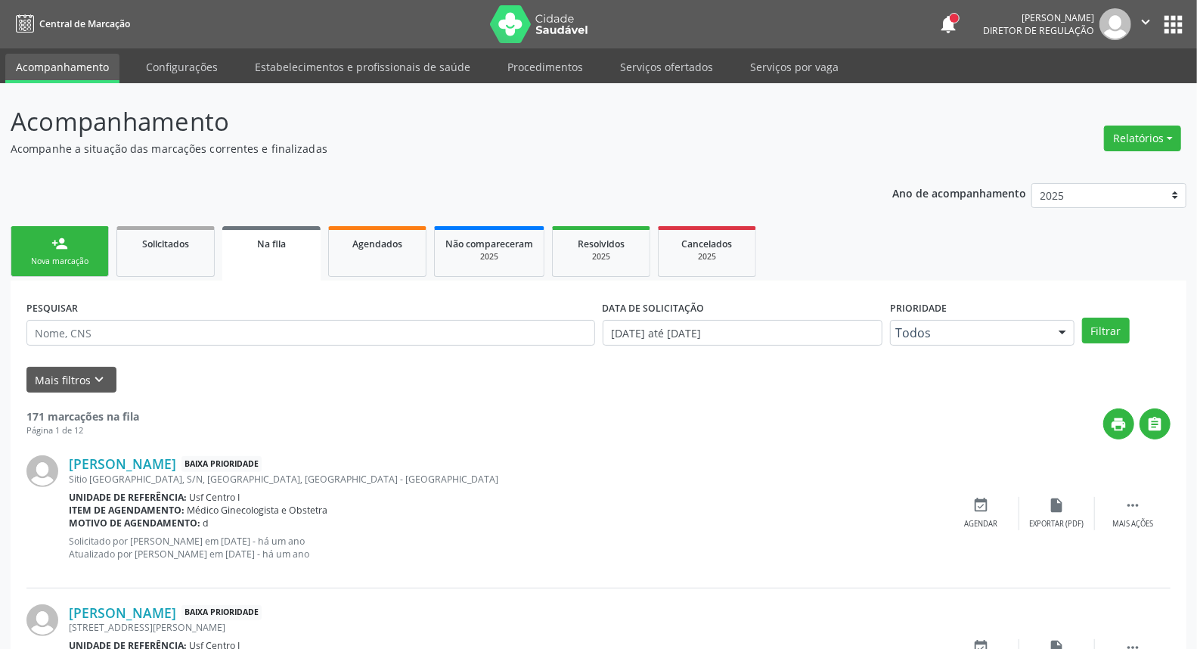
click at [51, 271] on link "person_add Nova marcação" at bounding box center [60, 251] width 98 height 51
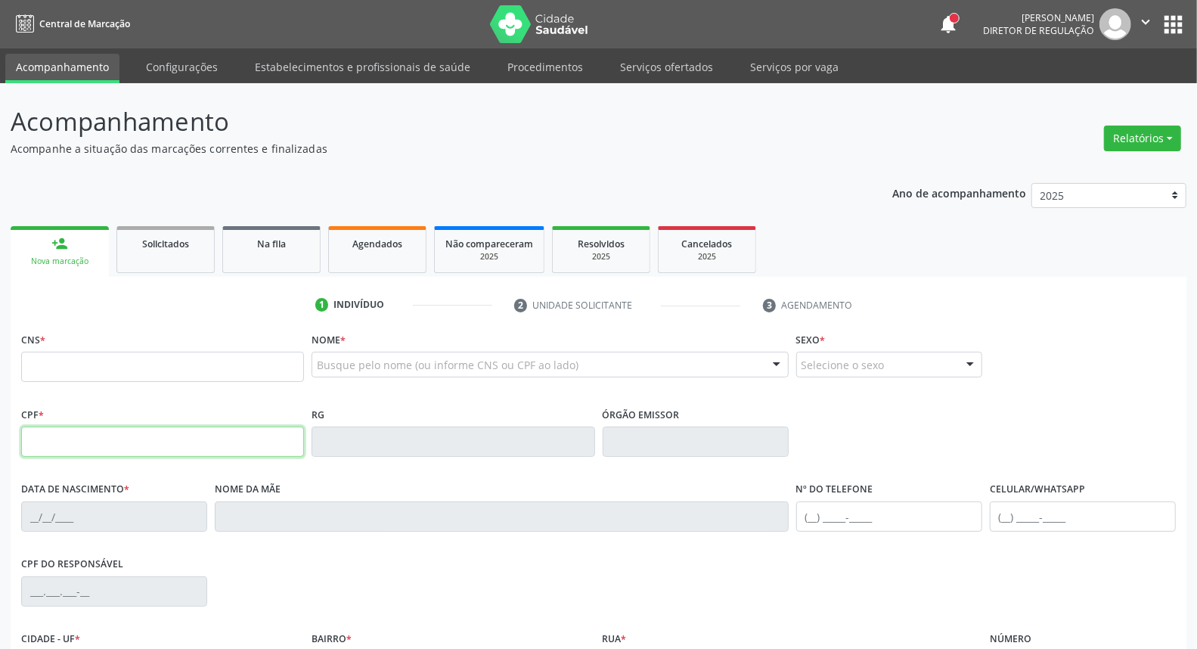
click at [48, 446] on input "text" at bounding box center [162, 441] width 283 height 30
type input "066.873.014-54"
type input "709 0048 1046 5711"
type input "[DATE]"
type input "[PERSON_NAME] Tranquelo de Maga"
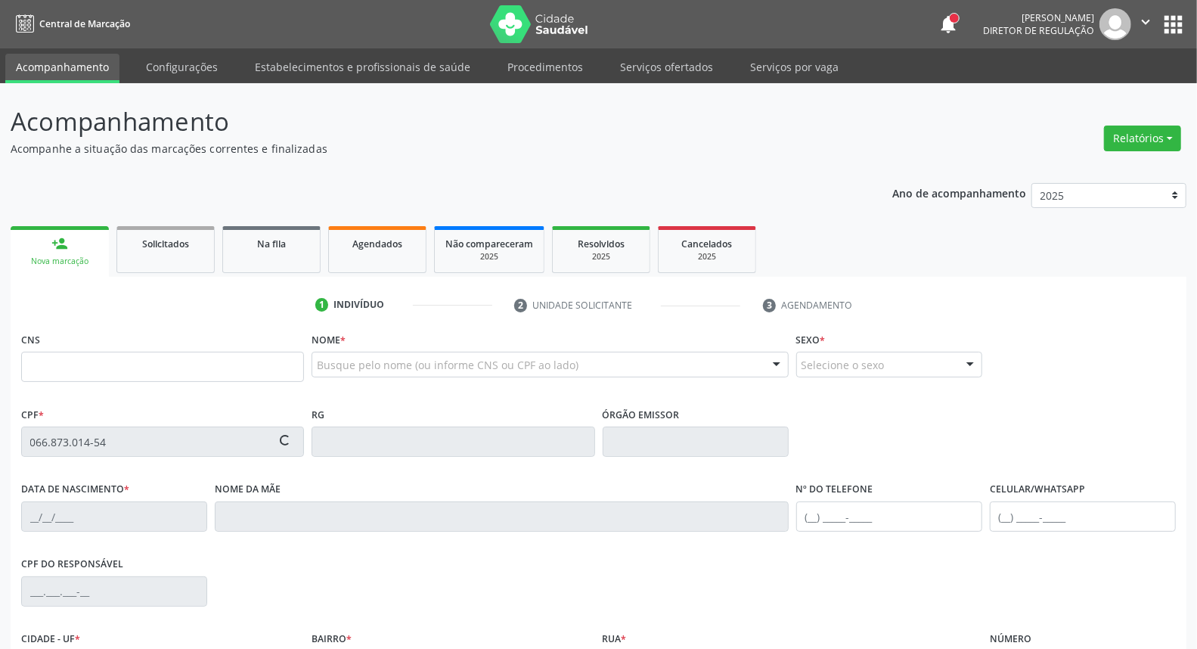
type input "[PHONE_NUMBER]"
type input "S/N"
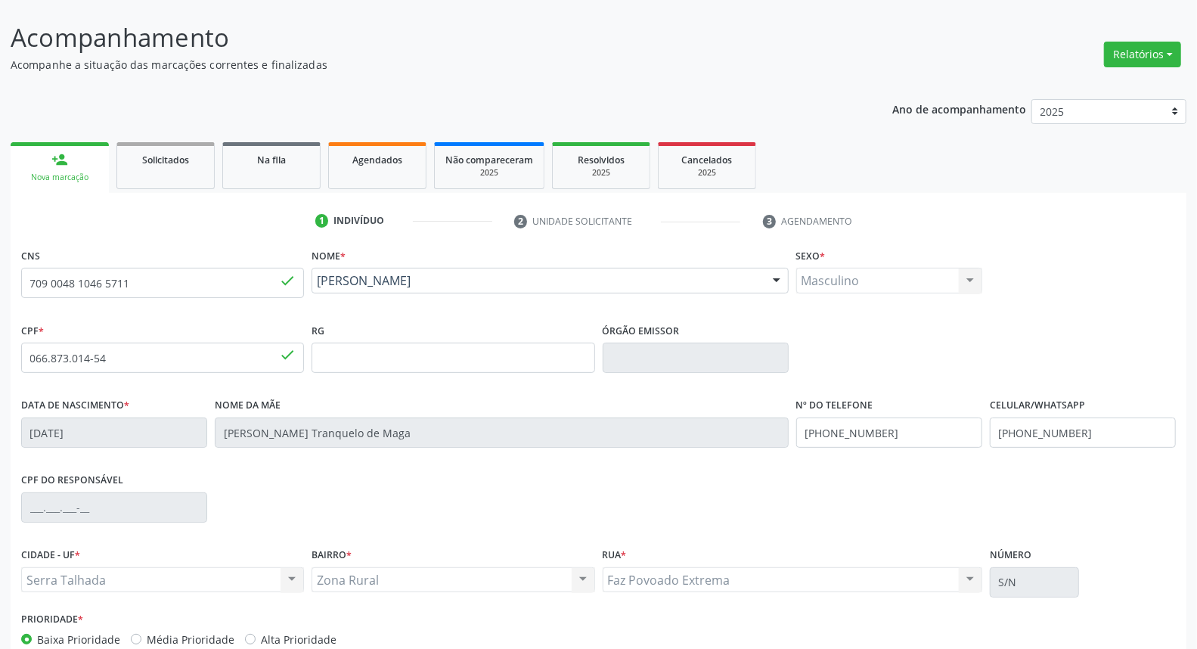
scroll to position [169, 0]
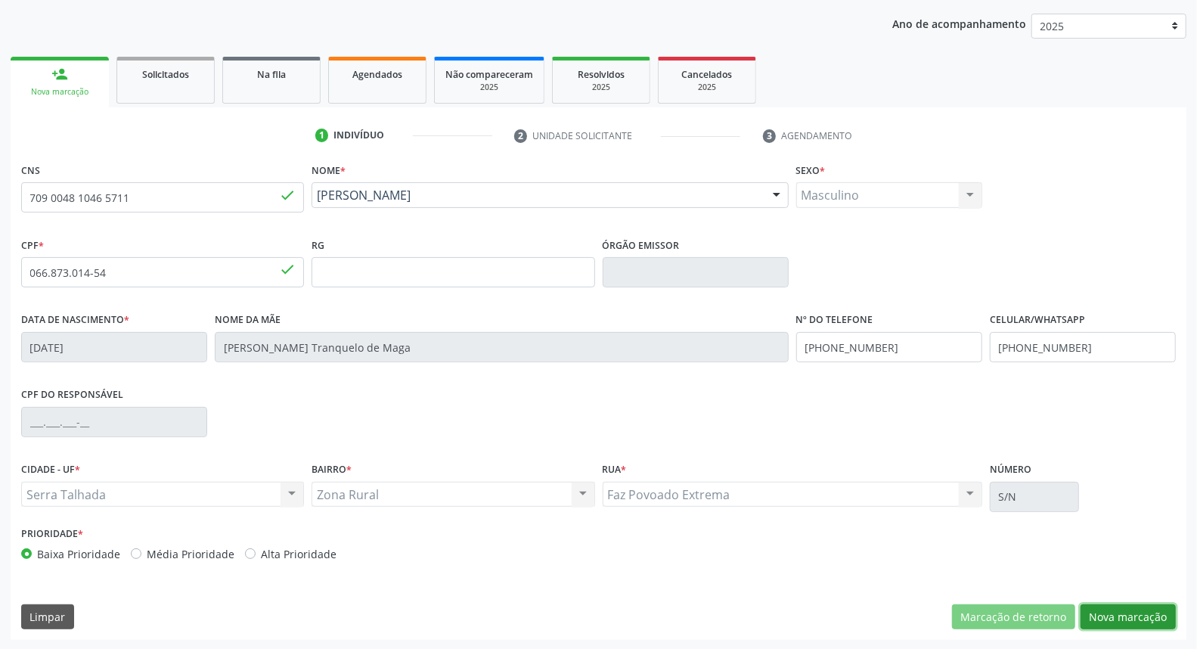
click at [1111, 615] on button "Nova marcação" at bounding box center [1127, 617] width 95 height 26
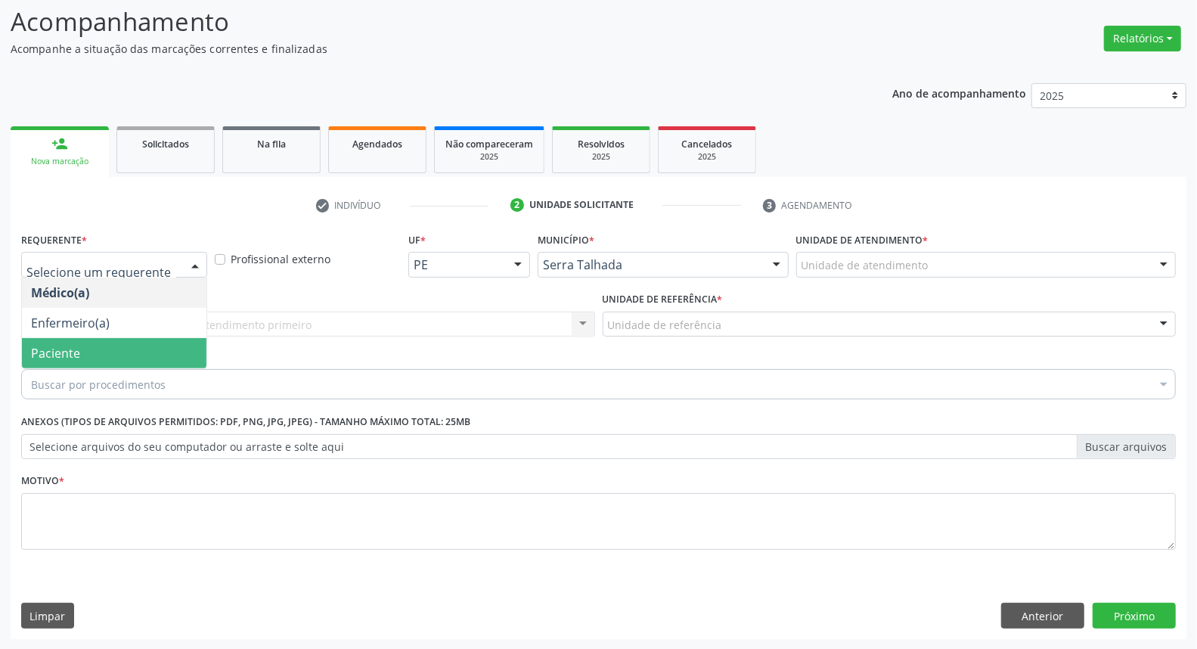
drag, startPoint x: 101, startPoint y: 345, endPoint x: 184, endPoint y: 327, distance: 85.1
click at [101, 343] on span "Paciente" at bounding box center [114, 353] width 184 height 30
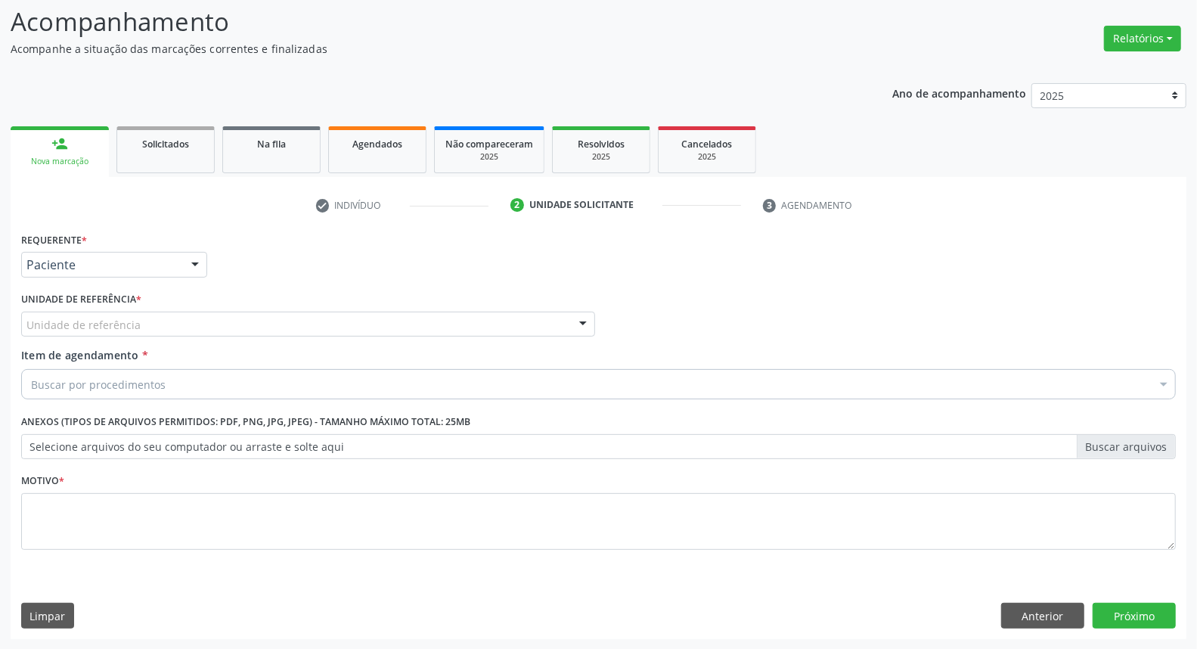
click at [199, 325] on div "Unidade de referência" at bounding box center [308, 324] width 574 height 26
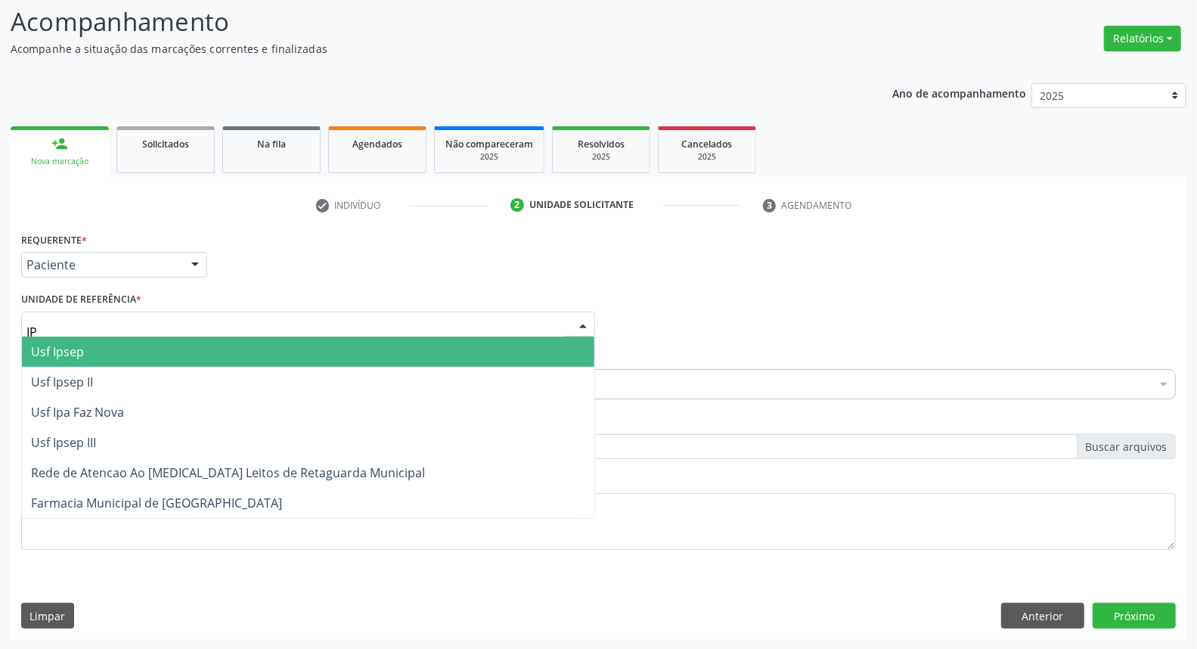
type input "IPA"
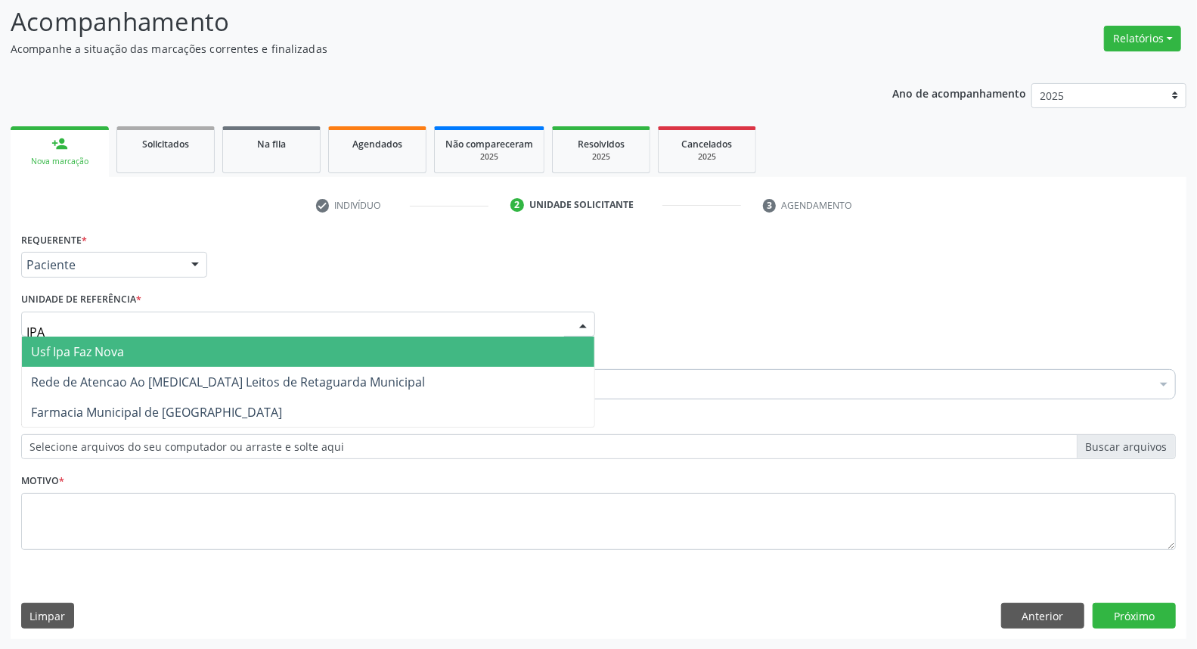
click at [155, 350] on span "Usf Ipa Faz Nova" at bounding box center [308, 351] width 572 height 30
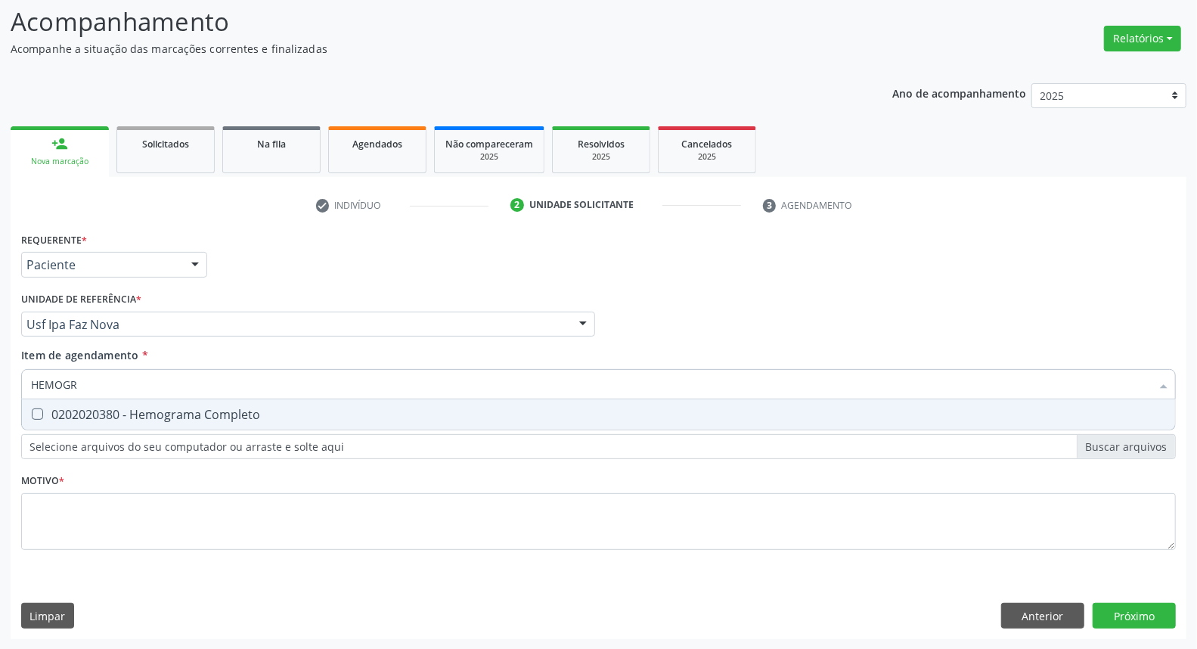
type input "HEMOGRA"
click at [163, 413] on div "0202020380 - Hemograma Completo" at bounding box center [598, 414] width 1135 height 12
checkbox Completo "true"
drag, startPoint x: 109, startPoint y: 374, endPoint x: 0, endPoint y: 373, distance: 108.9
click at [0, 373] on div "Acompanhamento Acompanhe a situação das marcações correntes e finalizadas Relat…" at bounding box center [598, 316] width 1197 height 666
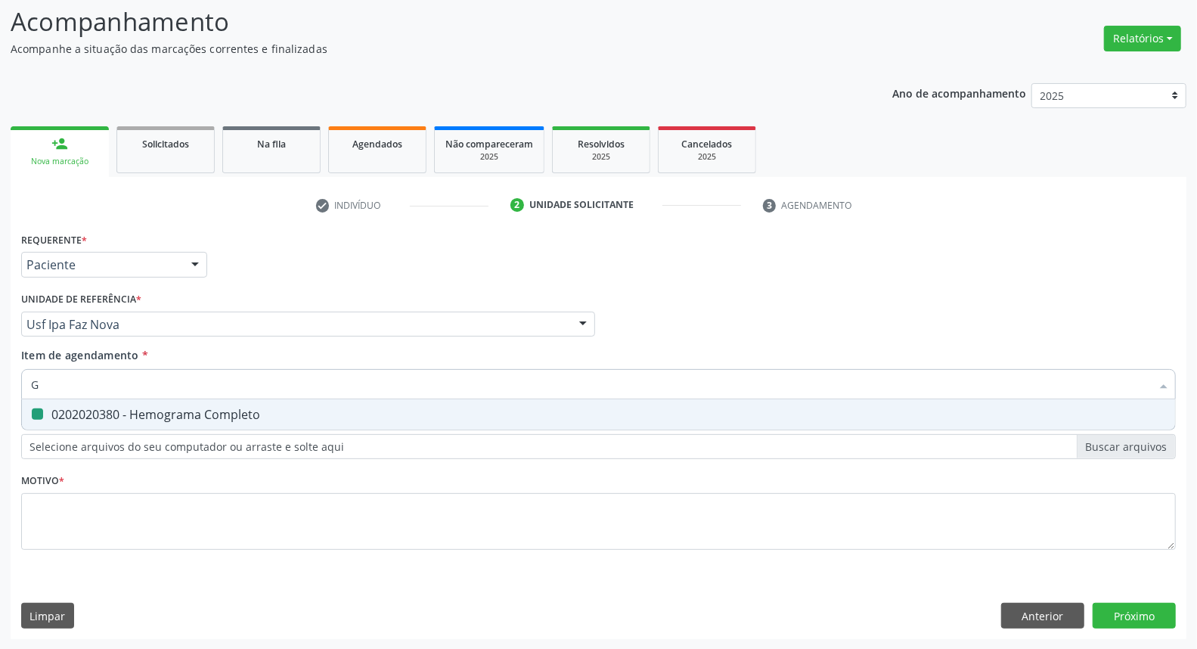
type input "GL"
checkbox Completo "false"
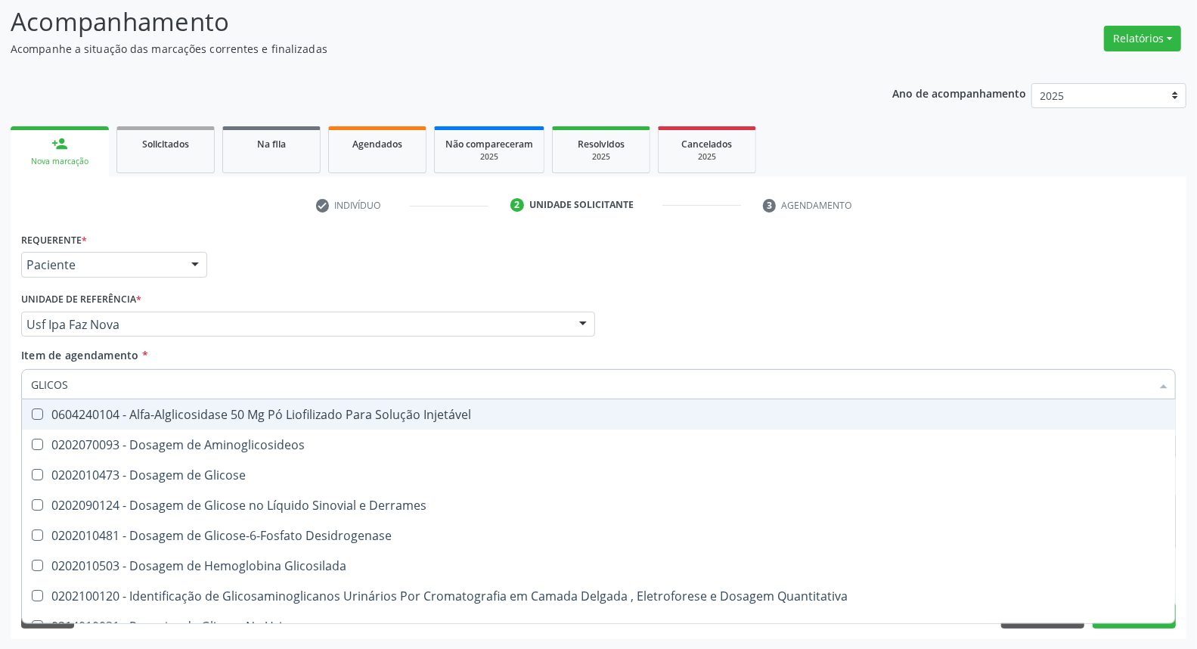
type input "GLICOSE"
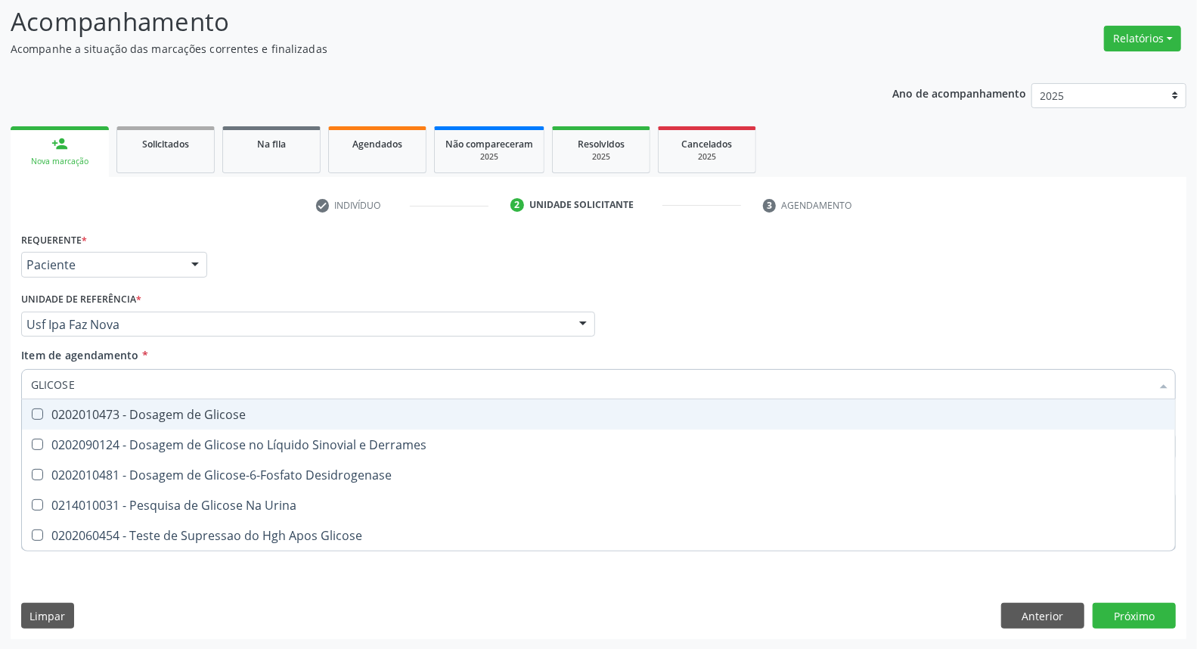
drag, startPoint x: 57, startPoint y: 406, endPoint x: 63, endPoint y: 396, distance: 11.5
click at [57, 408] on div "0202010473 - Dosagem de Glicose" at bounding box center [598, 414] width 1135 height 12
checkbox Glicose "true"
drag, startPoint x: 89, startPoint y: 384, endPoint x: 0, endPoint y: 344, distance: 97.8
click at [0, 345] on div "Acompanhamento Acompanhe a situação das marcações correntes e finalizadas Relat…" at bounding box center [598, 316] width 1197 height 666
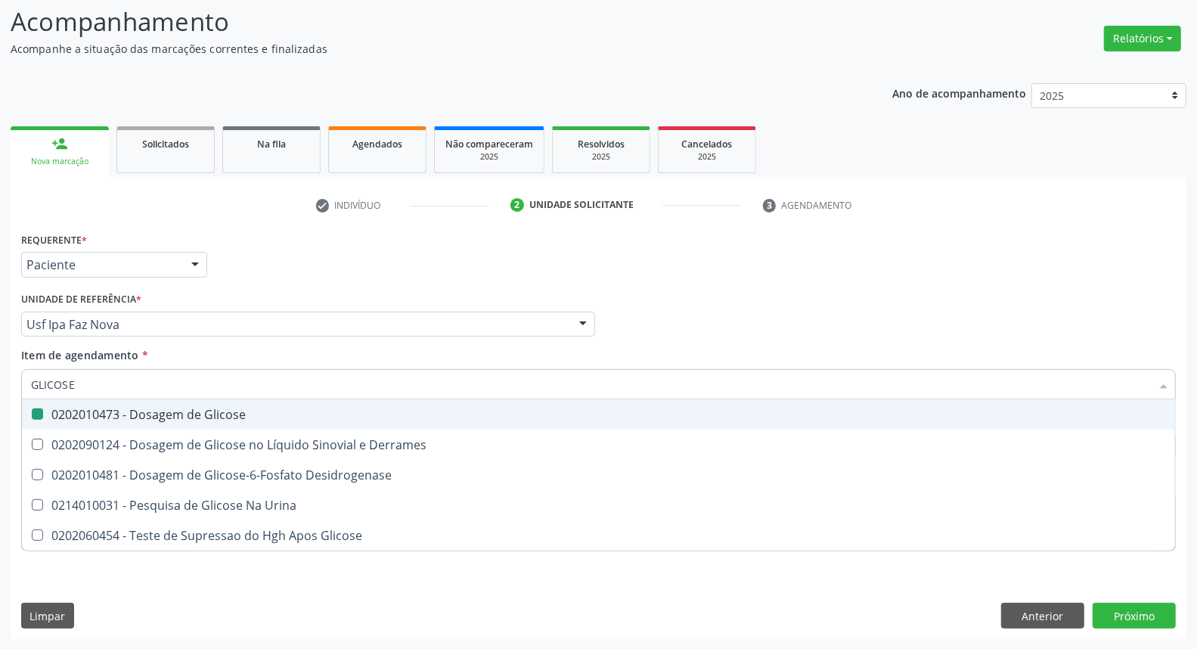
type input "R"
checkbox Glicose "false"
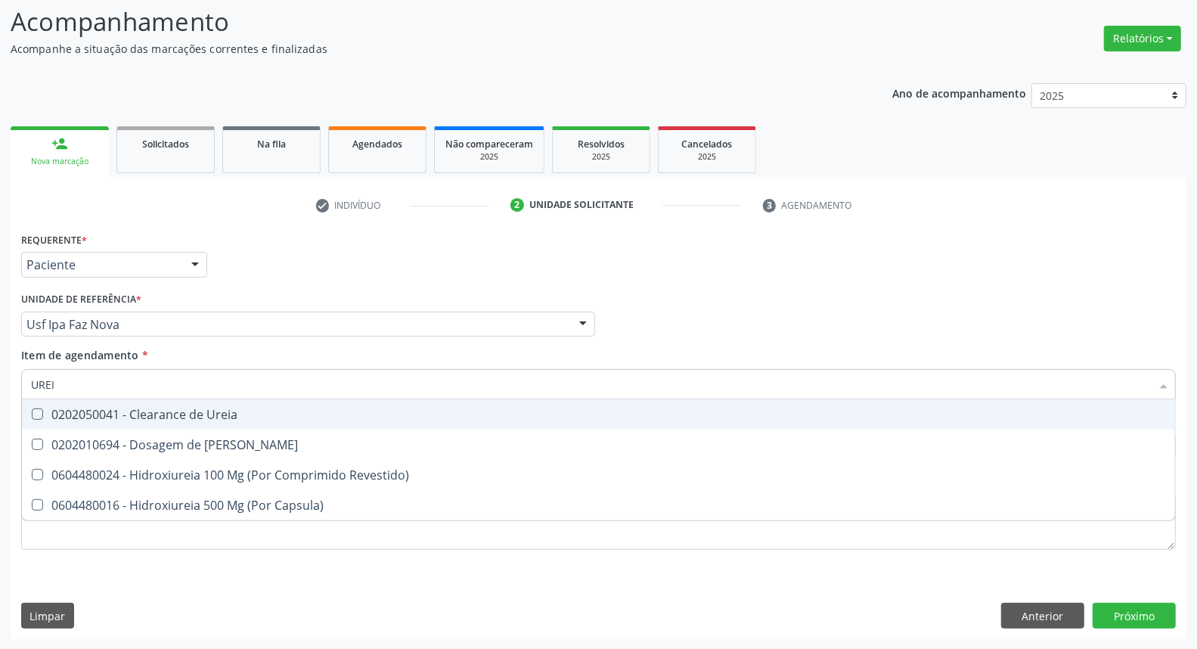
type input "UREIA"
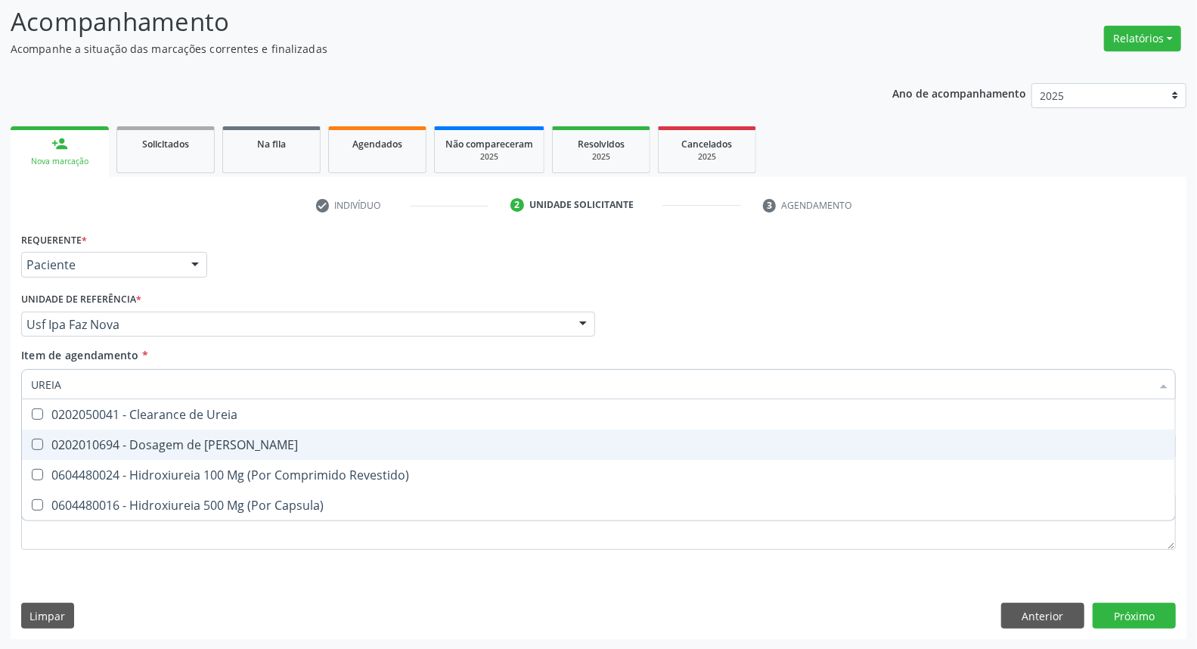
click at [79, 432] on span "0202010694 - Dosagem de [PERSON_NAME]" at bounding box center [598, 444] width 1153 height 30
checkbox Ureia "true"
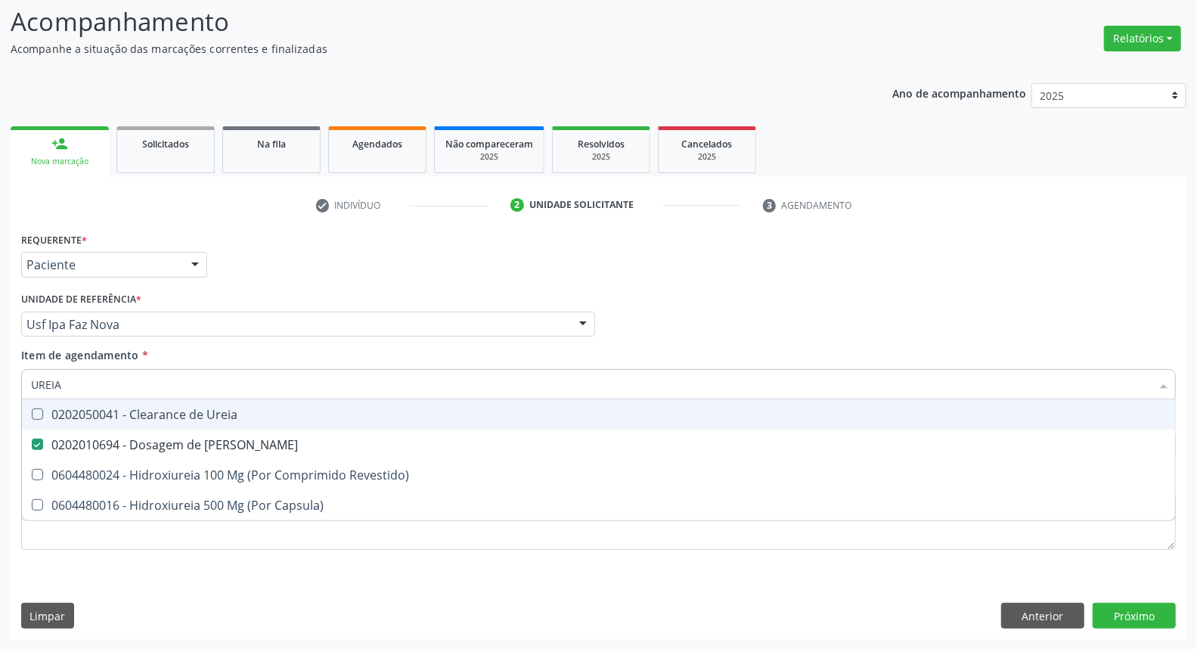
drag, startPoint x: 69, startPoint y: 383, endPoint x: 0, endPoint y: 358, distance: 73.4
click at [0, 361] on div "Acompanhamento Acompanhe a situação das marcações correntes e finalizadas Relat…" at bounding box center [598, 316] width 1197 height 666
type input "C"
checkbox Ureia "false"
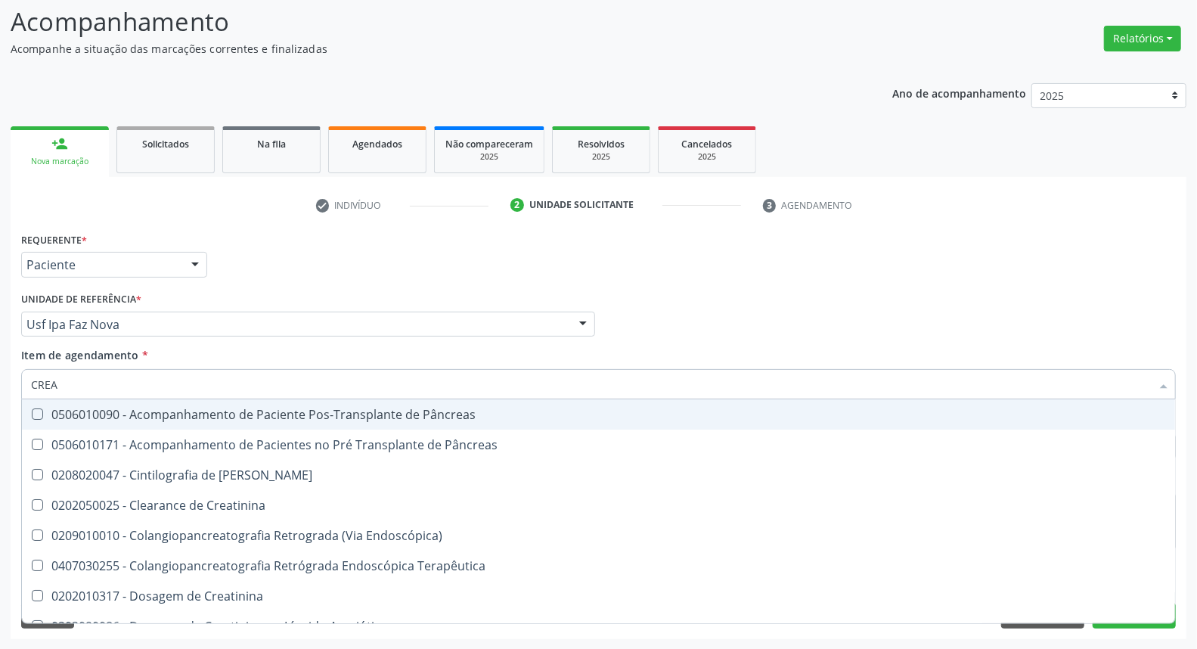
type input "CREAT"
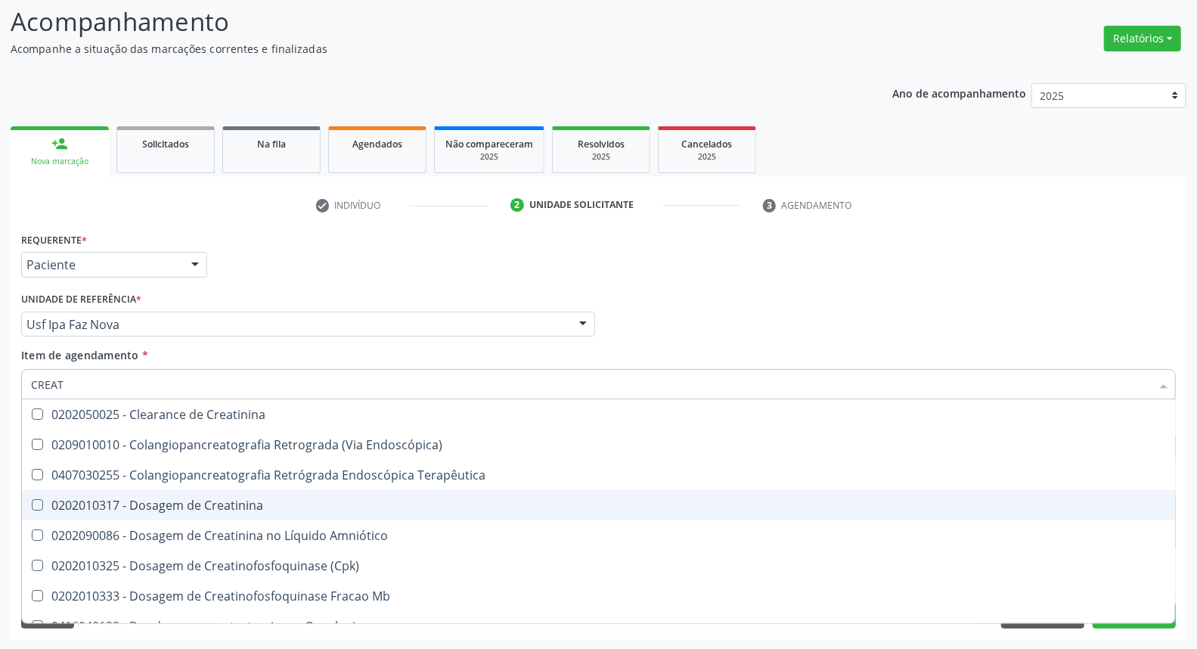
drag, startPoint x: 59, startPoint y: 503, endPoint x: 89, endPoint y: 412, distance: 95.6
click at [59, 500] on div "0202010317 - Dosagem de Creatinina" at bounding box center [598, 505] width 1135 height 12
checkbox Creatinina "true"
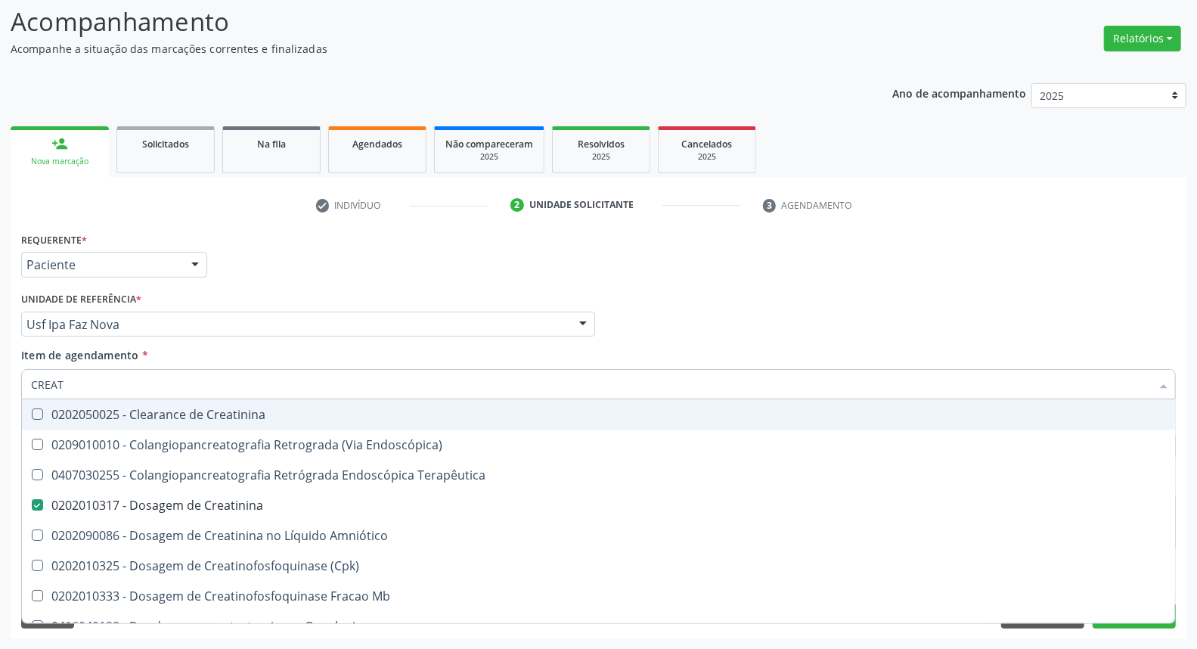
drag, startPoint x: 97, startPoint y: 387, endPoint x: 0, endPoint y: 356, distance: 101.6
click at [0, 357] on div "Acompanhamento Acompanhe a situação das marcações correntes e finalizadas Relat…" at bounding box center [598, 316] width 1197 height 666
type input "D"
checkbox Creatinina "false"
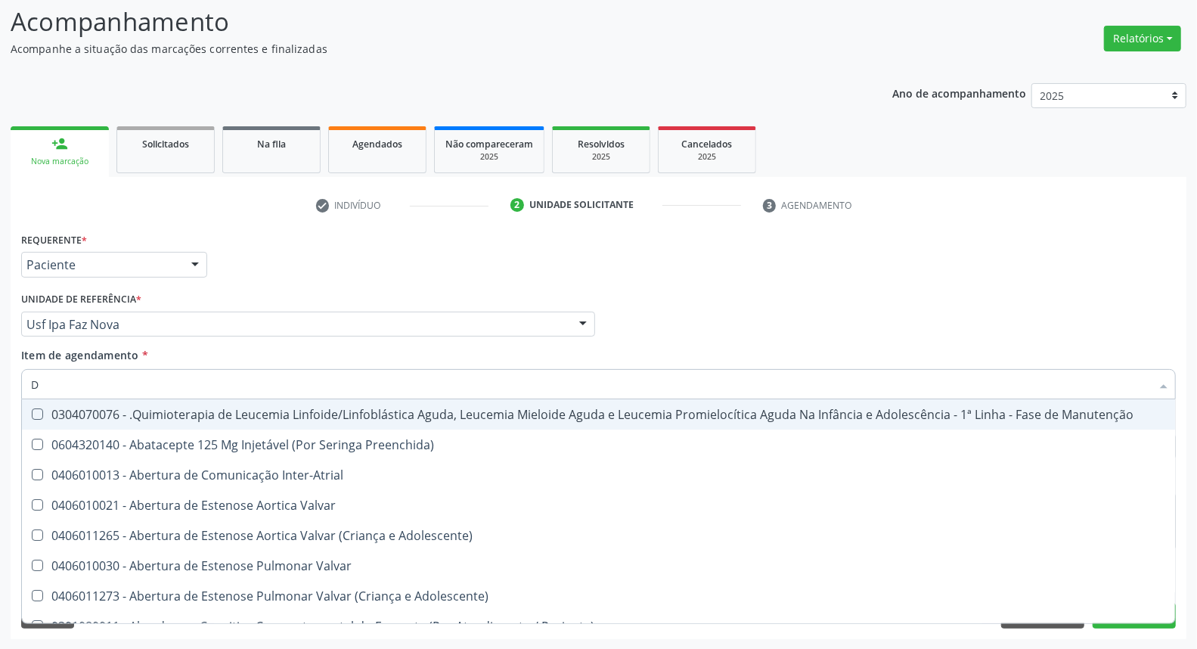
type input "DE"
checkbox Comprimido\) "true"
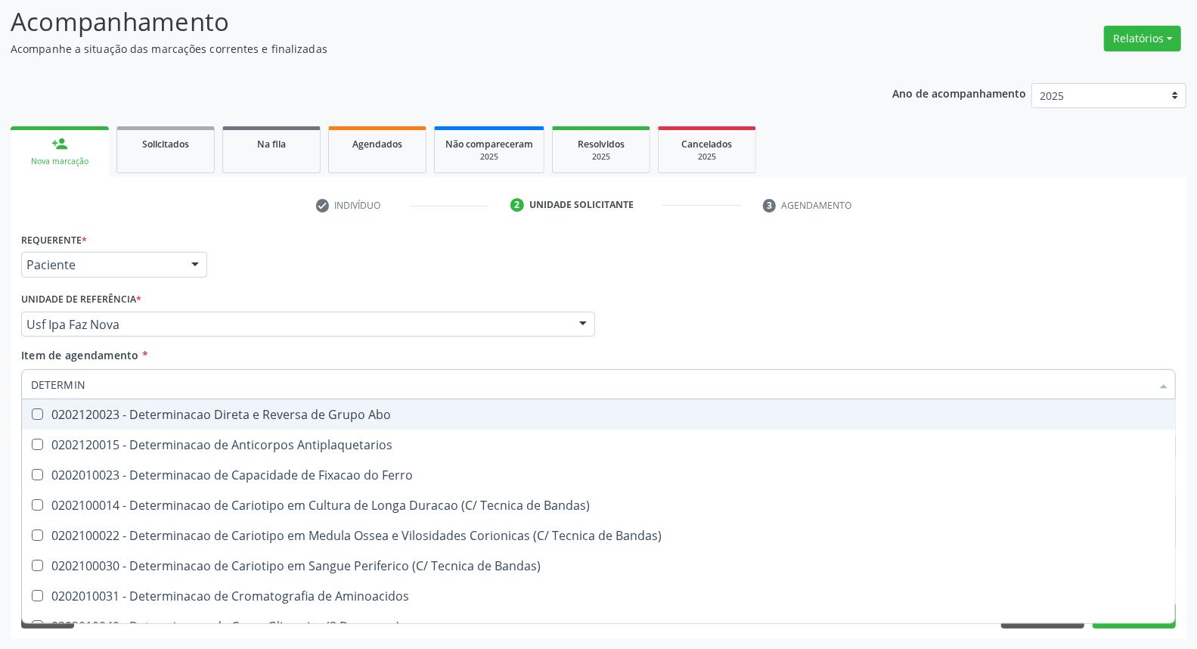
type input "DETERMINA"
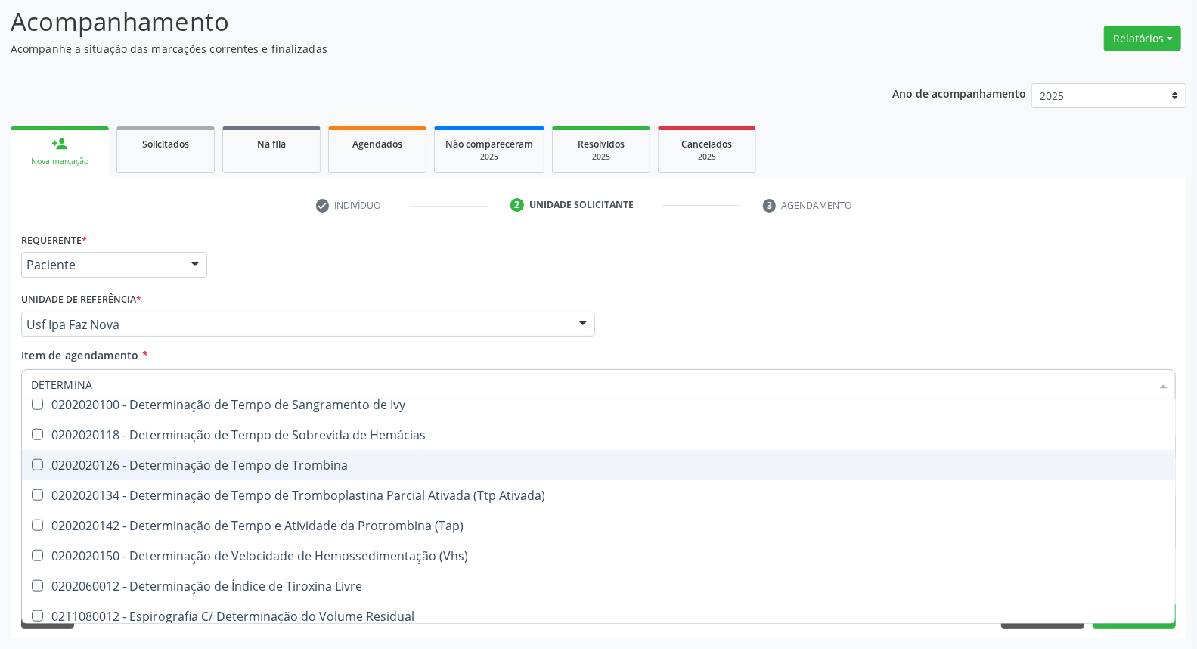
scroll to position [924, 0]
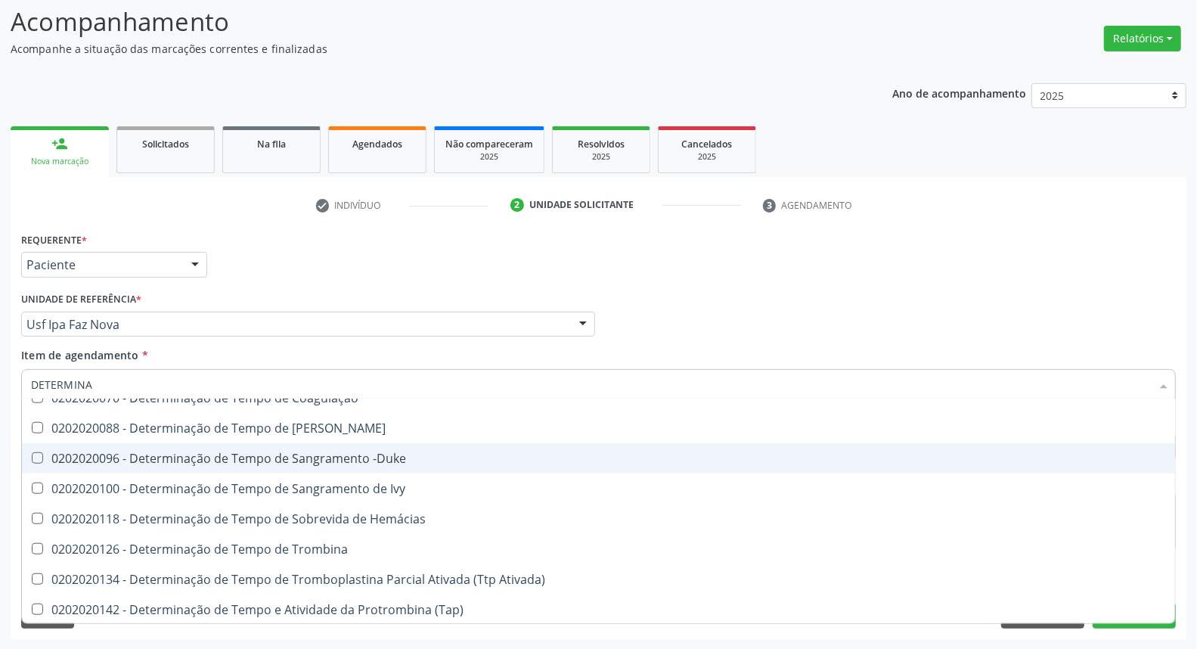
click at [522, 460] on div "0202020096 - Determinação de Tempo de Sangramento -Duke" at bounding box center [598, 458] width 1135 height 12
checkbox -Duke "true"
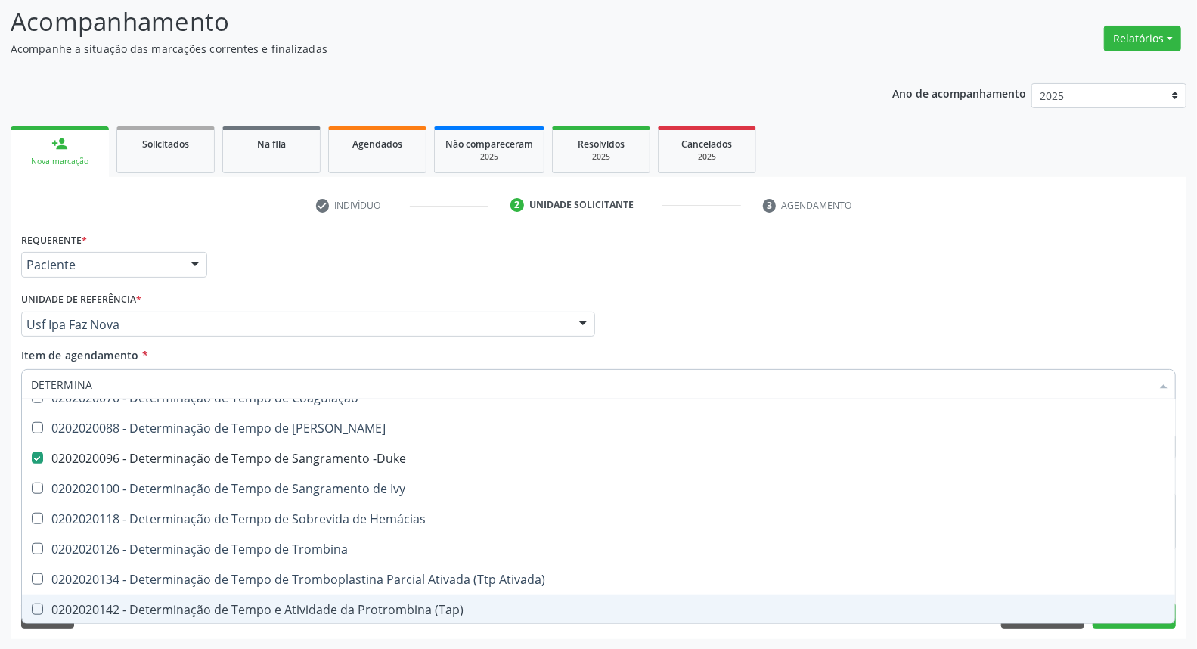
click at [497, 606] on div "0202020142 - Determinação de Tempo e Atividade da Protrombina (Tap)" at bounding box center [598, 609] width 1135 height 12
checkbox \(Tap\) "true"
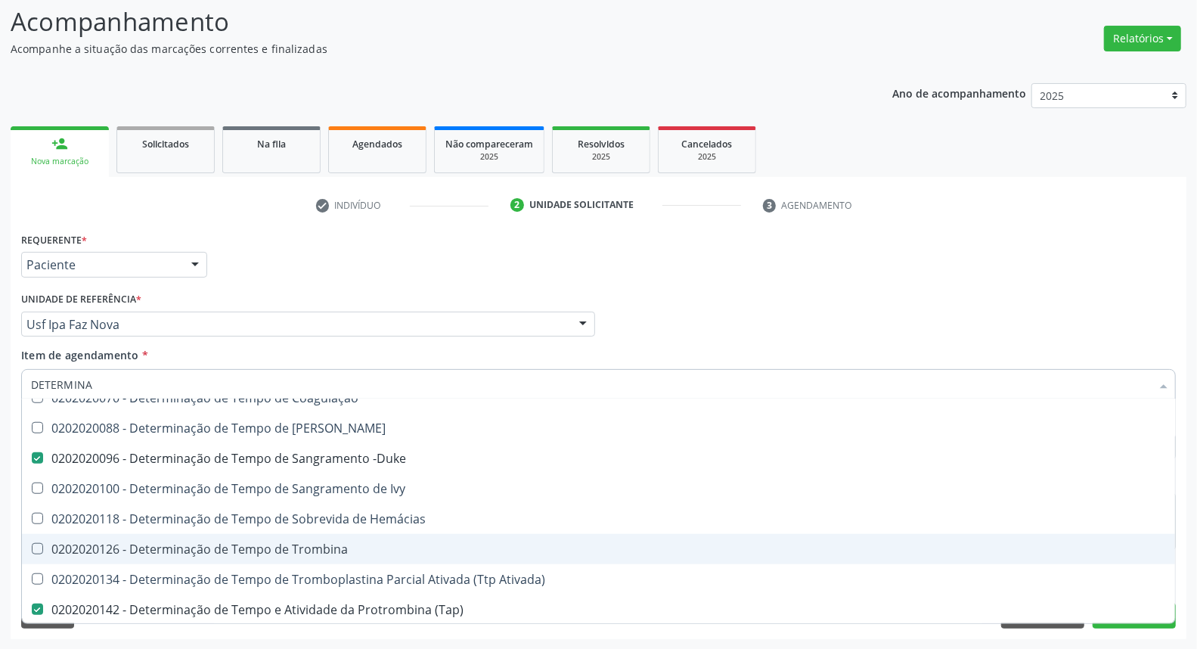
scroll to position [840, 0]
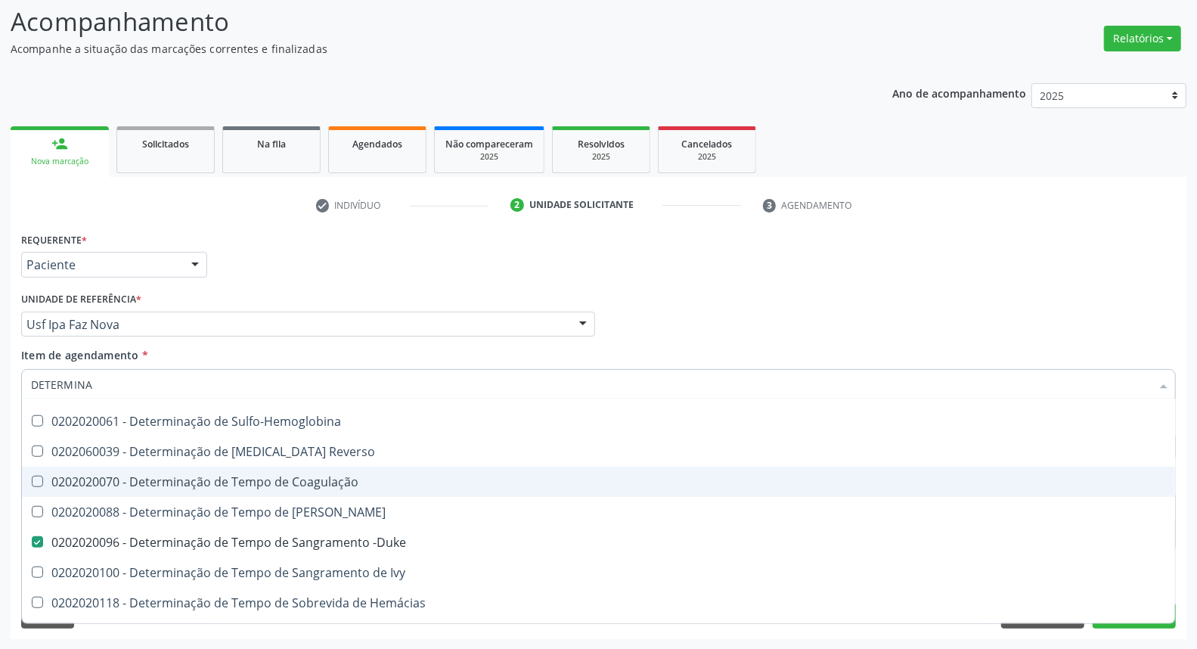
click at [446, 487] on span "0202020070 - Determinação de Tempo de Coagulação" at bounding box center [598, 481] width 1153 height 30
checkbox Coagulação "true"
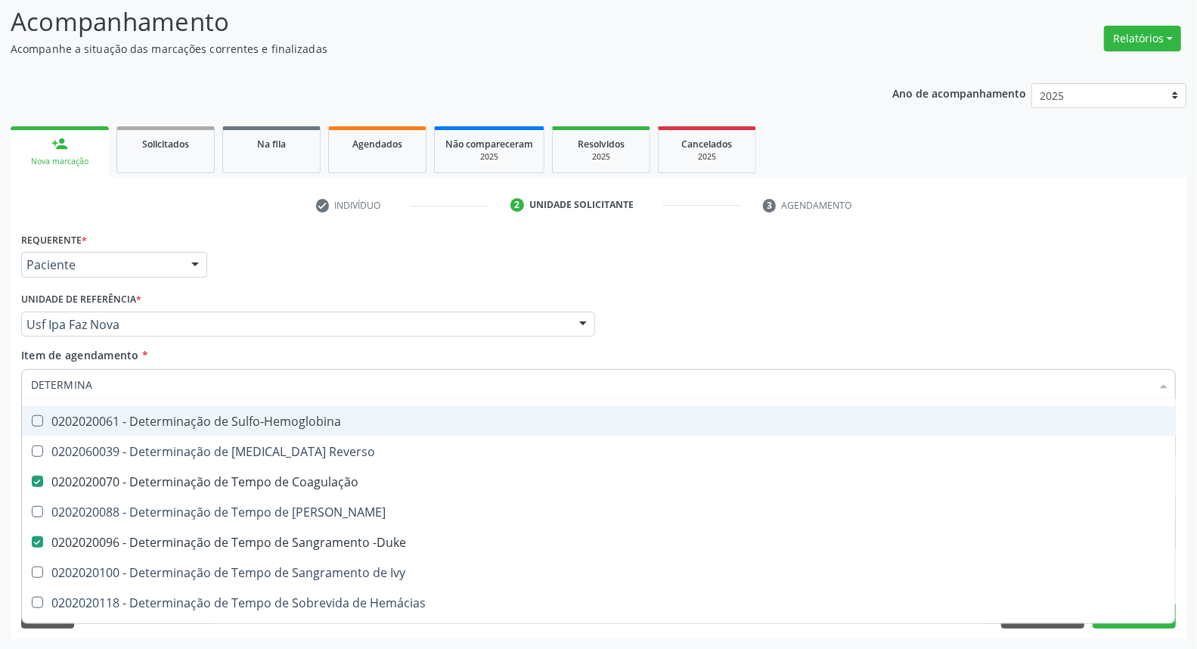
click at [337, 387] on input "DETERMINA" at bounding box center [591, 384] width 1120 height 30
type input "U"
checkbox Coagulação "false"
checkbox -Duke "false"
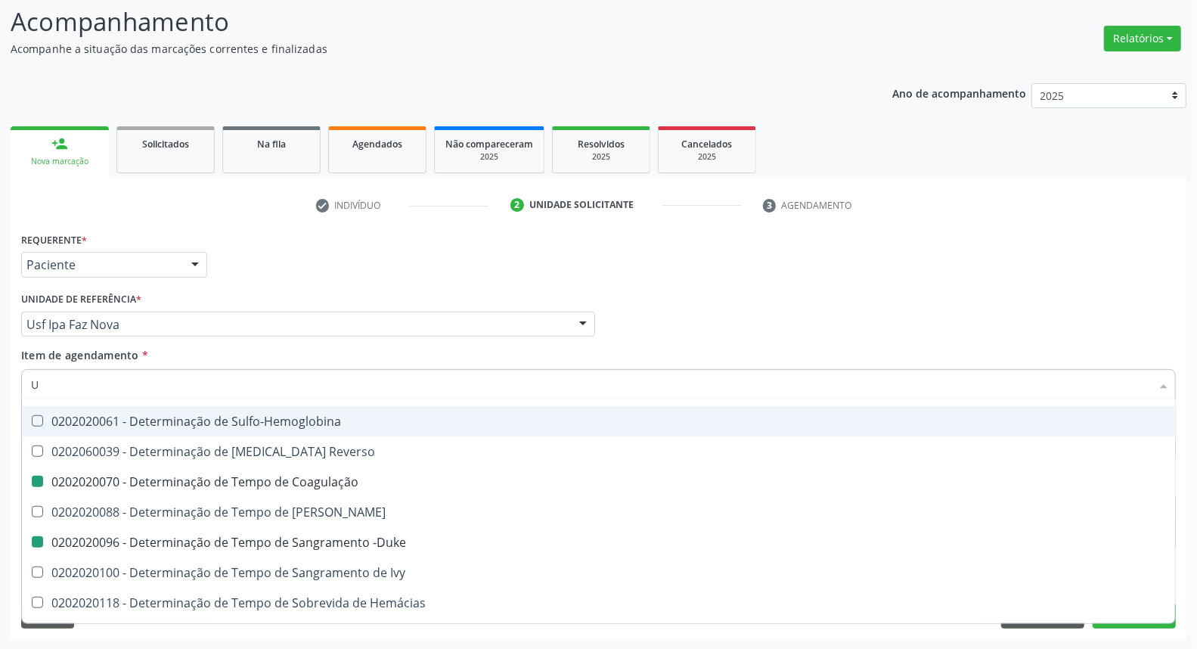
checkbox \(Tap\) "false"
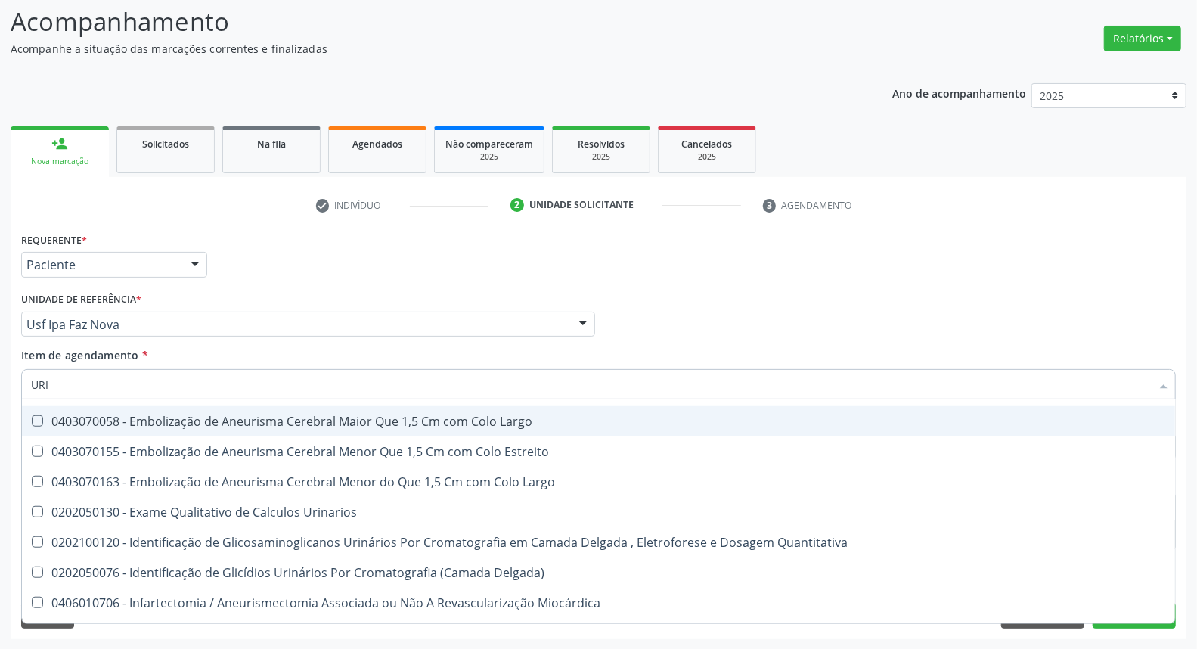
type input "URIN"
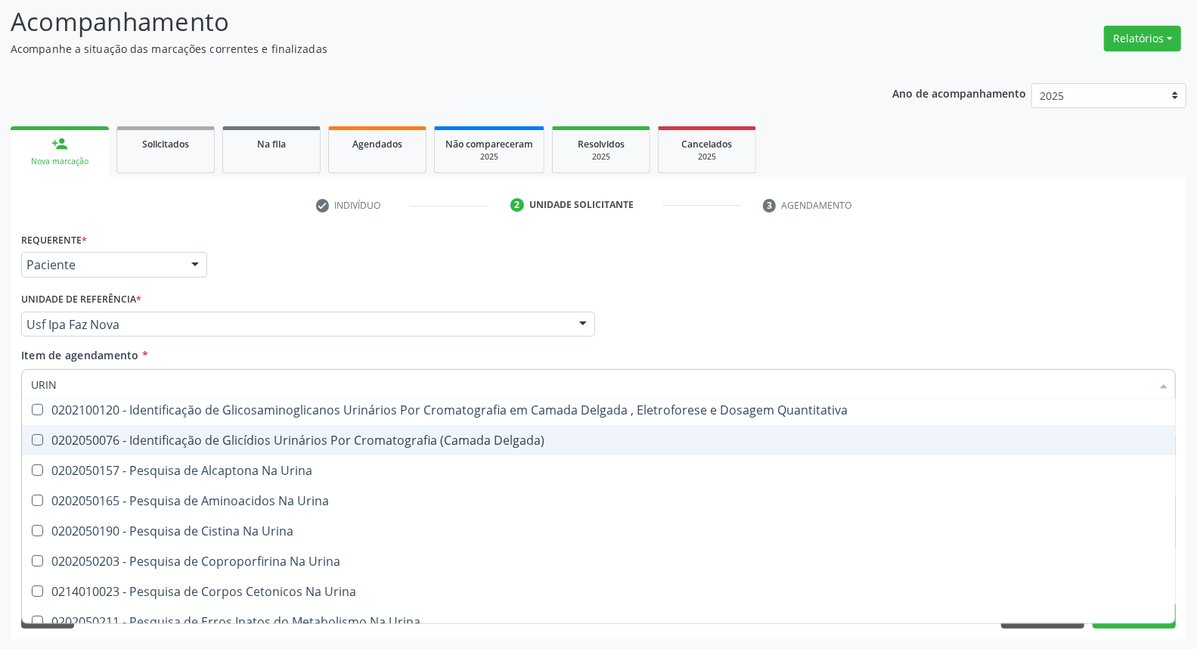
scroll to position [0, 0]
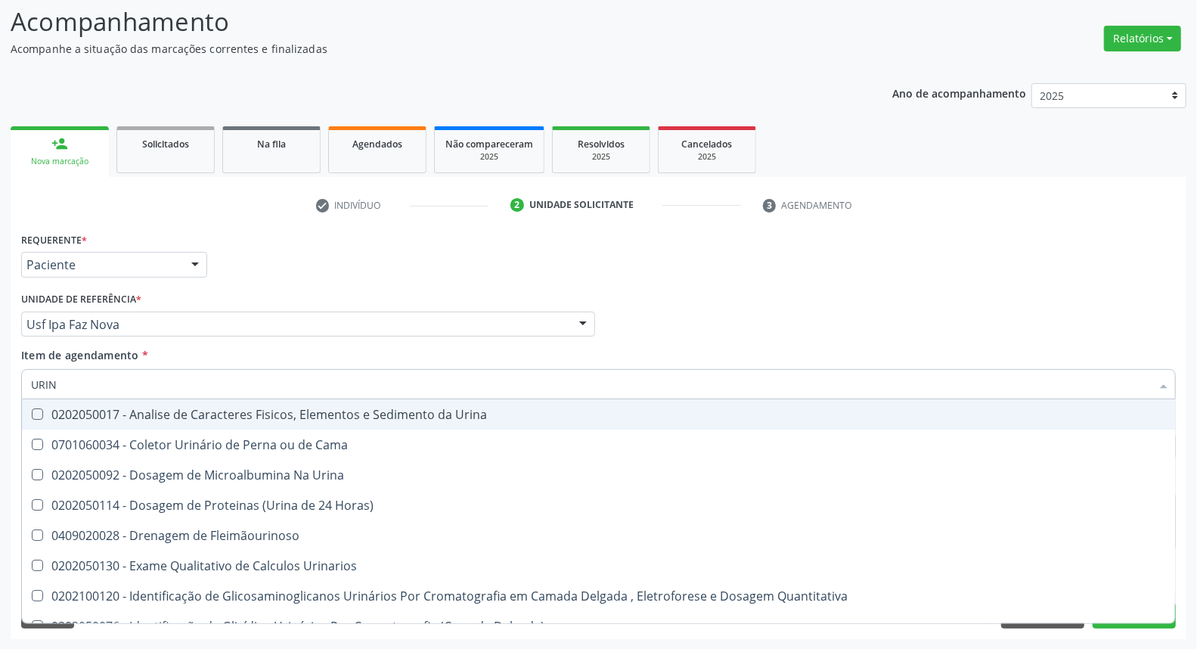
click at [277, 412] on div "0202050017 - Analise de Caracteres Fisicos, Elementos e Sedimento da Urina" at bounding box center [598, 414] width 1135 height 12
checkbox Urina "true"
drag, startPoint x: 744, startPoint y: 295, endPoint x: 643, endPoint y: 494, distance: 223.1
click at [737, 303] on div "Médico Solicitante Por favor, selecione a Unidade de Atendimento primeiro Nenhu…" at bounding box center [598, 317] width 1162 height 59
checkbox Cama "true"
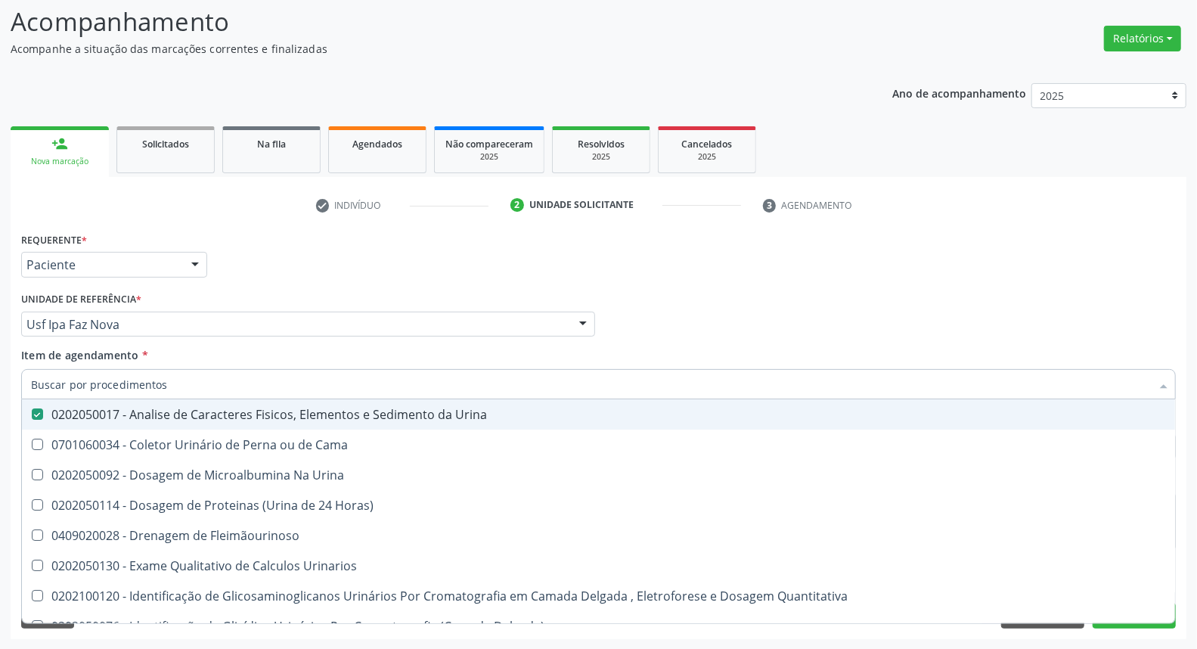
checkbox Urina "true"
checkbox Horas\) "true"
checkbox Fleimãourinoso "true"
checkbox Urinarios "true"
checkbox Quantitativa "true"
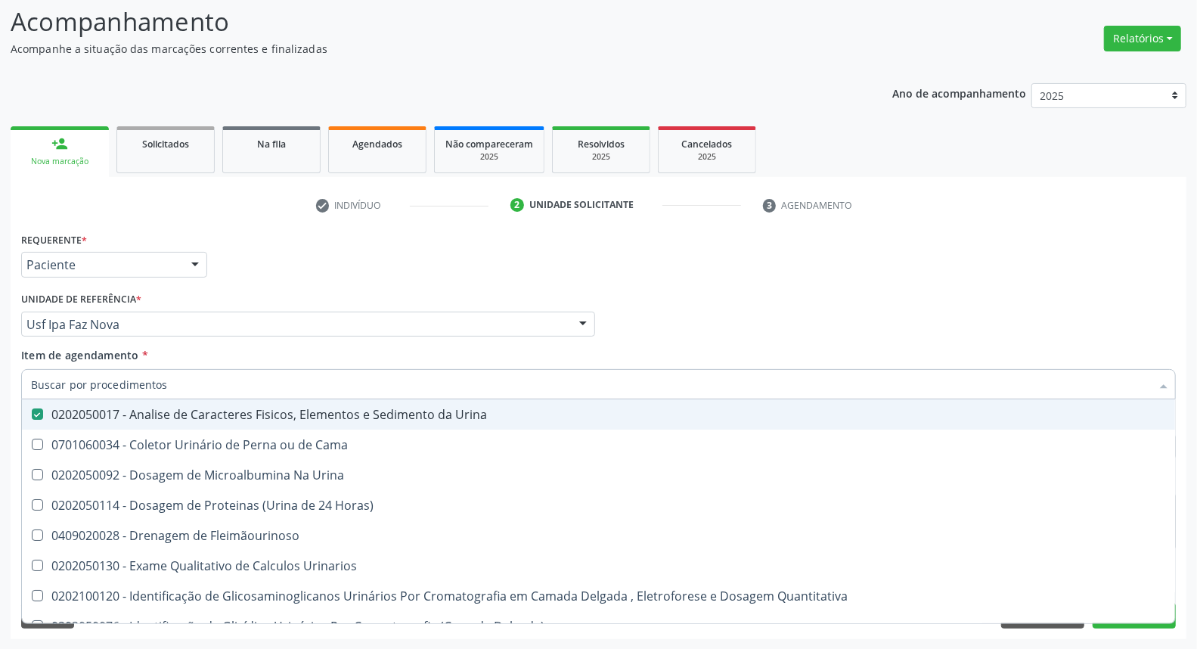
checkbox Delgada\) "true"
checkbox Urina "true"
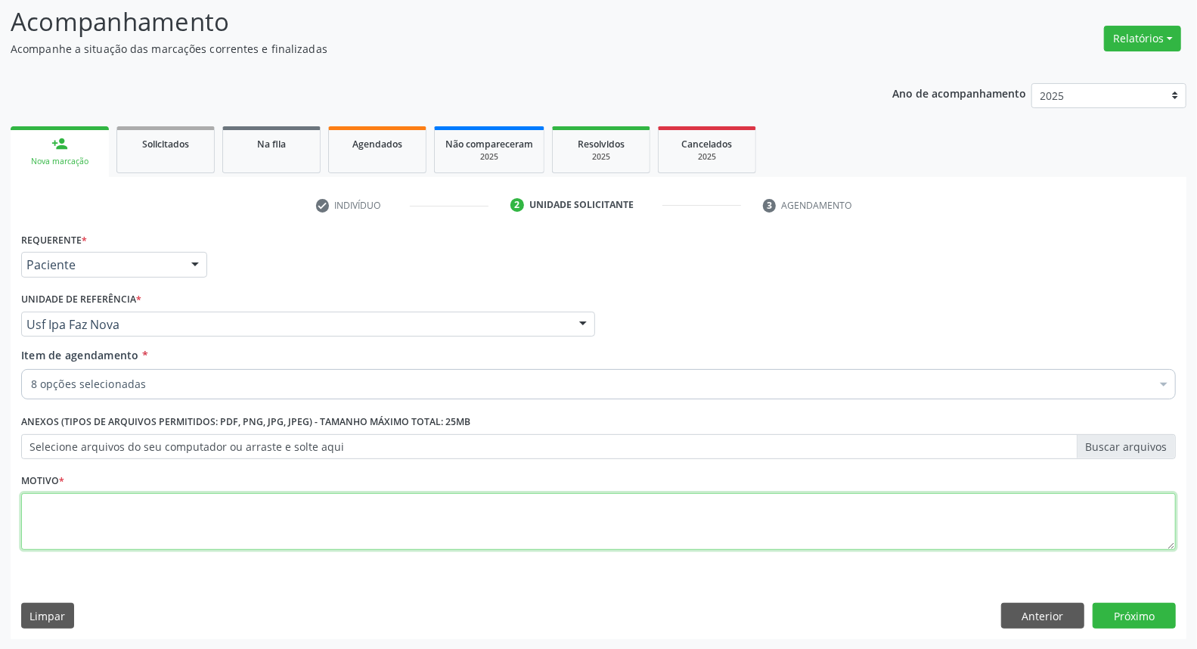
drag, startPoint x: 644, startPoint y: 522, endPoint x: 645, endPoint y: 509, distance: 13.6
click at [645, 522] on textarea at bounding box center [598, 521] width 1154 height 57
type textarea "*"
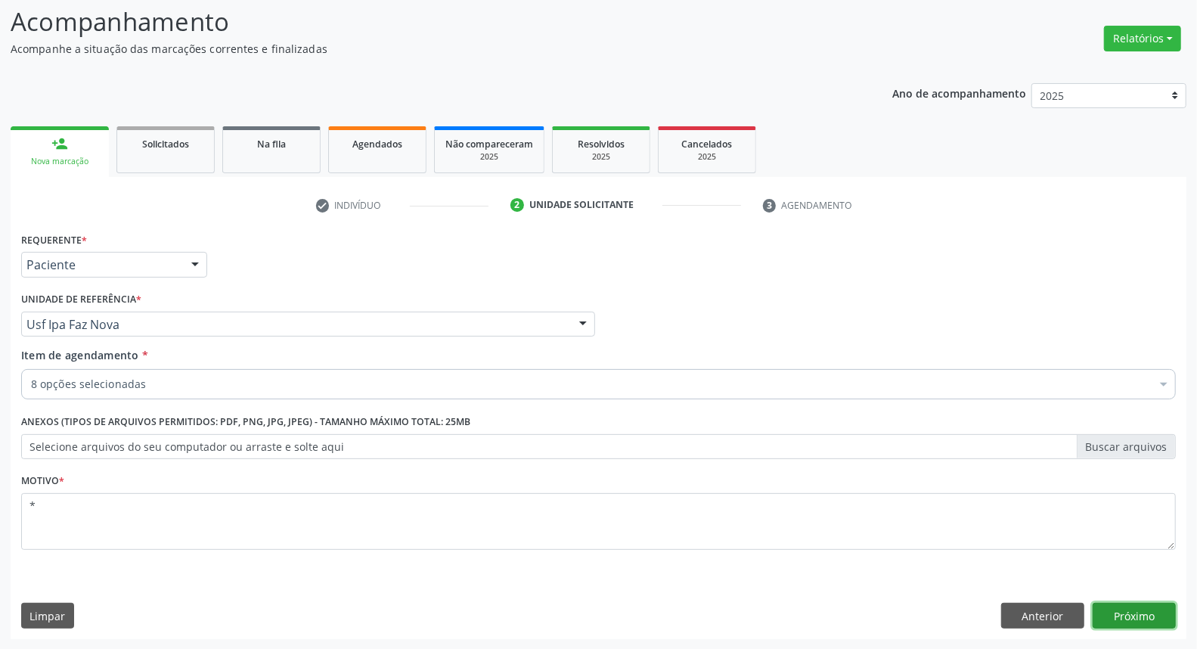
click at [1154, 616] on button "Próximo" at bounding box center [1133, 615] width 83 height 26
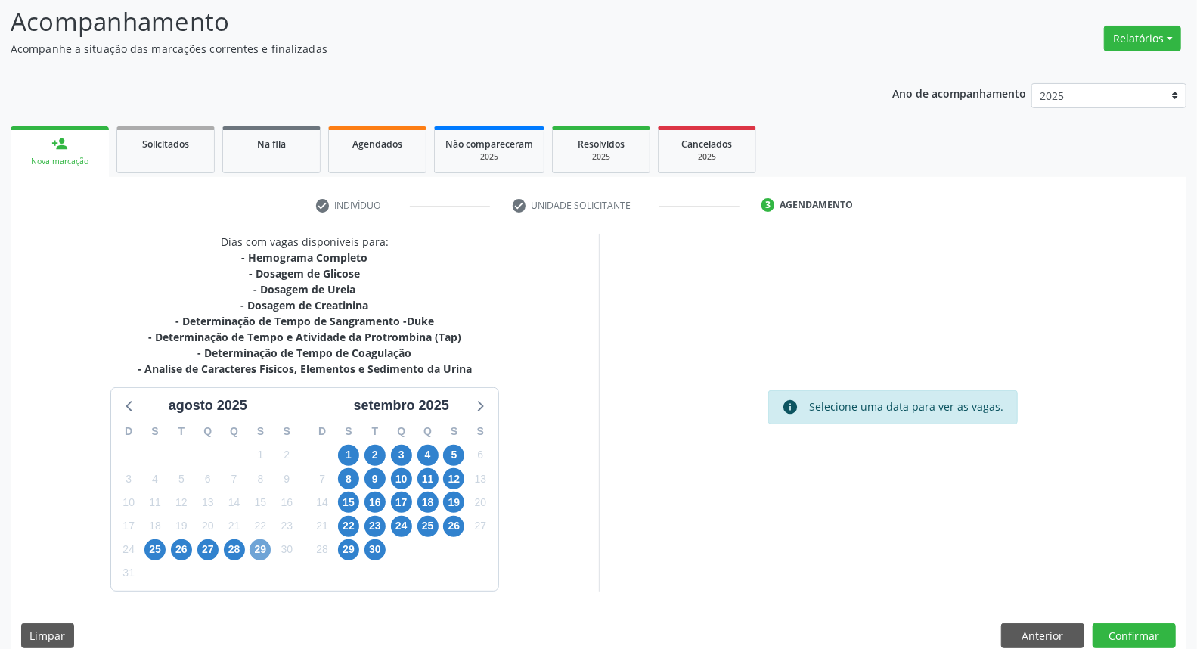
click at [267, 553] on span "29" at bounding box center [259, 549] width 21 height 21
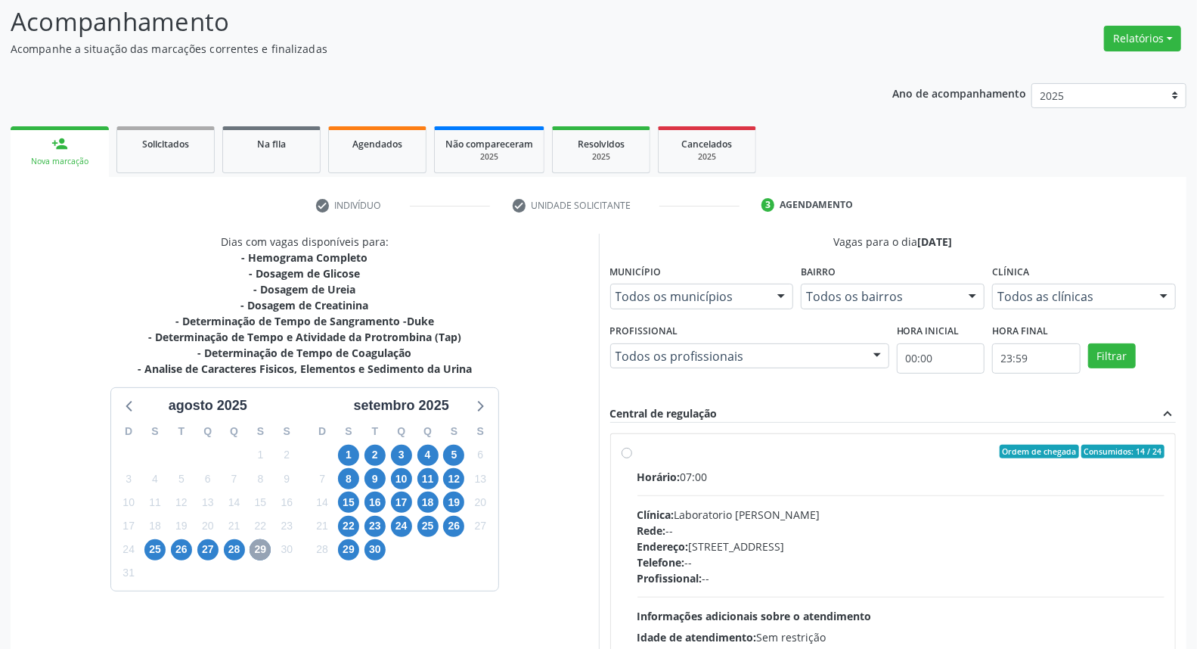
scroll to position [238, 0]
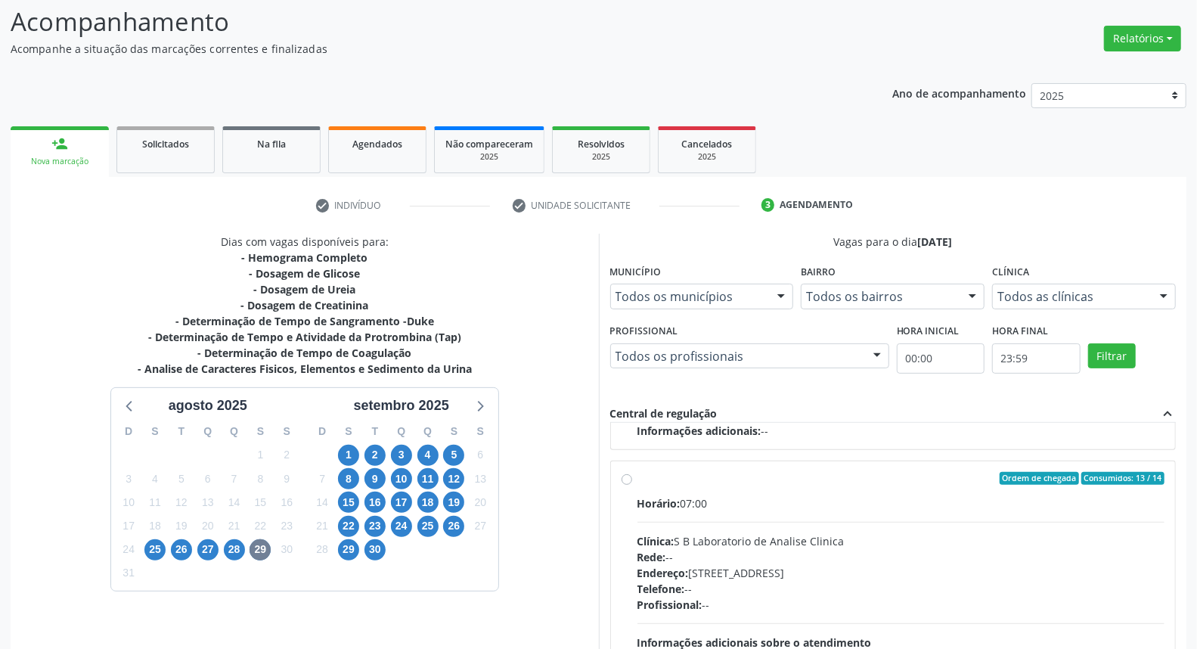
click at [637, 482] on label "Ordem de chegada Consumidos: 13 / 14 Horário: 07:00 Clínica: S B Laboratorio de…" at bounding box center [901, 588] width 528 height 232
click at [626, 482] on input "Ordem de chegada Consumidos: 13 / 14 Horário: 07:00 Clínica: S B Laboratorio de…" at bounding box center [626, 479] width 11 height 14
radio input "true"
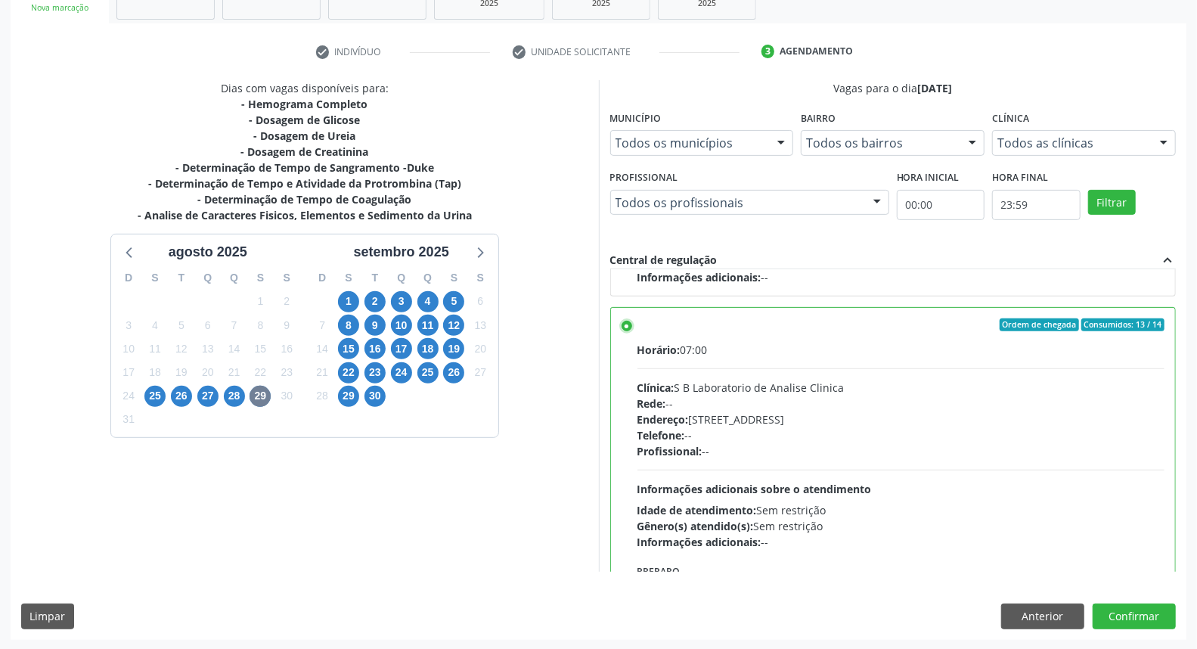
scroll to position [322, 0]
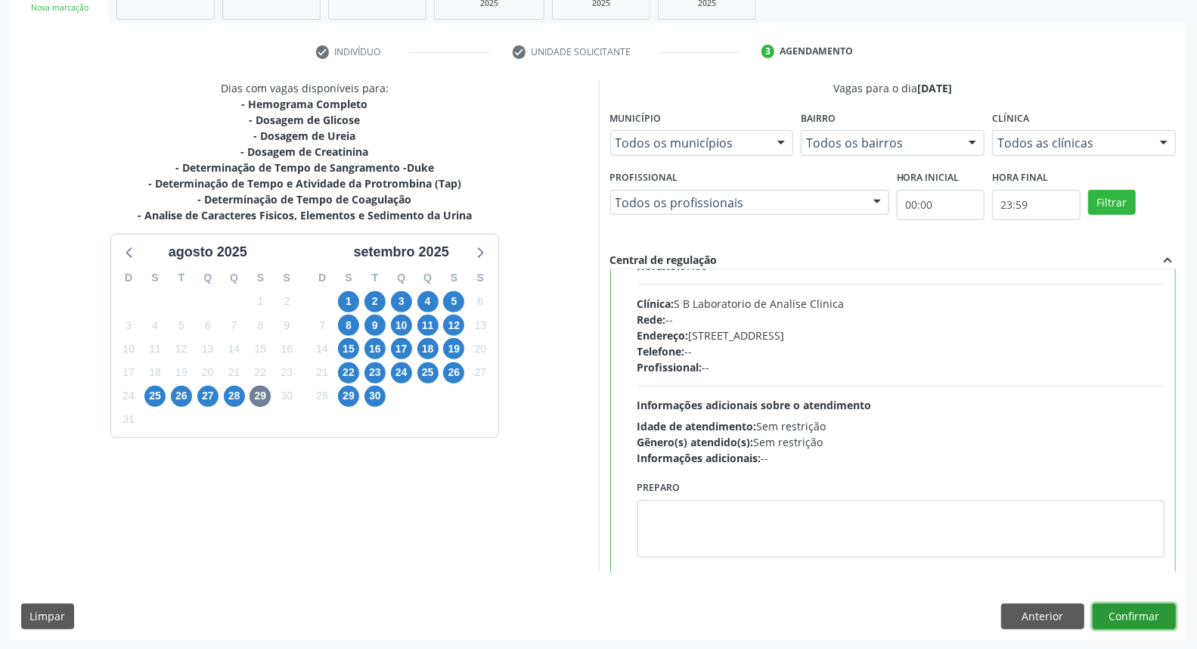
click at [1112, 616] on button "Confirmar" at bounding box center [1133, 616] width 83 height 26
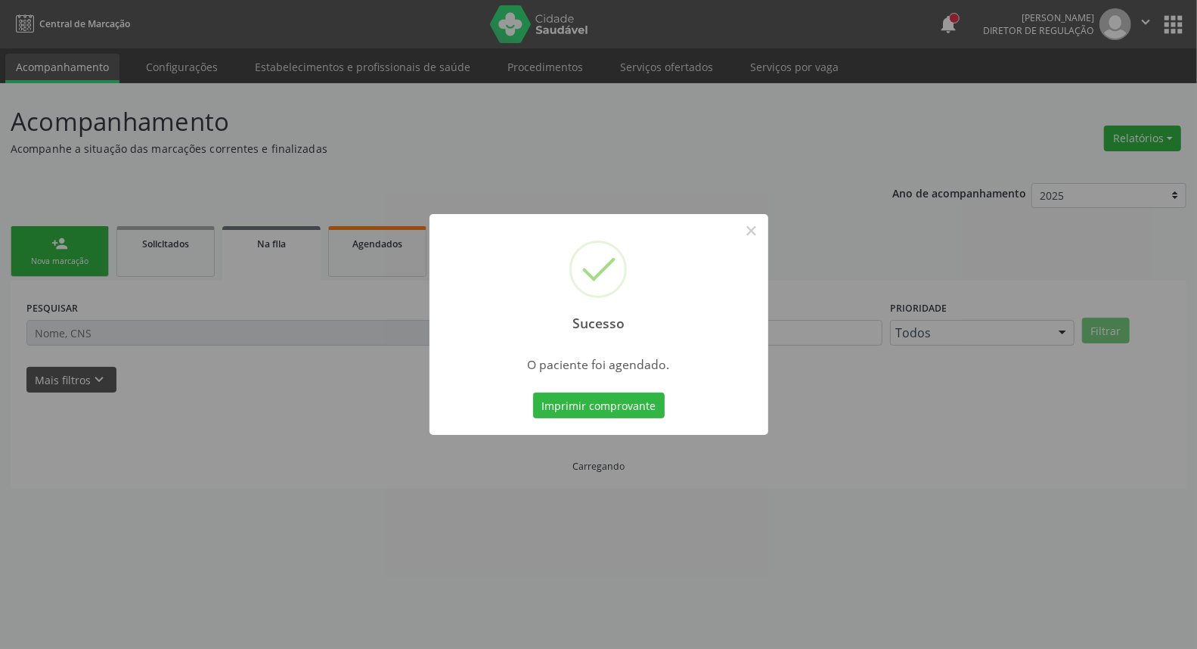
scroll to position [0, 0]
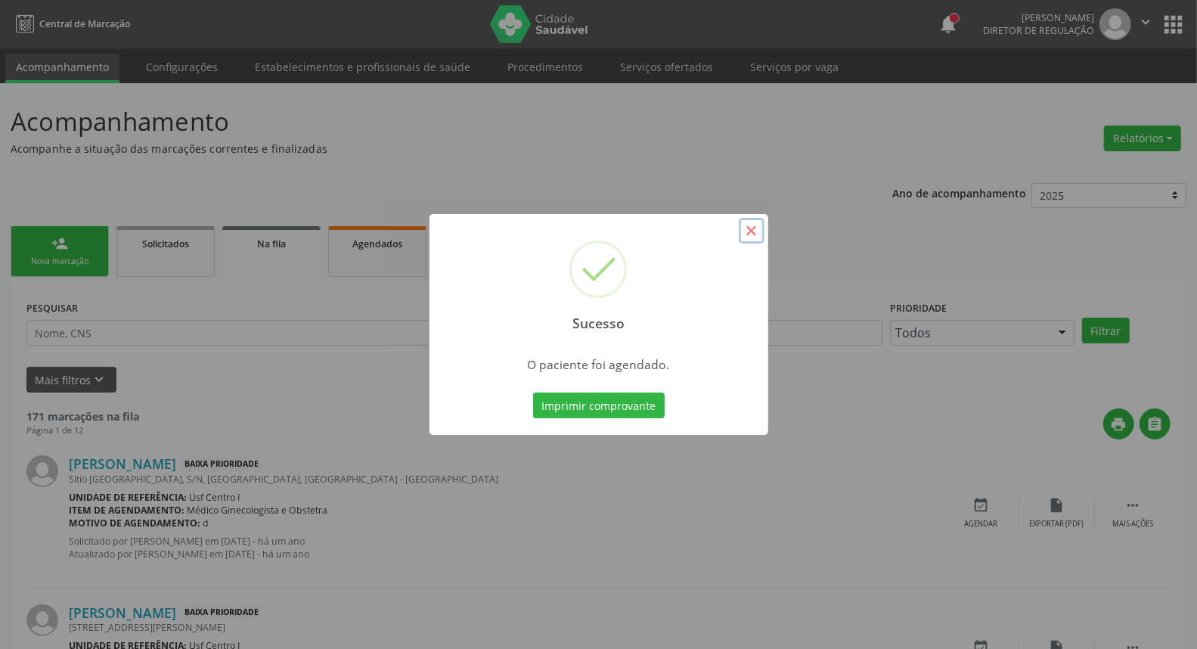
drag, startPoint x: 750, startPoint y: 231, endPoint x: 724, endPoint y: 238, distance: 26.6
click at [744, 233] on button "×" at bounding box center [752, 231] width 26 height 26
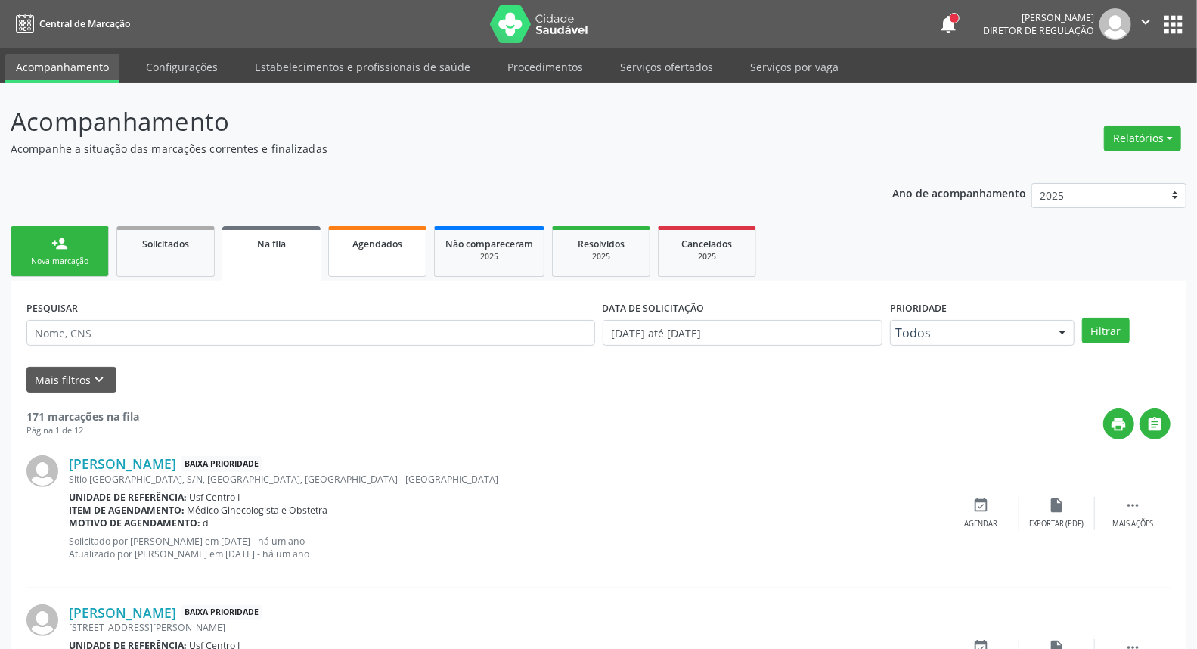
click at [398, 258] on link "Agendados" at bounding box center [377, 251] width 98 height 51
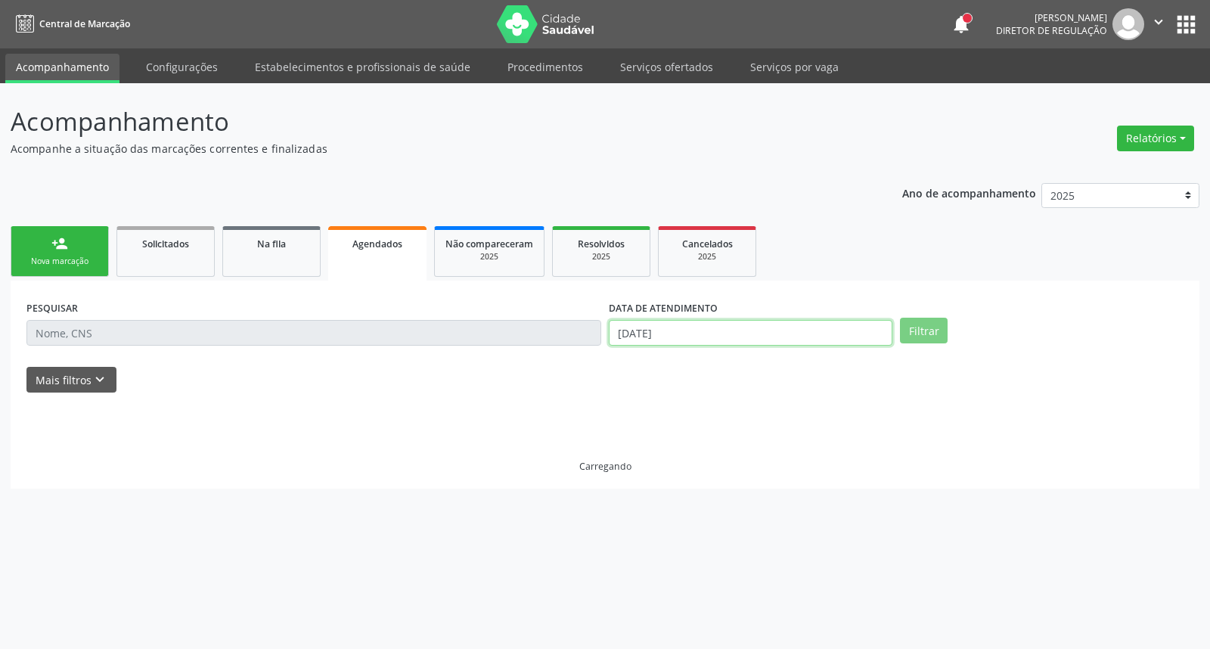
click at [716, 336] on body "Central de Marcação notifications [PERSON_NAME] Diretor de regulação  Configur…" at bounding box center [605, 324] width 1210 height 649
click at [0, 0] on select "Janeiro Fevereiro Março Abril Maio Junho Julho Agosto Setembro Outubro Novembro…" at bounding box center [0, 0] width 0 height 0
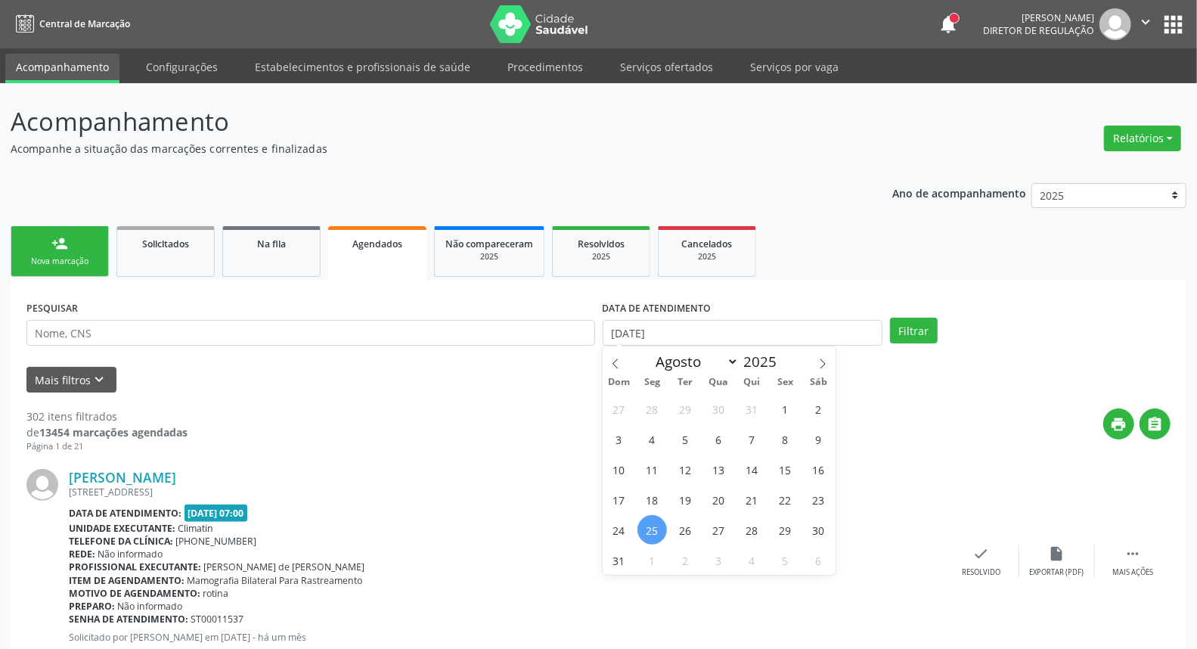
select select "11"
click at [649, 351] on select "Janeiro Fevereiro Março Abril Maio Junho Julho Agosto Setembro Outubro Novembro…" at bounding box center [694, 361] width 91 height 21
click at [739, 330] on input "[DATE]" at bounding box center [742, 333] width 280 height 26
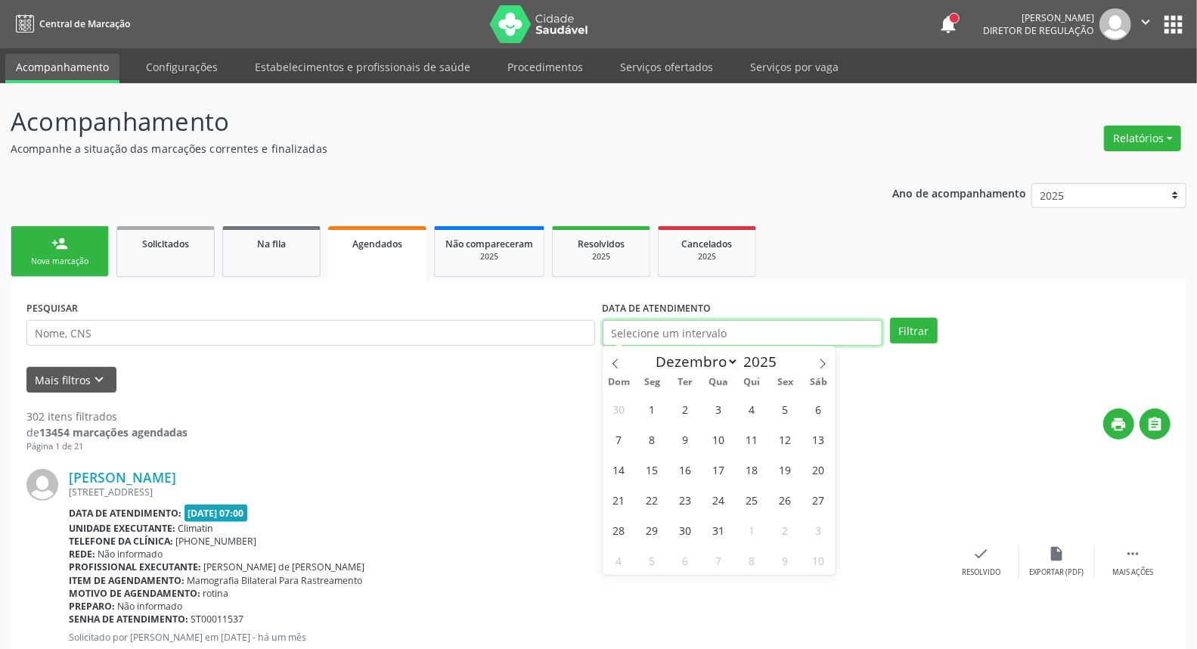
select select "7"
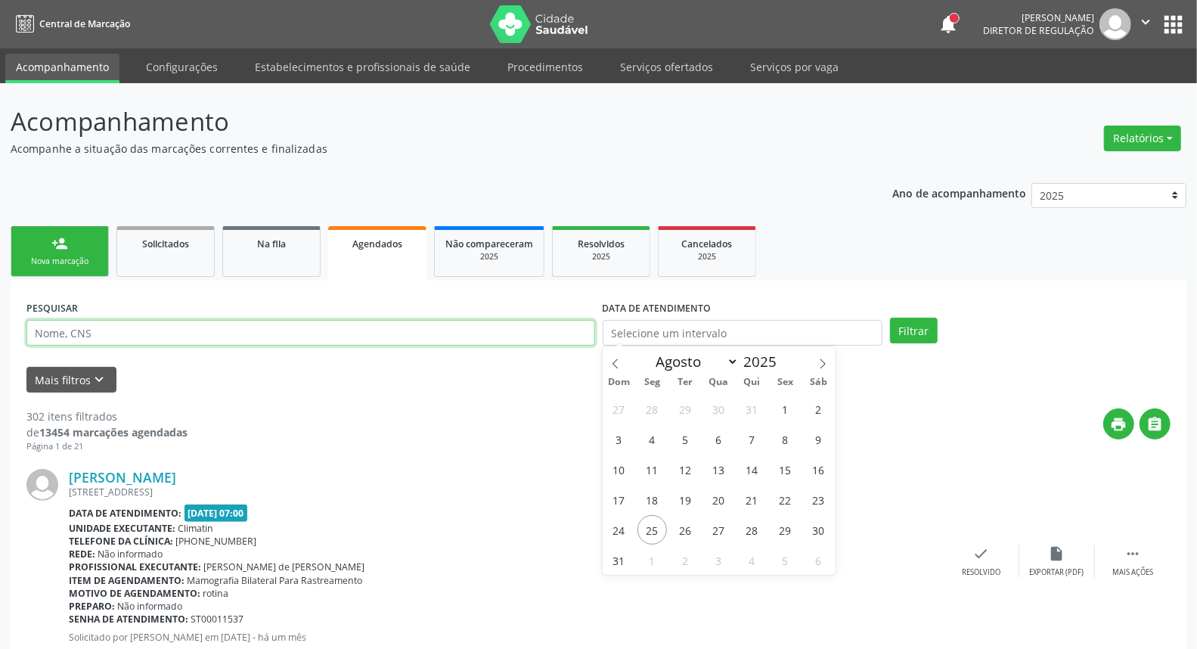
click at [208, 328] on input "text" at bounding box center [310, 333] width 568 height 26
type input "7"
paste input "708500367016171"
type input "708500367016171"
click at [890, 317] on button "Filtrar" at bounding box center [914, 330] width 48 height 26
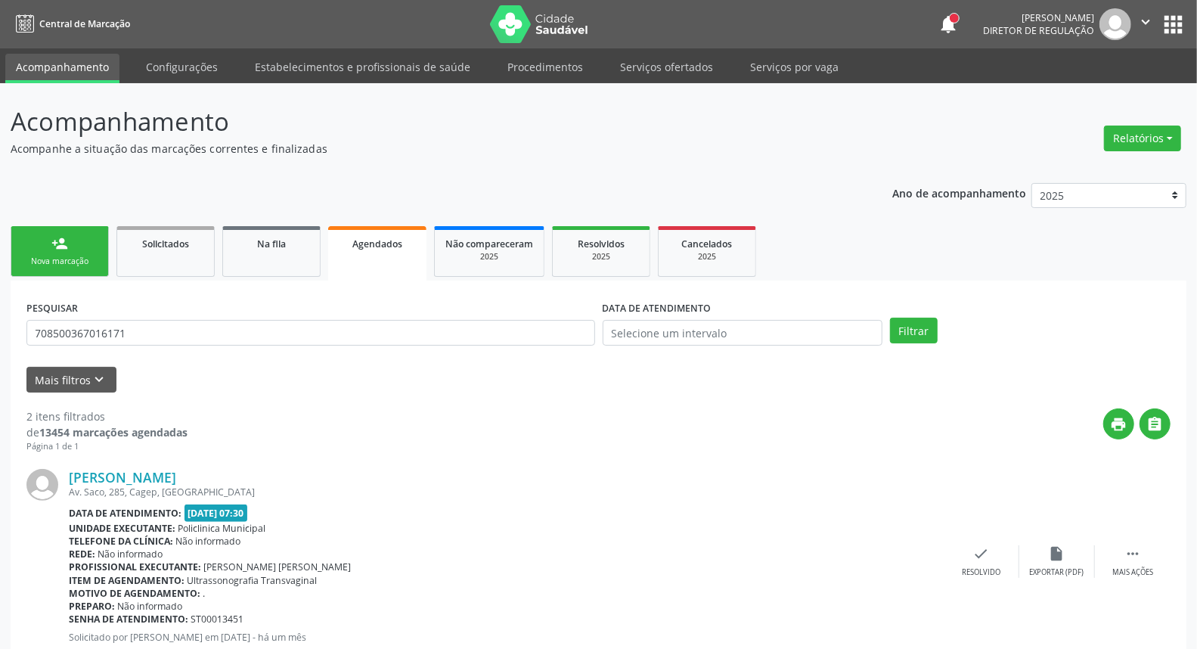
click at [66, 251] on link "person_add Nova marcação" at bounding box center [60, 251] width 98 height 51
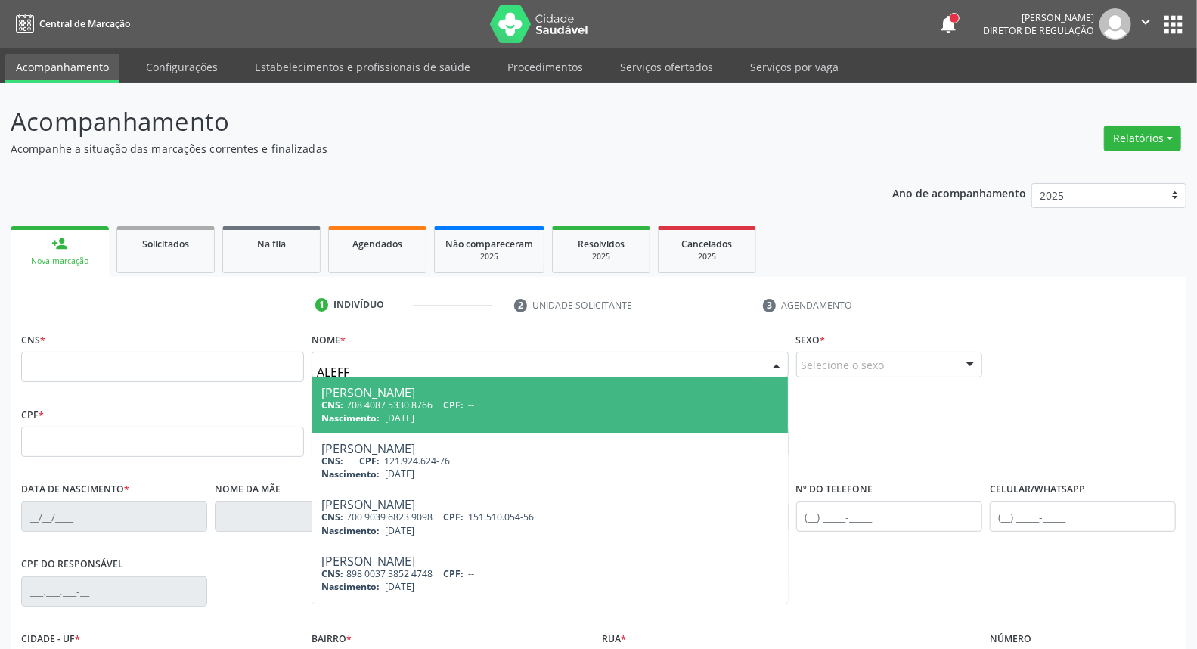
type input "ALEFF F"
click at [451, 399] on span "CPF:" at bounding box center [453, 404] width 20 height 13
type input "708 4087 5330 8766"
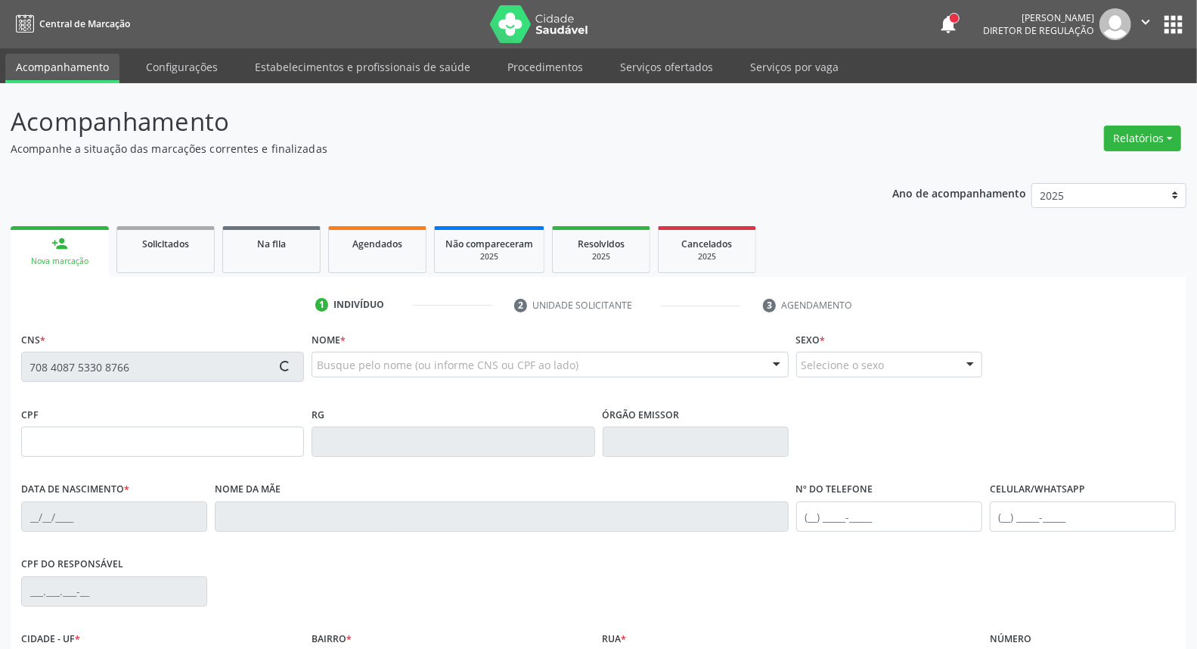
type input "[DATE]"
type input "[PERSON_NAME]"
type input "[PHONE_NUMBER]"
type input "494"
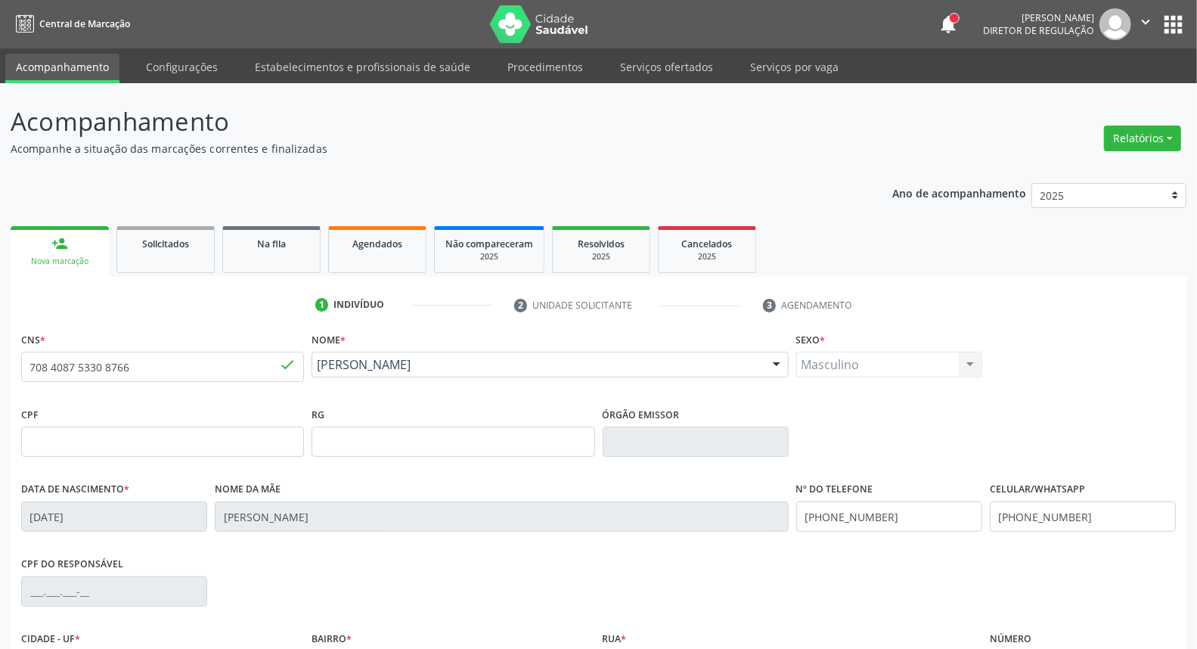
scroll to position [169, 0]
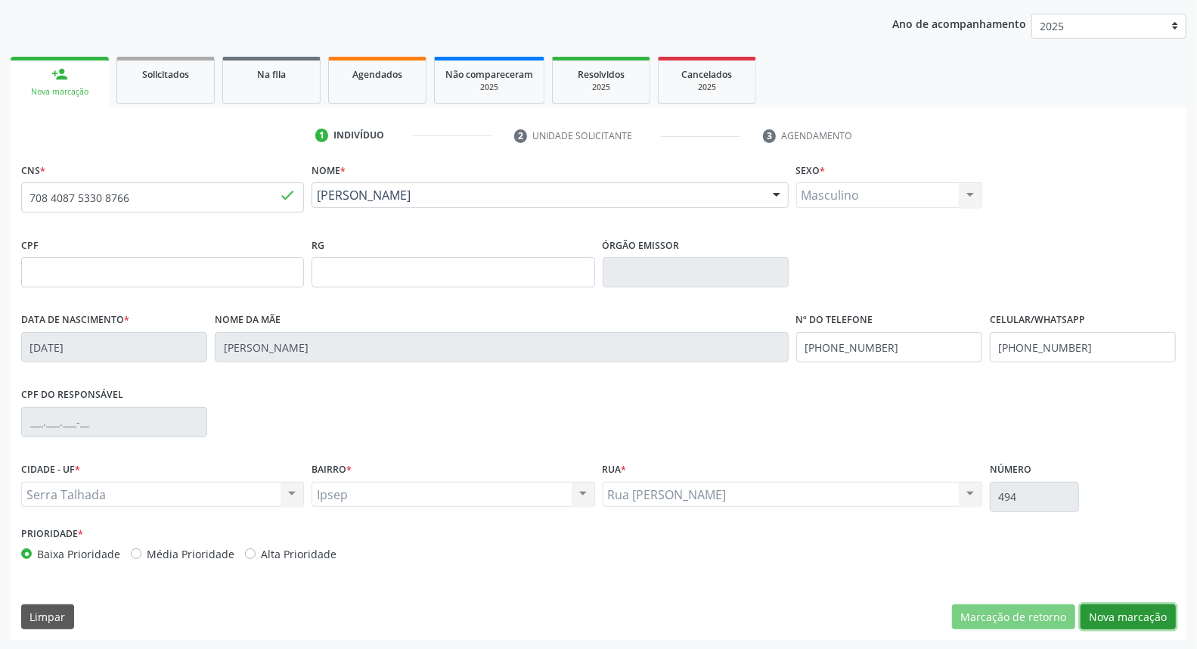
click at [1107, 609] on button "Nova marcação" at bounding box center [1127, 617] width 95 height 26
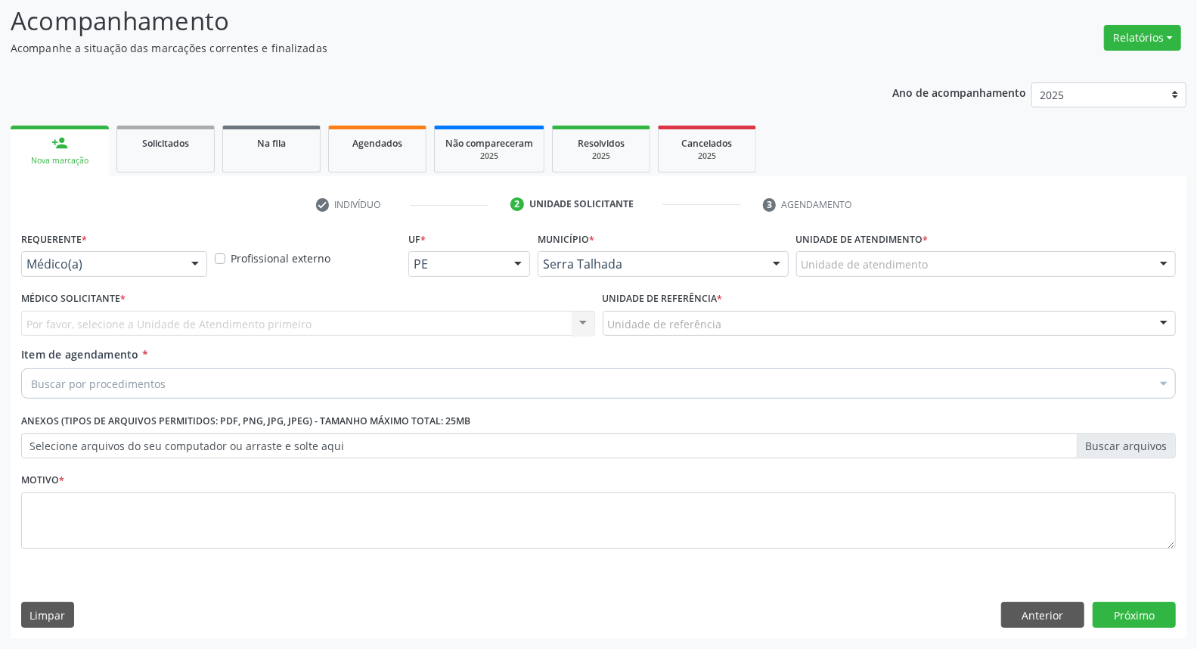
scroll to position [100, 0]
click at [166, 254] on div "Médico(a)" at bounding box center [114, 265] width 186 height 26
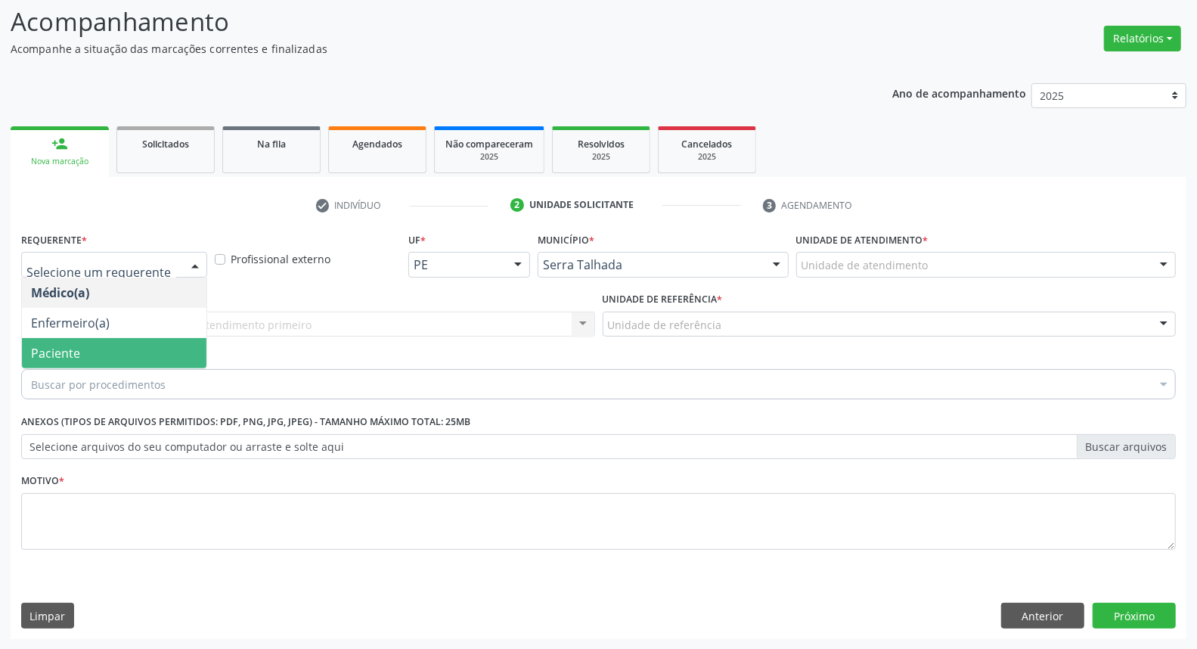
click at [137, 350] on span "Paciente" at bounding box center [114, 353] width 184 height 30
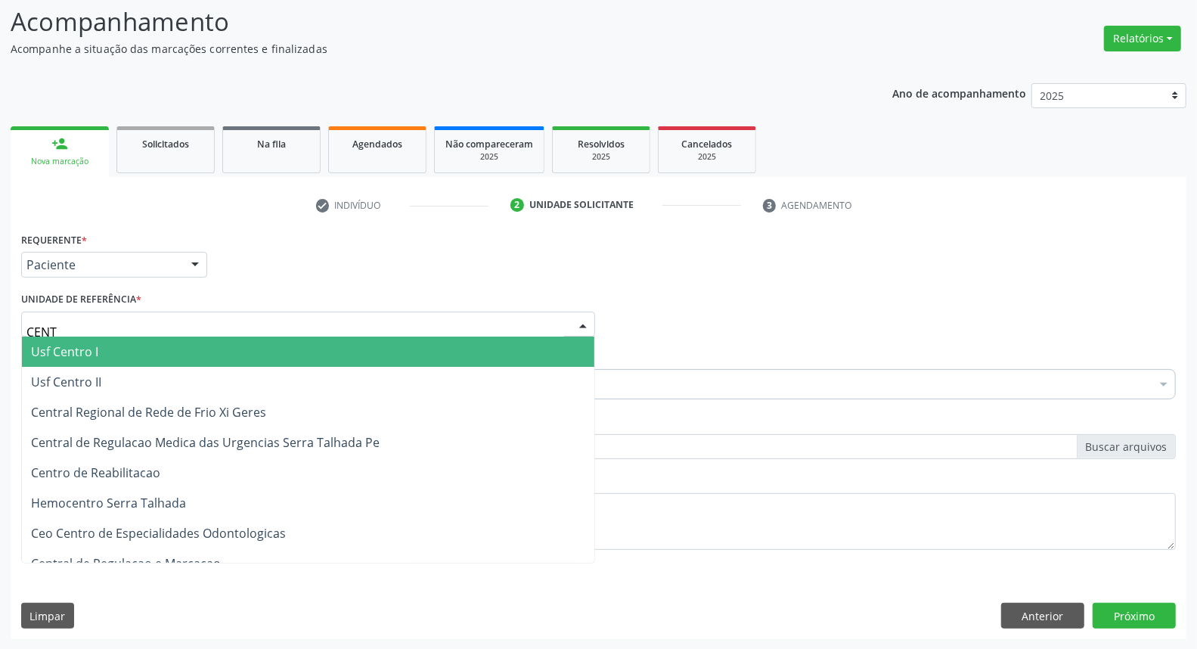
type input "CENTR"
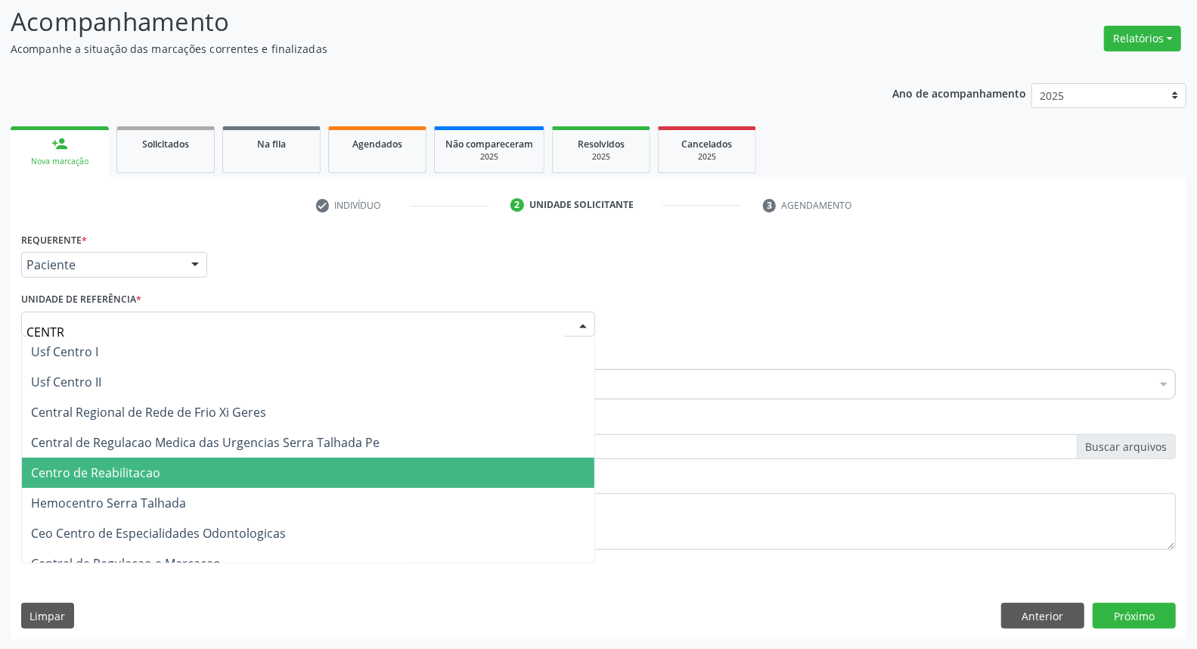
click at [140, 467] on span "Centro de Reabilitacao" at bounding box center [95, 472] width 129 height 17
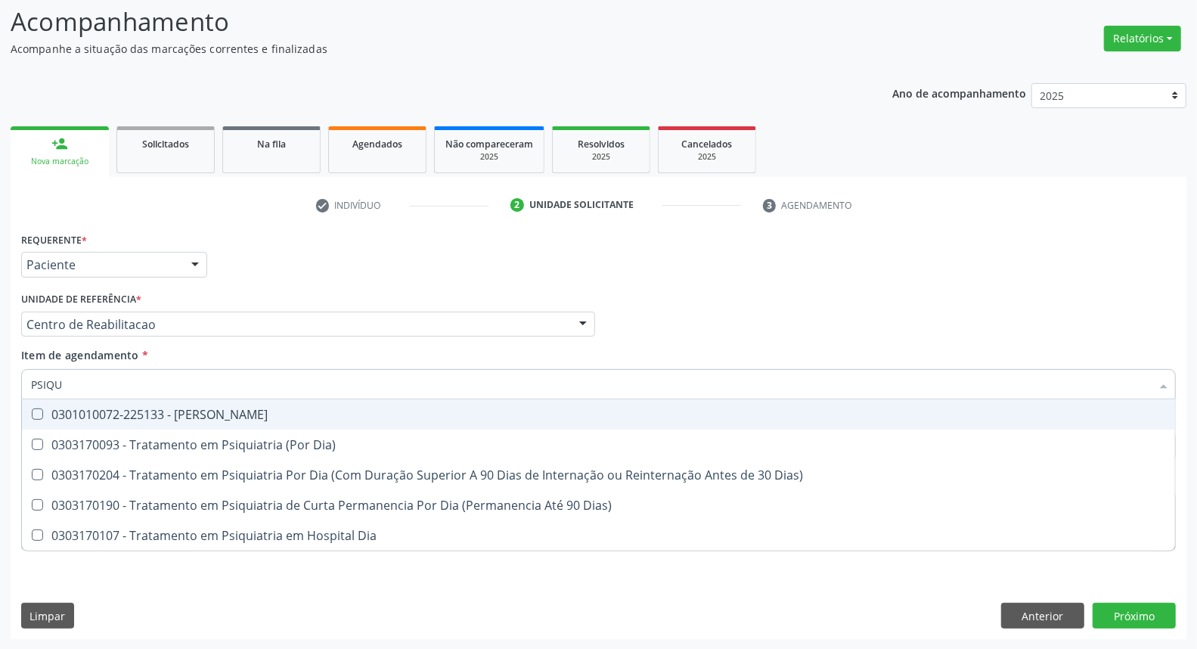
type input "PSIQUI"
drag, startPoint x: 74, startPoint y: 406, endPoint x: 281, endPoint y: 388, distance: 207.9
click at [76, 408] on div "0301010072-225133 - [PERSON_NAME]" at bounding box center [598, 414] width 1135 height 12
checkbox Psiquiatra "true"
drag, startPoint x: 715, startPoint y: 312, endPoint x: 500, endPoint y: 494, distance: 281.1
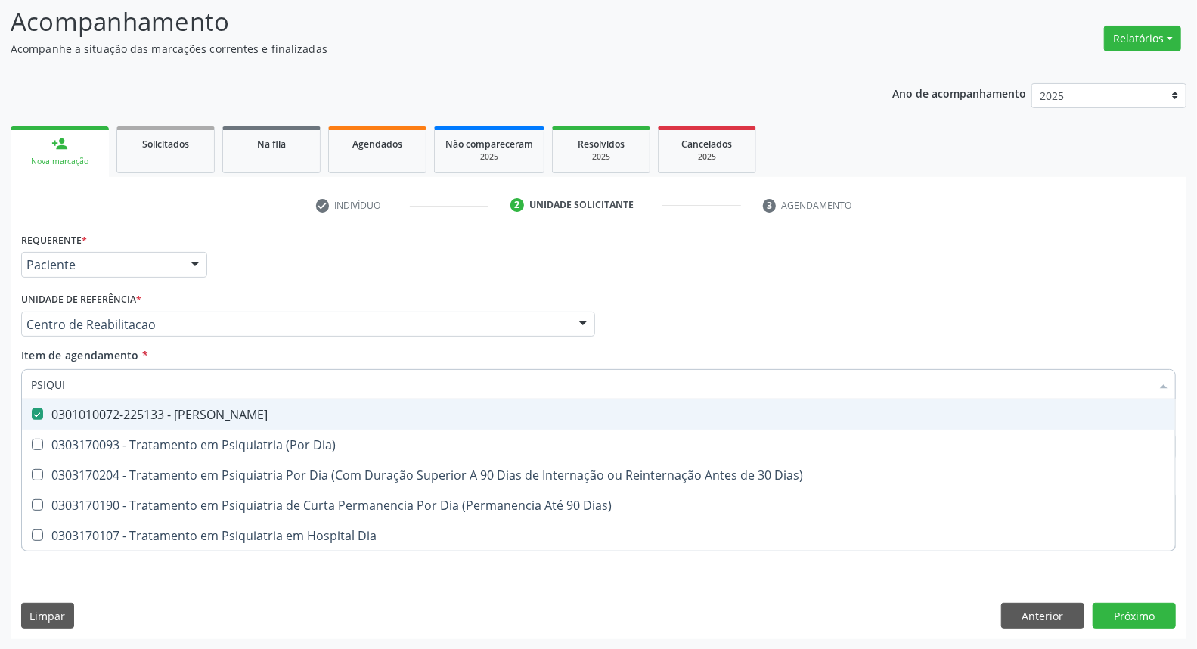
click at [711, 315] on div "Médico Solicitante Por favor, selecione a Unidade de Atendimento primeiro Nenhu…" at bounding box center [598, 317] width 1162 height 59
checkbox Dia\) "true"
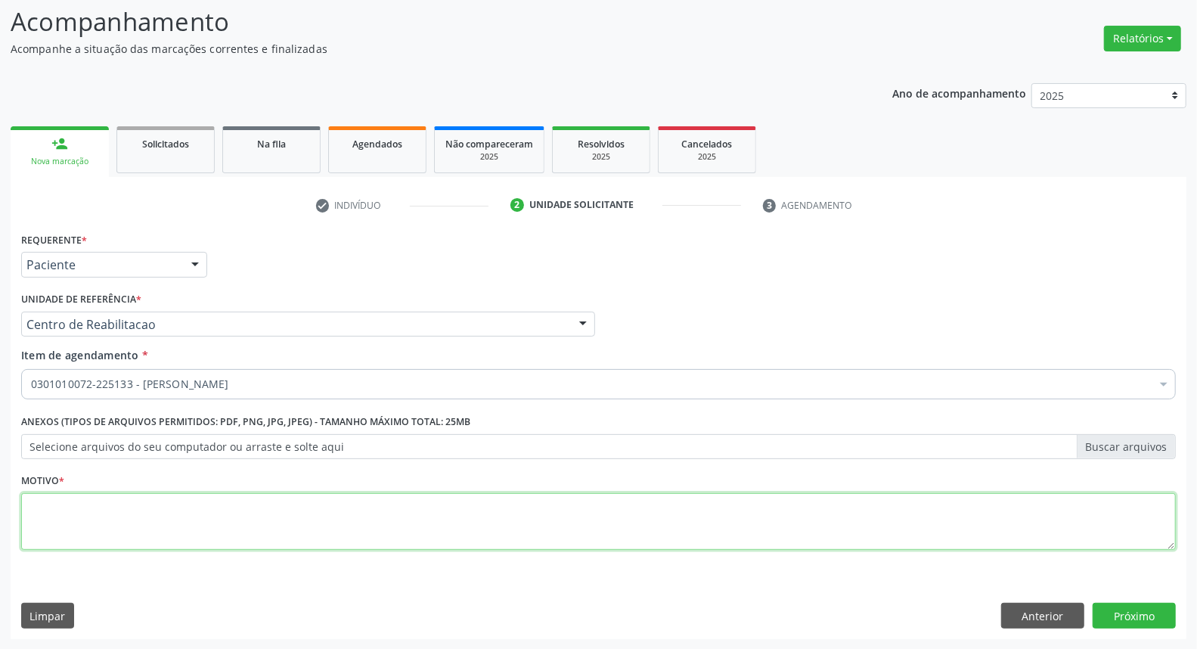
click at [291, 519] on textarea at bounding box center [598, 521] width 1154 height 57
type textarea "*"
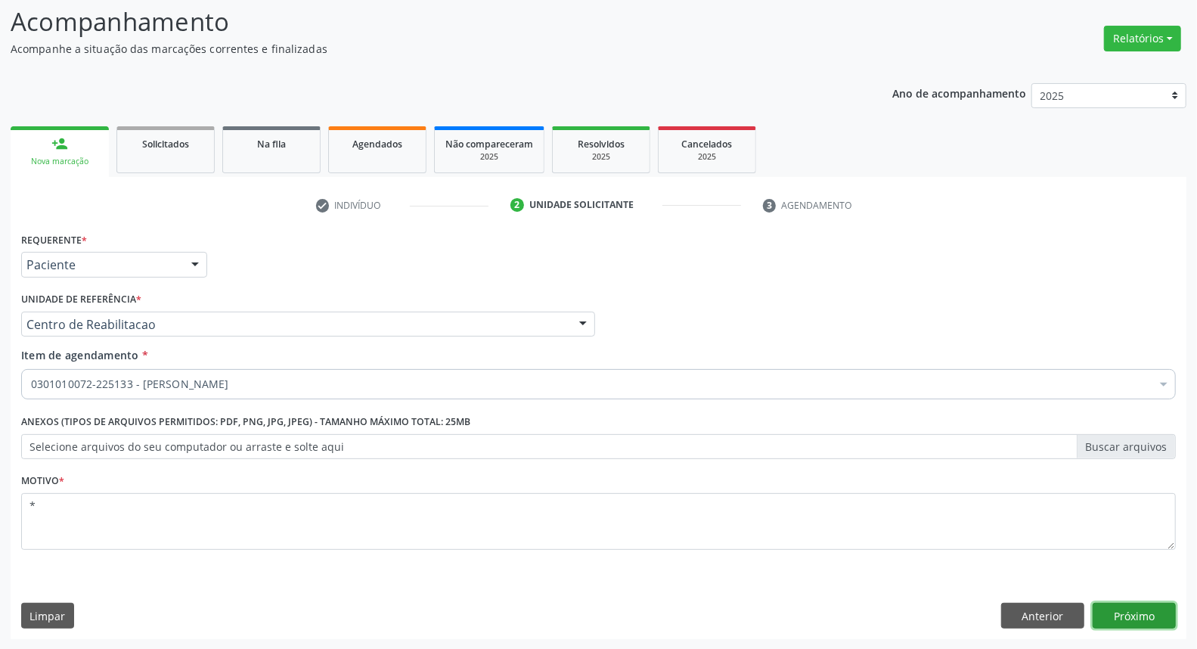
click at [1138, 617] on button "Próximo" at bounding box center [1133, 615] width 83 height 26
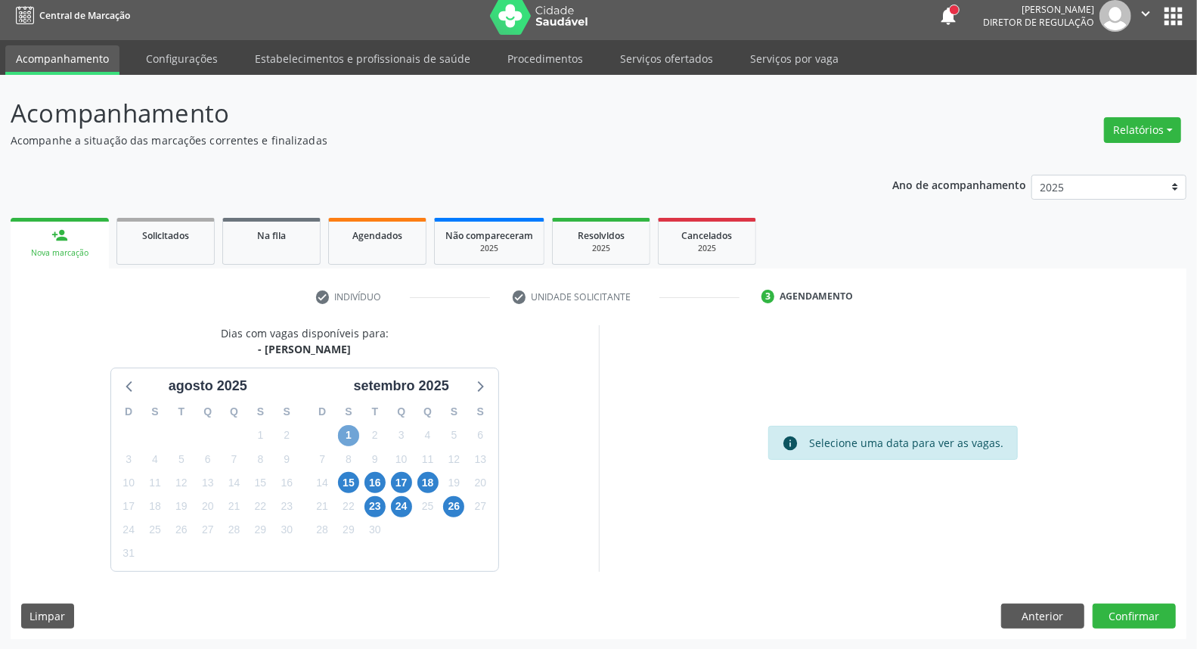
click at [345, 433] on span "1" at bounding box center [348, 435] width 21 height 21
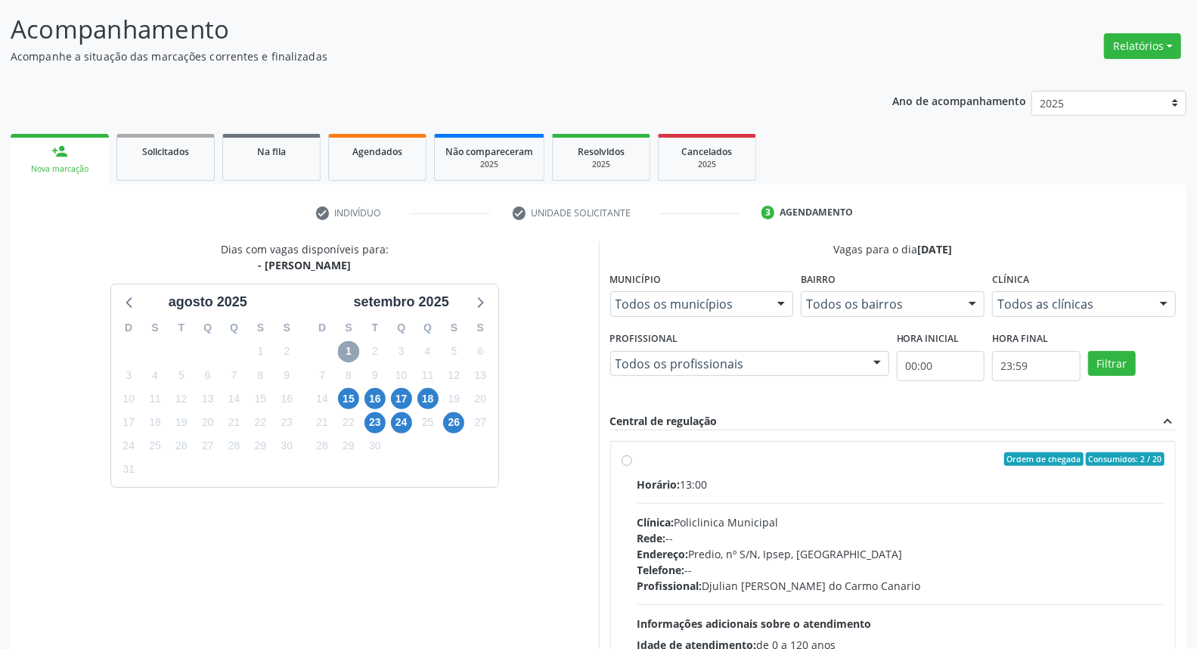
scroll to position [176, 0]
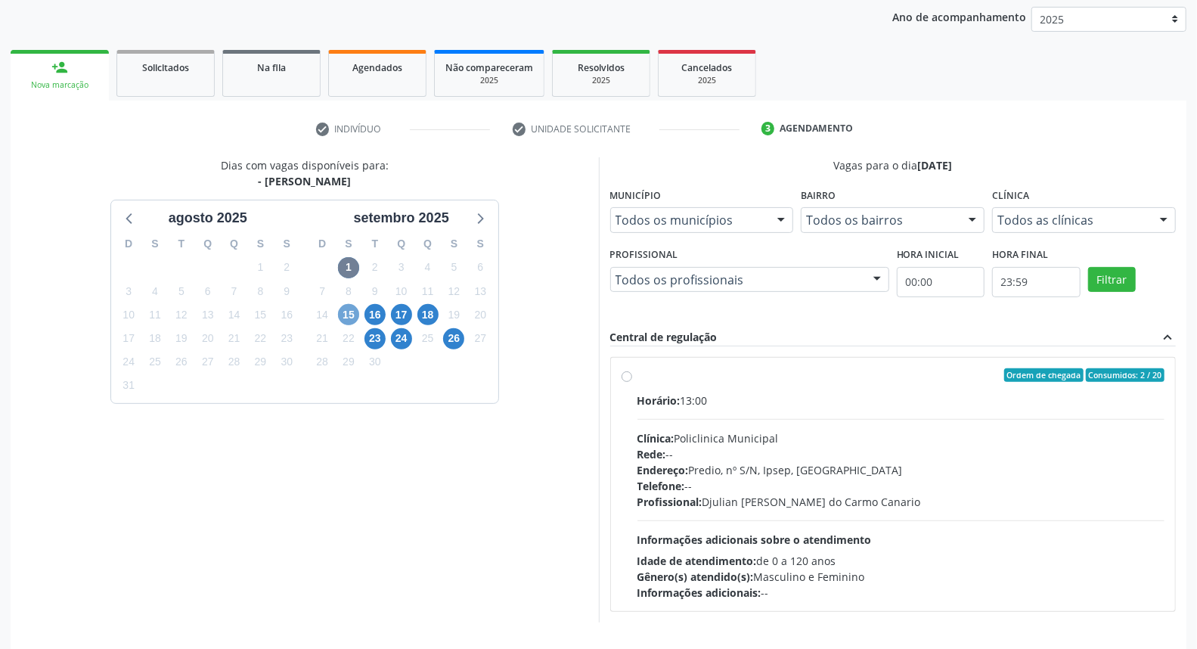
click at [351, 316] on span "15" at bounding box center [348, 314] width 21 height 21
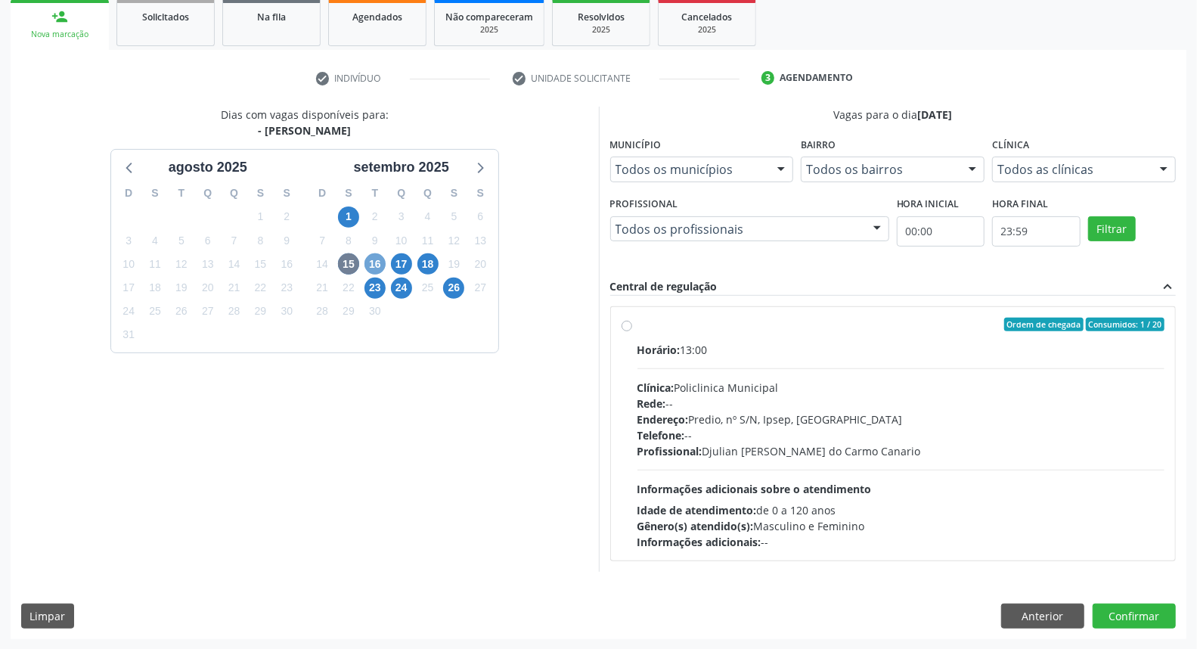
click at [376, 260] on span "16" at bounding box center [374, 263] width 21 height 21
click at [637, 327] on label "Ordem de chegada Consumidos: 12 / 15 Horário: 13:00 Clínica: Policlinica Munici…" at bounding box center [901, 433] width 528 height 232
click at [624, 327] on input "Ordem de chegada Consumidos: 12 / 15 Horário: 13:00 Clínica: Policlinica Munici…" at bounding box center [626, 324] width 11 height 14
radio input "true"
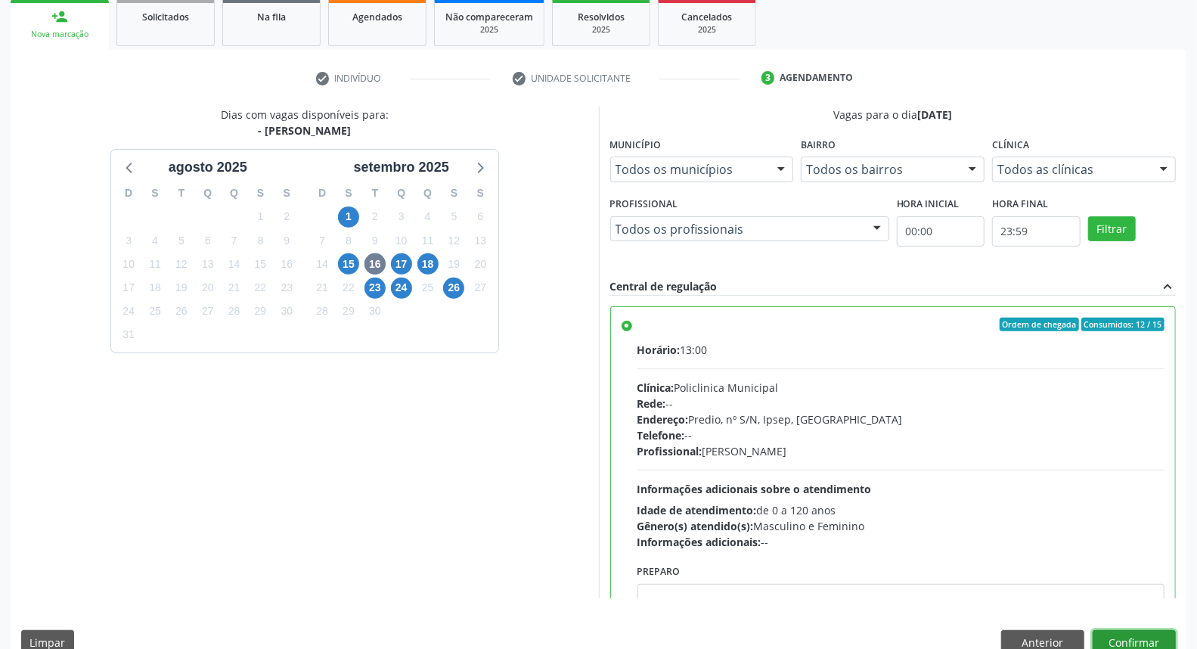
click at [1132, 630] on button "Confirmar" at bounding box center [1133, 643] width 83 height 26
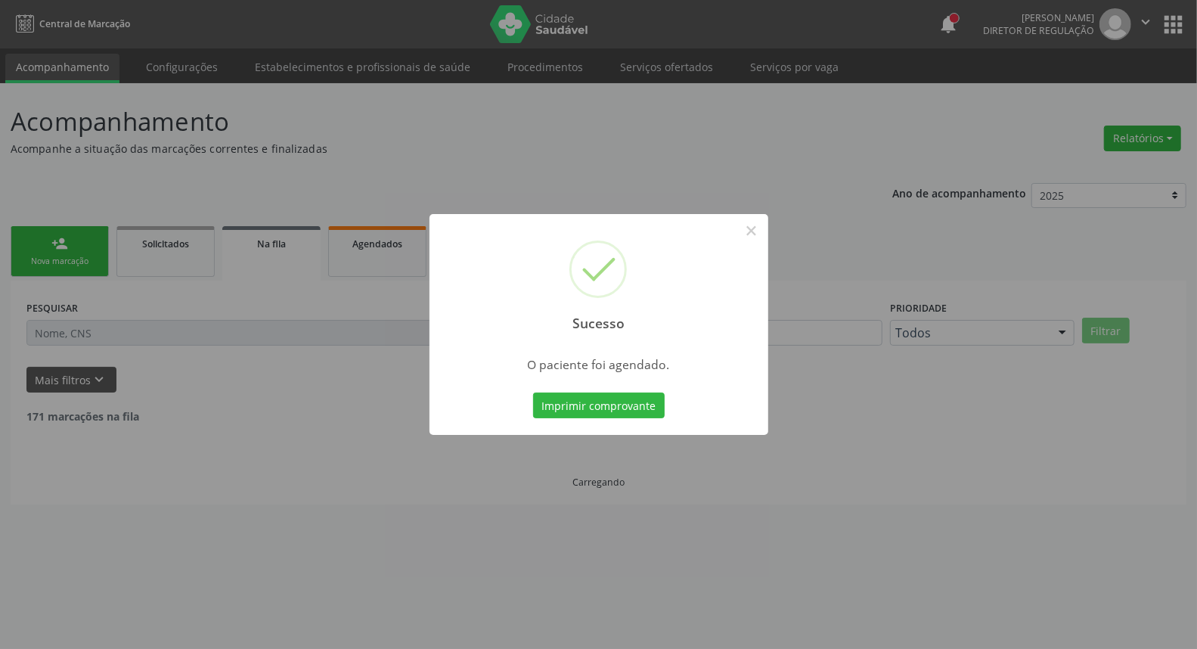
scroll to position [0, 0]
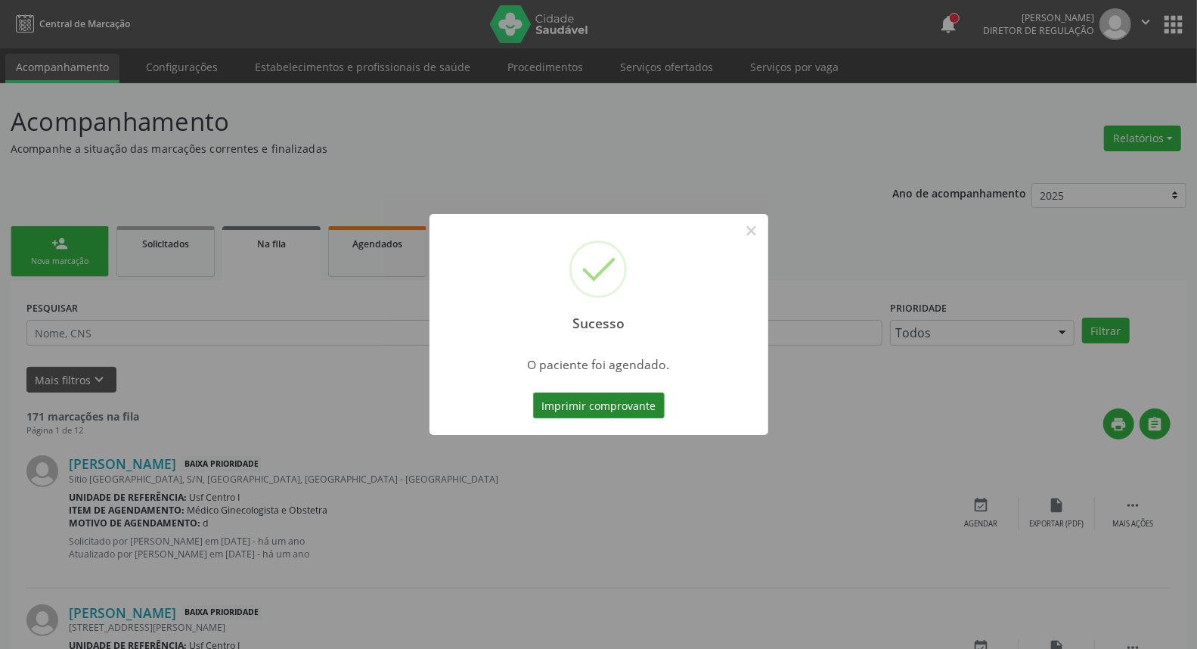
click at [633, 401] on button "Imprimir comprovante" at bounding box center [599, 405] width 132 height 26
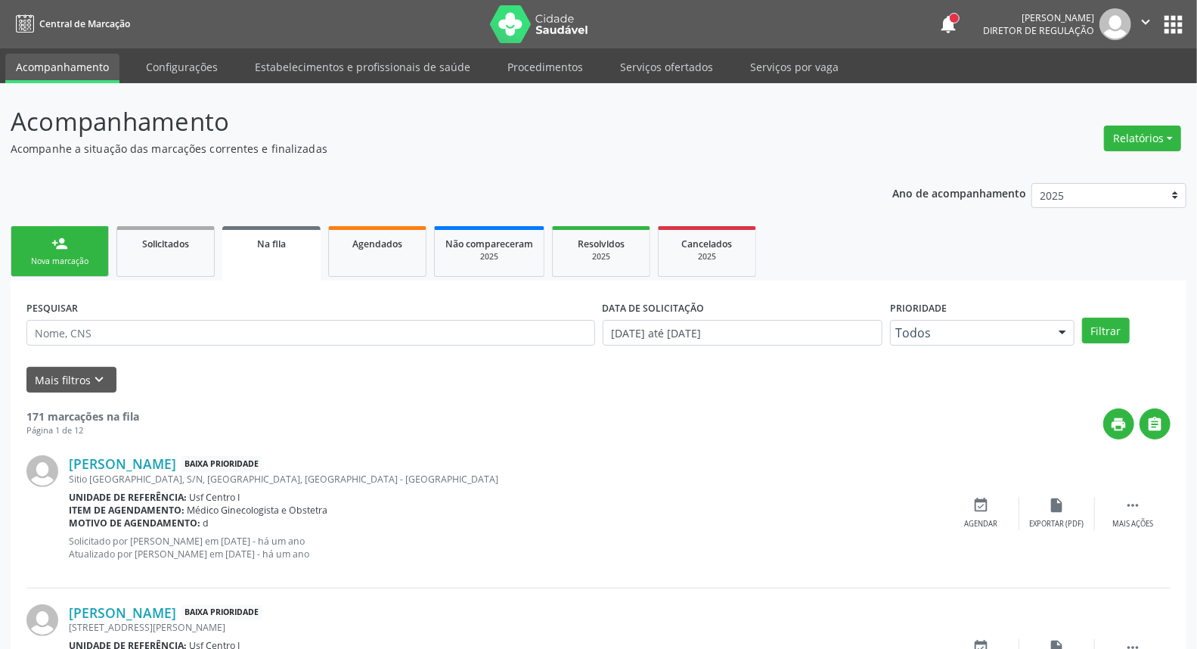
click at [66, 248] on div "person_add" at bounding box center [59, 243] width 17 height 17
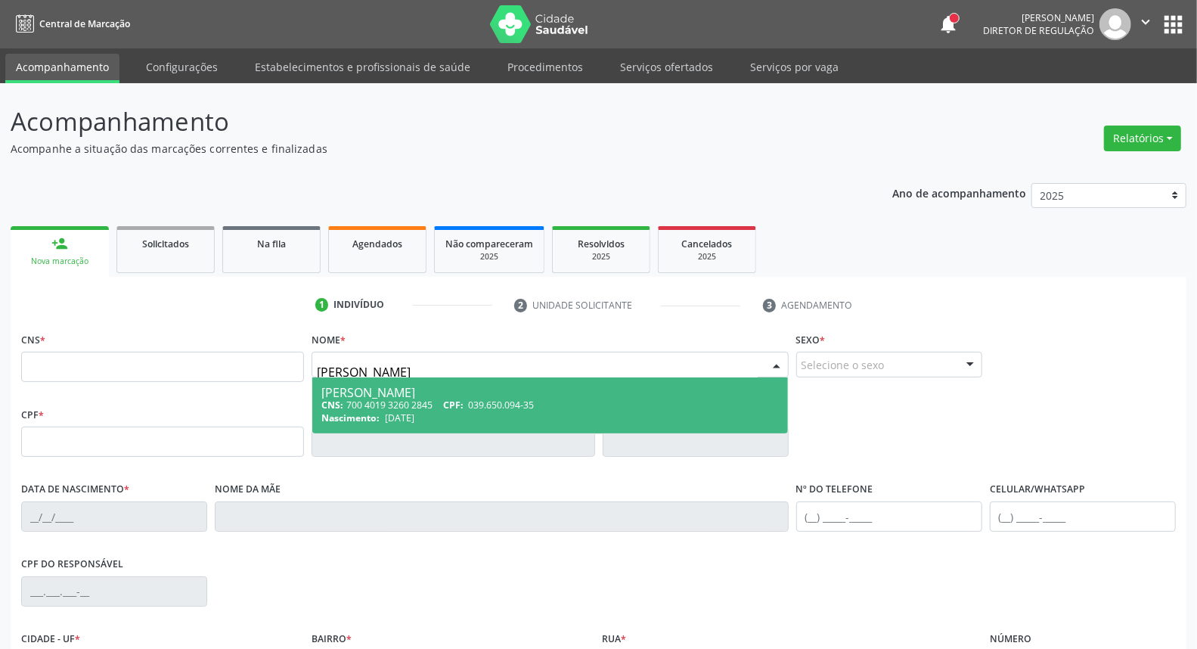
type input "[PERSON_NAME]"
click at [391, 391] on div "[PERSON_NAME]" at bounding box center [549, 392] width 457 height 12
type input "700 4019 3260 2845"
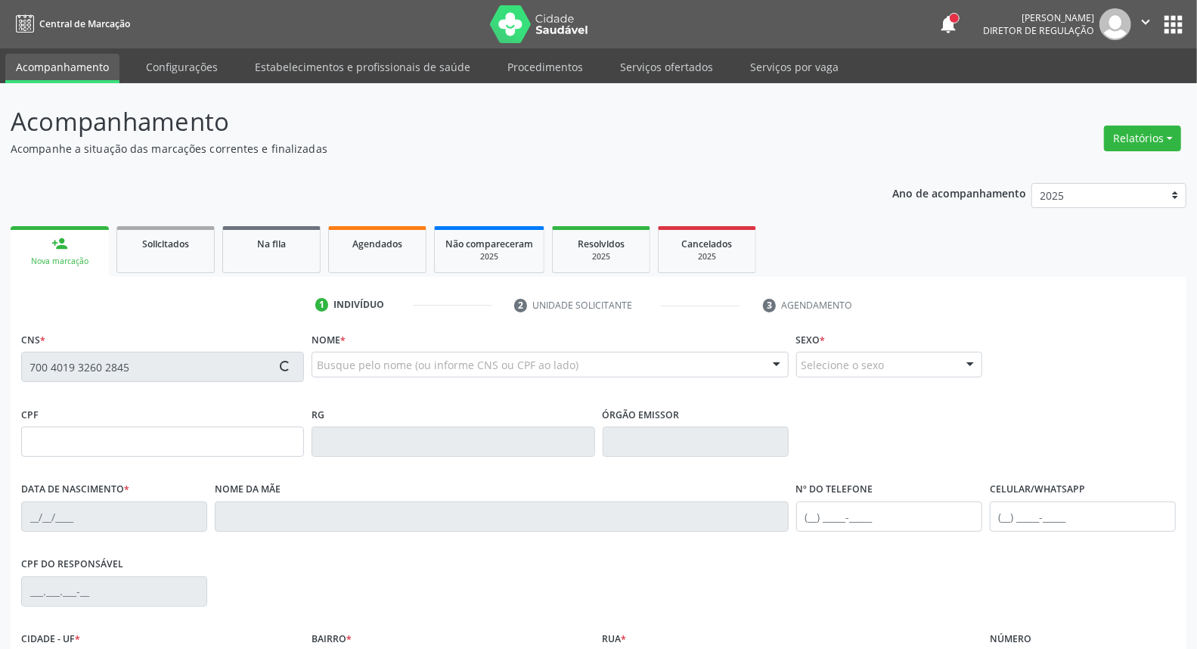
scroll to position [169, 0]
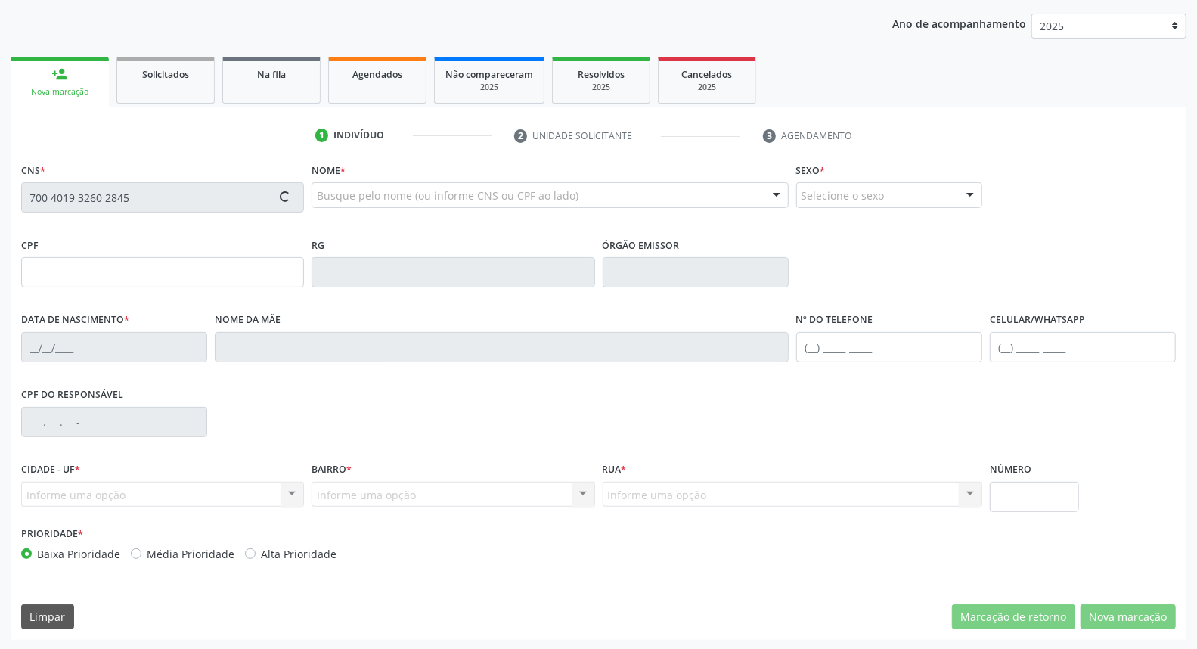
type input "039.650.094-35"
type input "[DATE]"
type input "[PERSON_NAME]"
type input "[PHONE_NUMBER]"
type input "011.234.134-95"
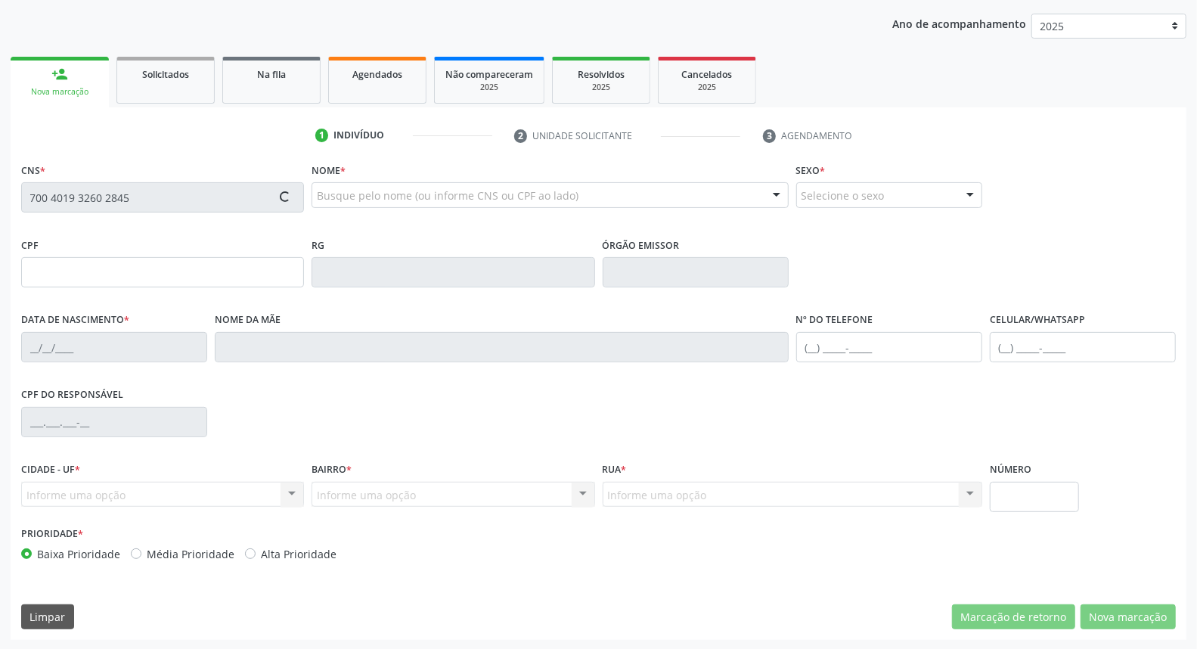
type input "96"
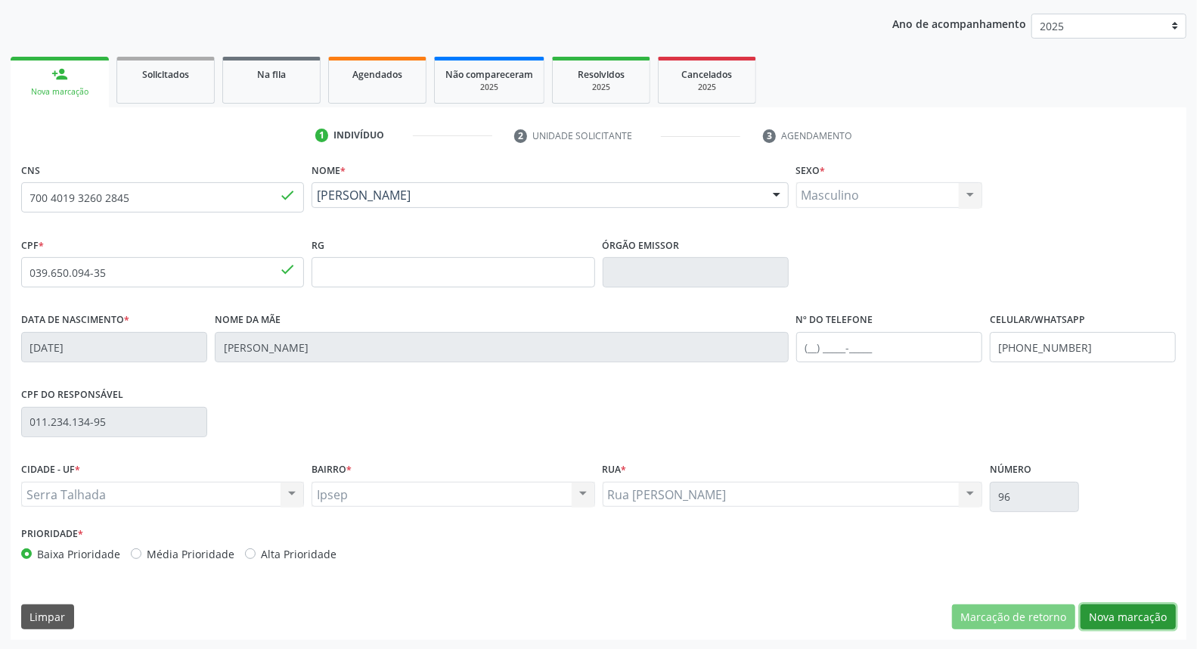
click at [1101, 611] on button "Nova marcação" at bounding box center [1127, 617] width 95 height 26
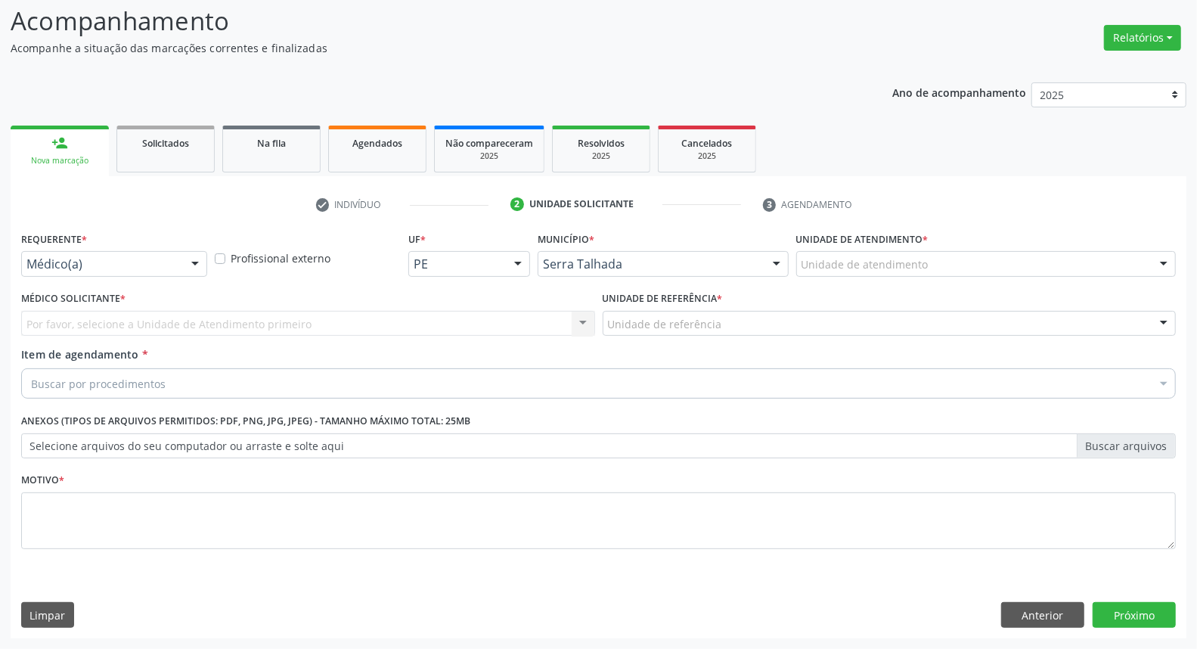
scroll to position [100, 0]
drag, startPoint x: 172, startPoint y: 248, endPoint x: 175, endPoint y: 263, distance: 15.4
click at [172, 251] on div "Requerente * Médico(a) Médico(a) Enfermeiro(a) Paciente Nenhum resultado encont…" at bounding box center [114, 252] width 186 height 48
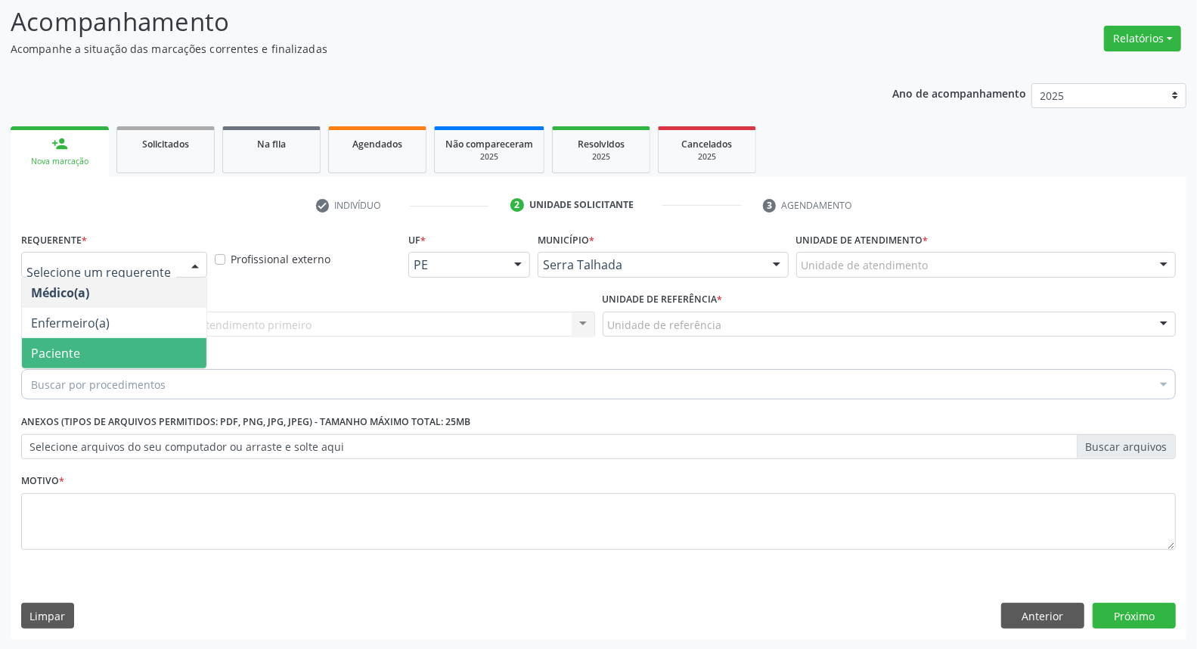
click at [136, 352] on span "Paciente" at bounding box center [114, 353] width 184 height 30
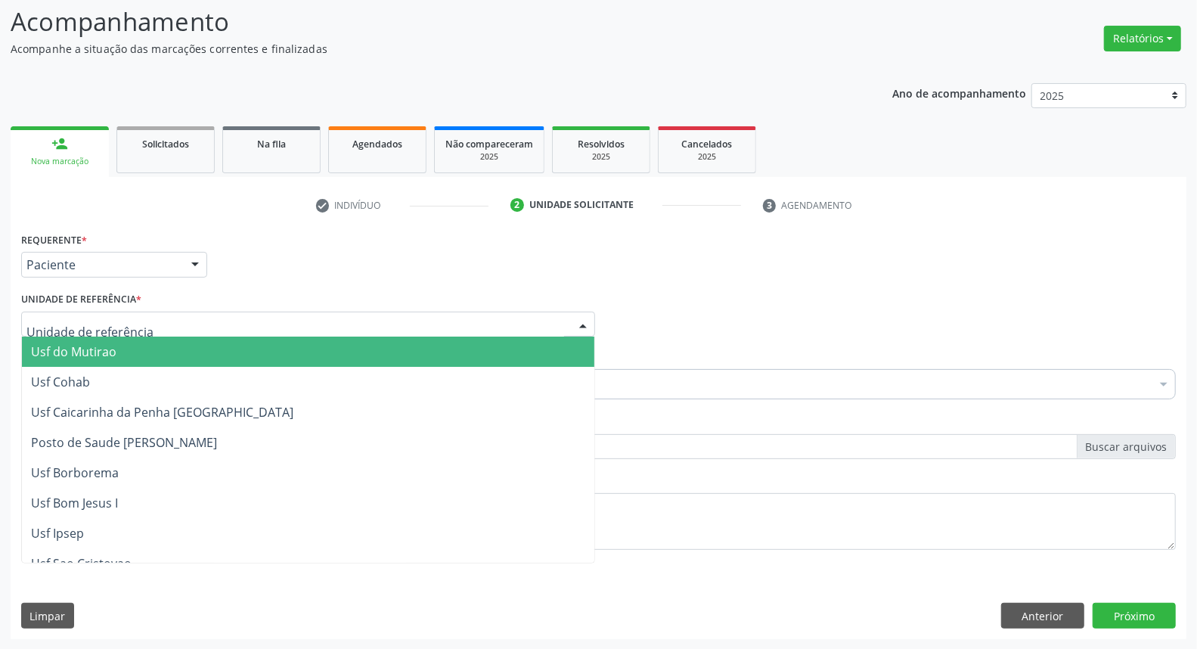
click at [153, 323] on div at bounding box center [308, 324] width 574 height 26
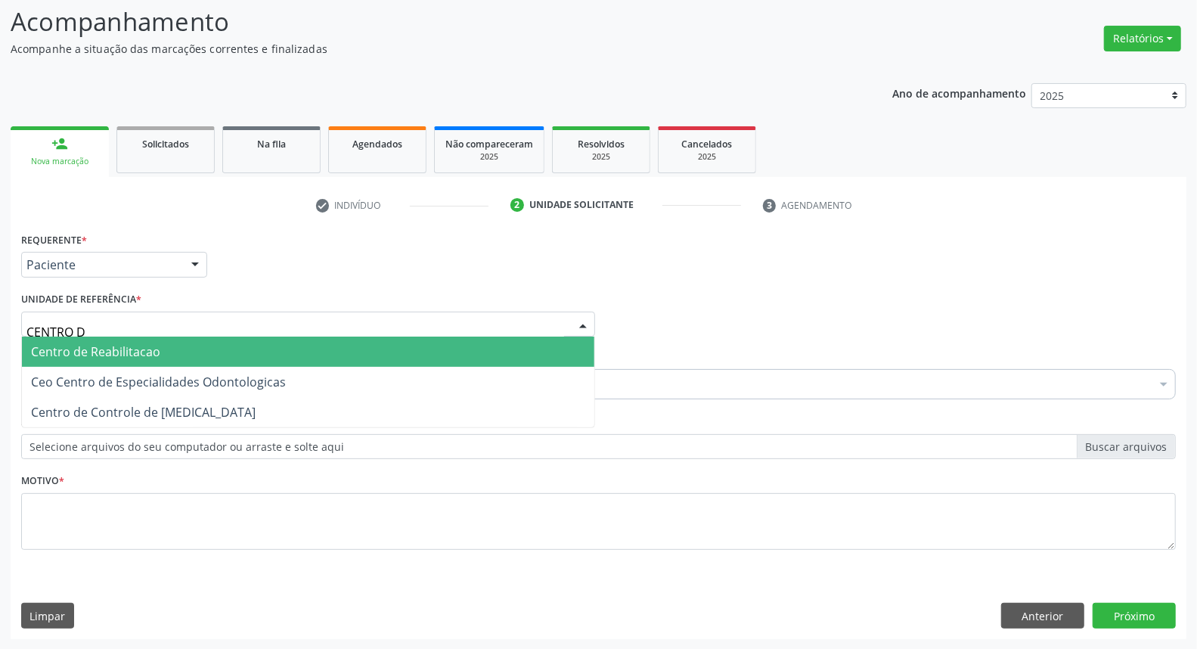
type input "CENTRO DE"
click at [118, 343] on span "Centro de Reabilitacao" at bounding box center [95, 351] width 129 height 17
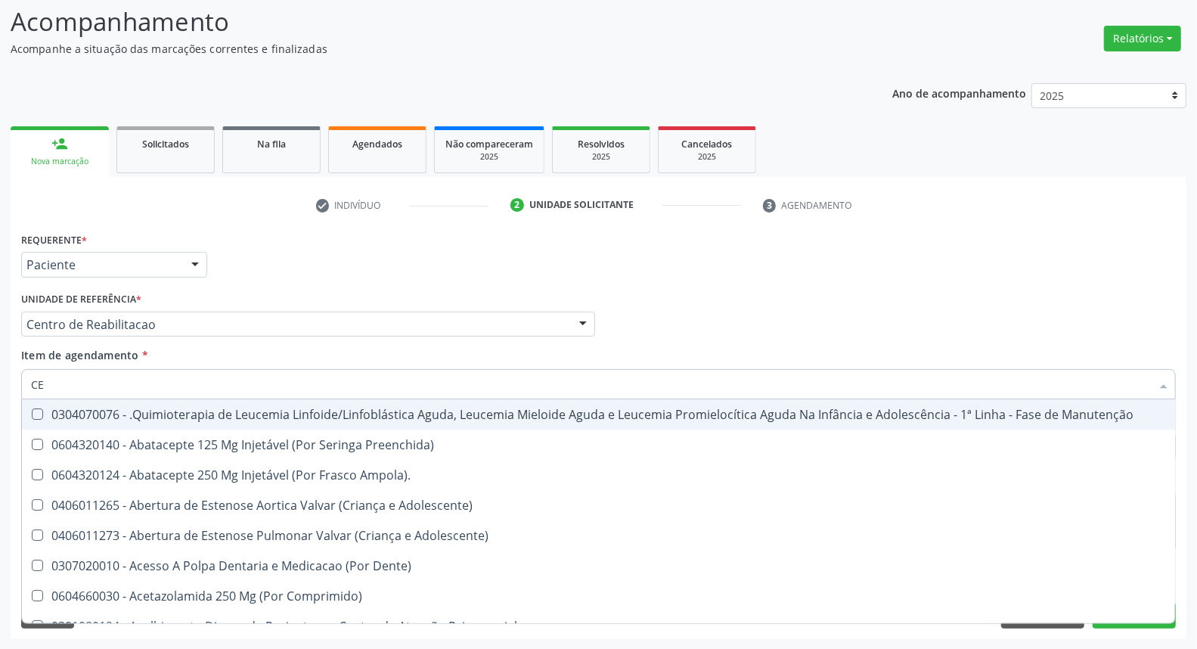
type input "C"
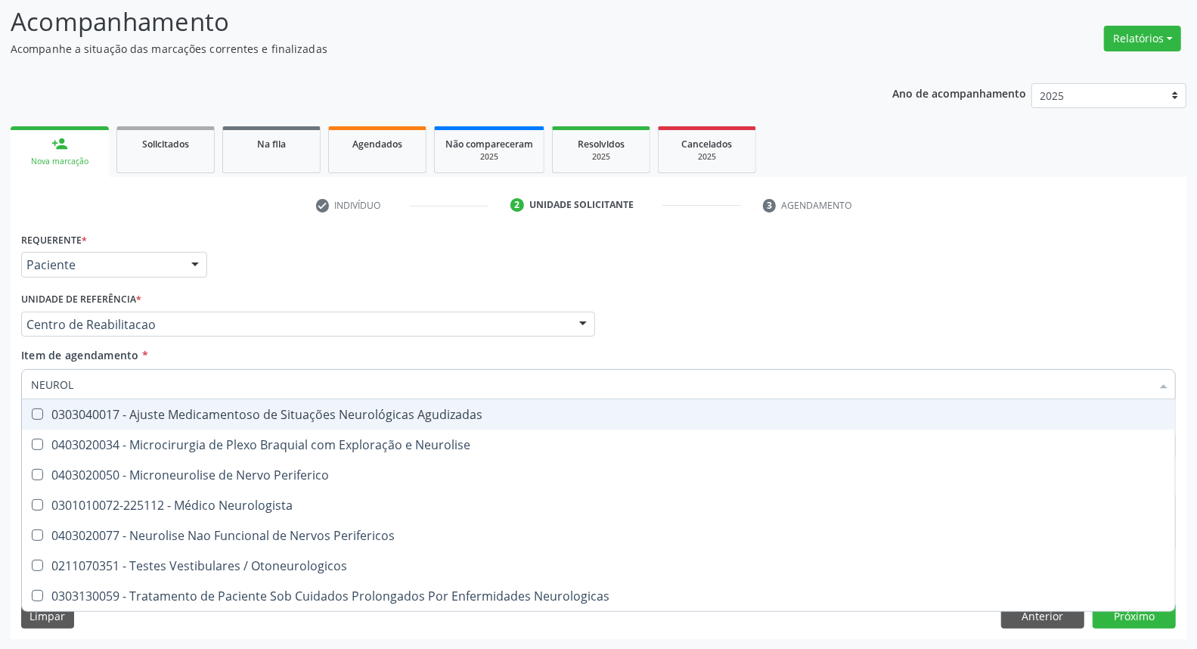
type input "NEUROLO"
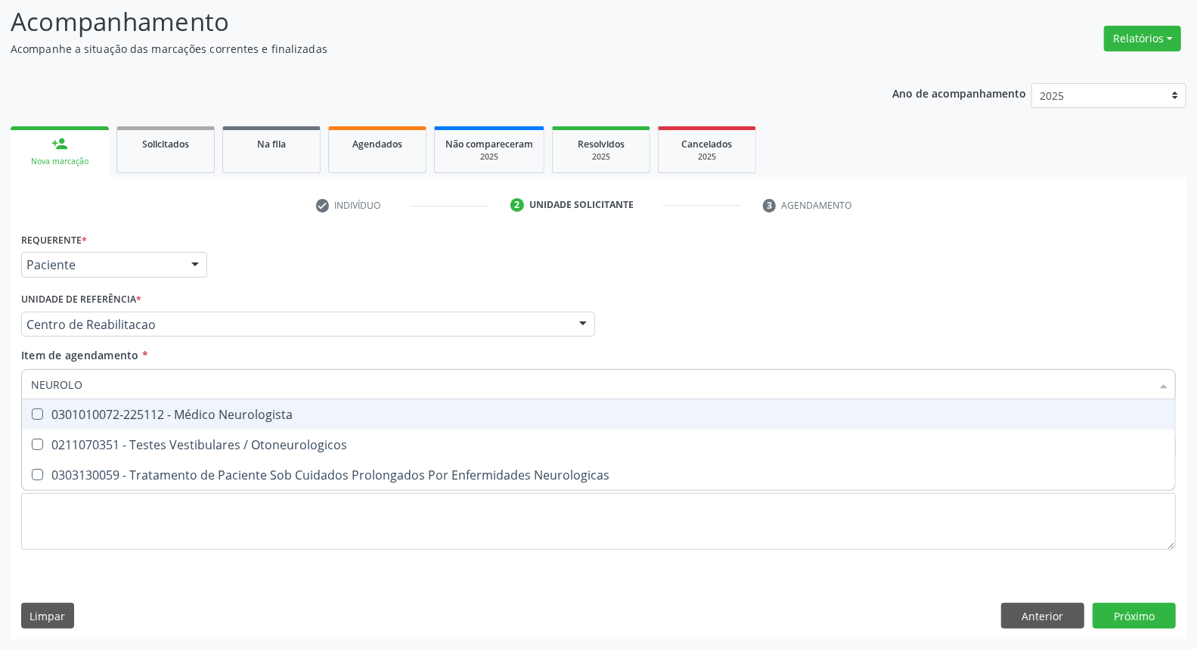
click at [145, 417] on div "0301010072-225112 - Médico Neurologista" at bounding box center [598, 414] width 1135 height 12
checkbox Neurologista "true"
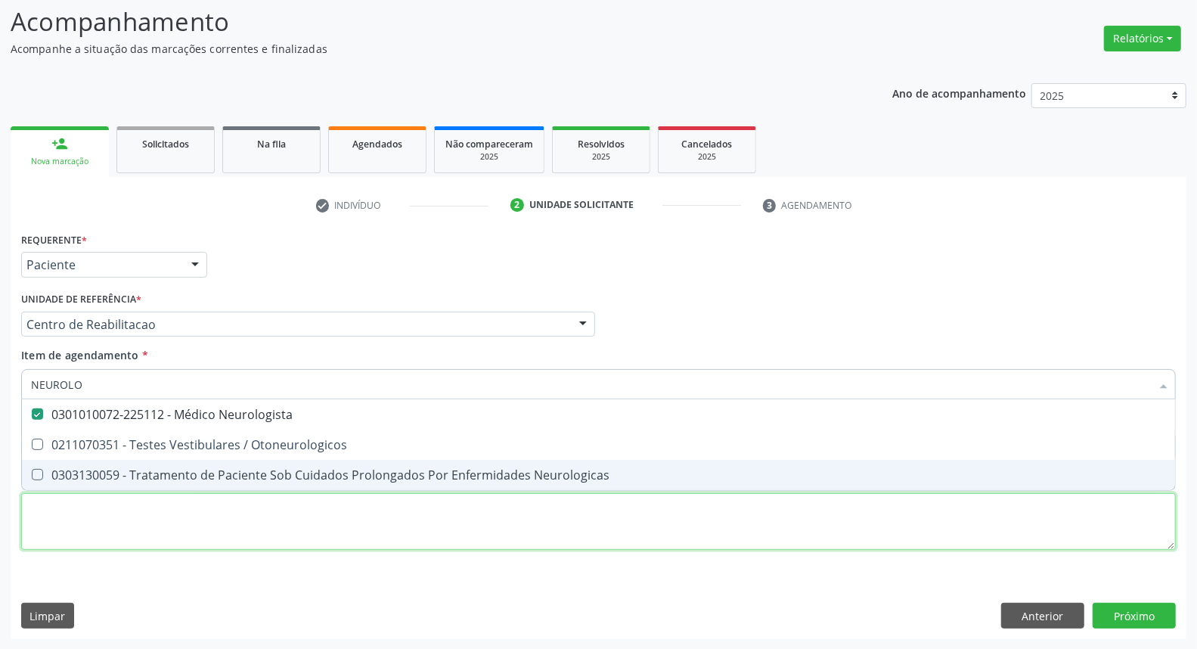
drag, startPoint x: 881, startPoint y: 535, endPoint x: 871, endPoint y: 516, distance: 22.3
click at [878, 525] on div "Requerente * Paciente Médico(a) Enfermeiro(a) Paciente Nenhum resultado encontr…" at bounding box center [598, 399] width 1154 height 342
checkbox Otoneurologicos "true"
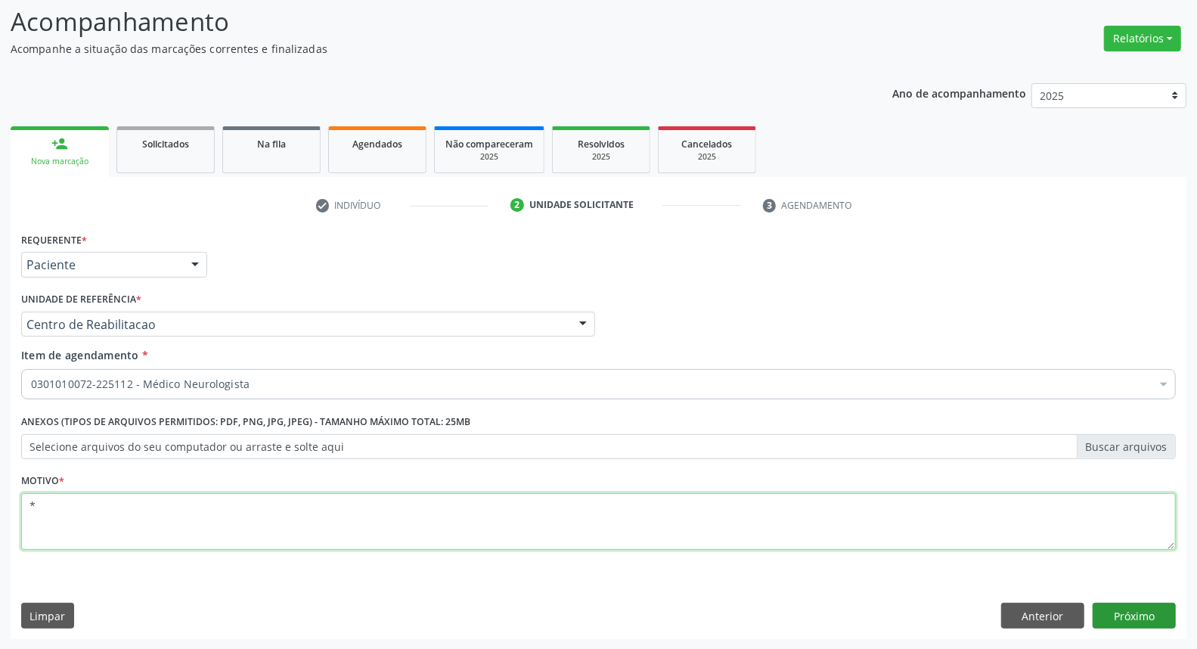
type textarea "*"
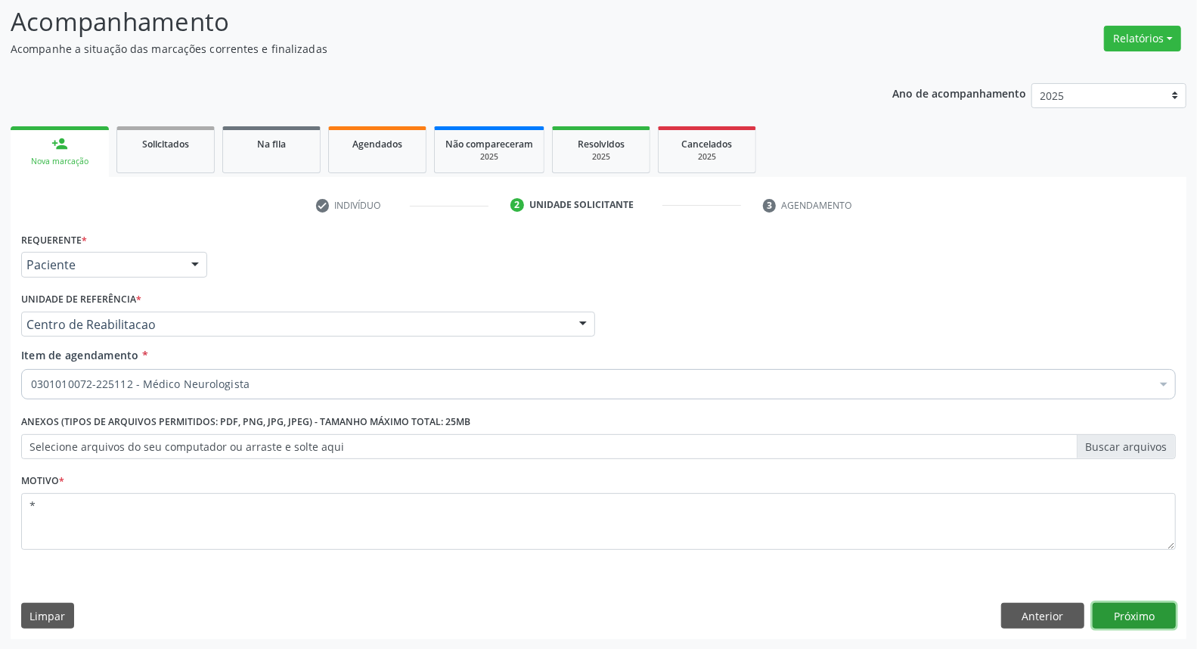
click at [1122, 615] on button "Próximo" at bounding box center [1133, 615] width 83 height 26
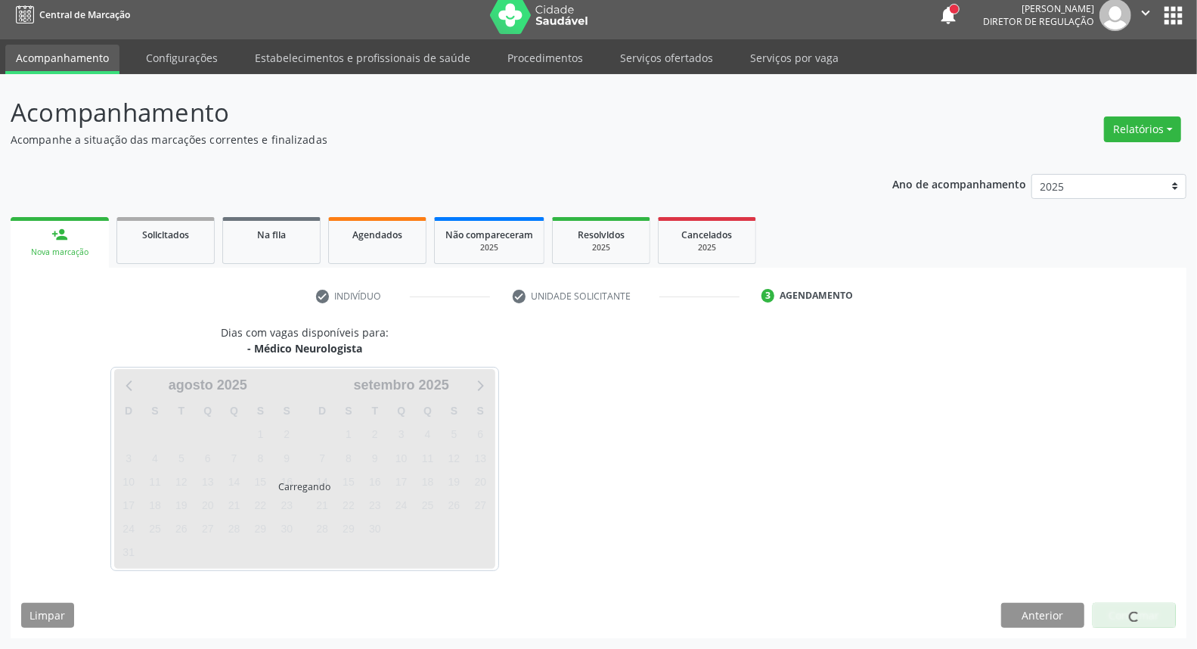
scroll to position [8, 0]
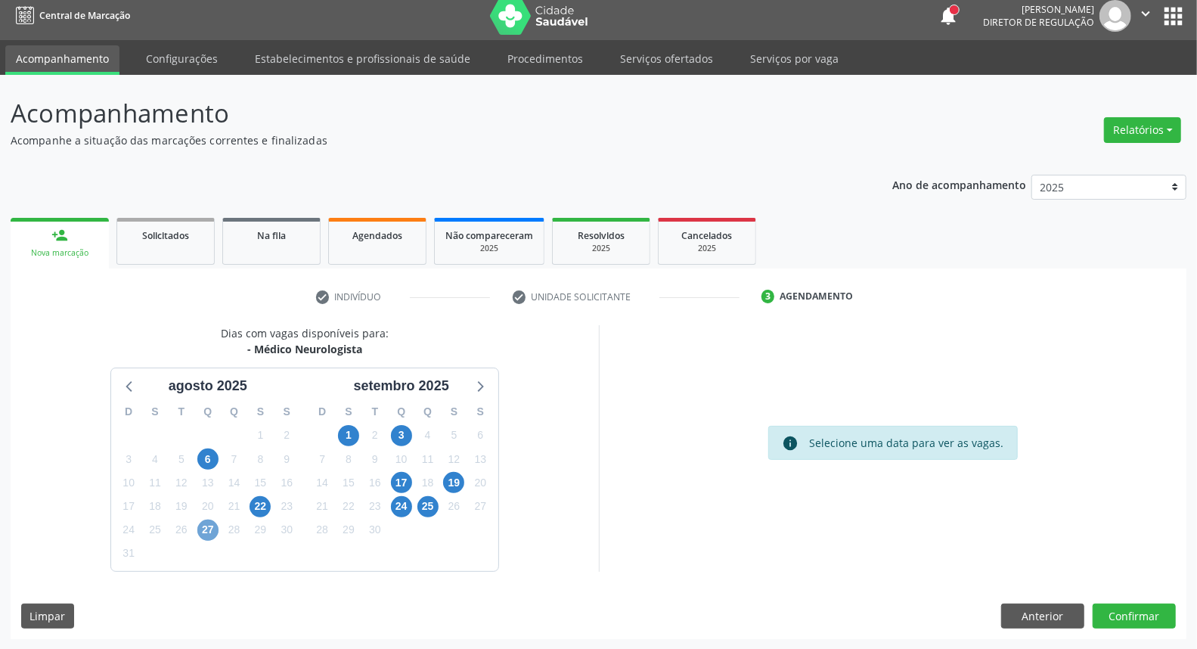
click at [212, 530] on span "27" at bounding box center [207, 529] width 21 height 21
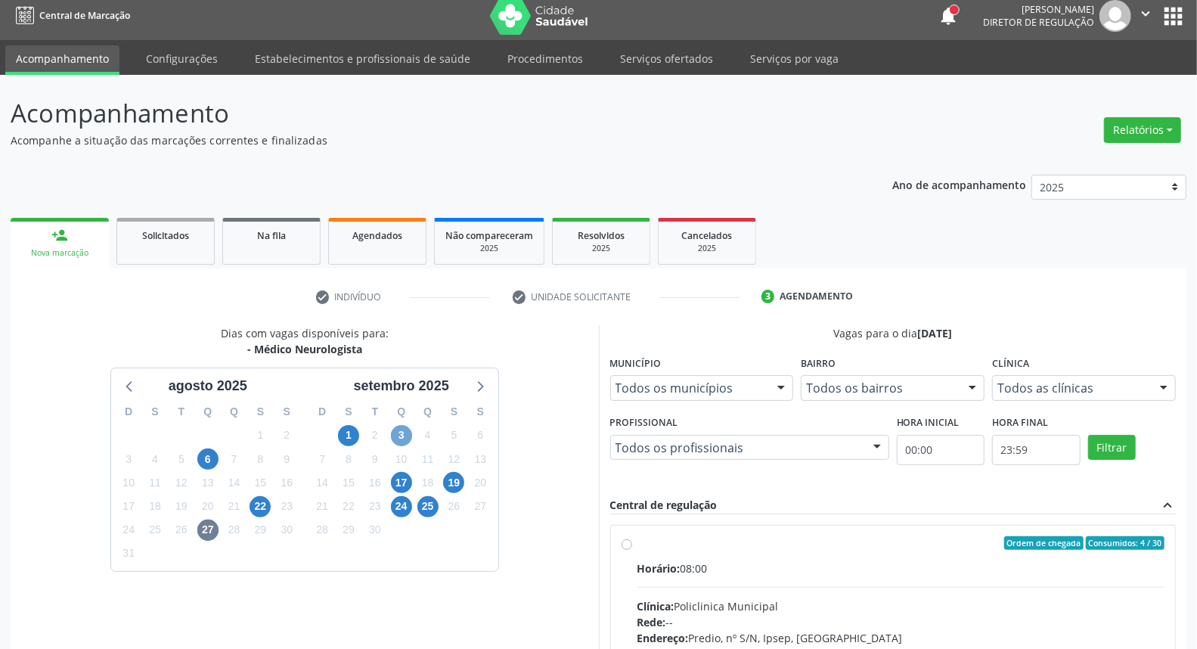
click at [398, 437] on span "3" at bounding box center [401, 435] width 21 height 21
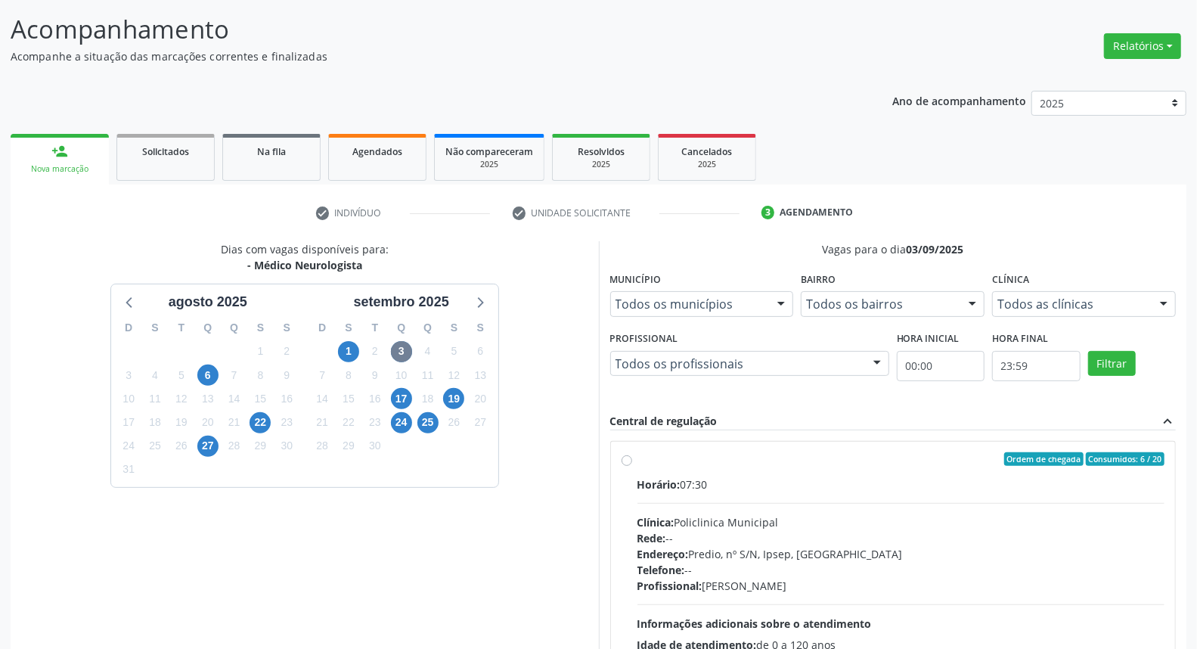
drag, startPoint x: 624, startPoint y: 460, endPoint x: 892, endPoint y: 382, distance: 278.7
click at [637, 460] on label "Ordem de chegada Consumidos: 6 / 20 Horário: 07:30 Clínica: Policlinica Municip…" at bounding box center [901, 568] width 528 height 232
click at [625, 460] on input "Ordem de chegada Consumidos: 6 / 20 Horário: 07:30 Clínica: Policlinica Municip…" at bounding box center [626, 459] width 11 height 14
radio input "true"
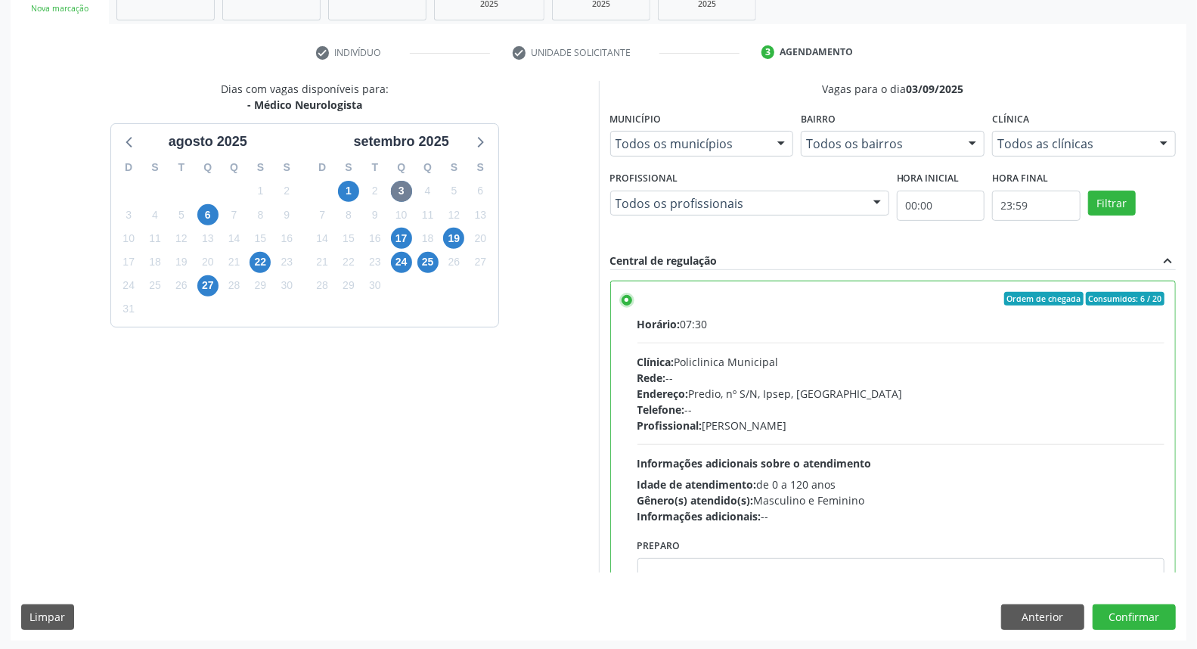
scroll to position [74, 0]
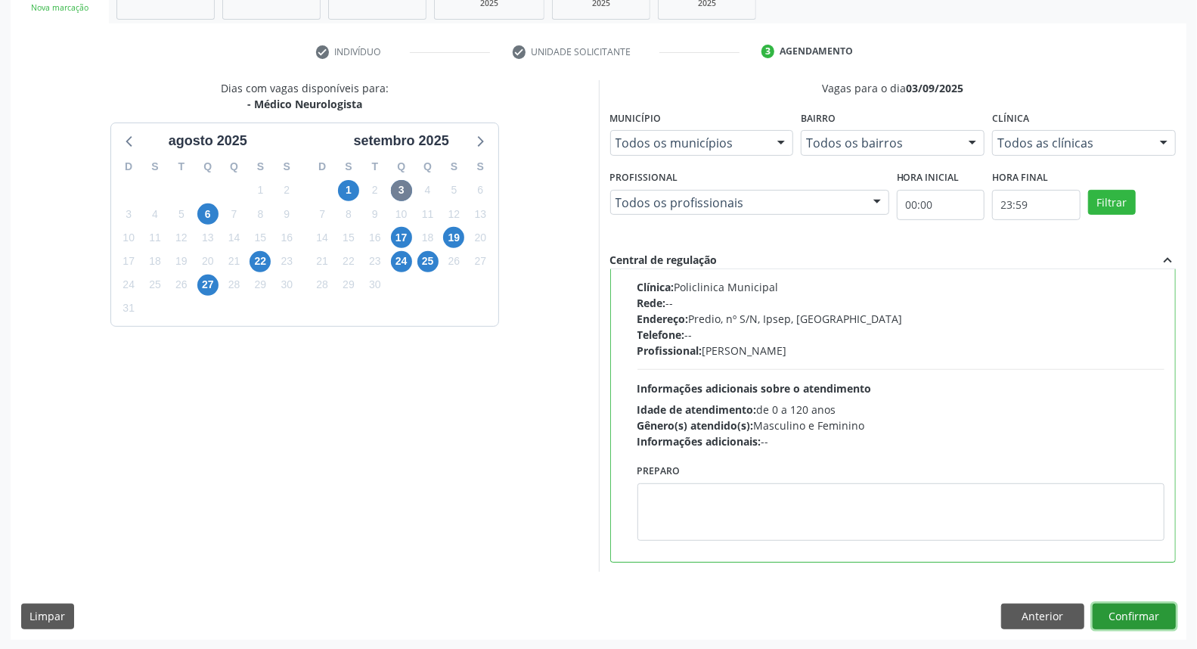
click at [1125, 606] on button "Confirmar" at bounding box center [1133, 616] width 83 height 26
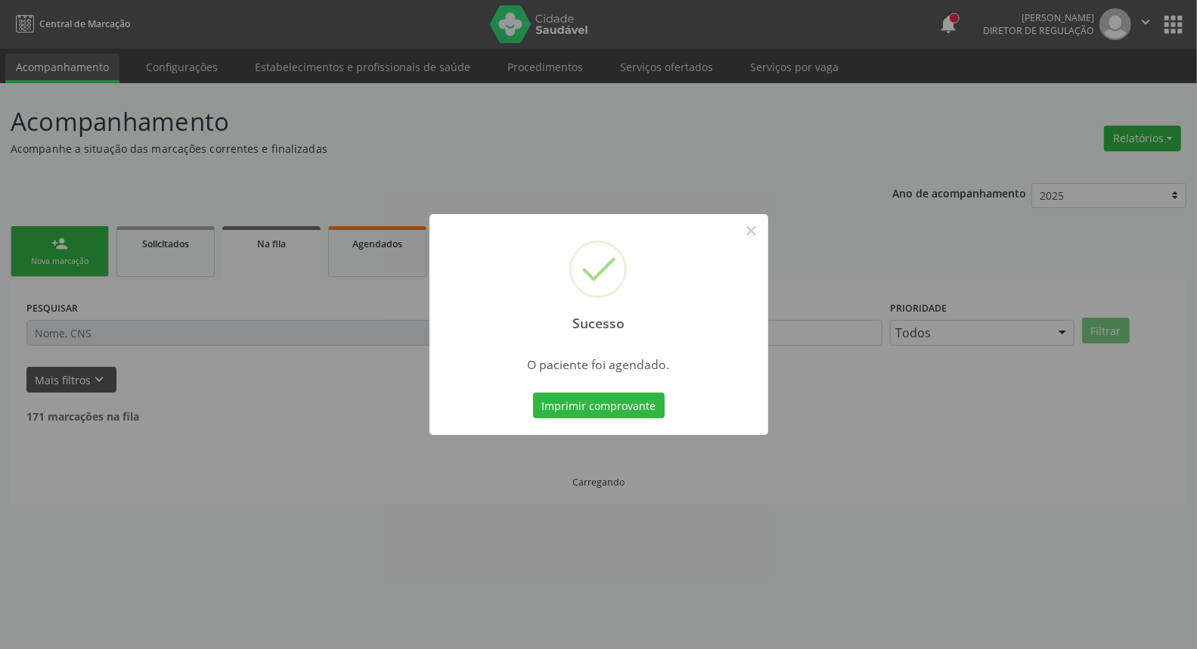
scroll to position [0, 0]
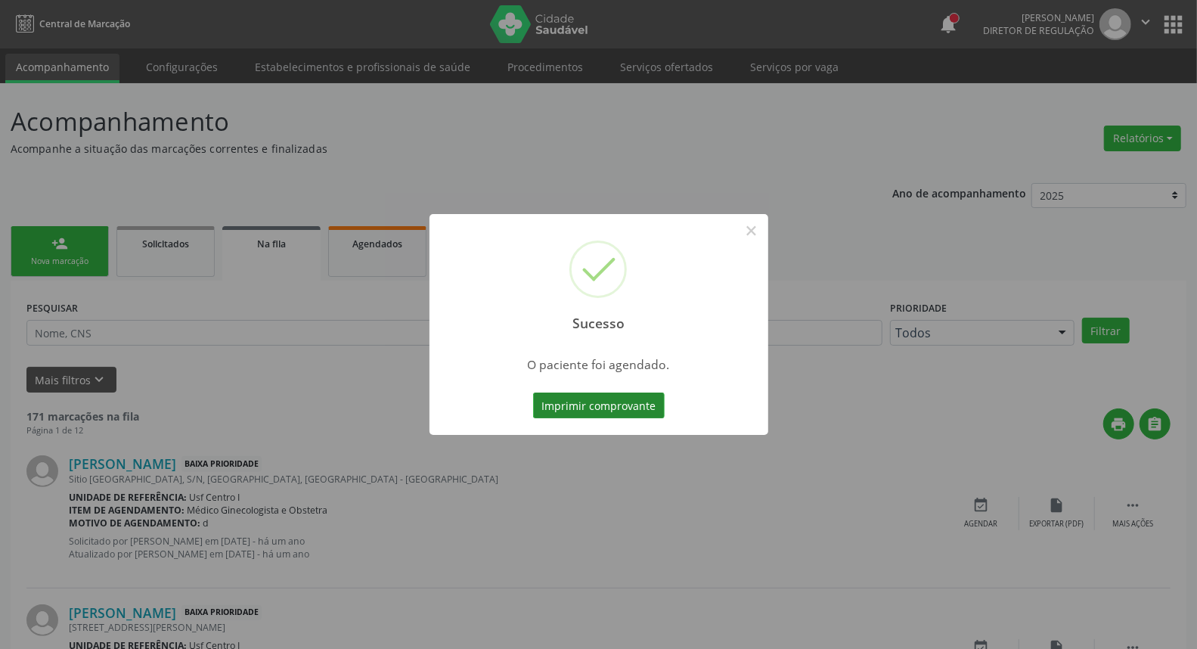
click at [609, 404] on button "Imprimir comprovante" at bounding box center [599, 405] width 132 height 26
